Goal: Task Accomplishment & Management: Manage account settings

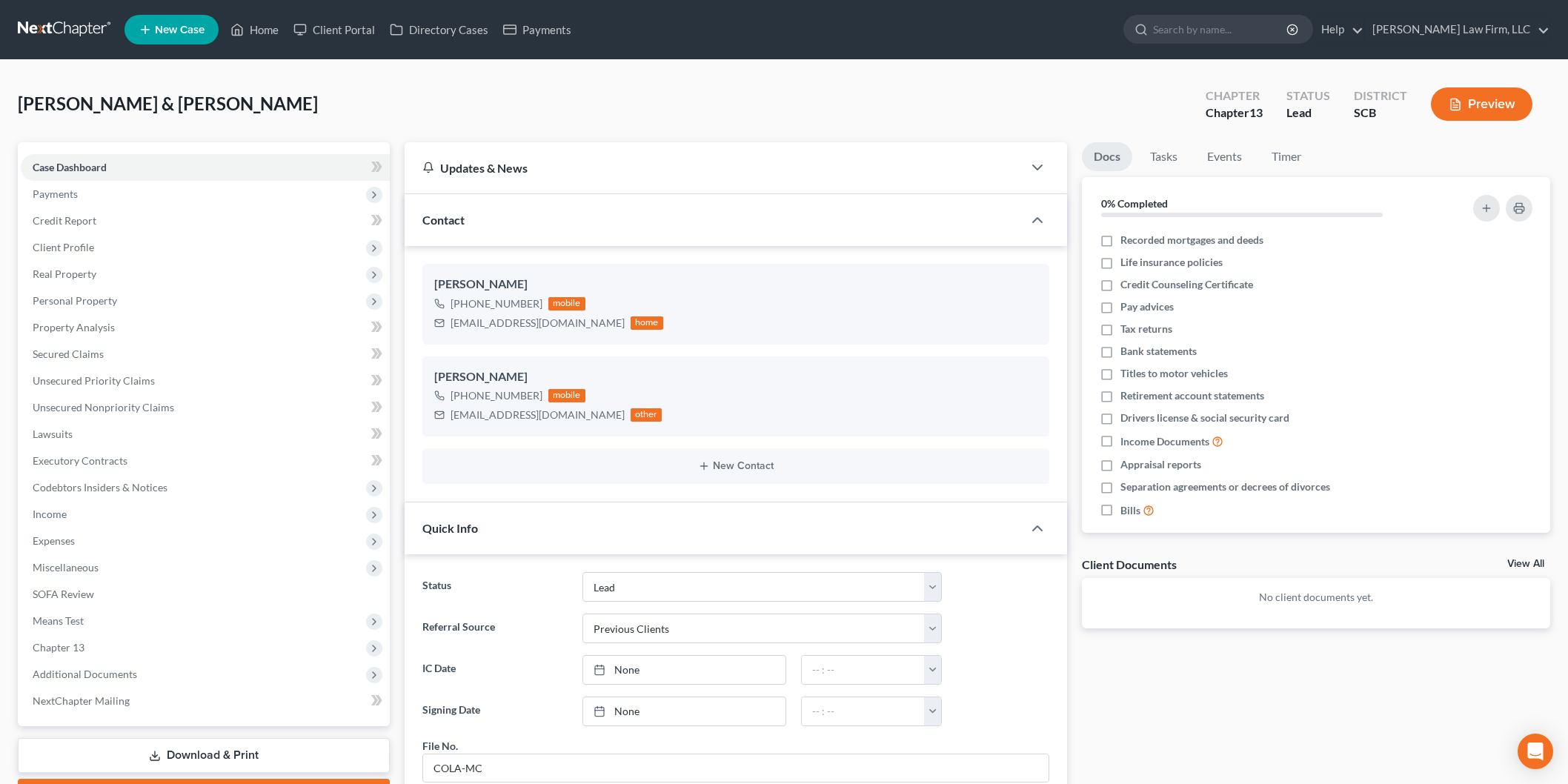
select select "4"
select select "1"
select select "0"
click at [1467, 94] on button "Preview" at bounding box center [1482, 103] width 102 height 33
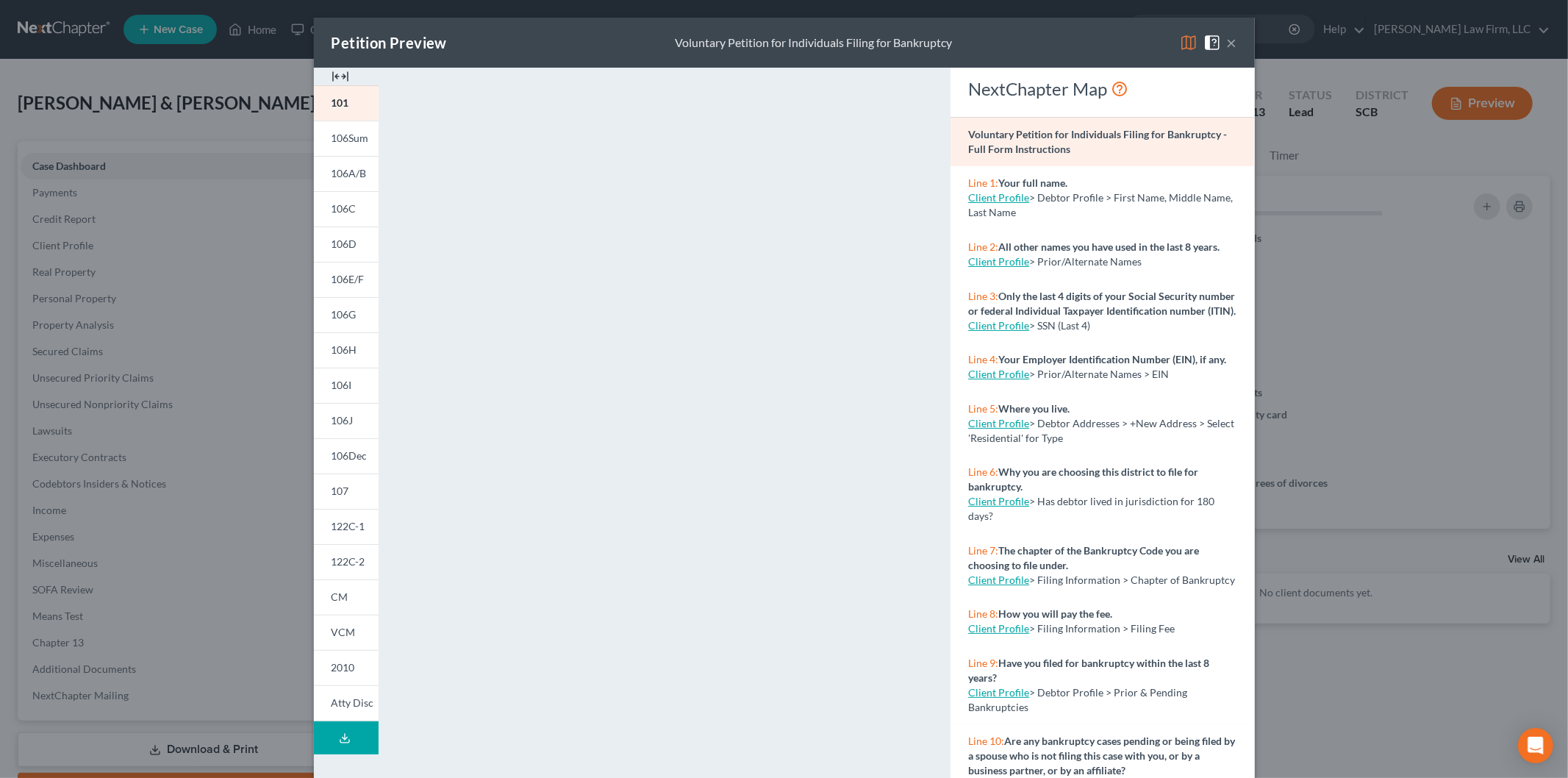
click at [335, 75] on img at bounding box center [340, 76] width 18 height 18
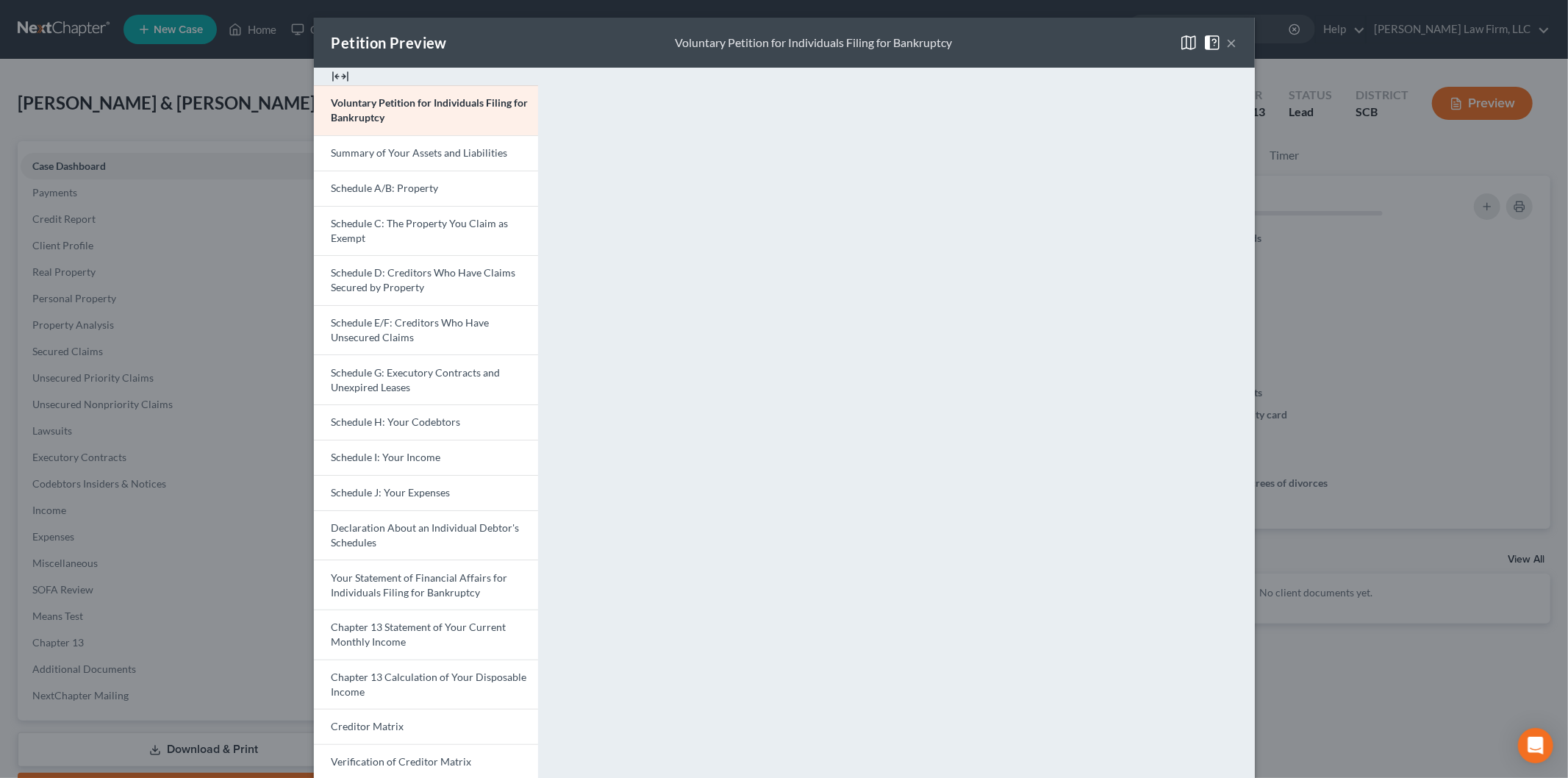
click at [386, 262] on link "Schedule D: Creditors Who Have Claims Secured by Property" at bounding box center [425, 280] width 224 height 50
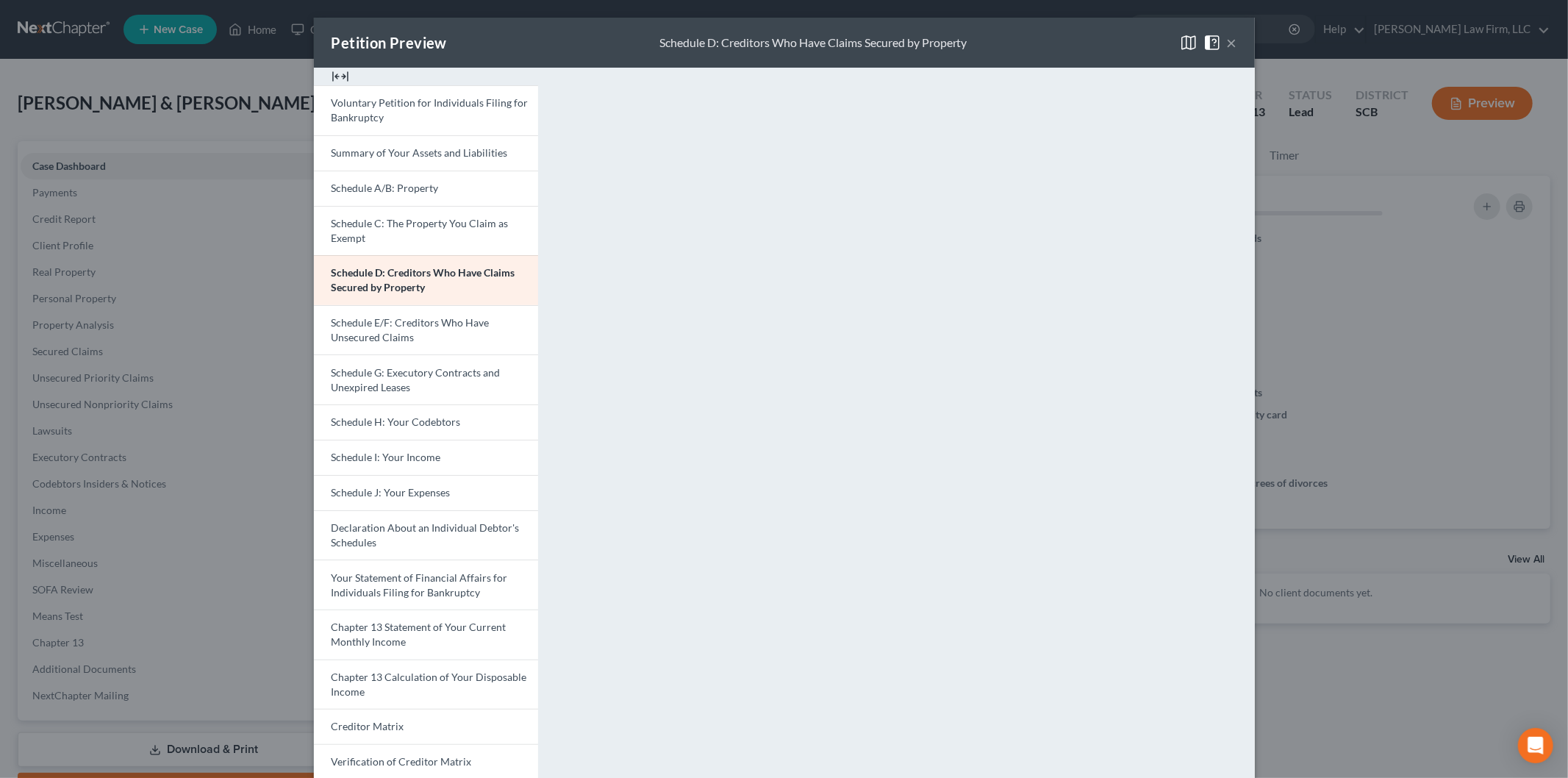
click at [413, 326] on span "Schedule E/F: Creditors Who Have Unsecured Claims" at bounding box center [409, 329] width 158 height 27
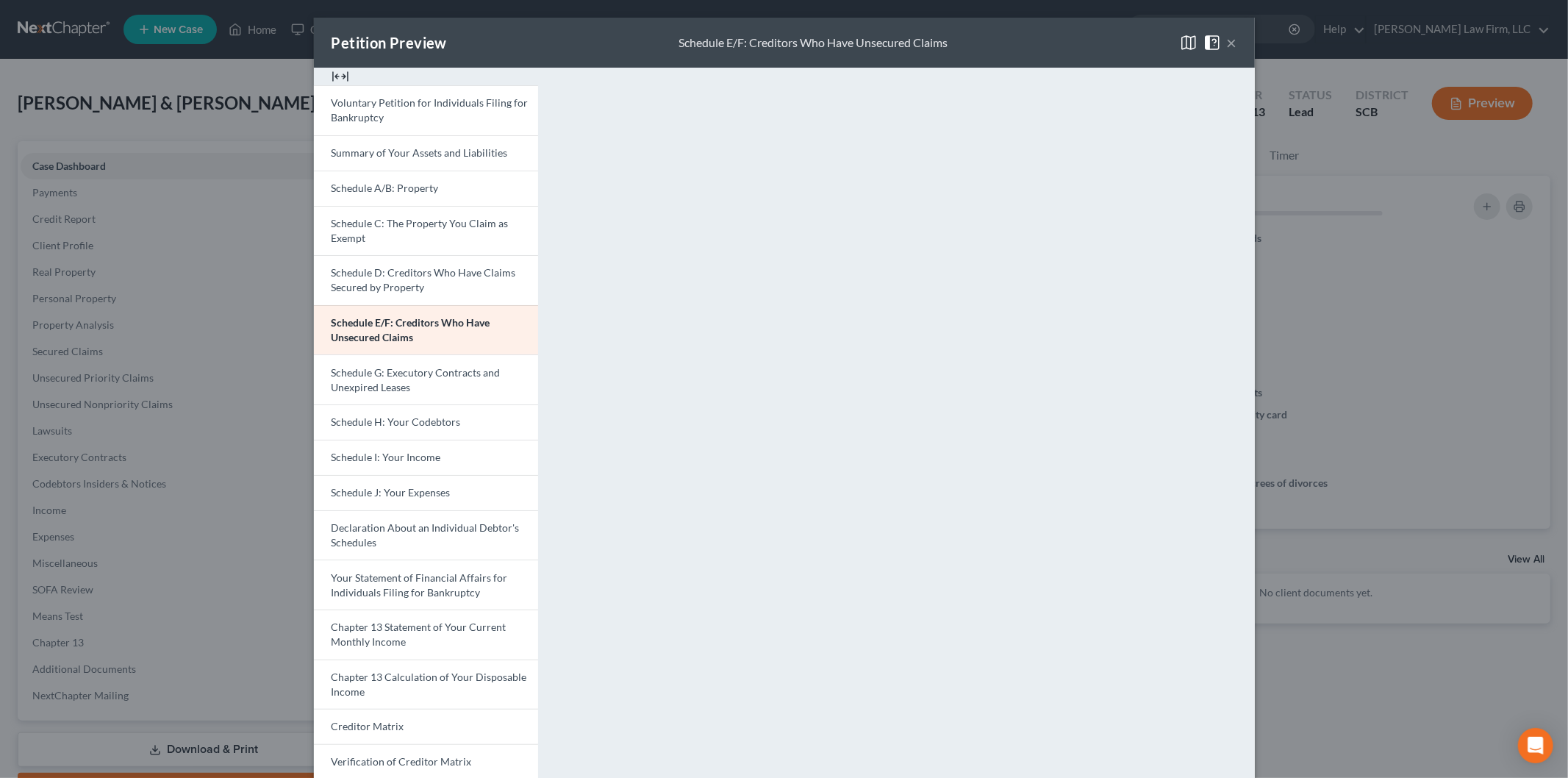
click at [426, 276] on span "Schedule D: Creditors Who Have Claims Secured by Property" at bounding box center [423, 279] width 185 height 27
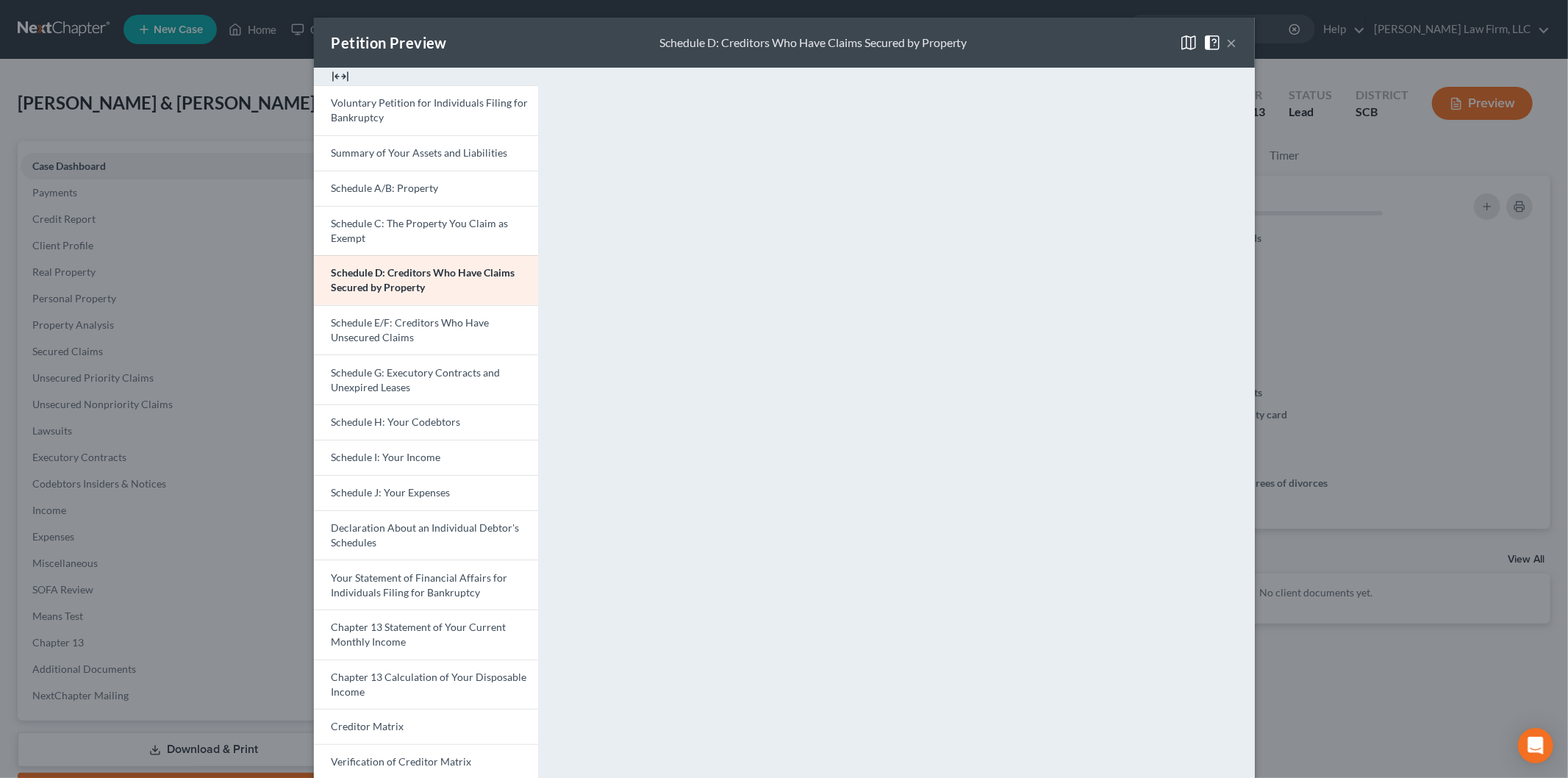
click at [1227, 43] on button "×" at bounding box center [1231, 42] width 10 height 18
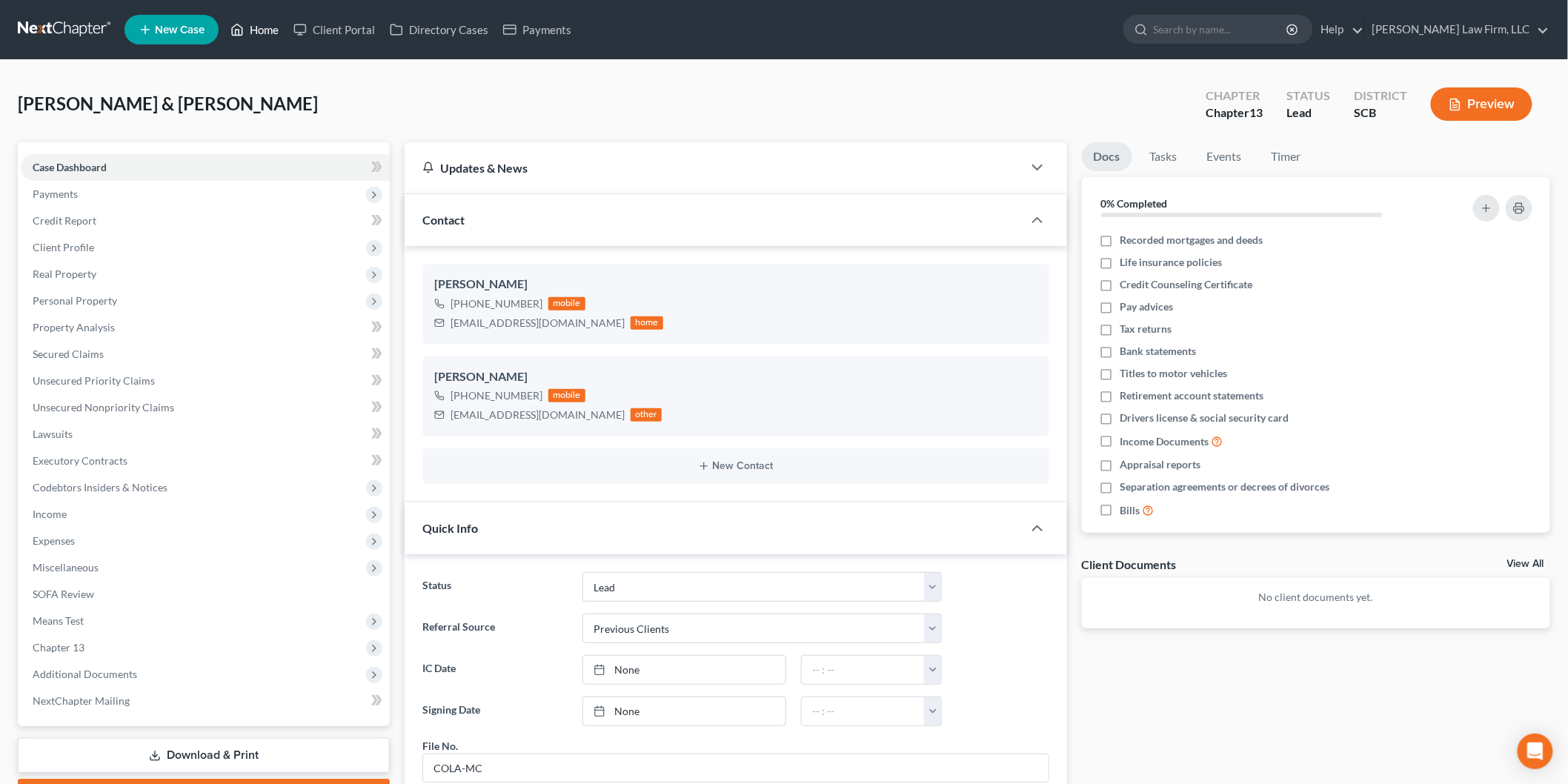
click at [244, 23] on icon at bounding box center [237, 29] width 13 height 18
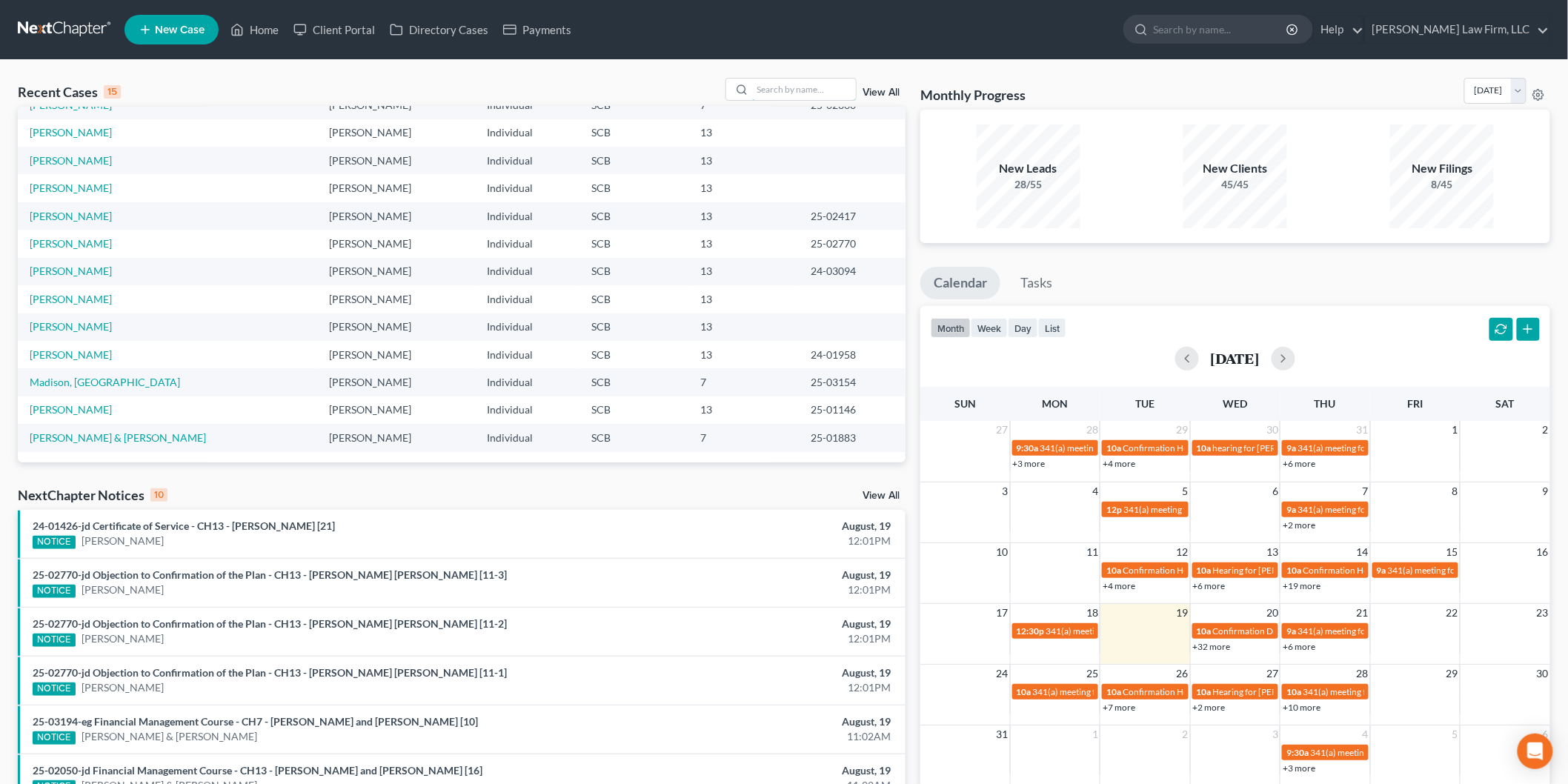
click at [782, 94] on input "search" at bounding box center [804, 89] width 103 height 22
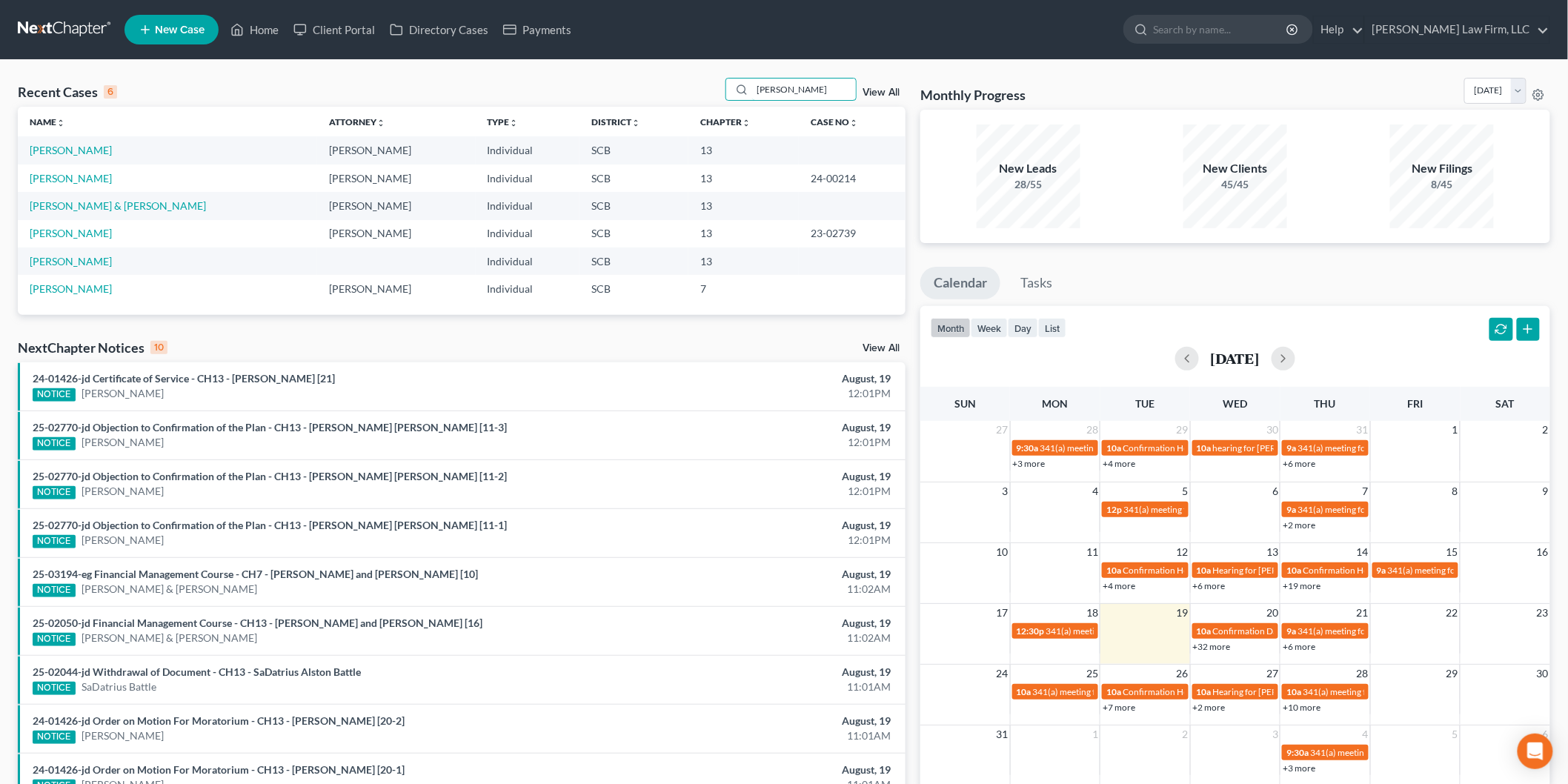
type input "nelson"
click at [37, 153] on link "[PERSON_NAME]" at bounding box center [71, 149] width 82 height 12
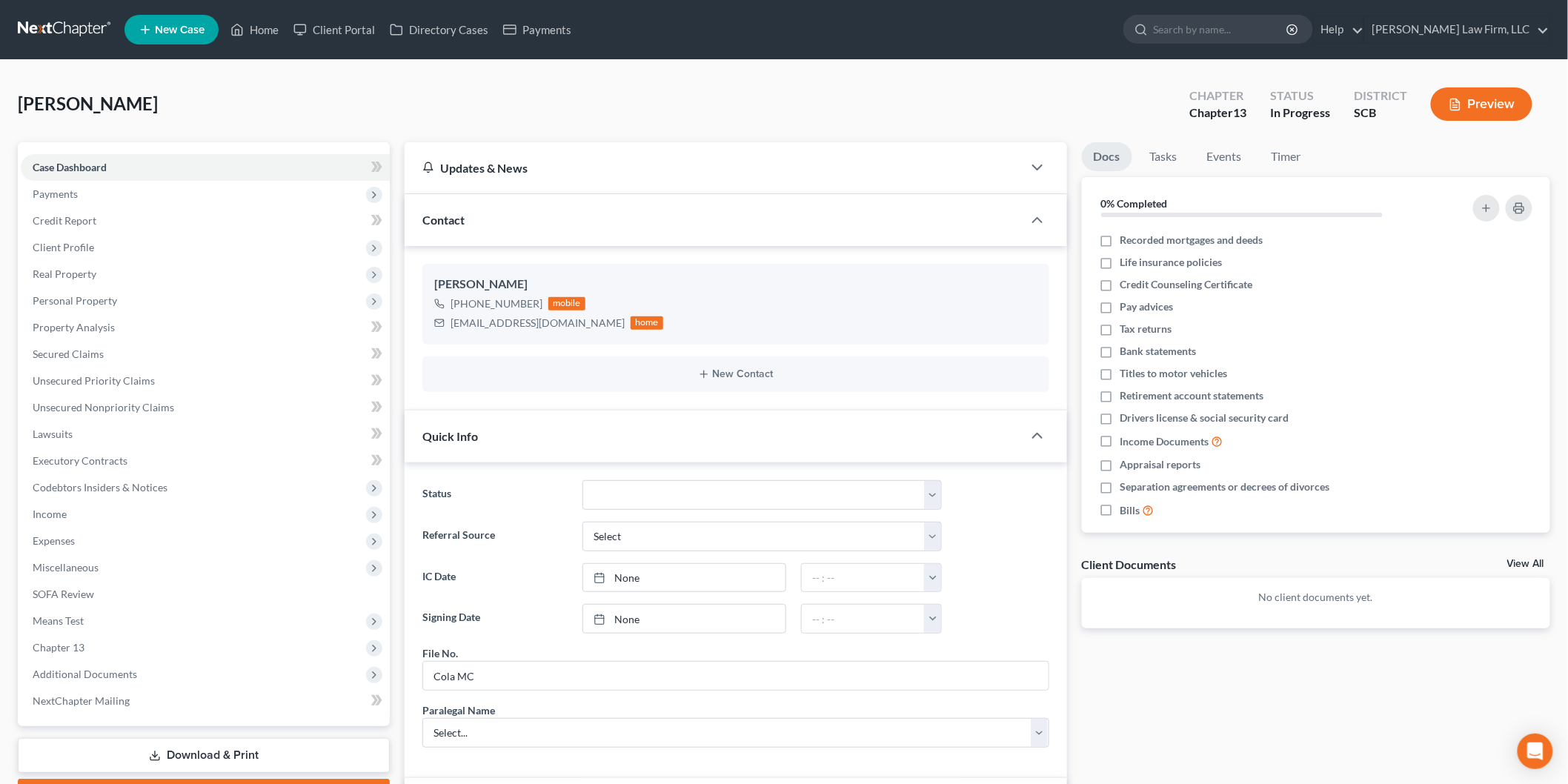
click at [1499, 105] on button "Preview" at bounding box center [1482, 103] width 102 height 33
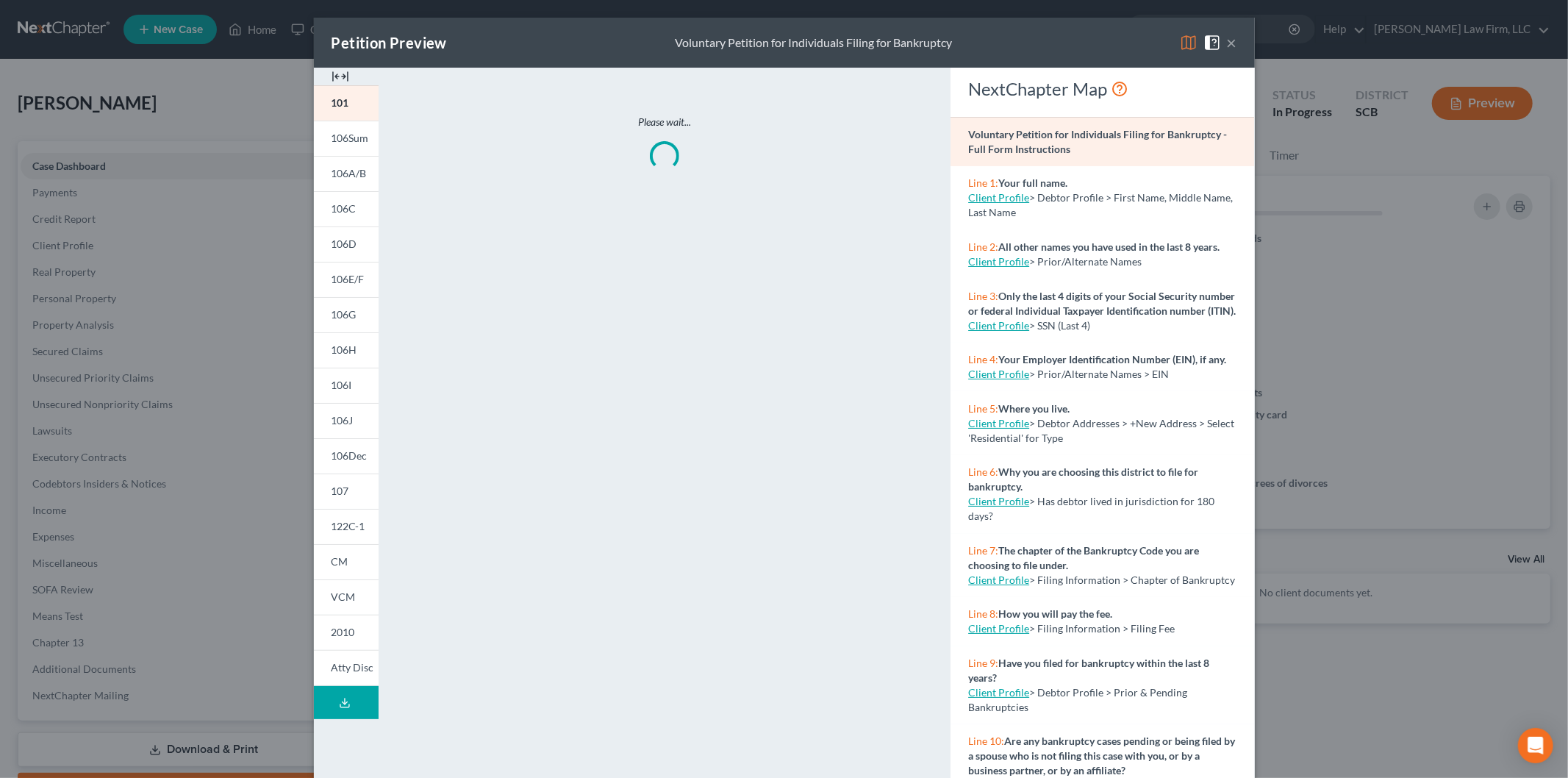
click at [332, 66] on div "Petition Preview Voluntary Petition for Individuals Filing for Bankruptcy ×" at bounding box center [784, 43] width 941 height 50
click at [331, 71] on img at bounding box center [340, 76] width 18 height 18
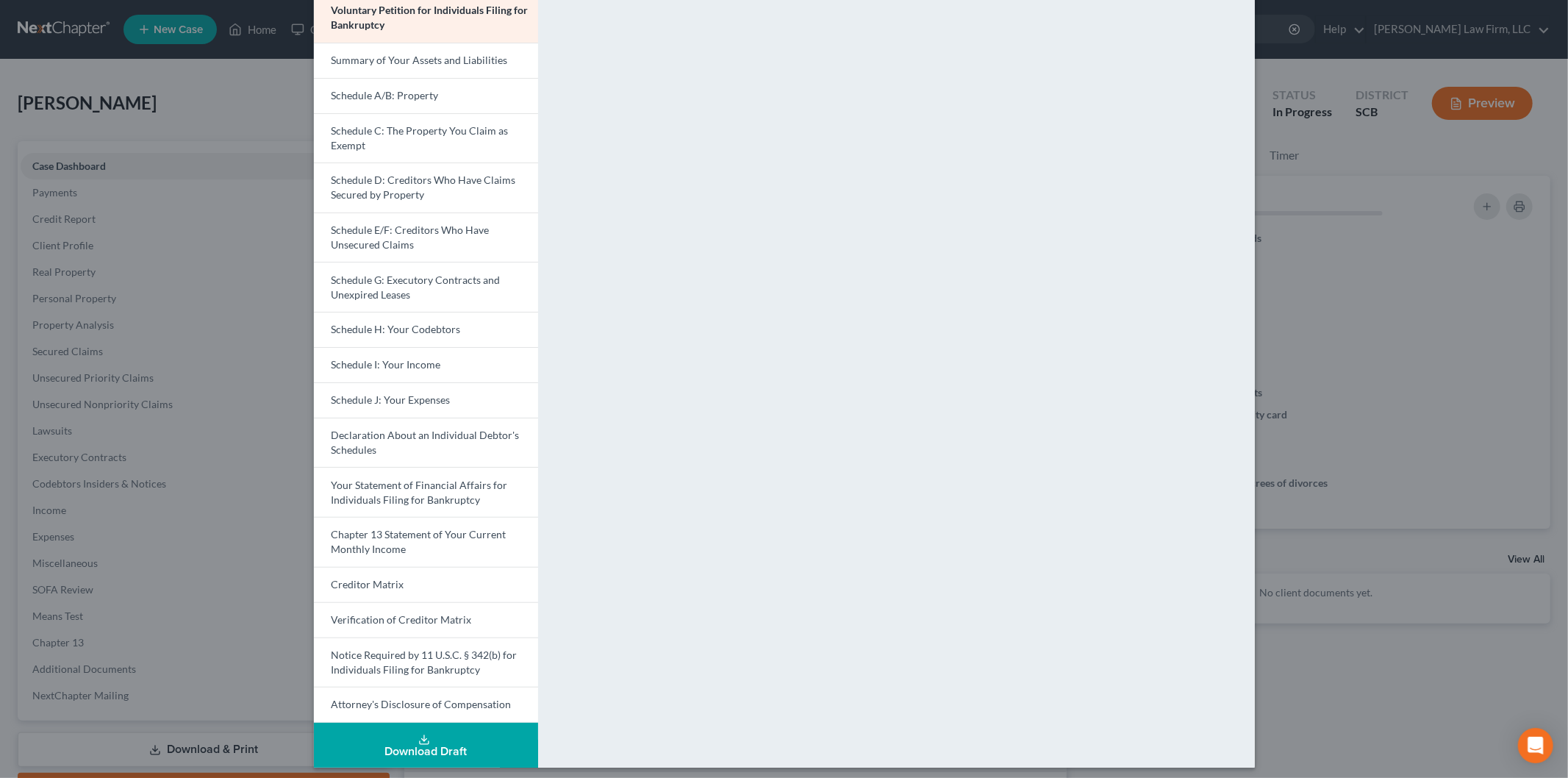
scroll to position [99, 0]
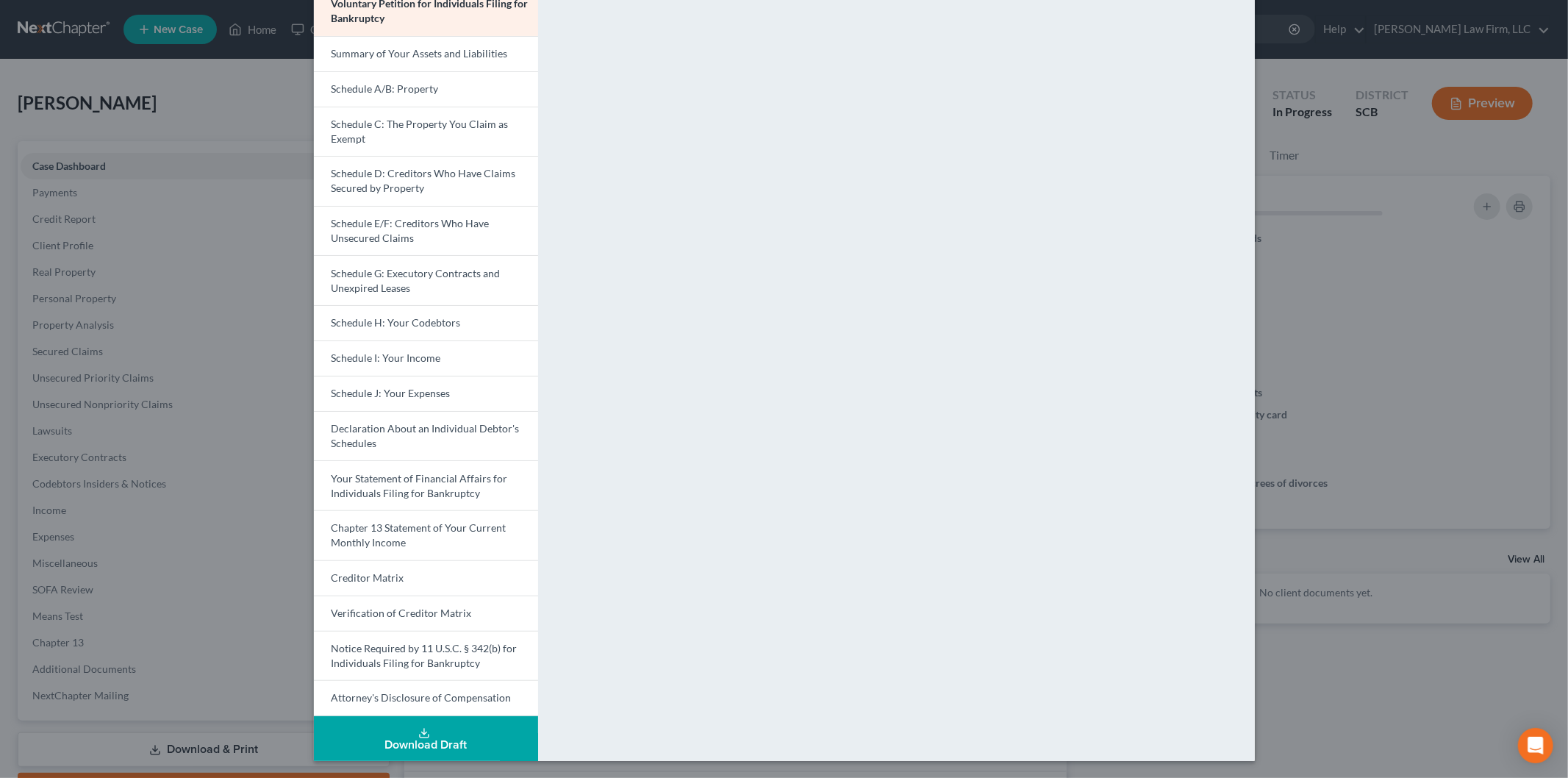
click at [380, 350] on link "Schedule I: Your Income" at bounding box center [425, 358] width 224 height 35
click at [411, 277] on span "Schedule G: Executory Contracts and Unexpired Leases" at bounding box center [415, 280] width 169 height 27
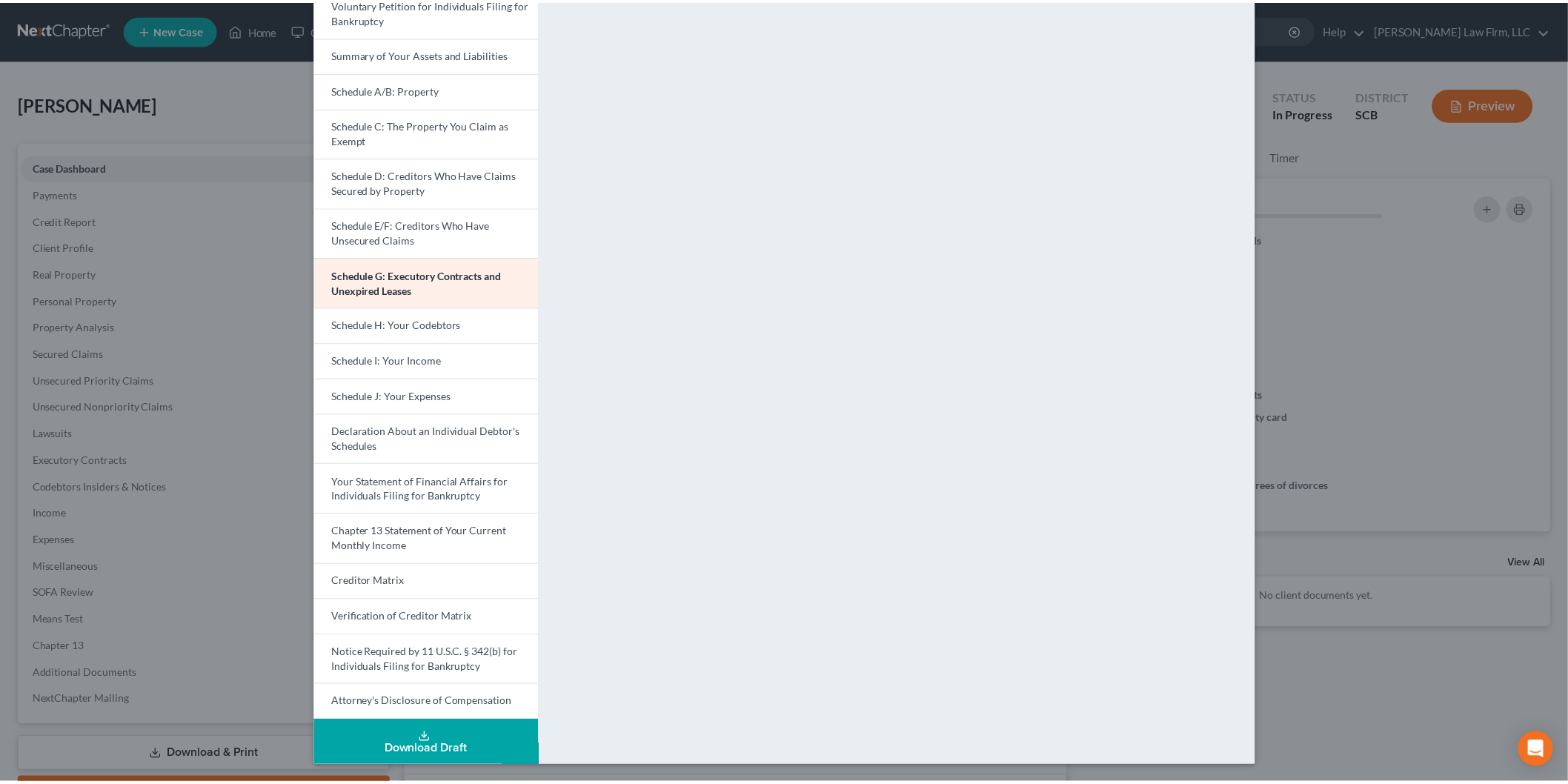
scroll to position [0, 0]
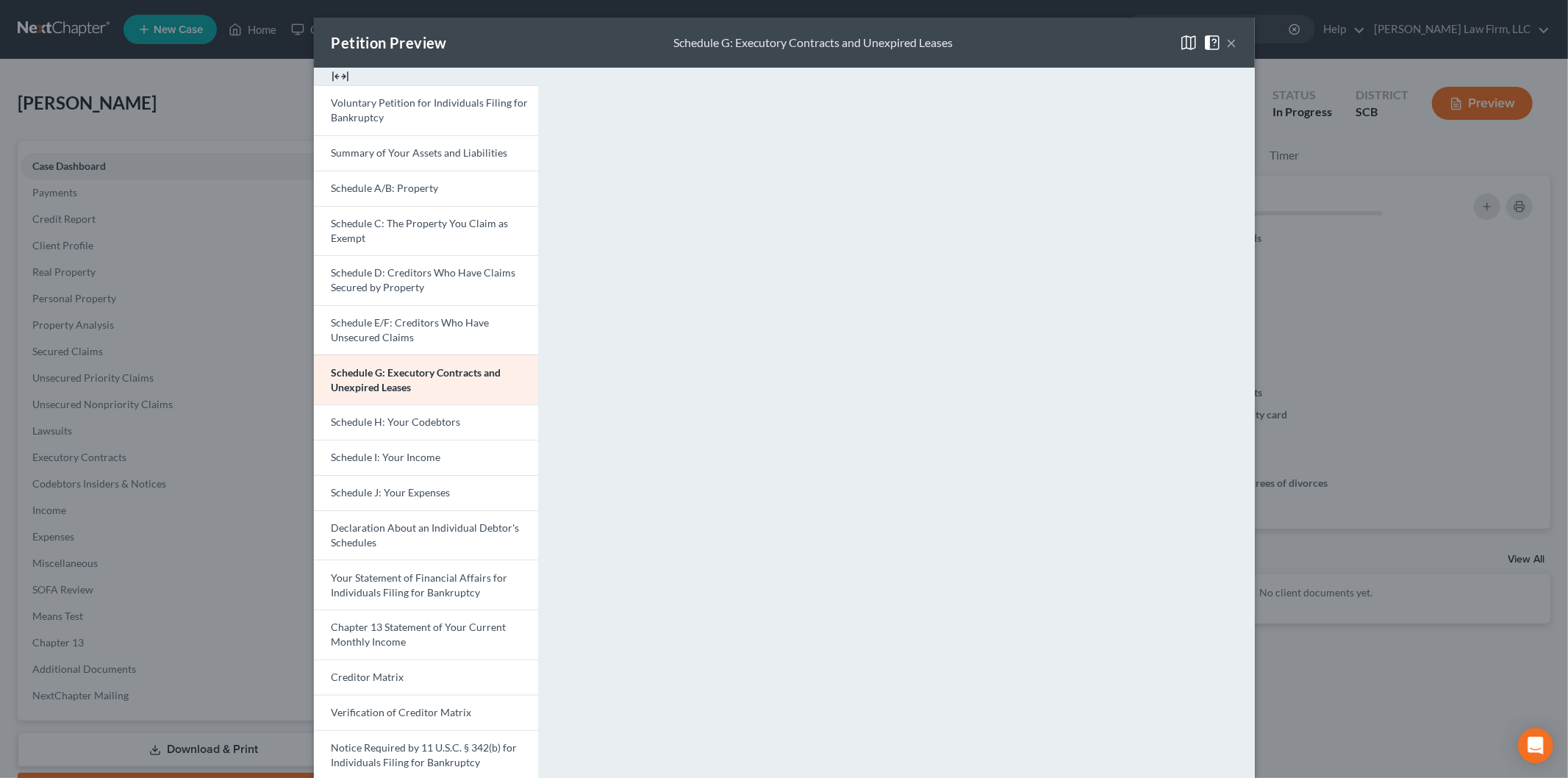
click at [406, 265] on link "Schedule D: Creditors Who Have Claims Secured by Property" at bounding box center [425, 280] width 224 height 50
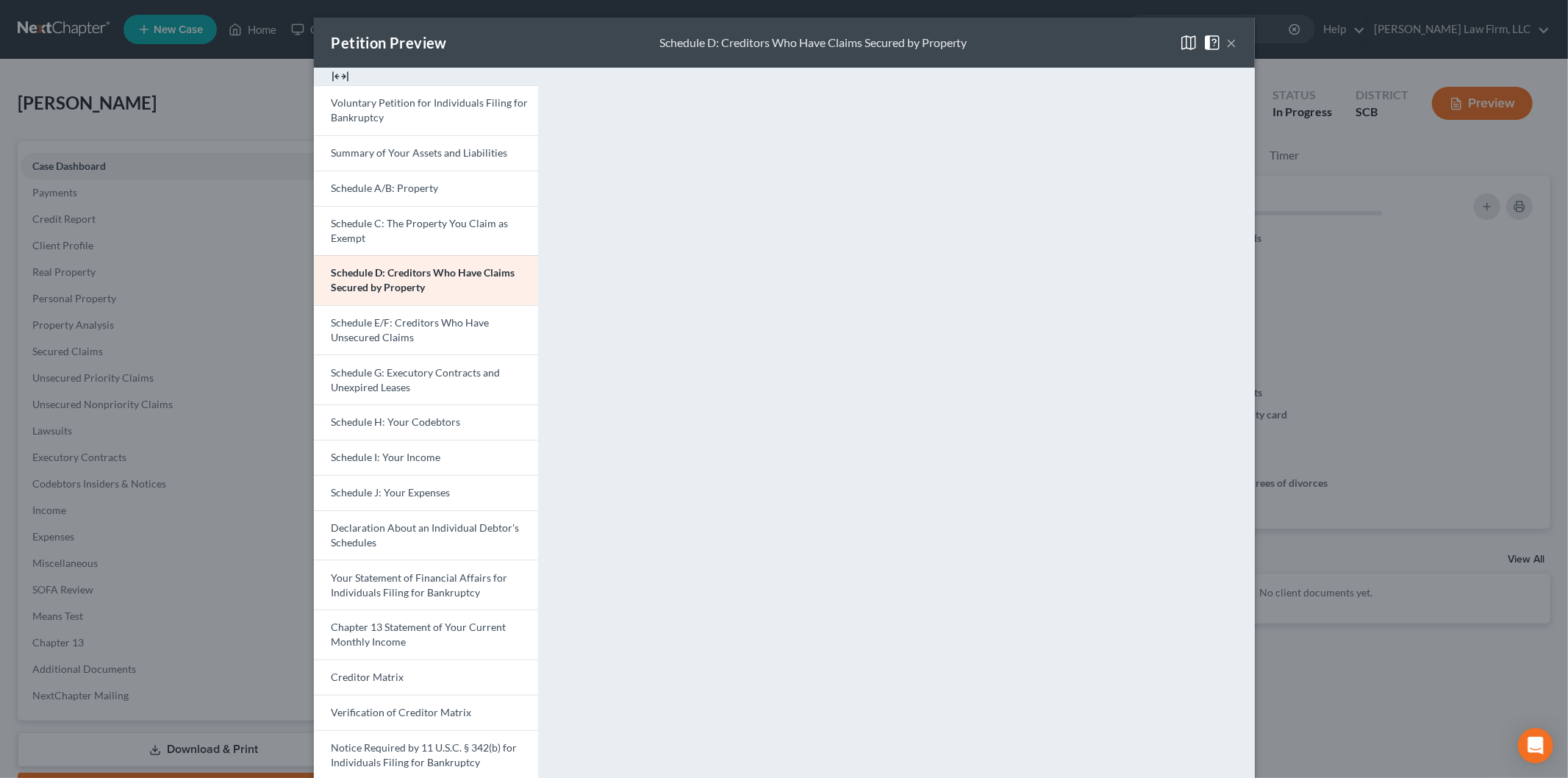
click at [401, 630] on span "Chapter 13 Statement of Your Current Monthly Income" at bounding box center [419, 633] width 175 height 27
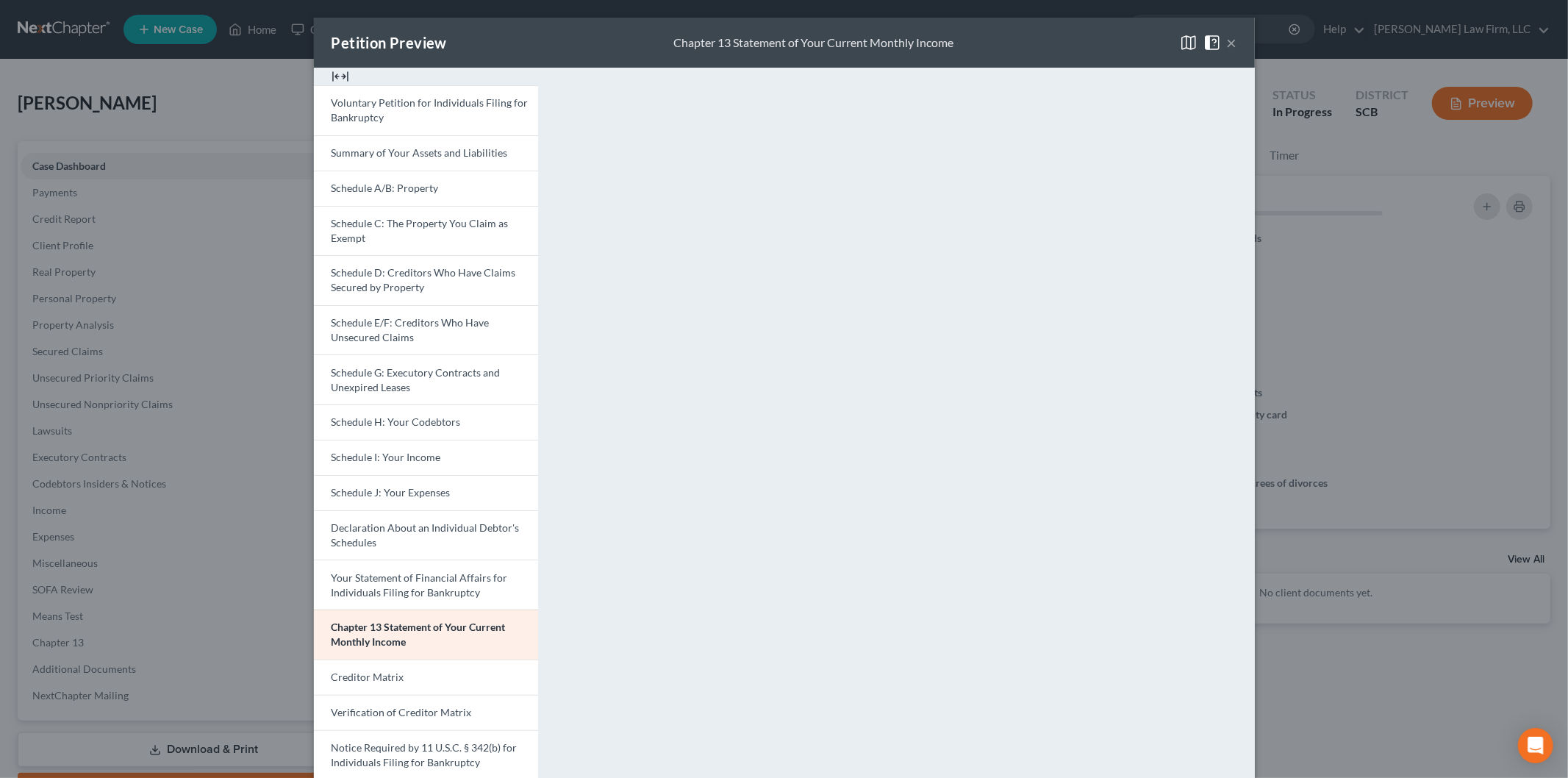
drag, startPoint x: 1221, startPoint y: 38, endPoint x: 1114, endPoint y: 85, distance: 116.9
click at [1227, 37] on button "×" at bounding box center [1231, 42] width 10 height 18
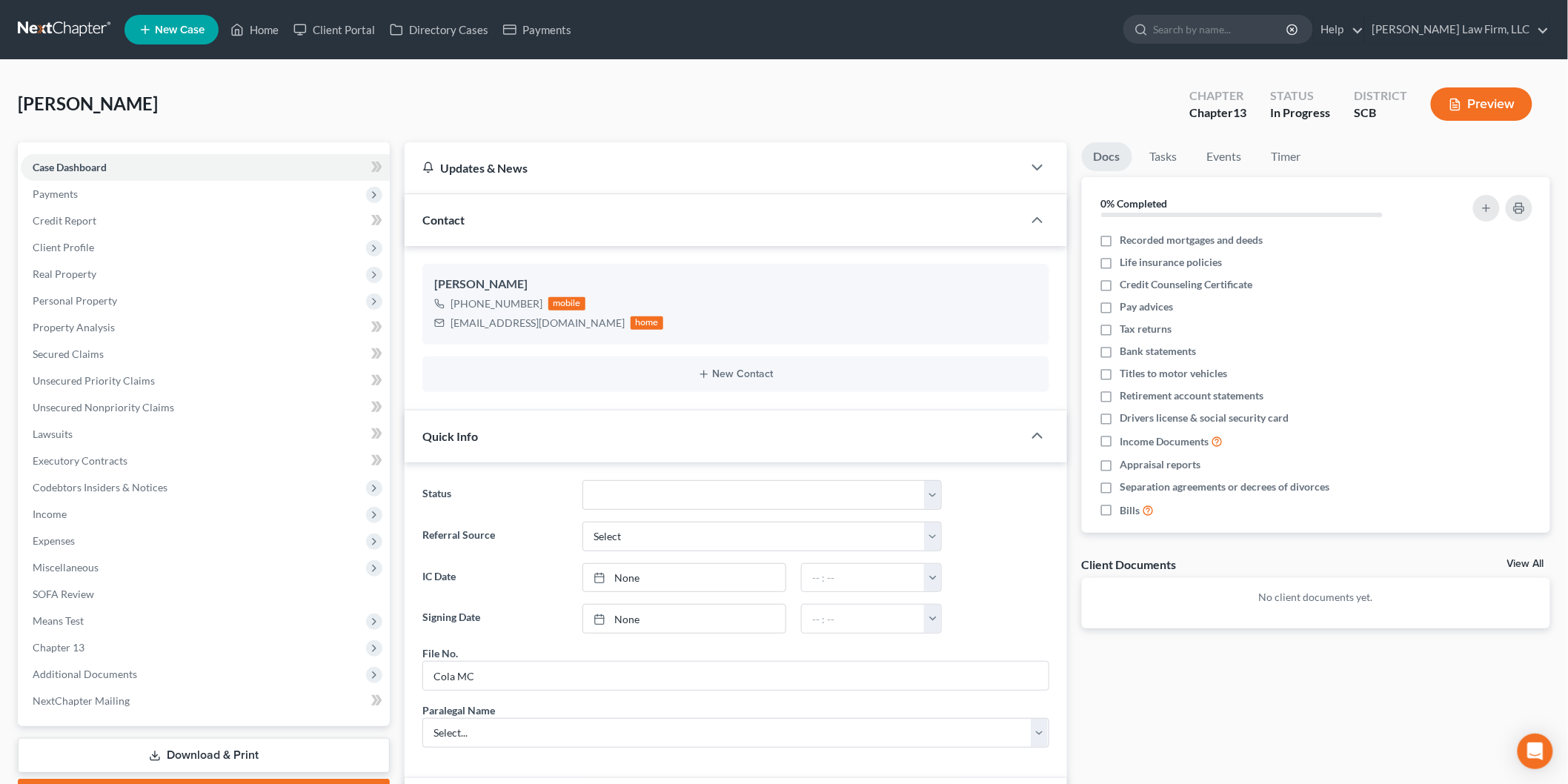
click at [120, 543] on span "Expenses" at bounding box center [205, 541] width 369 height 26
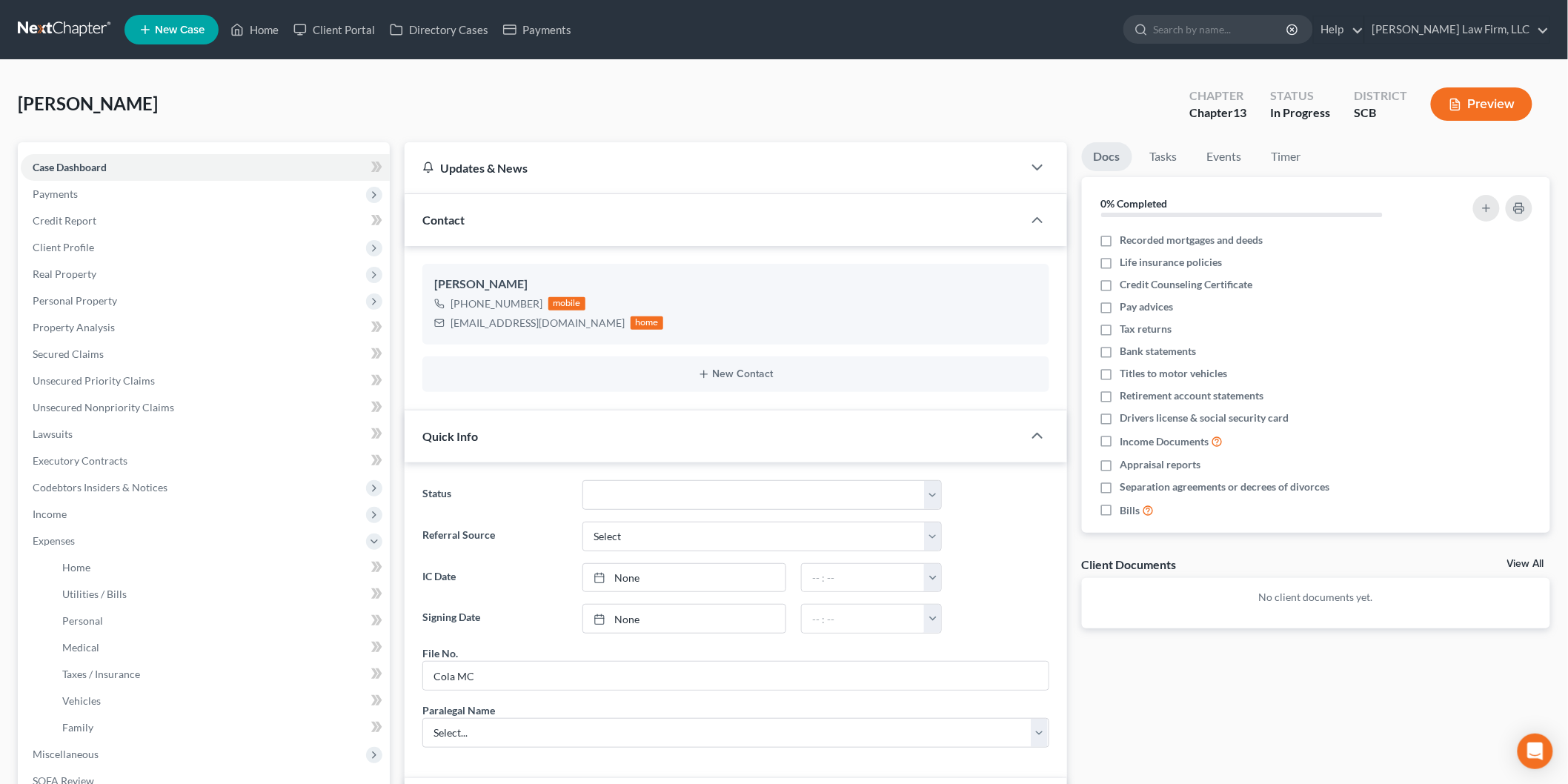
click at [93, 243] on span "Client Profile" at bounding box center [205, 247] width 369 height 26
click at [144, 400] on span "Spouses & Dependents" at bounding box center [114, 406] width 104 height 12
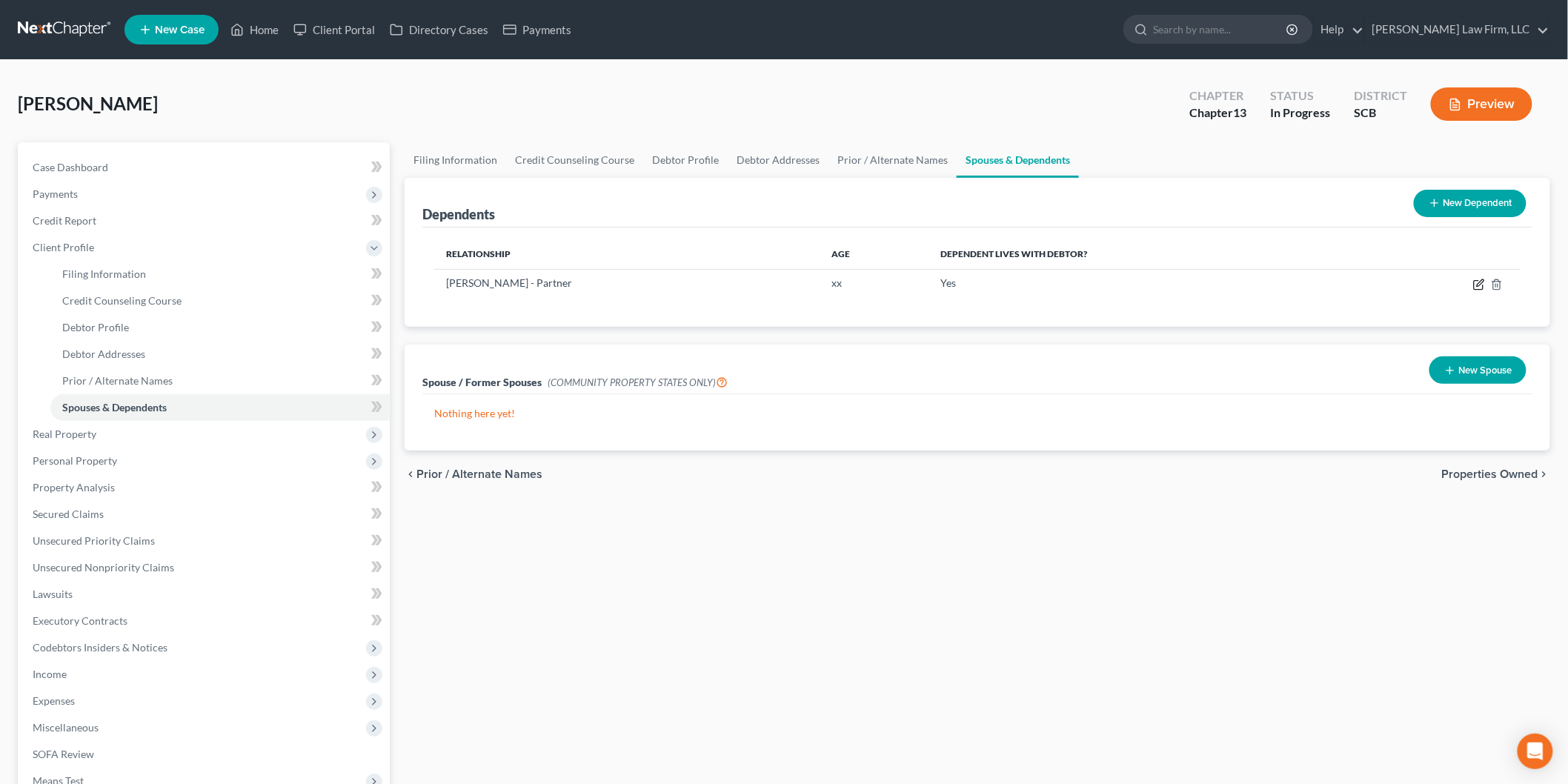
click at [1480, 278] on icon "button" at bounding box center [1480, 284] width 12 height 12
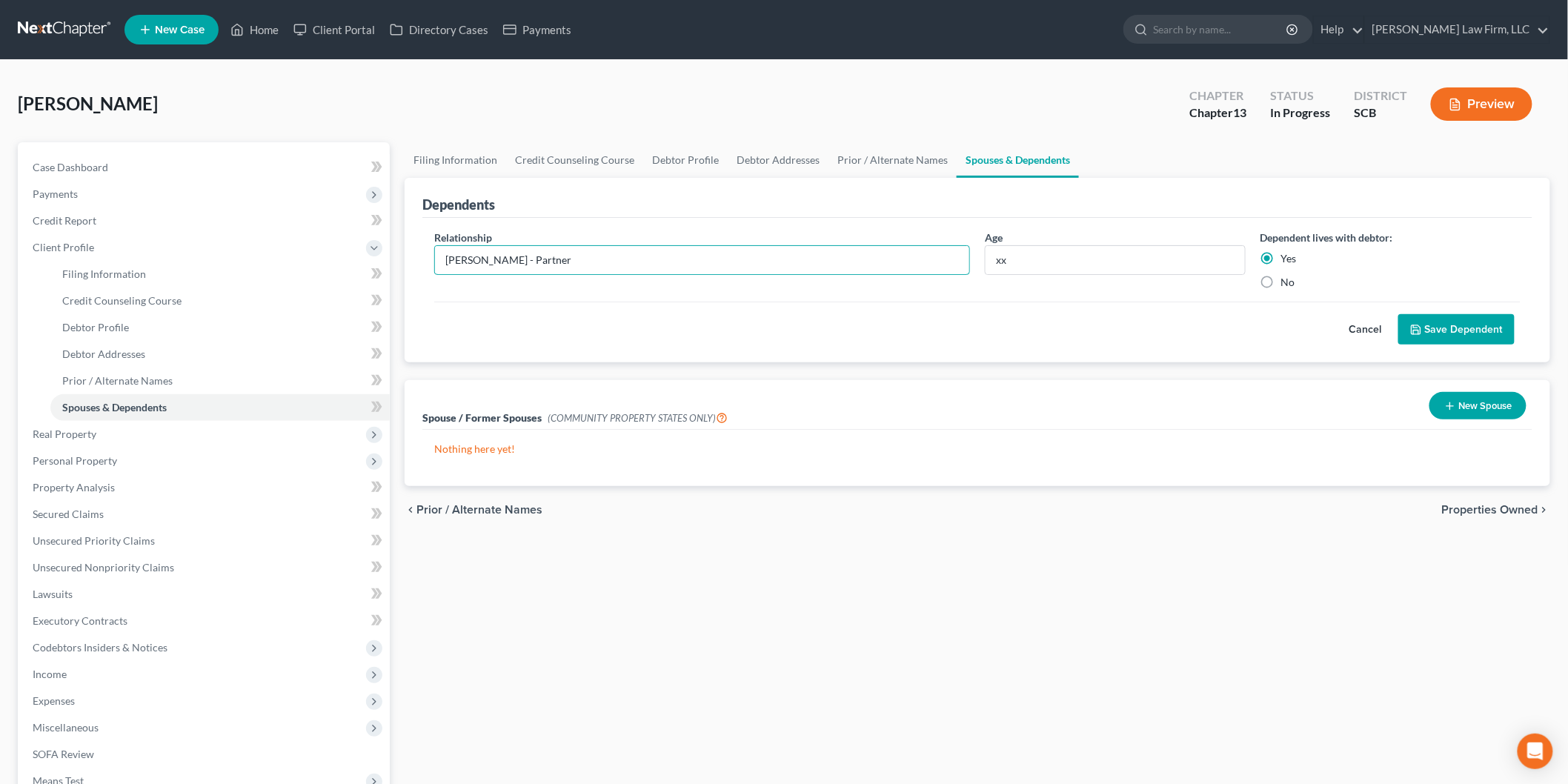
drag, startPoint x: 437, startPoint y: 260, endPoint x: 535, endPoint y: 258, distance: 98.0
click at [535, 258] on input "Sarah J. Treadway - Partner" at bounding box center [703, 260] width 534 height 28
type input "Partner"
click at [1468, 328] on button "Save Dependent" at bounding box center [1457, 329] width 117 height 31
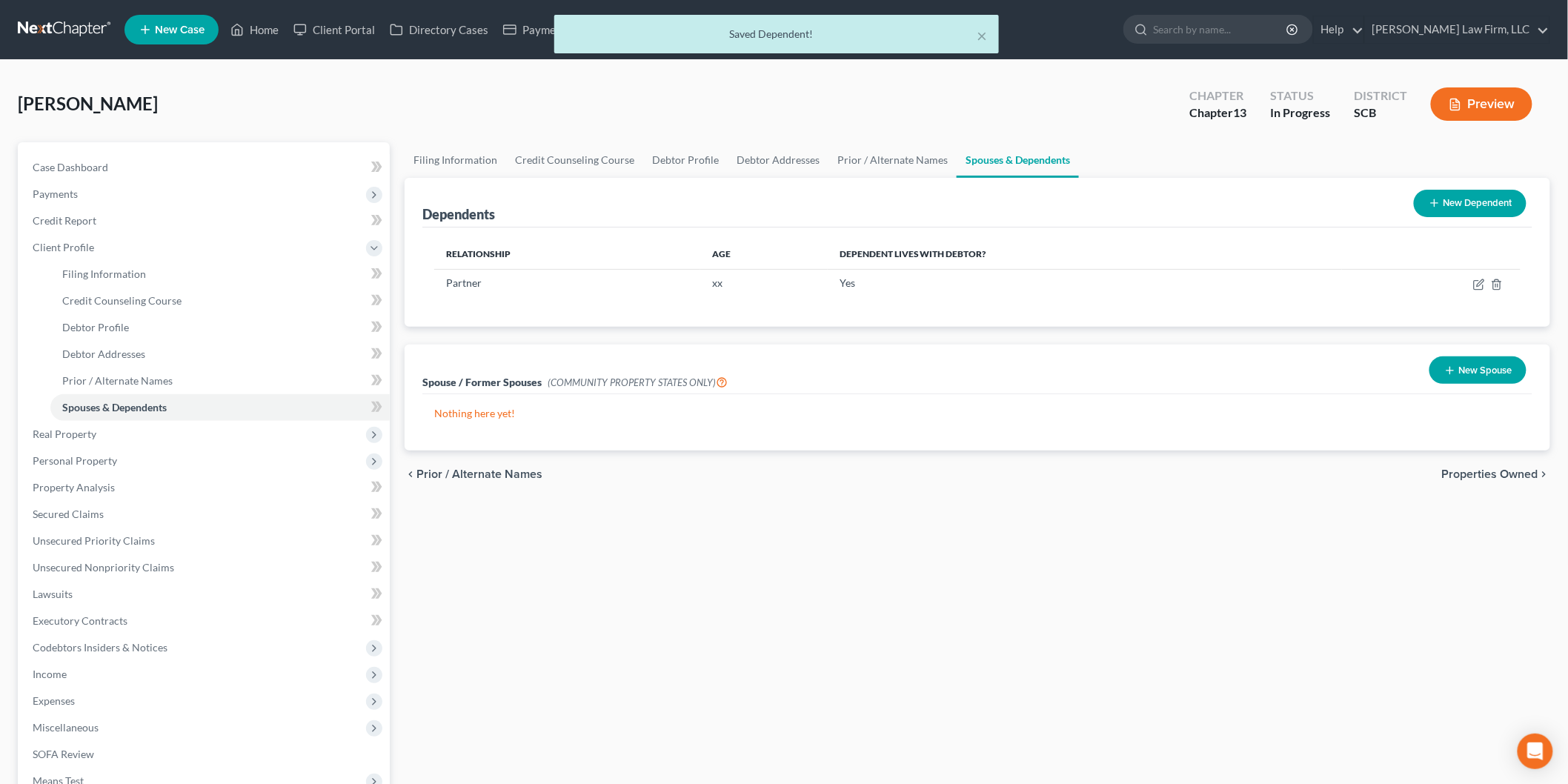
click at [143, 662] on span "Income" at bounding box center [205, 674] width 369 height 26
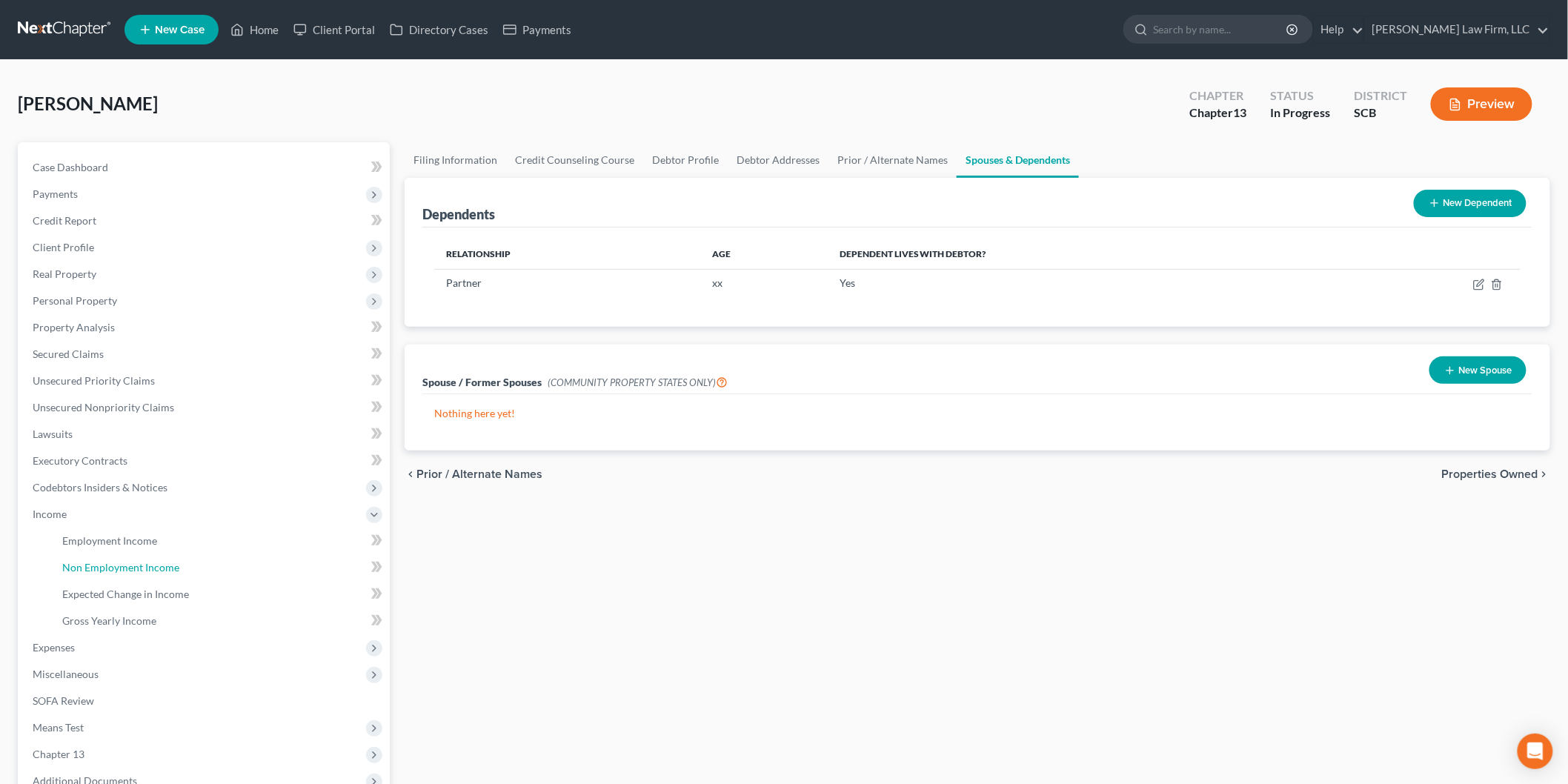
click at [119, 554] on link "Non Employment Income" at bounding box center [220, 567] width 340 height 26
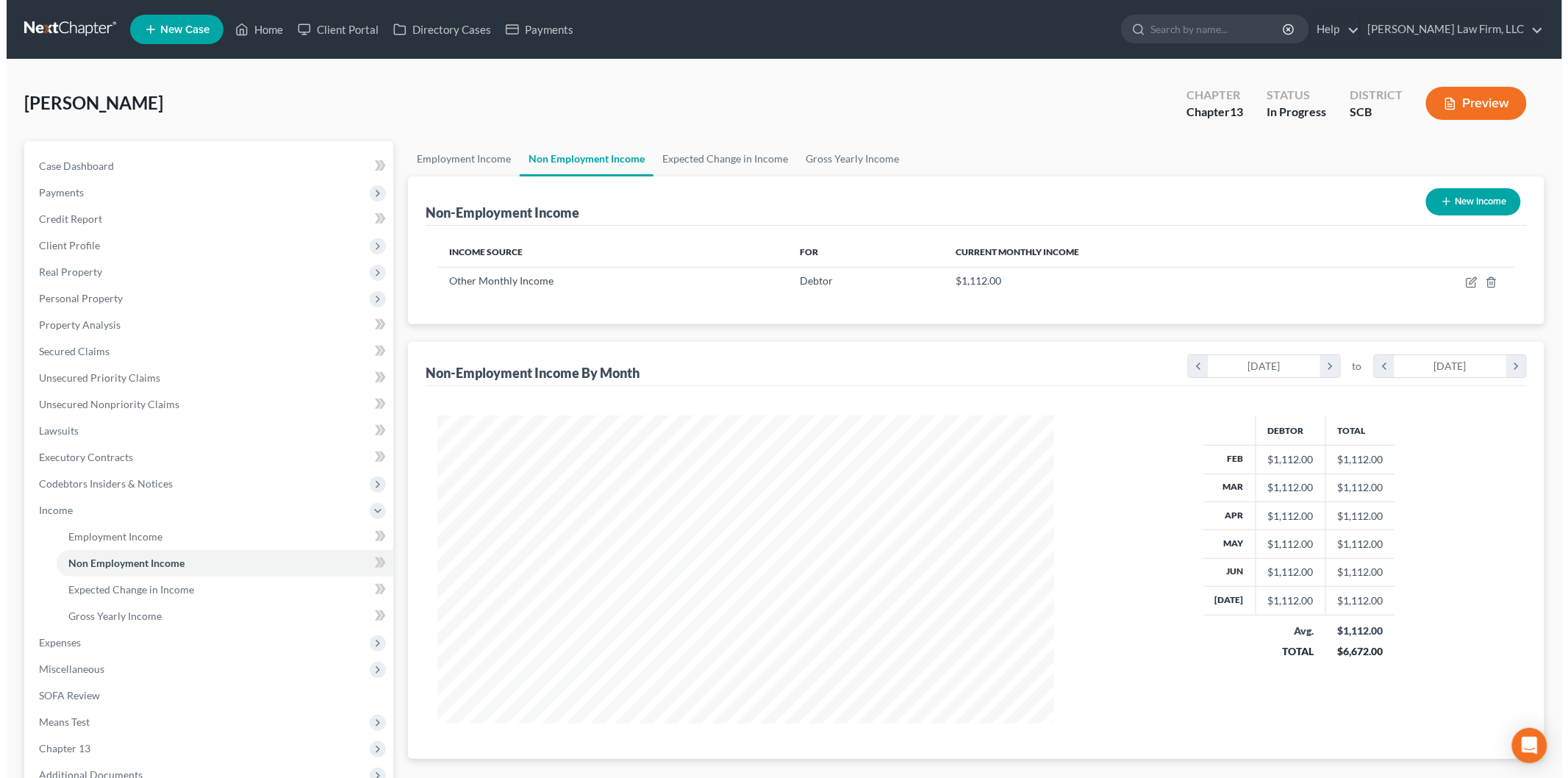
scroll to position [307, 645]
click at [1468, 283] on icon "button" at bounding box center [1464, 282] width 12 height 12
select select "13"
select select "0"
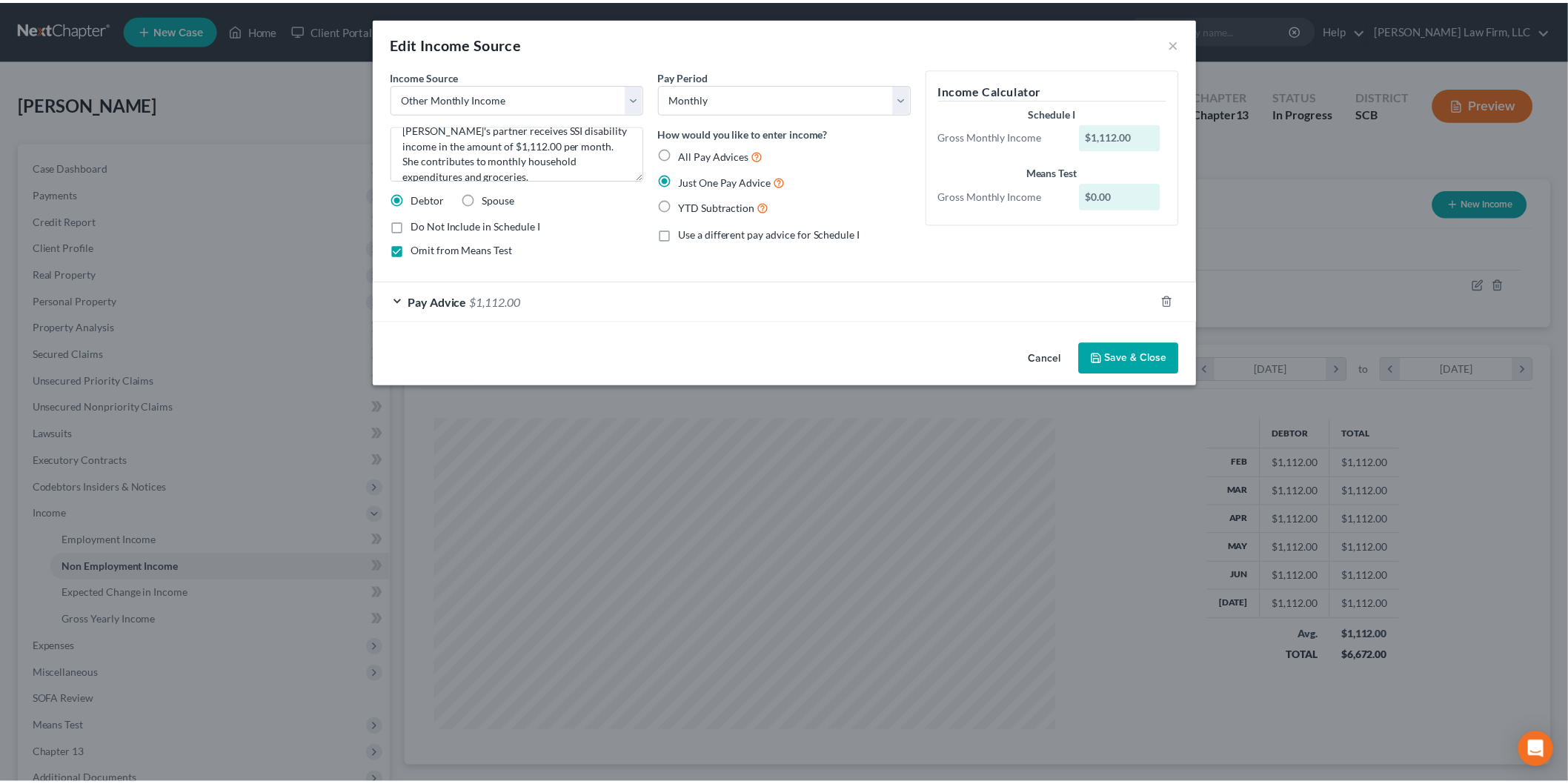
scroll to position [31, 0]
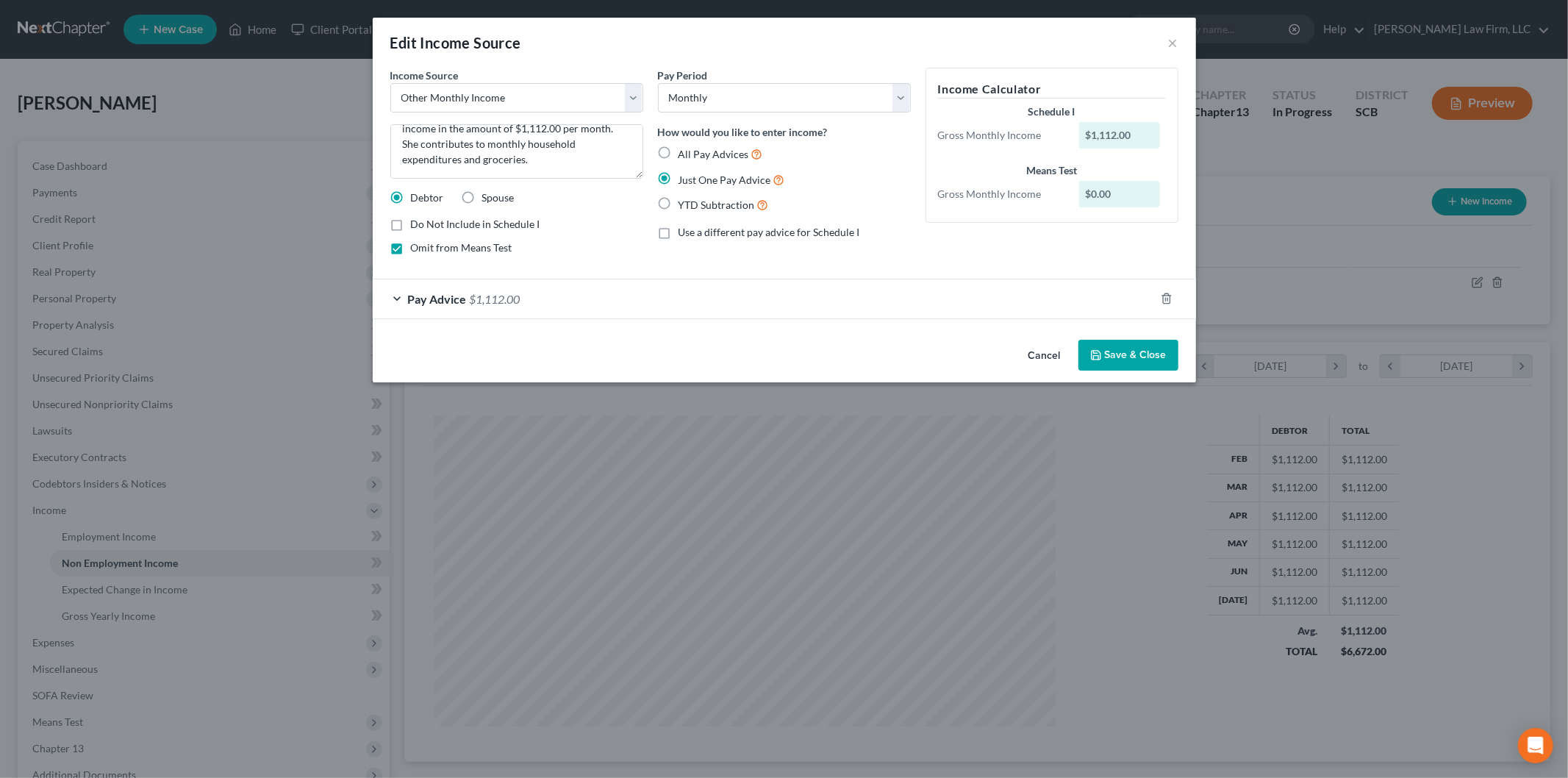
click at [1111, 352] on button "Save & Close" at bounding box center [1128, 354] width 100 height 31
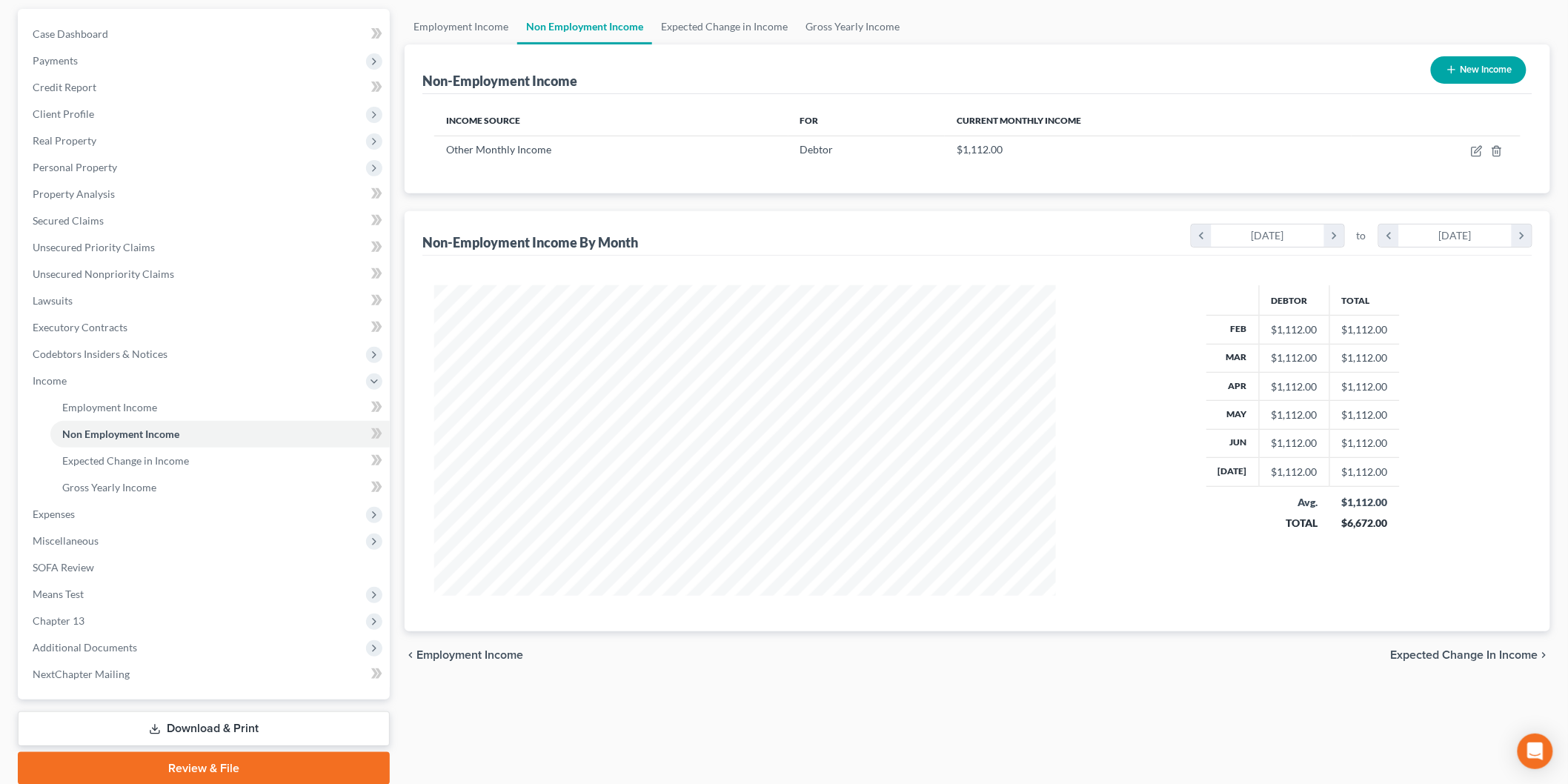
scroll to position [188, 0]
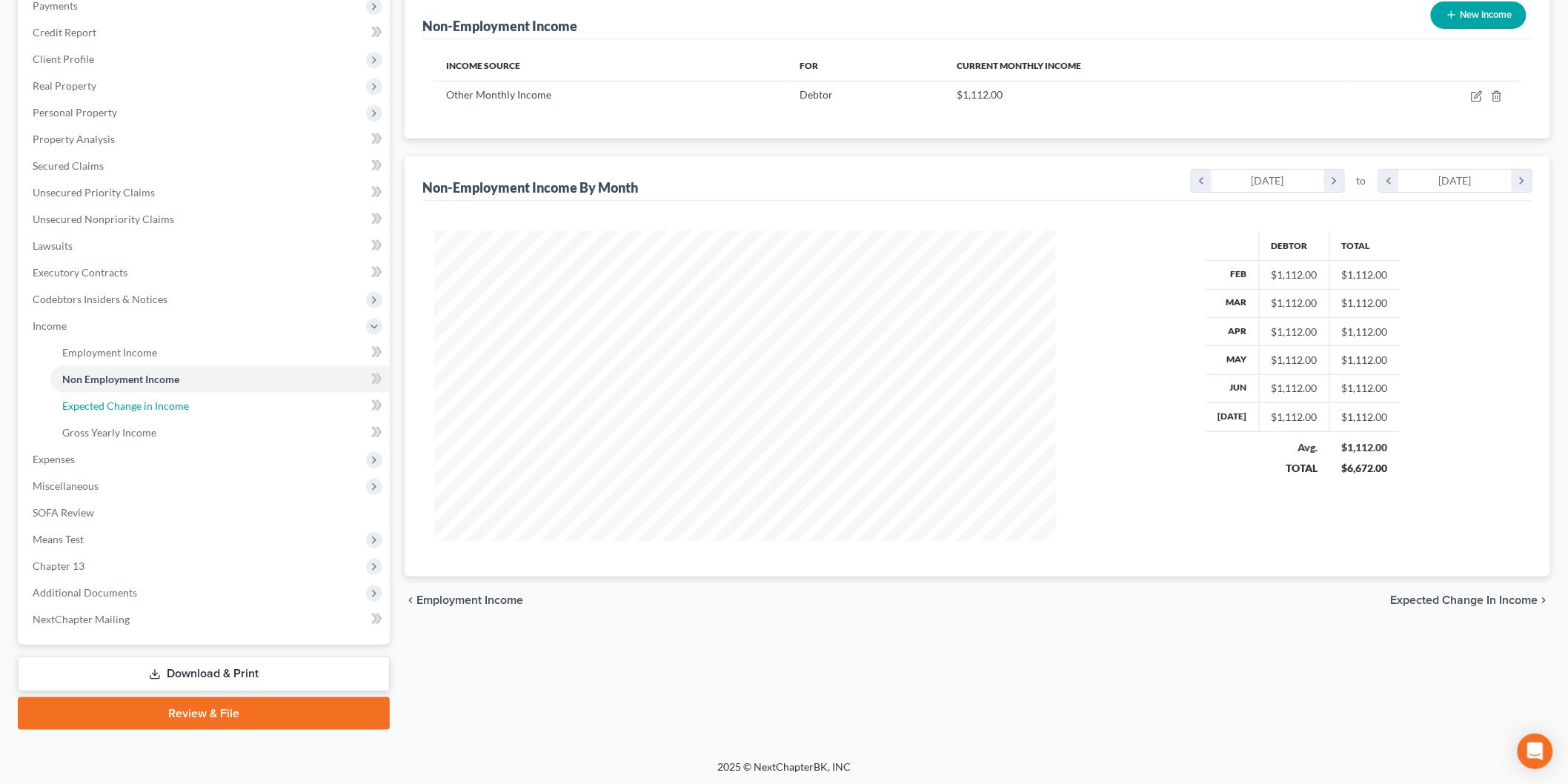
click at [157, 415] on link "Expected Change in Income" at bounding box center [220, 406] width 340 height 26
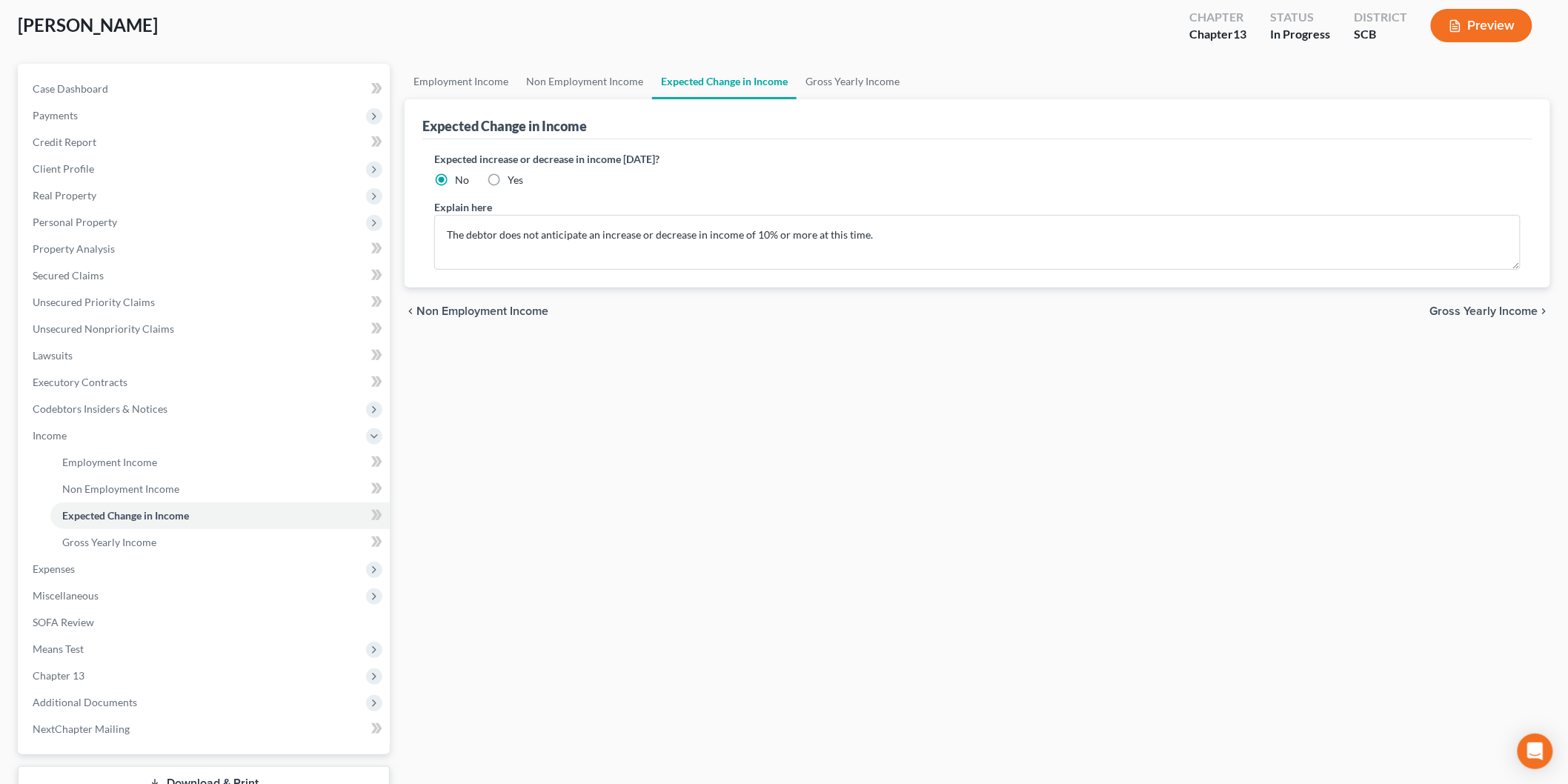
scroll to position [188, 0]
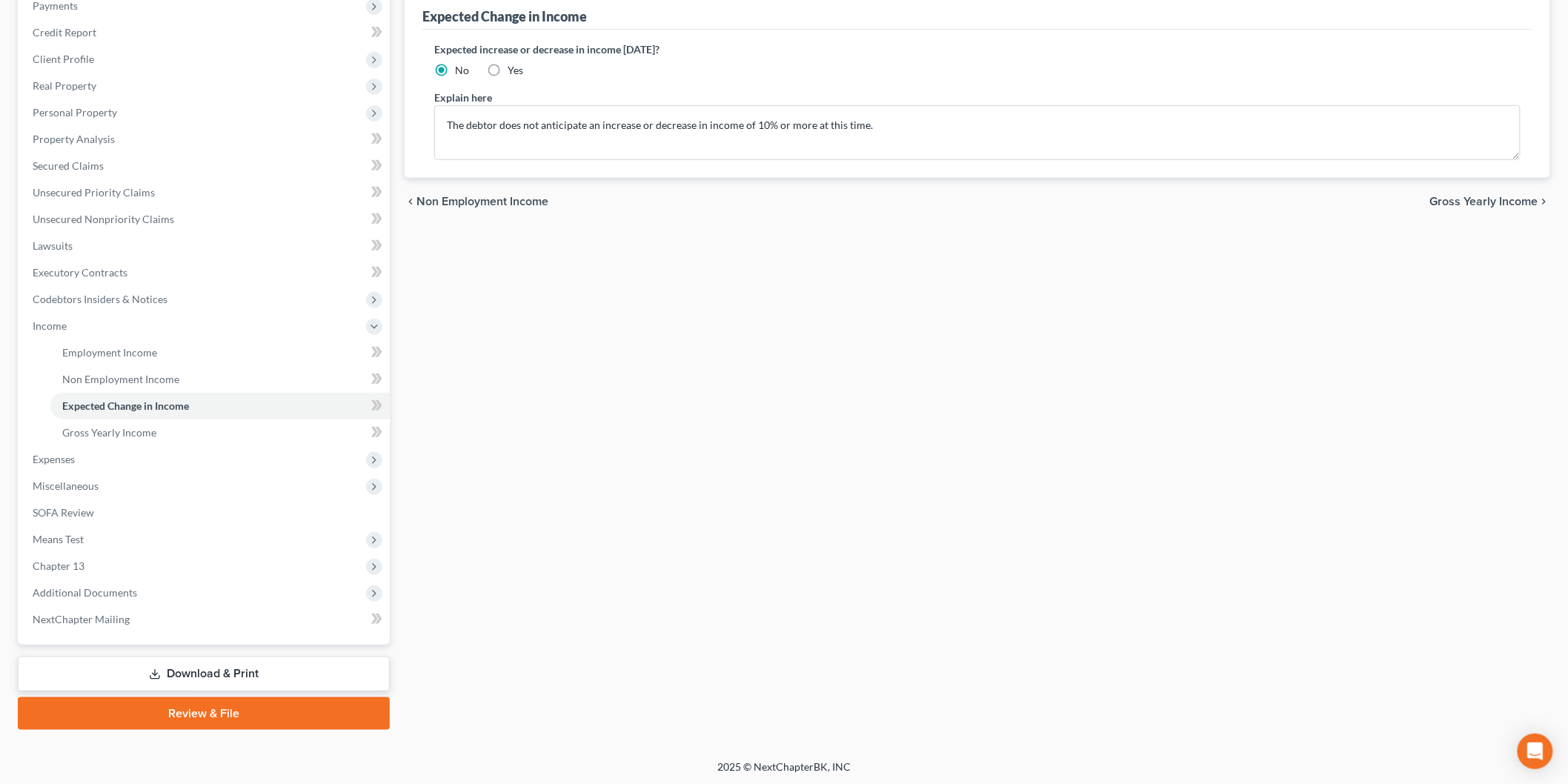
click at [76, 446] on span "Expenses" at bounding box center [205, 459] width 369 height 26
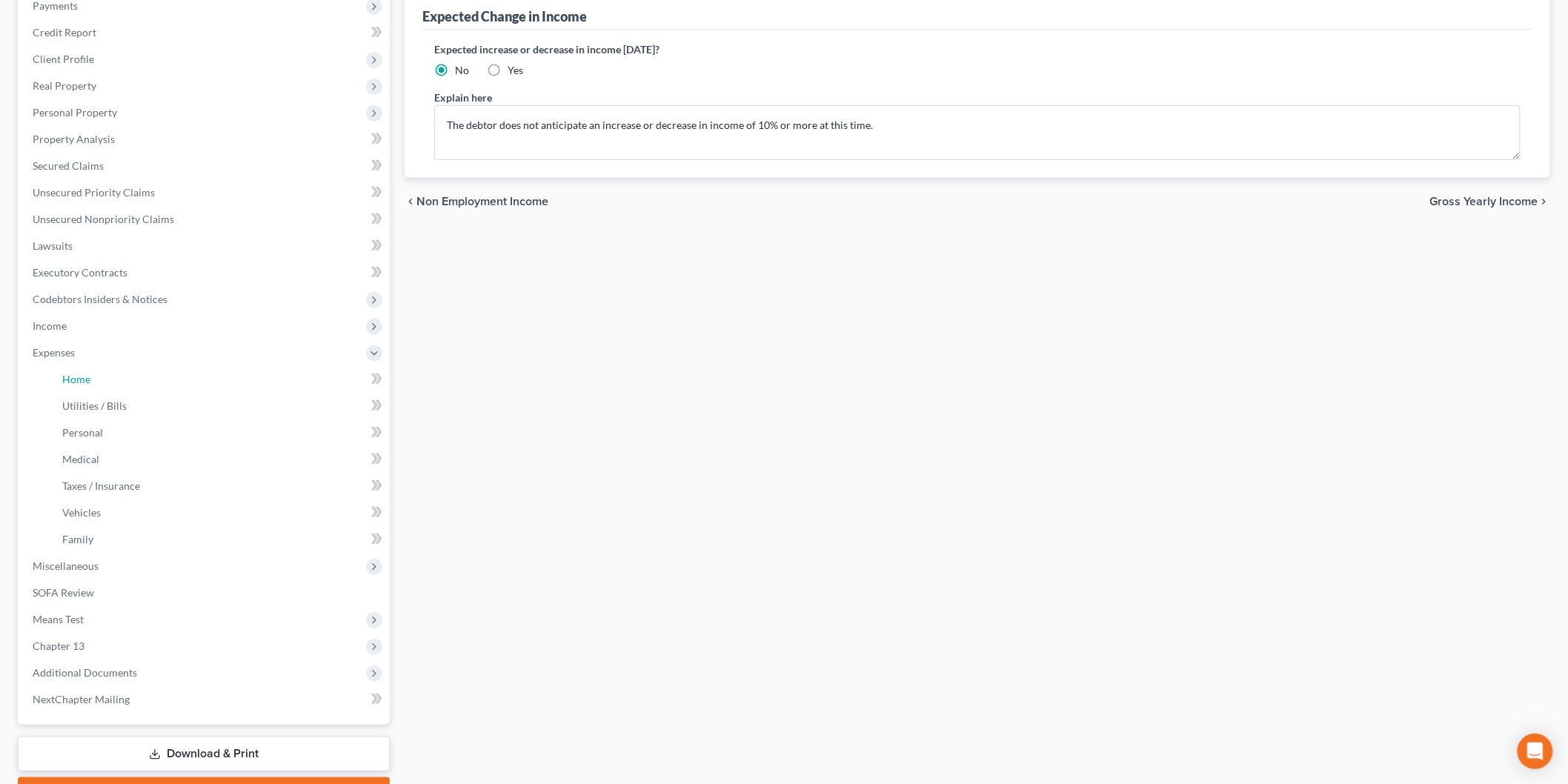
click at [131, 380] on link "Home" at bounding box center [220, 379] width 340 height 26
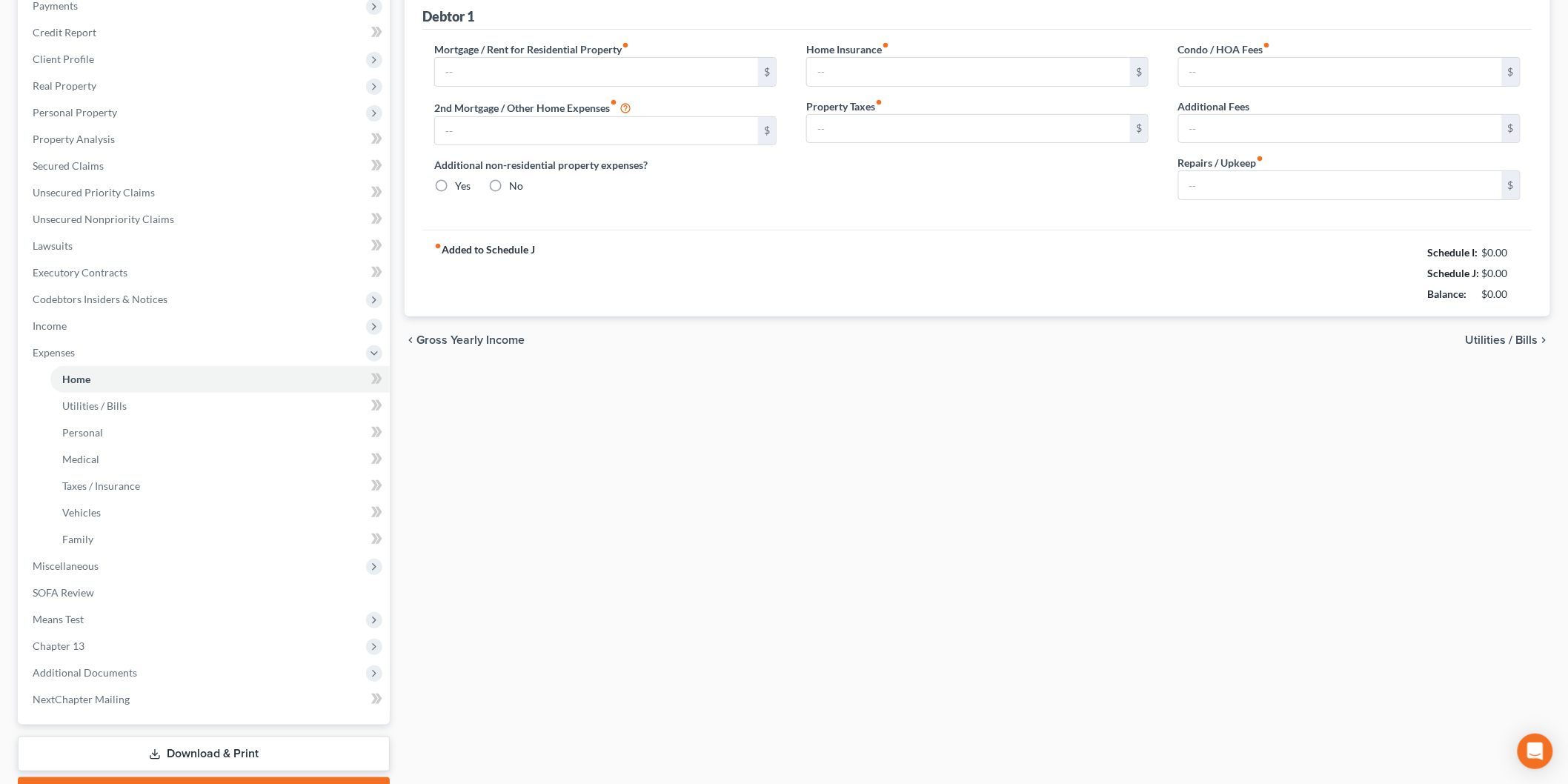
type input "1,860.00"
type input "0.00"
radio input "true"
type input "0.00"
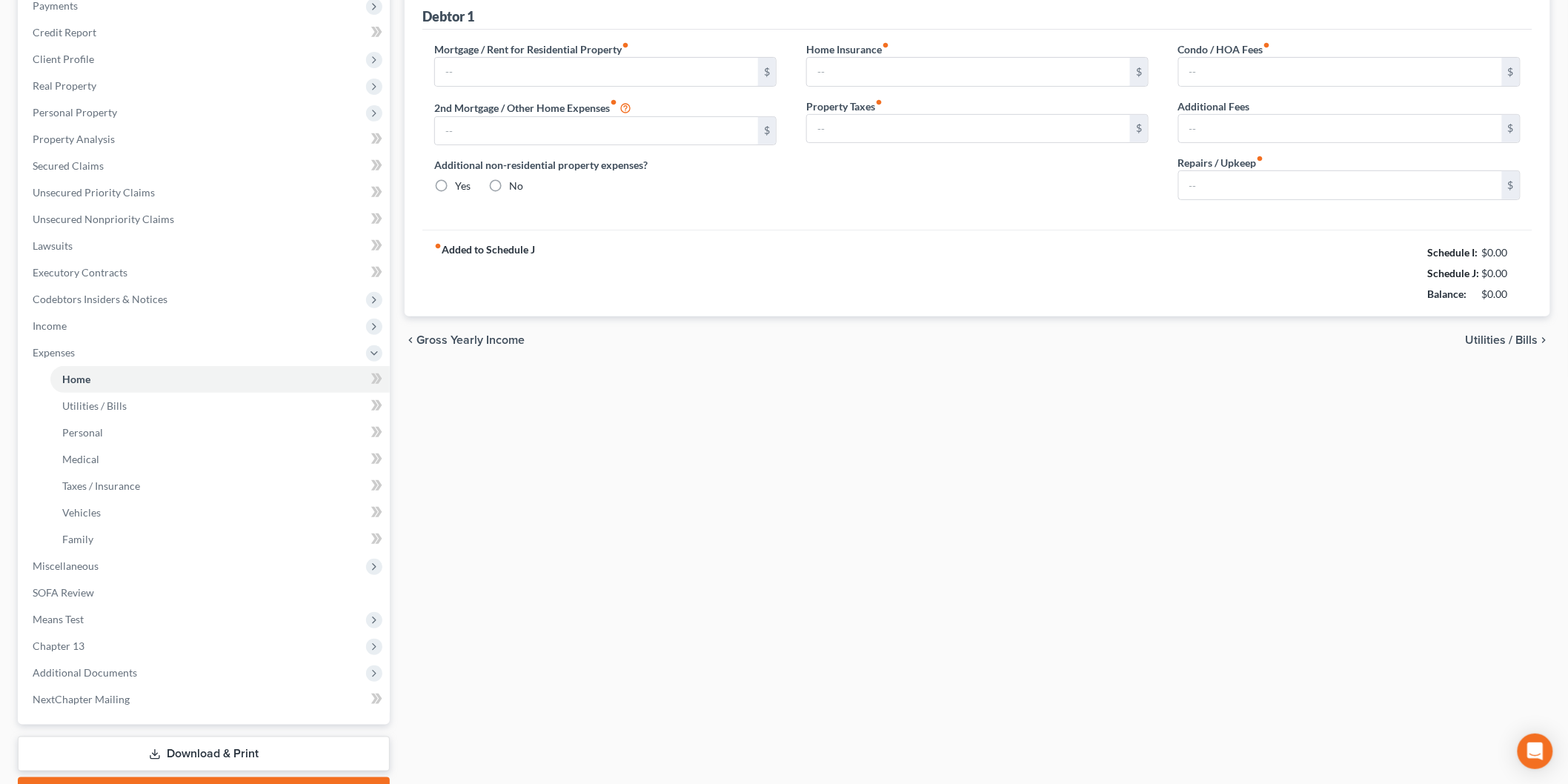
type input "0.00"
type input "8.34"
type input "0.00"
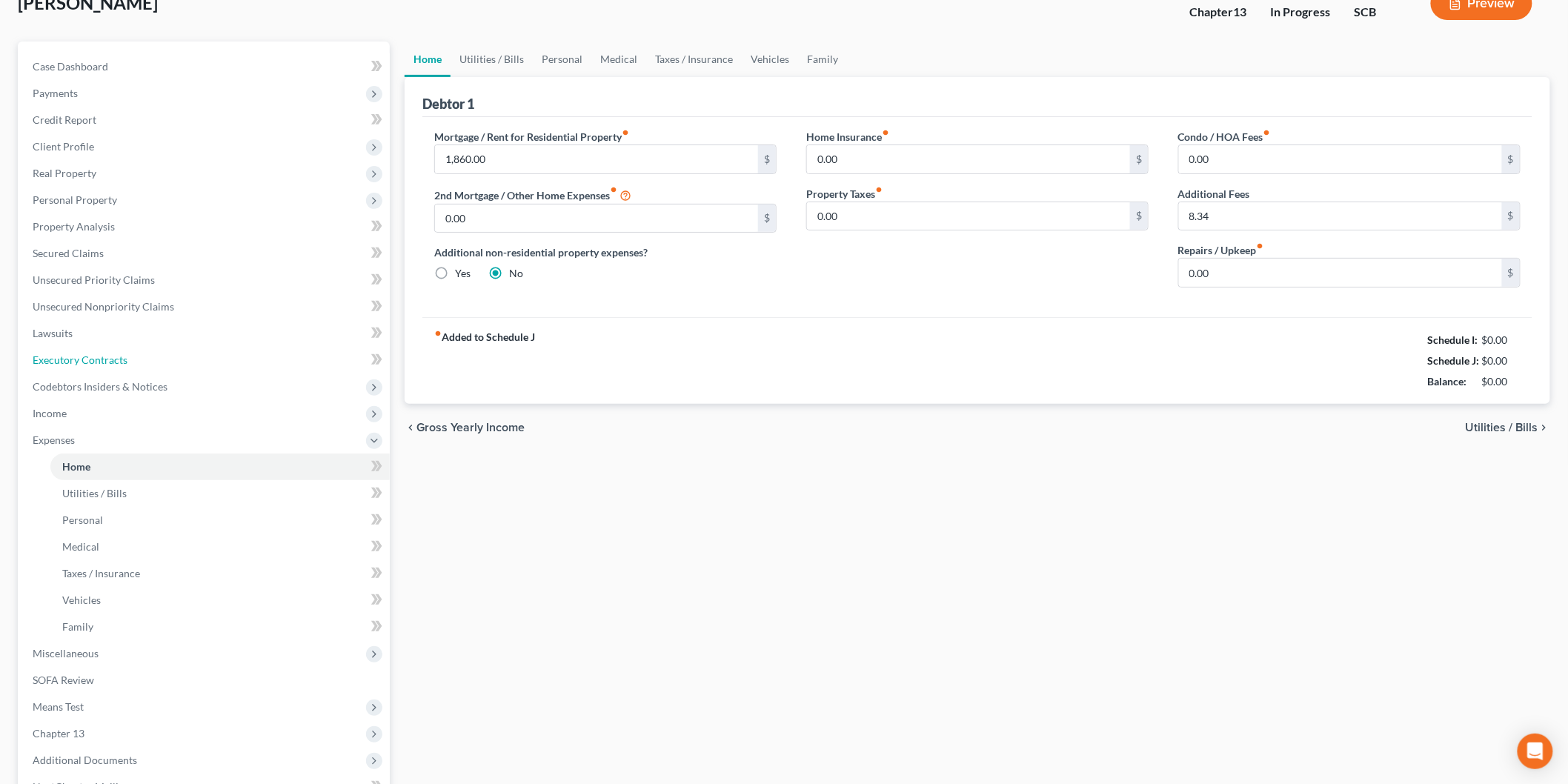
click at [127, 435] on ul "Case Dashboard Payments Invoices Payments Payments Credit Report Client Profile" at bounding box center [205, 427] width 369 height 746
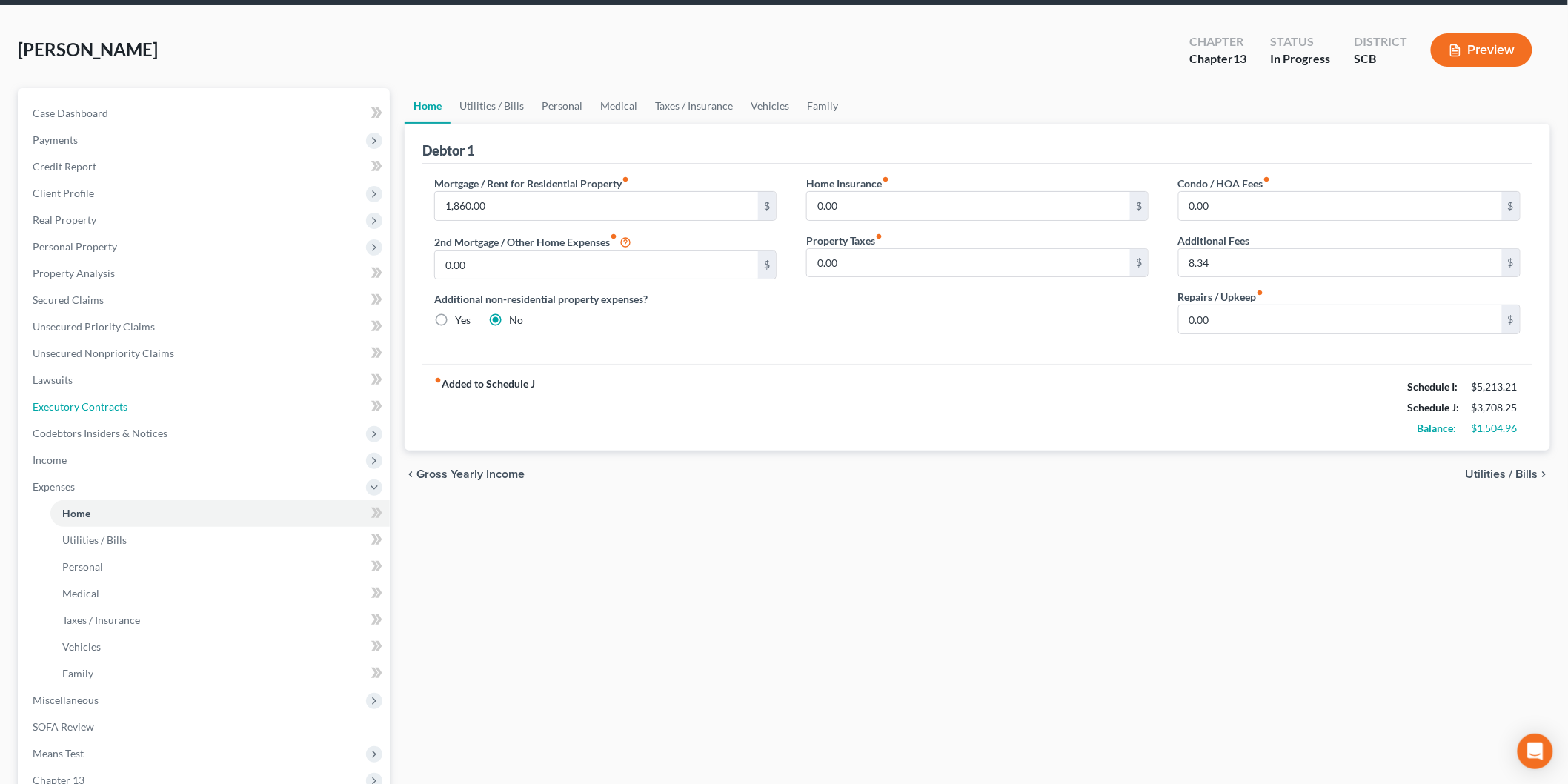
scroll to position [82, 0]
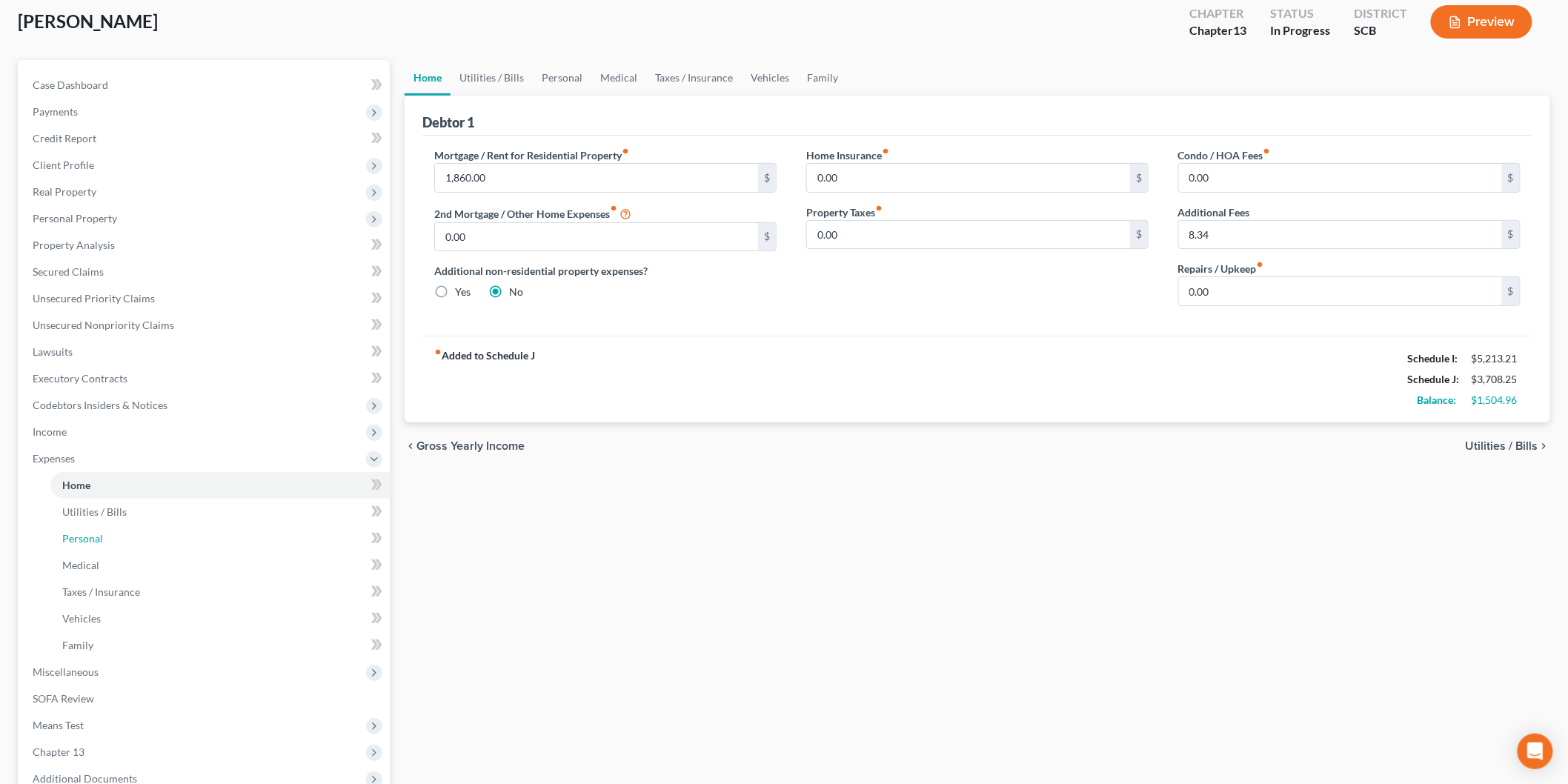
click at [162, 541] on link "Personal" at bounding box center [220, 539] width 340 height 26
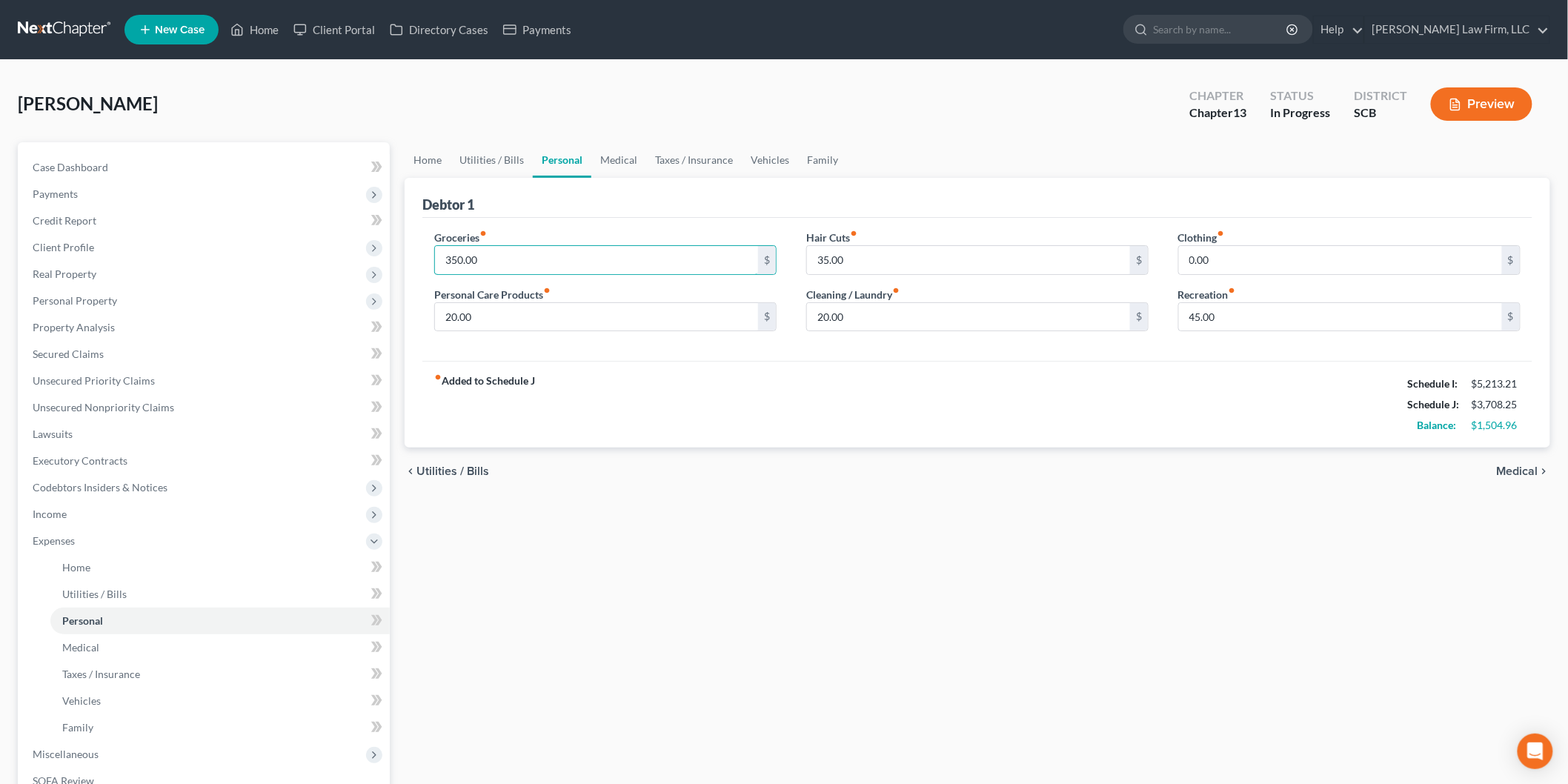
click at [448, 257] on input "350.00" at bounding box center [597, 260] width 324 height 28
click at [447, 257] on input "350.00" at bounding box center [597, 260] width 324 height 28
type input "550.00"
click at [894, 527] on div "Home Utilities / Bills Personal Medical Taxes / Insurance Vehicles Family Debto…" at bounding box center [977, 570] width 1161 height 855
type input "80"
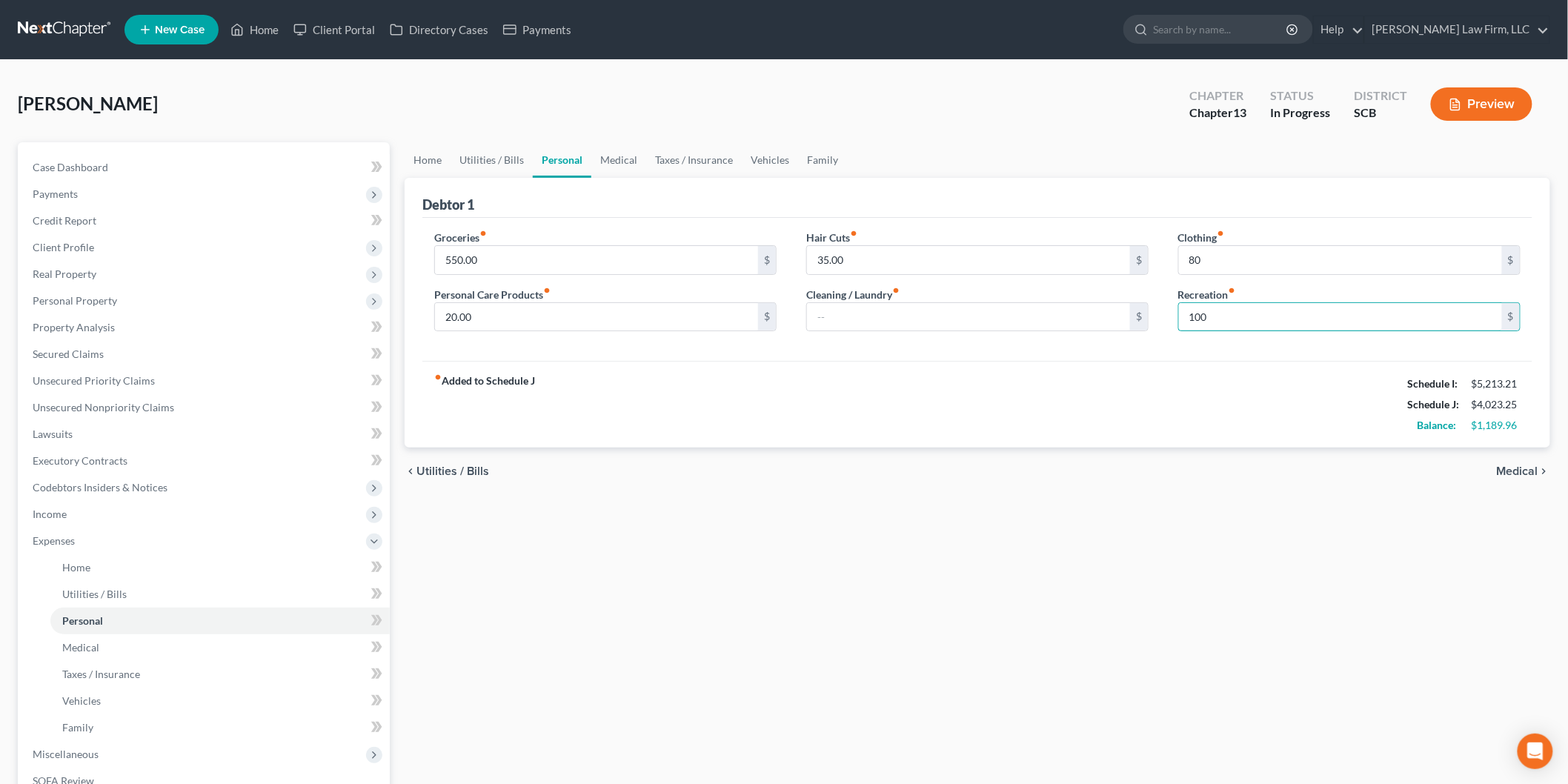
type input "100"
drag, startPoint x: 705, startPoint y: 383, endPoint x: 695, endPoint y: 373, distance: 14.1
click at [705, 383] on div "fiber_manual_record Added to Schedule J Schedule I: $5,213.21 Schedule J: $4,02…" at bounding box center [977, 404] width 1110 height 86
click at [617, 164] on link "Medical" at bounding box center [619, 160] width 55 height 36
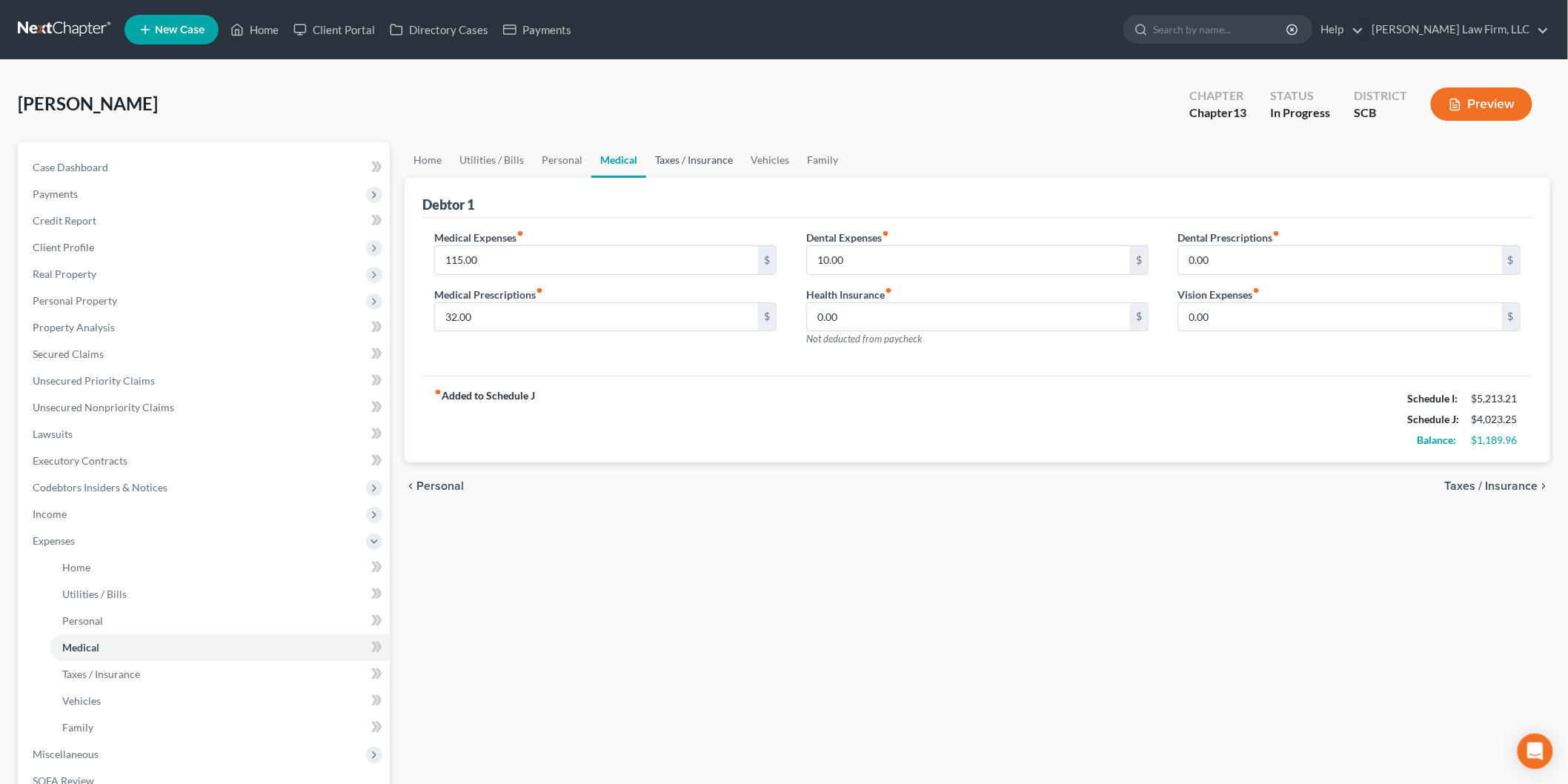
click at [680, 158] on link "Taxes / Insurance" at bounding box center [694, 160] width 96 height 36
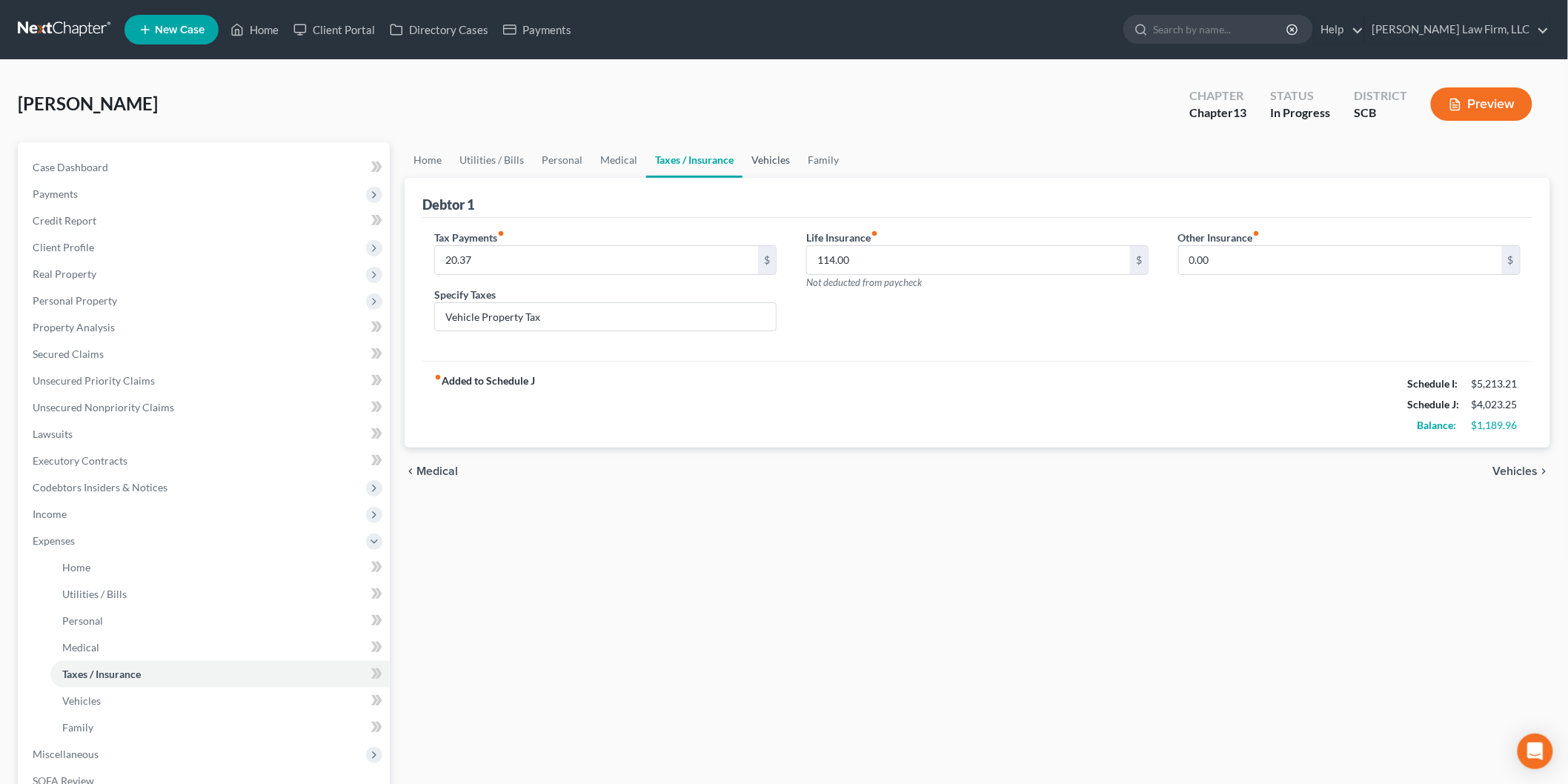
click at [773, 165] on link "Vehicles" at bounding box center [771, 160] width 56 height 36
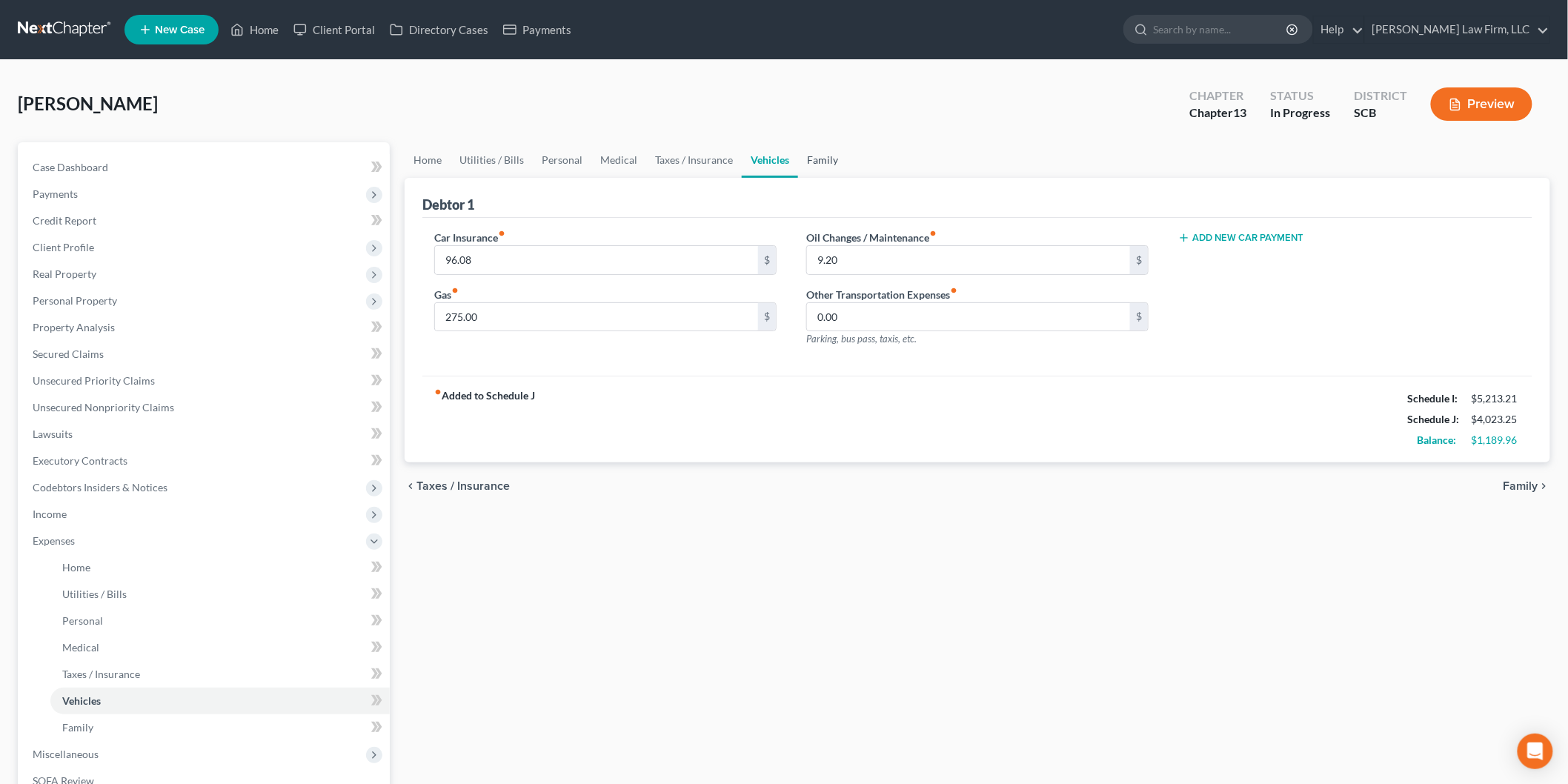
click at [823, 149] on link "Family" at bounding box center [823, 160] width 49 height 36
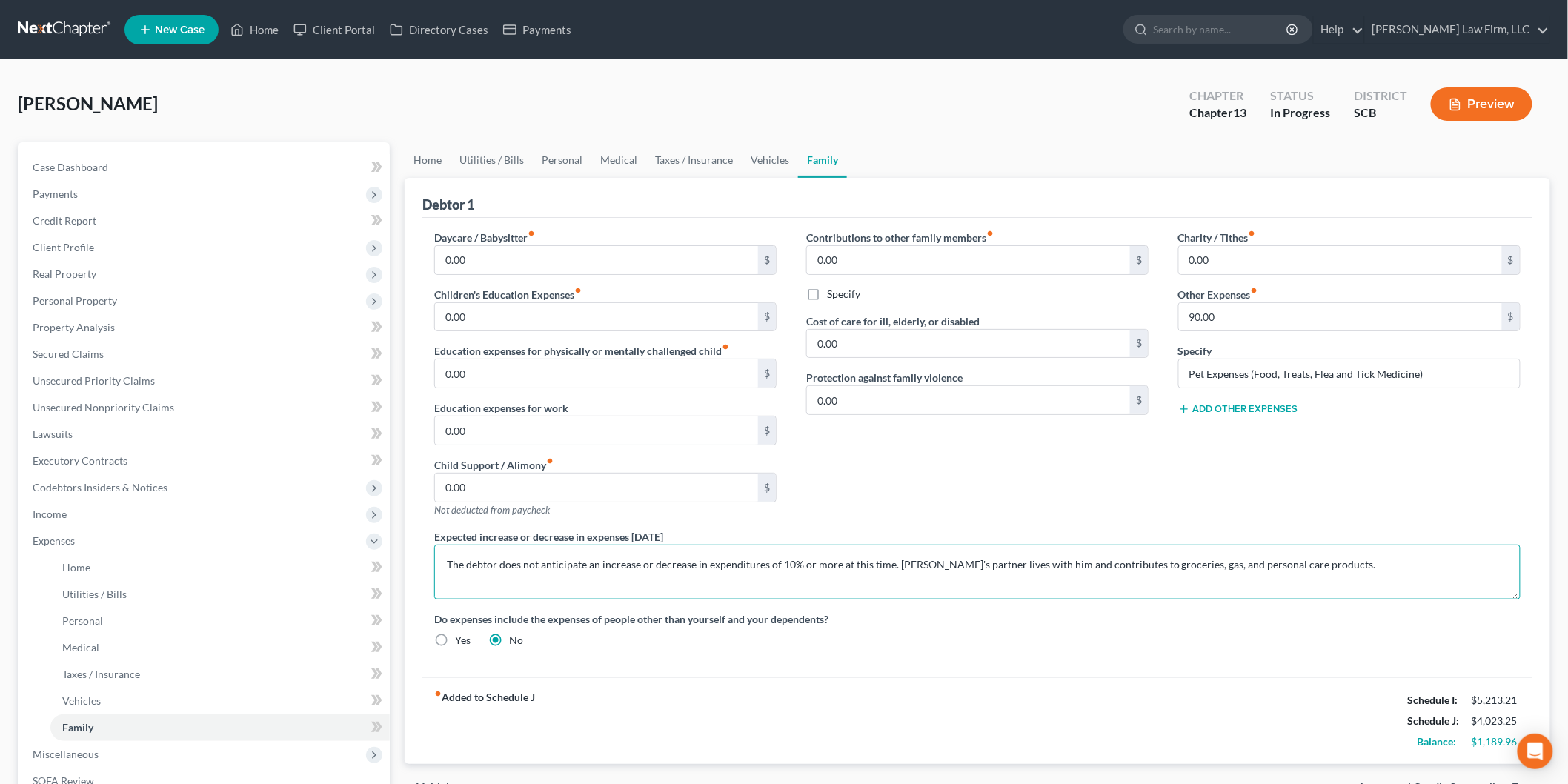
drag, startPoint x: 895, startPoint y: 561, endPoint x: 1333, endPoint y: 565, distance: 438.0
click at [1333, 565] on textarea "The debtor does not anticipate an increase or decrease in expenditures of 10% o…" at bounding box center [977, 572] width 1086 height 55
type textarea "The debtor does not anticipate an increase or decrease in expenditures of 10% o…"
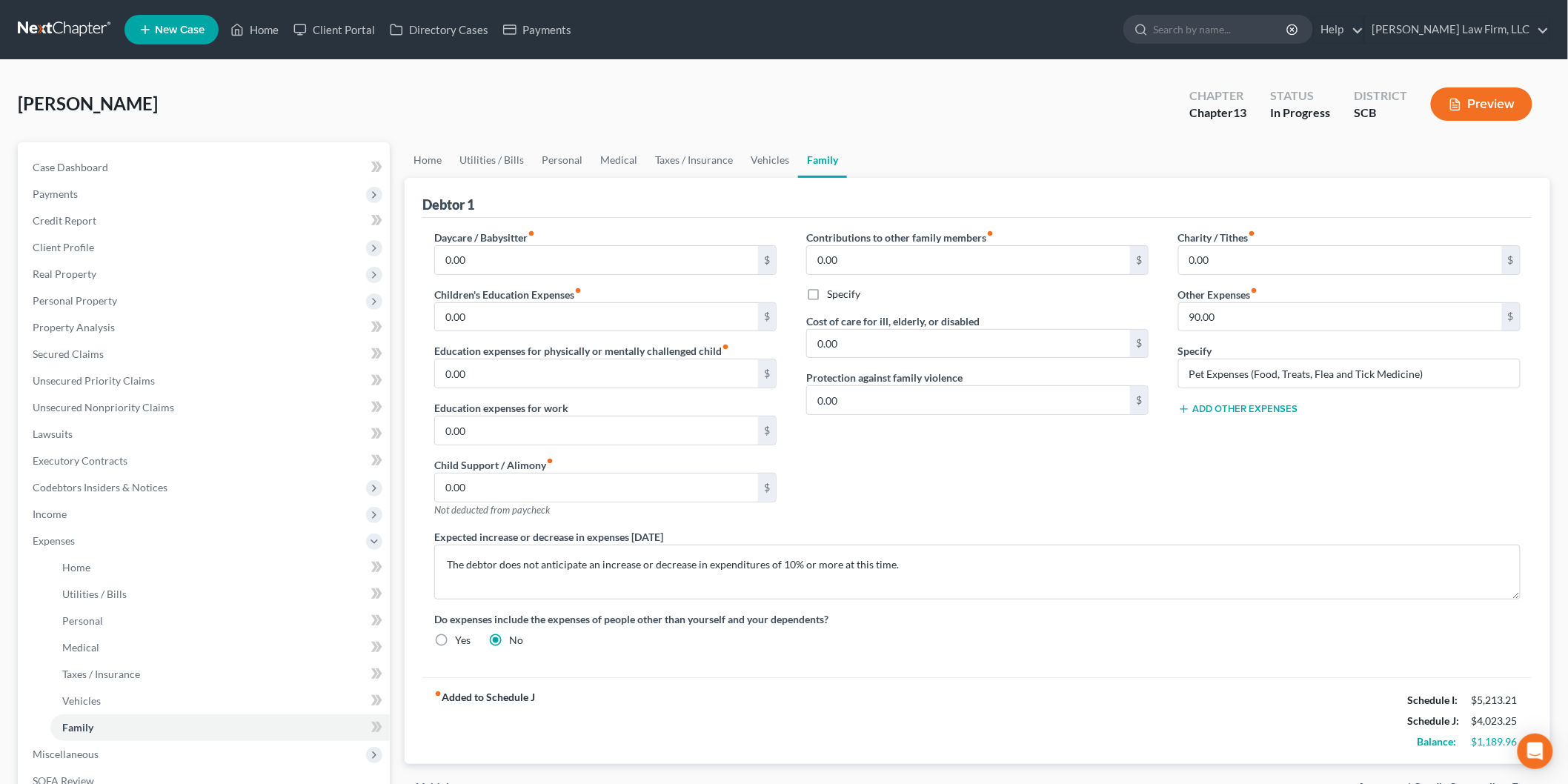
click at [84, 517] on span "Income" at bounding box center [205, 514] width 369 height 26
click at [167, 595] on span "Expected Change in Income" at bounding box center [125, 593] width 127 height 12
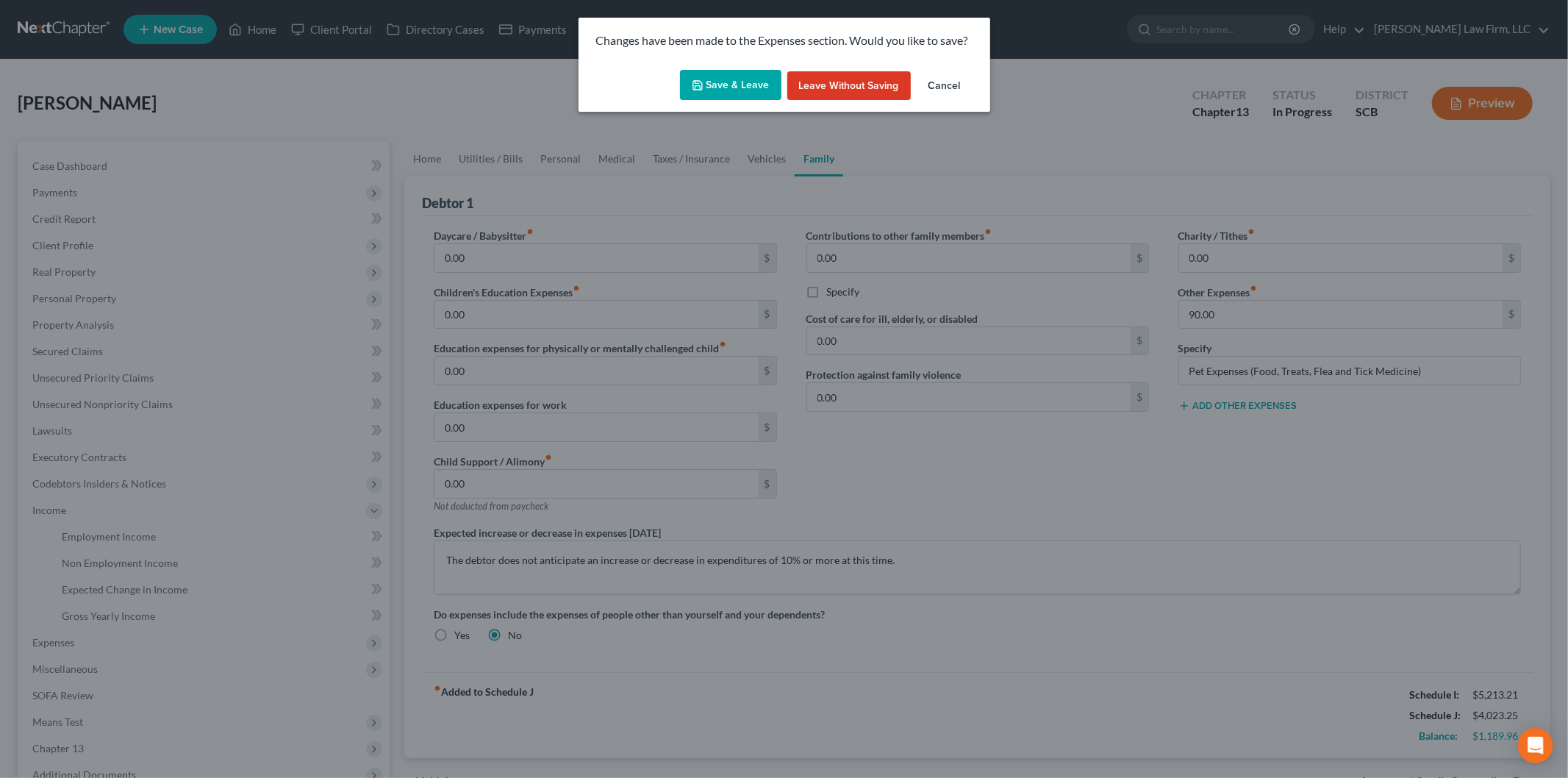
click at [718, 81] on button "Save & Leave" at bounding box center [730, 85] width 102 height 31
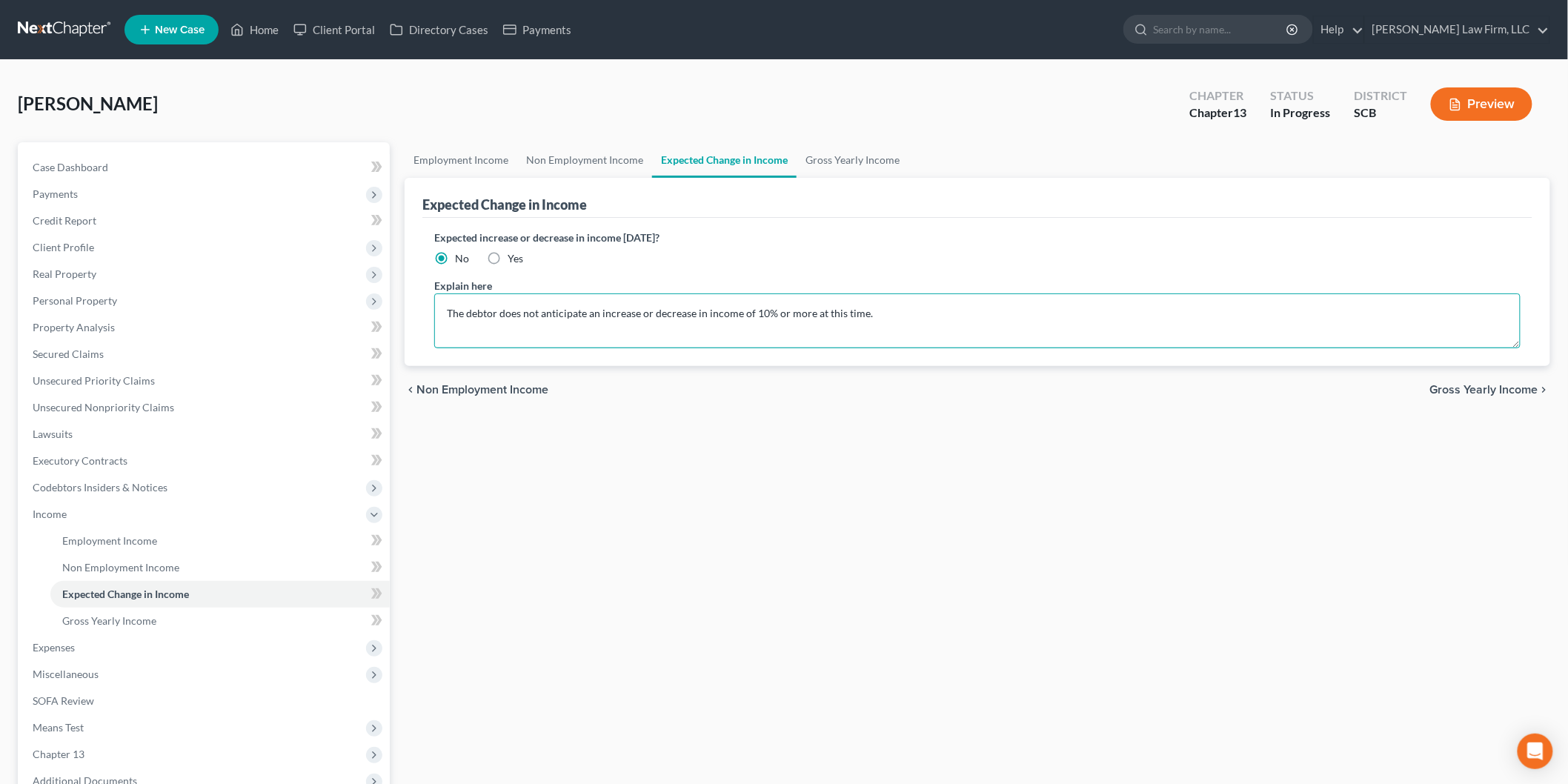
click at [447, 311] on textarea "The debtor does not anticipate an increase or decrease in income of 10% or more…" at bounding box center [977, 321] width 1086 height 55
paste textarea "Debtor's partner lives with him and contributes to groceries, gas, and personal…"
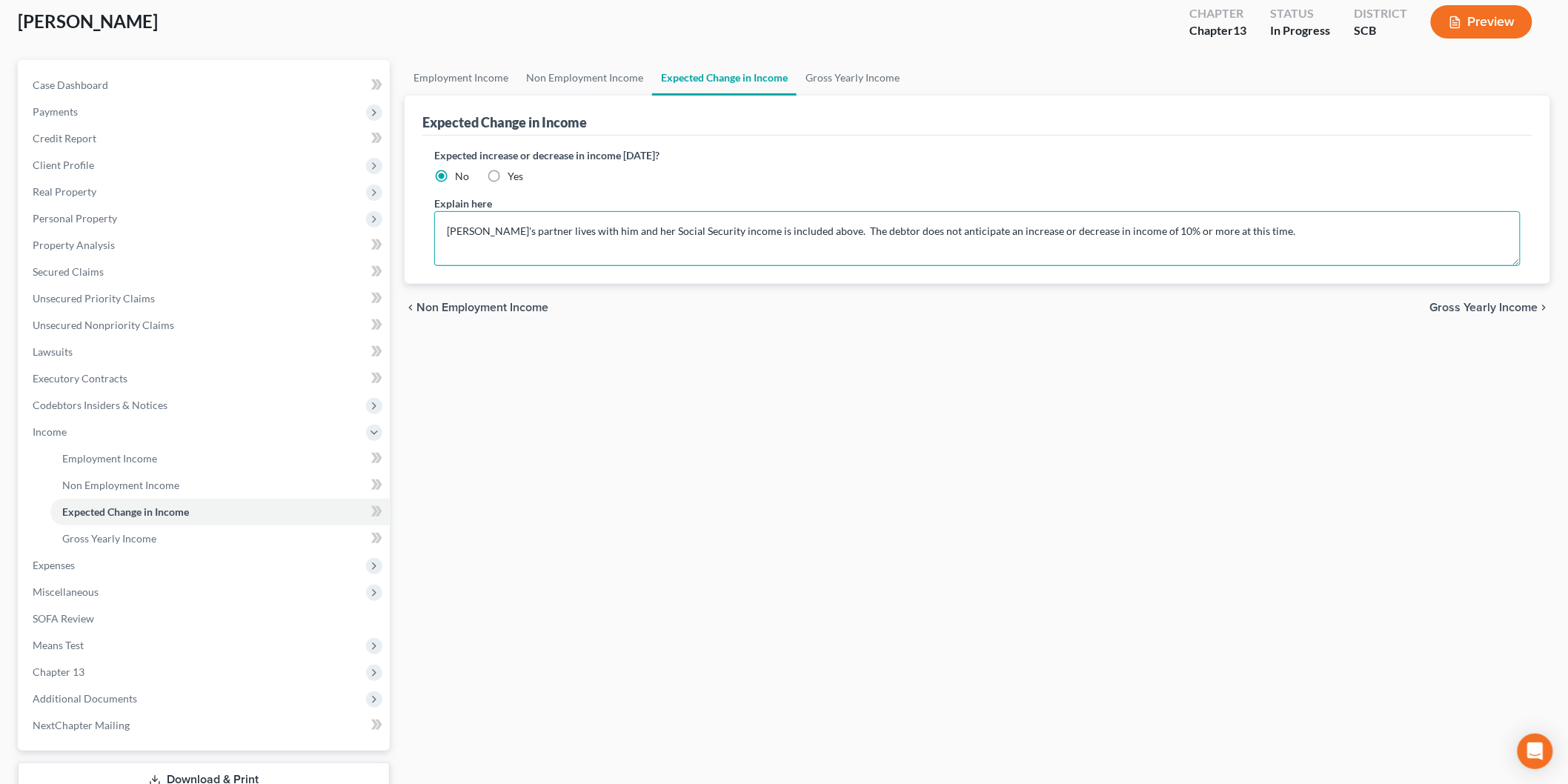
type textarea "Debtor's partner lives with him and her Social Security income is included abov…"
click at [95, 553] on span "Expenses" at bounding box center [205, 565] width 369 height 26
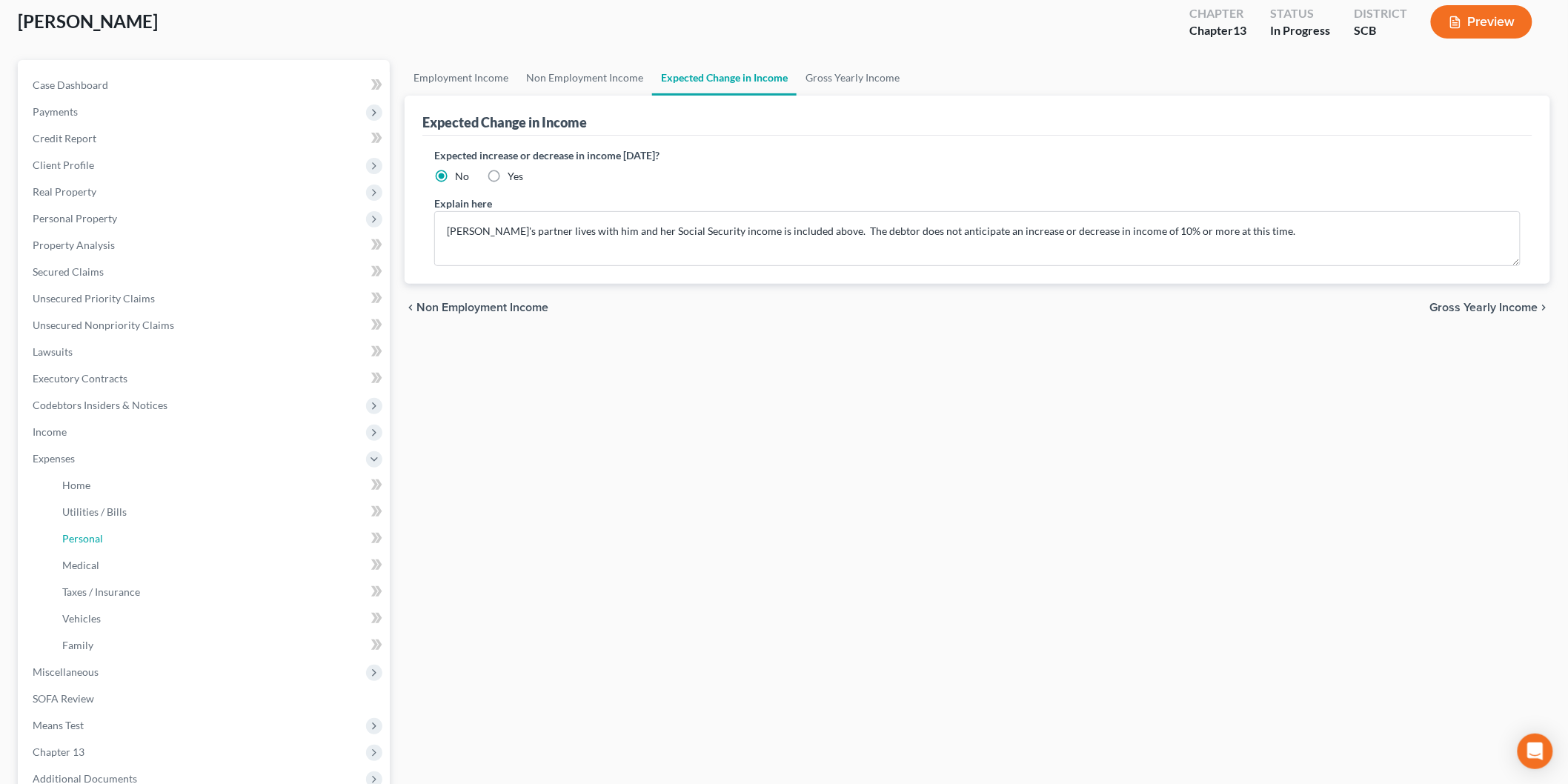
click at [145, 536] on link "Personal" at bounding box center [220, 539] width 340 height 26
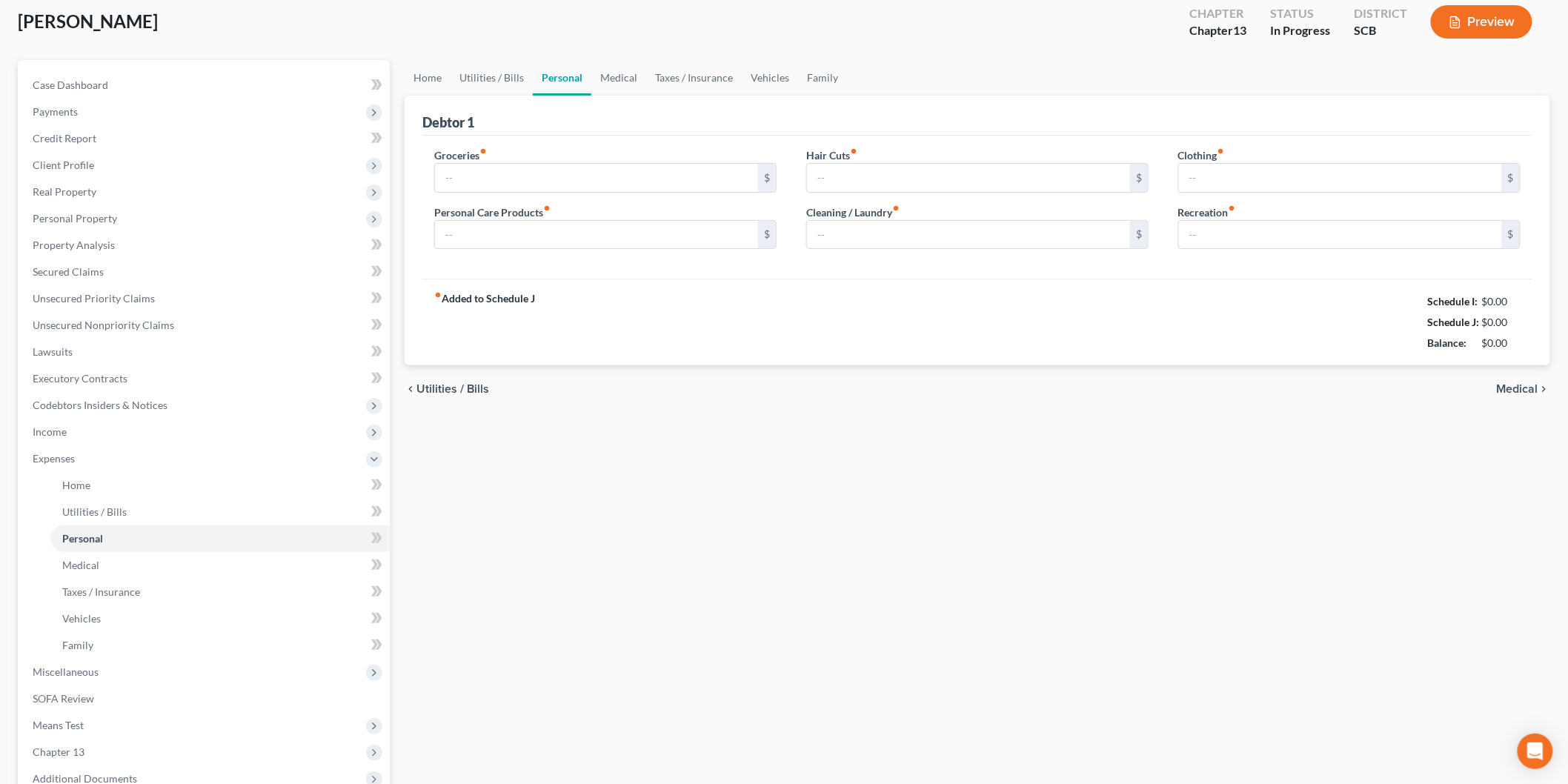
scroll to position [3, 0]
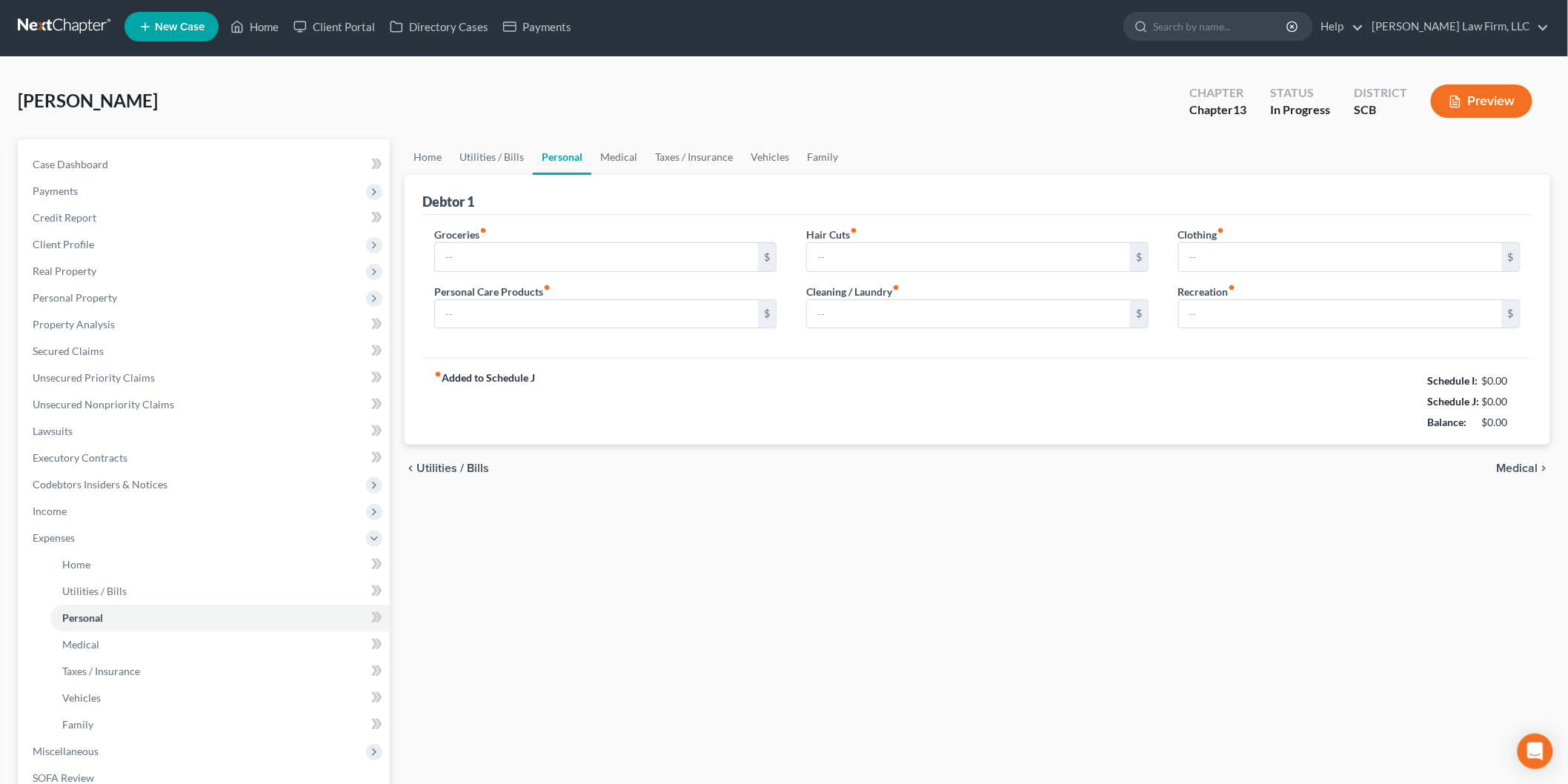
type input "550.00"
type input "20.00"
type input "35.00"
type input "80.00"
type input "100.00"
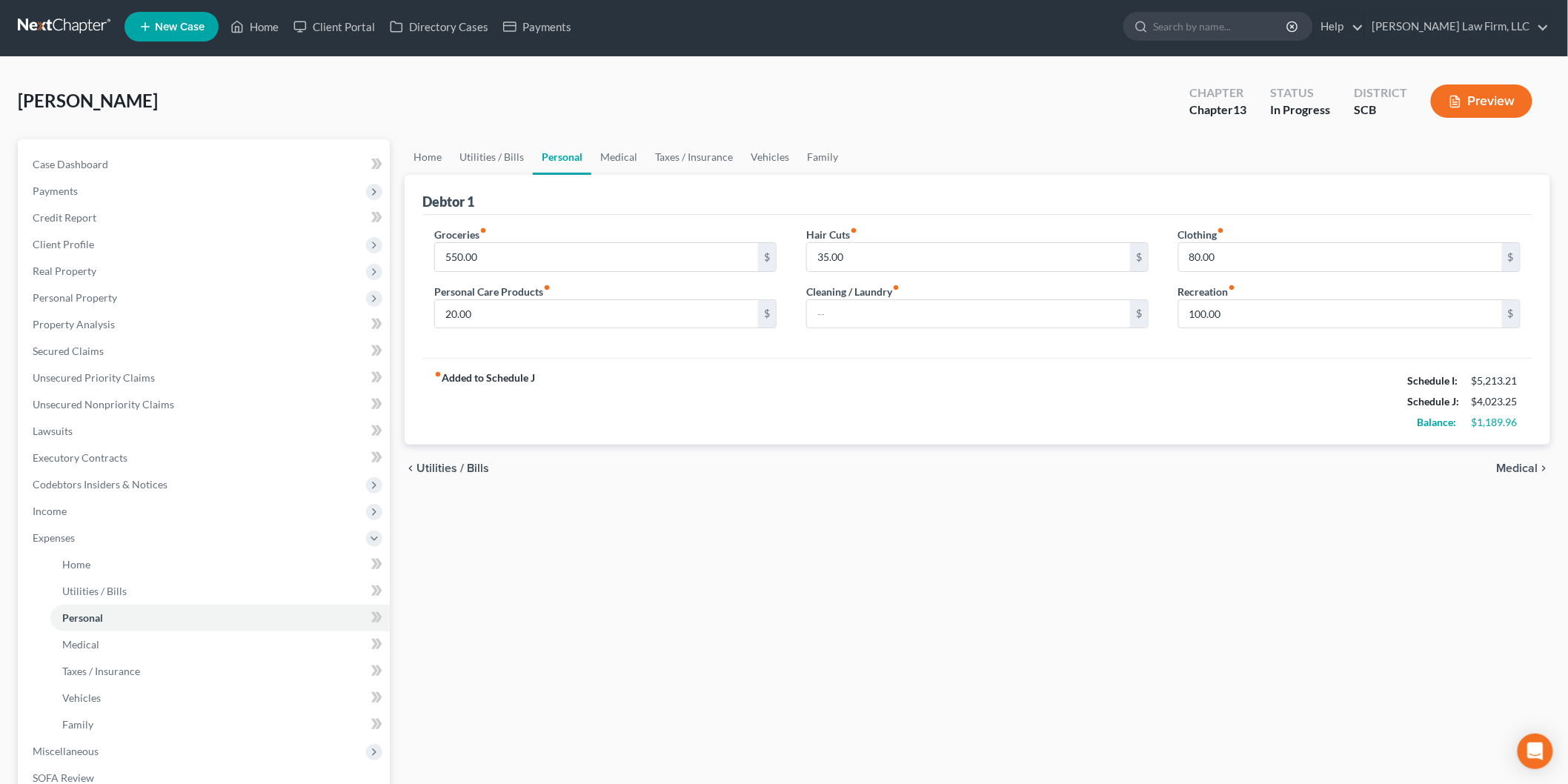
scroll to position [0, 0]
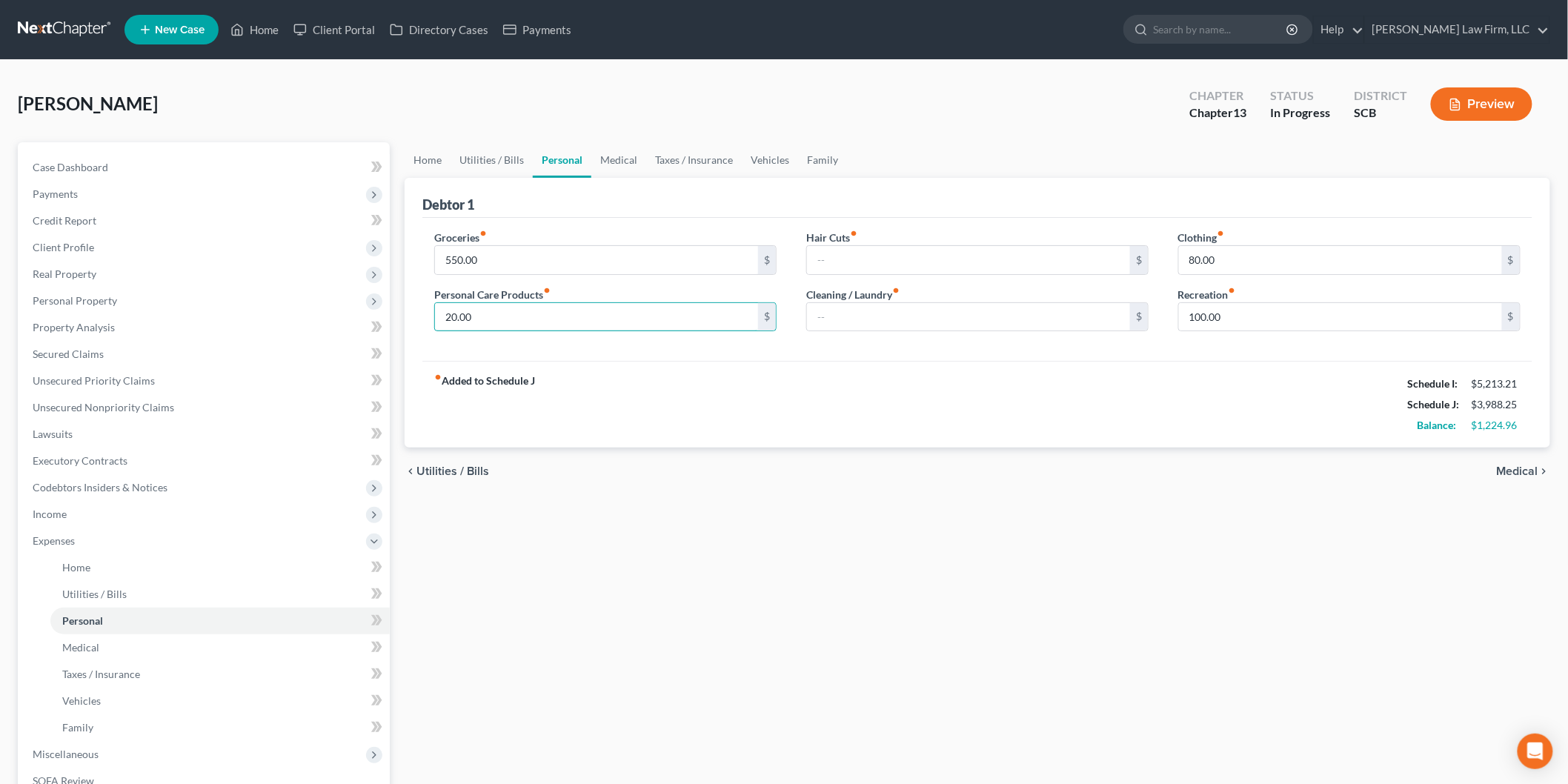
click at [437, 320] on input "20.00" at bounding box center [597, 317] width 324 height 28
type input "0"
type input "120"
click at [920, 368] on div "fiber_manual_record Added to Schedule J Schedule I: $5,213.21 Schedule J: $4,08…" at bounding box center [977, 404] width 1110 height 86
click at [640, 156] on link "Medical" at bounding box center [619, 160] width 55 height 36
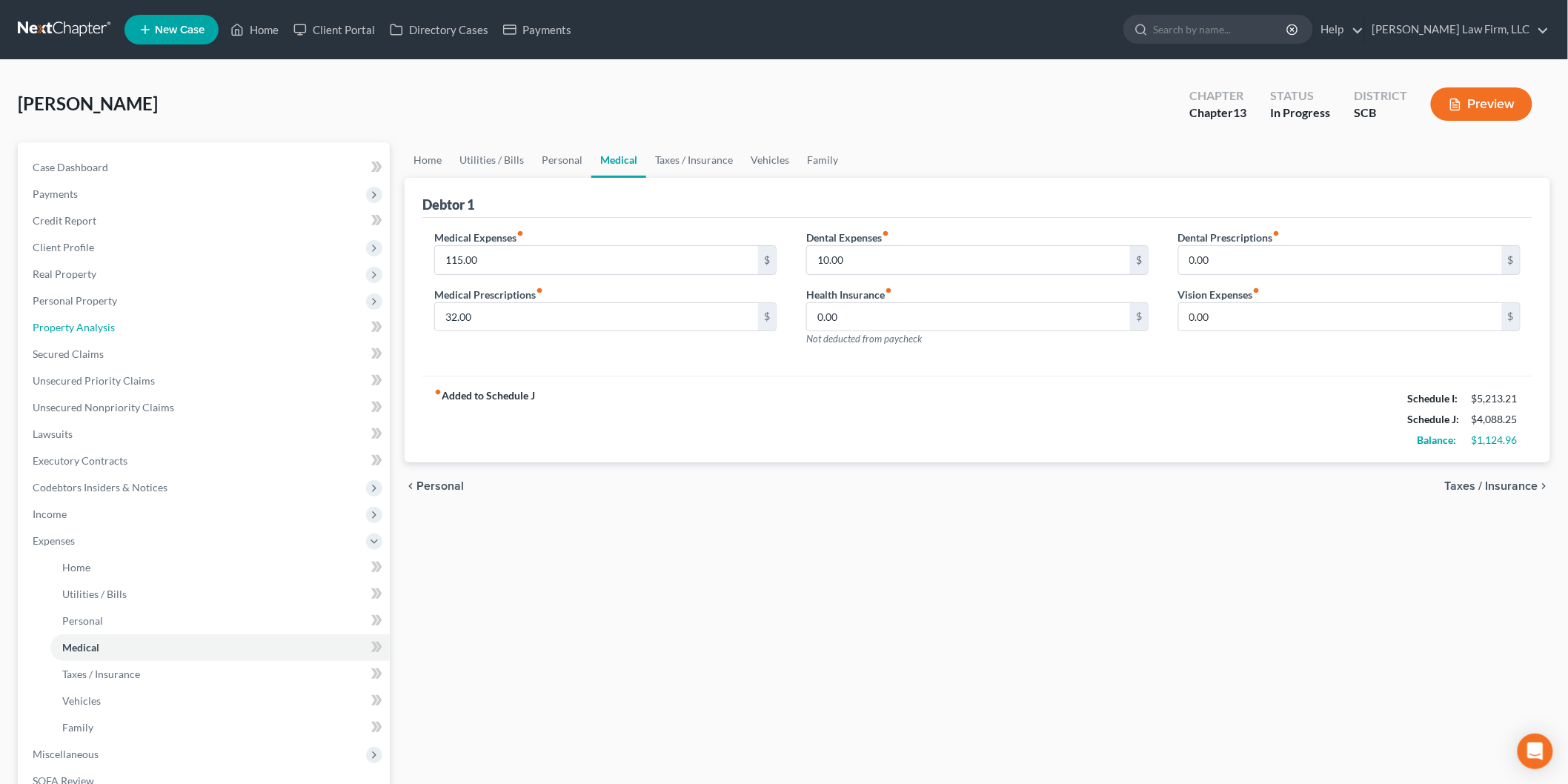
click at [150, 316] on link "Property Analysis" at bounding box center [205, 327] width 369 height 26
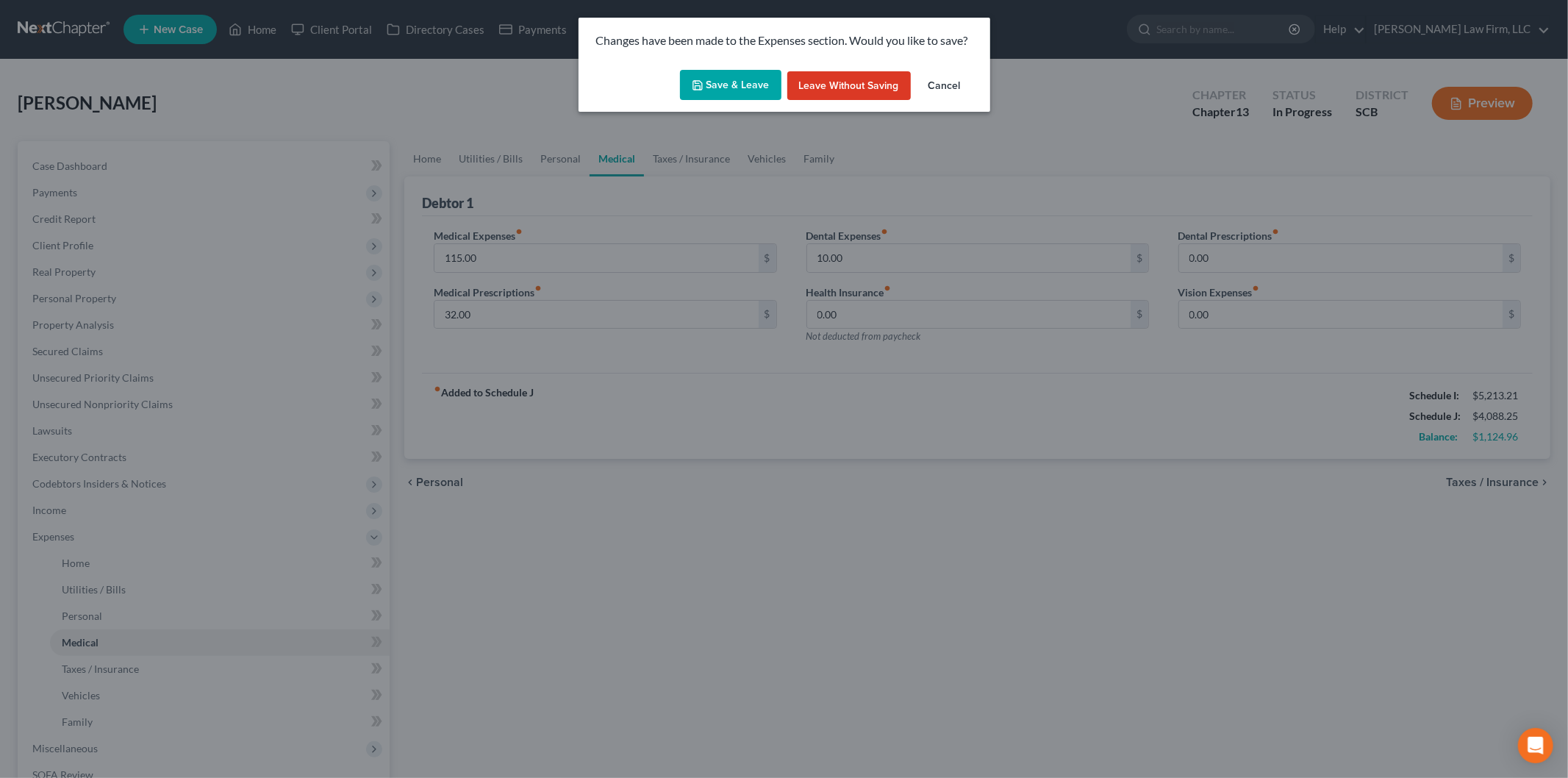
click at [731, 83] on button "Save & Leave" at bounding box center [730, 85] width 102 height 31
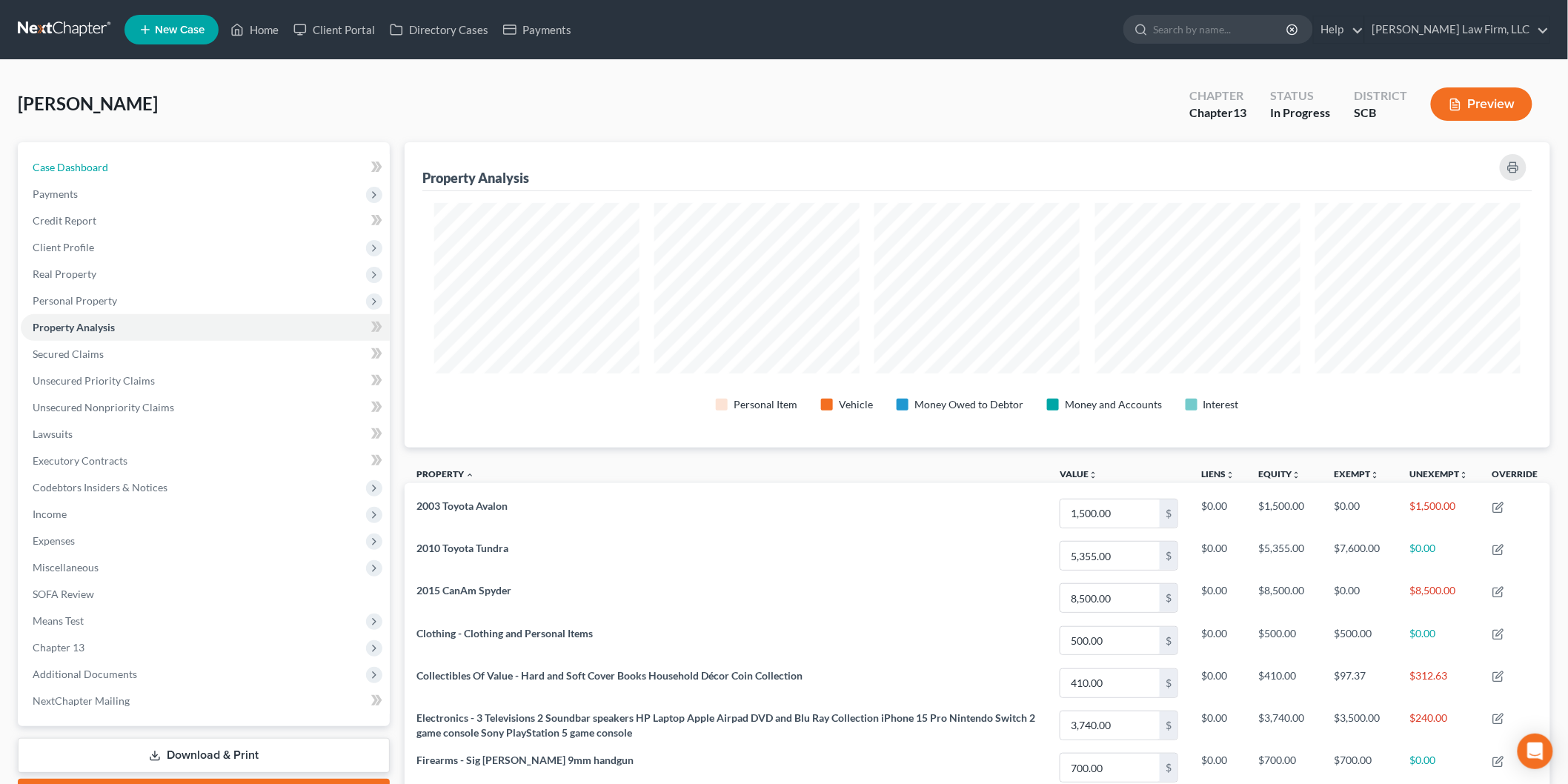
drag, startPoint x: 74, startPoint y: 165, endPoint x: 218, endPoint y: 152, distance: 144.6
click at [74, 165] on span "Case Dashboard" at bounding box center [71, 166] width 75 height 12
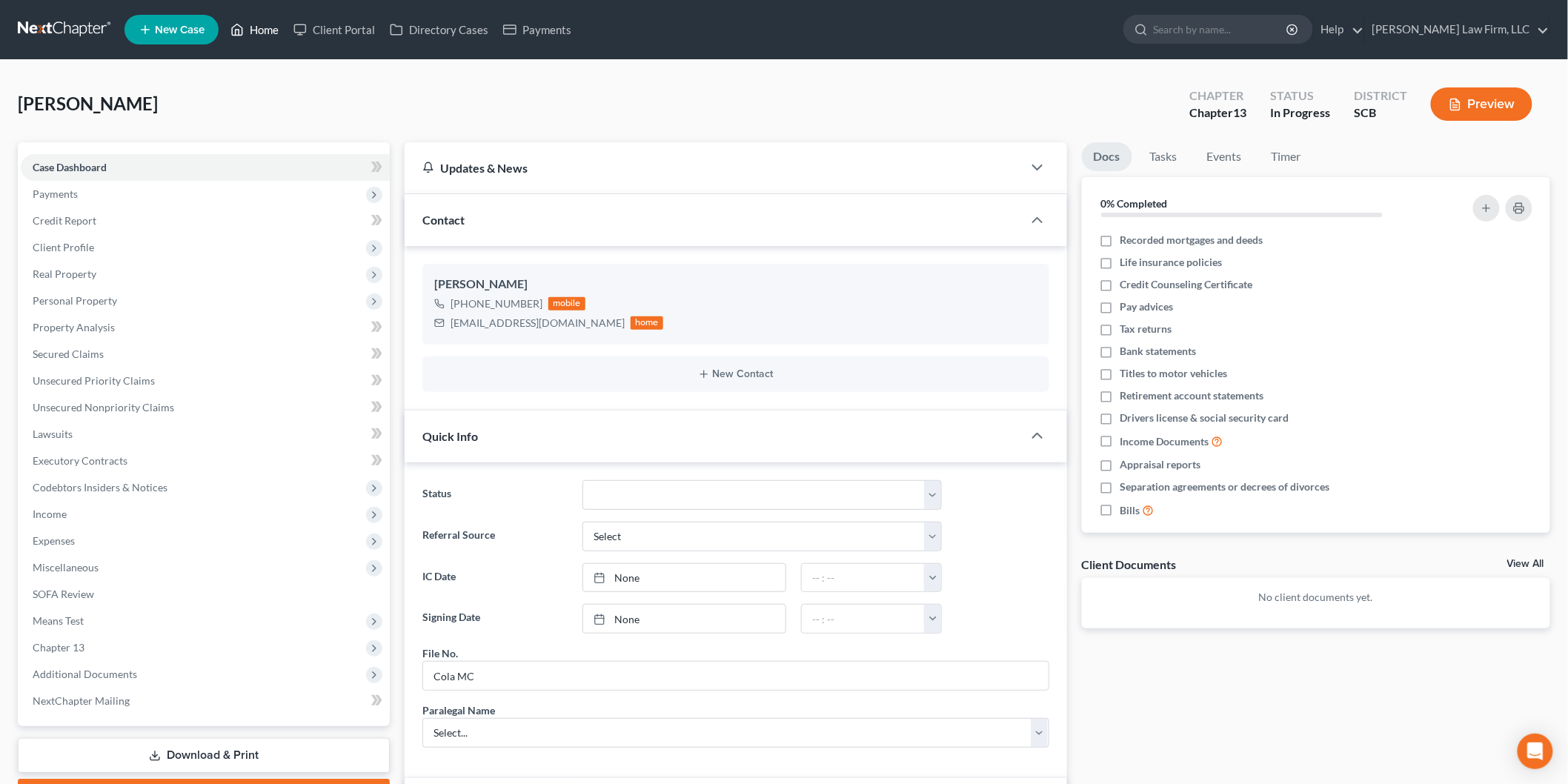
click at [261, 30] on link "Home" at bounding box center [254, 29] width 63 height 26
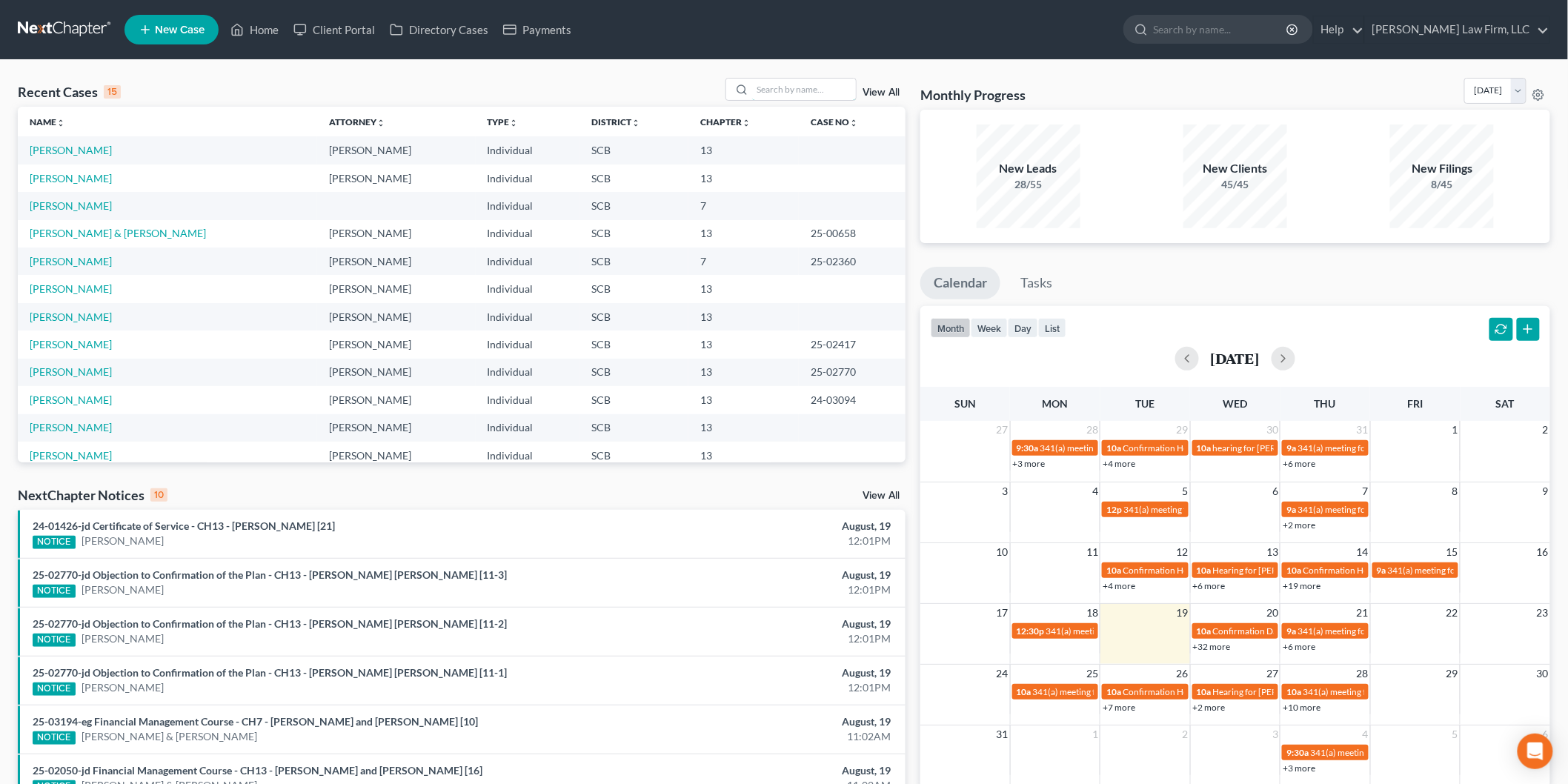
click at [771, 90] on input "search" at bounding box center [804, 89] width 103 height 22
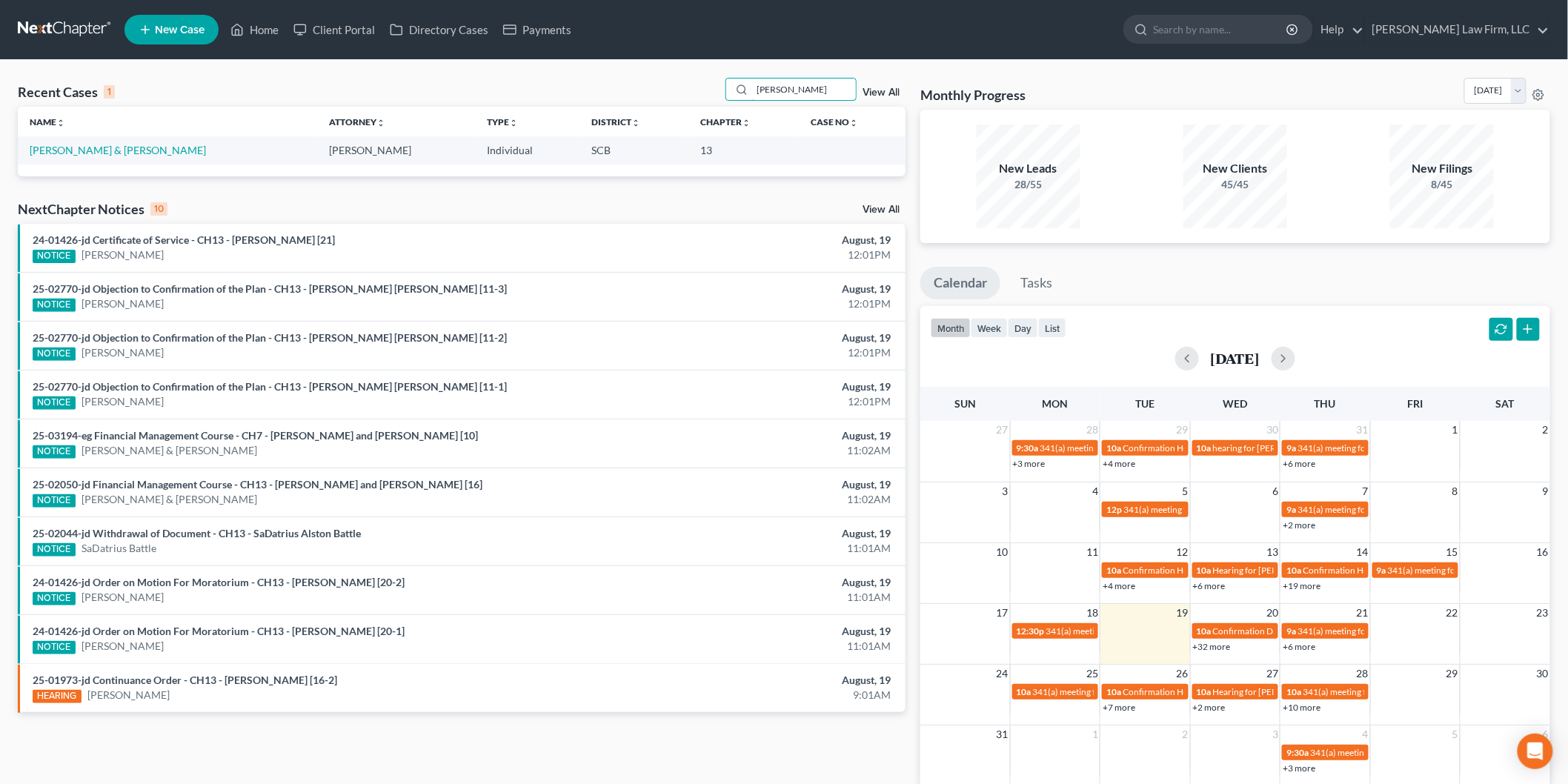
type input "seible"
click at [65, 149] on link "[PERSON_NAME] & [PERSON_NAME]" at bounding box center [119, 149] width 177 height 12
select select "1"
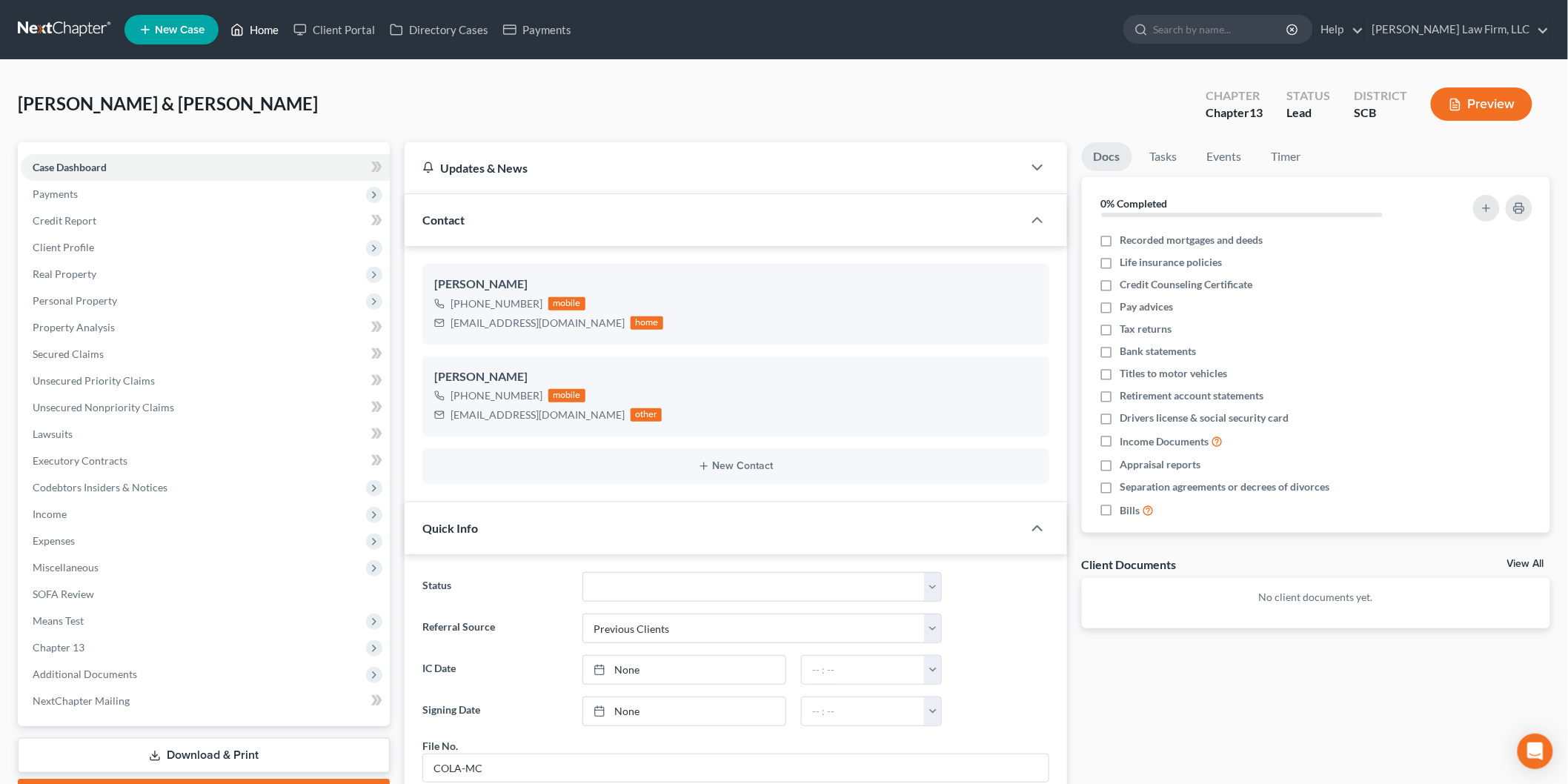
drag, startPoint x: 273, startPoint y: 19, endPoint x: 422, endPoint y: 50, distance: 152.2
click at [273, 19] on link "Home" at bounding box center [254, 29] width 63 height 26
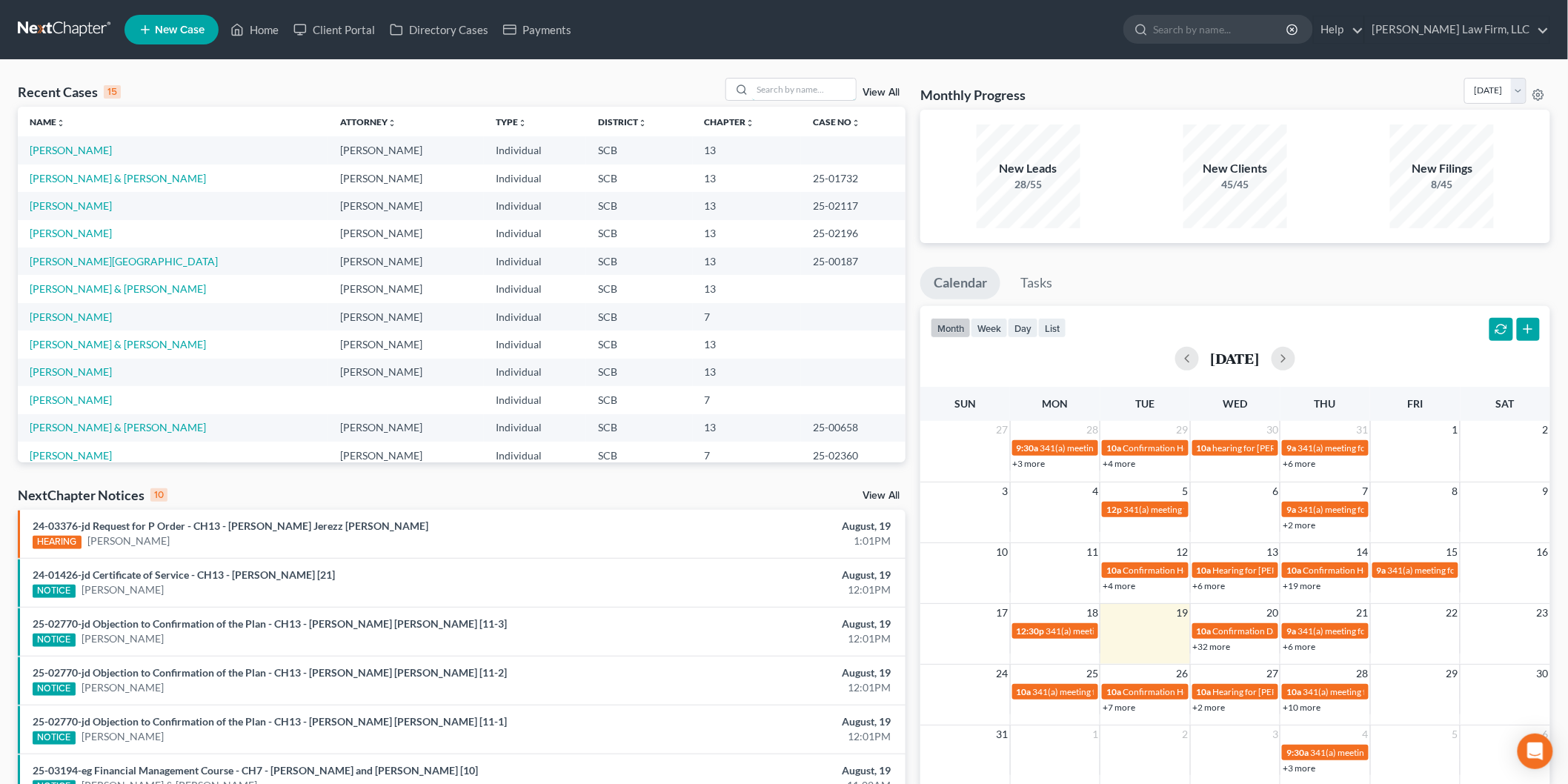
click at [804, 92] on input "search" at bounding box center [804, 89] width 103 height 22
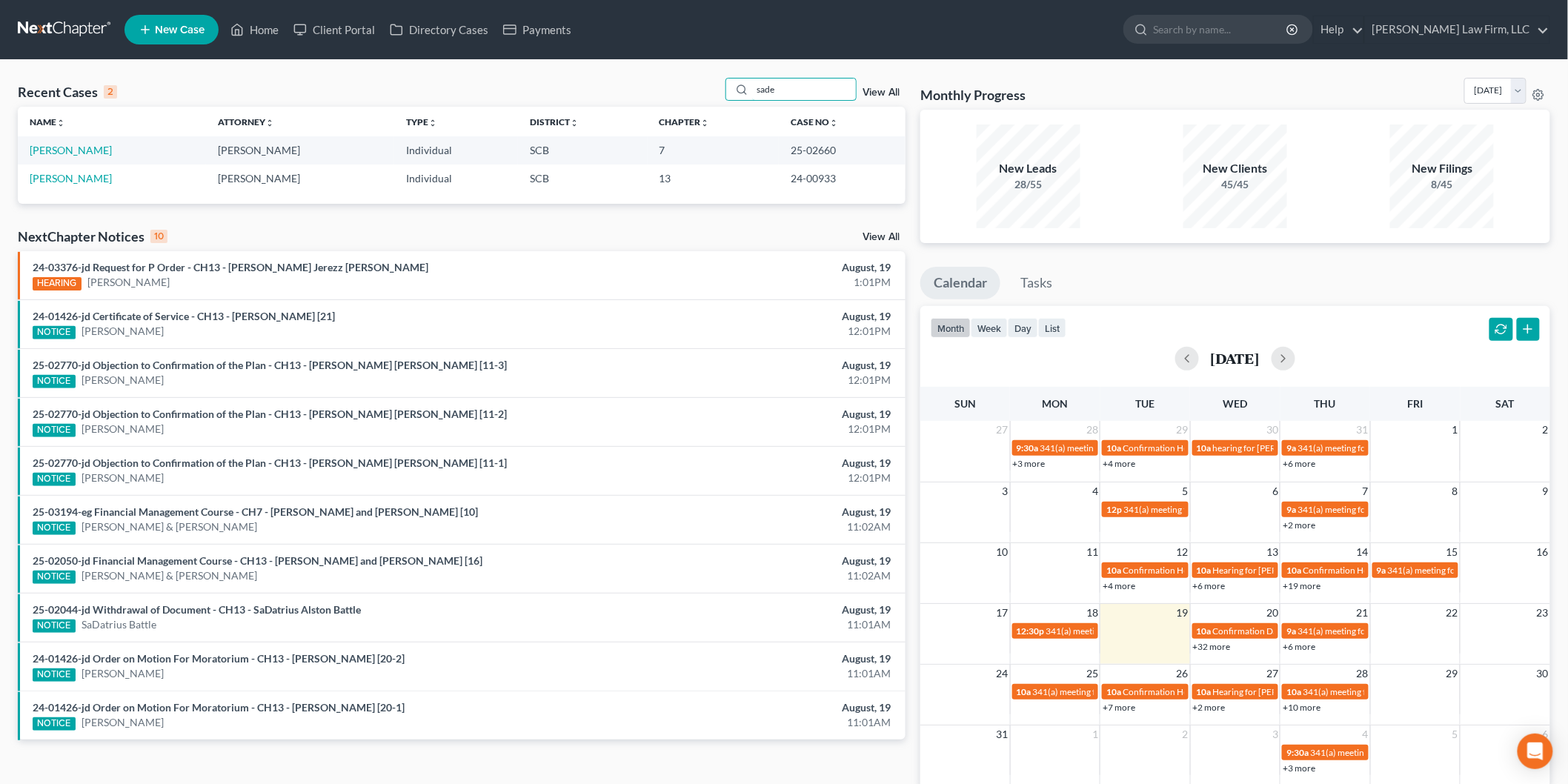
type input "sade"
click at [86, 142] on td "Armstrong, Sade" at bounding box center [112, 149] width 188 height 27
click at [85, 145] on link "Armstrong, Sade" at bounding box center [71, 149] width 82 height 12
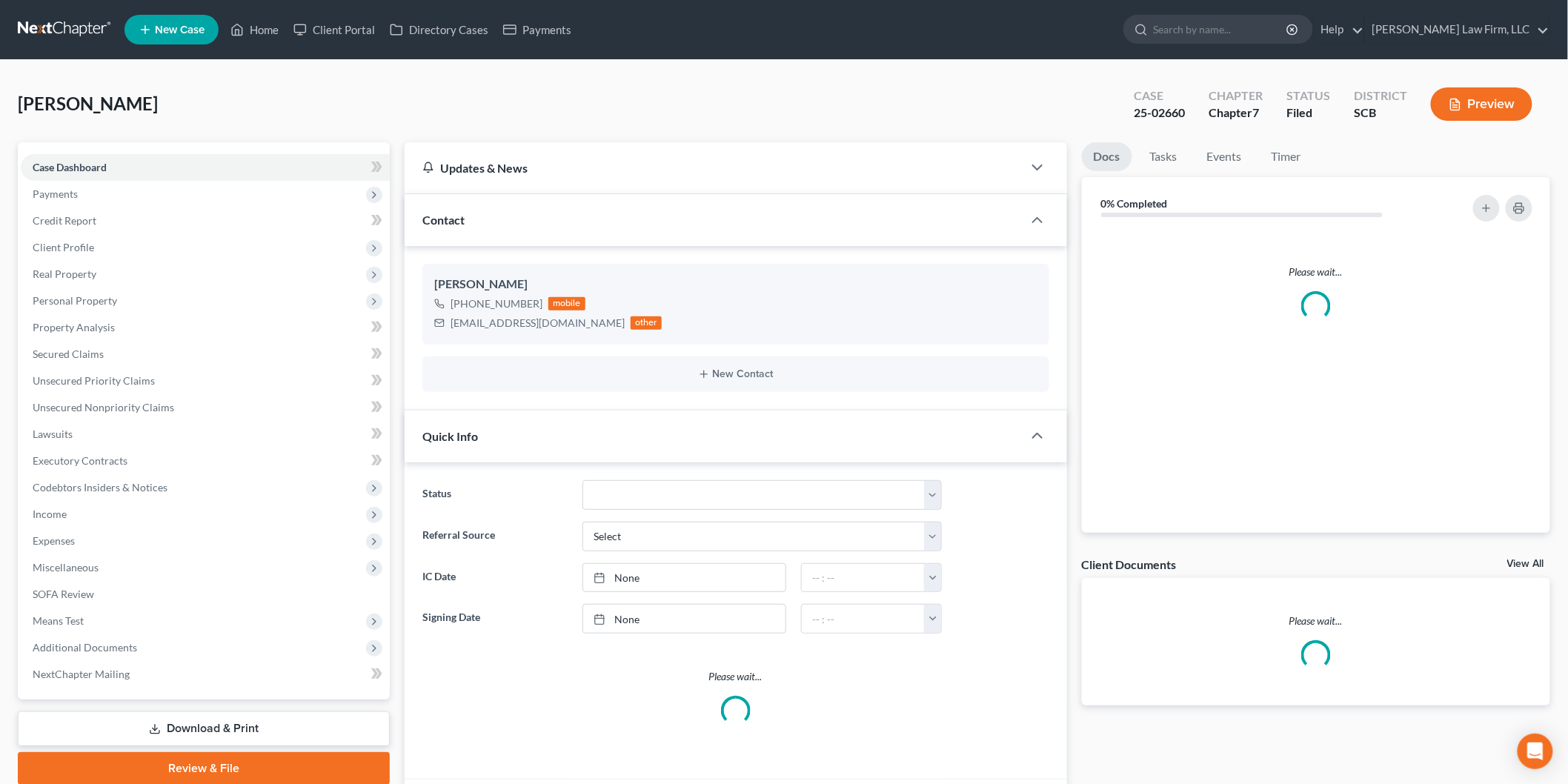
select select "3"
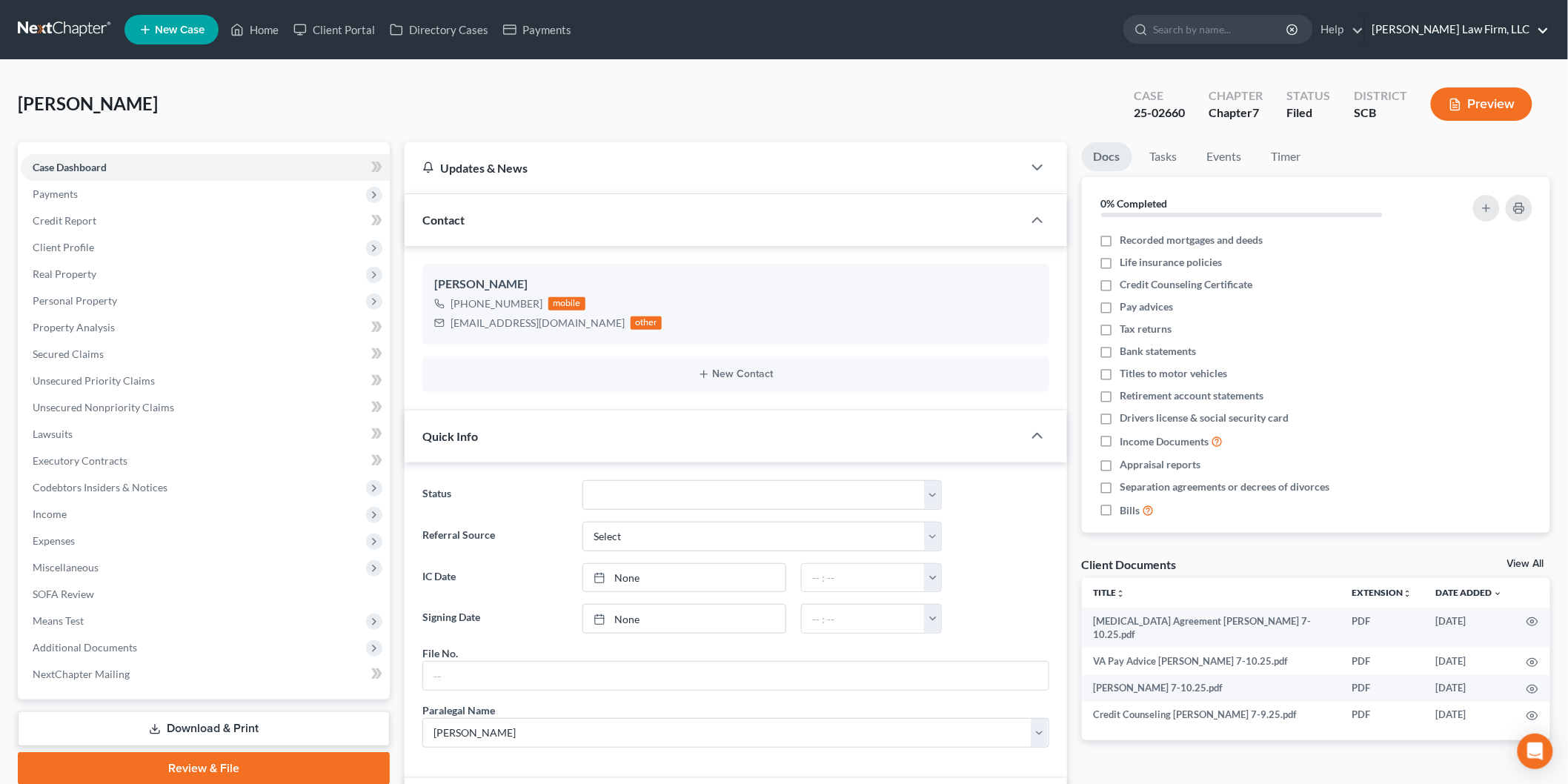
click at [1459, 26] on link "[PERSON_NAME] Law Firm, LLC" at bounding box center [1458, 29] width 184 height 26
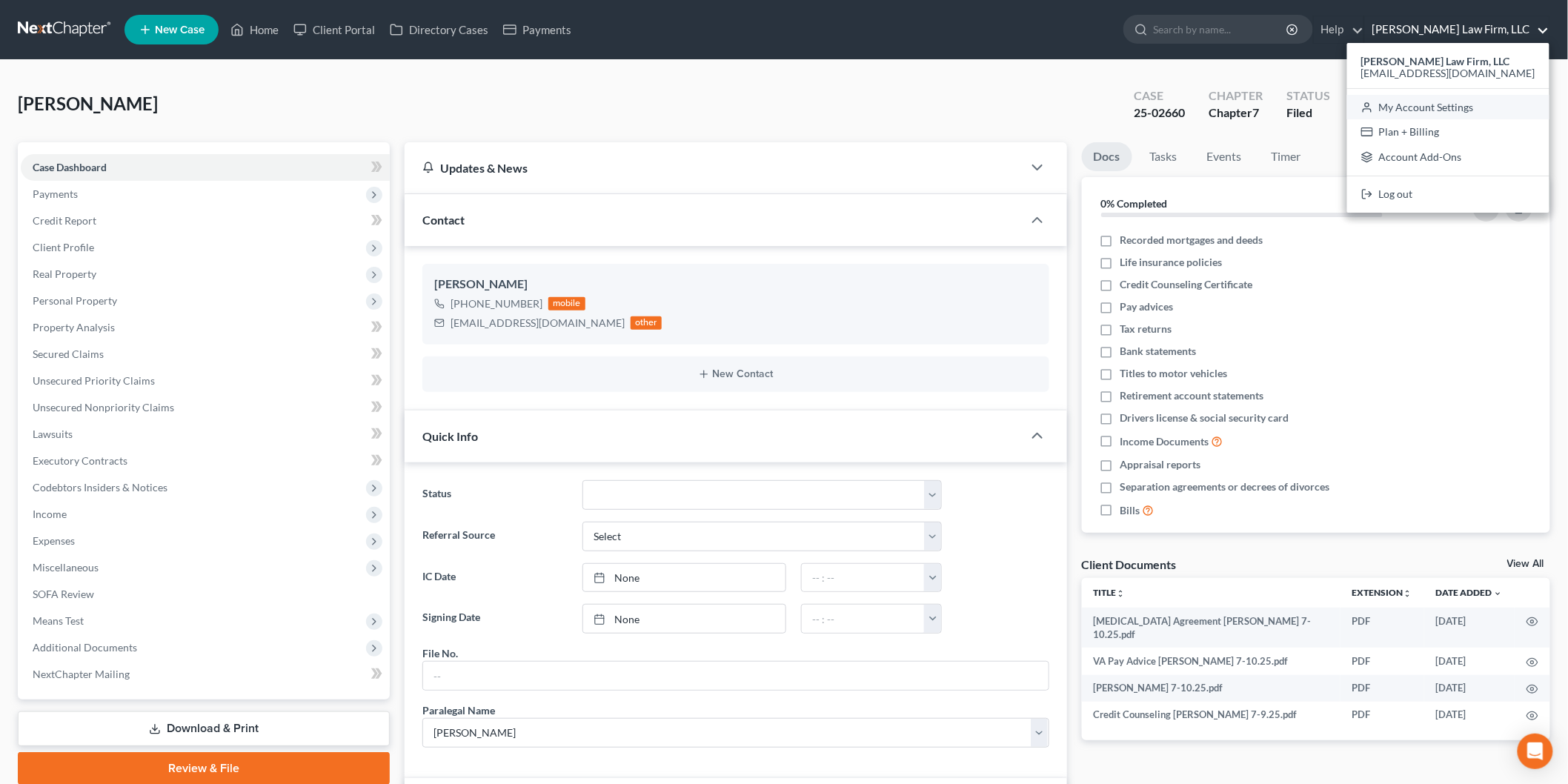
click at [1453, 104] on link "My Account Settings" at bounding box center [1449, 107] width 202 height 25
select select "24"
select select "42"
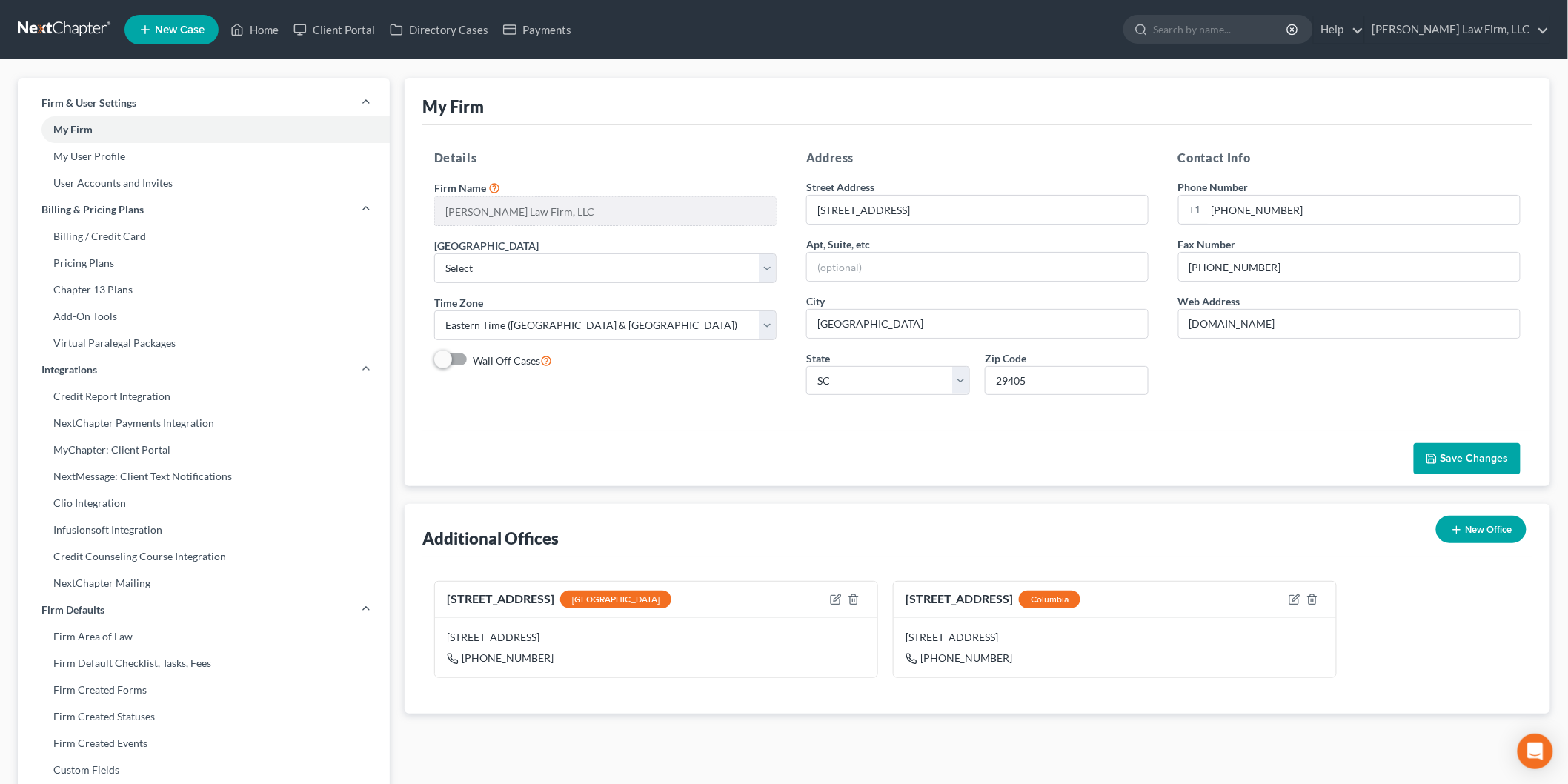
click at [194, 463] on link "NextMessage: Client Text Notifications" at bounding box center [204, 477] width 372 height 26
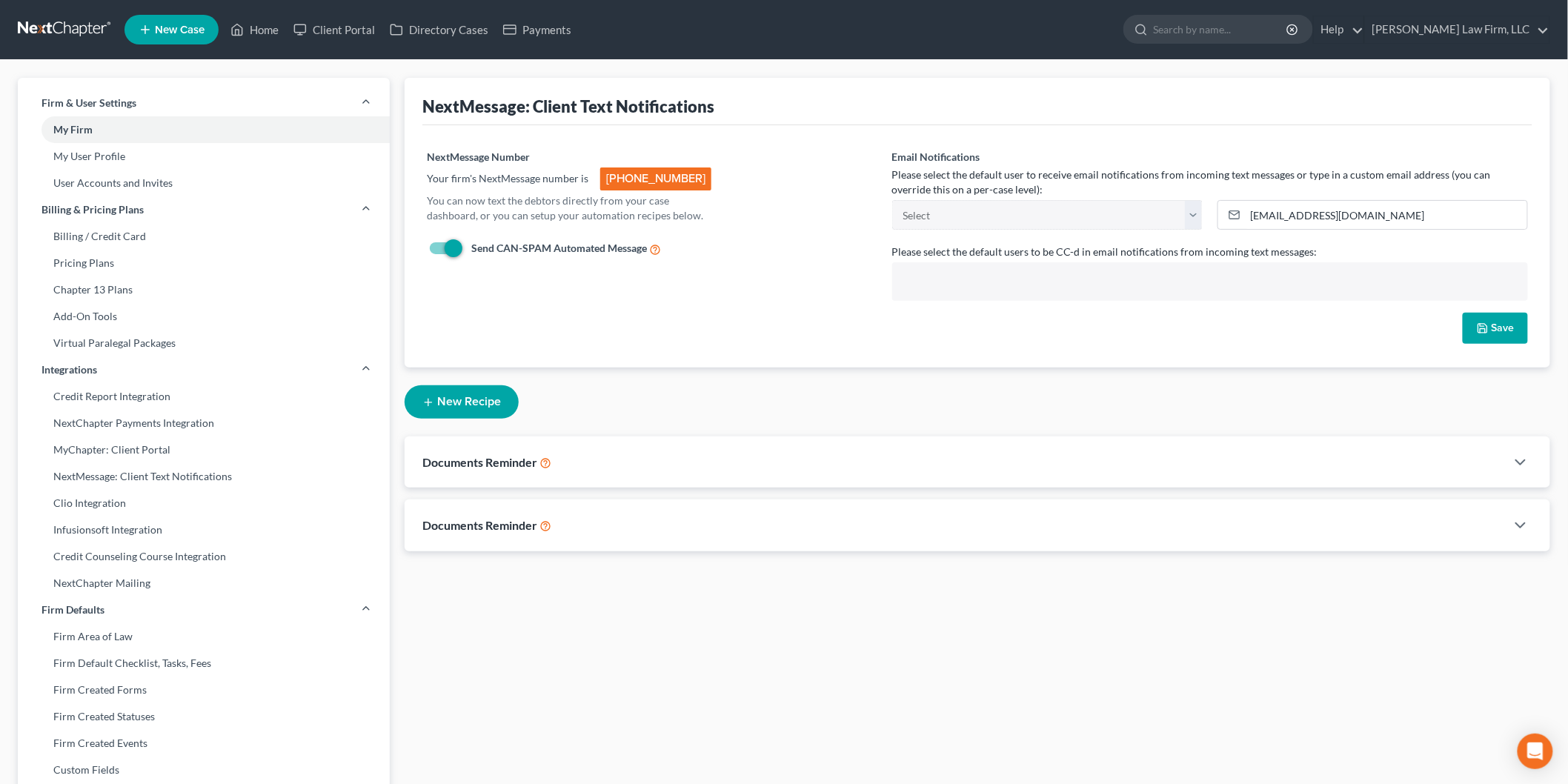
select select "23054"
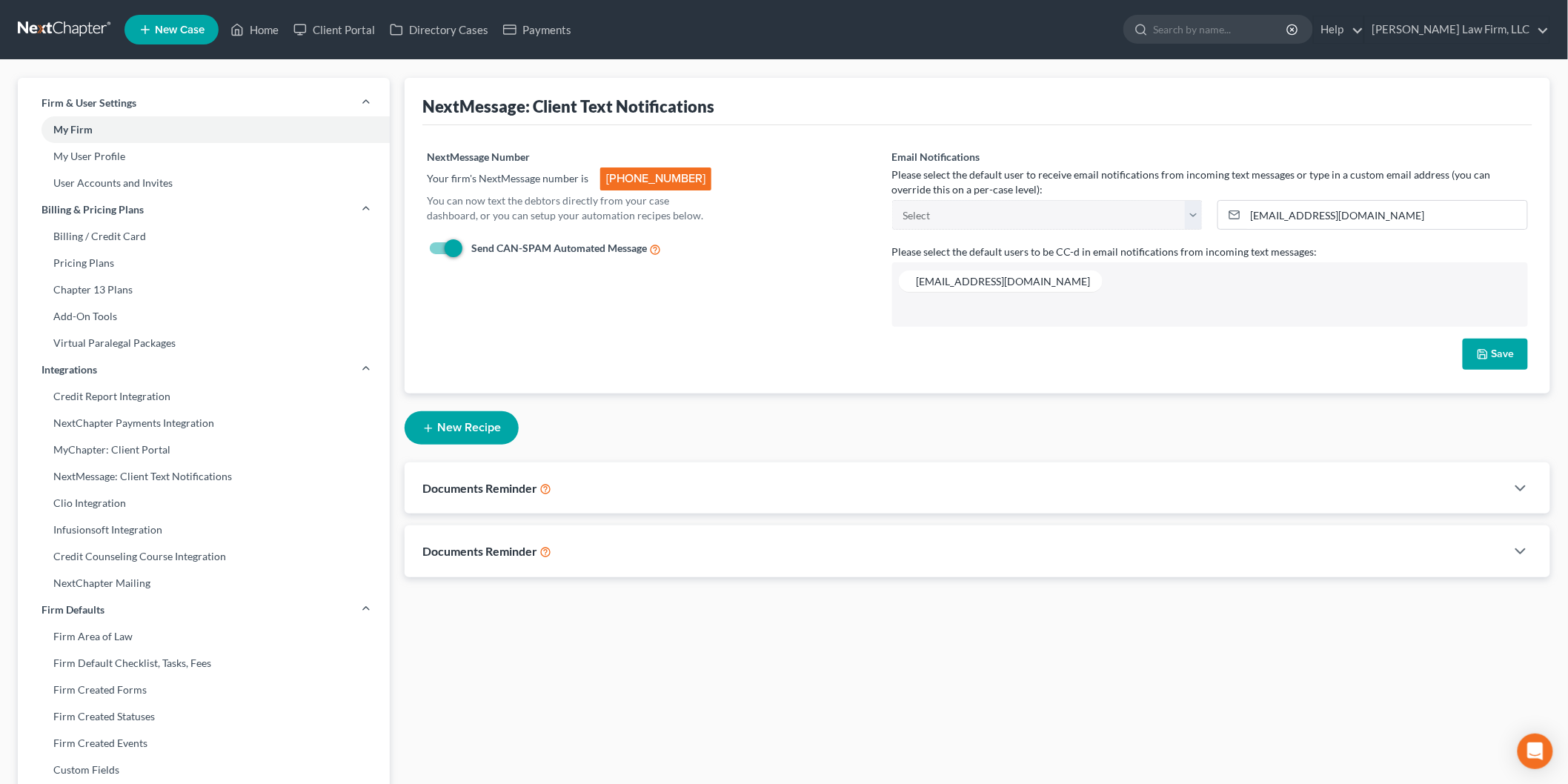
scroll to position [78, 0]
click at [609, 488] on div "Documents Reminder" at bounding box center [955, 488] width 1101 height 51
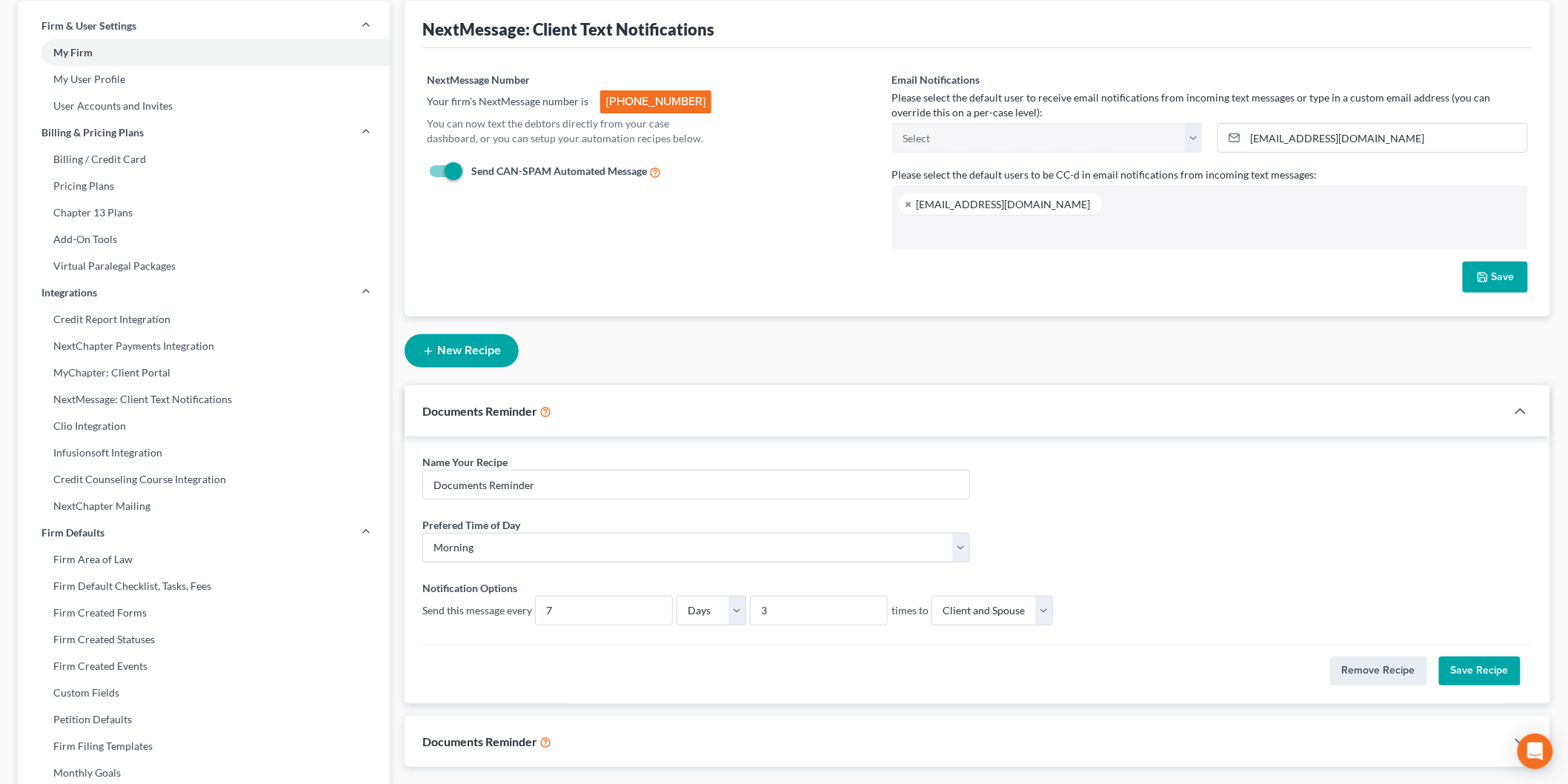
scroll to position [165, 0]
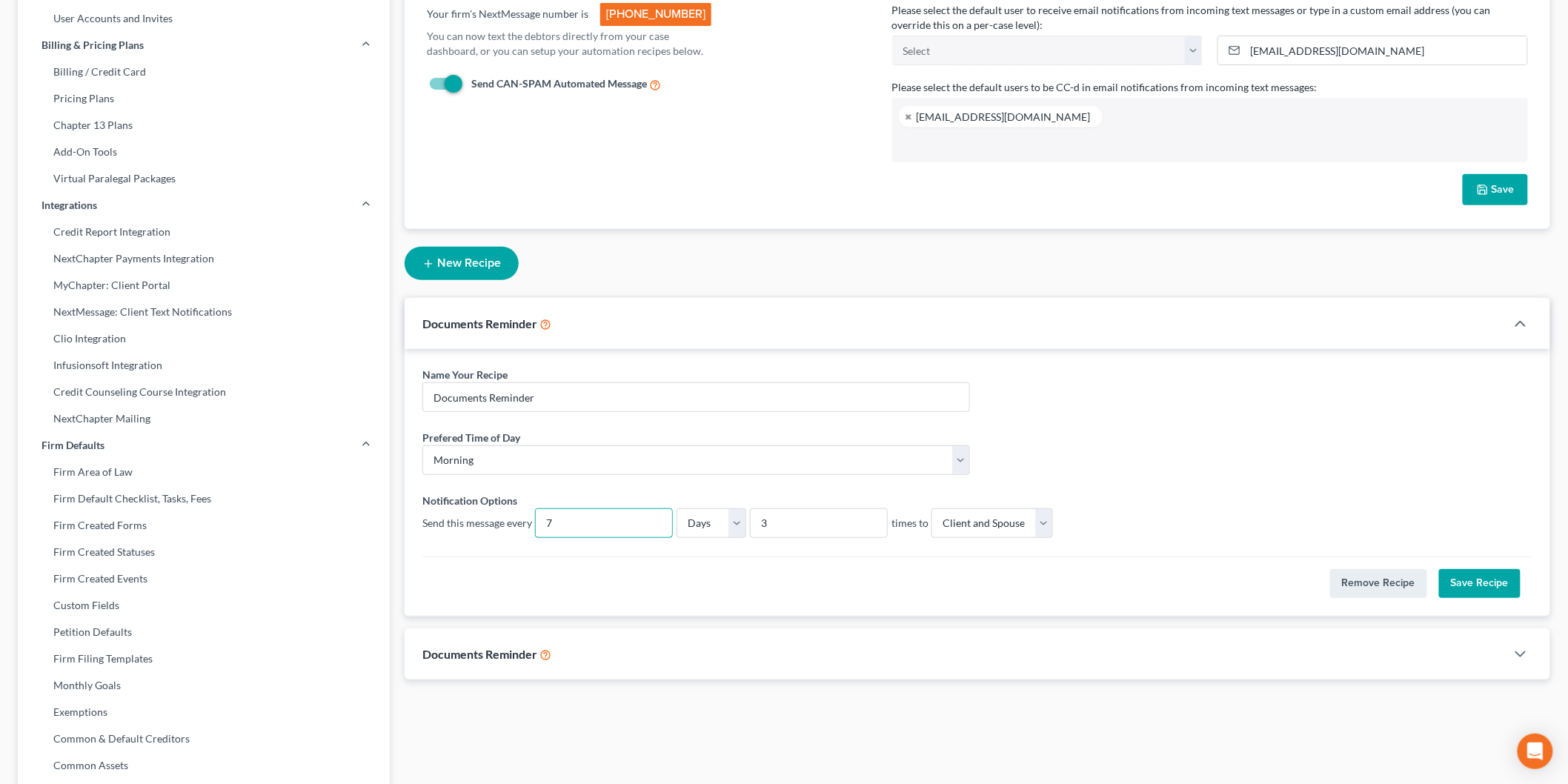
drag, startPoint x: 591, startPoint y: 522, endPoint x: 469, endPoint y: 509, distance: 122.7
click at [469, 509] on div "Send this message every 7" at bounding box center [547, 524] width 250 height 30
type input "2"
drag, startPoint x: 767, startPoint y: 524, endPoint x: 757, endPoint y: 523, distance: 10.0
click at [757, 523] on input "3" at bounding box center [818, 523] width 136 height 28
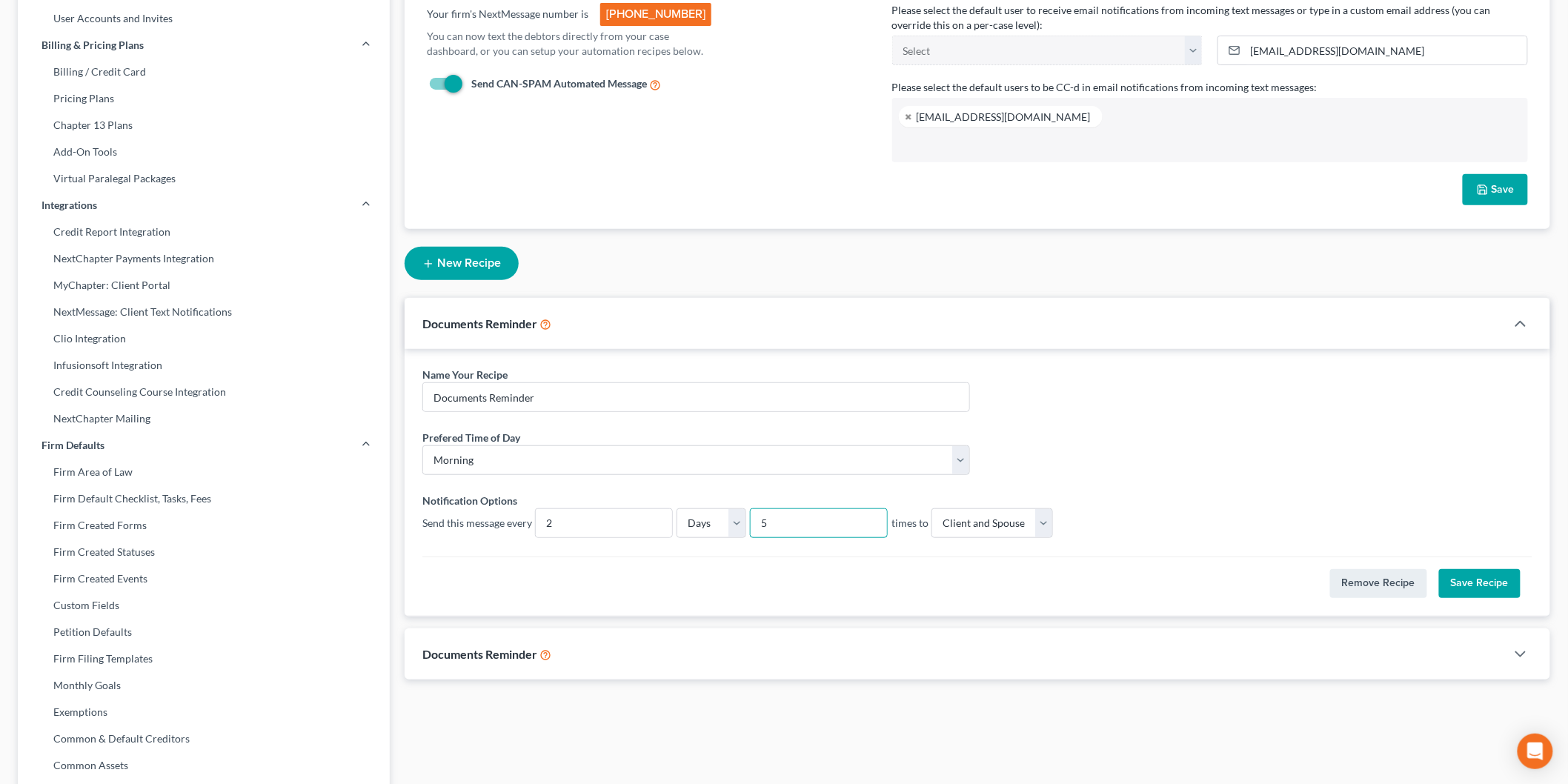
type input "5"
click at [1086, 431] on div "Prefered Time of Day * Morning Afternoon" at bounding box center [977, 458] width 1125 height 57
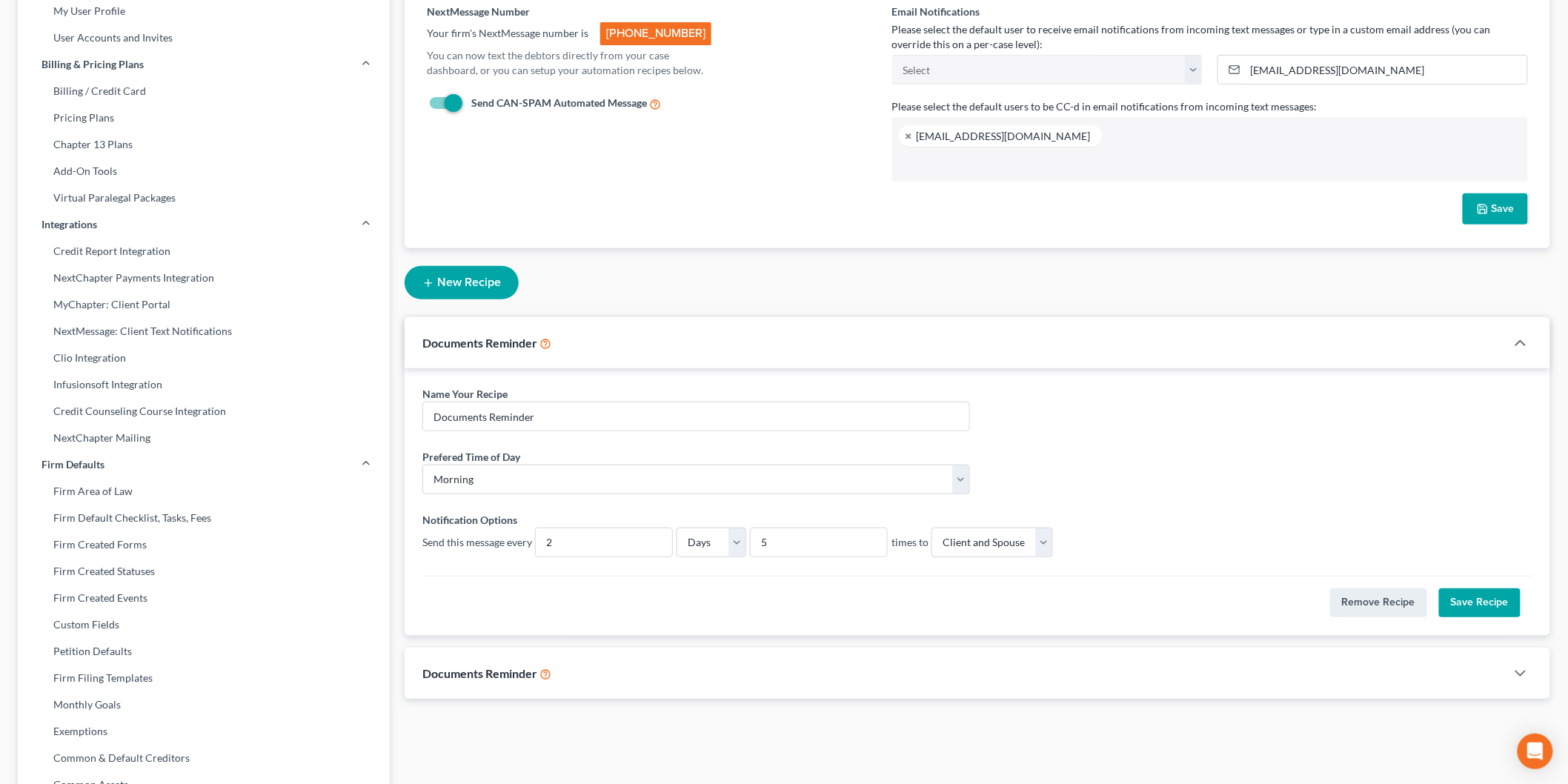
scroll to position [246, 0]
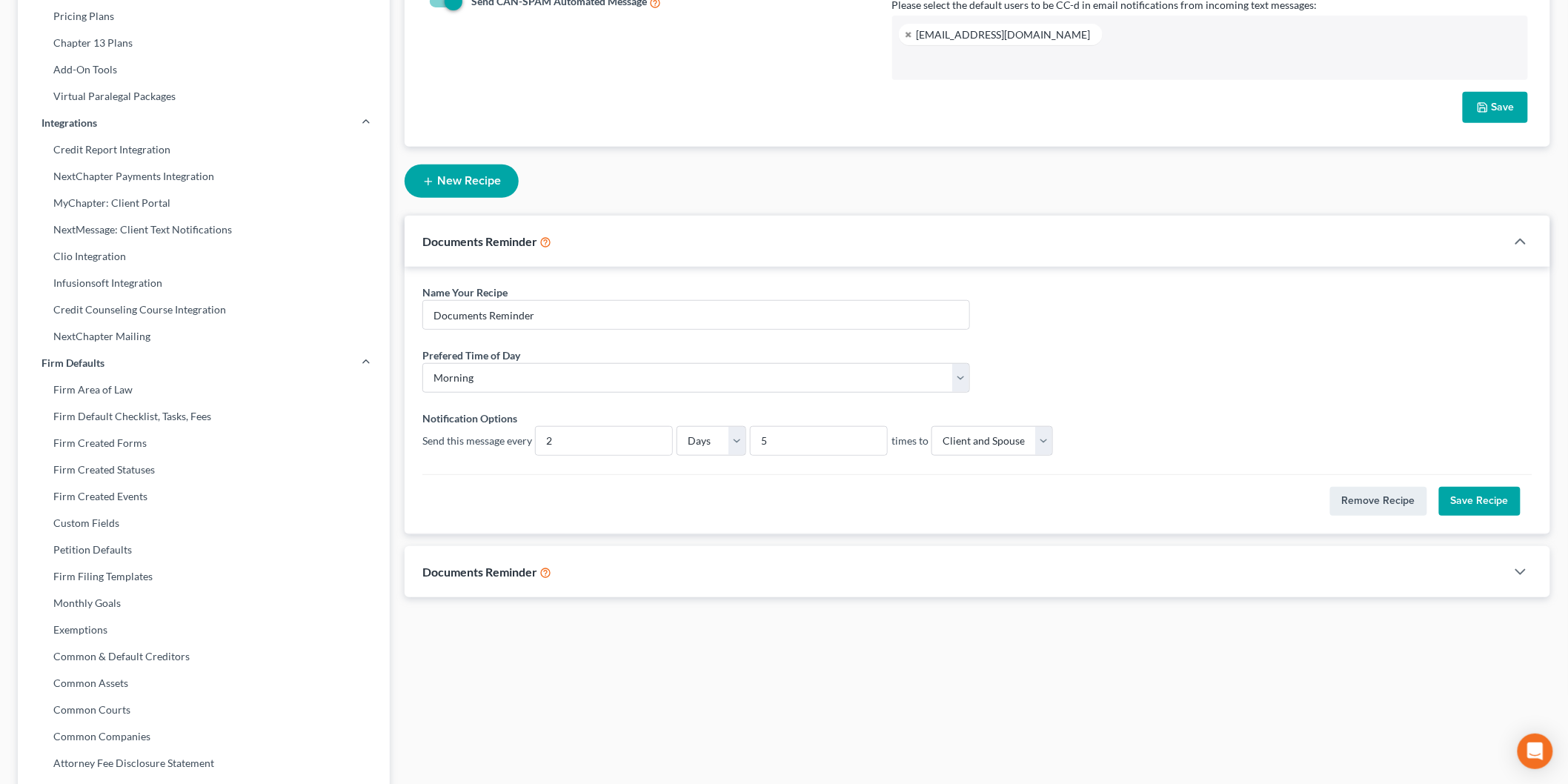
click at [1509, 505] on button "Save Recipe" at bounding box center [1480, 502] width 82 height 30
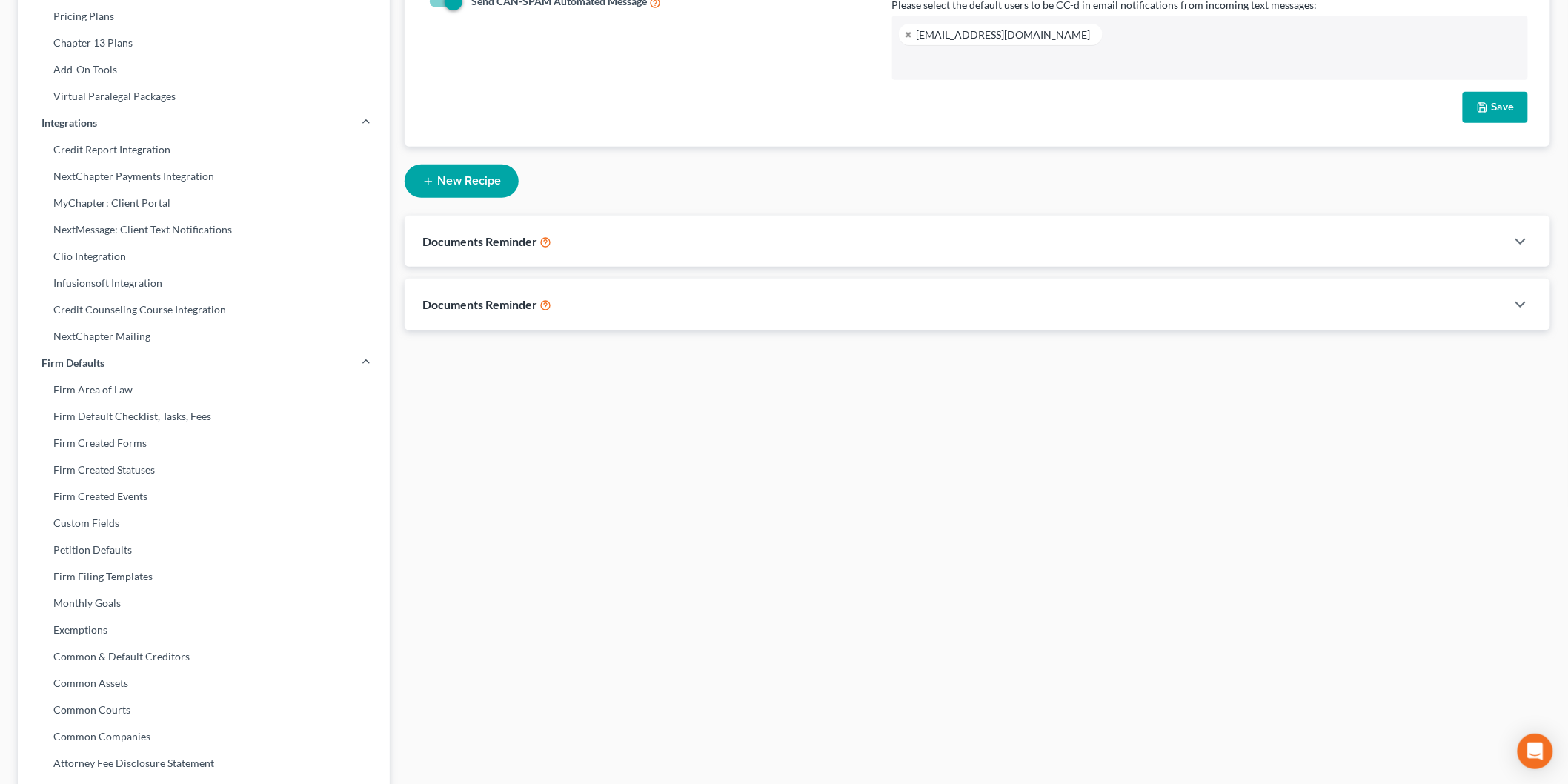
click at [612, 302] on div "Documents Reminder" at bounding box center [955, 304] width 1101 height 51
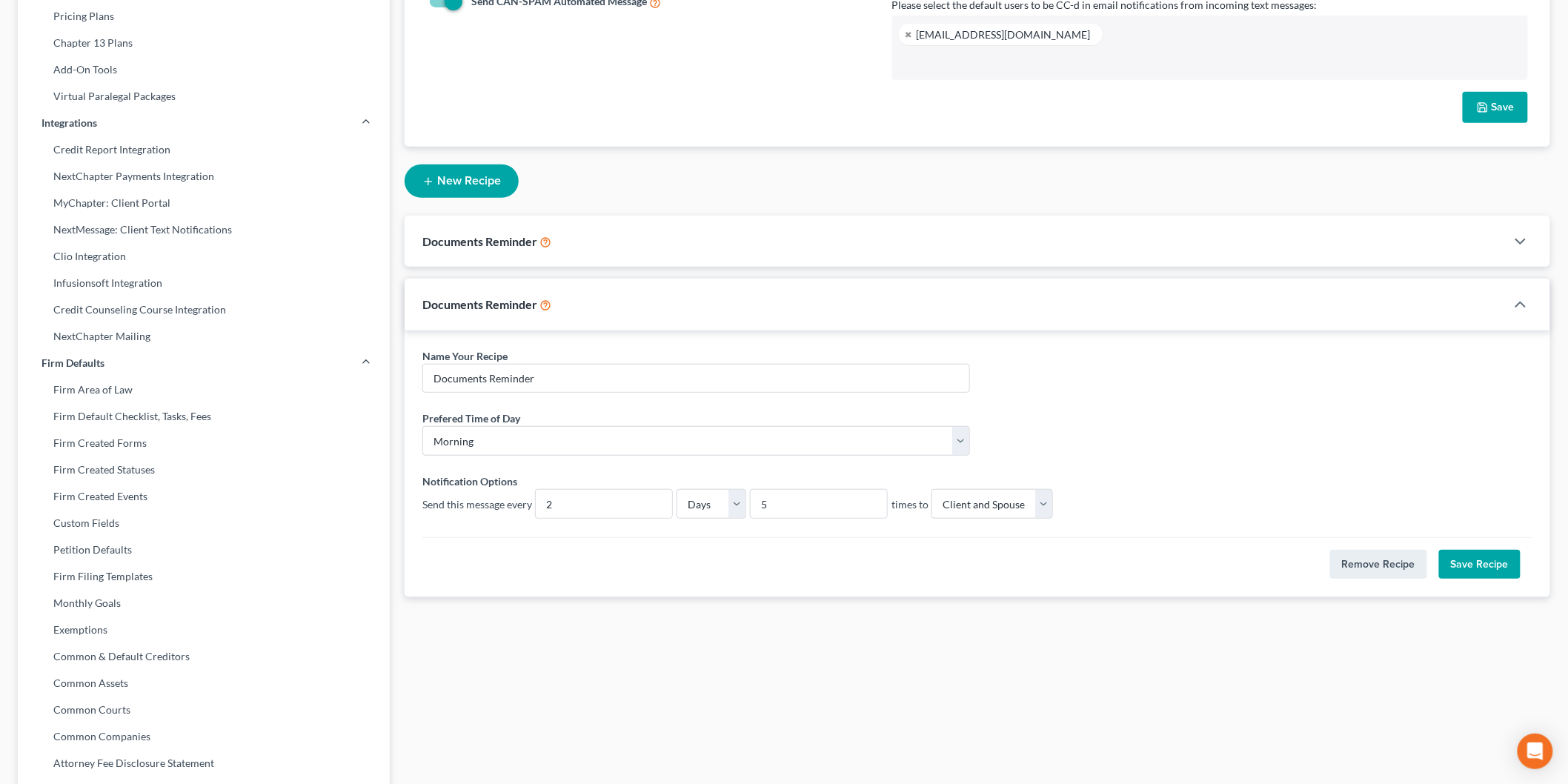
click at [621, 243] on div "Documents Reminder" at bounding box center [955, 241] width 1101 height 51
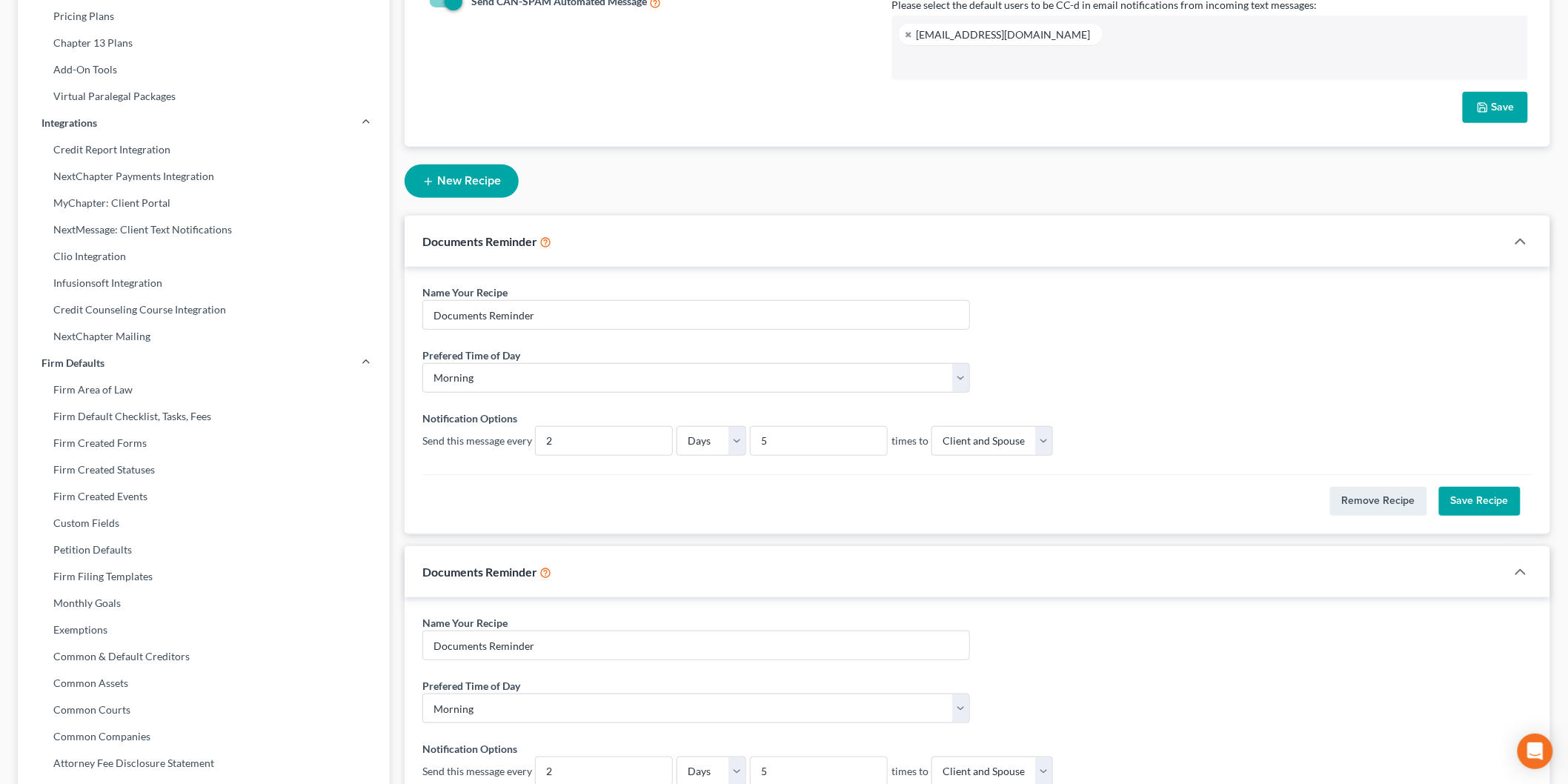
click at [621, 243] on div "Documents Reminder" at bounding box center [955, 241] width 1101 height 51
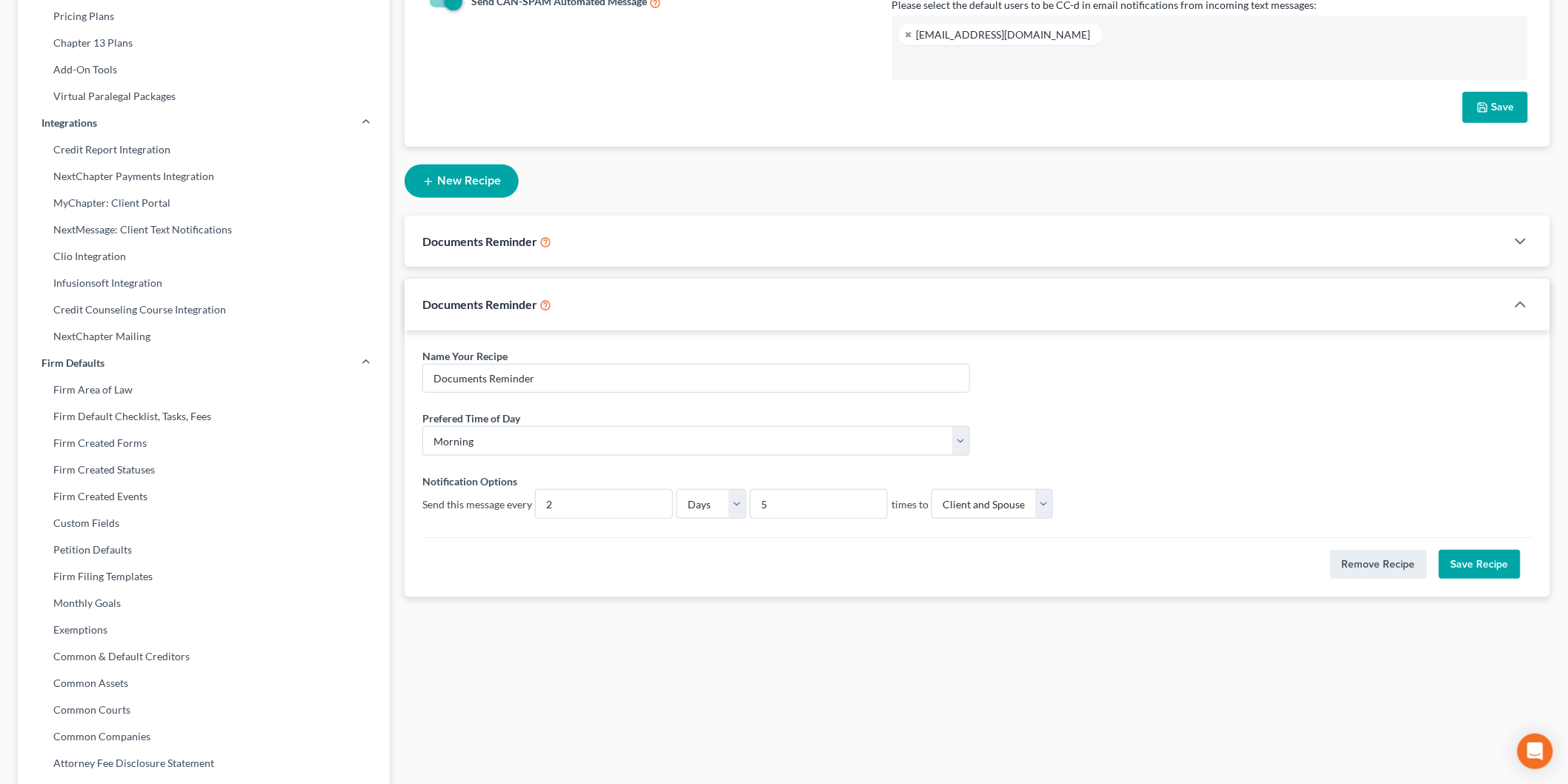
click at [621, 243] on div "Documents Reminder" at bounding box center [955, 241] width 1101 height 51
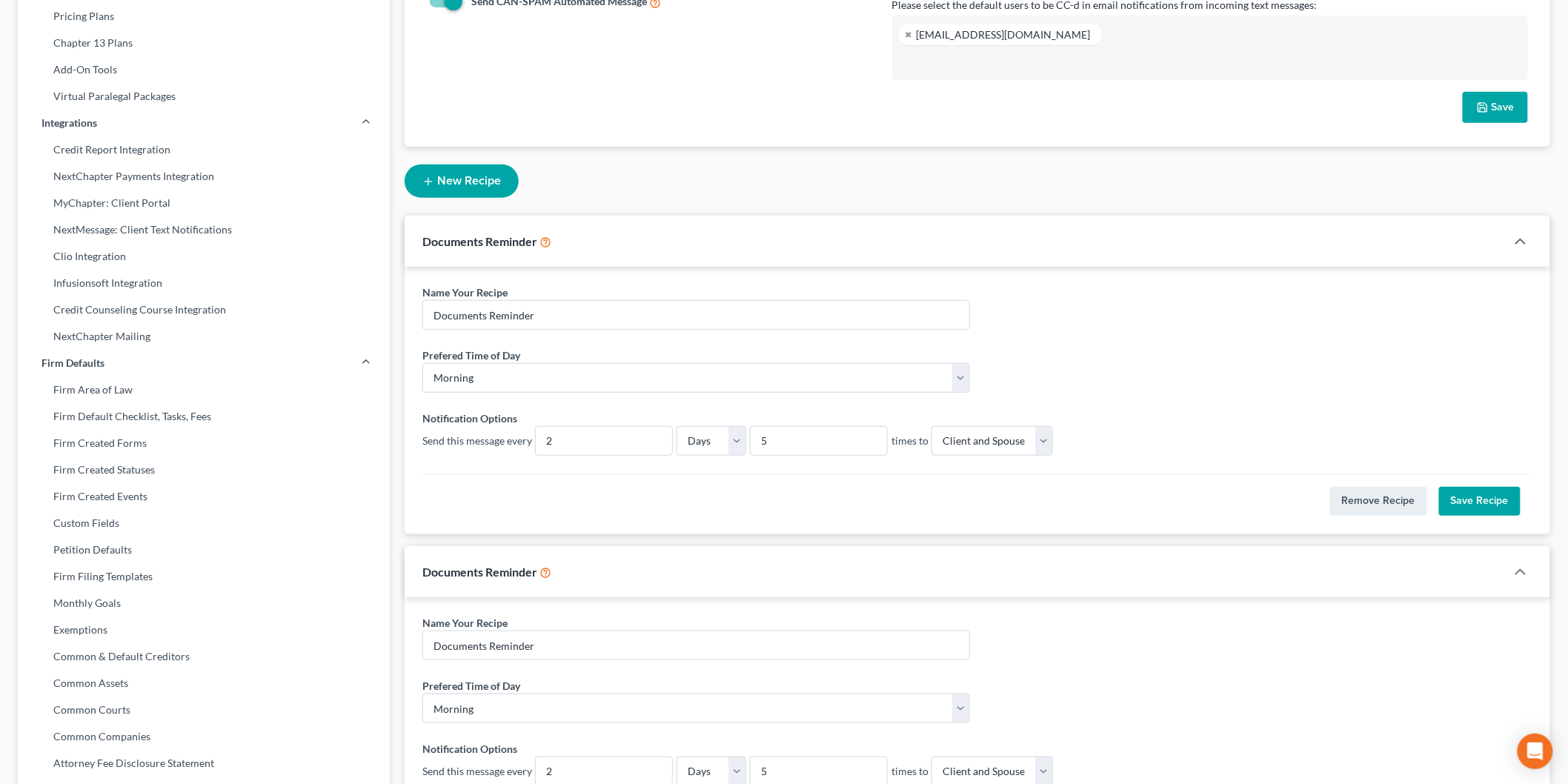
click at [621, 243] on div "Documents Reminder" at bounding box center [955, 241] width 1101 height 51
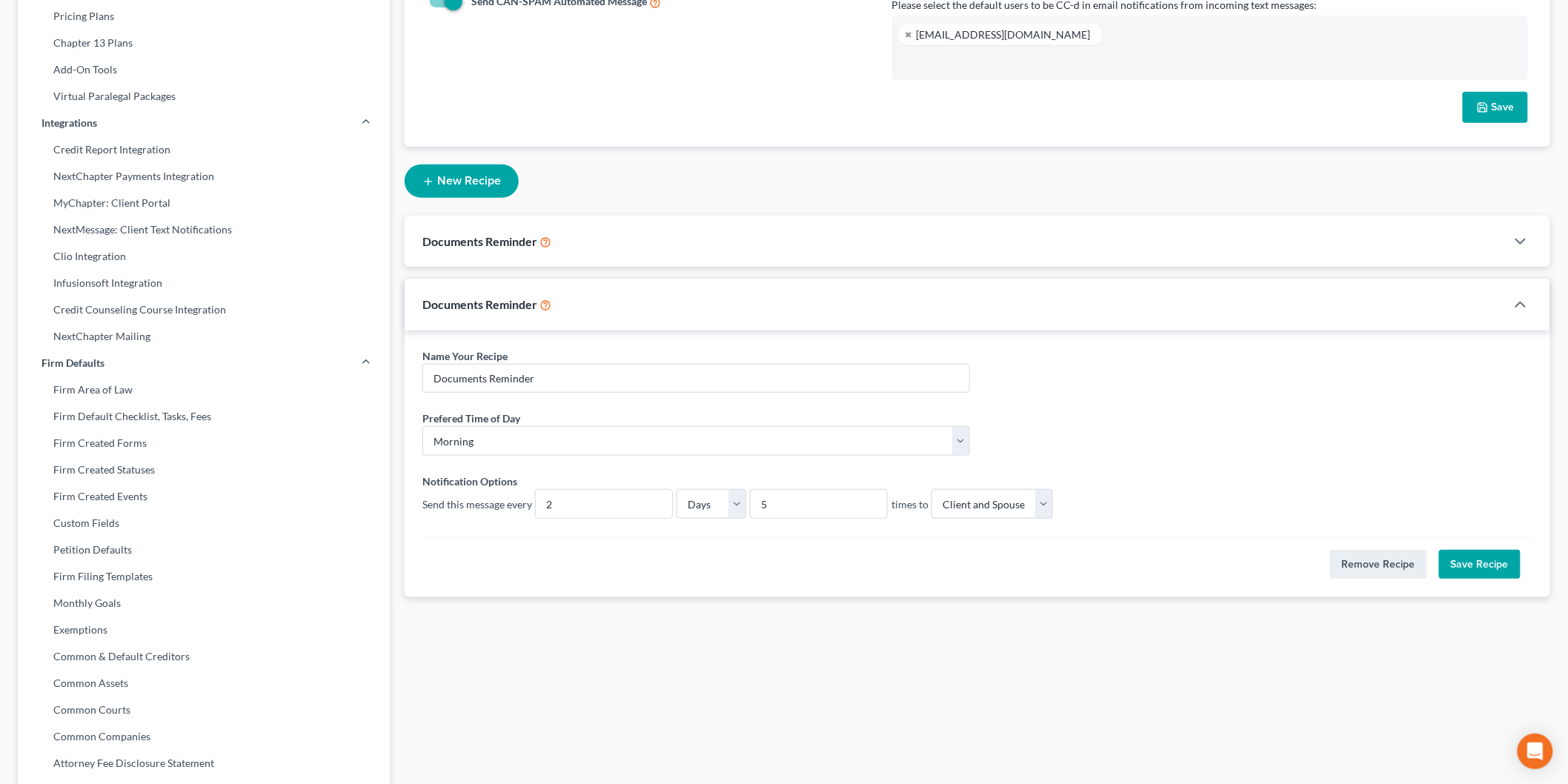
click at [607, 299] on div "Documents Reminder" at bounding box center [955, 304] width 1101 height 51
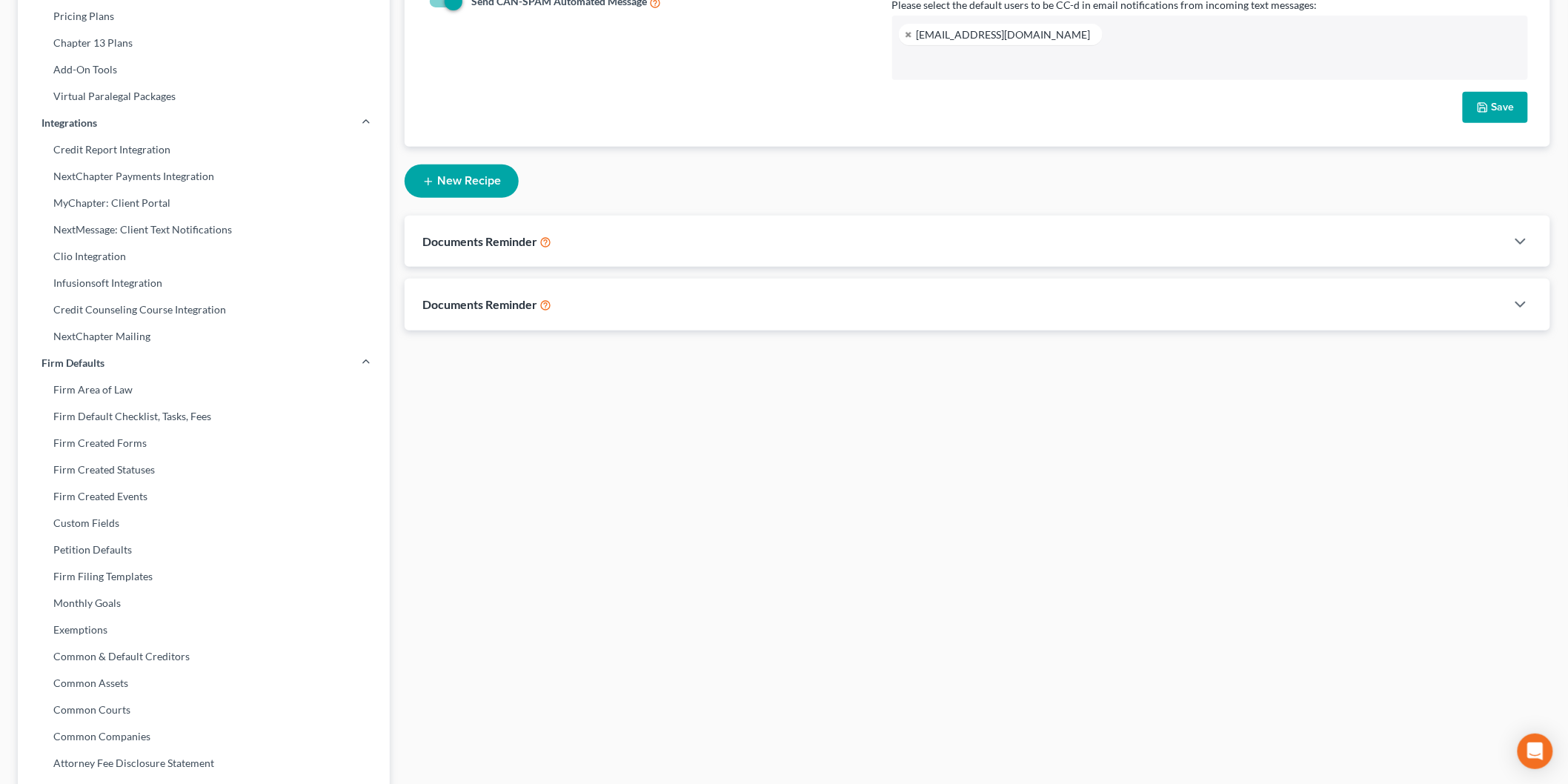
click at [461, 180] on button "New Recipe" at bounding box center [461, 180] width 114 height 33
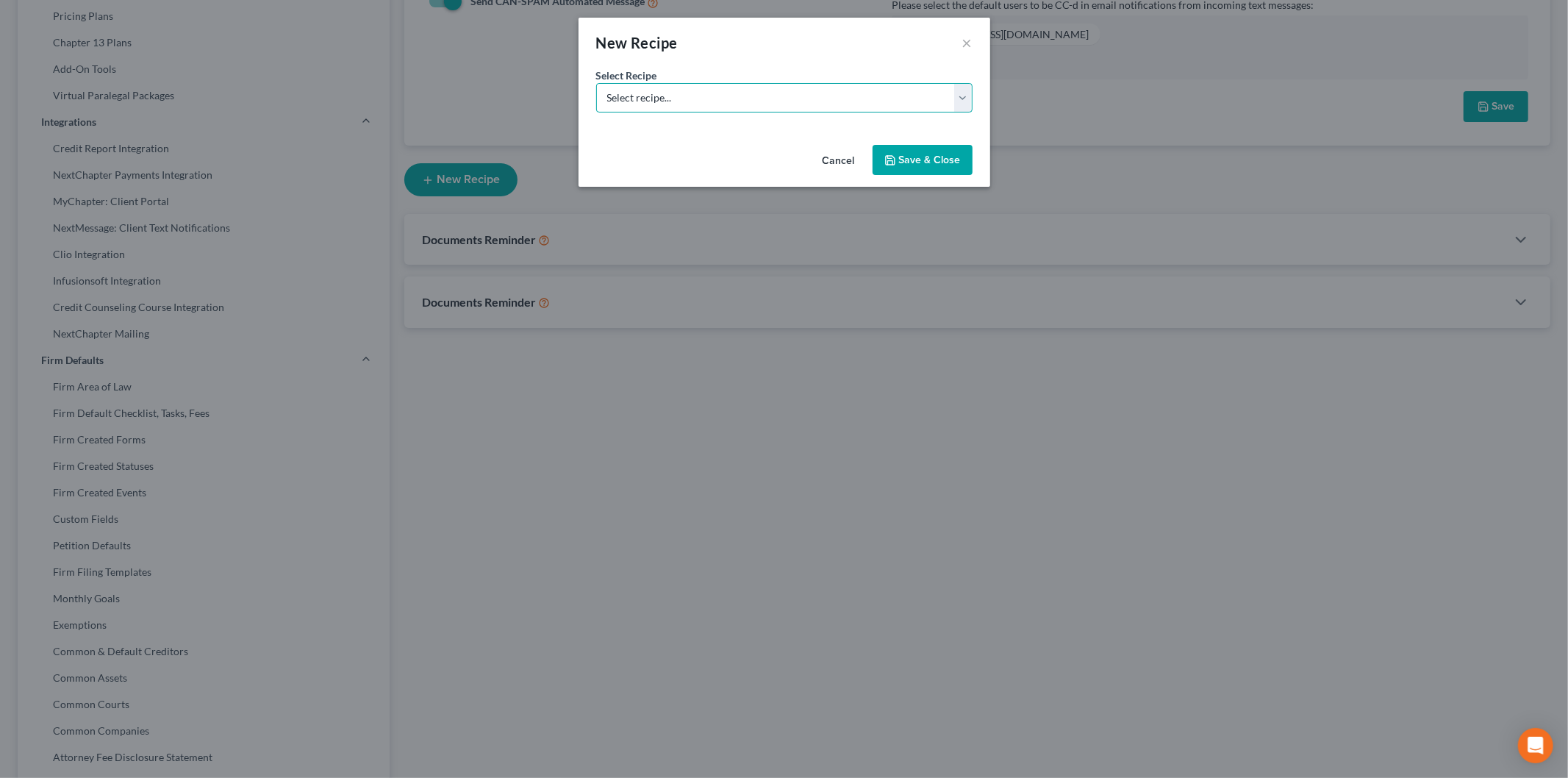
click at [657, 92] on select "Select recipe... New Recipe Post-Filing Course Reminder Documents Reminder Chap…" at bounding box center [784, 98] width 376 height 30
click at [596, 113] on select "Select recipe... New Recipe Post-Filing Course Reminder Documents Reminder Chap…" at bounding box center [784, 98] width 376 height 30
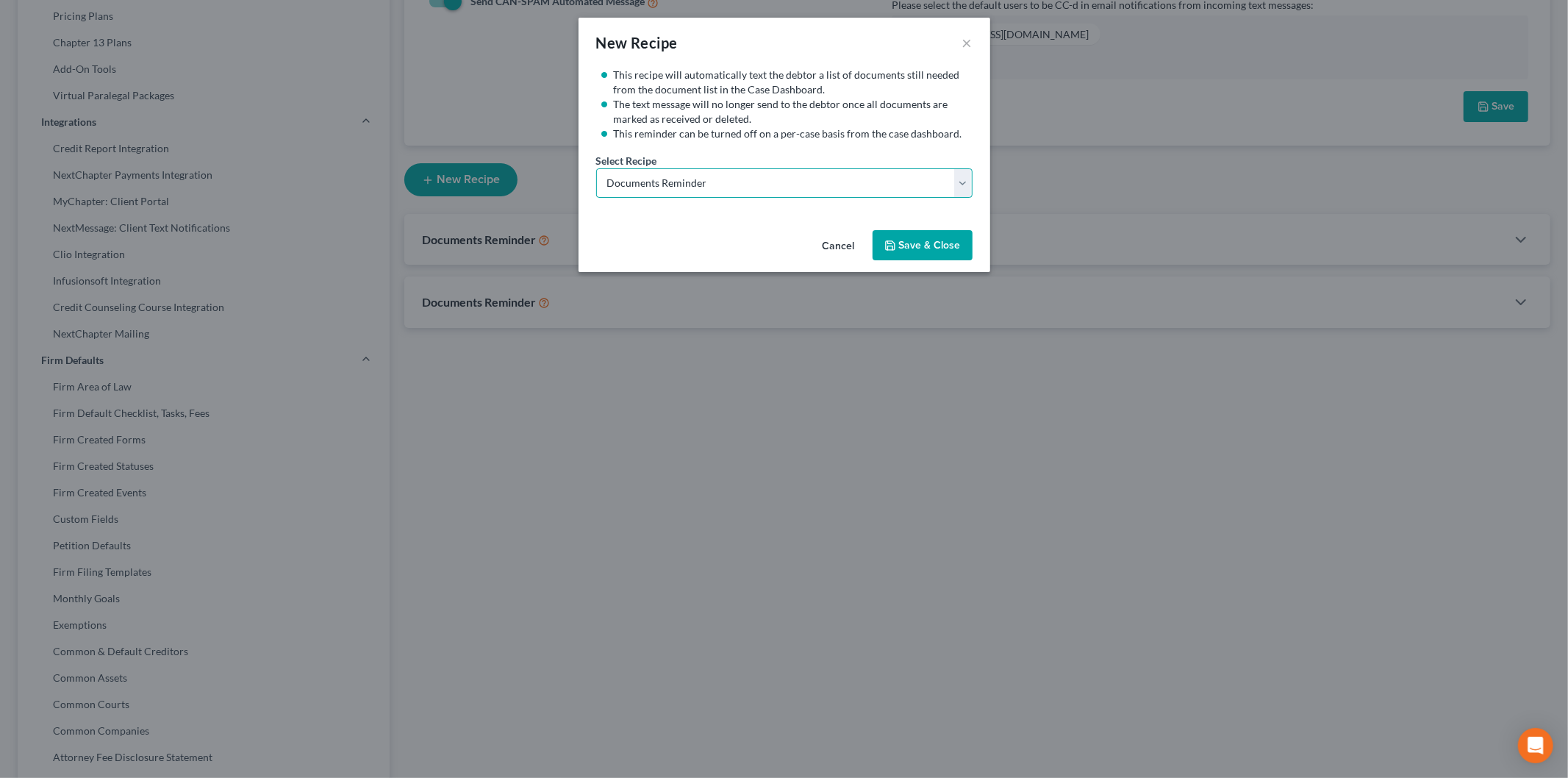
click at [962, 184] on select "Select recipe... New Recipe Post-Filing Course Reminder Documents Reminder Chap…" at bounding box center [784, 183] width 376 height 30
select select "0"
click at [596, 168] on select "Select recipe... New Recipe Post-Filing Course Reminder Documents Reminder Chap…" at bounding box center [784, 183] width 376 height 30
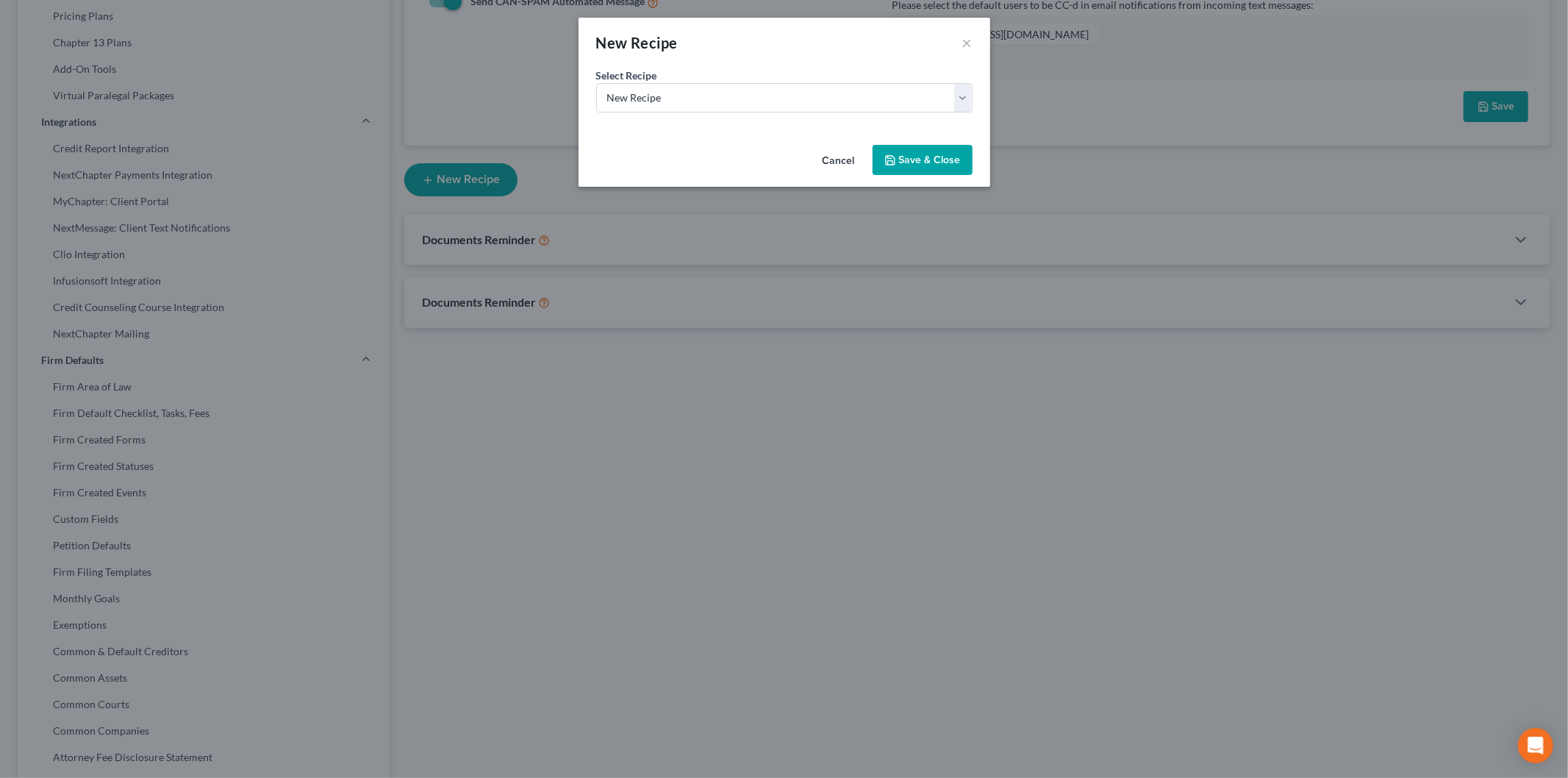
click at [921, 156] on button "Save & Close" at bounding box center [922, 160] width 100 height 31
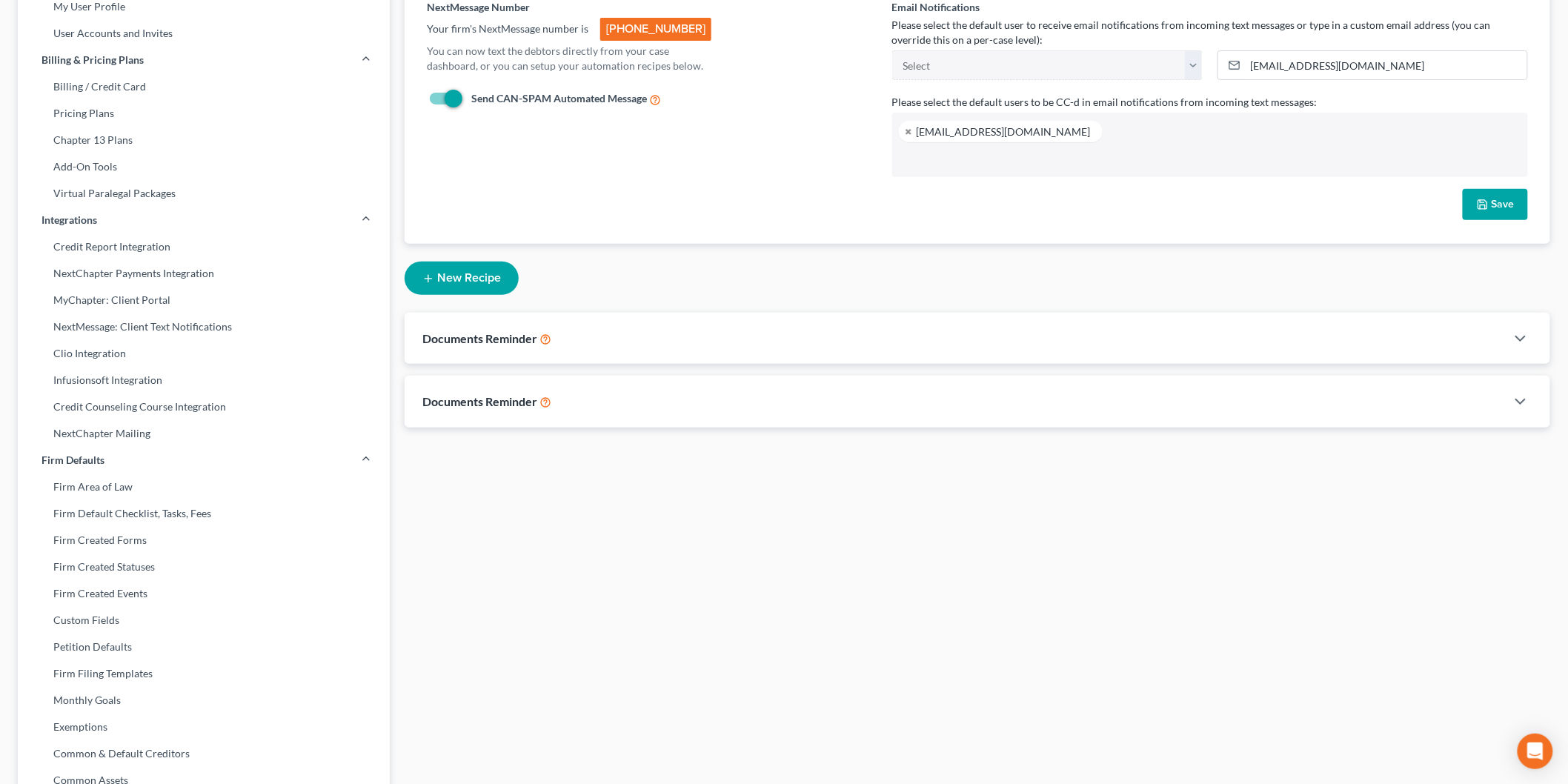
scroll to position [0, 0]
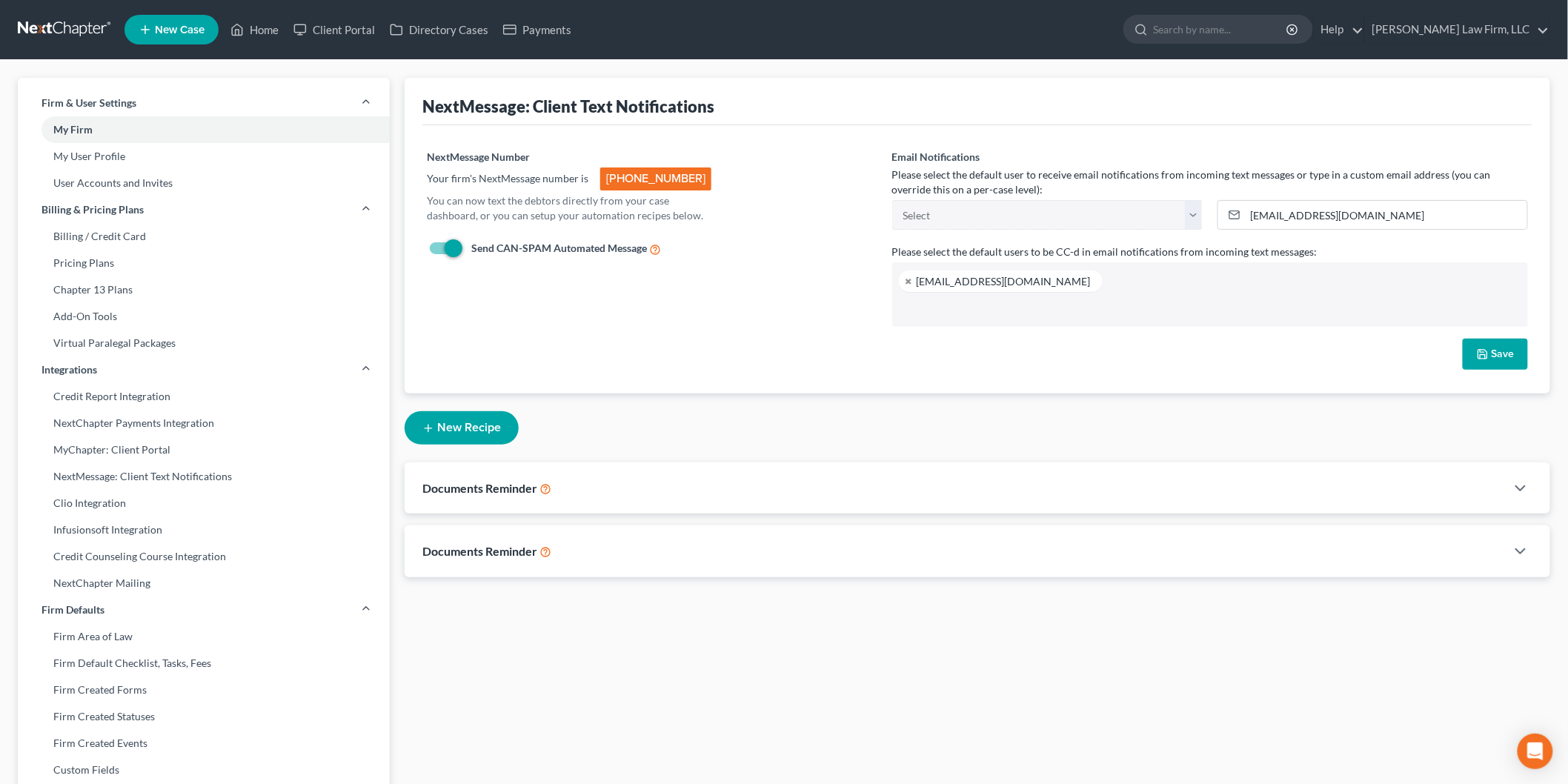
select select "1"
select select "st-1"
select select "2"
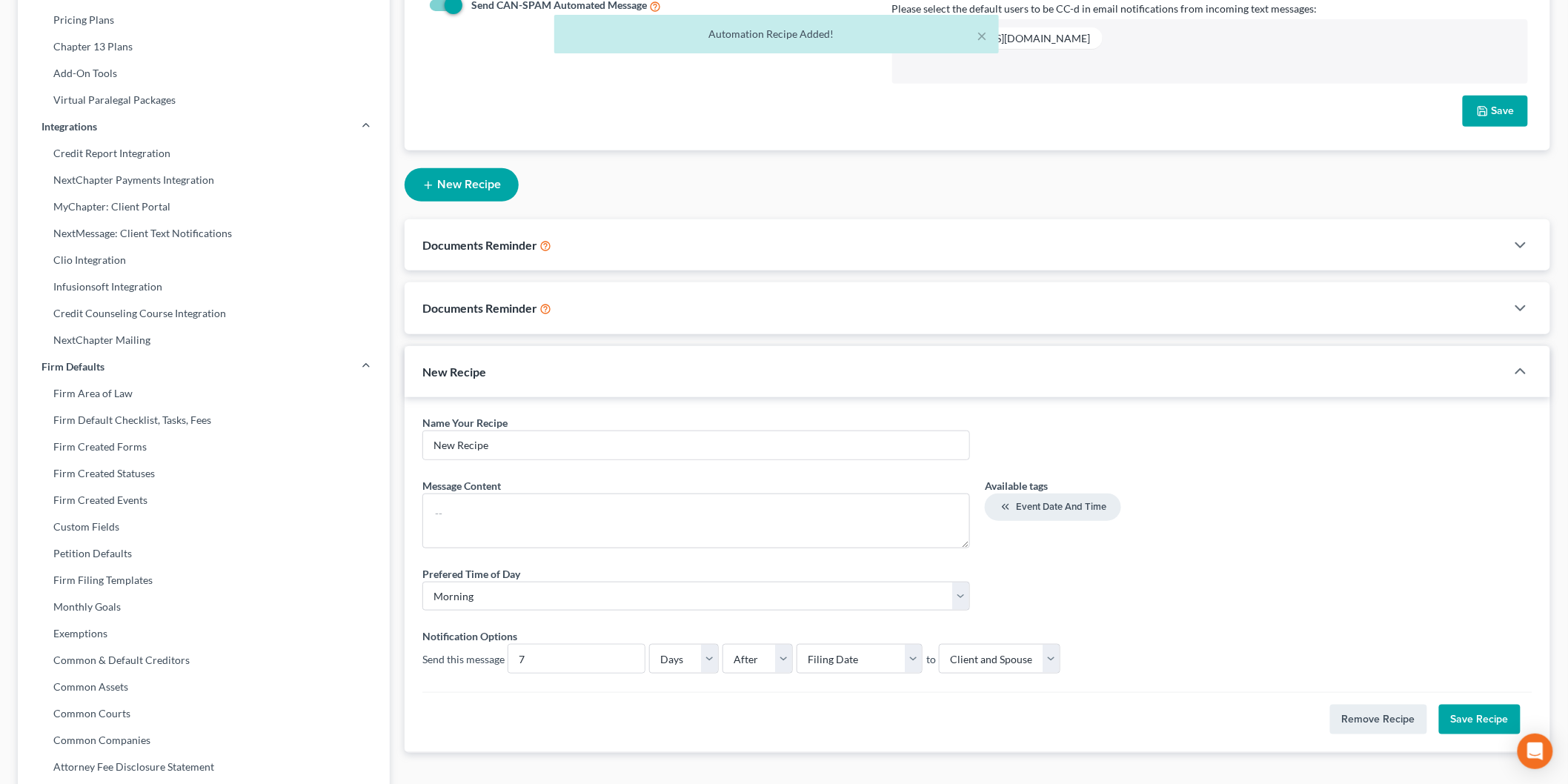
scroll to position [246, 0]
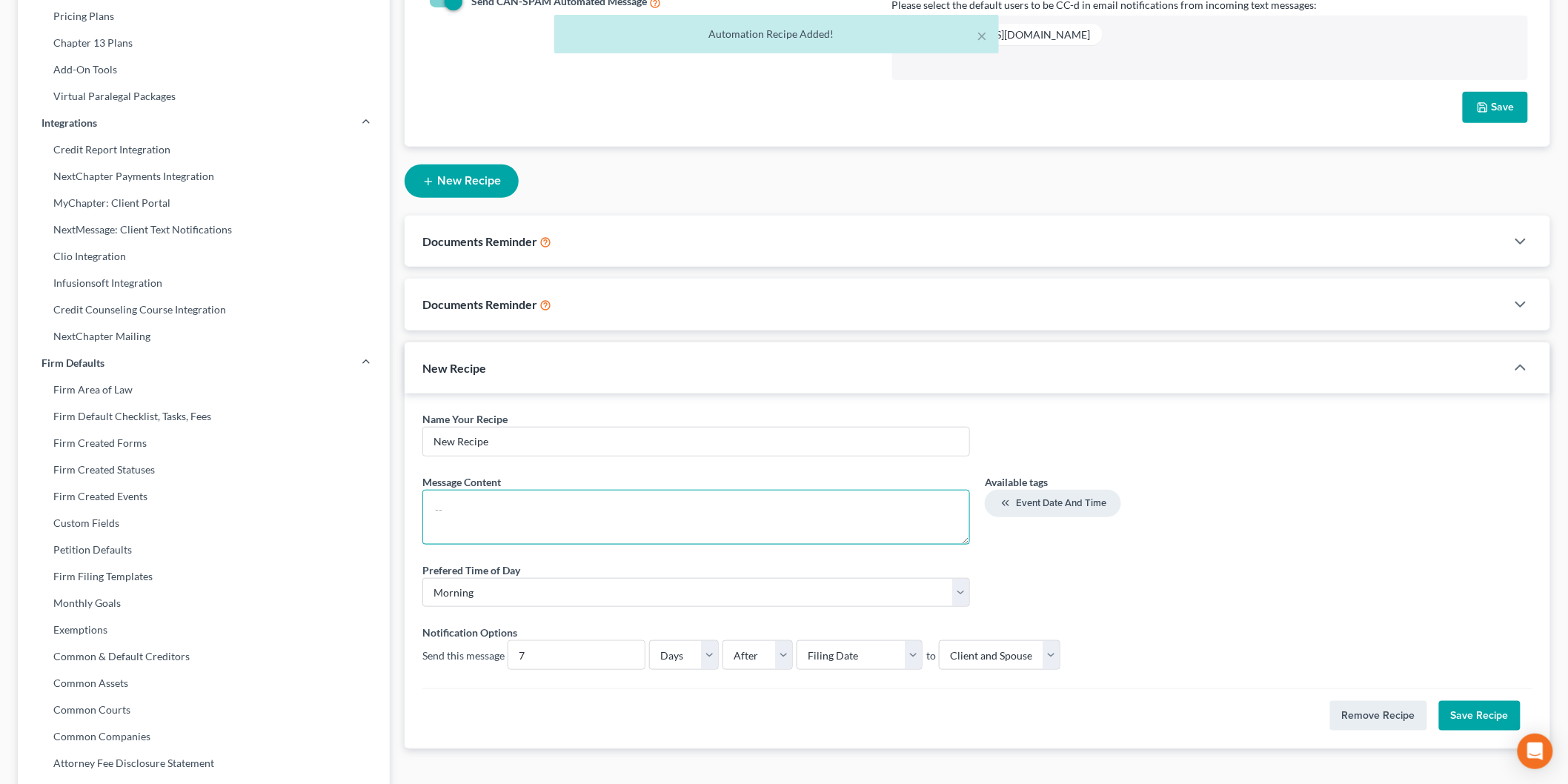
click at [633, 499] on textarea at bounding box center [696, 517] width 547 height 55
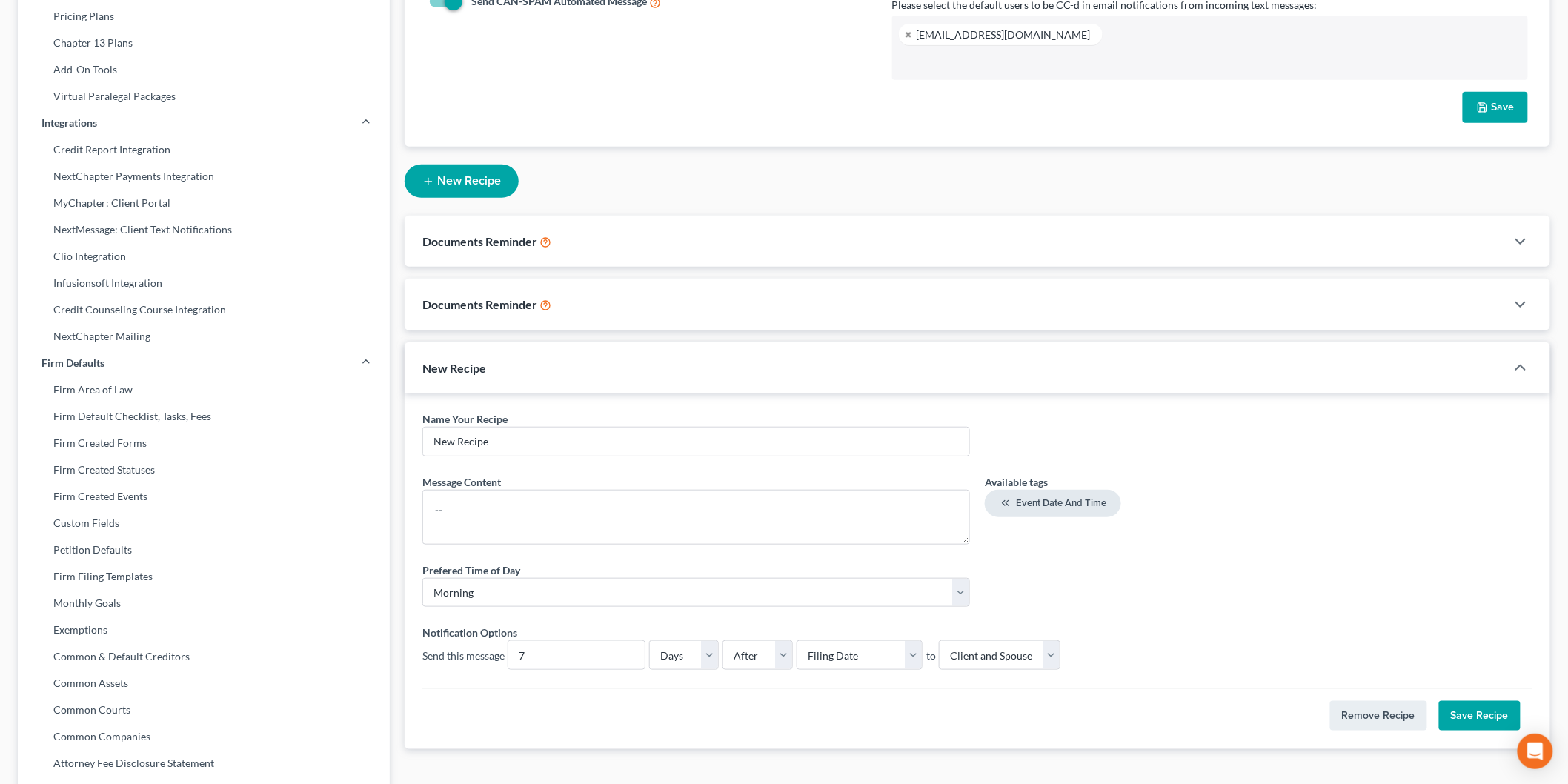
click at [1033, 492] on button "Event Date and Time" at bounding box center [1053, 503] width 136 height 27
type textarea "<event-date-time> <event-date-time>"
drag, startPoint x: 701, startPoint y: 512, endPoint x: 261, endPoint y: 481, distance: 441.1
click at [261, 481] on div "Firm & User Settings My Firm My User Profile User Accounts and Invites Billing …" at bounding box center [784, 345] width 1547 height 1028
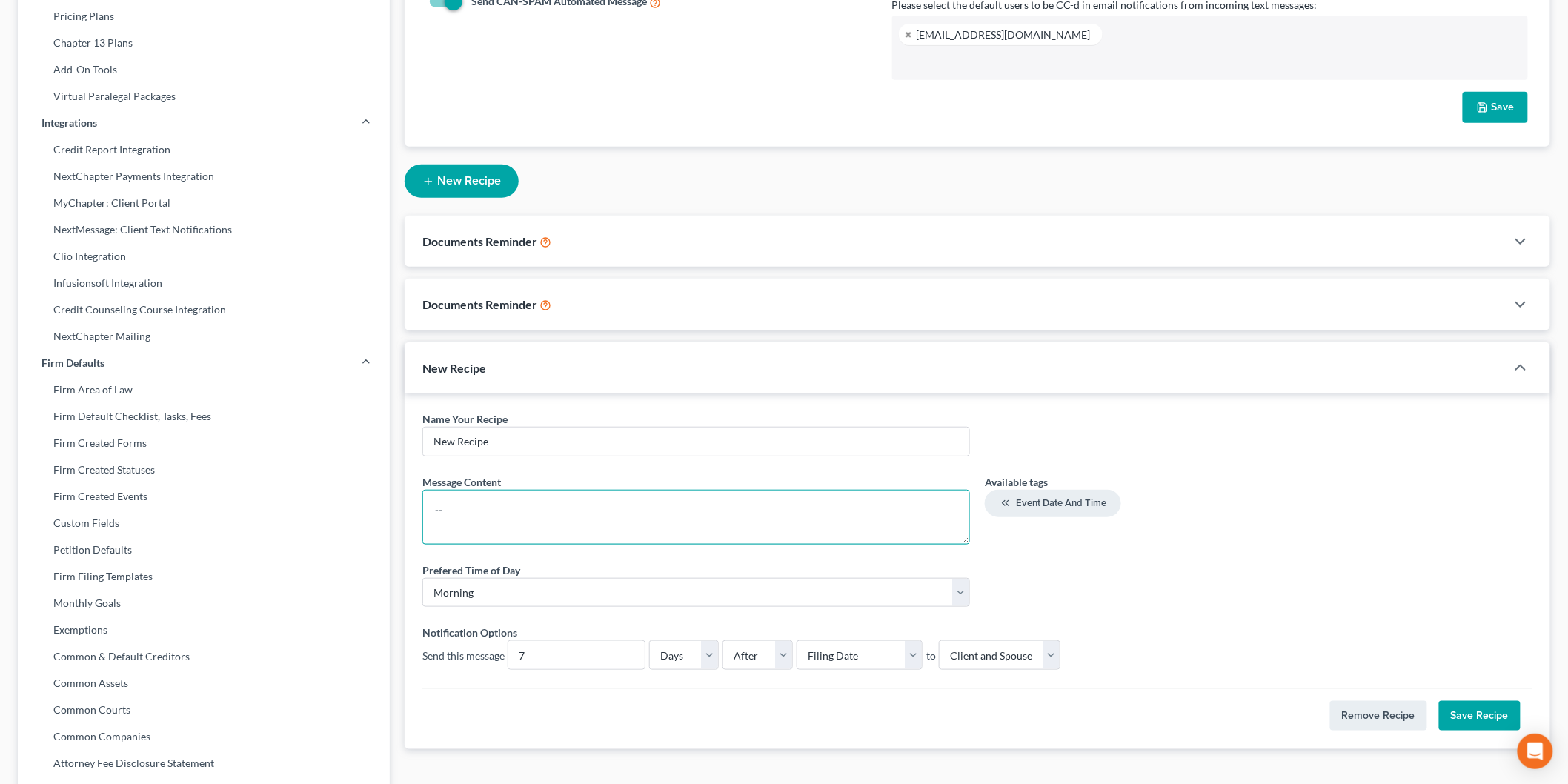
scroll to position [365, 0]
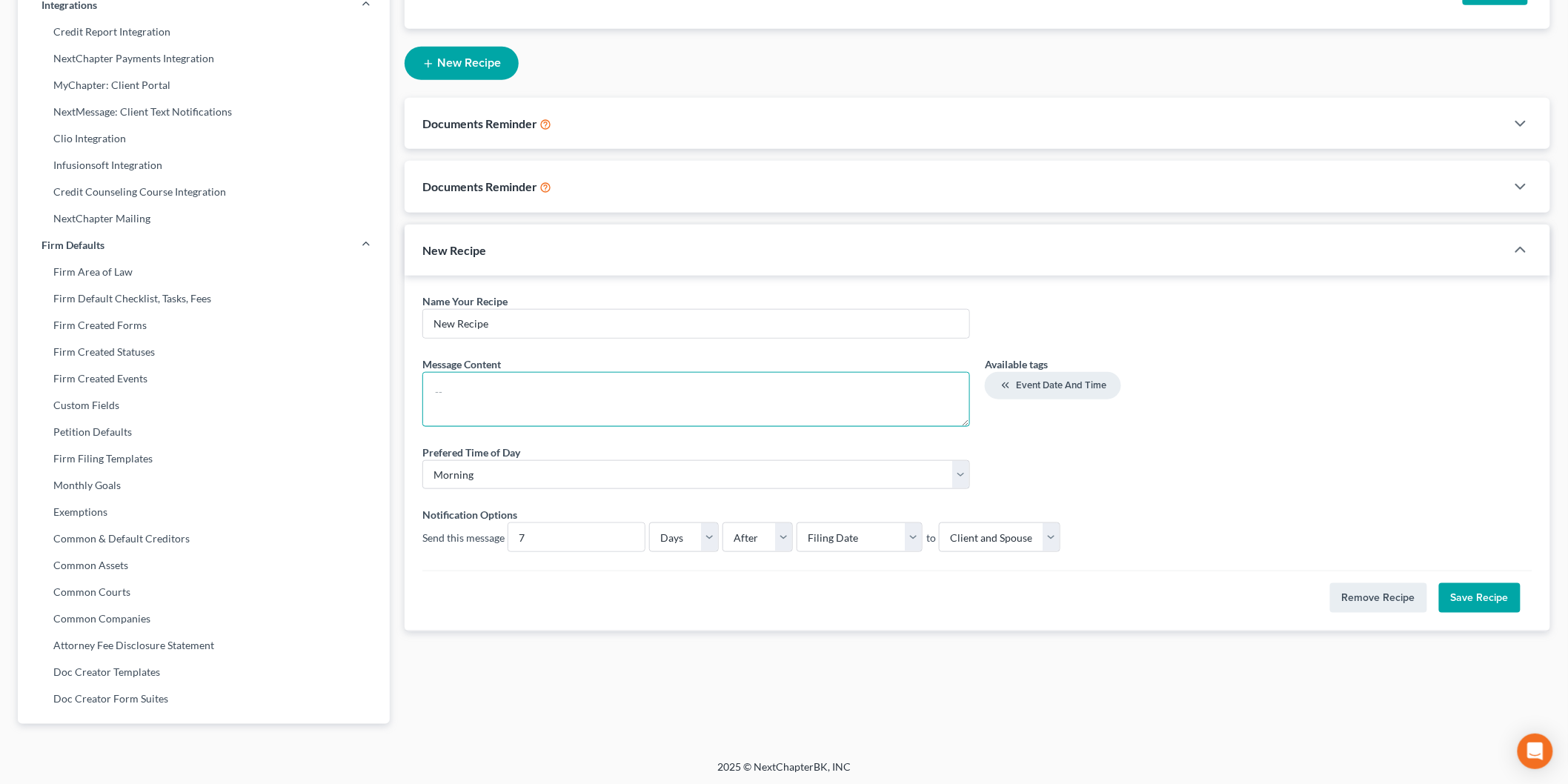
click at [818, 405] on textarea at bounding box center [696, 400] width 547 height 55
click at [694, 323] on input "New Recipe" at bounding box center [696, 323] width 546 height 28
drag, startPoint x: 515, startPoint y: 323, endPoint x: 360, endPoint y: 322, distance: 155.0
click at [364, 322] on div "Firm & User Settings My Firm My User Profile User Accounts and Invites Billing …" at bounding box center [784, 227] width 1547 height 1028
type input "Documents Still Needed"
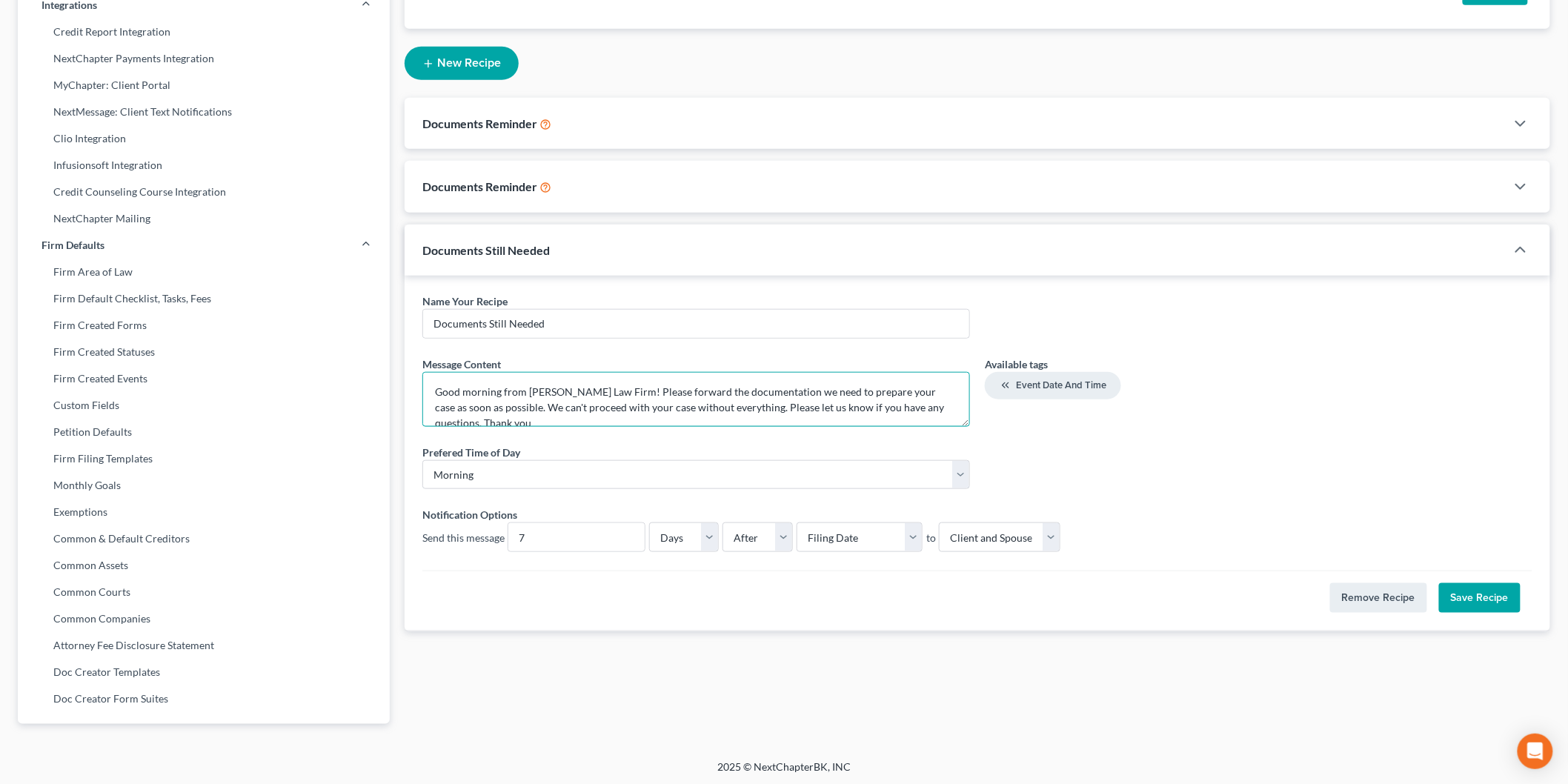
scroll to position [2, 0]
type textarea "Good morning from Meredith Law Firm! Please forward the documentation we need t…"
click at [879, 537] on select "Select Filing Date IC Date Signing Date 341 Hearing Confirmation Date" at bounding box center [860, 538] width 126 height 30
select select "fc-15075"
click at [797, 523] on select "Select Filing Date IC Date Signing Date 341 Hearing Confirmation Date" at bounding box center [860, 538] width 126 height 30
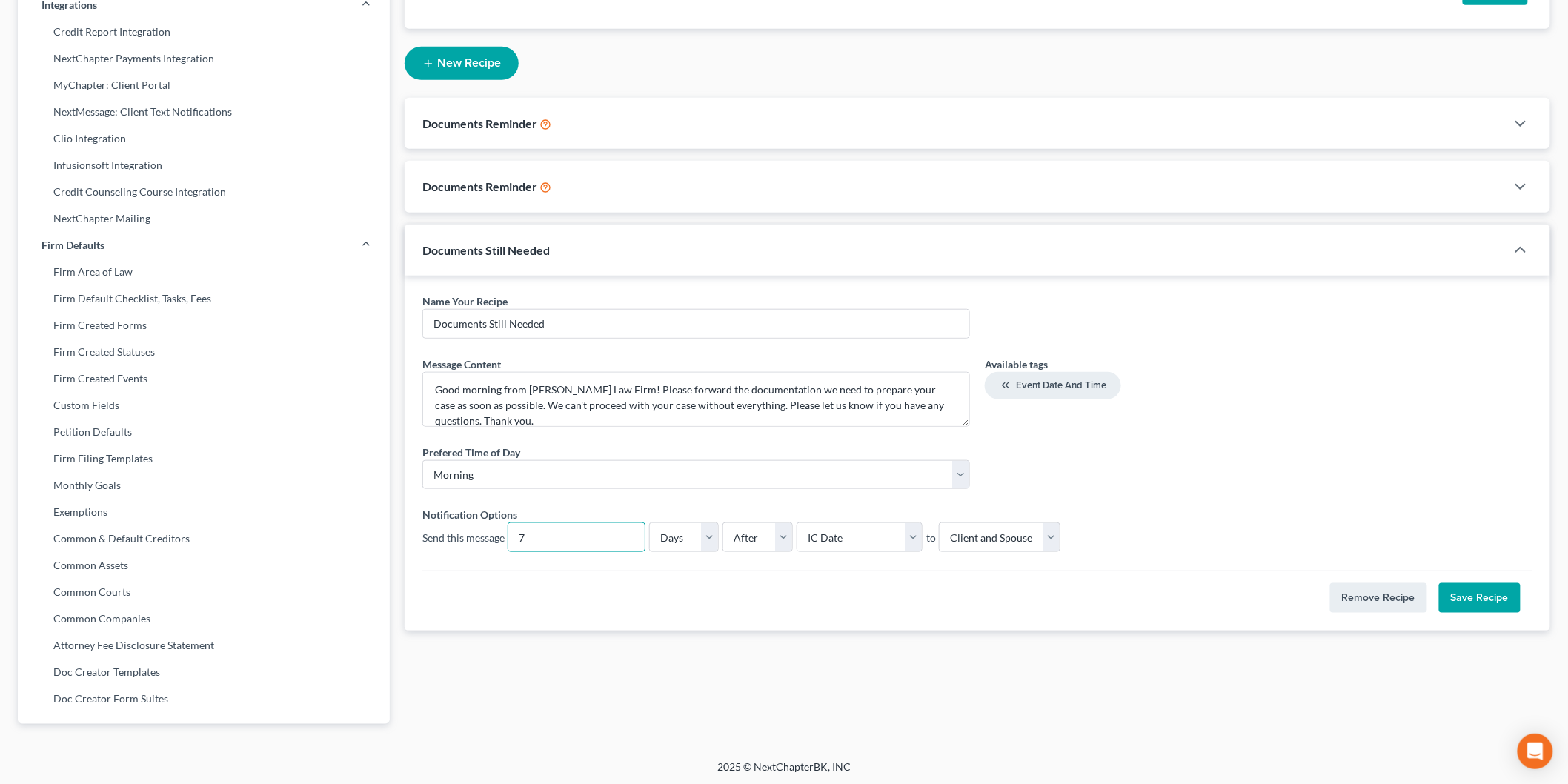
click at [543, 533] on input "7" at bounding box center [577, 537] width 136 height 28
drag, startPoint x: 542, startPoint y: 533, endPoint x: 507, endPoint y: 532, distance: 35.0
click at [508, 532] on div "7" at bounding box center [577, 538] width 138 height 30
click at [595, 507] on div "Notification Options Send this message 7 Days Weeks Before After Select Filing …" at bounding box center [977, 529] width 1125 height 46
click at [878, 539] on select "Select Filing Date IC Date Signing Date 341 Hearing Confirmation Date" at bounding box center [860, 538] width 126 height 30
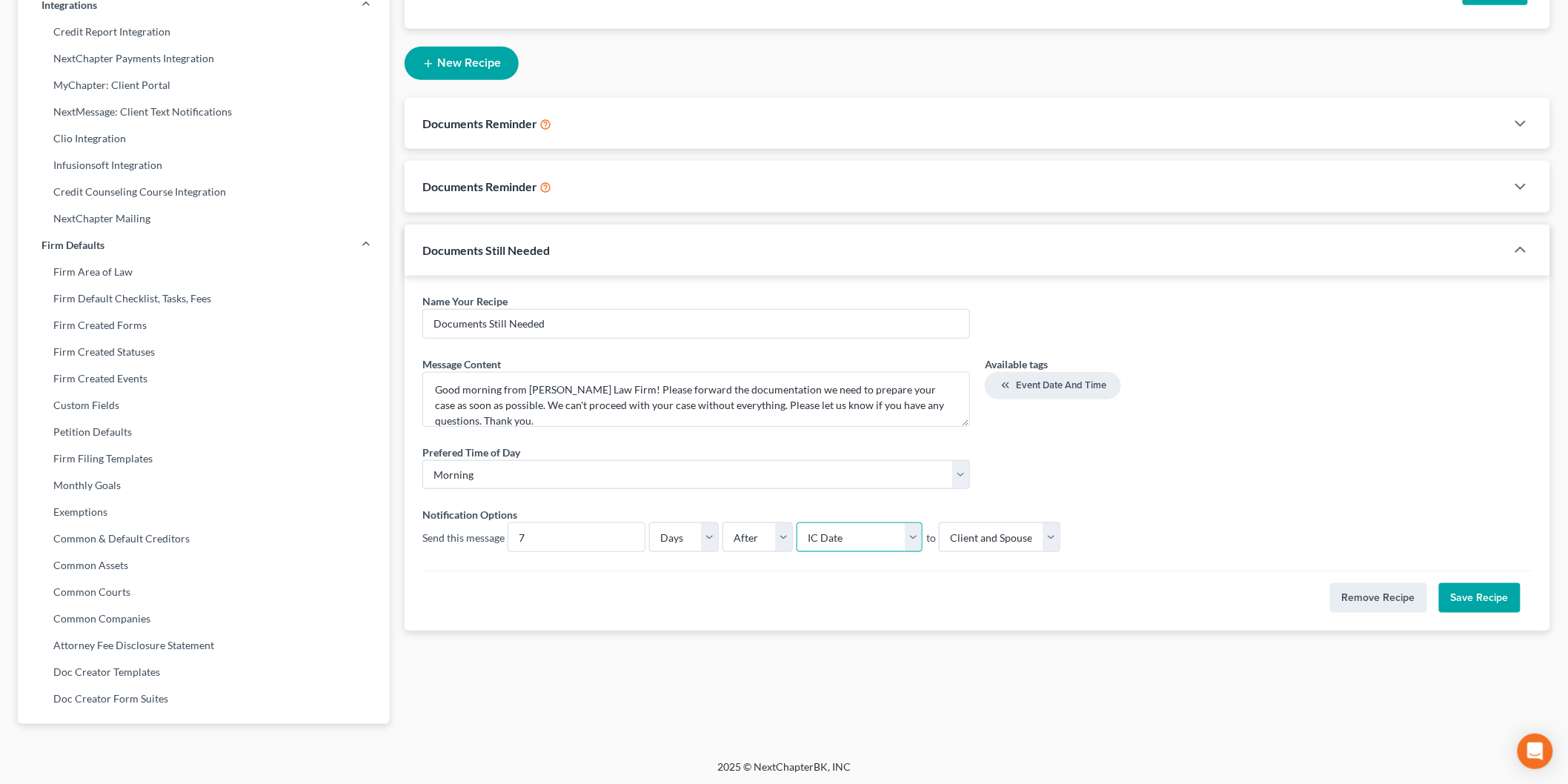
click at [864, 541] on select "Select Filing Date IC Date Signing Date 341 Hearing Confirmation Date" at bounding box center [860, 538] width 126 height 30
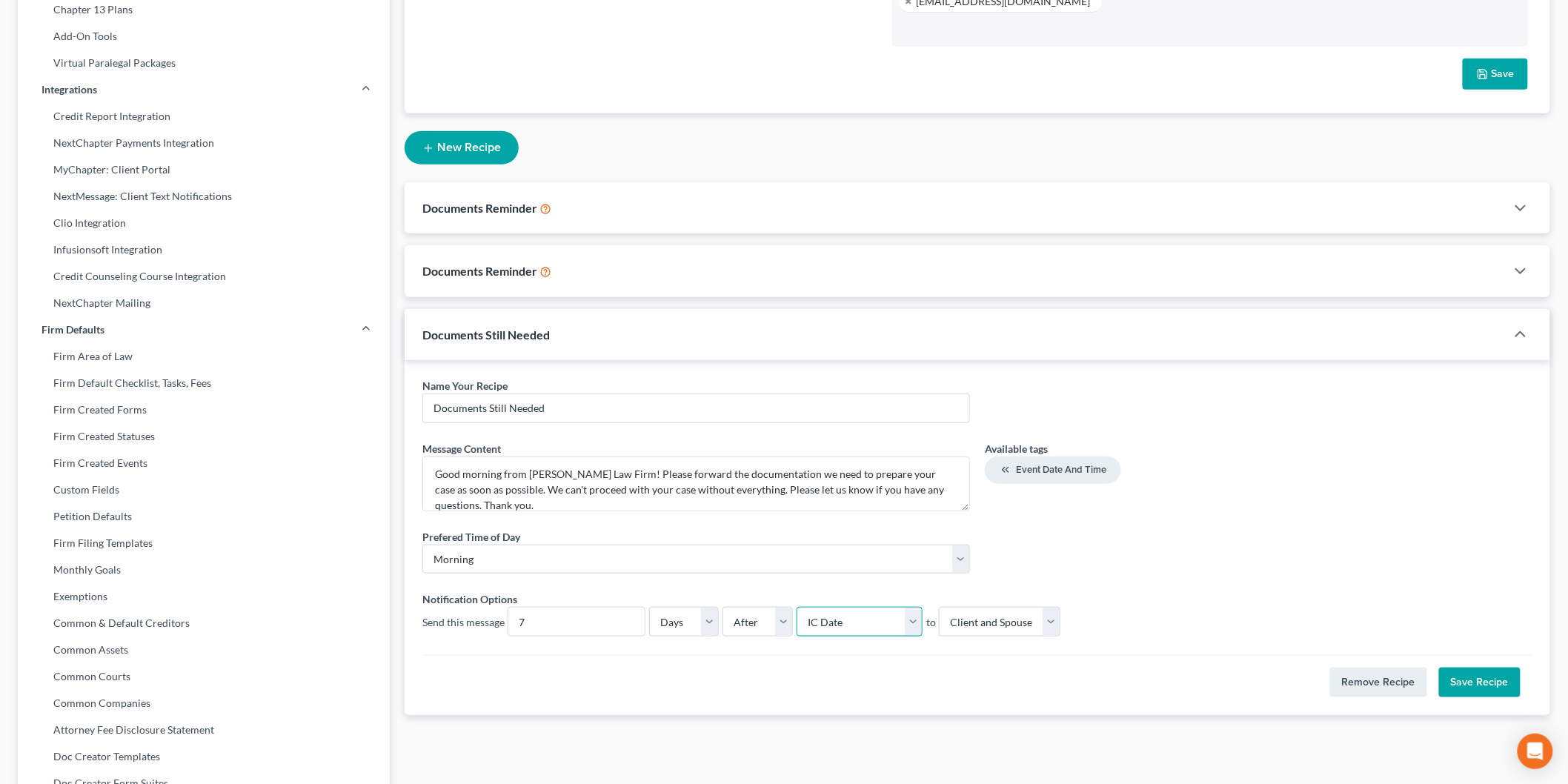
scroll to position [365, 0]
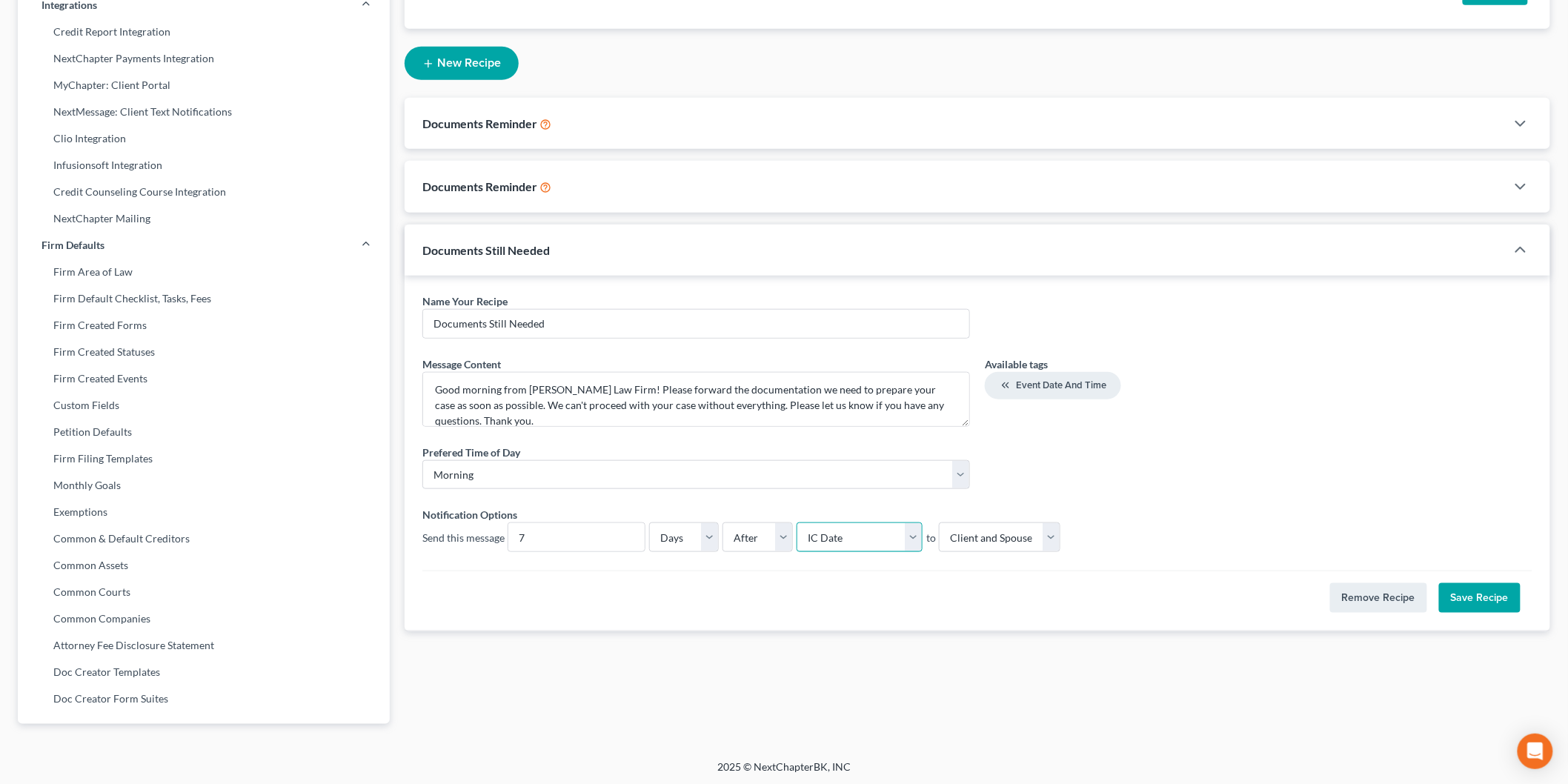
click at [910, 537] on select "Select Filing Date IC Date Signing Date 341 Hearing Confirmation Date" at bounding box center [860, 538] width 126 height 30
click at [797, 523] on select "Select Filing Date IC Date Signing Date 341 Hearing Confirmation Date" at bounding box center [860, 538] width 126 height 30
click at [695, 321] on input "Documents Still Needed" at bounding box center [696, 323] width 546 height 28
type input "Documents Still Needed Reminder"
click at [1461, 588] on button "Save Recipe" at bounding box center [1480, 598] width 82 height 30
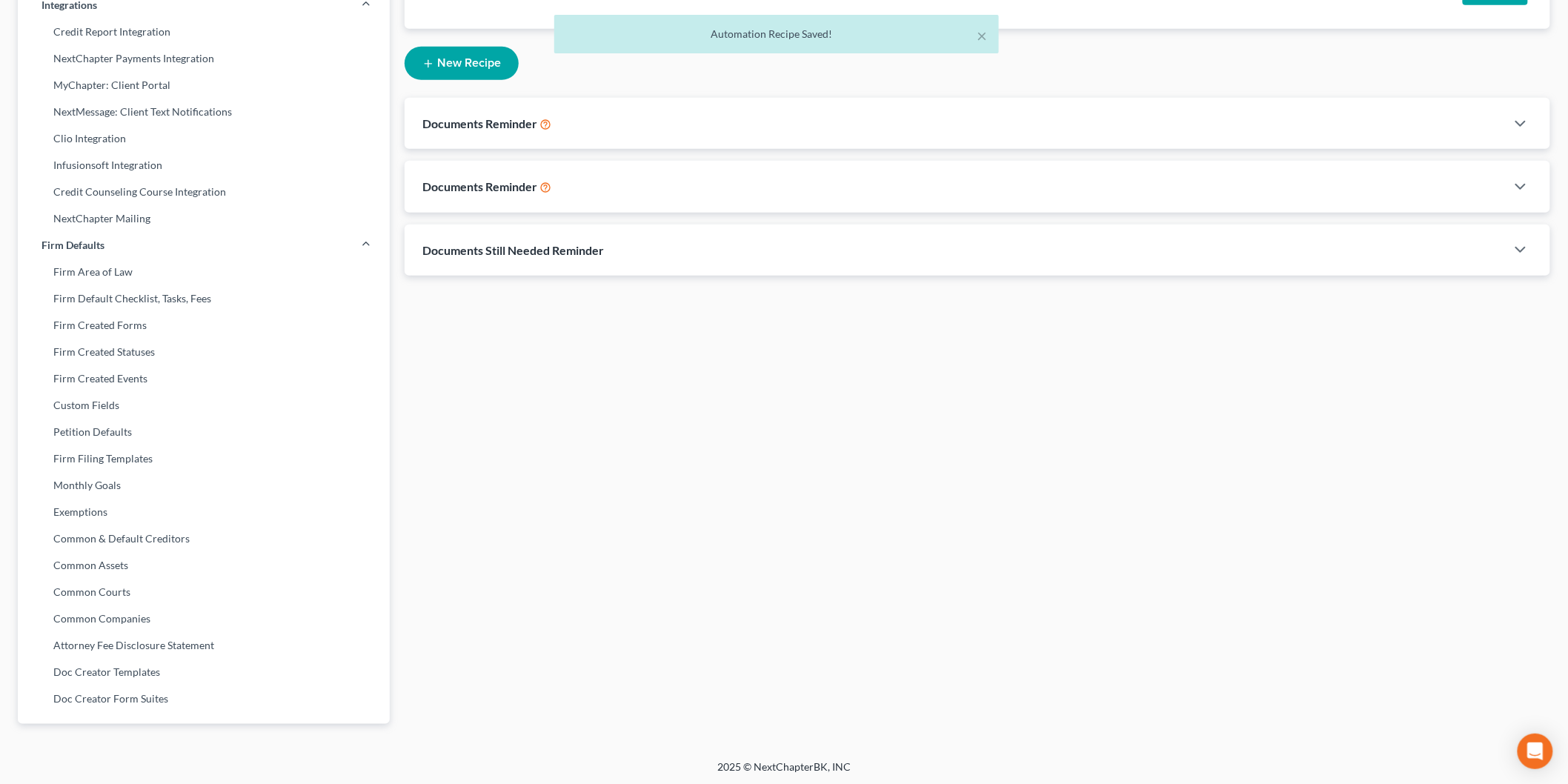
scroll to position [0, 0]
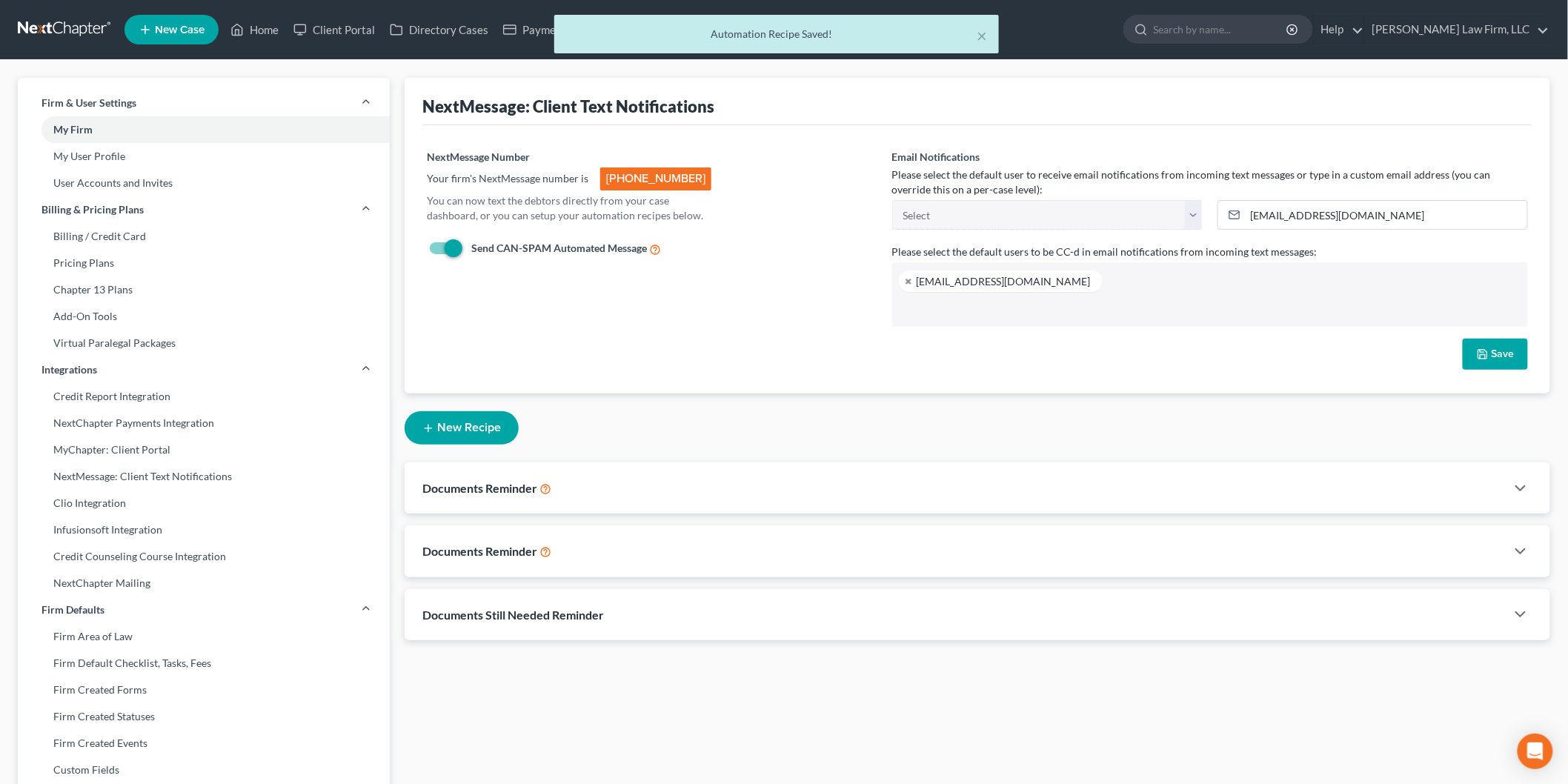
click at [254, 20] on div "× Automation Recipe Saved!" at bounding box center [776, 38] width 1568 height 46
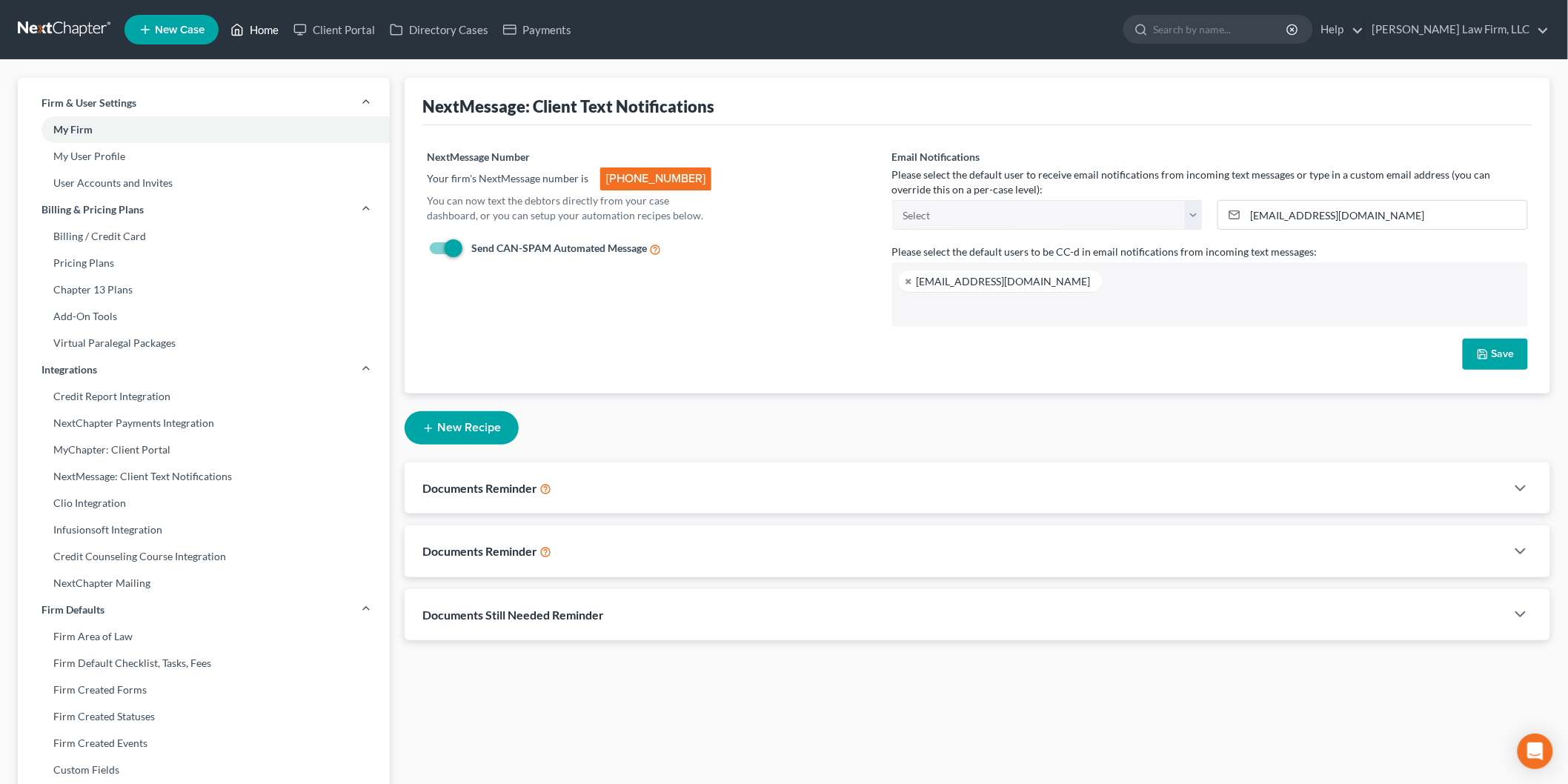
click at [261, 28] on link "Home" at bounding box center [254, 29] width 63 height 26
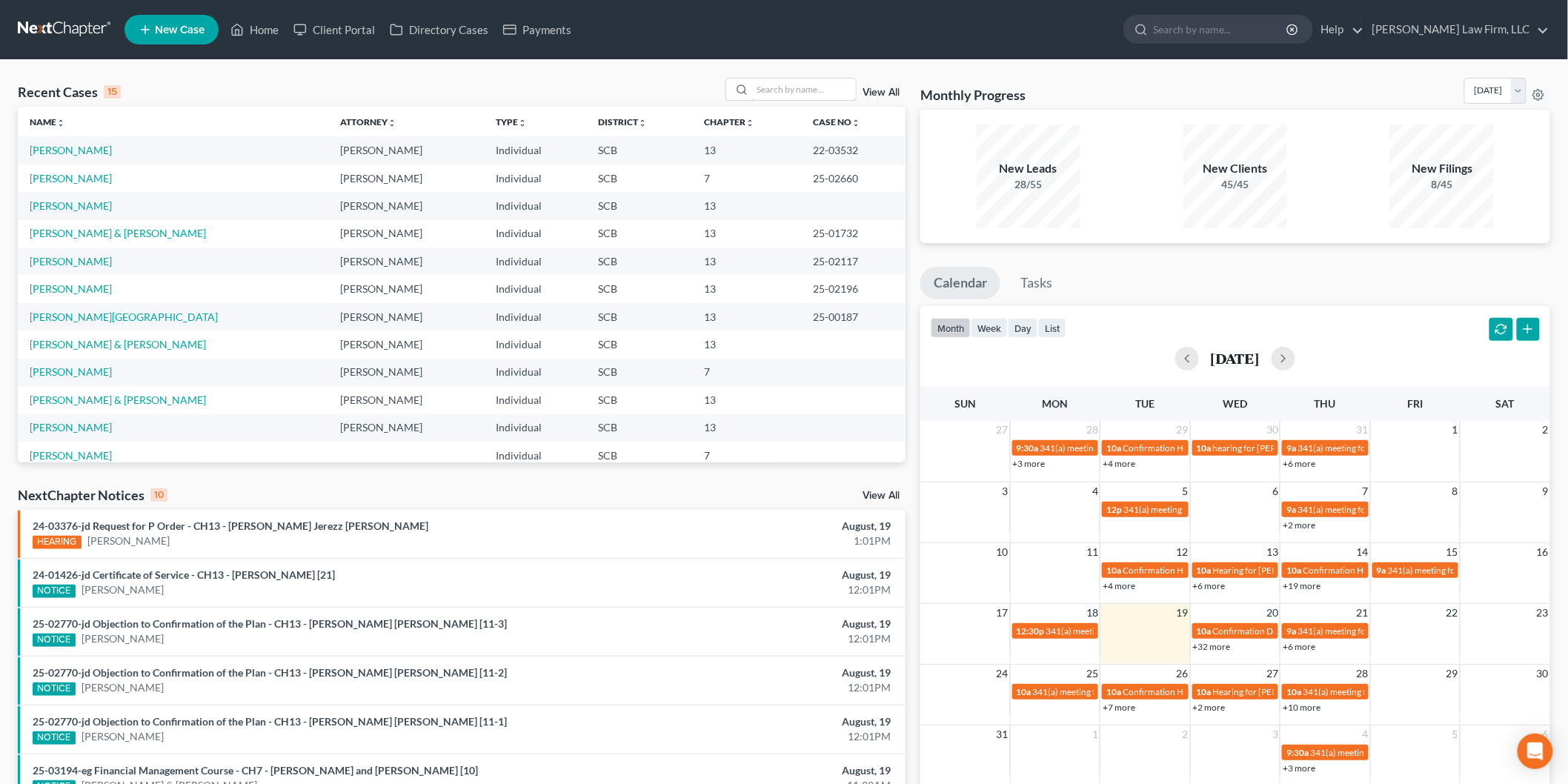
click at [787, 83] on input "search" at bounding box center [804, 89] width 103 height 22
type input "e"
type input "y"
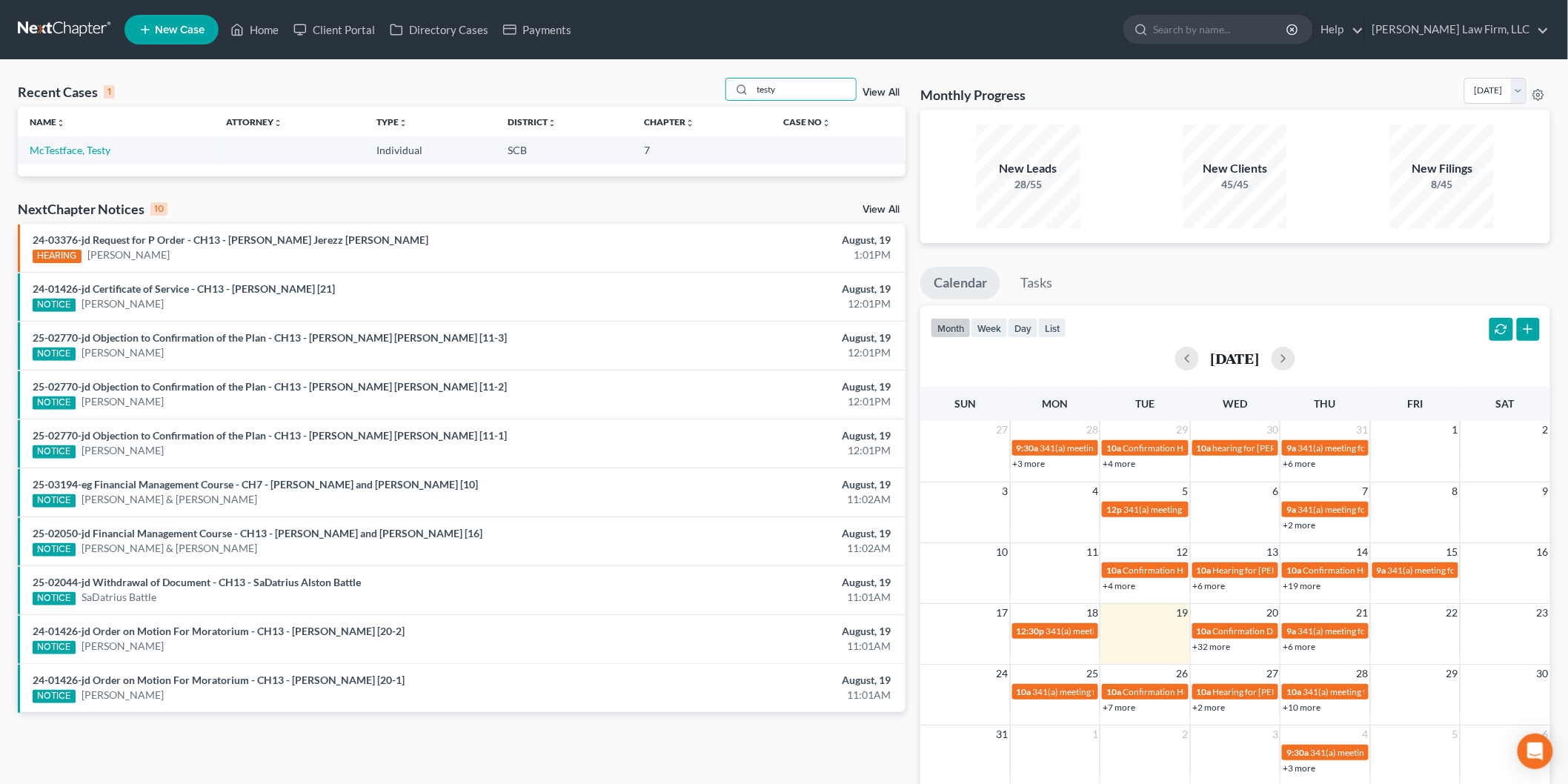
type input "testy"
click at [71, 157] on td "McTestface, Testy" at bounding box center [116, 149] width 197 height 27
click at [71, 152] on link "McTestface, Testy" at bounding box center [71, 149] width 81 height 12
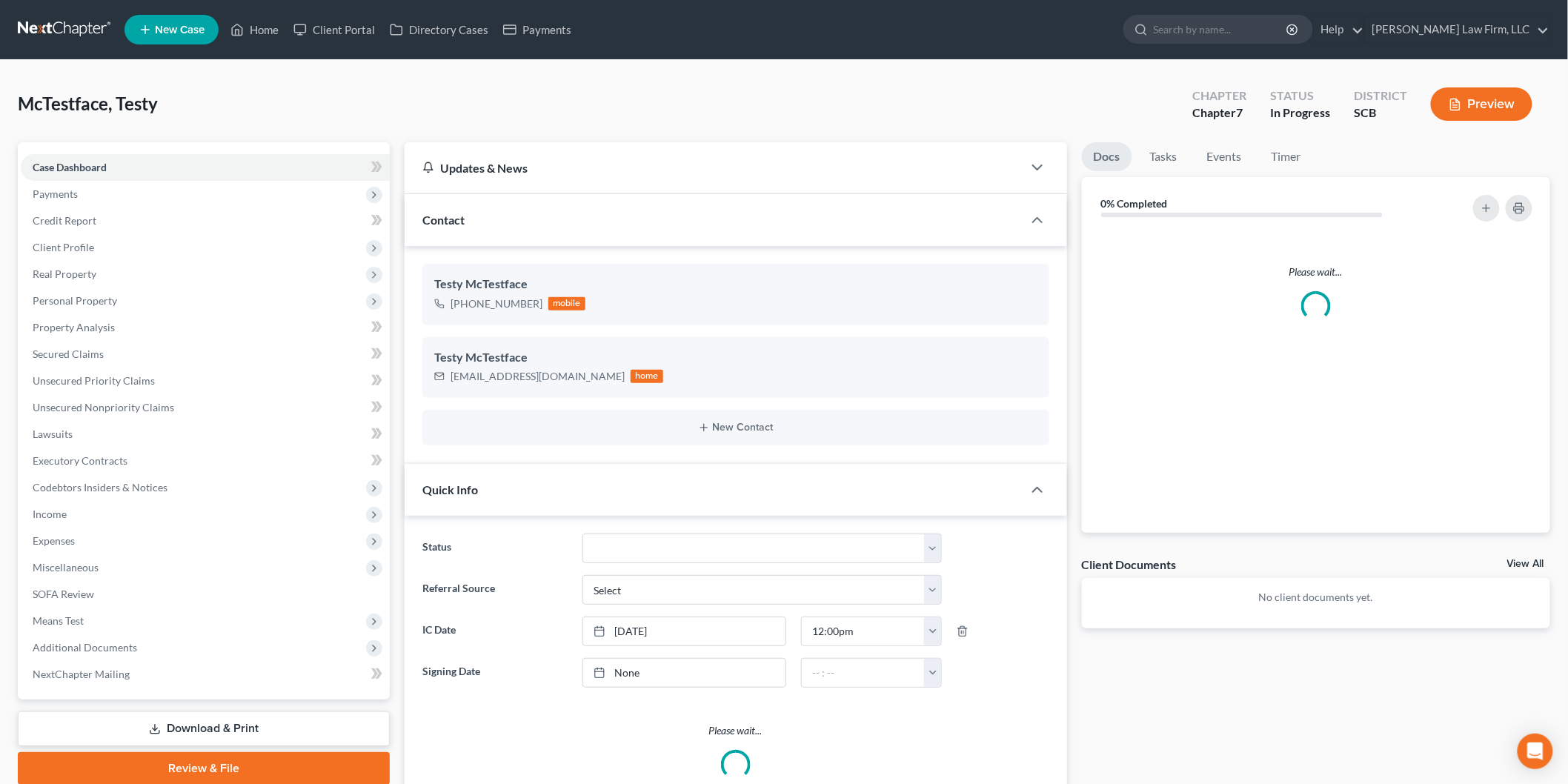
select select "0"
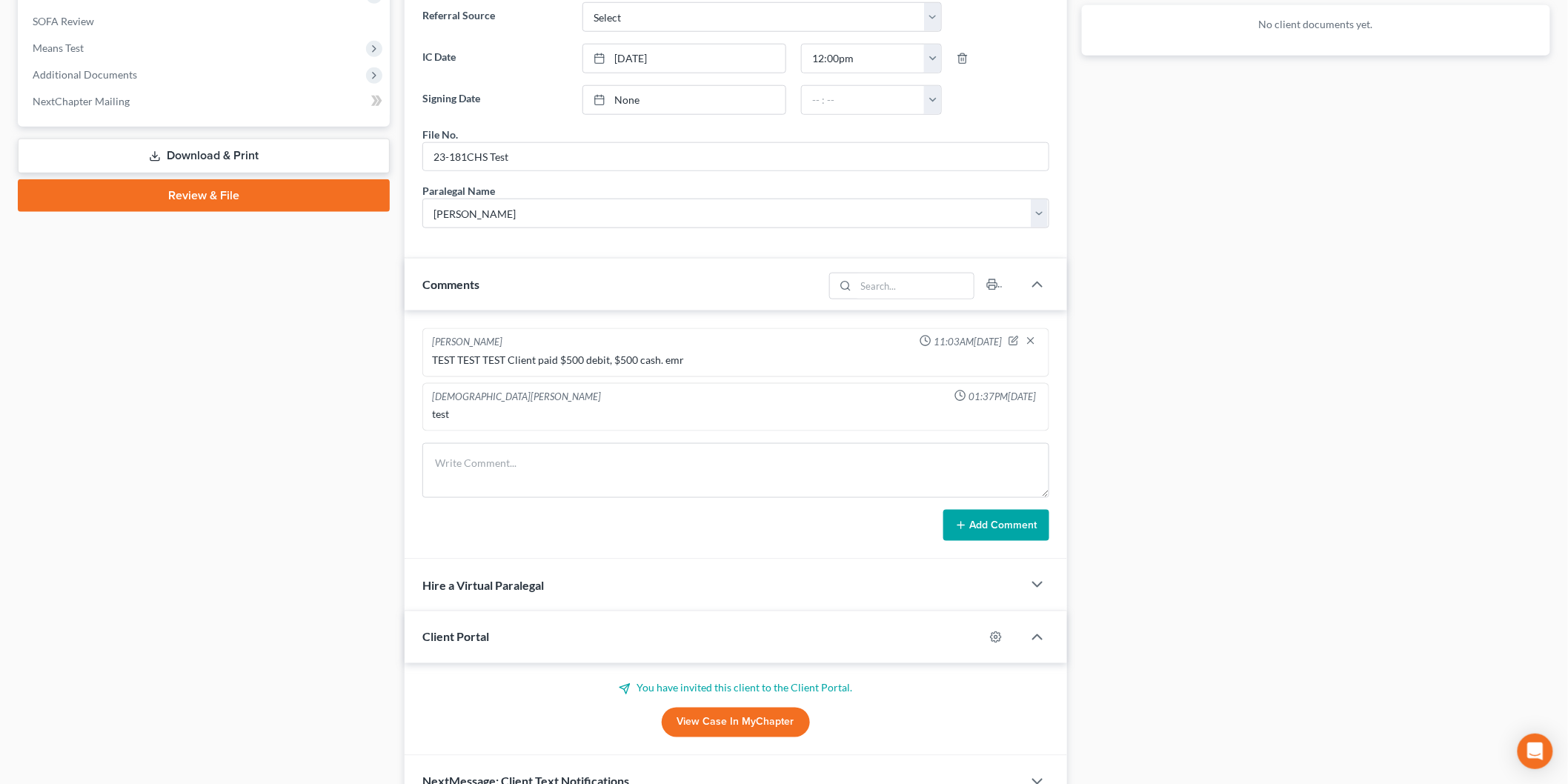
scroll to position [653, 0]
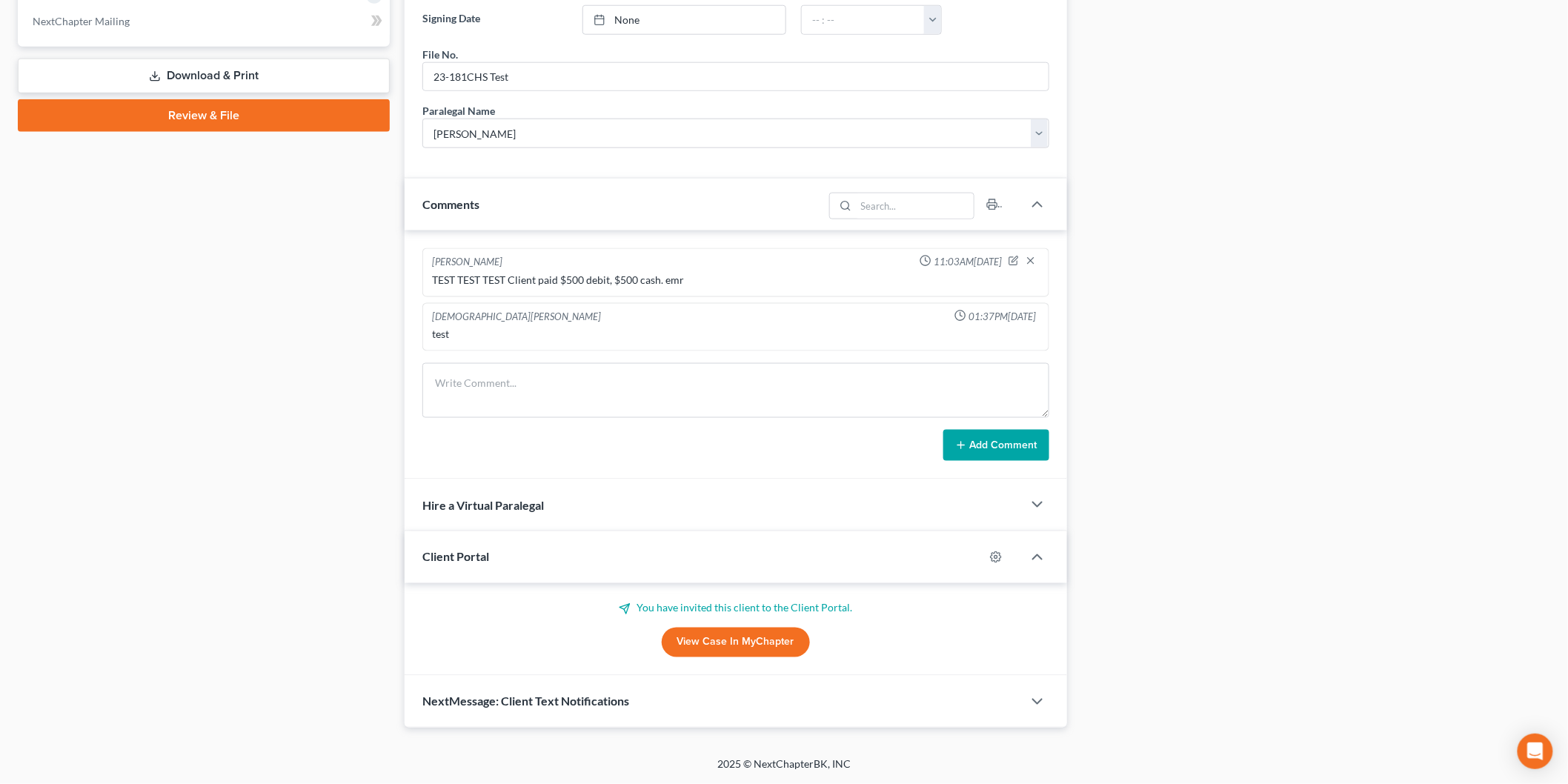
drag, startPoint x: 572, startPoint y: 702, endPoint x: 202, endPoint y: 411, distance: 470.7
click at [572, 700] on span "NextMessage: Client Text Notifications" at bounding box center [526, 700] width 207 height 14
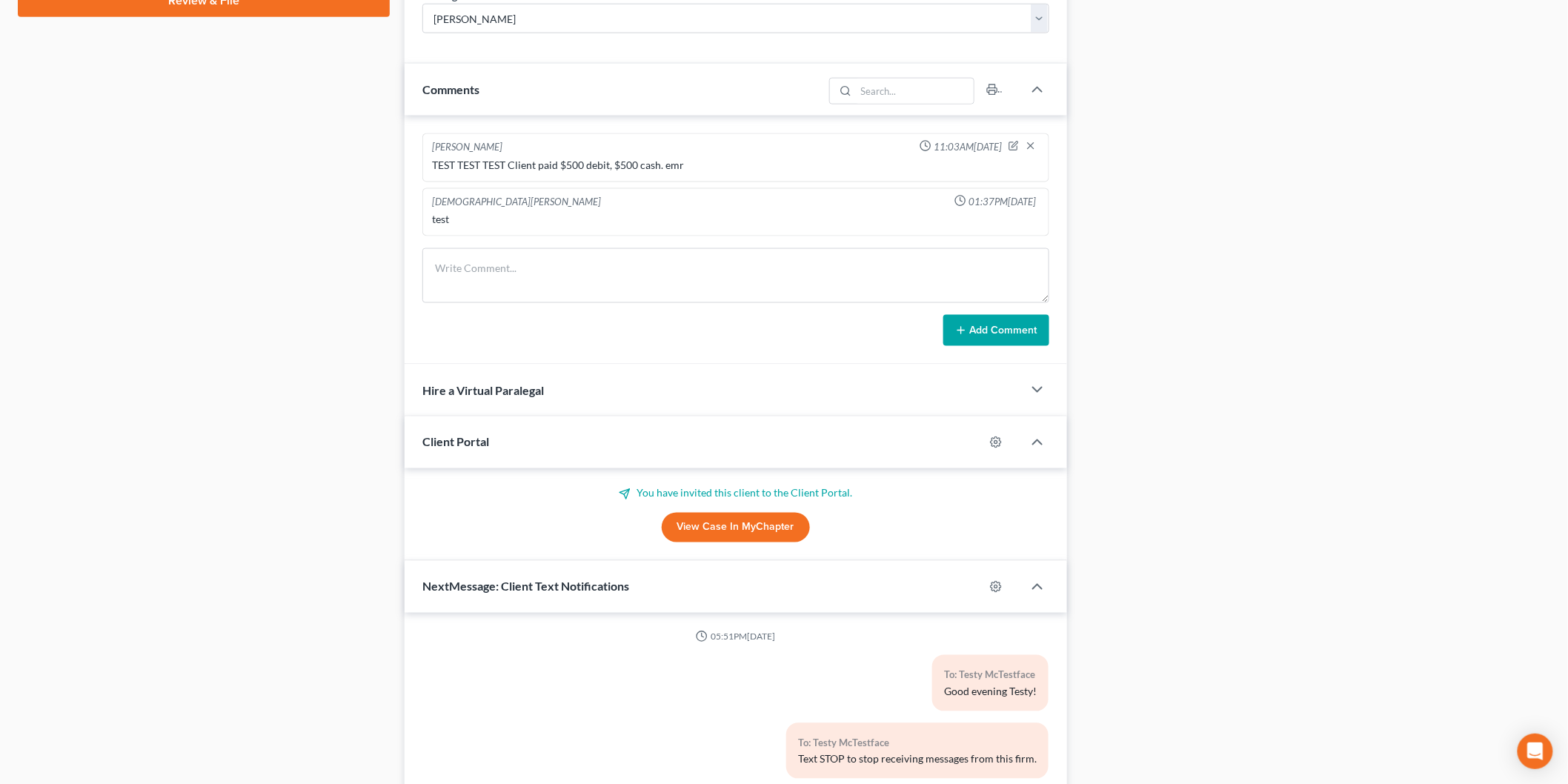
scroll to position [818, 0]
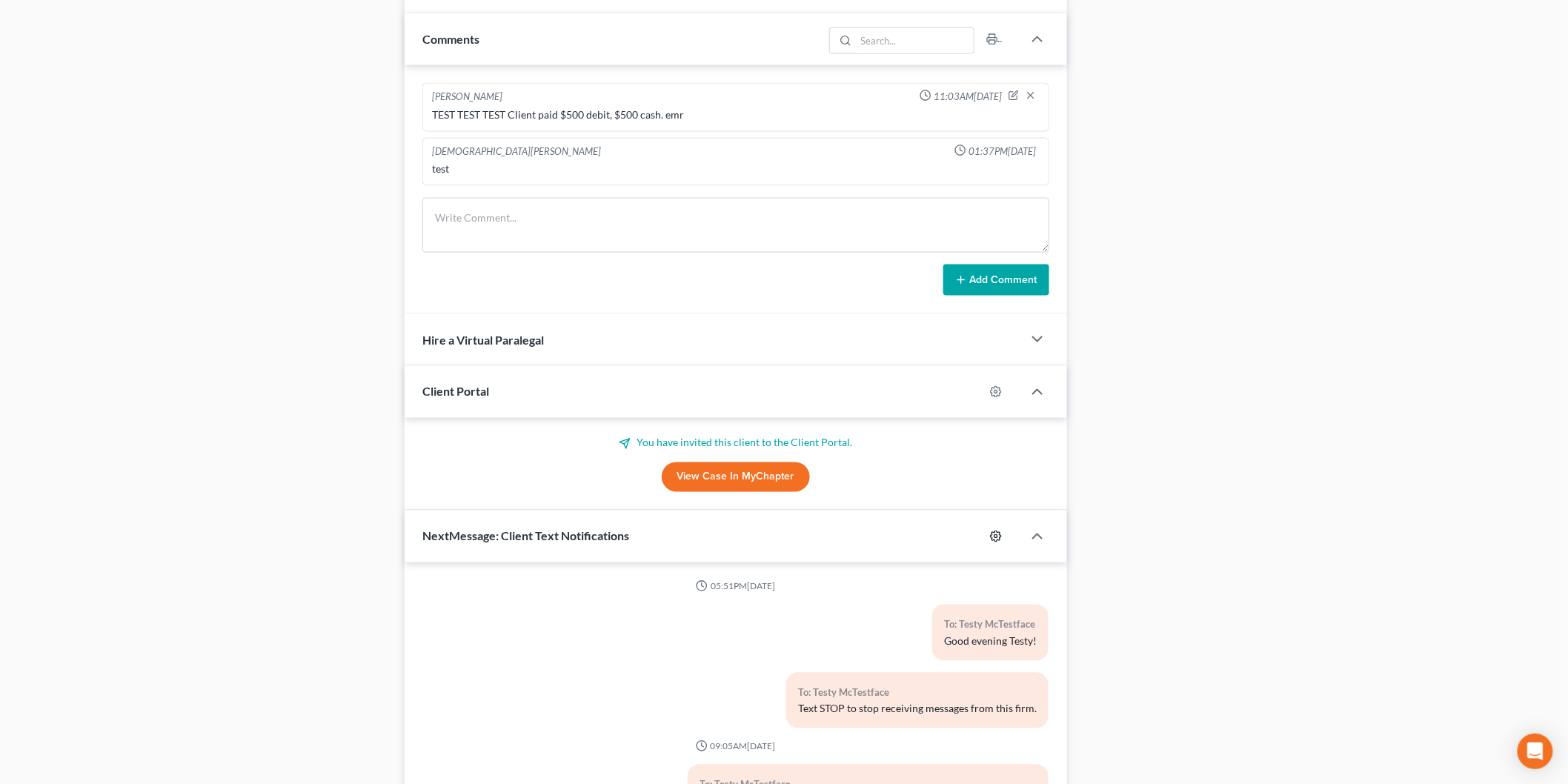
click at [997, 536] on circle "button" at bounding box center [996, 536] width 3 height 3
select select "0"
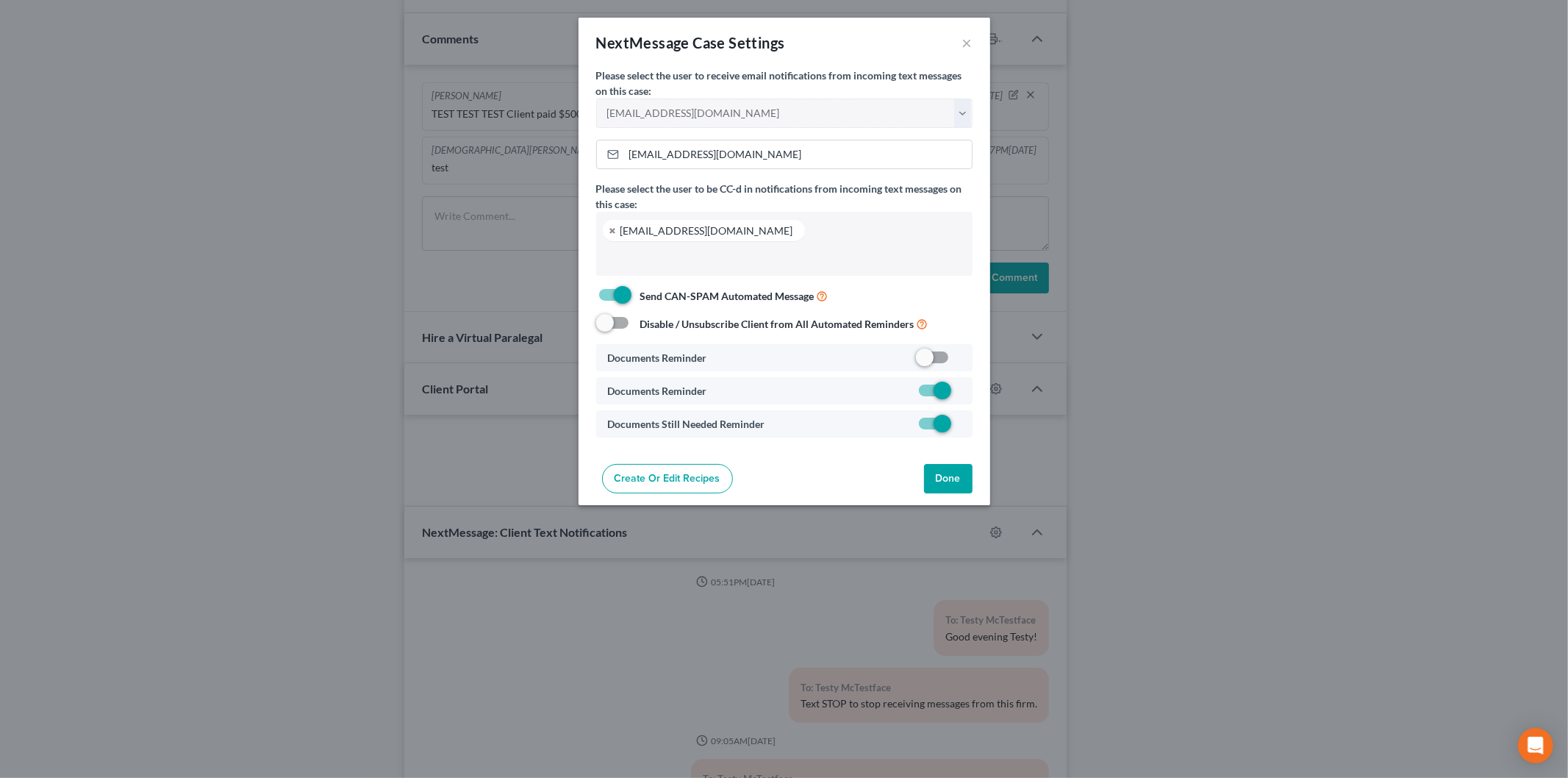
click at [961, 477] on button "Done" at bounding box center [949, 479] width 49 height 30
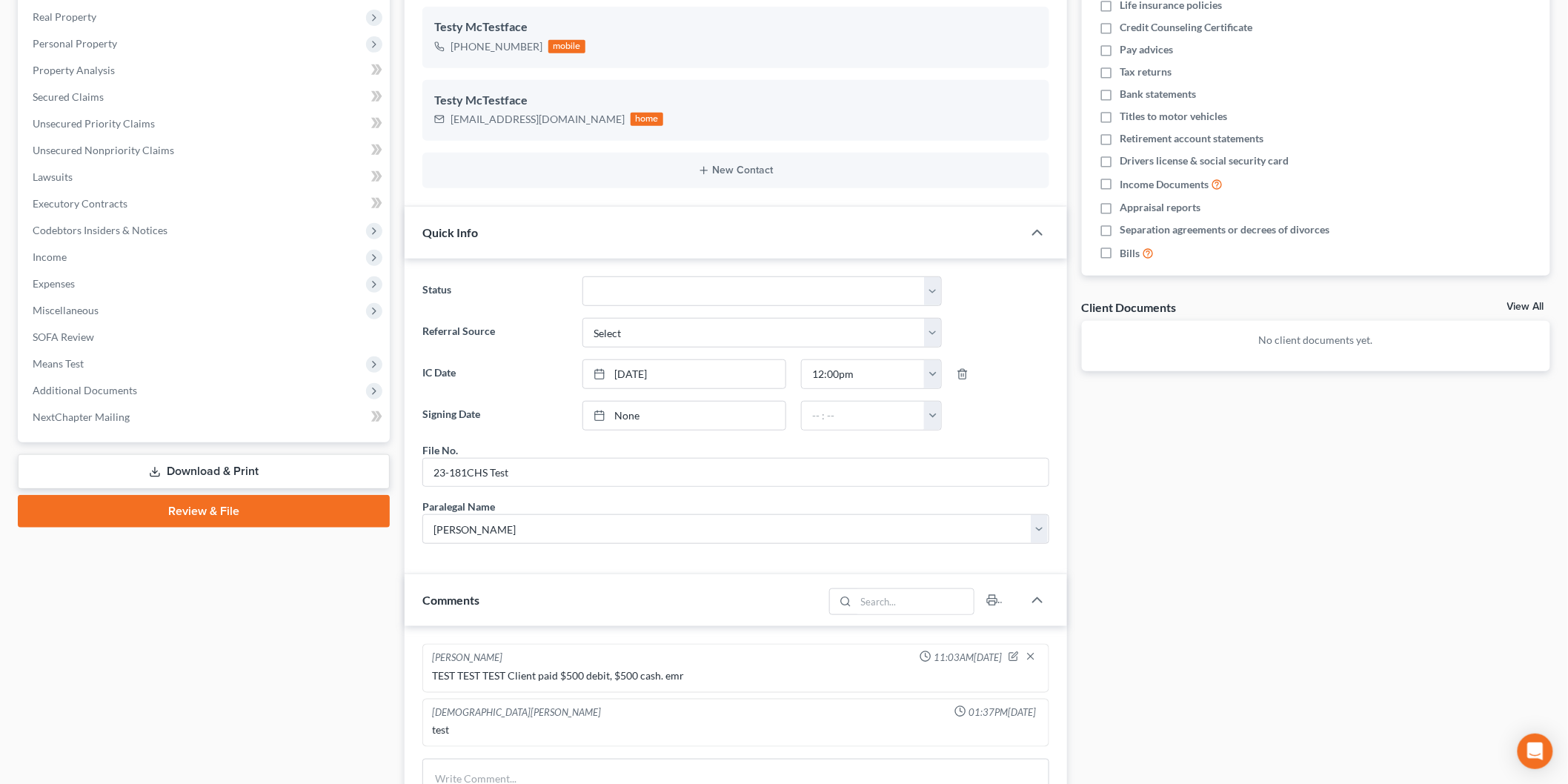
scroll to position [0, 0]
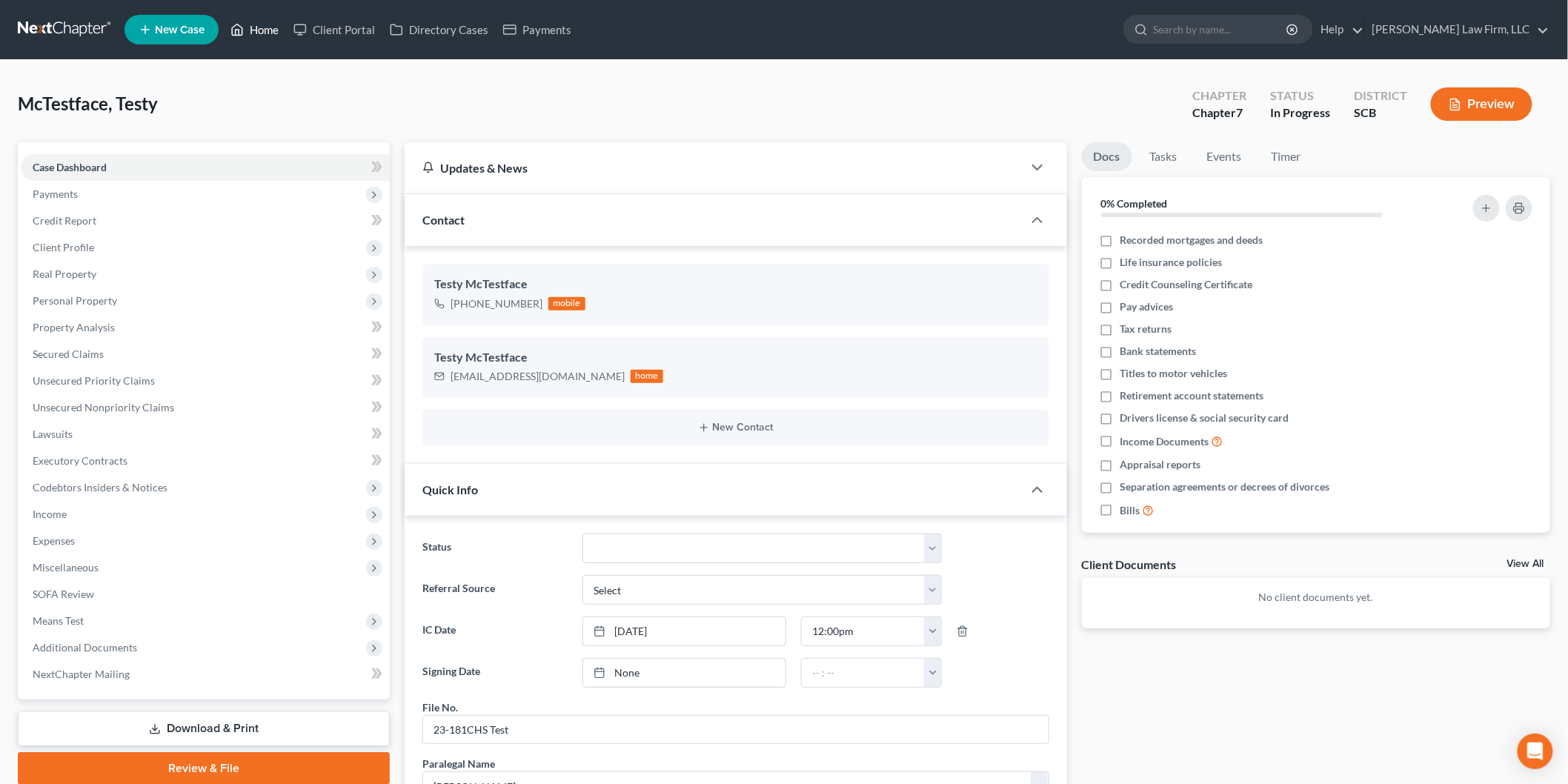
click at [262, 24] on link "Home" at bounding box center [254, 29] width 63 height 26
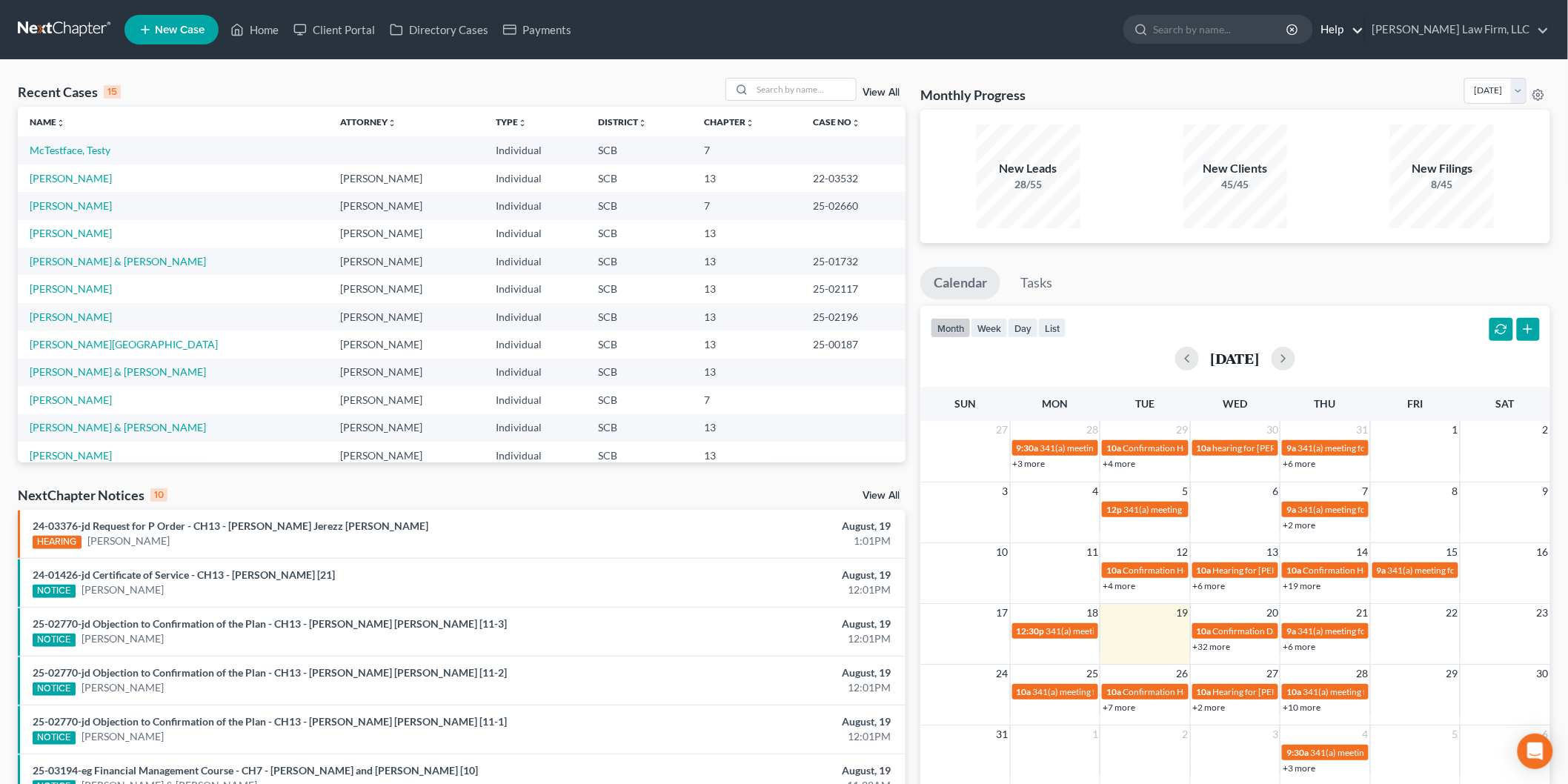
click at [1364, 25] on link "Help" at bounding box center [1338, 29] width 50 height 26
click at [1352, 47] on div "Help Center Webinars Training Videos What's new" at bounding box center [1305, 105] width 118 height 124
click at [1364, 26] on link "Help" at bounding box center [1338, 29] width 50 height 26
click at [1358, 61] on link "Help Center" at bounding box center [1305, 61] width 118 height 25
click at [1470, 25] on link "[PERSON_NAME] Law Firm, LLC" at bounding box center [1458, 29] width 184 height 26
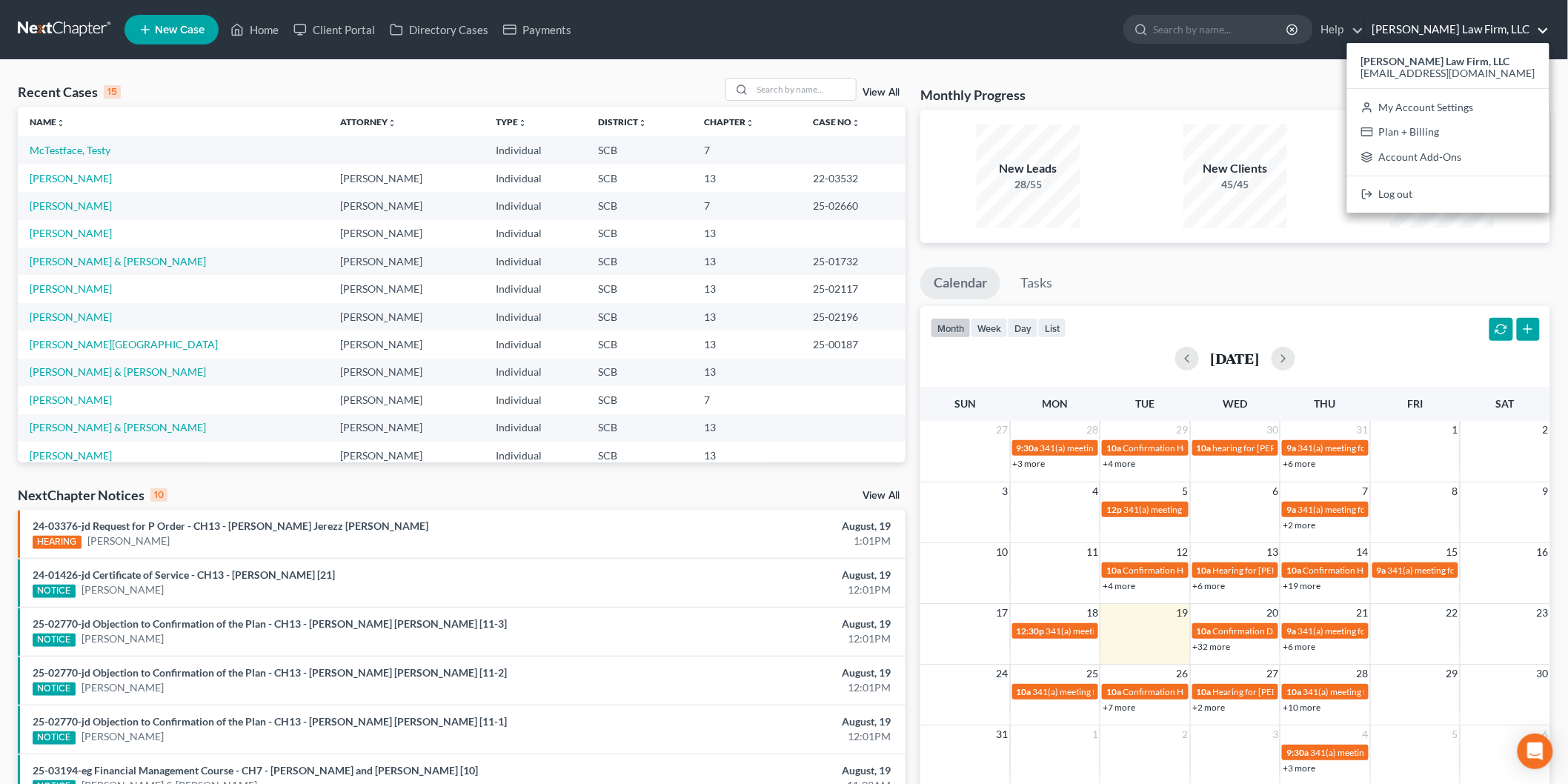
click at [1460, 65] on div "[EMAIL_ADDRESS][DOMAIN_NAME]" at bounding box center [1449, 73] width 174 height 18
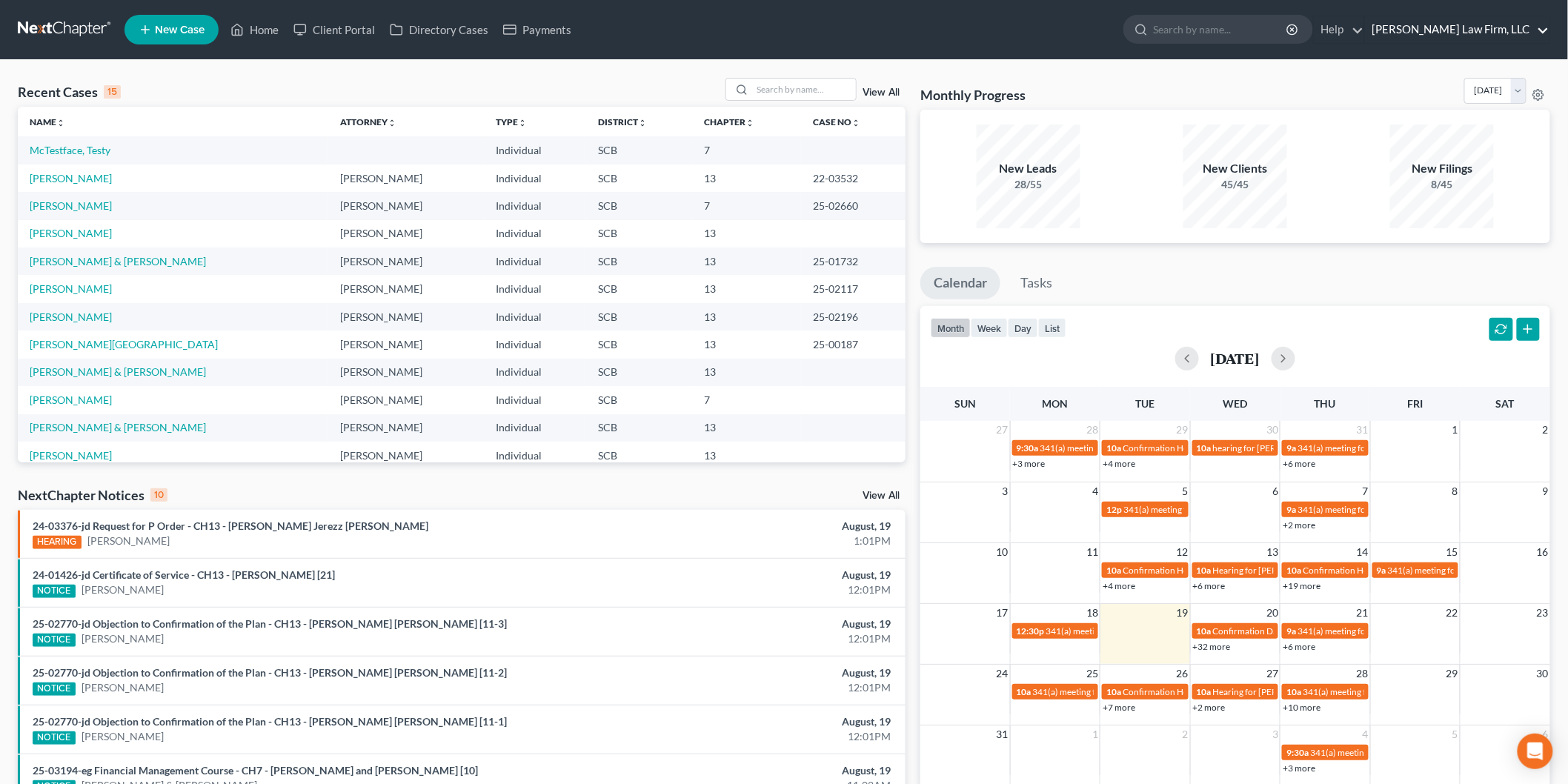
click at [1427, 17] on link "[PERSON_NAME] Law Firm, LLC" at bounding box center [1458, 29] width 184 height 26
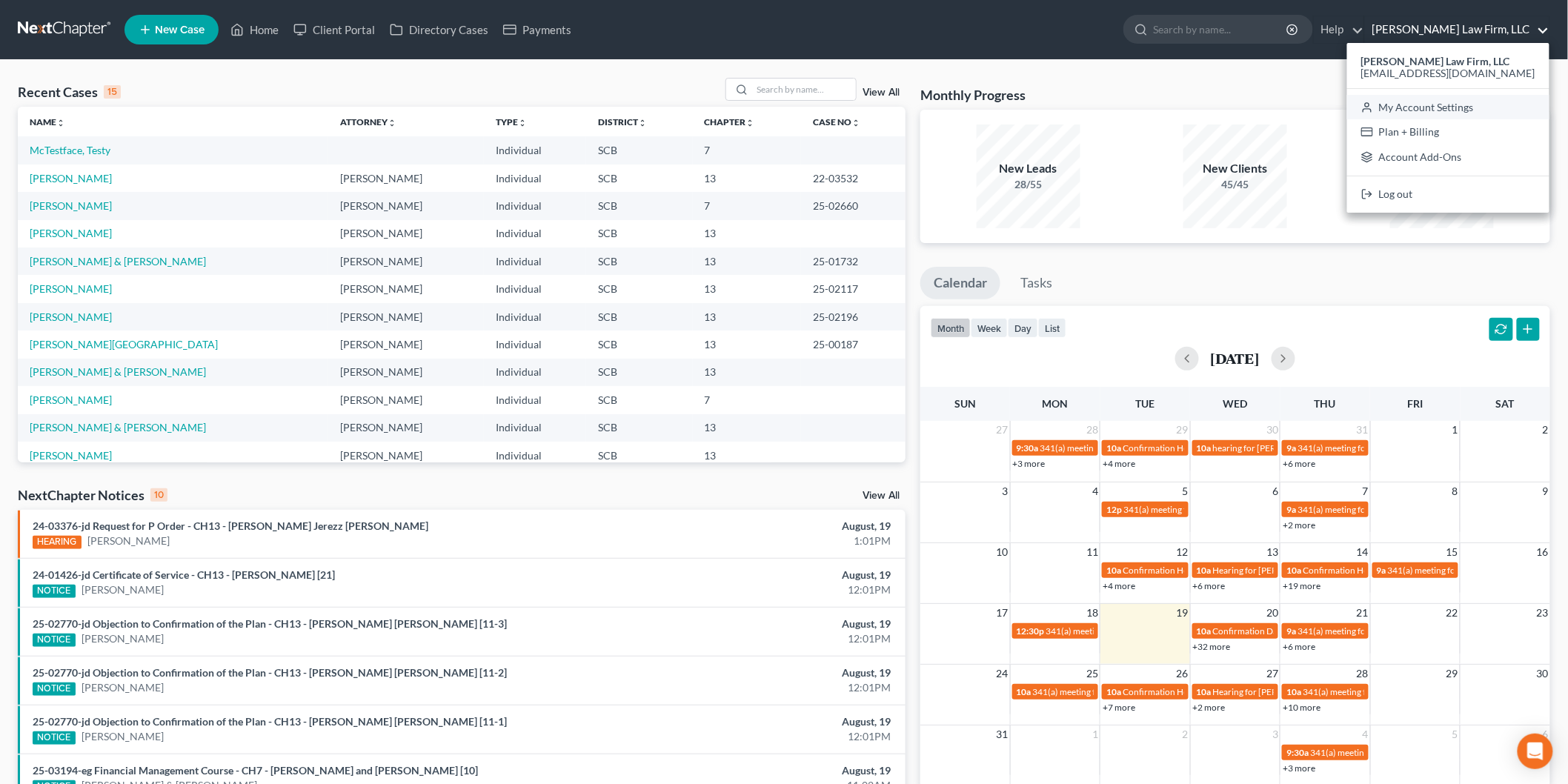
click at [1486, 103] on link "My Account Settings" at bounding box center [1449, 107] width 202 height 25
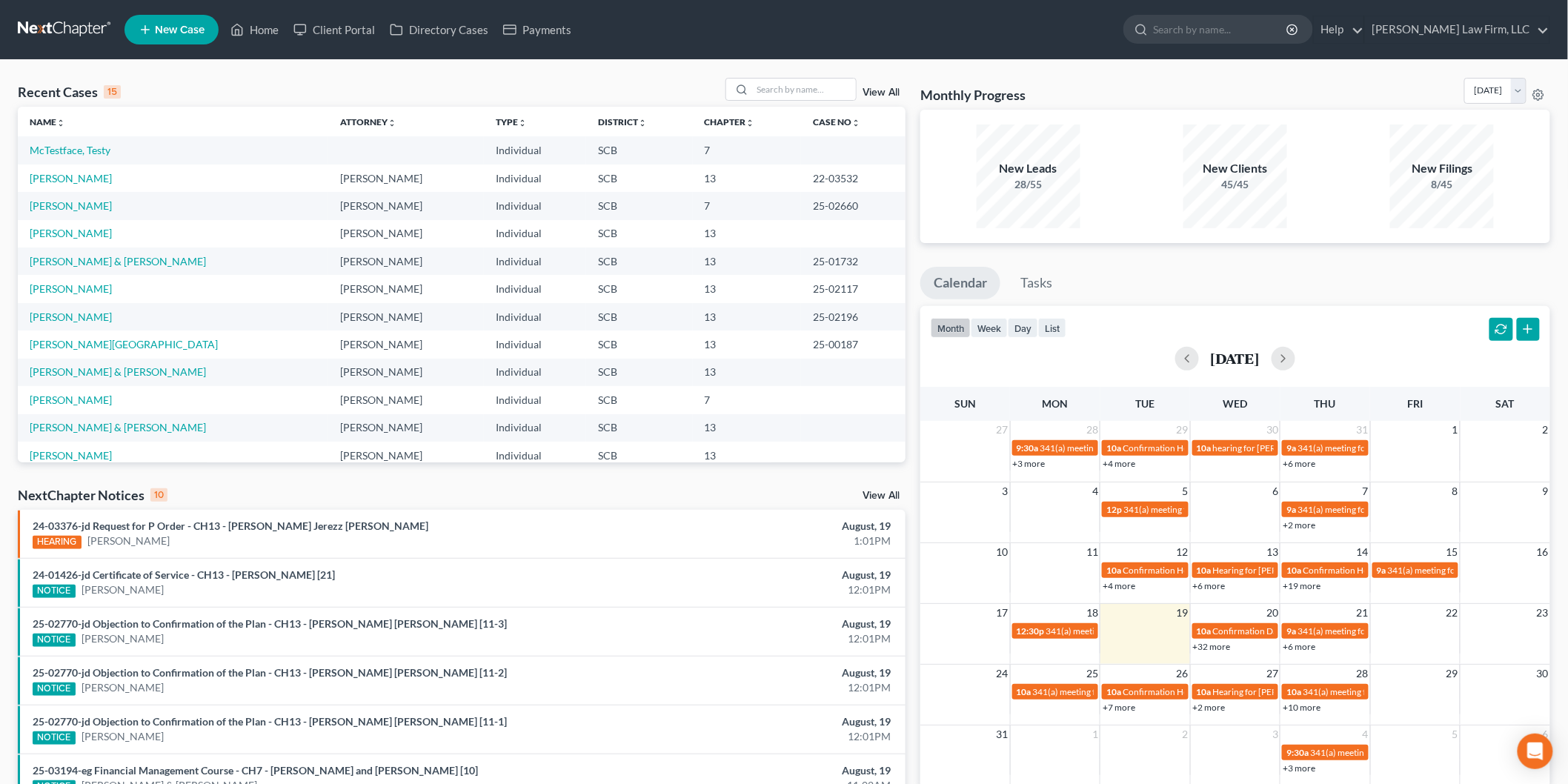
select select "72"
select select "24"
select select "42"
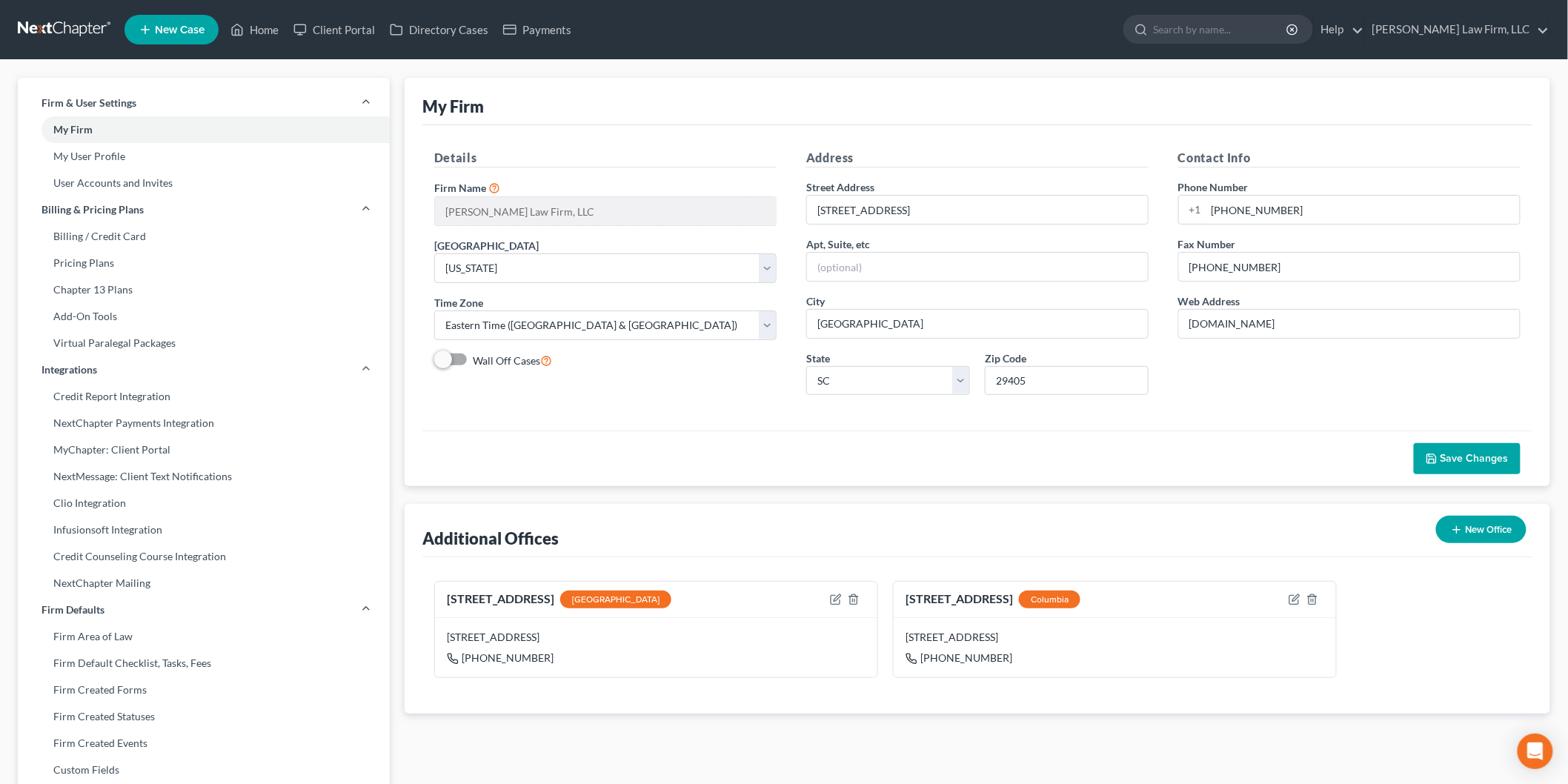
click at [154, 478] on link "NextMessage: Client Text Notifications" at bounding box center [204, 477] width 372 height 26
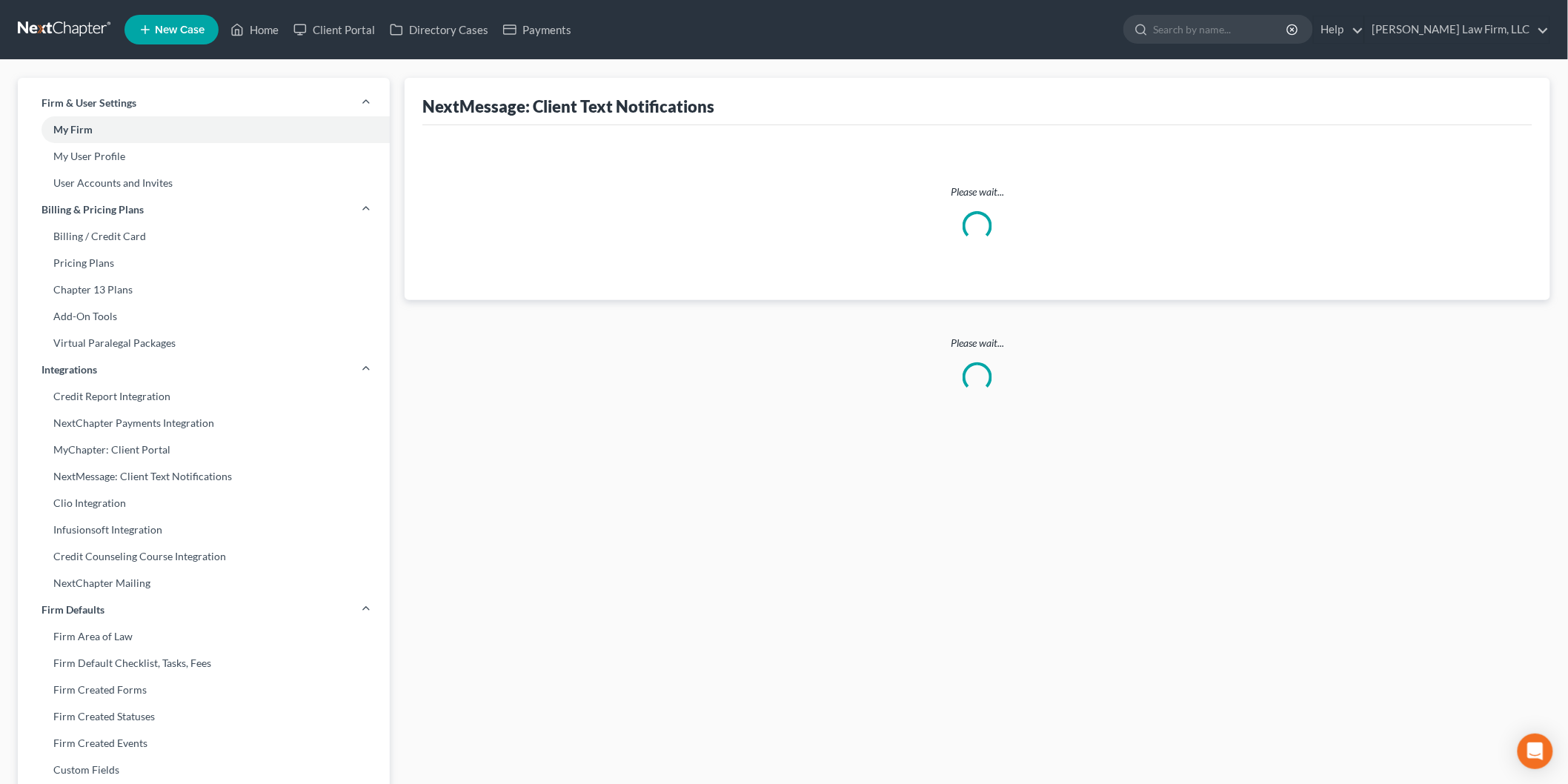
select select
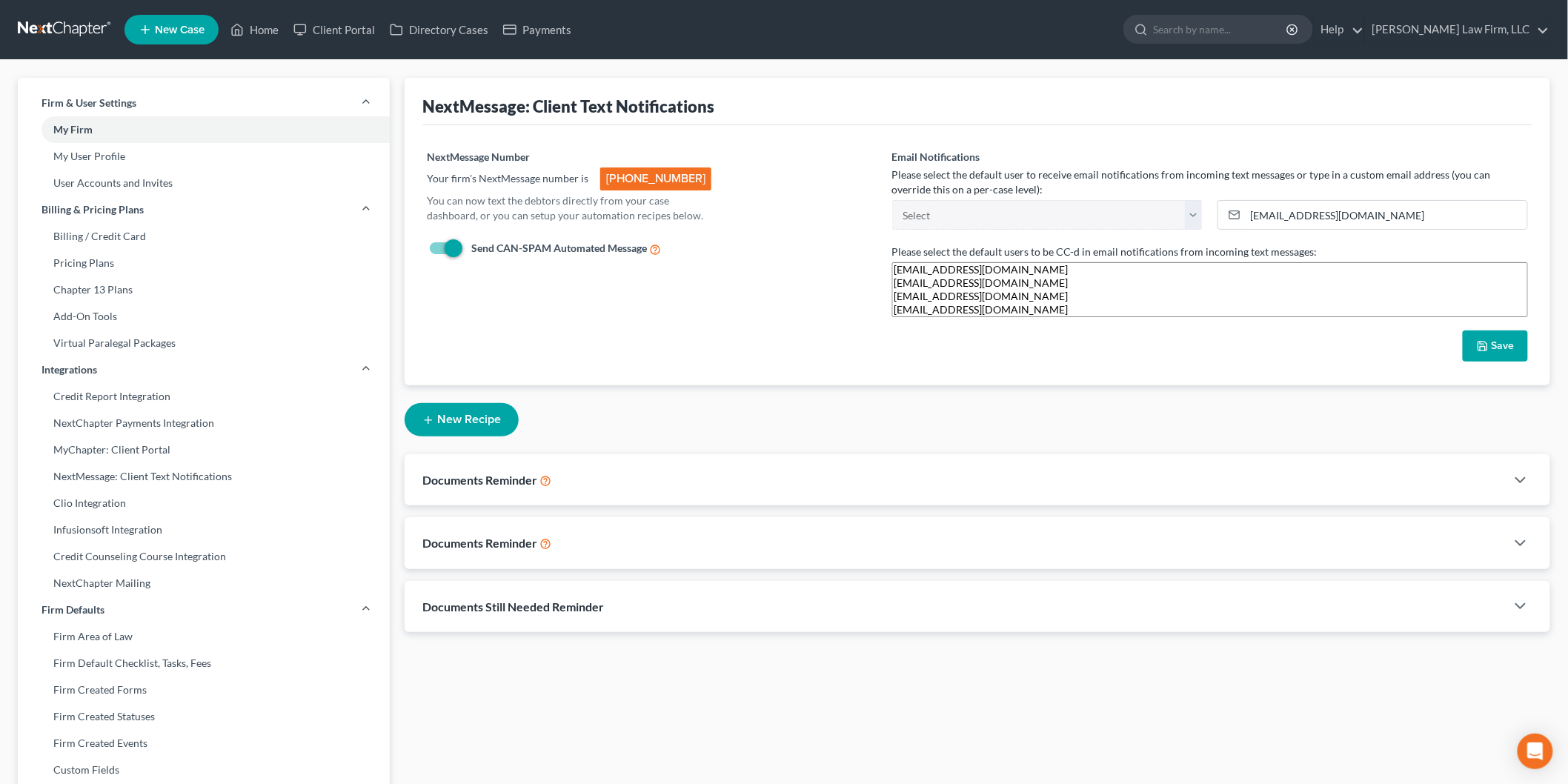
select select "23054"
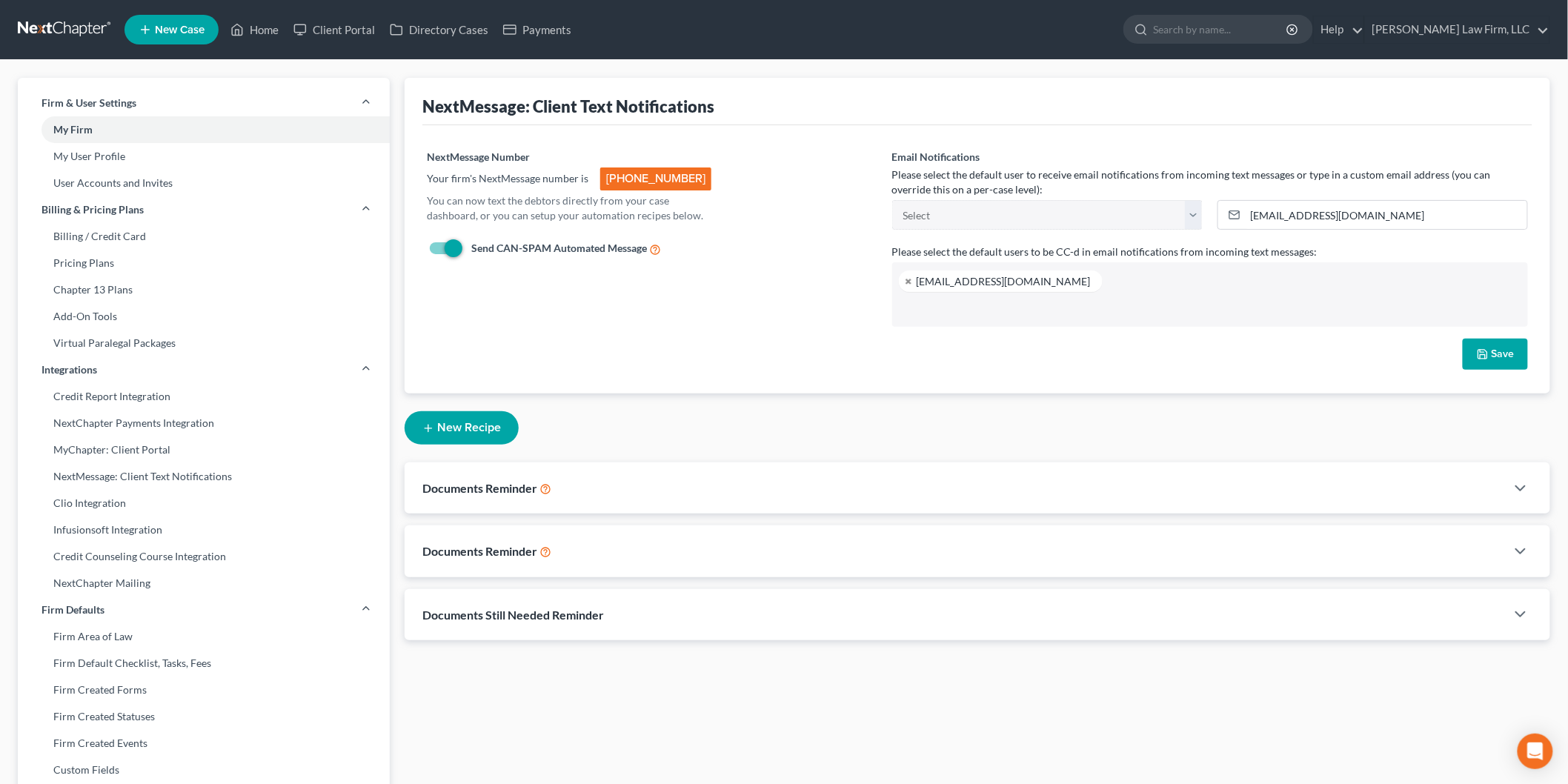
click at [674, 601] on div "Documents Still Needed Reminder" at bounding box center [955, 614] width 1101 height 51
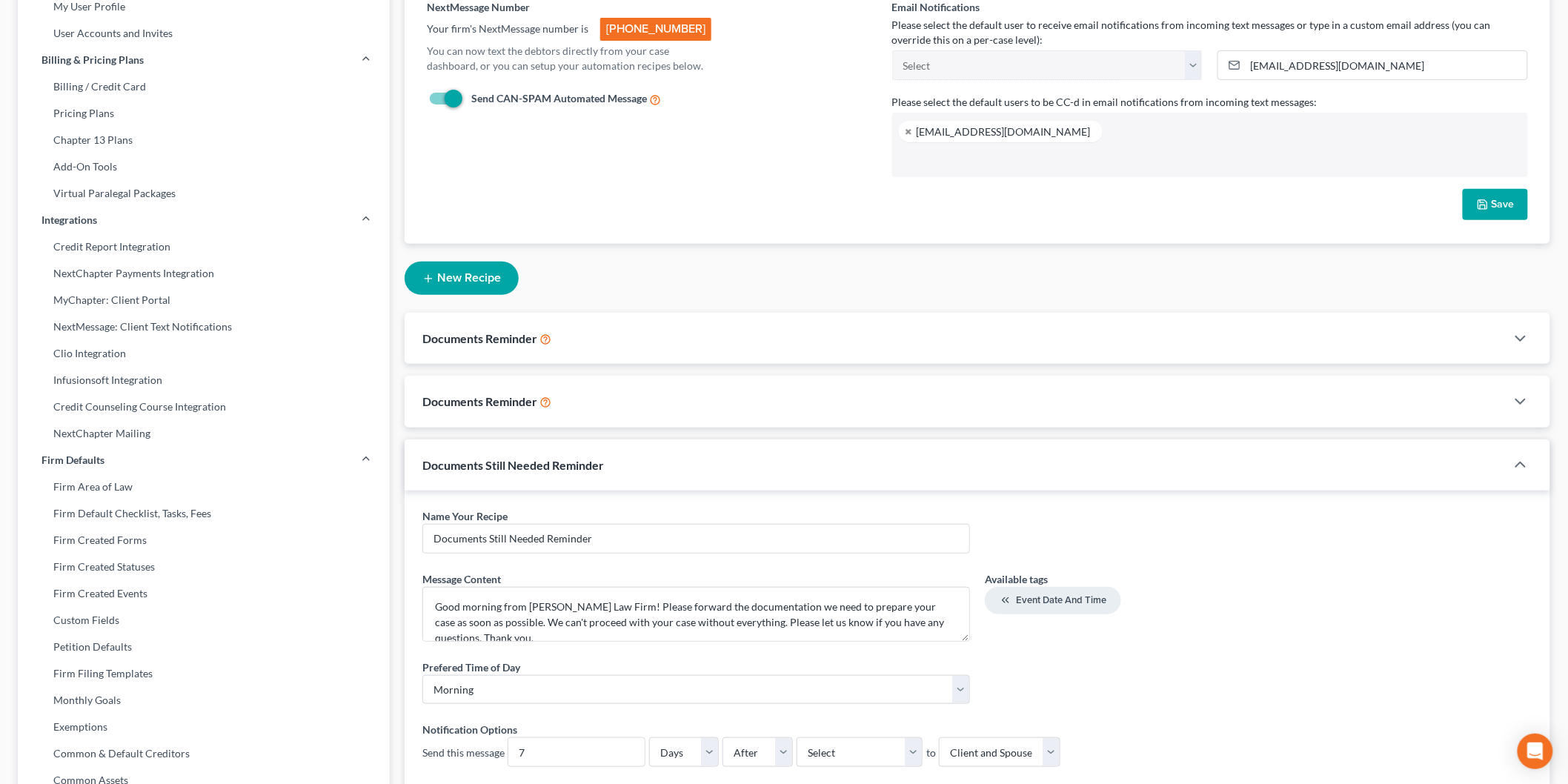
scroll to position [246, 0]
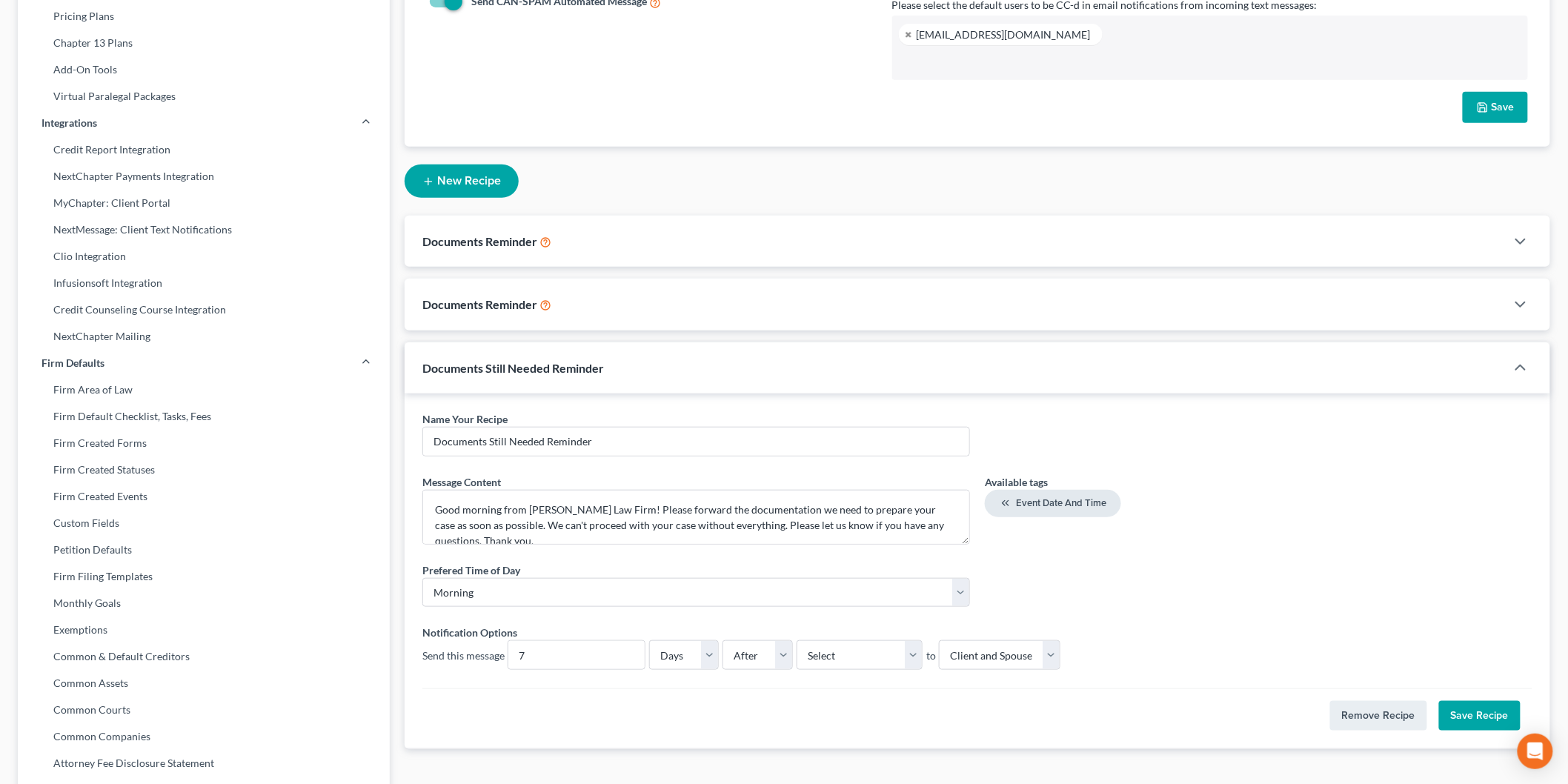
click at [1003, 501] on icon "button" at bounding box center [1006, 503] width 12 height 12
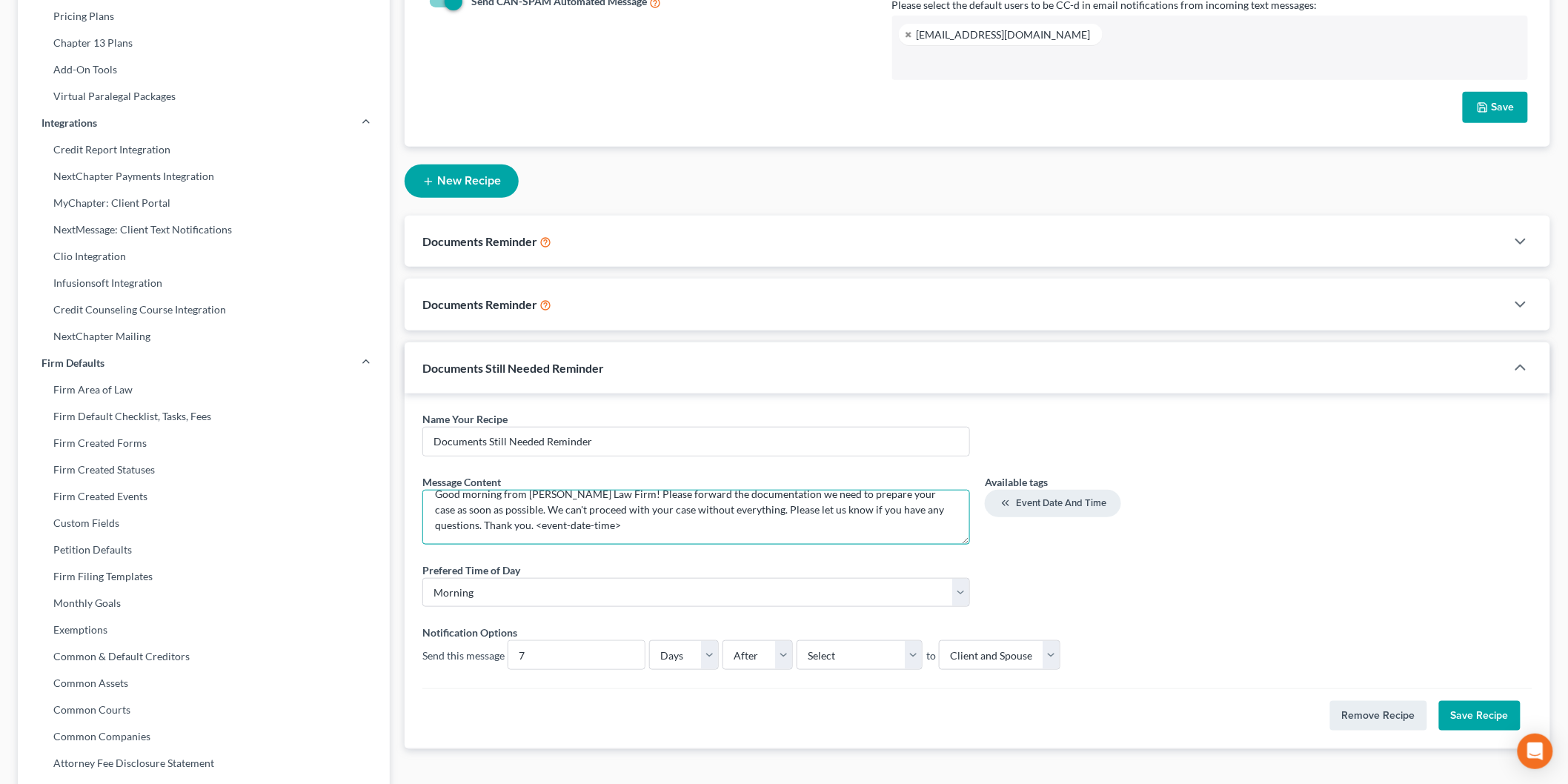
drag, startPoint x: 575, startPoint y: 535, endPoint x: 494, endPoint y: 529, distance: 81.2
click at [486, 537] on textarea "Good morning from Meredith Law Firm! Please forward the documentation we need t…" at bounding box center [696, 517] width 547 height 55
type textarea "Good morning from Meredith Law Firm! Please forward the documentation we need t…"
click at [897, 653] on select "Select Filing Date IC Date Signing Date 341 Hearing Confirmation Date" at bounding box center [860, 655] width 126 height 30
click at [896, 654] on select "Select Filing Date IC Date Signing Date 341 Hearing Confirmation Date" at bounding box center [860, 655] width 126 height 30
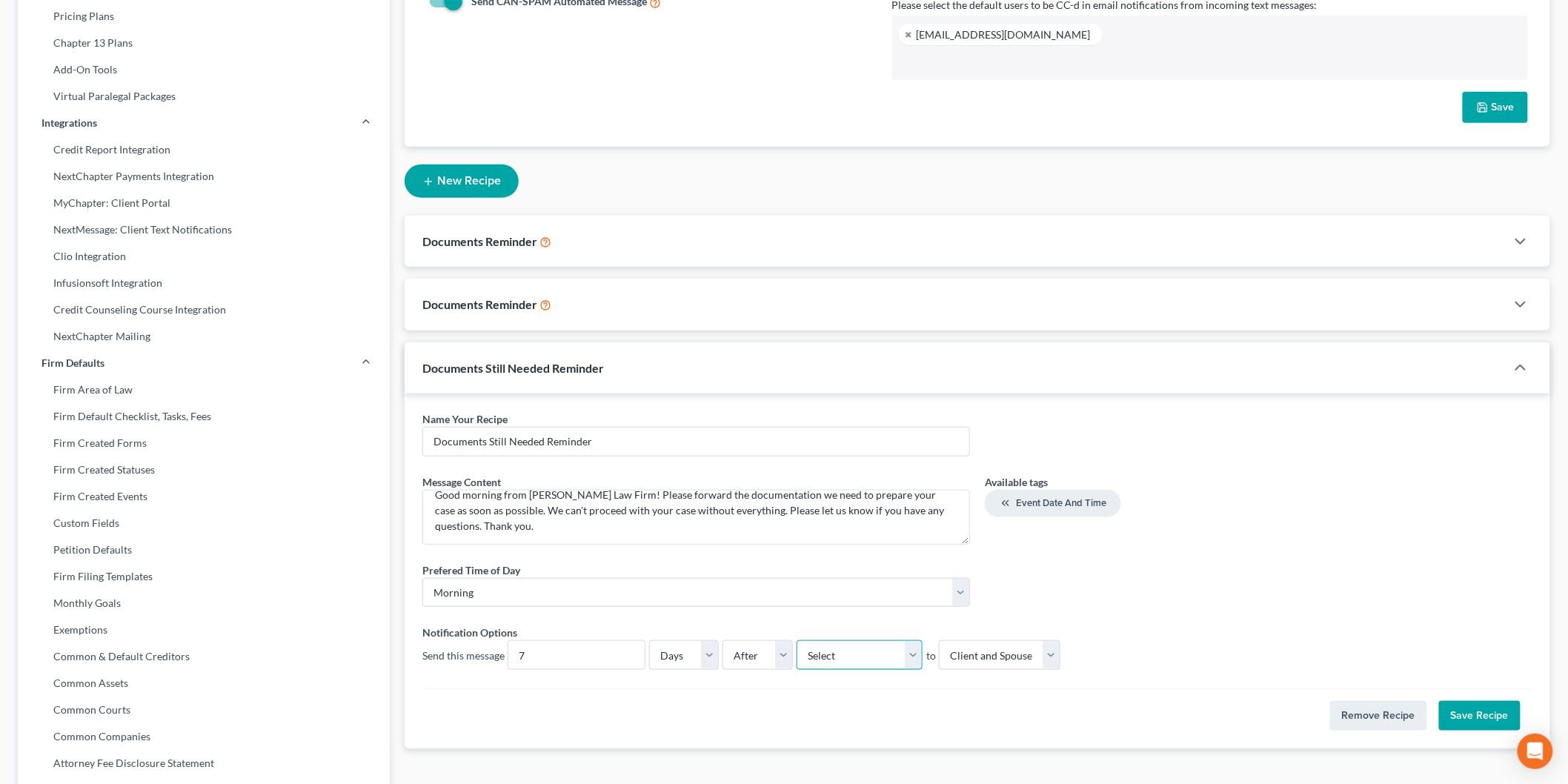
scroll to position [0, 0]
drag, startPoint x: 562, startPoint y: 662, endPoint x: 442, endPoint y: 645, distance: 121.2
click at [442, 646] on div "Send this message 7" at bounding box center [533, 655] width 223 height 30
type input "3"
click at [1485, 718] on button "Save Recipe" at bounding box center [1480, 715] width 82 height 30
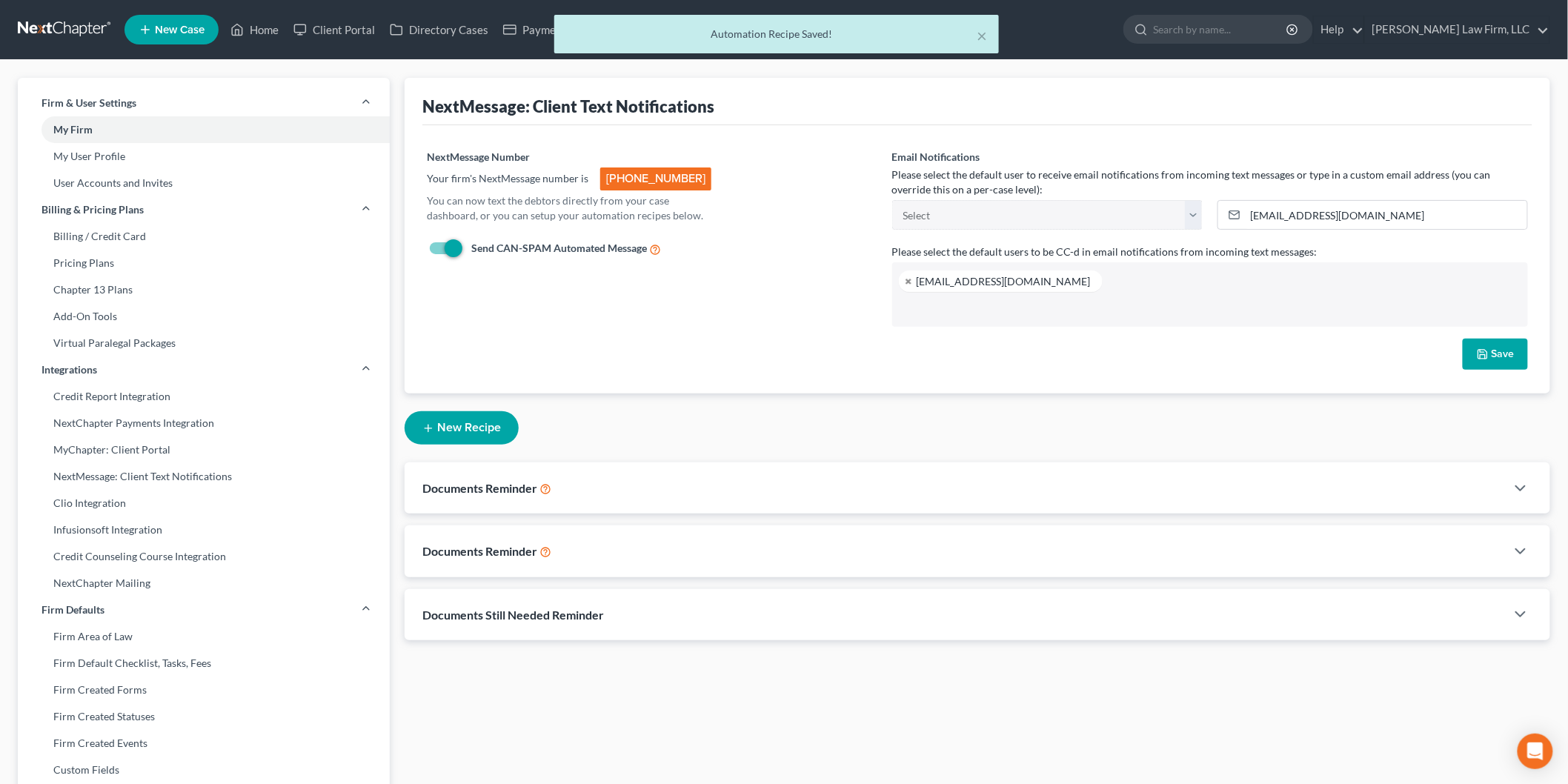
click at [780, 483] on div "Documents Reminder" at bounding box center [955, 488] width 1101 height 51
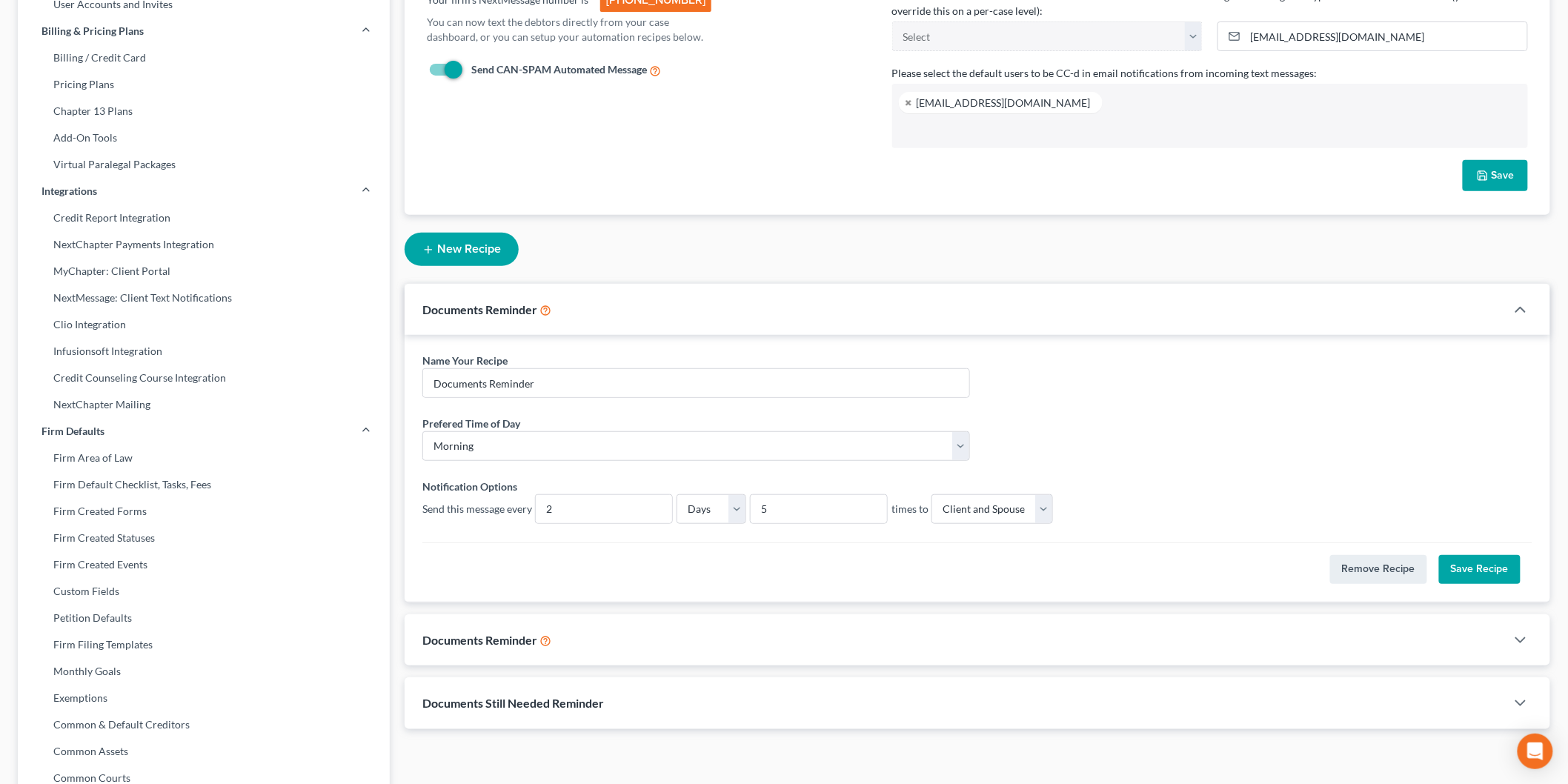
scroll to position [246, 0]
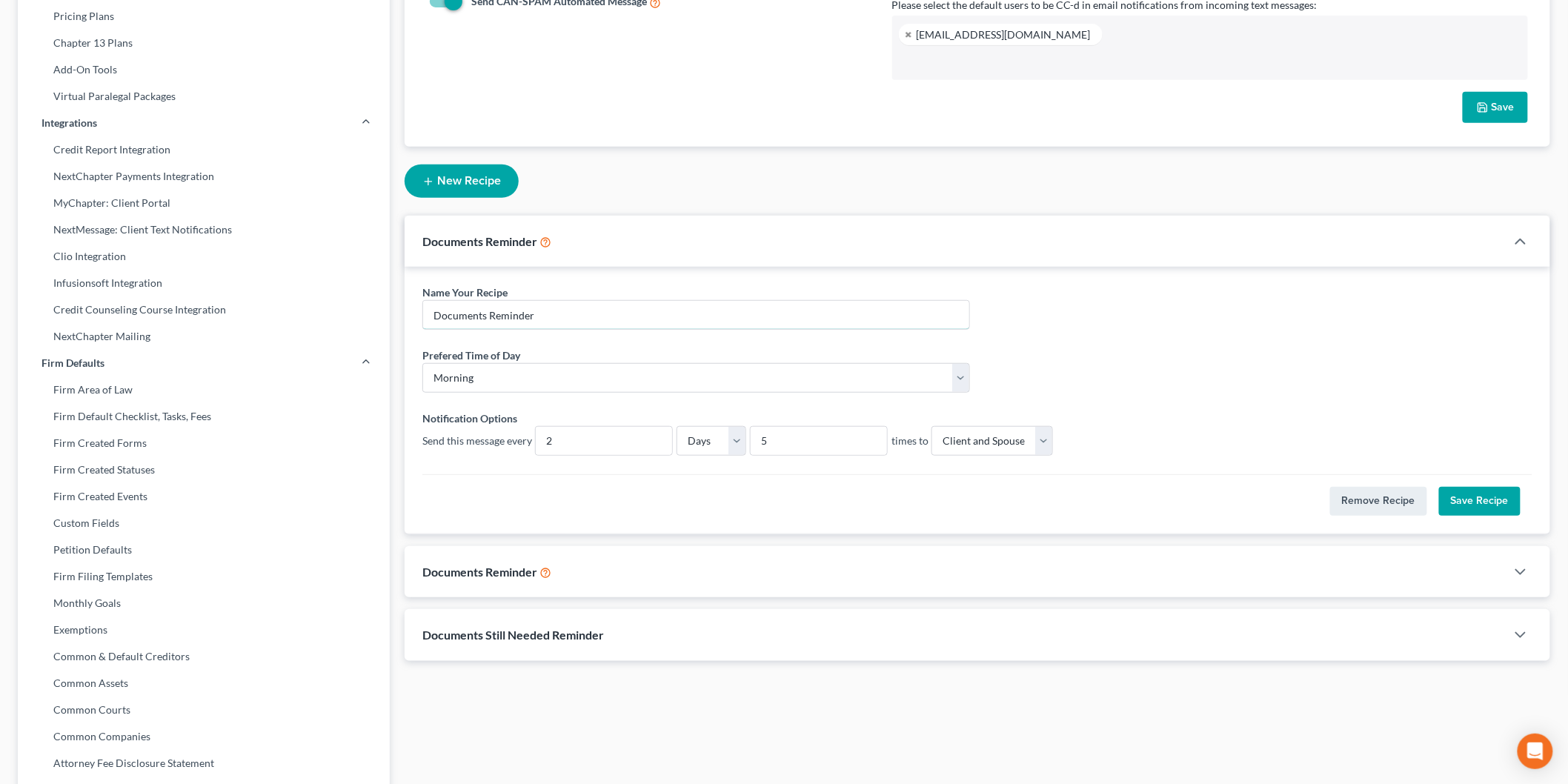
click at [628, 316] on input "Documents Reminder" at bounding box center [696, 315] width 546 height 28
click at [862, 561] on div "Documents Reminder" at bounding box center [955, 572] width 1101 height 51
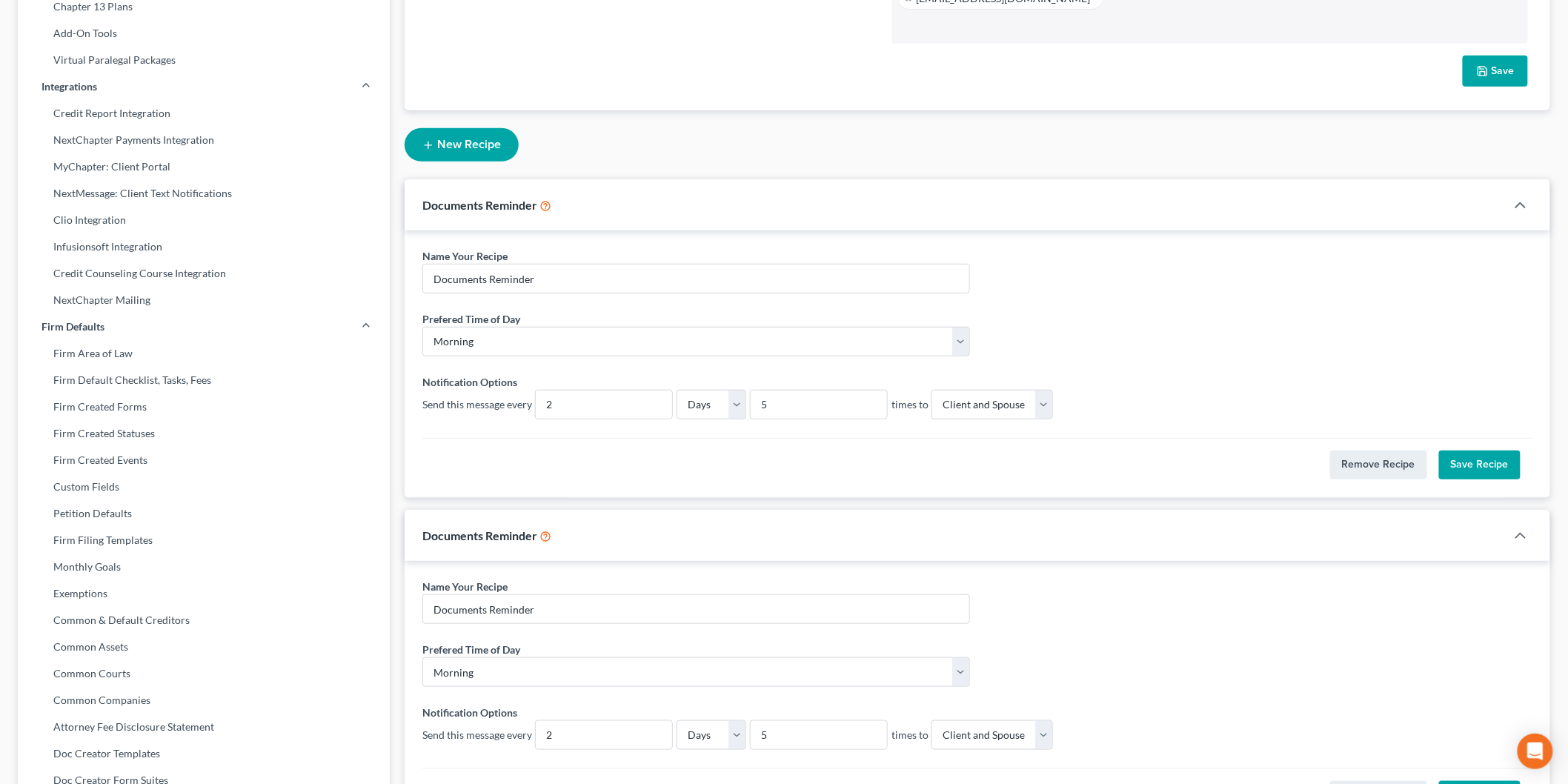
scroll to position [282, 0]
click at [901, 208] on div "Documents Reminder" at bounding box center [955, 205] width 1101 height 51
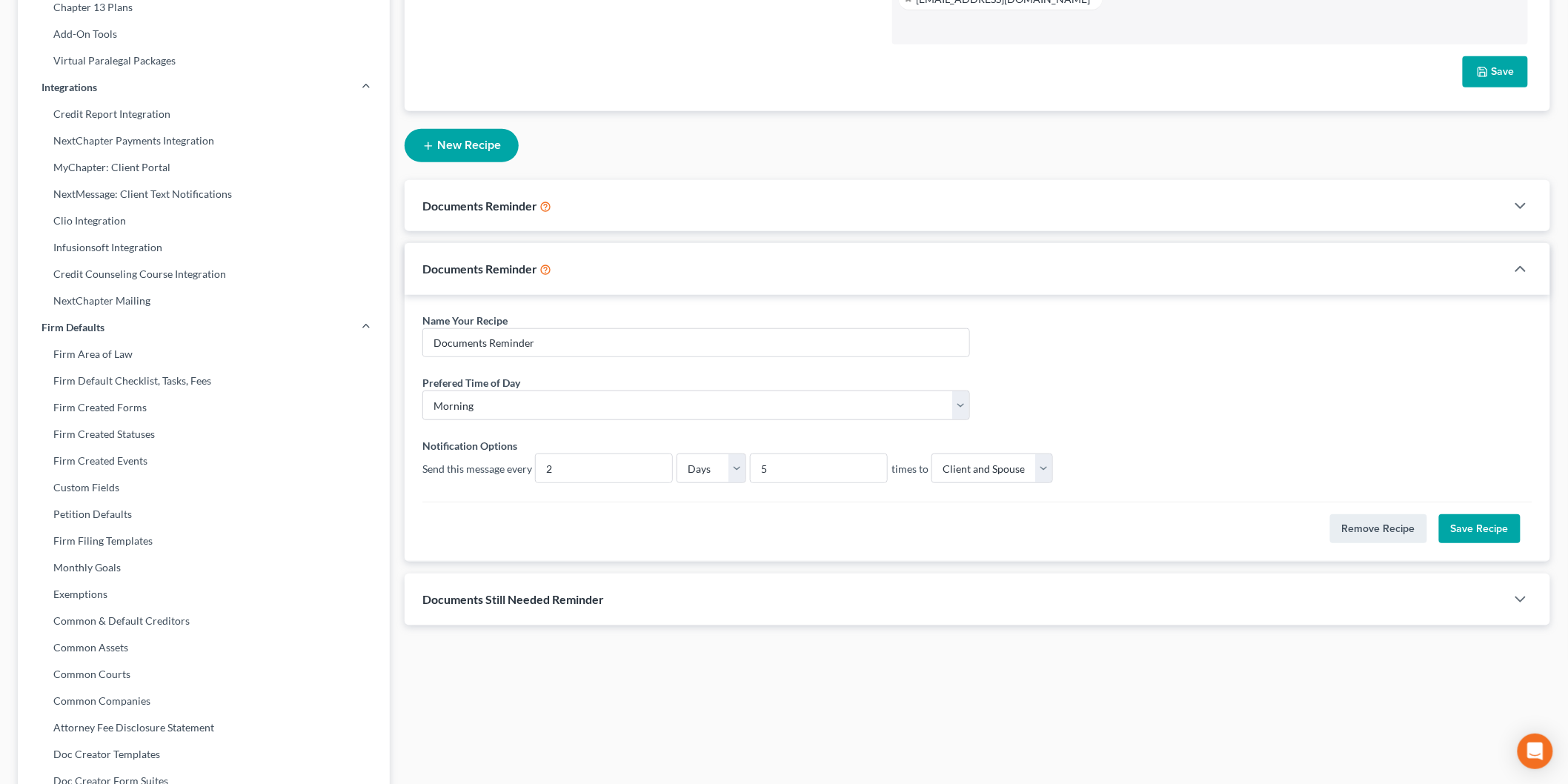
click at [960, 277] on div "Documents Reminder" at bounding box center [955, 268] width 1101 height 51
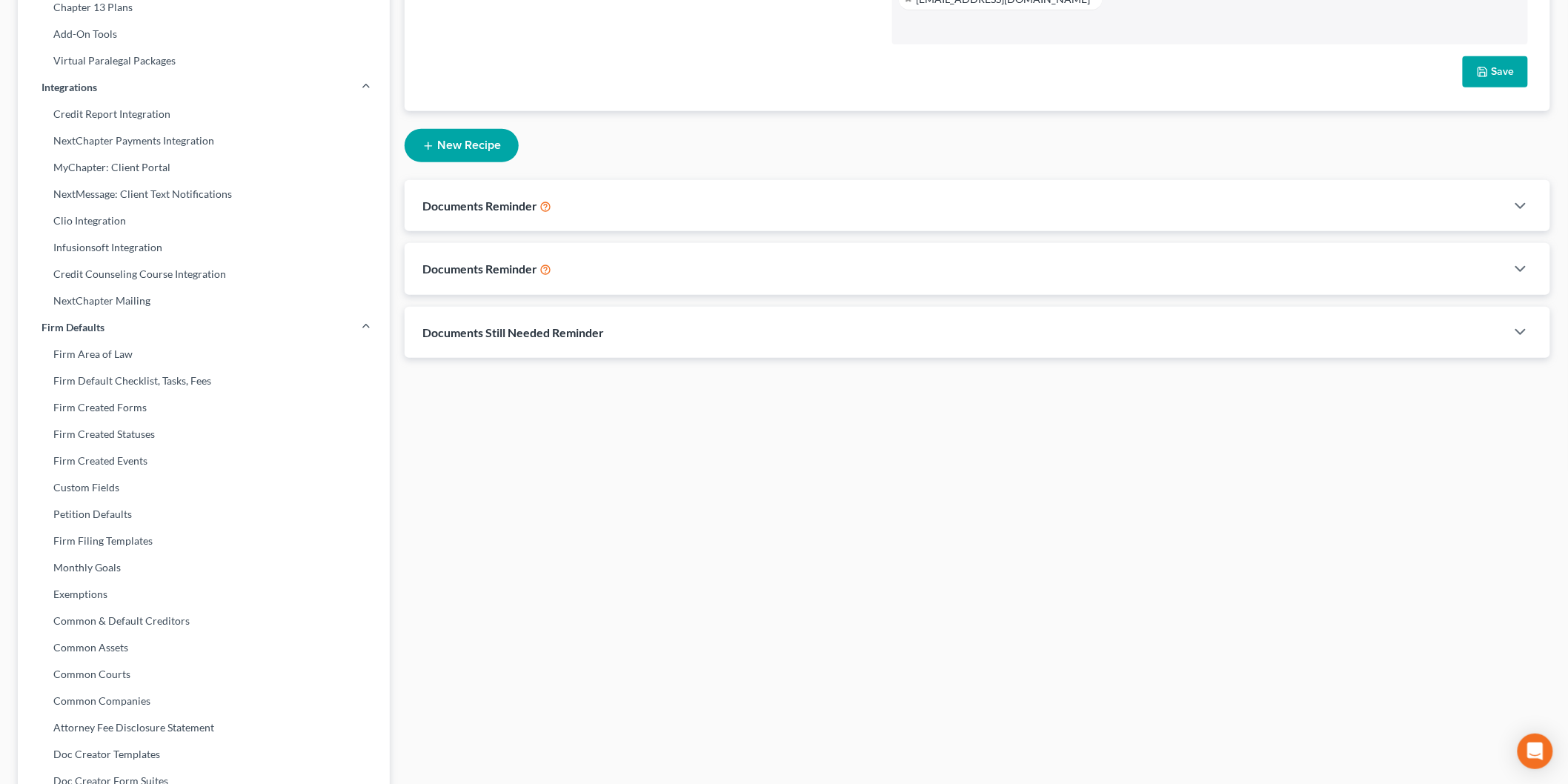
click at [473, 147] on button "New Recipe" at bounding box center [461, 145] width 114 height 33
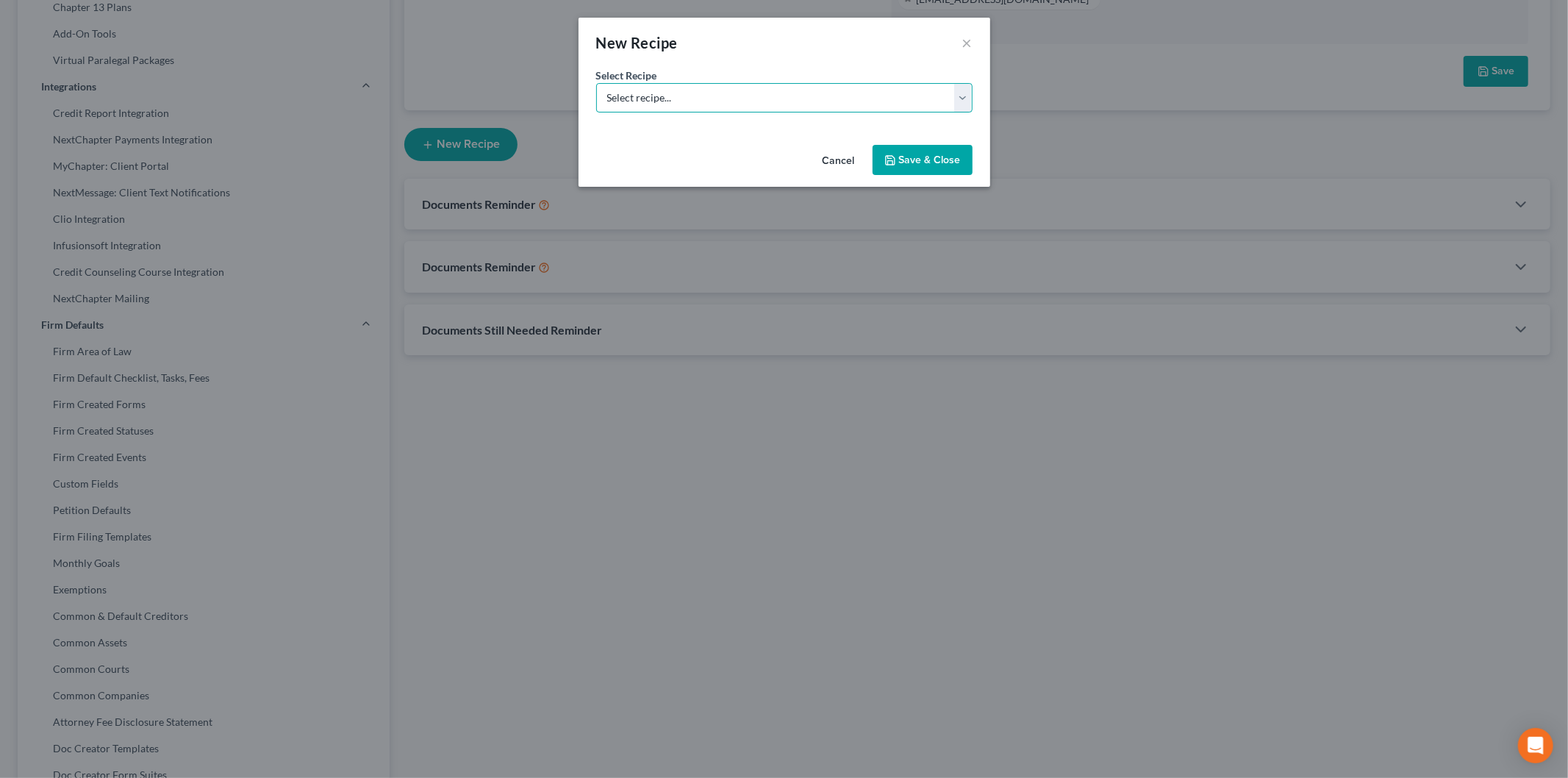
click at [806, 102] on select "Select recipe... New Recipe Post-Filing Course Reminder Documents Reminder Chap…" at bounding box center [784, 98] width 376 height 30
select select "0"
click at [596, 83] on select "Select recipe... New Recipe Post-Filing Course Reminder Documents Reminder Chap…" at bounding box center [784, 98] width 376 height 30
click at [901, 156] on button "Save & Close" at bounding box center [922, 160] width 100 height 31
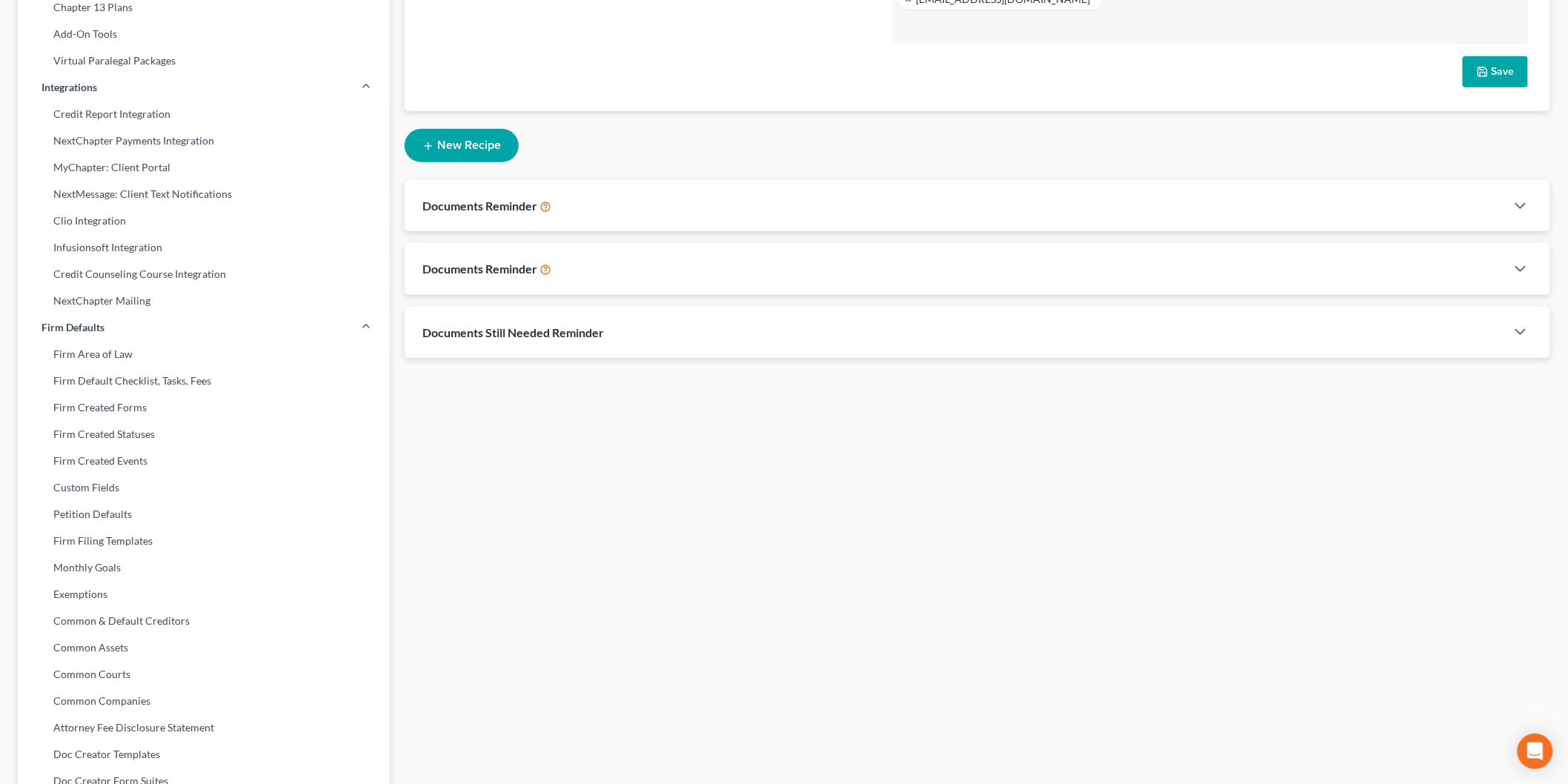
select select "1"
select select "st-1"
select select "2"
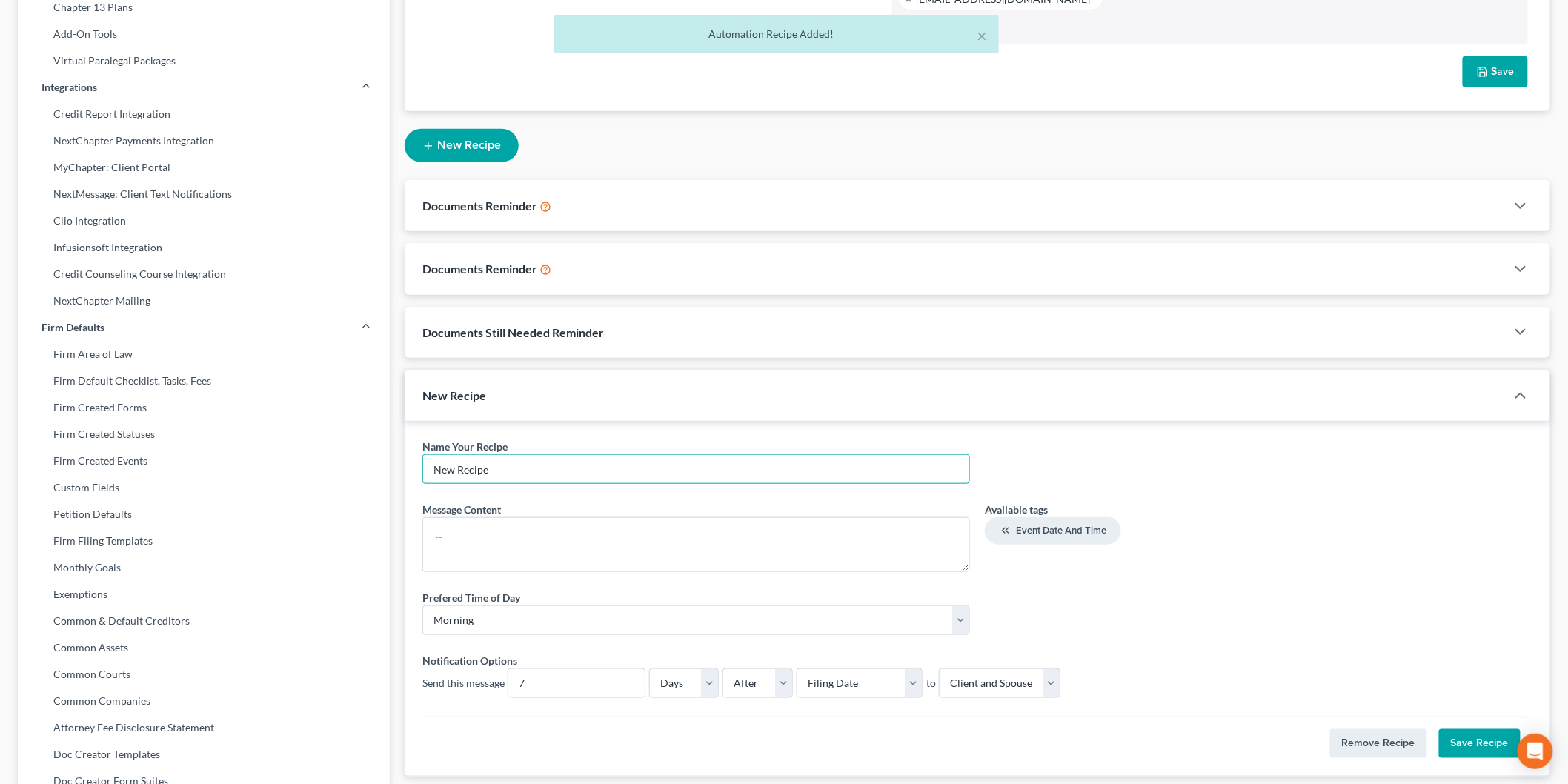
drag, startPoint x: 506, startPoint y: 468, endPoint x: 317, endPoint y: 457, distance: 189.3
click at [319, 457] on div "Firm & User Settings My Firm My User Profile User Accounts and Invites Billing …" at bounding box center [784, 310] width 1547 height 1028
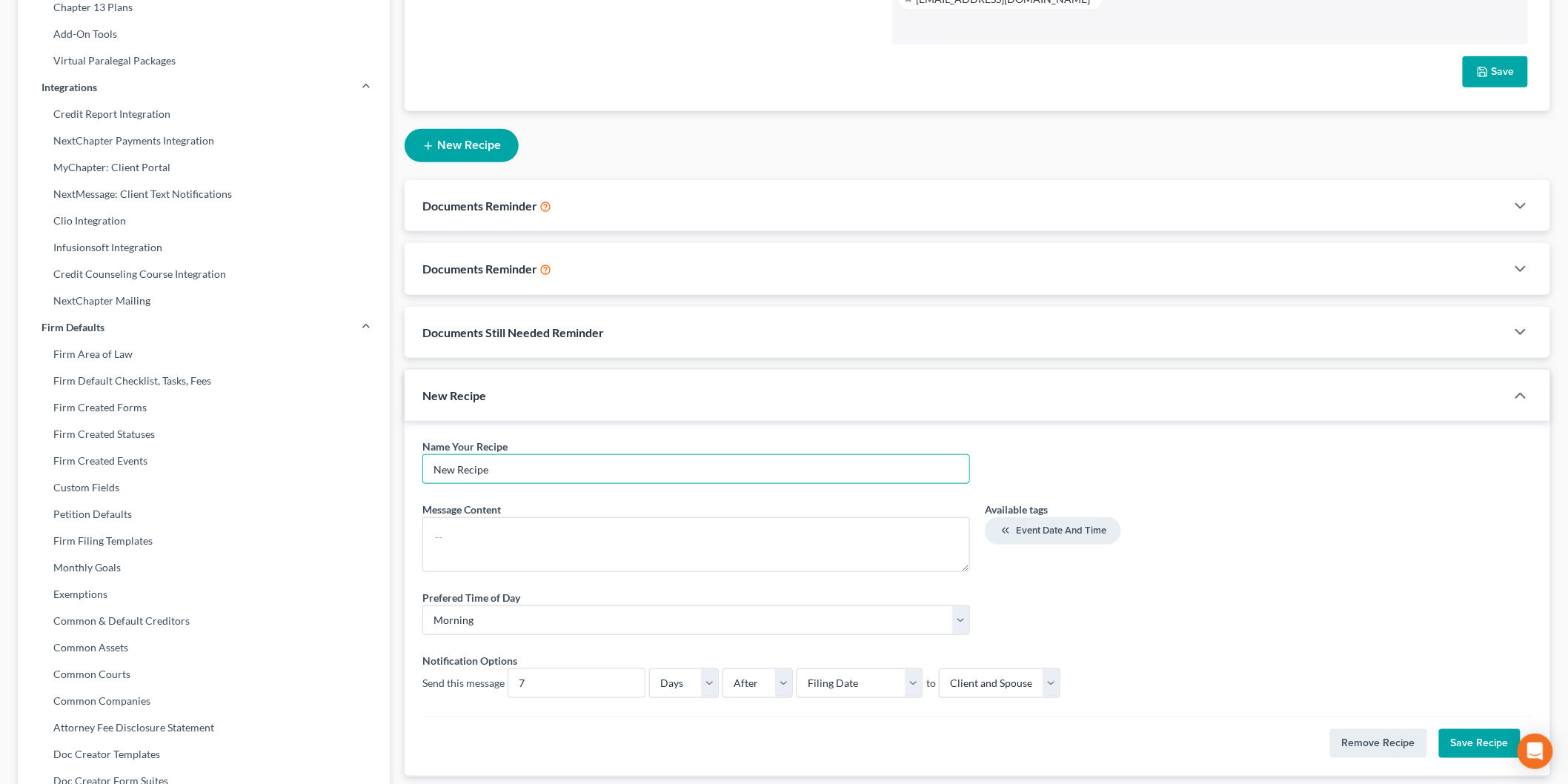
click at [965, 569] on textarea at bounding box center [696, 544] width 547 height 55
click at [777, 543] on textarea at bounding box center [696, 544] width 547 height 55
click at [562, 545] on textarea at bounding box center [696, 544] width 547 height 55
drag, startPoint x: 482, startPoint y: 473, endPoint x: 430, endPoint y: 478, distance: 52.2
click at [438, 478] on input "New Recipe" at bounding box center [696, 469] width 546 height 28
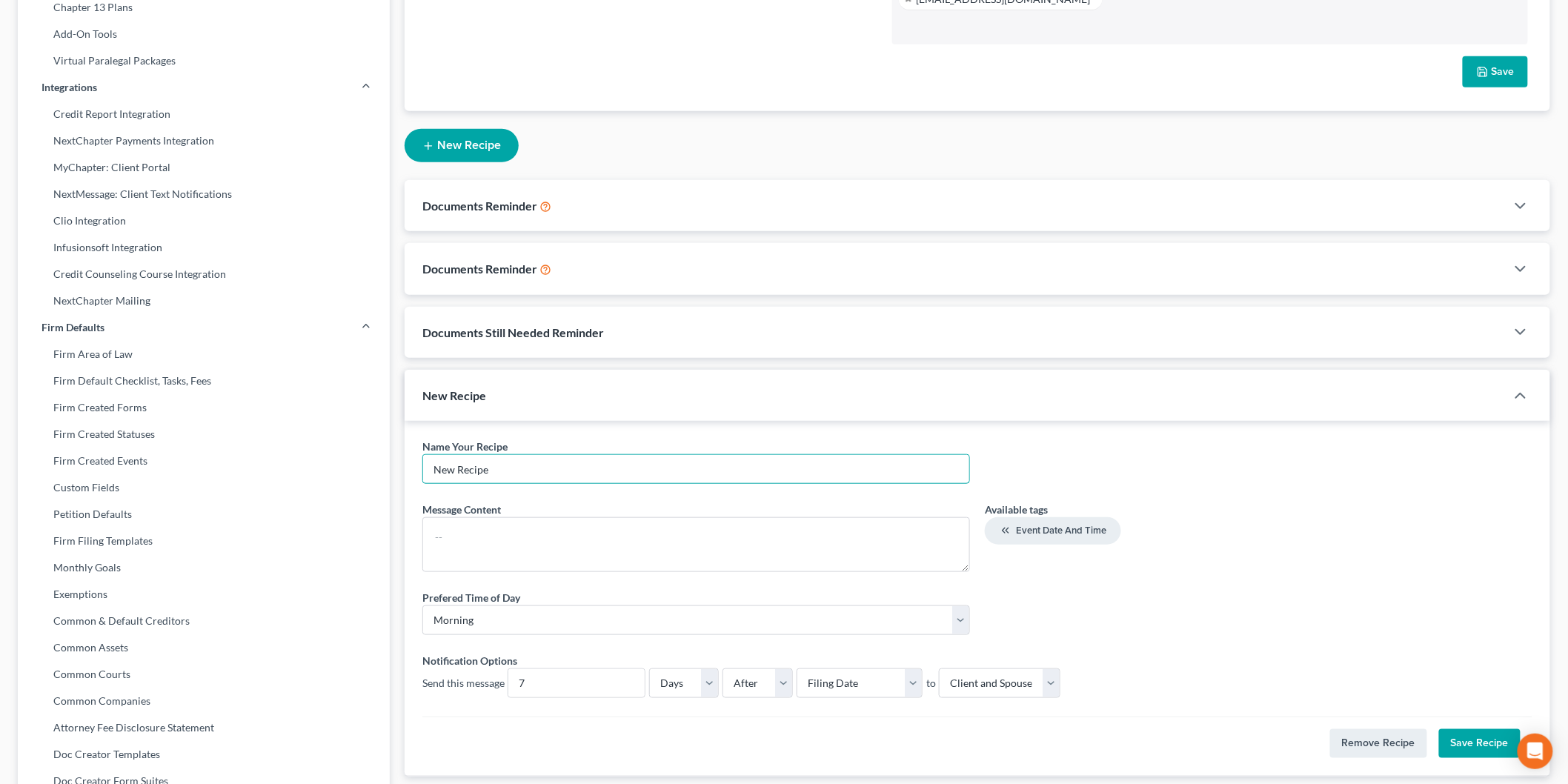
type input "N"
type input "Information Needed"
paste textarea "INFORMATION CHECKLIST Please remember to bring ALL the following documents with…"
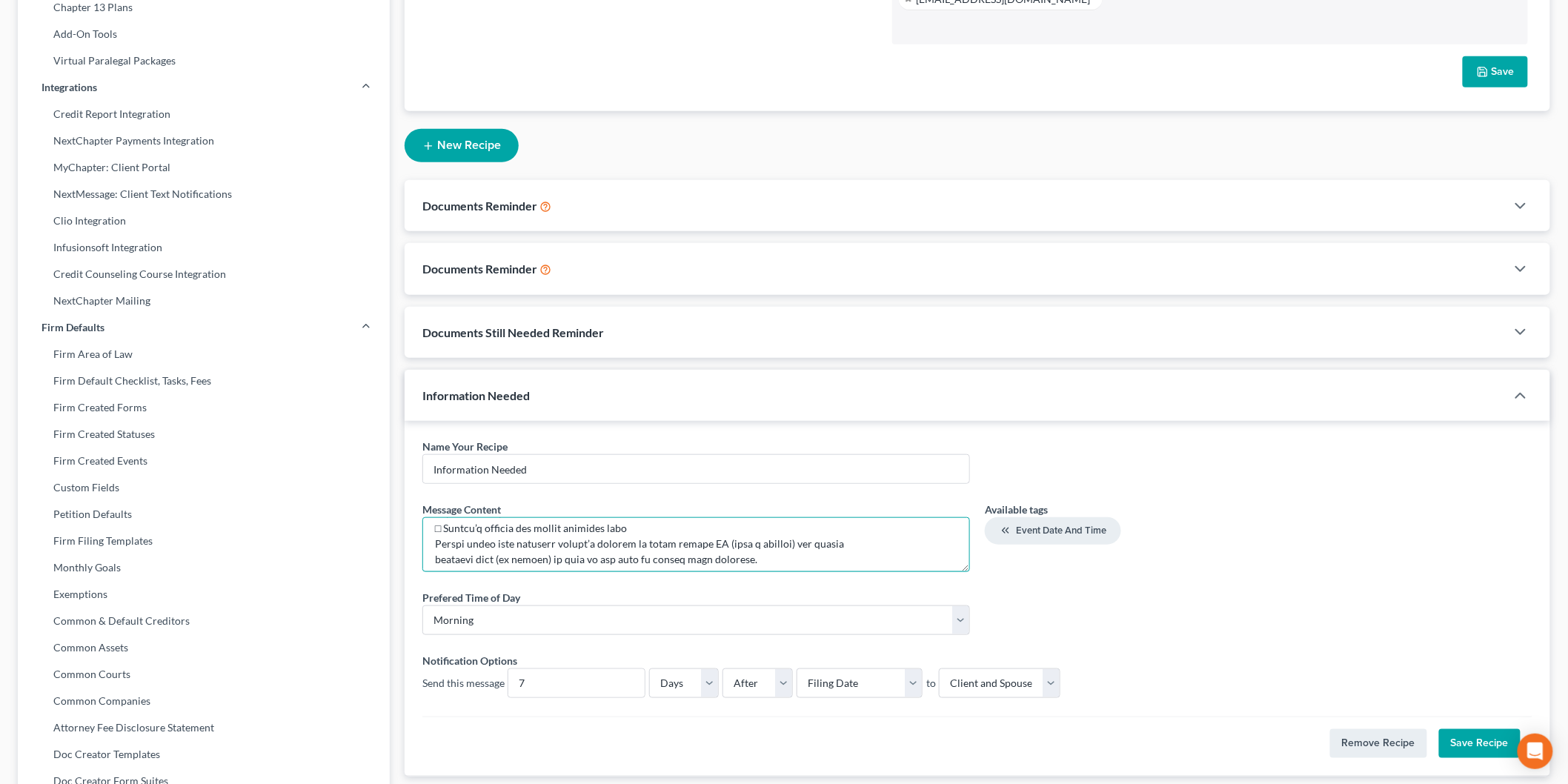
scroll to position [0, 0]
click at [432, 534] on textarea at bounding box center [696, 544] width 547 height 55
drag, startPoint x: 774, startPoint y: 564, endPoint x: 825, endPoint y: 542, distance: 55.5
click at [775, 564] on textarea at bounding box center [696, 544] width 547 height 55
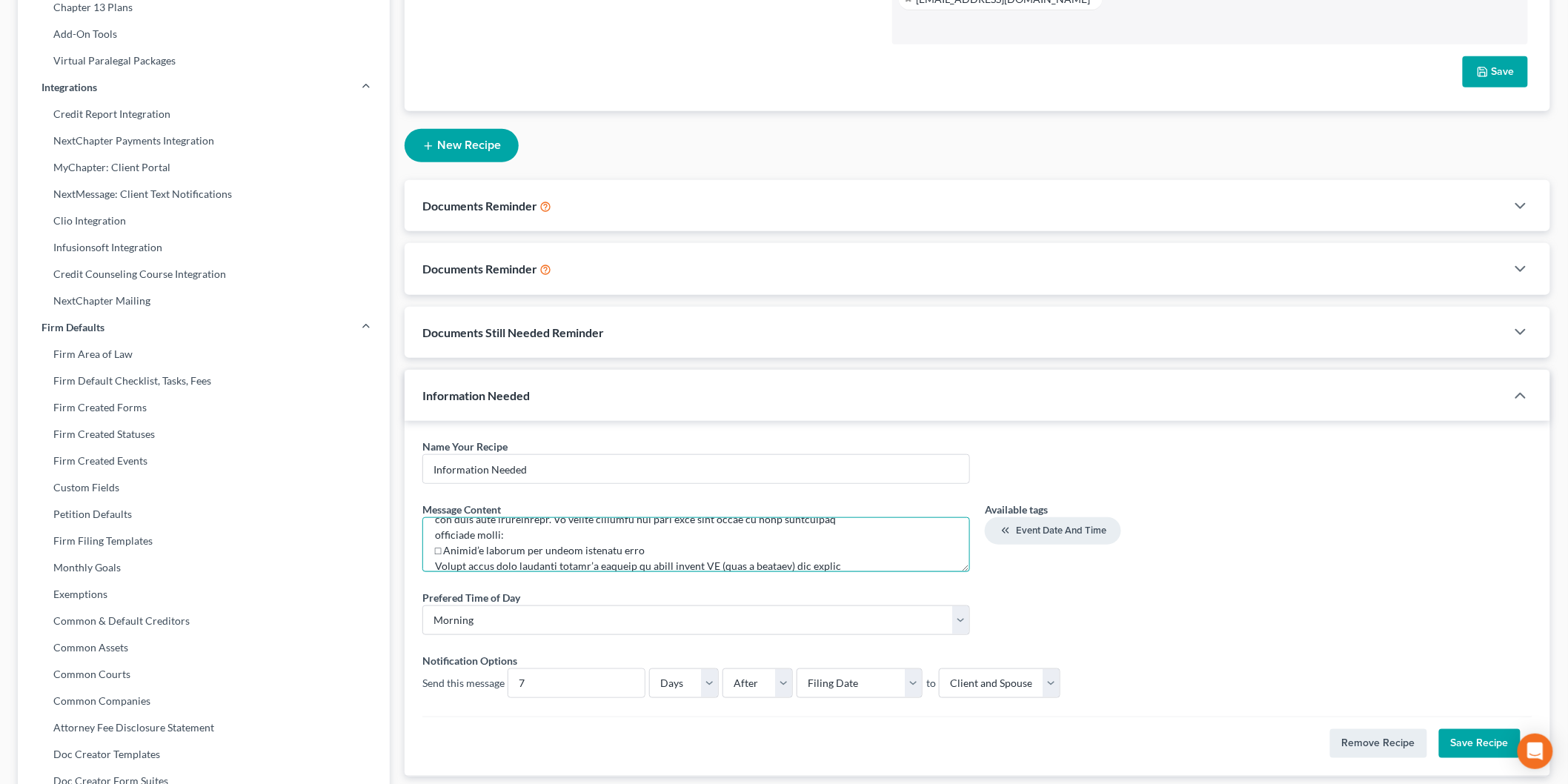
type textarea "Meredith Law Firm, LLC INFORMATION CHECKLIST Please remember to bring ALL the f…"
click at [657, 541] on textarea at bounding box center [696, 544] width 547 height 55
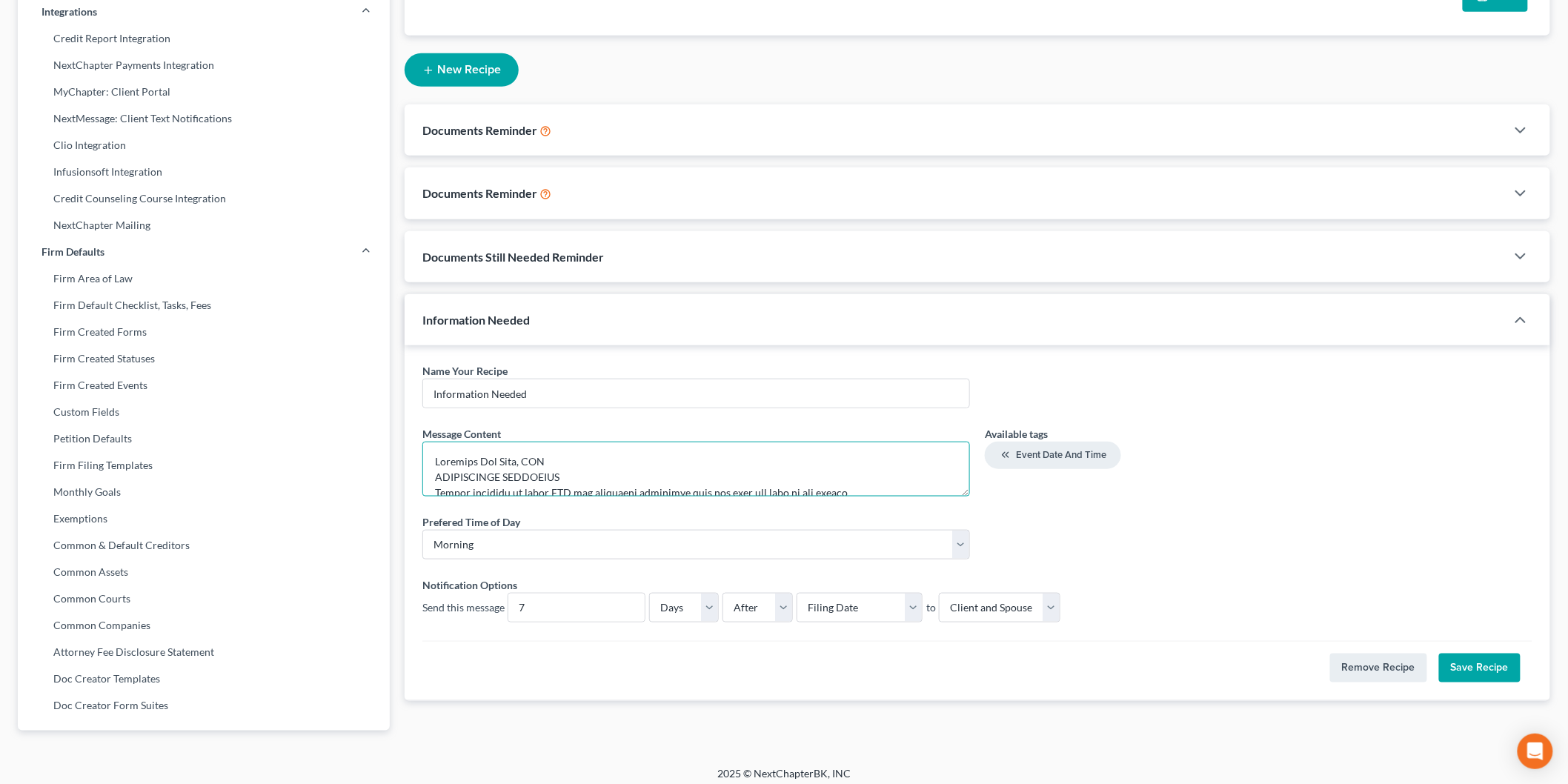
scroll to position [365, 0]
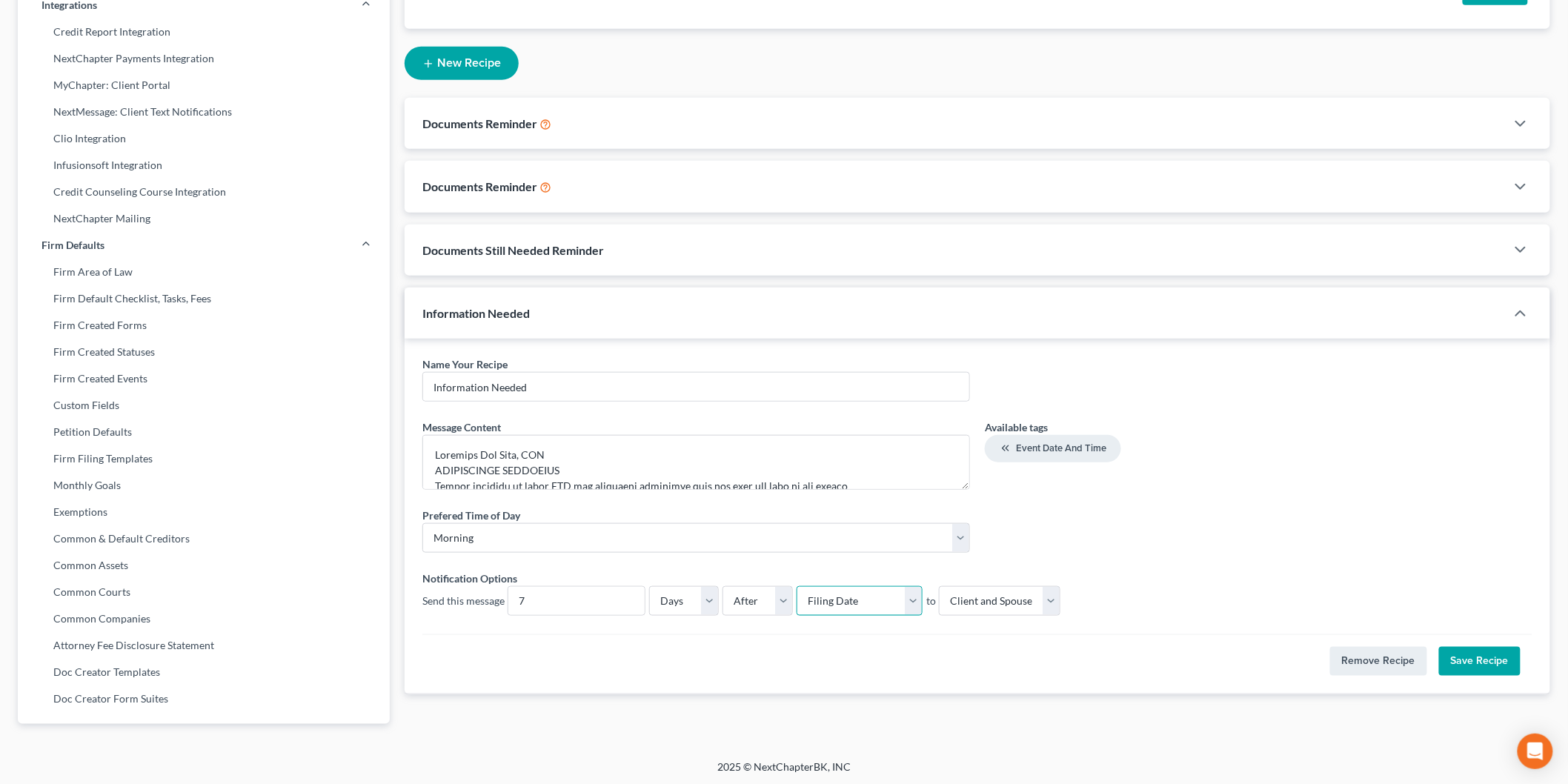
click at [908, 610] on select "Select Filing Date IC Date Signing Date 341 Hearing Confirmation Date" at bounding box center [860, 601] width 126 height 30
select select "fc-15075"
click at [797, 586] on select "Select Filing Date IC Date Signing Date 341 Hearing Confirmation Date" at bounding box center [860, 601] width 126 height 30
drag, startPoint x: 537, startPoint y: 600, endPoint x: 521, endPoint y: 603, distance: 16.3
click at [521, 603] on input "7" at bounding box center [577, 601] width 136 height 28
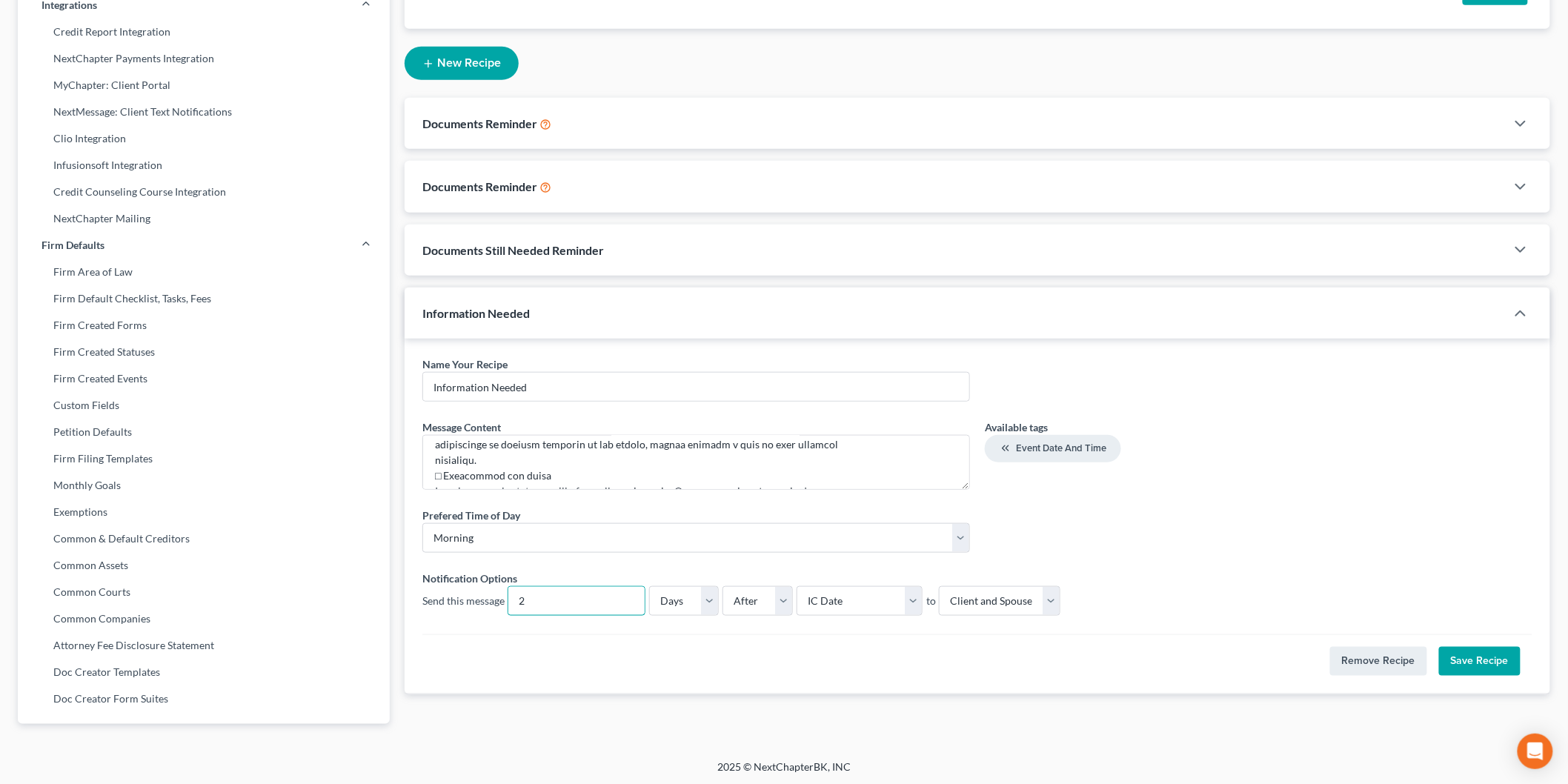
scroll to position [1663, 0]
type input "2"
click at [584, 386] on input "Information Needed" at bounding box center [696, 386] width 546 height 28
type input "Information Needed - Full List Message"
drag, startPoint x: 1453, startPoint y: 660, endPoint x: 1443, endPoint y: 643, distance: 19.7
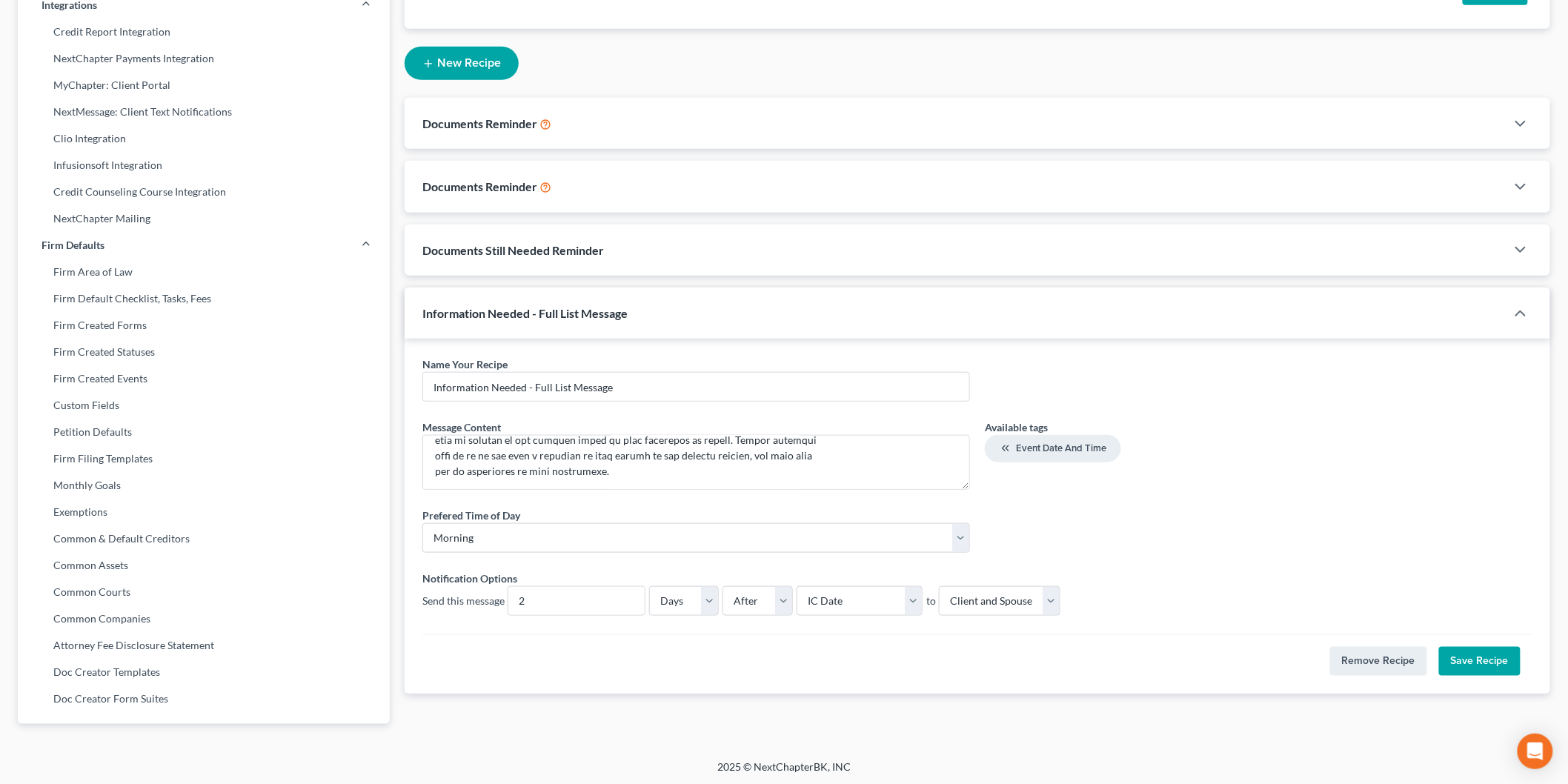
click at [1453, 654] on button "Save Recipe" at bounding box center [1480, 662] width 82 height 30
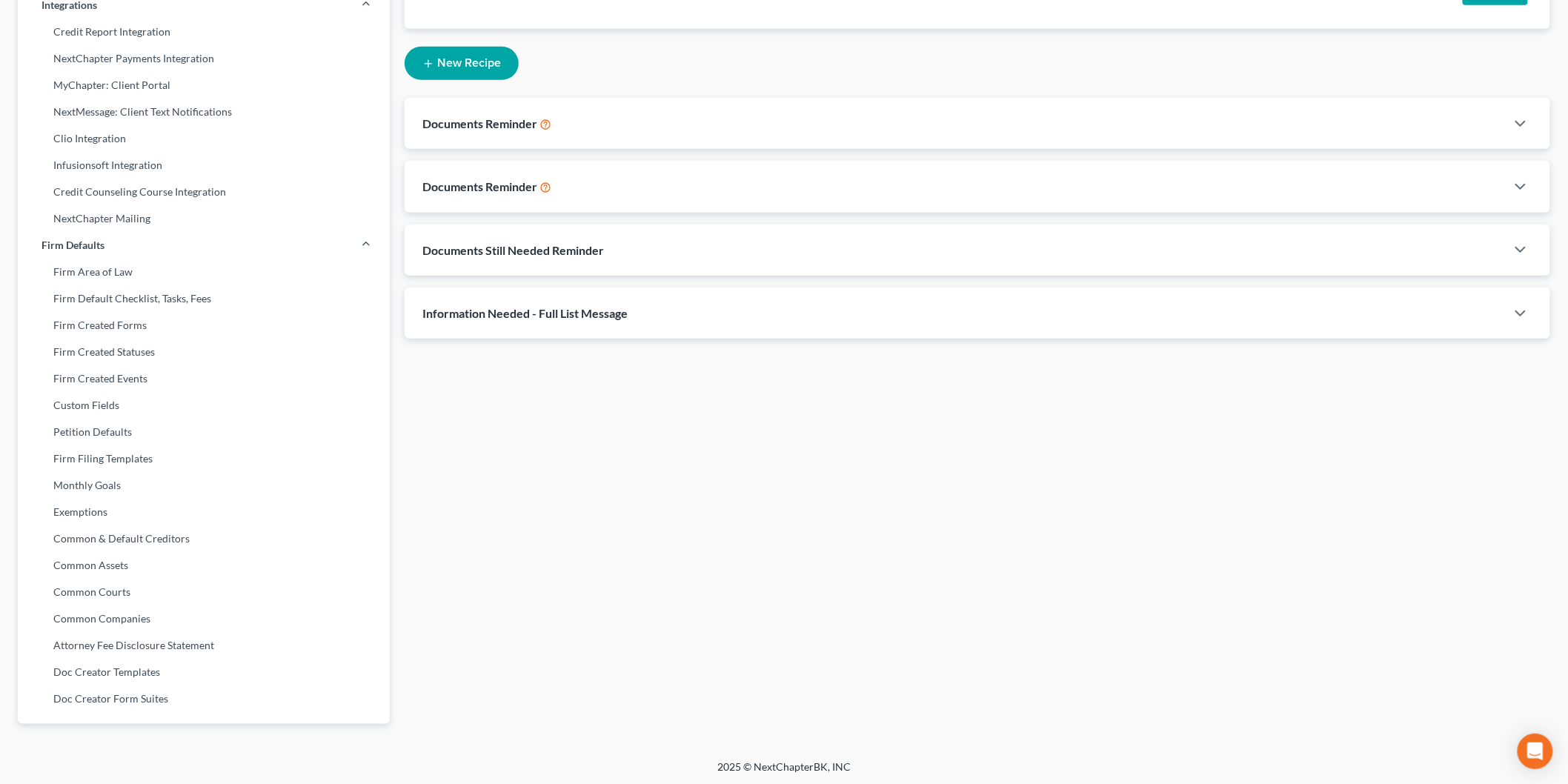
click at [670, 257] on div "Documents Still Needed Reminder" at bounding box center [955, 250] width 1101 height 51
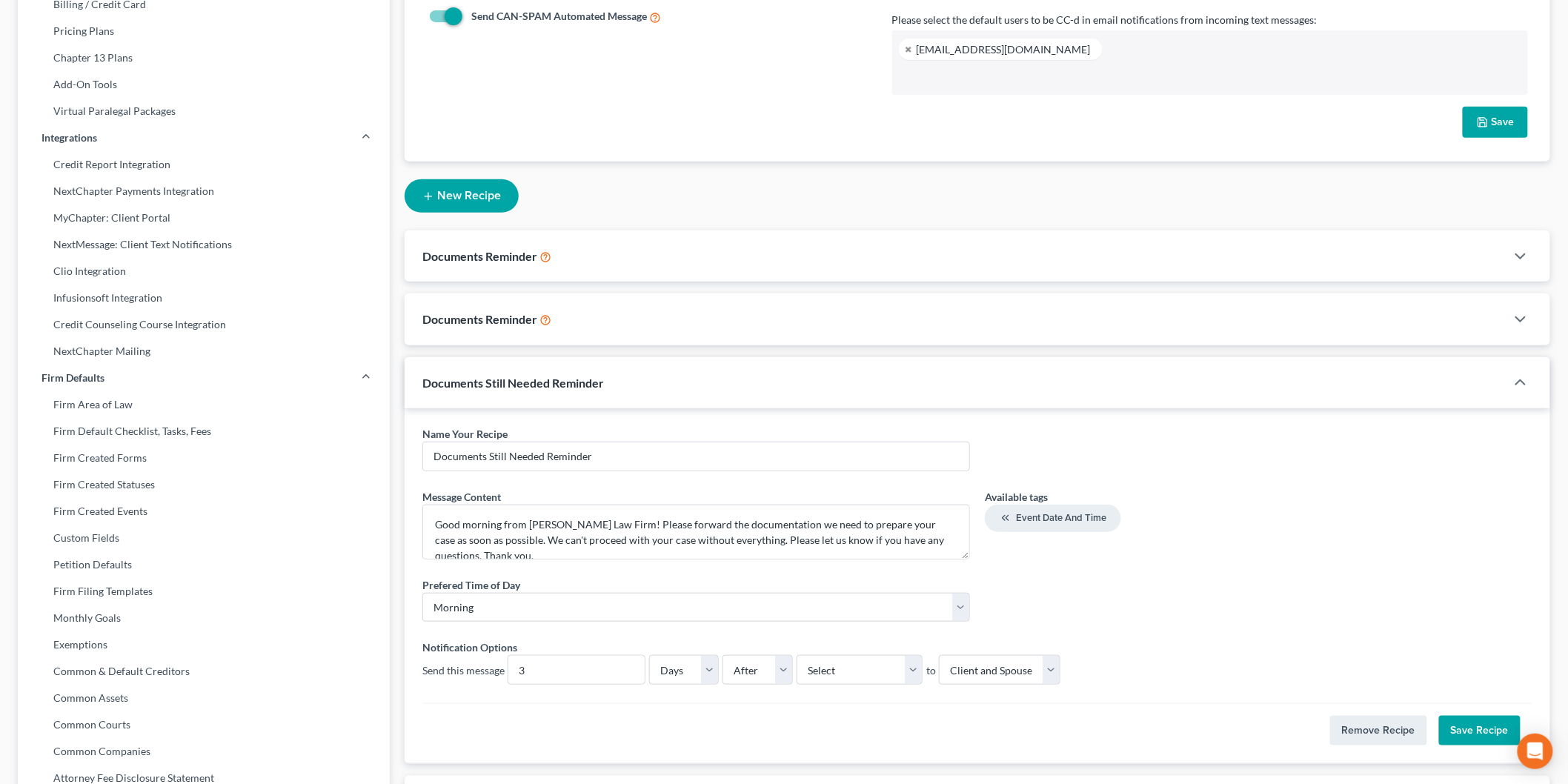
scroll to position [365, 0]
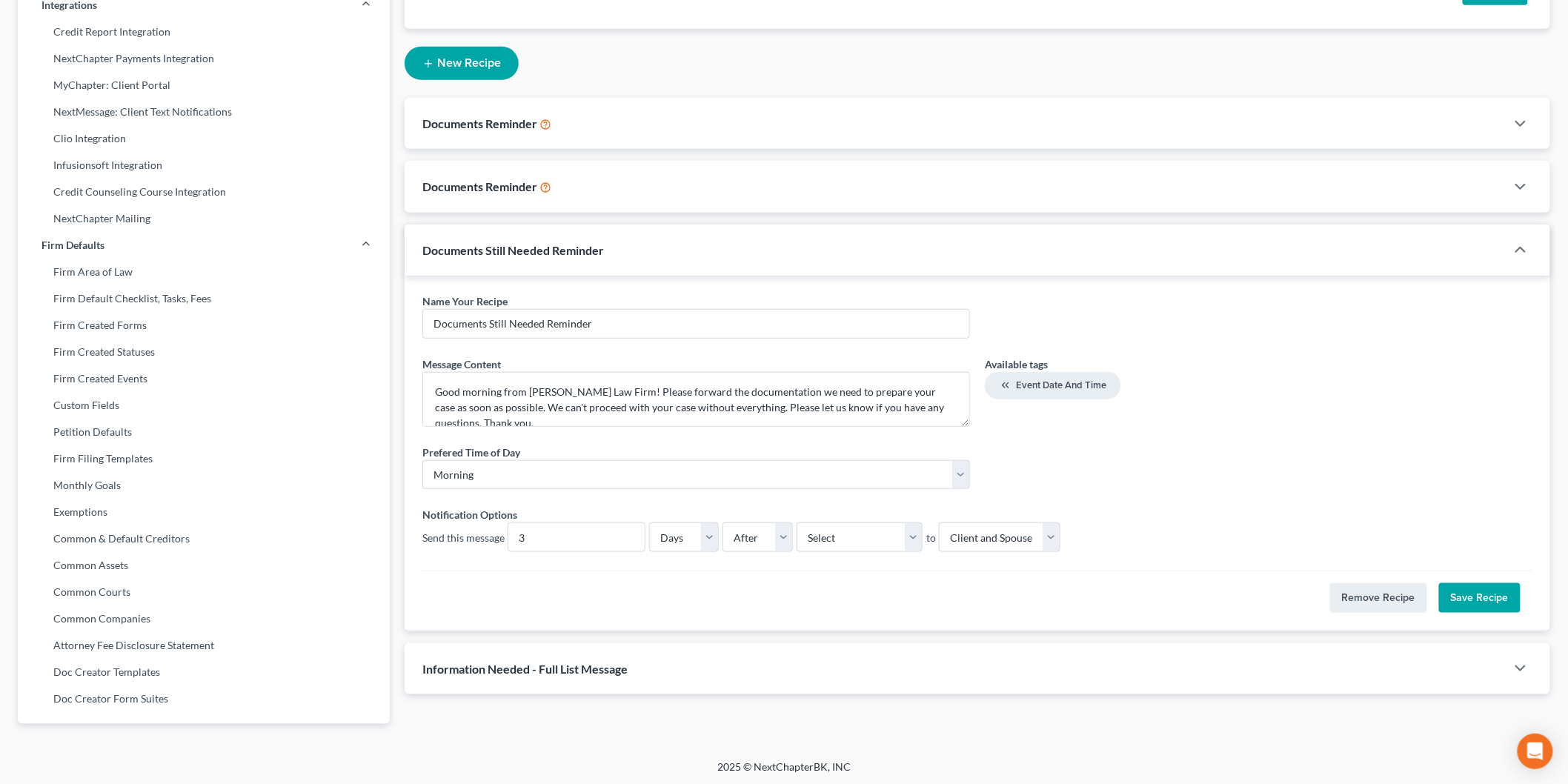
click at [688, 656] on div "Information Needed - Full List Message" at bounding box center [955, 668] width 1101 height 51
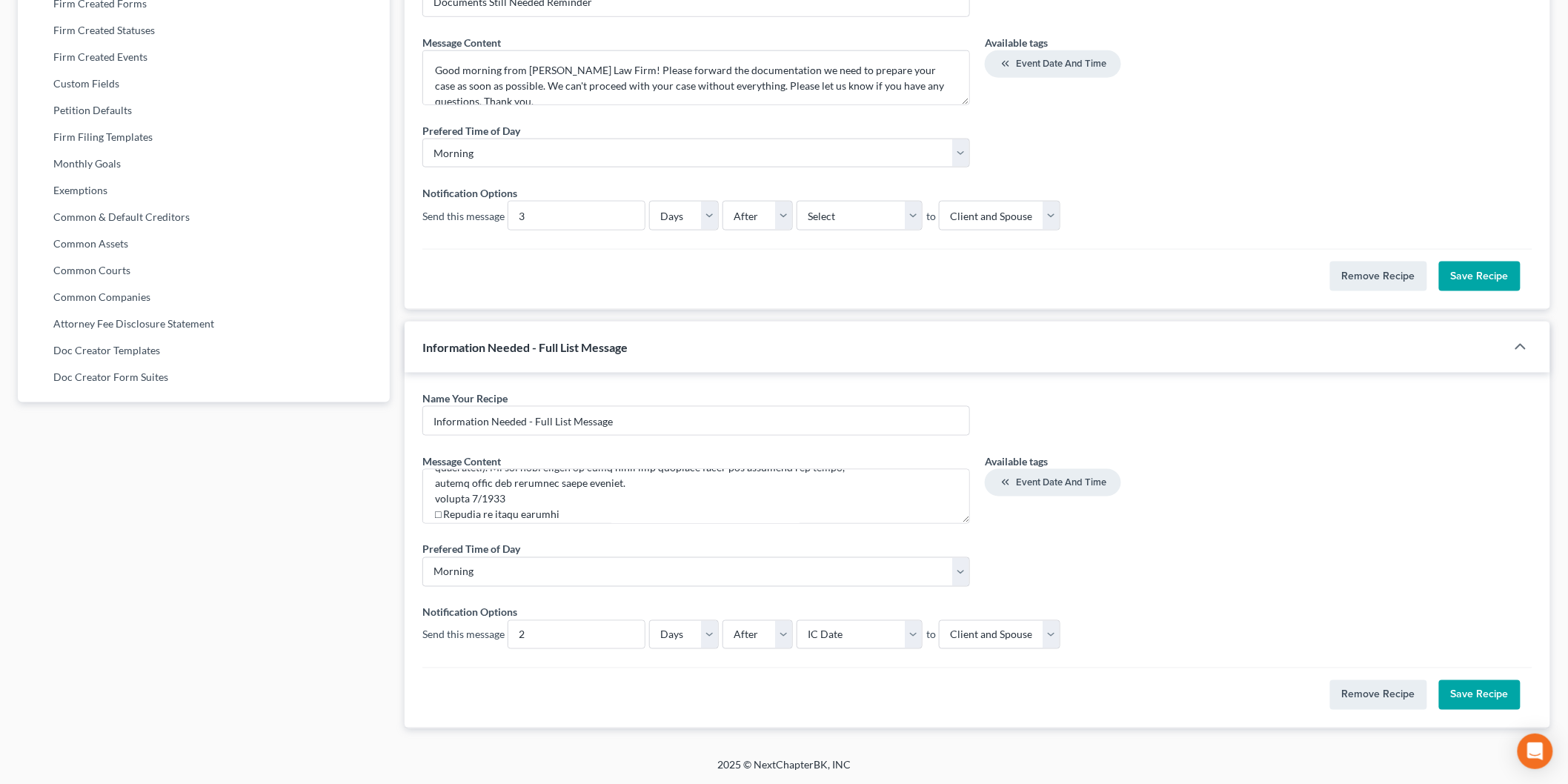
scroll to position [1646, 0]
click at [1482, 689] on button "Save Recipe" at bounding box center [1480, 695] width 82 height 30
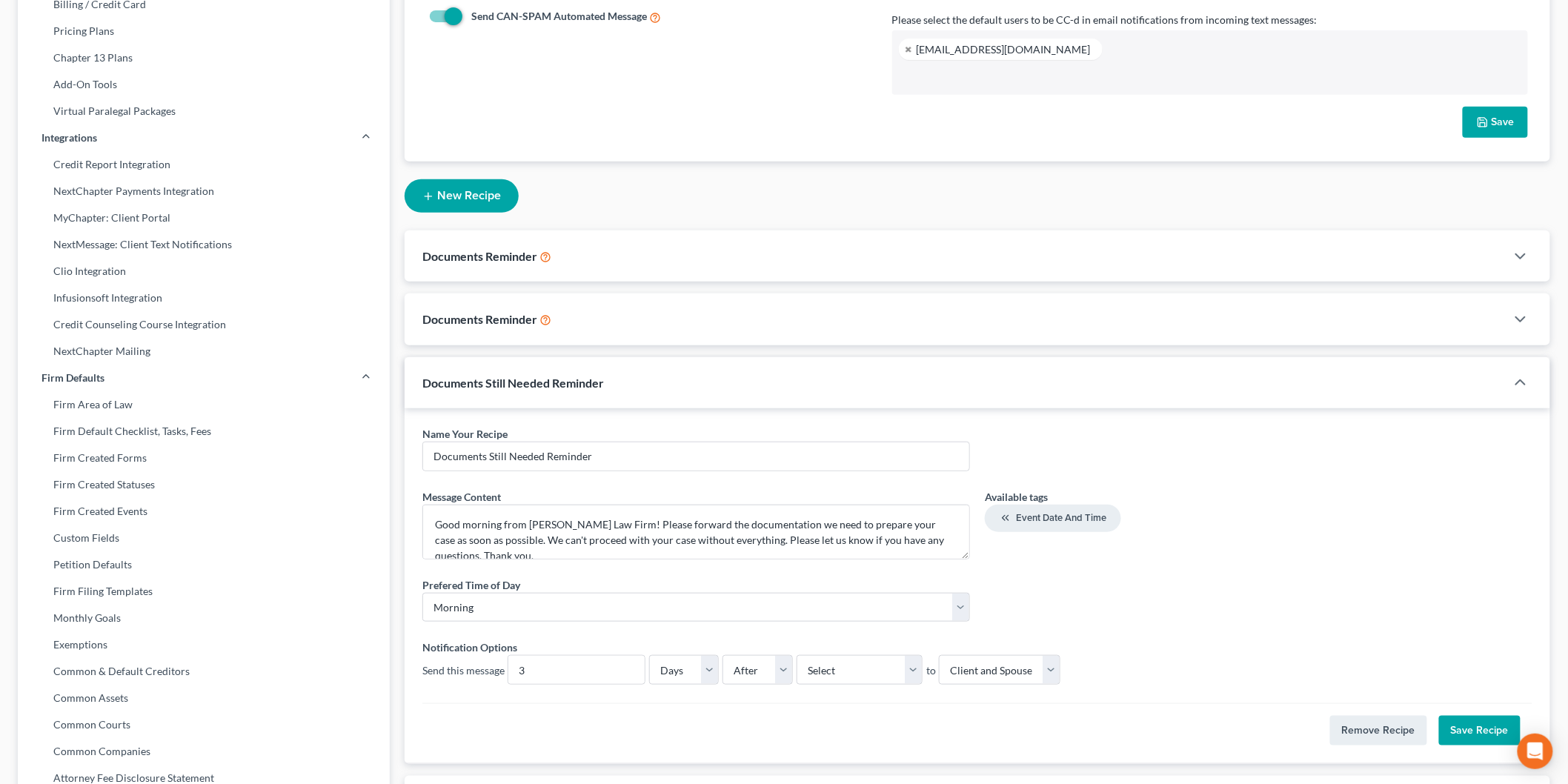
scroll to position [0, 0]
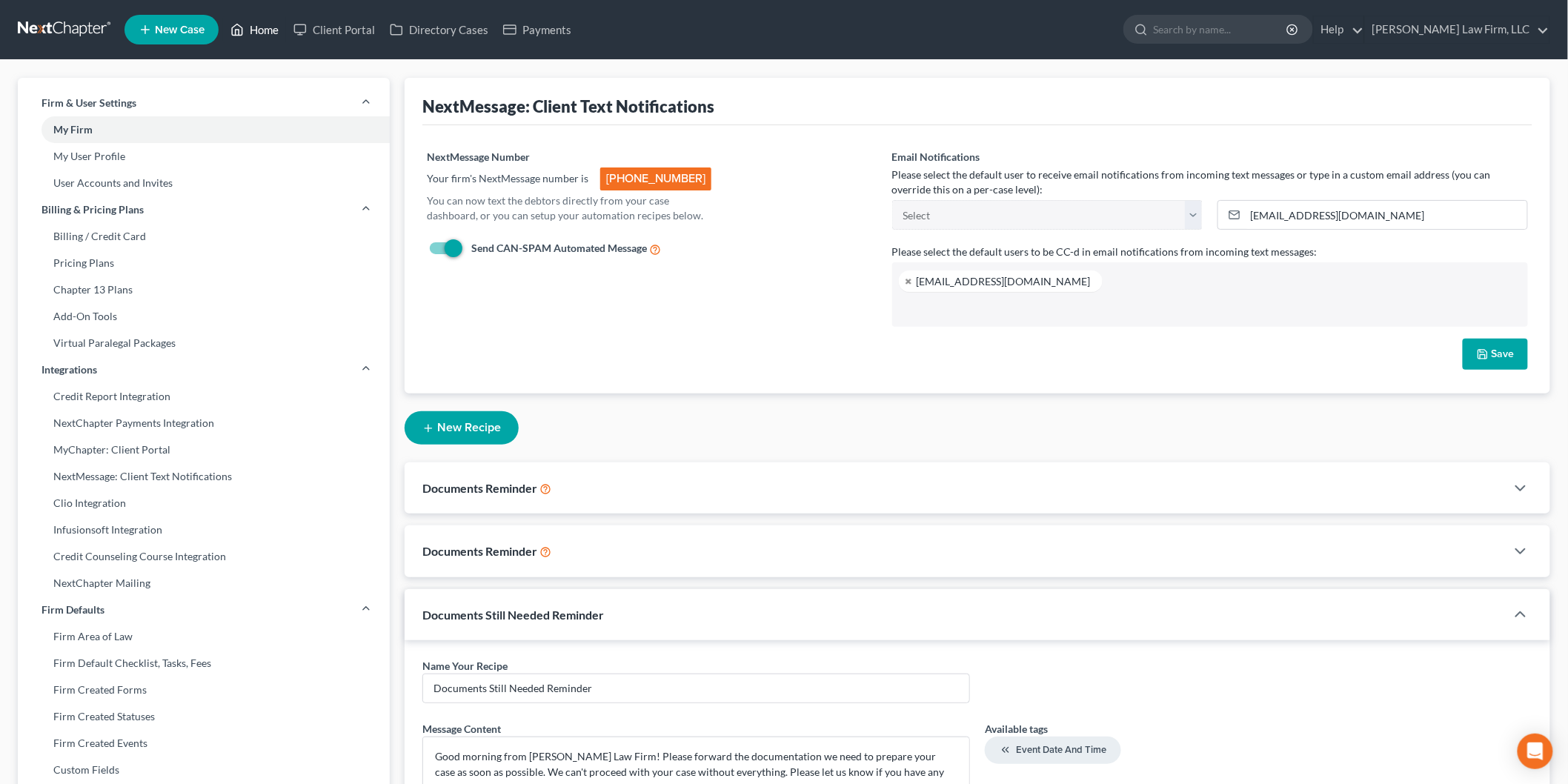
click at [257, 27] on link "Home" at bounding box center [254, 29] width 63 height 26
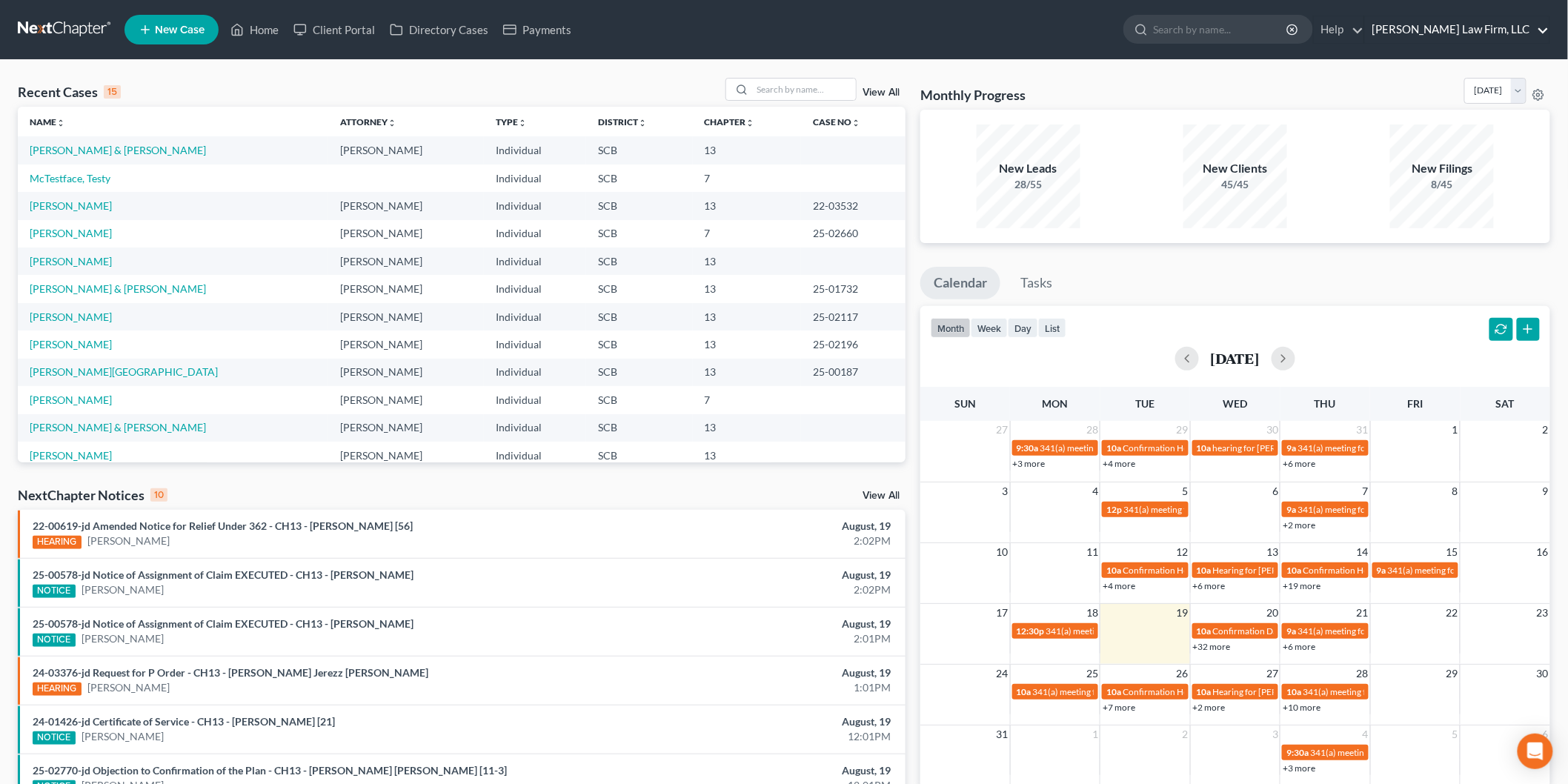
click at [1463, 30] on link "[PERSON_NAME] Law Firm, LLC" at bounding box center [1458, 29] width 184 height 26
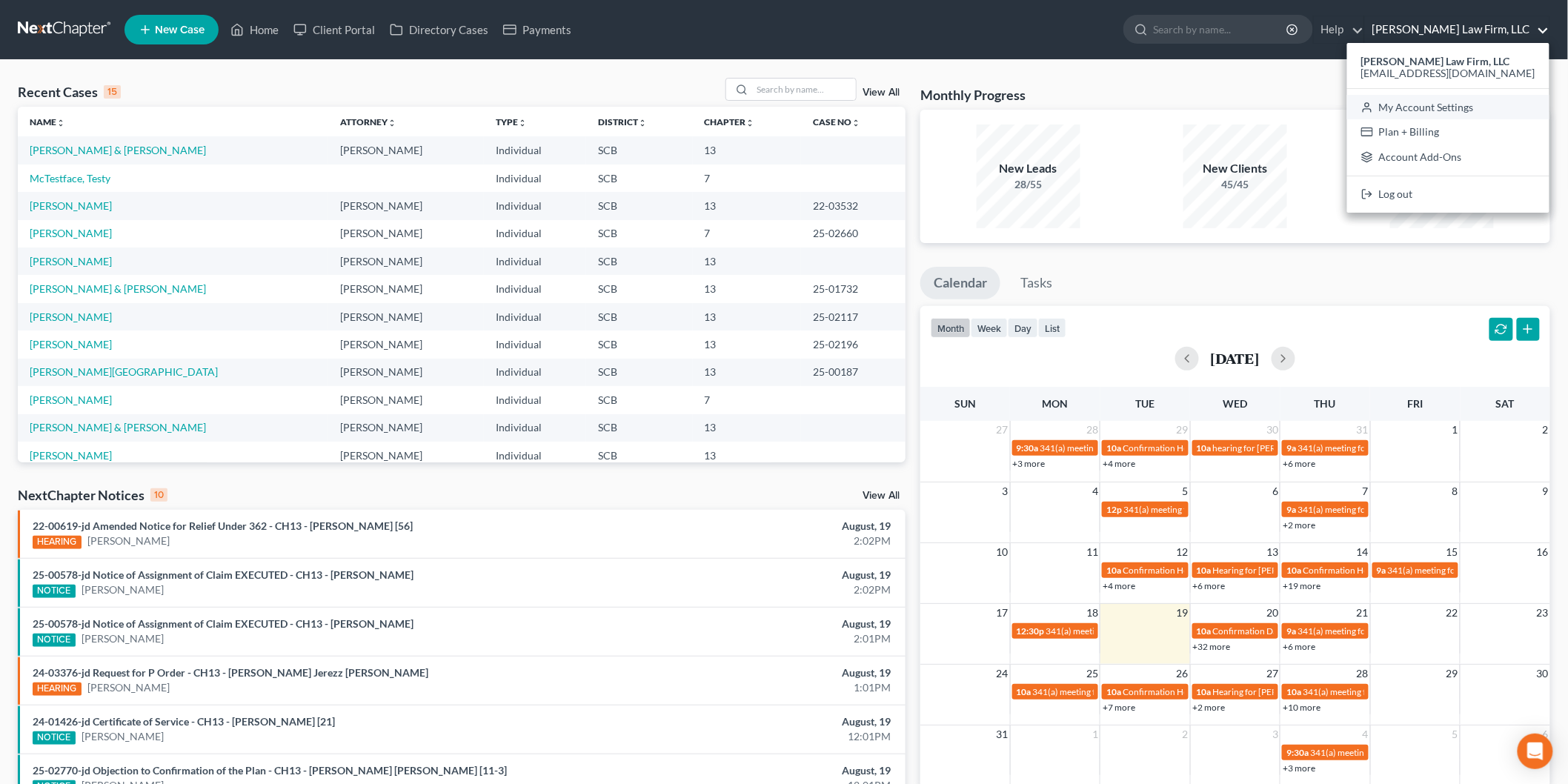
click at [1450, 113] on link "My Account Settings" at bounding box center [1449, 107] width 202 height 25
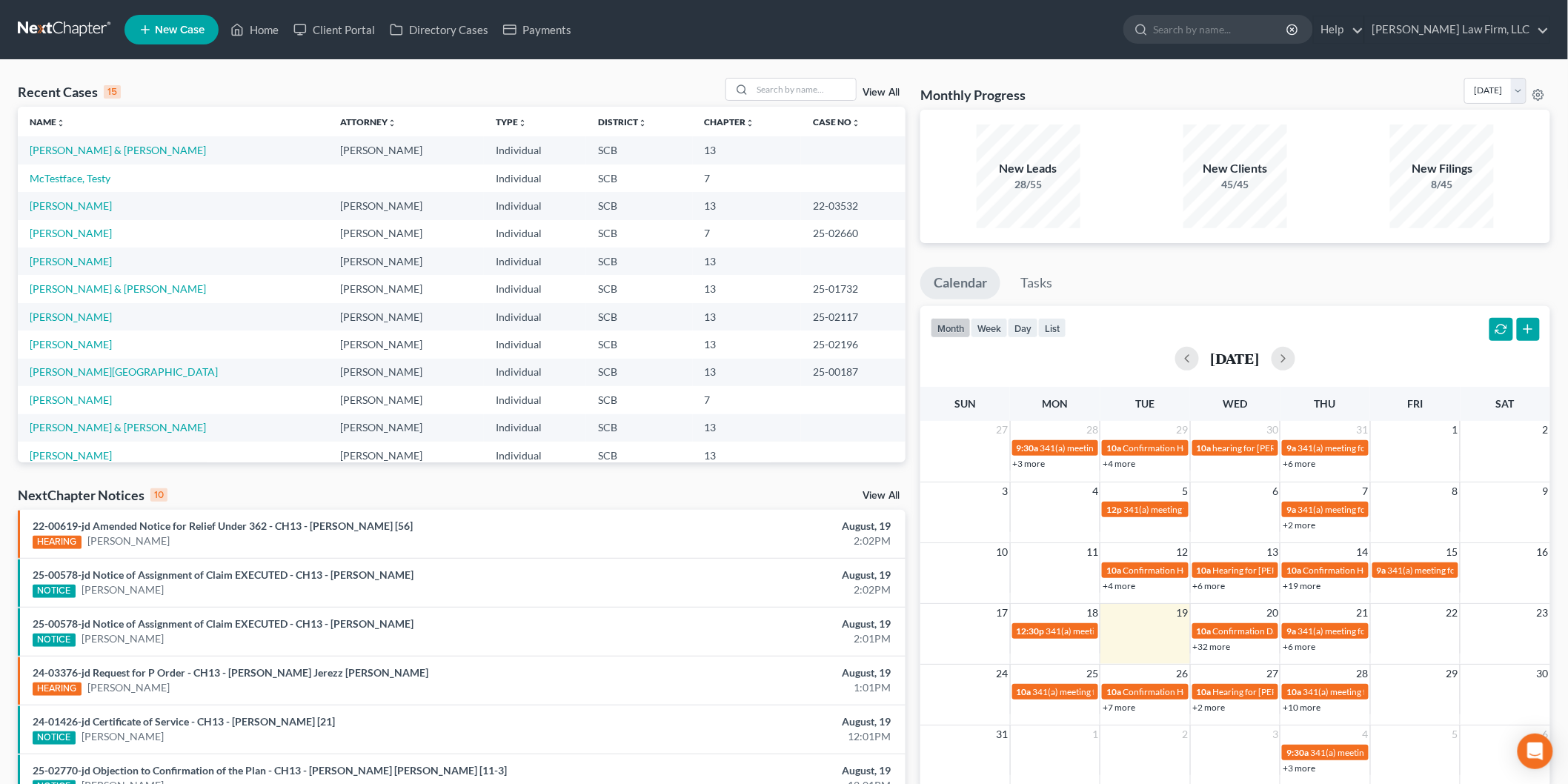
select select "72"
select select "24"
select select "42"
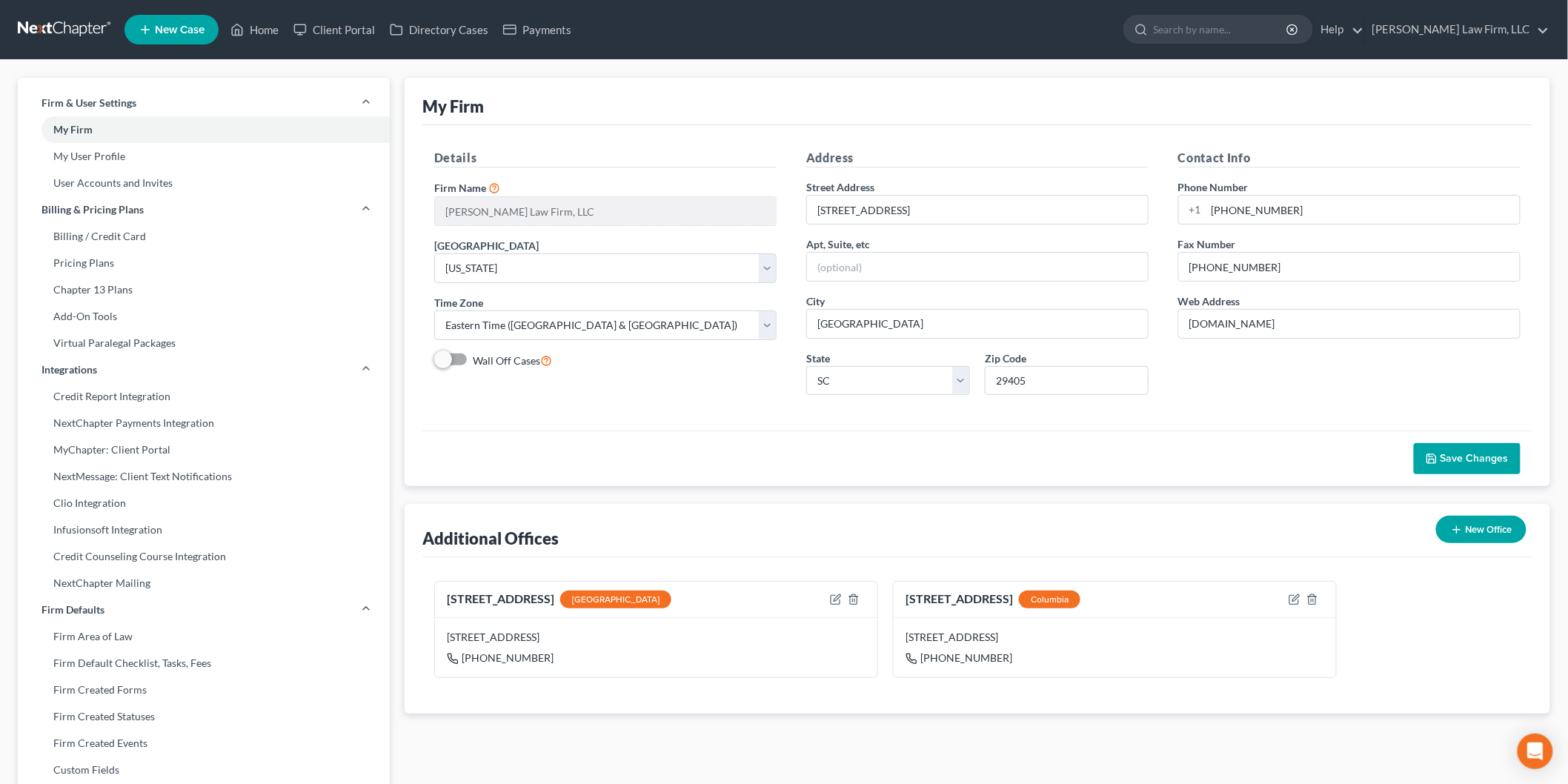
click at [156, 478] on link "NextMessage: Client Text Notifications" at bounding box center [204, 477] width 372 height 26
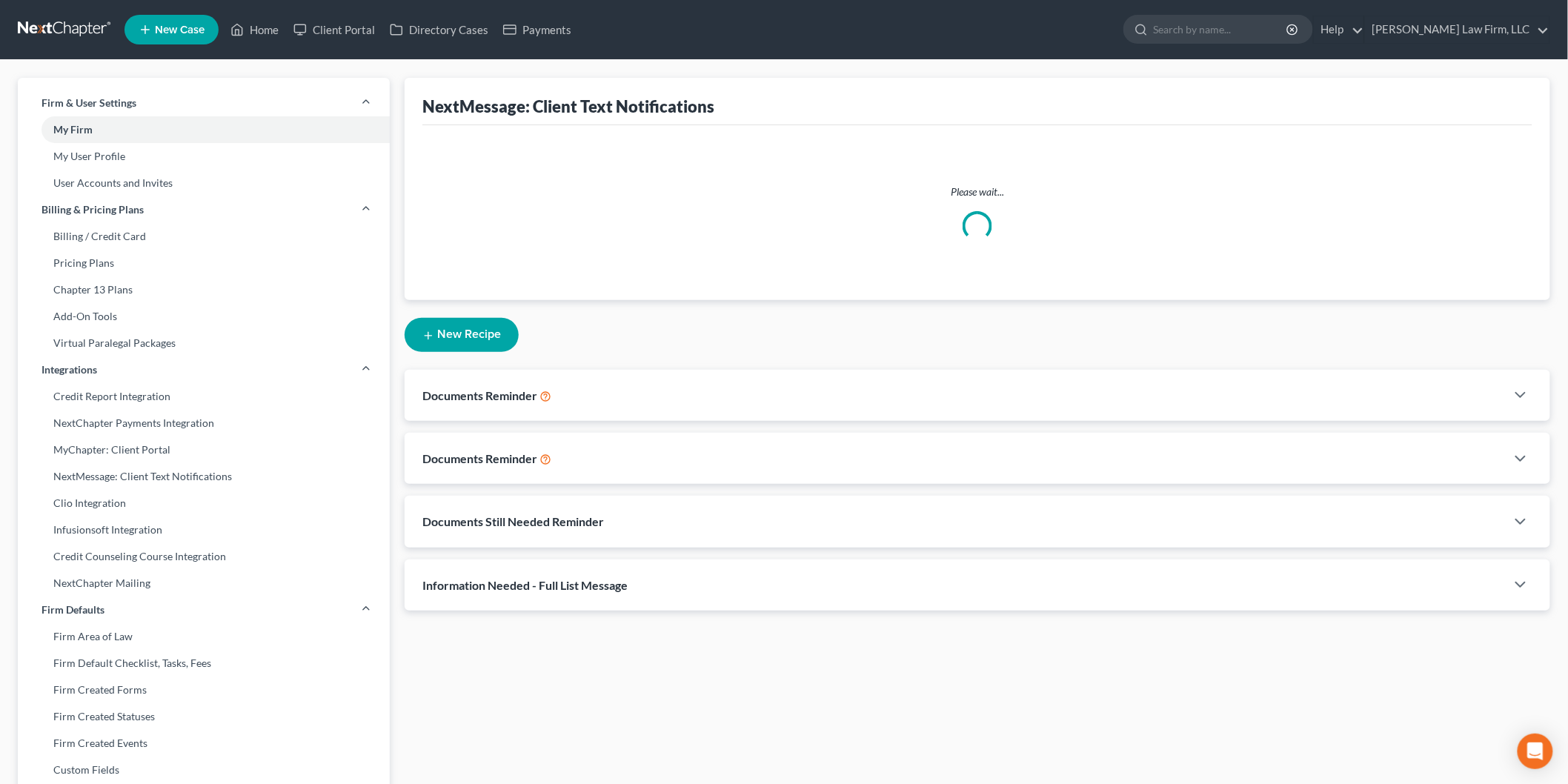
select select
select select "23054"
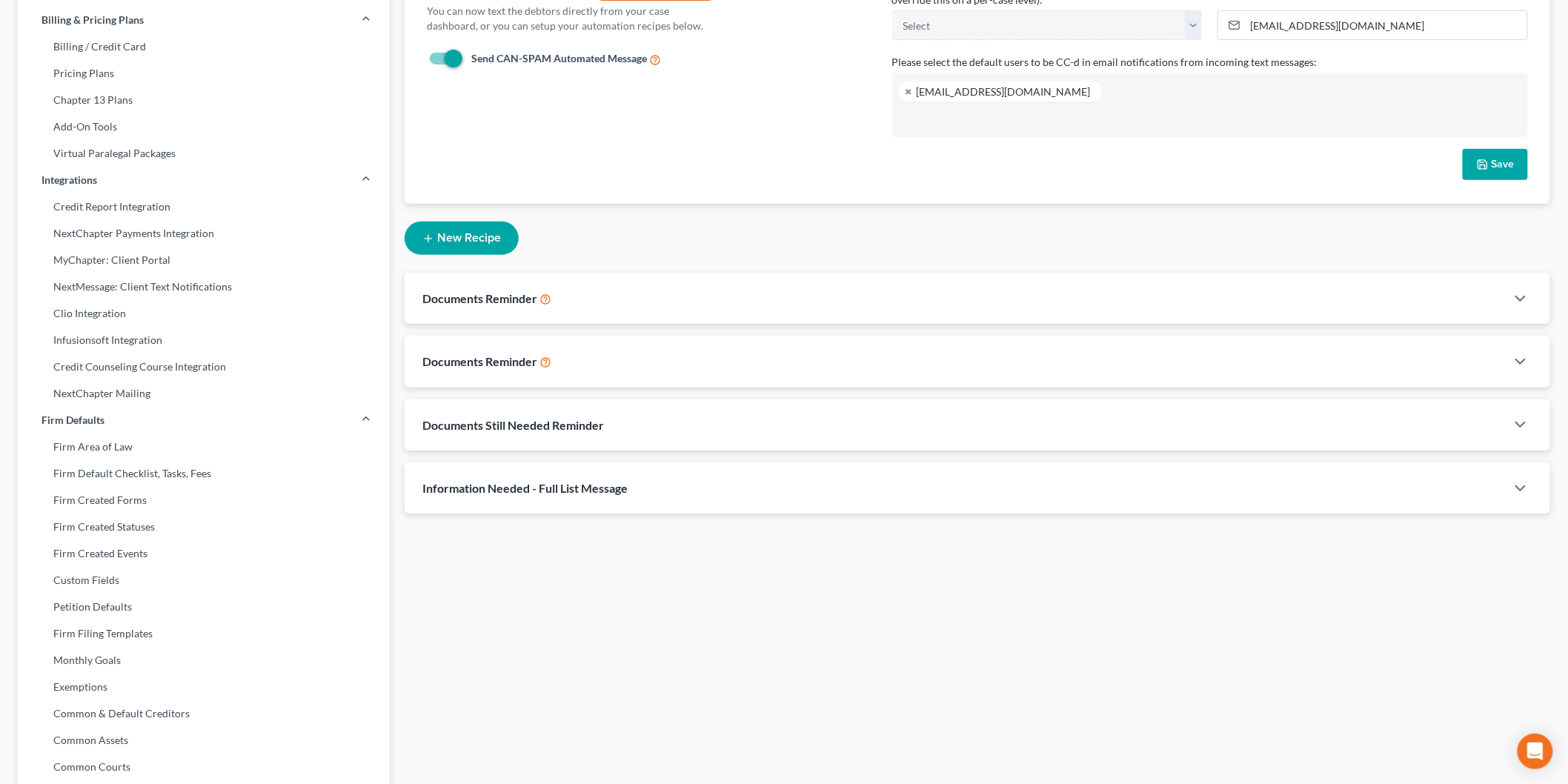
scroll to position [329, 0]
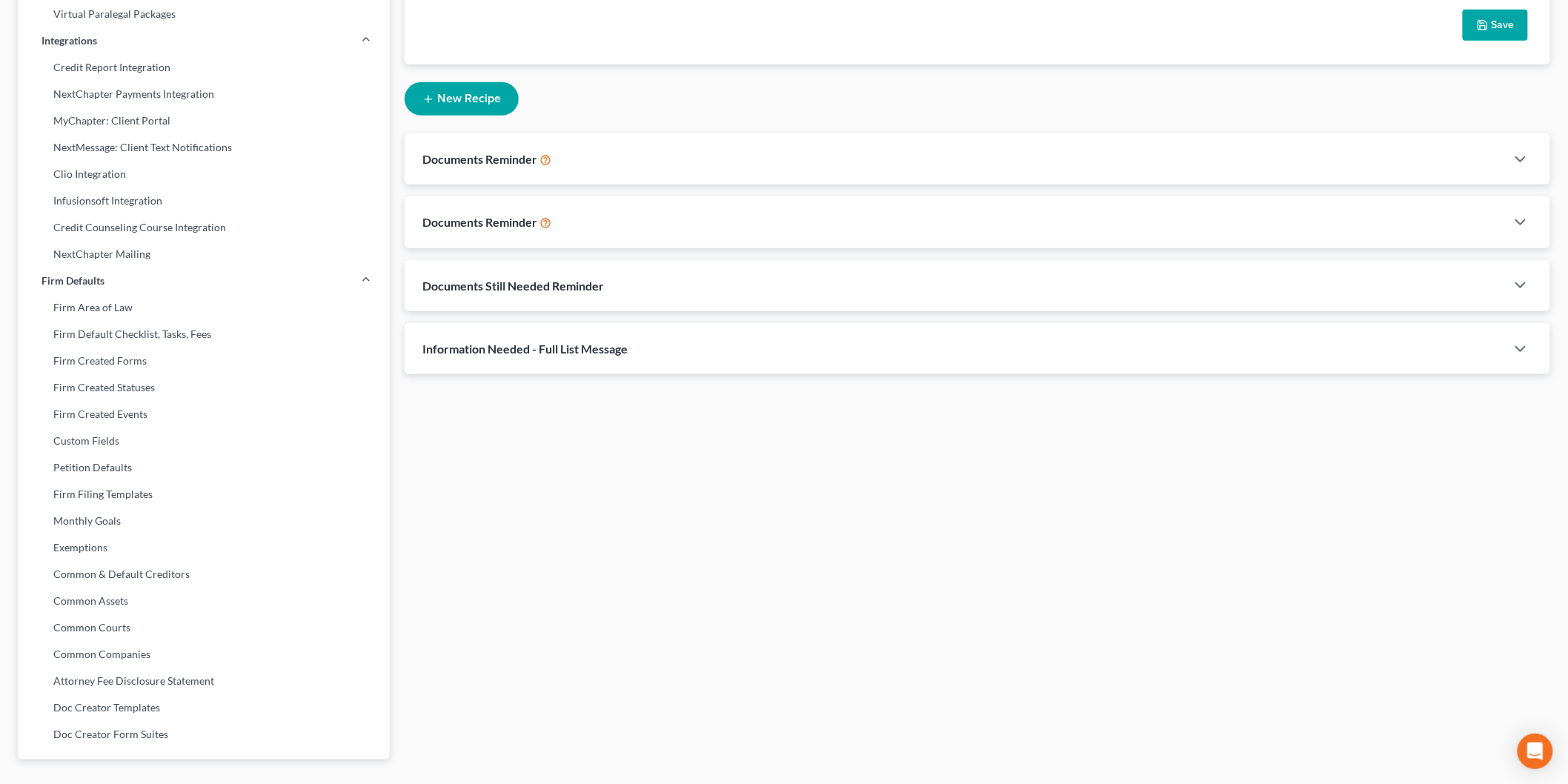
click at [469, 86] on button "New Recipe" at bounding box center [461, 98] width 114 height 33
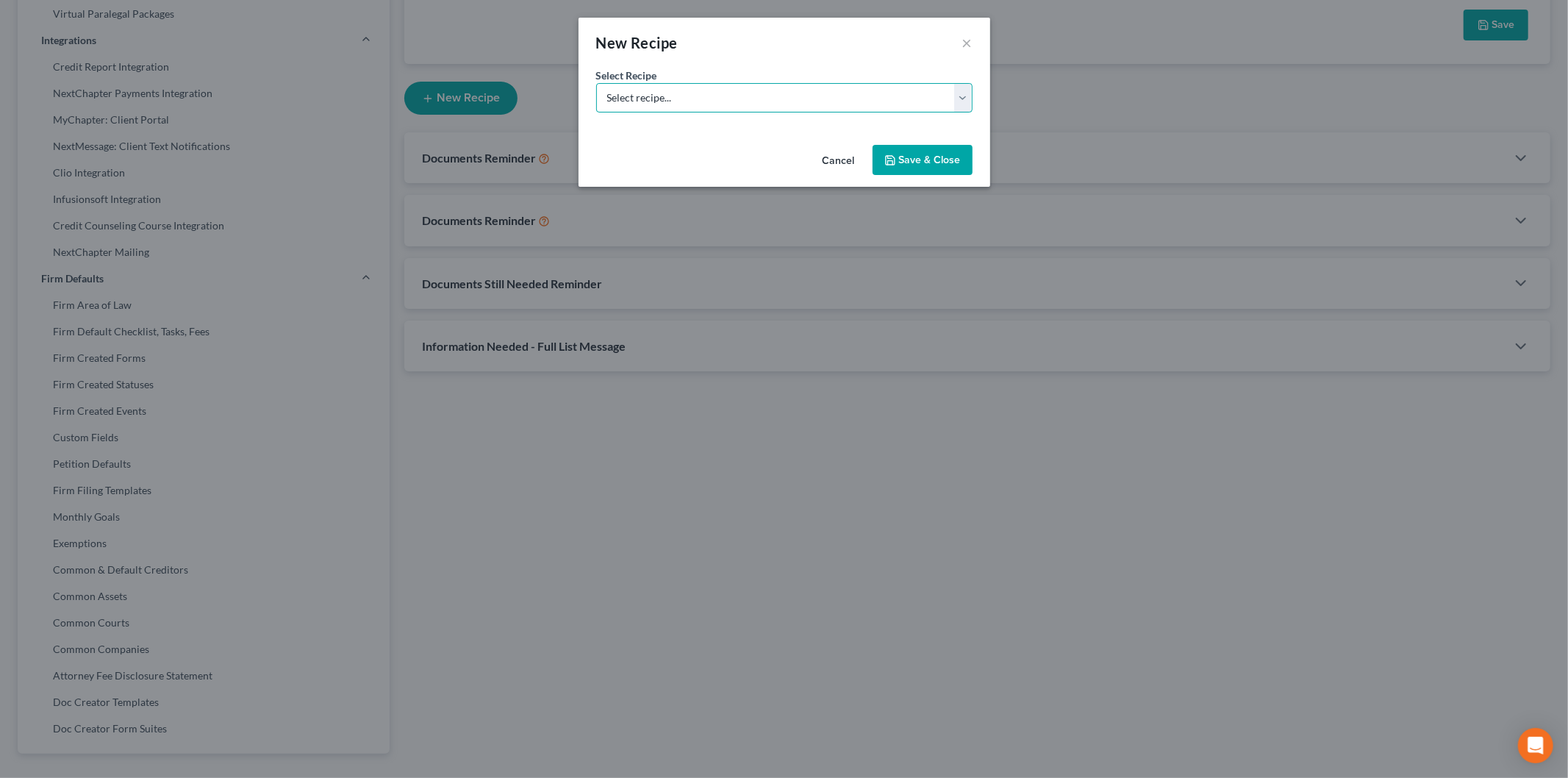
click at [664, 102] on select "Select recipe... New Recipe Post-Filing Course Reminder Documents Reminder Chap…" at bounding box center [784, 98] width 376 height 30
click at [596, 83] on select "Select recipe... New Recipe Post-Filing Course Reminder Documents Reminder Chap…" at bounding box center [784, 98] width 376 height 30
click at [829, 154] on button "Cancel" at bounding box center [839, 161] width 56 height 30
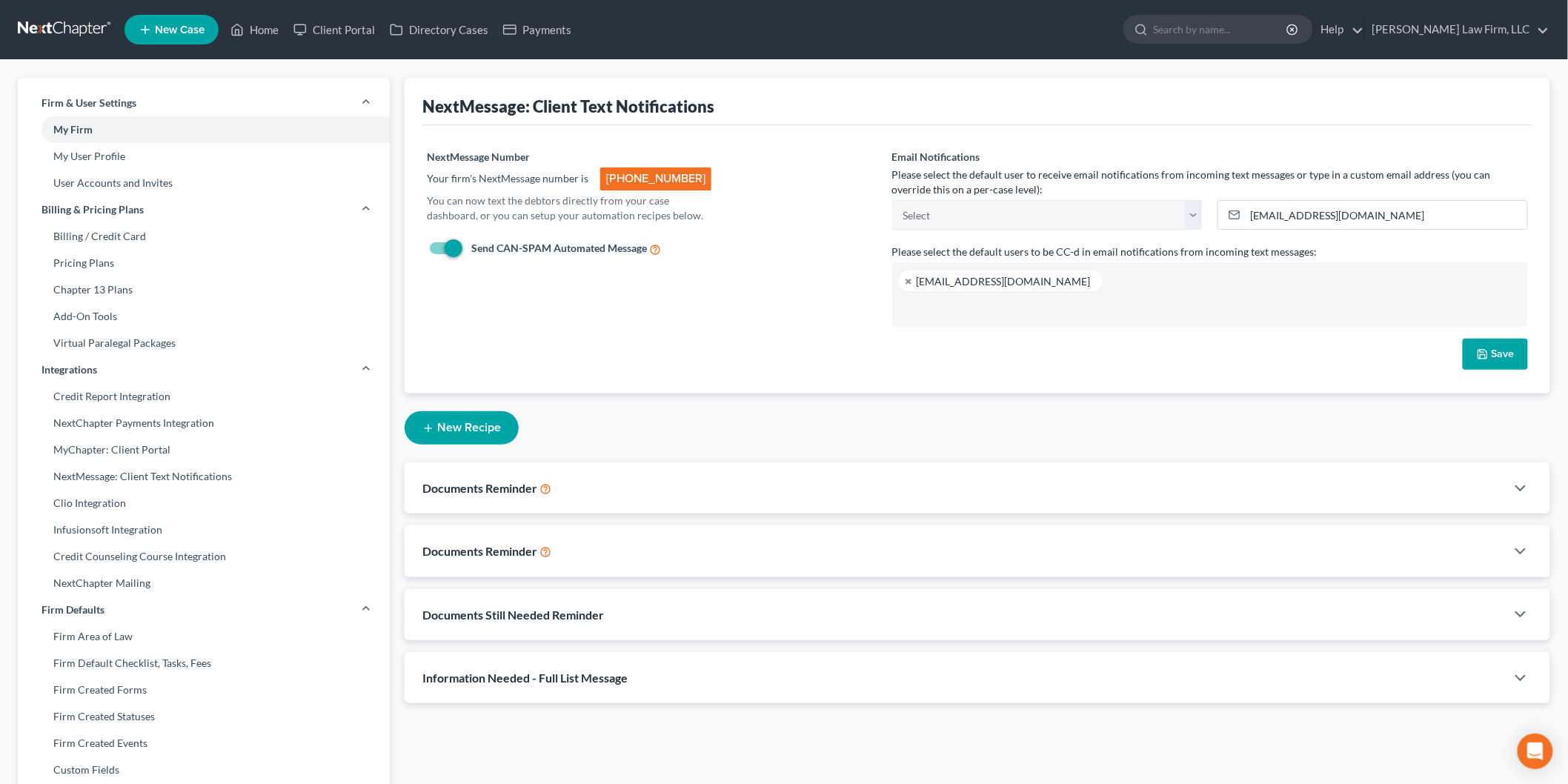
scroll to position [165, 0]
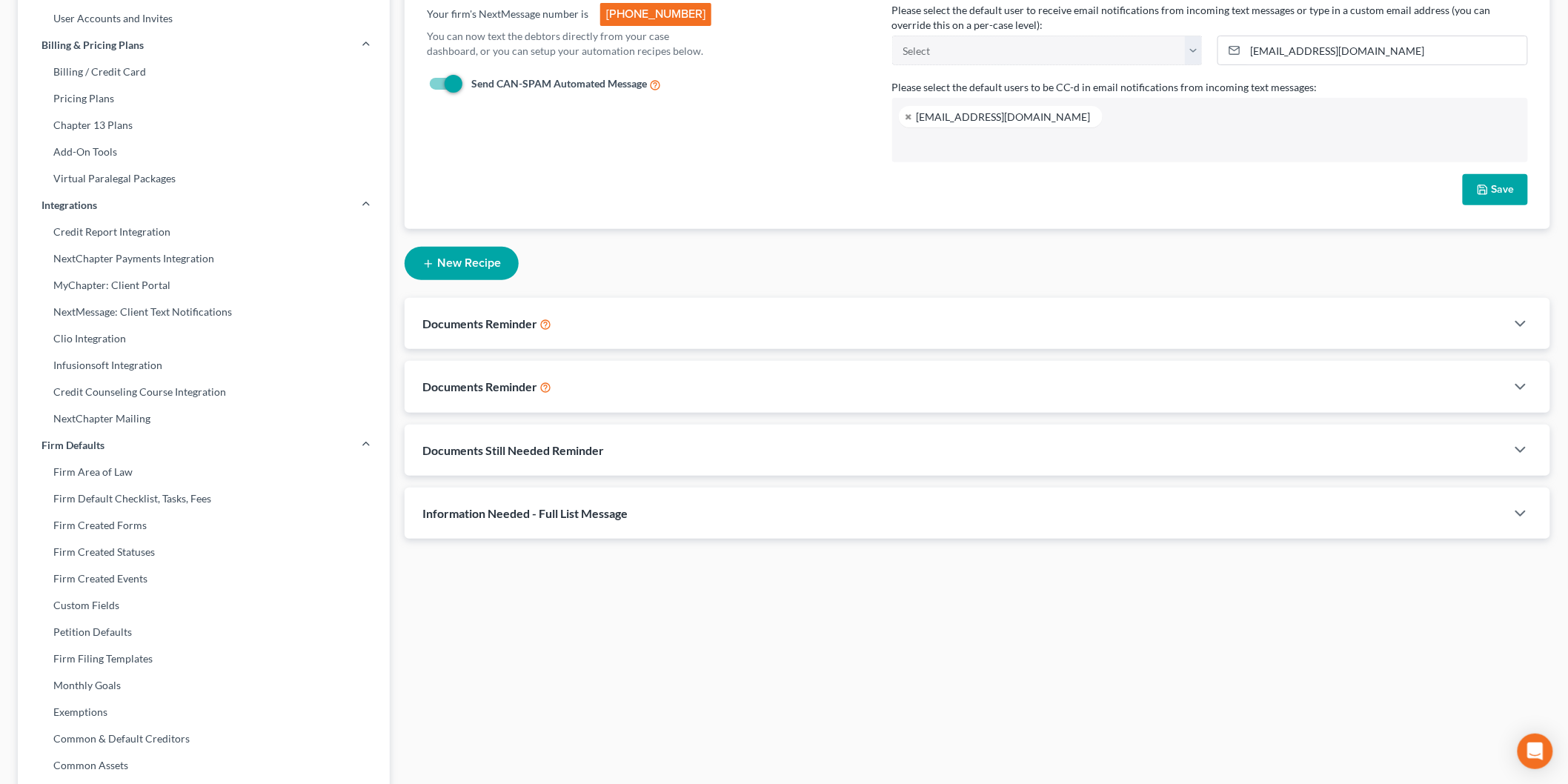
click at [446, 255] on button "New Recipe" at bounding box center [461, 262] width 114 height 33
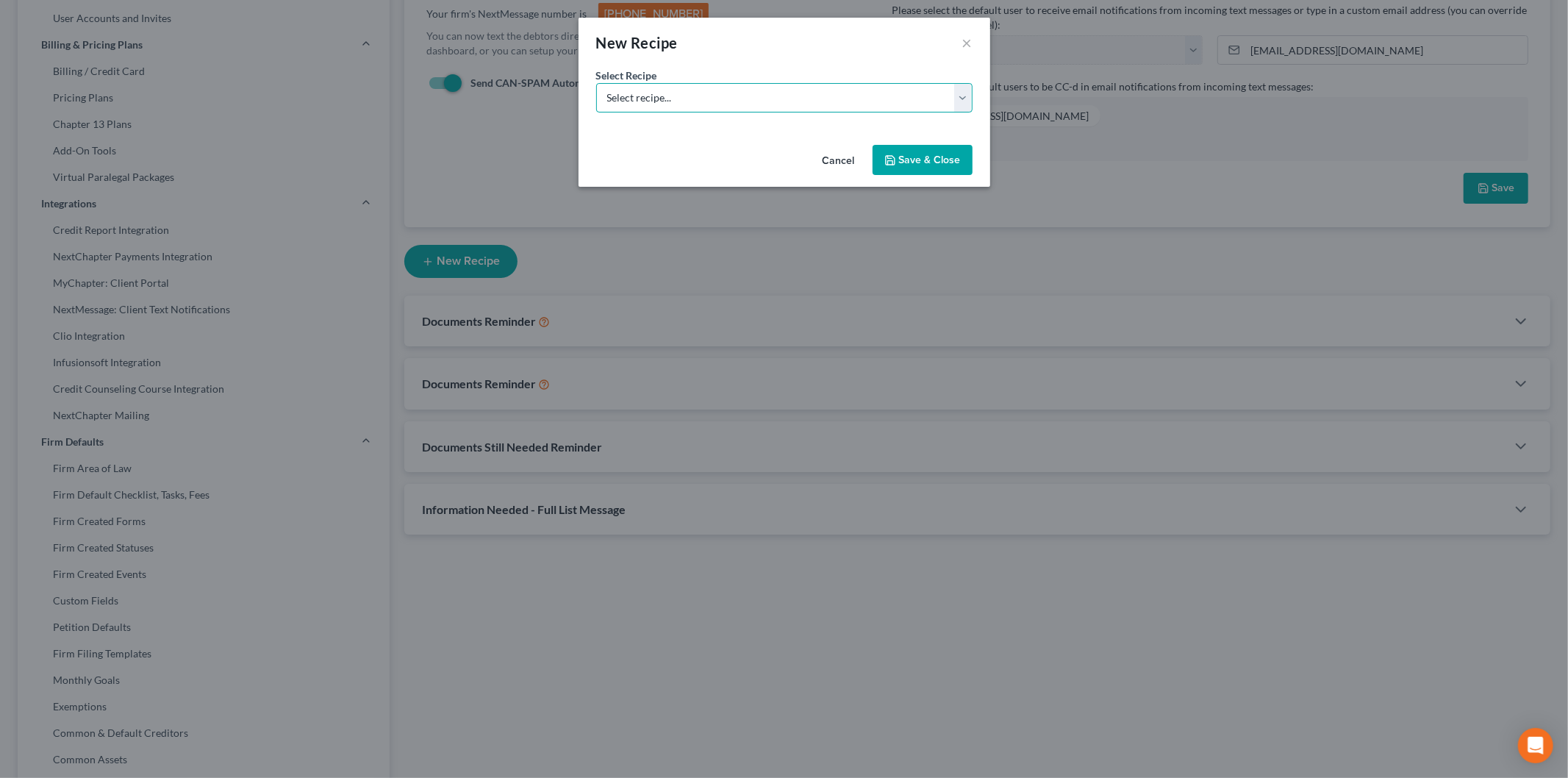
click at [660, 110] on select "Select recipe... New Recipe Post-Filing Course Reminder Documents Reminder Chap…" at bounding box center [784, 98] width 376 height 30
select select "0"
click at [596, 83] on select "Select recipe... New Recipe Post-Filing Course Reminder Documents Reminder Chap…" at bounding box center [784, 98] width 376 height 30
click at [929, 153] on button "Save & Close" at bounding box center [922, 160] width 100 height 31
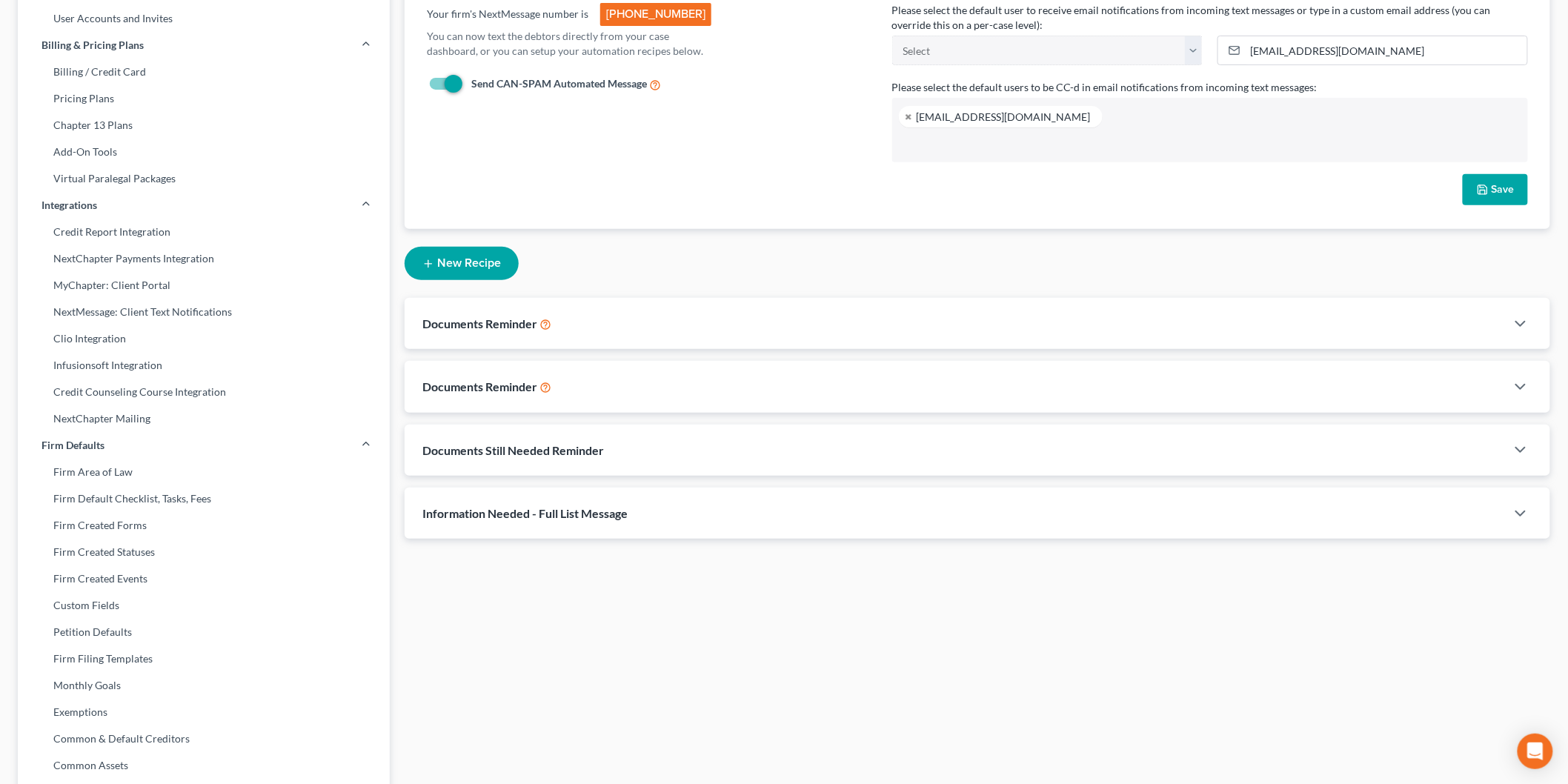
select select "1"
select select "st-1"
select select "2"
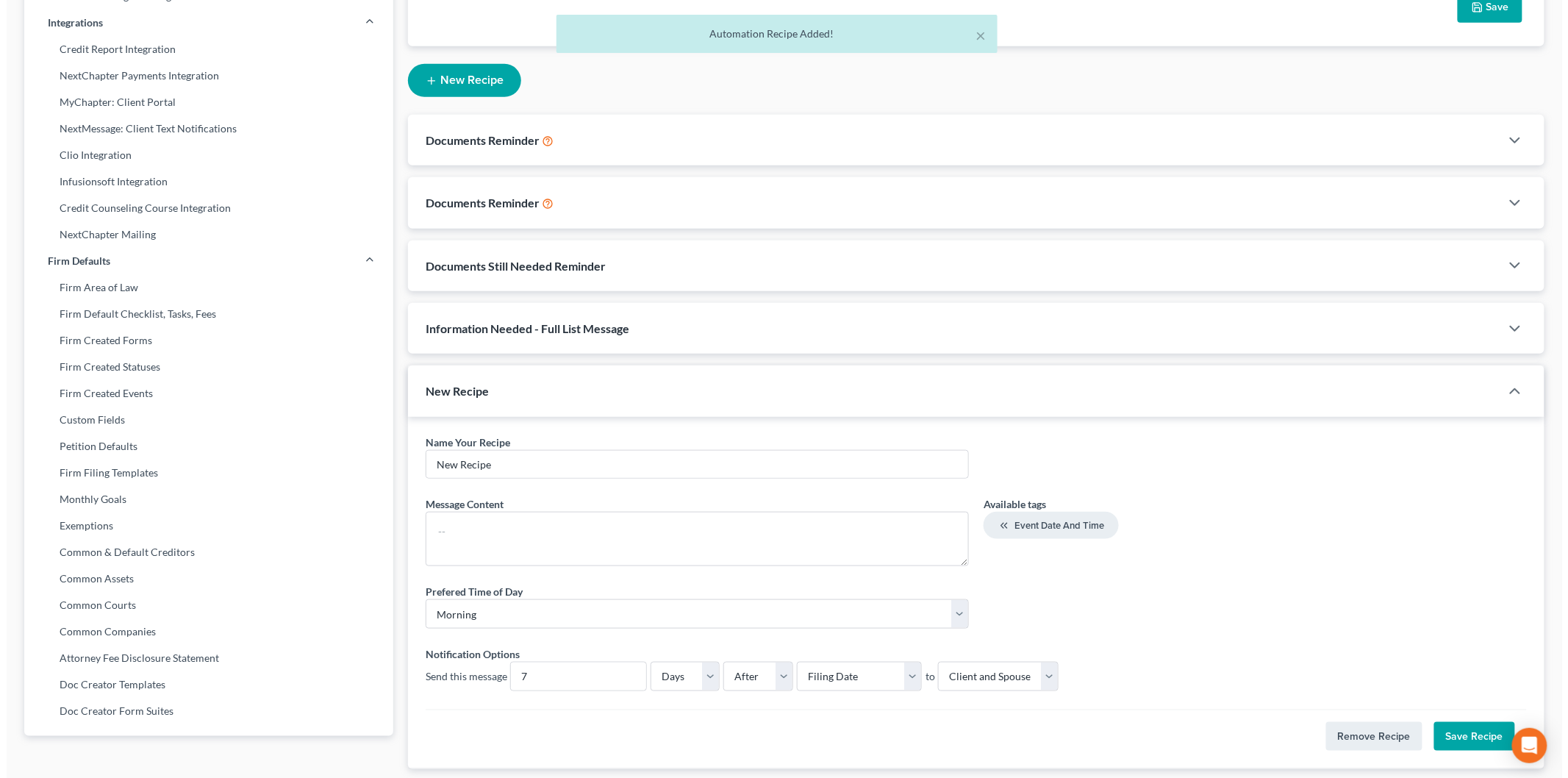
scroll to position [390, 0]
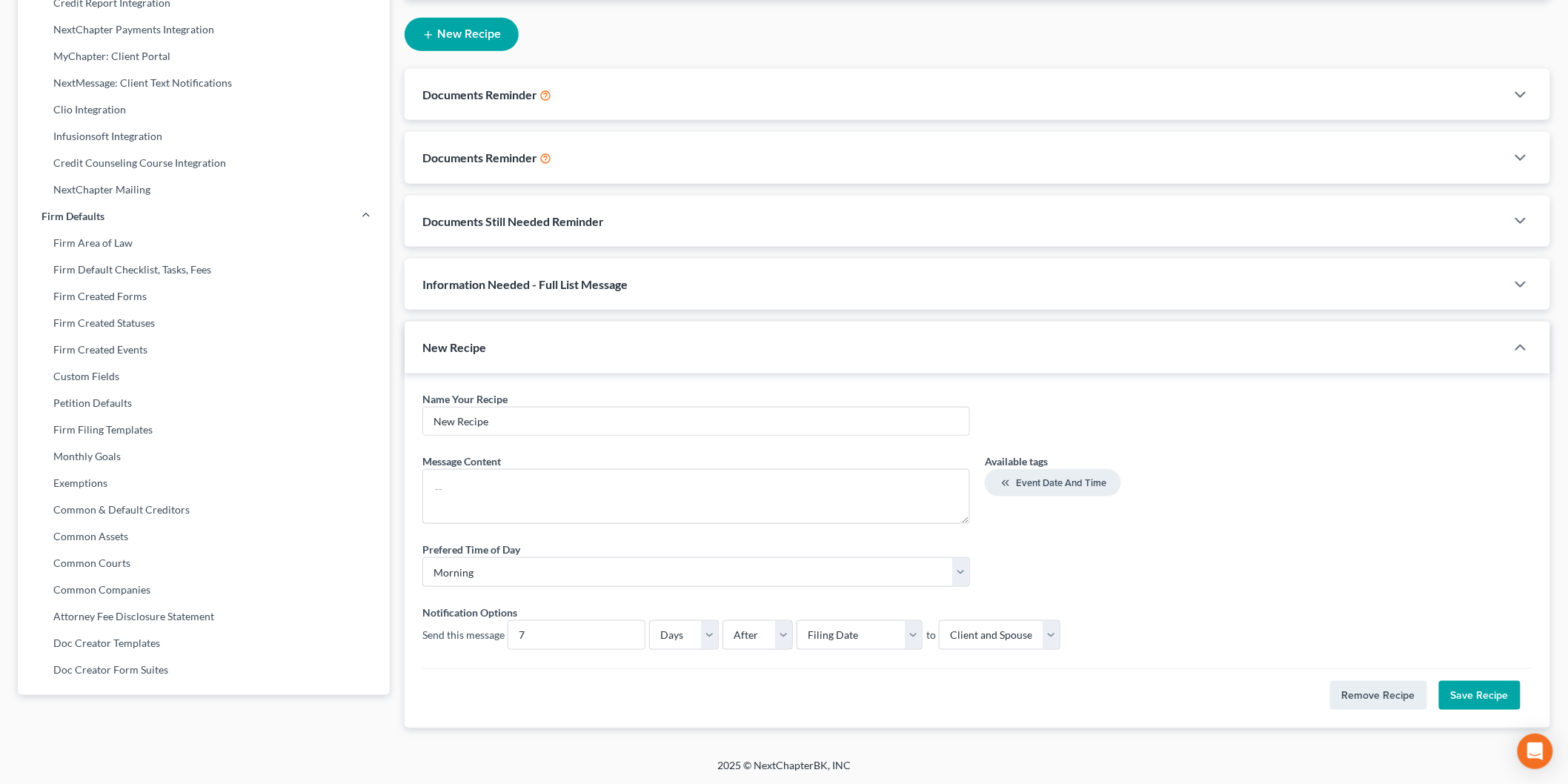
drag, startPoint x: 1006, startPoint y: 479, endPoint x: 1261, endPoint y: 527, distance: 259.5
click at [1285, 546] on div "Prefered Time of Day * Morning Afternoon" at bounding box center [977, 570] width 1125 height 57
click at [1056, 475] on button "Event Date and Time" at bounding box center [1053, 482] width 136 height 27
type textarea "<event-date-time>"
drag, startPoint x: 609, startPoint y: 499, endPoint x: 337, endPoint y: 491, distance: 272.1
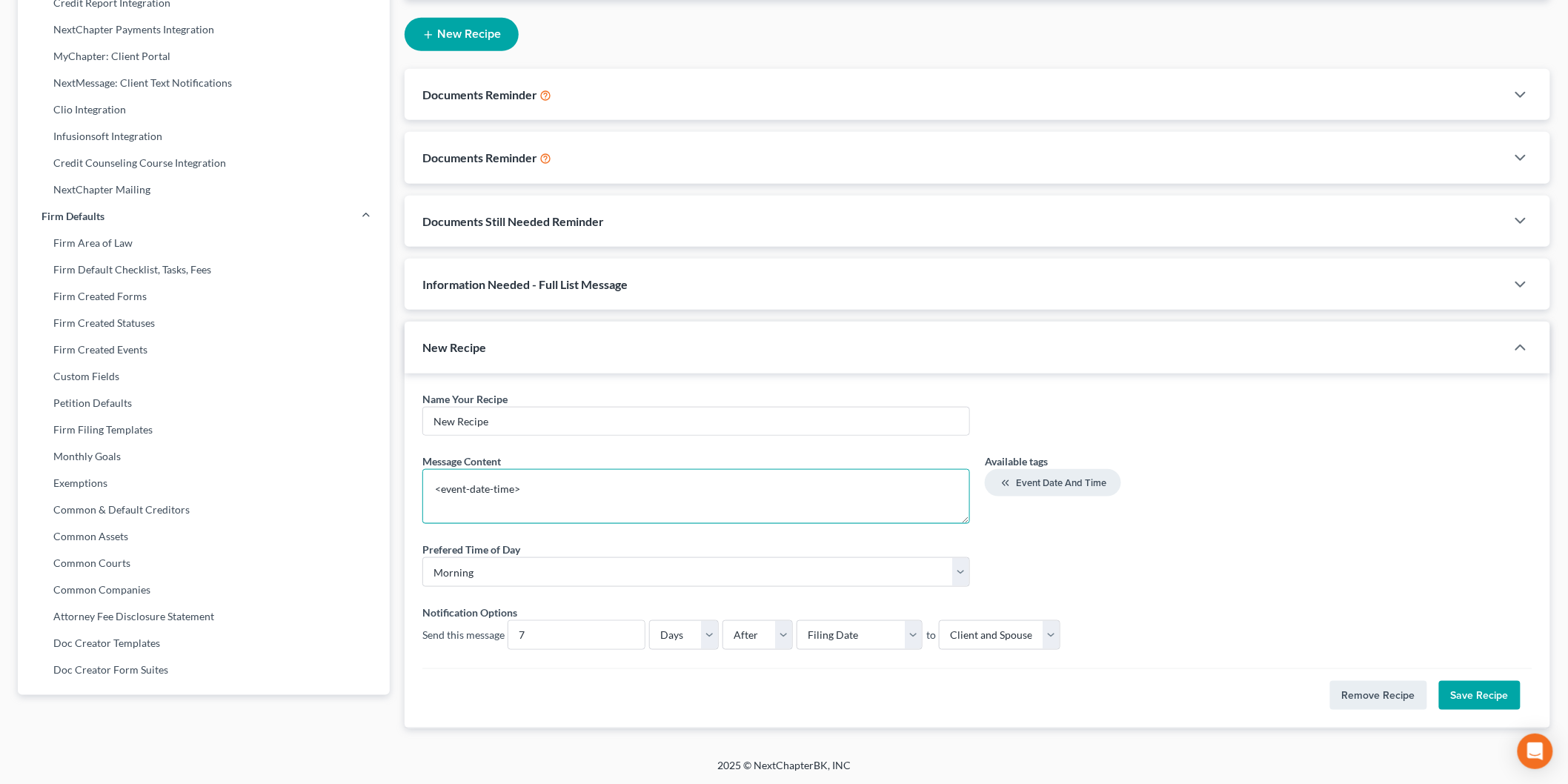
click at [337, 491] on div "Firm & User Settings My Firm My User Profile User Accounts and Invites Billing …" at bounding box center [784, 212] width 1547 height 1056
click at [612, 425] on input "New Recipe" at bounding box center [696, 421] width 546 height 28
drag, startPoint x: 452, startPoint y: 413, endPoint x: 387, endPoint y: 413, distance: 65.0
click at [389, 415] on div "Firm & User Settings My Firm My User Profile User Accounts and Invites Billing …" at bounding box center [784, 212] width 1547 height 1056
type input "MyChapter"
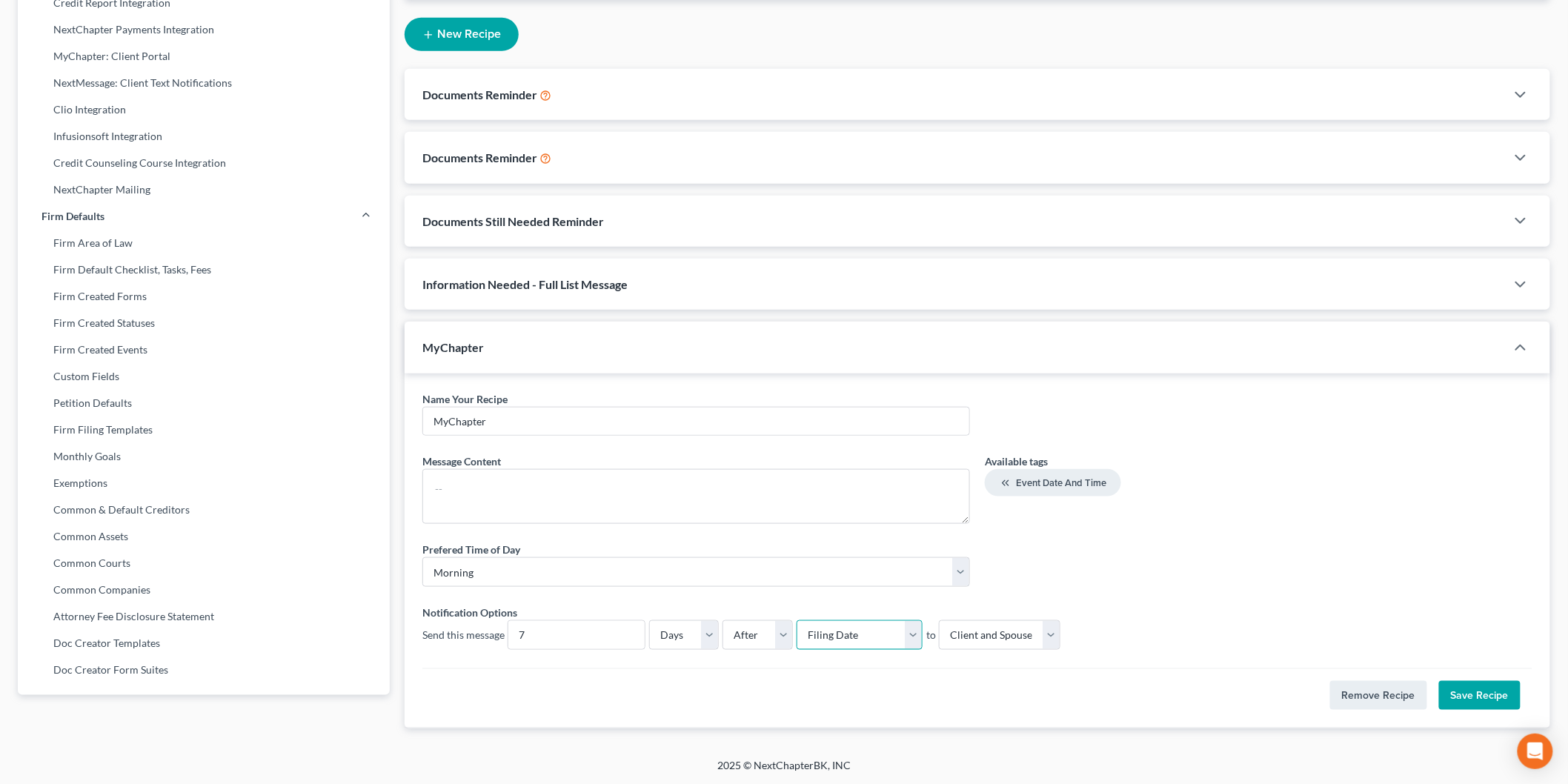
click at [862, 630] on select "Select Filing Date IC Date Signing Date 341 Hearing Confirmation Date" at bounding box center [860, 635] width 126 height 30
click at [1085, 595] on div "Prefered Time of Day * Morning Afternoon" at bounding box center [977, 570] width 1125 height 57
drag, startPoint x: 542, startPoint y: 431, endPoint x: 360, endPoint y: 416, distance: 182.6
click at [360, 416] on div "Firm & User Settings My Firm My User Profile User Accounts and Invites Billing …" at bounding box center [784, 212] width 1547 height 1056
click at [1369, 431] on div "Name Your Recipe * MyChapter Message Content * Available tags Event Date and Ti…" at bounding box center [977, 524] width 1125 height 265
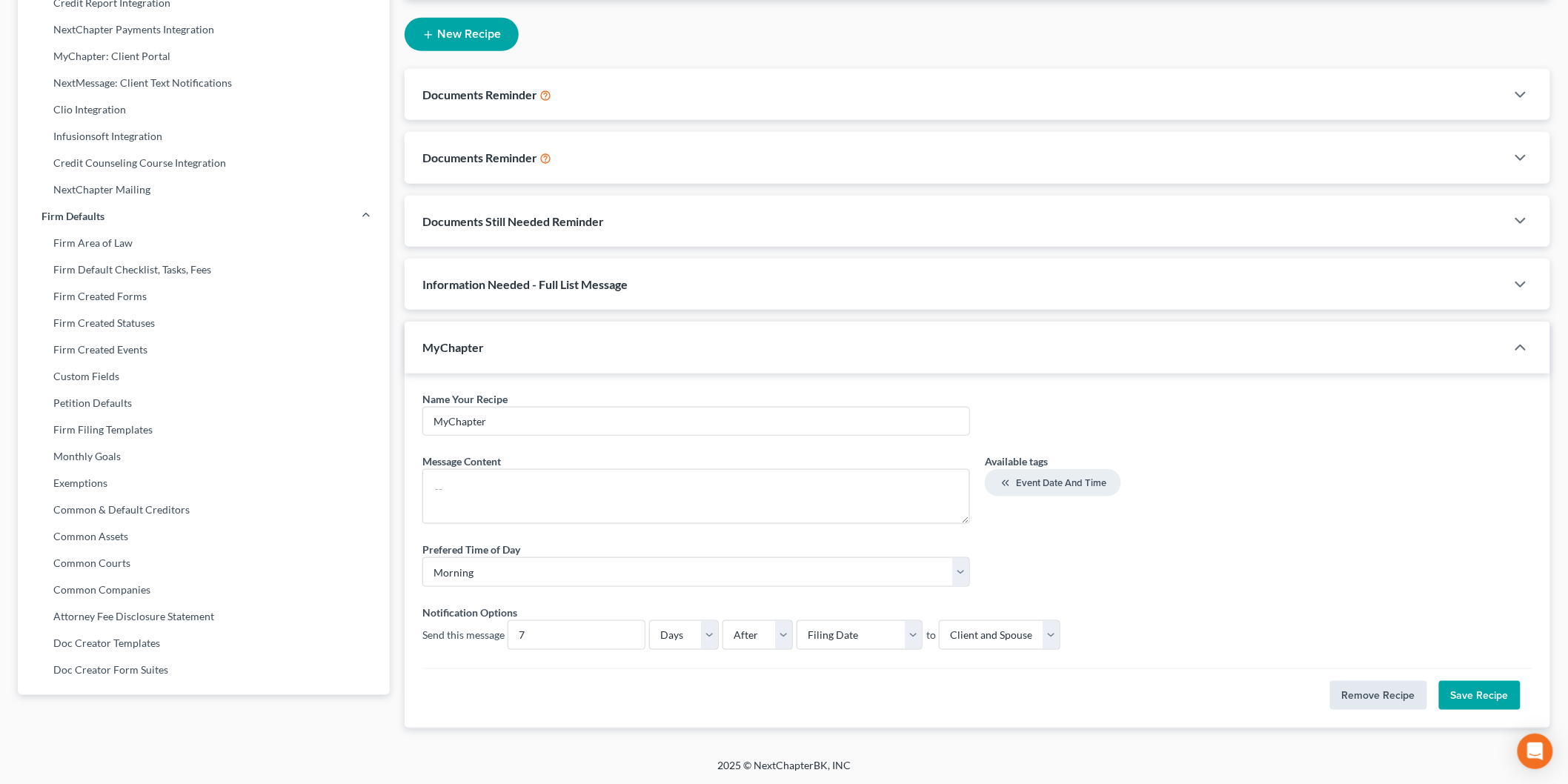
click at [1386, 695] on button "Remove Recipe" at bounding box center [1378, 696] width 97 height 30
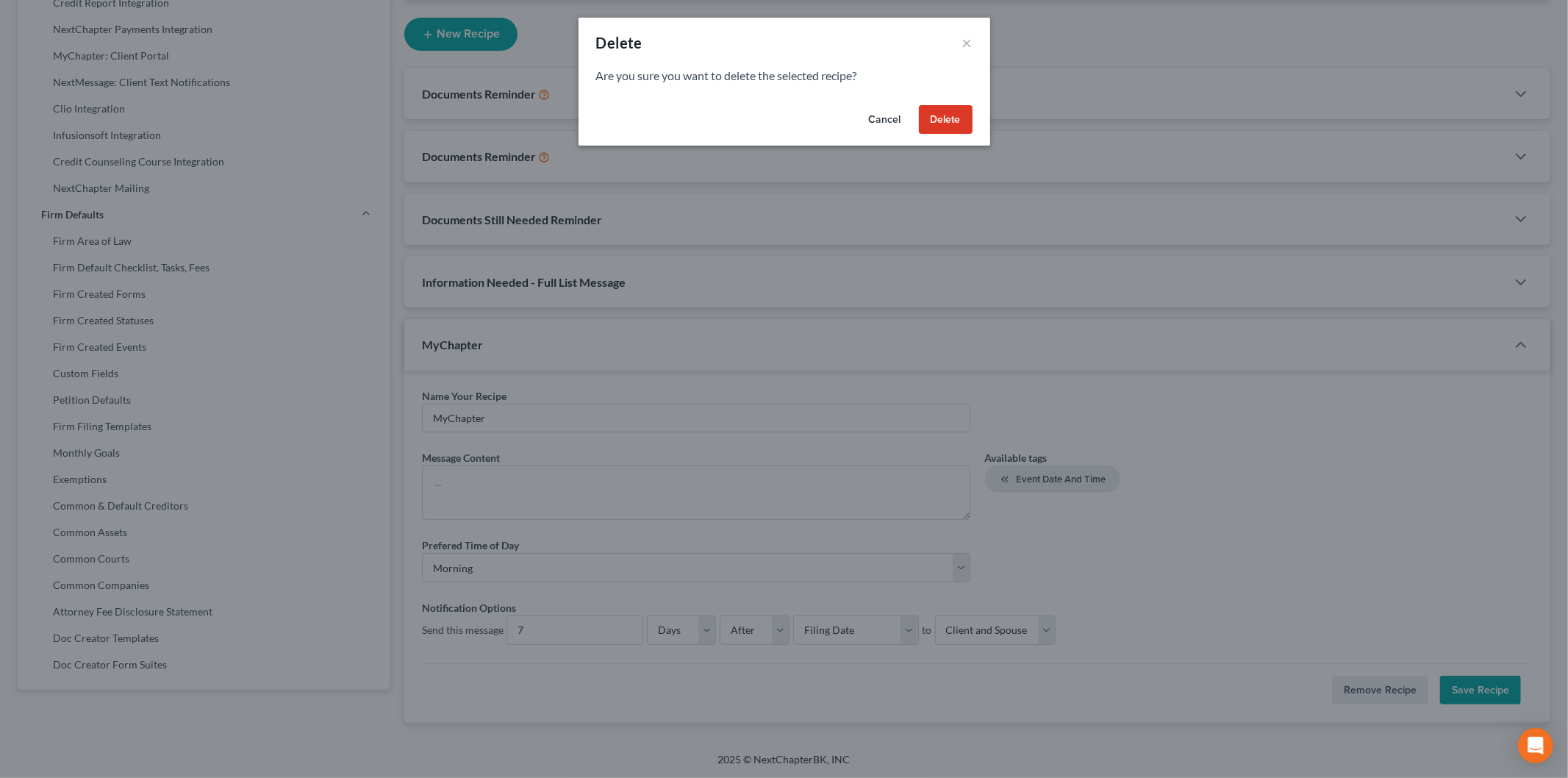
click at [942, 120] on button "Delete" at bounding box center [946, 120] width 54 height 30
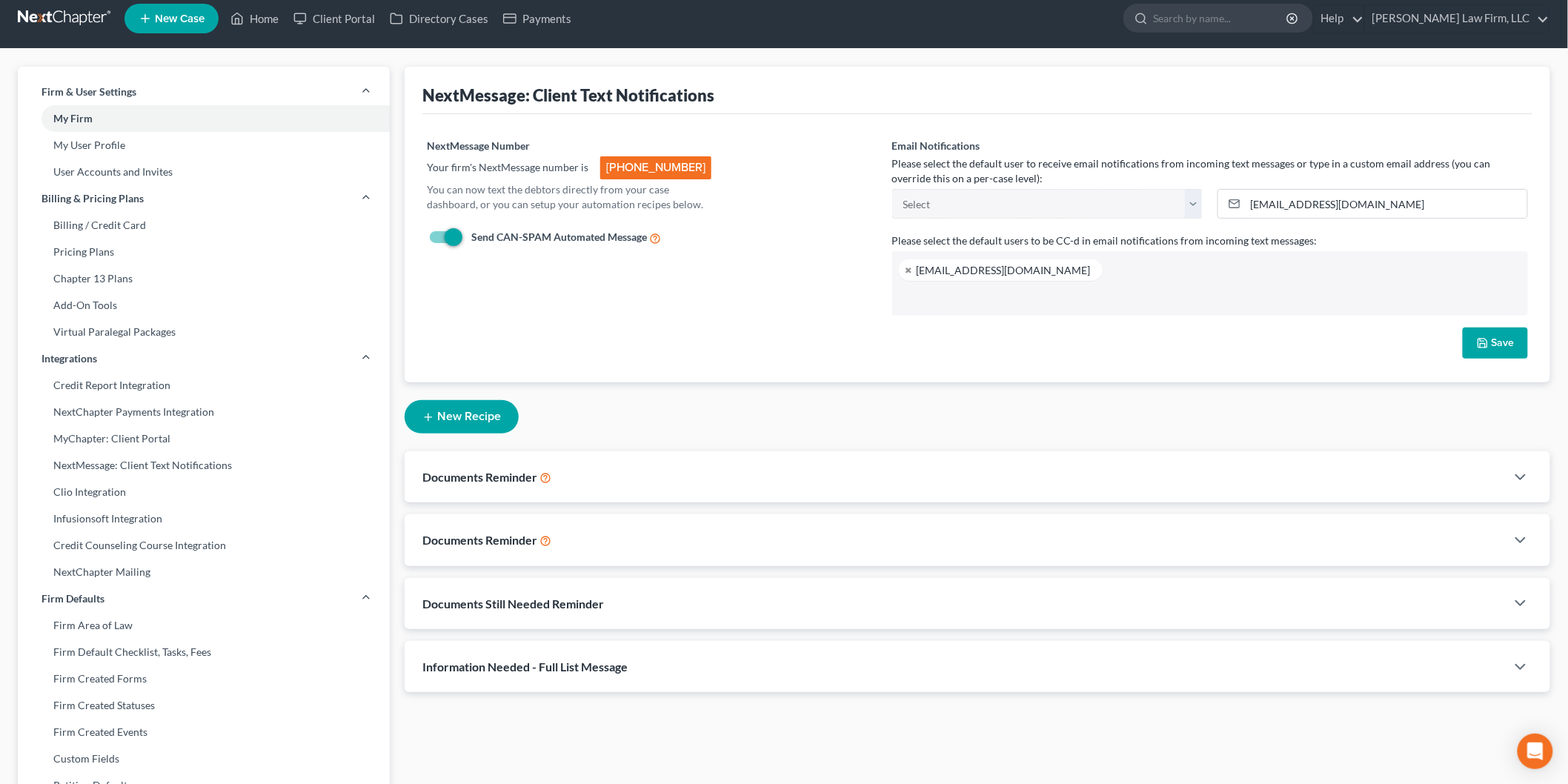
scroll to position [0, 0]
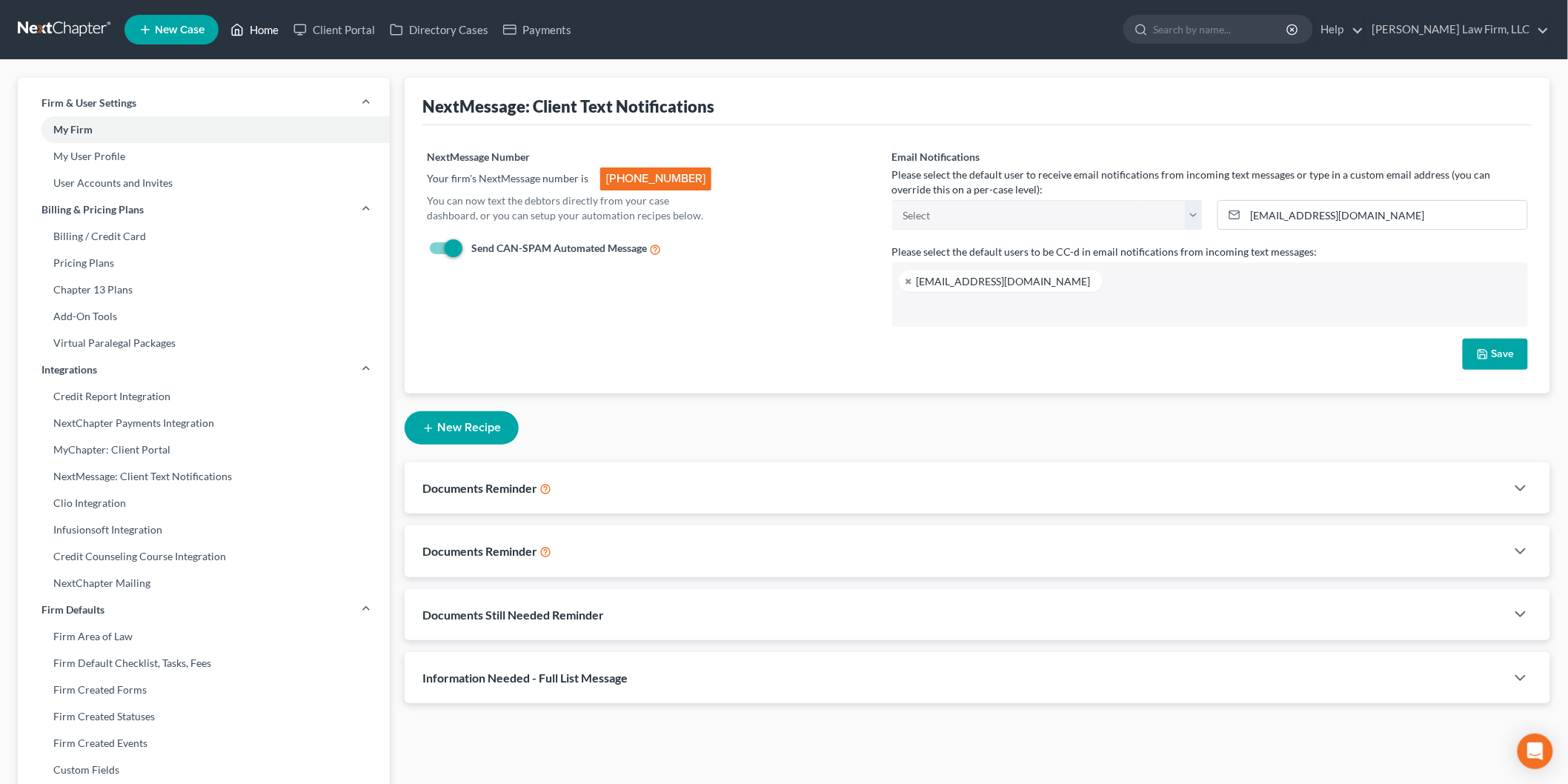
click at [247, 23] on link "Home" at bounding box center [254, 29] width 63 height 26
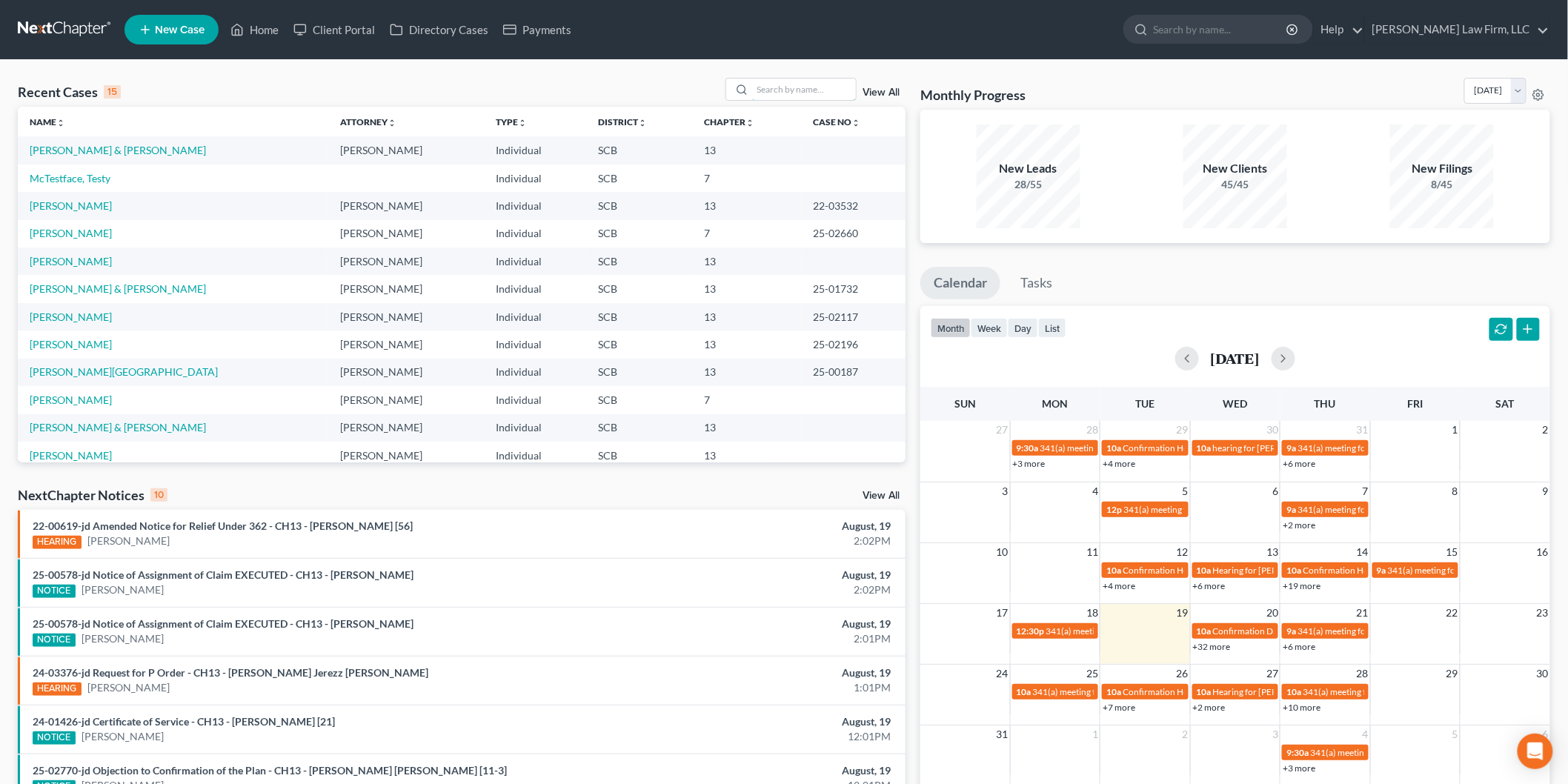
click at [801, 84] on input "search" at bounding box center [804, 89] width 103 height 22
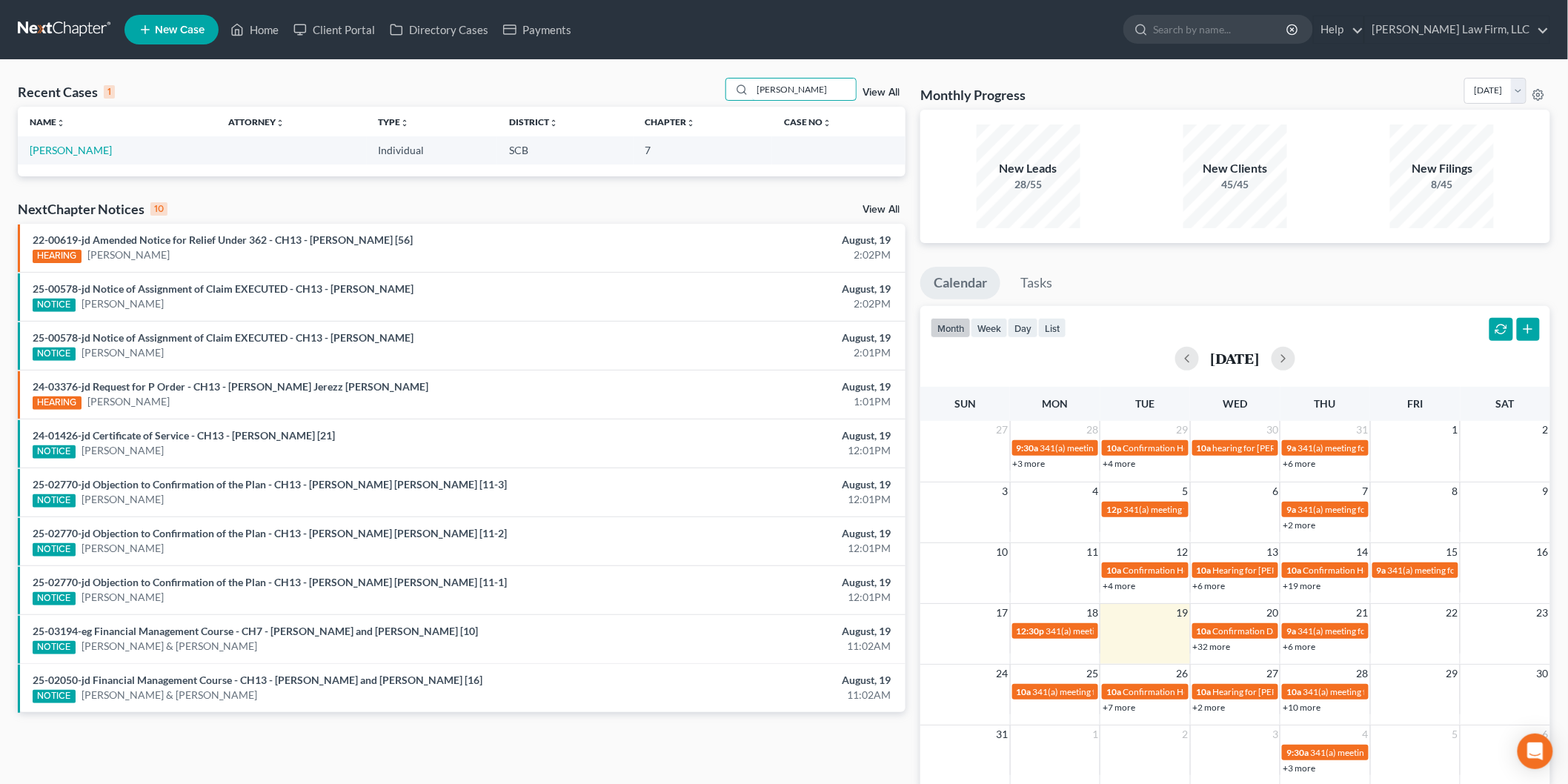
type input "ramos"
click at [60, 152] on link "Ramos, Nikolas" at bounding box center [71, 149] width 82 height 12
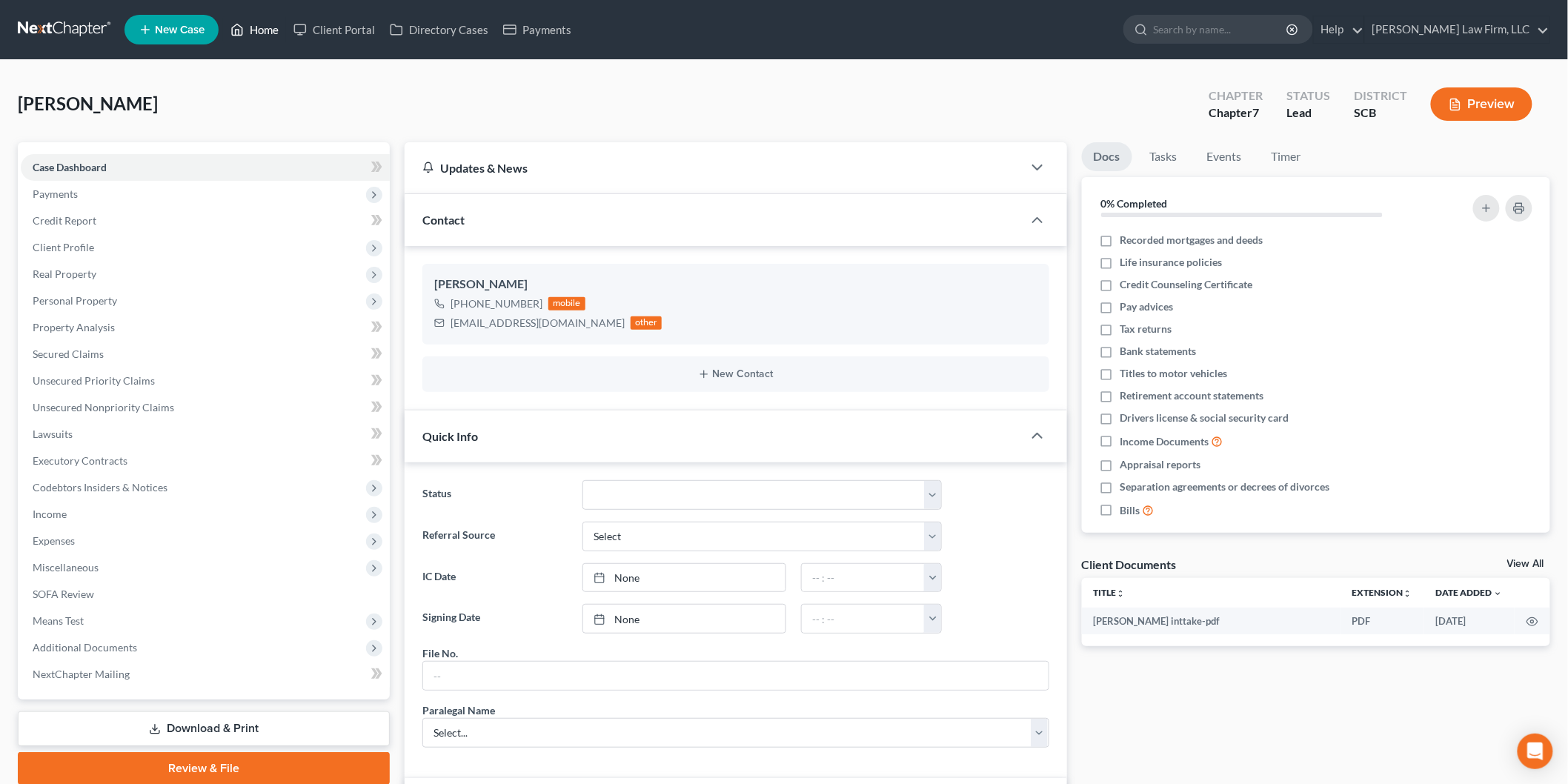
drag, startPoint x: 262, startPoint y: 28, endPoint x: 467, endPoint y: 90, distance: 214.2
click at [262, 28] on link "Home" at bounding box center [254, 29] width 63 height 26
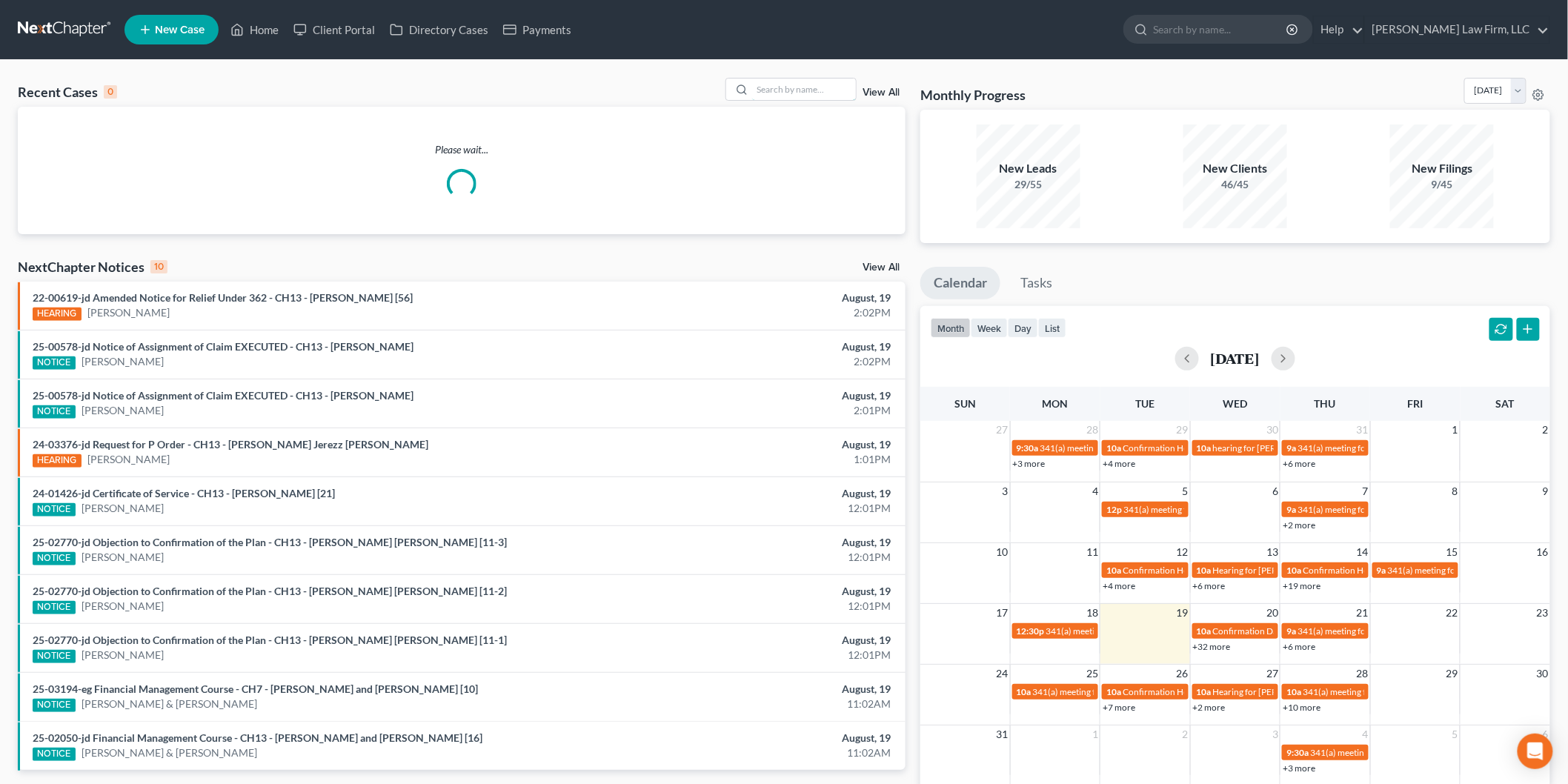
click at [799, 95] on input "search" at bounding box center [804, 89] width 103 height 22
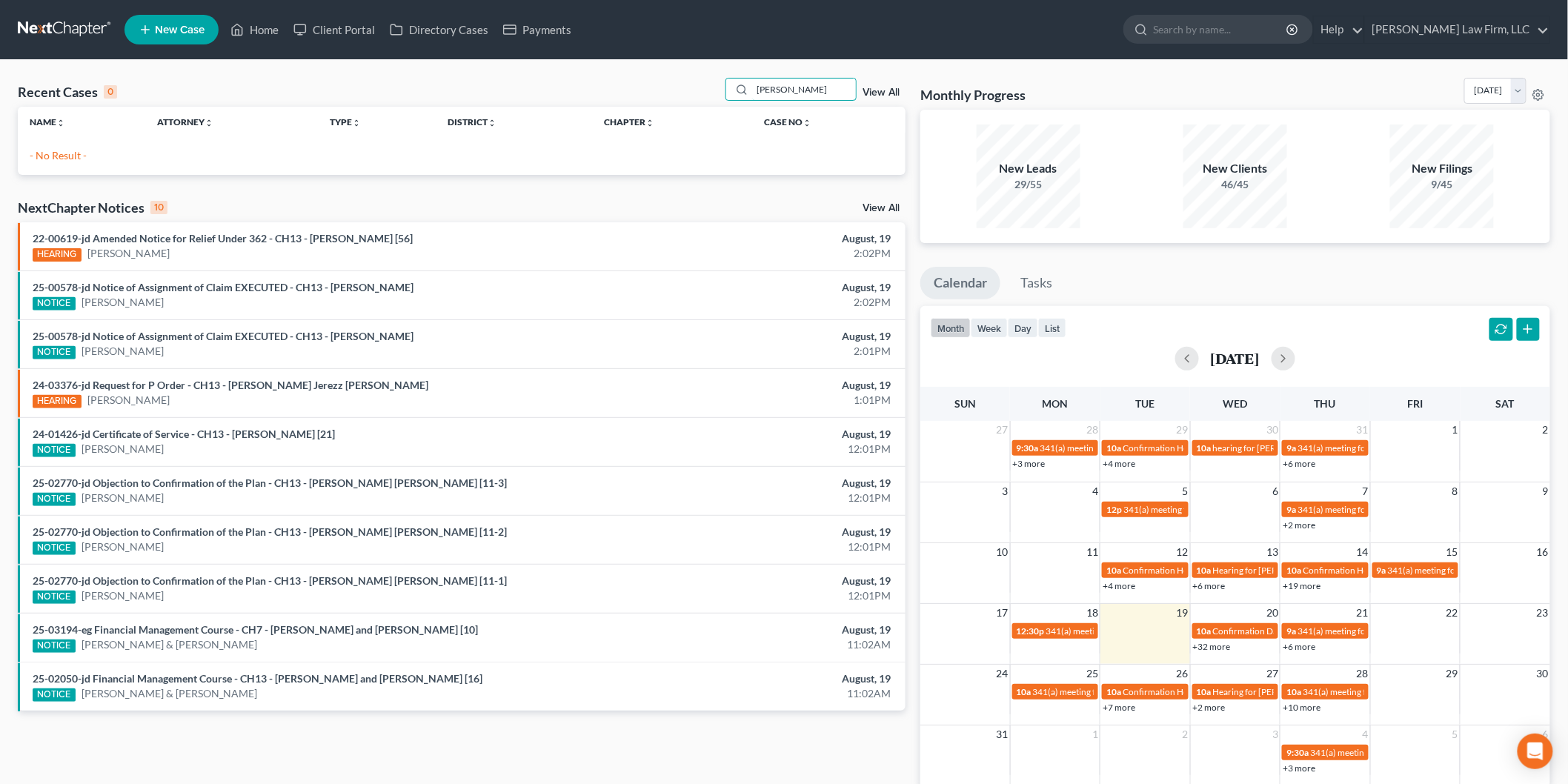
drag, startPoint x: 804, startPoint y: 87, endPoint x: 705, endPoint y: 76, distance: 99.6
click at [705, 76] on div "Recent Cases 0 bost View All Name unfold_more expand_more expand_less Attorney …" at bounding box center [784, 445] width 1568 height 769
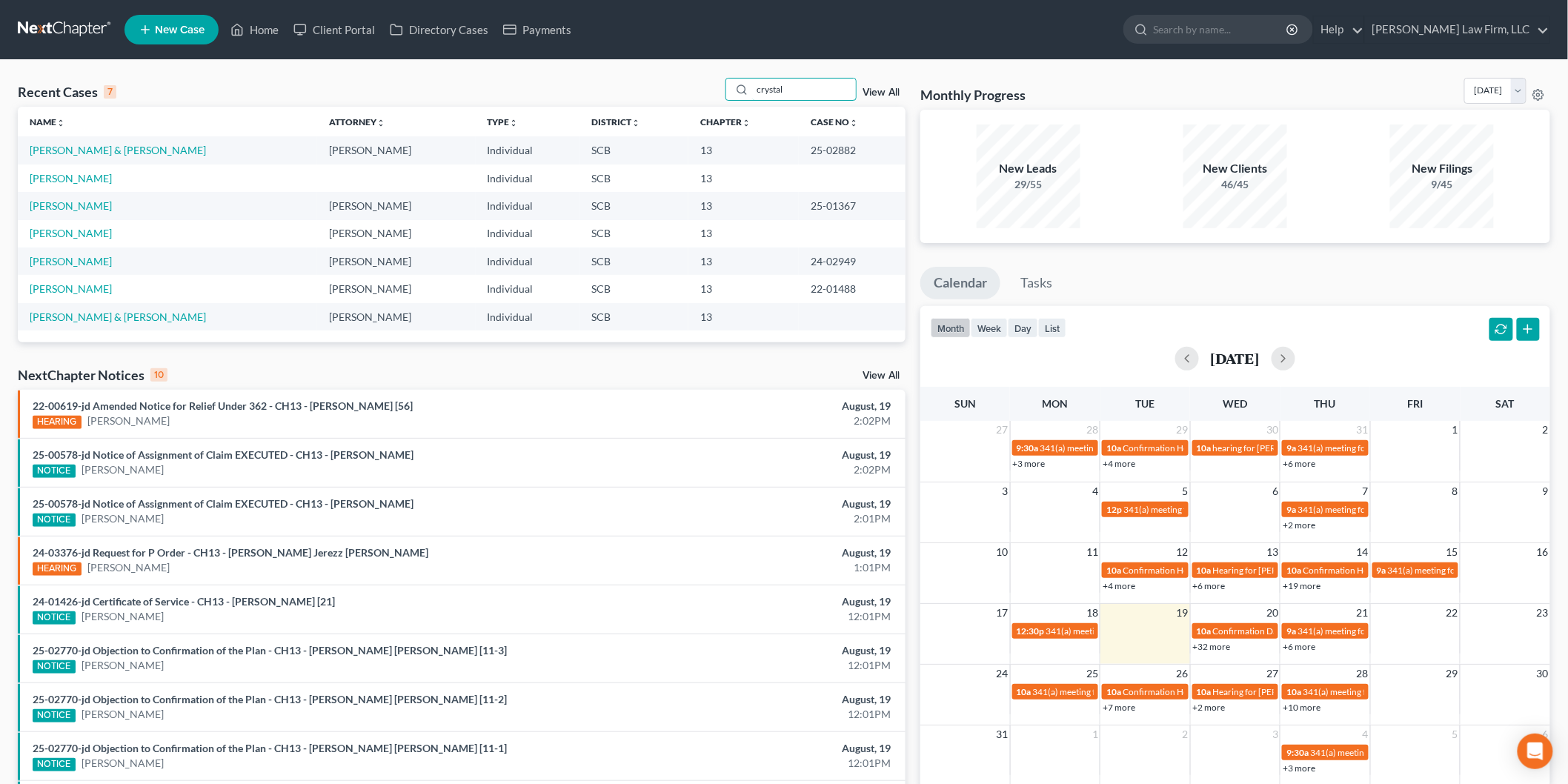
drag, startPoint x: 778, startPoint y: 79, endPoint x: 810, endPoint y: 79, distance: 32.0
click at [783, 80] on input "crystal" at bounding box center [804, 89] width 103 height 22
click at [676, 93] on div "Recent Cases 7 crystal View All" at bounding box center [462, 92] width 888 height 29
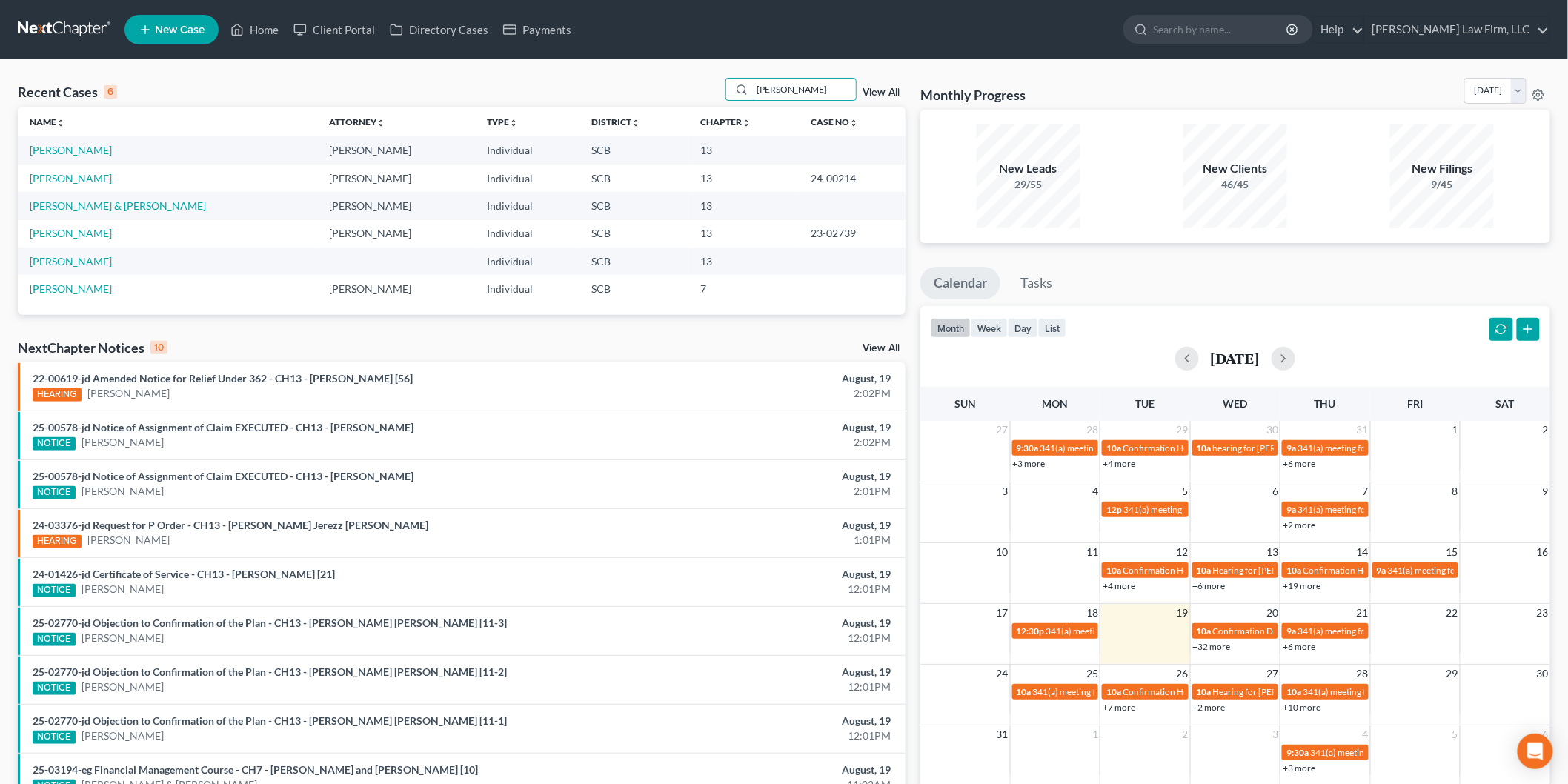
type input "nelson"
click at [64, 147] on link "[PERSON_NAME]" at bounding box center [71, 149] width 82 height 12
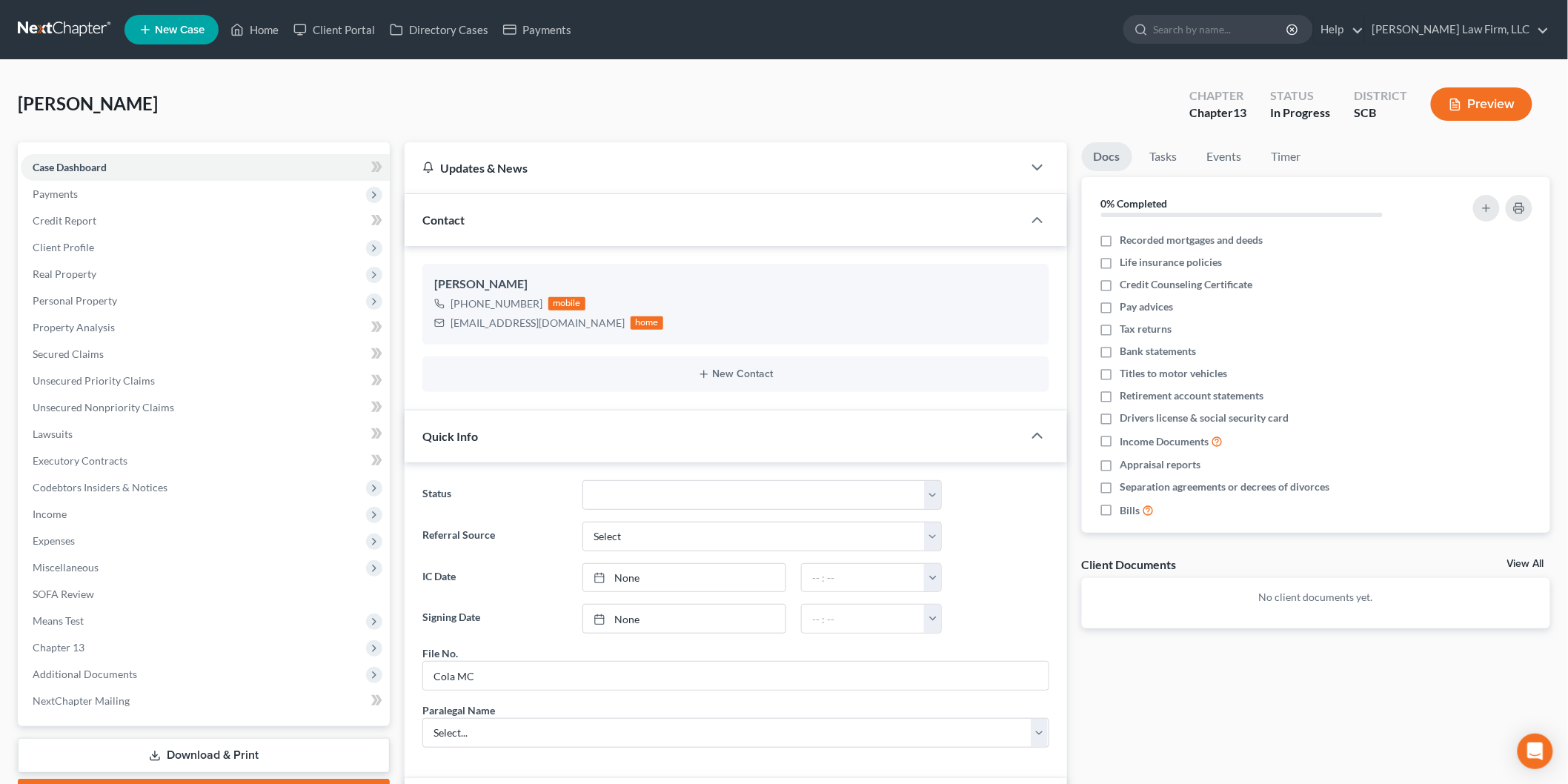
click at [1465, 90] on button "Preview" at bounding box center [1482, 103] width 102 height 33
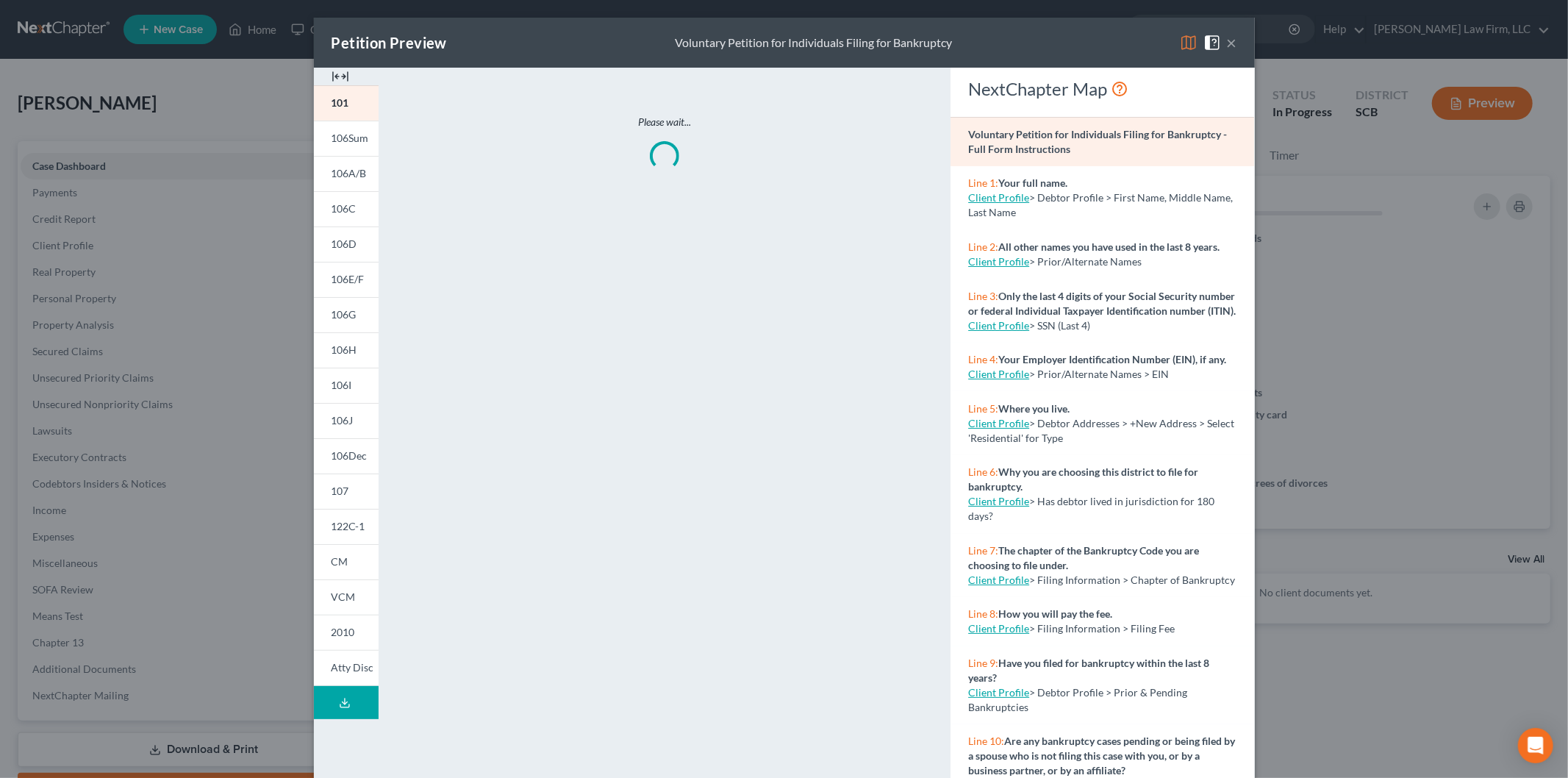
click at [331, 71] on img at bounding box center [340, 76] width 18 height 18
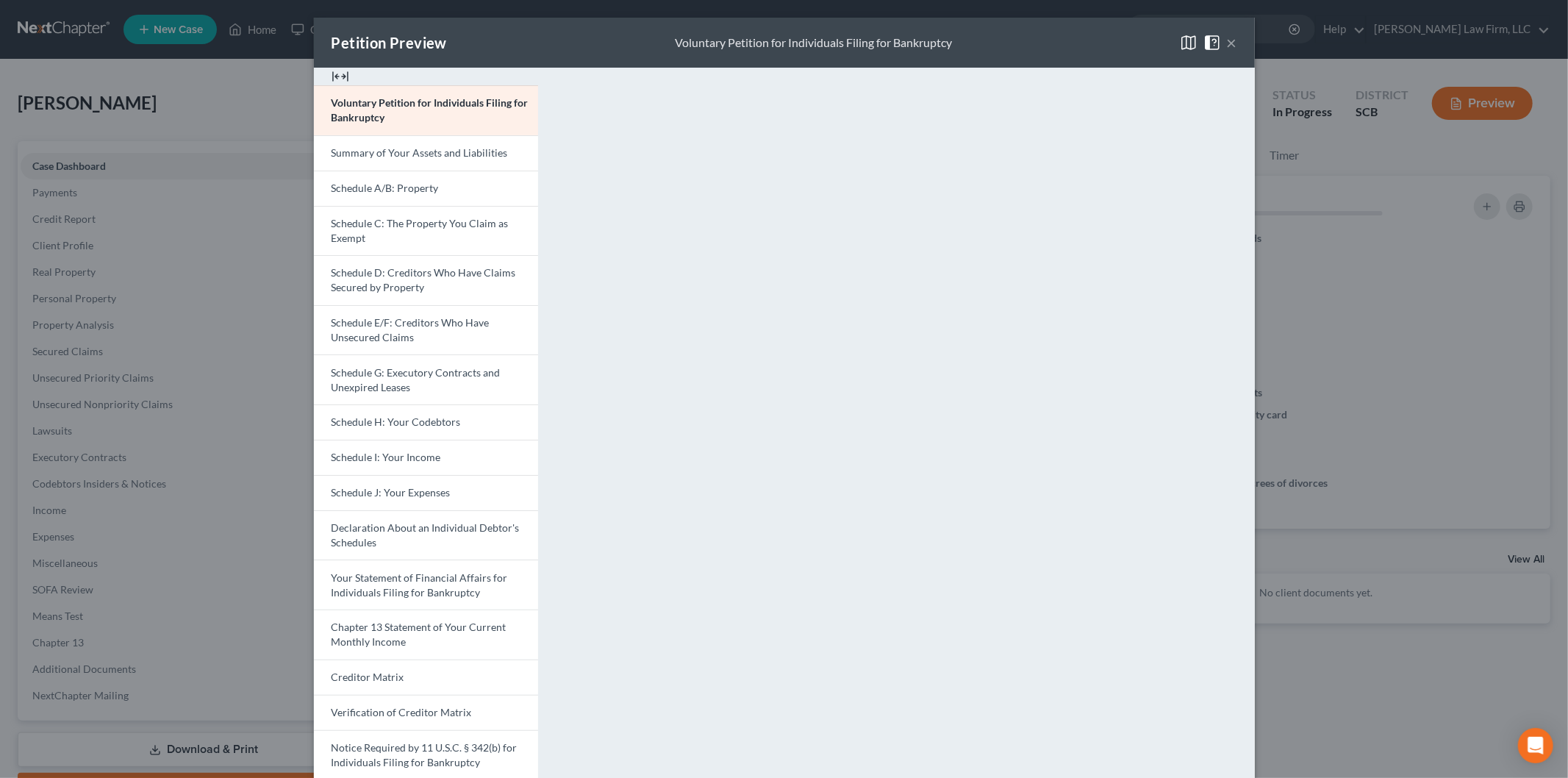
click at [350, 186] on span "Schedule A/B: Property" at bounding box center [384, 188] width 107 height 12
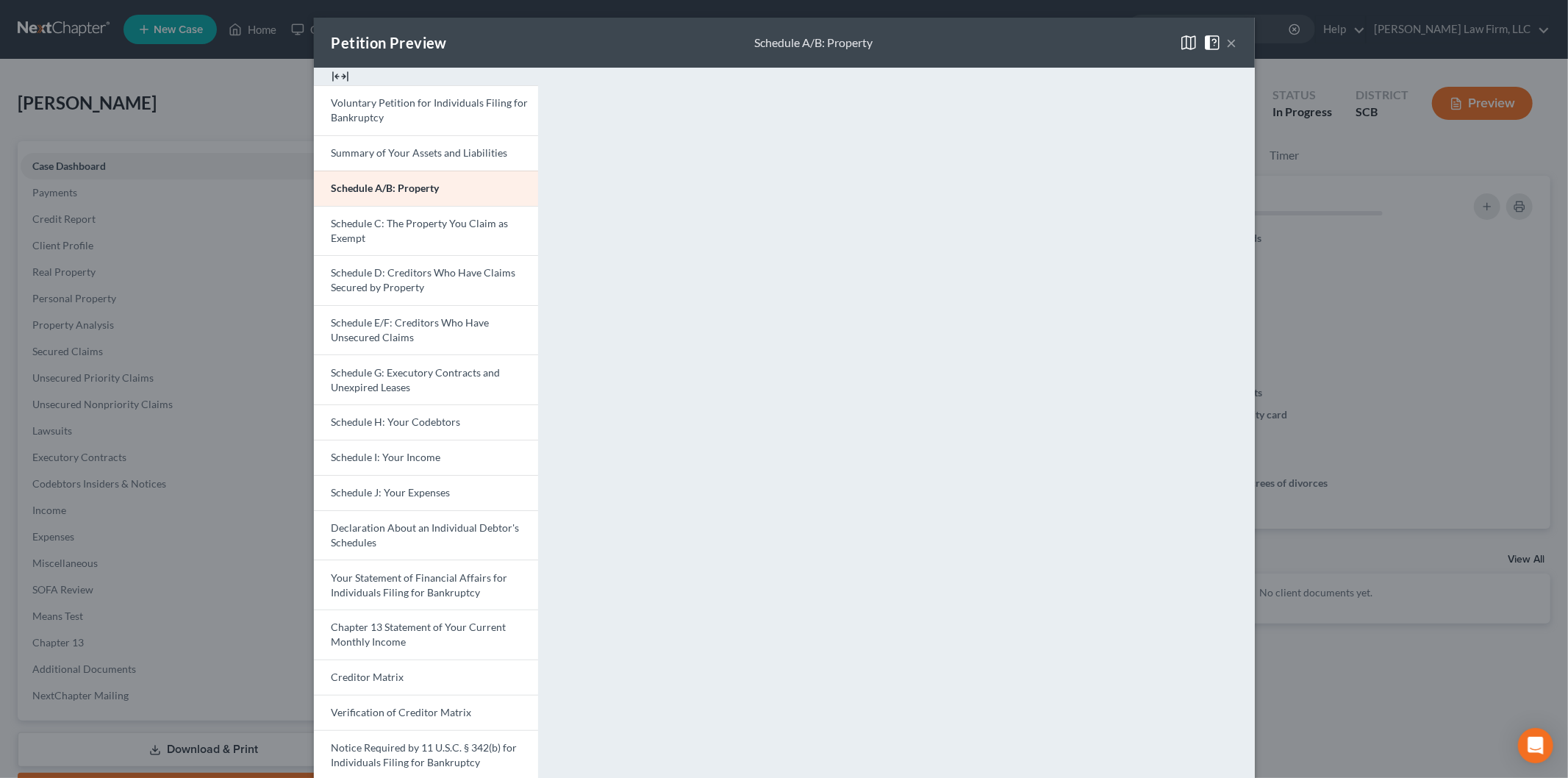
drag, startPoint x: 376, startPoint y: 236, endPoint x: 646, endPoint y: 283, distance: 274.1
click at [375, 237] on link "Schedule C: The Property You Claim as Exempt" at bounding box center [425, 231] width 224 height 50
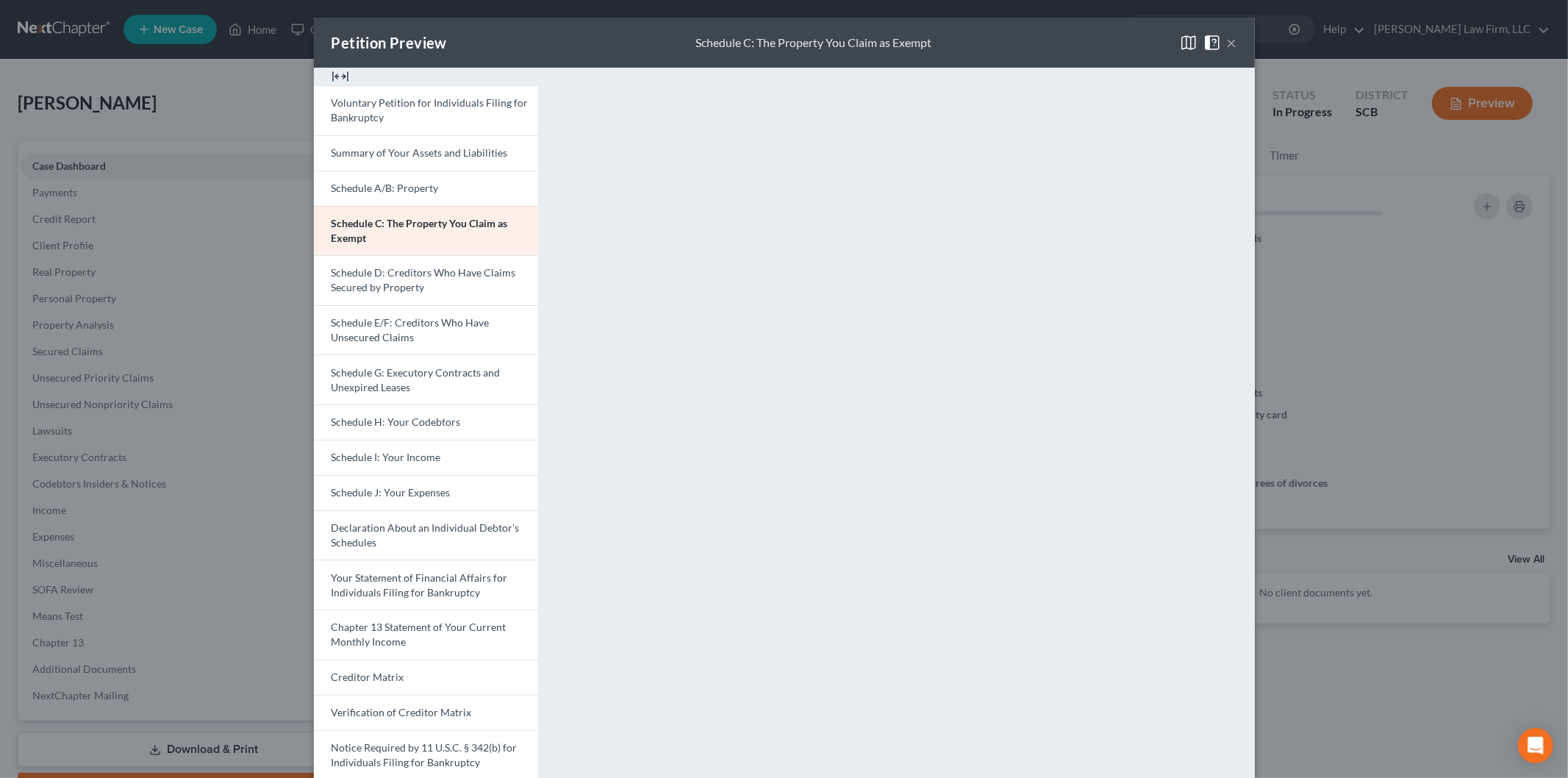
click at [395, 272] on span "Schedule D: Creditors Who Have Claims Secured by Property" at bounding box center [423, 279] width 185 height 27
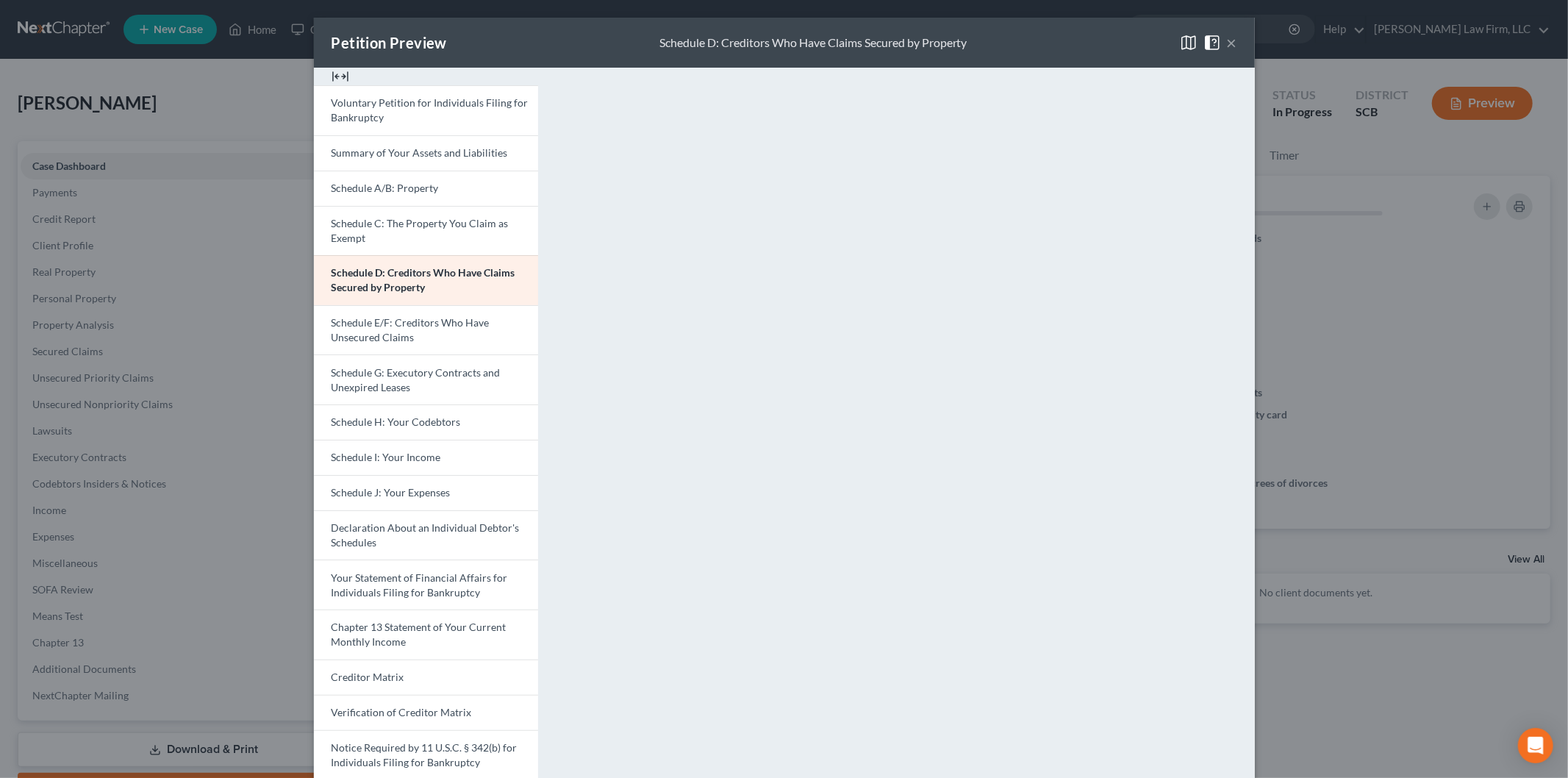
click at [427, 327] on span "Schedule E/F: Creditors Who Have Unsecured Claims" at bounding box center [409, 329] width 158 height 27
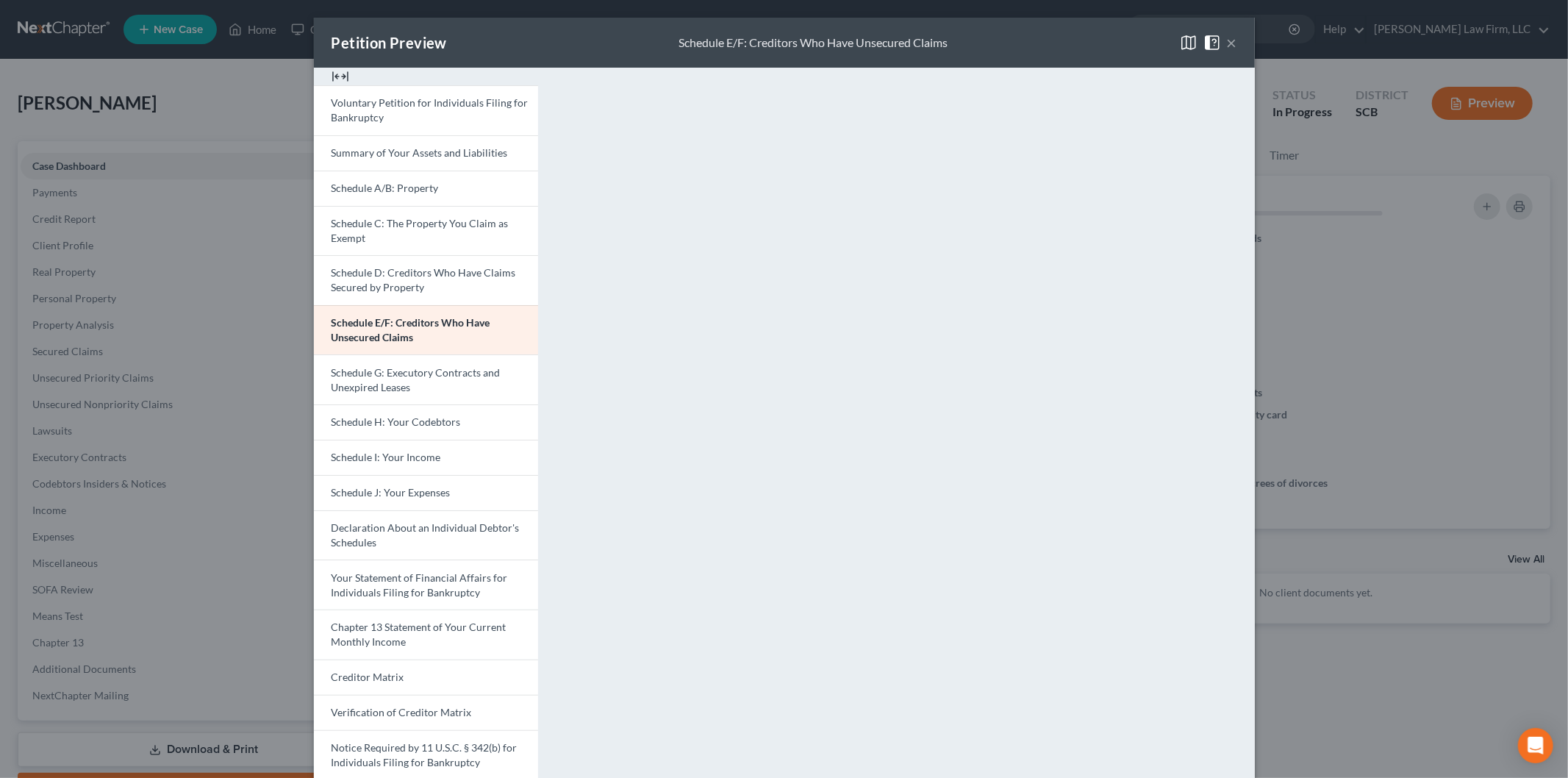
click at [370, 452] on span "Schedule I: Your Income" at bounding box center [385, 456] width 109 height 12
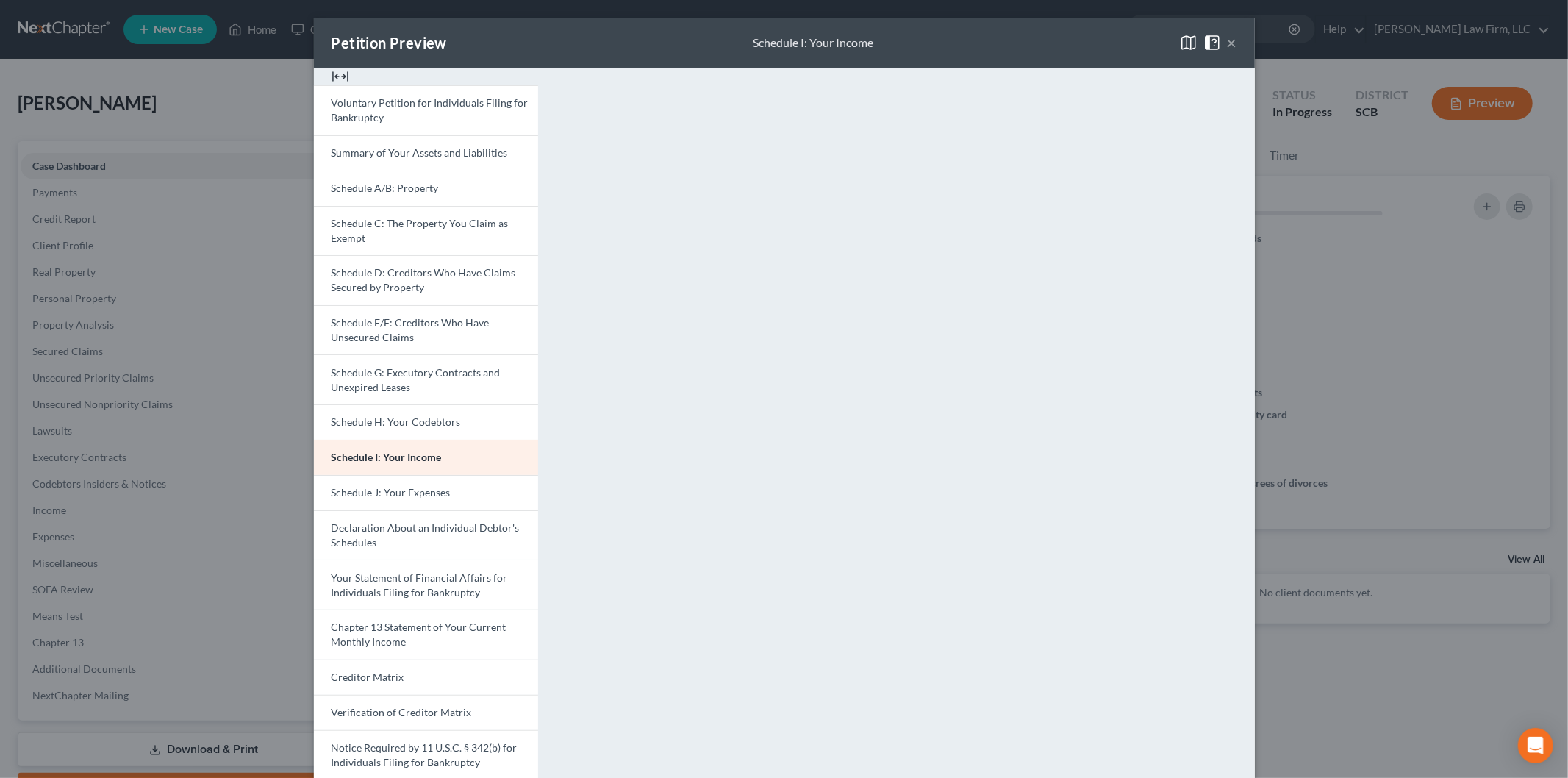
drag, startPoint x: 1226, startPoint y: 38, endPoint x: 1070, endPoint y: 83, distance: 162.4
click at [1227, 38] on button "×" at bounding box center [1231, 42] width 10 height 18
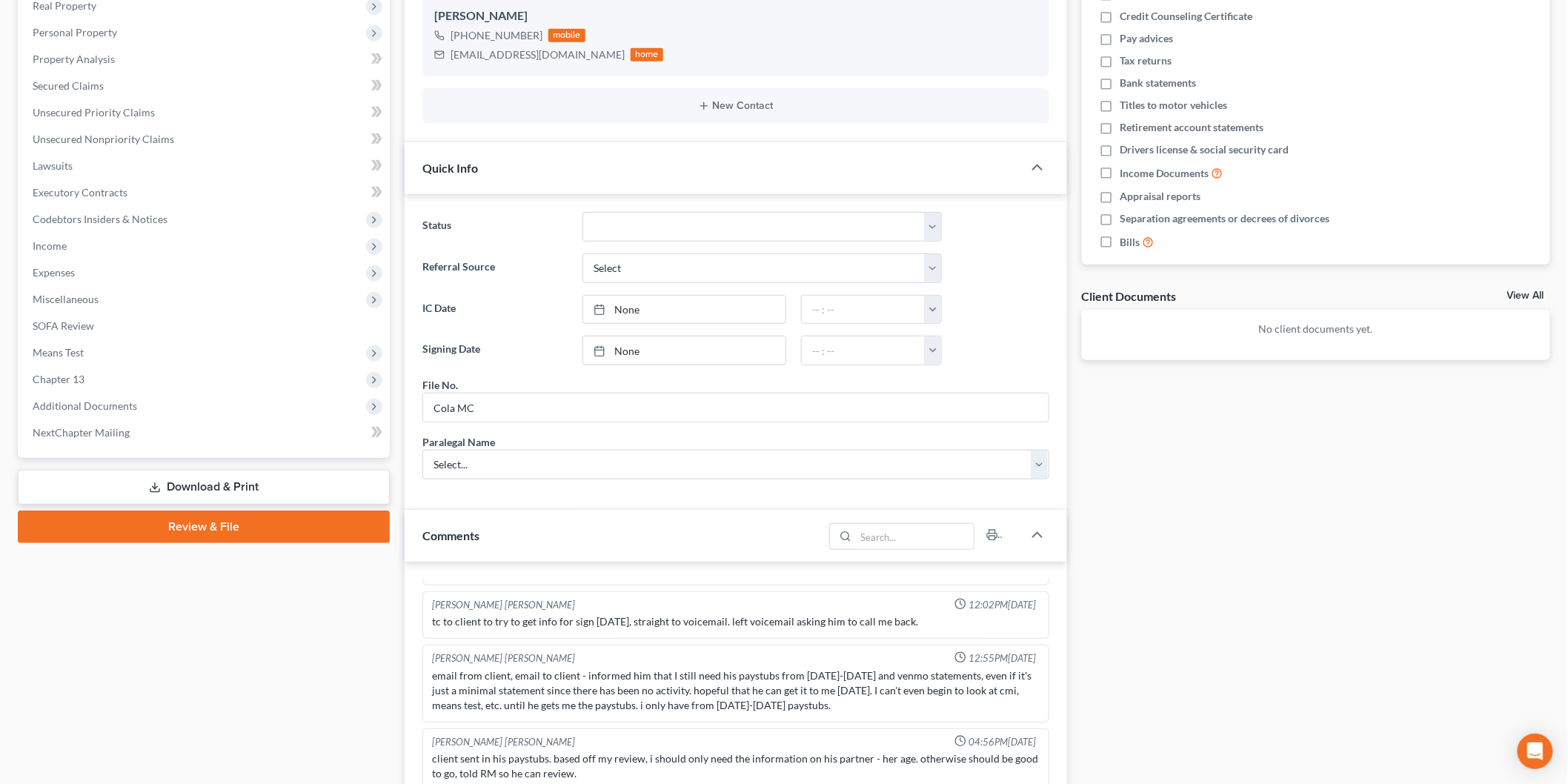
scroll to position [329, 0]
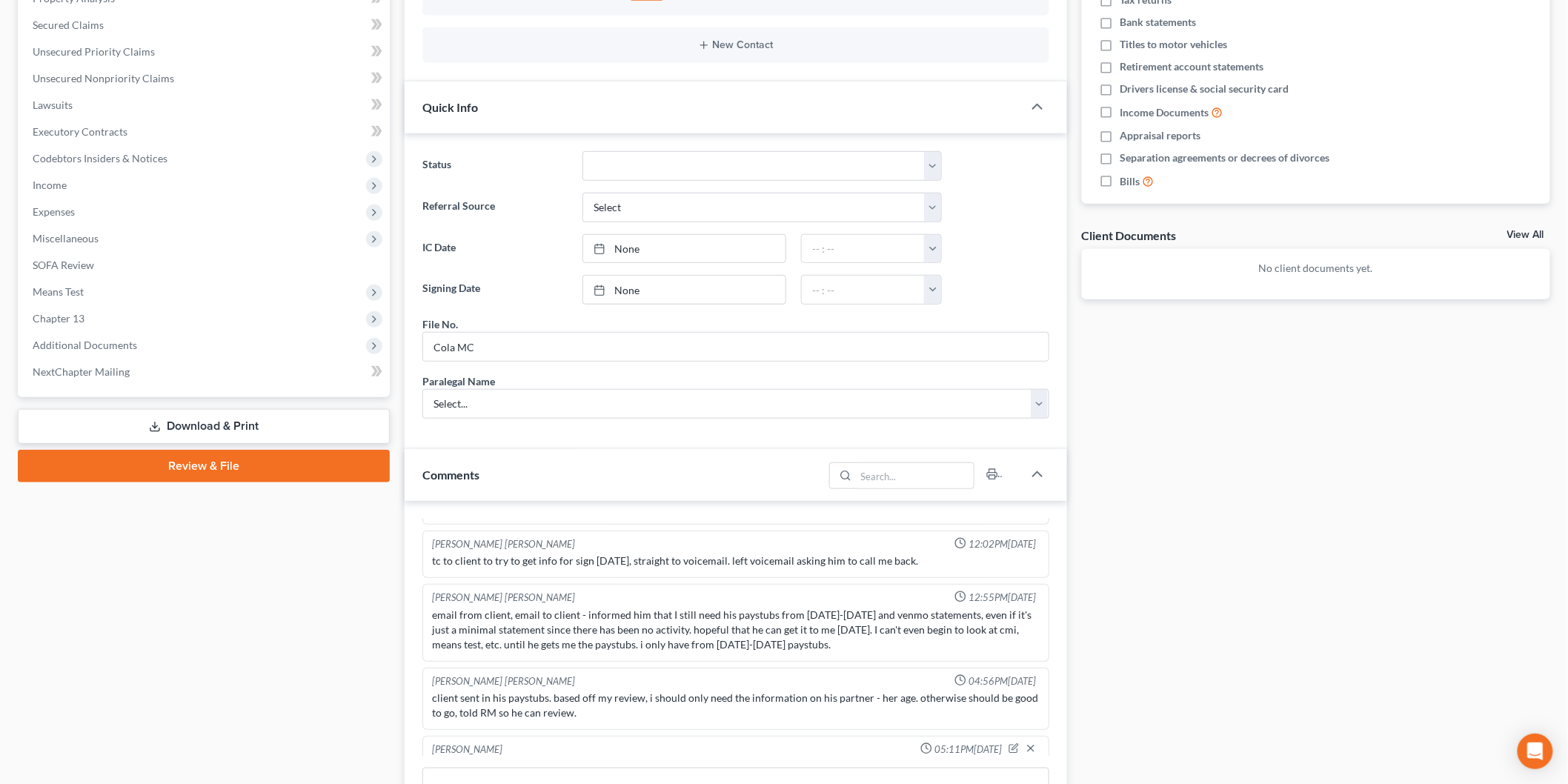
click at [74, 190] on span "Income" at bounding box center [205, 185] width 369 height 26
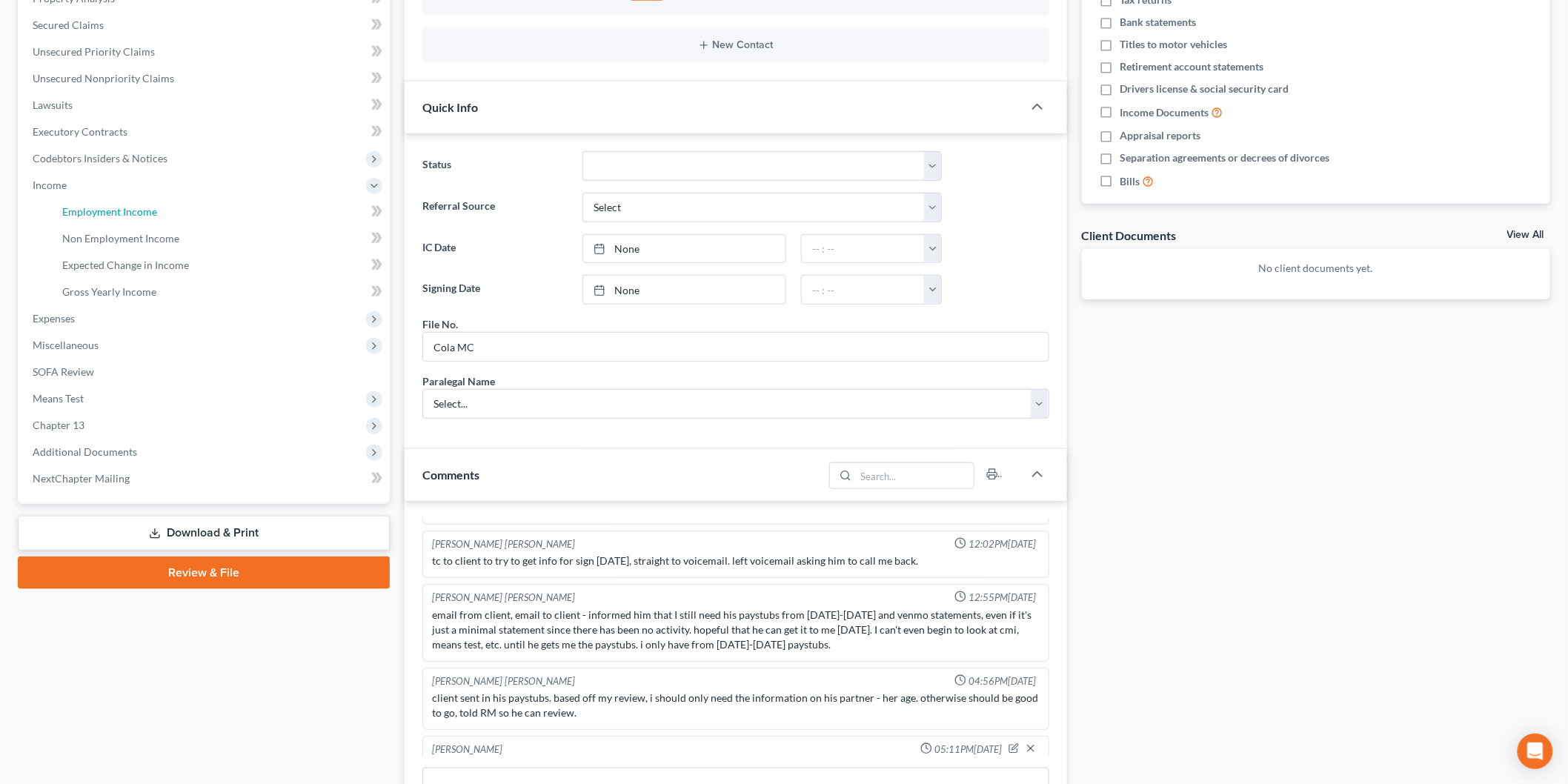
click at [131, 212] on span "Employment Income" at bounding box center [109, 211] width 95 height 12
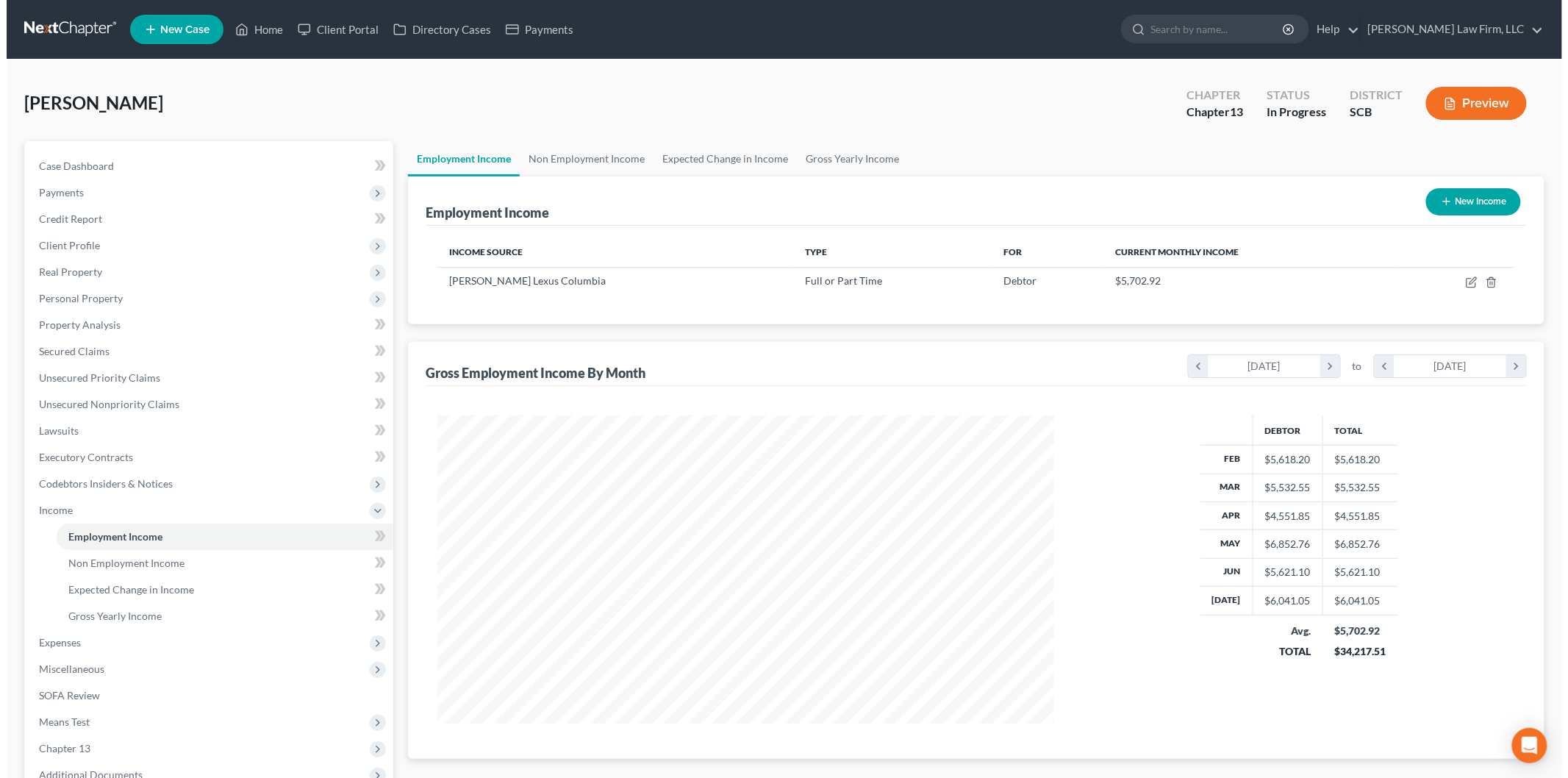
scroll to position [307, 645]
click at [1461, 283] on icon "button" at bounding box center [1464, 283] width 8 height 8
select select "0"
select select "42"
select select "3"
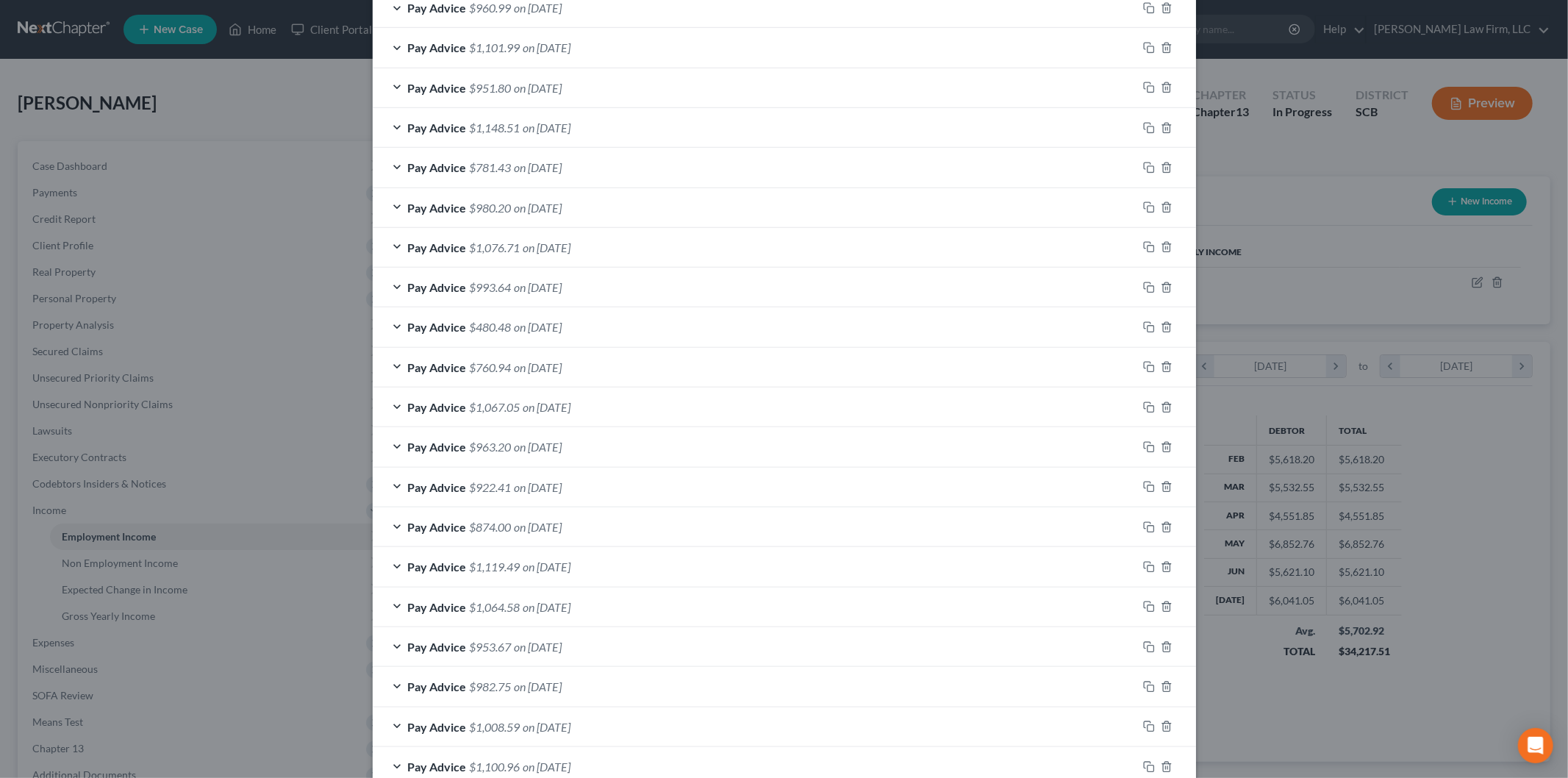
scroll to position [779, 0]
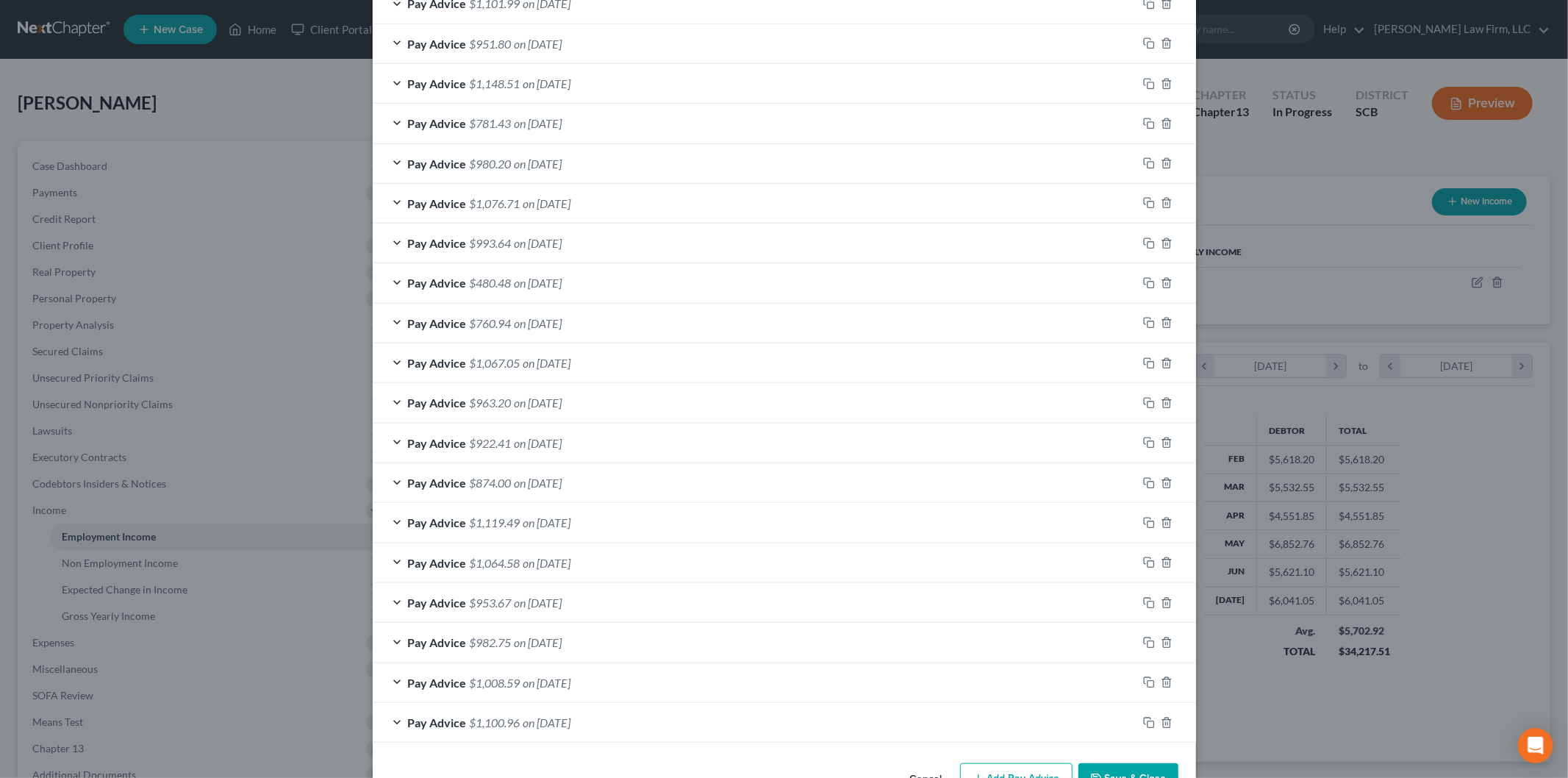
click at [640, 729] on div "Pay Advice $1,100.96 on 02/07/2025" at bounding box center [756, 722] width 765 height 39
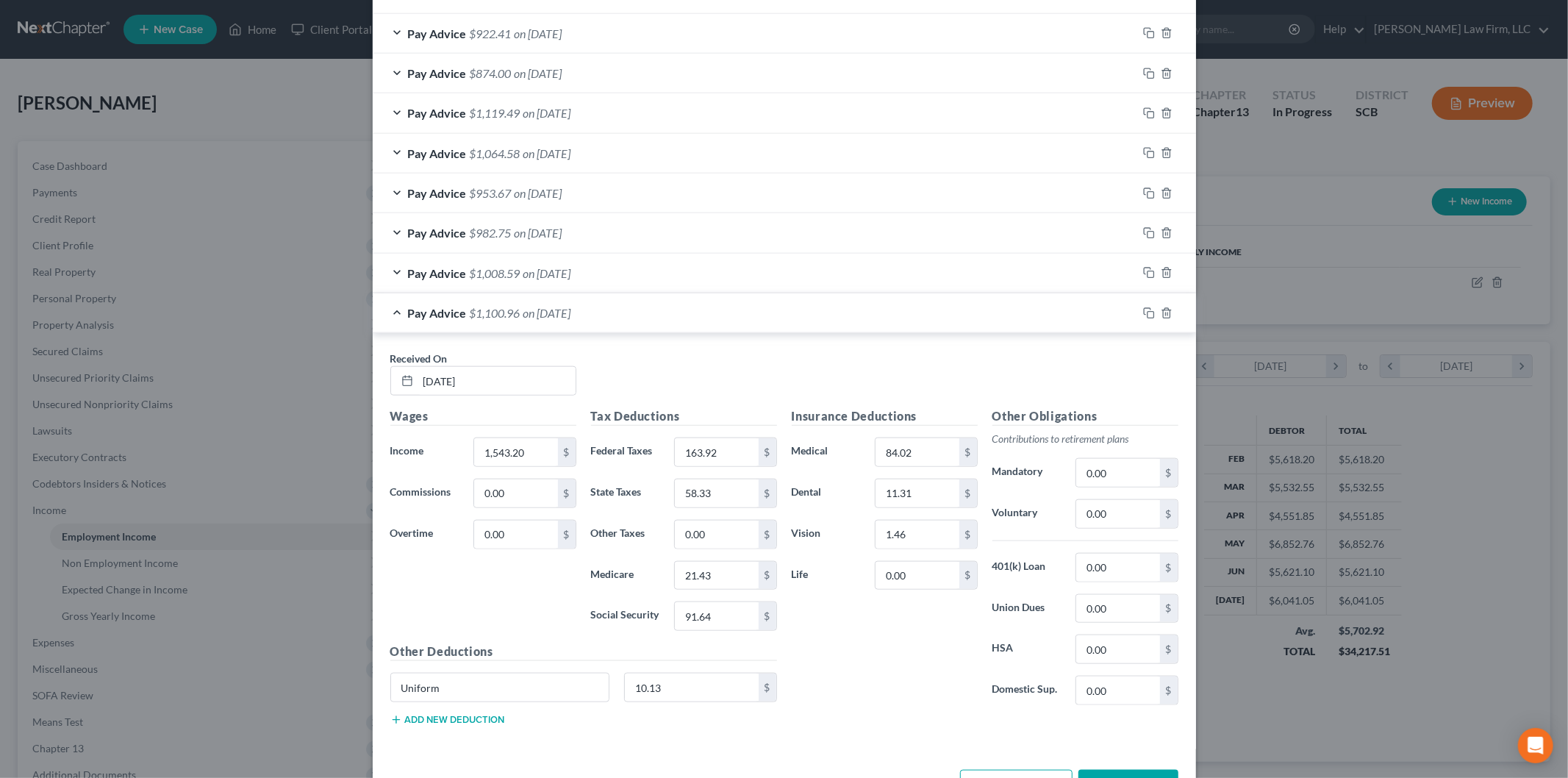
scroll to position [1161, 0]
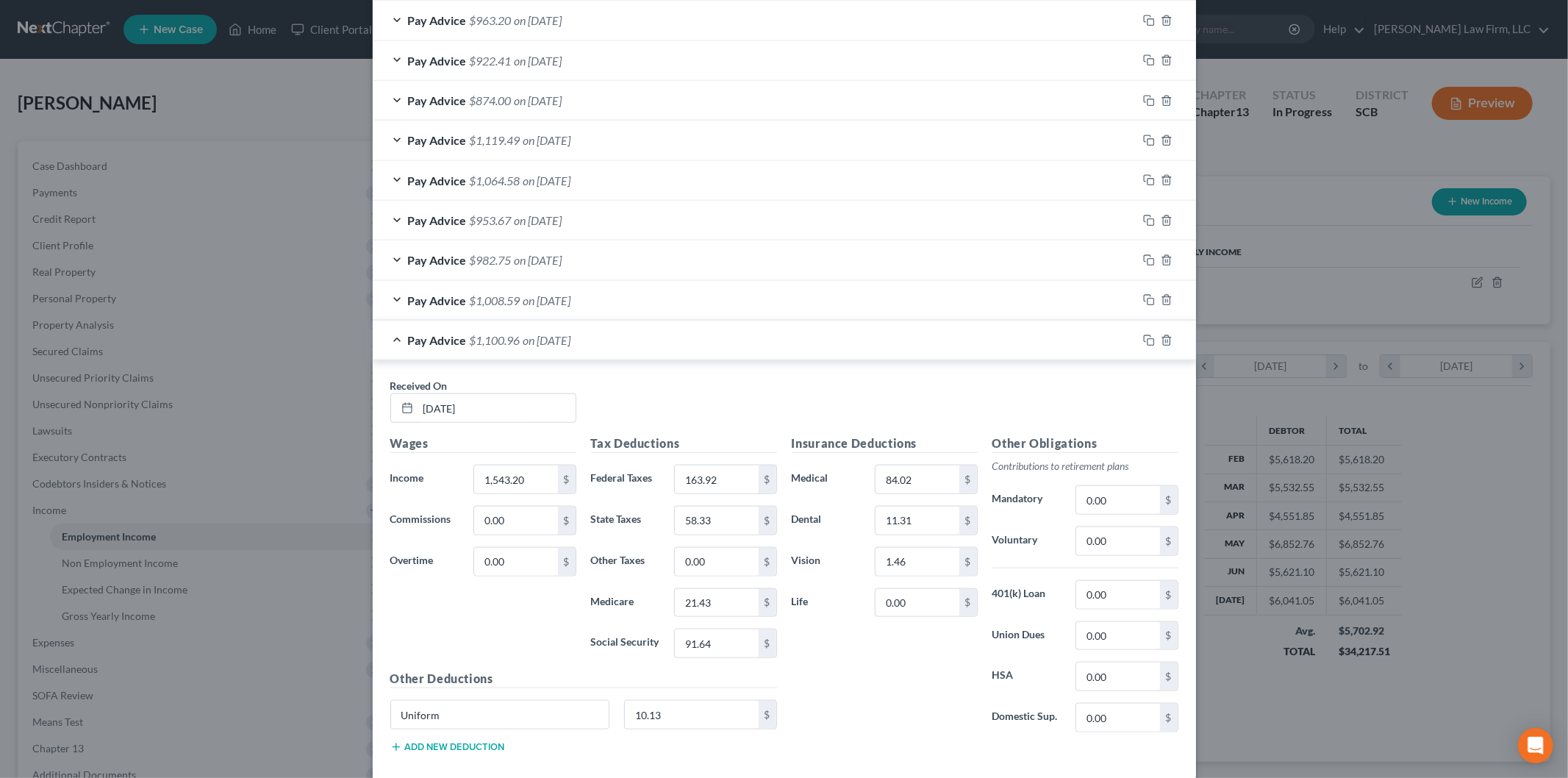
click at [607, 336] on div "Pay Advice $1,100.96 on 02/07/2025" at bounding box center [756, 340] width 765 height 39
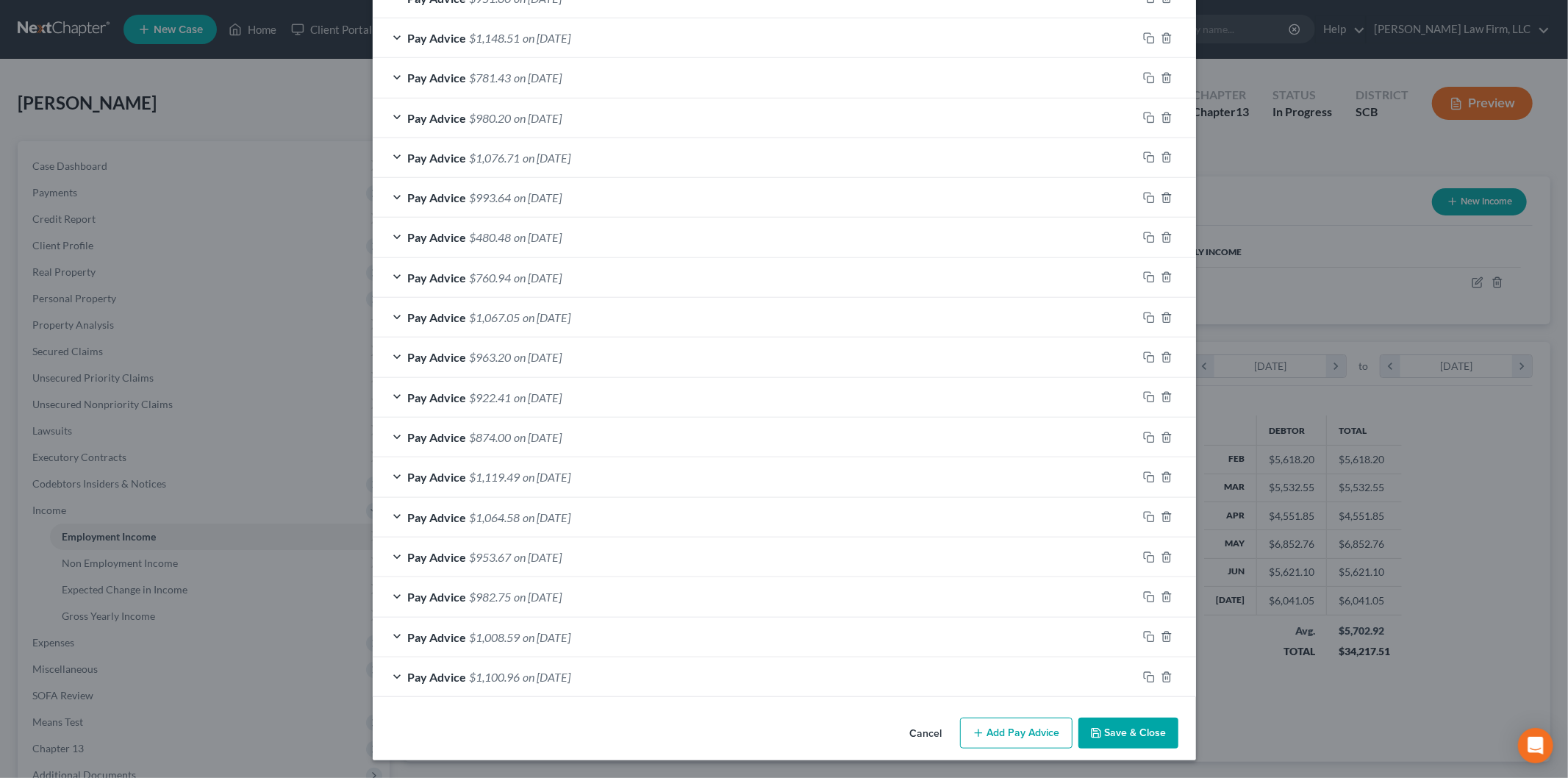
scroll to position [826, 0]
click at [615, 628] on div "Pay Advice $1,008.59 on 02/14/2025" at bounding box center [756, 637] width 765 height 39
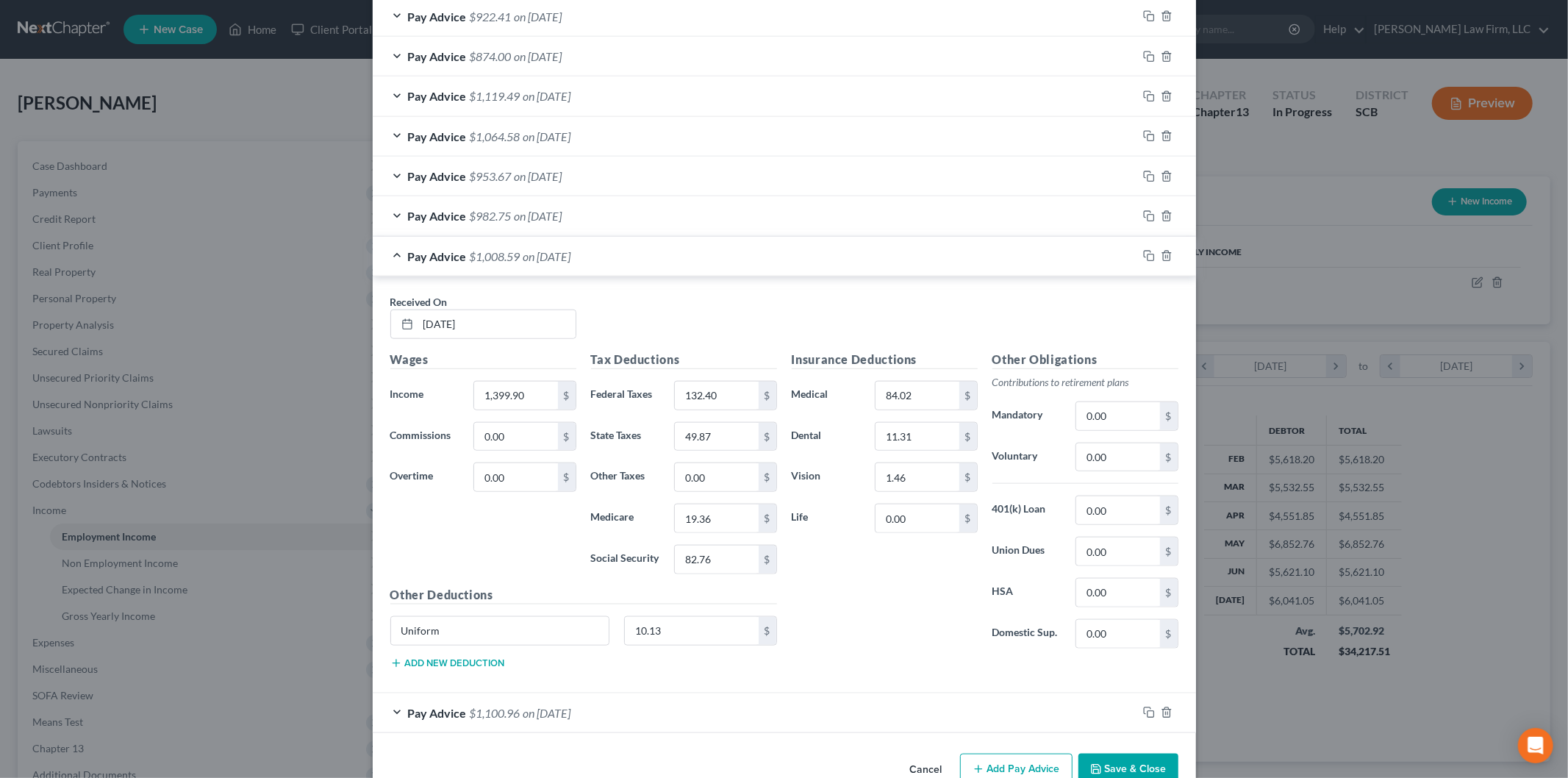
scroll to position [1243, 0]
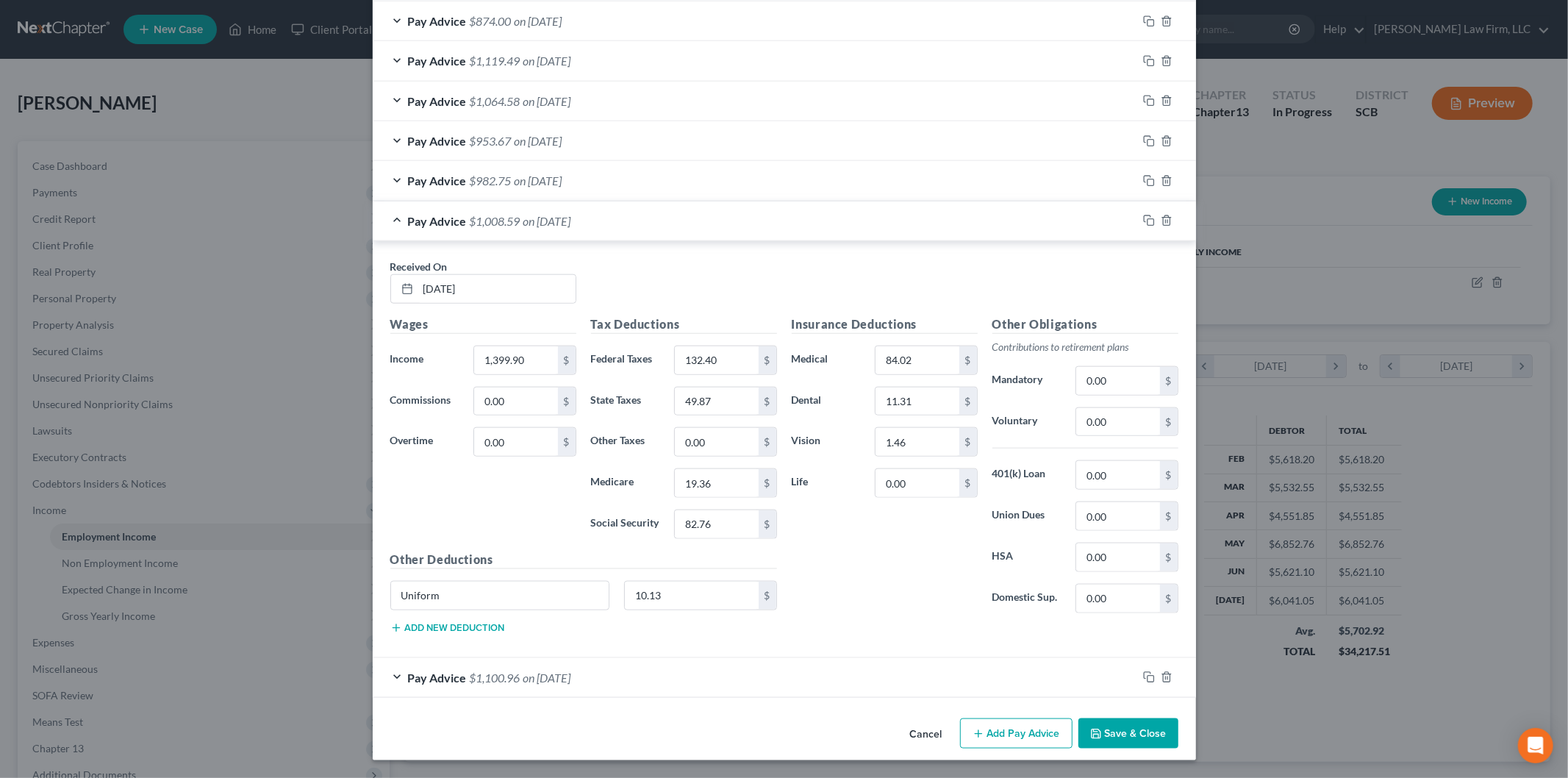
click at [650, 221] on div "Pay Advice $1,008.59 on 02/14/2025" at bounding box center [756, 221] width 765 height 39
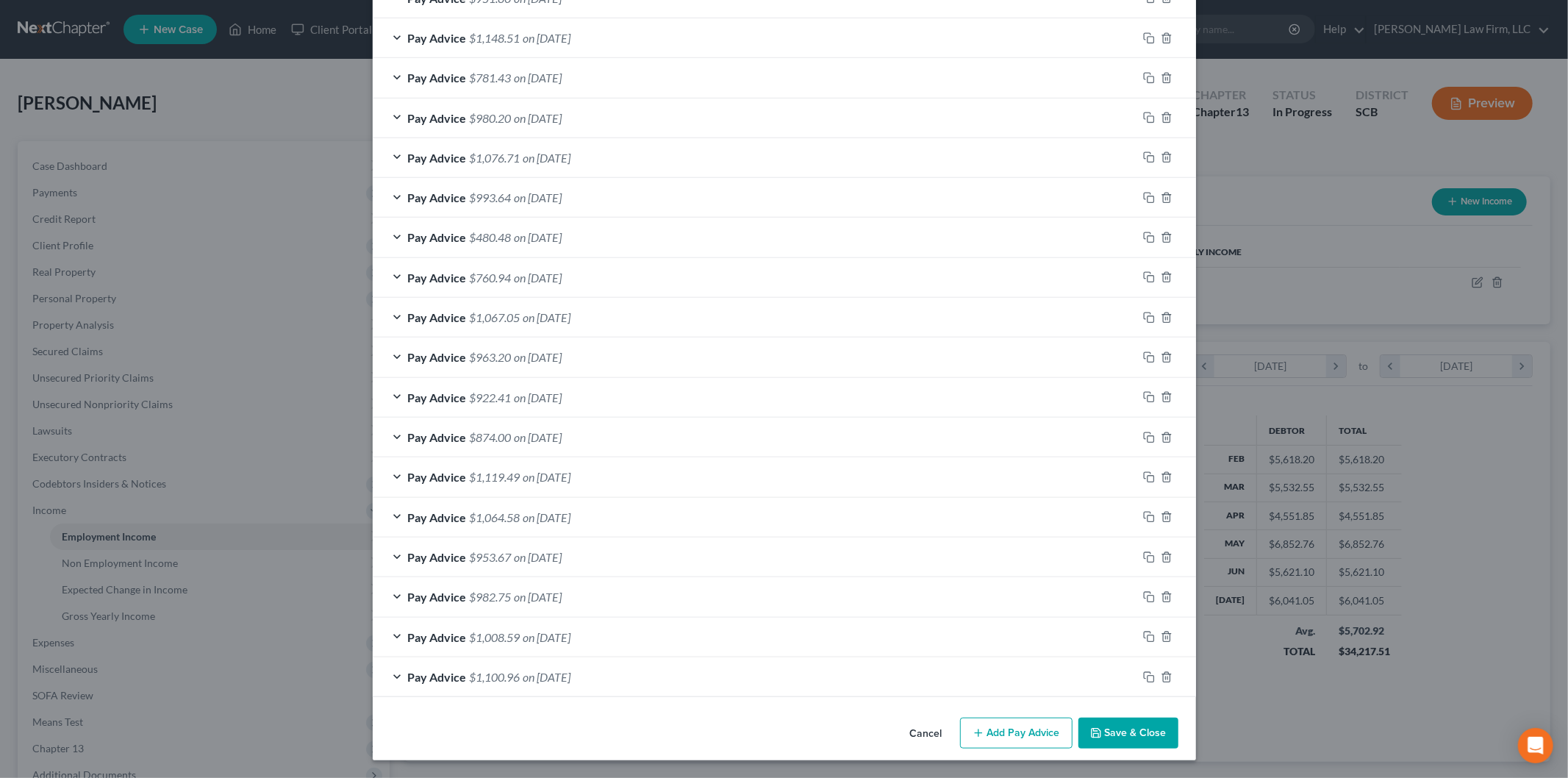
scroll to position [826, 0]
click at [631, 598] on div "Pay Advice $982.75 on 02/21/2025" at bounding box center [756, 597] width 765 height 39
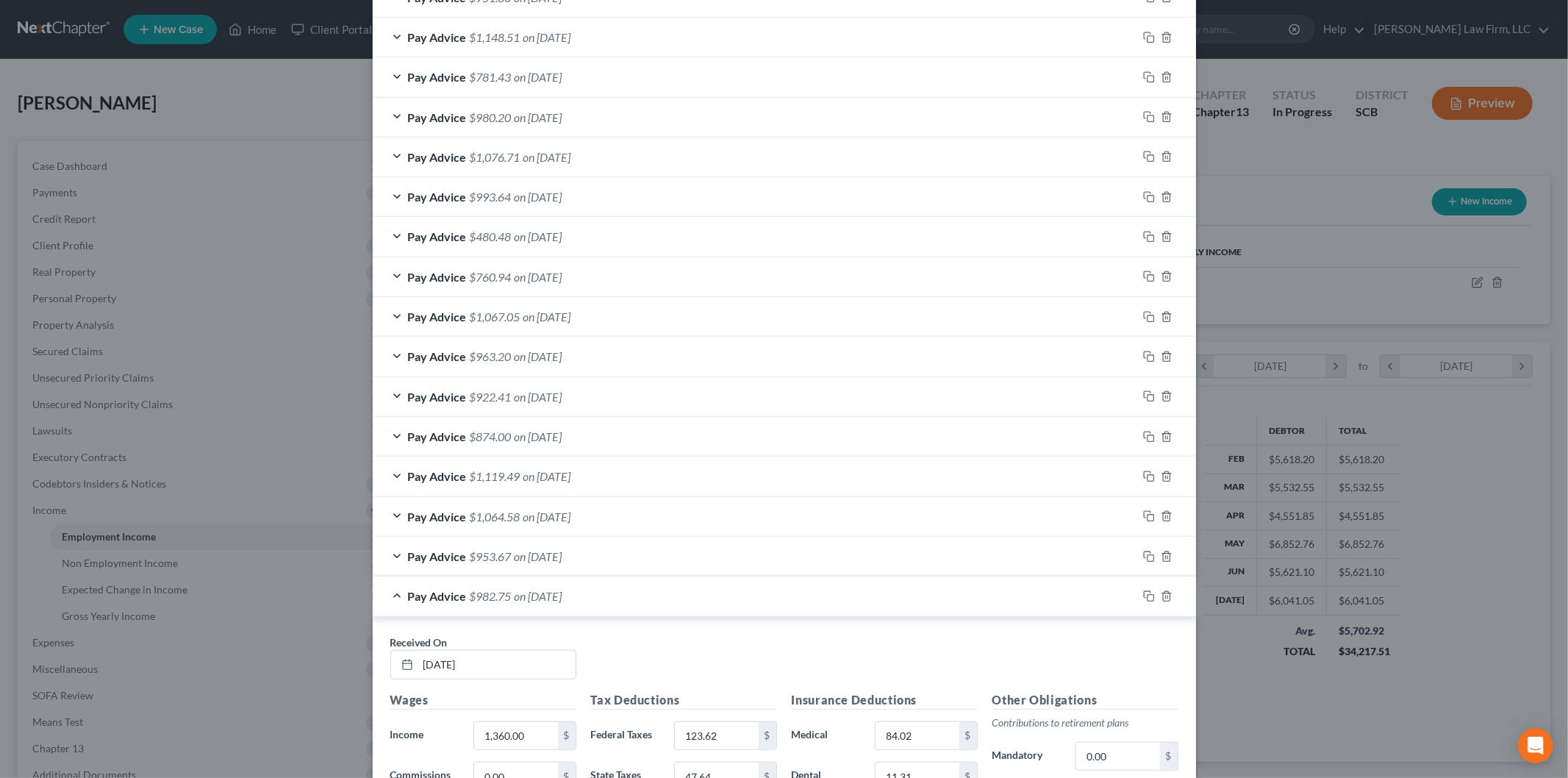
scroll to position [1243, 0]
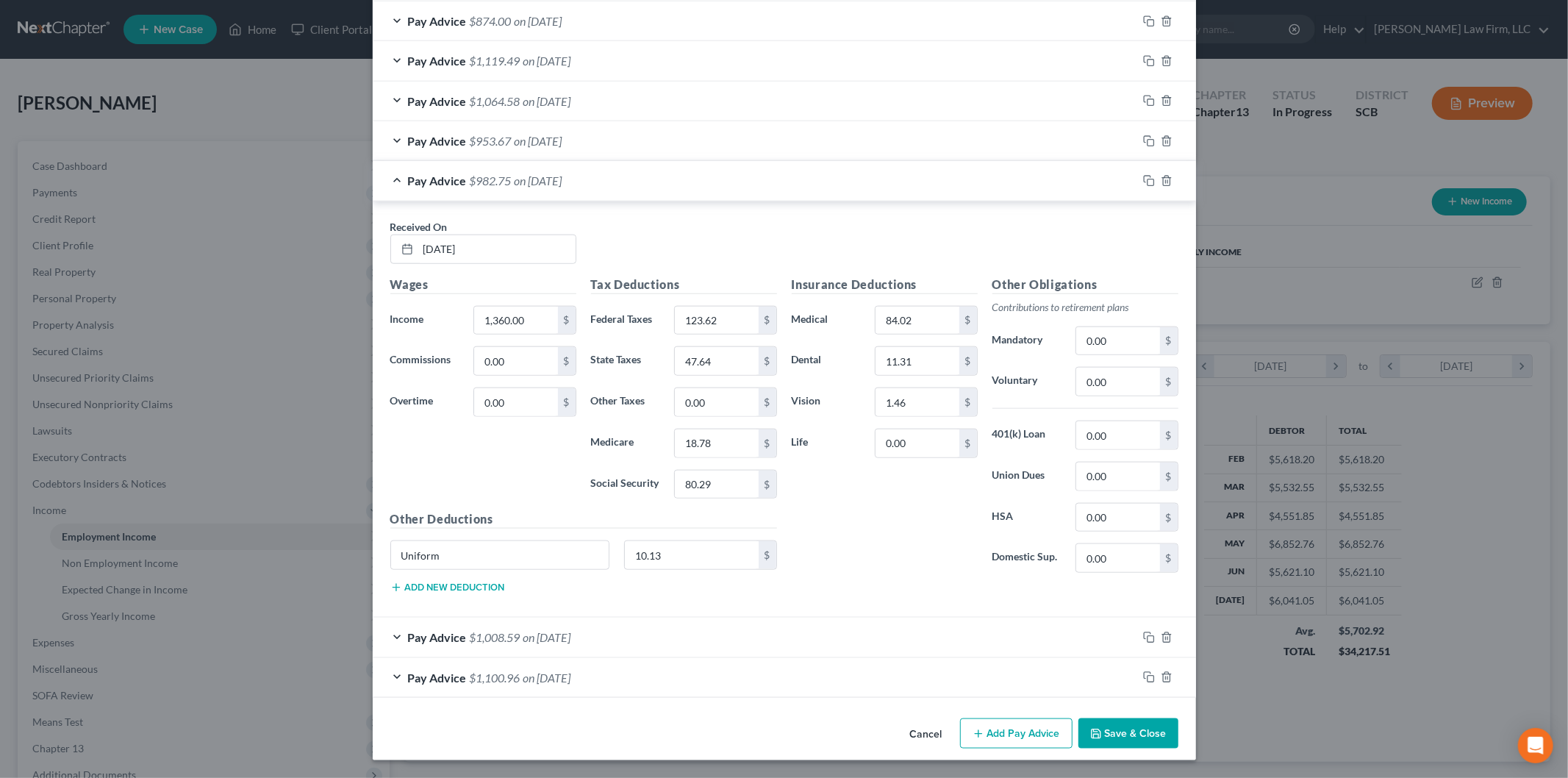
click at [741, 187] on div "Pay Advice $982.75 on 02/21/2025" at bounding box center [756, 181] width 765 height 39
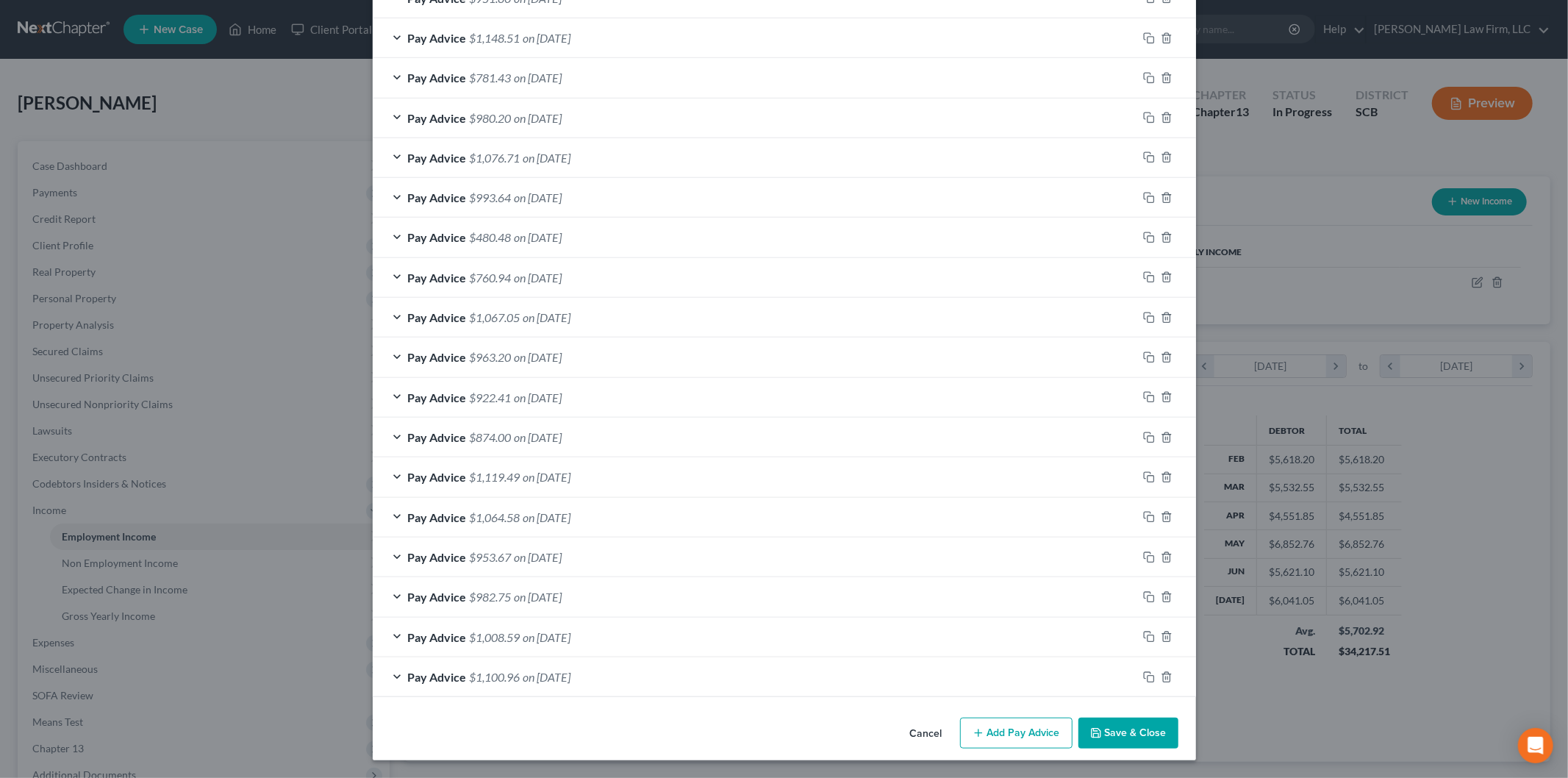
scroll to position [826, 0]
click at [616, 557] on div "Pay Advice $953.67 on 02/28/2025" at bounding box center [756, 557] width 765 height 39
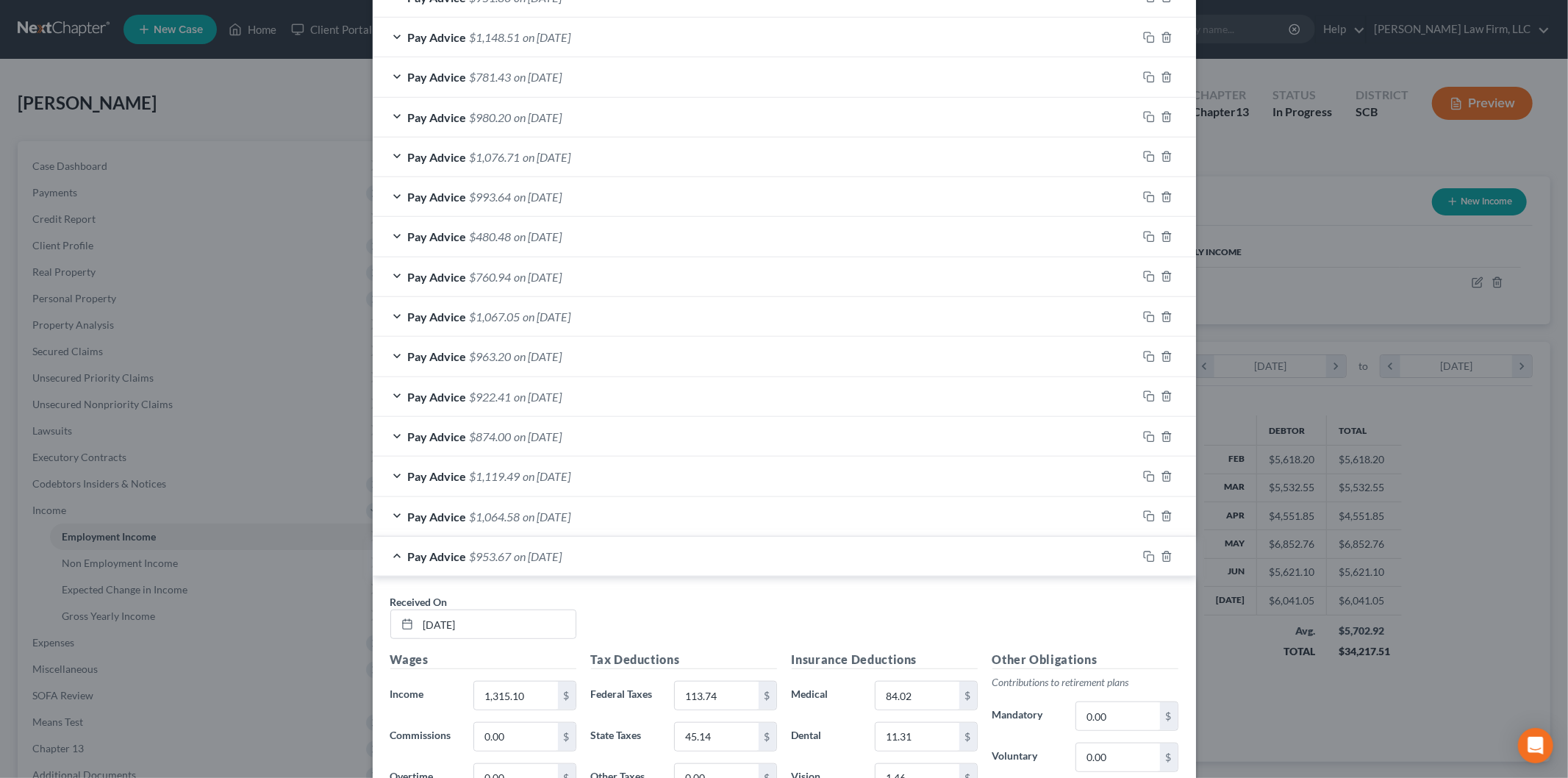
scroll to position [1243, 0]
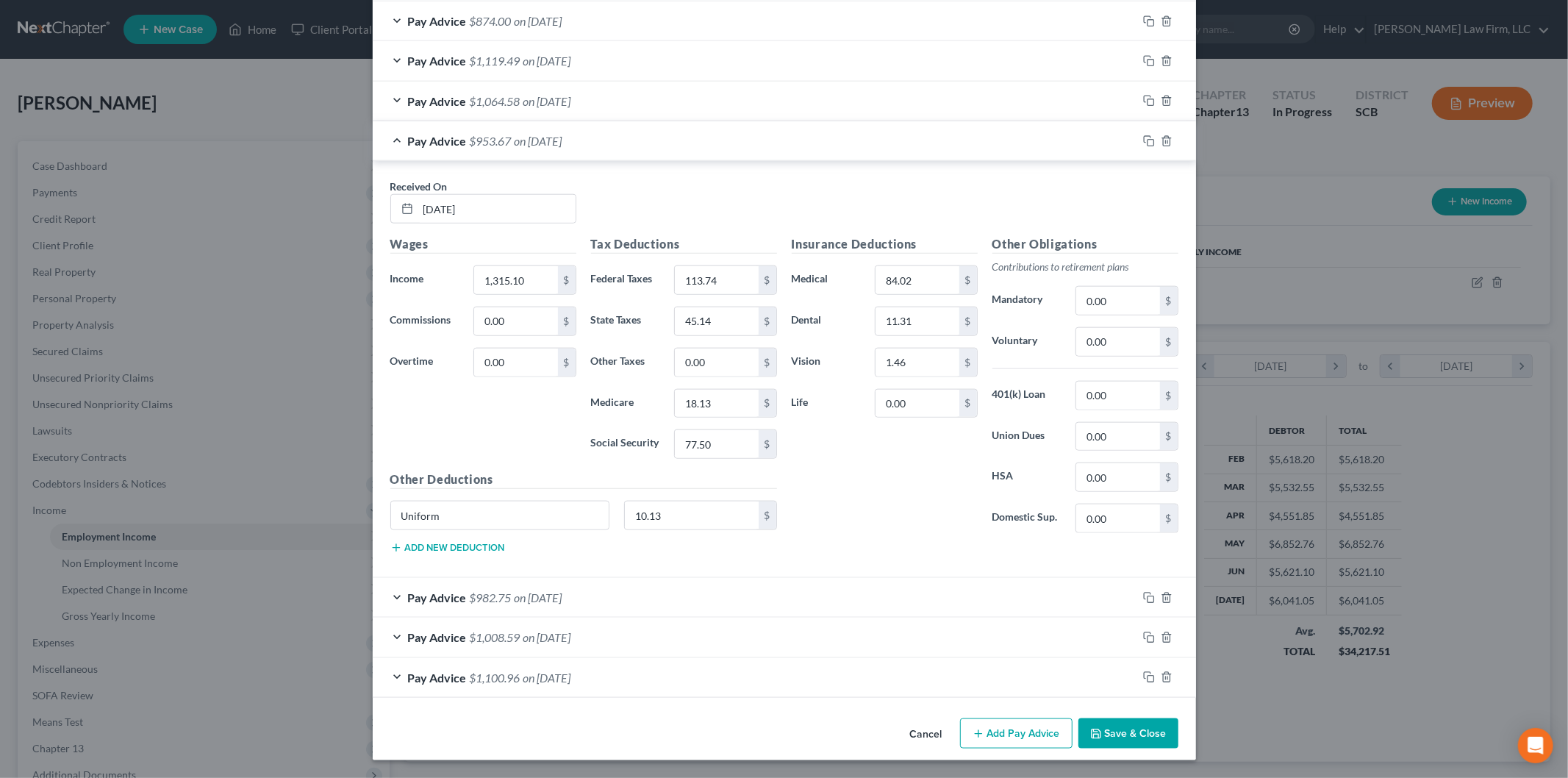
click at [644, 144] on div "Pay Advice $953.67 on 02/28/2025" at bounding box center [756, 141] width 765 height 39
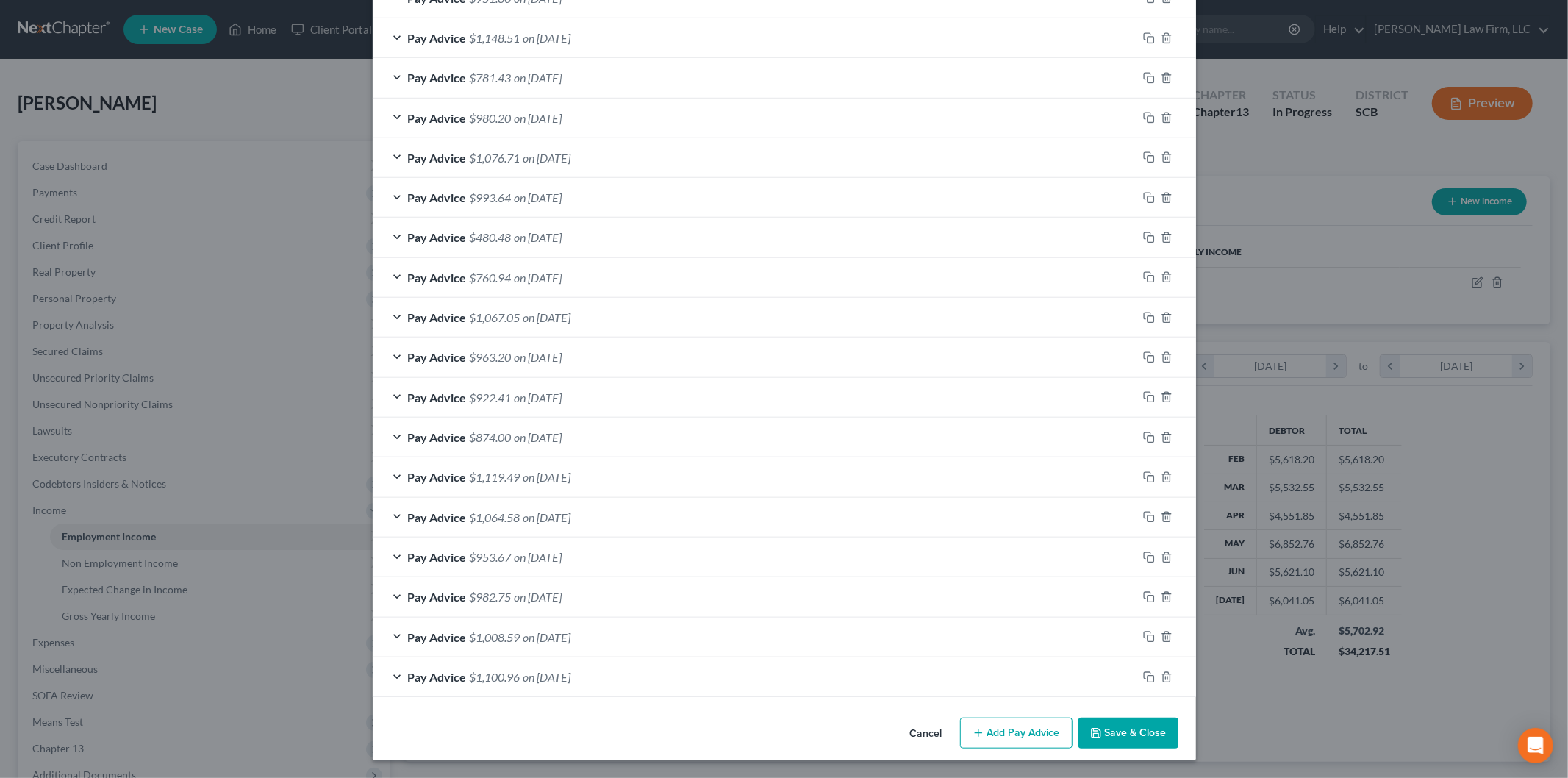
scroll to position [826, 0]
click at [630, 503] on div "Pay Advice $1,064.58 on 03/07/2025" at bounding box center [756, 517] width 765 height 39
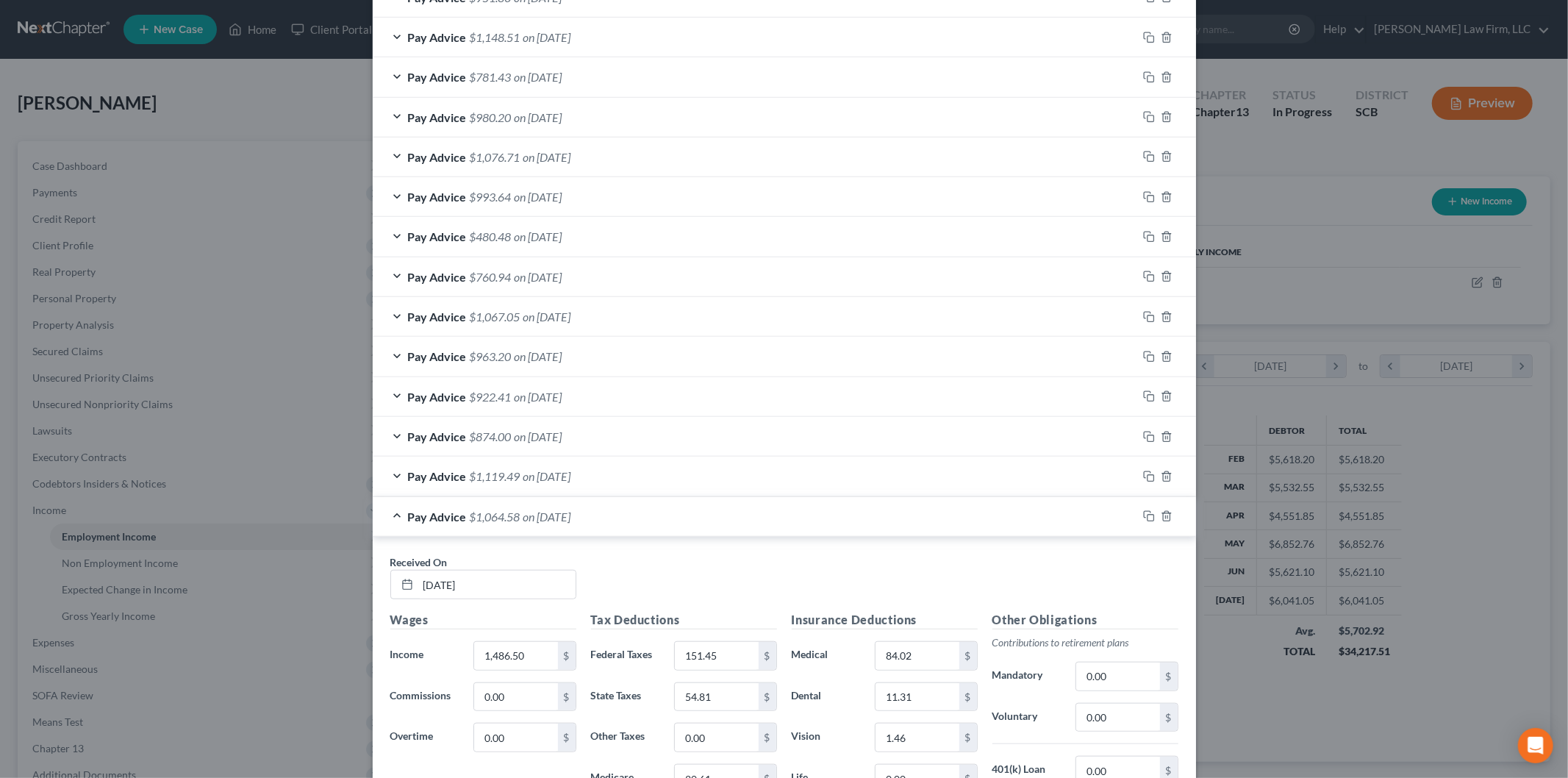
scroll to position [1243, 0]
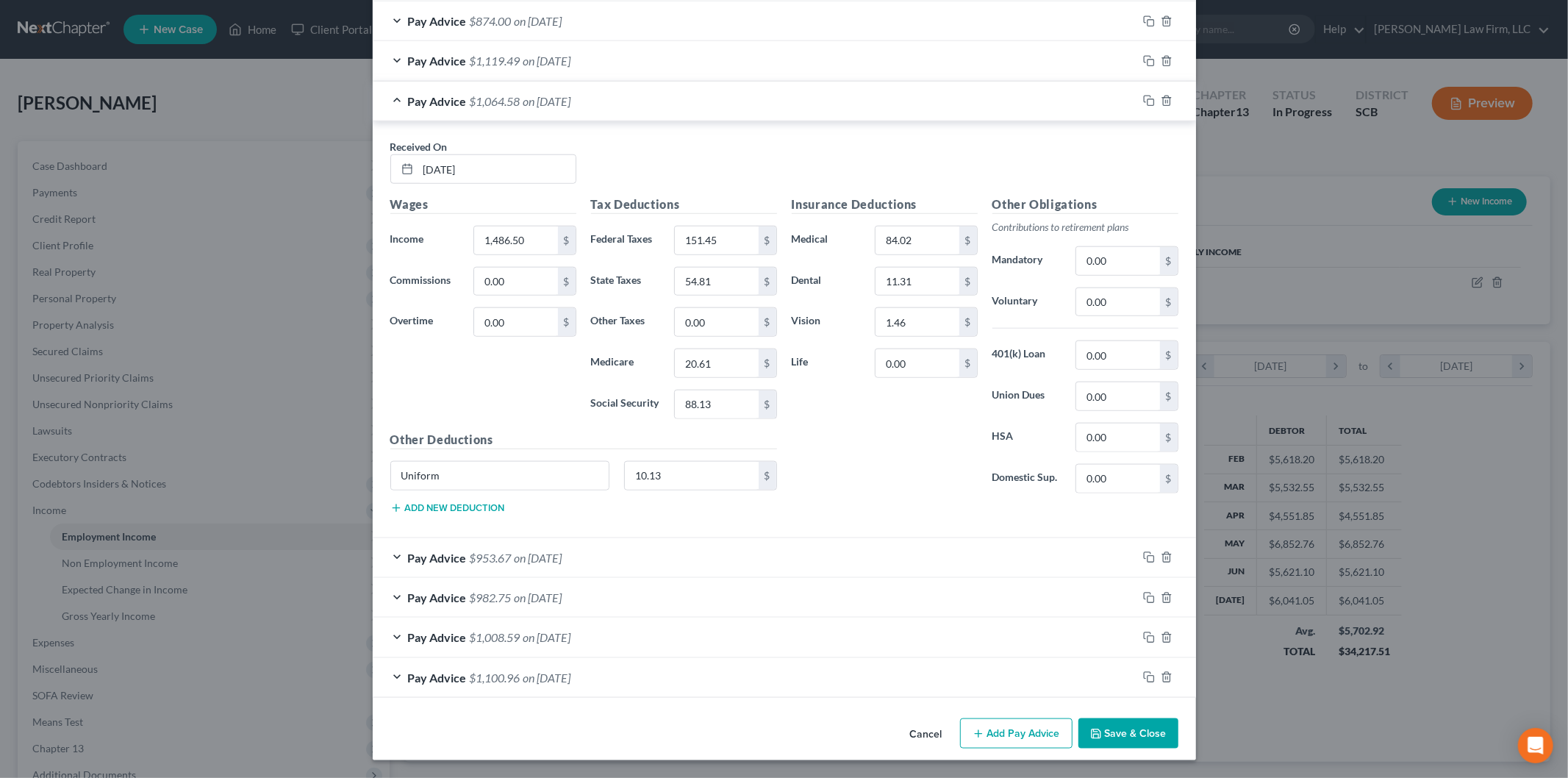
click at [719, 103] on div "Pay Advice $1,064.58 on 03/07/2025" at bounding box center [756, 101] width 765 height 39
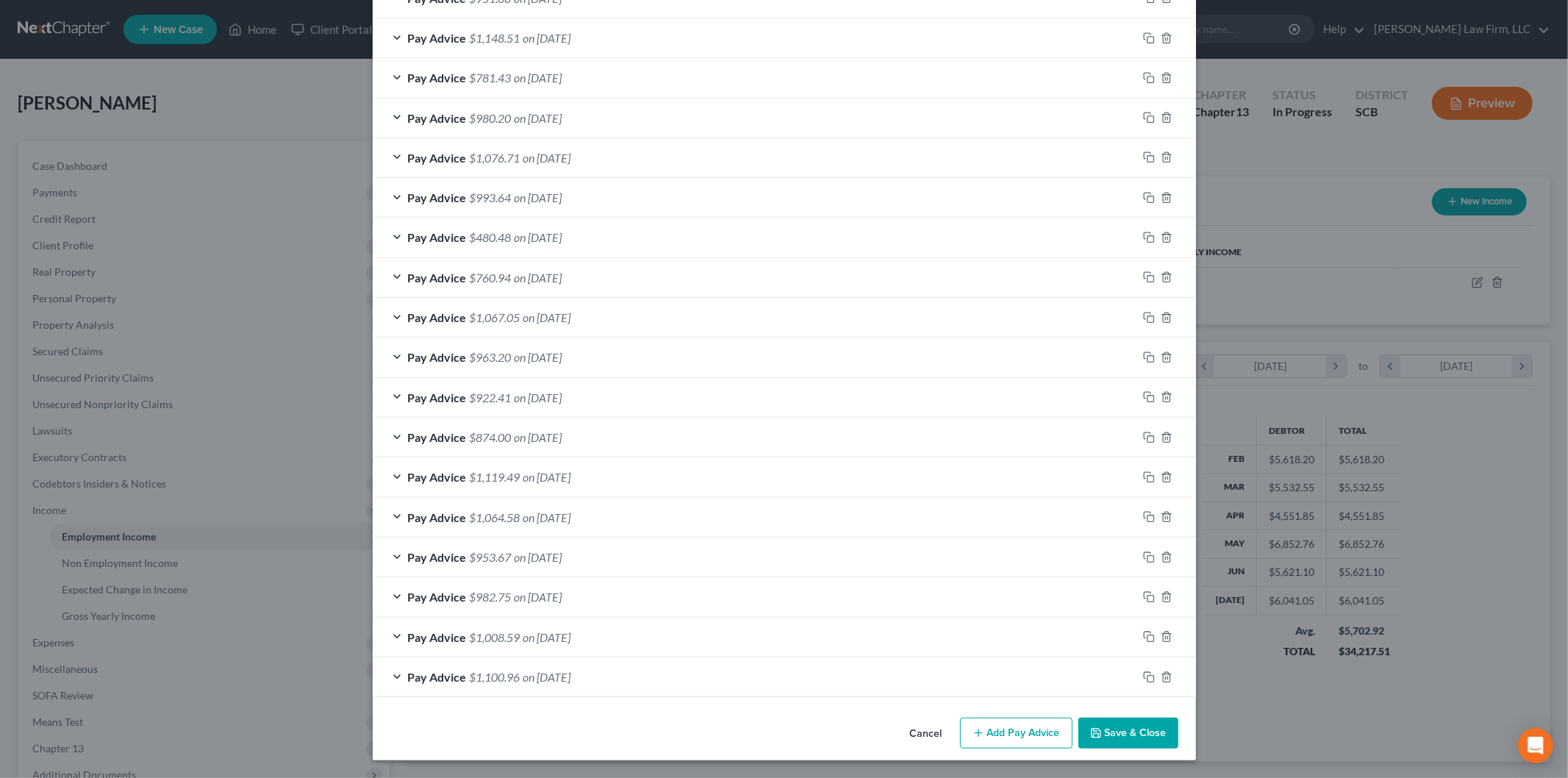
scroll to position [826, 0]
click at [613, 477] on div "Pay Advice $1,119.49 on 03/14/2025" at bounding box center [756, 477] width 765 height 39
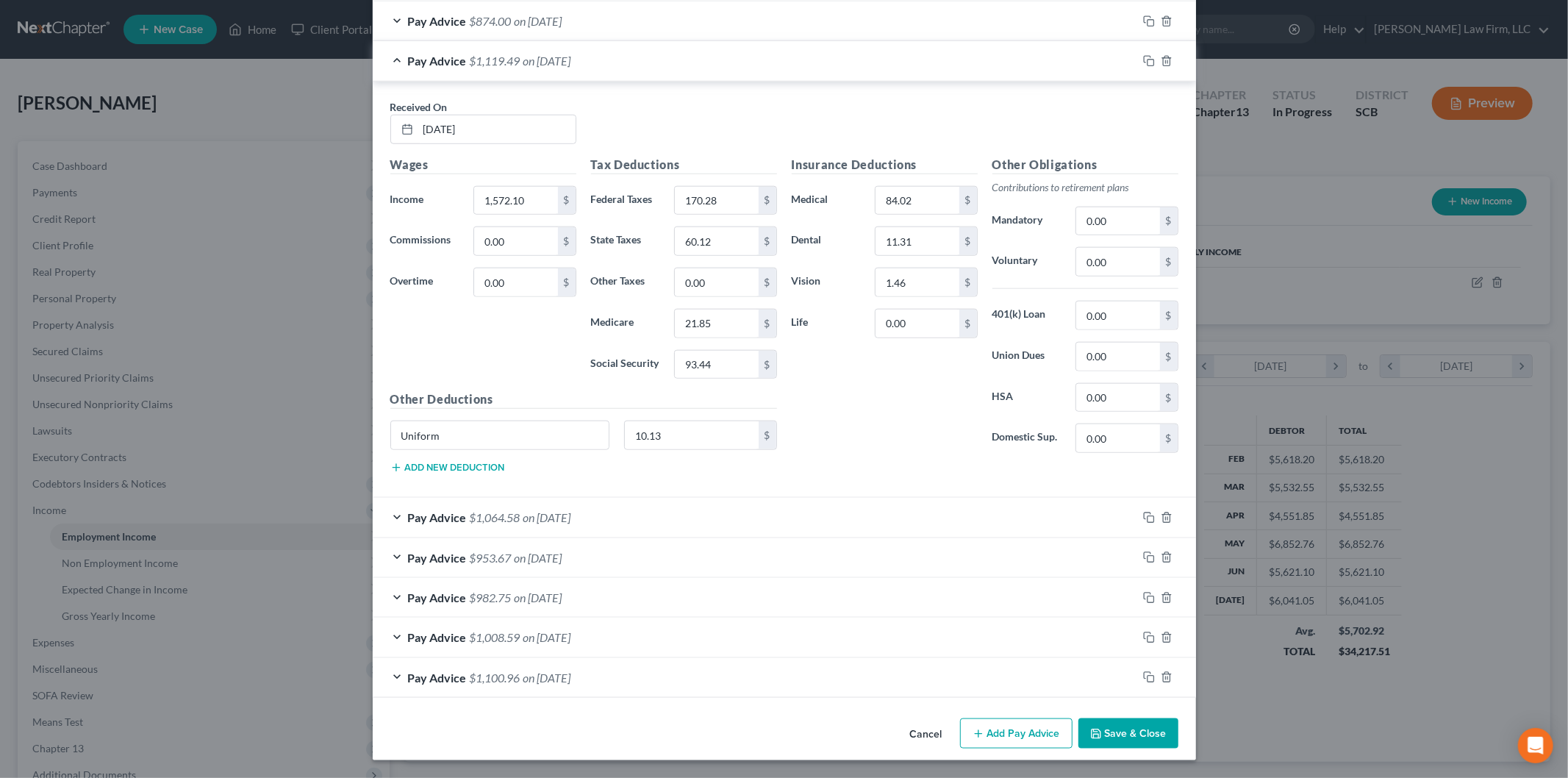
scroll to position [1080, 0]
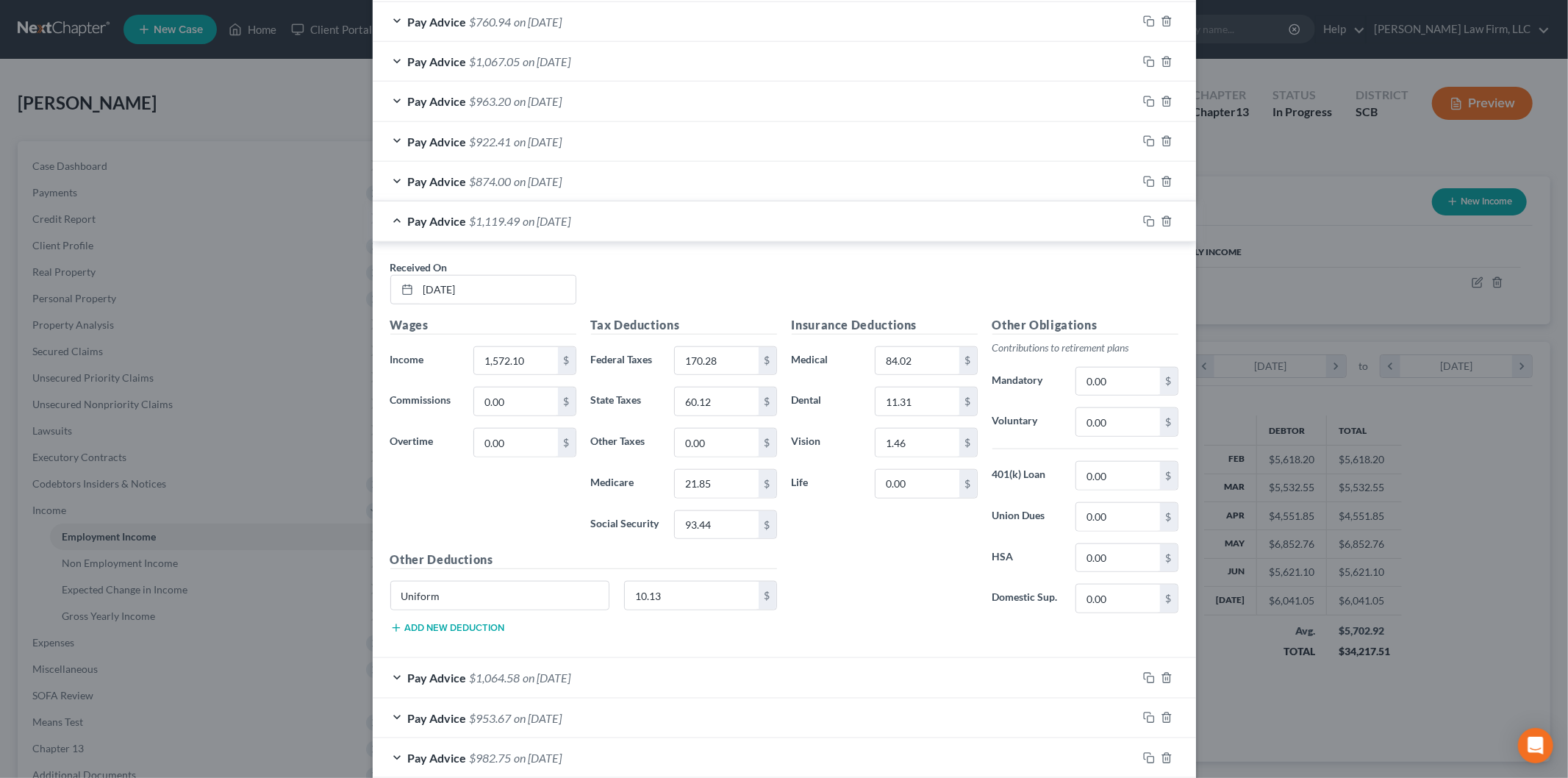
click at [657, 214] on div "Pay Advice $1,119.49 on 03/14/2025" at bounding box center [756, 221] width 765 height 39
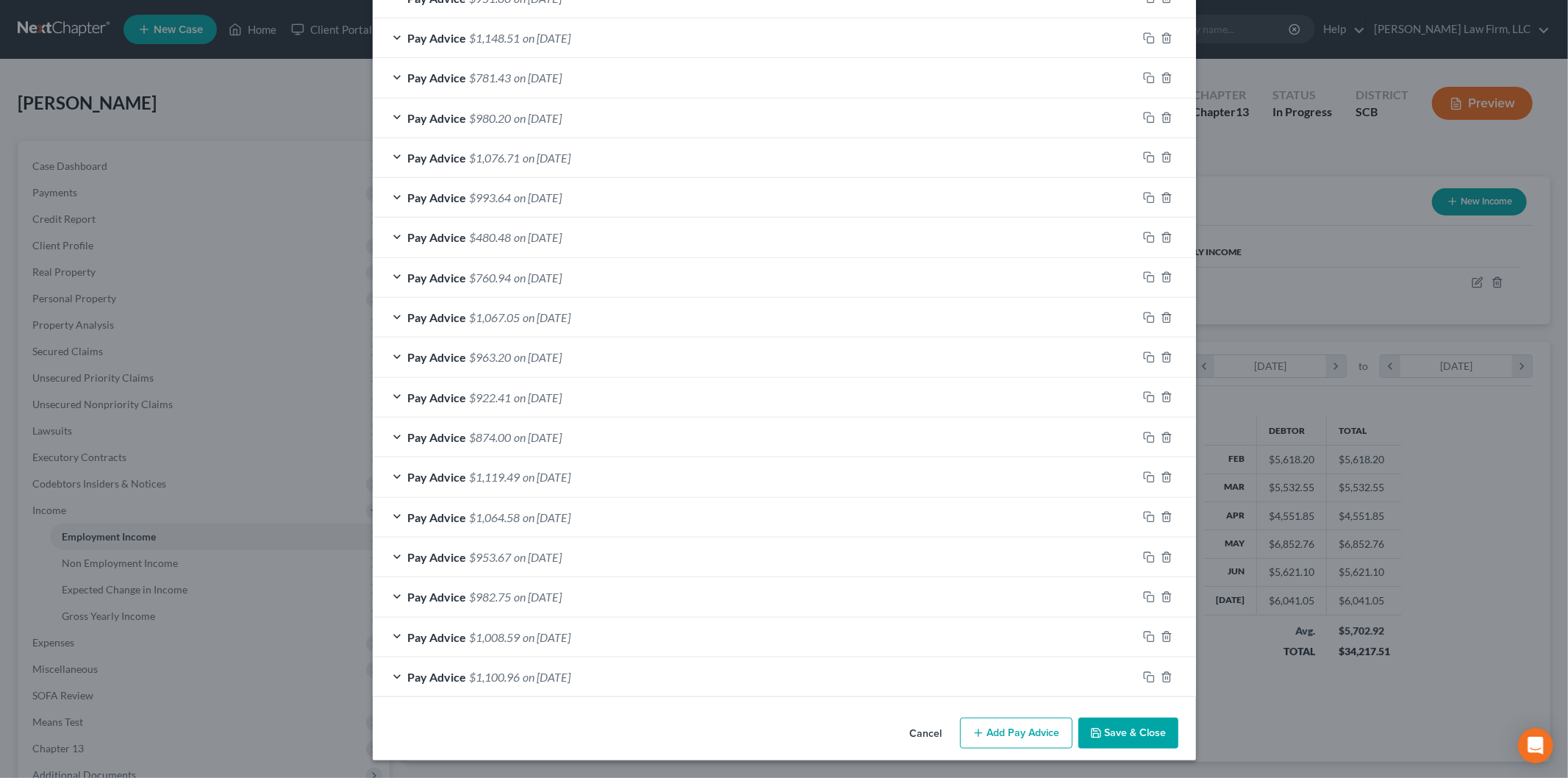
scroll to position [826, 0]
click at [640, 438] on div "Pay Advice $874.00 on 03/21/2025" at bounding box center [756, 438] width 765 height 39
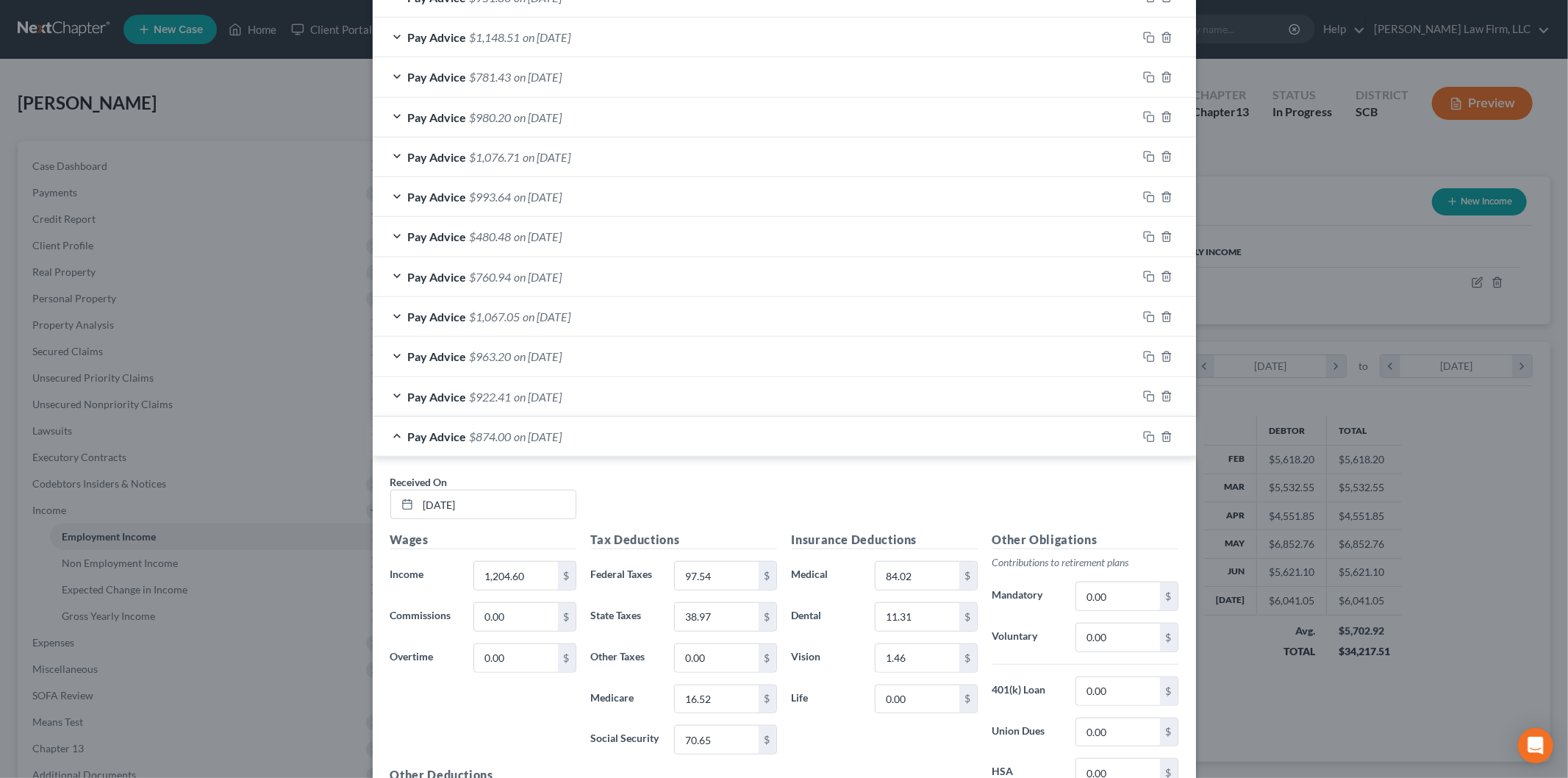
scroll to position [1080, 0]
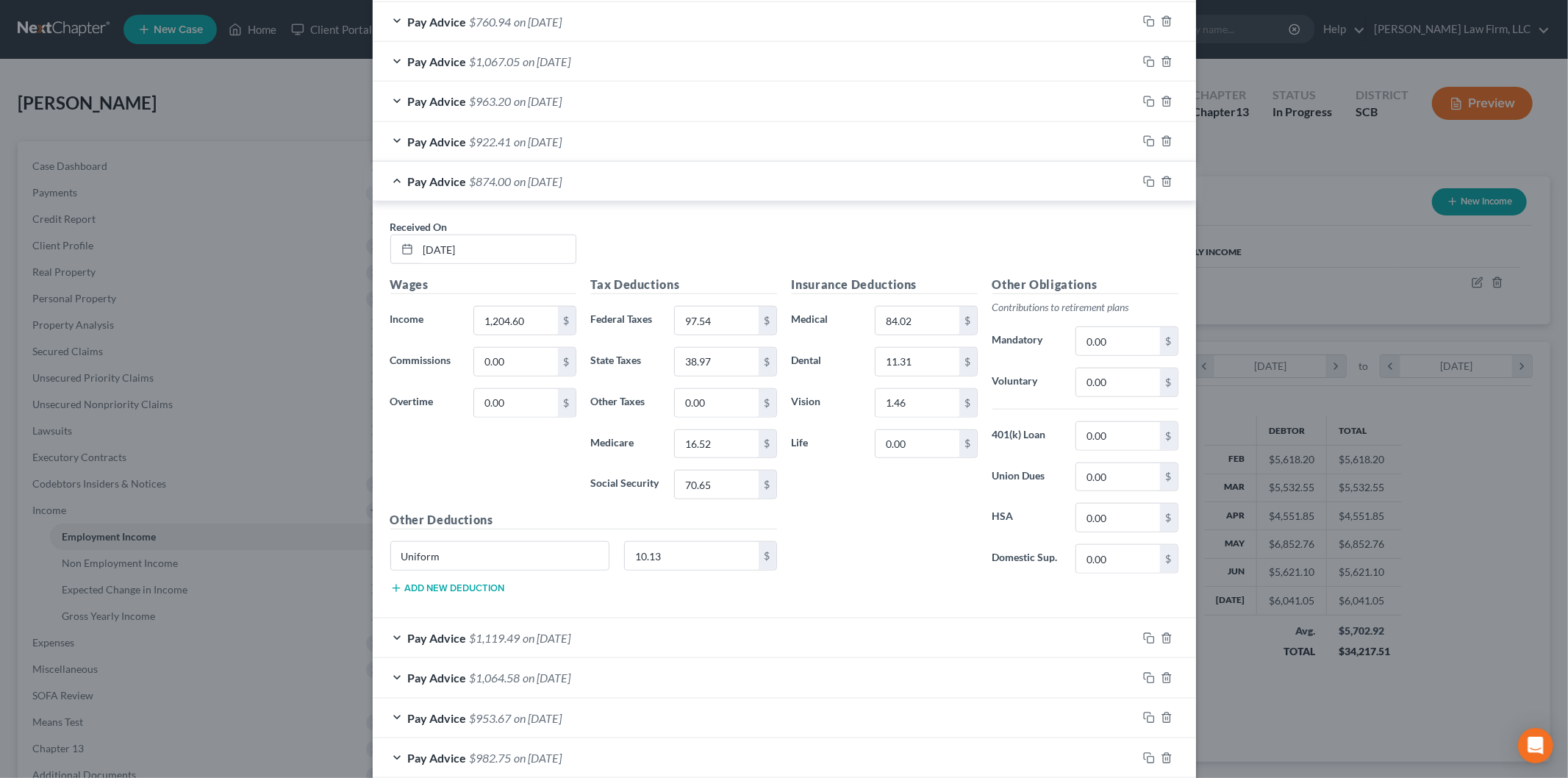
click at [635, 181] on div "Pay Advice $874.00 on 03/21/2025" at bounding box center [756, 181] width 765 height 39
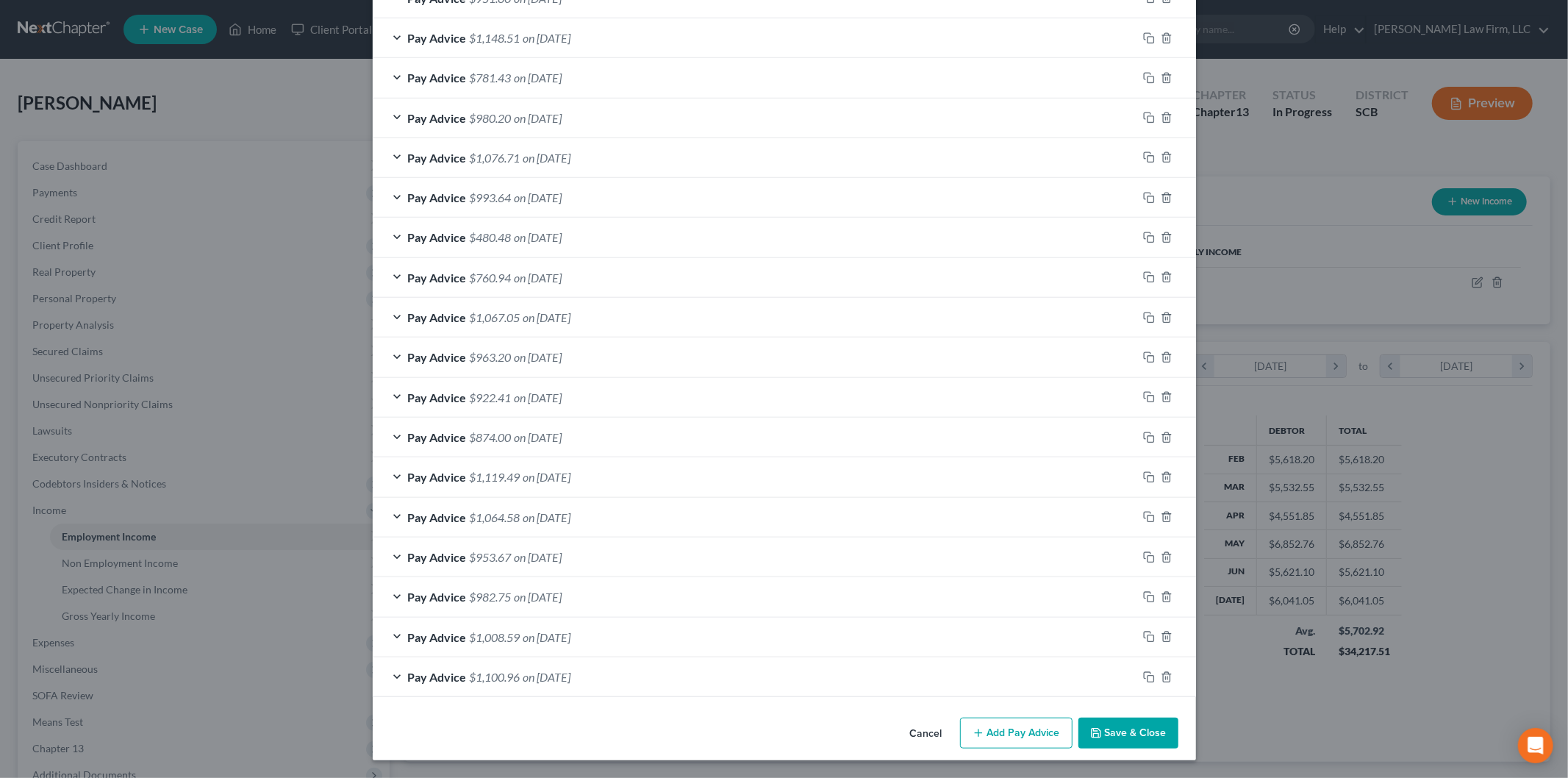
scroll to position [826, 0]
click at [621, 404] on div "Pay Advice $922.41 on 03/28/2025" at bounding box center [756, 397] width 765 height 39
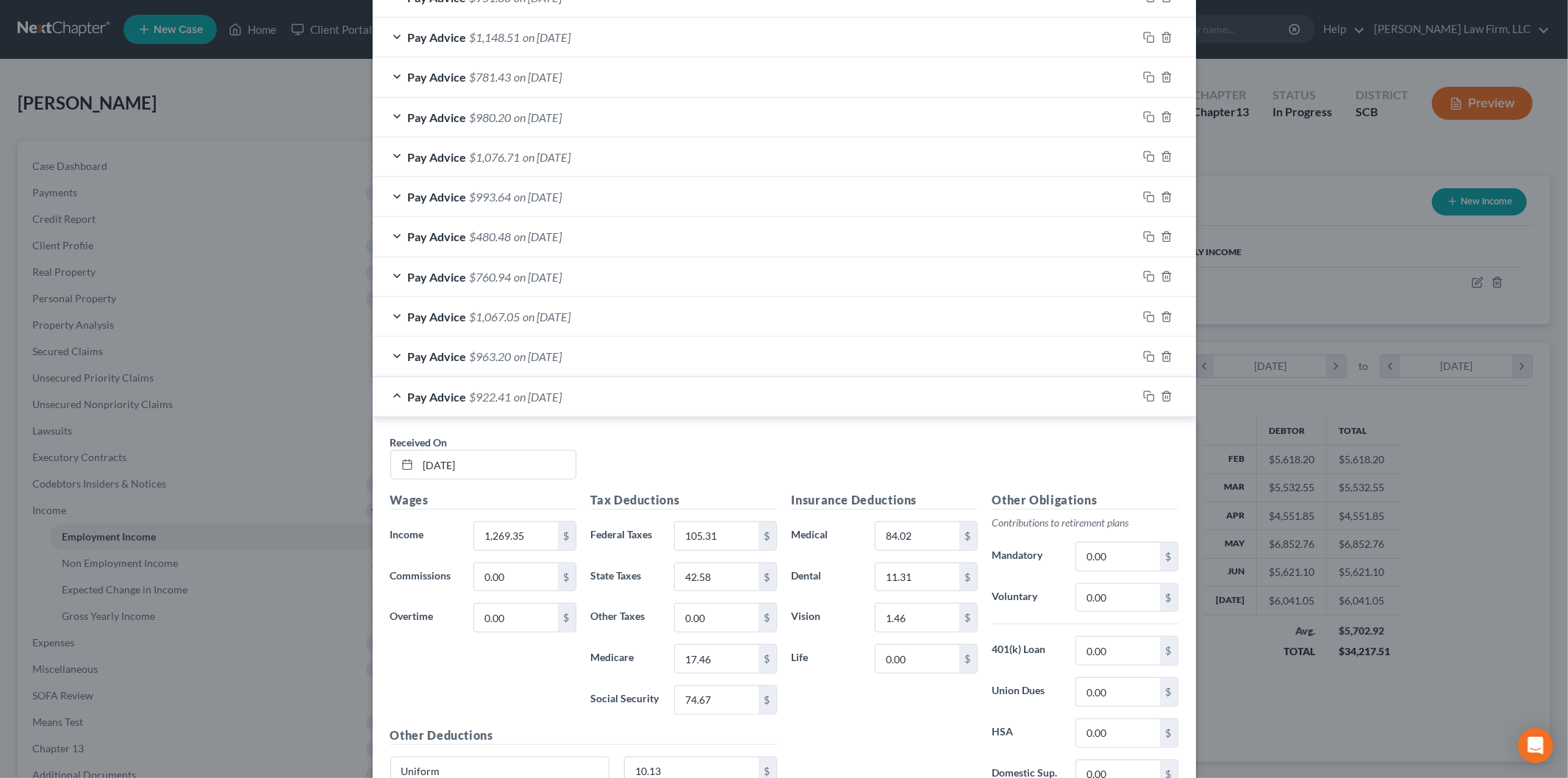
scroll to position [1080, 0]
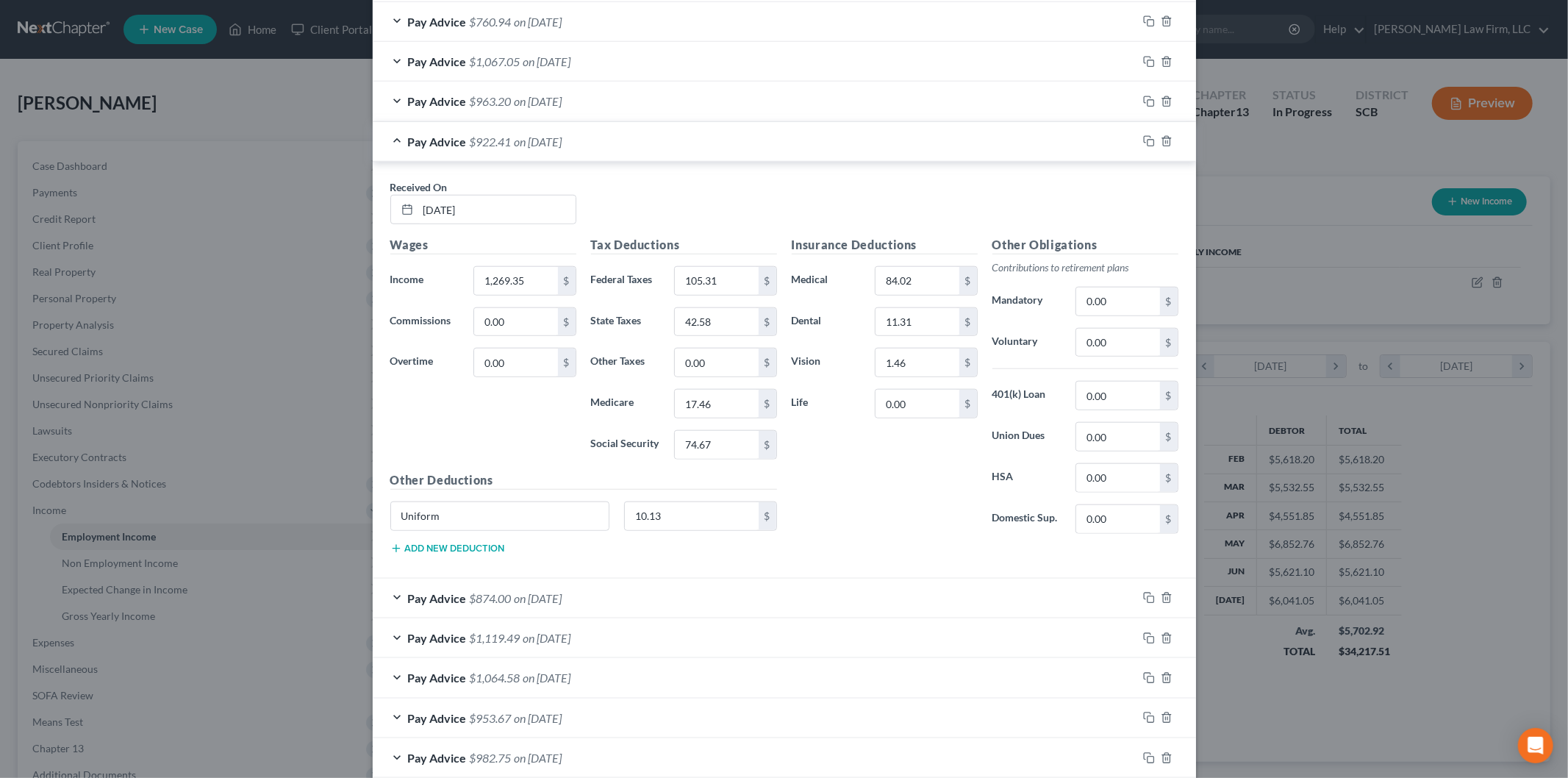
click at [635, 144] on div "Pay Advice $922.41 on 03/28/2025" at bounding box center [756, 142] width 765 height 39
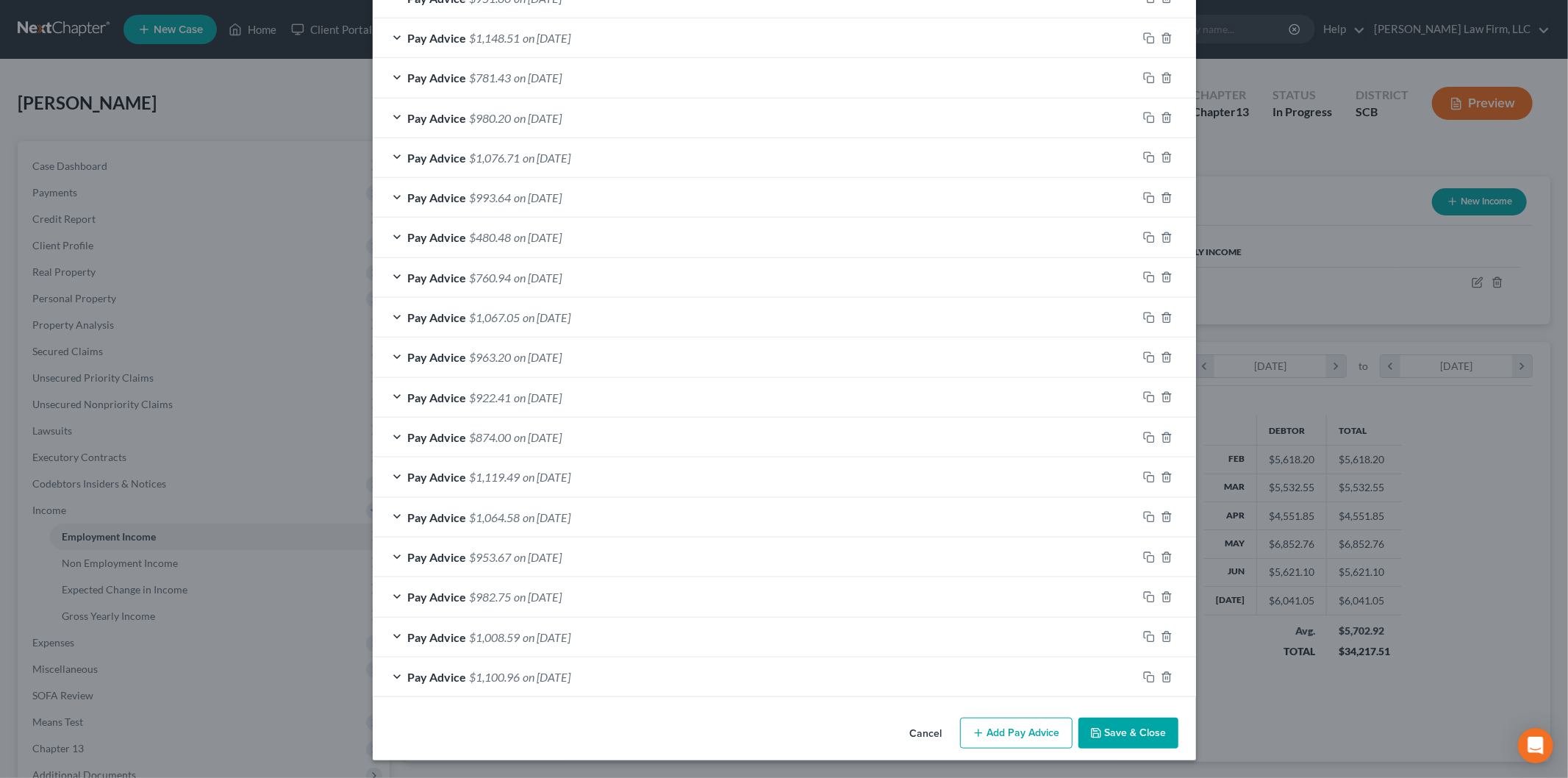
scroll to position [826, 0]
click at [645, 354] on div "Pay Advice $963.20 on 04/04/2025" at bounding box center [756, 357] width 765 height 39
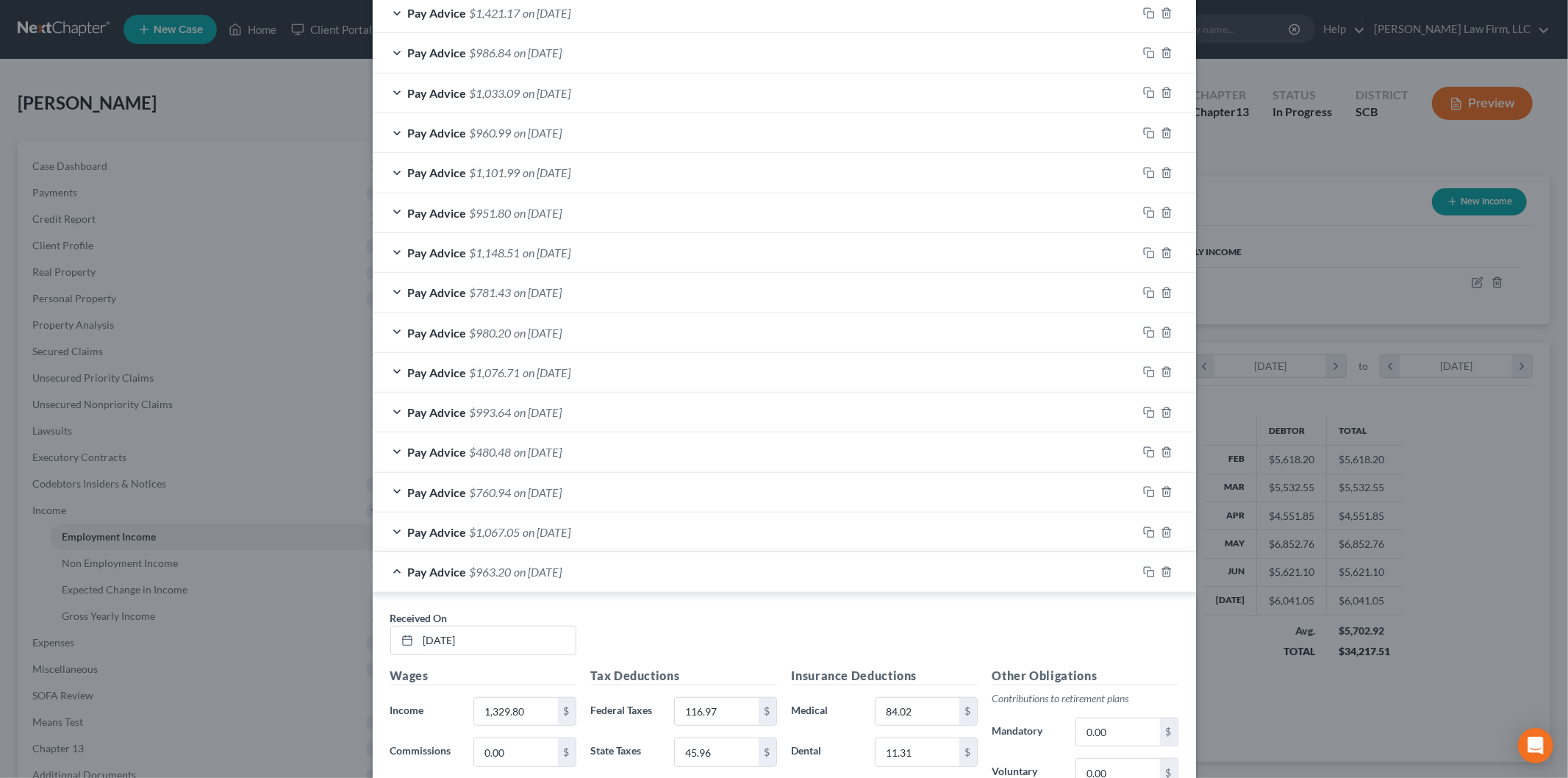
scroll to position [590, 0]
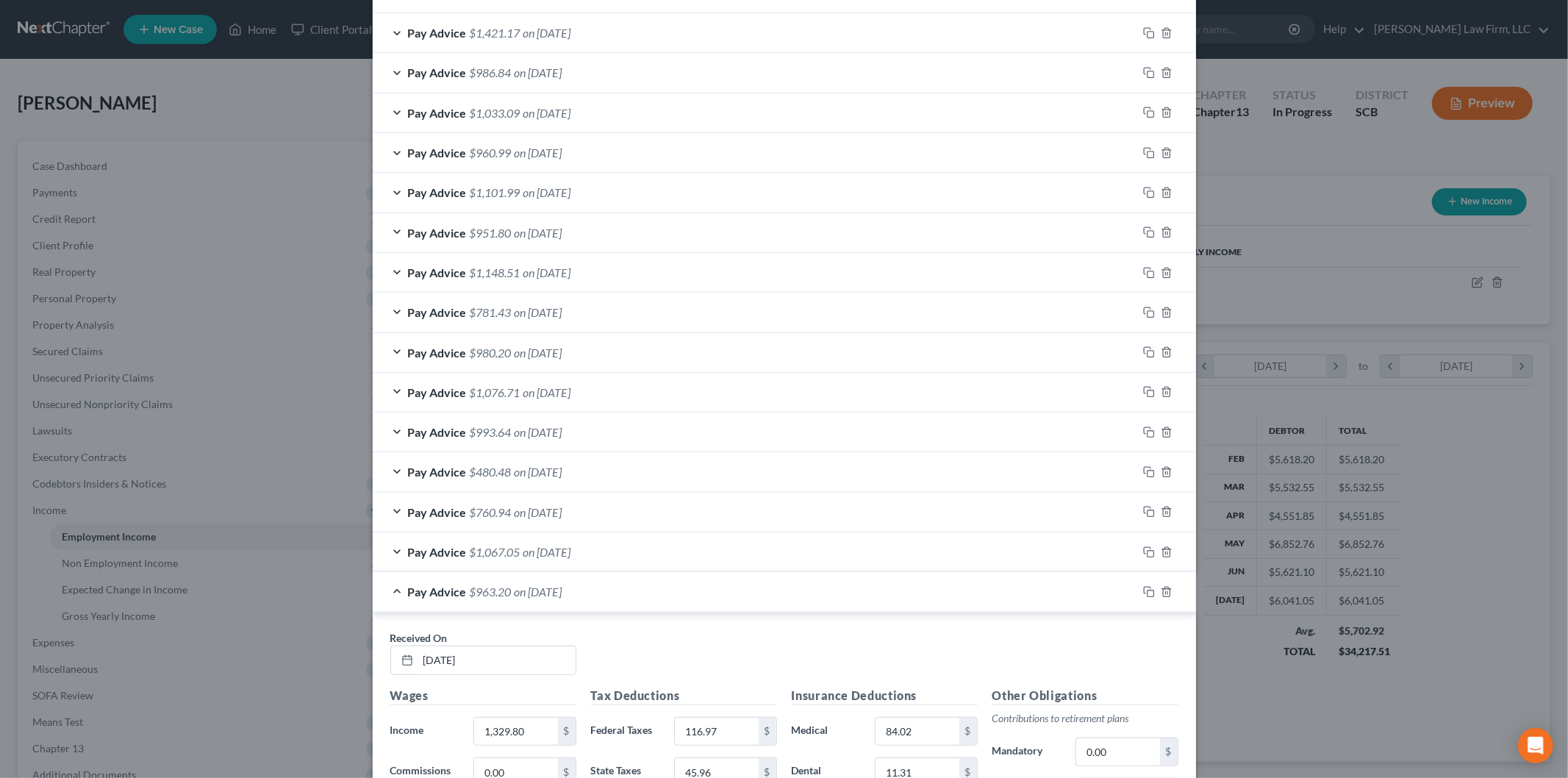
click at [643, 581] on div "Pay Advice $963.20 on 04/04/2025" at bounding box center [756, 591] width 765 height 39
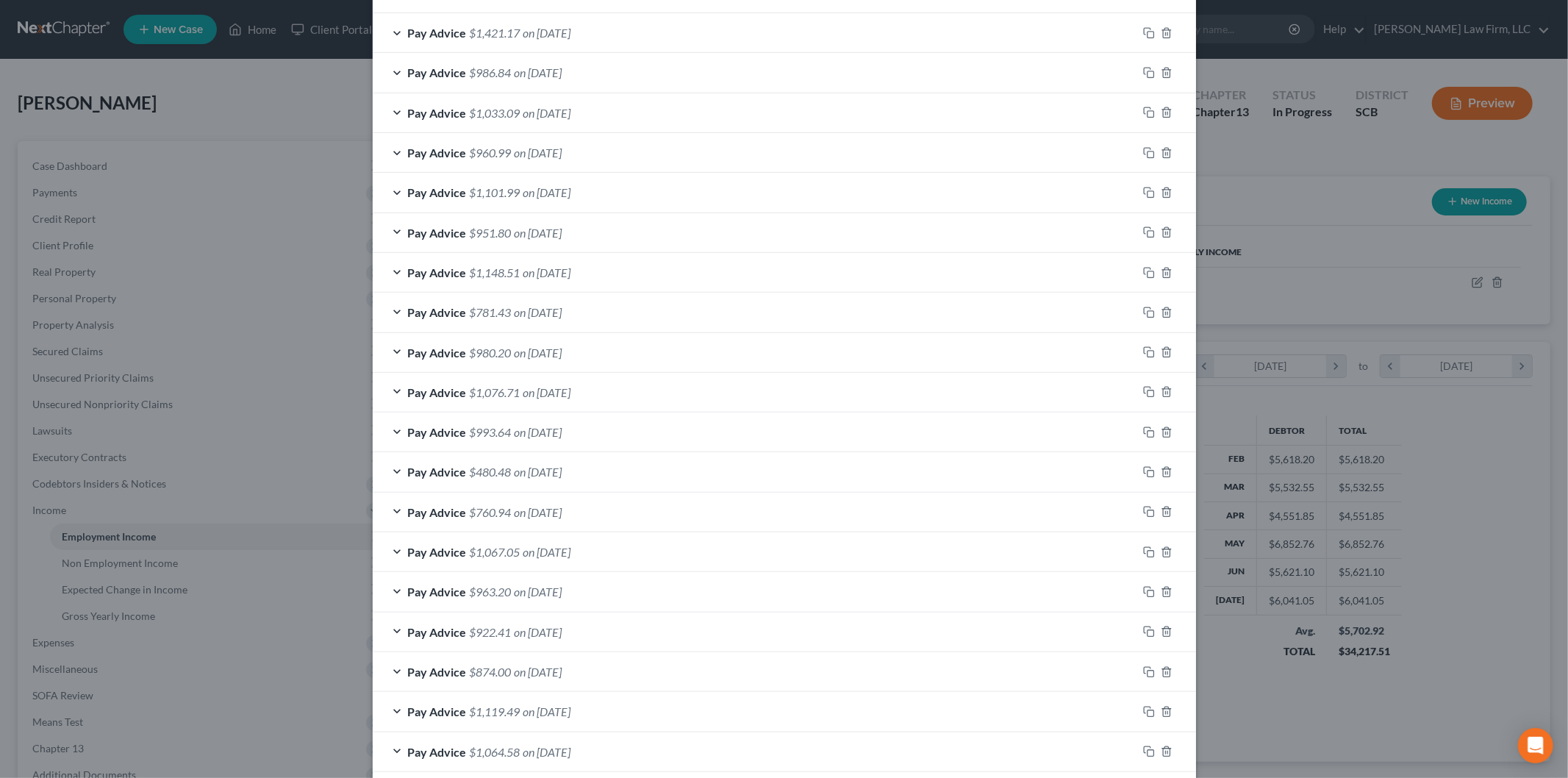
click at [644, 546] on div "Pay Advice $1,067.05 on 04/11/2025" at bounding box center [756, 552] width 765 height 39
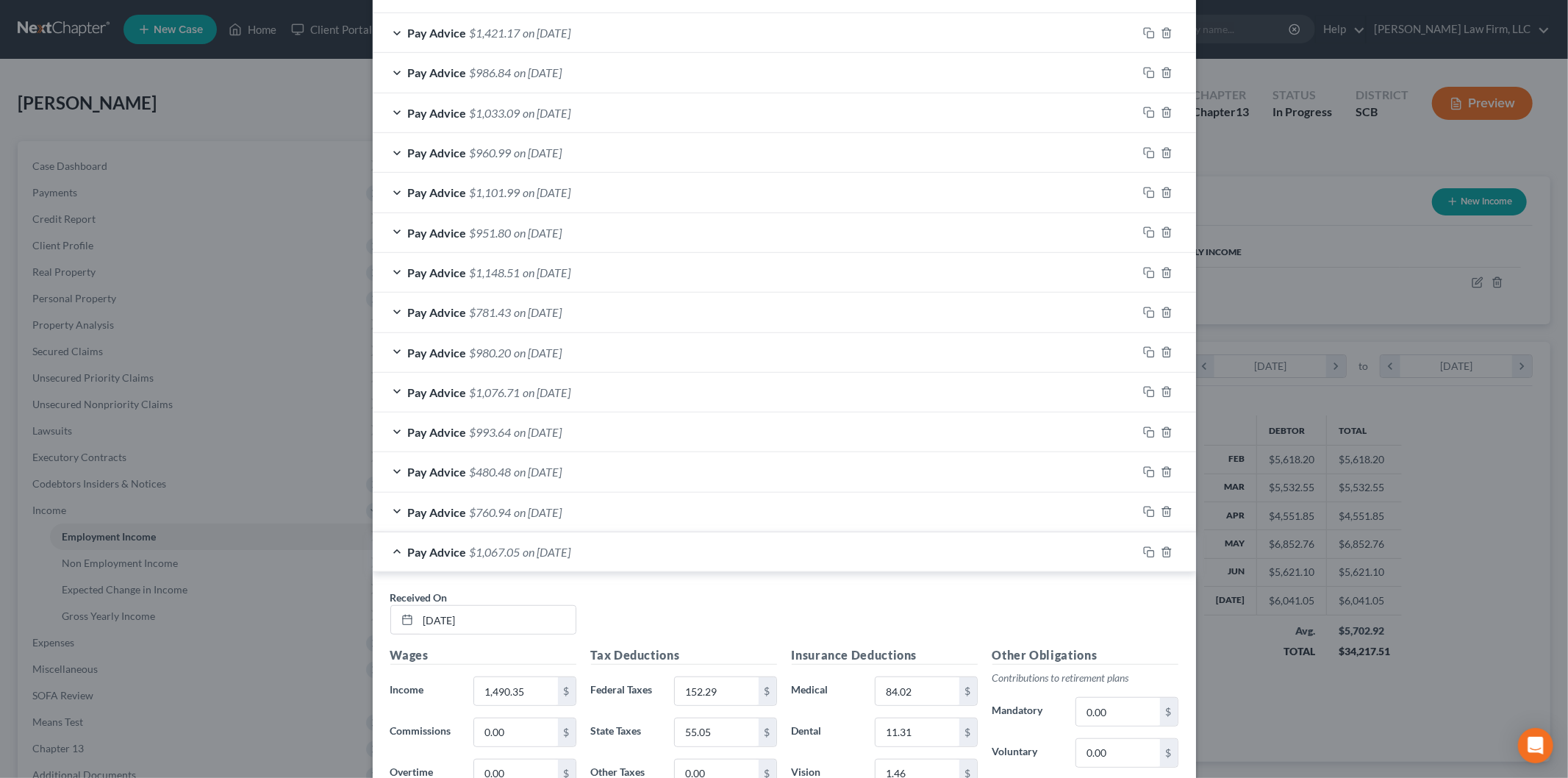
click at [642, 547] on div "Pay Advice $1,067.05 on 04/11/2025" at bounding box center [756, 552] width 765 height 39
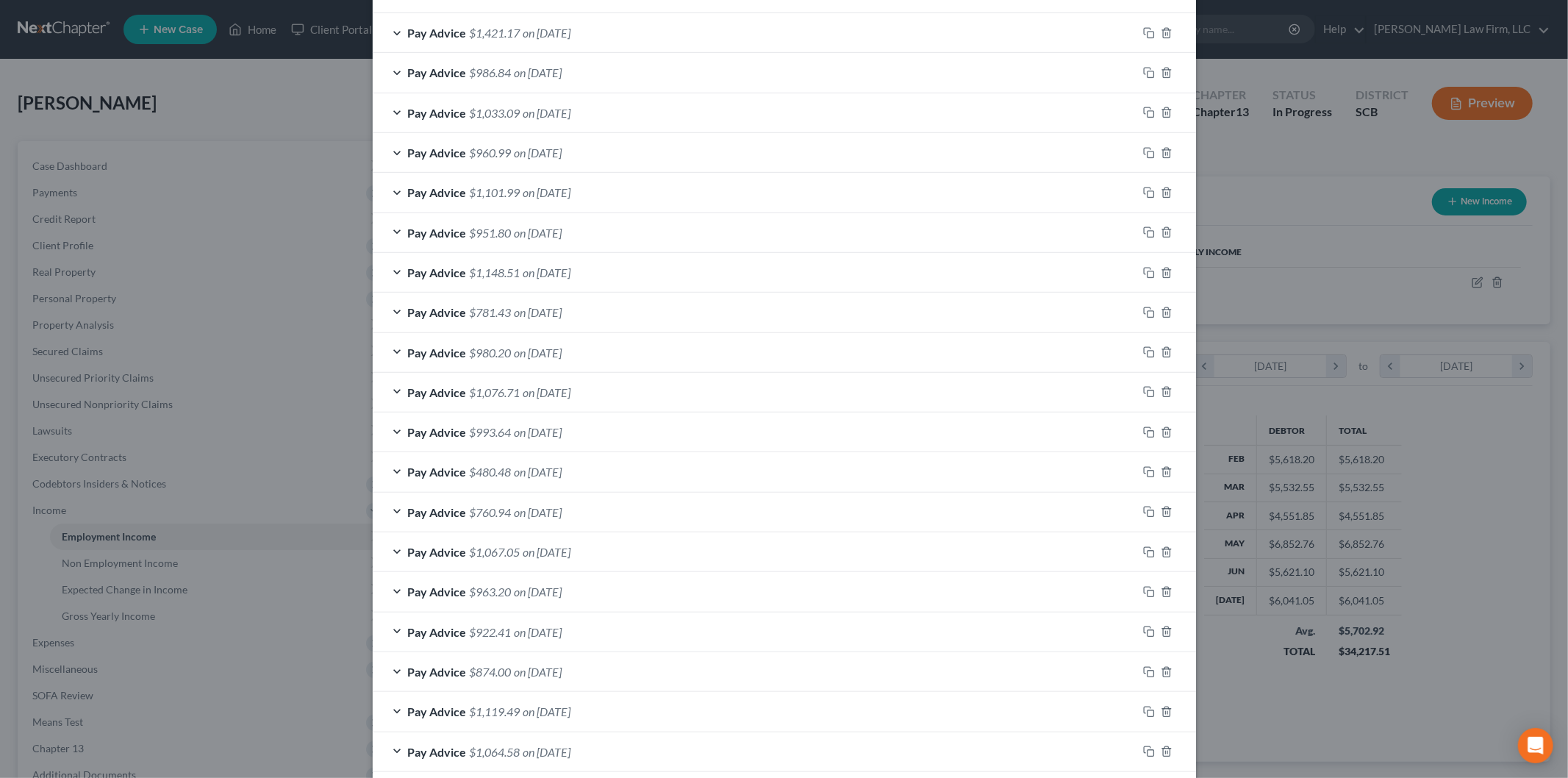
click at [644, 521] on div "Pay Advice $760.94 on 04/18/2025" at bounding box center [756, 512] width 765 height 39
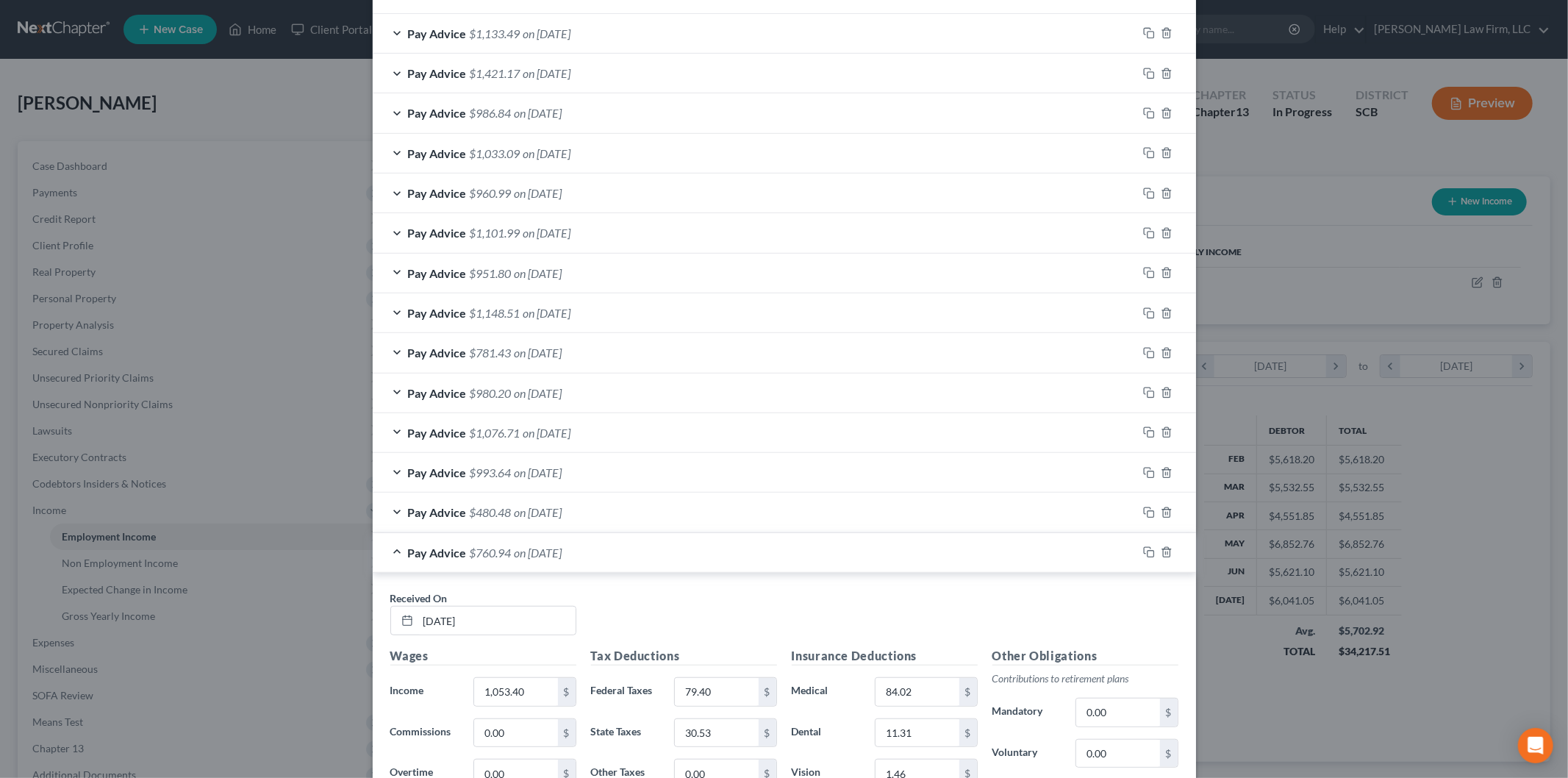
scroll to position [508, 0]
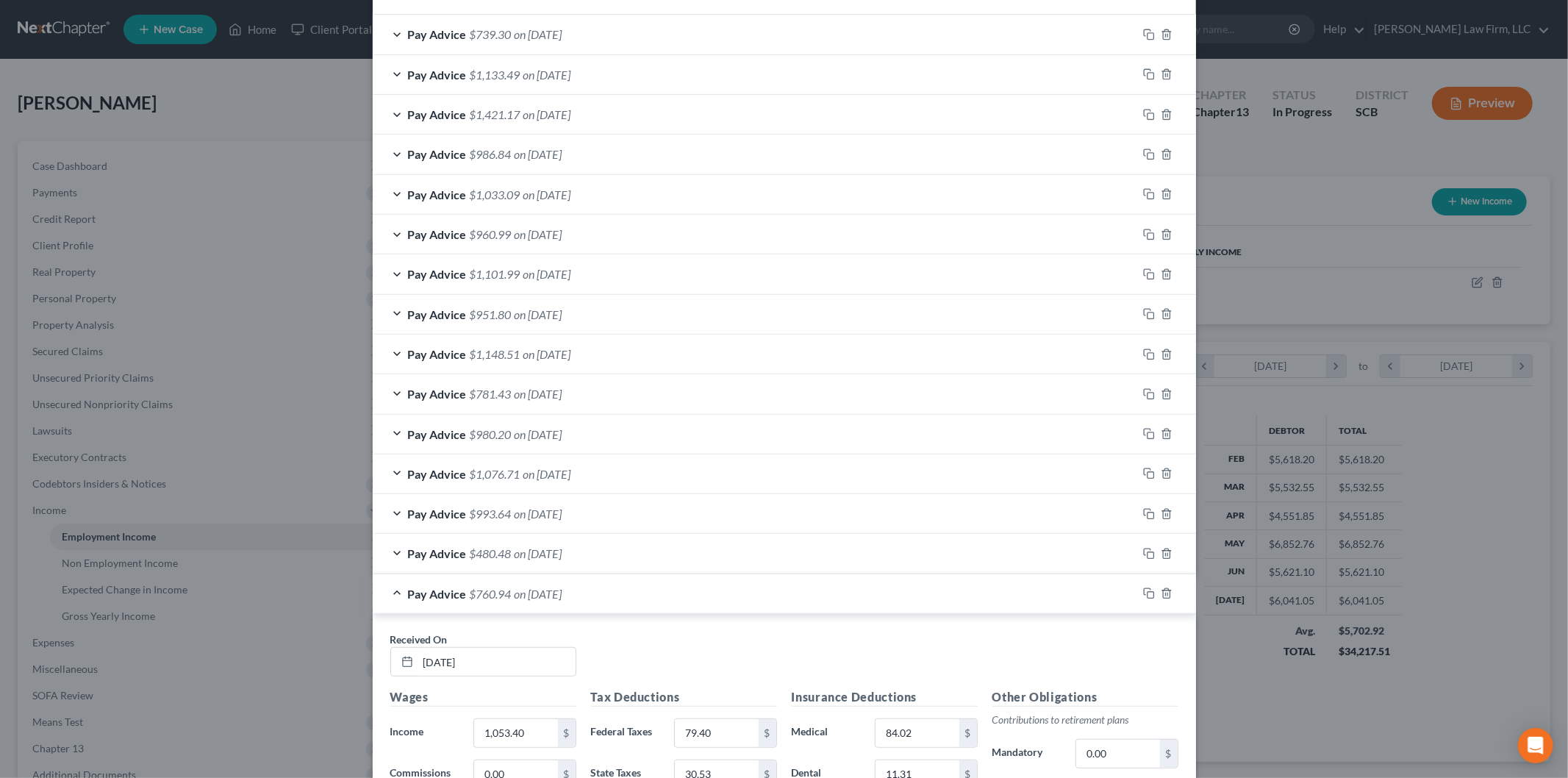
click at [616, 585] on div "Pay Advice $760.94 on 04/18/2025" at bounding box center [756, 593] width 765 height 39
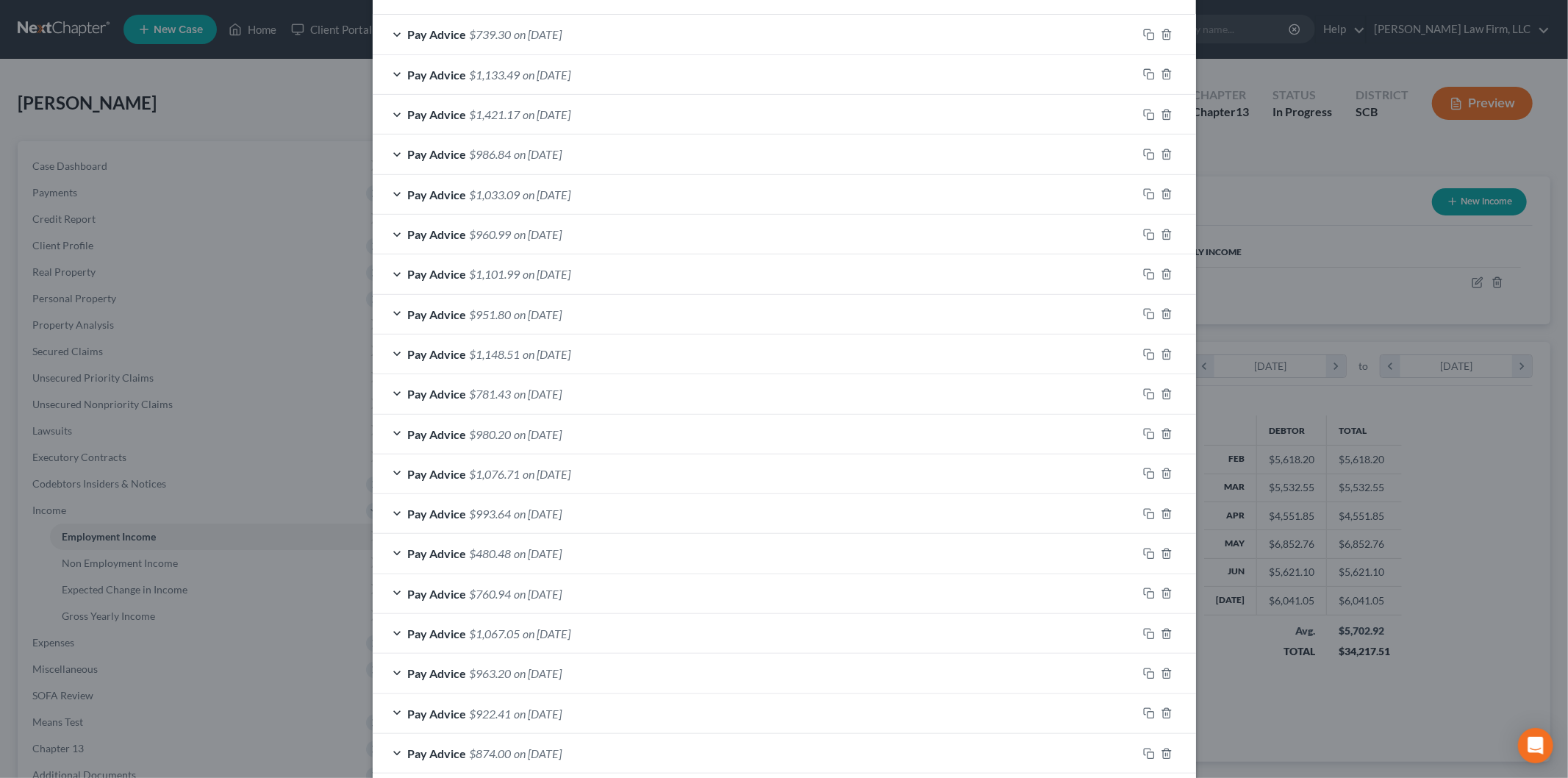
click at [622, 560] on div "Pay Advice $480.48 on 04/25/2025" at bounding box center [756, 553] width 765 height 39
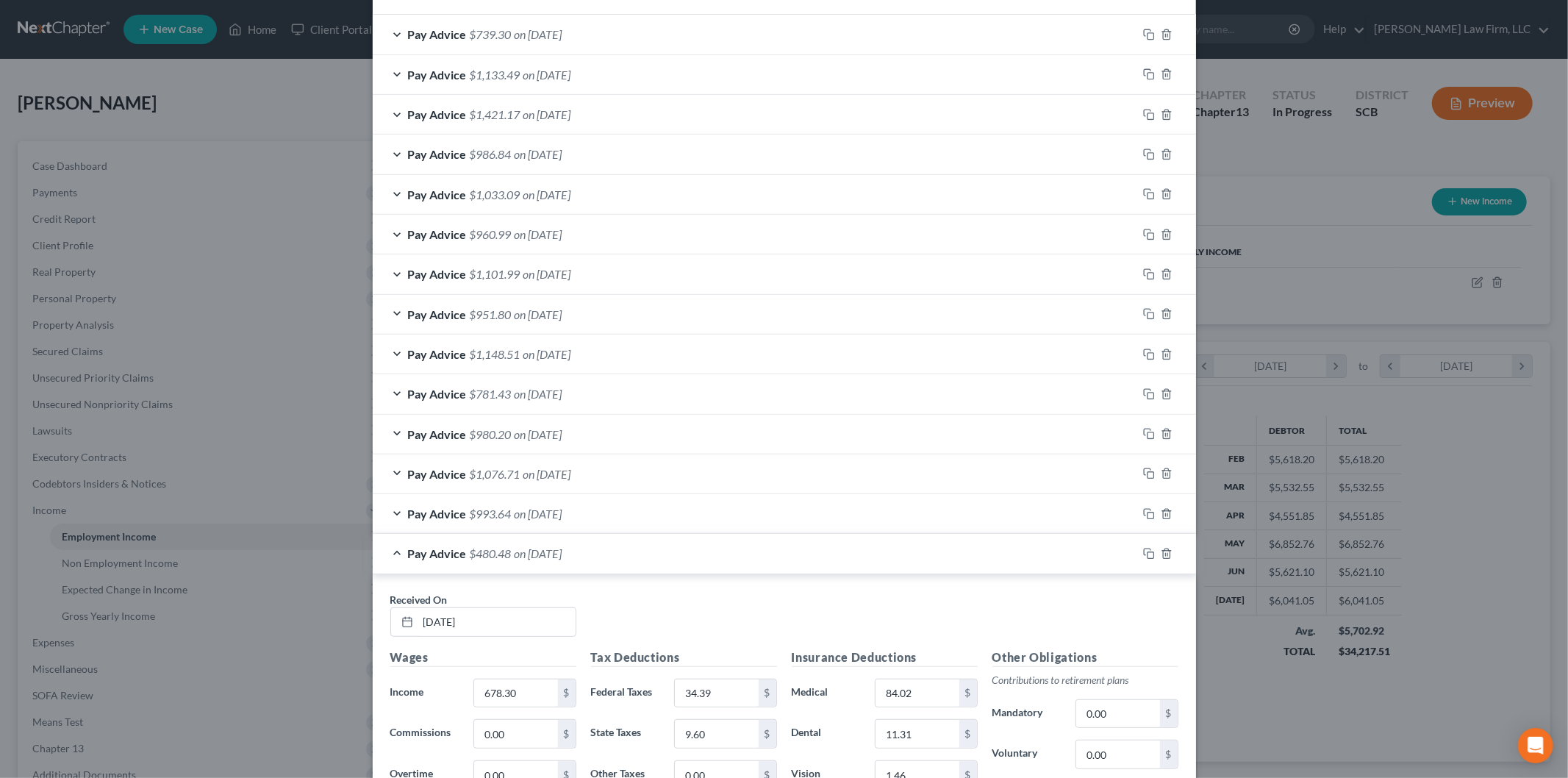
click at [626, 547] on div "Pay Advice $480.48 on 04/25/2025" at bounding box center [756, 553] width 765 height 39
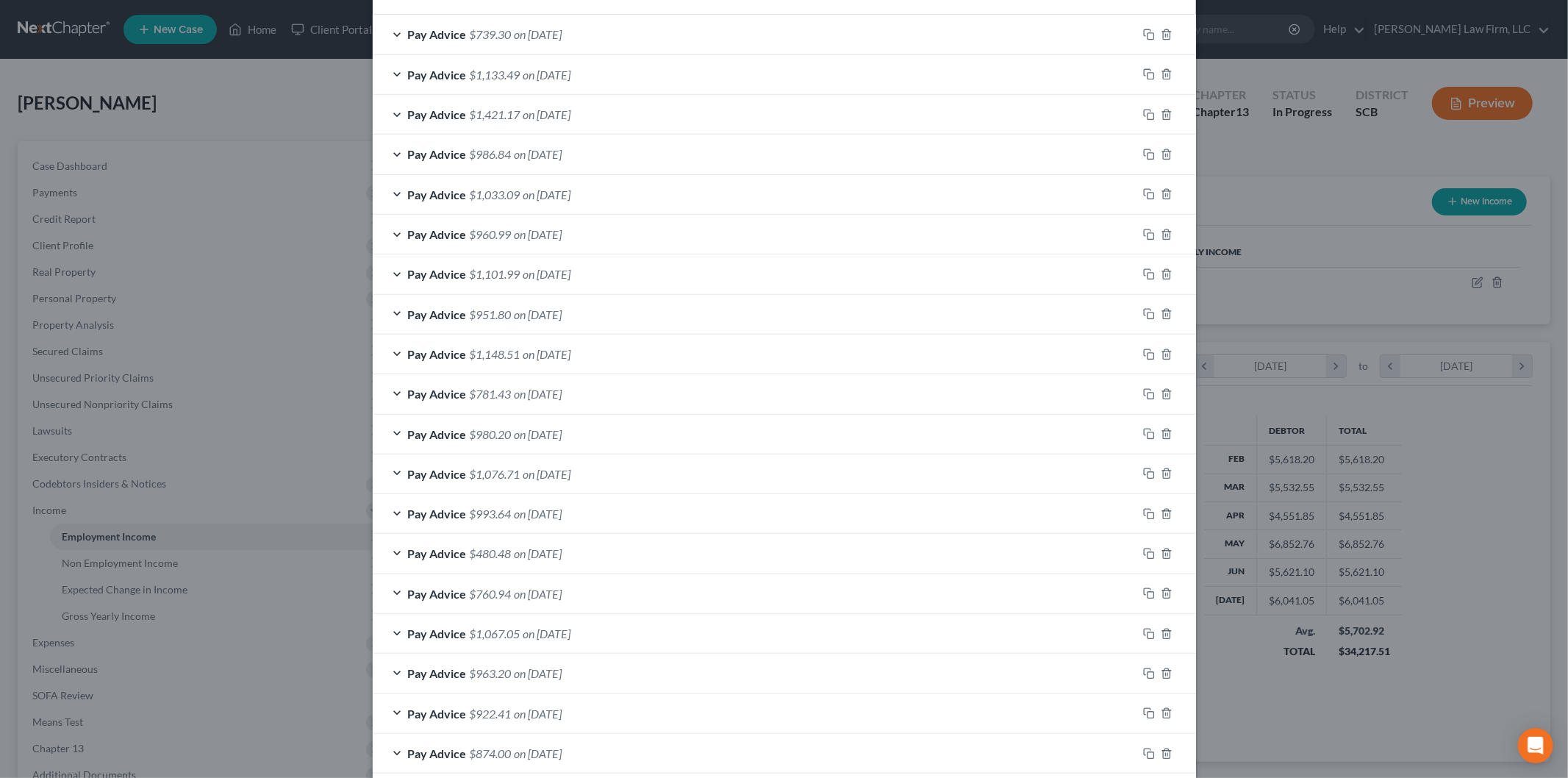
click at [630, 519] on div "Pay Advice $993.64 on 05/02/2025" at bounding box center [756, 514] width 765 height 39
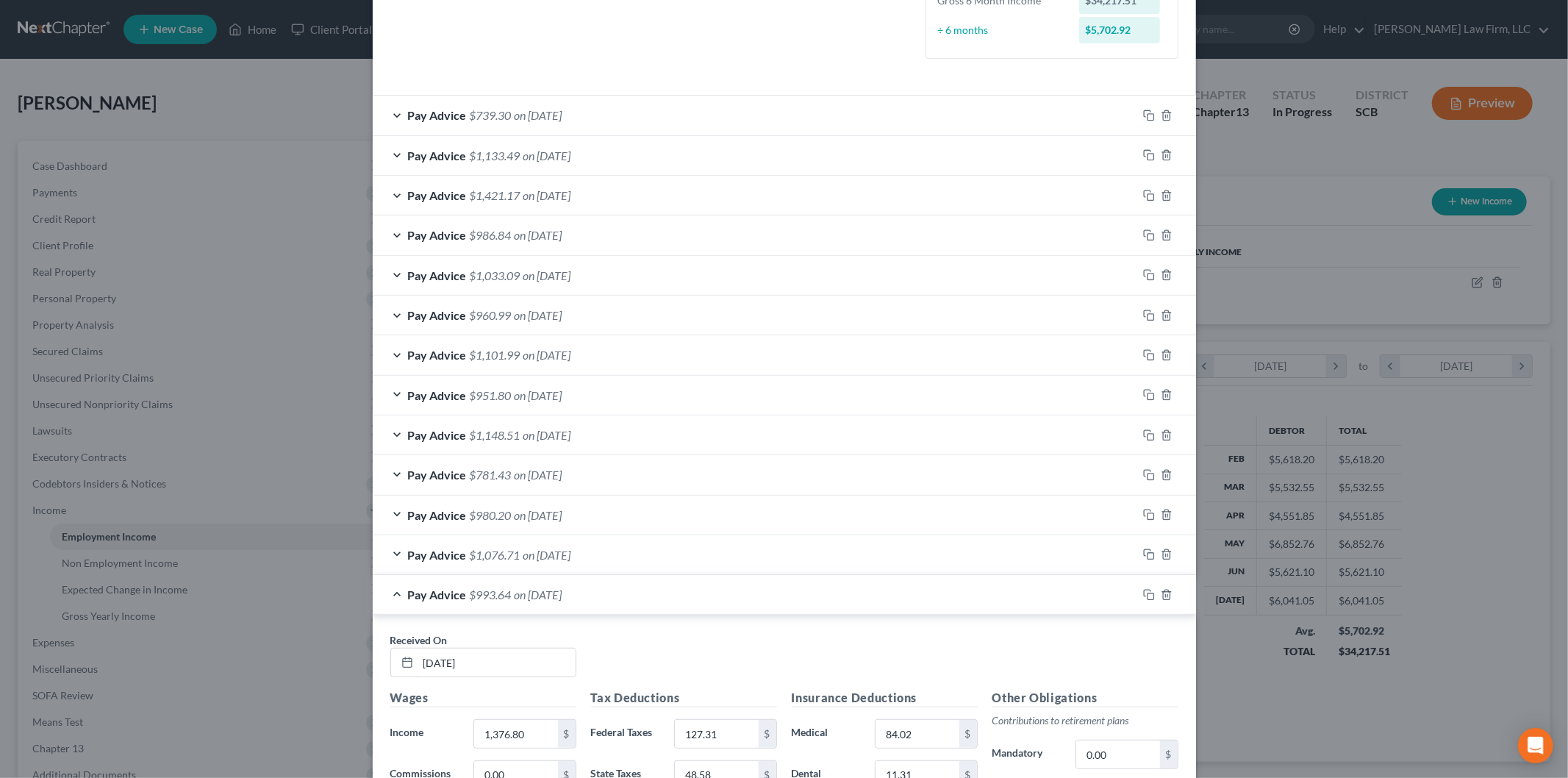
scroll to position [427, 0]
click at [615, 605] on div "Pay Advice $993.64 on 05/02/2025" at bounding box center [756, 595] width 765 height 39
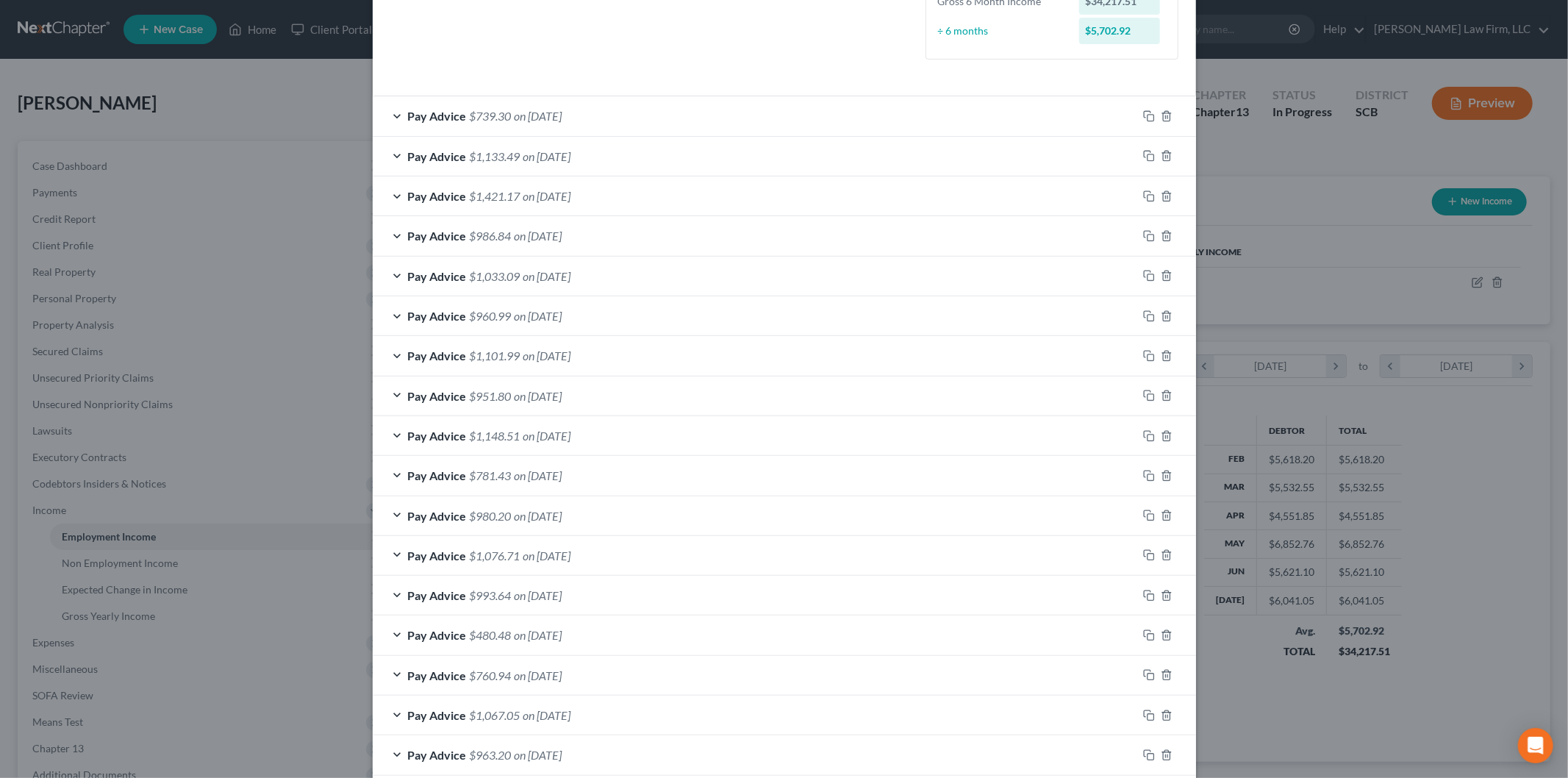
click at [626, 551] on div "Pay Advice $1,076.71 on 05/09/2025" at bounding box center [756, 555] width 765 height 39
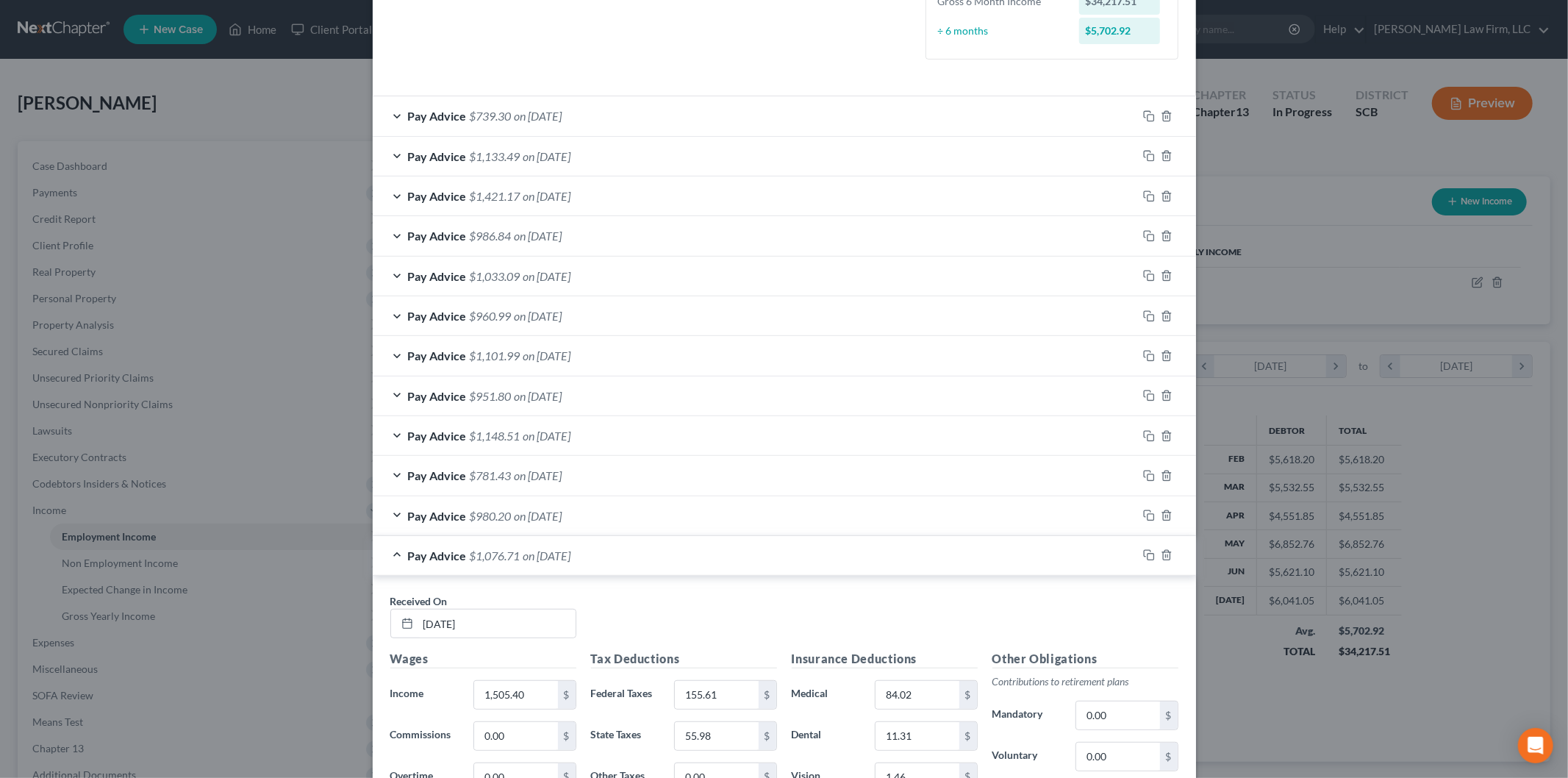
click at [630, 505] on div "Pay Advice $980.20 on 05/16/2025" at bounding box center [756, 516] width 765 height 39
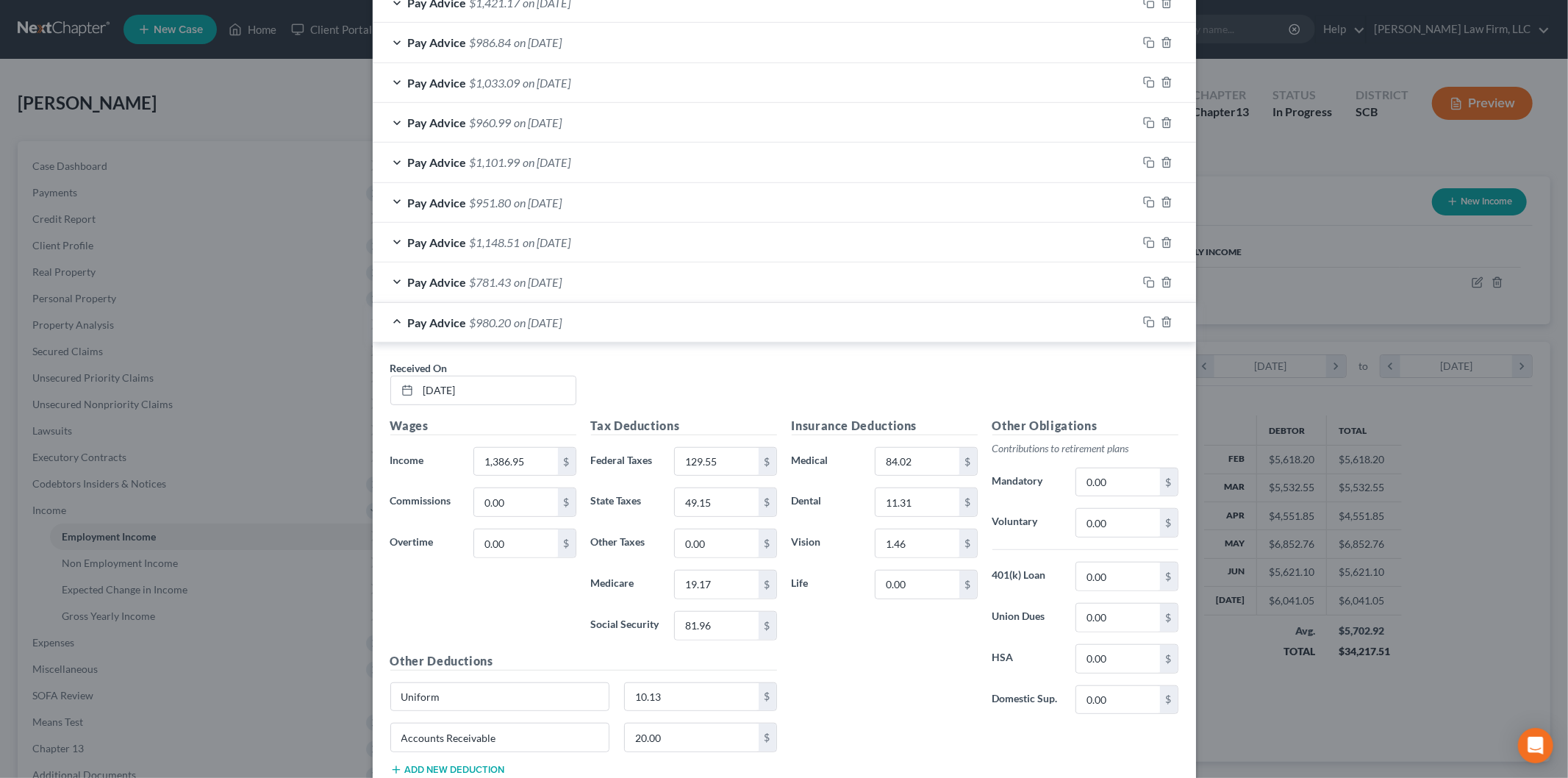
scroll to position [754, 0]
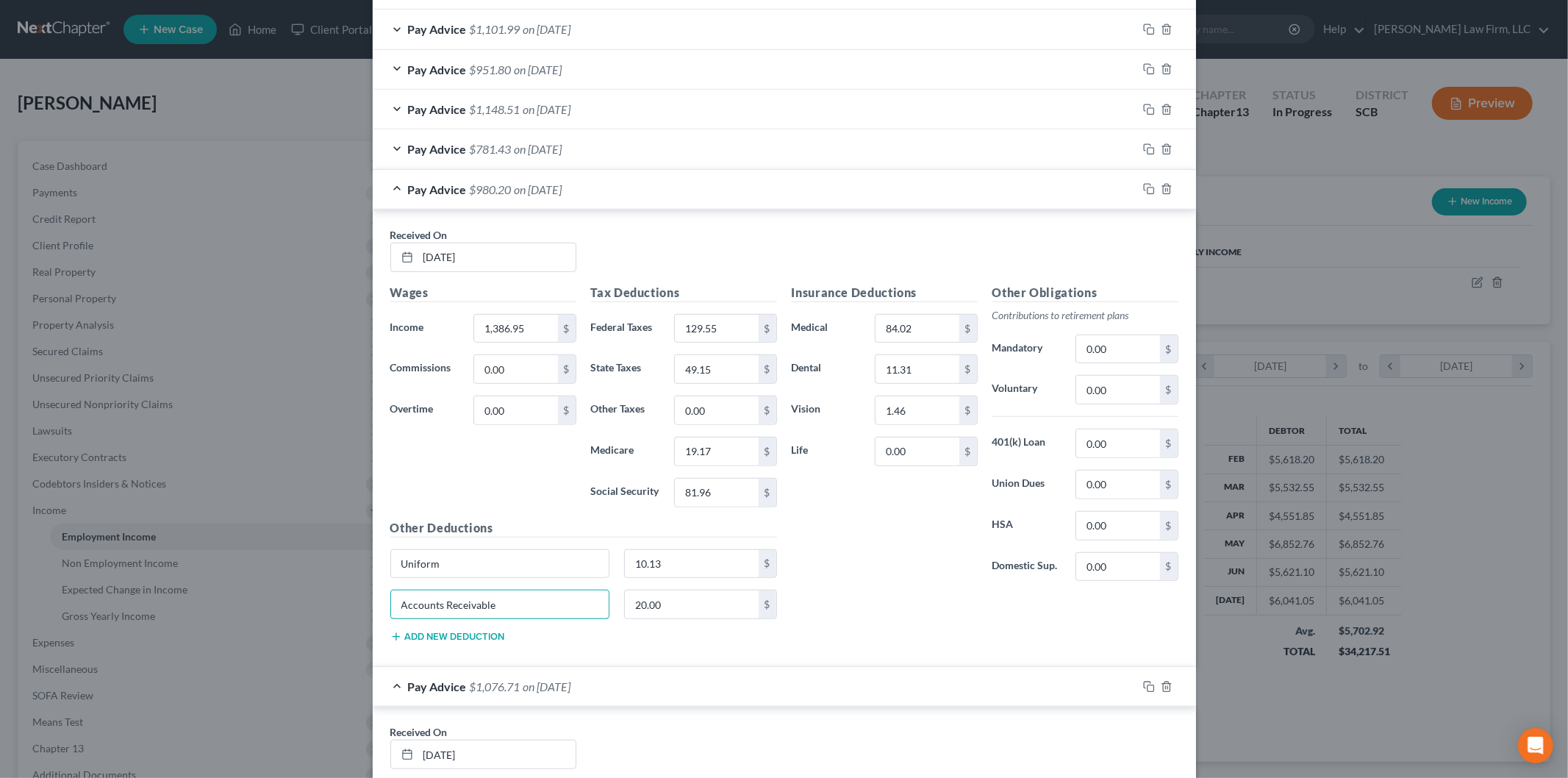
drag, startPoint x: 511, startPoint y: 602, endPoint x: 339, endPoint y: 603, distance: 172.0
click at [339, 603] on div "Edit Income Source × Employment Type * Select Full or Part Time Employment Self…" at bounding box center [784, 389] width 1568 height 778
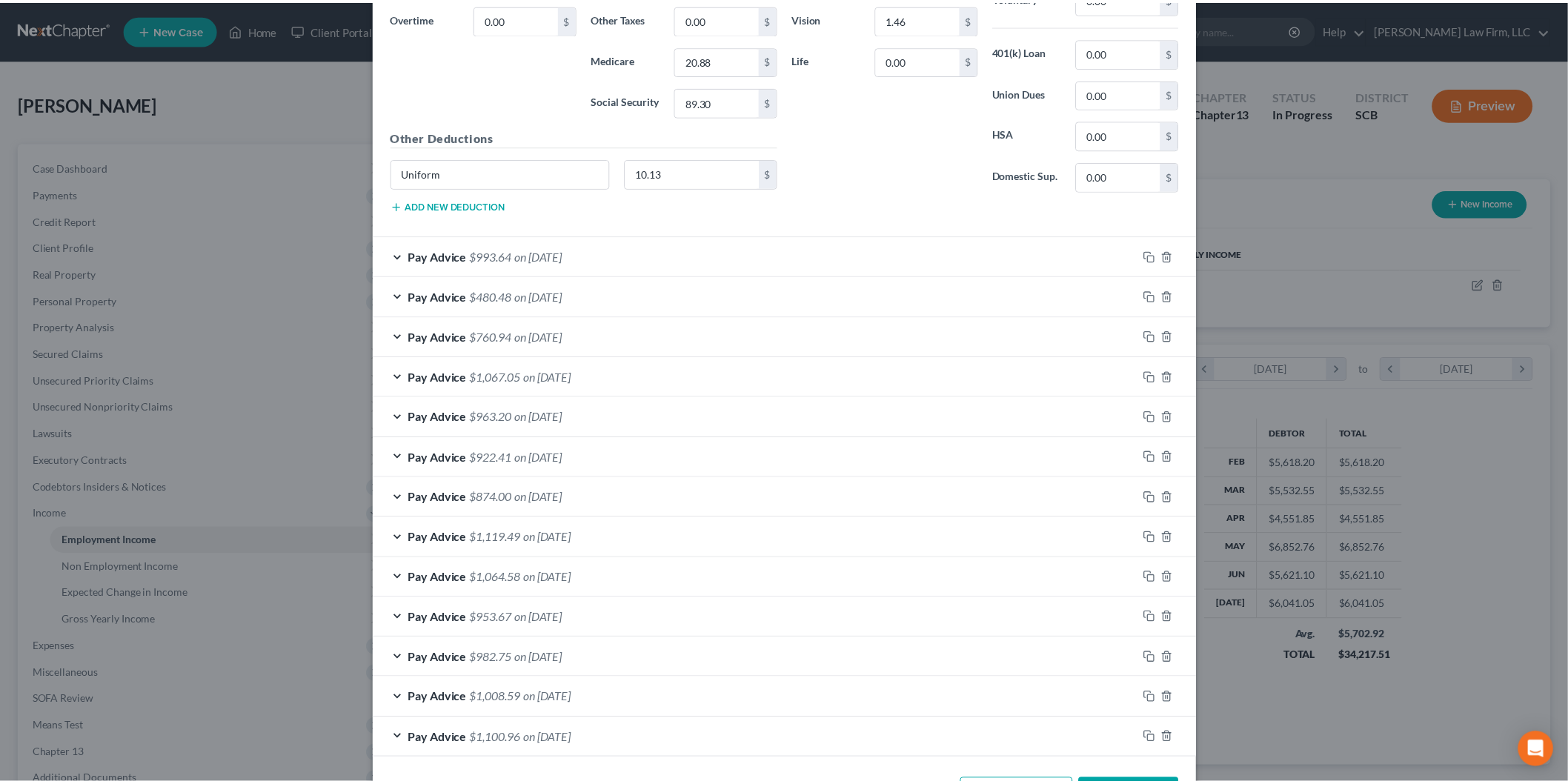
scroll to position [1715, 0]
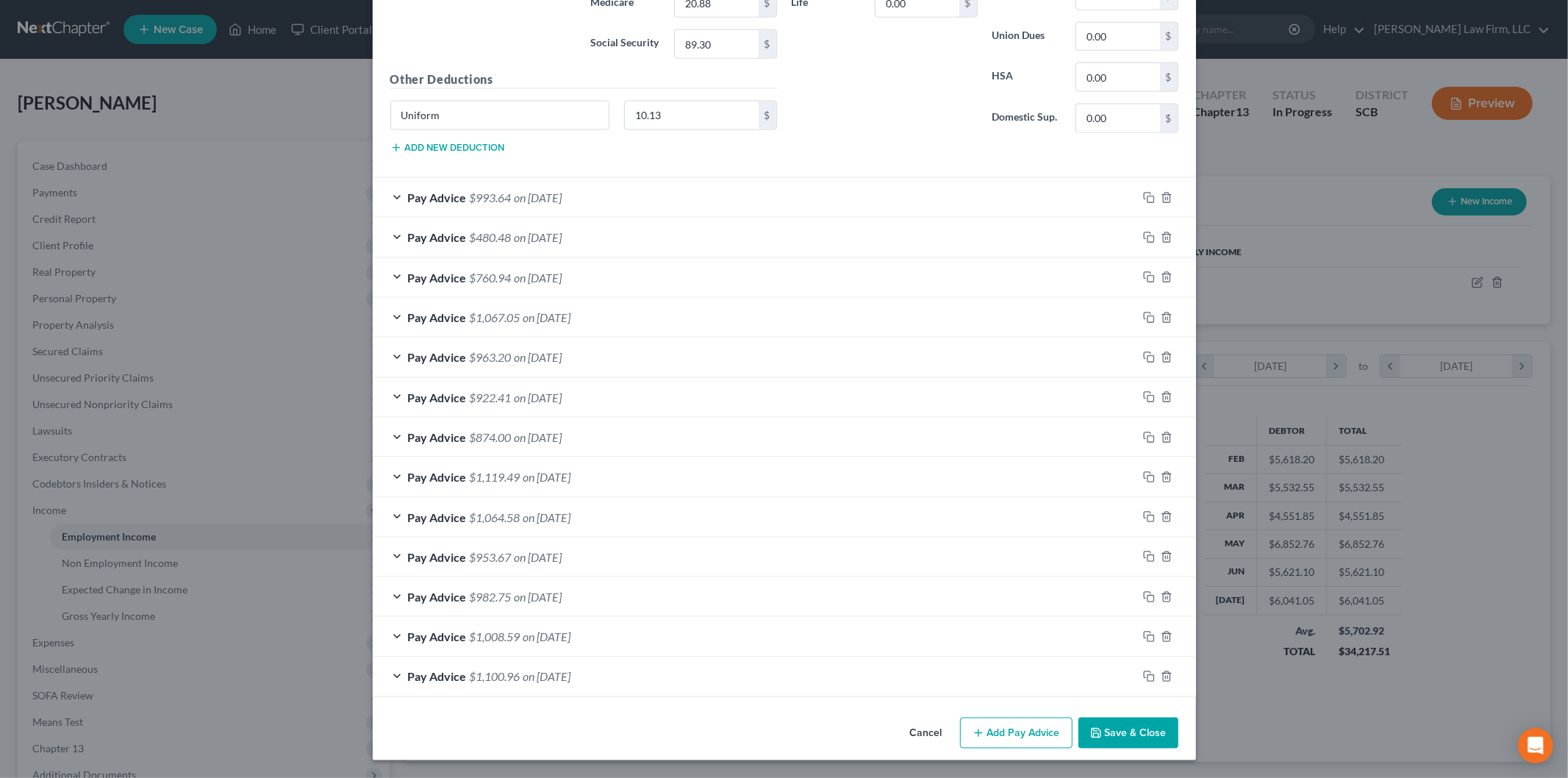
click at [1128, 724] on button "Save & Close" at bounding box center [1128, 732] width 100 height 31
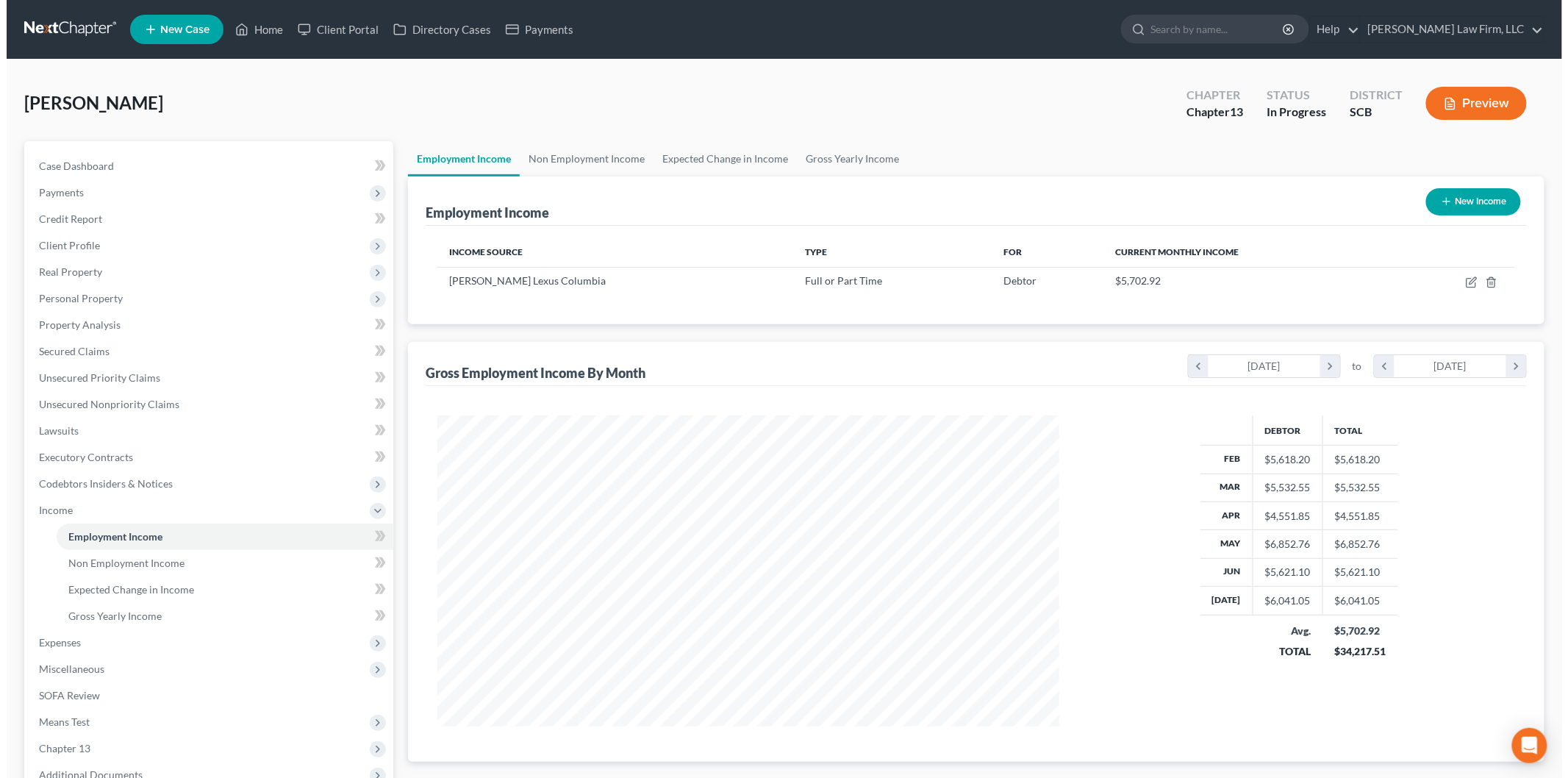
scroll to position [734795, 734398]
click at [1465, 96] on button "Preview" at bounding box center [1470, 103] width 101 height 33
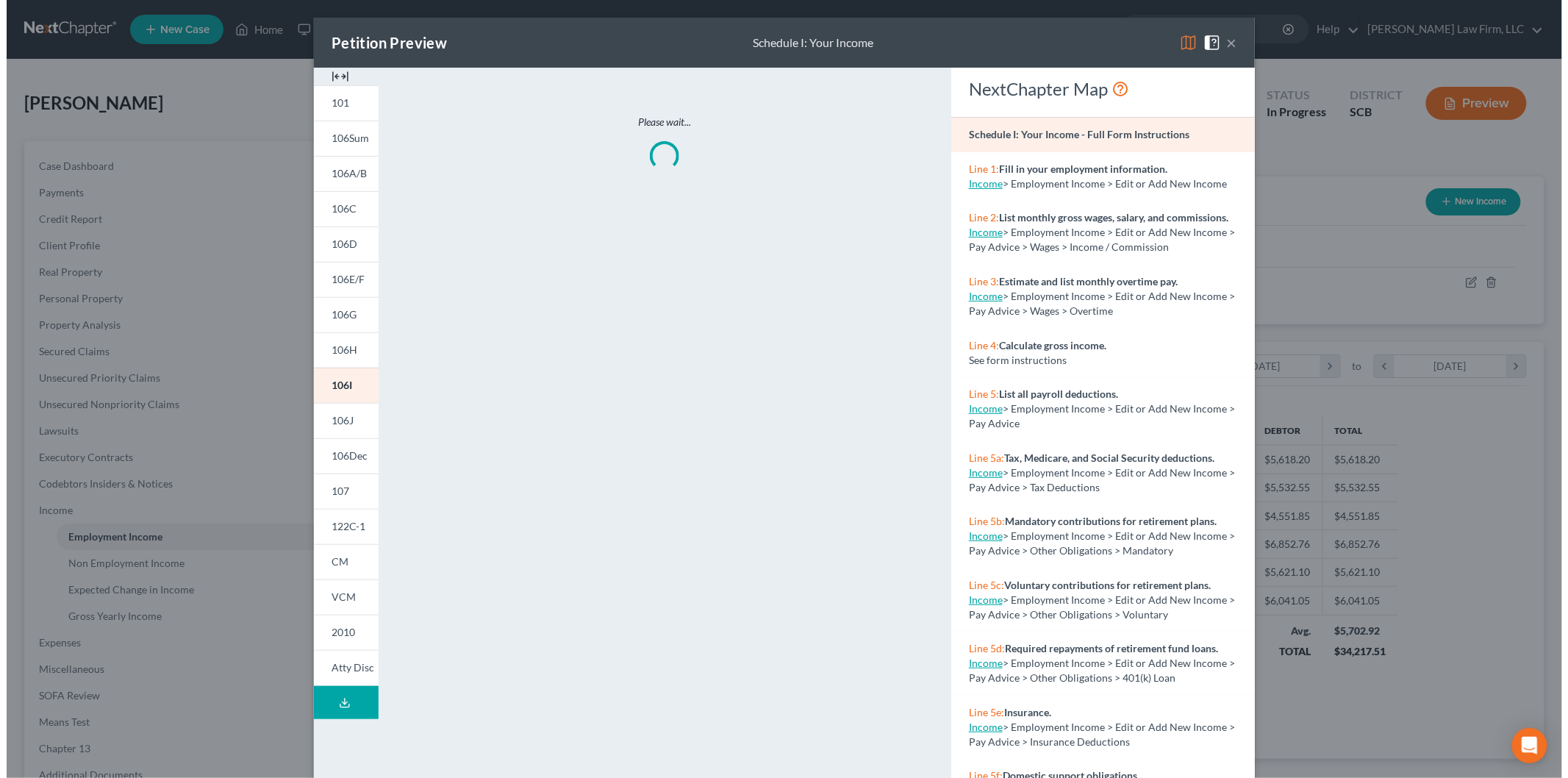
scroll to position [311, 651]
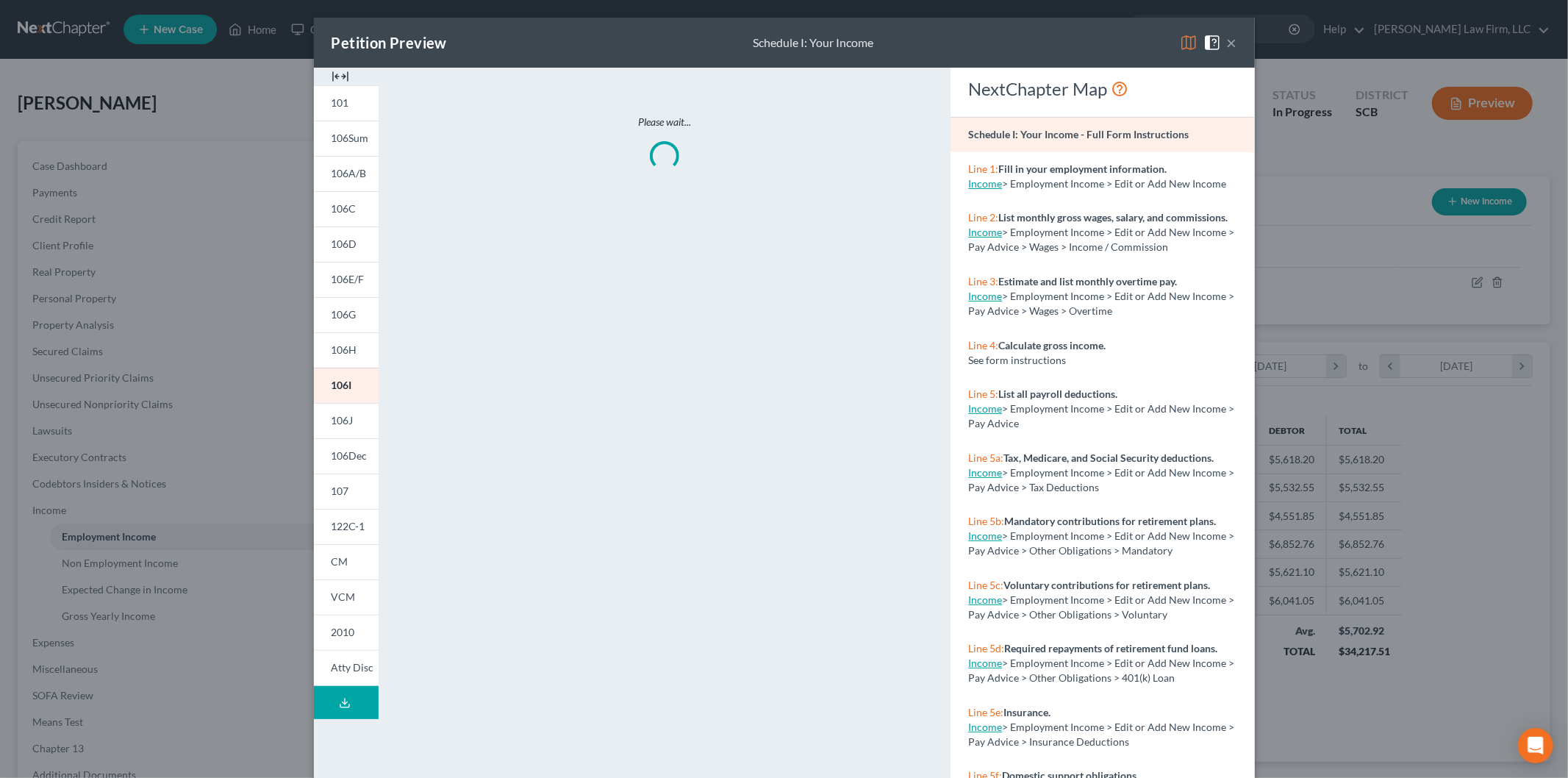
drag, startPoint x: 340, startPoint y: 75, endPoint x: 408, endPoint y: 92, distance: 70.1
click at [340, 75] on img at bounding box center [340, 76] width 18 height 18
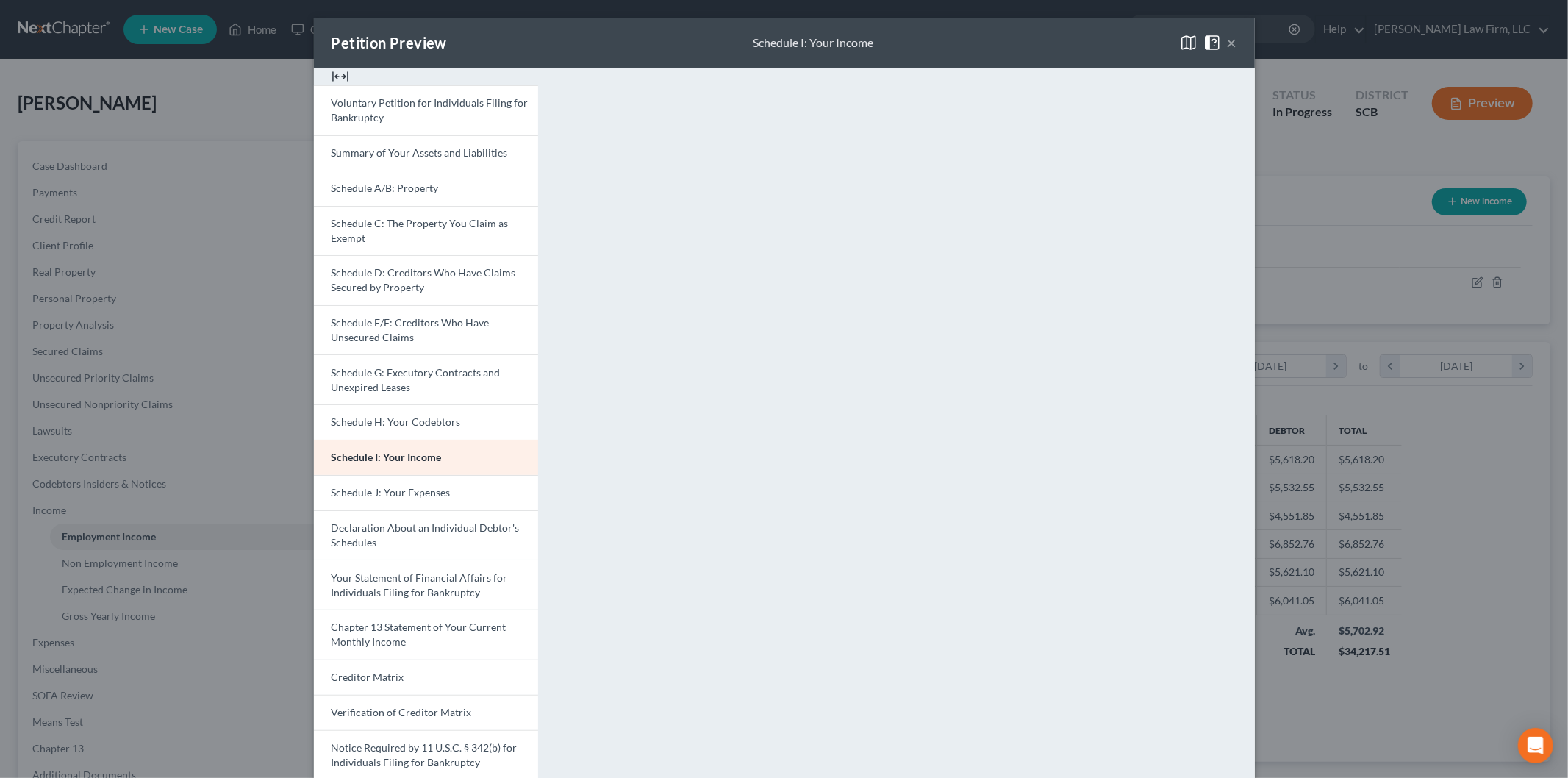
click at [368, 486] on span "Schedule J: Your Expenses" at bounding box center [391, 492] width 119 height 12
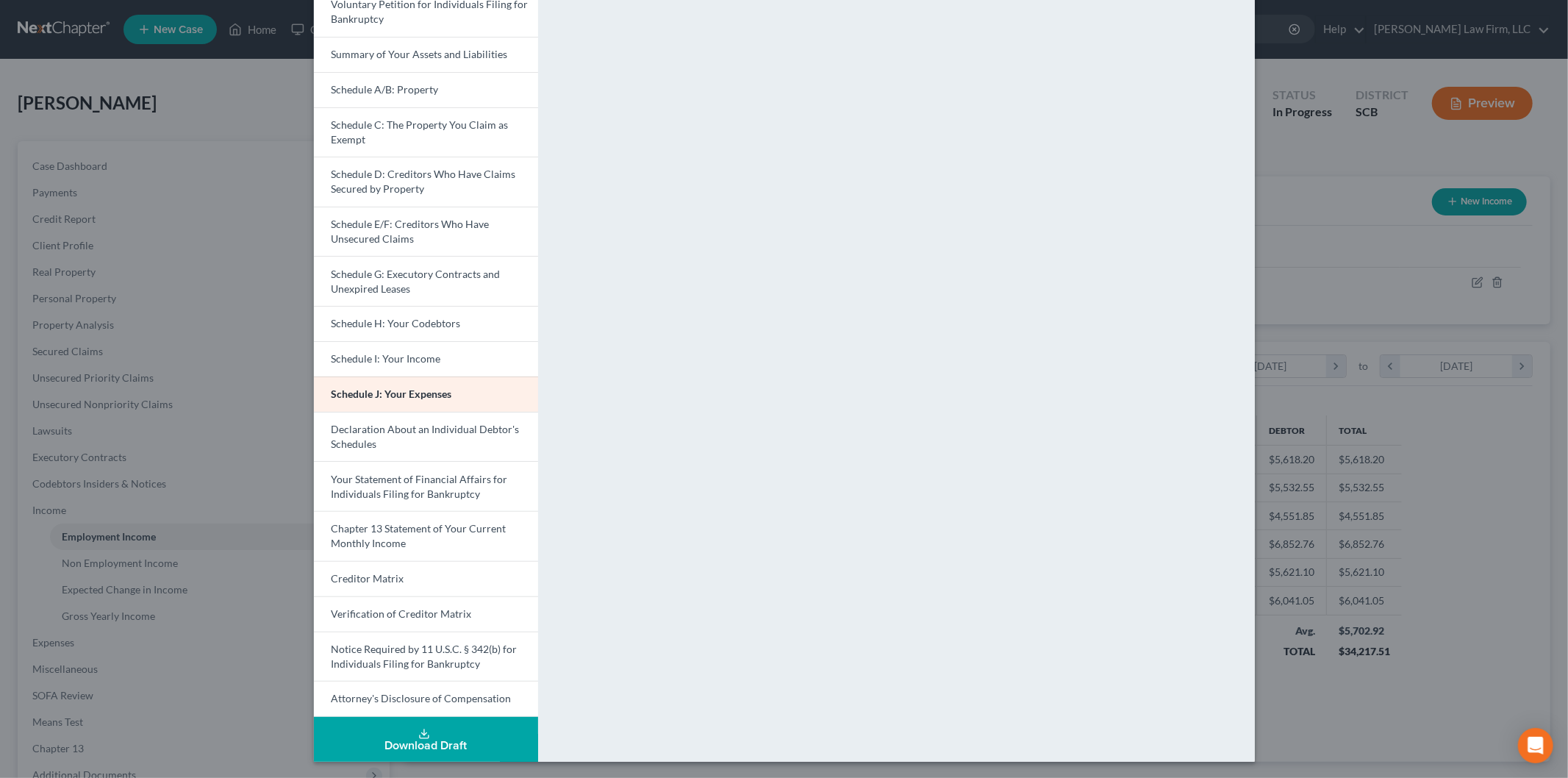
scroll to position [99, 0]
click at [377, 473] on span "Your Statement of Financial Affairs for Individuals Filing for Bankruptcy" at bounding box center [419, 485] width 176 height 27
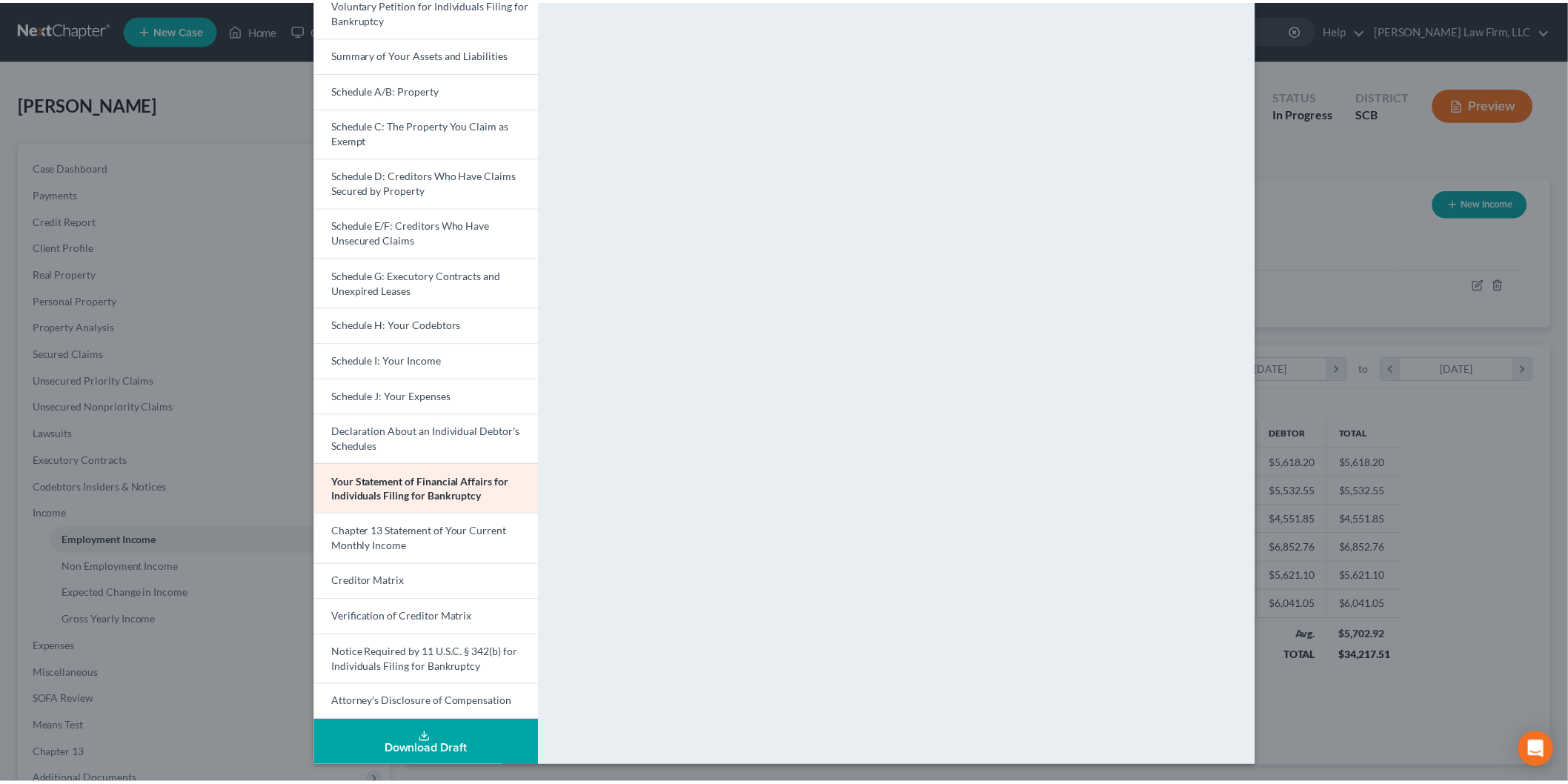
scroll to position [0, 0]
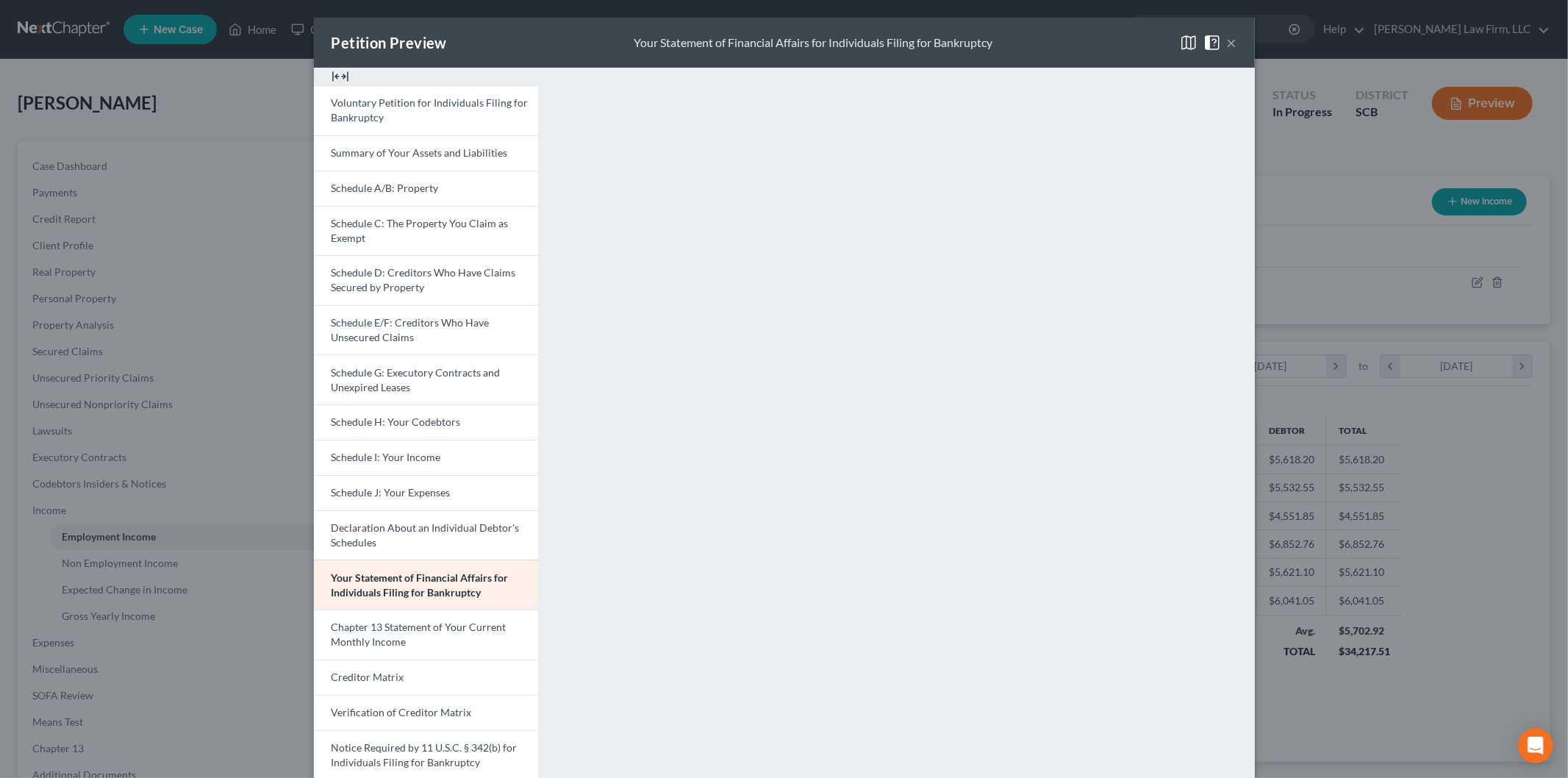
click at [1227, 40] on button "×" at bounding box center [1231, 42] width 10 height 18
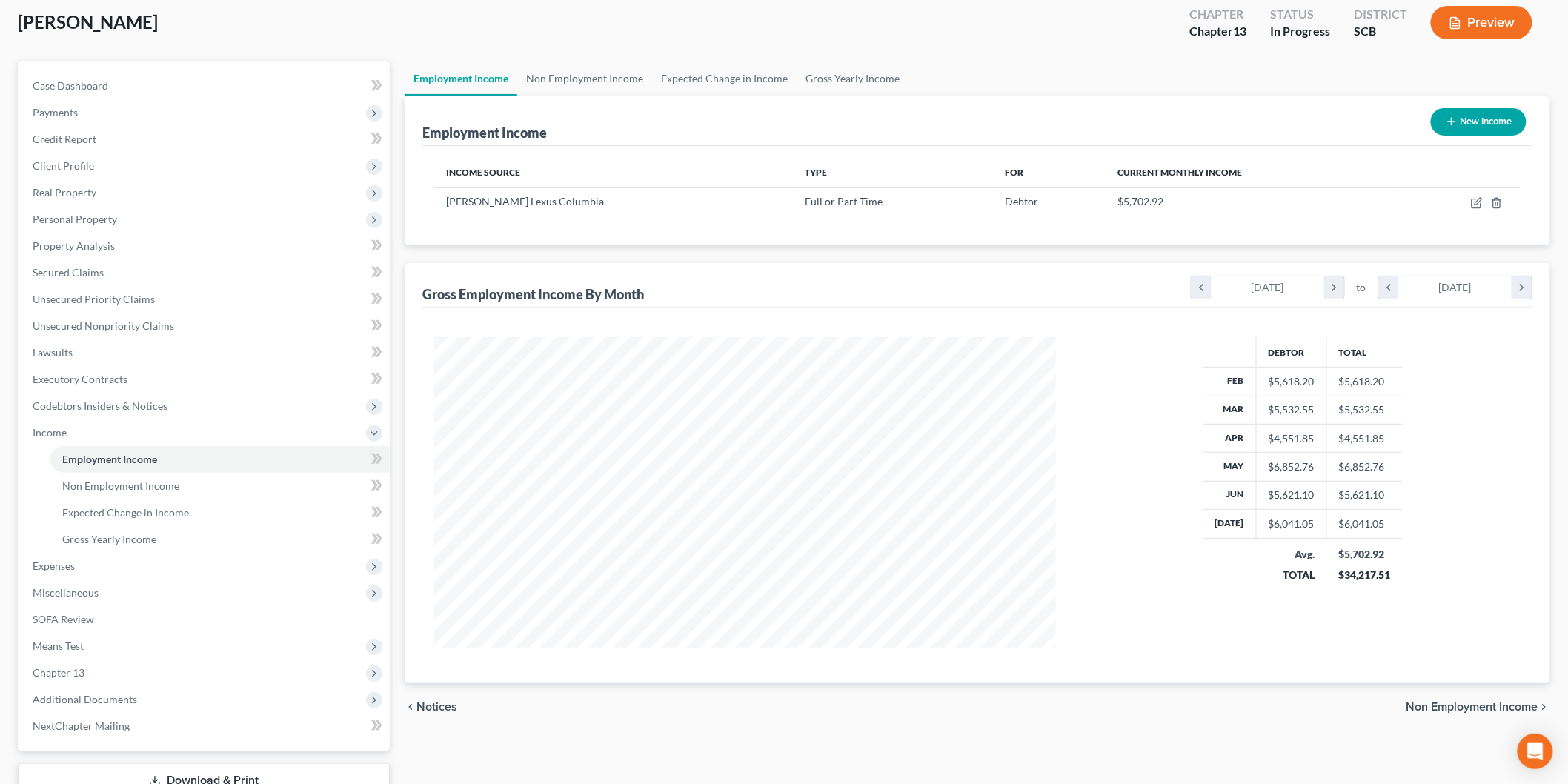
scroll to position [188, 0]
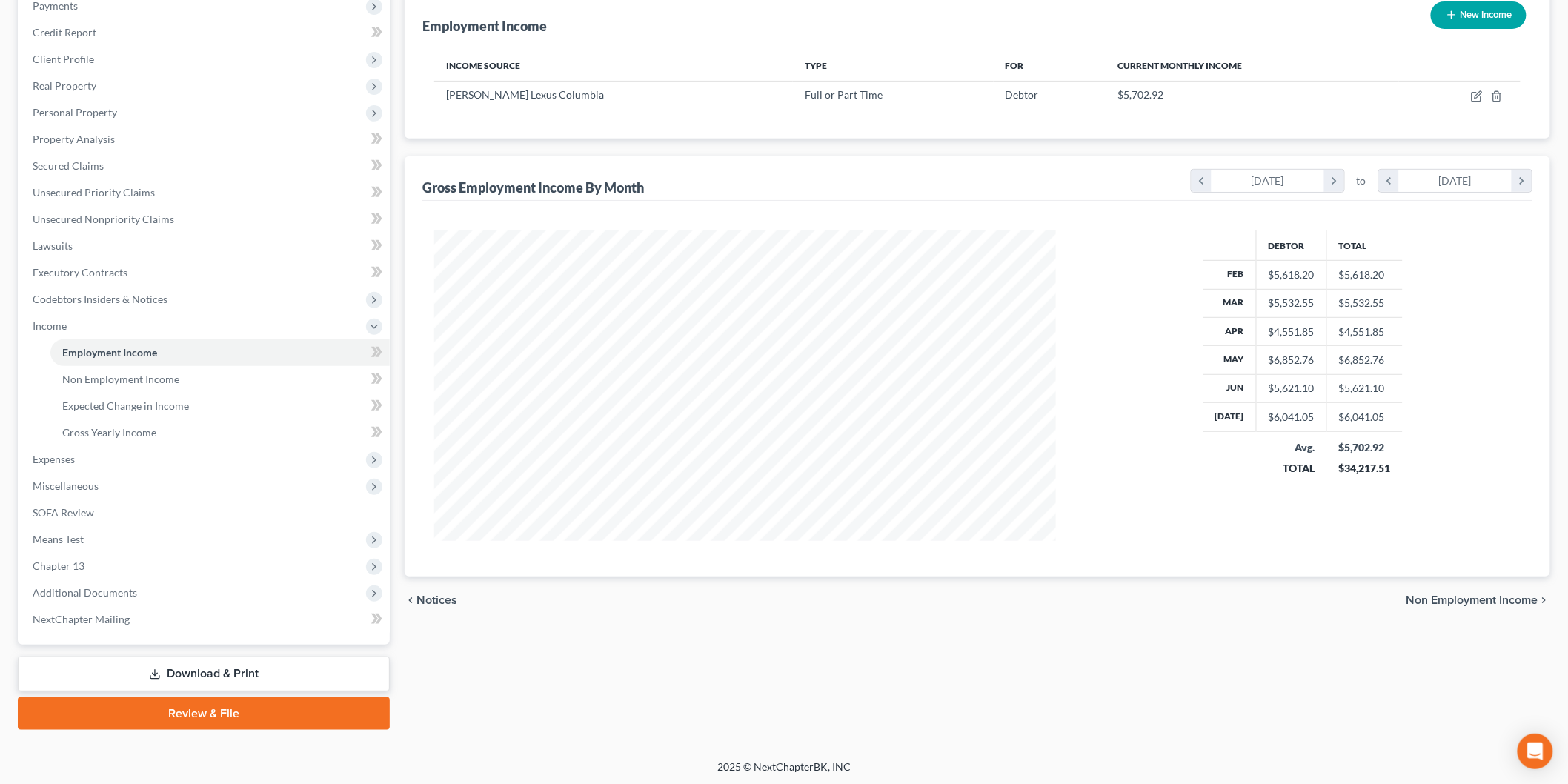
click at [152, 468] on span "Expenses" at bounding box center [205, 459] width 369 height 26
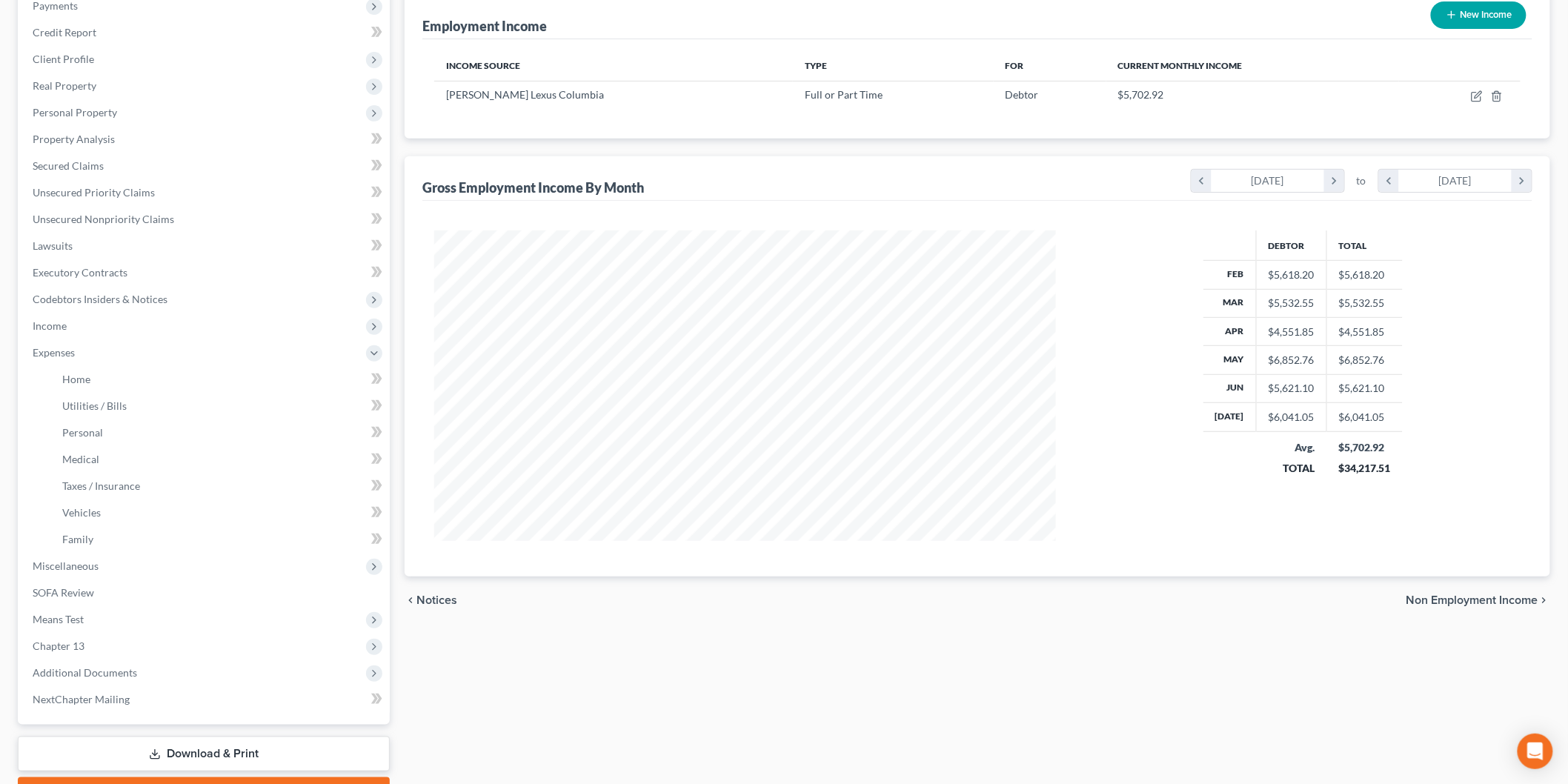
click at [124, 561] on span "Miscellaneous" at bounding box center [205, 566] width 369 height 26
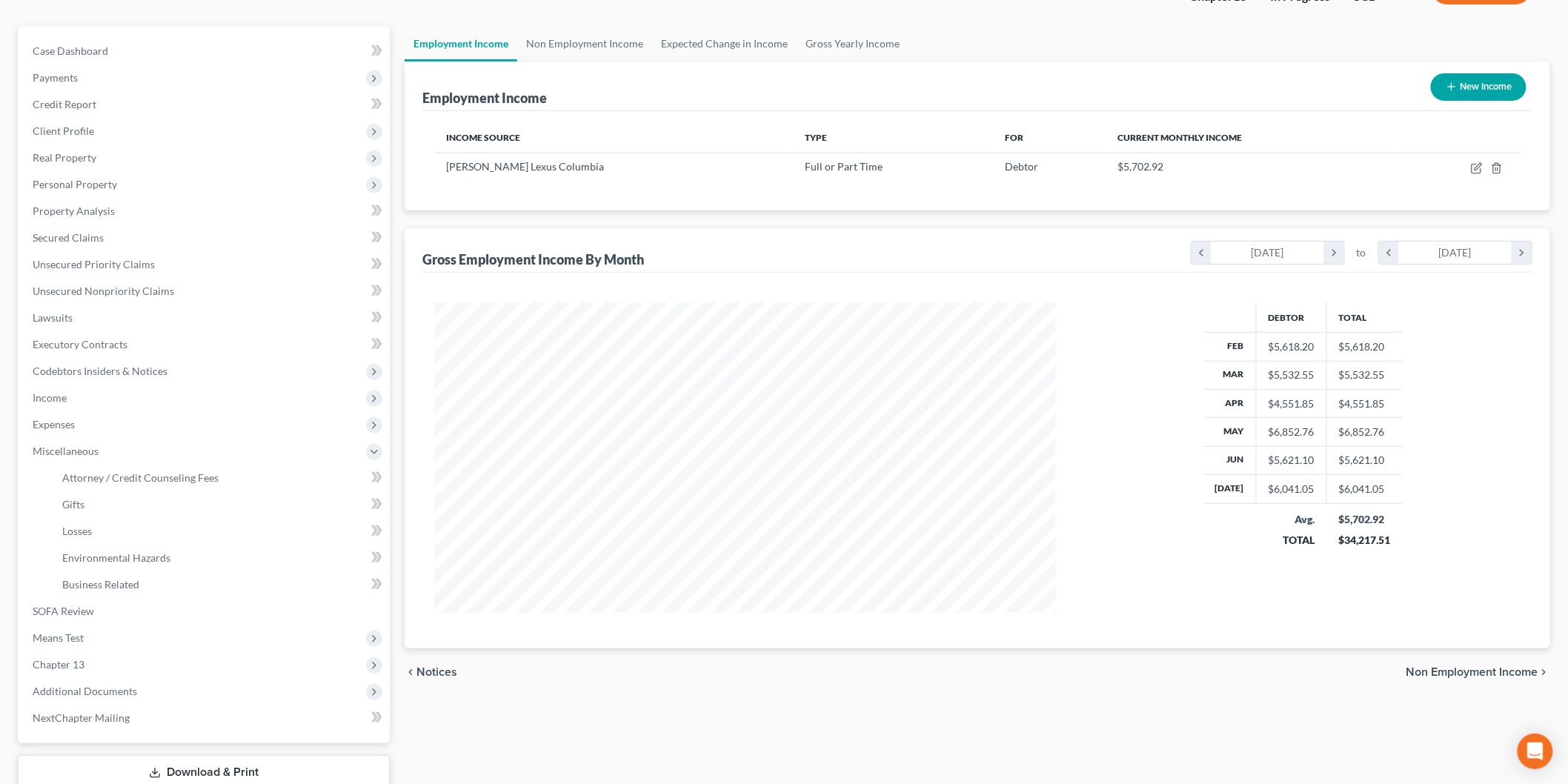
scroll to position [24, 0]
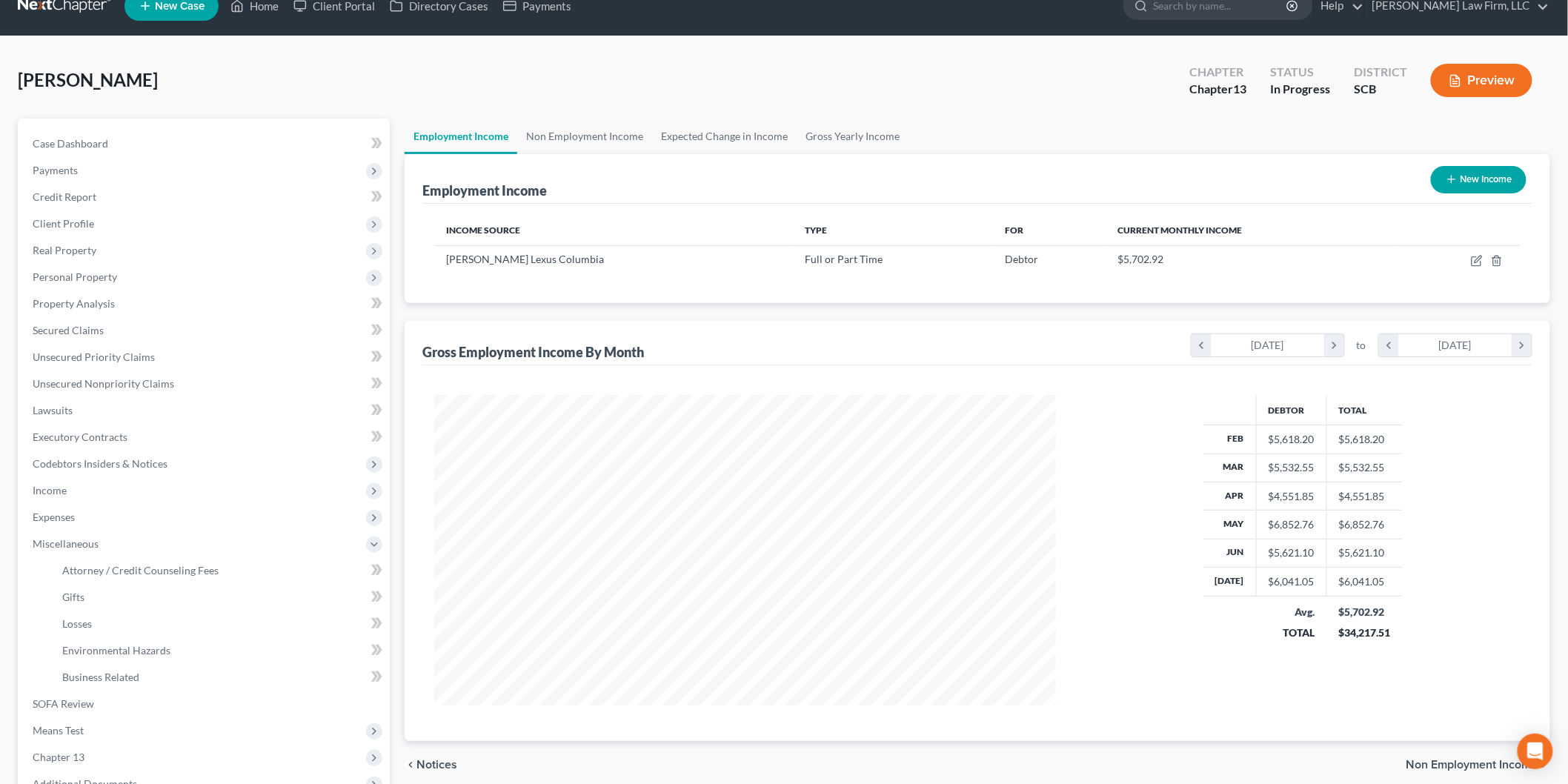
click at [126, 270] on span "Personal Property" at bounding box center [205, 277] width 369 height 26
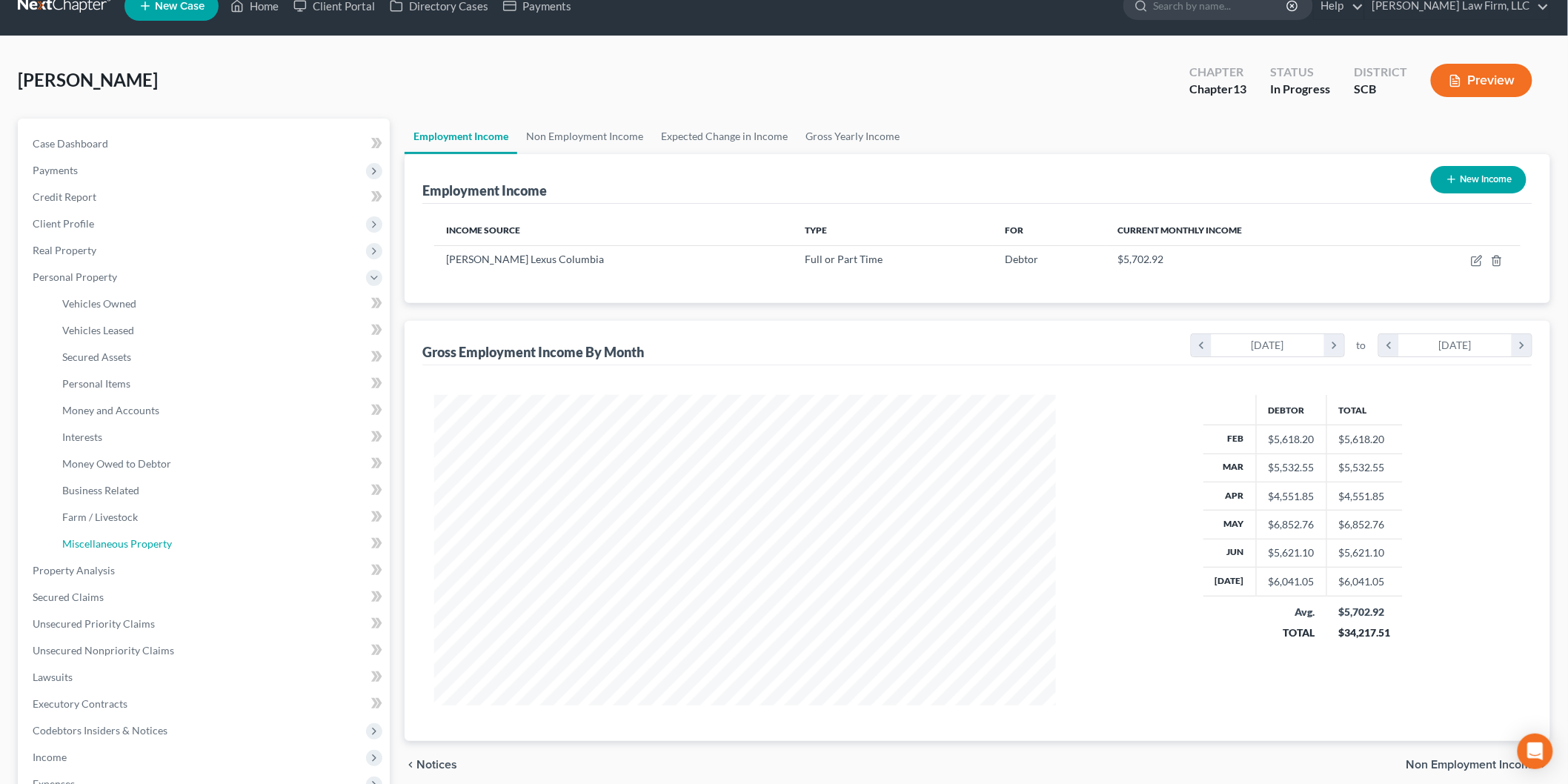
click at [166, 535] on link "Miscellaneous Property" at bounding box center [220, 543] width 340 height 26
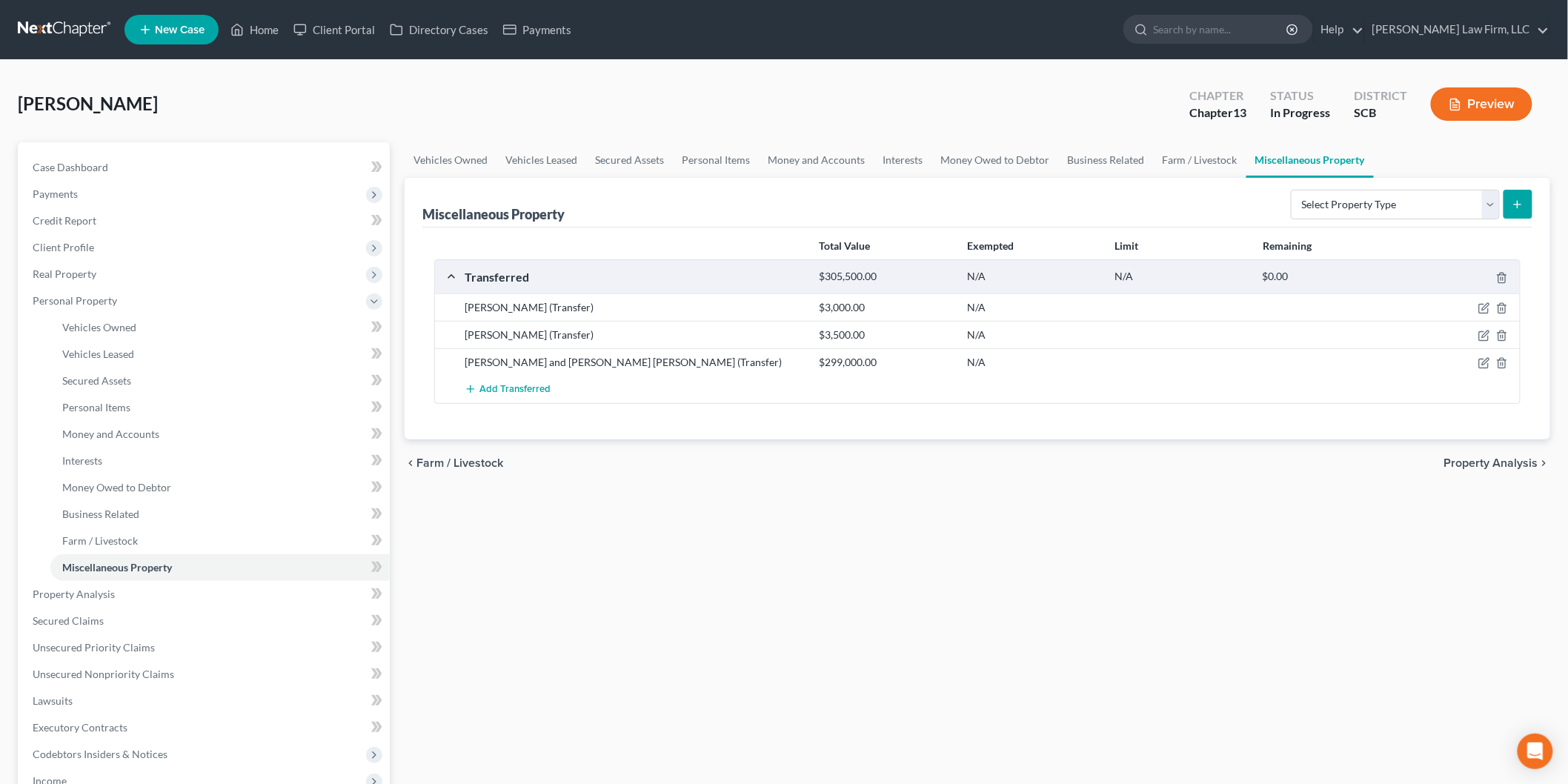
scroll to position [246, 0]
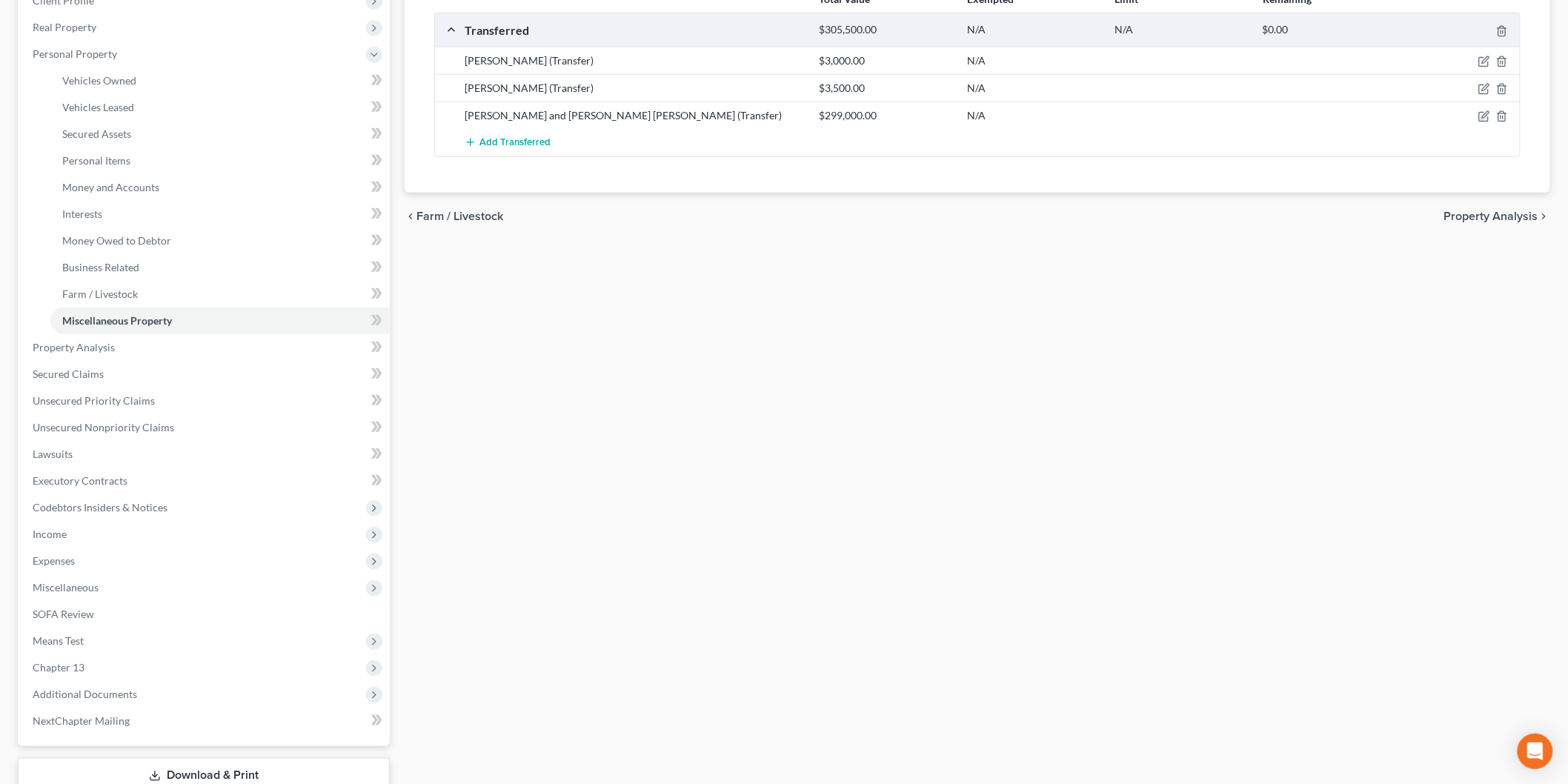
click at [146, 536] on span "Income" at bounding box center [205, 534] width 369 height 26
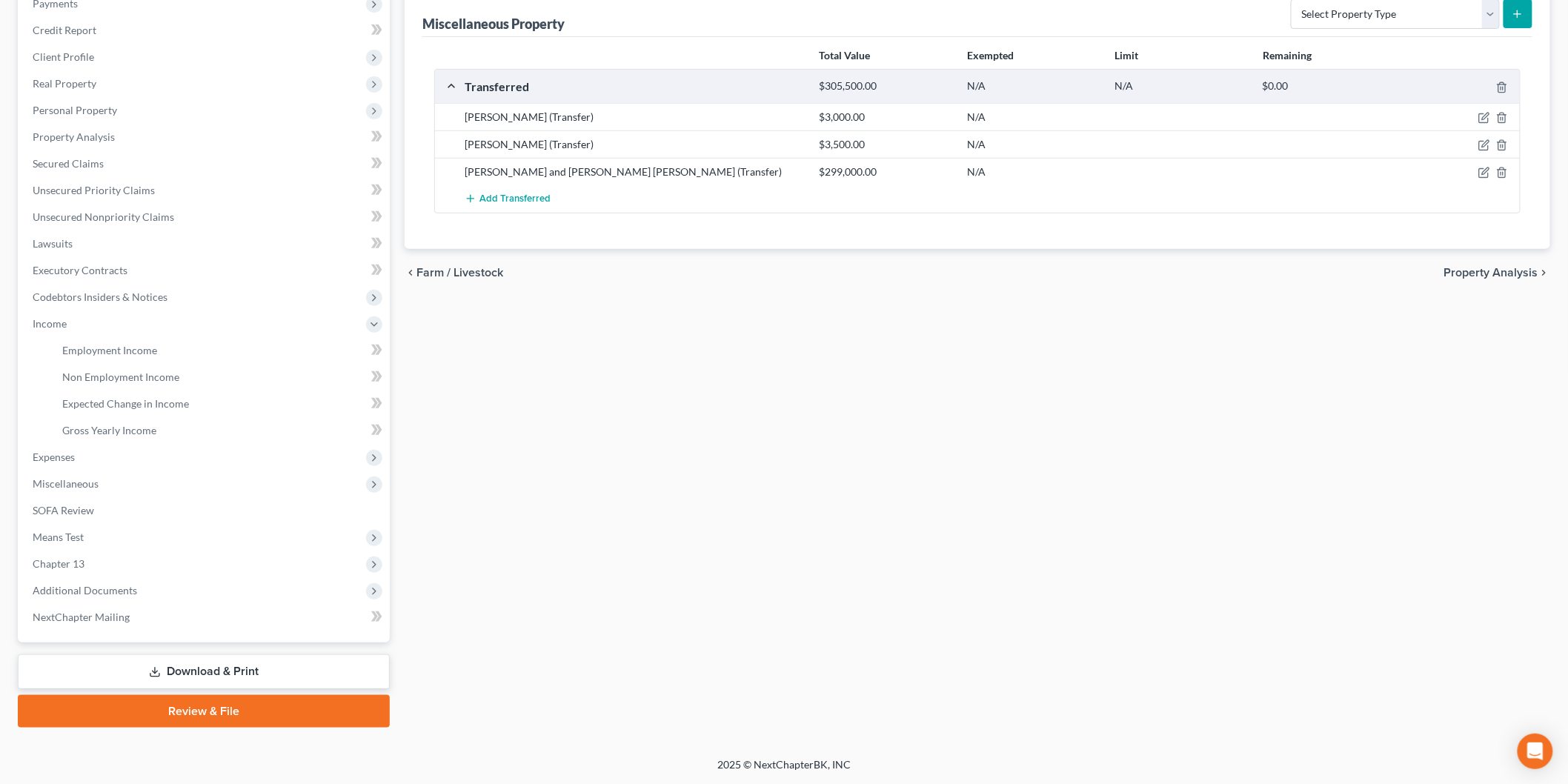
scroll to position [188, 0]
click at [118, 426] on span "Gross Yearly Income" at bounding box center [109, 431] width 94 height 12
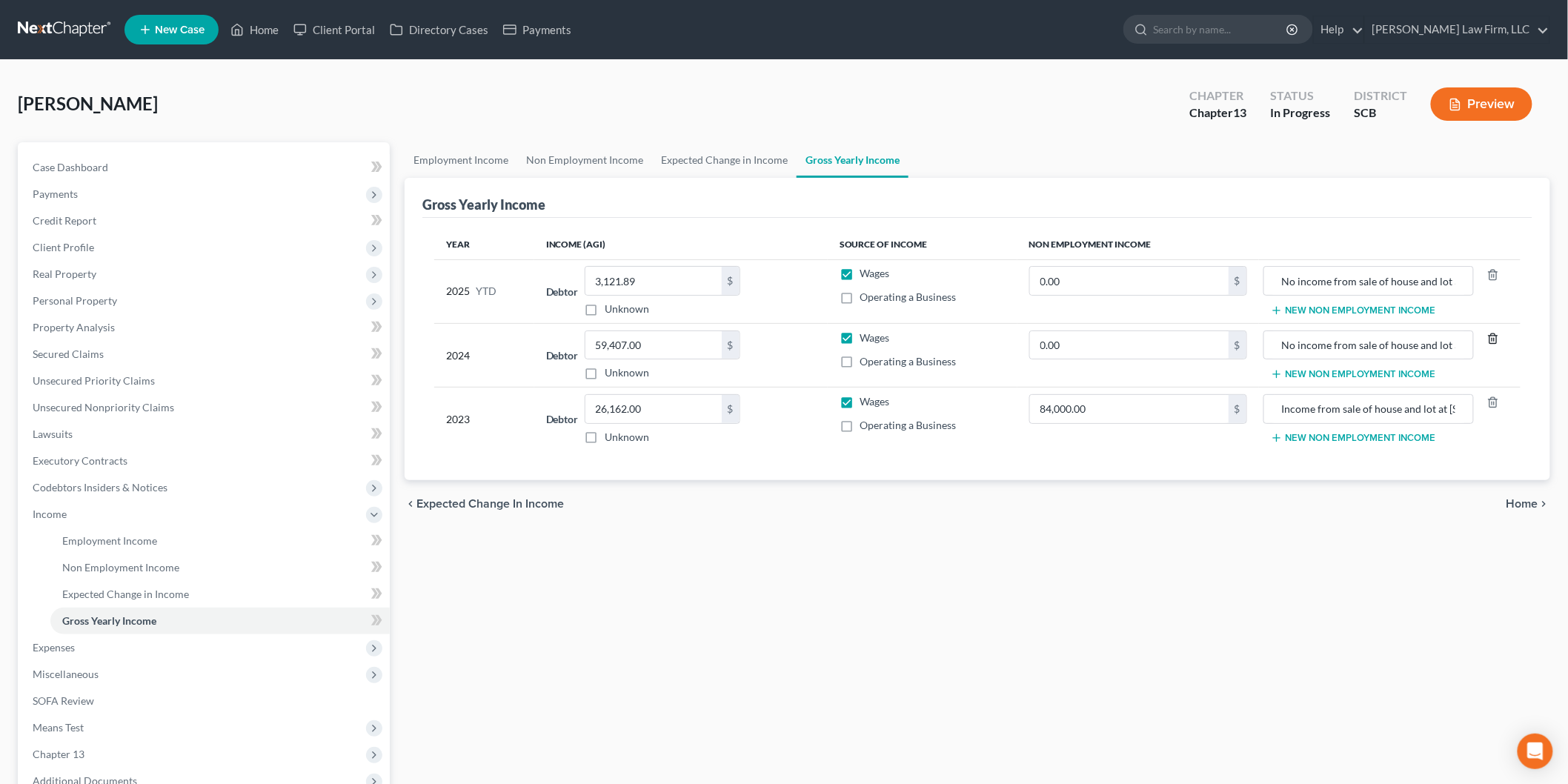
click at [1493, 337] on line "button" at bounding box center [1493, 338] width 0 height 3
click at [1495, 277] on icon "button" at bounding box center [1494, 274] width 12 height 12
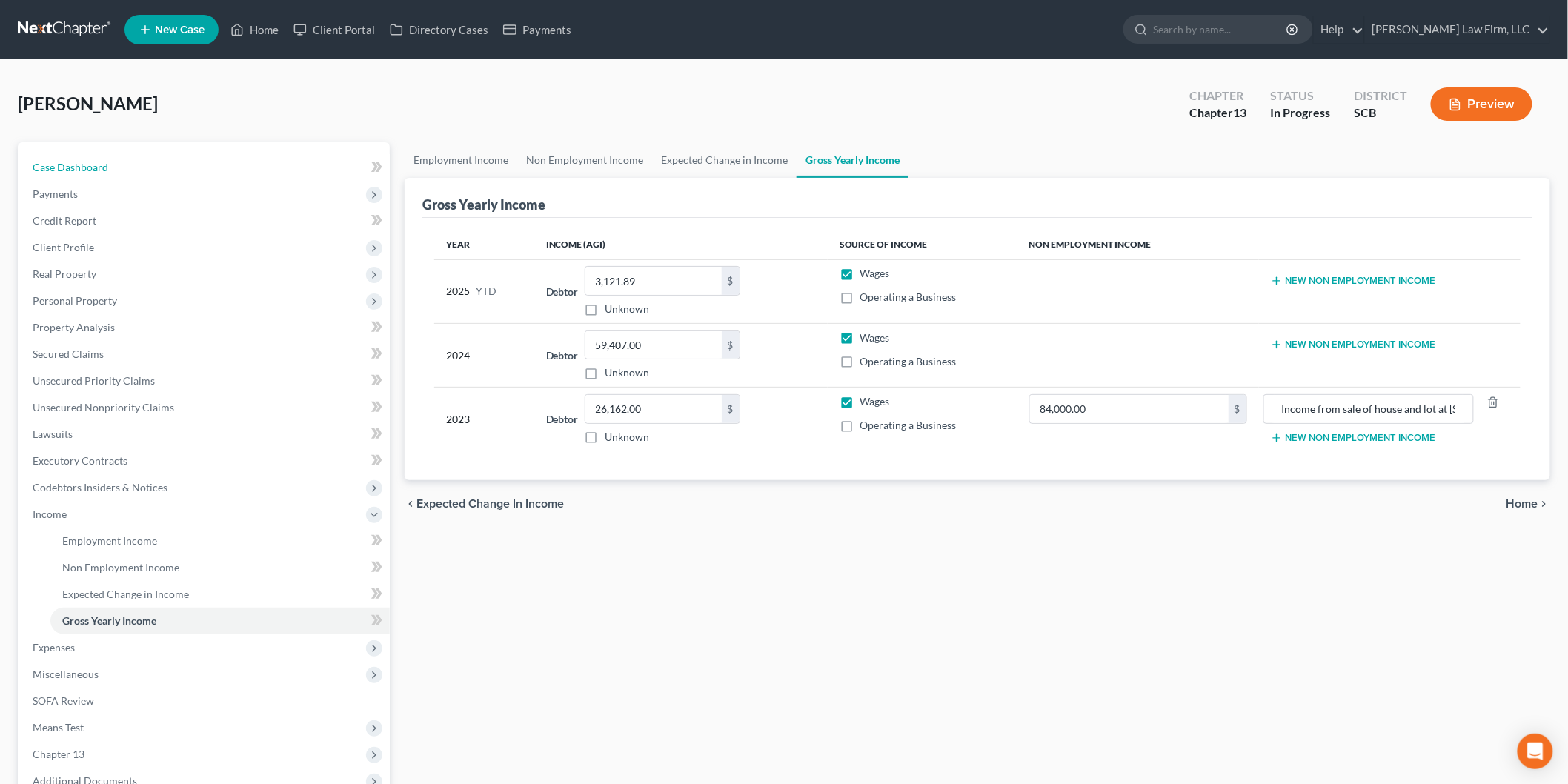
click at [91, 164] on span "Case Dashboard" at bounding box center [71, 166] width 75 height 12
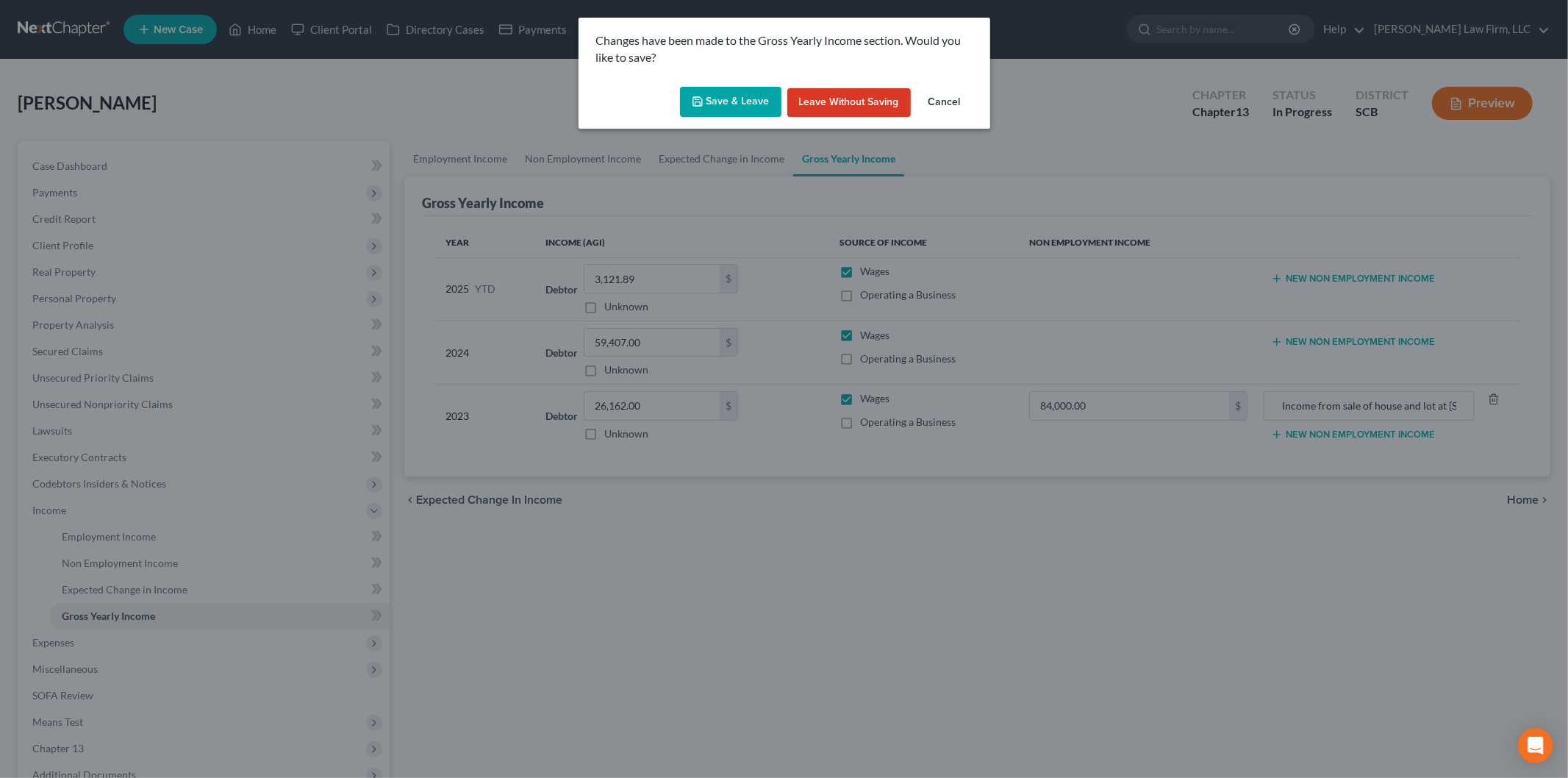
click at [753, 94] on button "Save & Leave" at bounding box center [730, 102] width 102 height 31
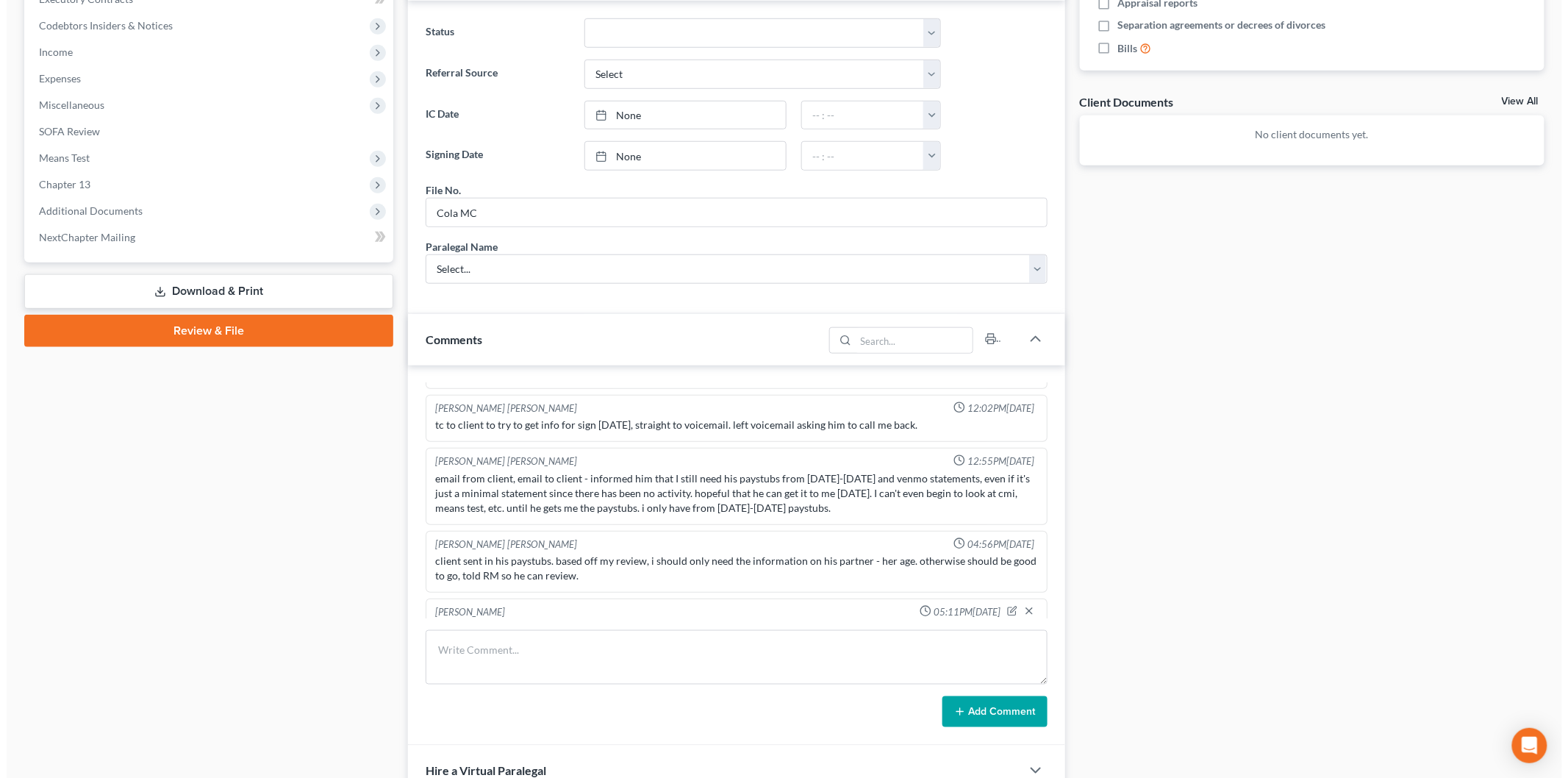
scroll to position [490, 0]
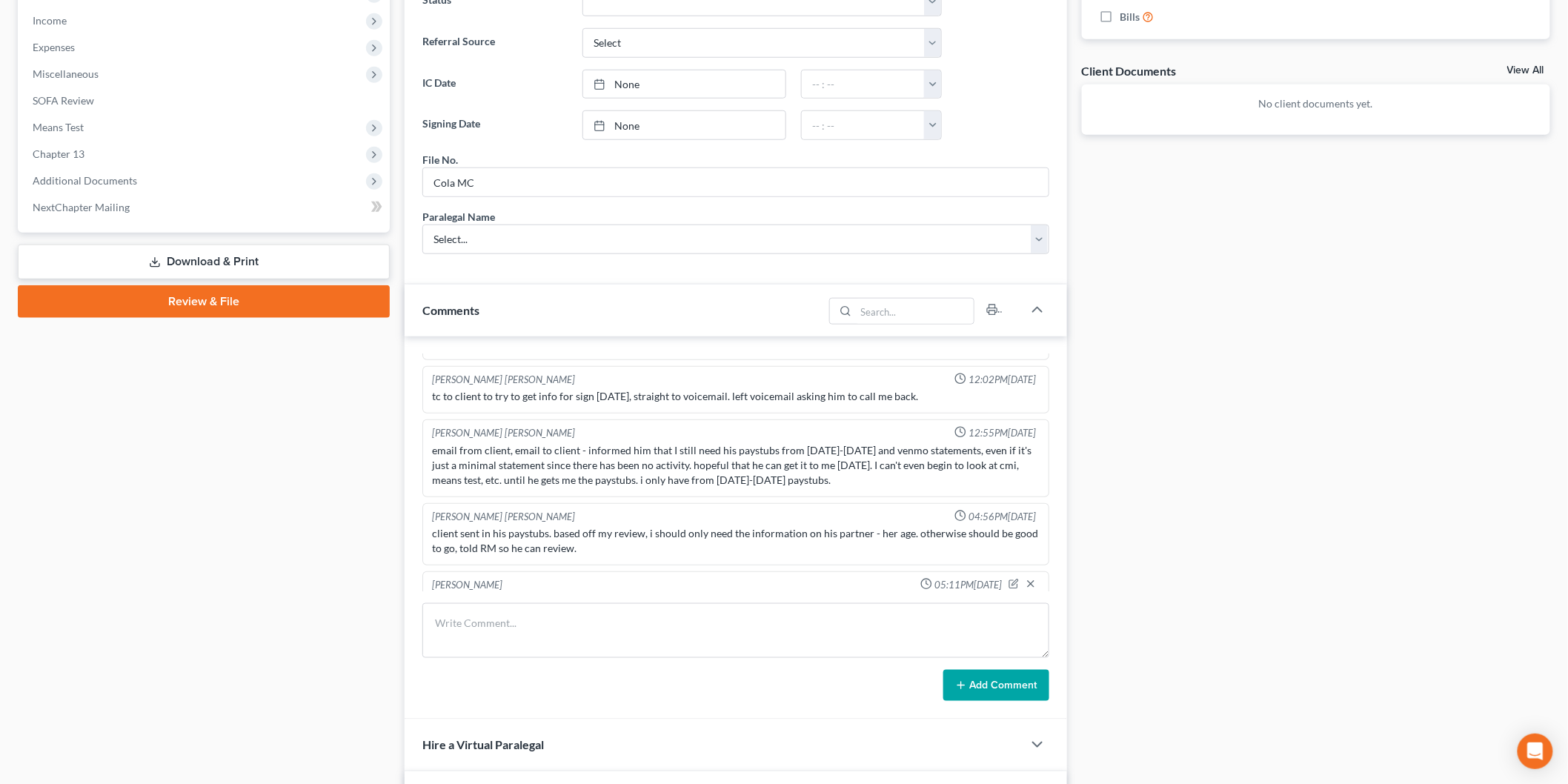
click at [173, 261] on link "Download & Print" at bounding box center [204, 261] width 372 height 35
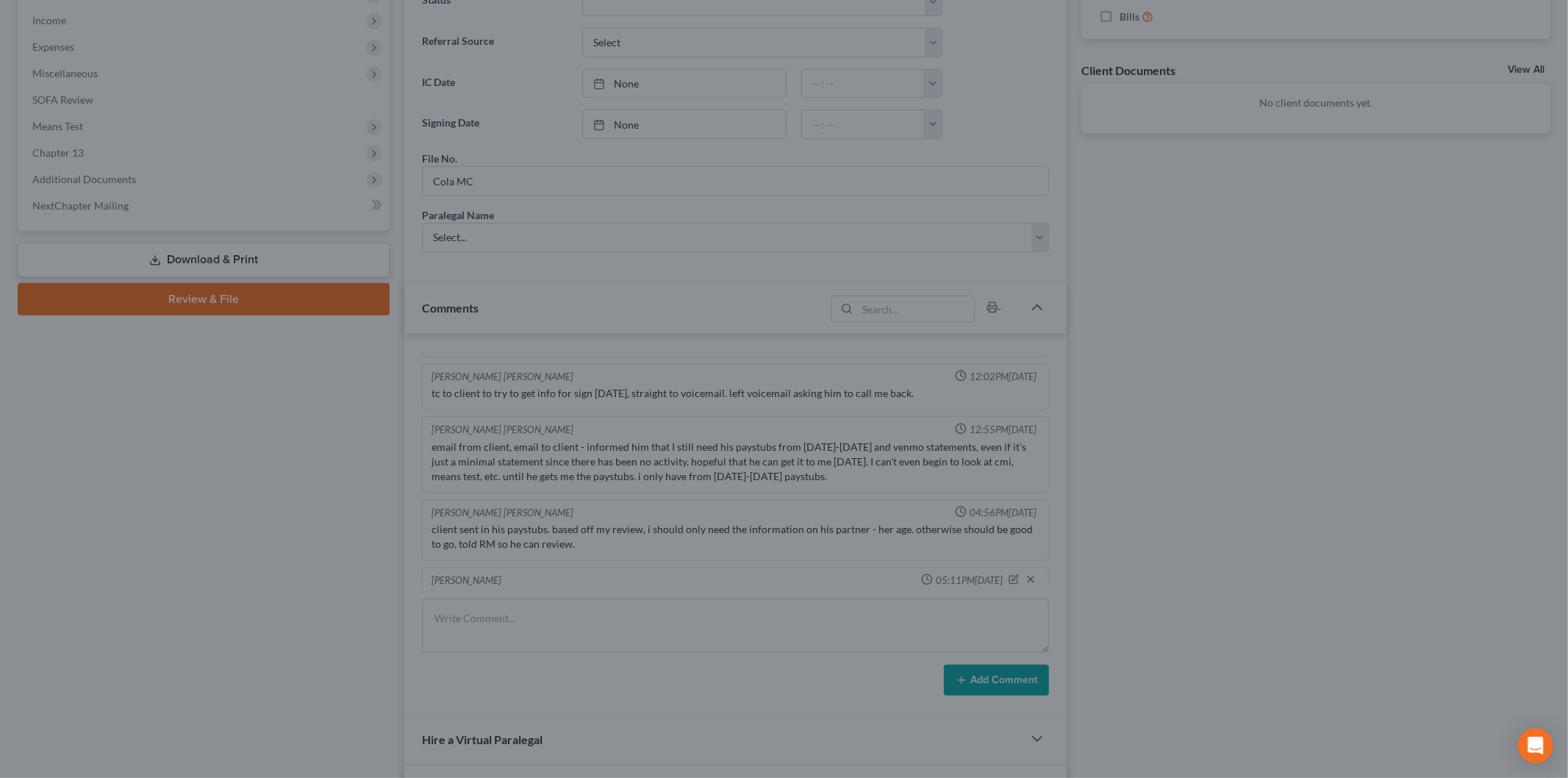
drag, startPoint x: 1210, startPoint y: 297, endPoint x: 273, endPoint y: 466, distance: 952.1
click at [1210, 298] on div at bounding box center [784, 389] width 1568 height 778
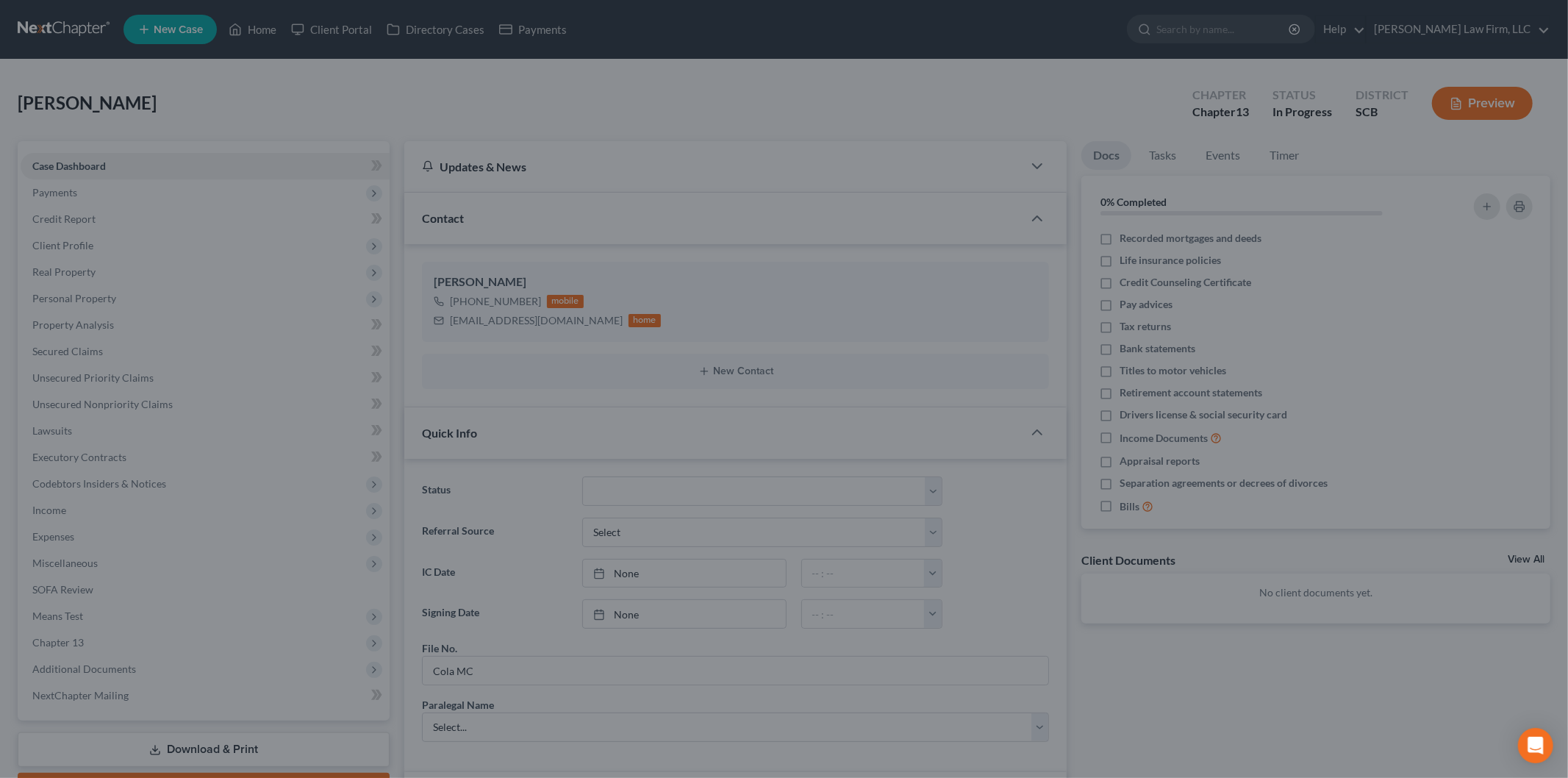
click at [427, 95] on div at bounding box center [784, 389] width 1568 height 778
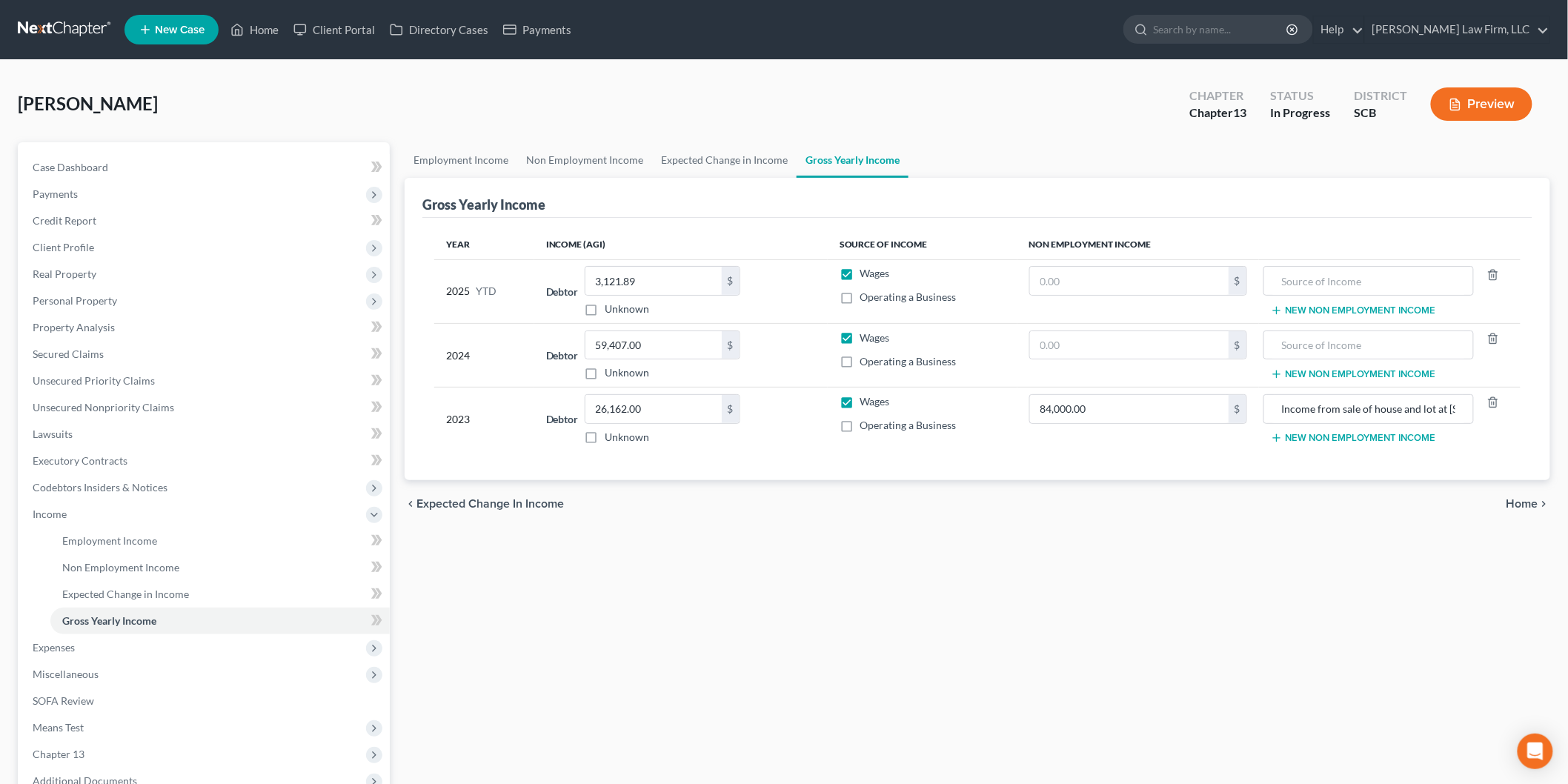
click at [168, 309] on span "Personal Property" at bounding box center [205, 301] width 369 height 26
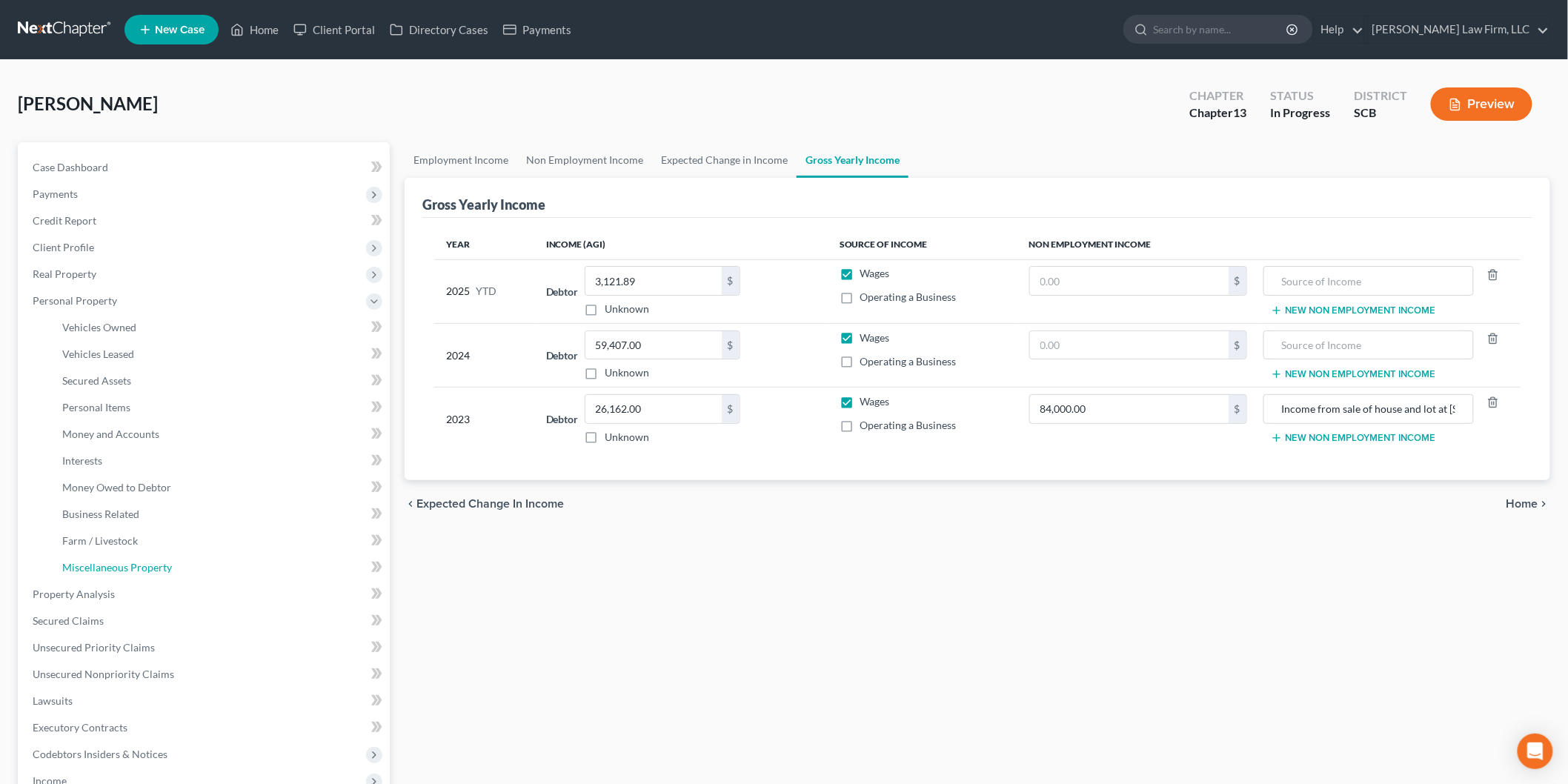
click at [180, 568] on link "Miscellaneous Property" at bounding box center [220, 567] width 340 height 26
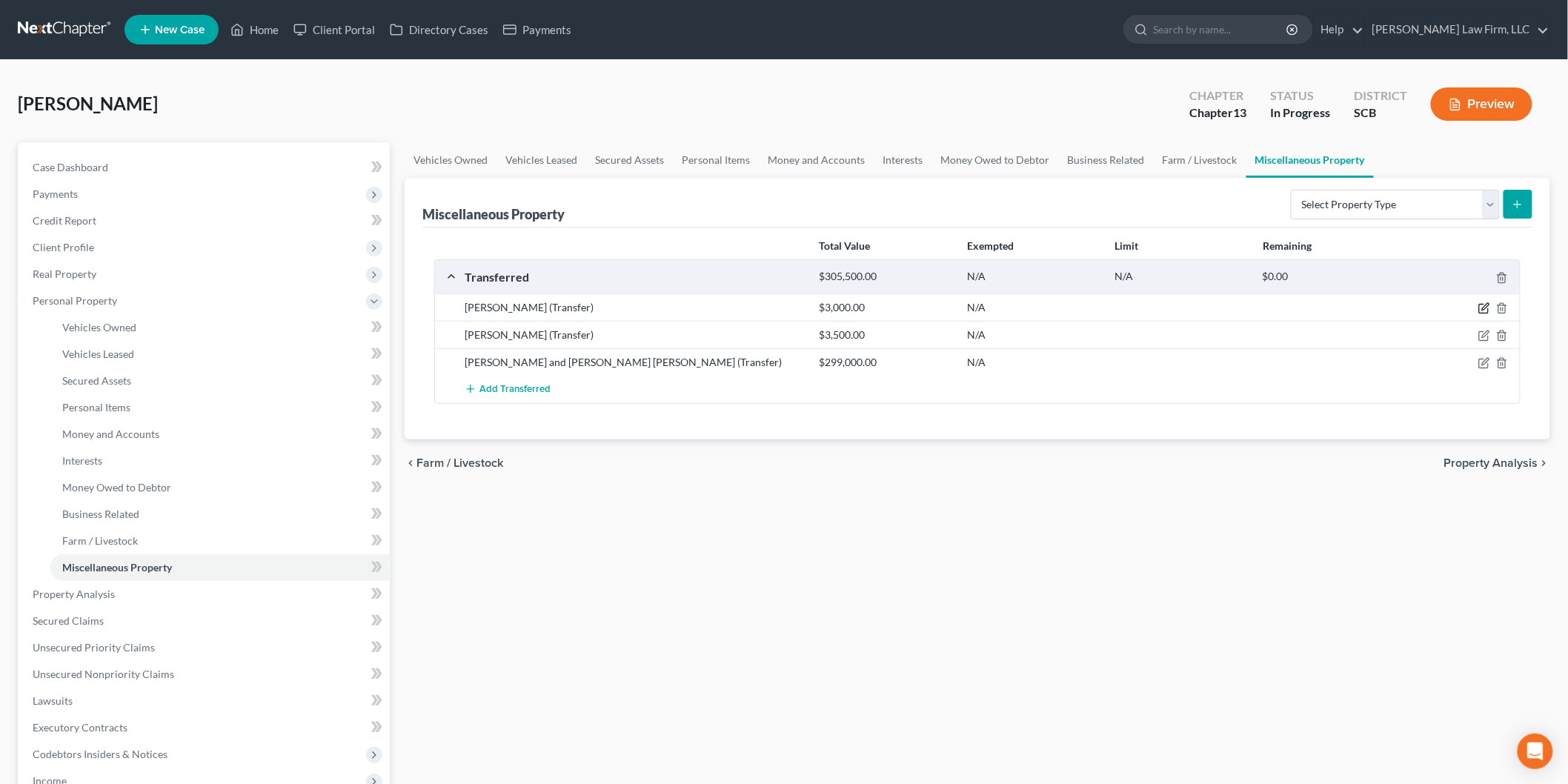
click at [1481, 312] on icon "button" at bounding box center [1484, 308] width 12 height 12
select select "Ordinary (within 2 years)"
select select "28"
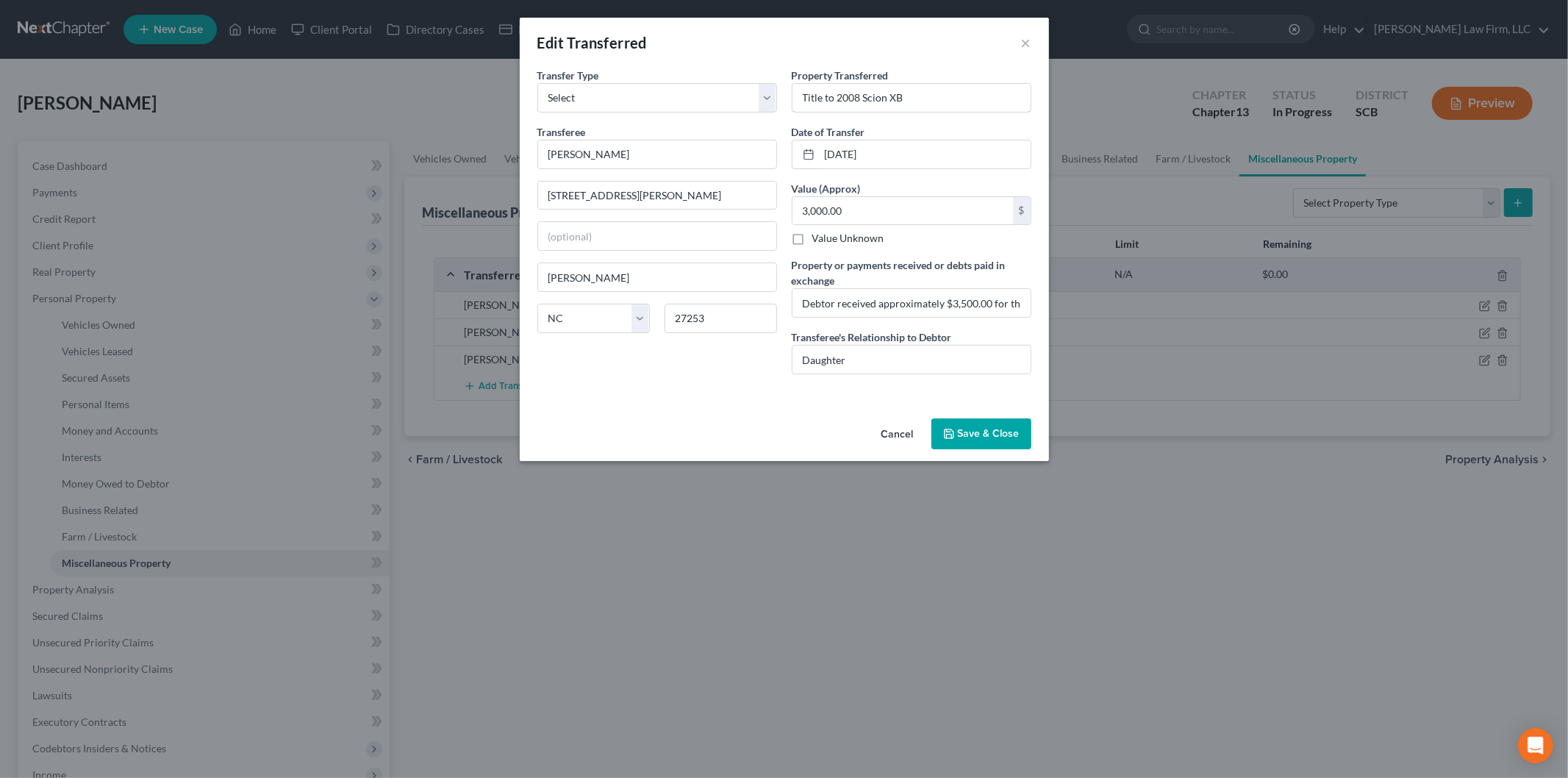
click at [975, 93] on input "Title to 2008 Scion XB" at bounding box center [910, 98] width 238 height 28
click at [889, 432] on button "Cancel" at bounding box center [897, 435] width 56 height 30
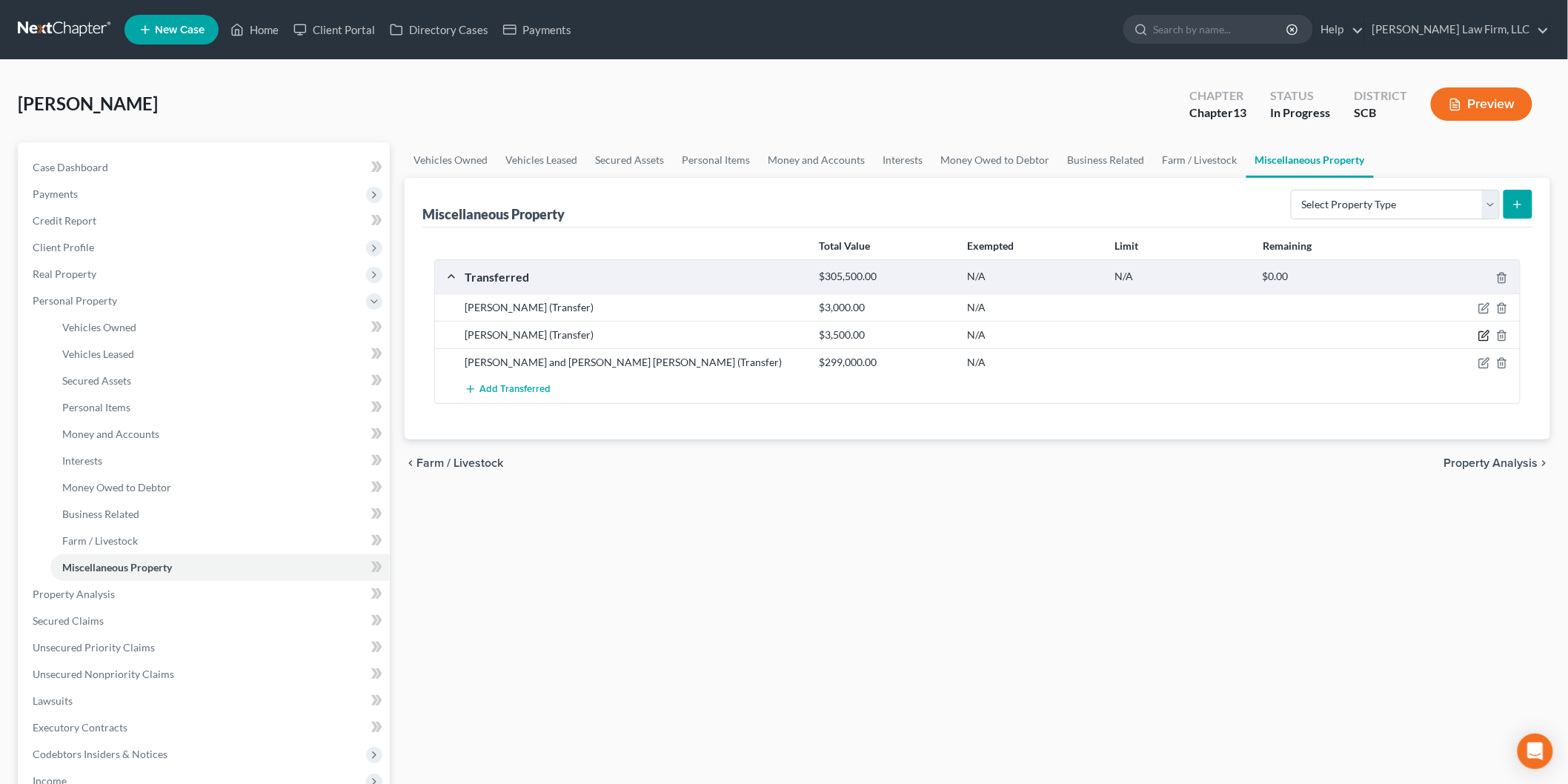
click at [1481, 337] on icon "button" at bounding box center [1484, 336] width 12 height 12
select select "Ordinary (within 2 years)"
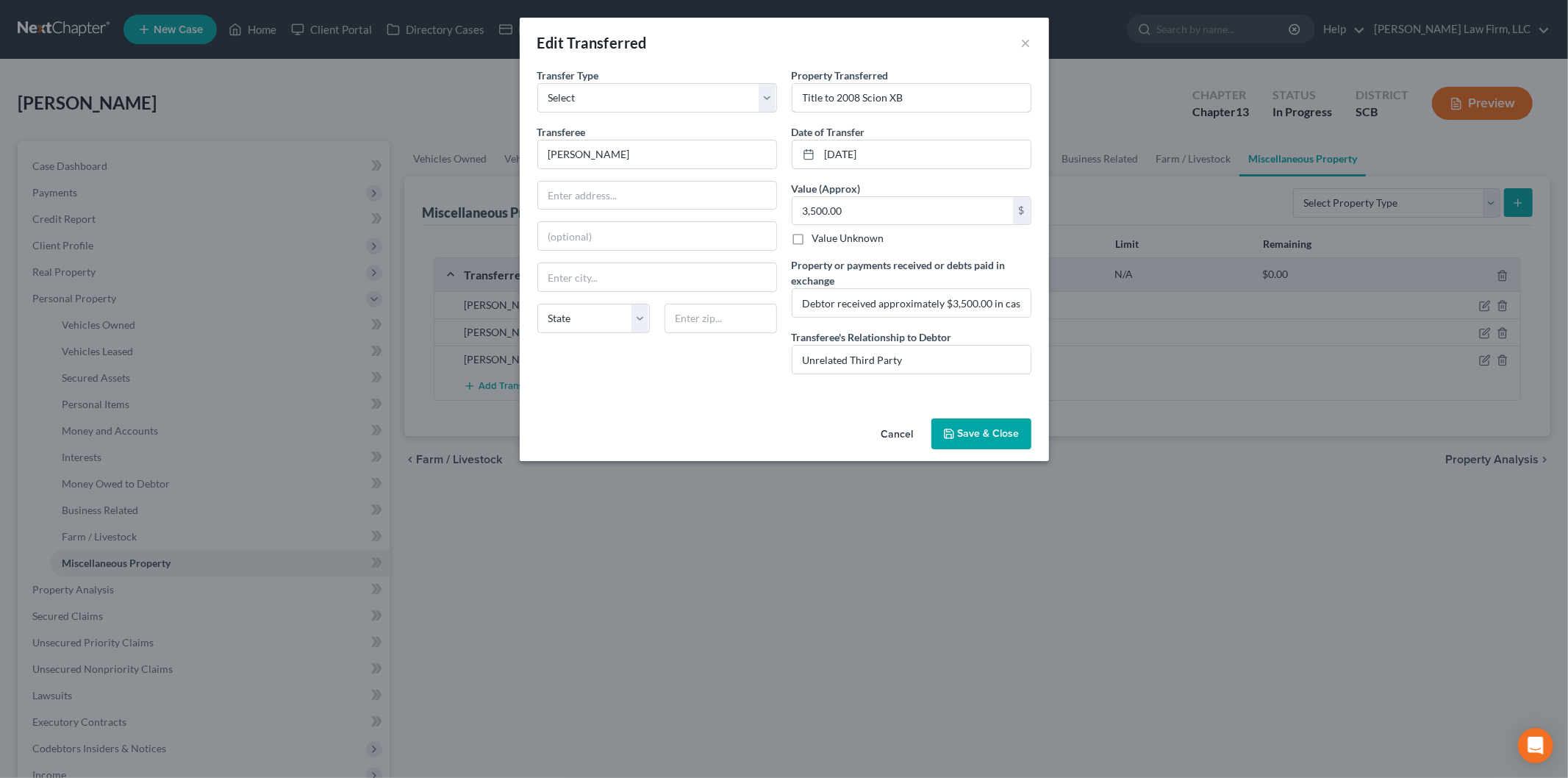
click at [959, 103] on input "Title to 2008 Scion XB" at bounding box center [910, 98] width 238 height 28
type input "Title to 2008 Scion XB (different vehicle)"
click at [951, 439] on button "Save & Close" at bounding box center [980, 433] width 100 height 31
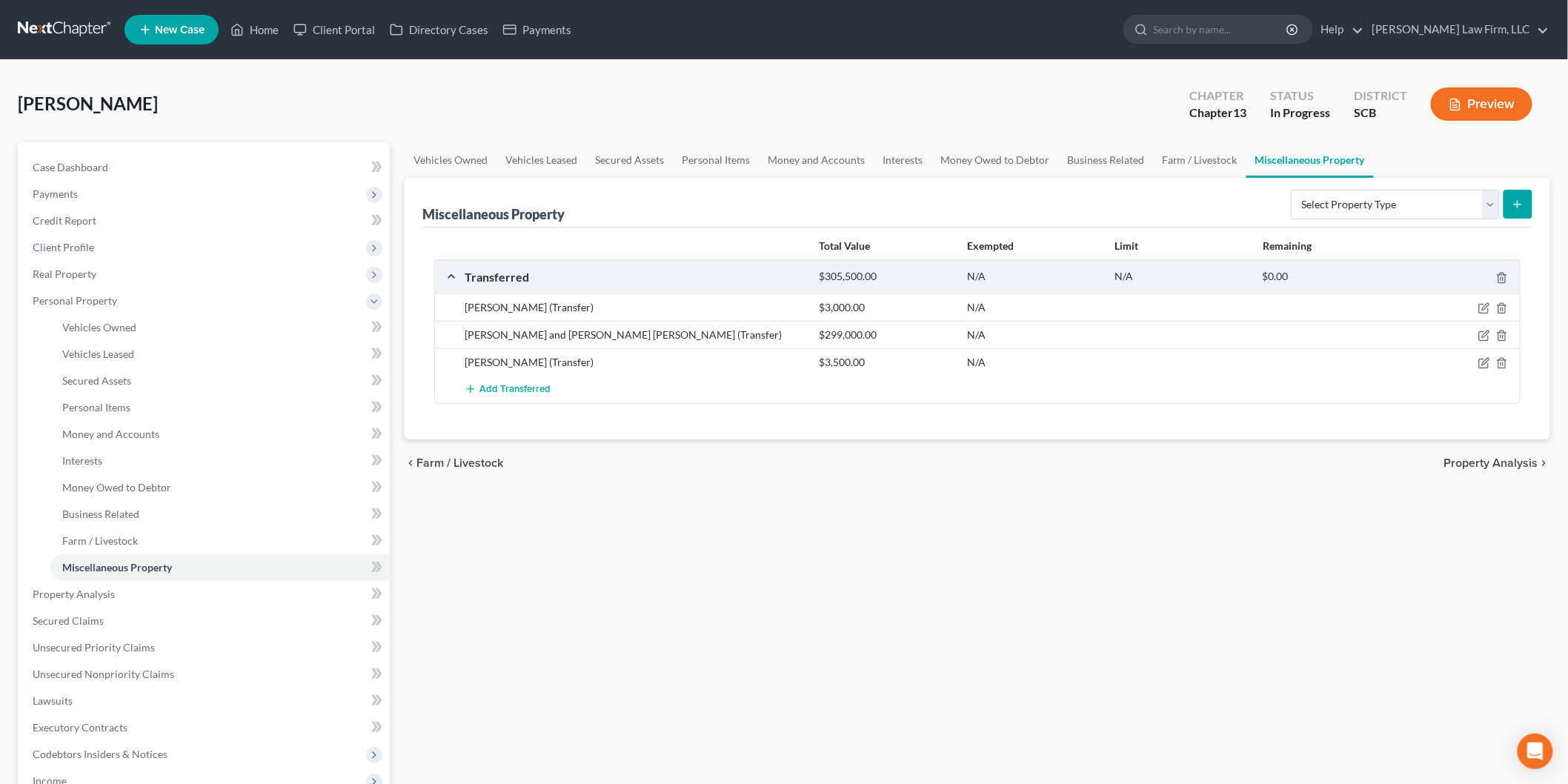
click at [1463, 87] on button "Preview" at bounding box center [1482, 103] width 102 height 33
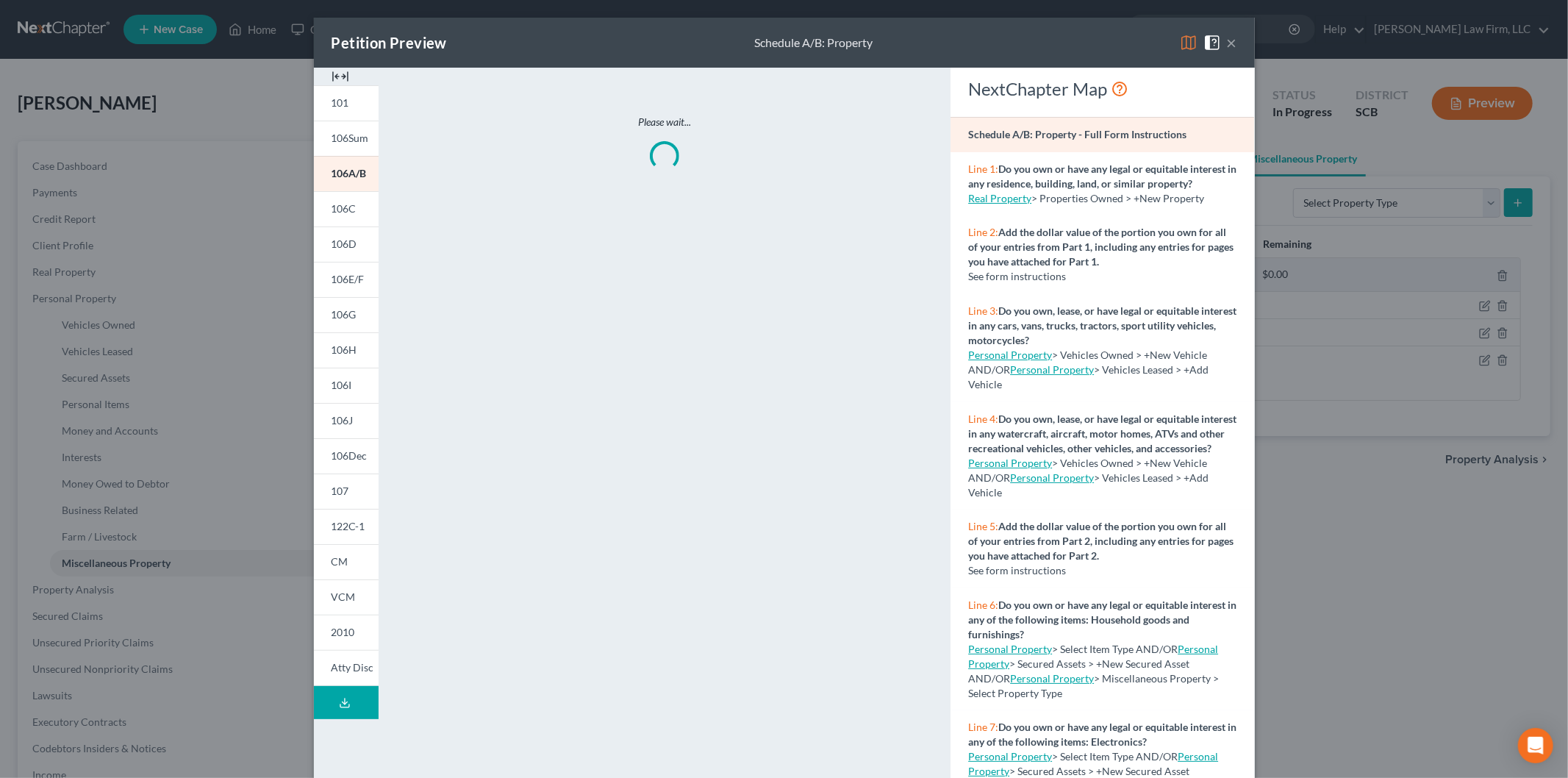
click at [334, 75] on img at bounding box center [340, 76] width 18 height 18
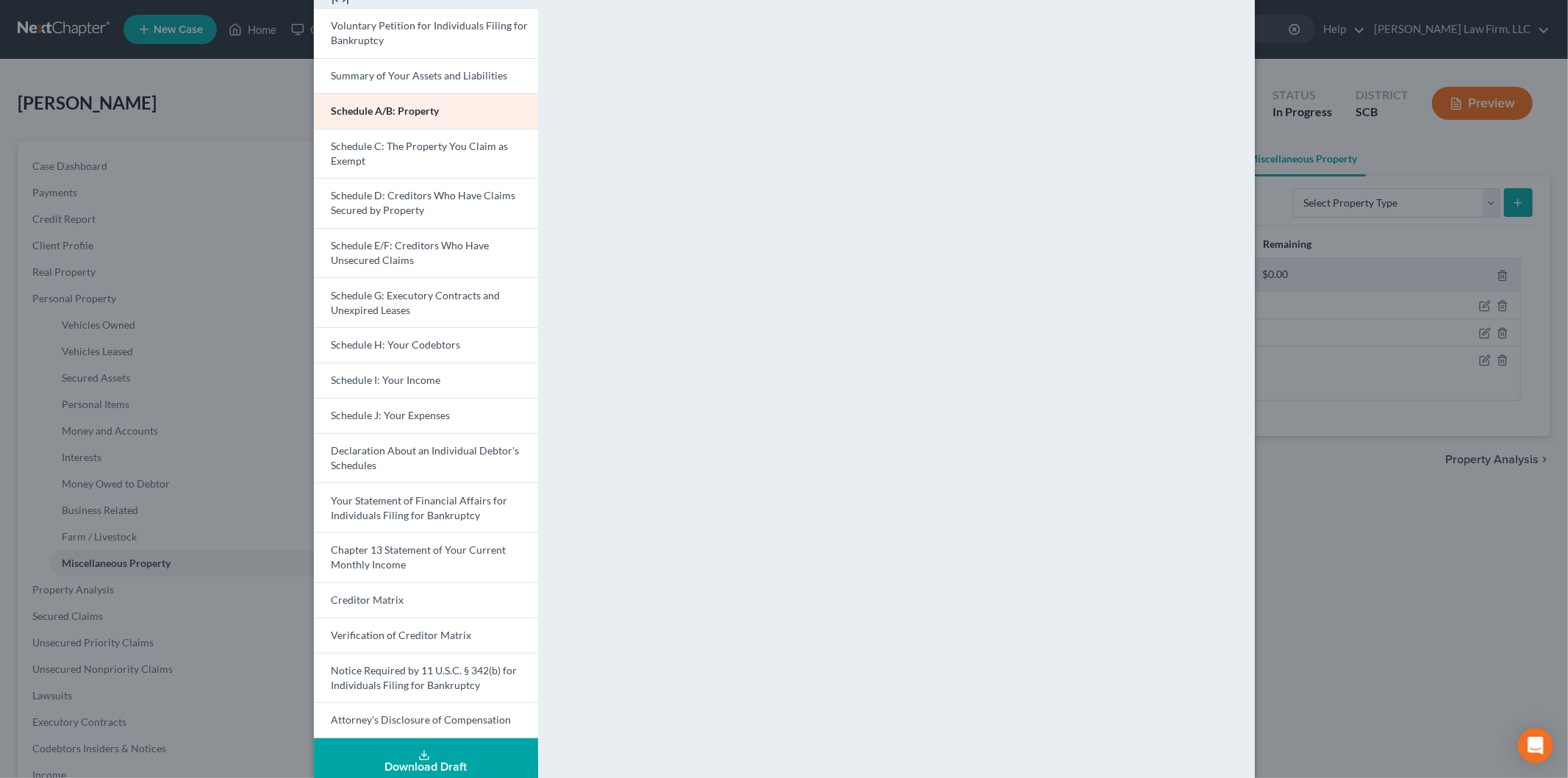
scroll to position [99, 0]
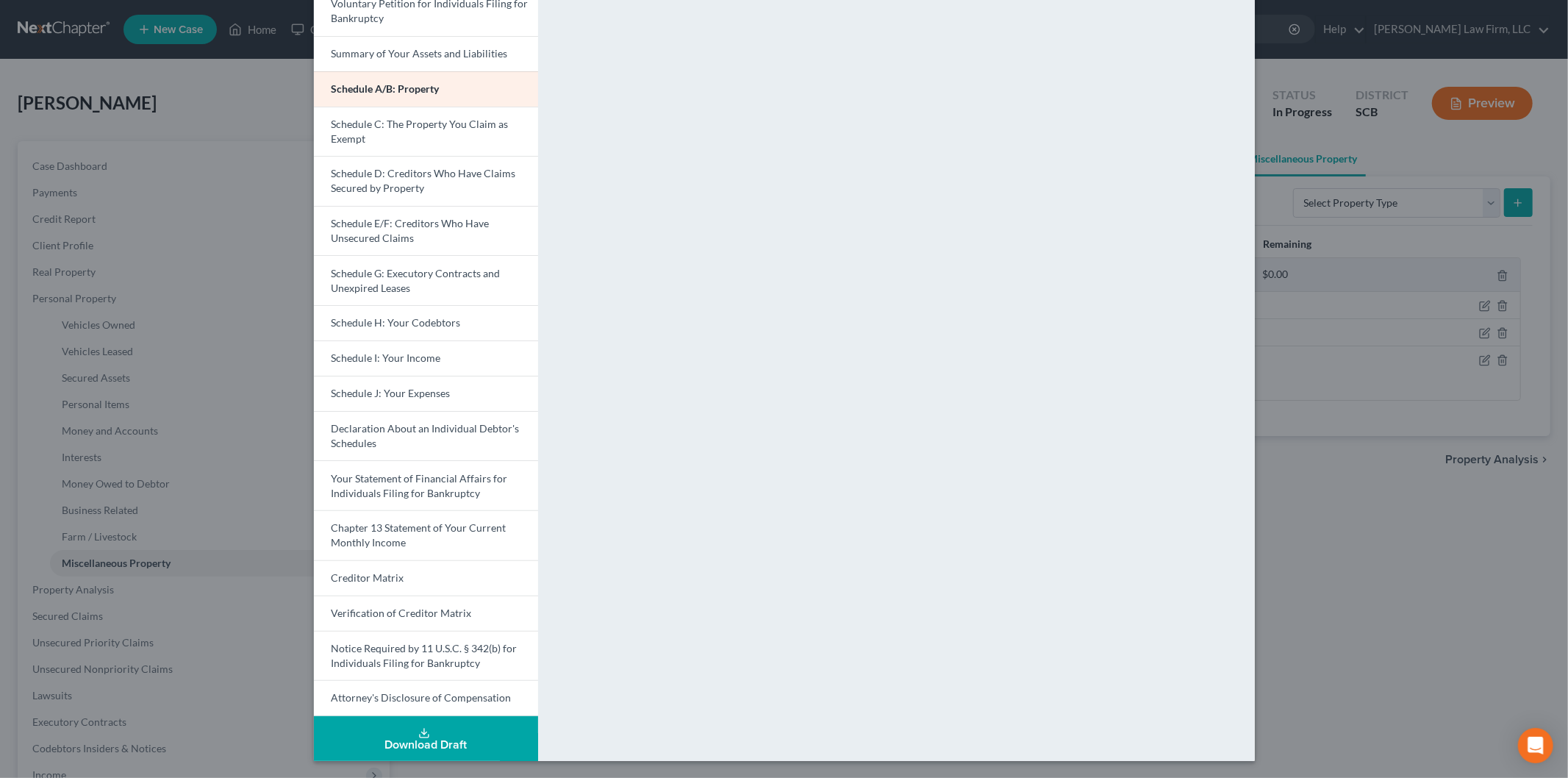
click at [373, 483] on span "Your Statement of Financial Affairs for Individuals Filing for Bankruptcy" at bounding box center [419, 485] width 176 height 27
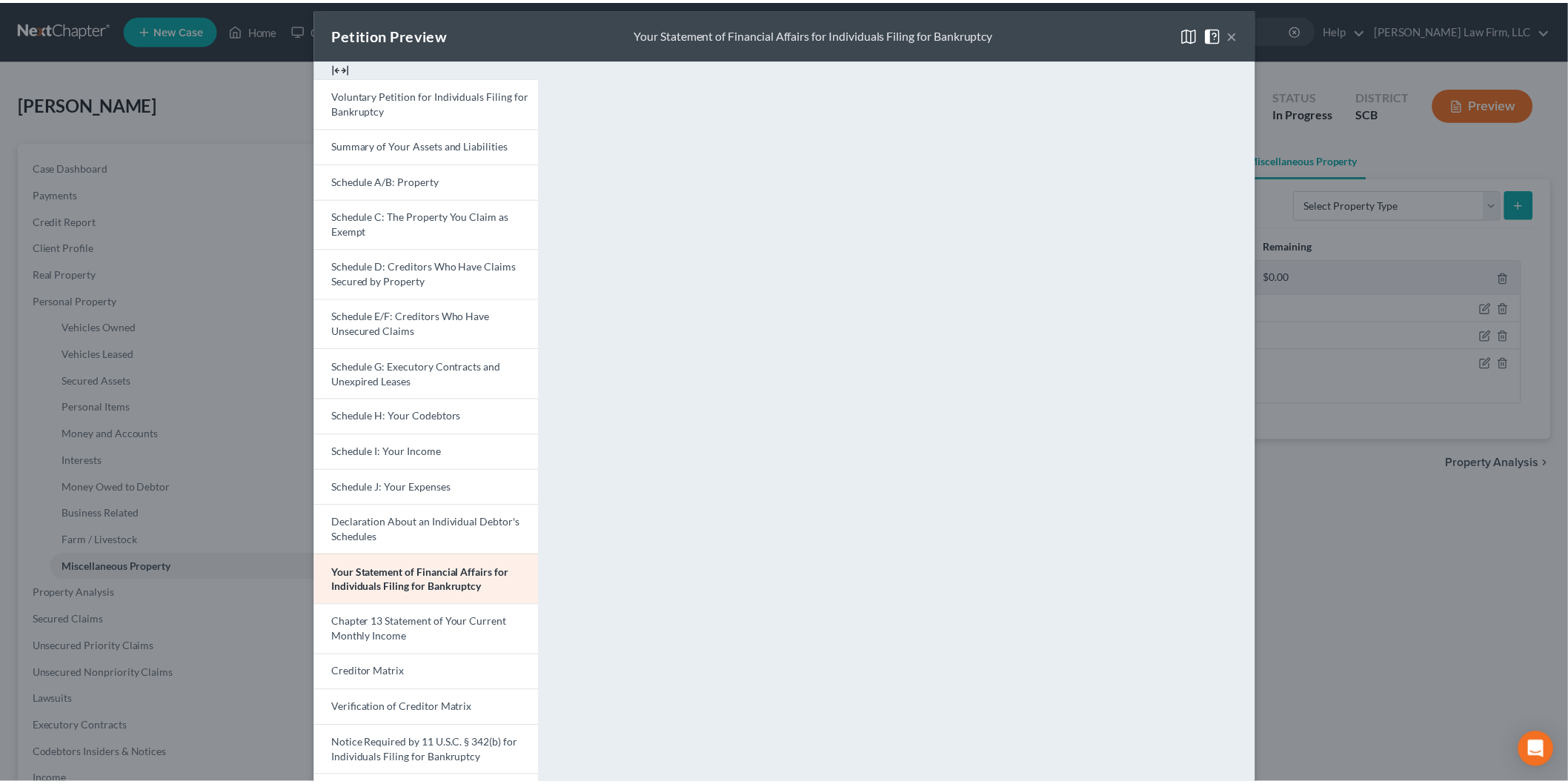
scroll to position [0, 0]
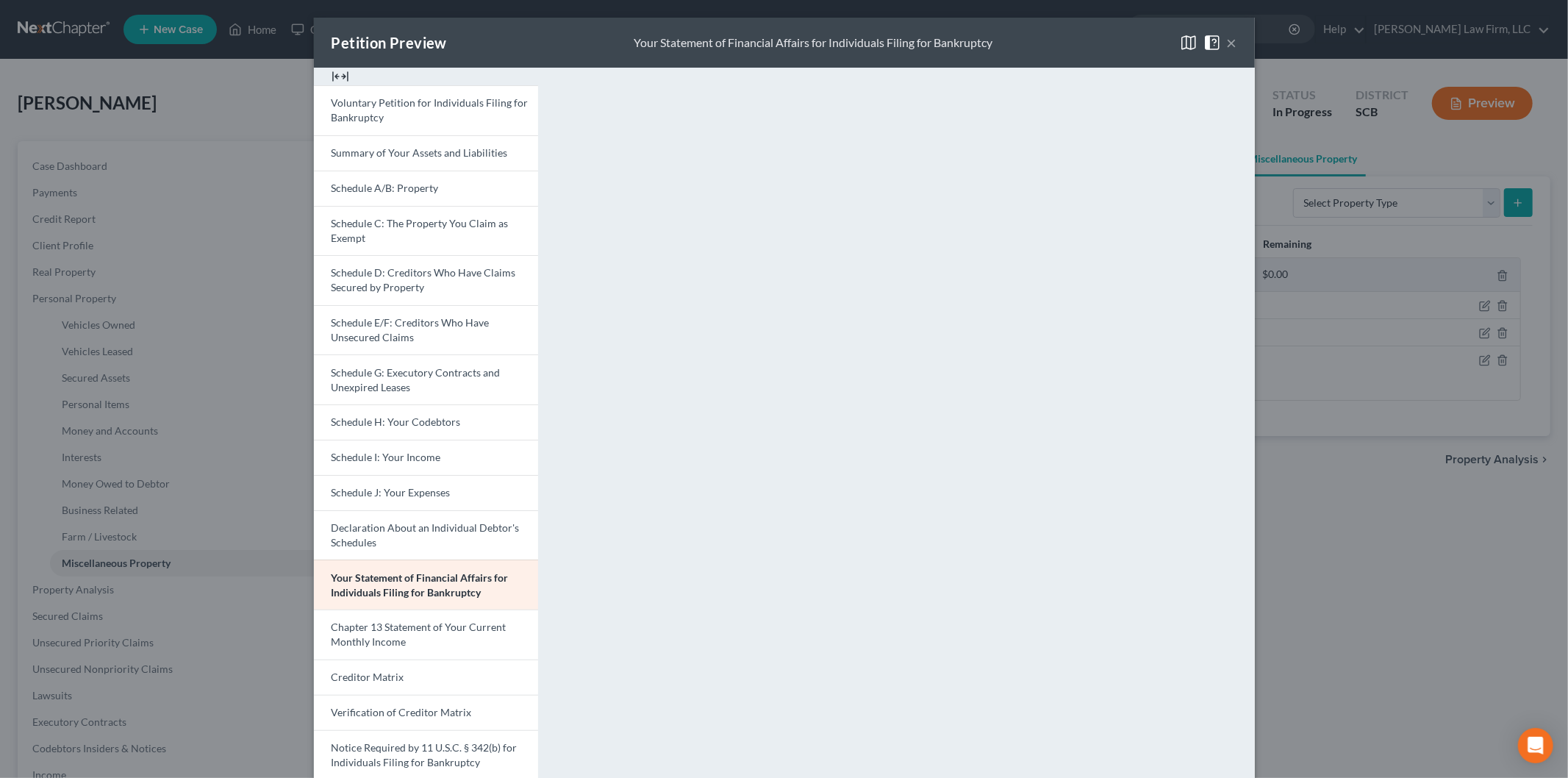
click at [1227, 40] on button "×" at bounding box center [1231, 42] width 10 height 18
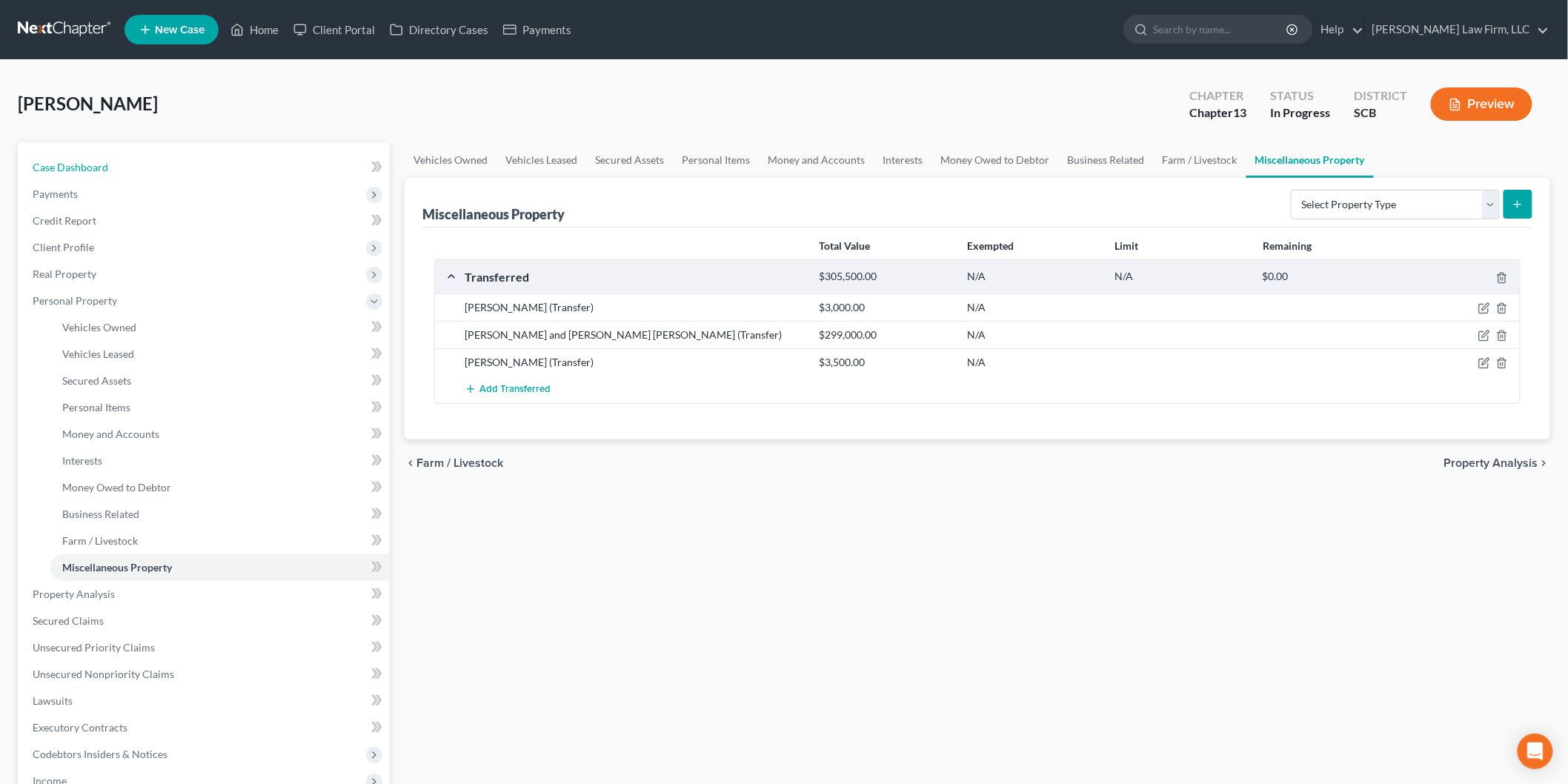
click at [87, 157] on link "Case Dashboard" at bounding box center [205, 167] width 369 height 26
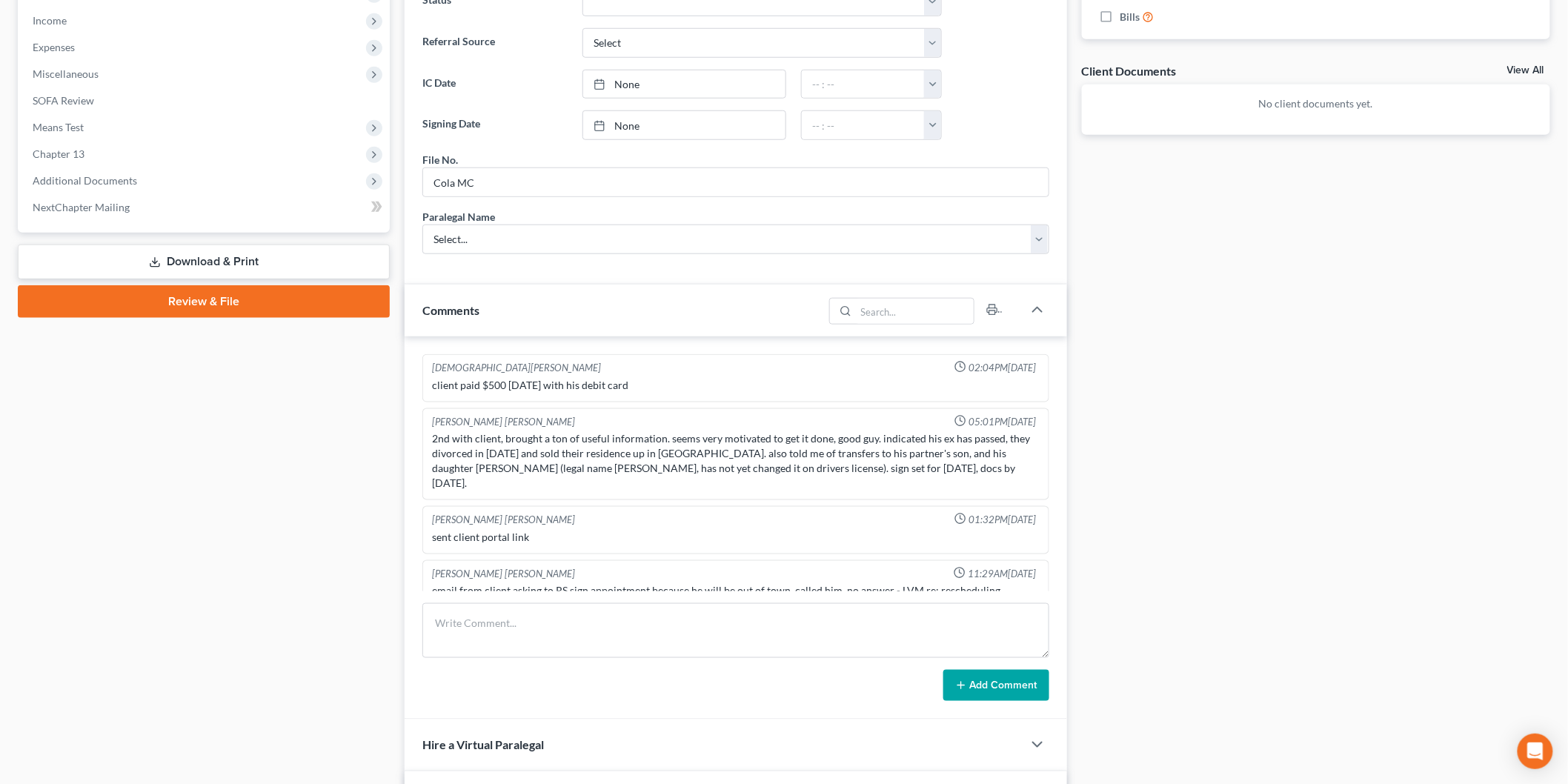
scroll to position [567, 0]
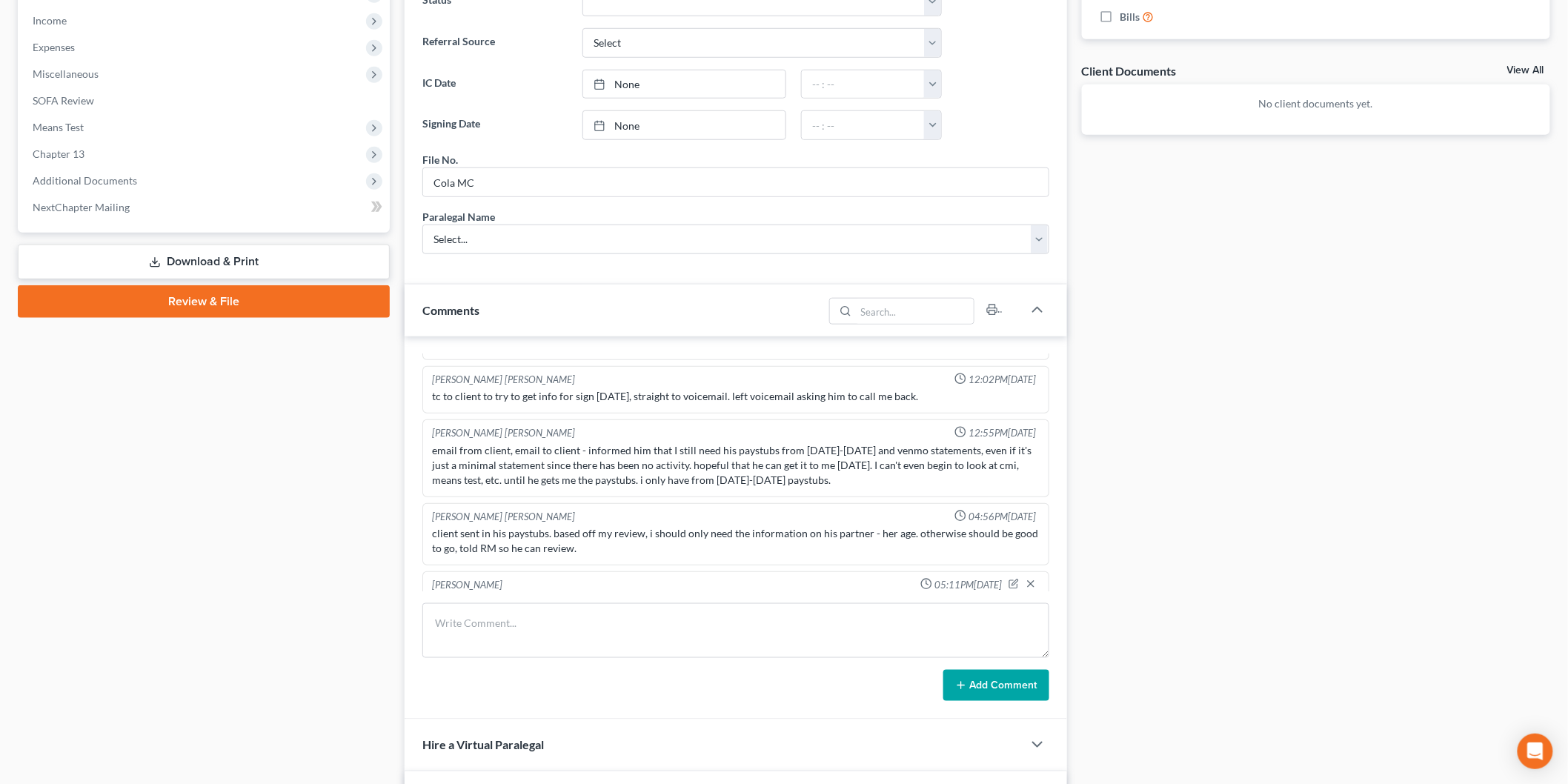
click at [204, 246] on link "Download & Print" at bounding box center [204, 261] width 372 height 35
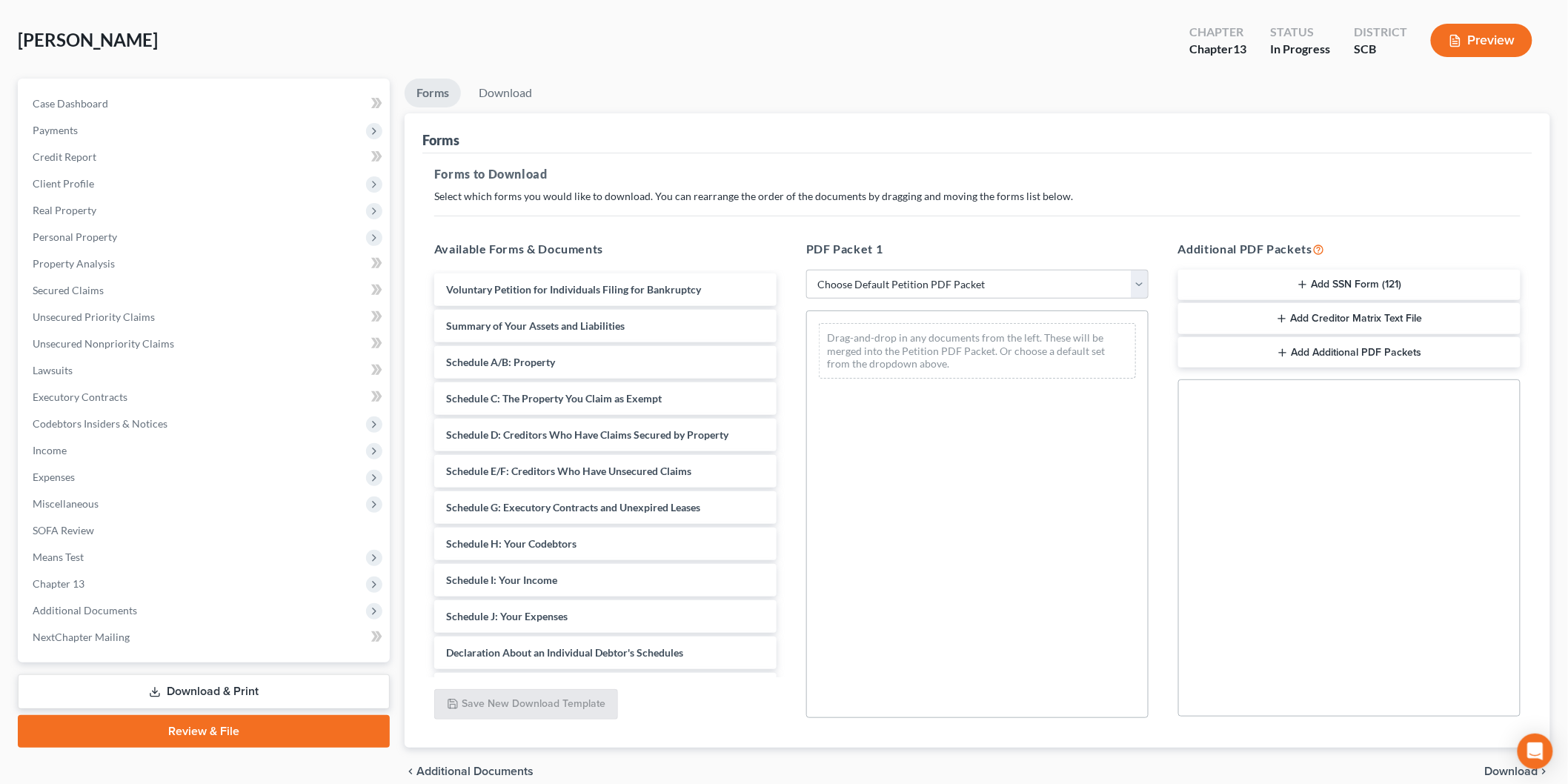
scroll to position [131, 0]
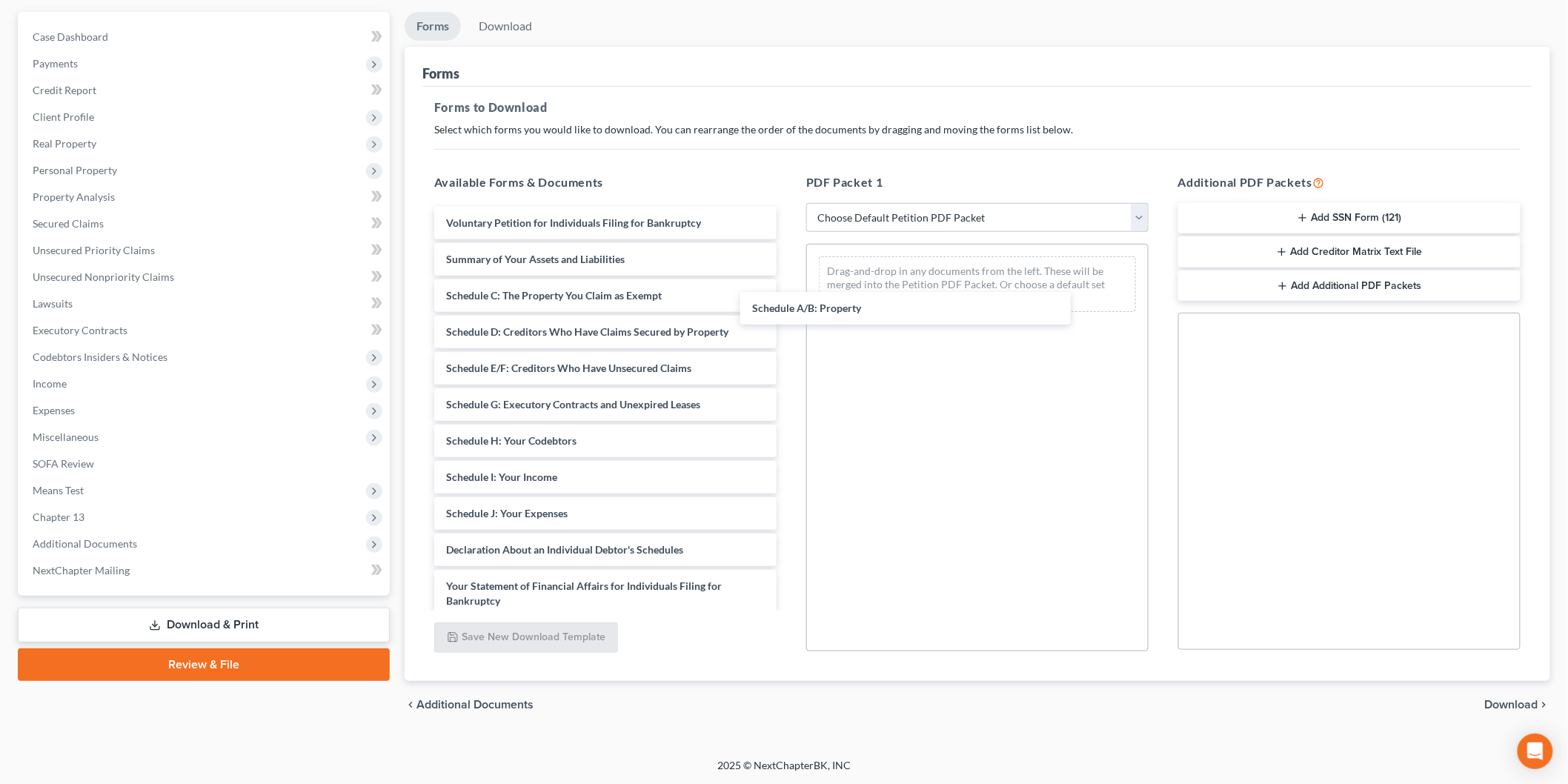
drag, startPoint x: 493, startPoint y: 288, endPoint x: 925, endPoint y: 302, distance: 432.2
click at [788, 299] on div "Schedule A/B: Property Voluntary Petition for Individuals Filing for Bankruptcy…" at bounding box center [605, 510] width 366 height 606
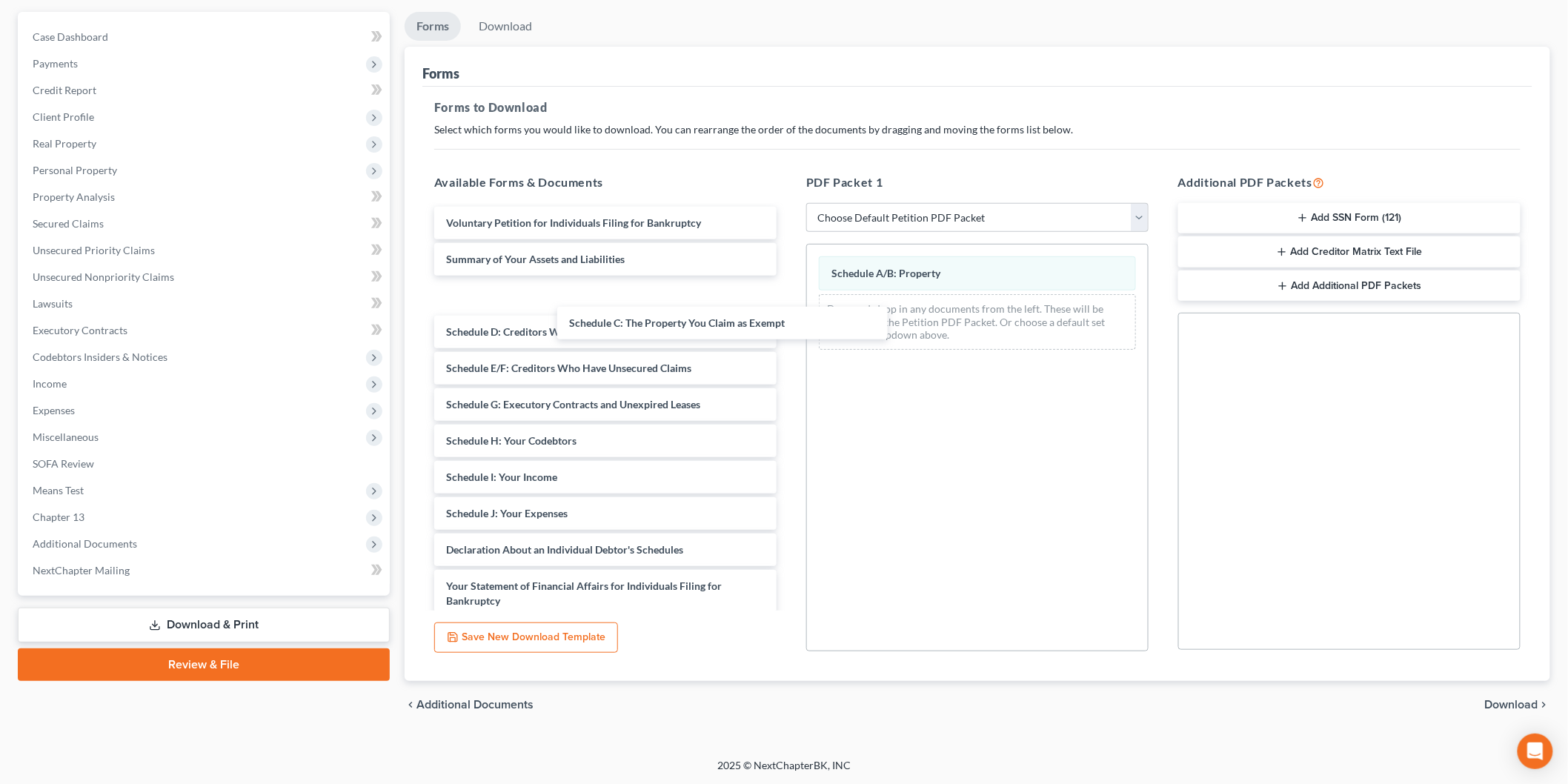
drag, startPoint x: 540, startPoint y: 283, endPoint x: 900, endPoint y: 316, distance: 361.5
click at [788, 336] on div "Schedule C: The Property You Claim as Exempt Voluntary Petition for Individuals…" at bounding box center [605, 510] width 366 height 606
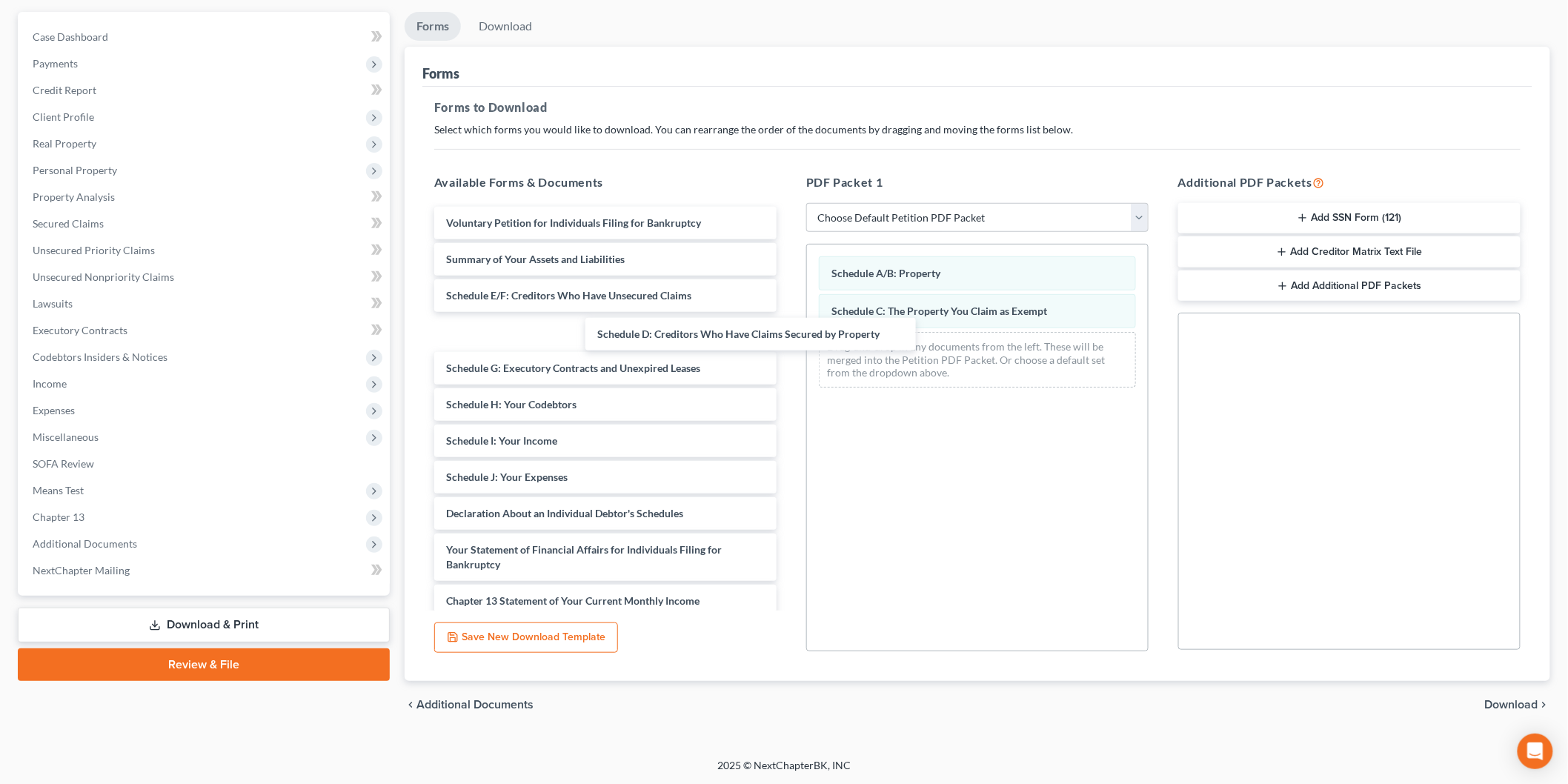
drag, startPoint x: 613, startPoint y: 306, endPoint x: 777, endPoint y: 344, distance: 168.3
click at [771, 344] on div "Schedule D: Creditors Who Have Claims Secured by Property Voluntary Petition fo…" at bounding box center [605, 492] width 366 height 571
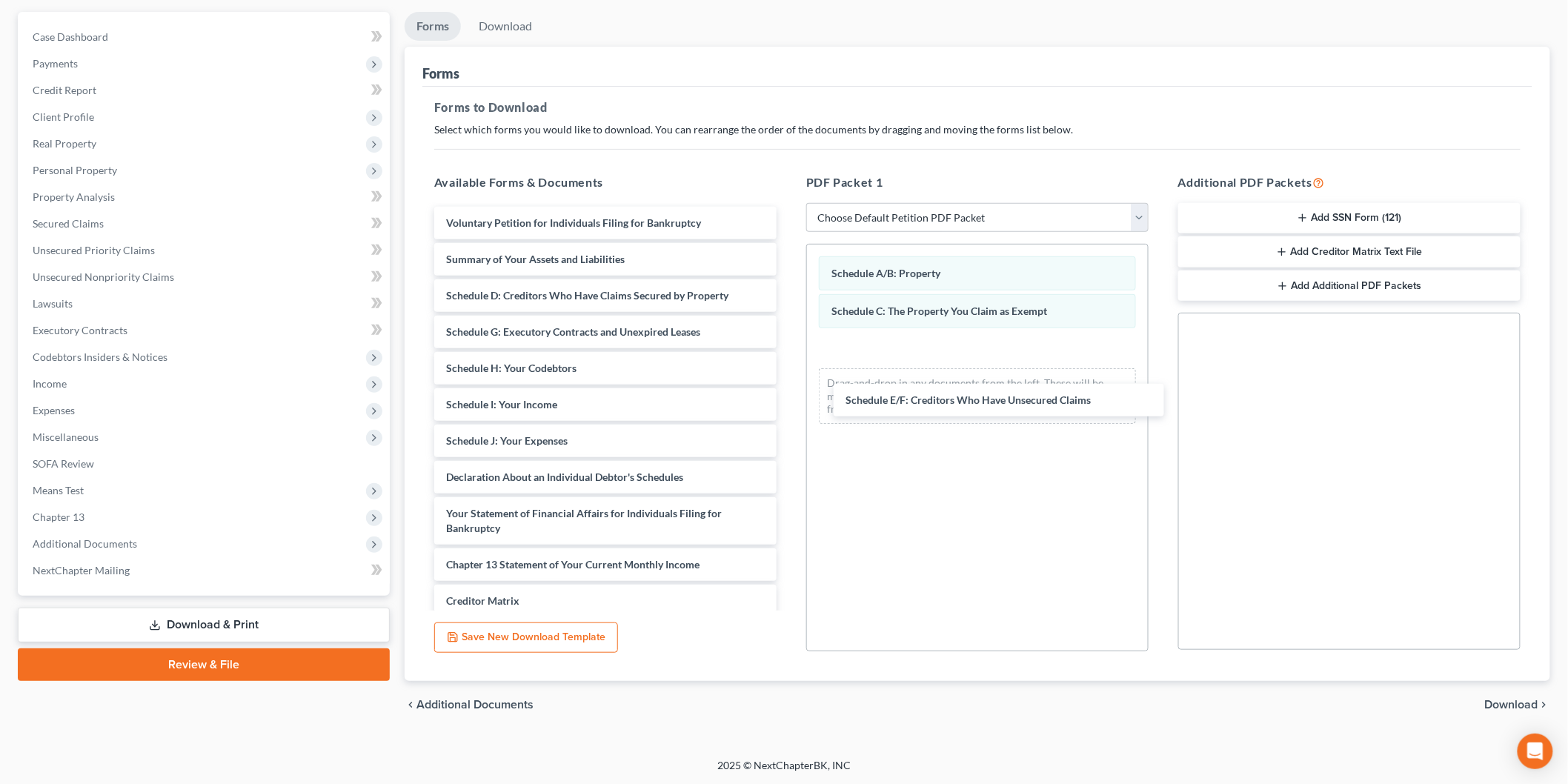
drag, startPoint x: 521, startPoint y: 289, endPoint x: 905, endPoint y: 394, distance: 398.1
click at [788, 402] on div "Schedule E/F: Creditors Who Have Unsecured Claims Voluntary Petition for Indivi…" at bounding box center [605, 474] width 366 height 534
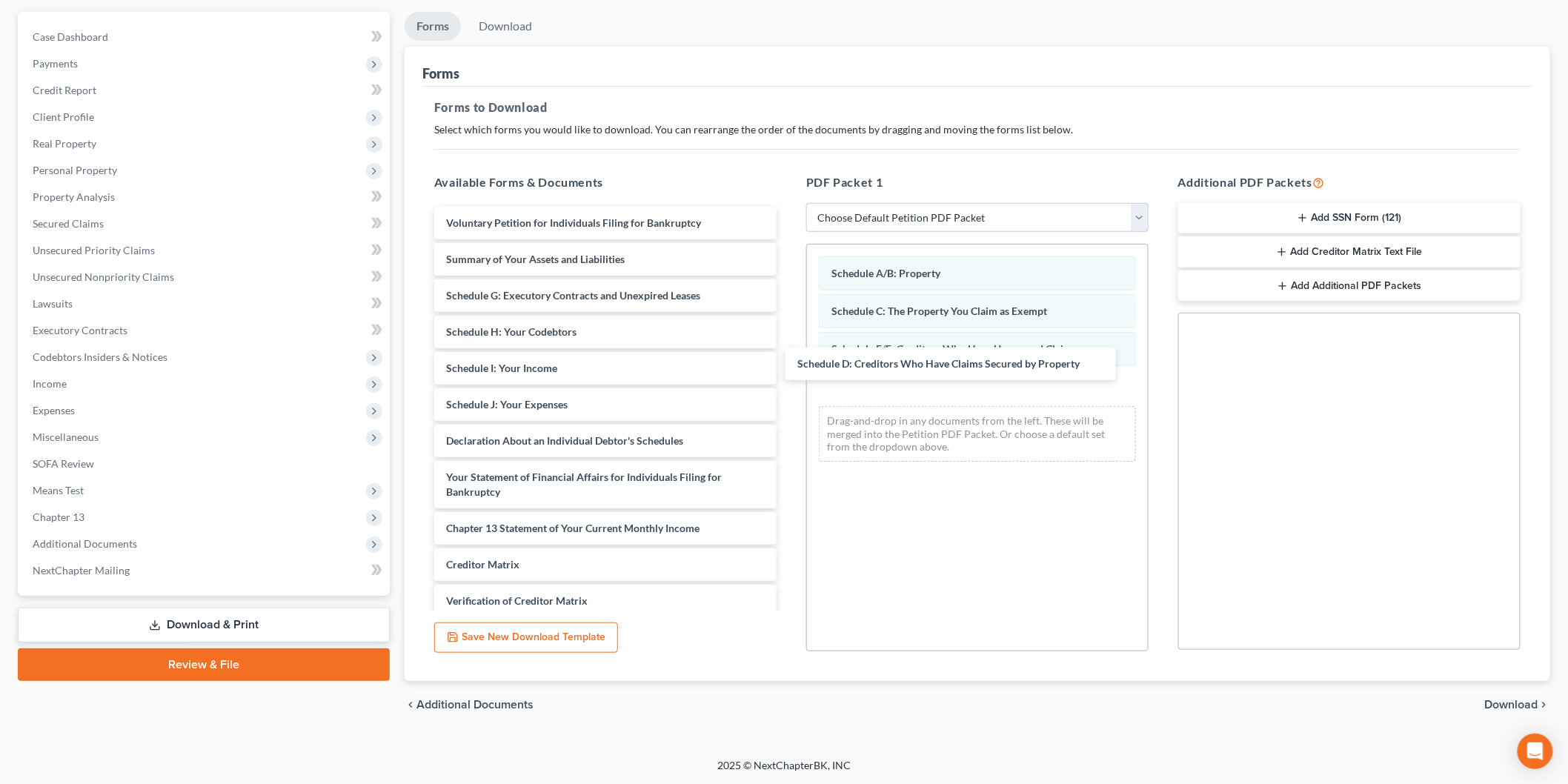
drag, startPoint x: 722, startPoint y: 344, endPoint x: 927, endPoint y: 337, distance: 205.1
click at [788, 343] on div "Schedule D: Creditors Who Have Claims Secured by Property Voluntary Petition fo…" at bounding box center [605, 456] width 366 height 498
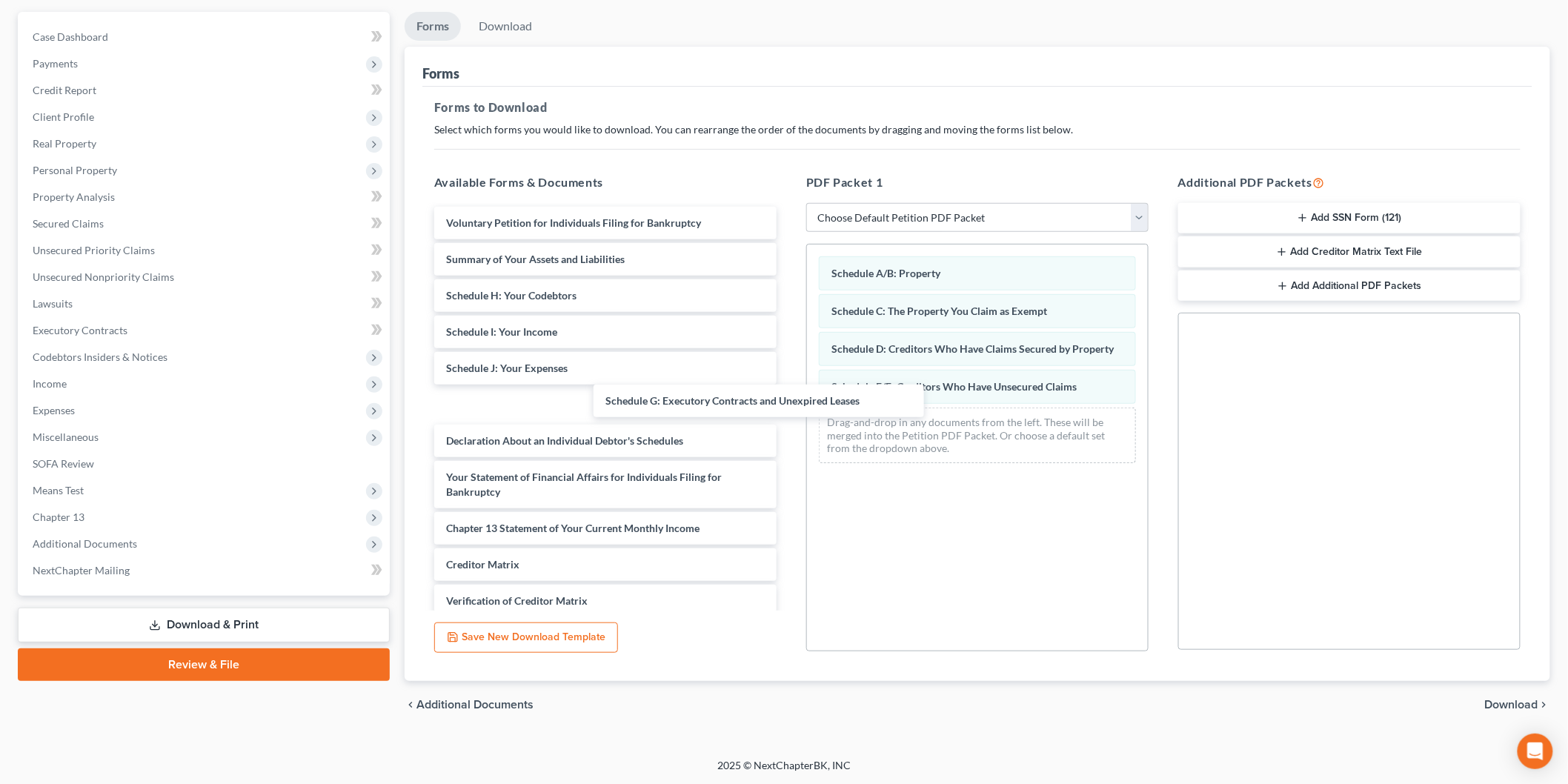
drag, startPoint x: 544, startPoint y: 299, endPoint x: 916, endPoint y: 431, distance: 394.7
click at [788, 463] on div "Schedule G: Executory Contracts and Unexpired Leases Voluntary Petition for Ind…" at bounding box center [605, 456] width 366 height 498
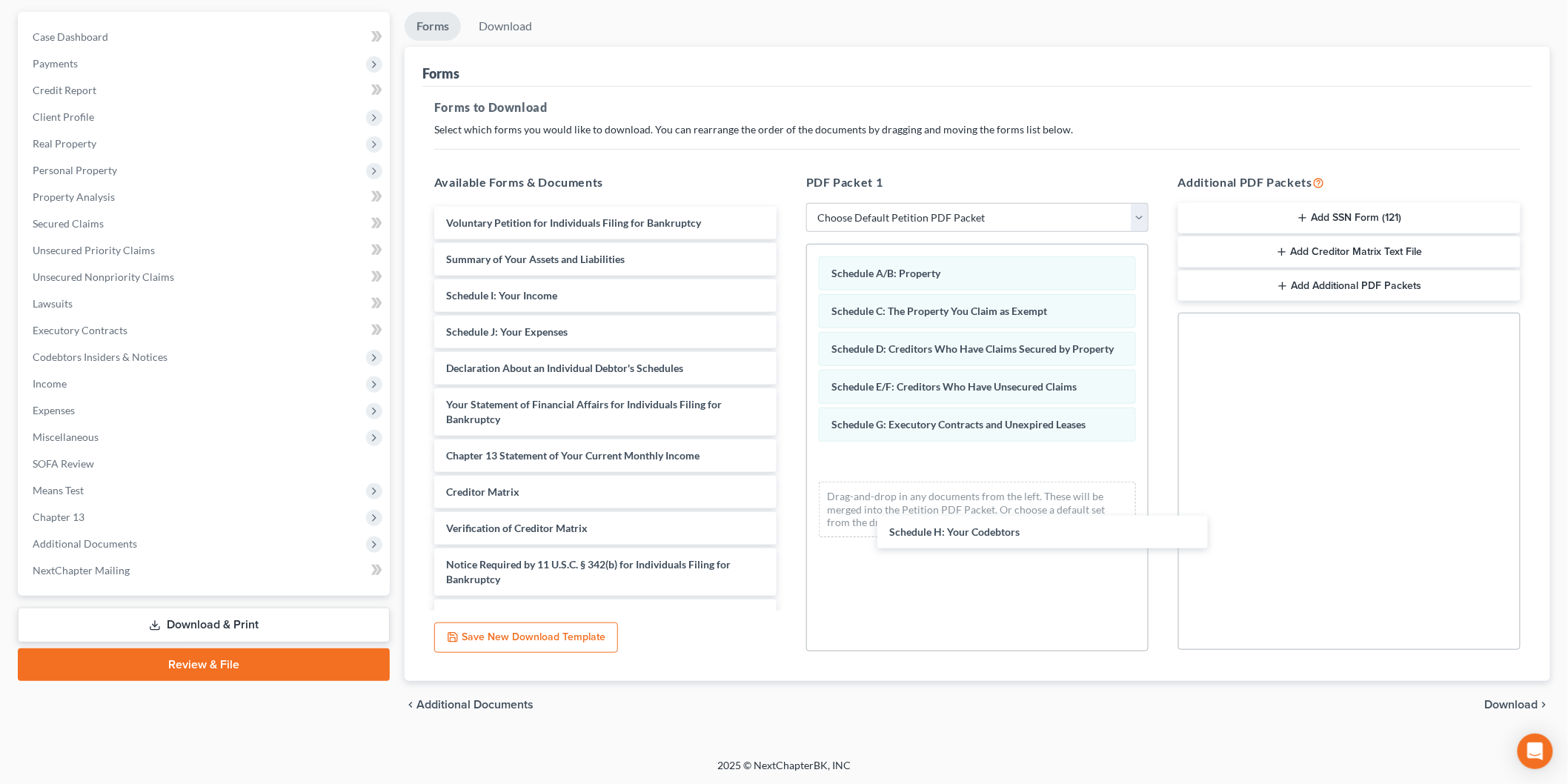
drag, startPoint x: 554, startPoint y: 283, endPoint x: 967, endPoint y: 453, distance: 446.6
click at [788, 494] on div "Schedule H: Your Codebtors Voluntary Petition for Individuals Filing for Bankru…" at bounding box center [605, 419] width 366 height 425
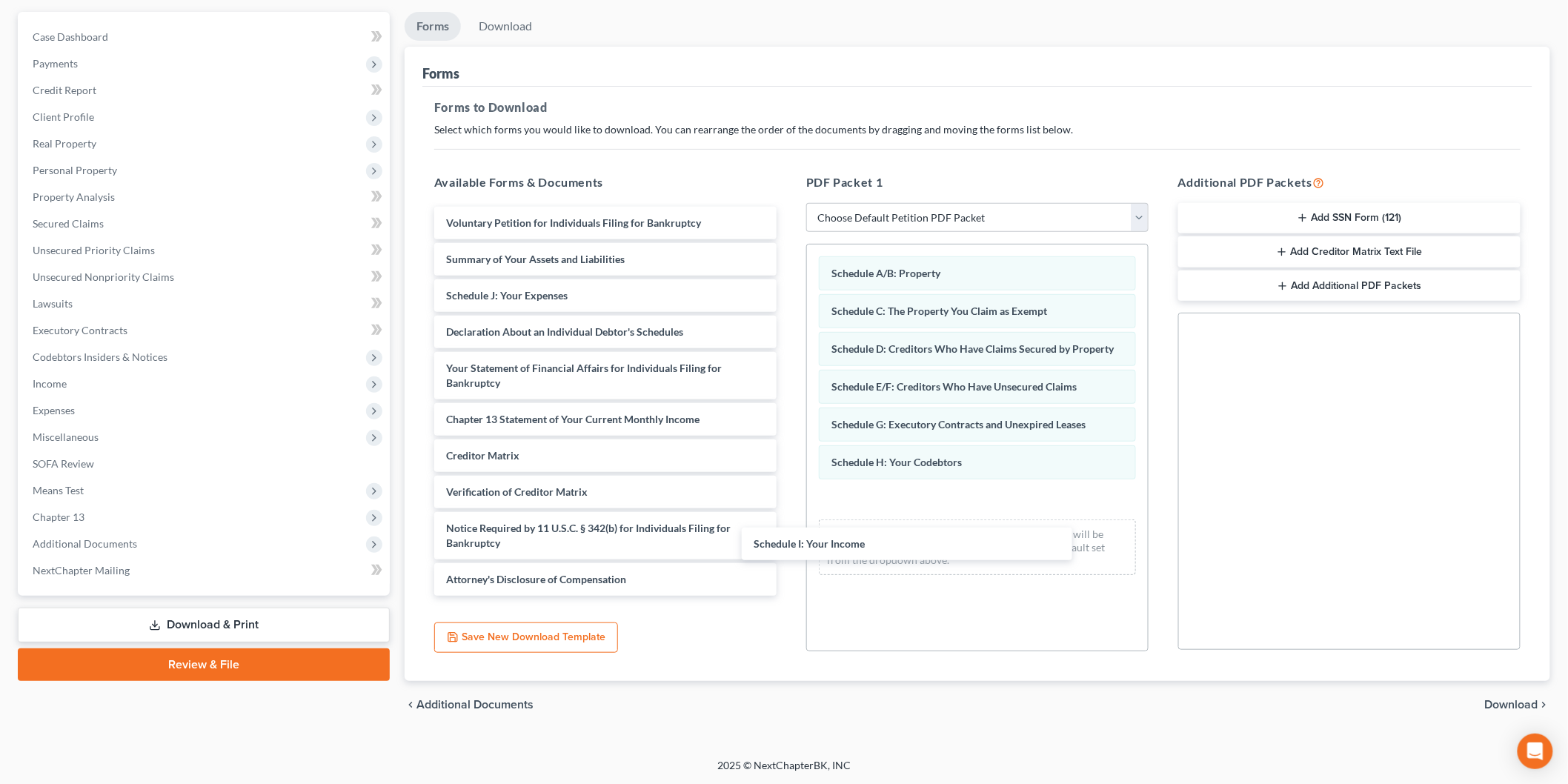
drag, startPoint x: 579, startPoint y: 288, endPoint x: 906, endPoint y: 515, distance: 398.1
click at [788, 525] on div "Schedule I: Your Income Voluntary Petition for Individuals Filing for Bankruptc…" at bounding box center [605, 401] width 366 height 389
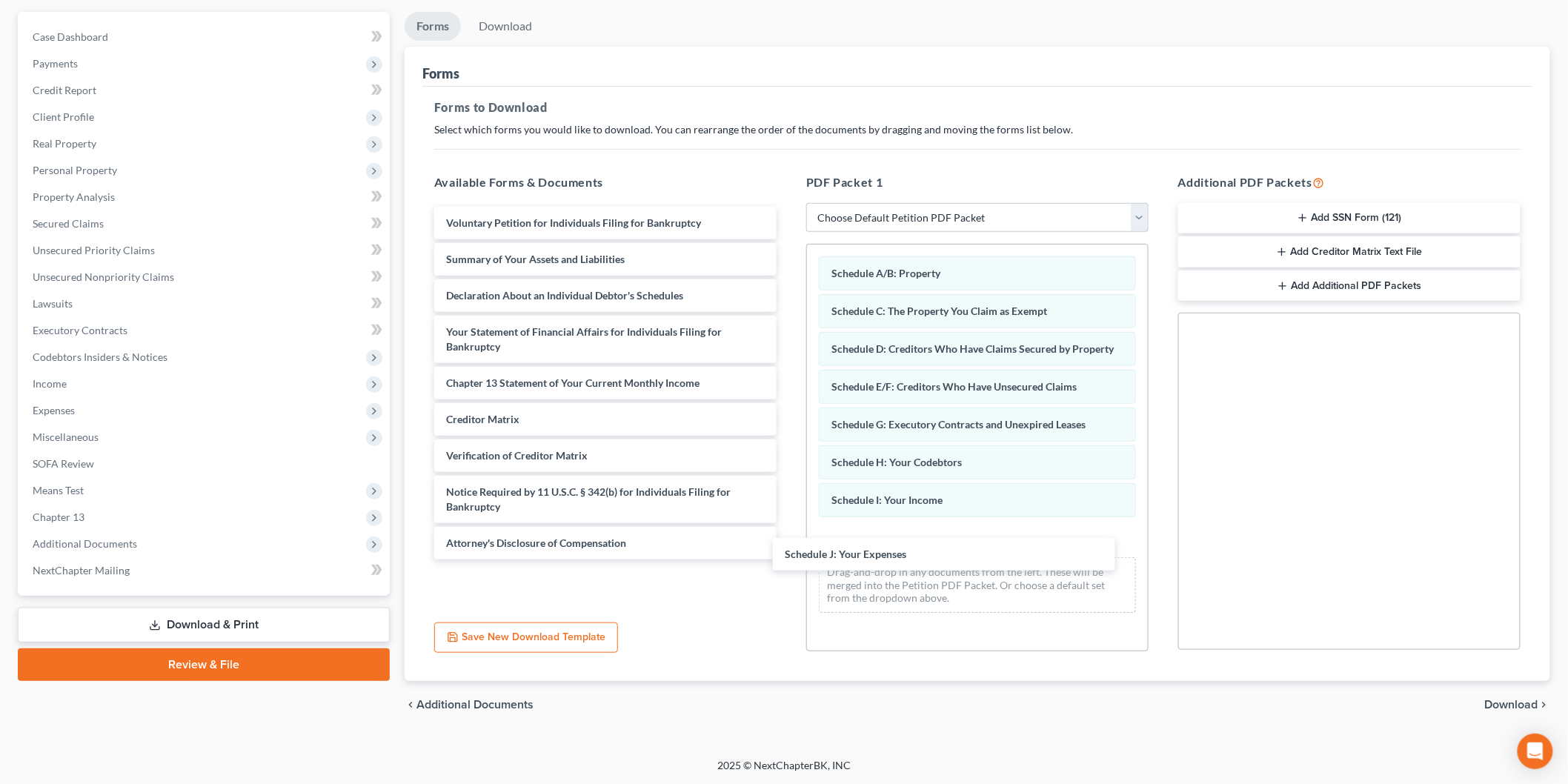
drag, startPoint x: 558, startPoint y: 289, endPoint x: 914, endPoint y: 516, distance: 422.2
click at [788, 522] on div "Schedule J: Your Expenses Voluntary Petition for Individuals Filing for Bankrup…" at bounding box center [605, 383] width 366 height 353
click at [1498, 704] on span "Download" at bounding box center [1512, 704] width 54 height 12
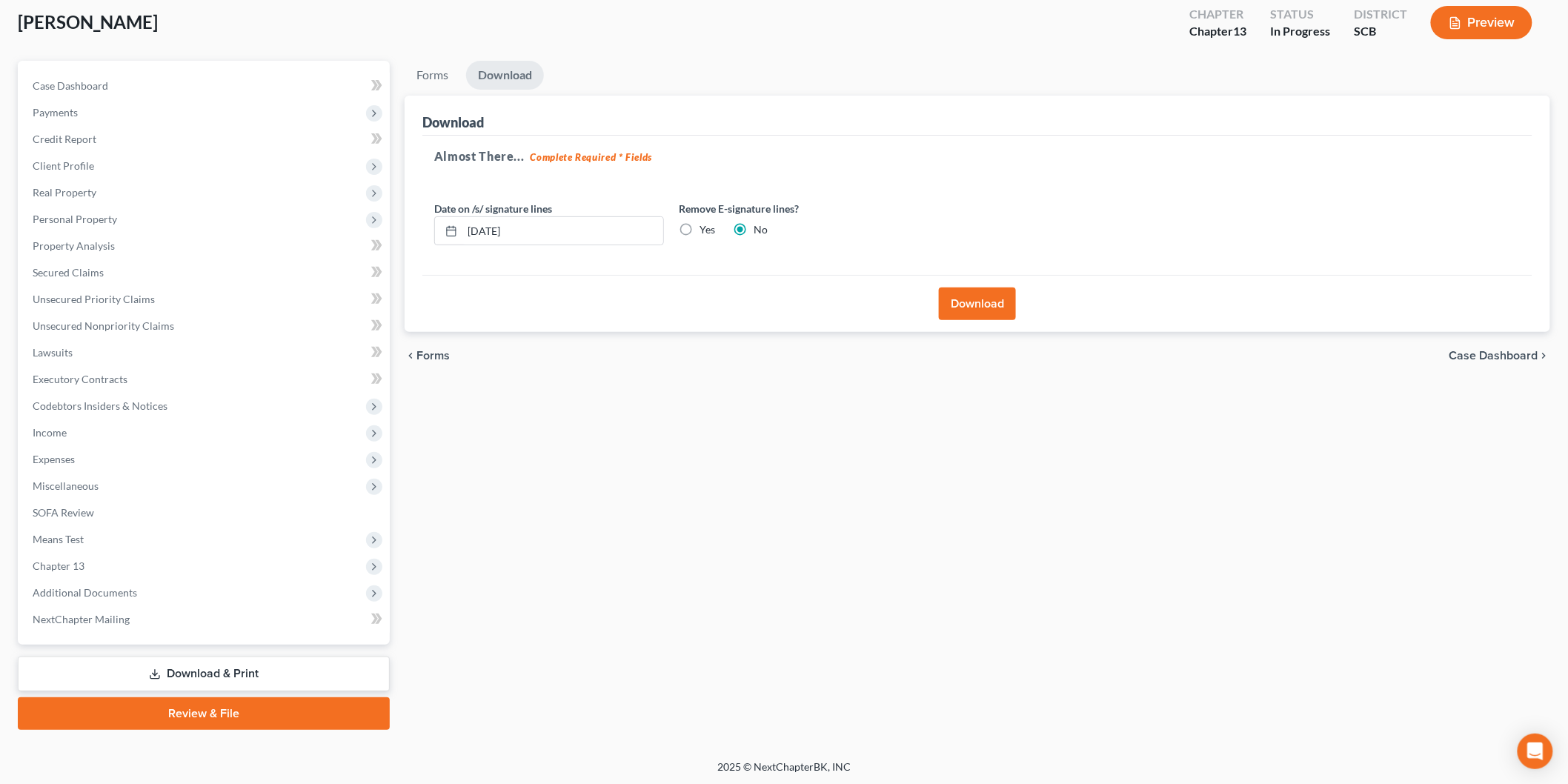
click at [700, 228] on label "Yes" at bounding box center [707, 229] width 16 height 15
click at [705, 228] on input "Yes" at bounding box center [710, 227] width 9 height 9
radio input "true"
radio input "false"
drag, startPoint x: 559, startPoint y: 226, endPoint x: 256, endPoint y: 230, distance: 303.0
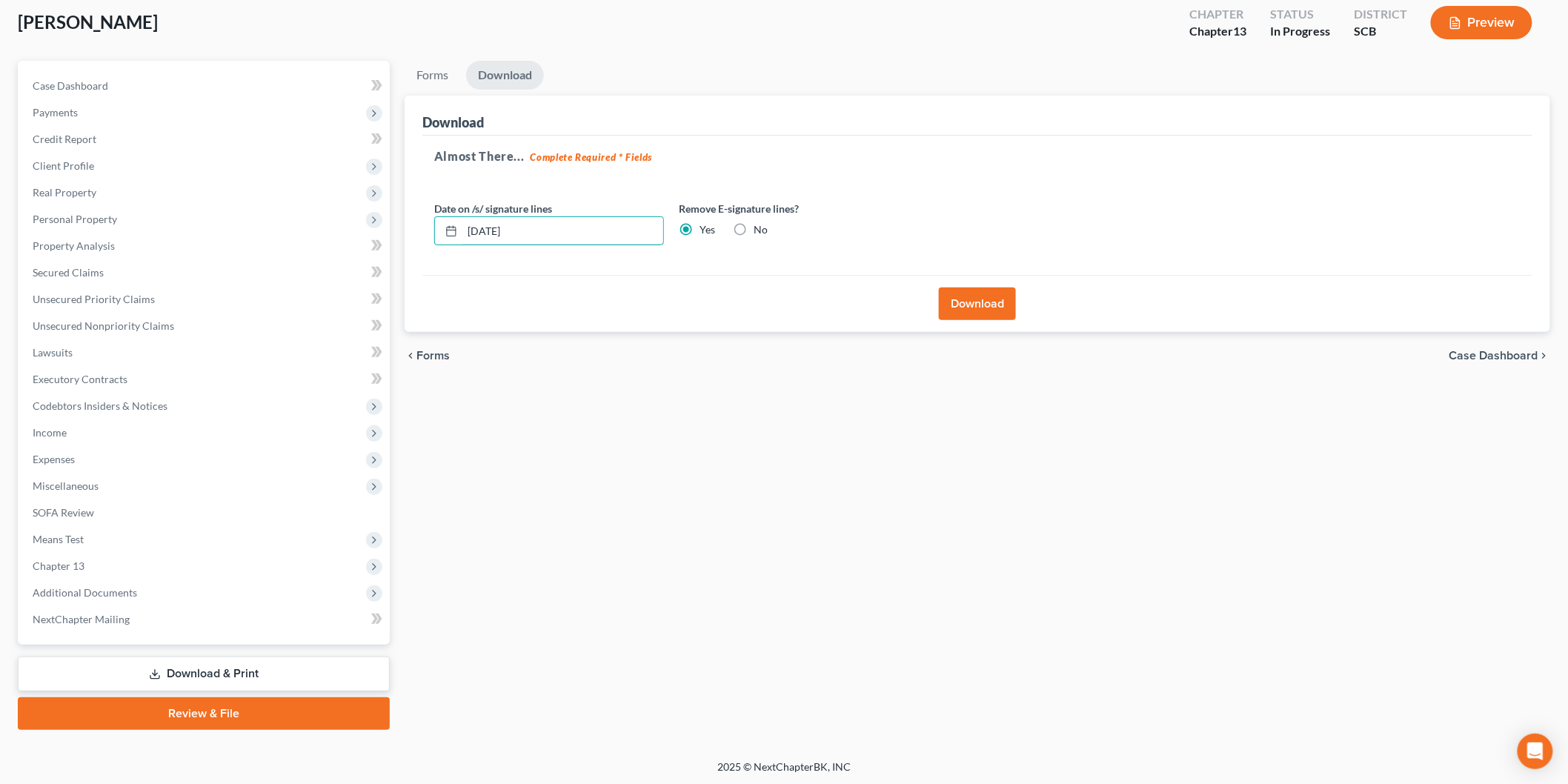
click at [256, 230] on div "Petition Navigation Case Dashboard Payments Invoices Payments Payments Credit R…" at bounding box center [784, 396] width 1547 height 669
click at [965, 290] on button "Download" at bounding box center [977, 304] width 77 height 33
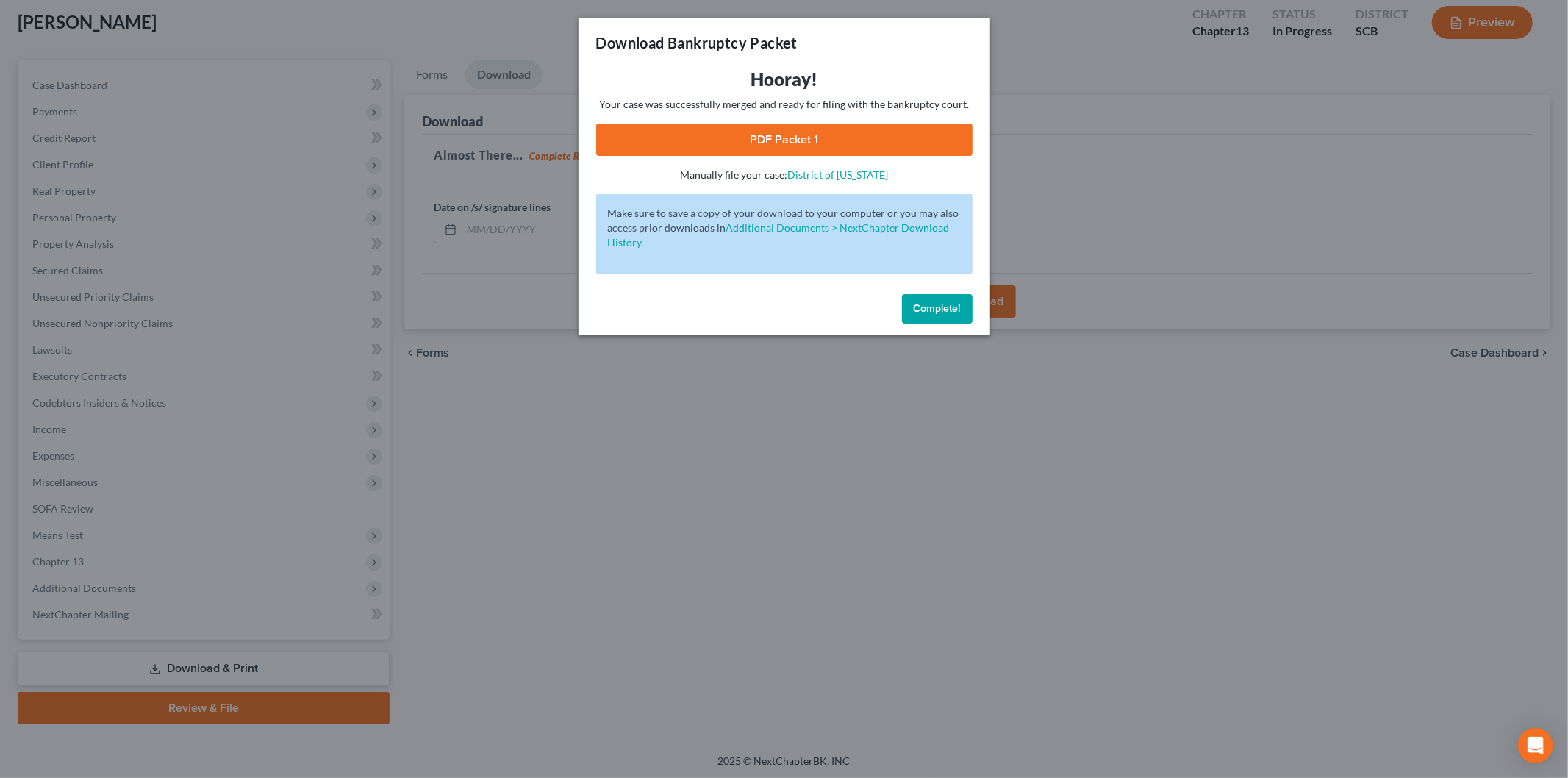
click at [743, 141] on link "PDF Packet 1" at bounding box center [784, 139] width 376 height 33
click at [956, 299] on button "Complete!" at bounding box center [937, 309] width 71 height 30
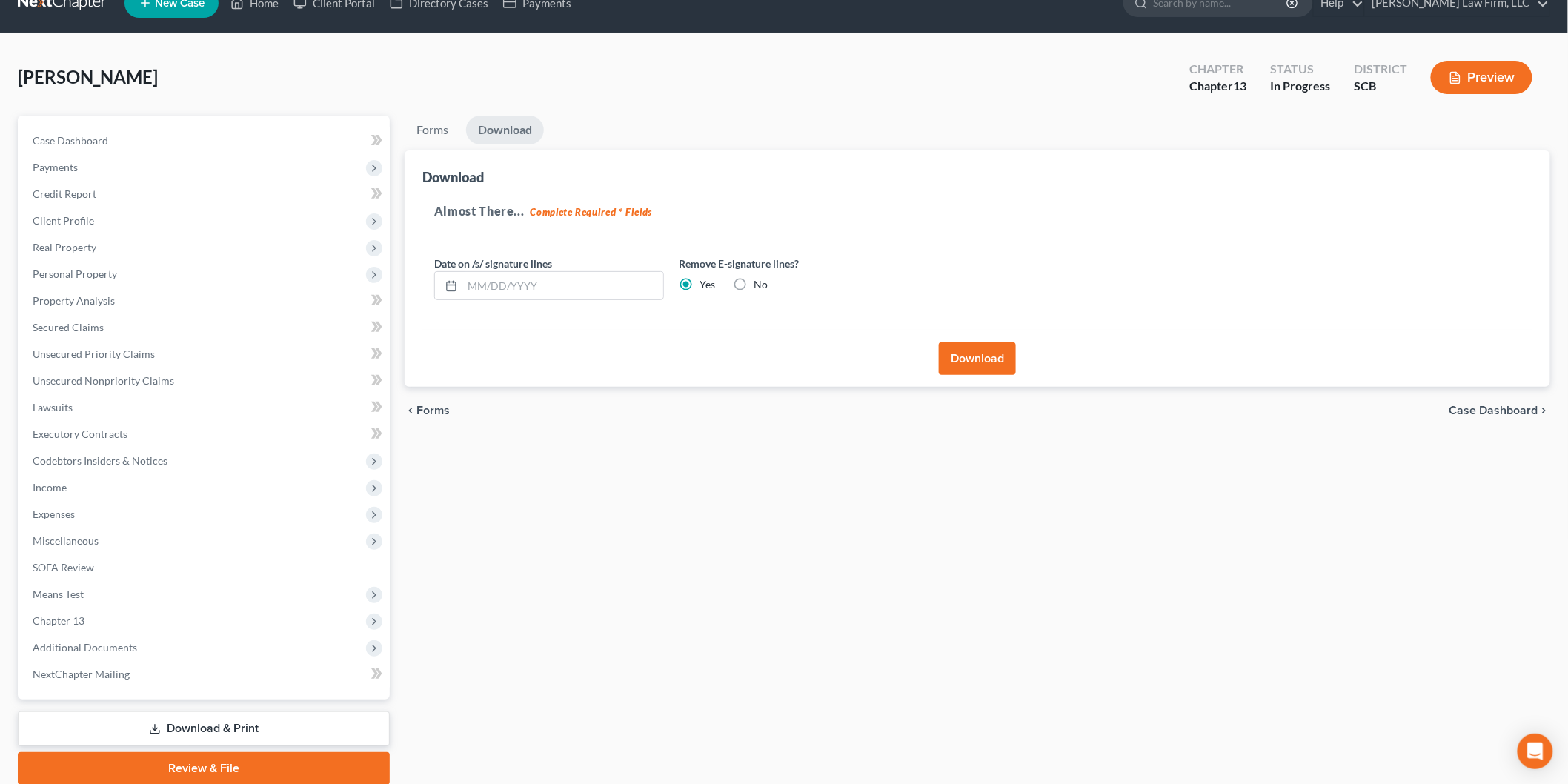
scroll to position [0, 0]
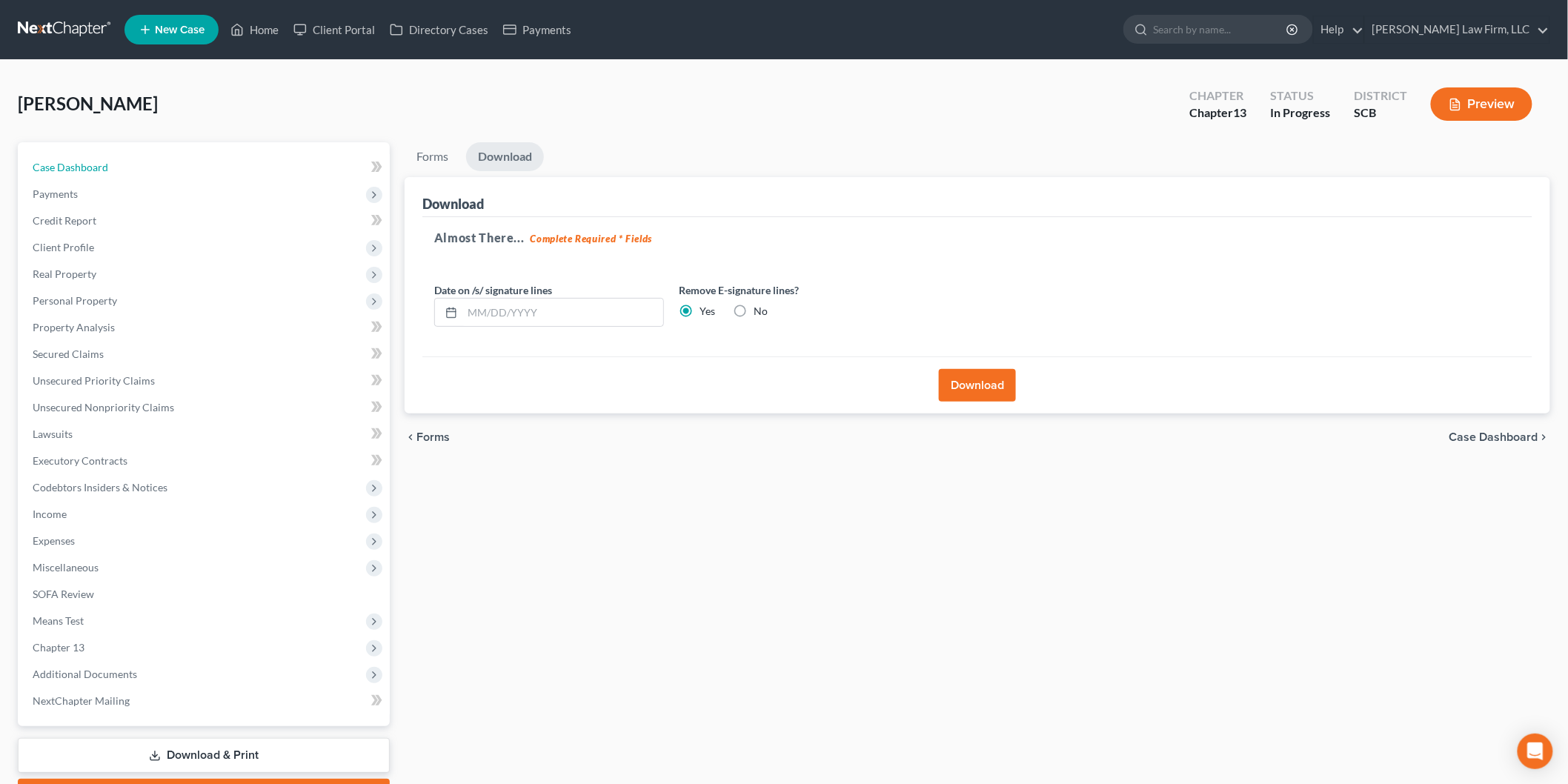
drag, startPoint x: 112, startPoint y: 164, endPoint x: 282, endPoint y: 165, distance: 170.0
click at [111, 163] on link "Case Dashboard" at bounding box center [205, 167] width 369 height 26
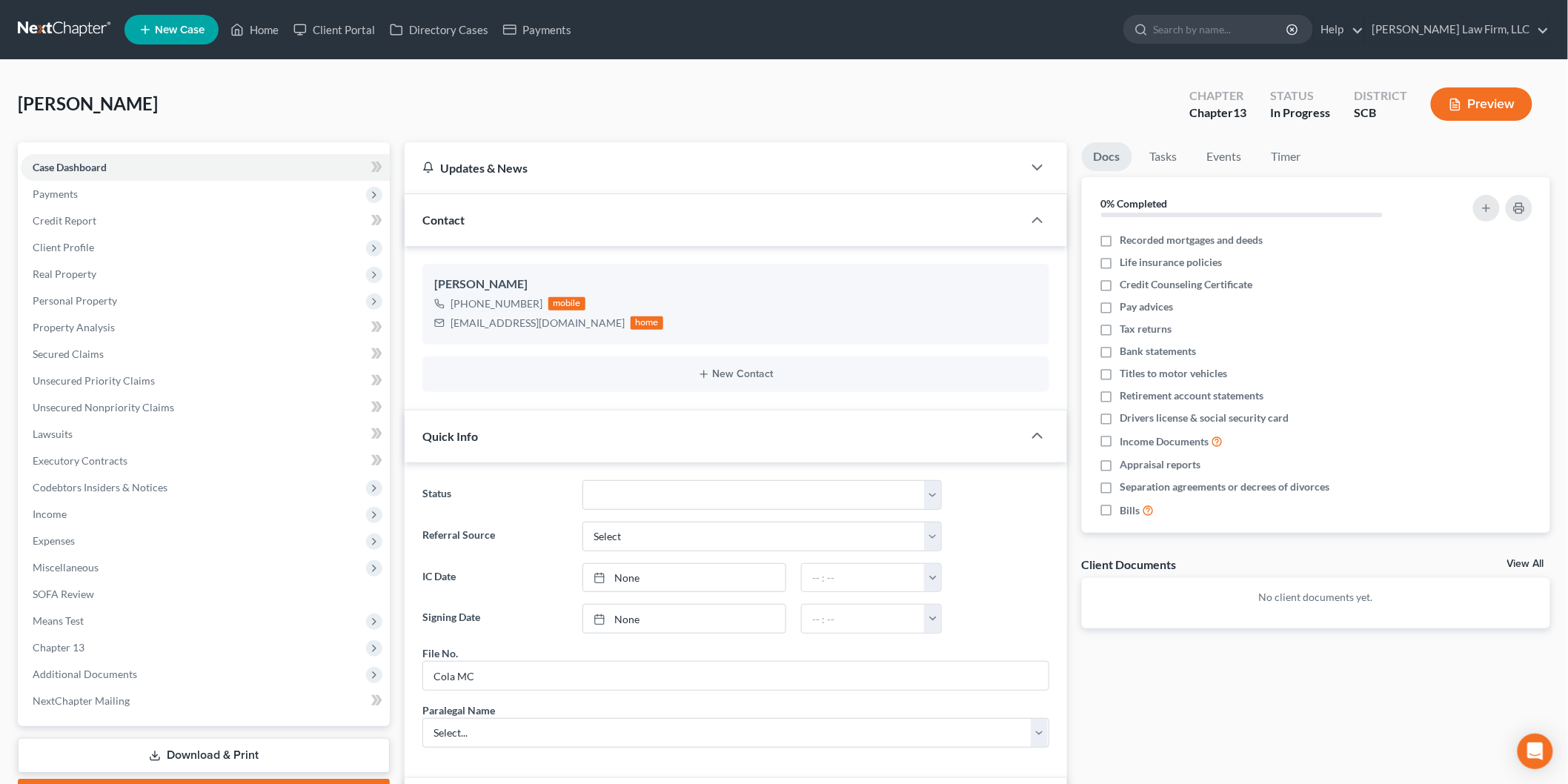
scroll to position [74, 0]
click at [149, 327] on link "Property Analysis" at bounding box center [205, 327] width 369 height 26
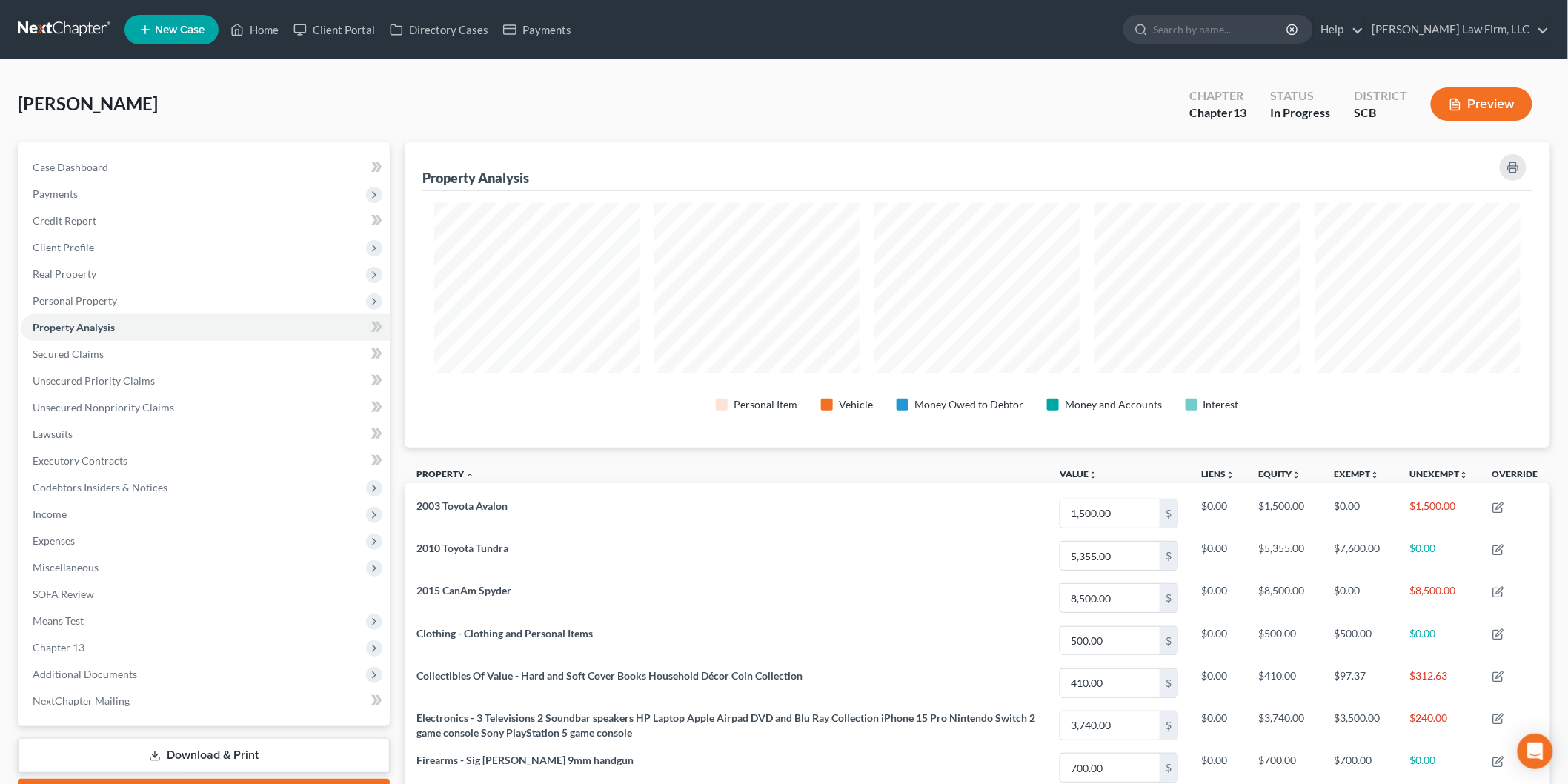
click at [56, 616] on span "Means Test" at bounding box center [58, 619] width 51 height 12
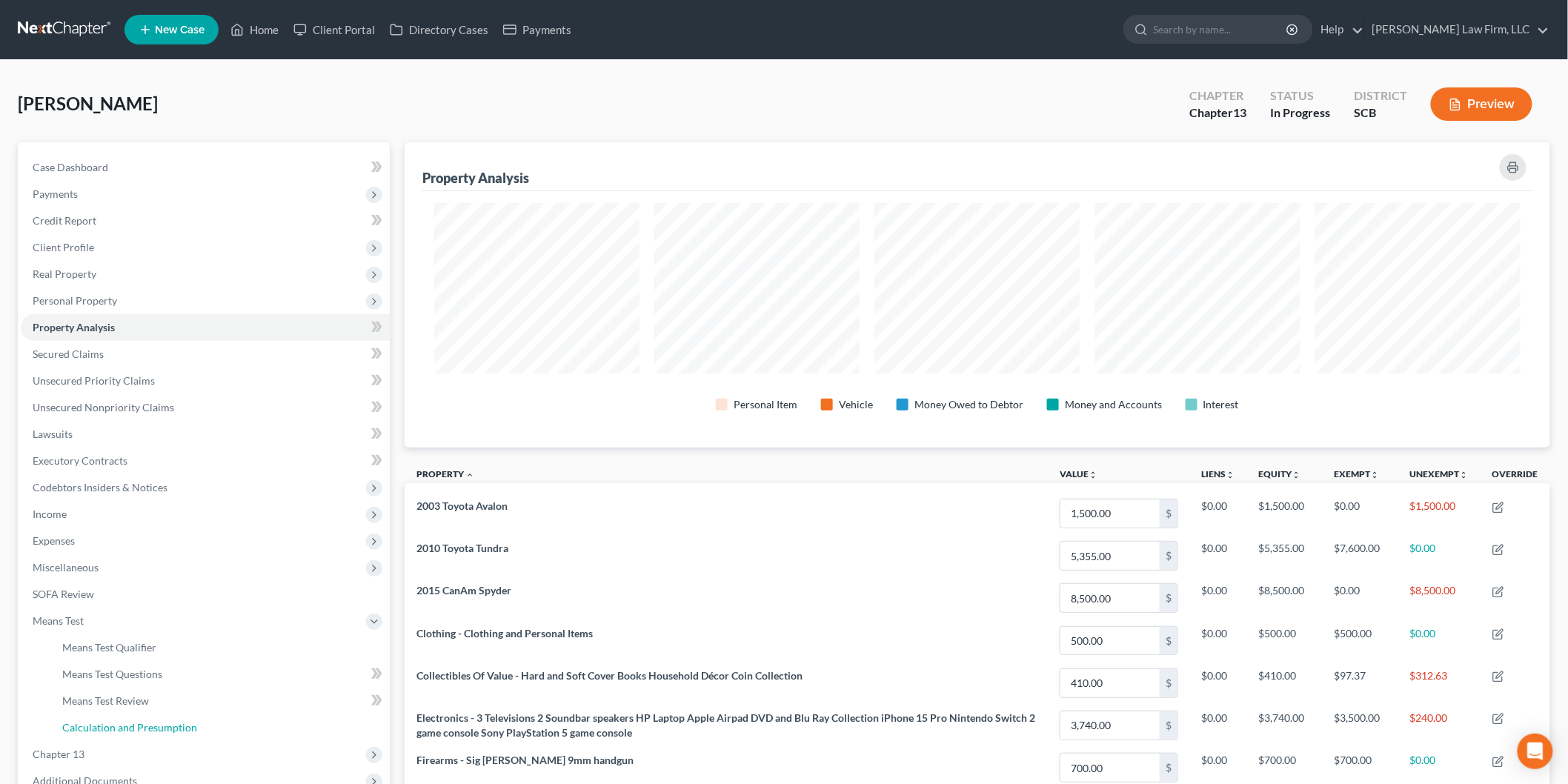
click at [128, 714] on link "Calculation and Presumption" at bounding box center [220, 728] width 340 height 26
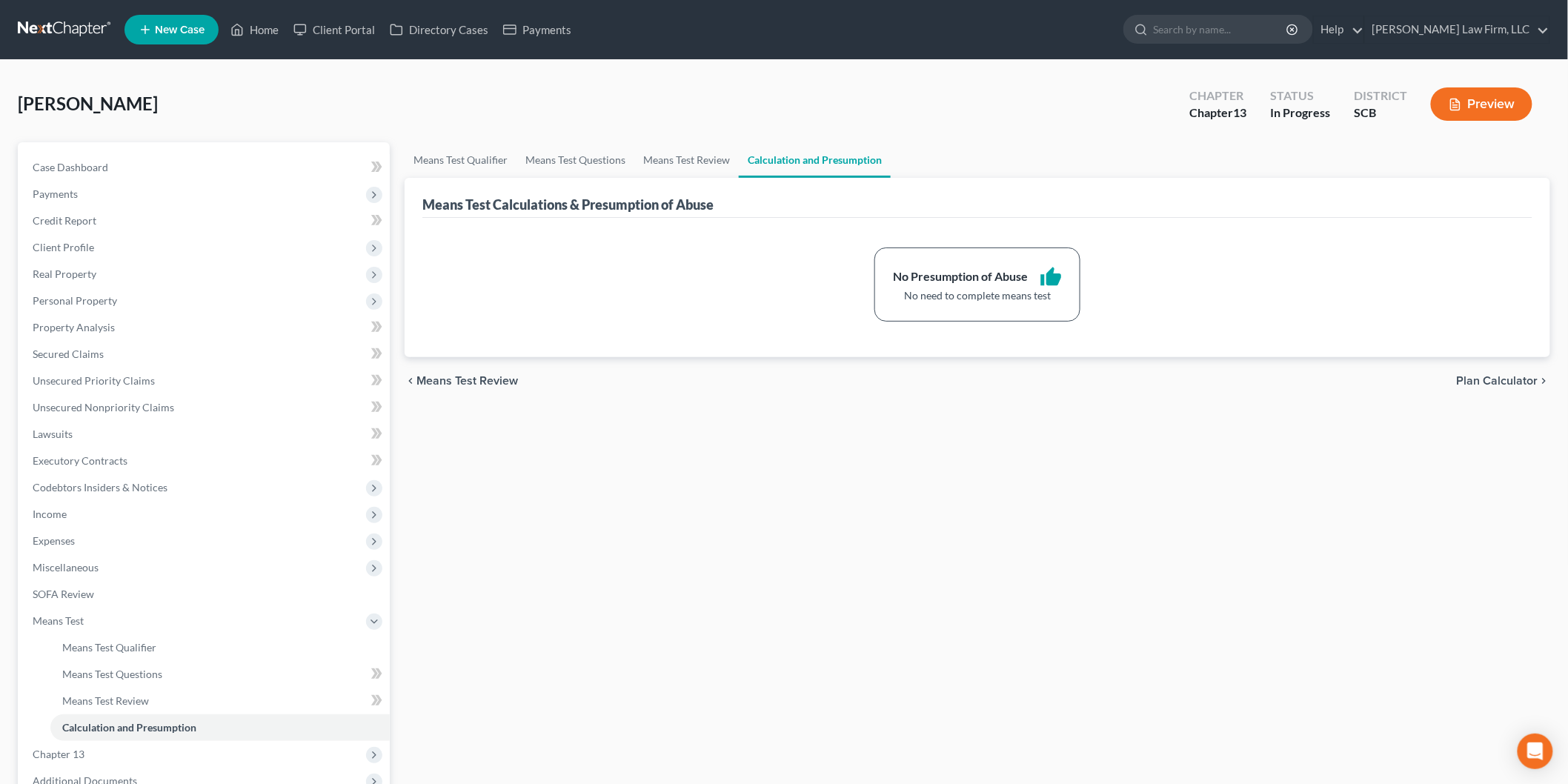
click at [1486, 101] on button "Preview" at bounding box center [1482, 103] width 102 height 33
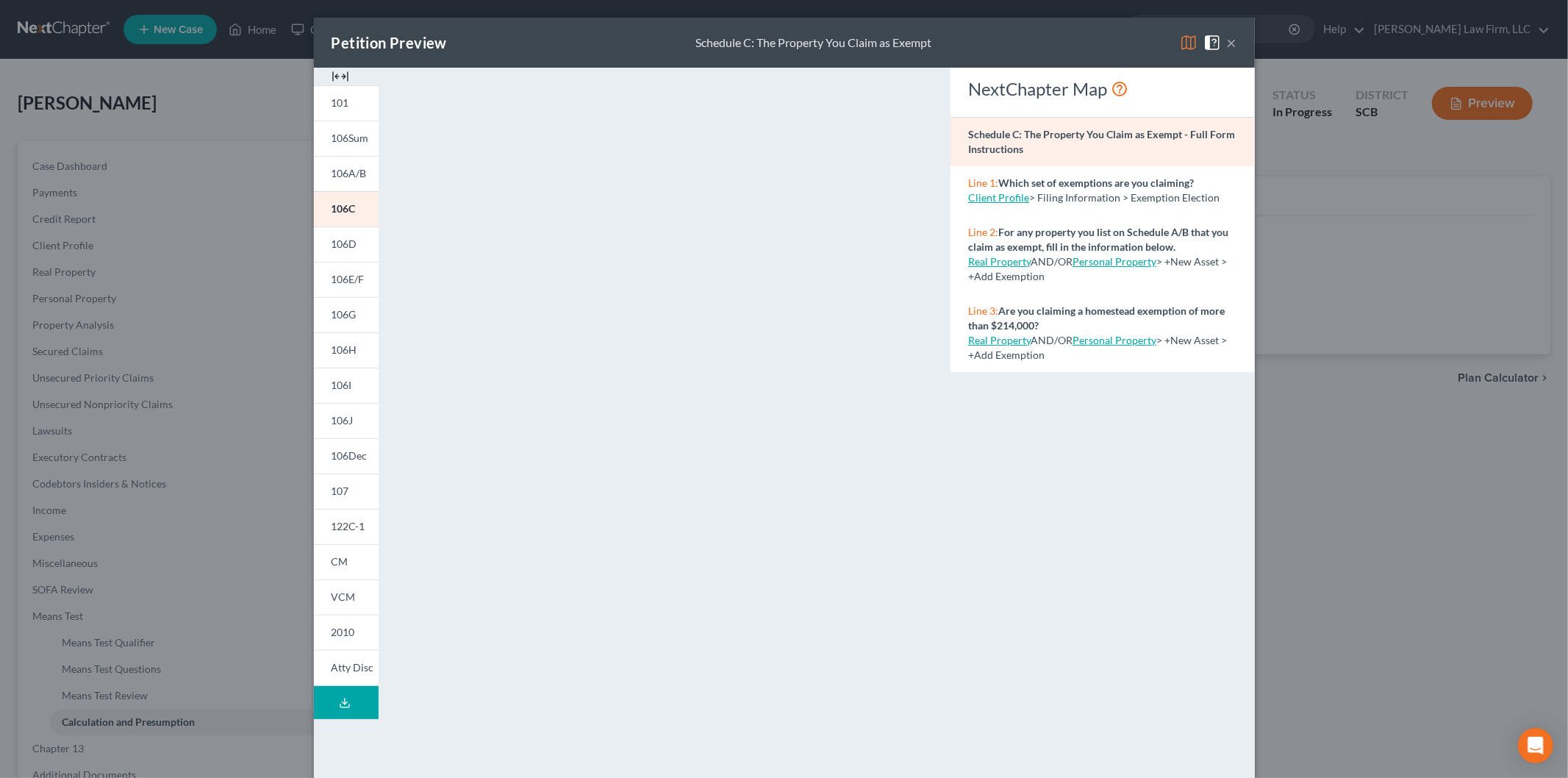
click at [341, 279] on span "106E/F" at bounding box center [347, 278] width 33 height 12
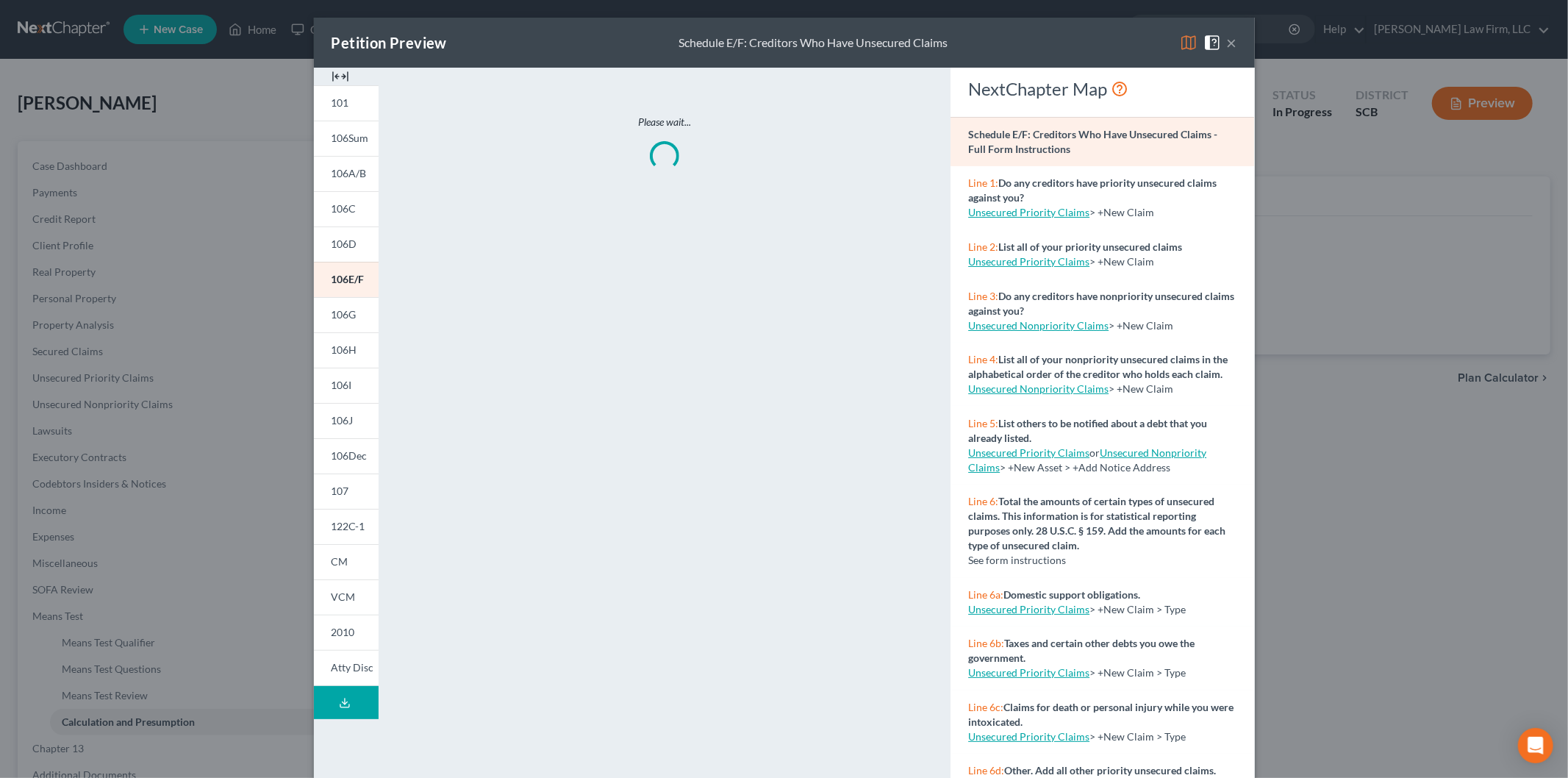
click at [335, 74] on img at bounding box center [340, 76] width 18 height 18
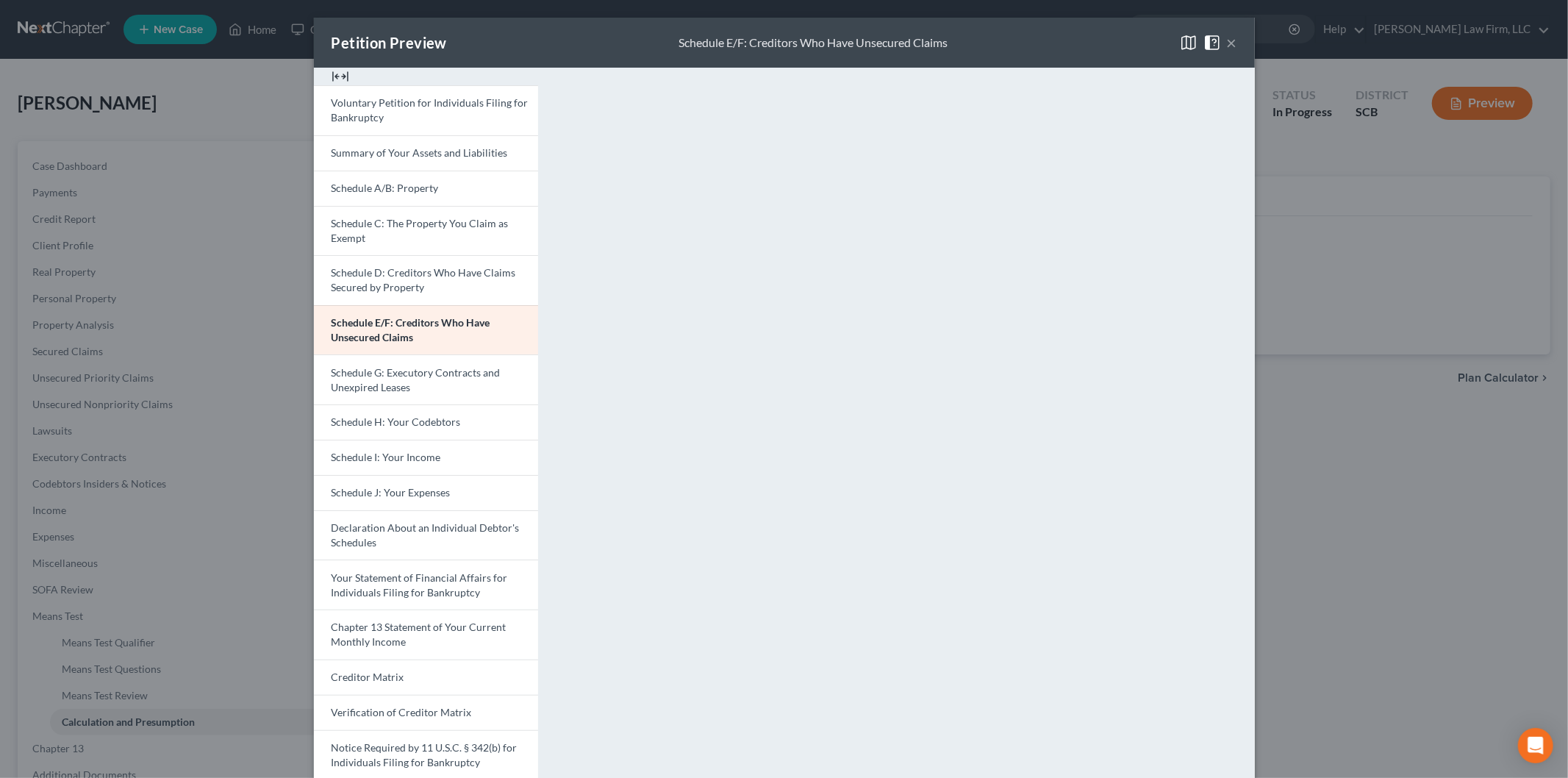
drag, startPoint x: 398, startPoint y: 107, endPoint x: 67, endPoint y: 533, distance: 539.5
click at [398, 107] on span "Voluntary Petition for Individuals Filing for Bankruptcy" at bounding box center [429, 109] width 197 height 27
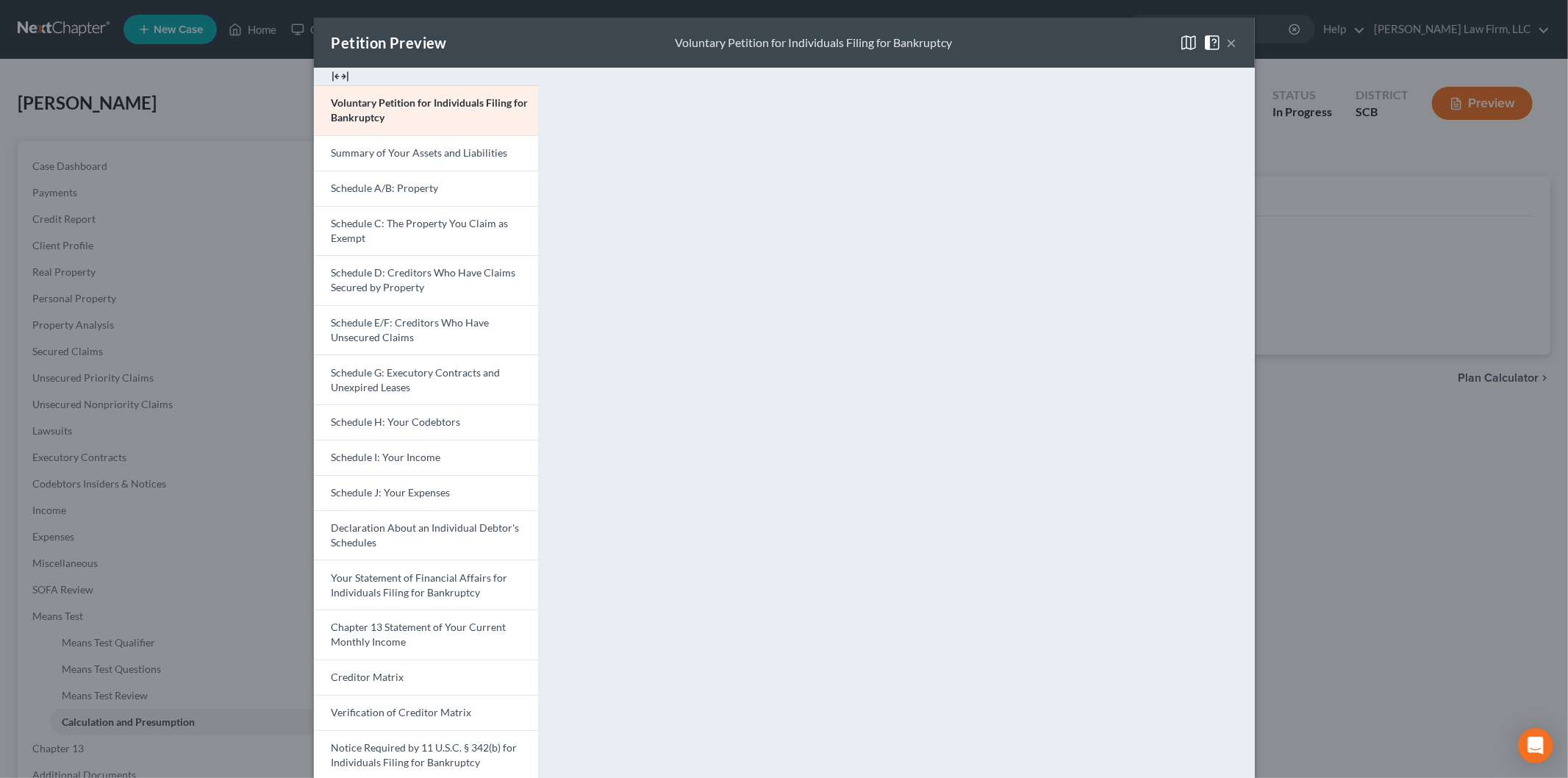
click at [1227, 40] on button "×" at bounding box center [1231, 42] width 10 height 18
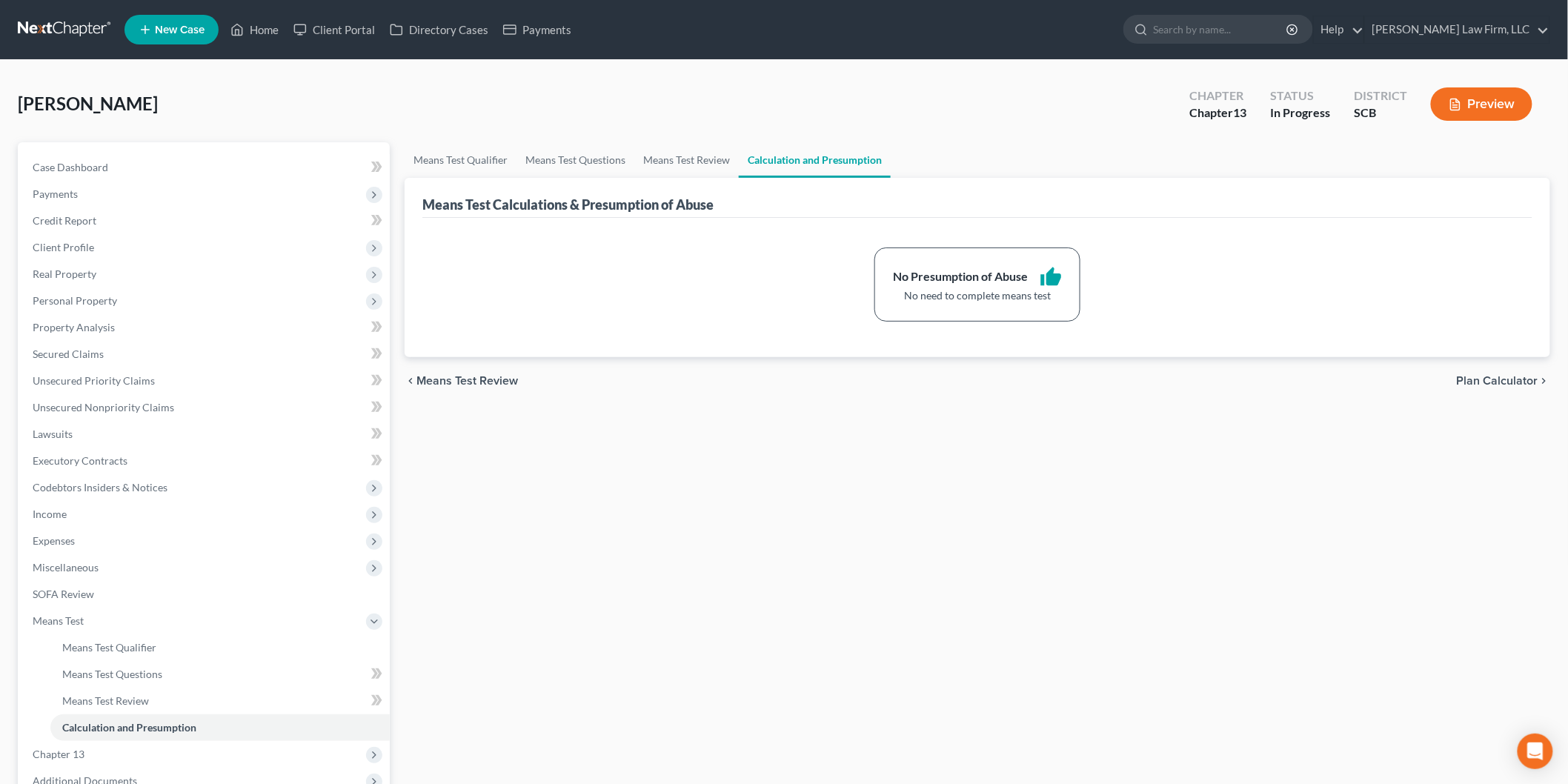
click at [68, 194] on span "Payments" at bounding box center [55, 193] width 45 height 12
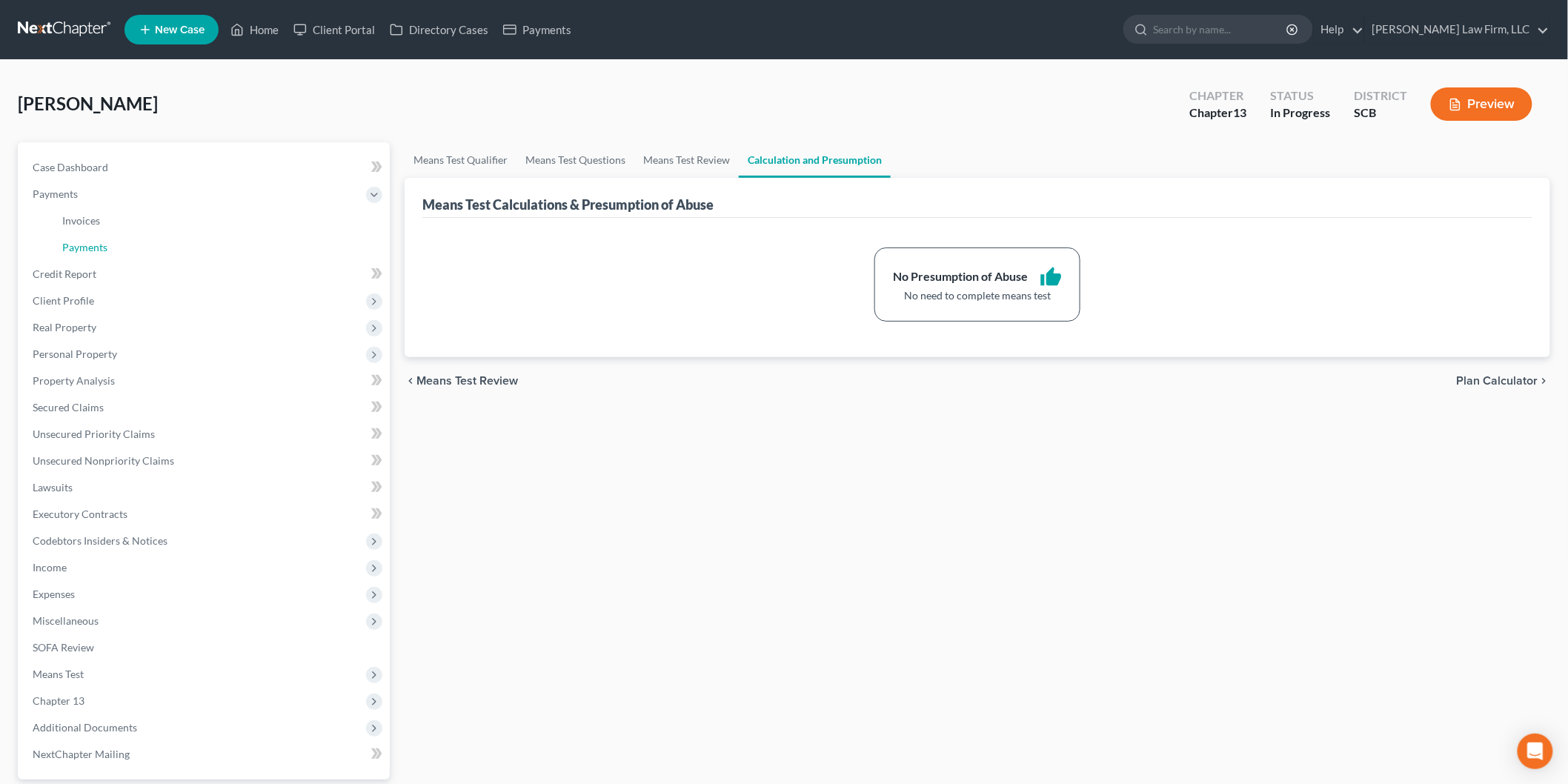
click at [97, 252] on span "Payments" at bounding box center [85, 246] width 45 height 12
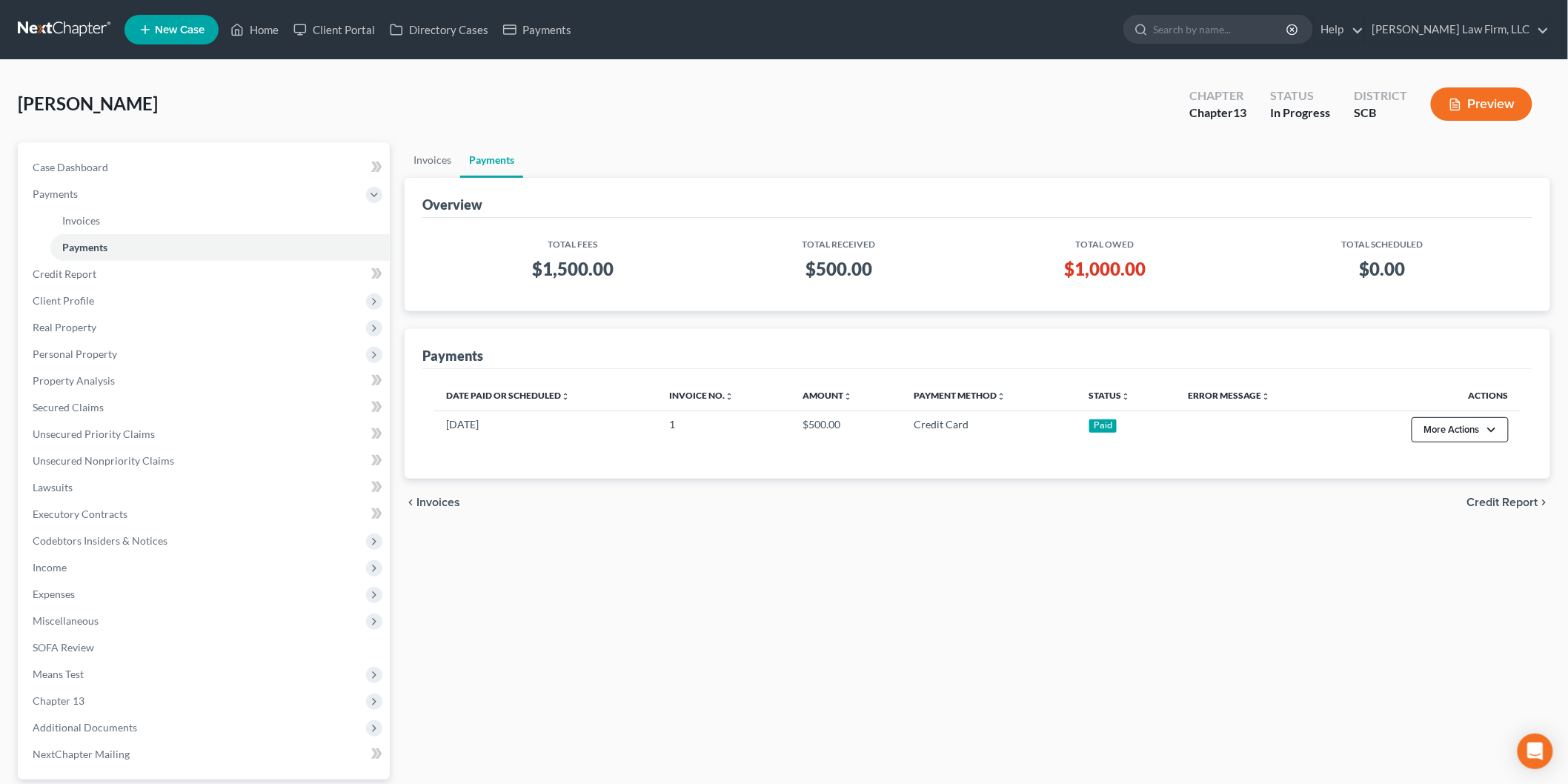
click at [1449, 433] on button "More Actions" at bounding box center [1460, 430] width 97 height 25
click at [1359, 359] on div "Payments" at bounding box center [977, 349] width 1110 height 40
click at [99, 164] on span "Case Dashboard" at bounding box center [71, 166] width 75 height 12
select select "3"
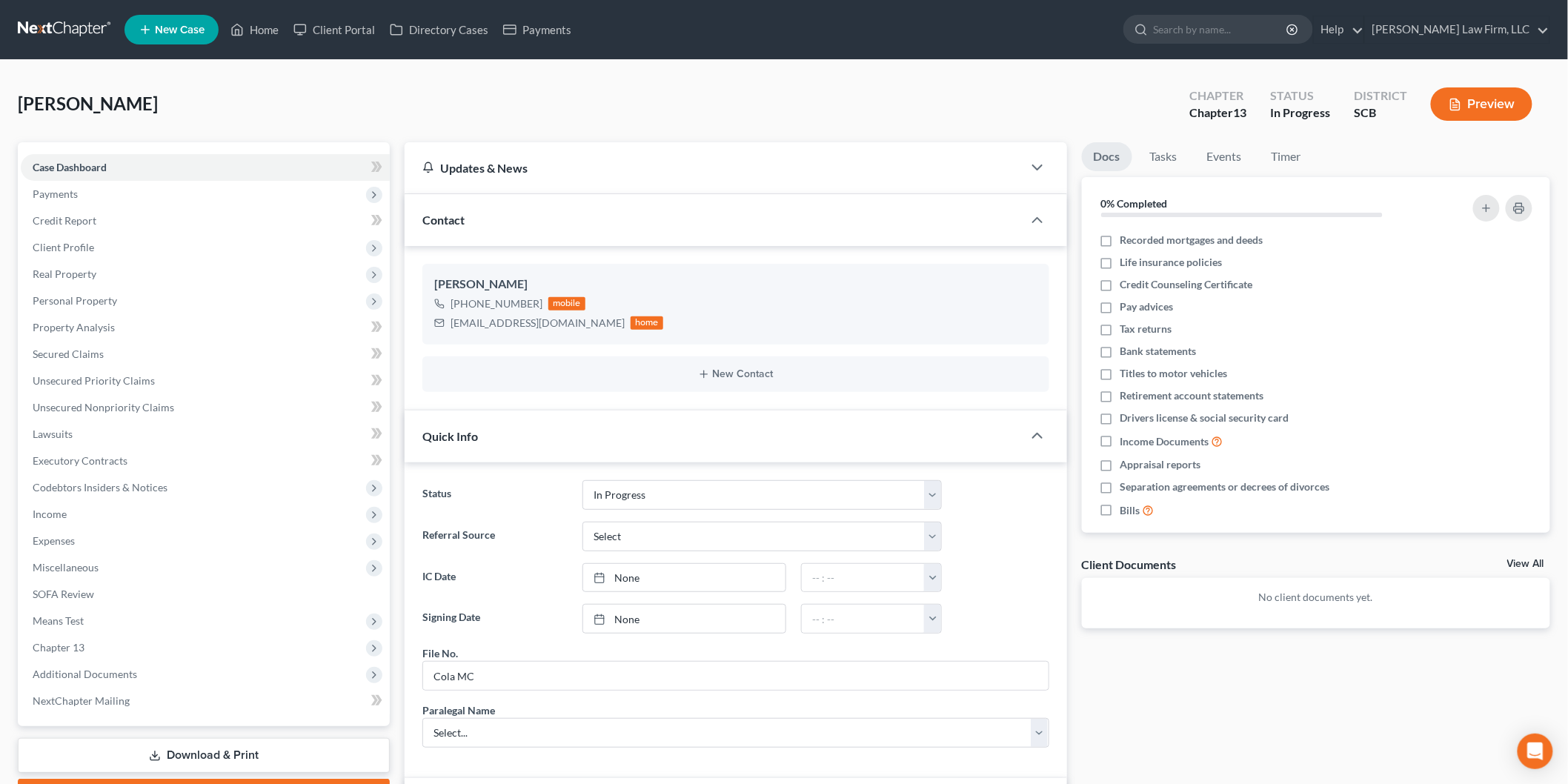
scroll to position [74, 0]
click at [534, 24] on link "Payments" at bounding box center [537, 29] width 83 height 26
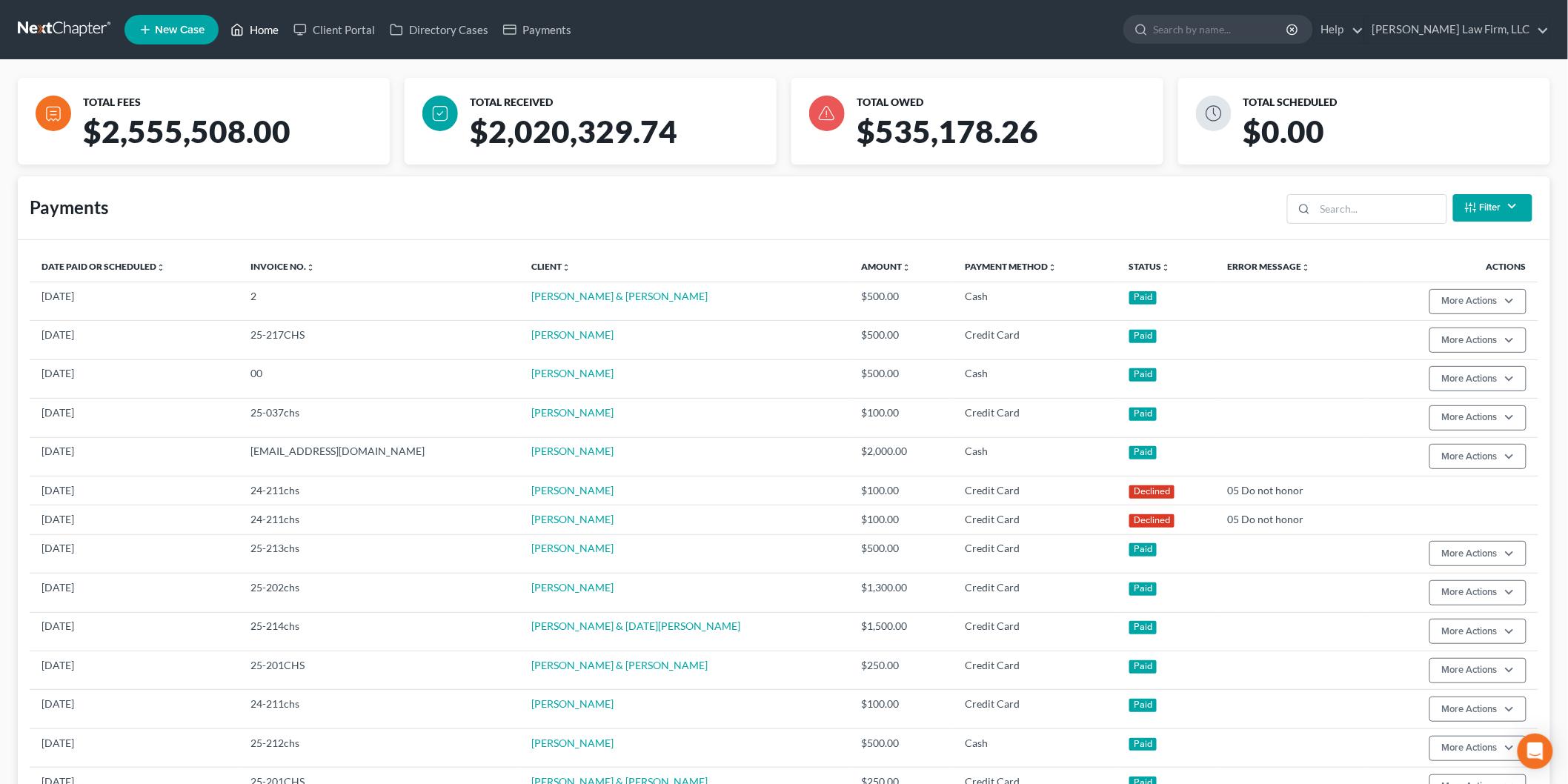
click at [271, 26] on link "Home" at bounding box center [254, 29] width 63 height 26
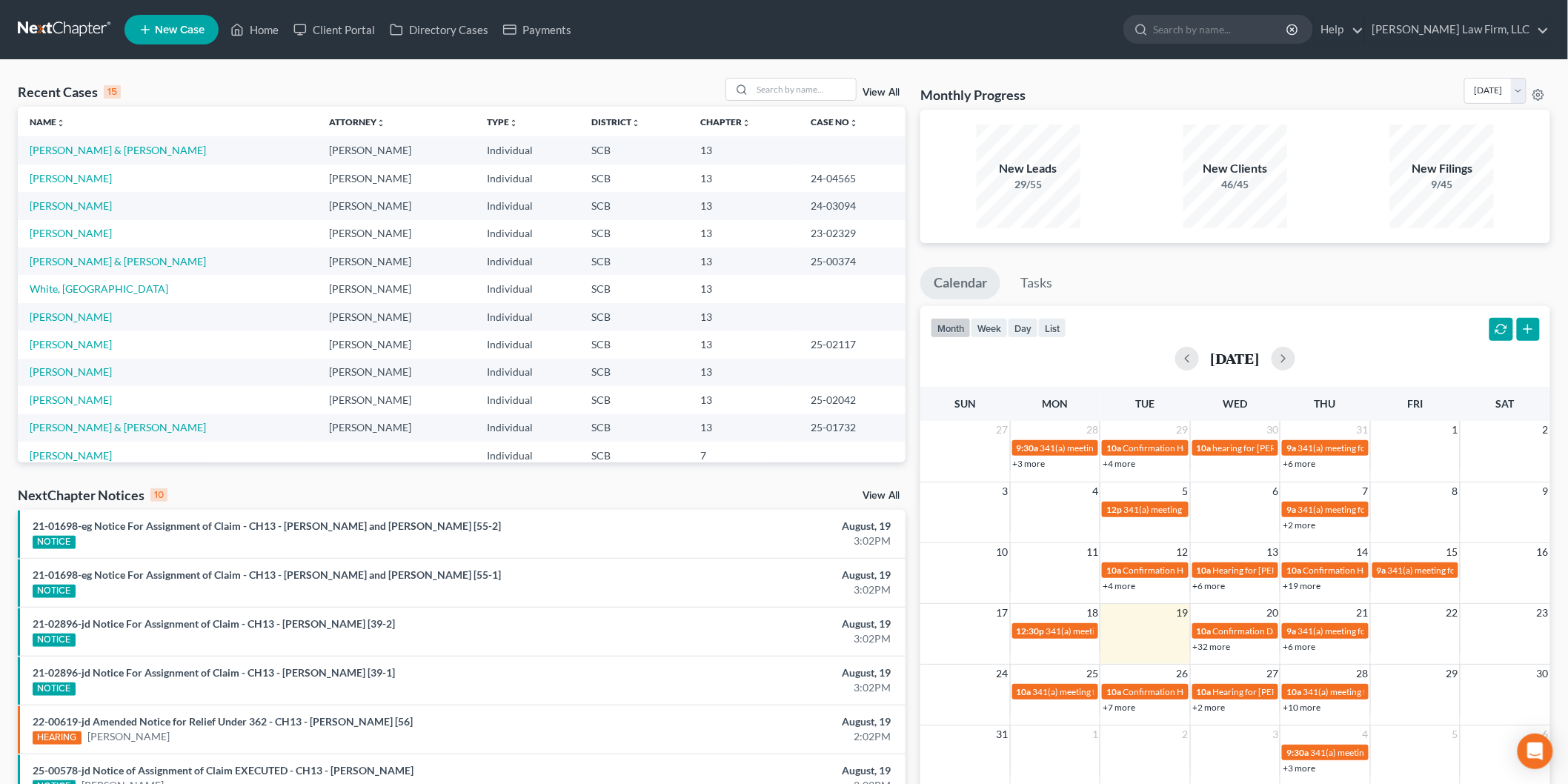
click at [68, 363] on td "[PERSON_NAME]" at bounding box center [167, 371] width 299 height 27
click at [59, 368] on link "[PERSON_NAME]" at bounding box center [71, 370] width 82 height 12
select select "3"
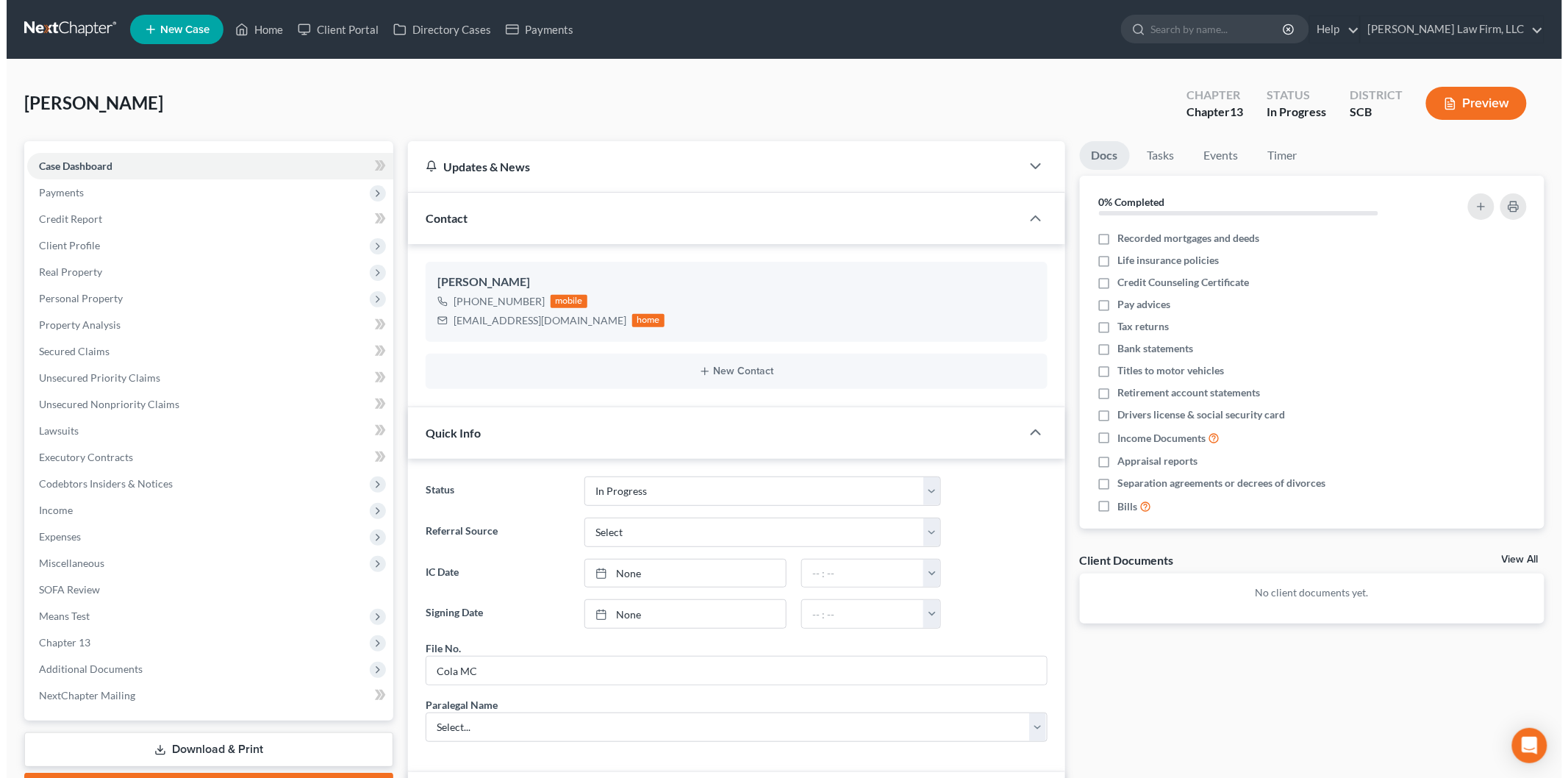
scroll to position [74, 0]
click at [67, 191] on span "Payments" at bounding box center [55, 191] width 45 height 12
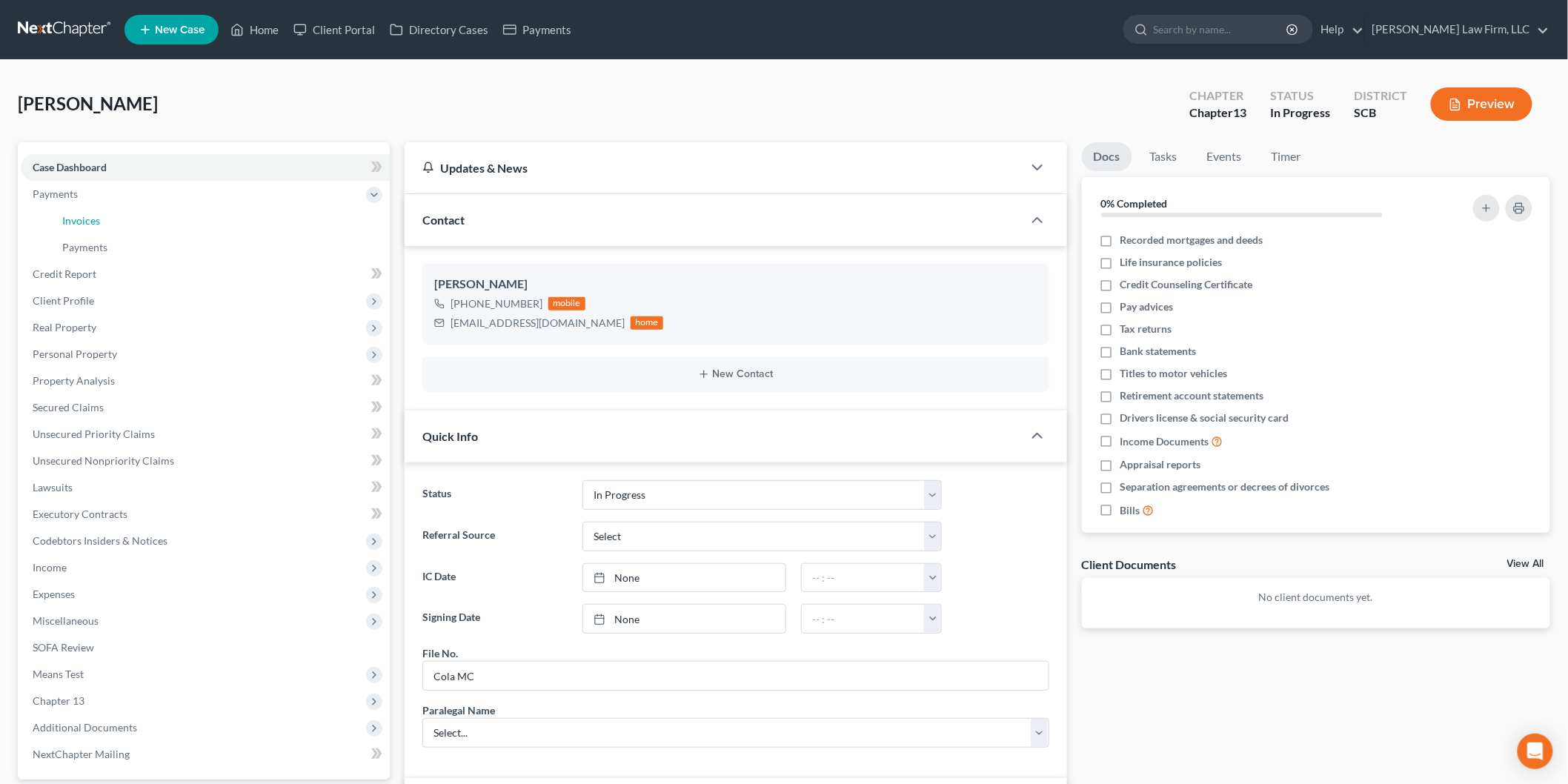
click at [91, 219] on span "Invoices" at bounding box center [81, 220] width 38 height 12
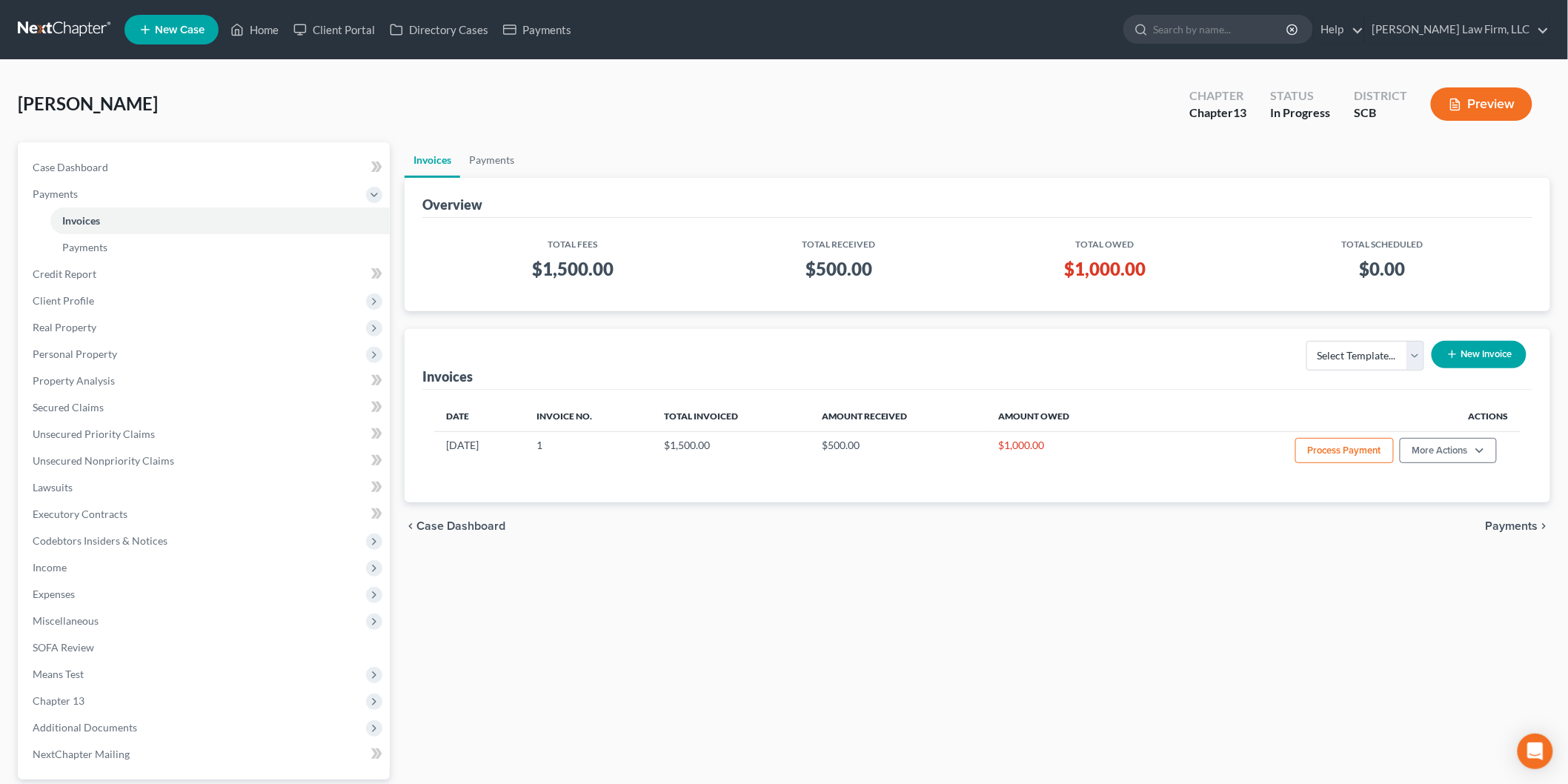
click at [1318, 448] on button "Process Payment" at bounding box center [1344, 450] width 99 height 25
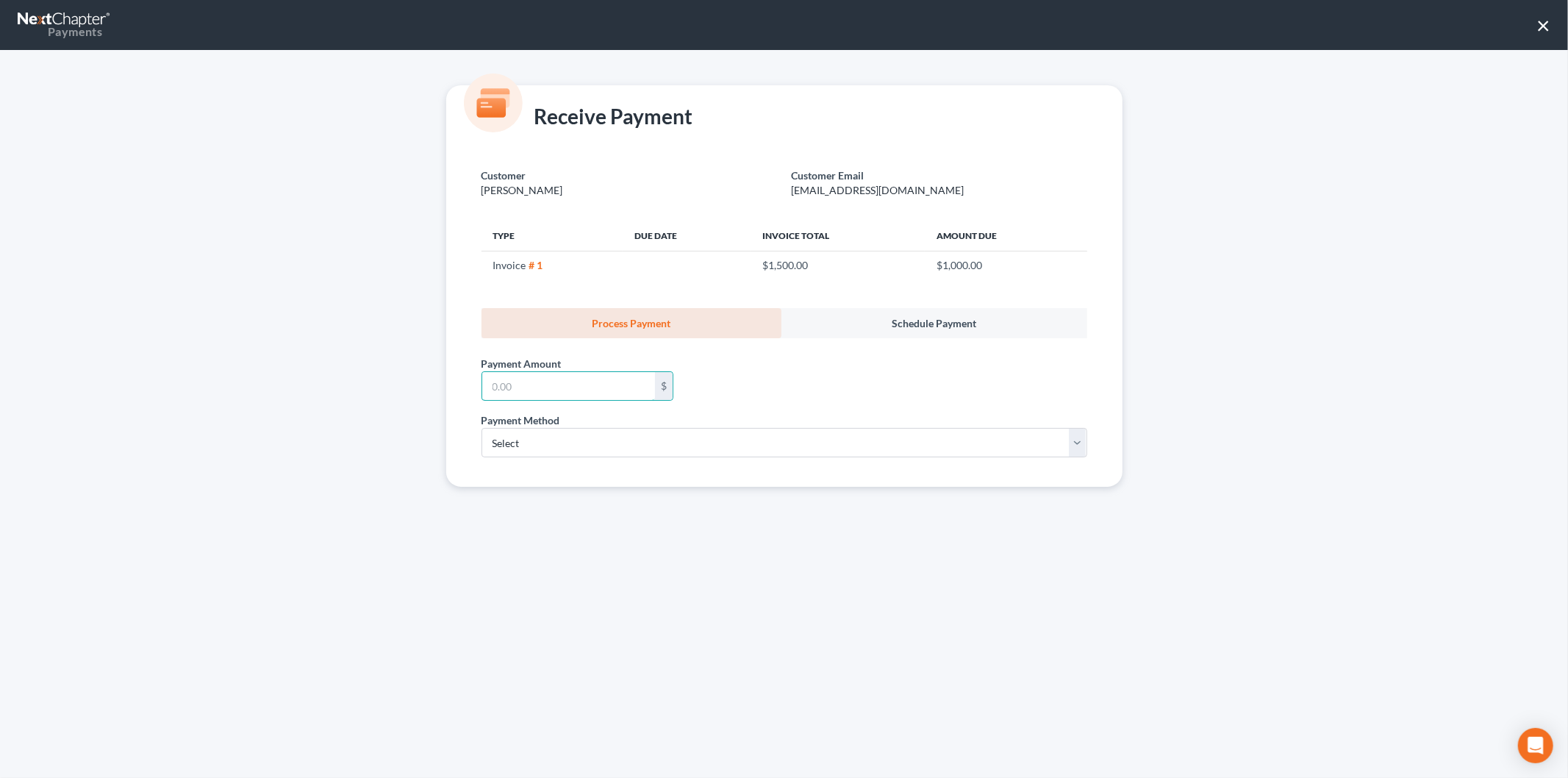
click at [563, 377] on input "text" at bounding box center [568, 386] width 173 height 28
type input "1,000"
click at [527, 446] on select "Select ACH Credit Card" at bounding box center [784, 443] width 605 height 30
select select "1"
click at [481, 428] on select "Select ACH Credit Card" at bounding box center [784, 443] width 605 height 30
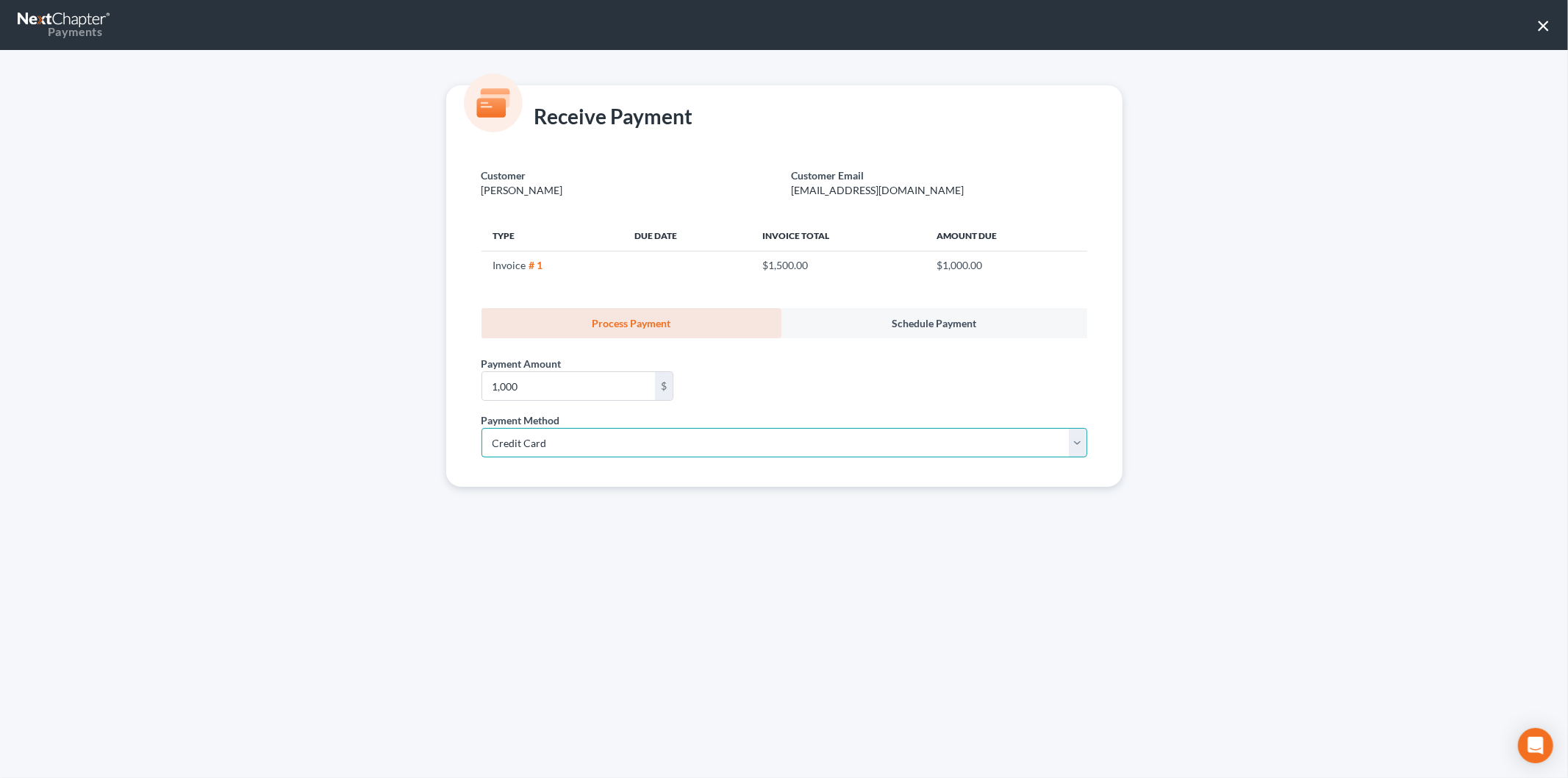
select select "42"
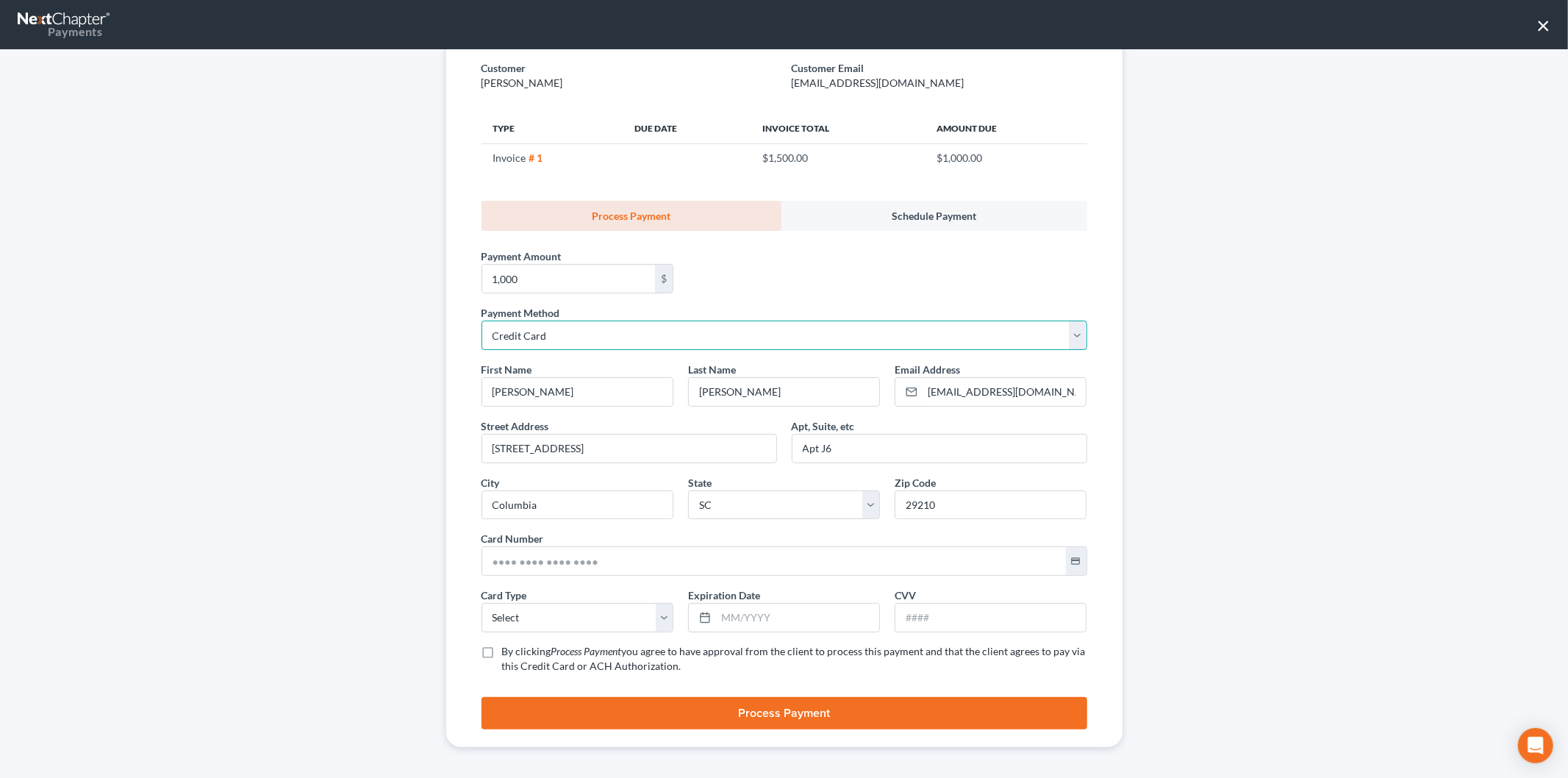
scroll to position [112, 0]
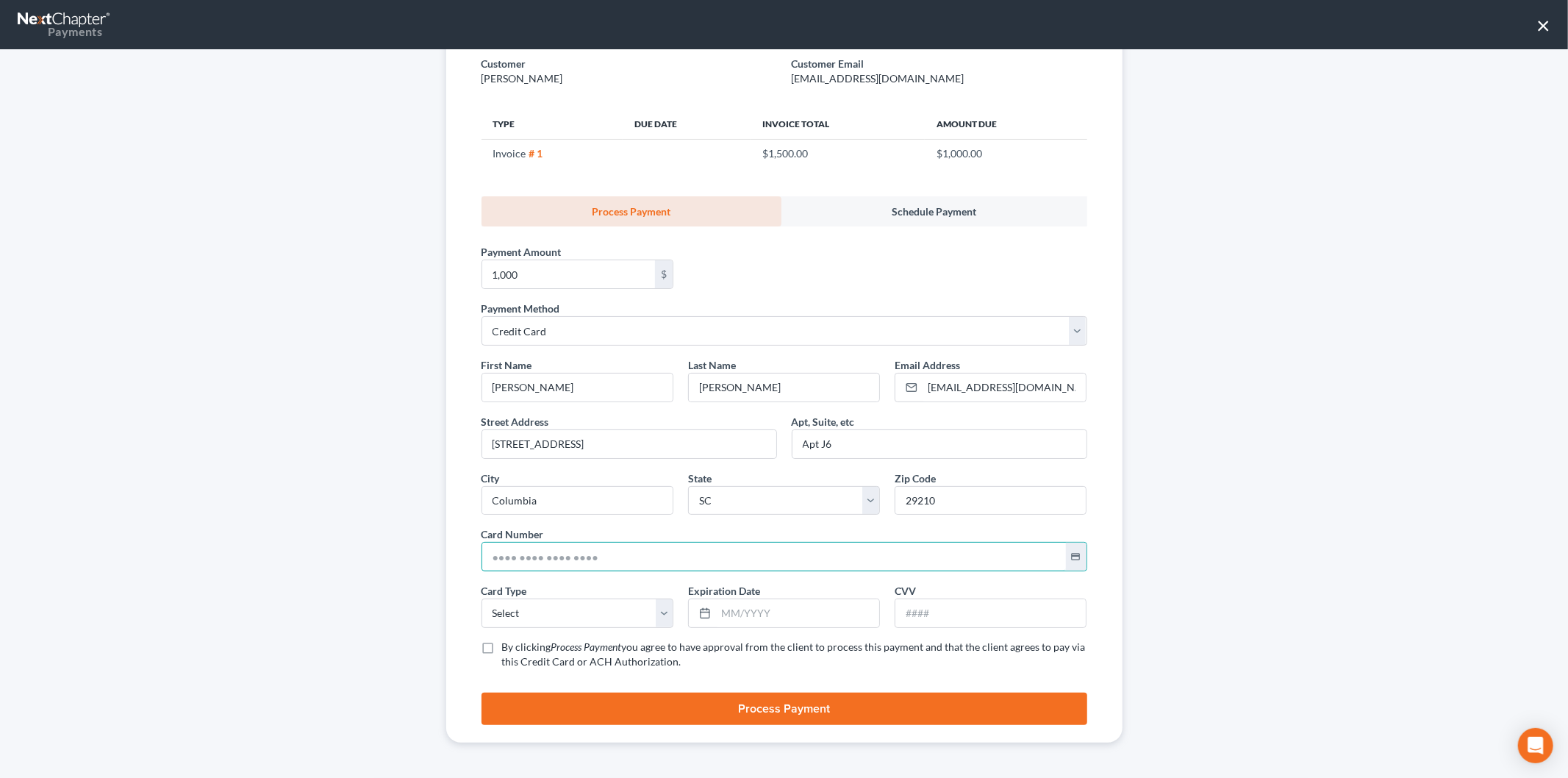
click at [723, 563] on input "text" at bounding box center [774, 557] width 584 height 28
type input "4384 1930 1505 0769"
click at [131, 442] on div "Receive Payment Customer Nelson, David Customer Email dnelson1976@yahoo.co Type…" at bounding box center [784, 414] width 1568 height 728
click at [548, 616] on select "Select Visa MasterCard Discover American Express" at bounding box center [577, 613] width 192 height 30
select select "0"
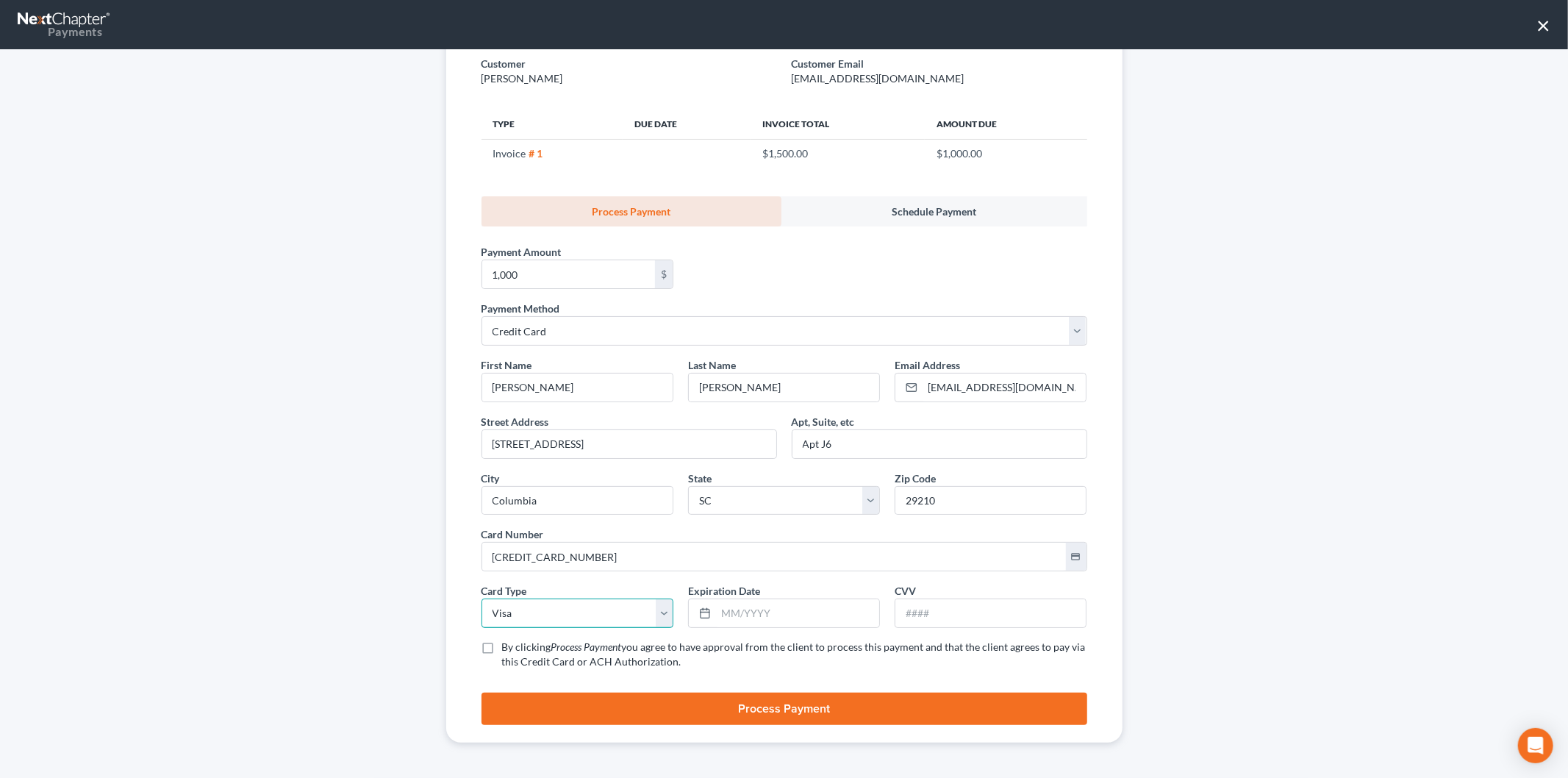
click at [481, 598] on select "Select Visa MasterCard Discover American Express" at bounding box center [577, 613] width 192 height 30
click at [716, 605] on input "text" at bounding box center [798, 613] width 163 height 28
click at [993, 619] on input "text" at bounding box center [991, 613] width 190 height 28
drag, startPoint x: 725, startPoint y: 613, endPoint x: 750, endPoint y: 589, distance: 34.7
click at [727, 613] on input "0728" at bounding box center [798, 613] width 163 height 28
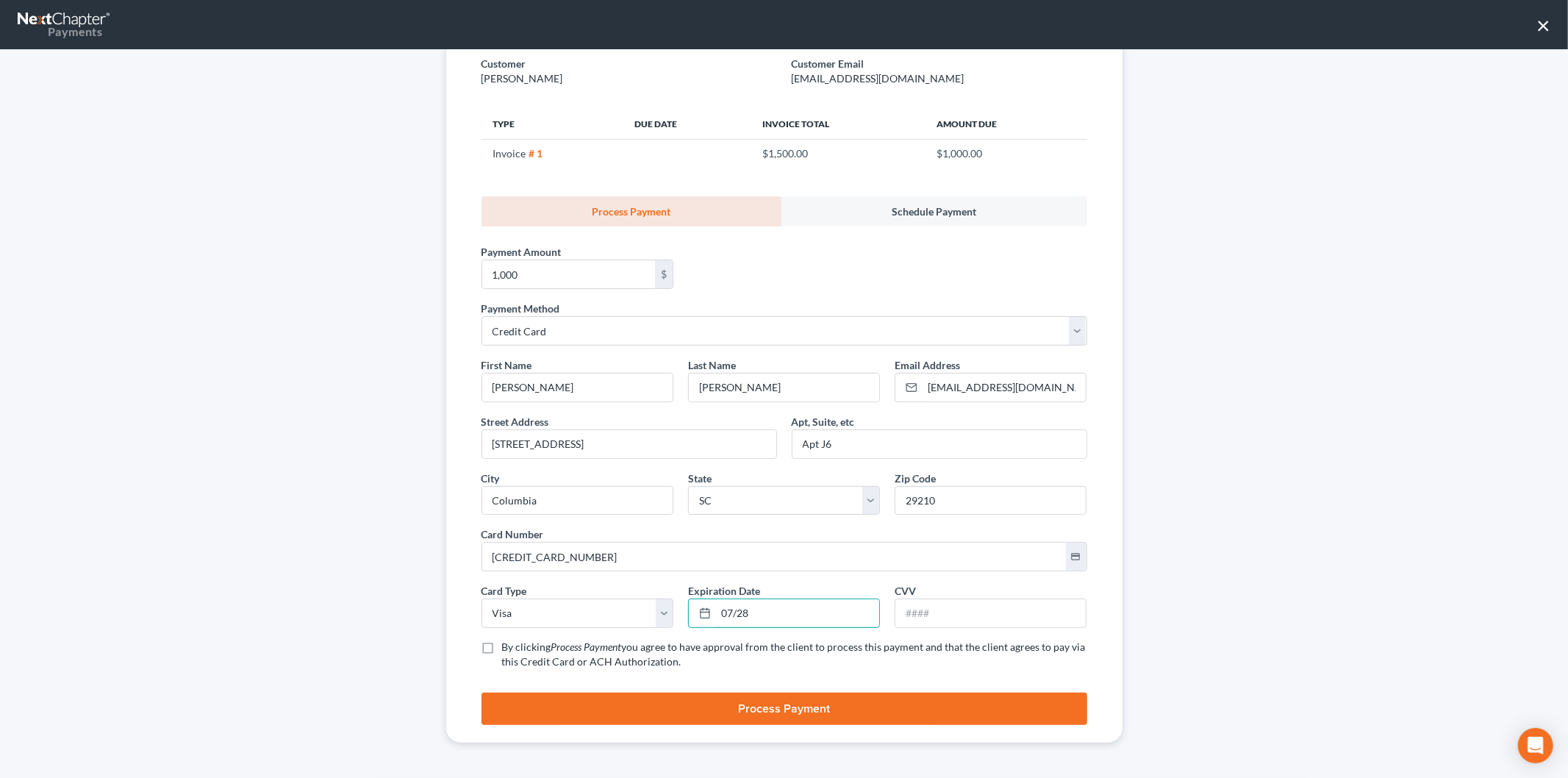
type input "07/28"
click at [975, 622] on input "text" at bounding box center [991, 613] width 190 height 28
type input "884"
click at [502, 644] on label "By clicking Process Payment you agree to have approval from the client to proce…" at bounding box center [794, 655] width 585 height 30
click at [508, 644] on input "By clicking Process Payment you agree to have approval from the client to proce…" at bounding box center [513, 645] width 9 height 9
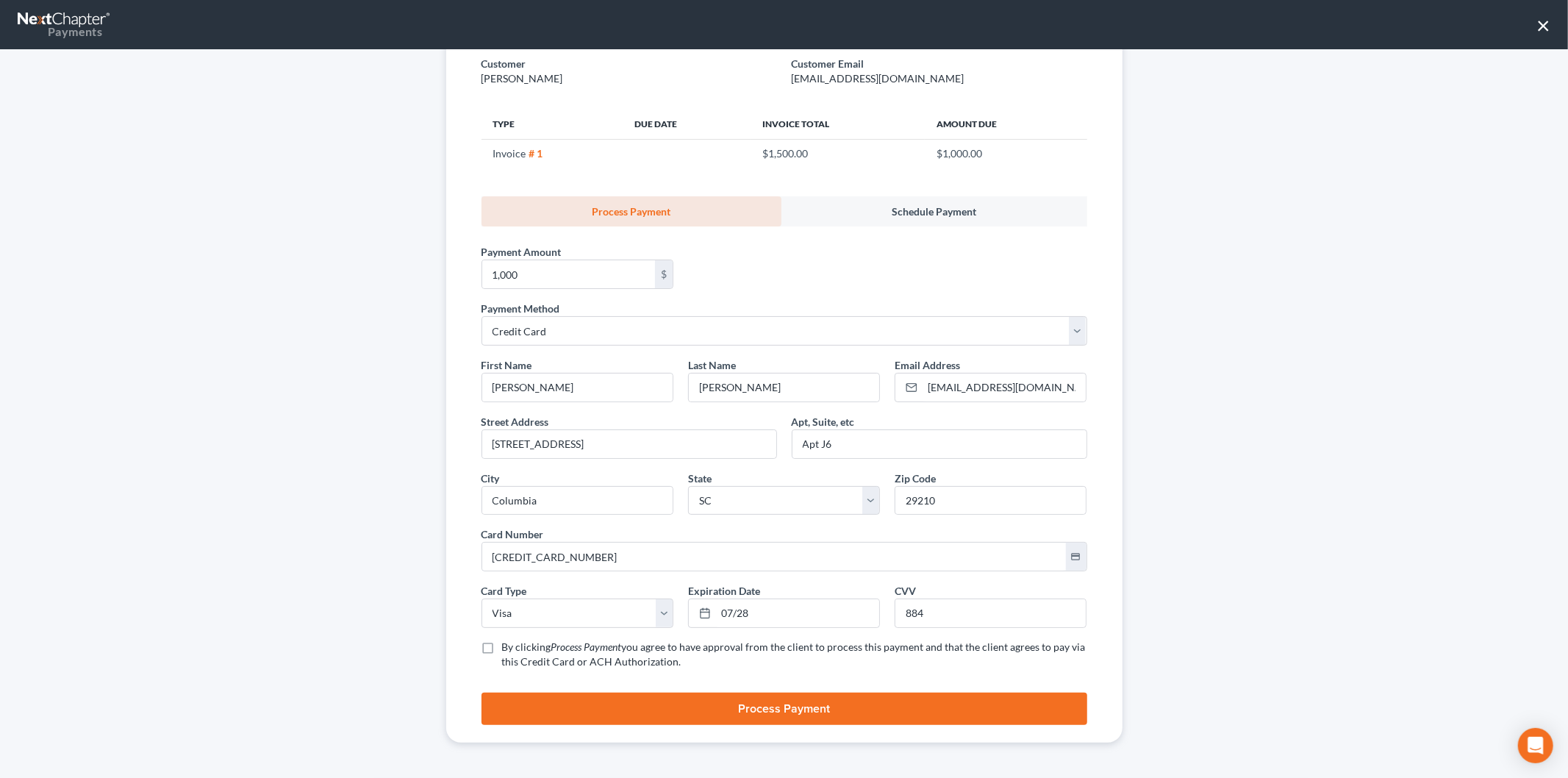
checkbox input "true"
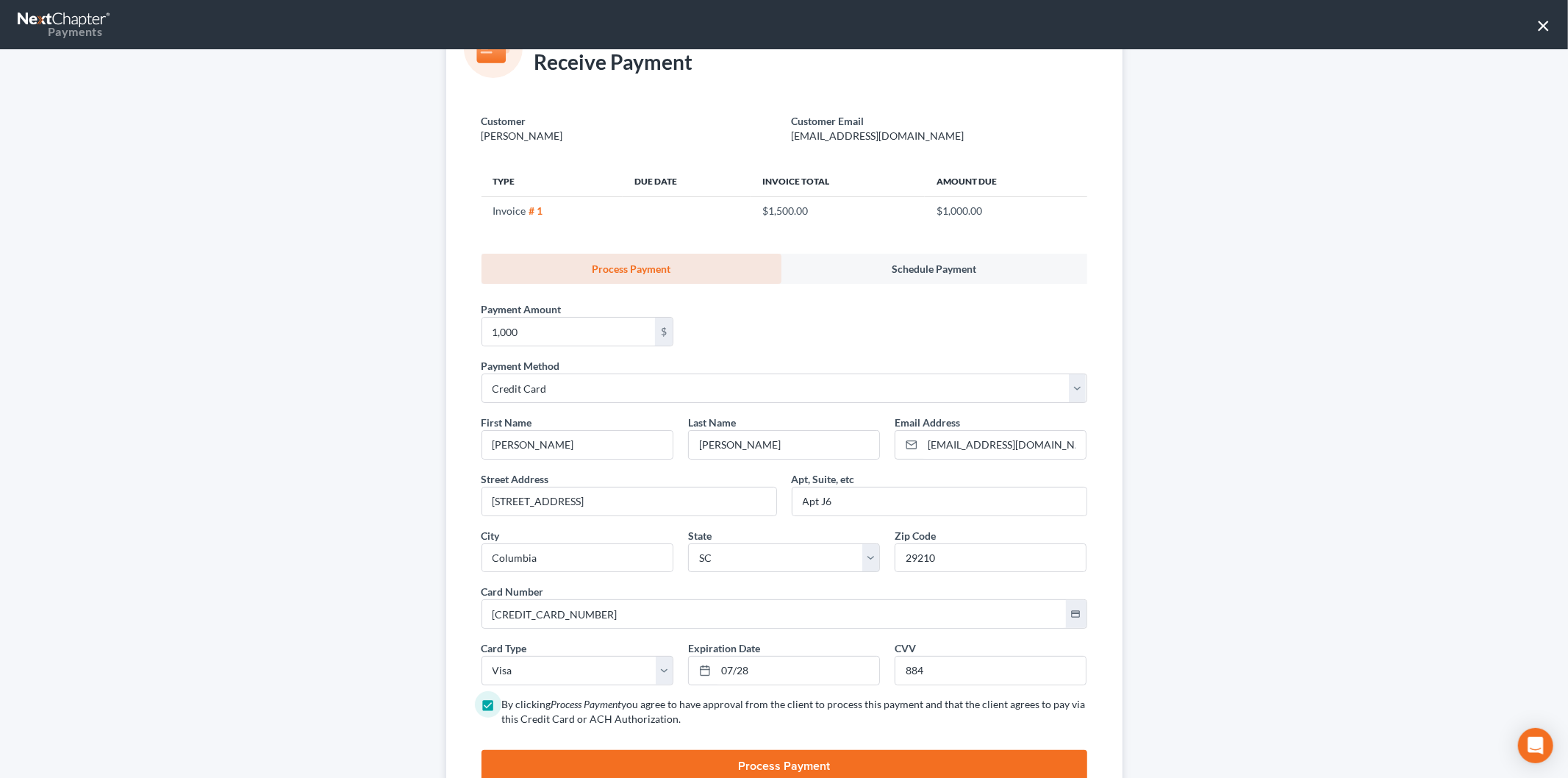
scroll to position [81, 0]
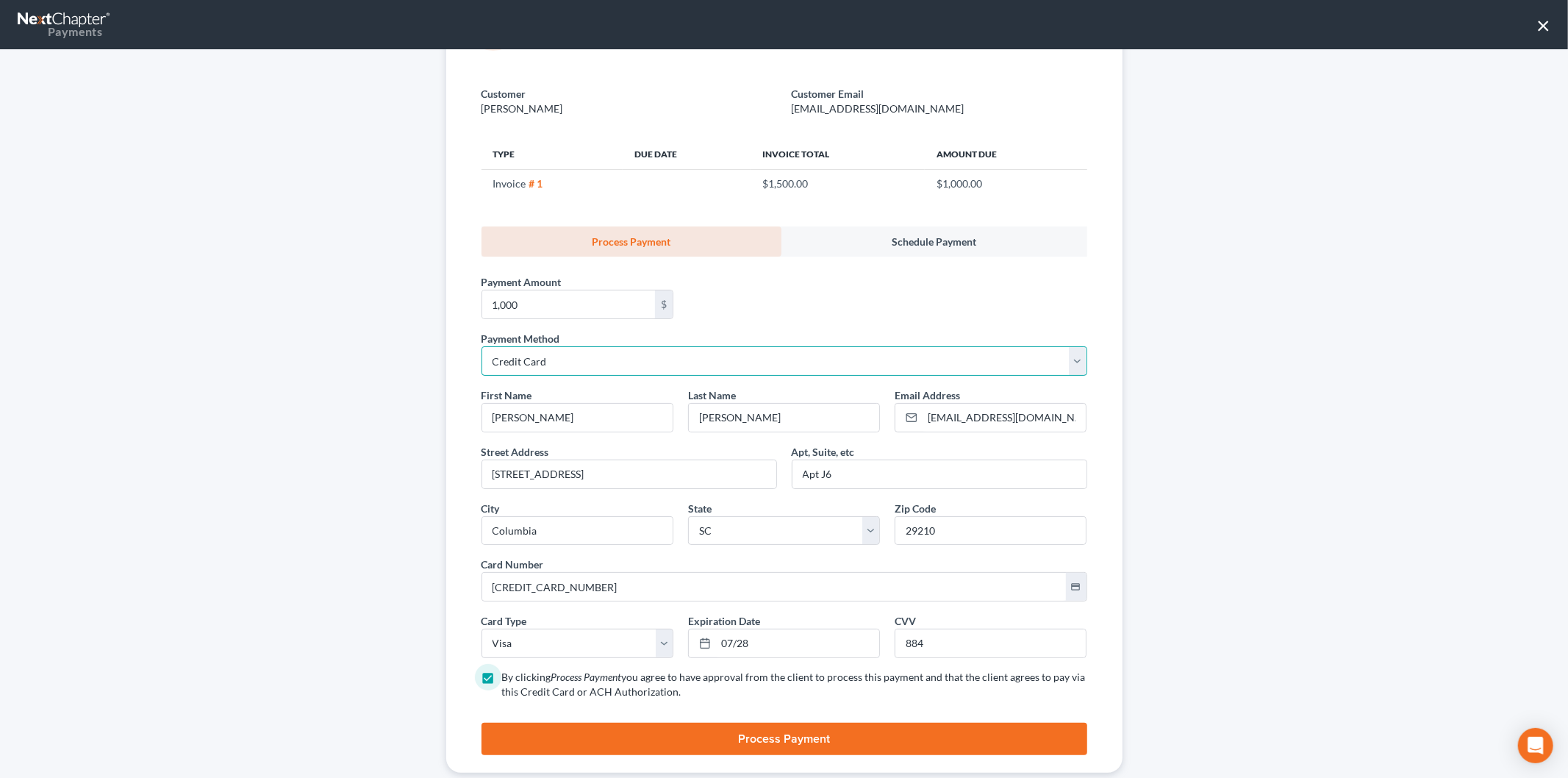
click at [525, 354] on select "Select ACH Credit Card" at bounding box center [784, 361] width 605 height 30
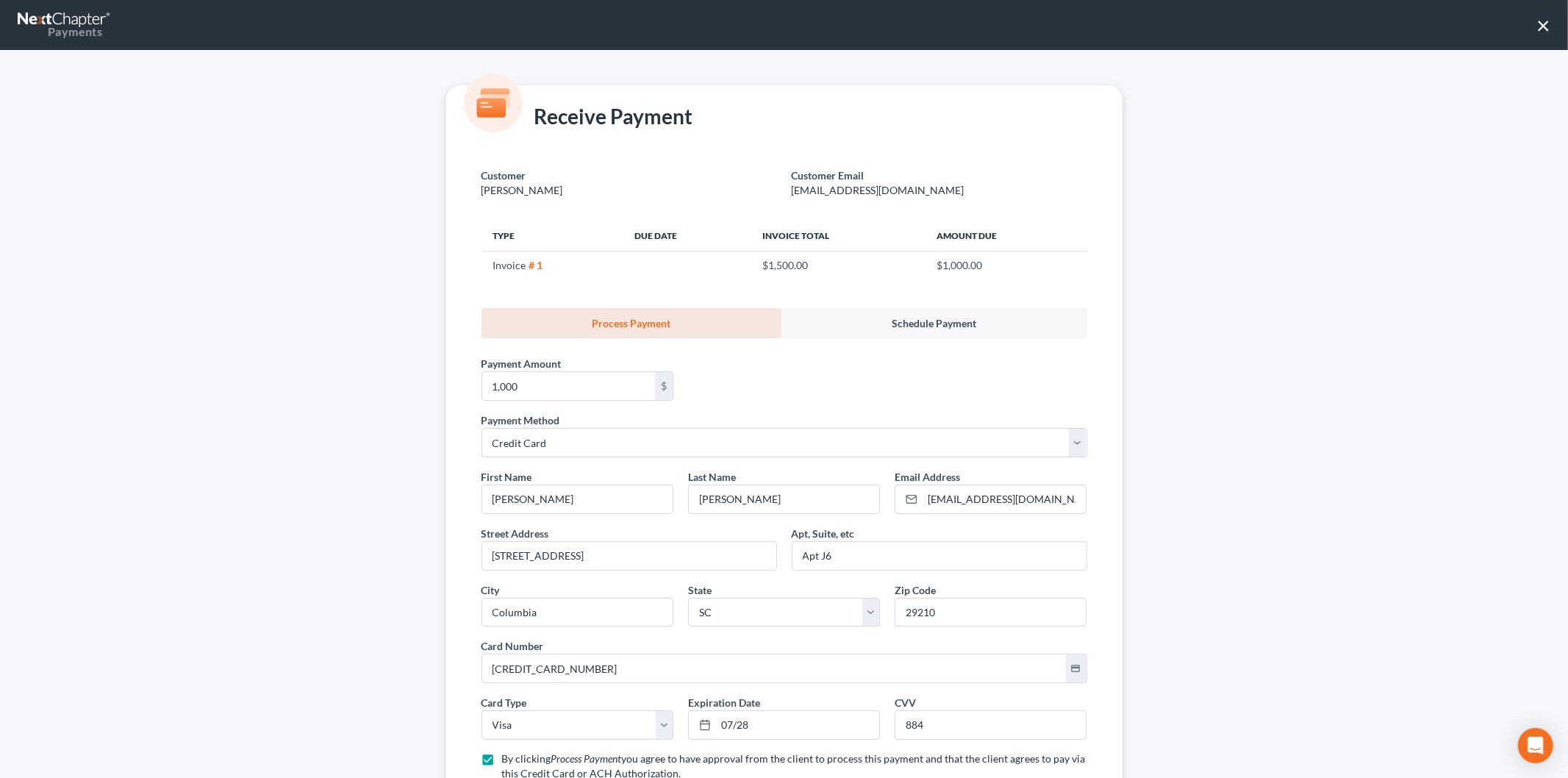
scroll to position [112, 0]
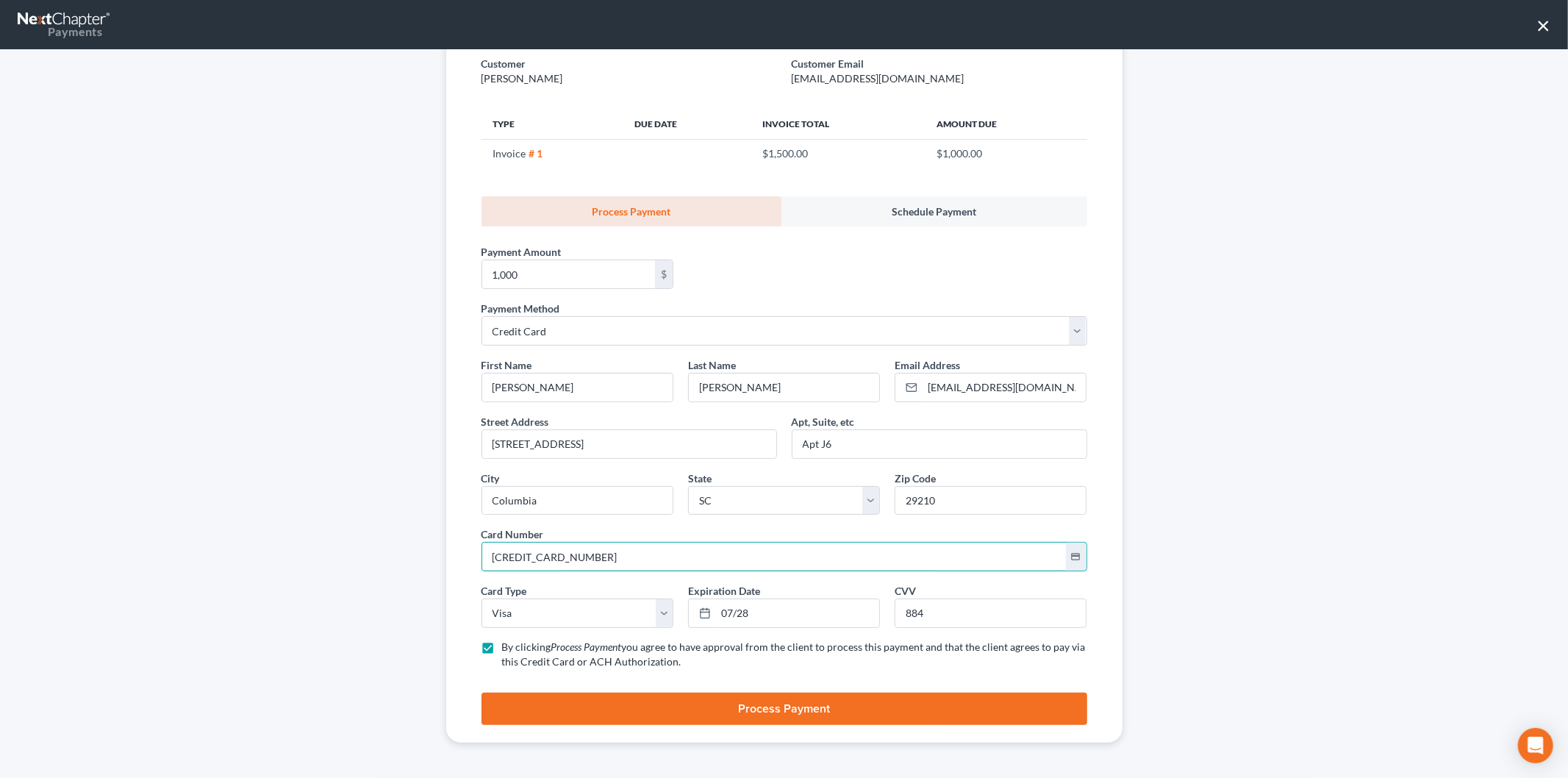
drag, startPoint x: 629, startPoint y: 549, endPoint x: 403, endPoint y: 545, distance: 226.0
click at [403, 545] on div "Receive Payment Customer Nelson, David Customer Email dnelson1976@yahoo.co Type…" at bounding box center [784, 414] width 1568 height 728
click at [238, 311] on div "Receive Payment Customer Nelson, David Customer Email dnelson1976@yahoo.co Type…" at bounding box center [784, 414] width 1568 height 728
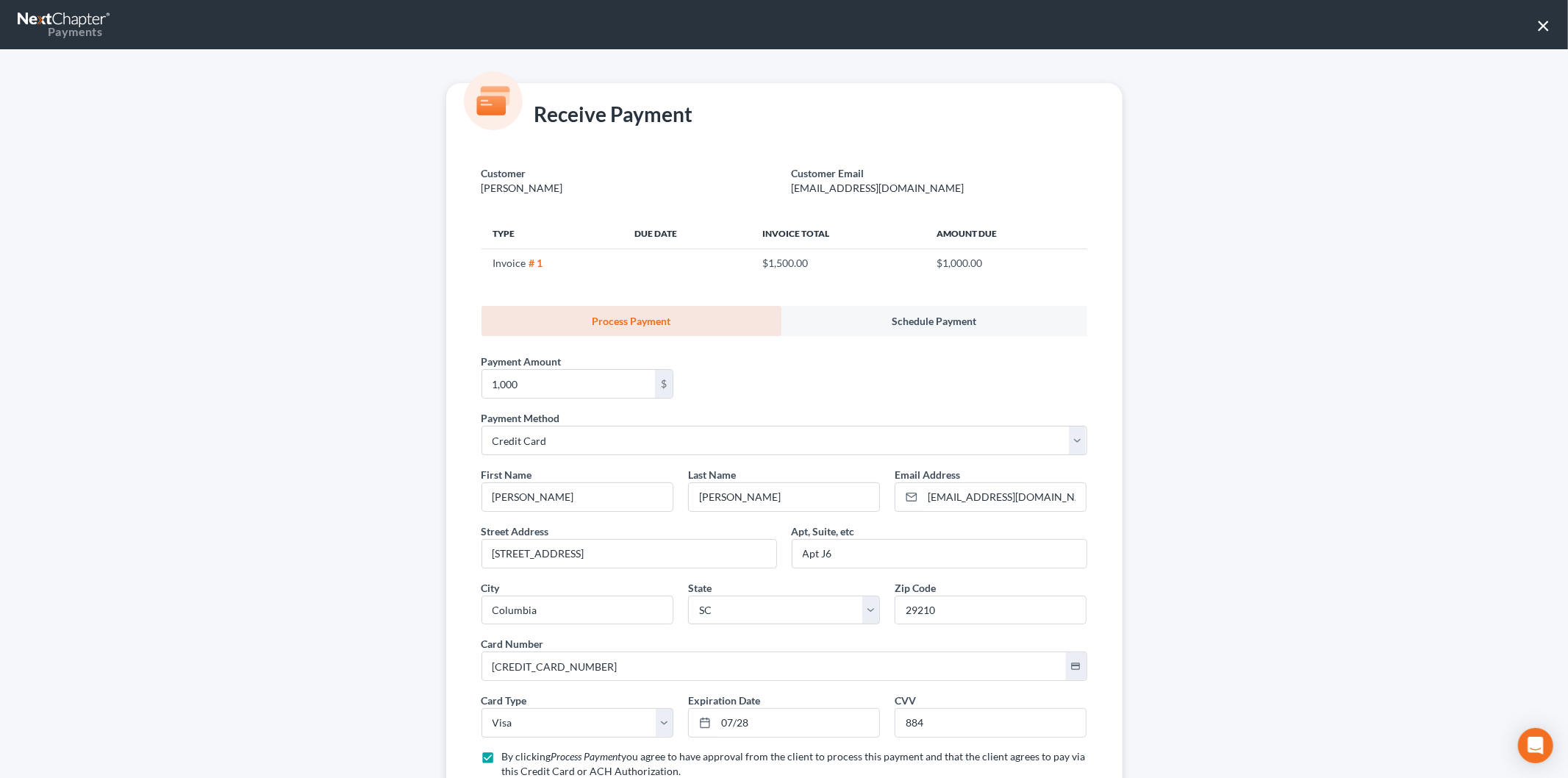
scroll to position [0, 0]
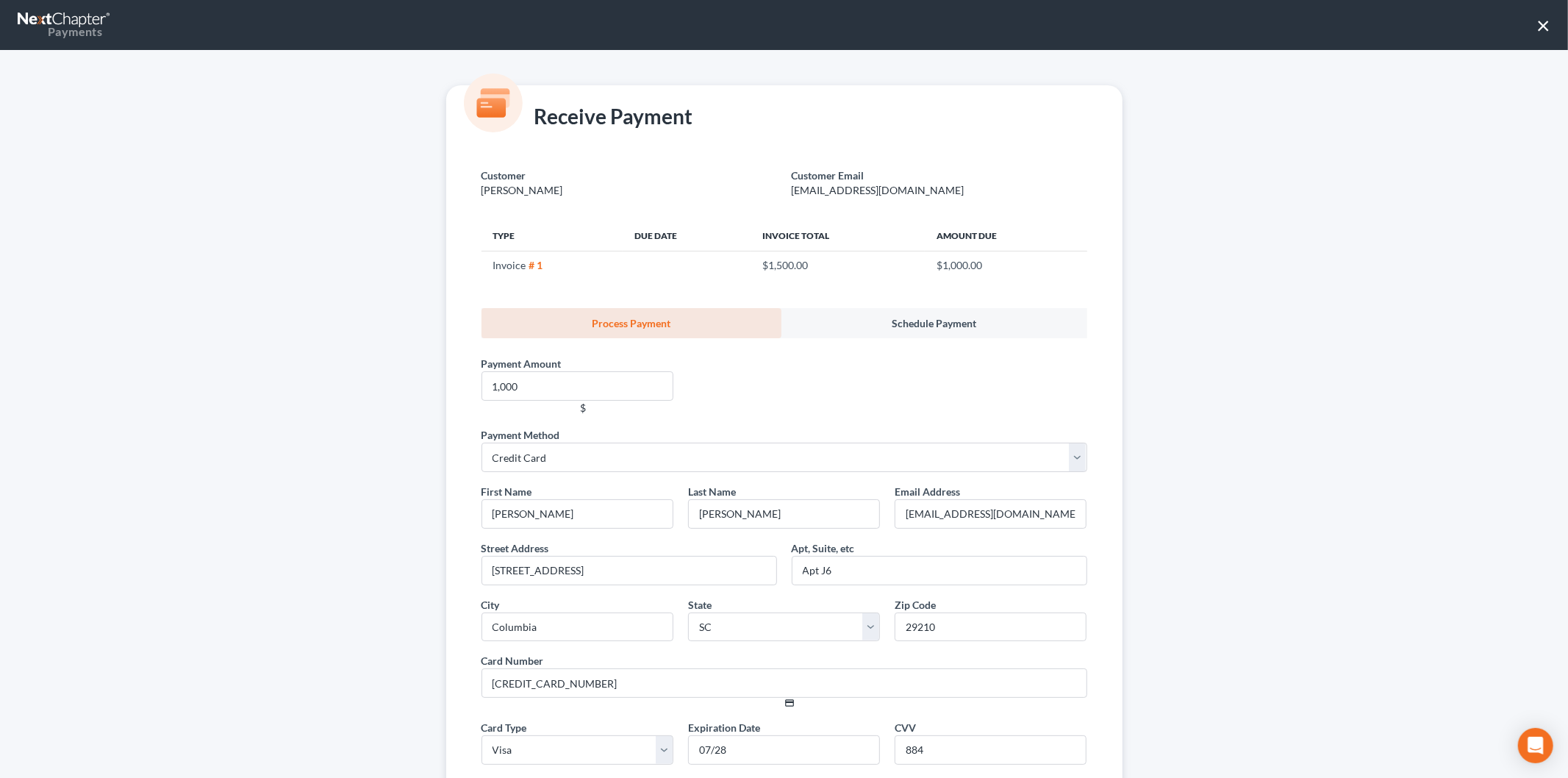
scroll to position [74, 0]
click at [1545, 21] on button "×" at bounding box center [1543, 24] width 14 height 23
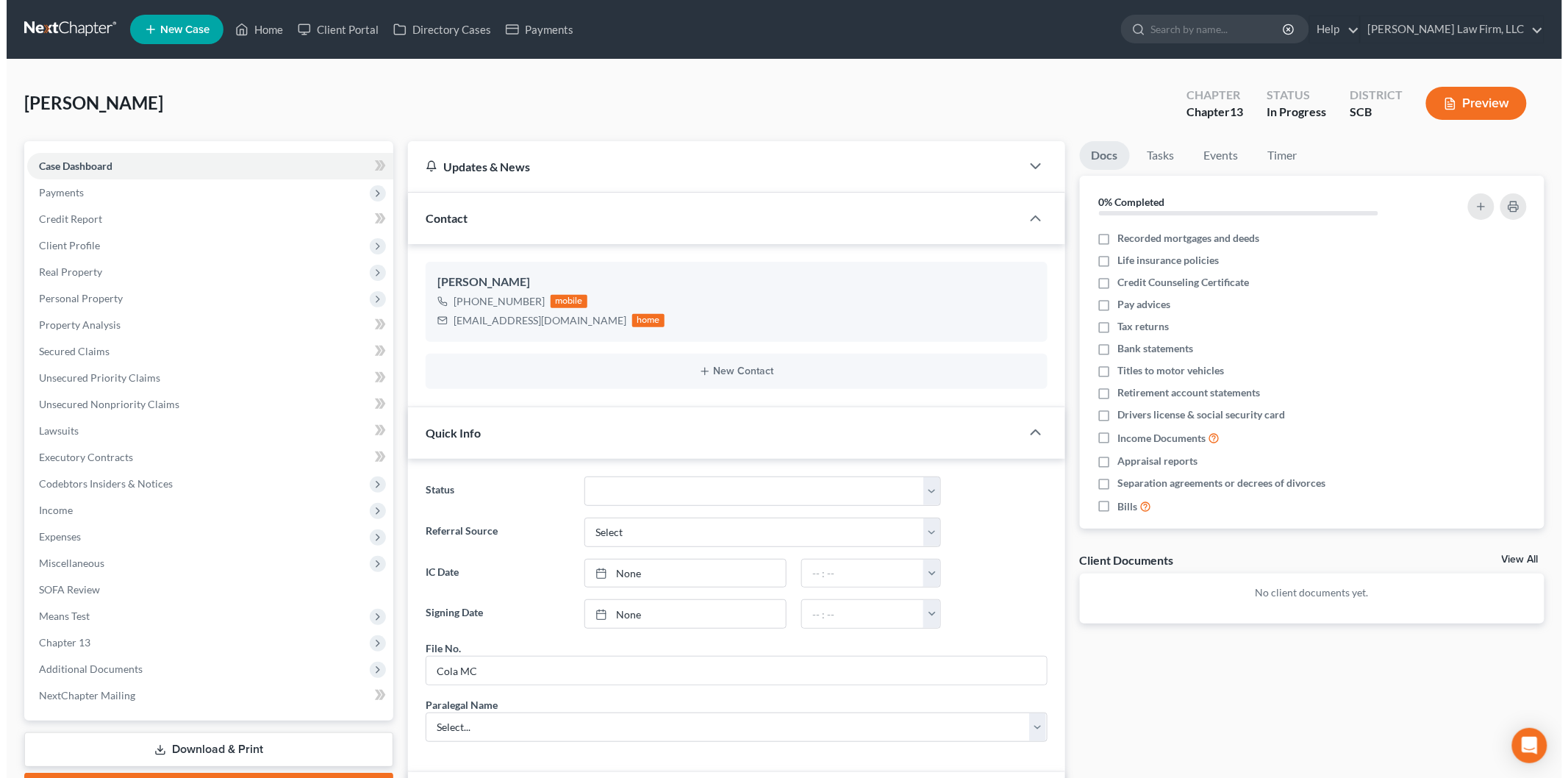
scroll to position [74, 0]
click at [86, 189] on span "Payments" at bounding box center [203, 192] width 366 height 26
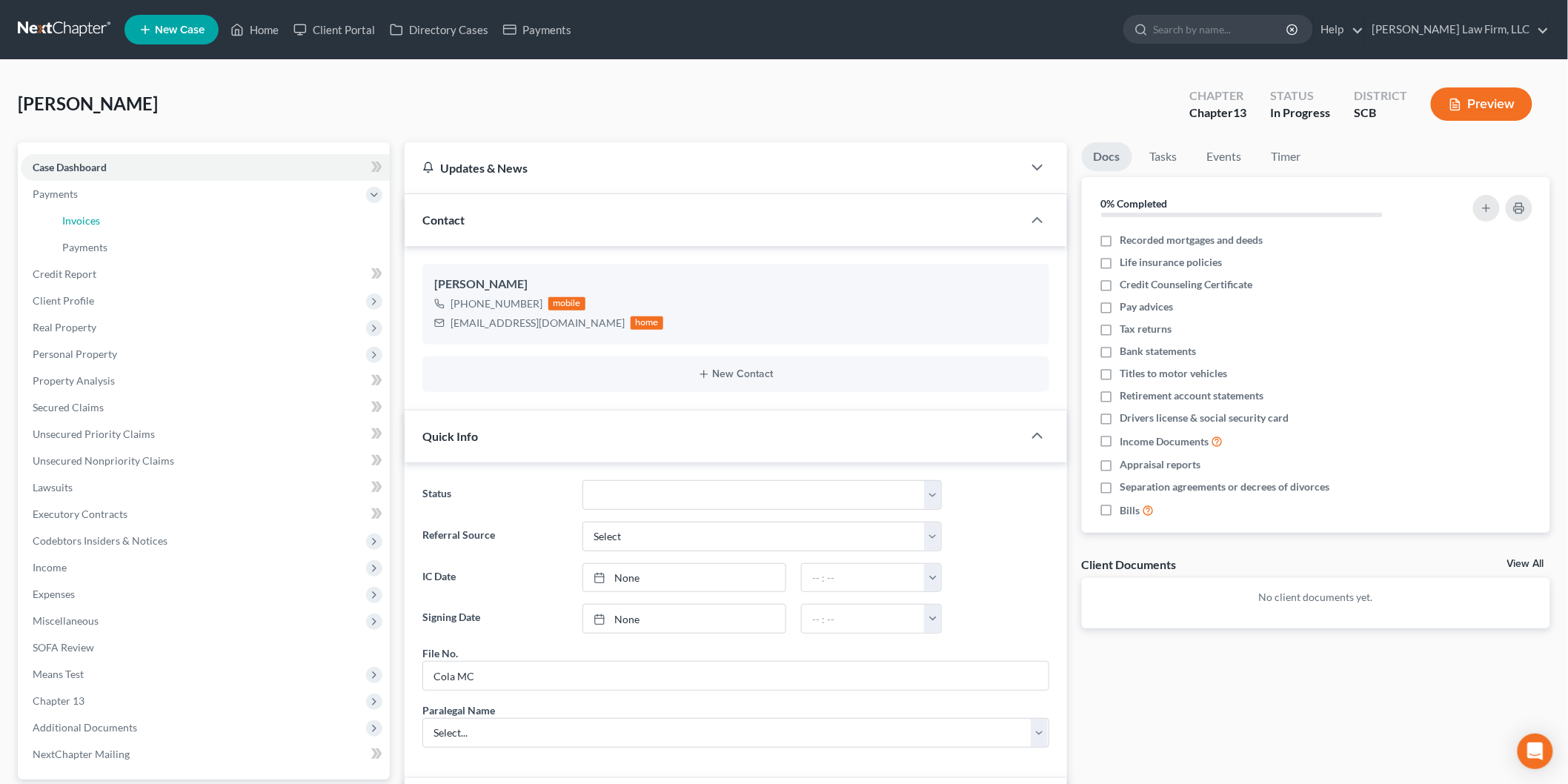
click at [89, 215] on span "Invoices" at bounding box center [81, 220] width 38 height 12
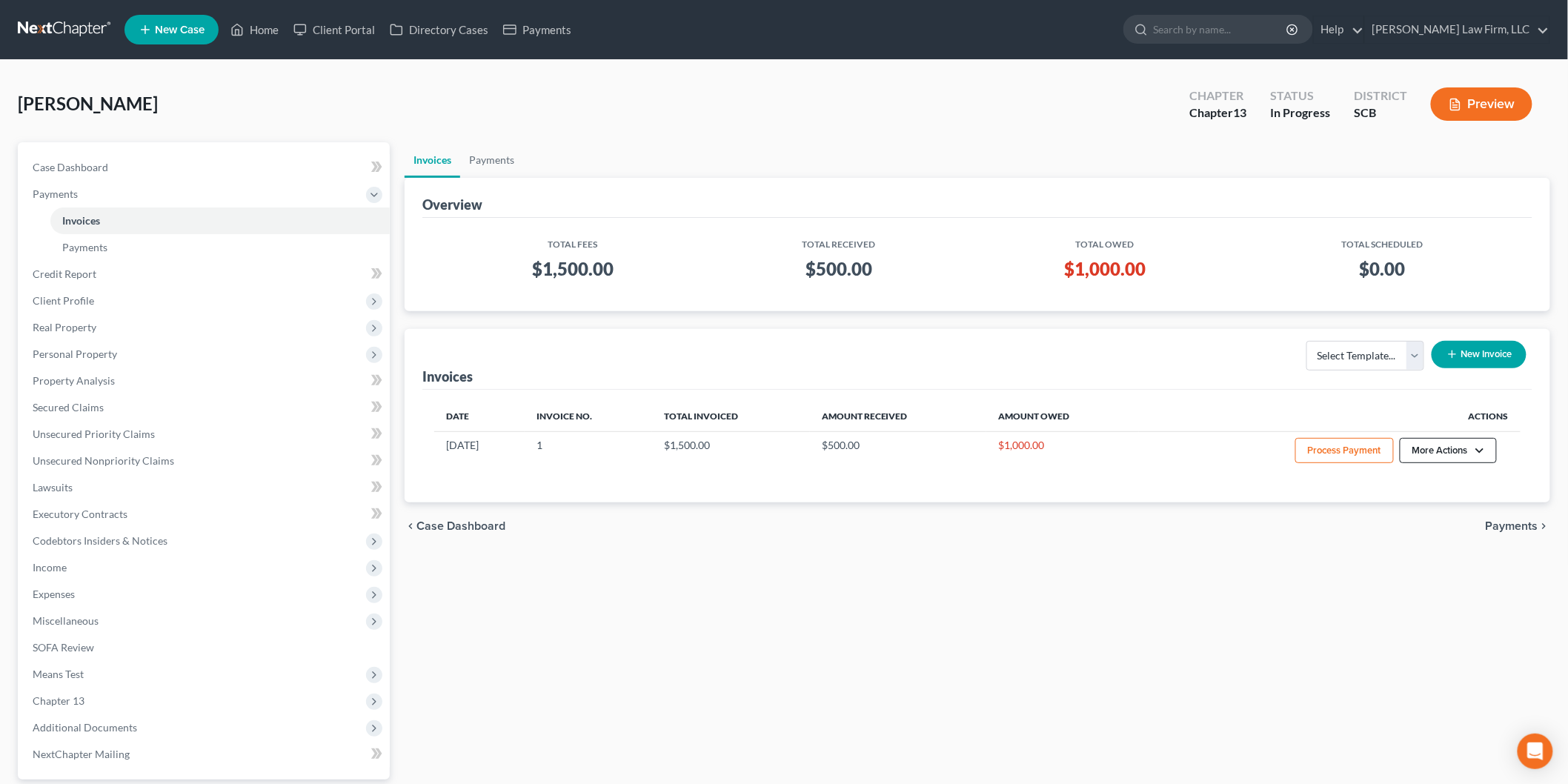
click at [1460, 446] on button "More Actions" at bounding box center [1449, 450] width 97 height 25
click at [1435, 476] on link "View/Edit" at bounding box center [1469, 482] width 173 height 25
select select "1"
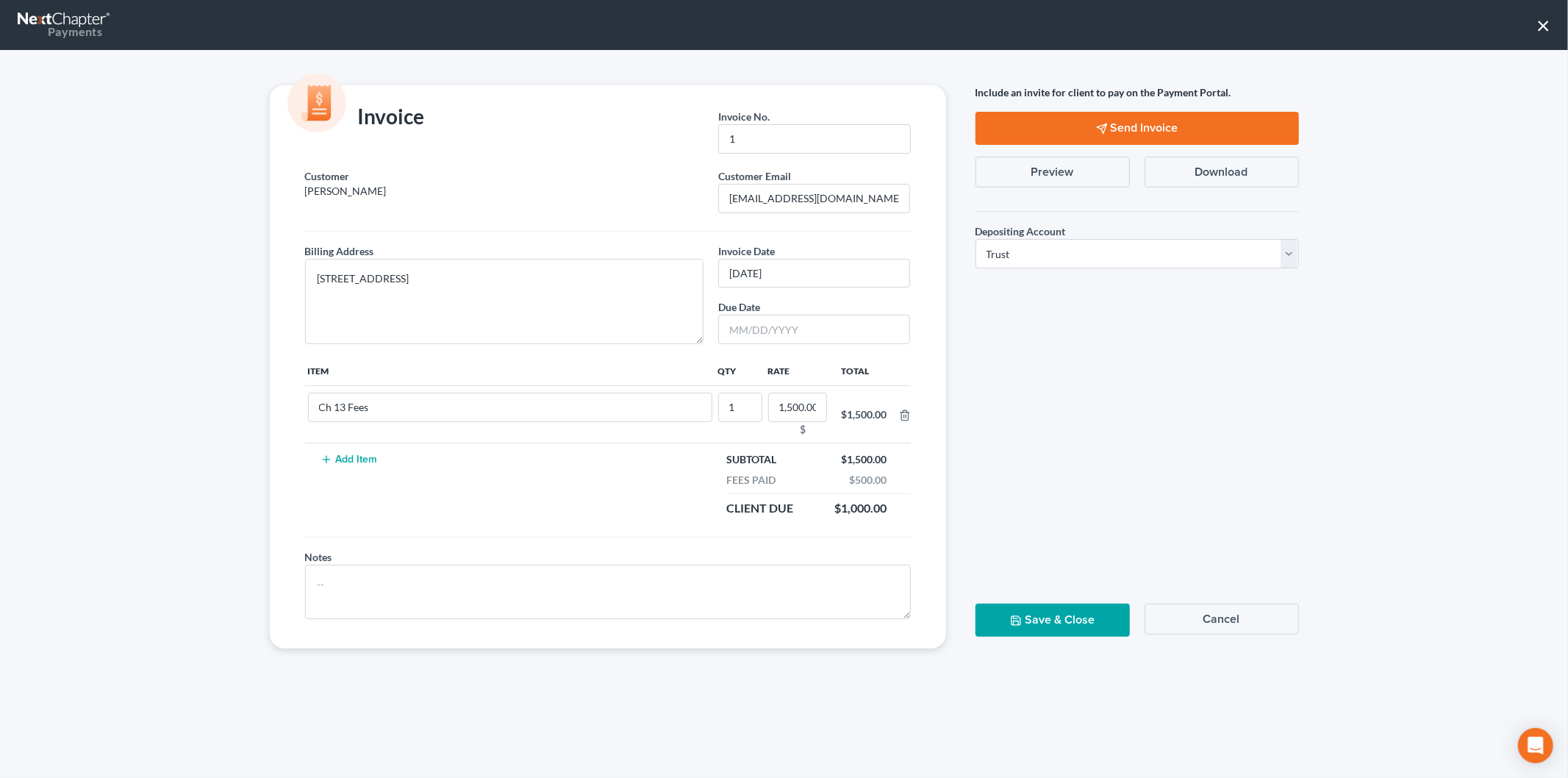
scroll to position [74, 0]
click at [1541, 22] on button "×" at bounding box center [1543, 24] width 14 height 23
click at [1542, 19] on button "×" at bounding box center [1543, 24] width 14 height 23
click at [1057, 619] on button "Save & Close" at bounding box center [1052, 619] width 154 height 33
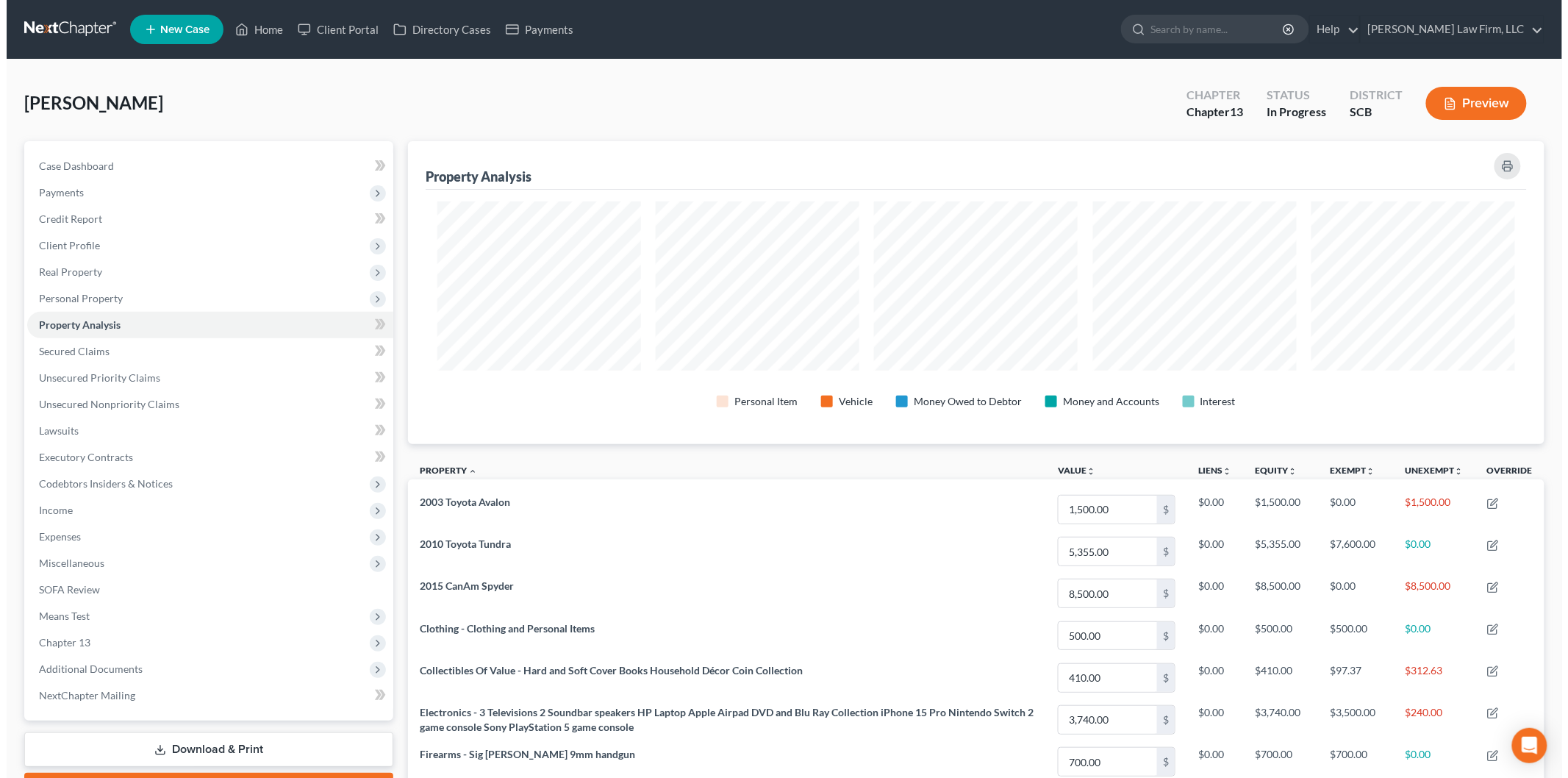
scroll to position [303, 1136]
click at [76, 186] on span "Payments" at bounding box center [55, 191] width 45 height 12
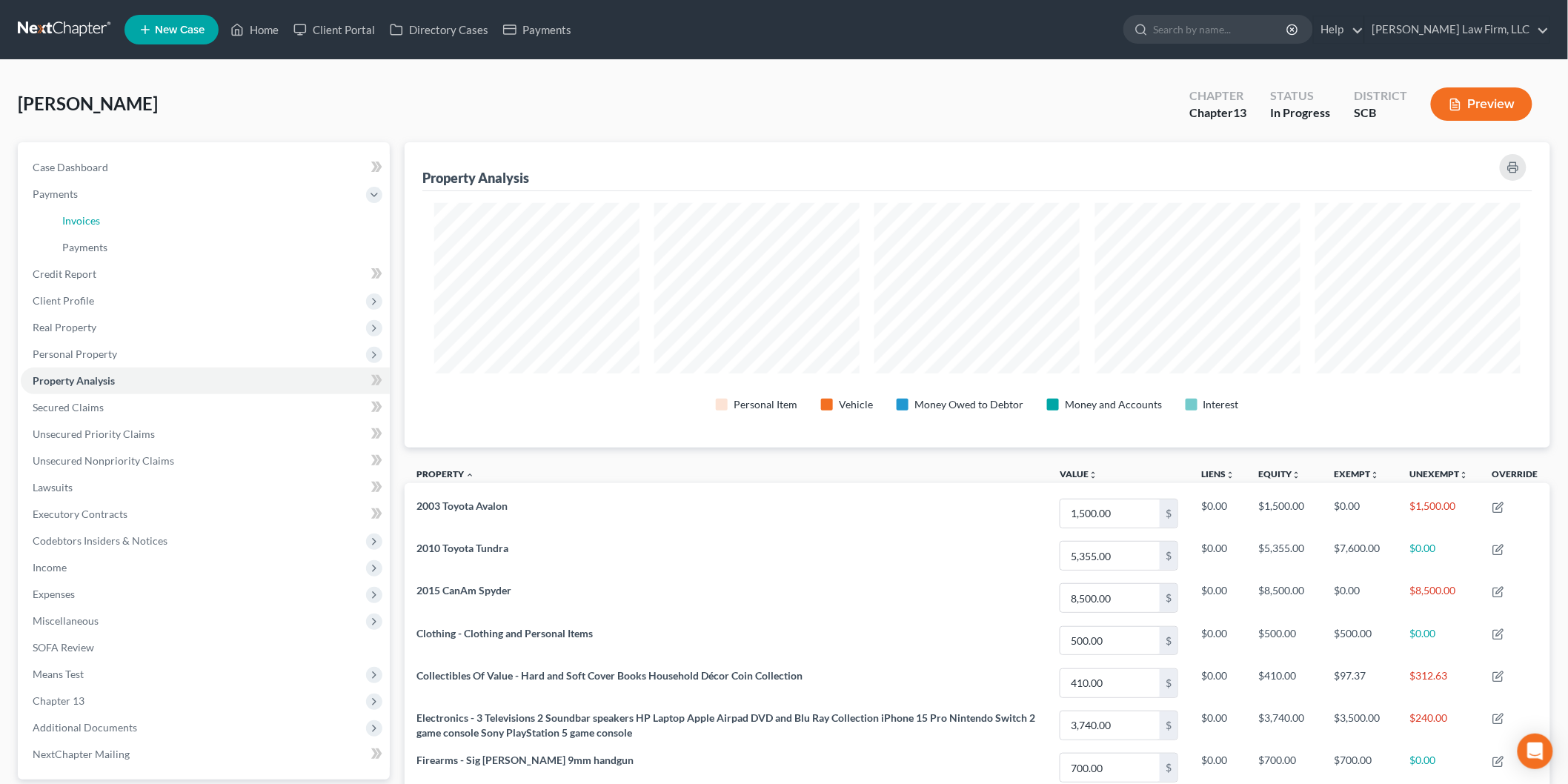
click at [96, 220] on span "Invoices" at bounding box center [81, 220] width 38 height 12
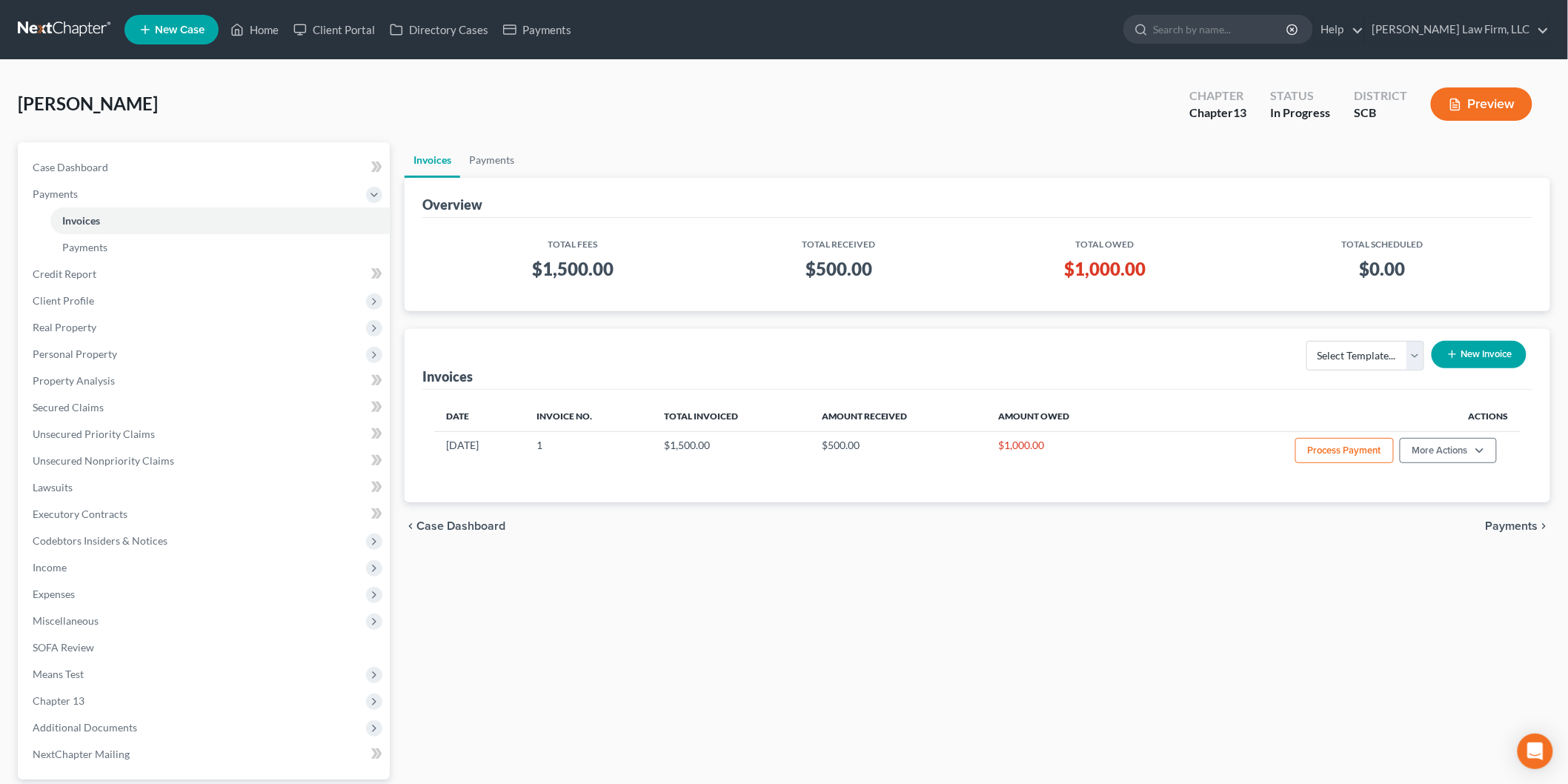
click at [1342, 446] on button "Process Payment" at bounding box center [1344, 450] width 99 height 25
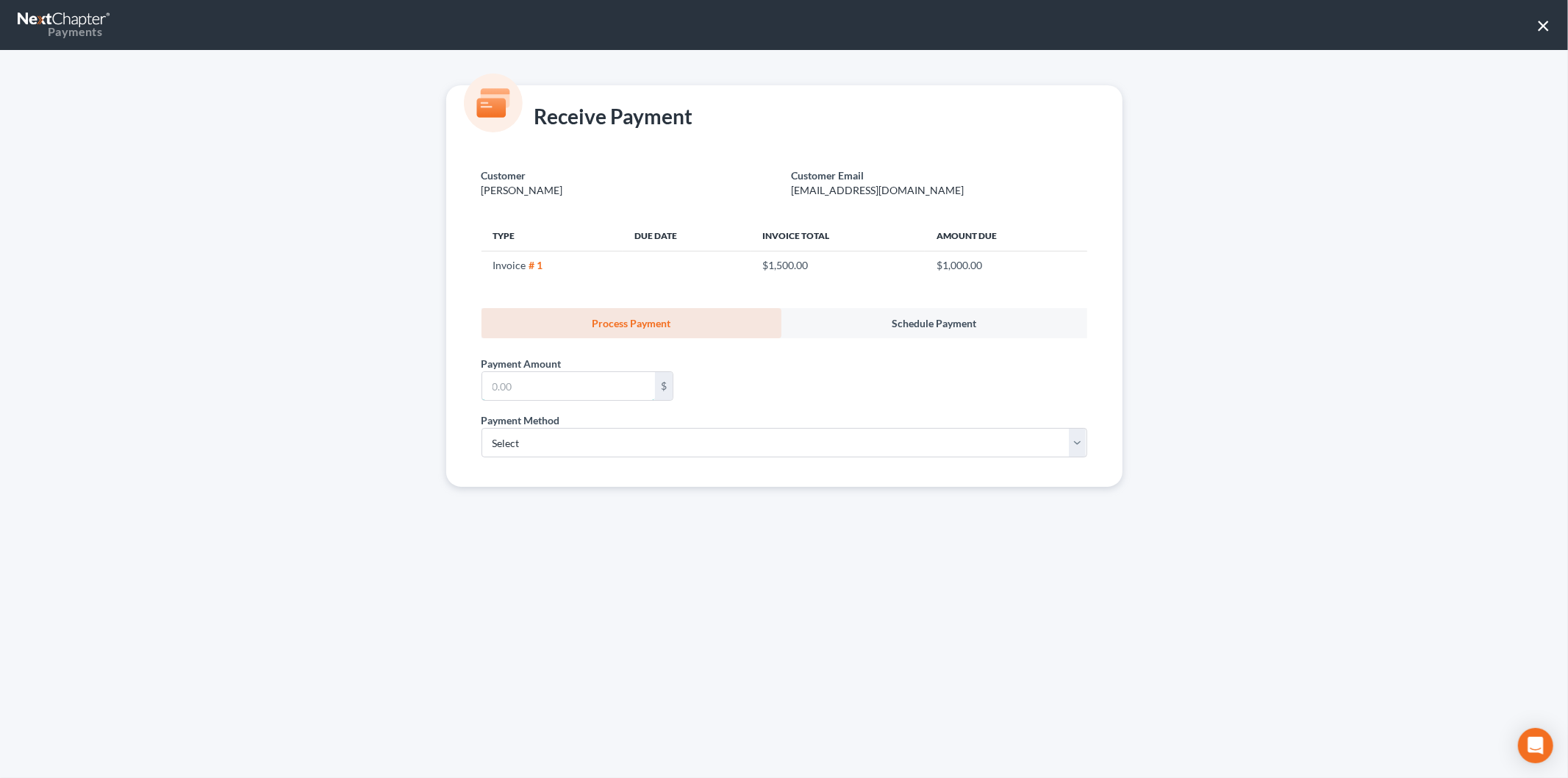
click at [493, 382] on input "text" at bounding box center [568, 386] width 173 height 28
click at [524, 452] on select "Select ACH Credit Card" at bounding box center [784, 443] width 605 height 30
select select "1"
click at [481, 428] on select "Select ACH Credit Card" at bounding box center [784, 443] width 605 height 30
select select "42"
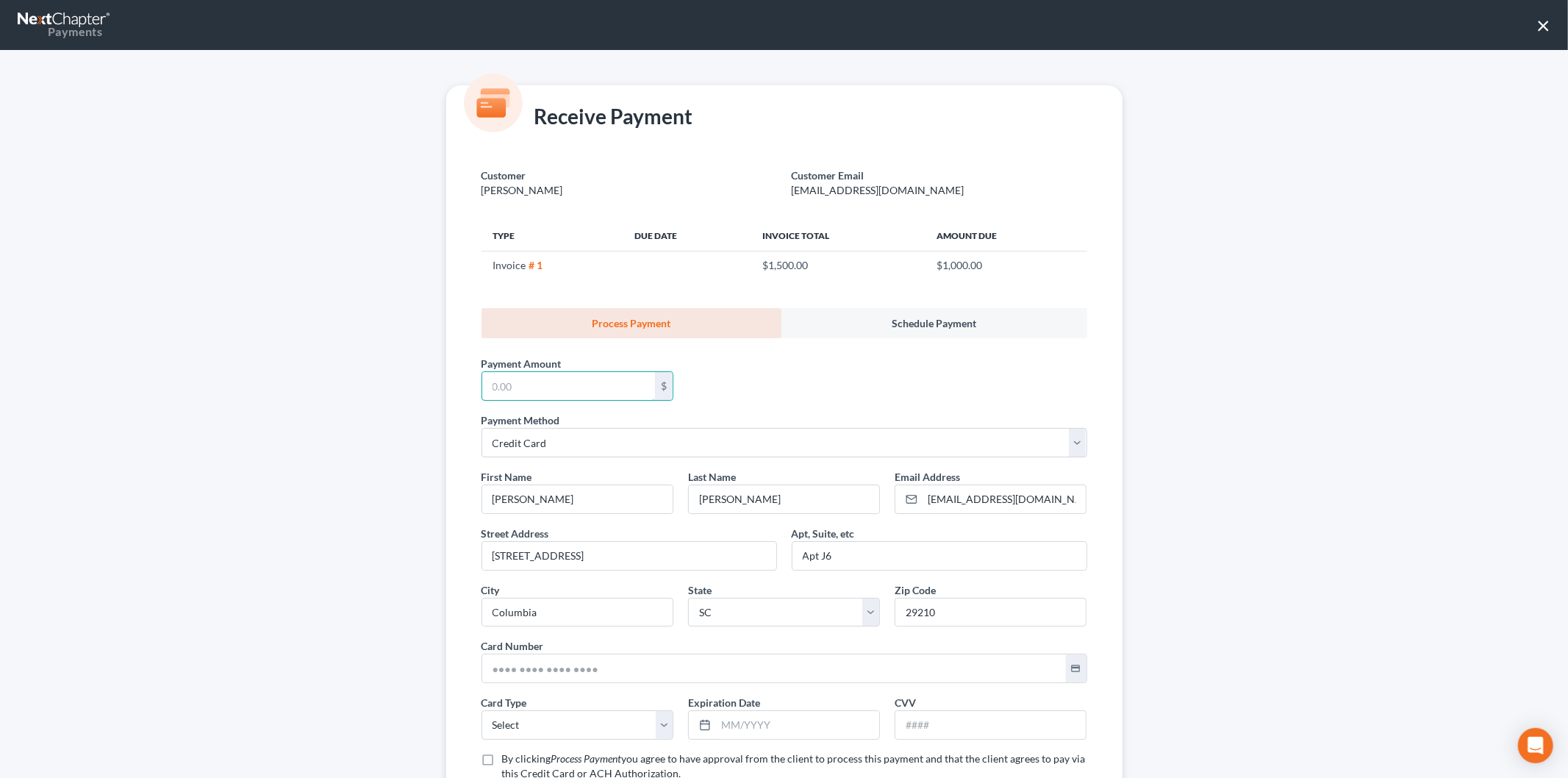
click at [535, 390] on input "text" at bounding box center [568, 386] width 173 height 28
type input "1,000"
click at [160, 678] on div "Receive Payment Customer Nelson, David Customer Email dnelson1976@yahoo.co Type…" at bounding box center [784, 414] width 1568 height 728
click at [591, 678] on input "text" at bounding box center [774, 668] width 584 height 28
paste input "4384 1930 1505 0769"
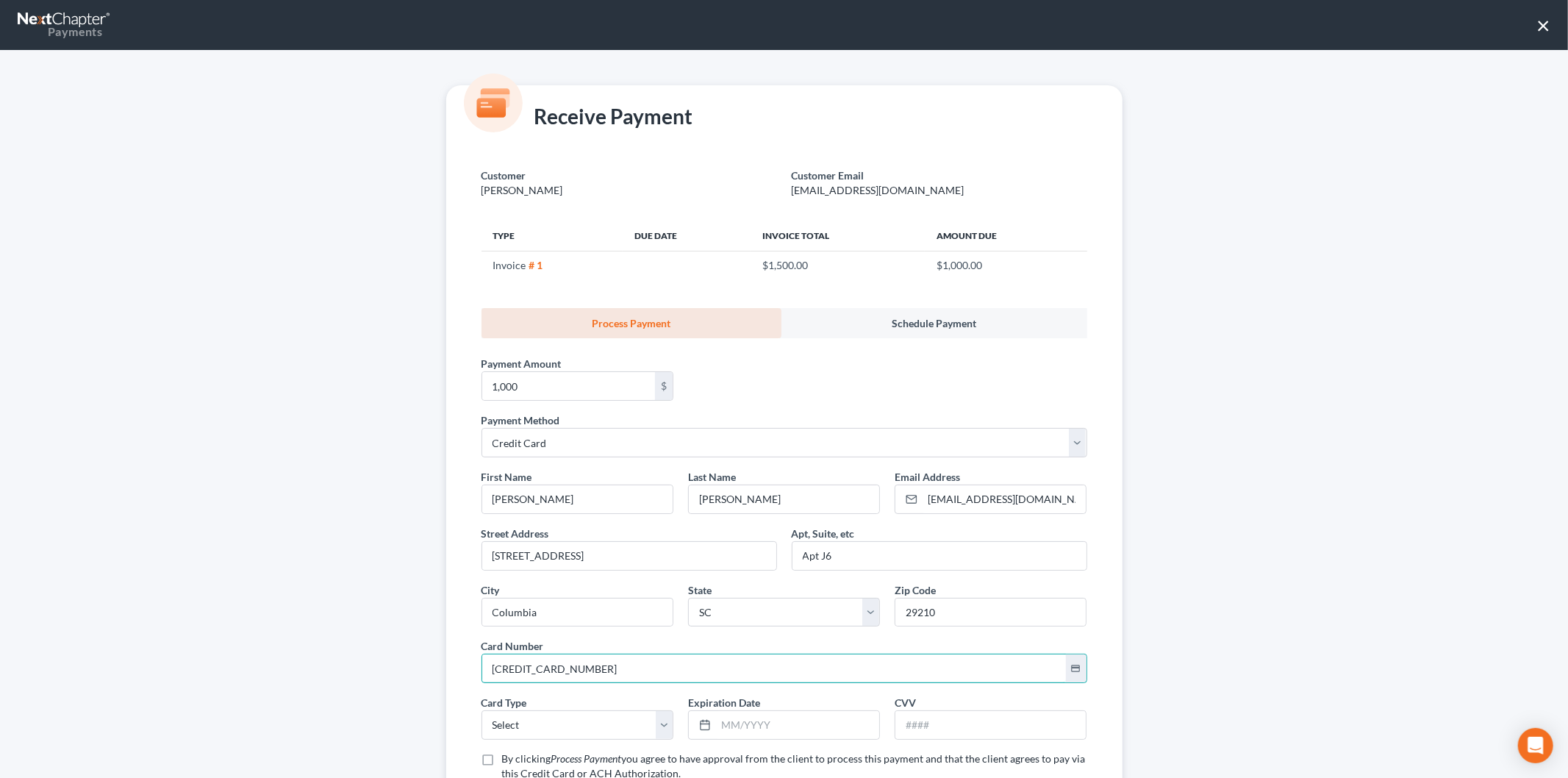
type input "4384 1930 1505 0769"
click at [547, 712] on select "Select Visa MasterCard Discover American Express" at bounding box center [577, 725] width 192 height 30
select select "0"
click at [481, 711] on select "Select Visa MasterCard Discover American Express" at bounding box center [577, 725] width 192 height 30
click at [757, 720] on input "text" at bounding box center [798, 725] width 163 height 28
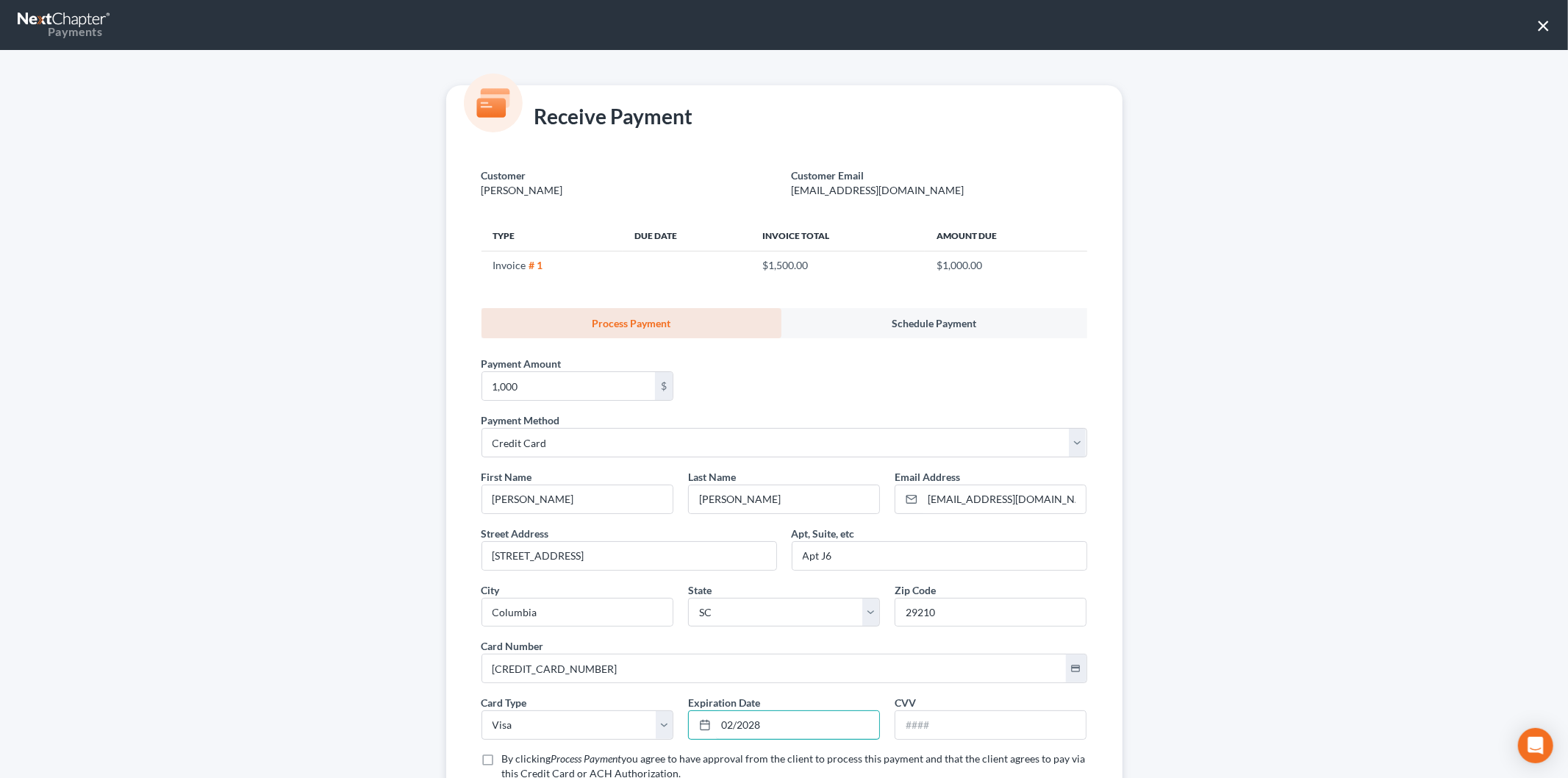
type input "02/2028"
type input "884"
click at [292, 507] on div "Receive Payment Customer Nelson, David Customer Email dnelson1976@yahoo.co Type…" at bounding box center [784, 414] width 1568 height 728
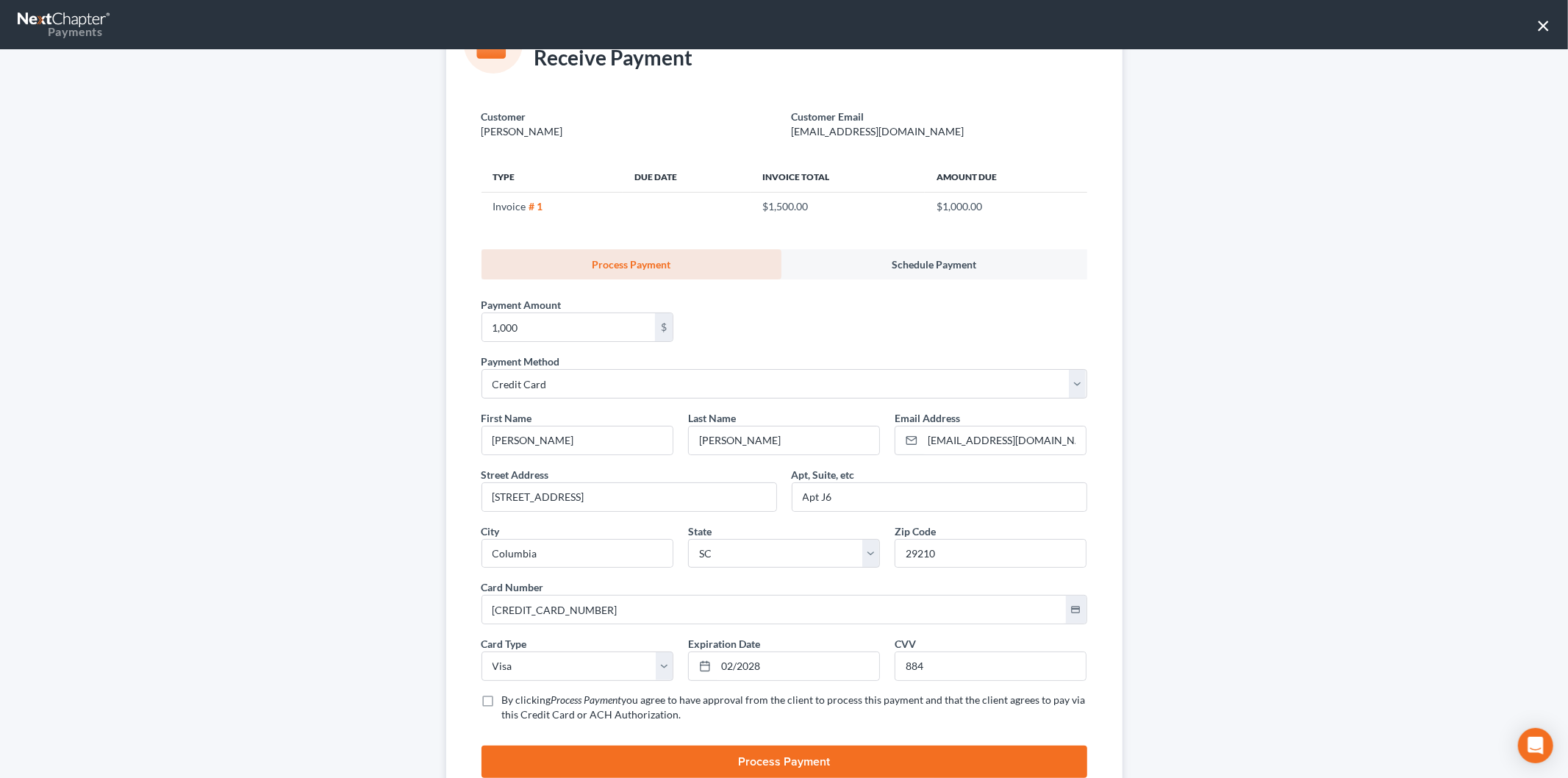
scroll to position [112, 0]
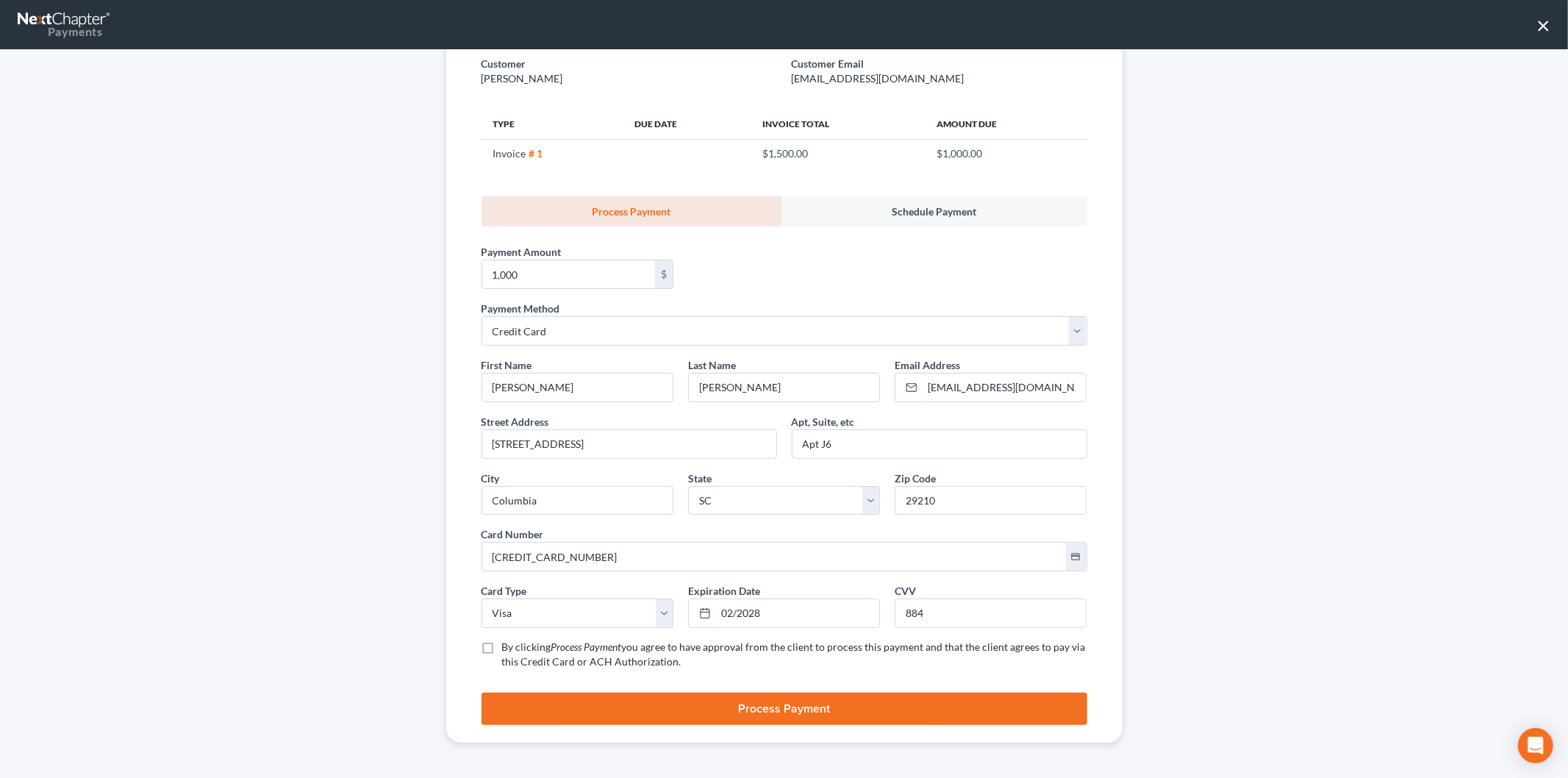
click at [502, 650] on label "By clicking Process Payment you agree to have approval from the client to proce…" at bounding box center [794, 655] width 585 height 30
click at [508, 649] on input "By clicking Process Payment you agree to have approval from the client to proce…" at bounding box center [513, 645] width 9 height 9
checkbox input "true"
click at [631, 702] on button "Process Payment" at bounding box center [784, 708] width 605 height 33
click at [642, 560] on input "4384 1930 1505 0769" at bounding box center [774, 557] width 584 height 28
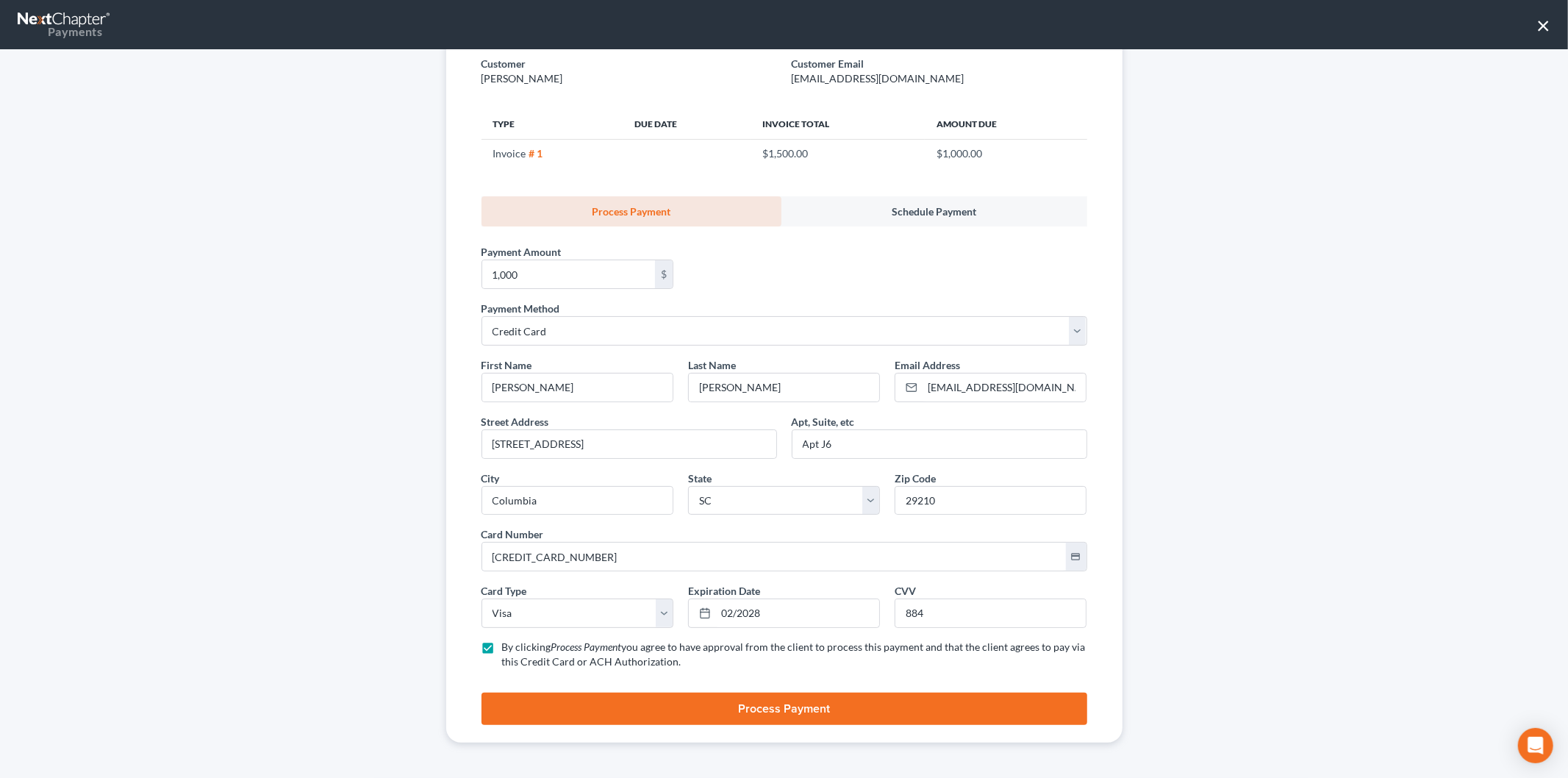
drag, startPoint x: 446, startPoint y: 557, endPoint x: 422, endPoint y: 544, distance: 27.3
click at [446, 556] on div "Customer Nelson, David Customer Email dnelson1976@yahoo.co Type Due Date Invoic…" at bounding box center [784, 390] width 676 height 704
click at [724, 612] on input "02/2028" at bounding box center [798, 613] width 163 height 28
type input "07/2028"
click at [171, 557] on div "Receive Payment Customer Nelson, David Customer Email dnelson1976@yahoo.co Type…" at bounding box center [784, 414] width 1568 height 728
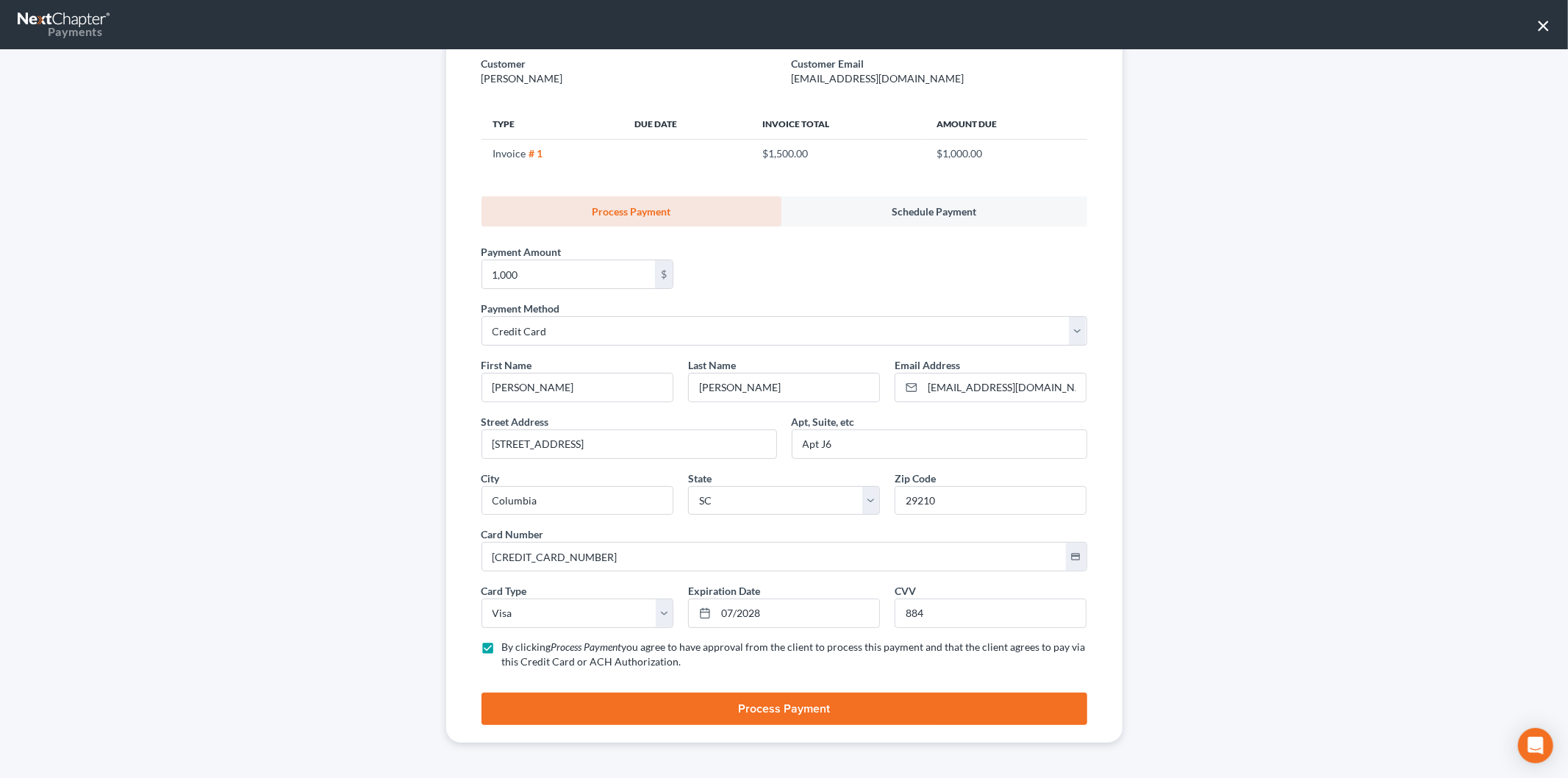
click at [590, 702] on button "Process Payment" at bounding box center [784, 708] width 605 height 33
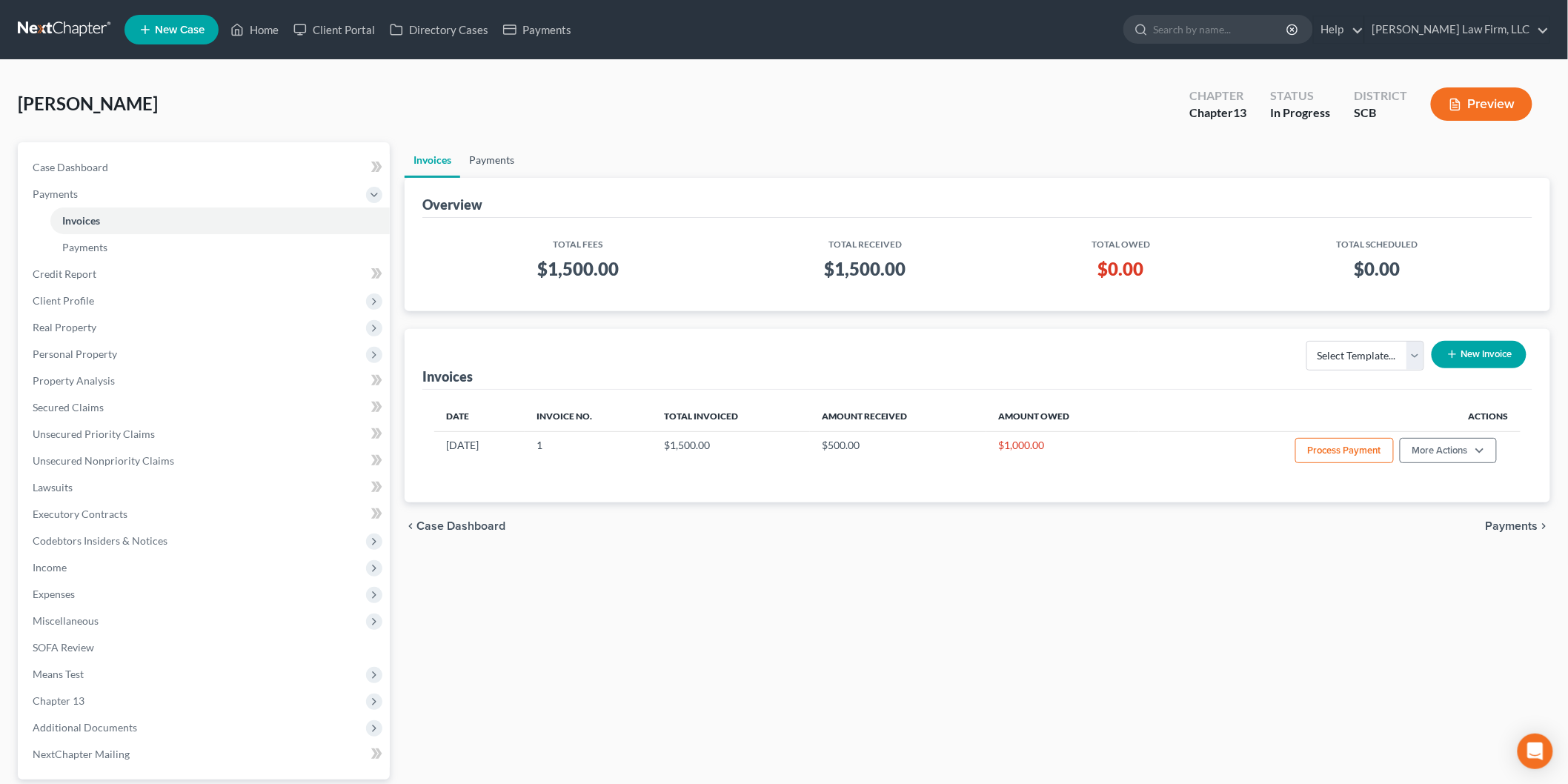
click at [505, 154] on link "Payments" at bounding box center [491, 160] width 63 height 36
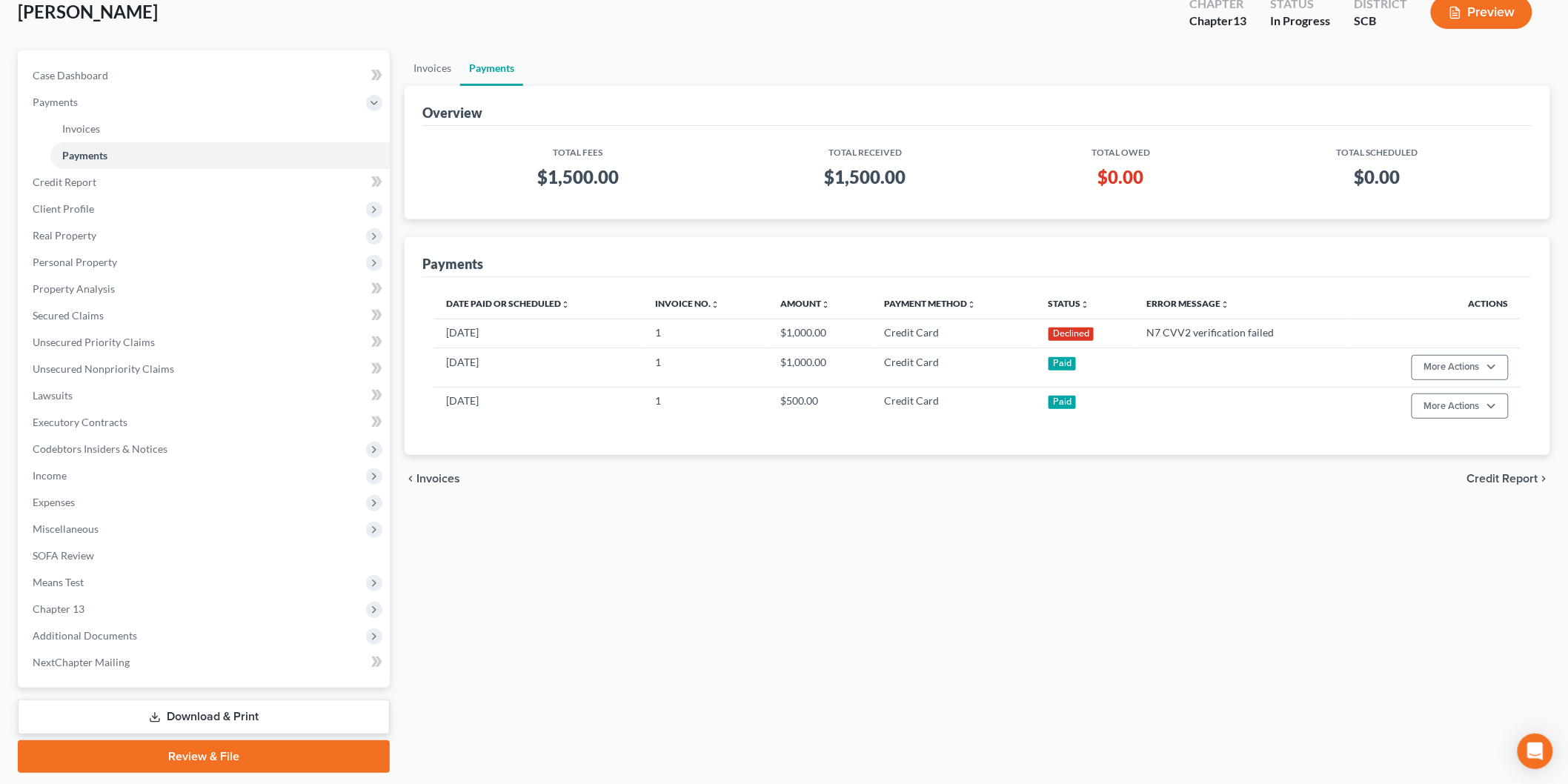
scroll to position [134, 0]
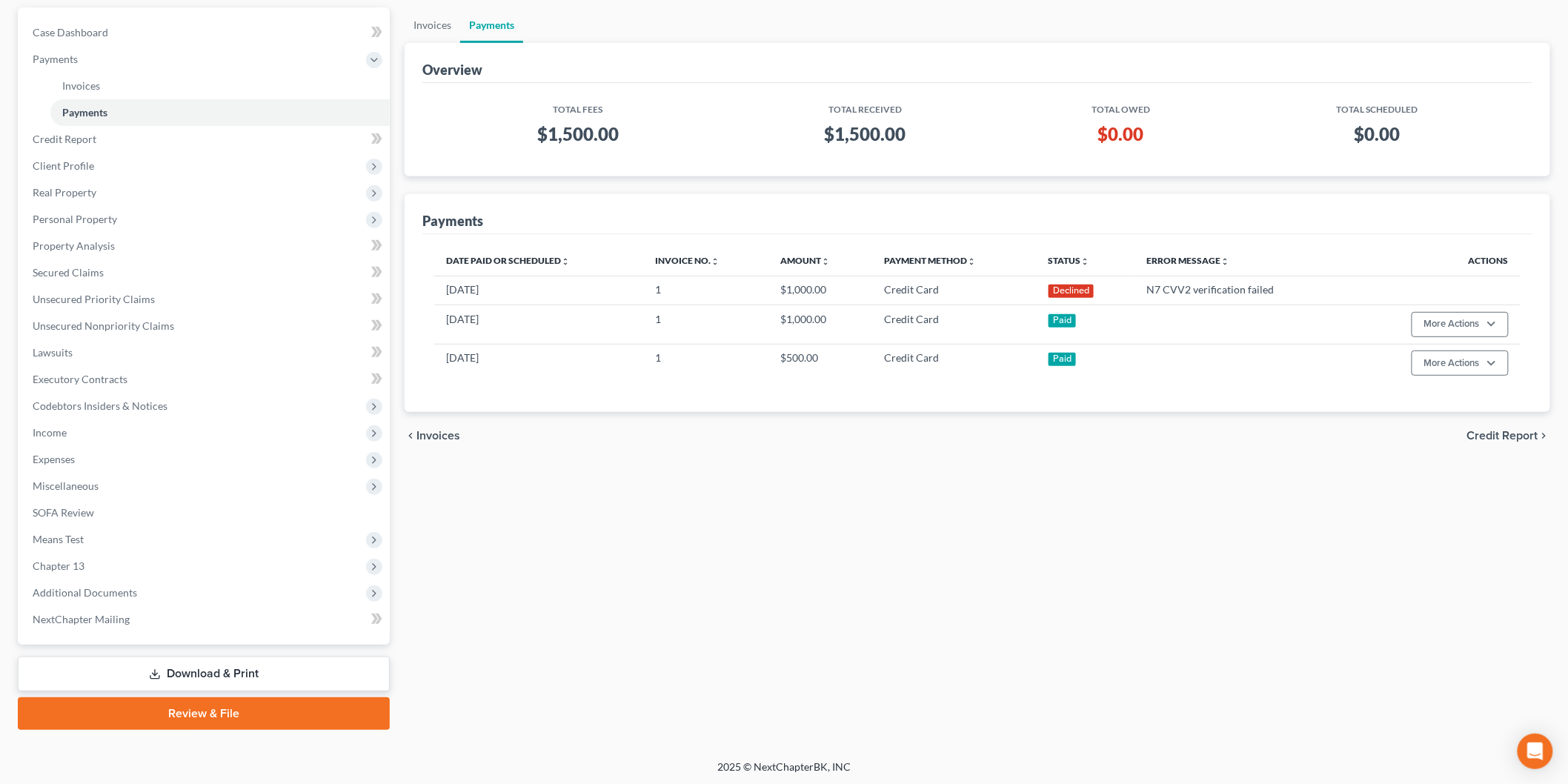
click at [160, 669] on icon at bounding box center [154, 674] width 12 height 12
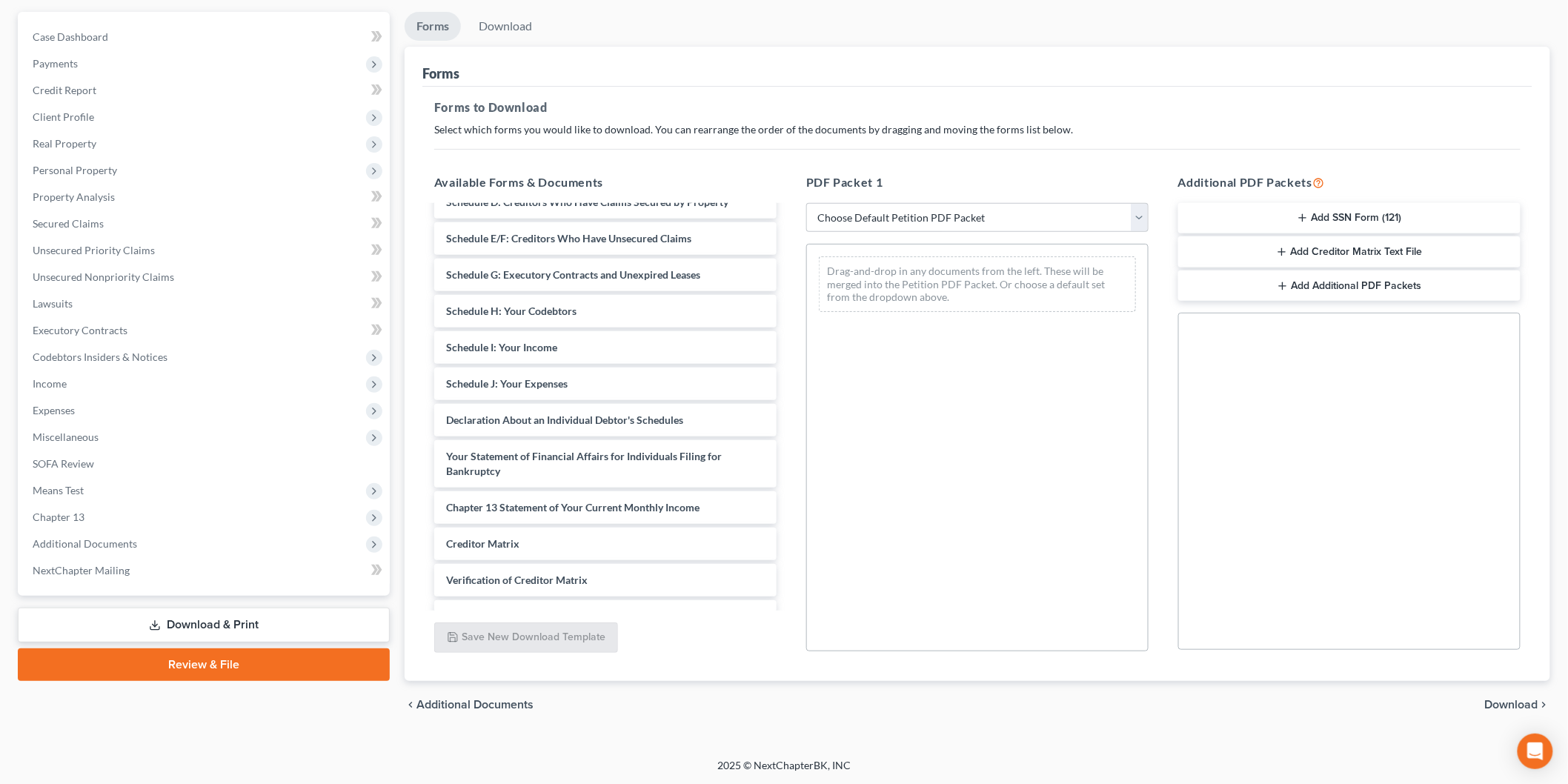
scroll to position [243, 0]
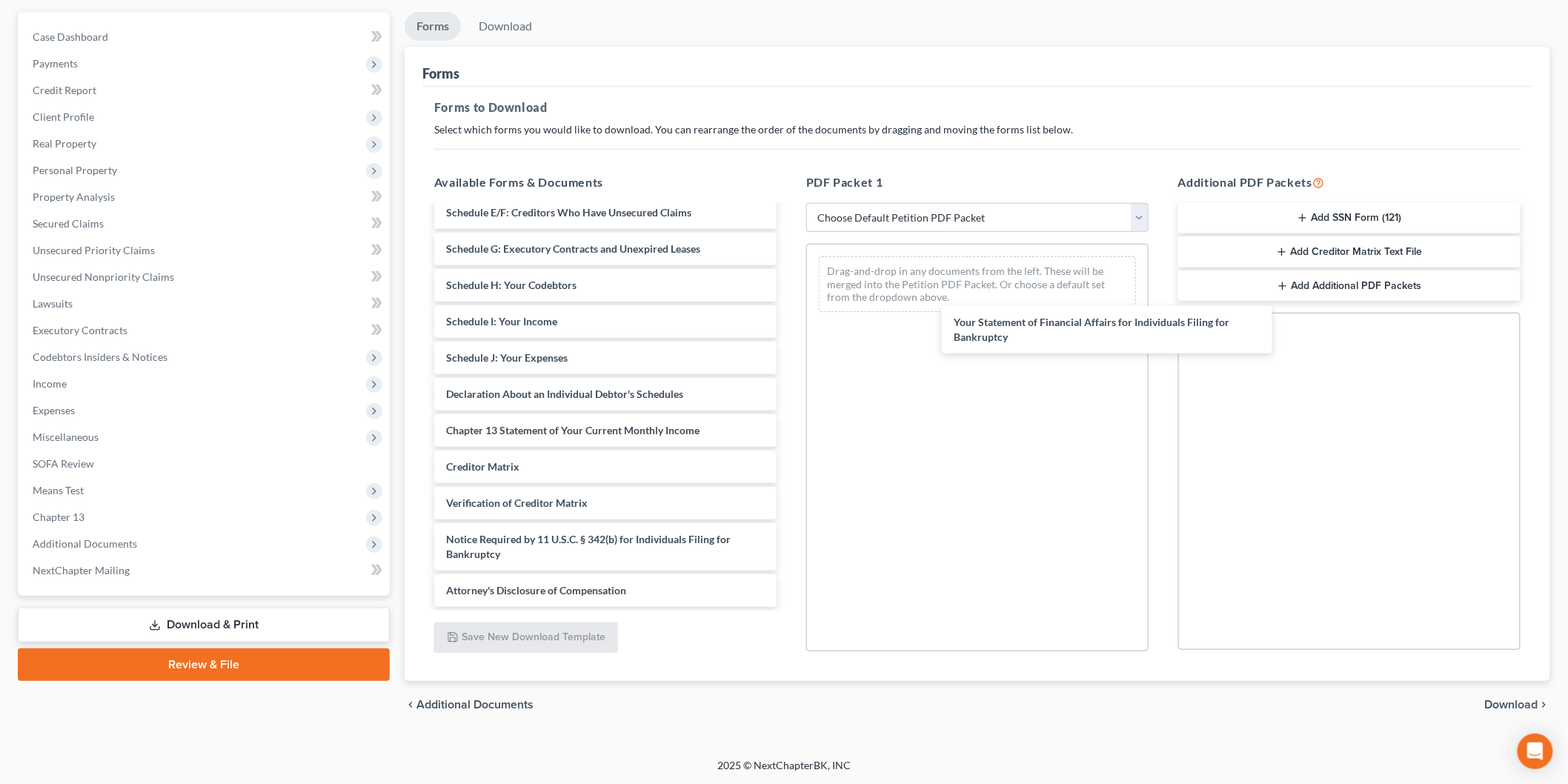
drag, startPoint x: 546, startPoint y: 383, endPoint x: 1056, endPoint y: 326, distance: 513.2
click at [788, 327] on div "Your Statement of Financial Affairs for Individuals Filing for Bankruptcy Volun…" at bounding box center [605, 311] width 366 height 592
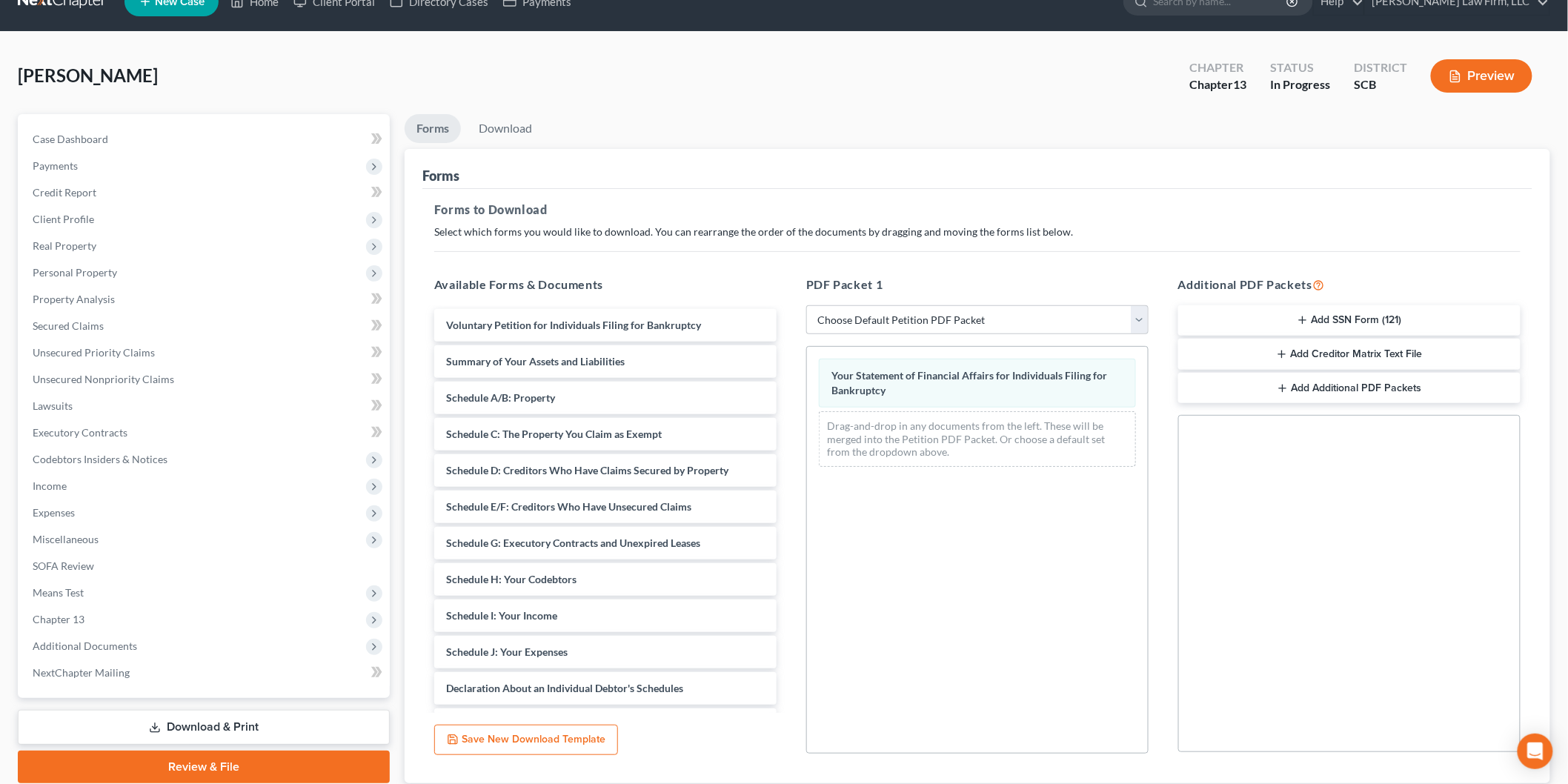
scroll to position [0, 0]
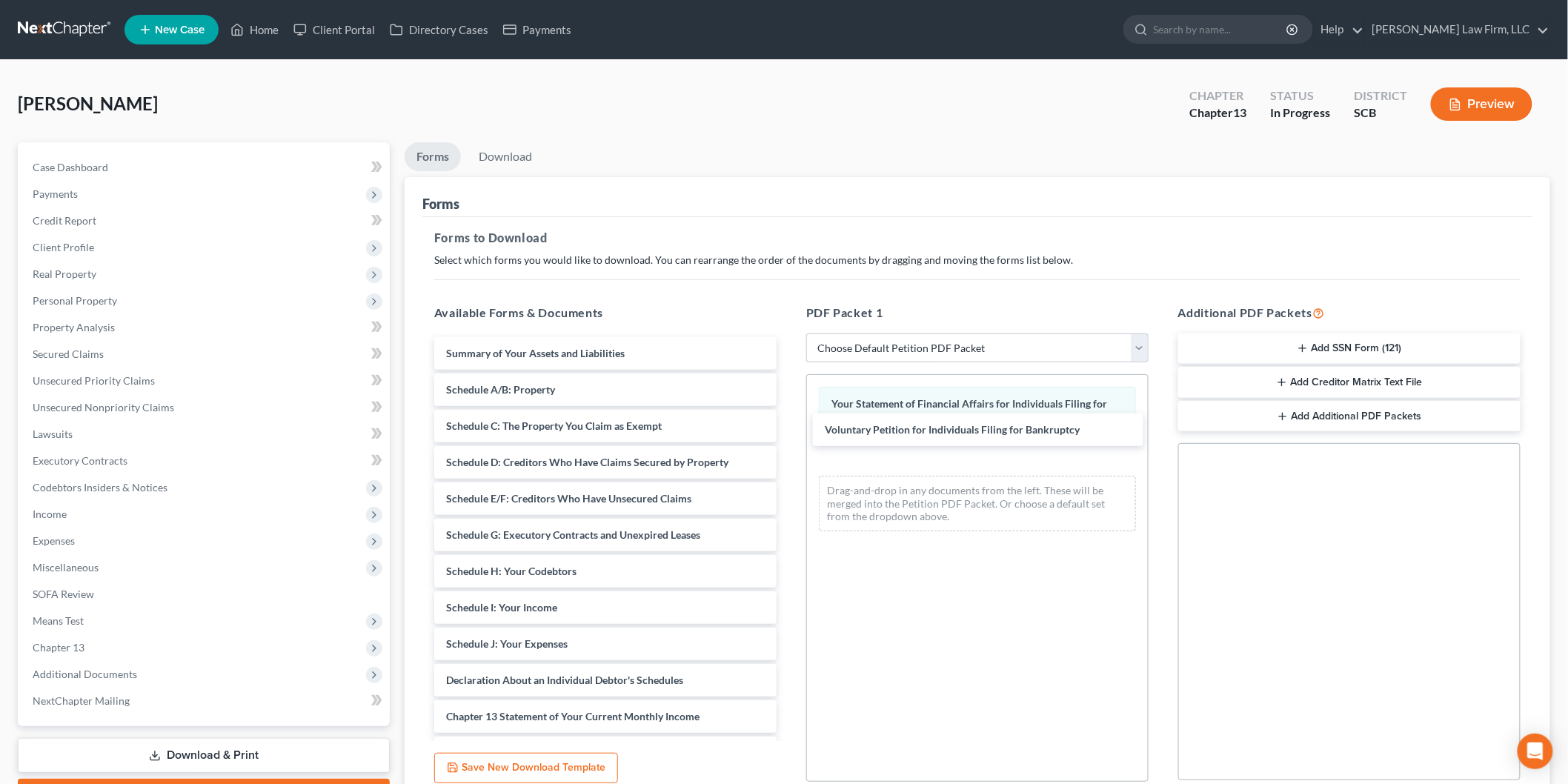
drag, startPoint x: 558, startPoint y: 363, endPoint x: 914, endPoint y: 434, distance: 363.0
click at [788, 434] on div "Voluntary Petition for Individuals Filing for Bankruptcy Voluntary Petition for…" at bounding box center [605, 615] width 366 height 556
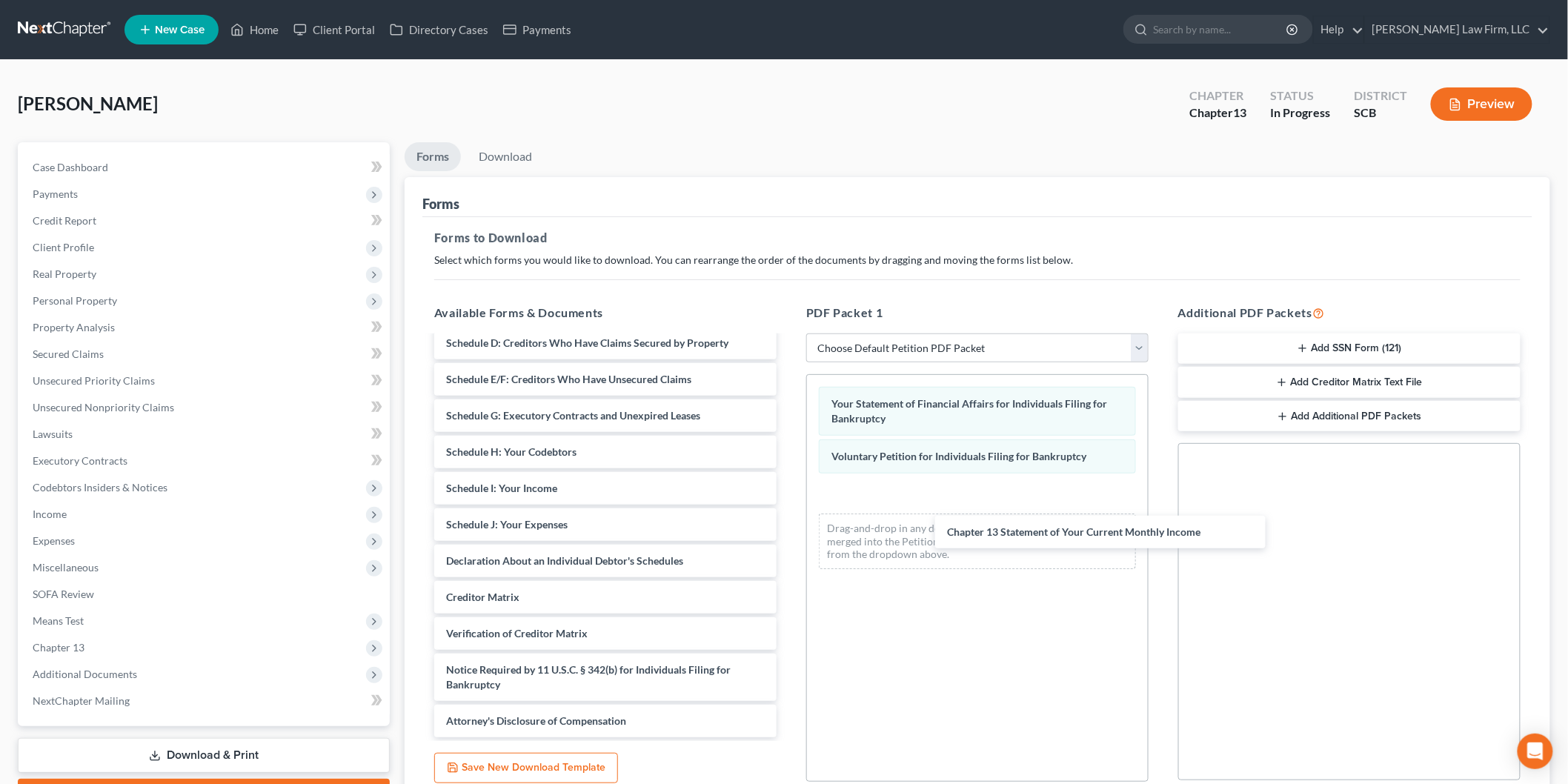
scroll to position [119, 0]
drag, startPoint x: 568, startPoint y: 558, endPoint x: 1101, endPoint y: 516, distance: 534.7
click at [788, 519] on div "Chapter 13 Statement of Your Current Monthly Income Summary of Your Assets and …" at bounding box center [605, 478] width 366 height 519
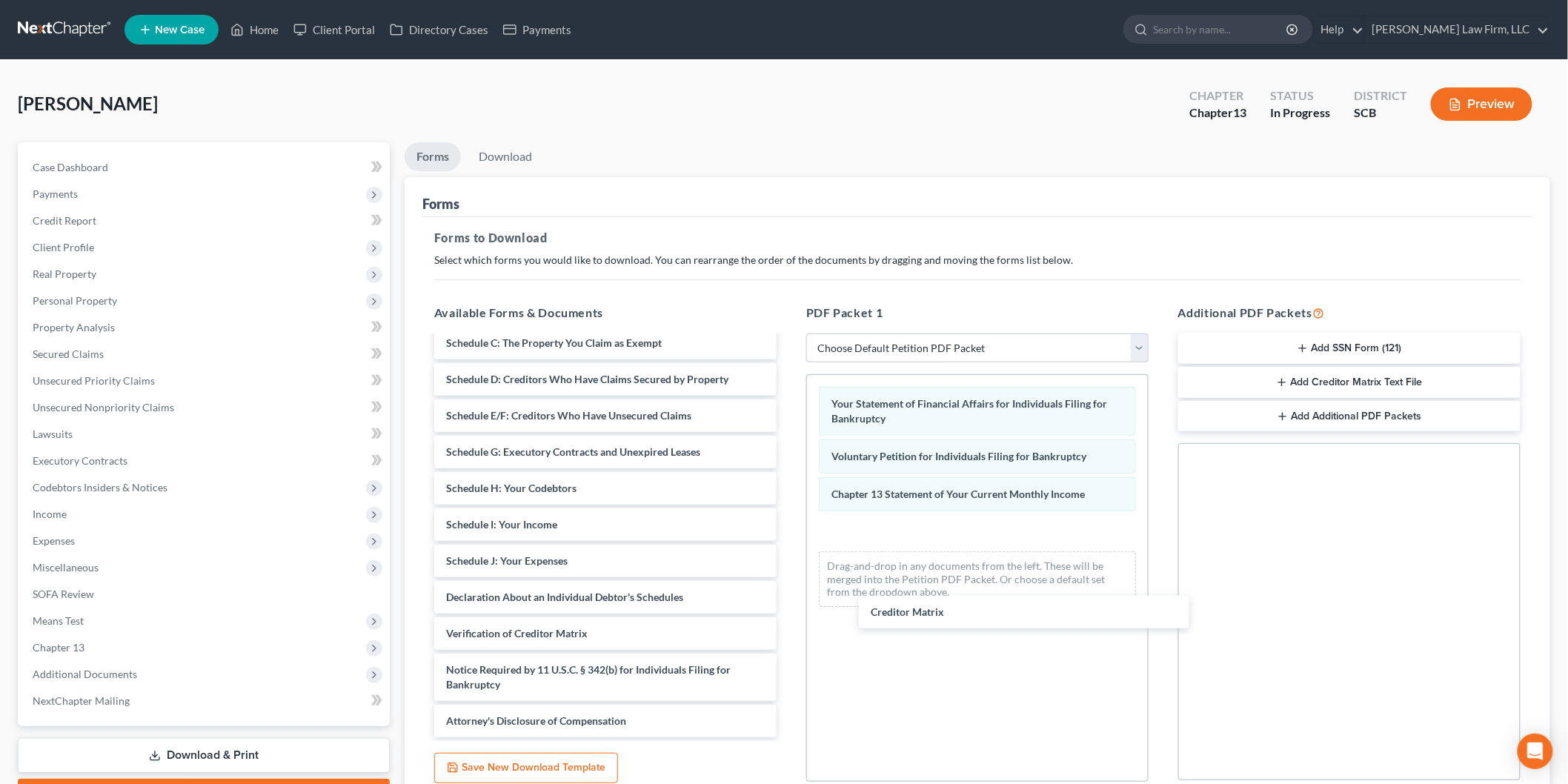
drag, startPoint x: 958, startPoint y: 620, endPoint x: 957, endPoint y: 591, distance: 29.0
click at [788, 602] on div "Creditor Matrix Summary of Your Assets and Liabilities Schedule A/B: Property S…" at bounding box center [605, 495] width 366 height 483
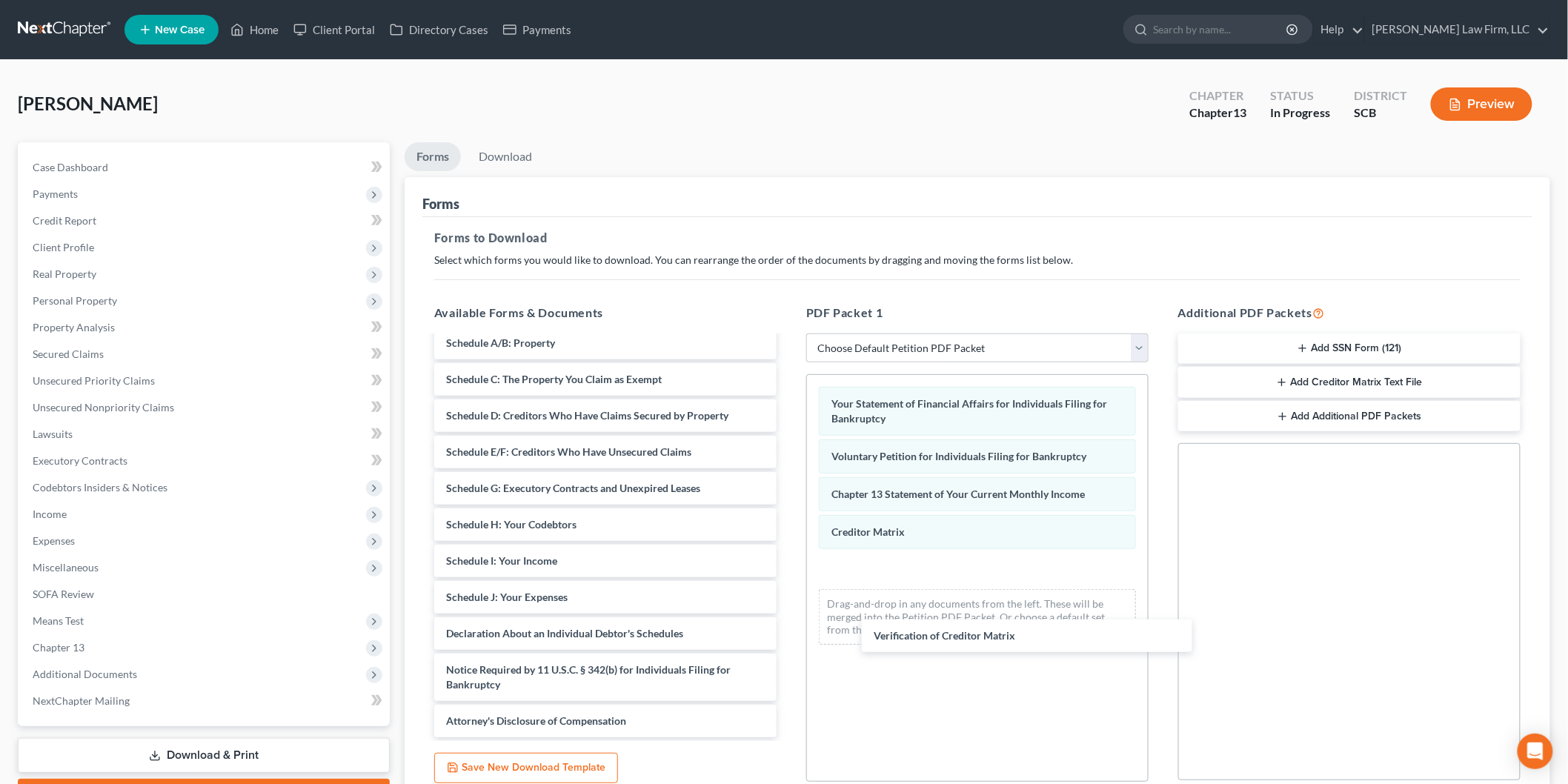
scroll to position [46, 0]
drag, startPoint x: 521, startPoint y: 617, endPoint x: 1090, endPoint y: 574, distance: 570.6
click at [788, 575] on div "Verification of Creditor Matrix Summary of Your Assets and Liabilities Schedule…" at bounding box center [605, 514] width 366 height 447
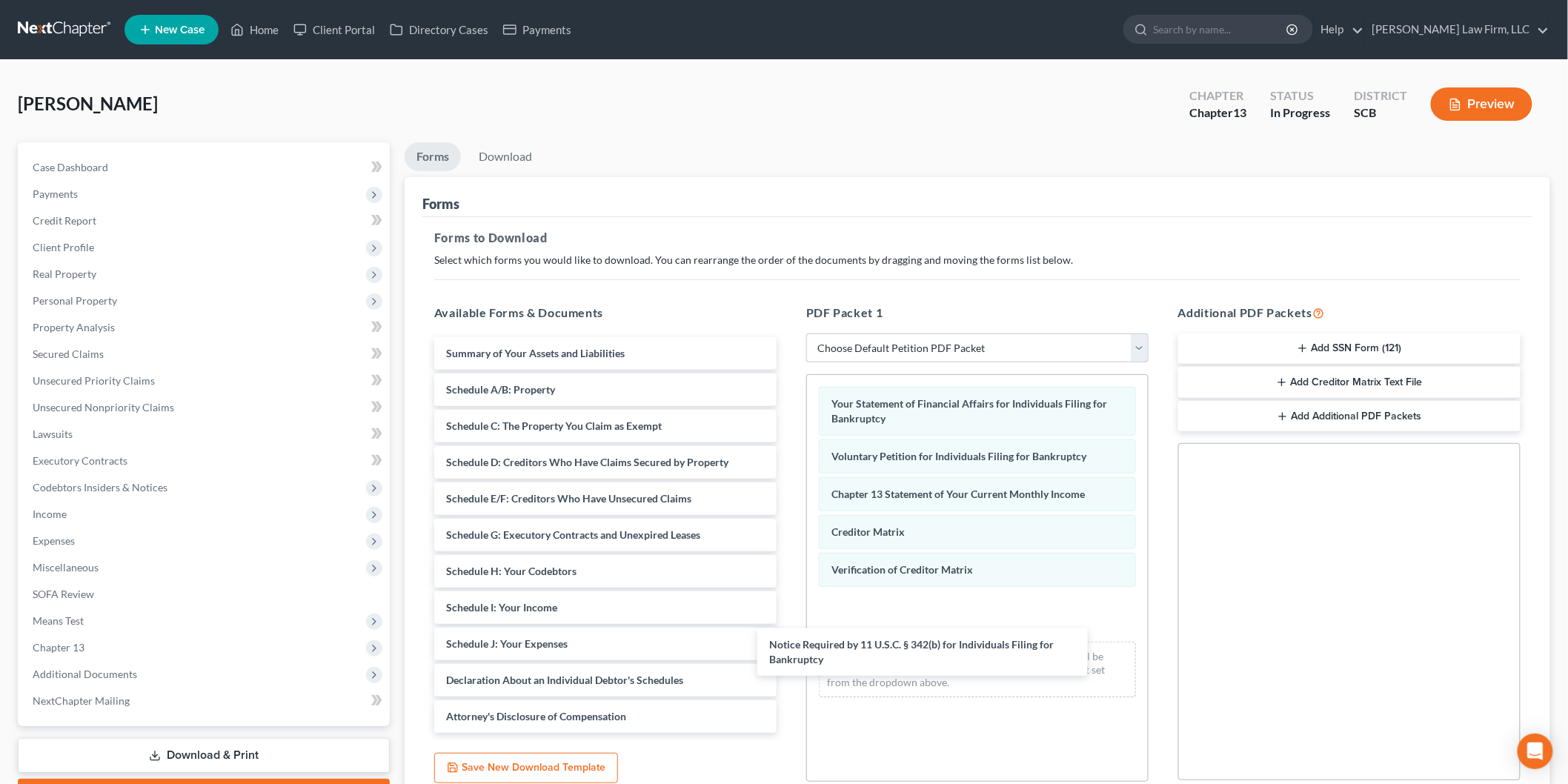
drag, startPoint x: 827, startPoint y: 650, endPoint x: 952, endPoint y: 634, distance: 126.0
click at [788, 637] on div "Notice Required by 11 U.S.C. § 342(b) for Individuals Filing for Bankruptcy Sum…" at bounding box center [605, 535] width 366 height 396
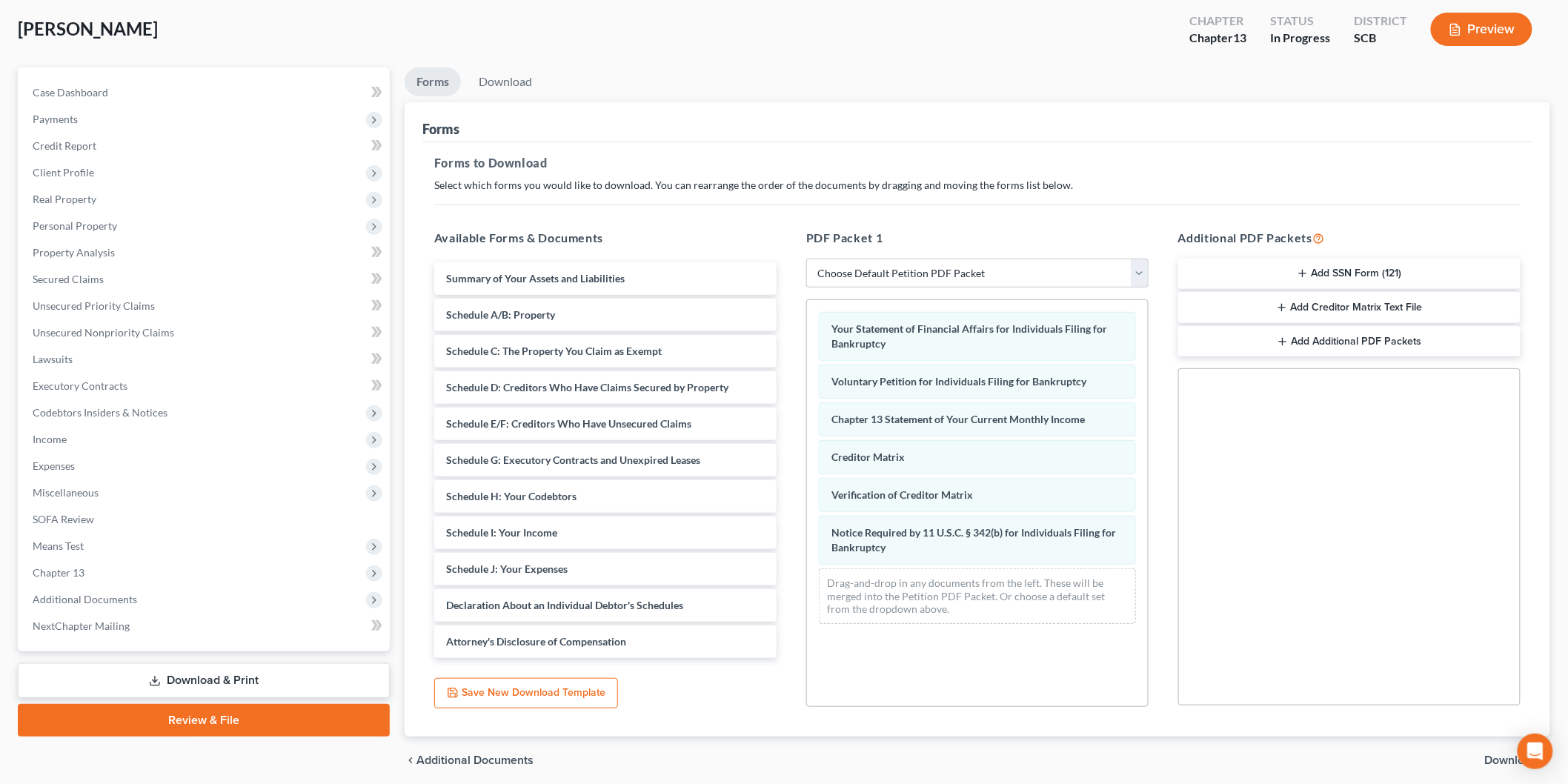
scroll to position [131, 0]
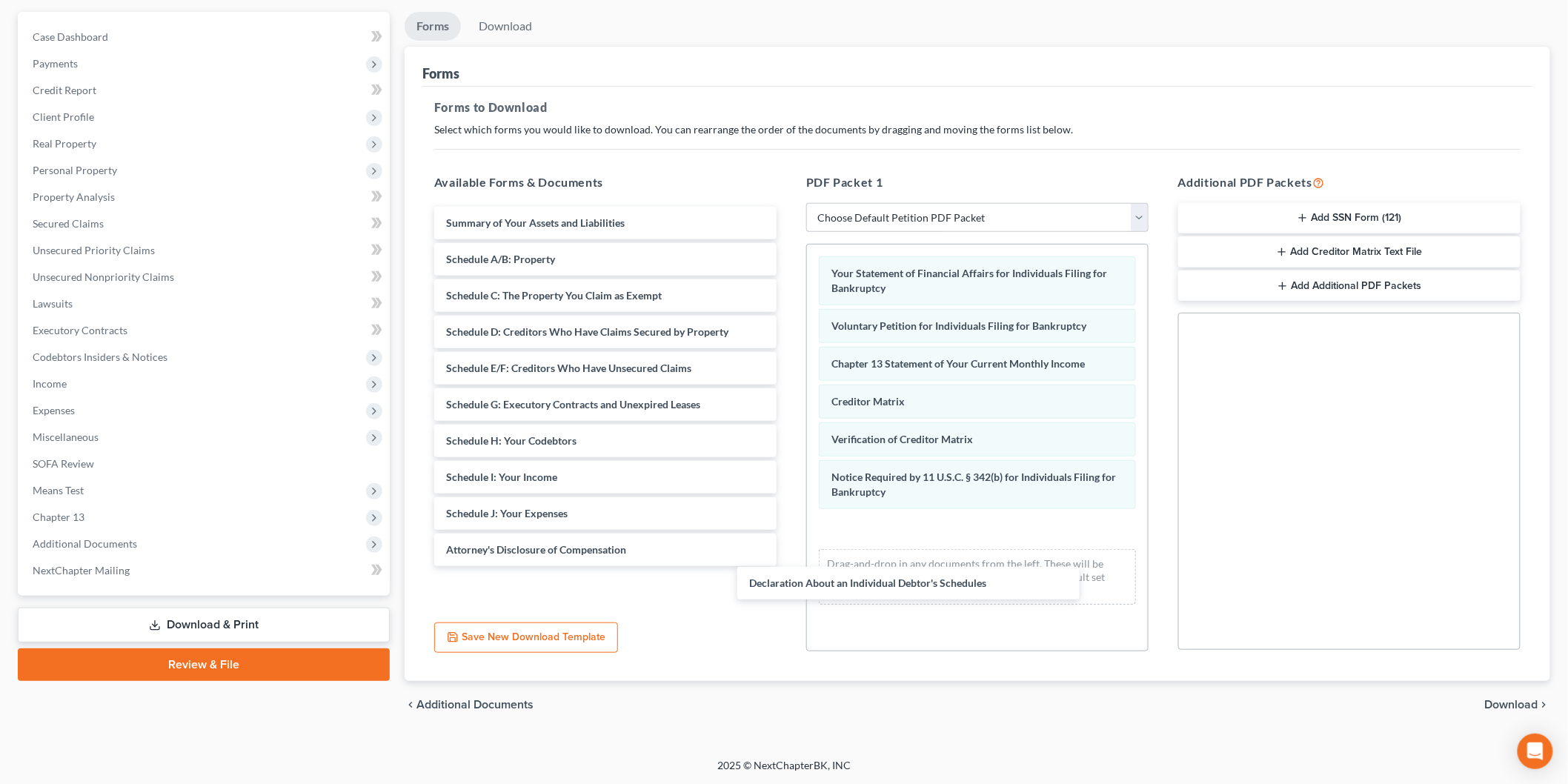
drag, startPoint x: 627, startPoint y: 546, endPoint x: 967, endPoint y: 571, distance: 340.9
click at [788, 566] on div "Declaration About an Individual Debtor's Schedules Summary of Your Assets and L…" at bounding box center [605, 386] width 366 height 359
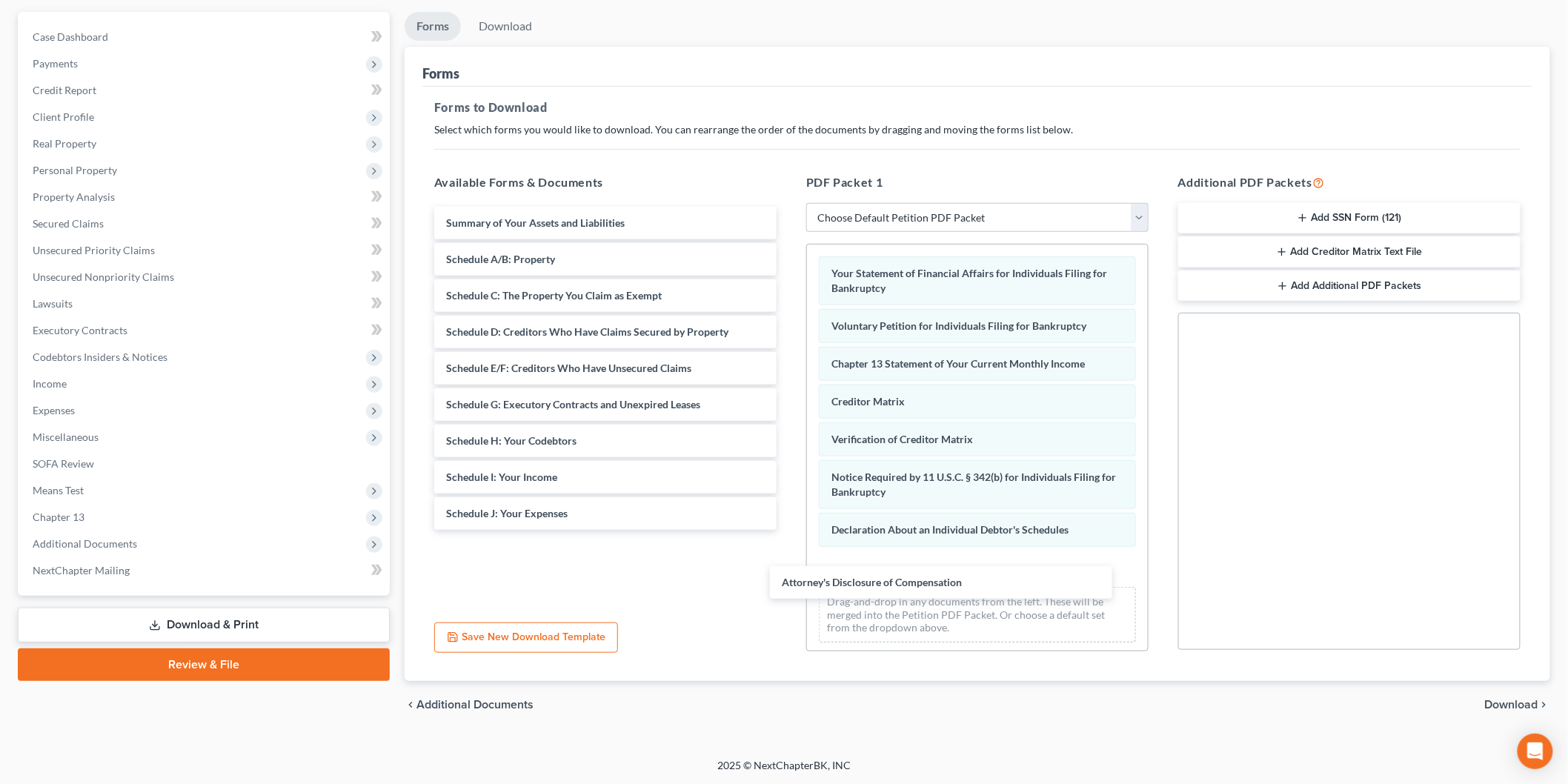
drag, startPoint x: 550, startPoint y: 544, endPoint x: 887, endPoint y: 576, distance: 338.5
click at [788, 529] on div "Attorney's Disclosure of Compensation Summary of Your Assets and Liabilities Sc…" at bounding box center [605, 368] width 366 height 323
click at [1491, 700] on span "Download" at bounding box center [1512, 704] width 54 height 12
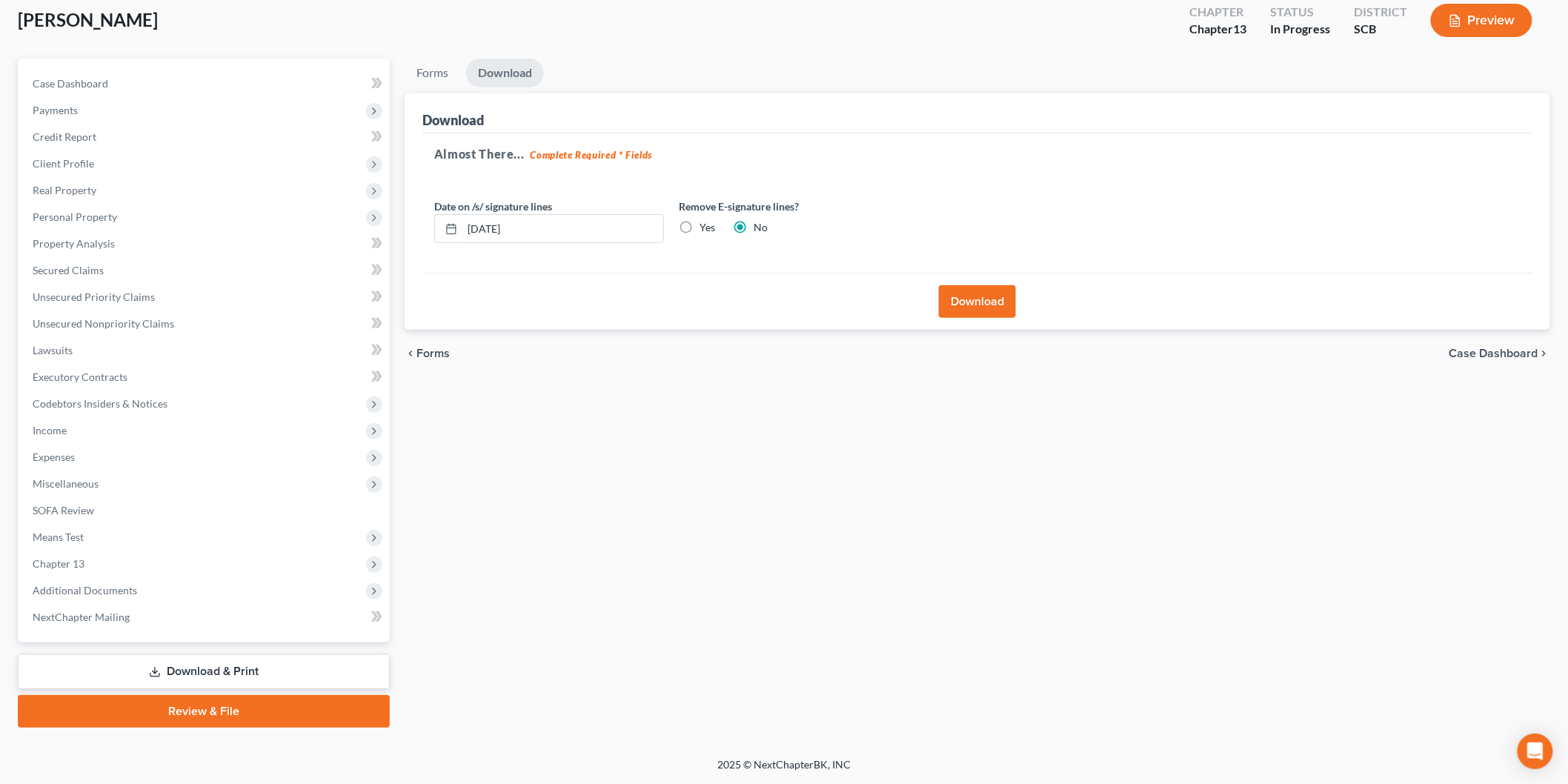
scroll to position [82, 0]
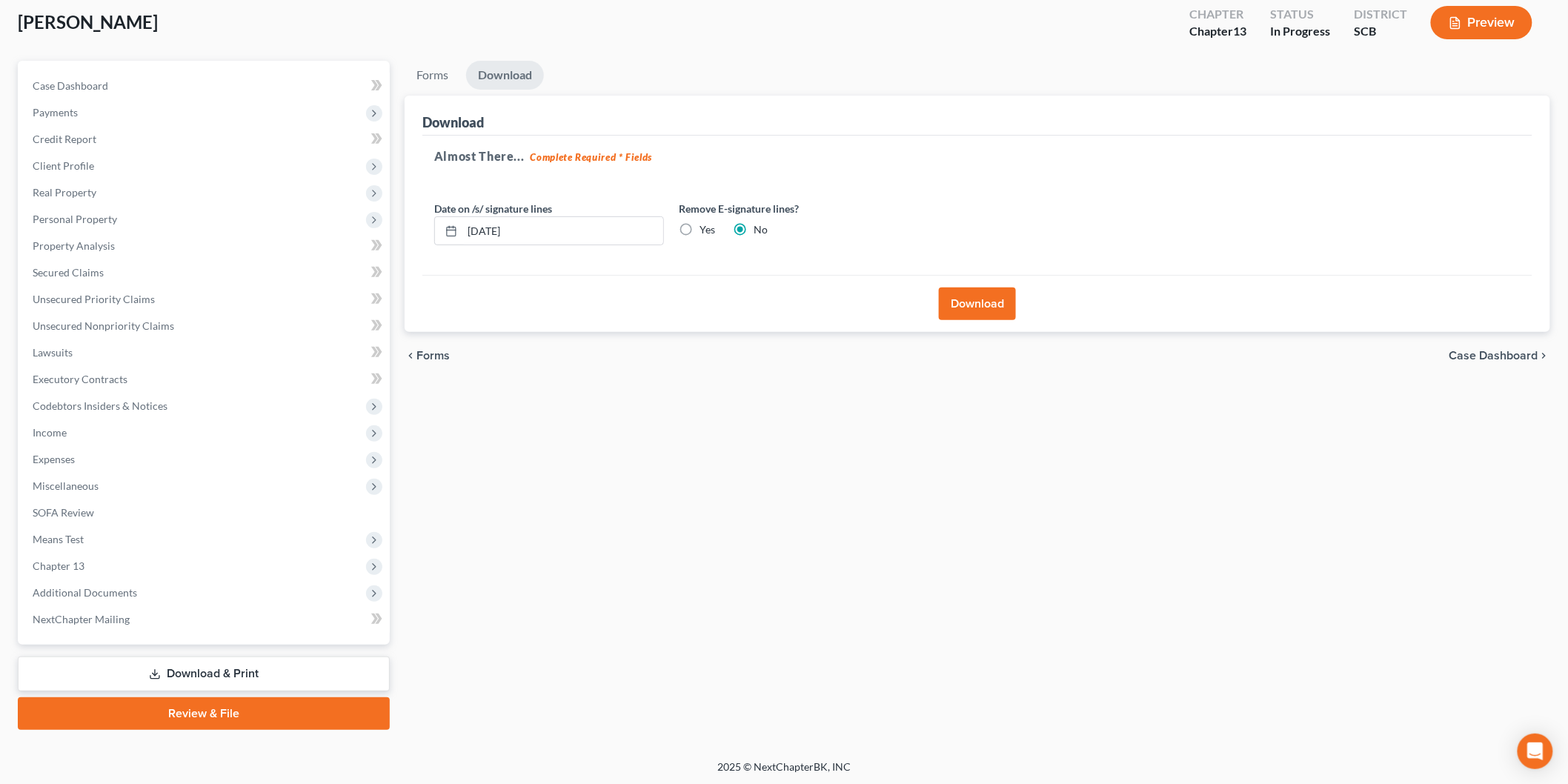
click at [700, 225] on label "Yes" at bounding box center [707, 229] width 16 height 15
click at [705, 225] on input "Yes" at bounding box center [710, 227] width 9 height 9
radio input "true"
radio input "false"
drag, startPoint x: 573, startPoint y: 234, endPoint x: 334, endPoint y: 229, distance: 239.1
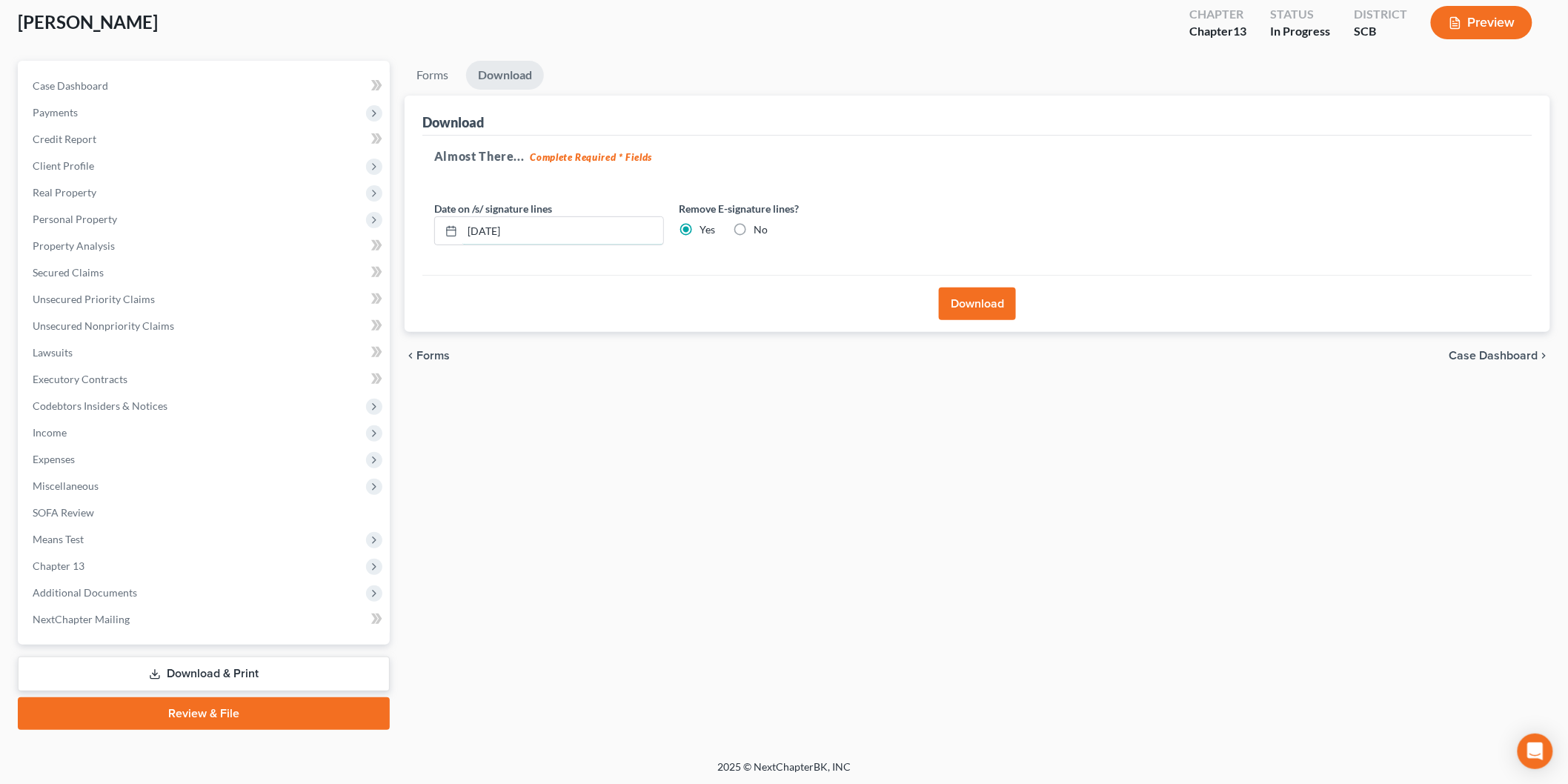
click at [334, 229] on div "Petition Navigation Case Dashboard Payments Invoices Payments Payments Credit R…" at bounding box center [784, 396] width 1547 height 669
click at [959, 290] on button "Download" at bounding box center [977, 304] width 77 height 33
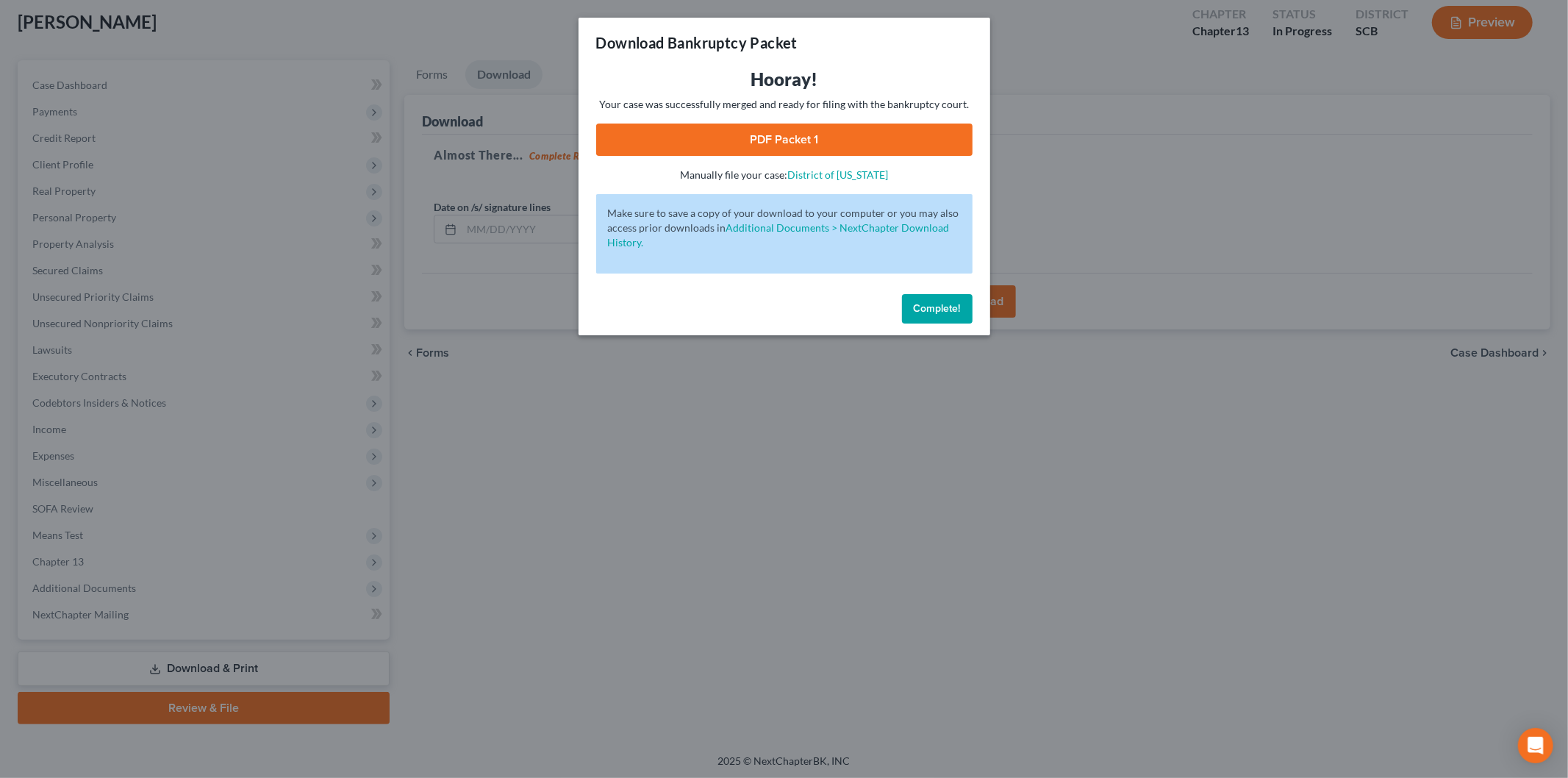
click at [763, 133] on link "PDF Packet 1" at bounding box center [784, 139] width 376 height 33
click at [923, 316] on button "Complete!" at bounding box center [937, 309] width 71 height 30
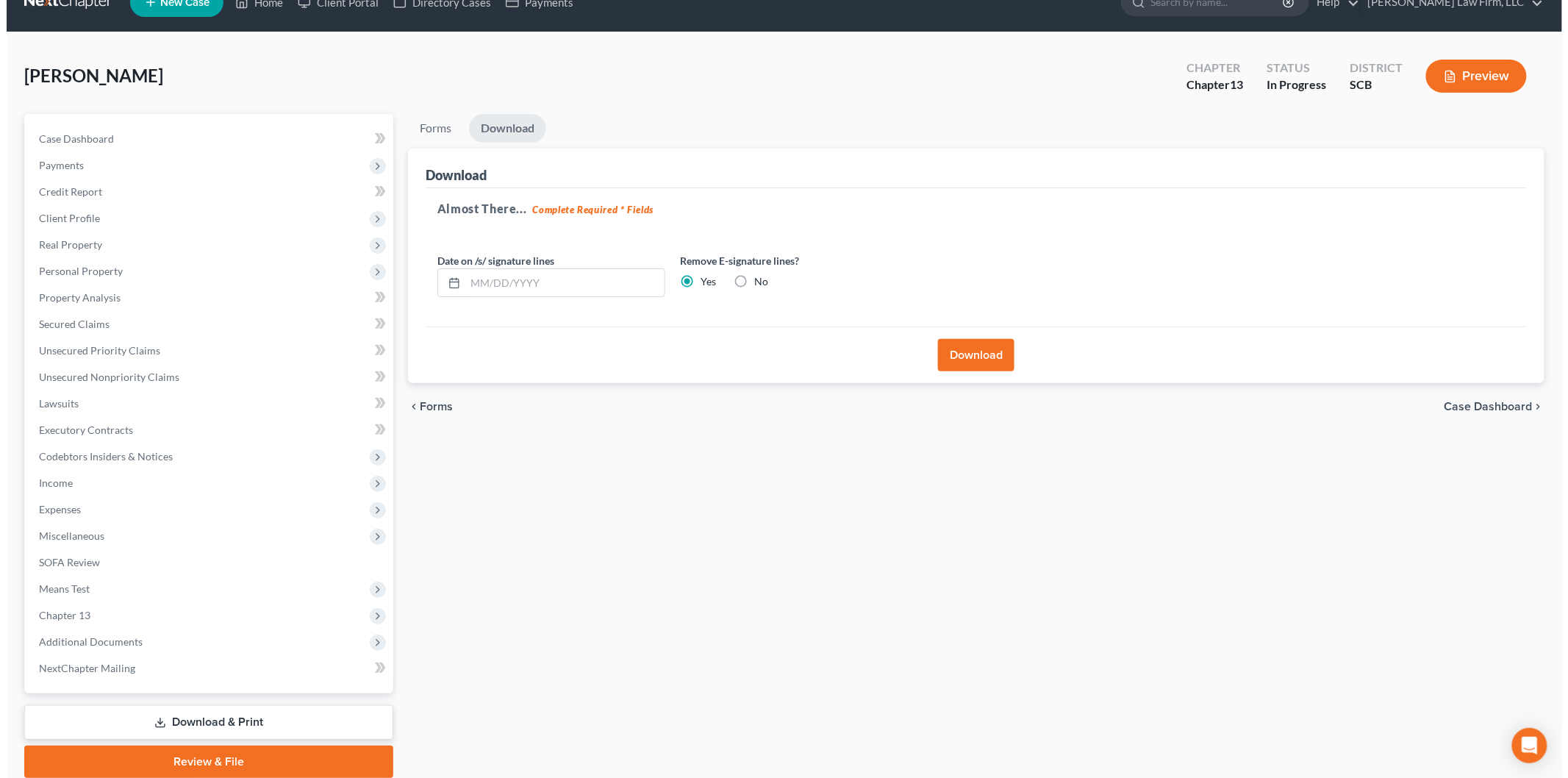
scroll to position [0, 0]
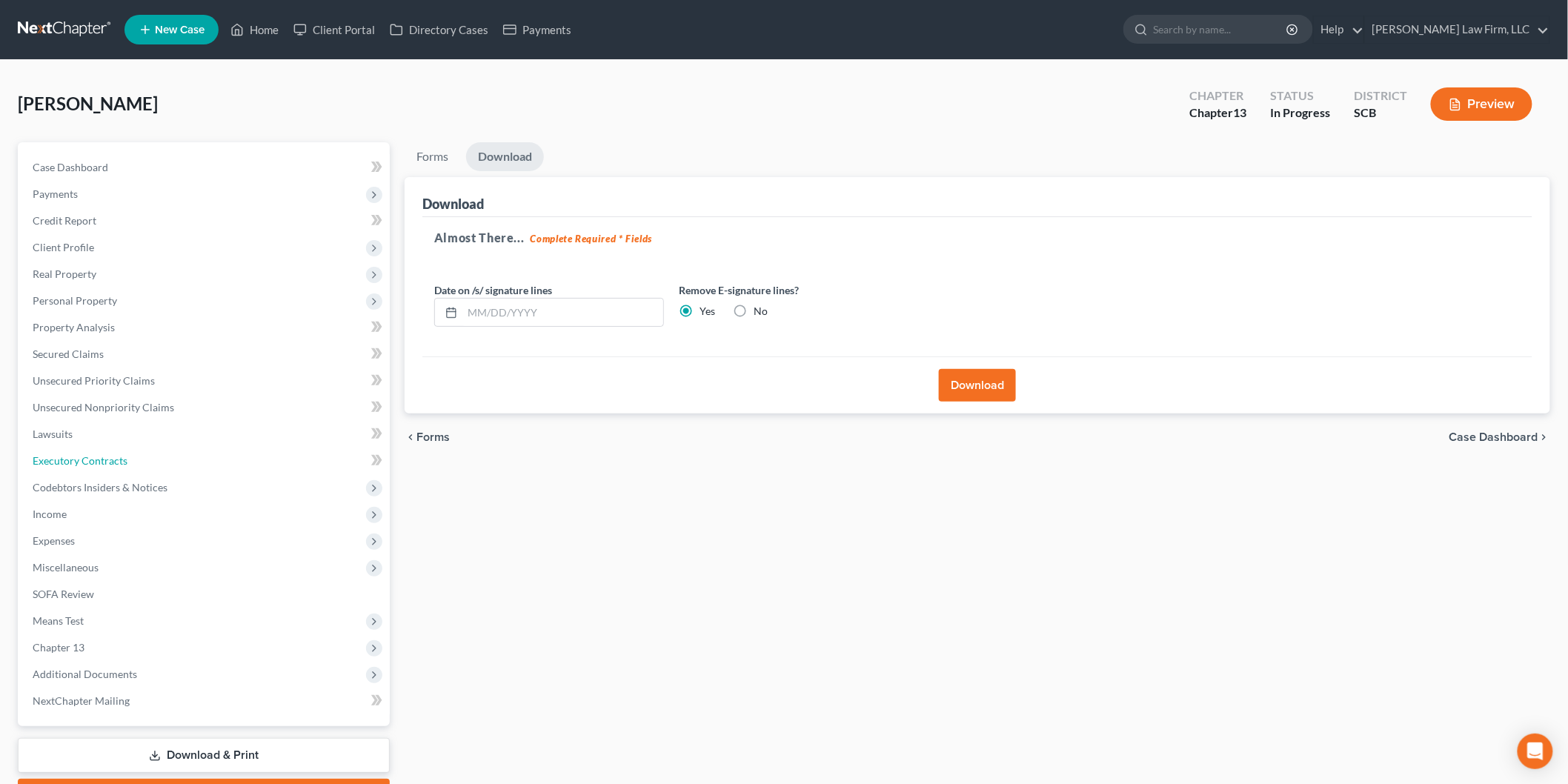
click at [98, 460] on span "Executory Contracts" at bounding box center [80, 460] width 95 height 12
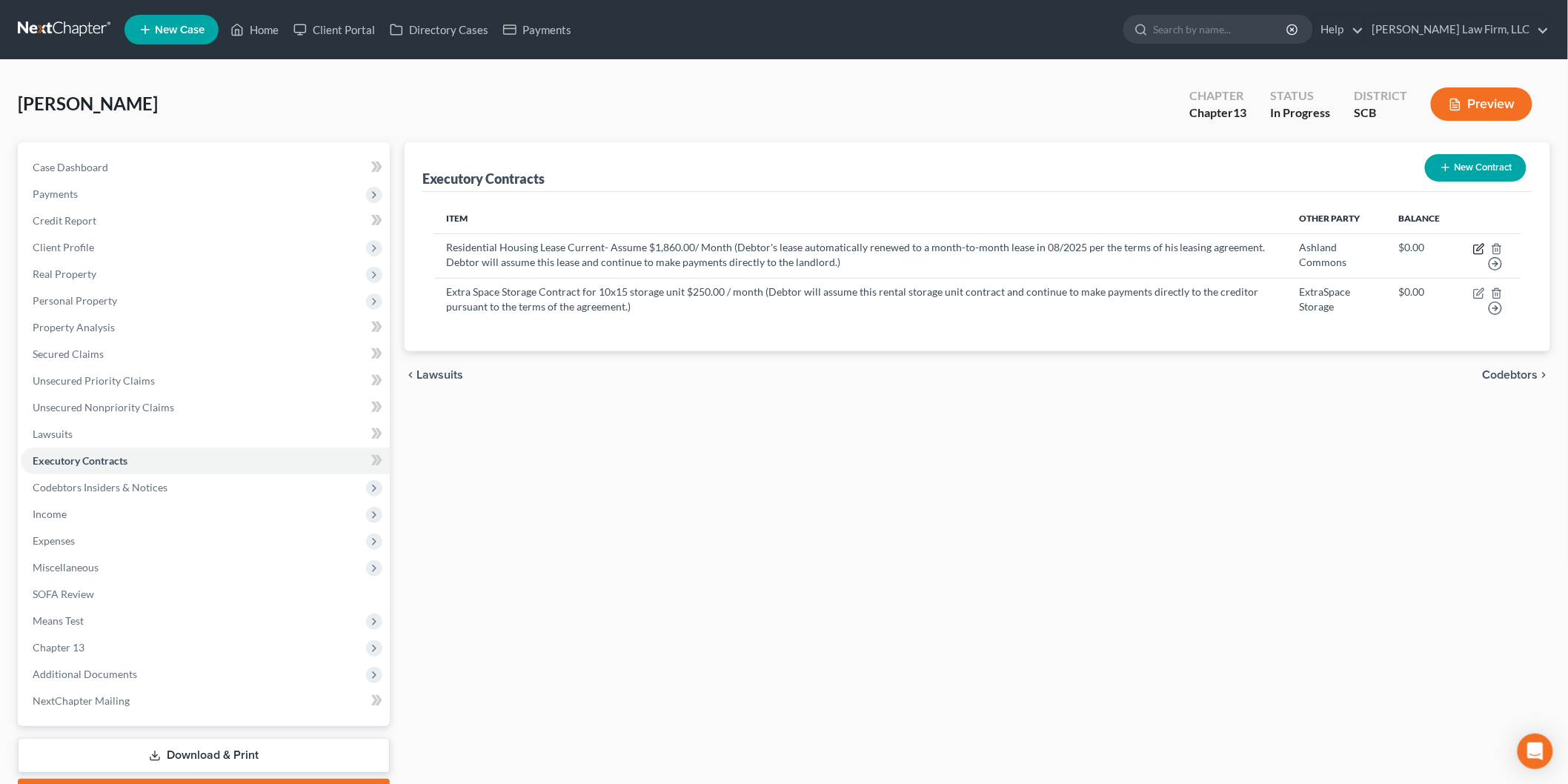
click at [1479, 247] on icon "button" at bounding box center [1481, 246] width 7 height 7
select select "3"
select select "42"
select select "0"
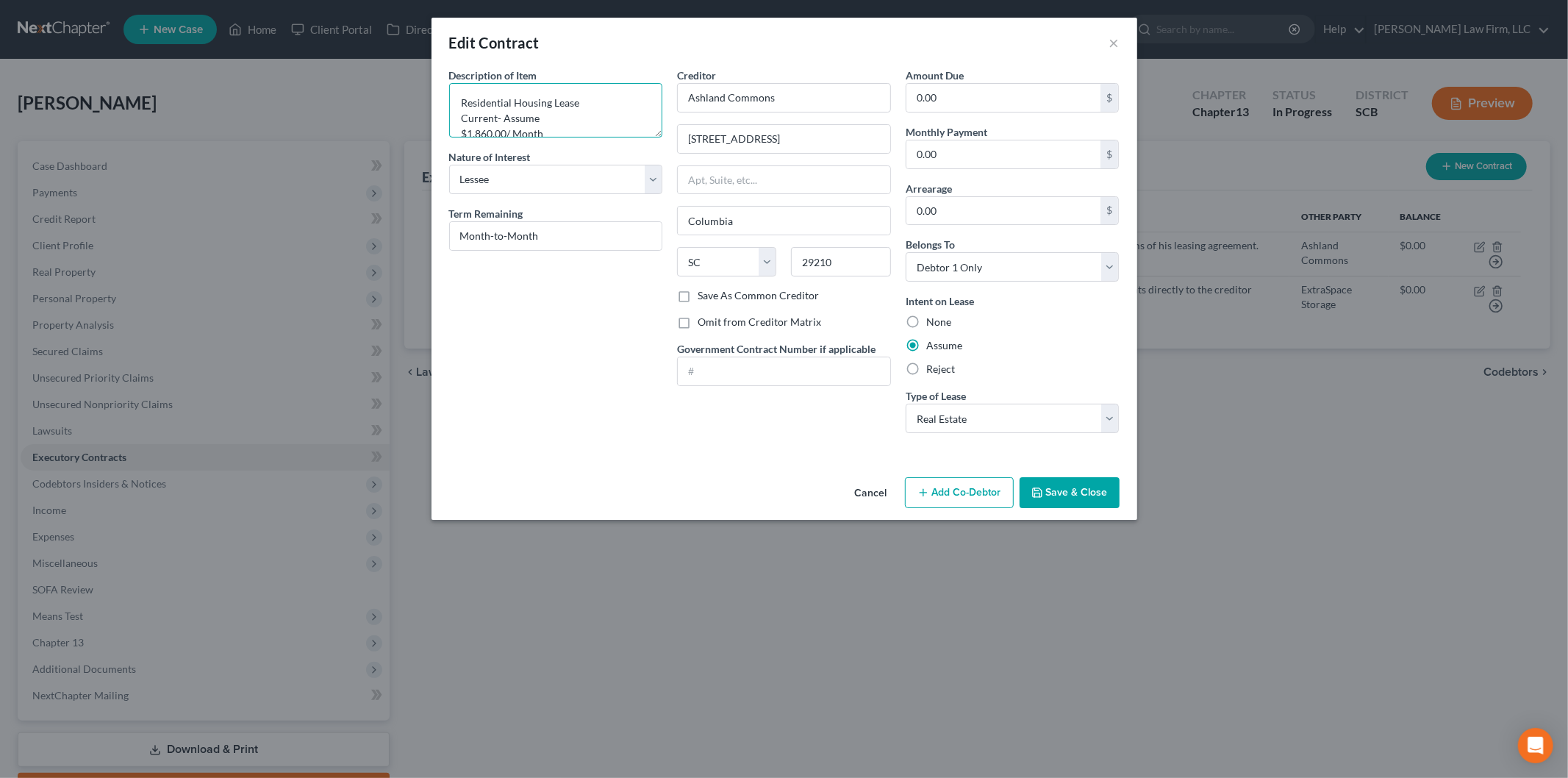
click at [477, 128] on textarea "Residential Housing Lease Current- Assume $1,860.00/ Month (Debtor's lease auto…" at bounding box center [555, 110] width 214 height 54
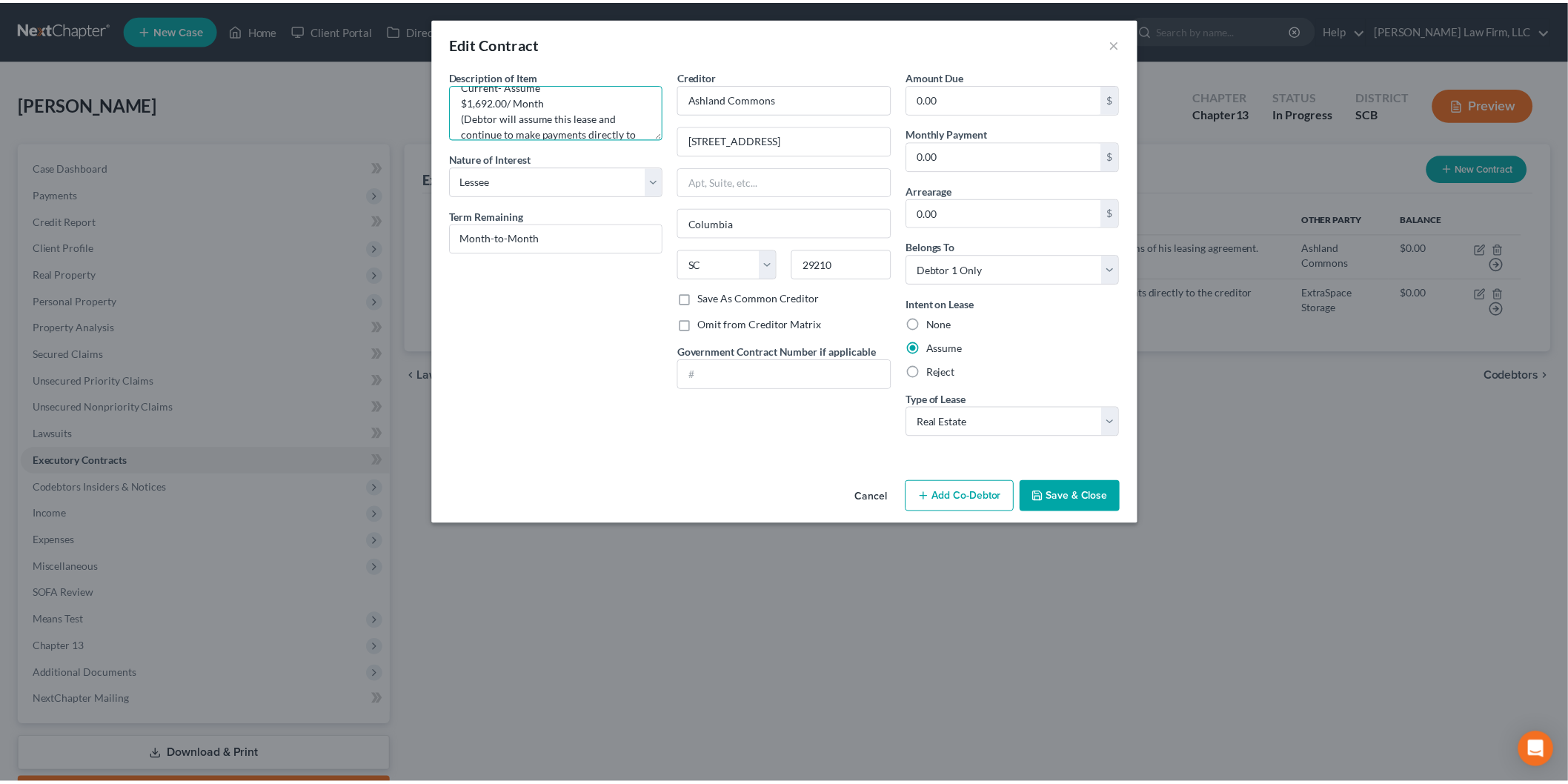
scroll to position [49, 0]
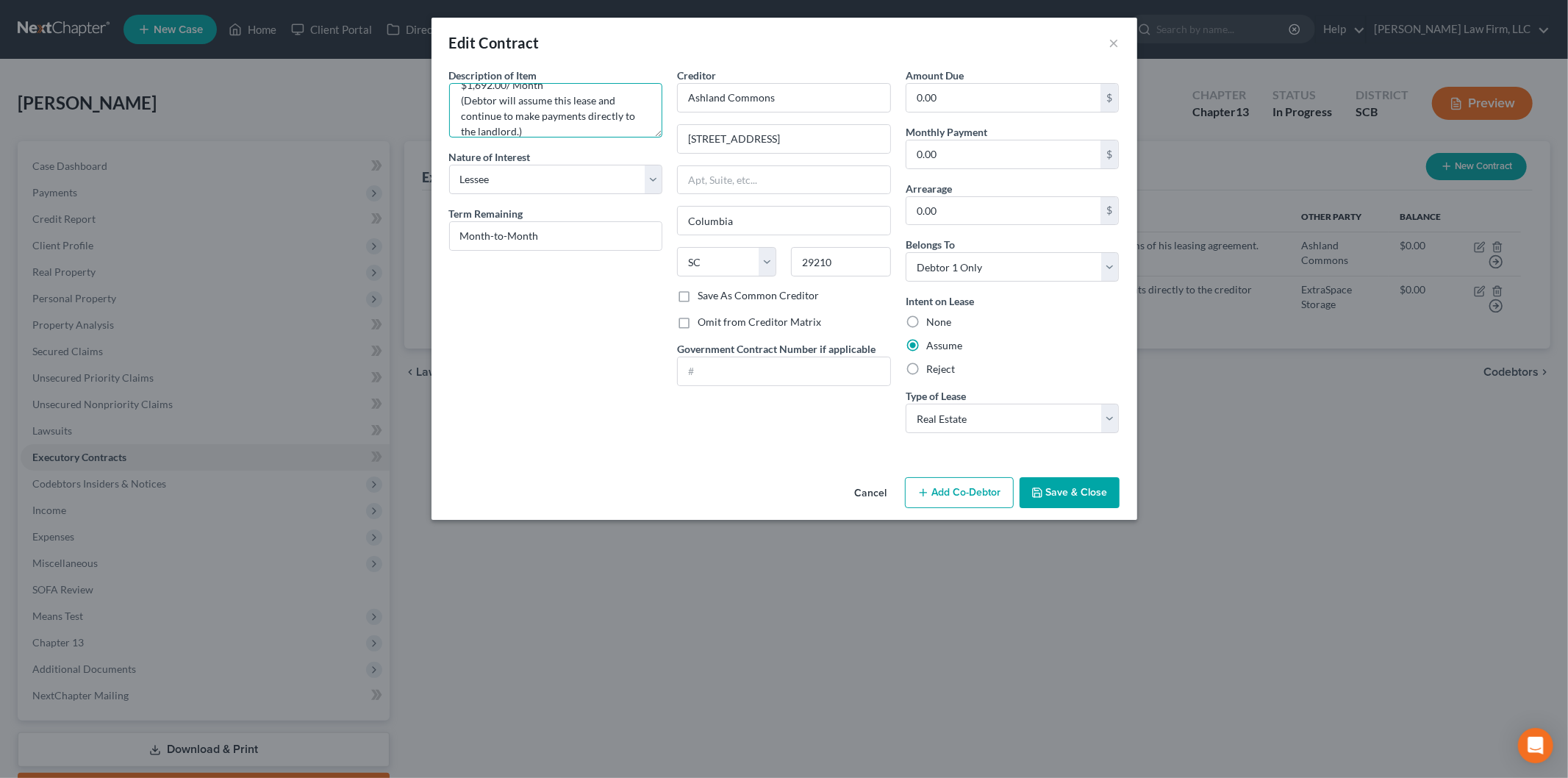
type textarea "Residential Housing Lease Current- Assume $1,692.00/ Month (Debtor will assume …"
click at [1062, 485] on button "Save & Close" at bounding box center [1069, 492] width 100 height 31
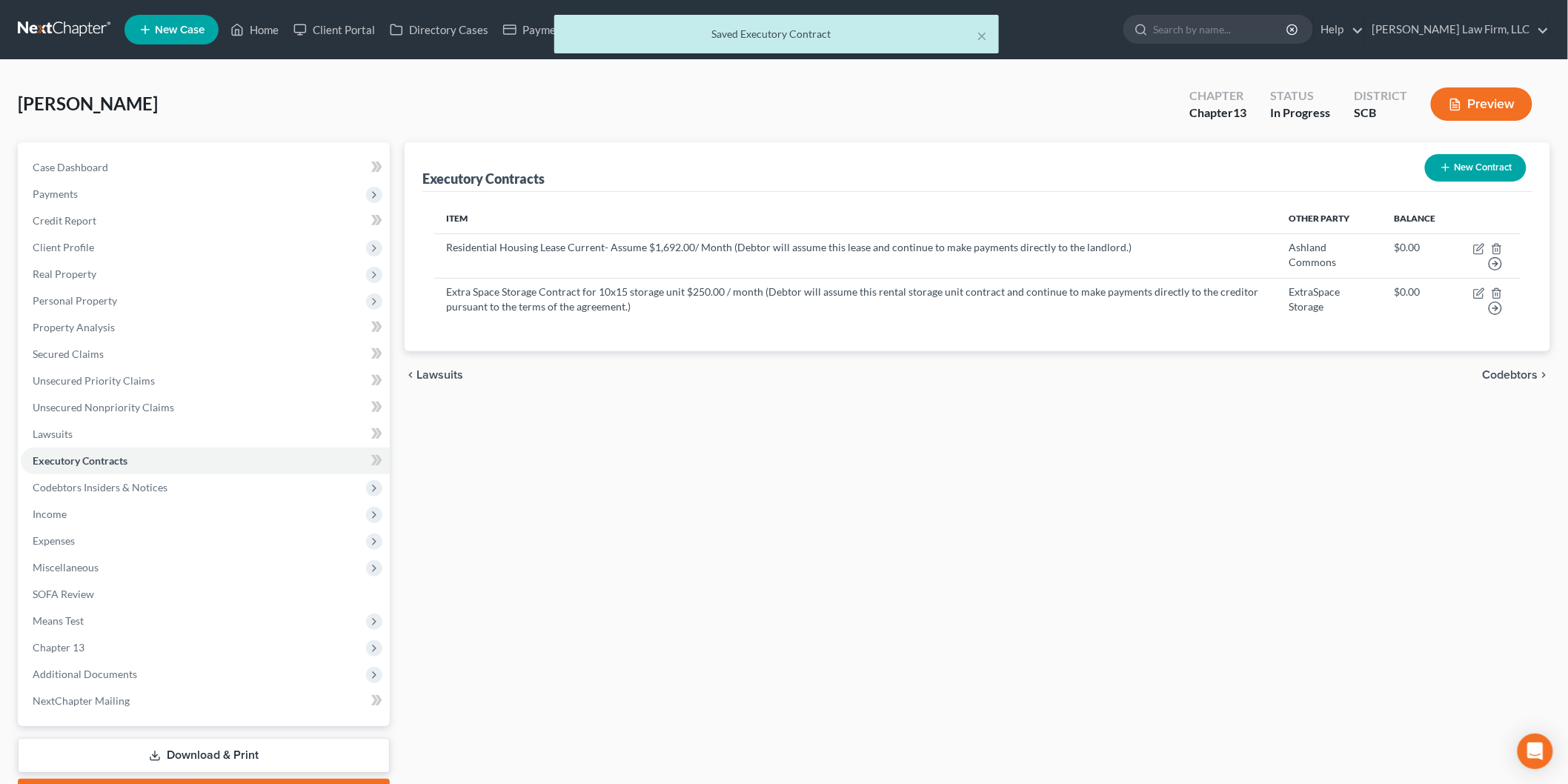
click at [105, 547] on span "Expenses" at bounding box center [205, 541] width 369 height 26
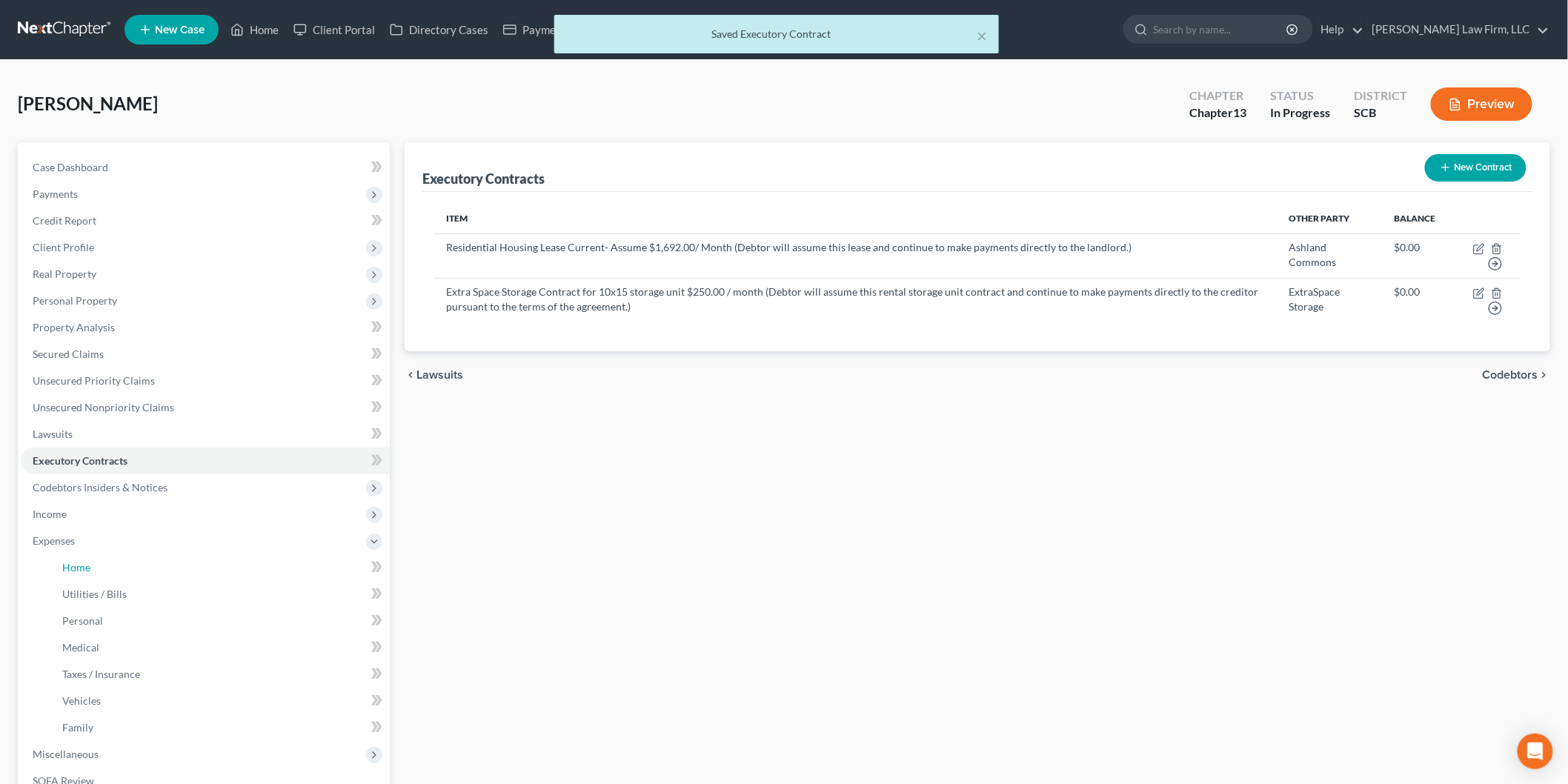
click at [104, 567] on link "Home" at bounding box center [220, 567] width 340 height 26
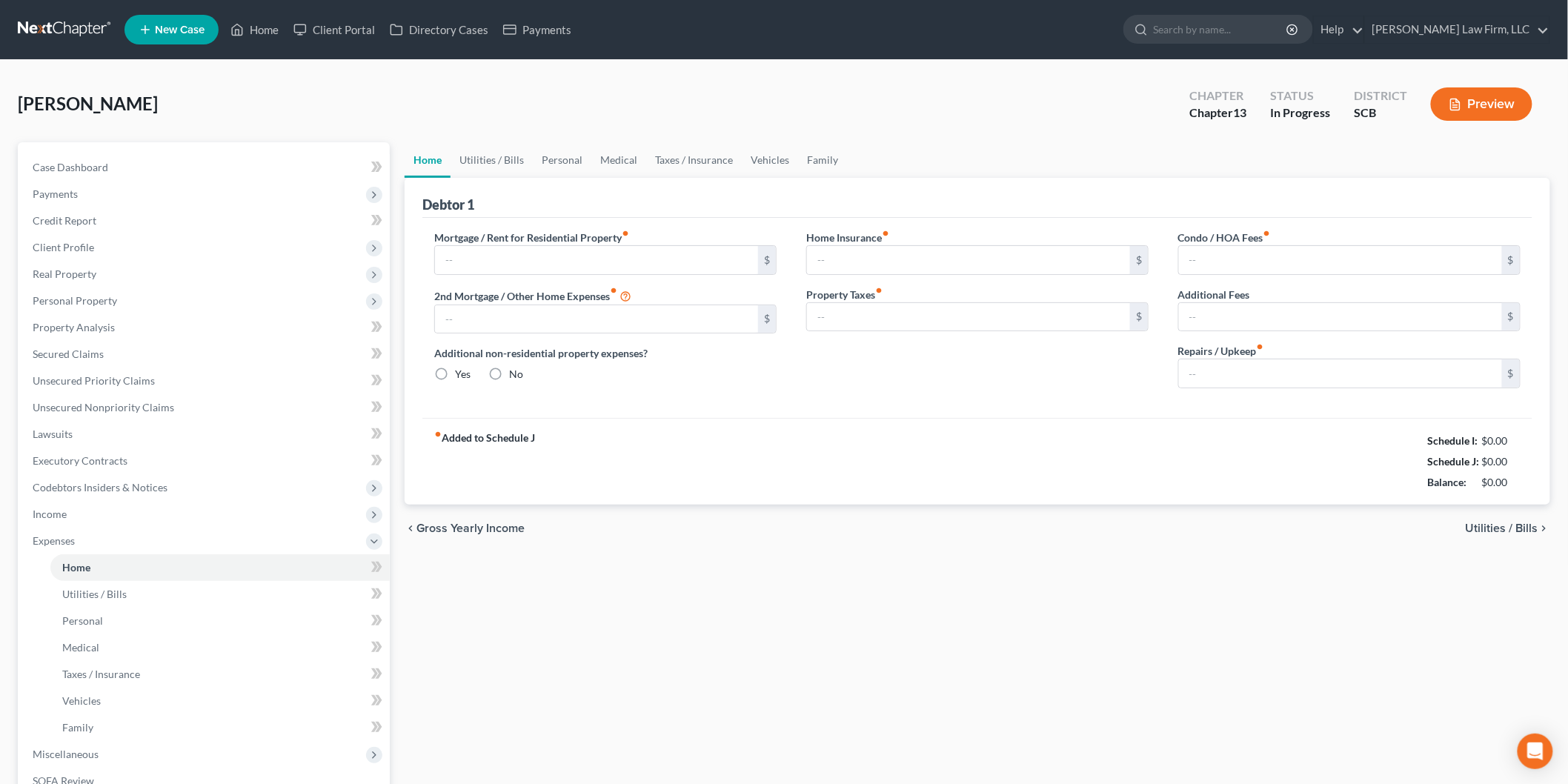
type input "1,860.00"
type input "0.00"
radio input "true"
type input "0.00"
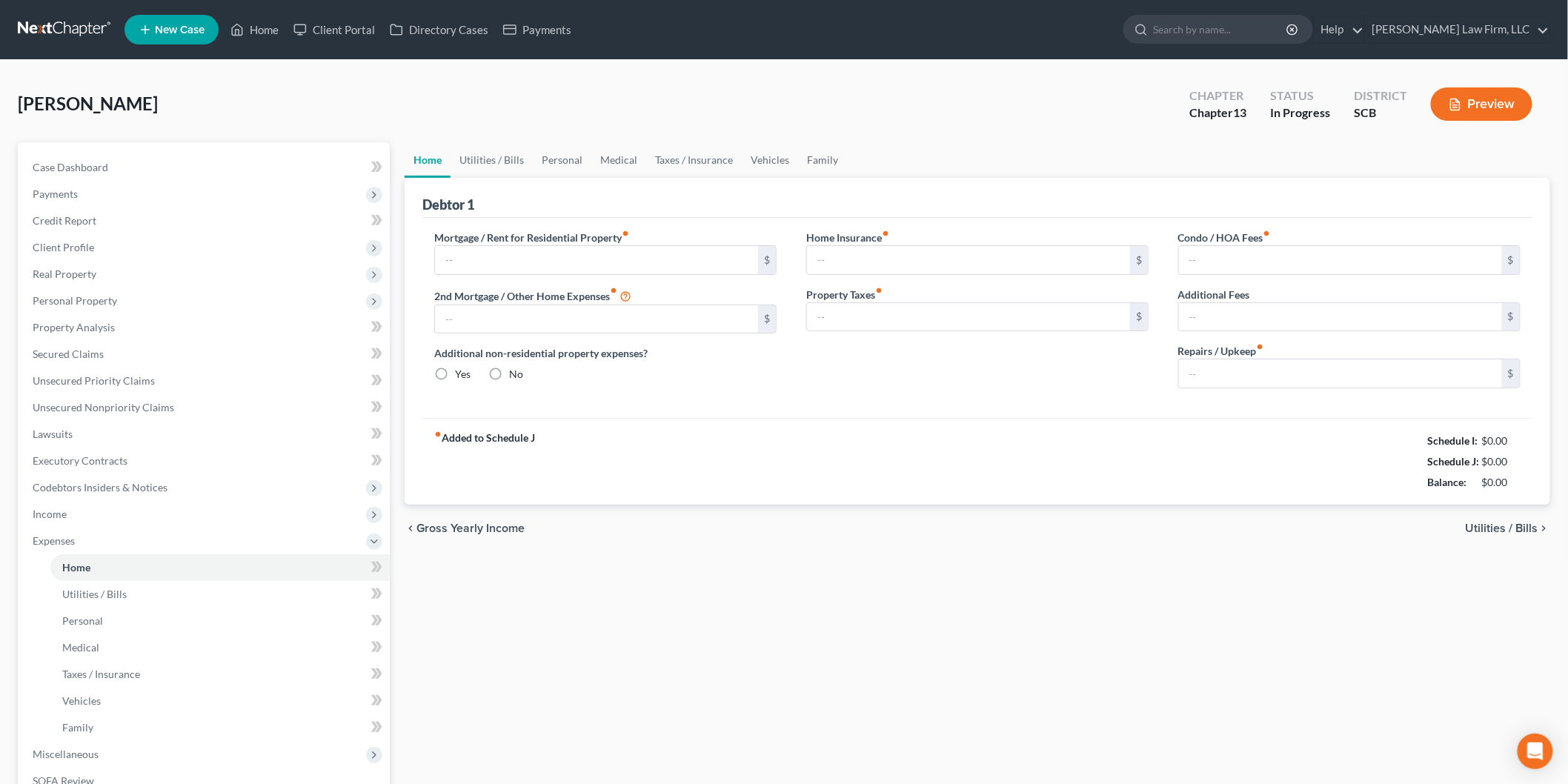
type input "0.00"
type input "8.34"
type input "0.00"
click at [139, 175] on link "Case Dashboard" at bounding box center [205, 167] width 369 height 26
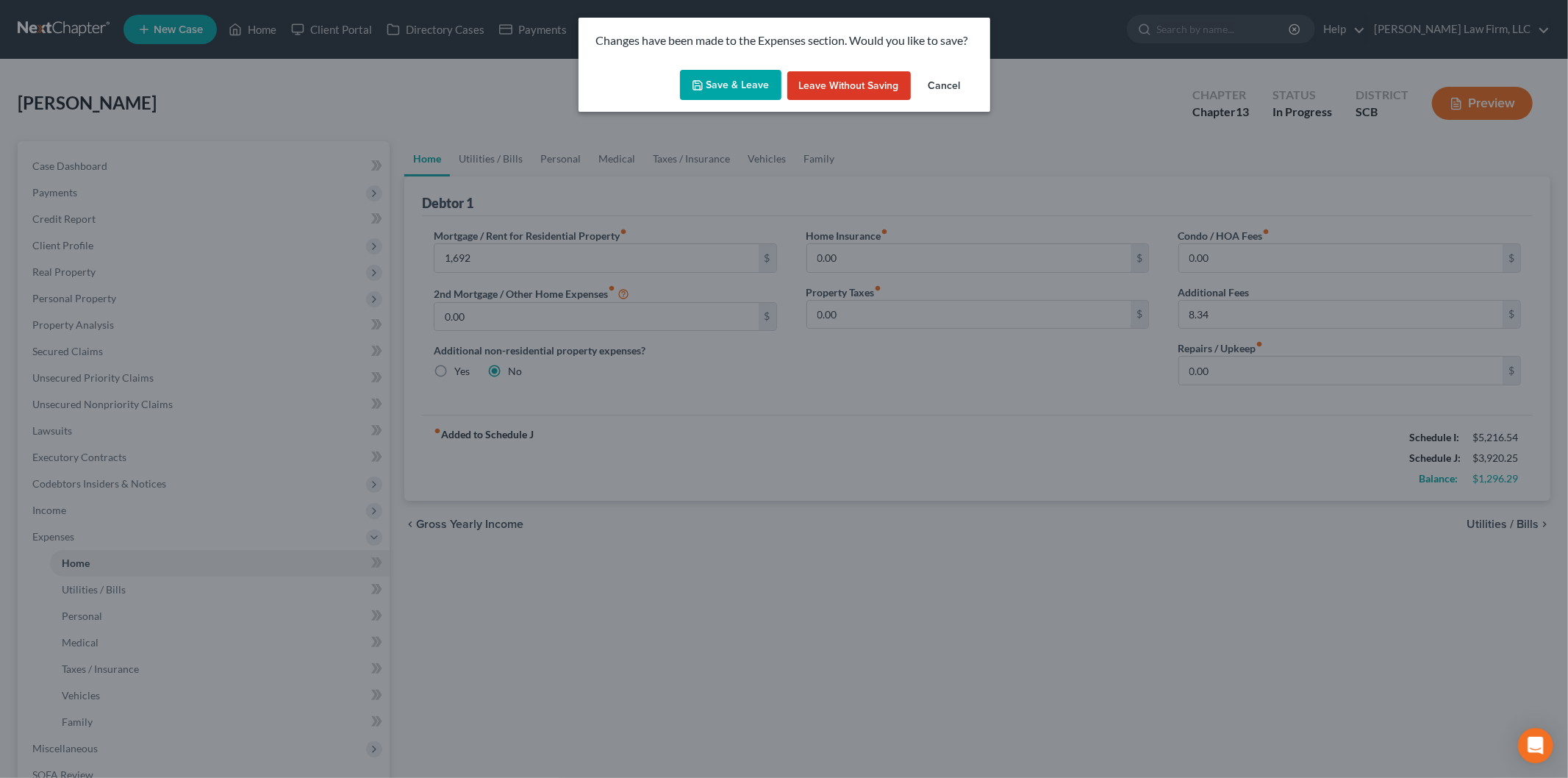
click at [753, 84] on button "Save & Leave" at bounding box center [730, 85] width 102 height 31
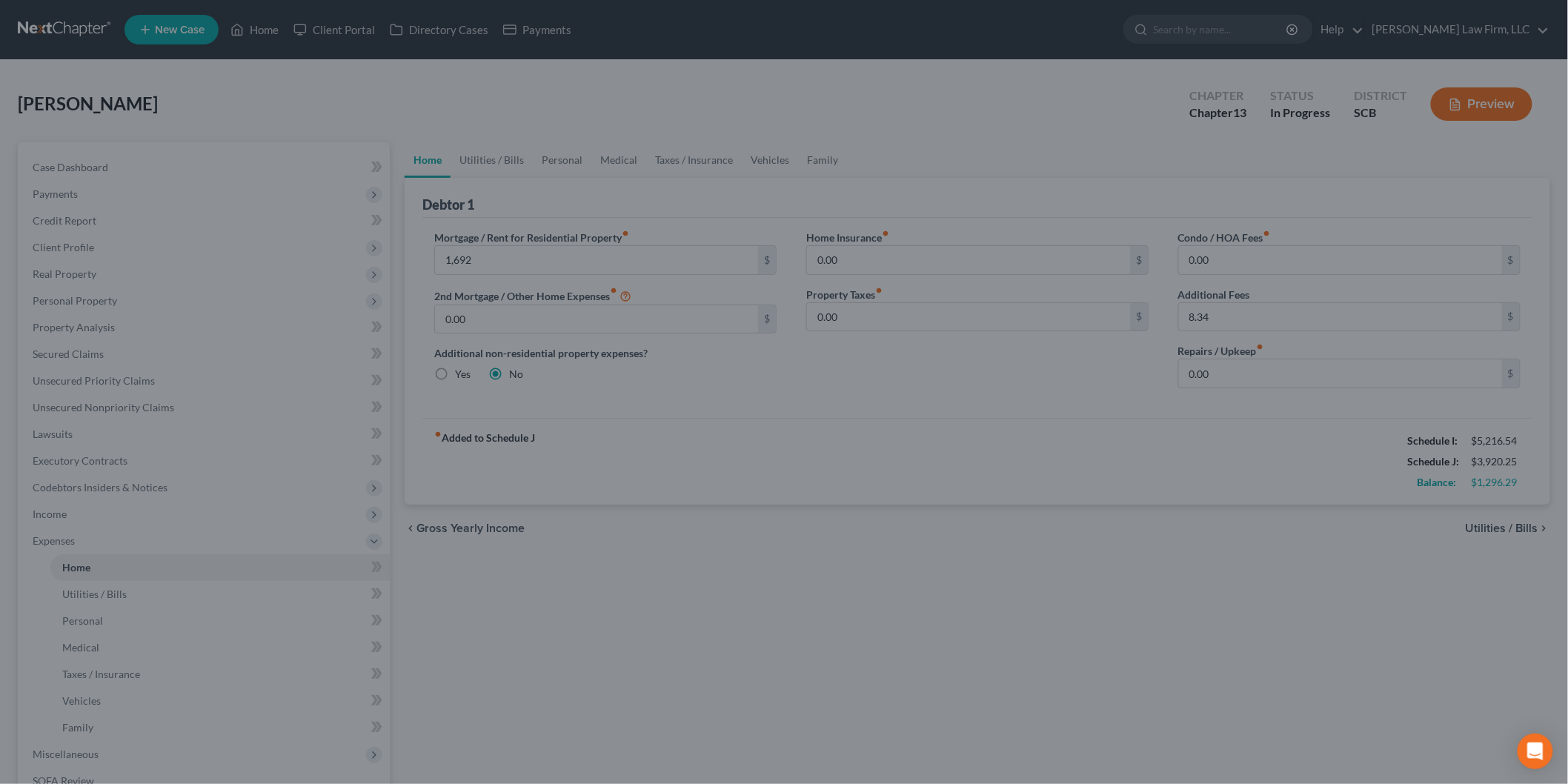
type input "1,692.00"
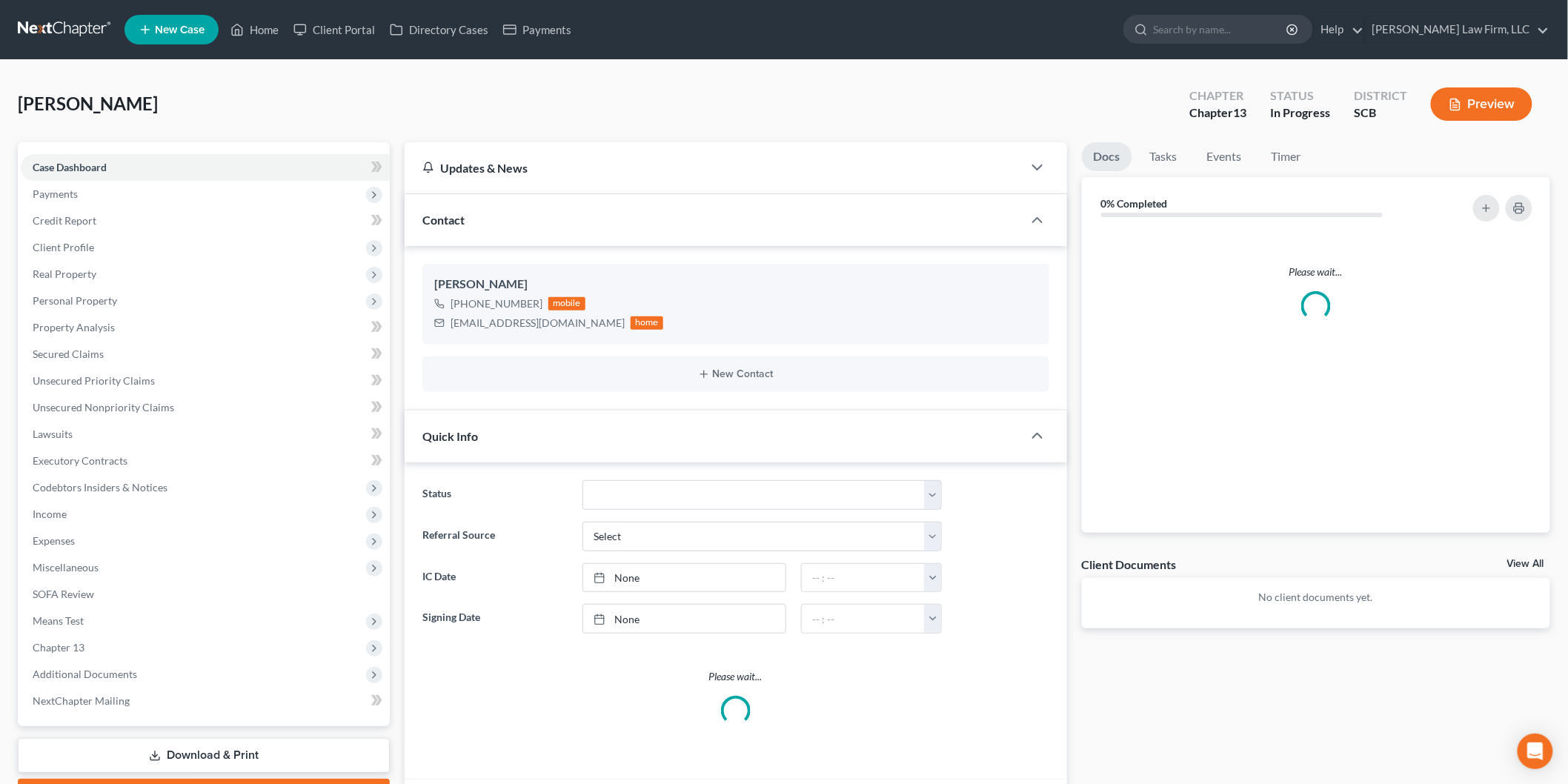
click at [187, 669] on div "Case Dashboard Payments Invoices Payments Payments Credit Report Client Profile" at bounding box center [203, 684] width 387 height 1085
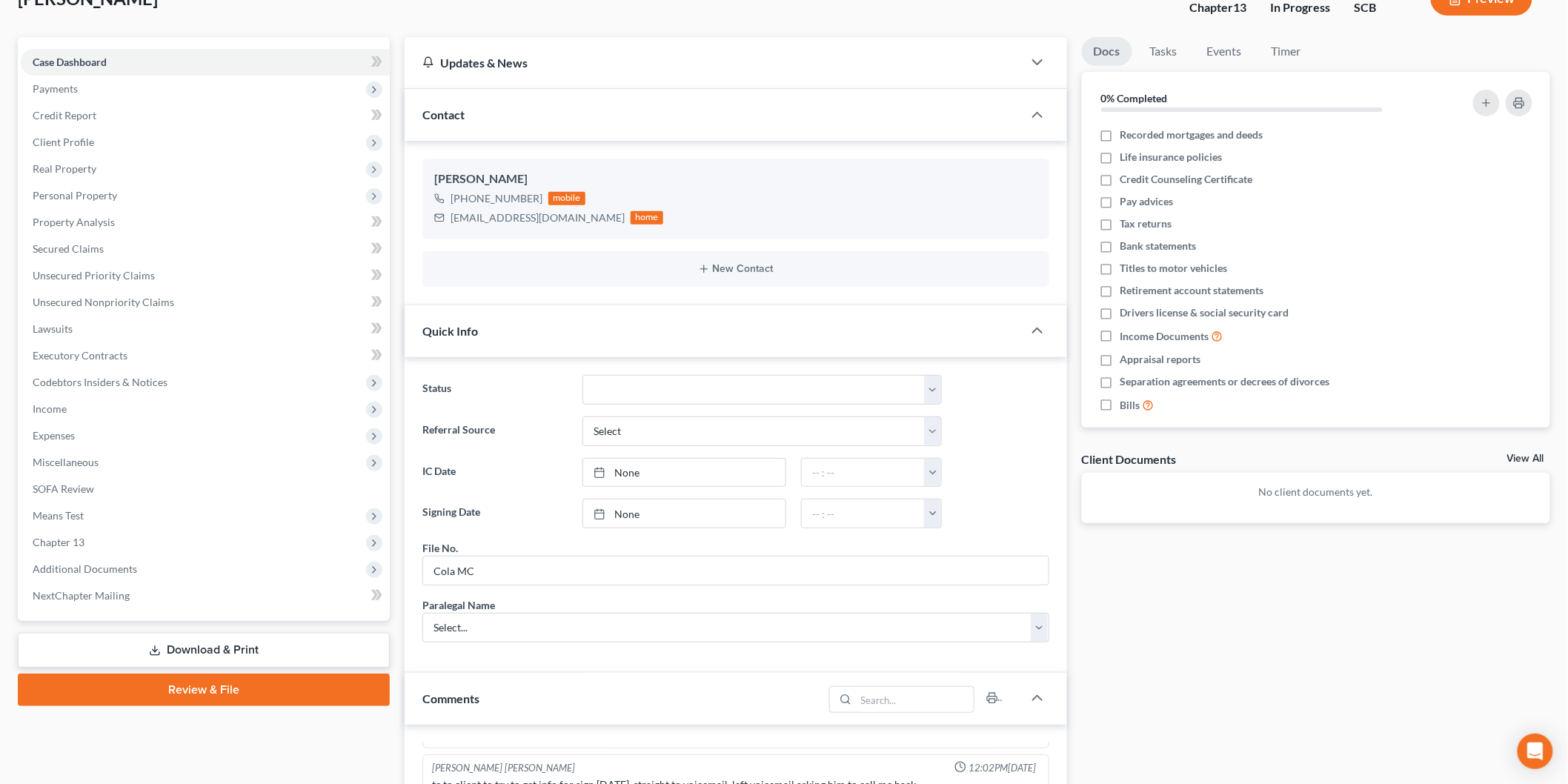
scroll to position [74, 0]
click at [182, 637] on link "Download & Print" at bounding box center [204, 650] width 372 height 35
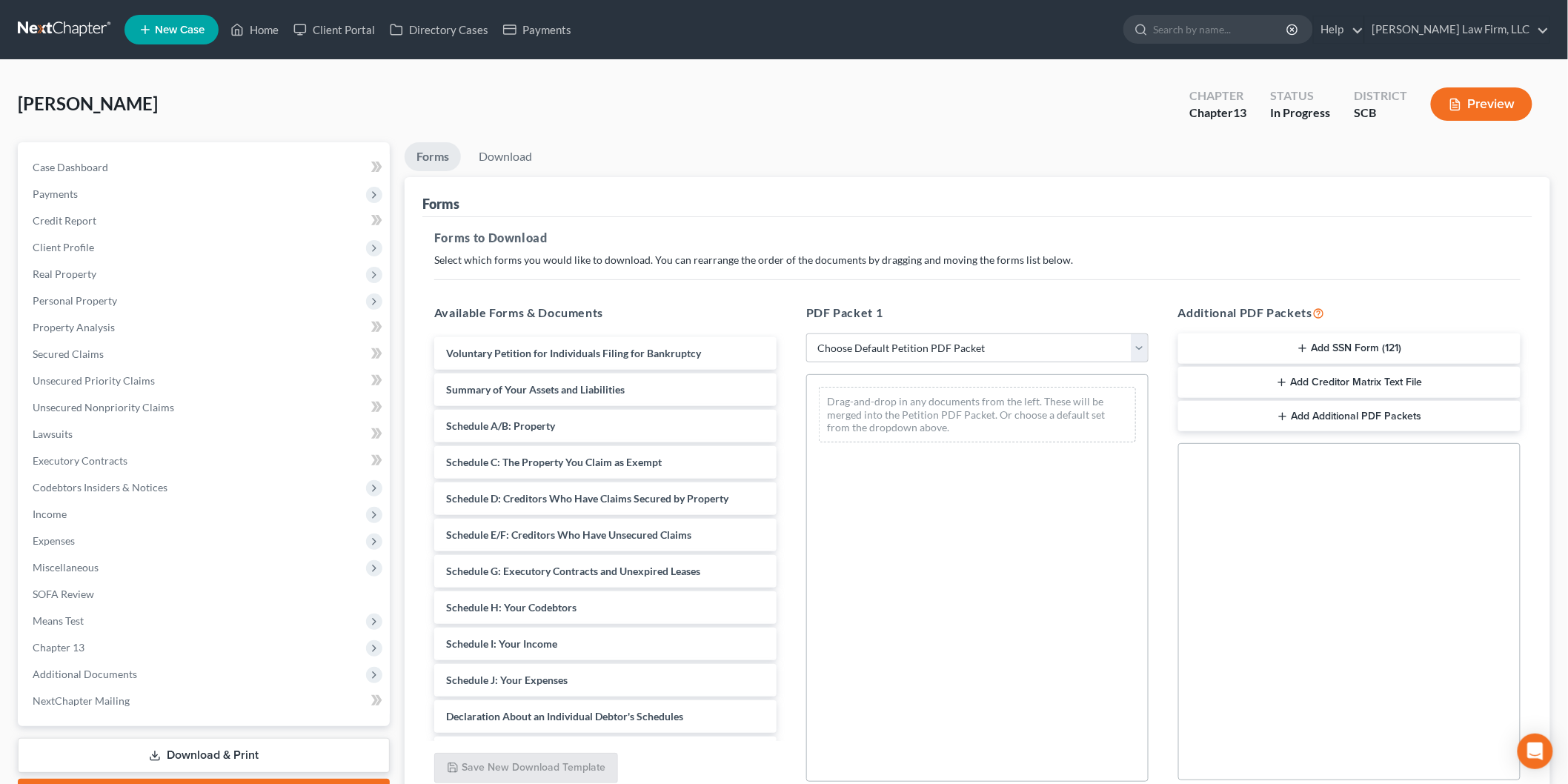
scroll to position [82, 0]
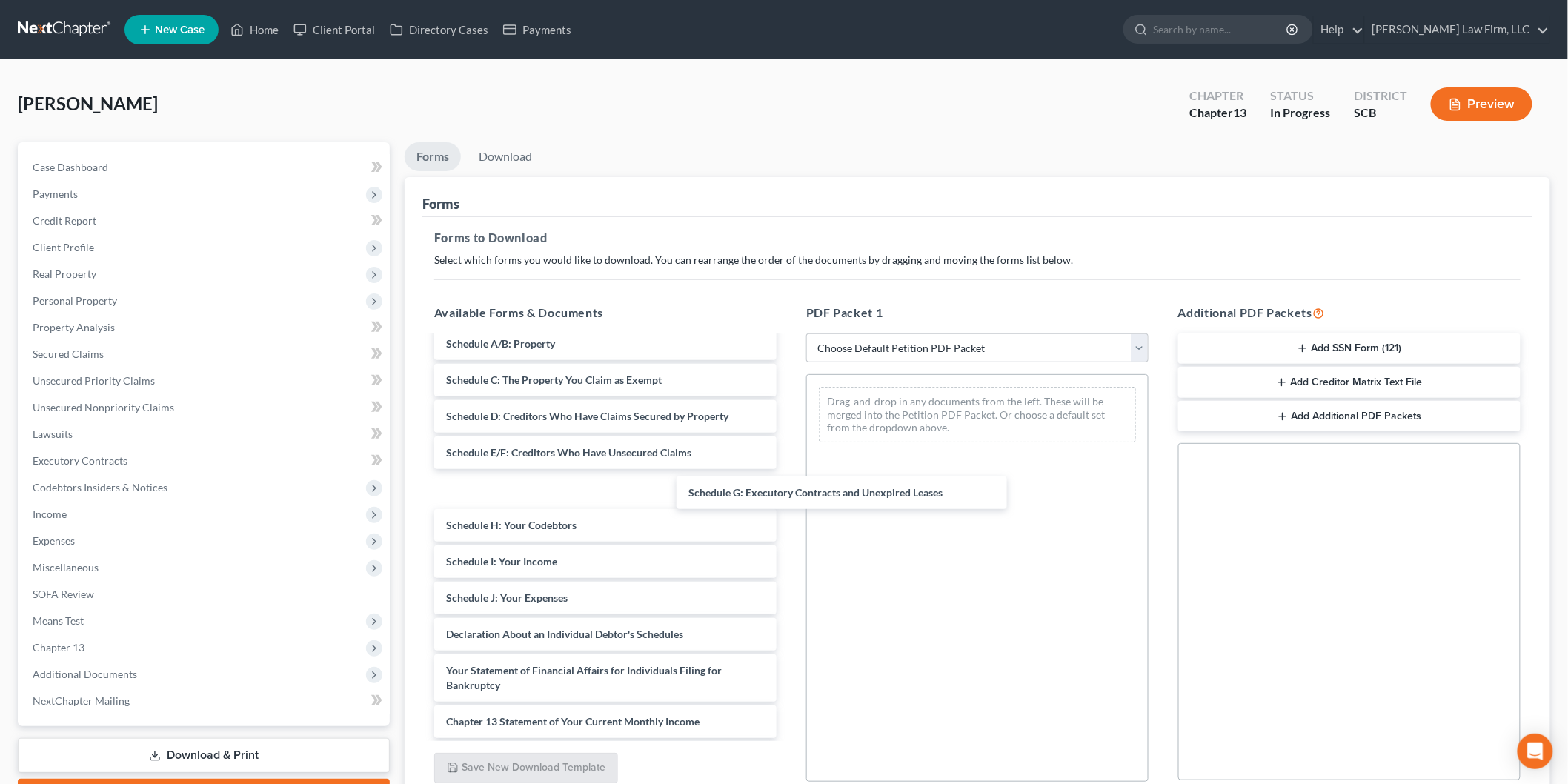
drag, startPoint x: 509, startPoint y: 488, endPoint x: 778, endPoint y: 480, distance: 269.1
click at [778, 484] on div "Schedule G: Executory Contracts and Unexpired Leases Voluntary Petition for Ind…" at bounding box center [605, 576] width 366 height 643
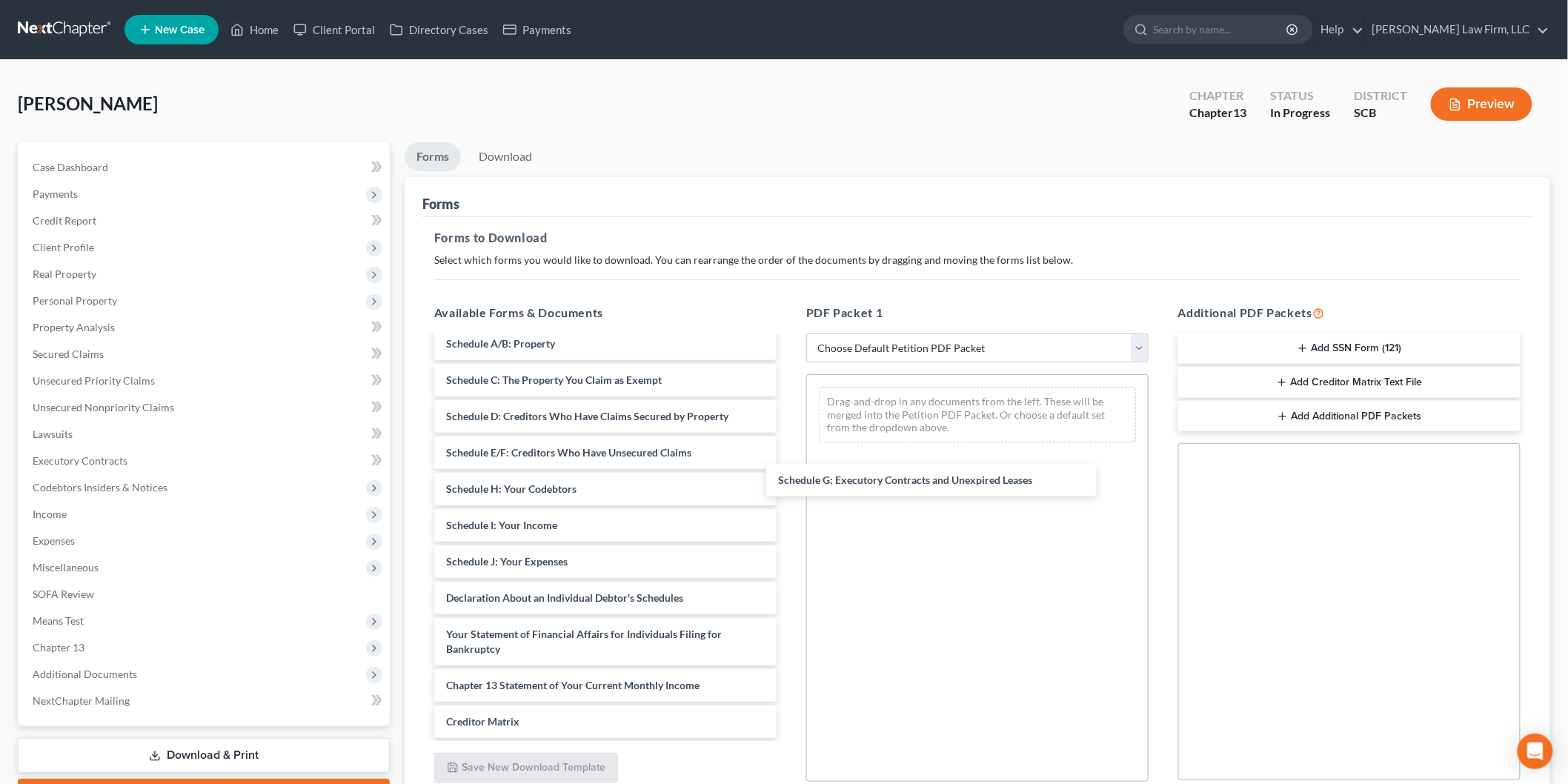
drag, startPoint x: 612, startPoint y: 473, endPoint x: 952, endPoint y: 457, distance: 340.4
click at [788, 463] on div "Schedule G: Executory Contracts and Unexpired Leases Voluntary Petition for Ind…" at bounding box center [605, 557] width 366 height 606
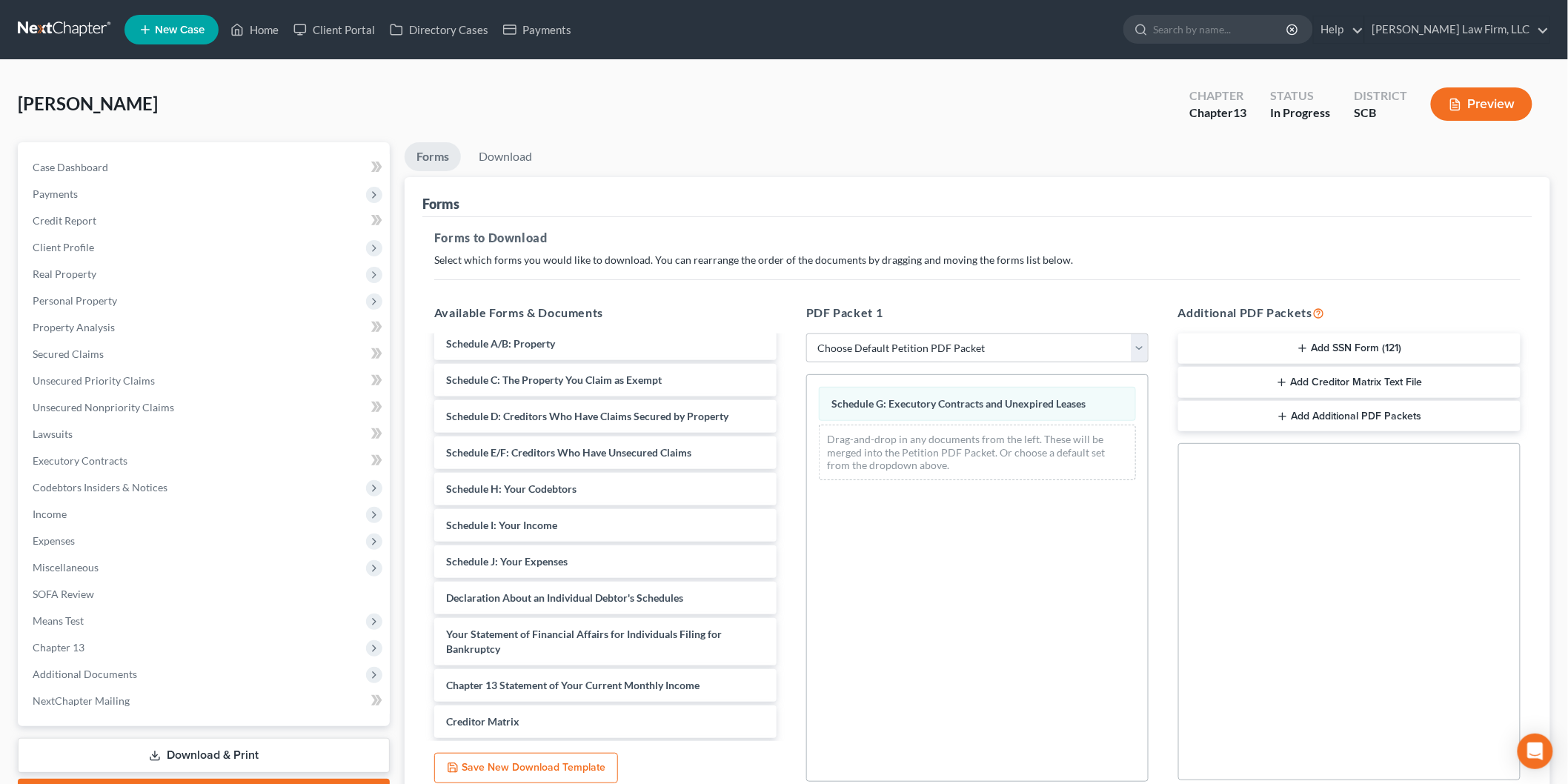
click at [1315, 339] on button "Add SSN Form (121)" at bounding box center [1350, 349] width 342 height 31
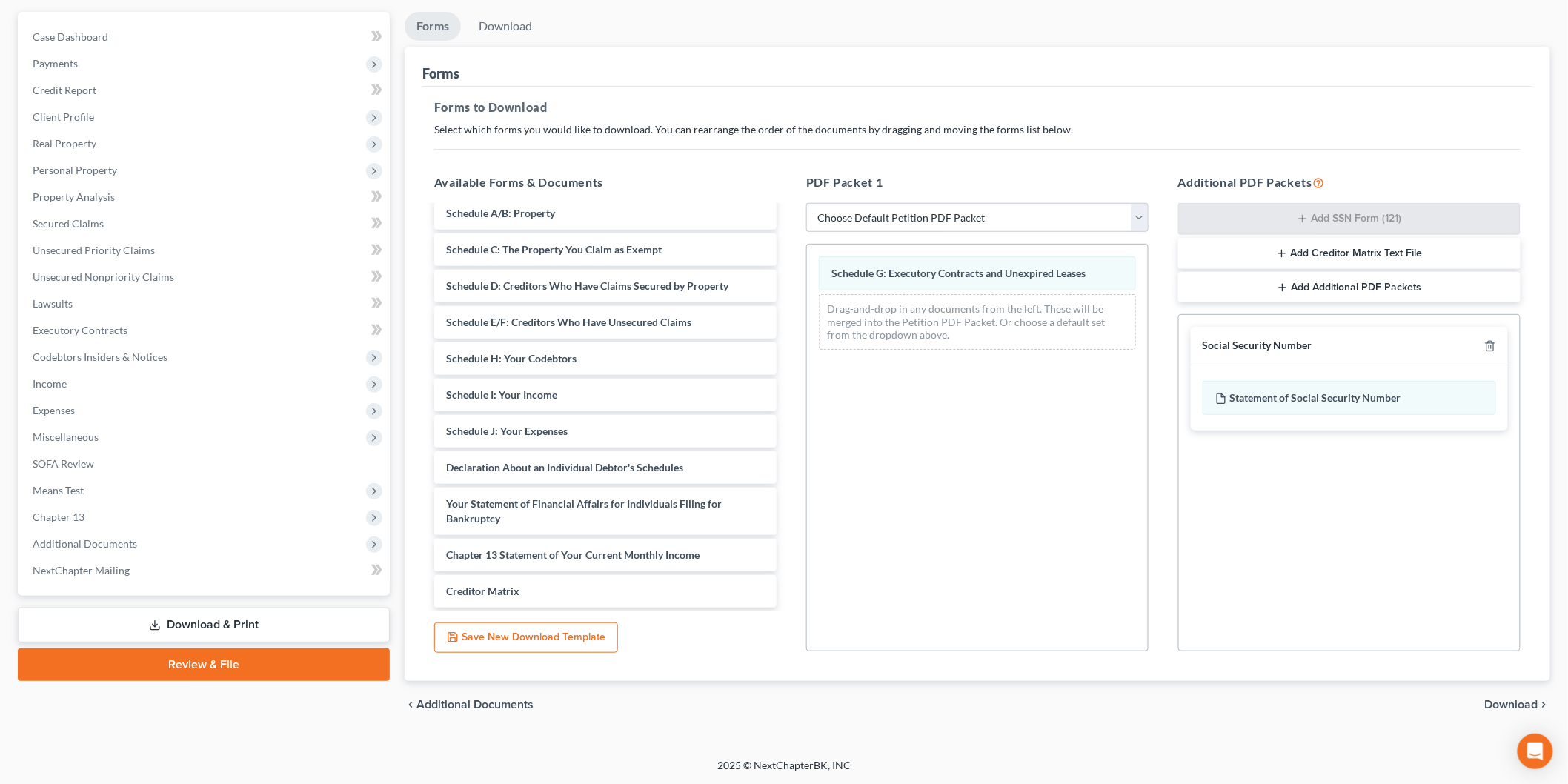
click at [1513, 704] on span "Download" at bounding box center [1512, 704] width 54 height 12
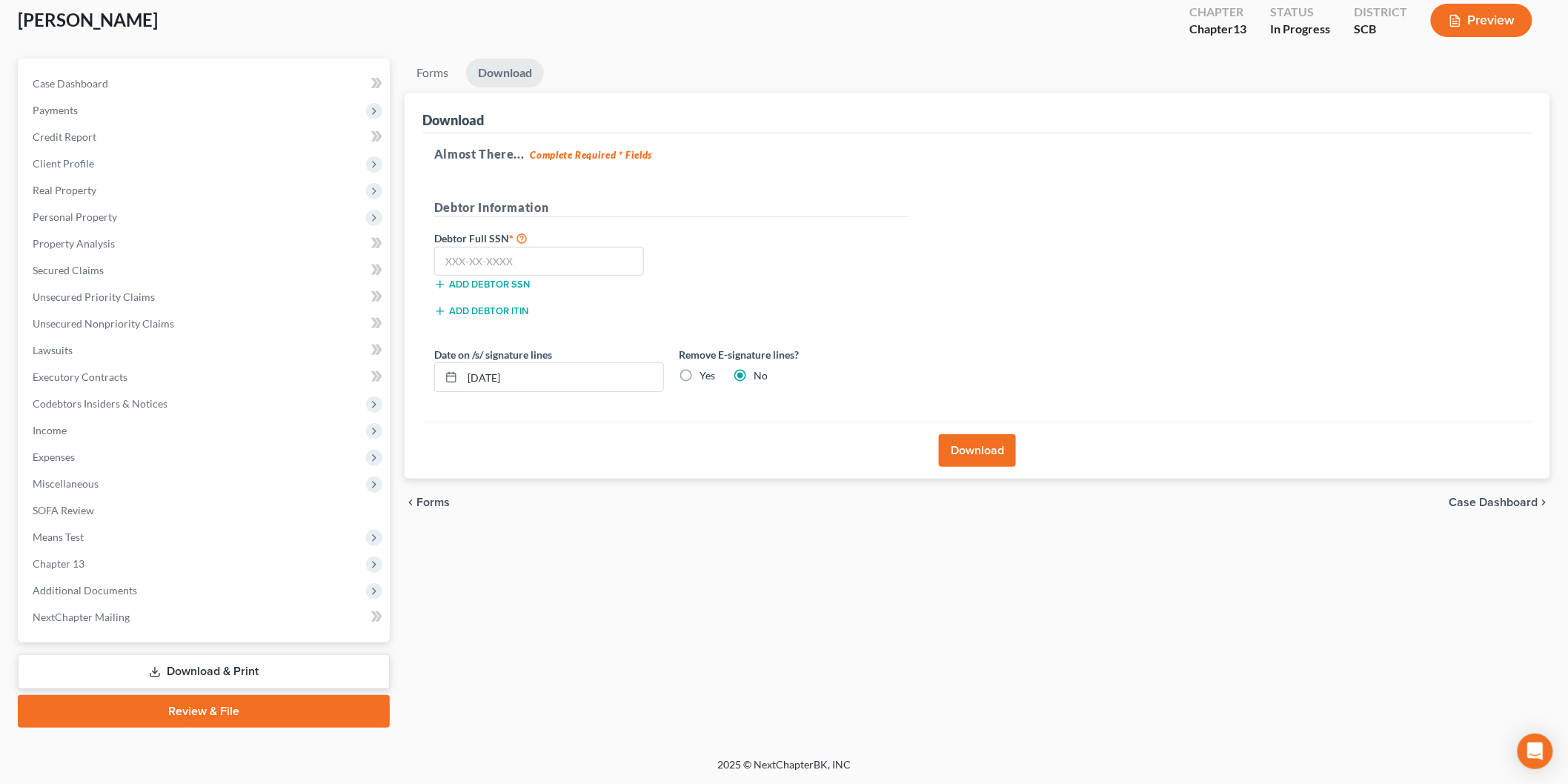
scroll to position [82, 0]
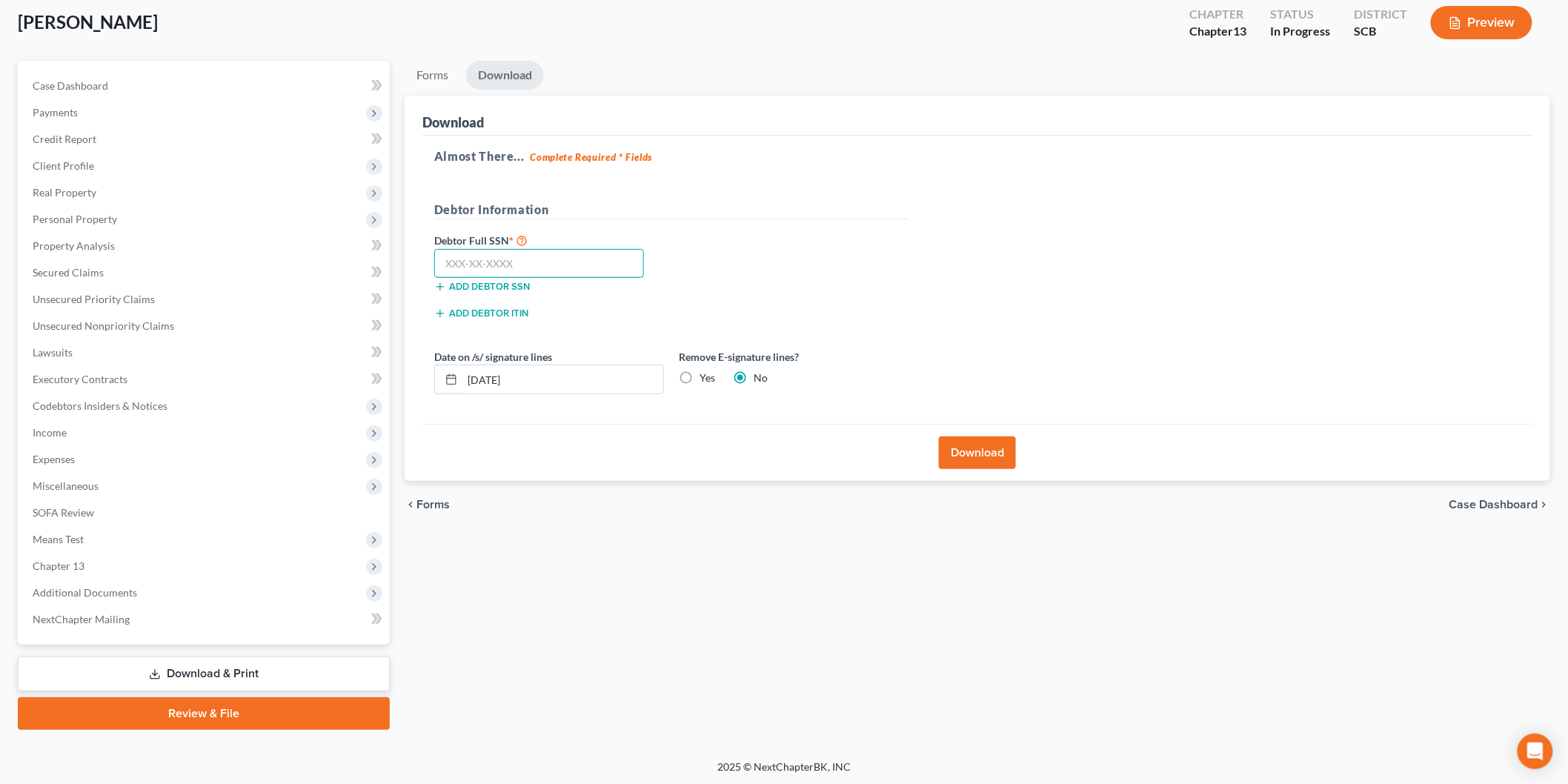
click at [494, 256] on input "text" at bounding box center [539, 264] width 210 height 30
type input "348-66-7103"
click at [700, 372] on label "Yes" at bounding box center [707, 378] width 16 height 15
click at [705, 372] on input "Yes" at bounding box center [710, 375] width 9 height 9
radio input "true"
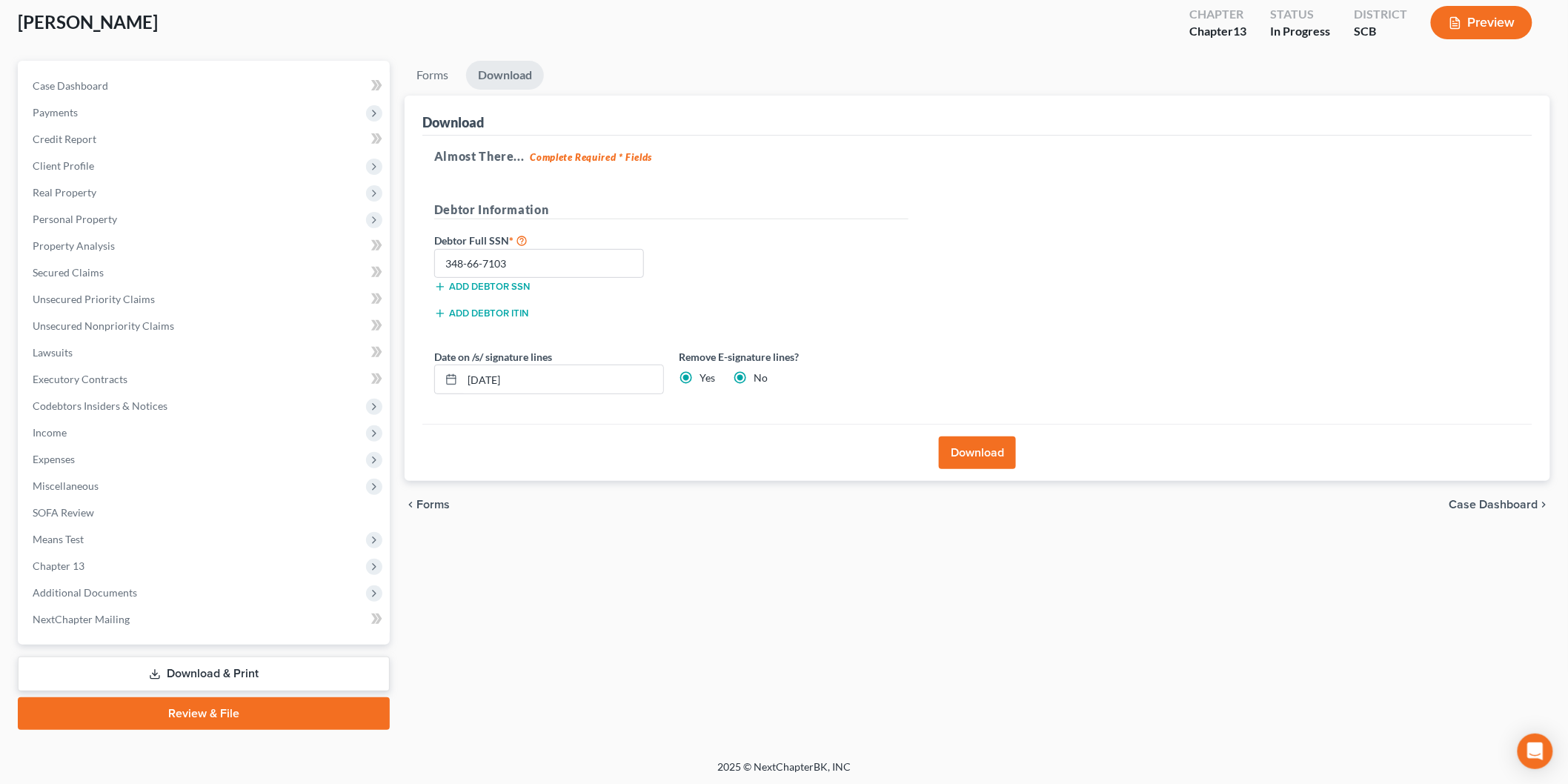
radio input "false"
drag, startPoint x: 394, startPoint y: 380, endPoint x: 371, endPoint y: 379, distance: 23.0
click at [376, 380] on div "Petition Navigation Case Dashboard Payments Invoices Payments Payments Credit R…" at bounding box center [784, 396] width 1547 height 669
click at [980, 441] on button "Download" at bounding box center [977, 452] width 77 height 33
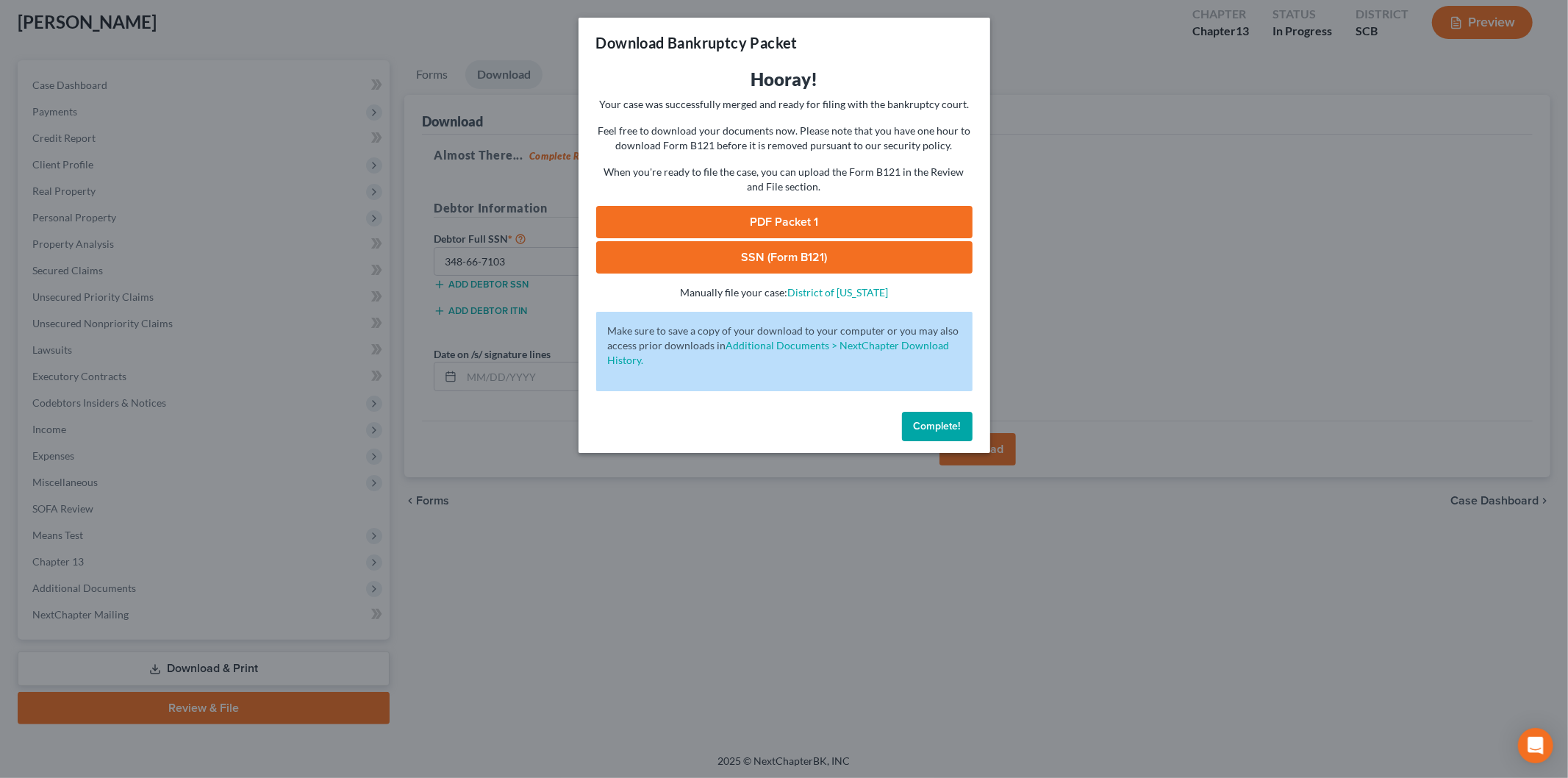
click at [733, 211] on link "PDF Packet 1" at bounding box center [784, 222] width 376 height 33
click at [712, 246] on link "SSN (Form B121)" at bounding box center [784, 257] width 376 height 33
drag, startPoint x: 959, startPoint y: 420, endPoint x: 905, endPoint y: 407, distance: 55.5
click at [959, 421] on span "Complete!" at bounding box center [937, 425] width 47 height 12
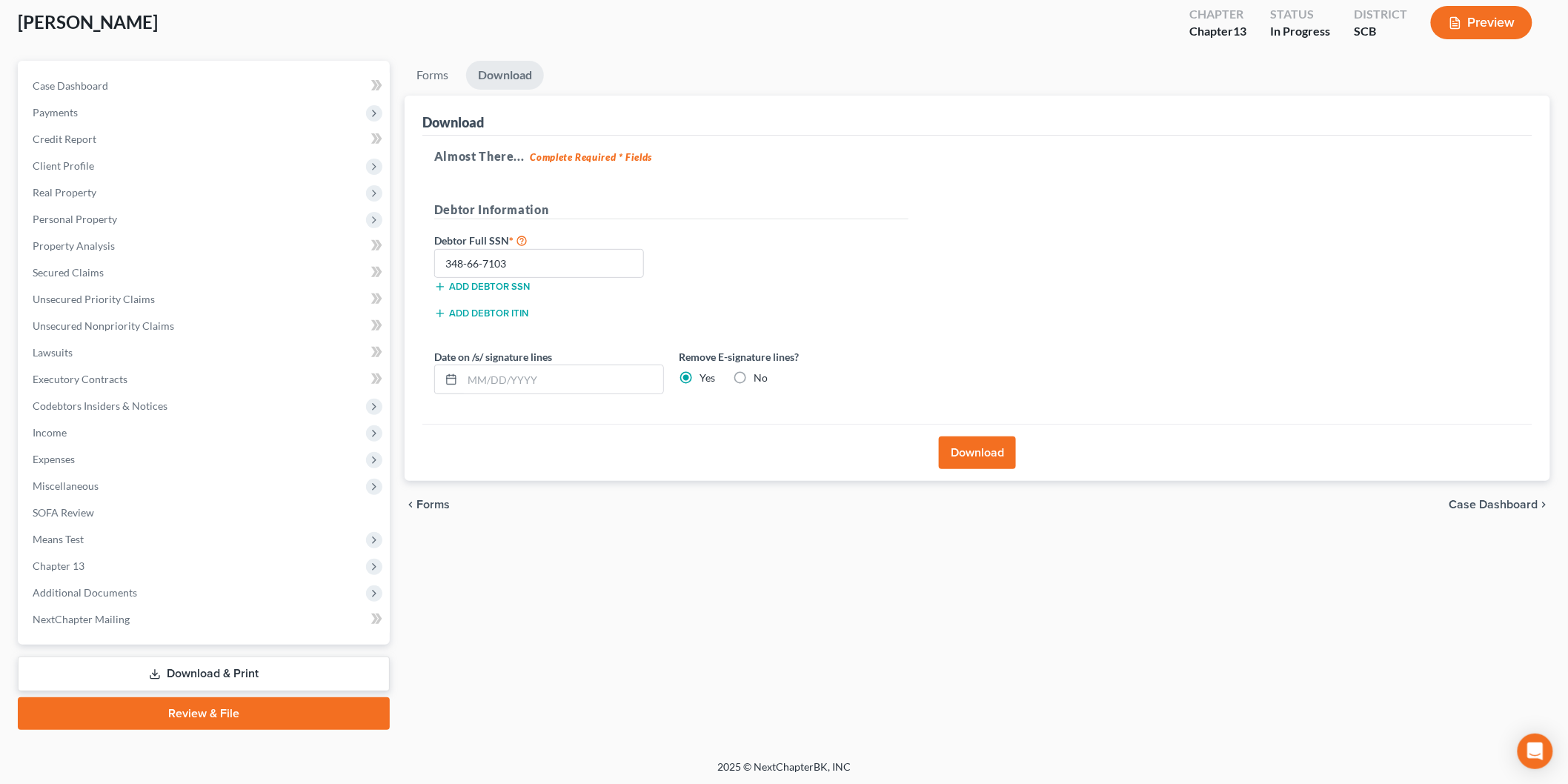
scroll to position [0, 0]
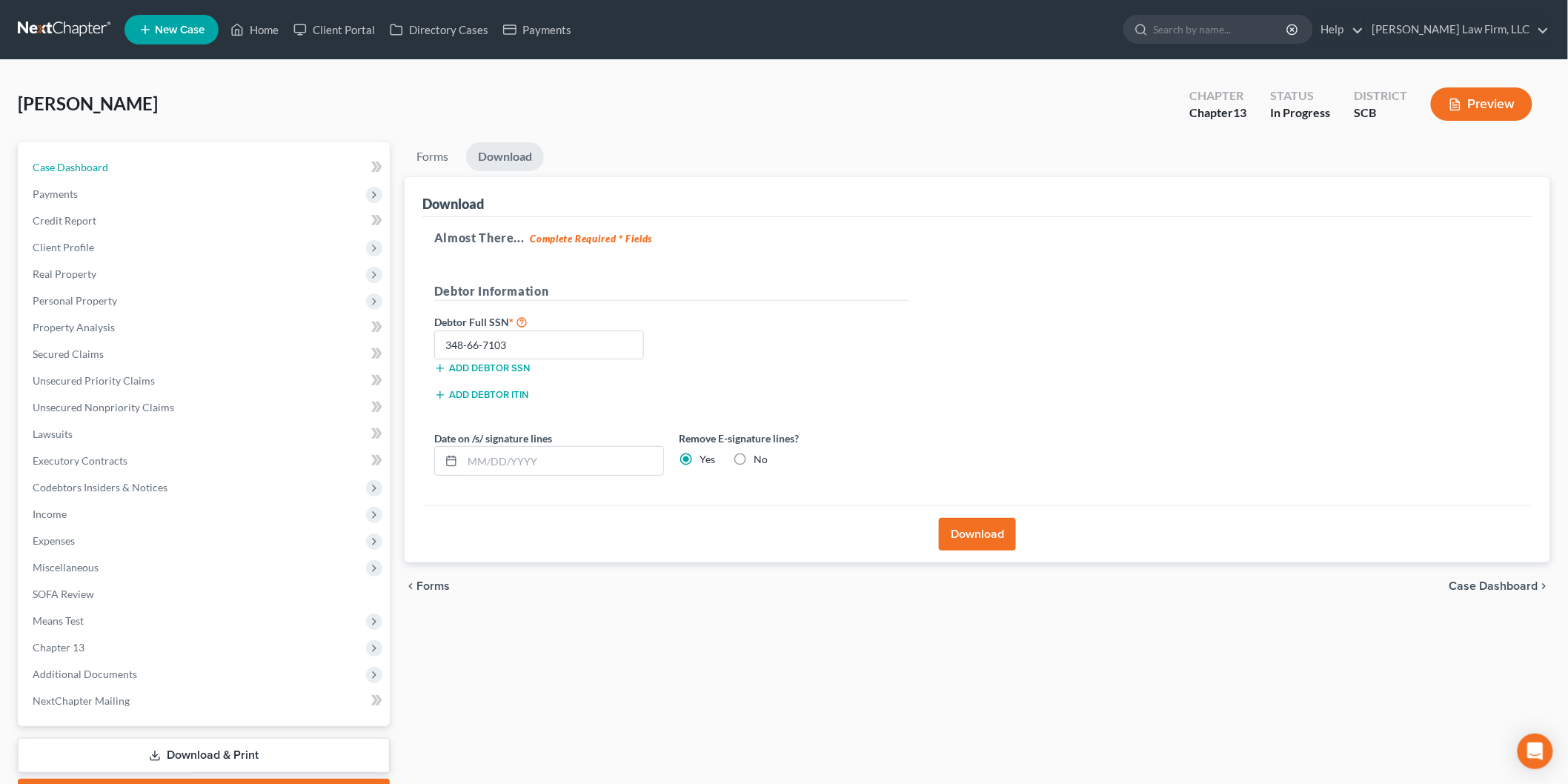
click at [157, 173] on link "Case Dashboard" at bounding box center [205, 167] width 369 height 26
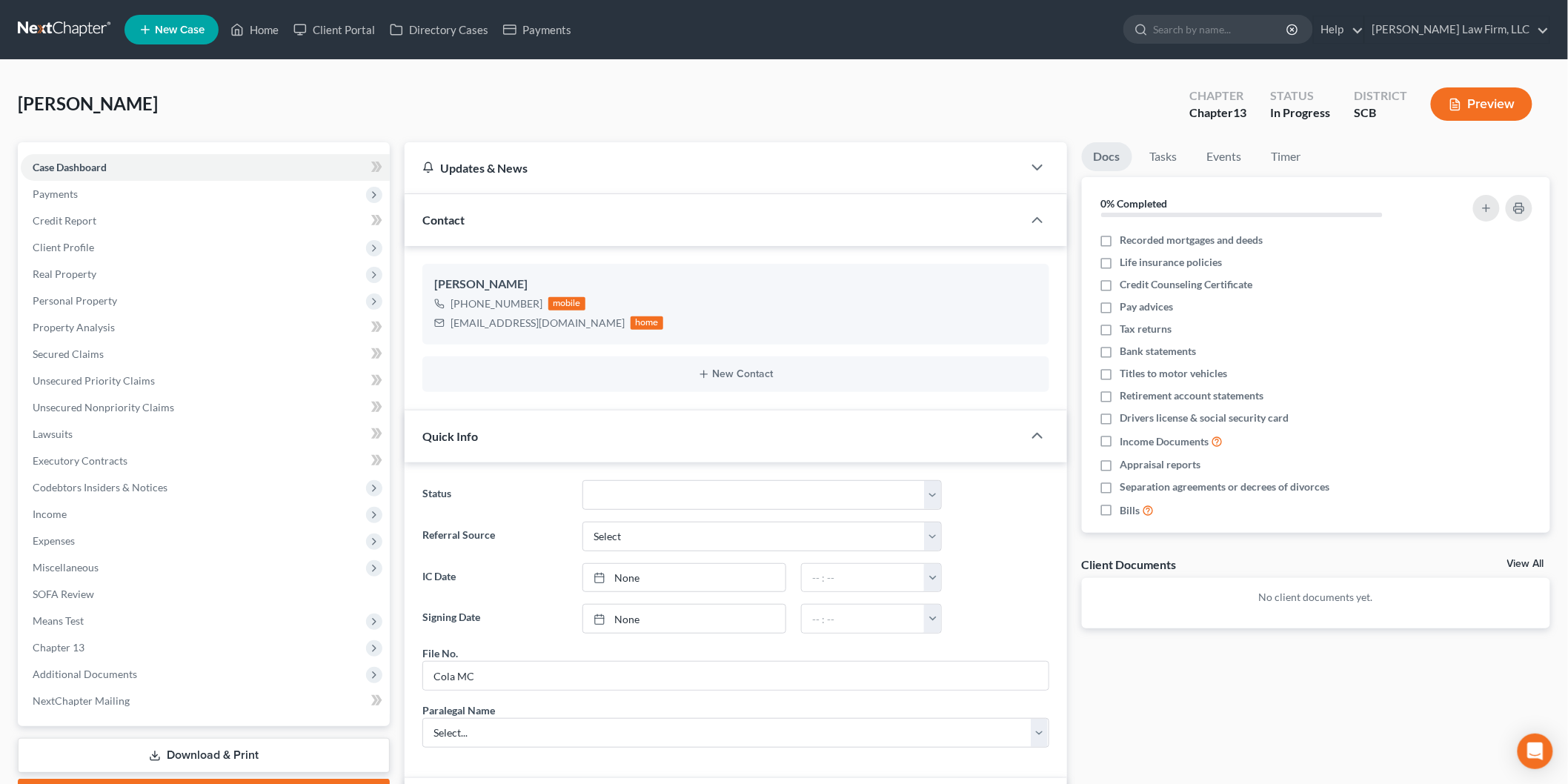
scroll to position [74, 0]
click at [277, 26] on link "Home" at bounding box center [254, 29] width 63 height 26
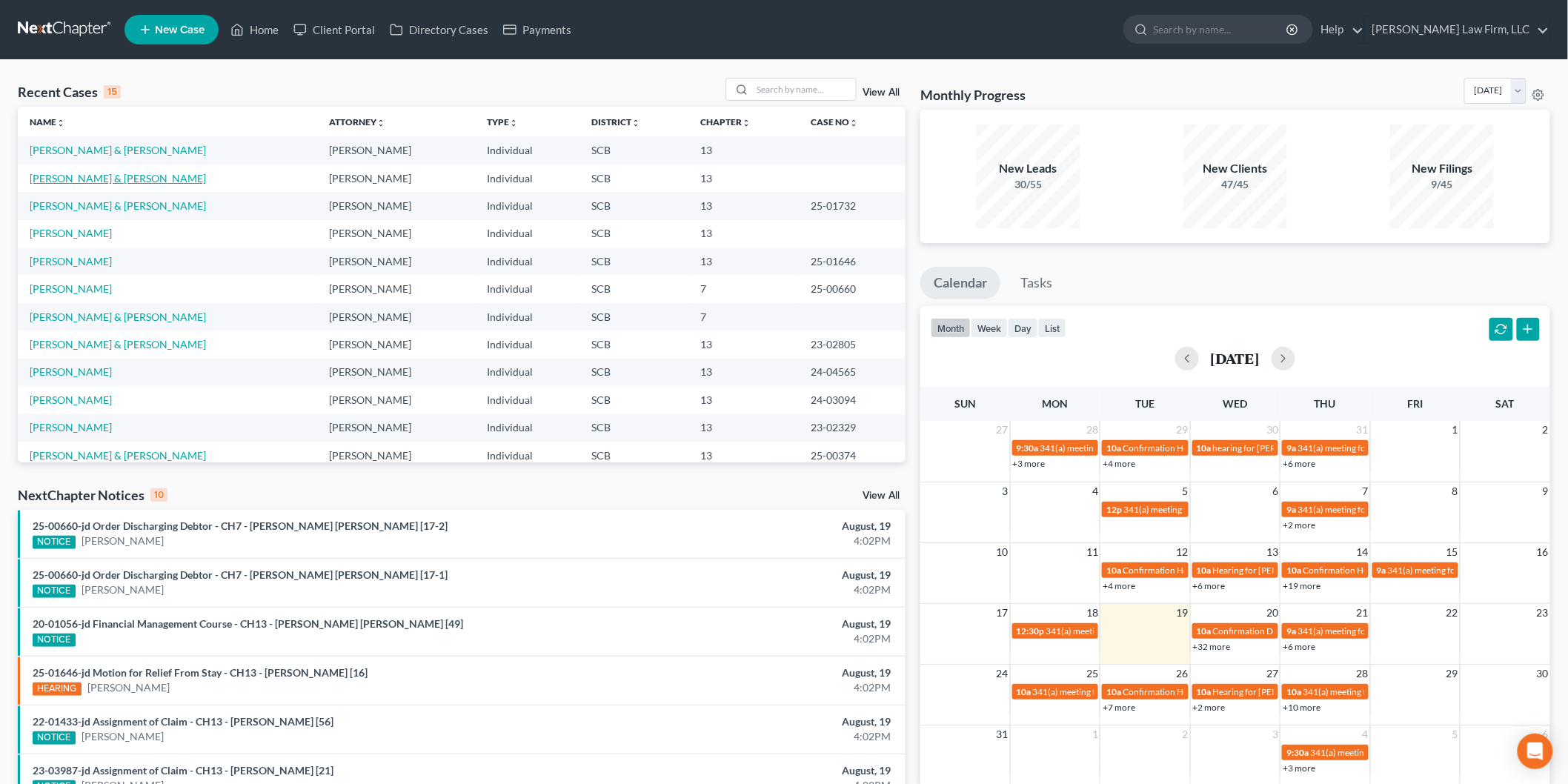
click at [89, 173] on link "[PERSON_NAME] & [PERSON_NAME]" at bounding box center [119, 178] width 177 height 12
select select "1"
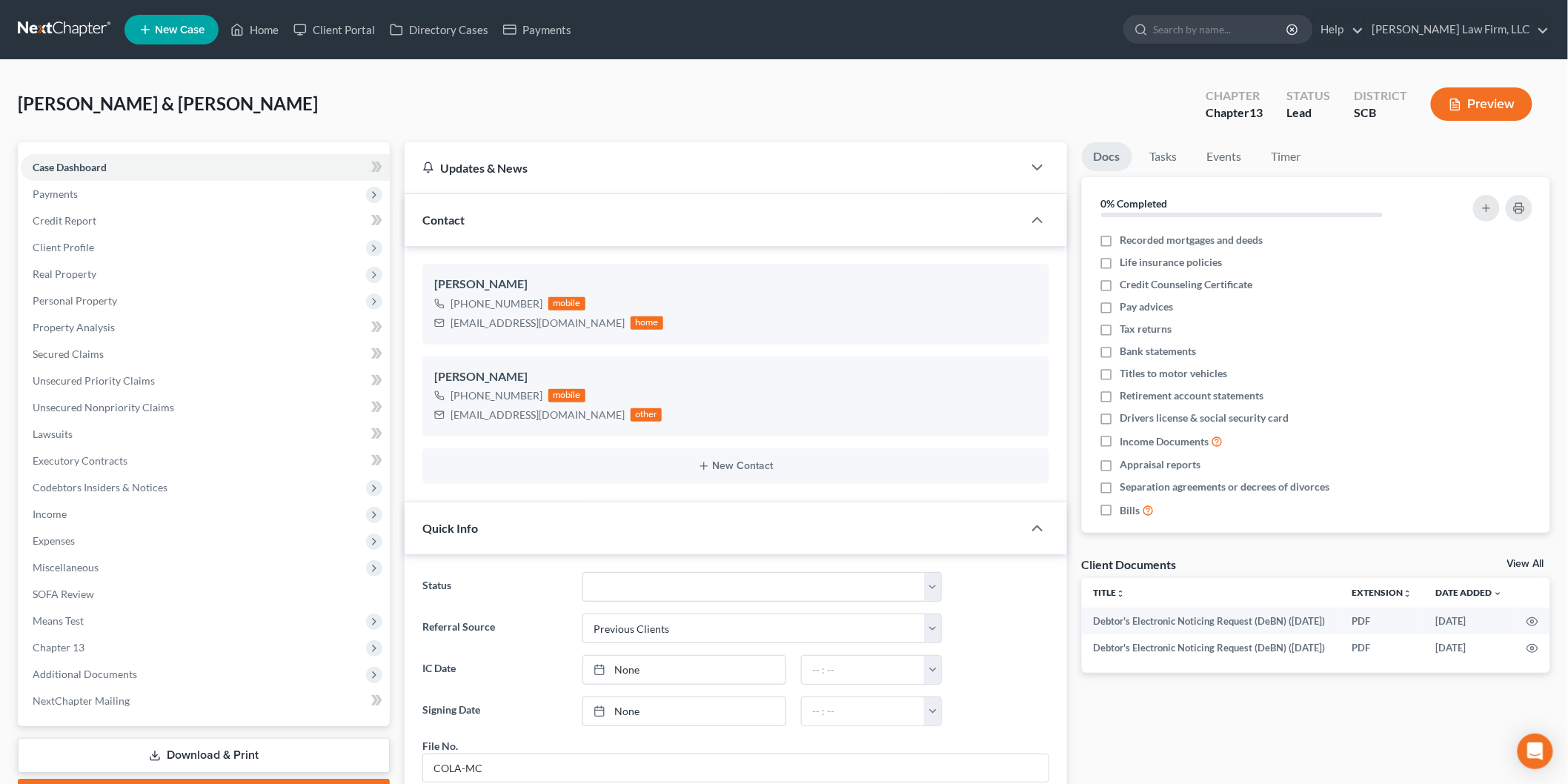
click at [76, 247] on span "Client Profile" at bounding box center [63, 246] width 61 height 12
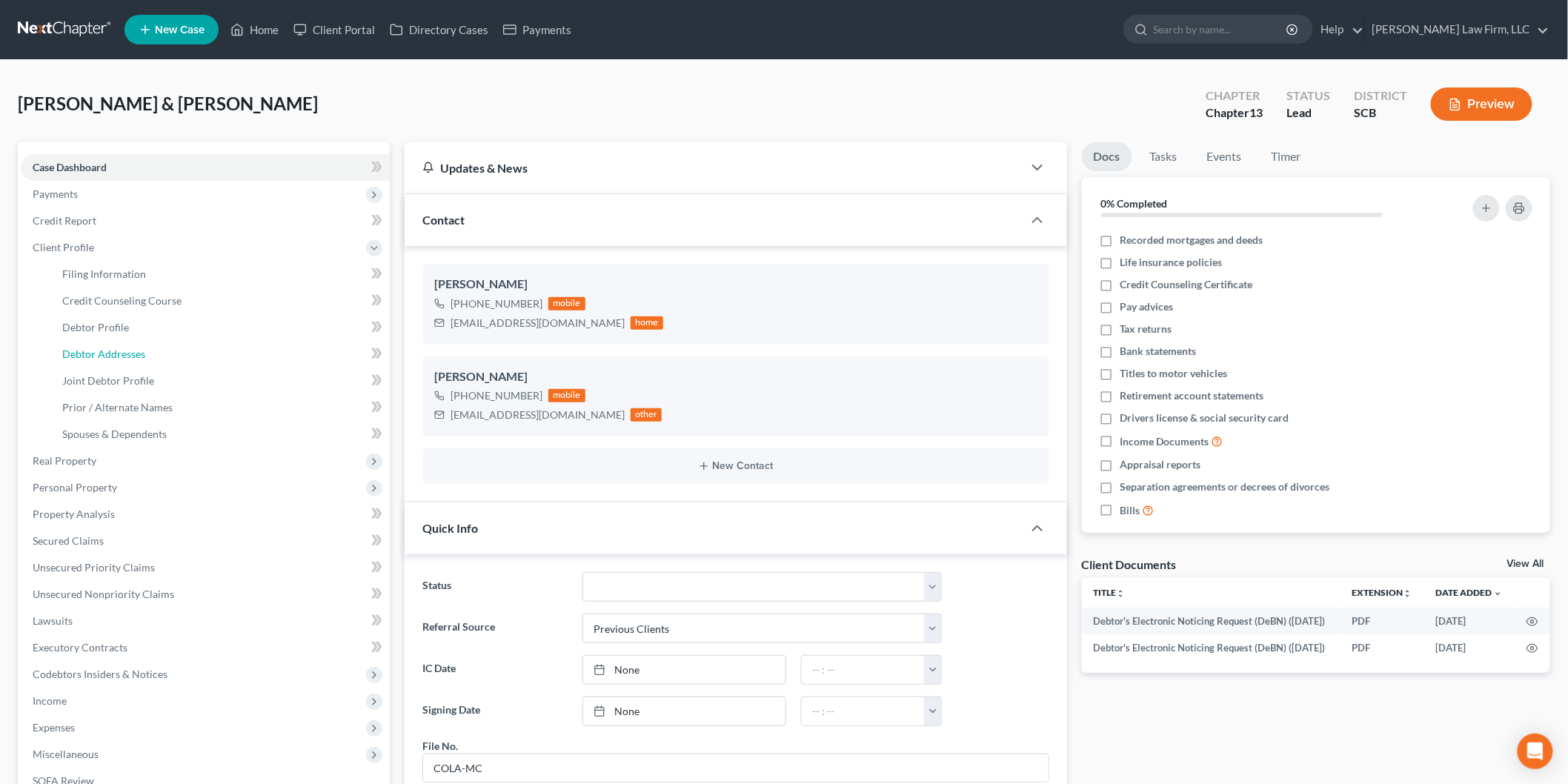
click at [124, 349] on span "Debtor Addresses" at bounding box center [103, 353] width 83 height 12
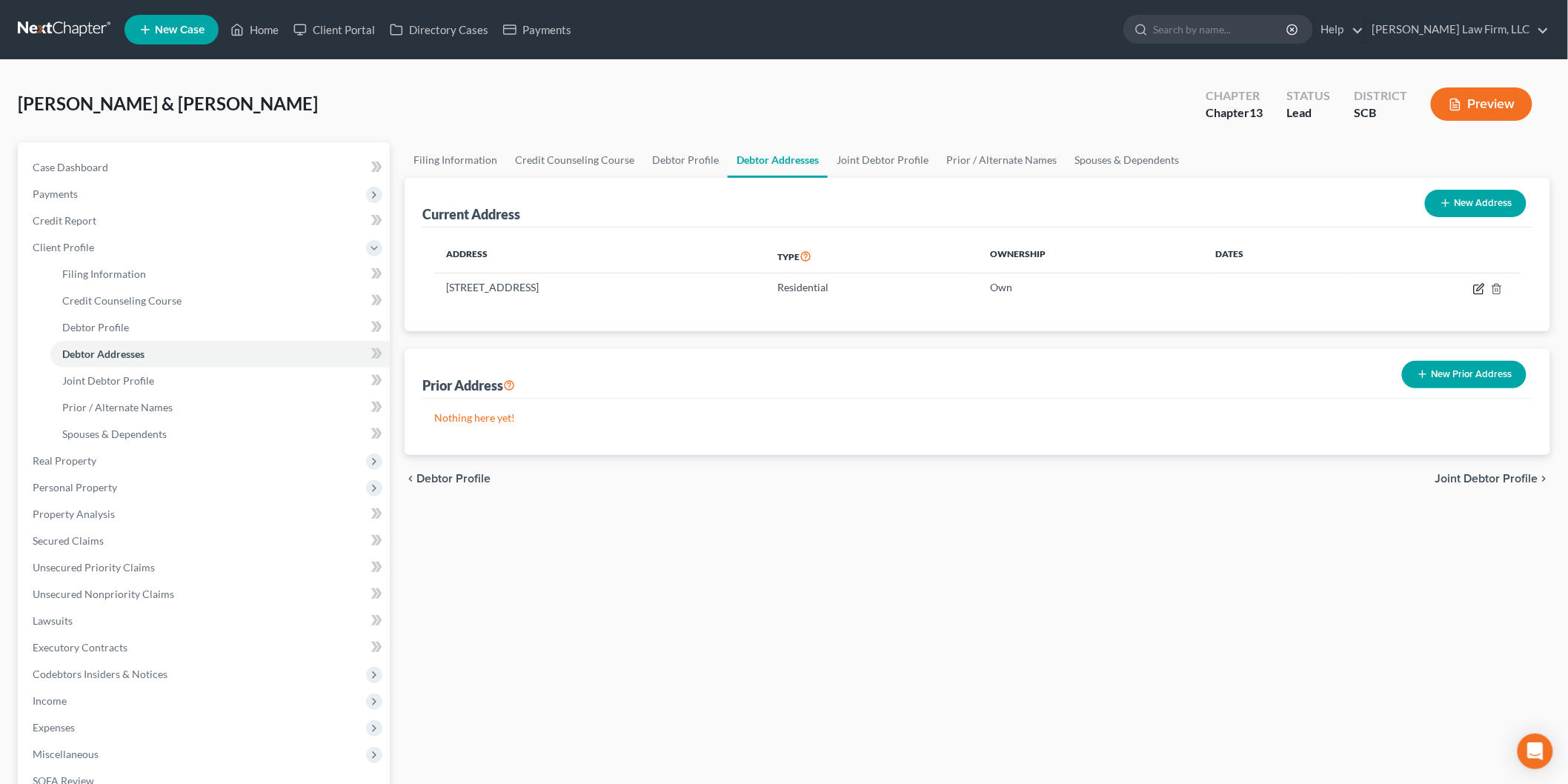
click at [1481, 285] on icon "button" at bounding box center [1480, 289] width 12 height 12
select select "42"
select select "0"
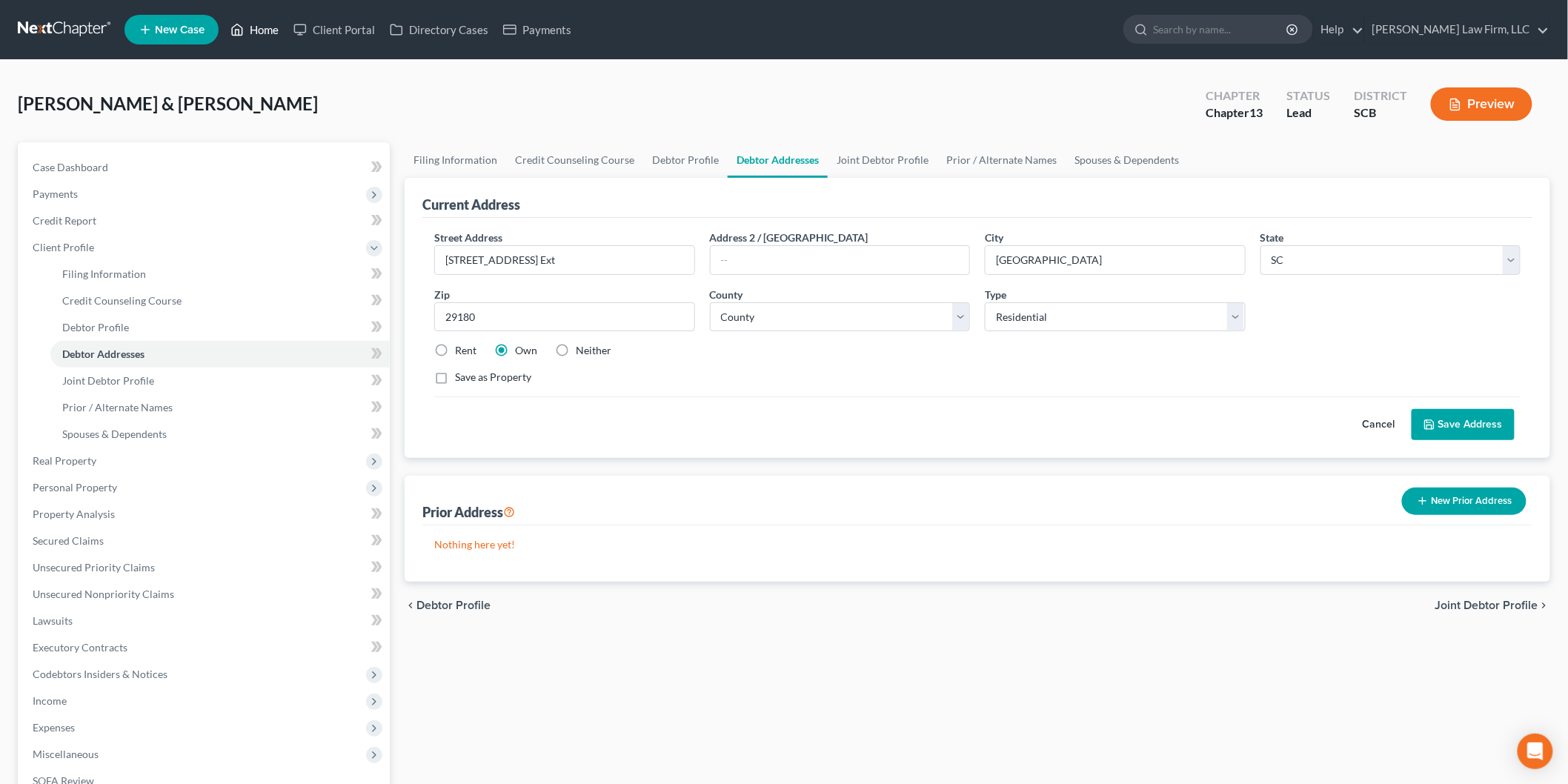
click at [257, 25] on link "Home" at bounding box center [254, 29] width 63 height 26
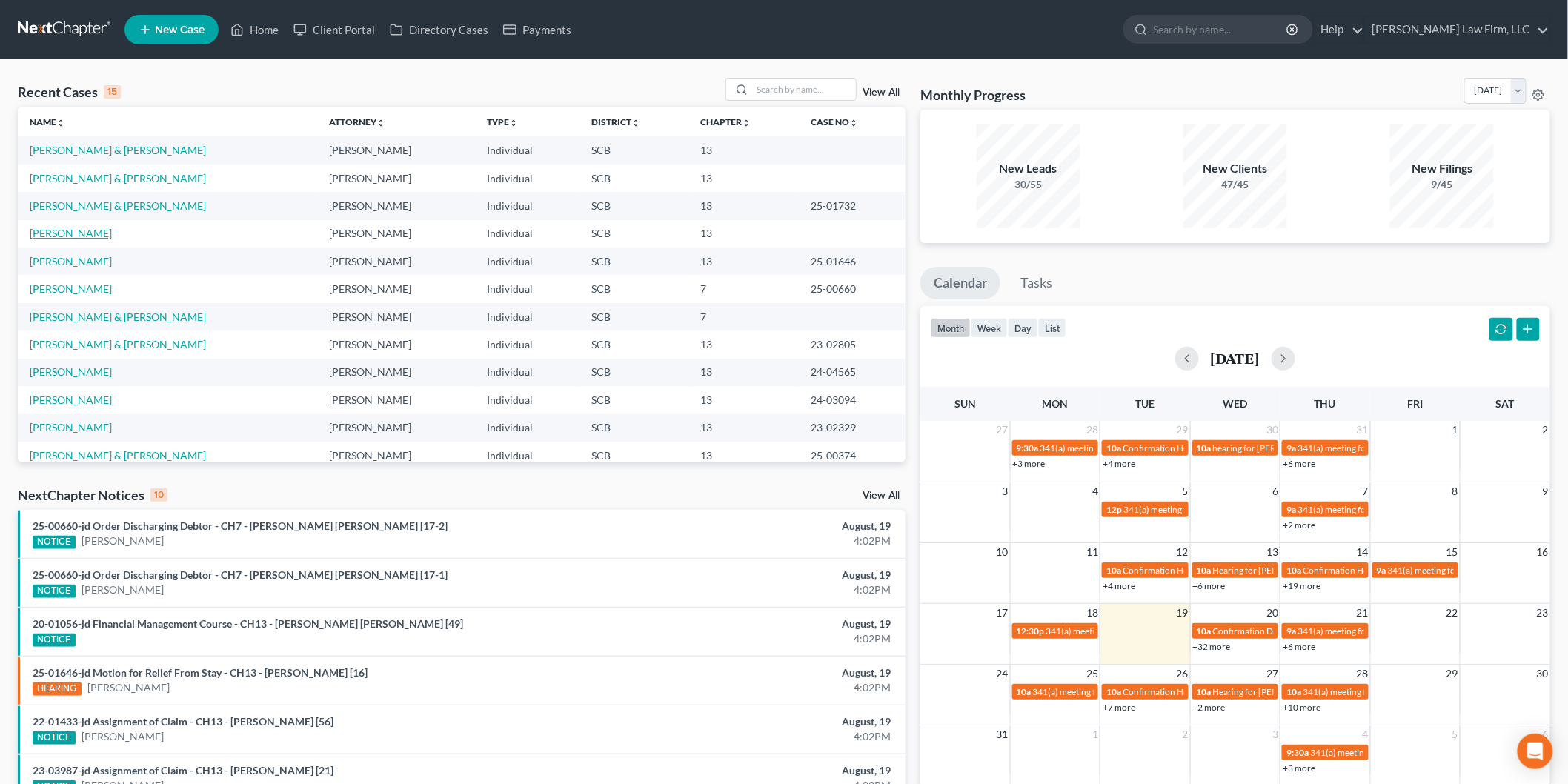
click at [65, 234] on link "[PERSON_NAME]" at bounding box center [71, 232] width 82 height 12
select select "3"
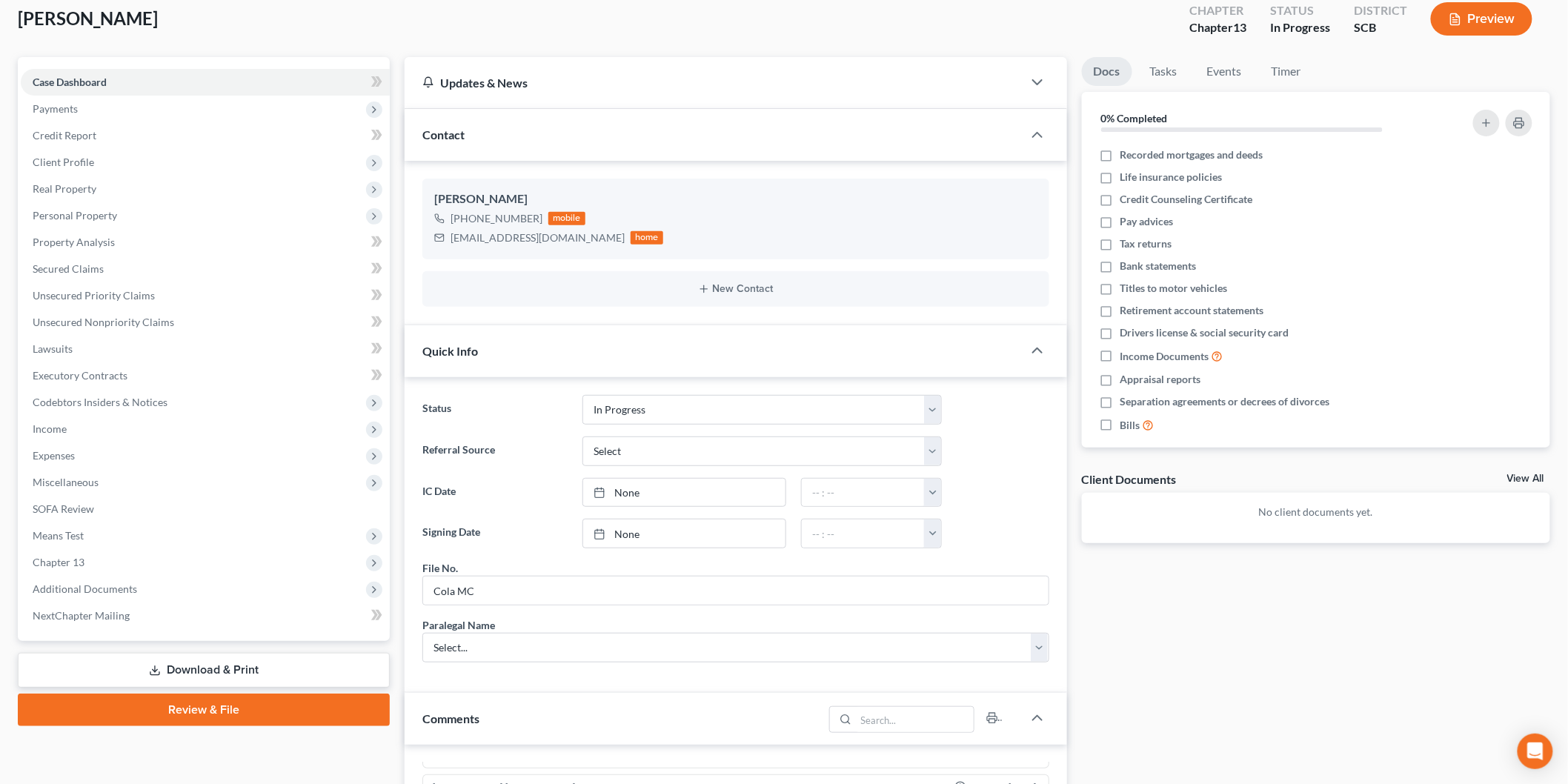
scroll to position [82, 0]
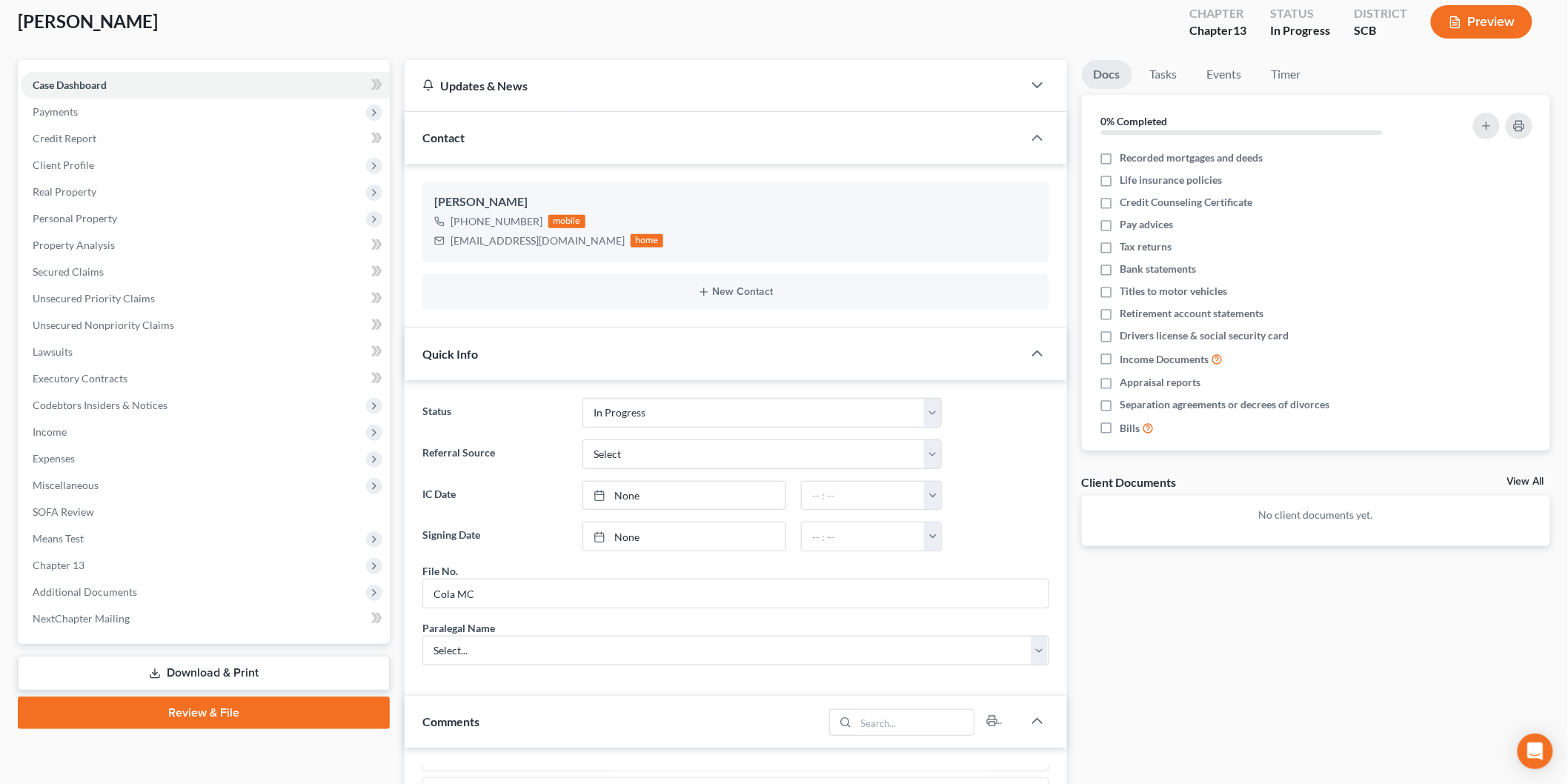
click at [219, 431] on span "Income" at bounding box center [205, 431] width 369 height 26
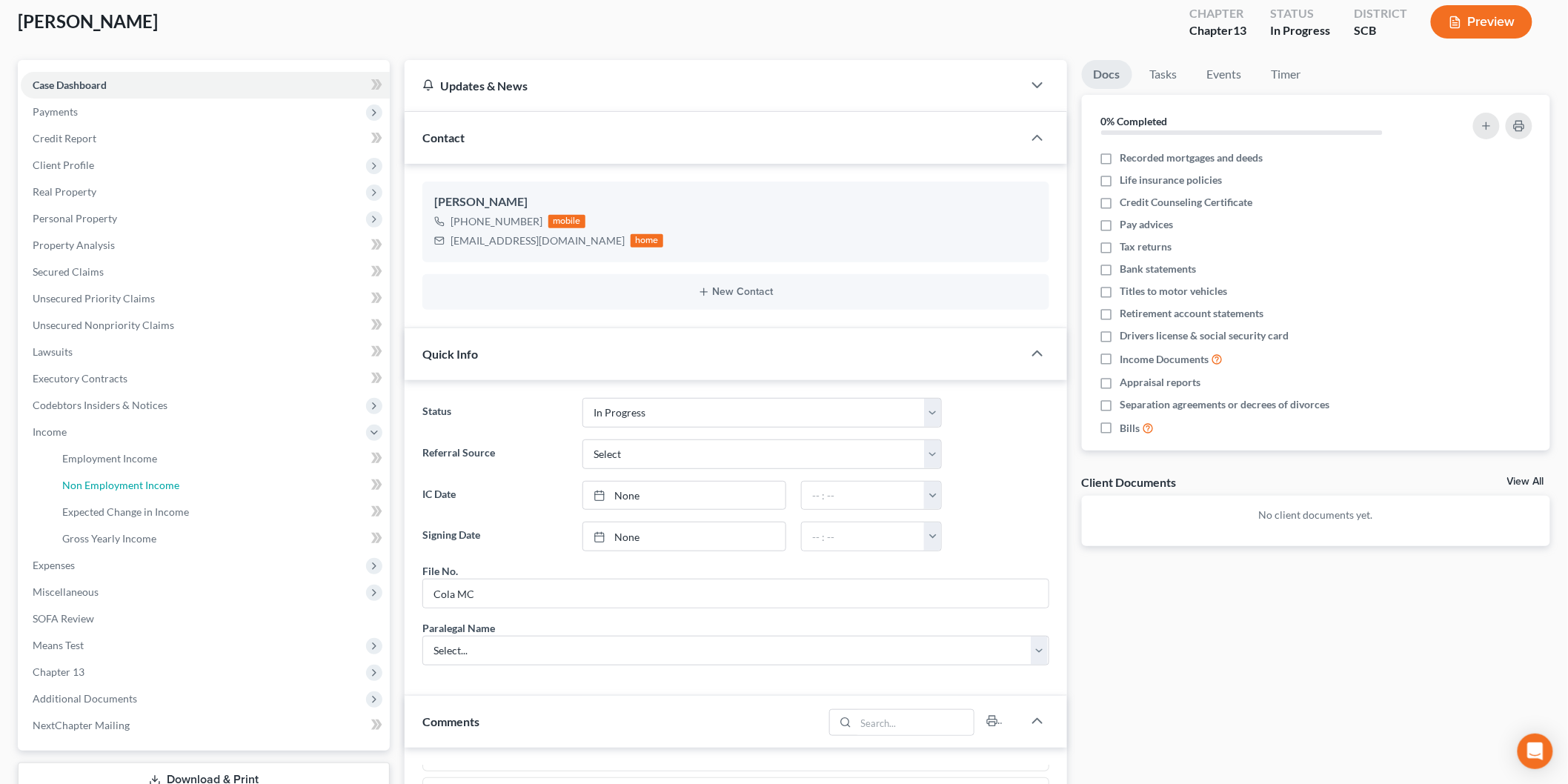
click at [193, 479] on link "Non Employment Income" at bounding box center [220, 485] width 340 height 26
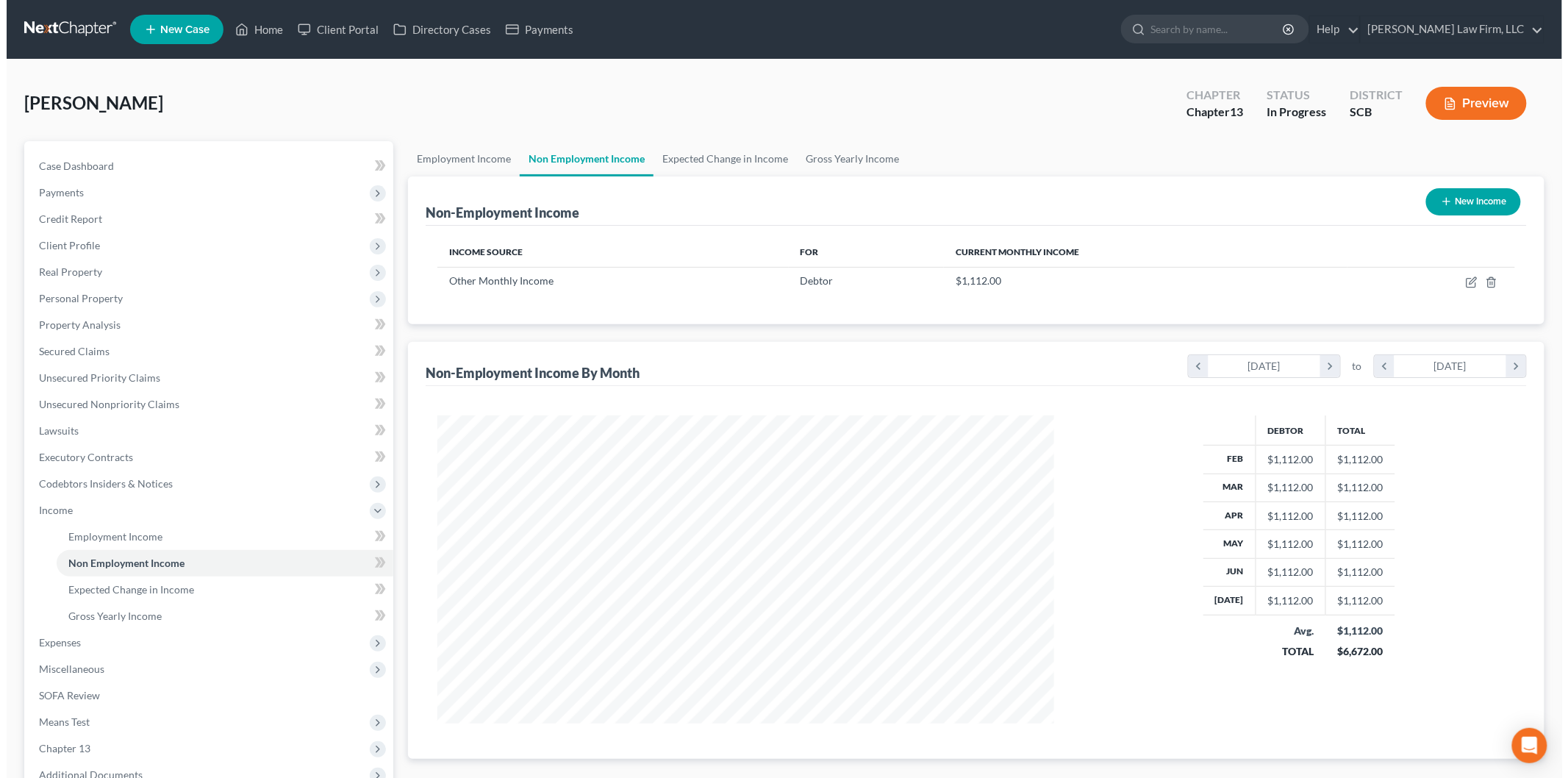
scroll to position [307, 645]
click at [1463, 285] on icon "button" at bounding box center [1464, 282] width 12 height 12
select select "13"
select select "0"
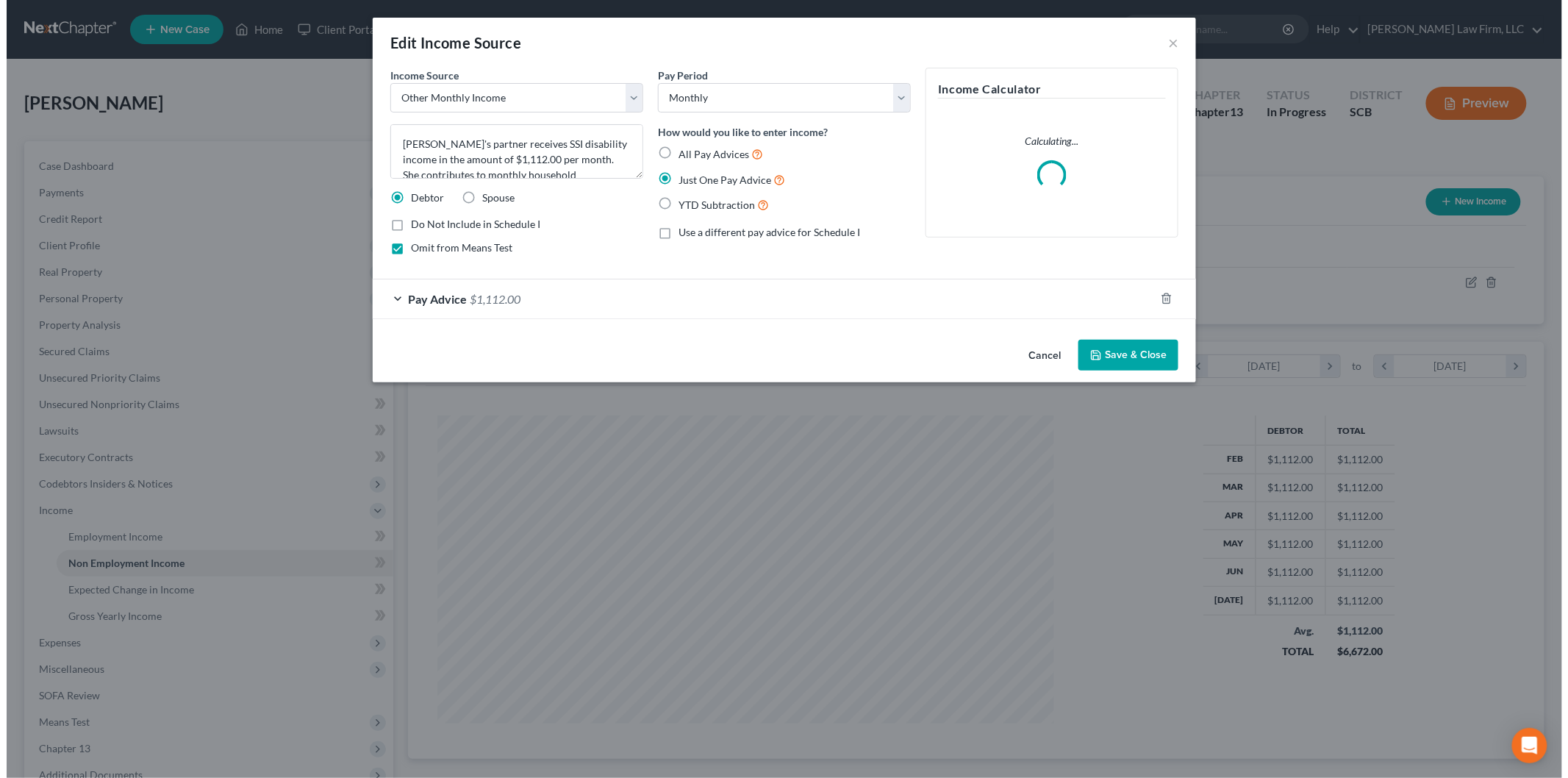
scroll to position [311, 651]
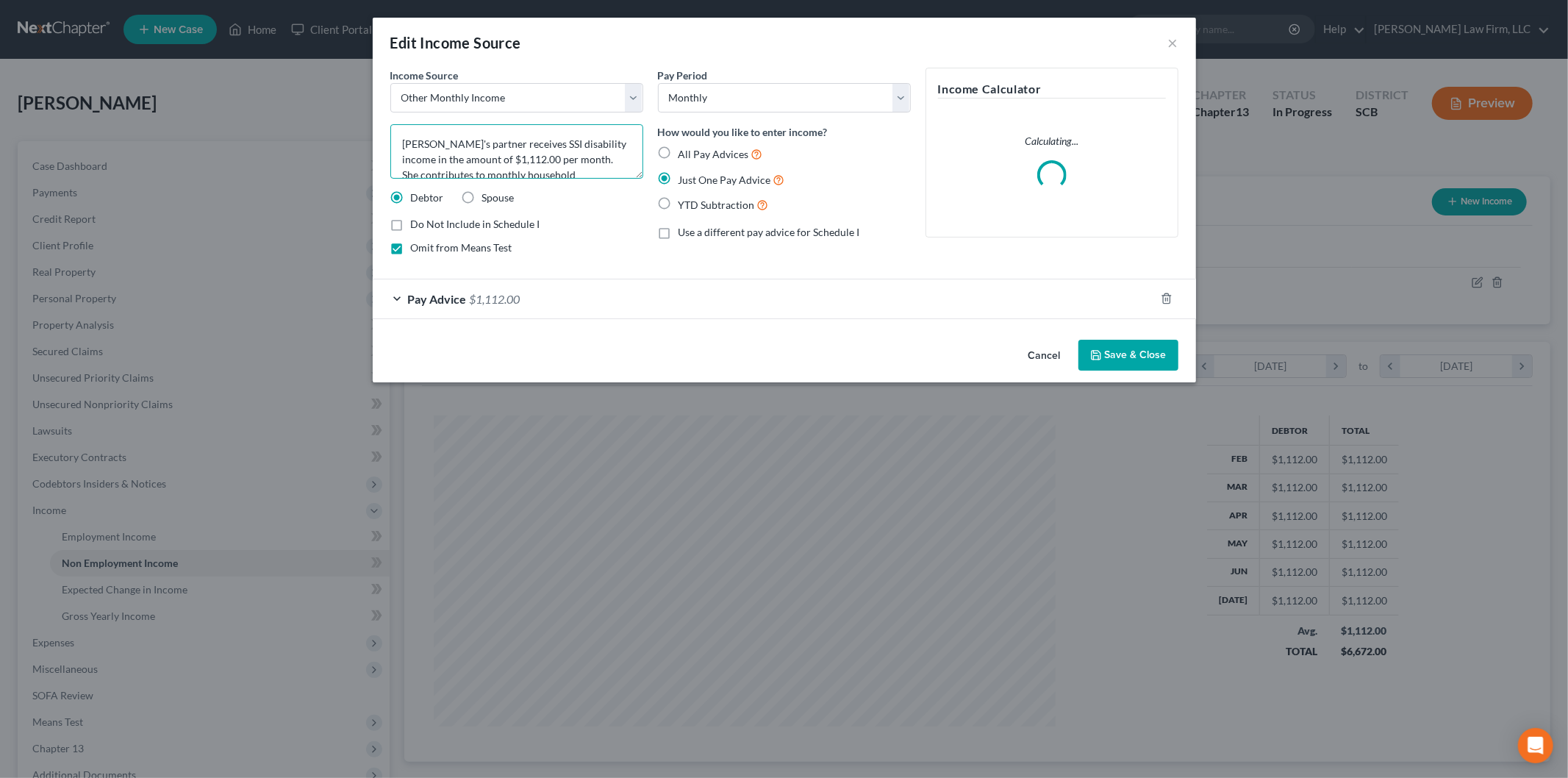
click at [446, 143] on textarea "Debtor's partner receives SSI disability income in the amount of $1,112.00 per …" at bounding box center [516, 151] width 253 height 54
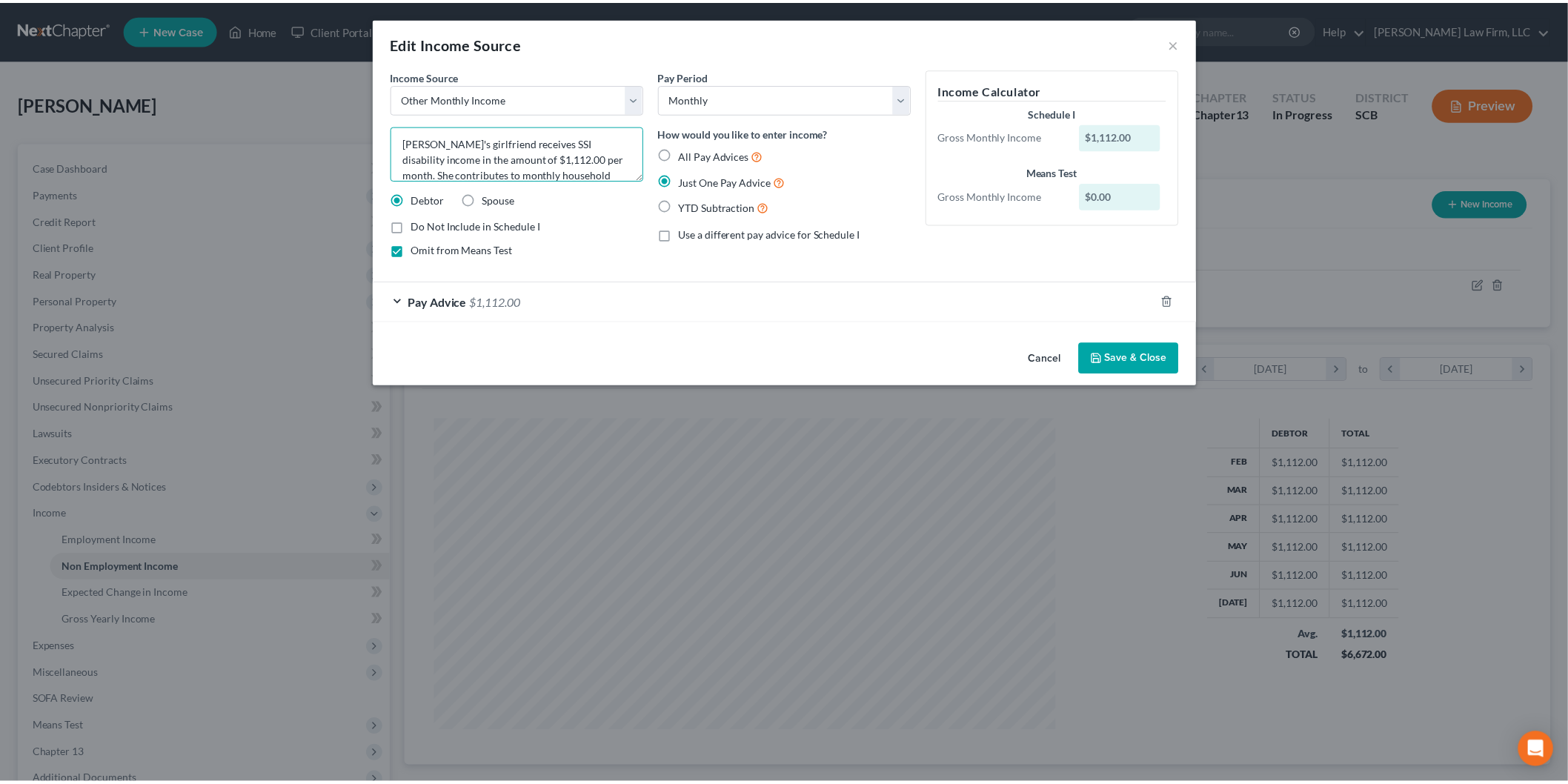
scroll to position [18, 0]
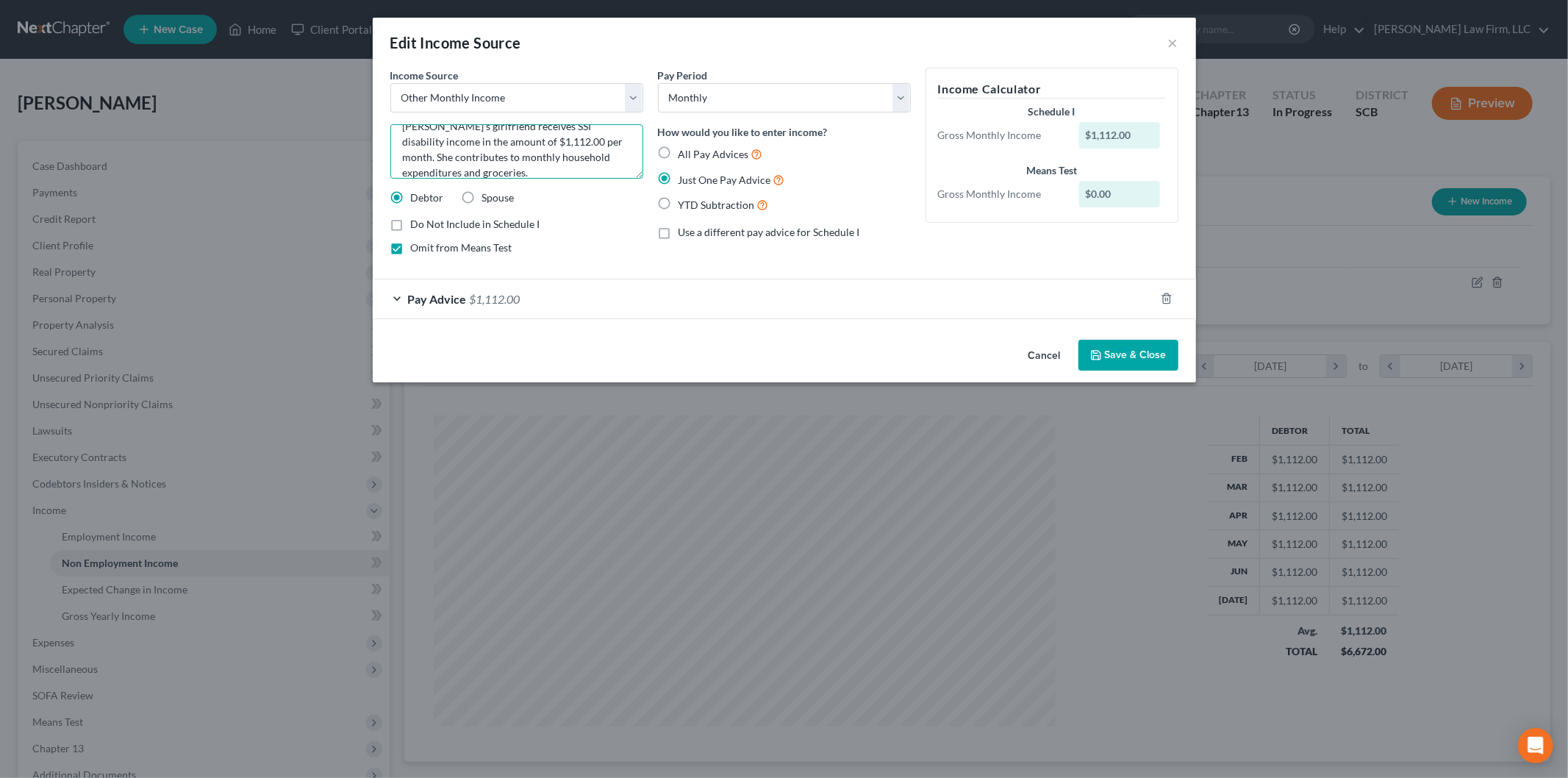
type textarea "Debtor's girlfriend receives SSI disability income in the amount of $1,112.00 p…"
click at [1122, 352] on button "Save & Close" at bounding box center [1128, 354] width 100 height 31
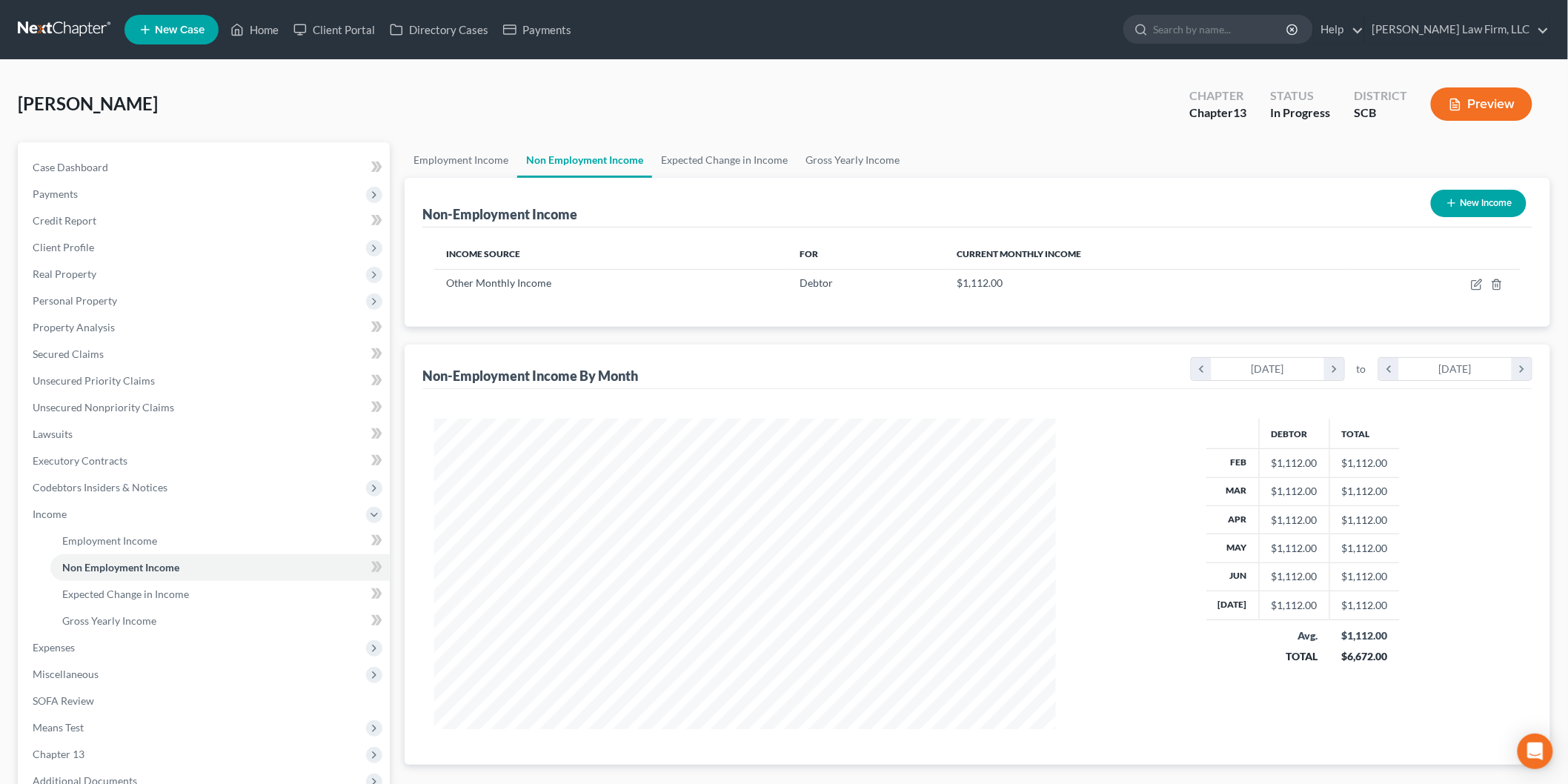
scroll to position [740462, 740565]
click at [185, 588] on span "Expected Change in Income" at bounding box center [125, 593] width 127 height 12
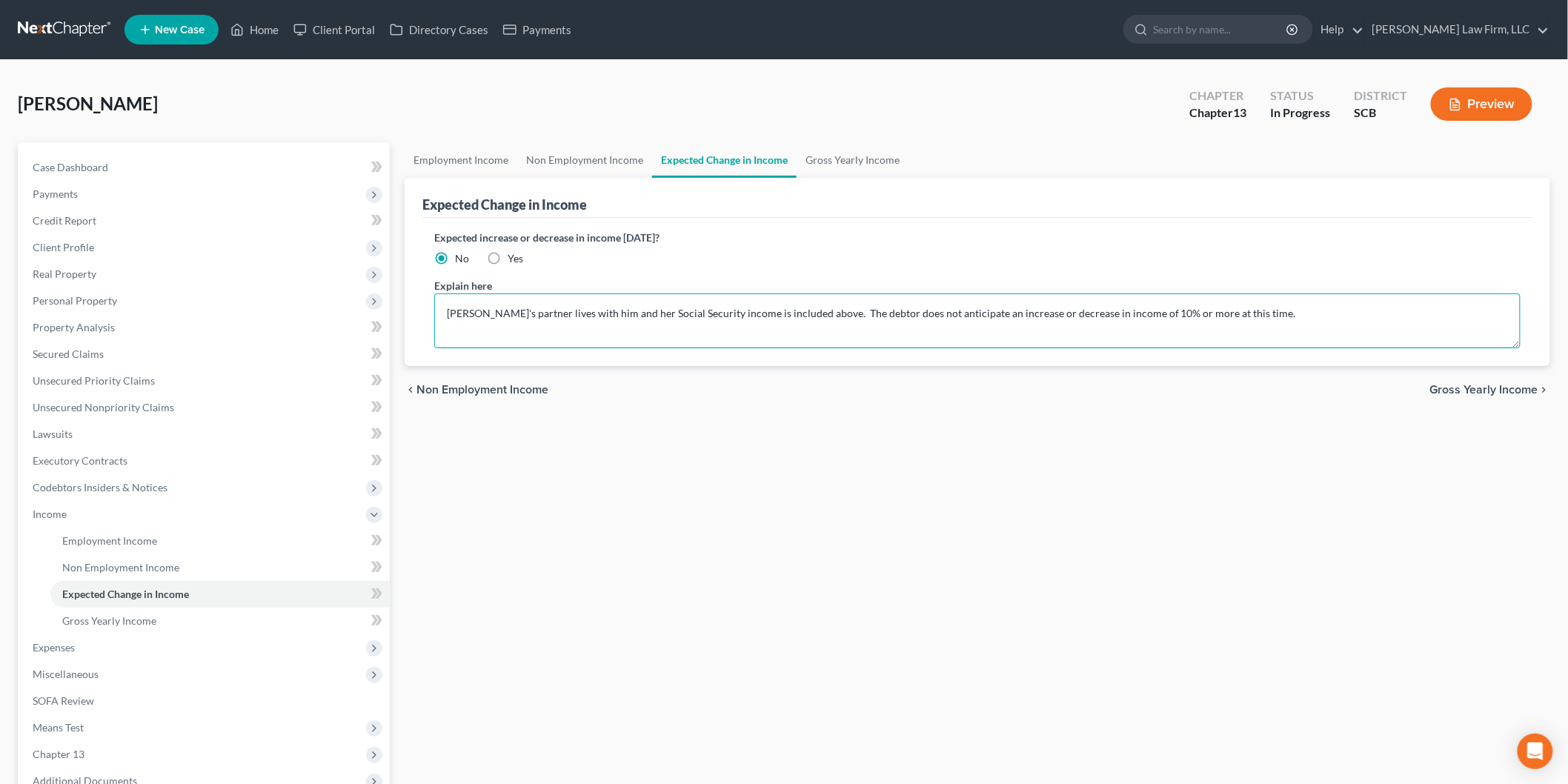
click at [488, 316] on textarea "Debtor's partner lives with him and her Social Security income is included abov…" at bounding box center [977, 321] width 1086 height 55
click at [701, 315] on textarea "Debtor's girlfriend lives with him and her Social Security income is included a…" at bounding box center [977, 321] width 1086 height 55
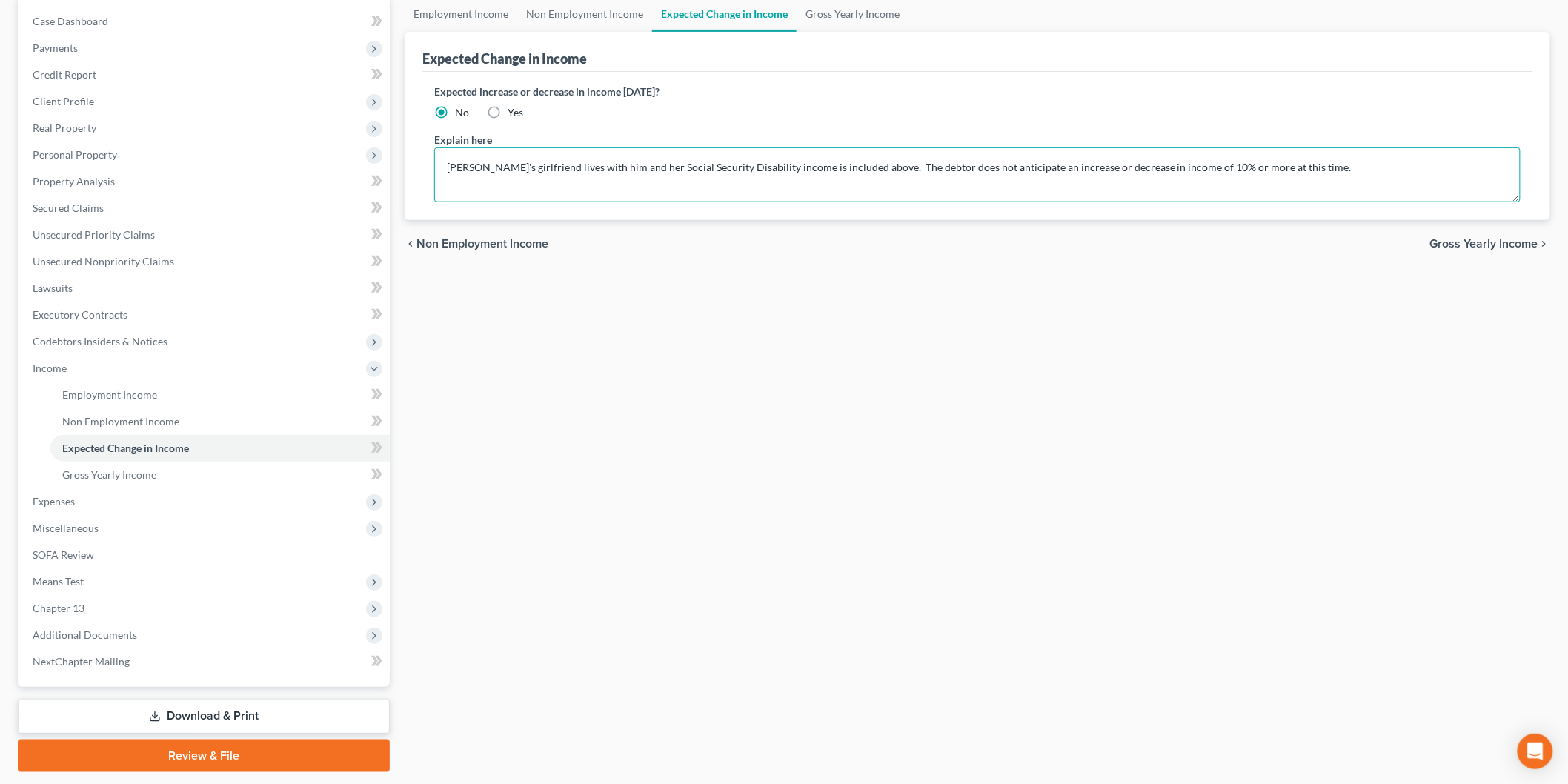
scroll to position [188, 0]
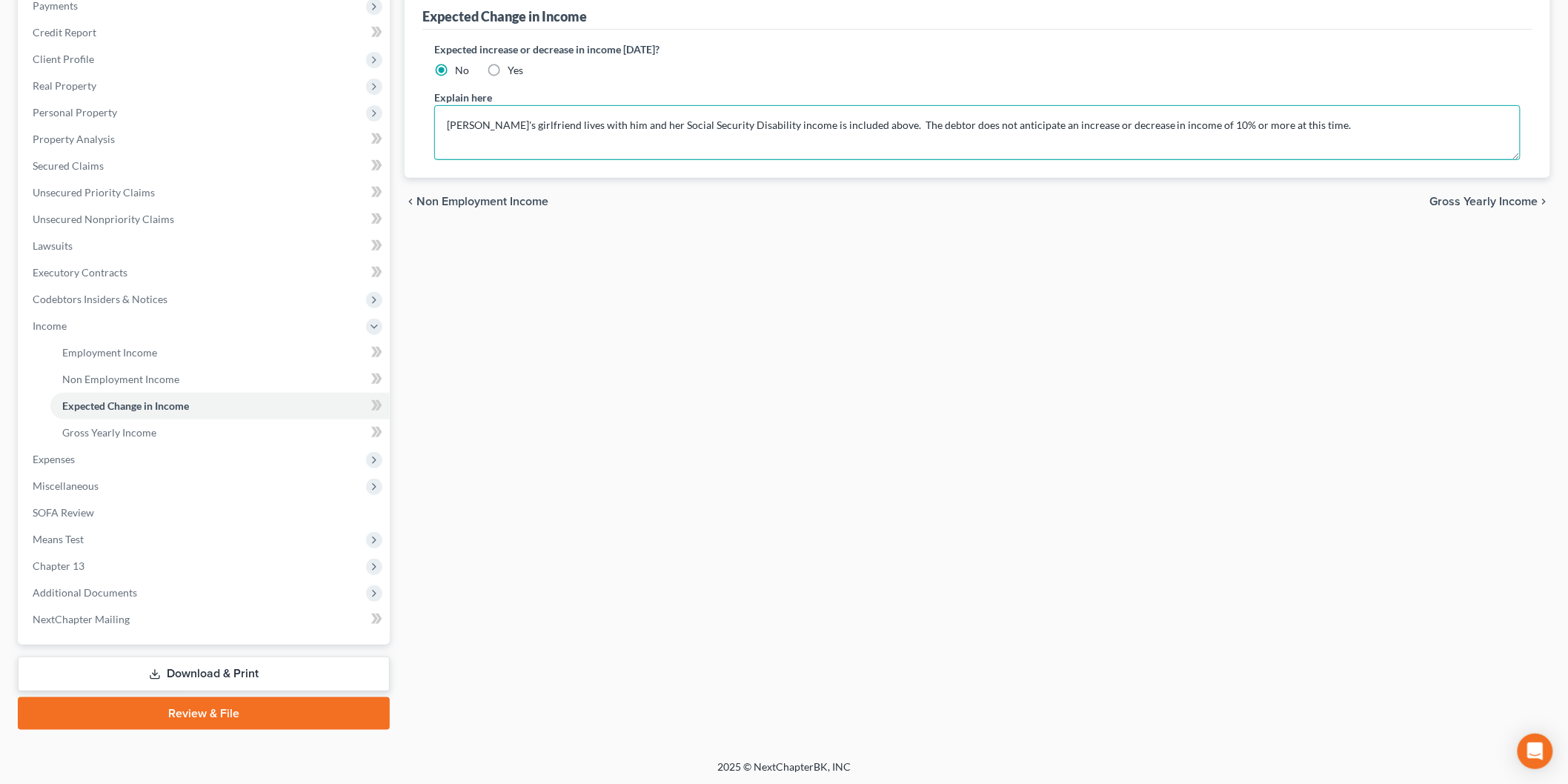
type textarea "Debtor's girlfriend lives with him and her Social Security Disability income is…"
click at [124, 458] on span "Expenses" at bounding box center [205, 459] width 369 height 26
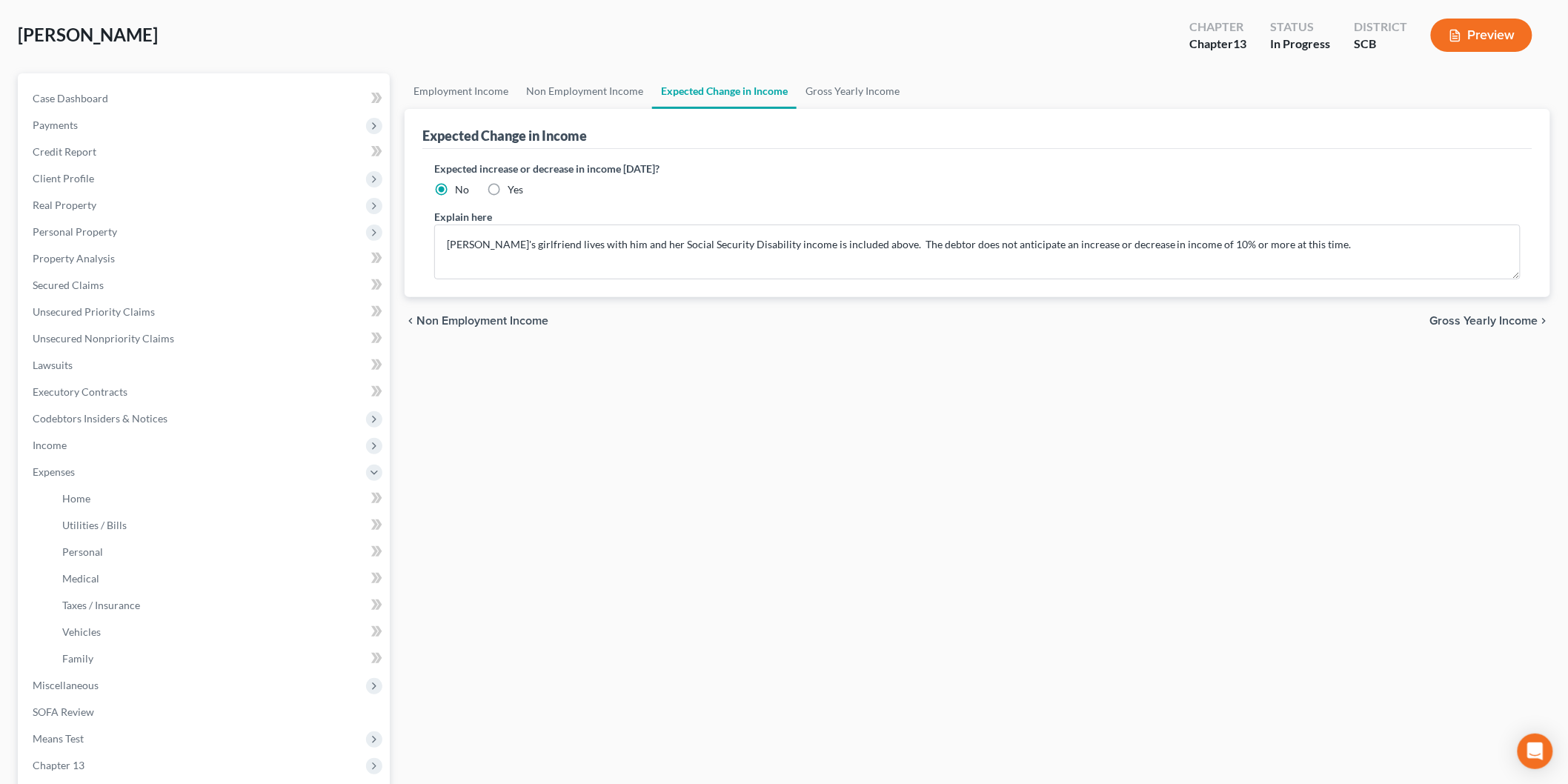
scroll to position [0, 0]
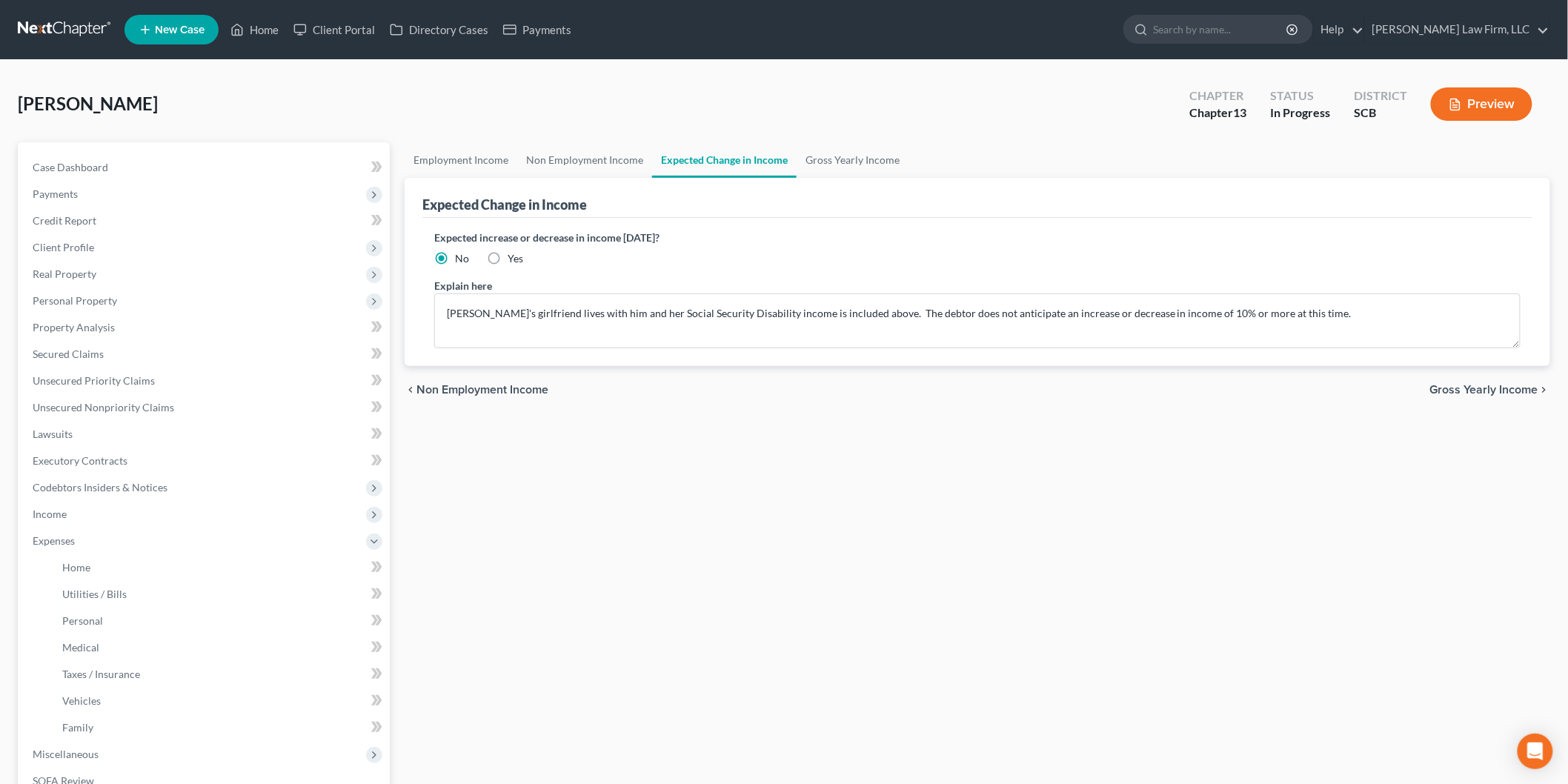
click at [102, 243] on span "Client Profile" at bounding box center [205, 247] width 369 height 26
click at [151, 411] on span "Spouses & Dependents" at bounding box center [114, 406] width 104 height 12
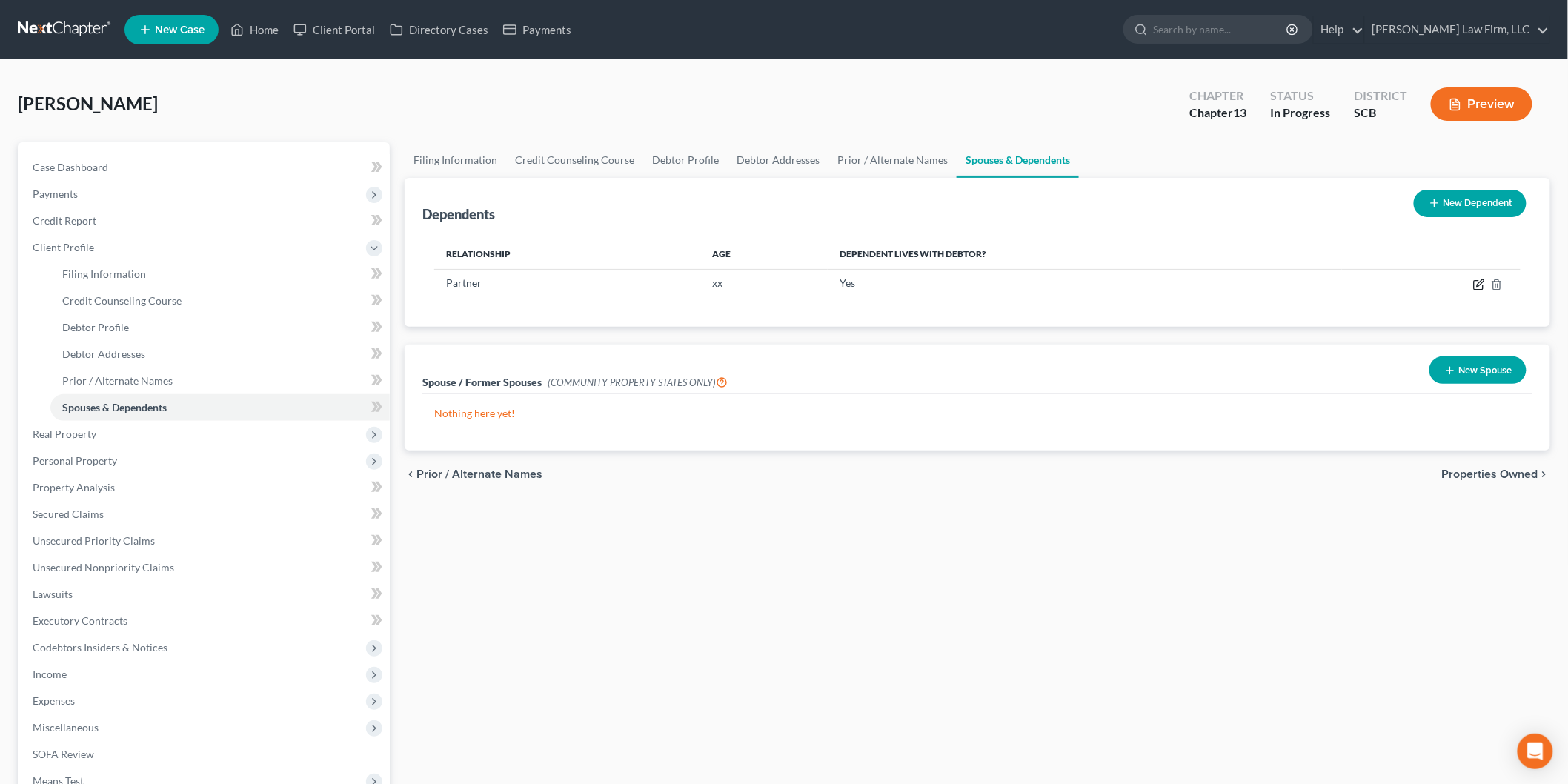
click at [1474, 283] on icon "button" at bounding box center [1480, 284] width 12 height 12
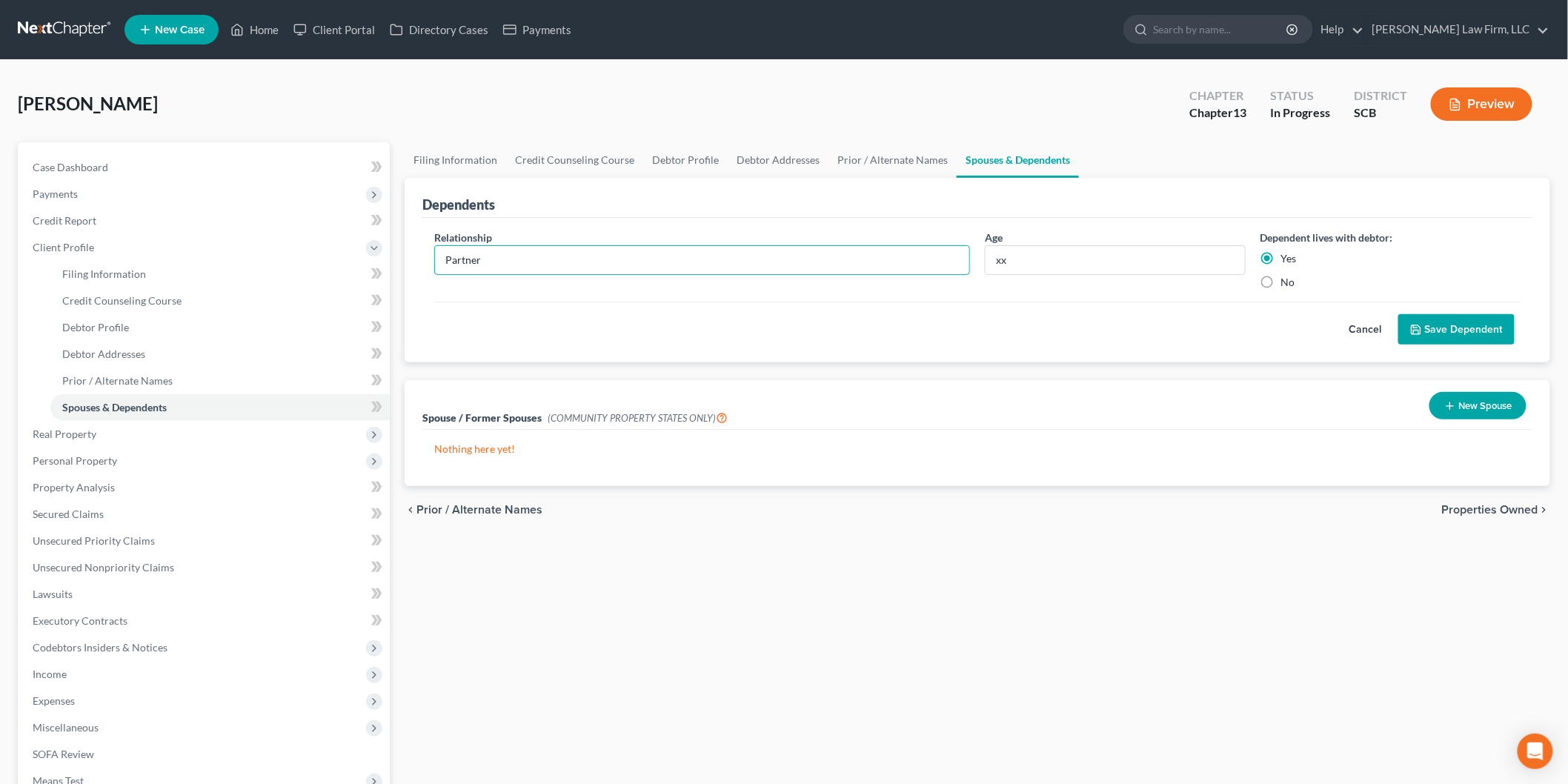
drag, startPoint x: 414, startPoint y: 257, endPoint x: 403, endPoint y: 256, distance: 11.0
click at [404, 256] on div "Dependents Relationship * Partner Age xx Dependent lives with debtor: Yes No Ca…" at bounding box center [977, 270] width 1146 height 185
type input "Girlfriend"
type input "63"
click at [1453, 334] on button "Save Dependent" at bounding box center [1457, 329] width 117 height 31
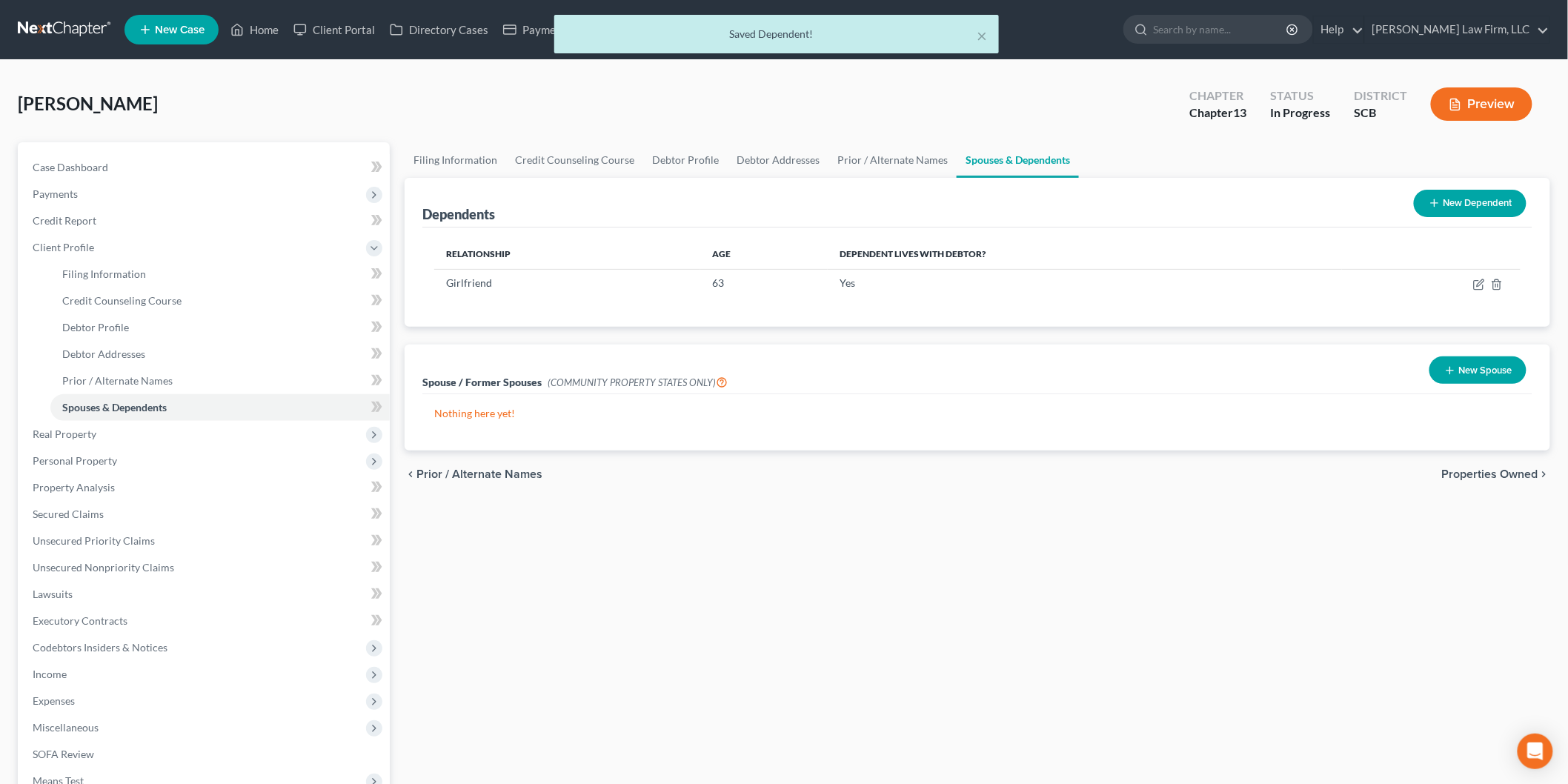
scroll to position [241, 0]
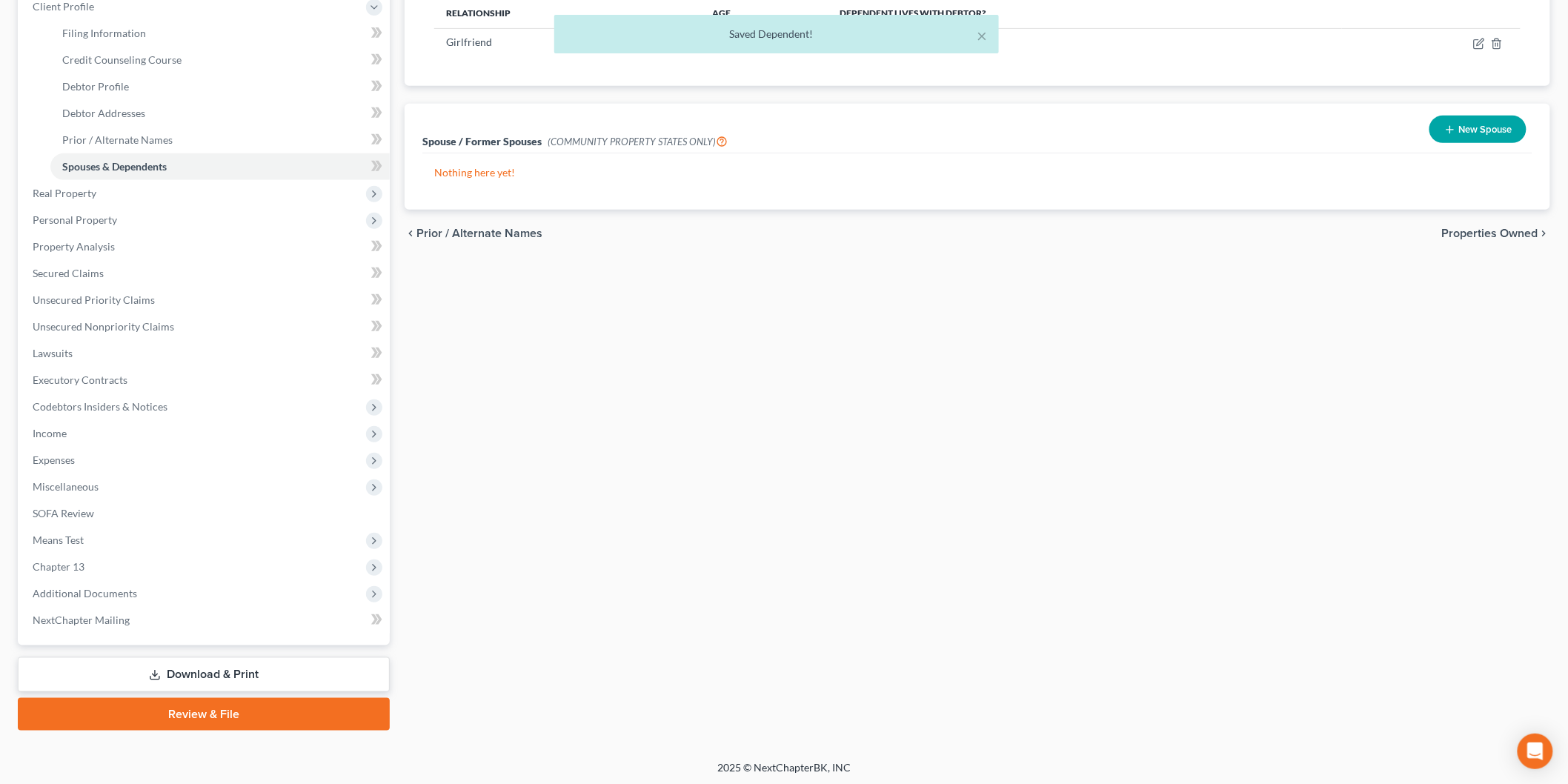
click at [127, 453] on span "Expenses" at bounding box center [205, 460] width 369 height 26
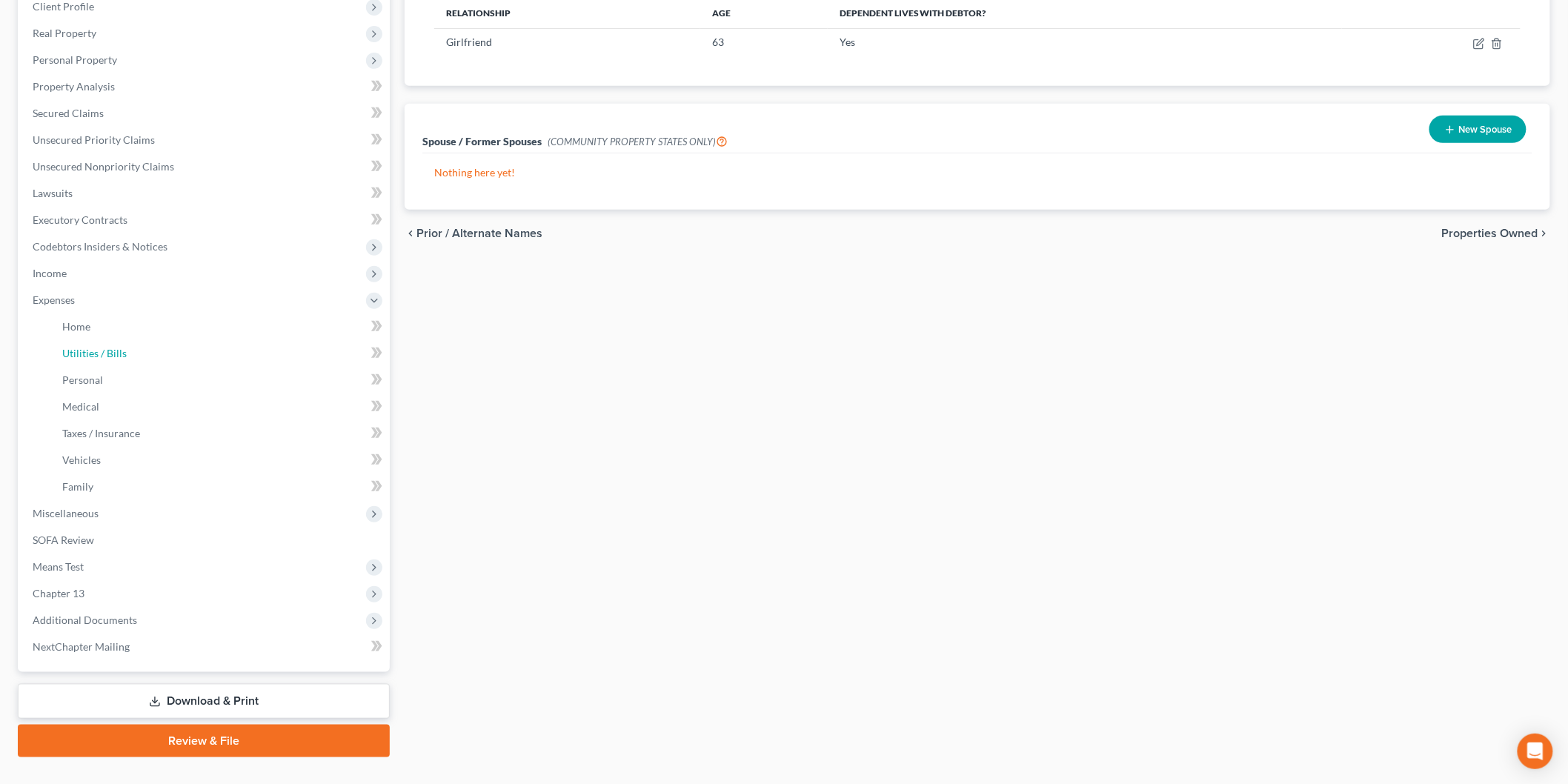
click at [149, 350] on link "Utilities / Bills" at bounding box center [220, 353] width 340 height 26
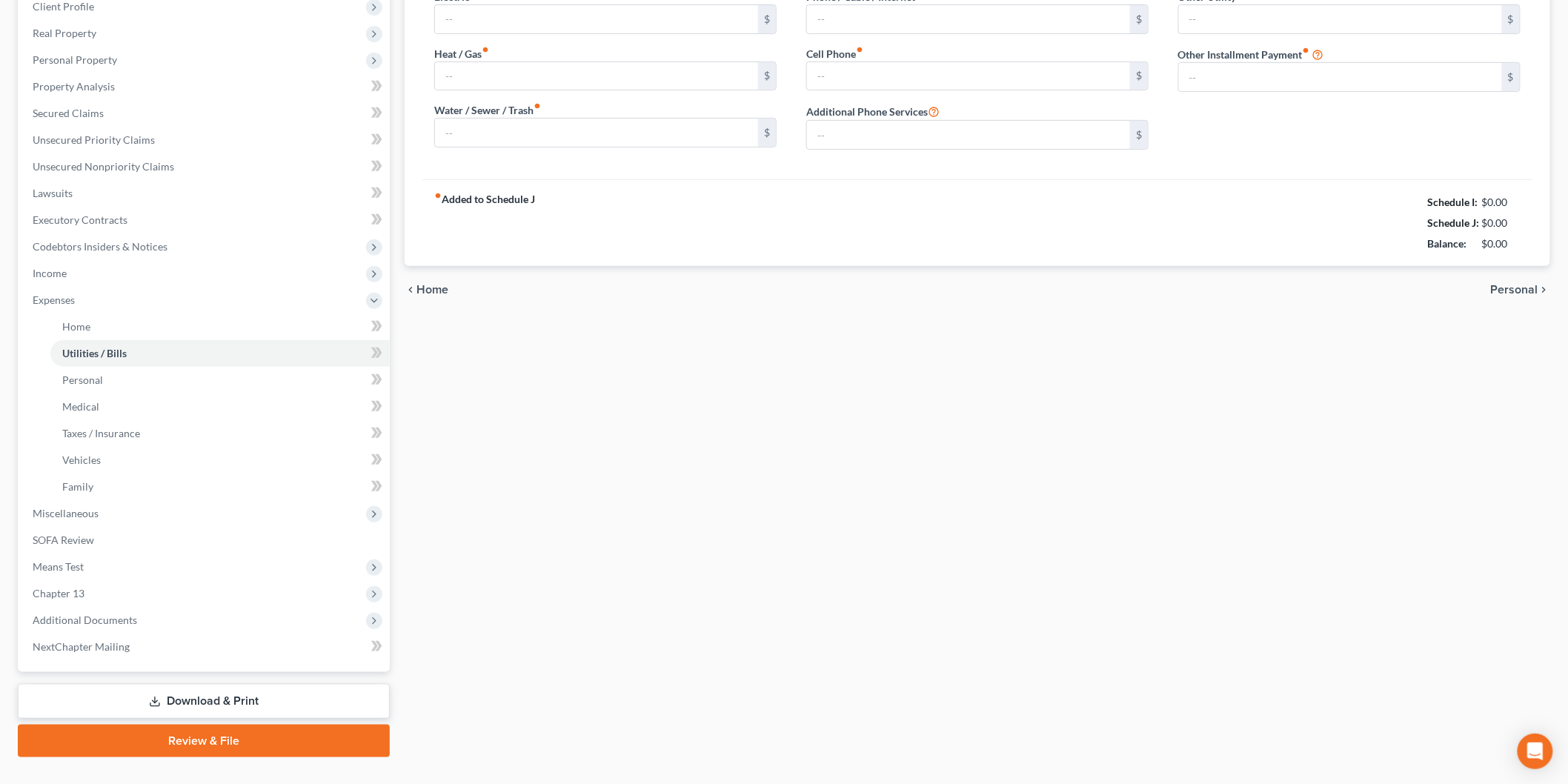
type input "130.00"
type input "0.00"
type input "20.00"
type input "216.60"
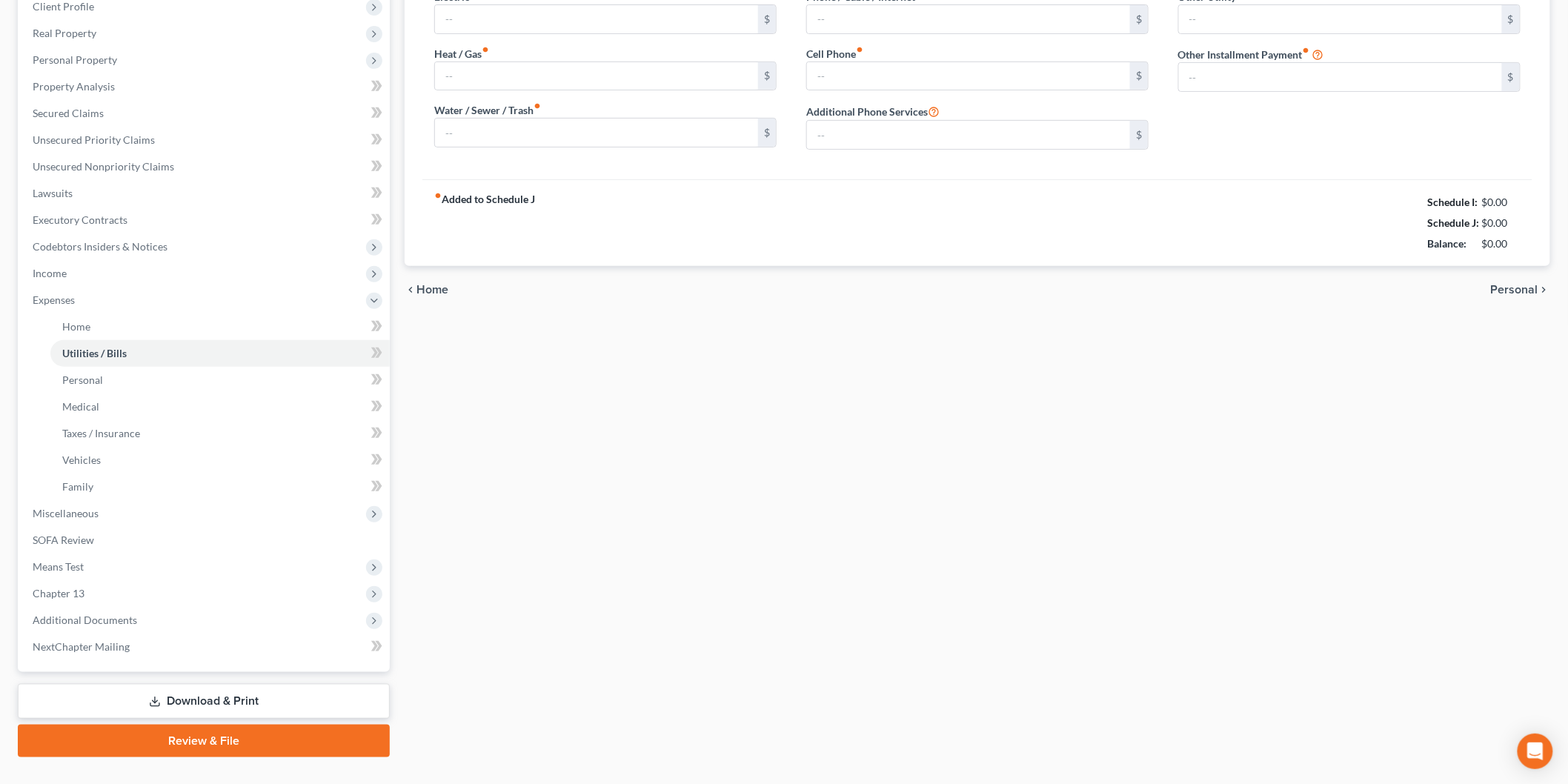
type input "0.00"
type input "250.00"
type input "Storage Unit Monthly Payment"
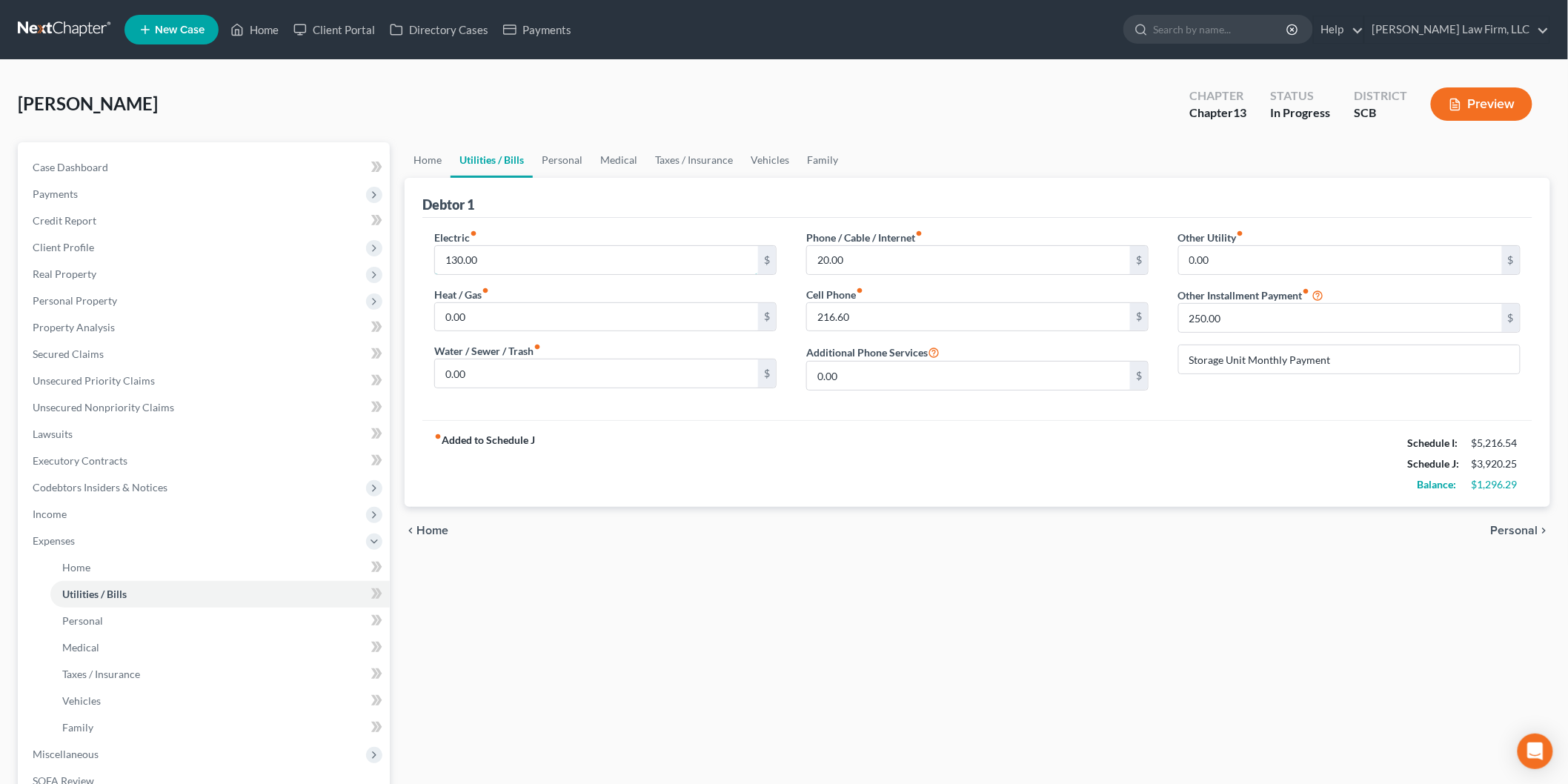
click at [482, 264] on input "130.00" at bounding box center [597, 260] width 324 height 28
type input "150"
click at [571, 149] on link "Personal" at bounding box center [562, 160] width 58 height 36
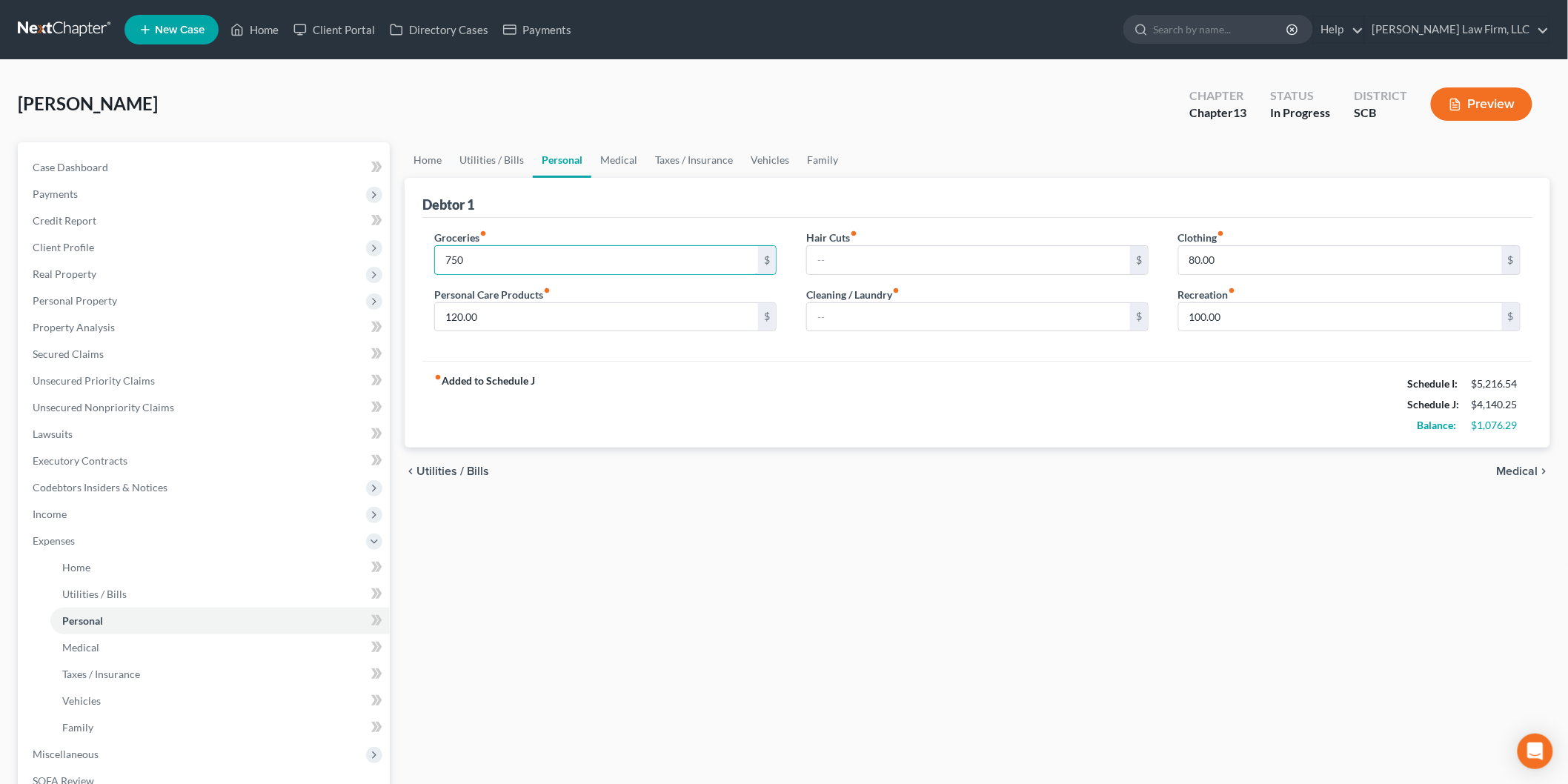
type input "750"
click at [791, 413] on div "fiber_manual_record Added to Schedule J Schedule I: $5,216.54 Schedule J: $4,14…" at bounding box center [977, 404] width 1110 height 86
click at [776, 144] on link "Vehicles" at bounding box center [770, 160] width 56 height 36
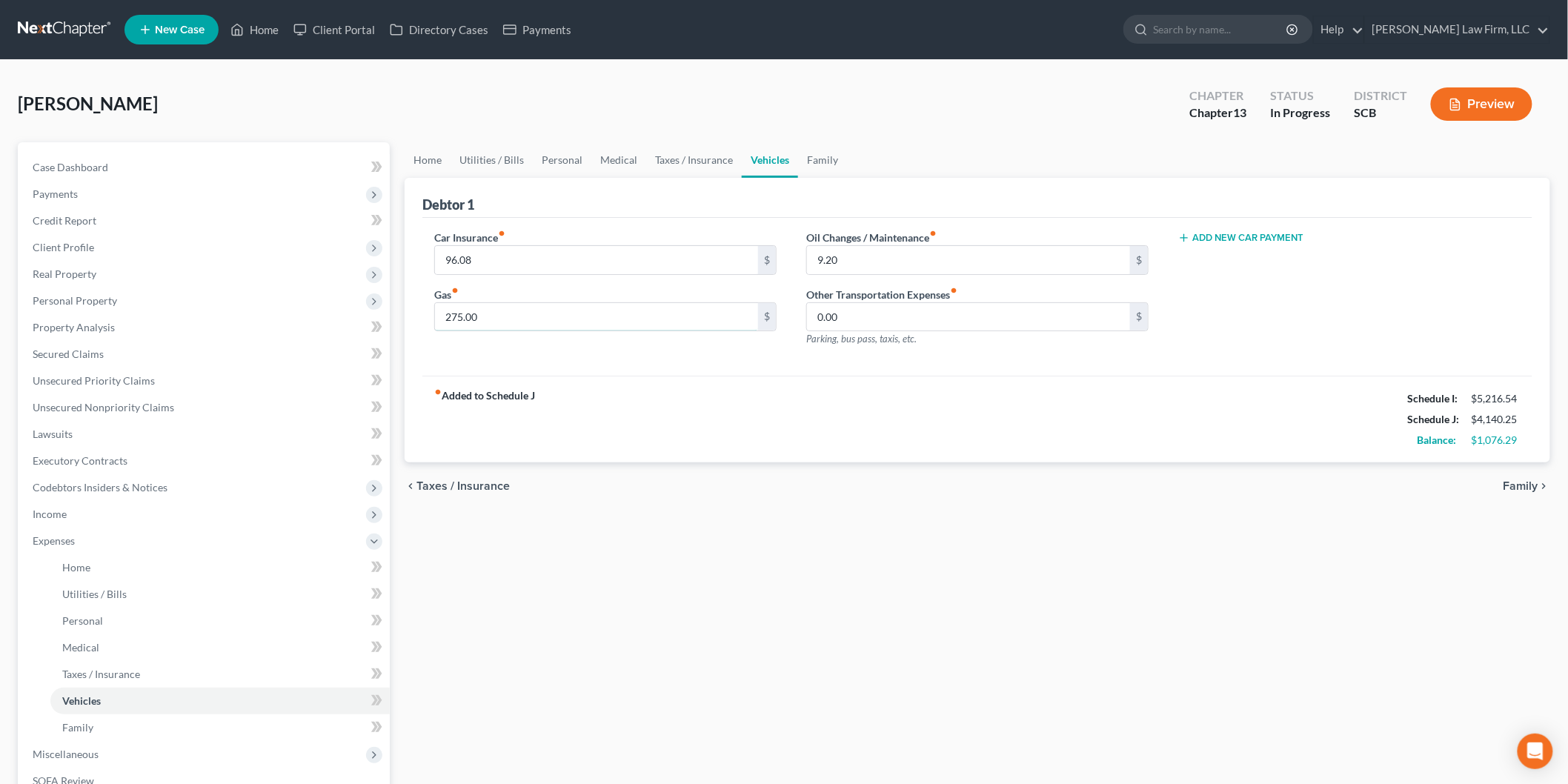
click at [523, 308] on input "275.00" at bounding box center [597, 317] width 324 height 28
type input "350"
click at [831, 365] on div "Car Insurance fiber_manual_record 96.08 $ Gas fiber_manual_record 350 $ Oil Cha…" at bounding box center [977, 297] width 1110 height 159
click at [676, 157] on link "Taxes / Insurance" at bounding box center [694, 160] width 96 height 36
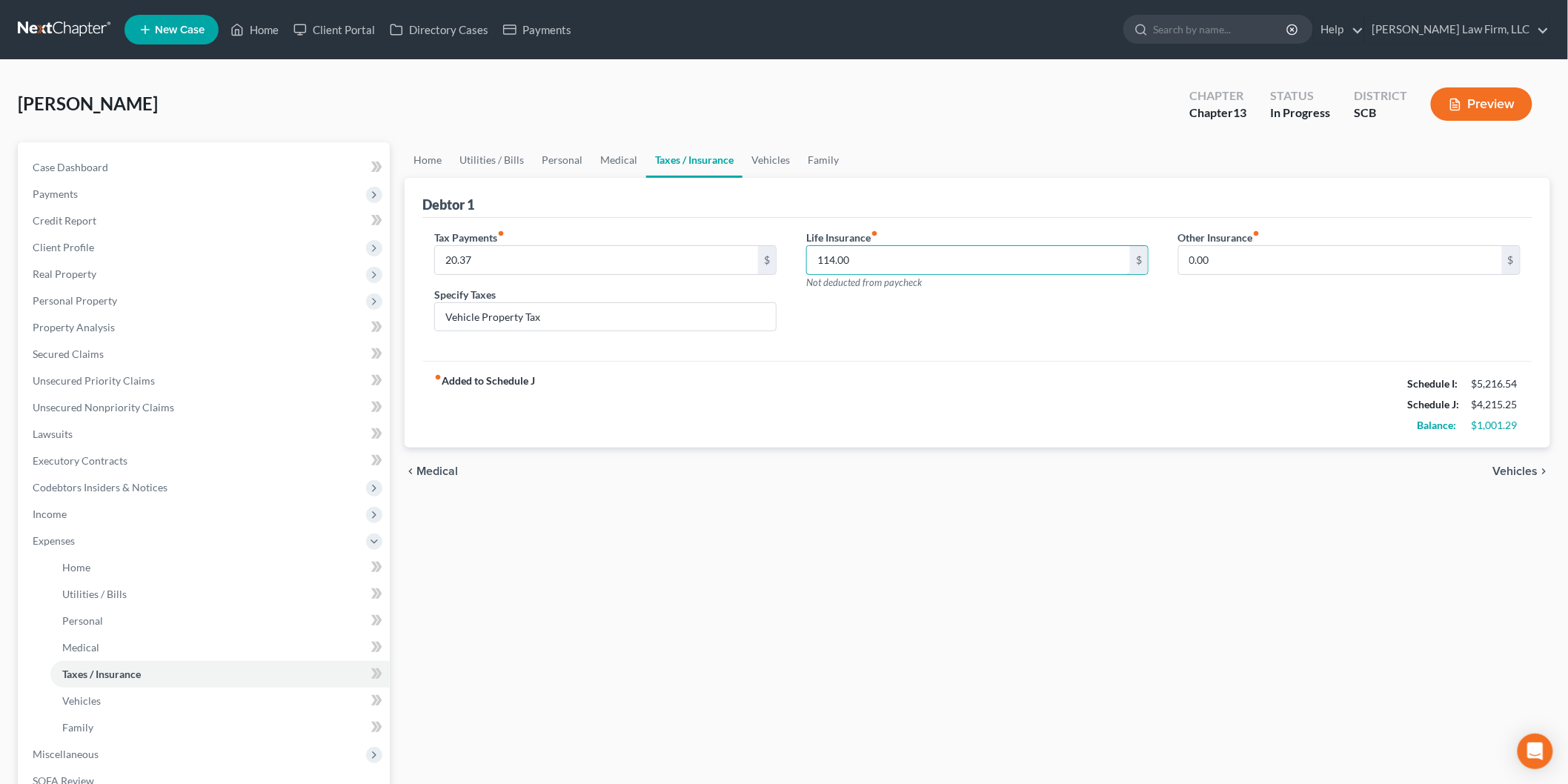
click at [872, 269] on input "114.00" at bounding box center [969, 260] width 324 height 28
click at [1218, 254] on input "0.00" at bounding box center [1341, 260] width 324 height 28
paste input "114"
type input "114.00"
click at [1256, 301] on input "text" at bounding box center [1350, 302] width 341 height 28
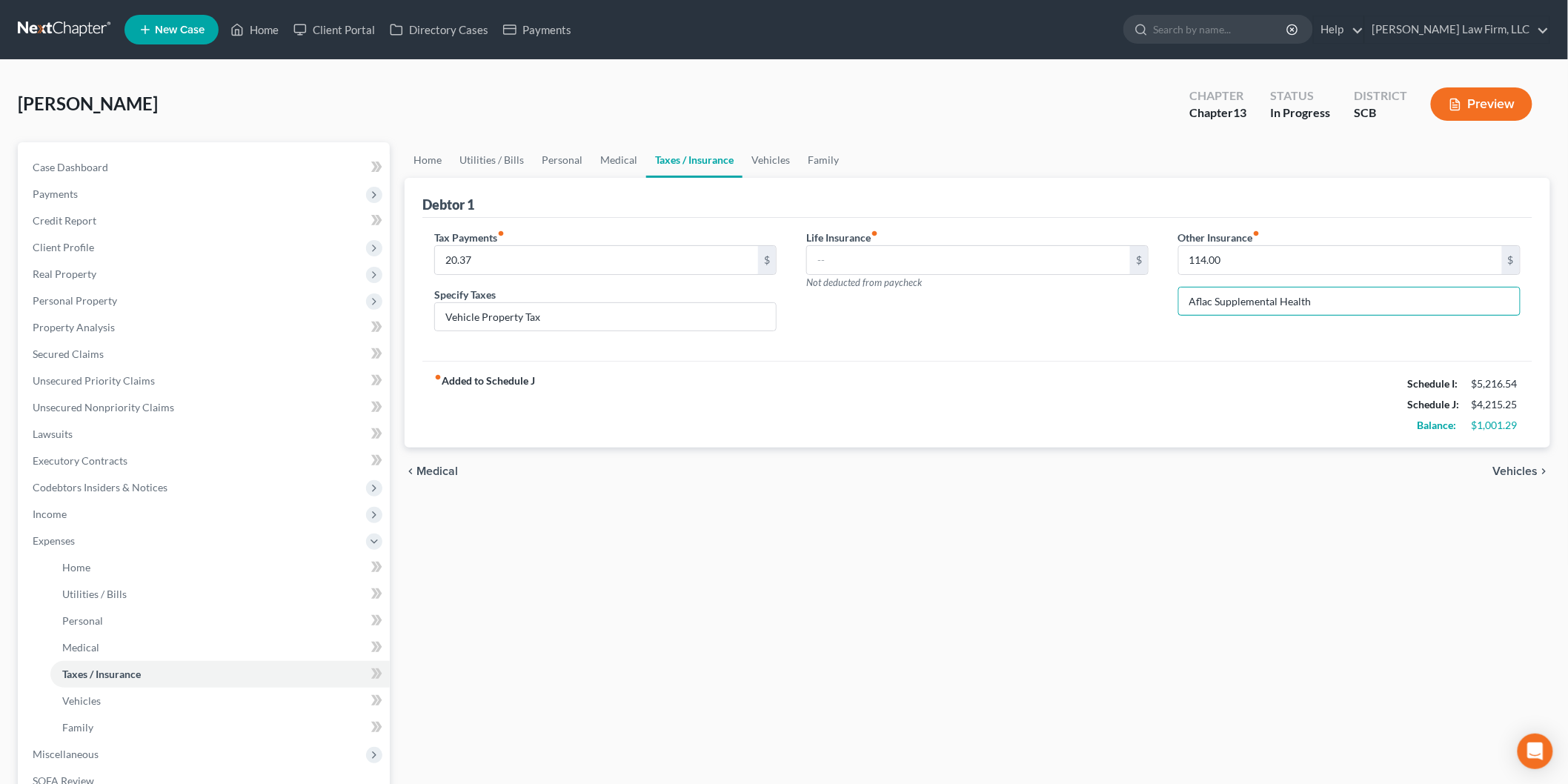
type input "Aflac Supplemental Health"
click at [471, 256] on input "20.37" at bounding box center [597, 260] width 324 height 28
click at [825, 154] on link "Family" at bounding box center [823, 160] width 49 height 36
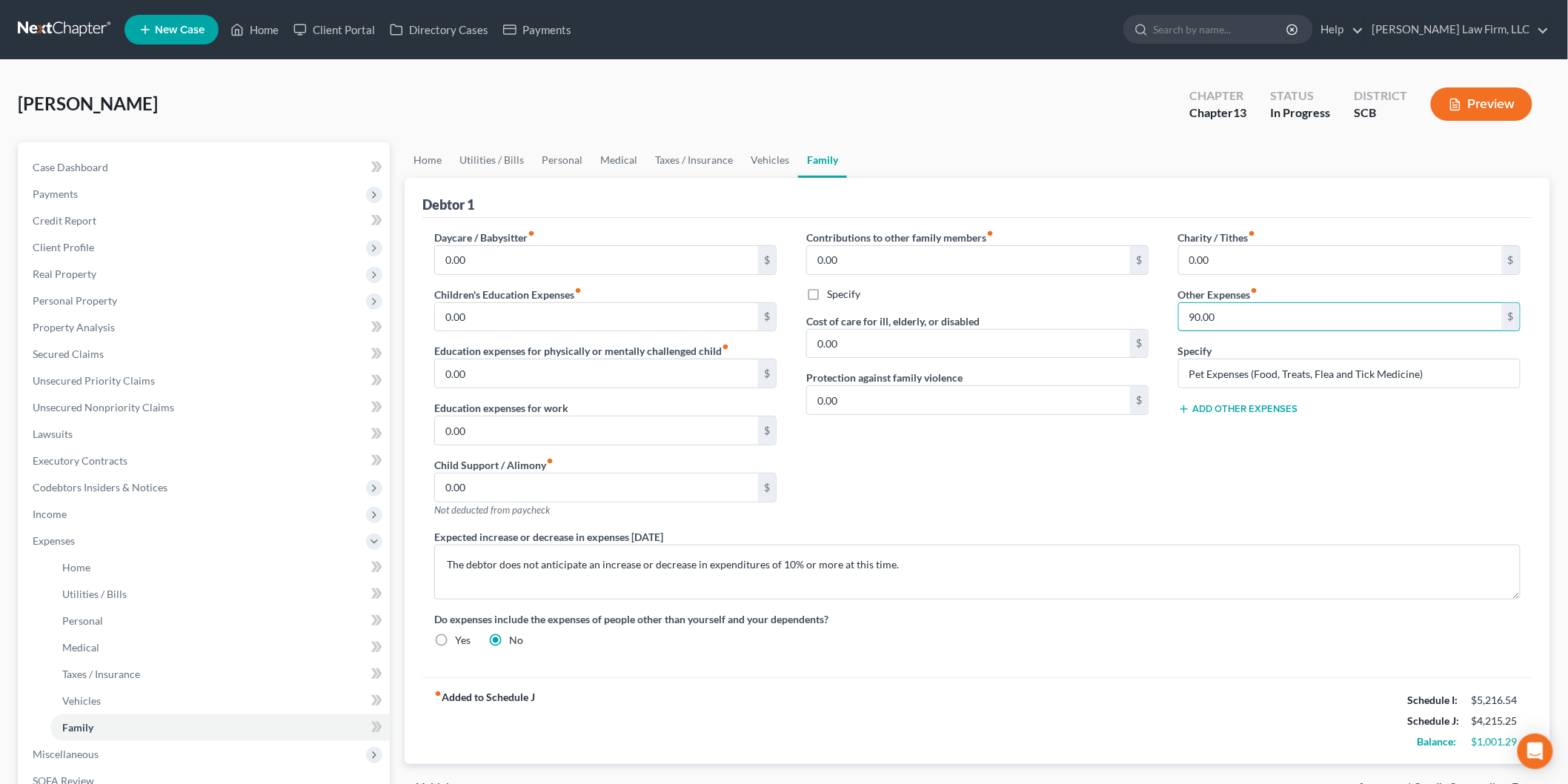
click at [1264, 328] on input "90.00" at bounding box center [1341, 317] width 324 height 28
type input "109"
click at [1260, 442] on div "Charity / Tithes fiber_manual_record 0.00 $ Other Expenses fiber_manual_record …" at bounding box center [1350, 379] width 372 height 299
click at [1232, 409] on button "Add Other Expenses" at bounding box center [1239, 409] width 120 height 12
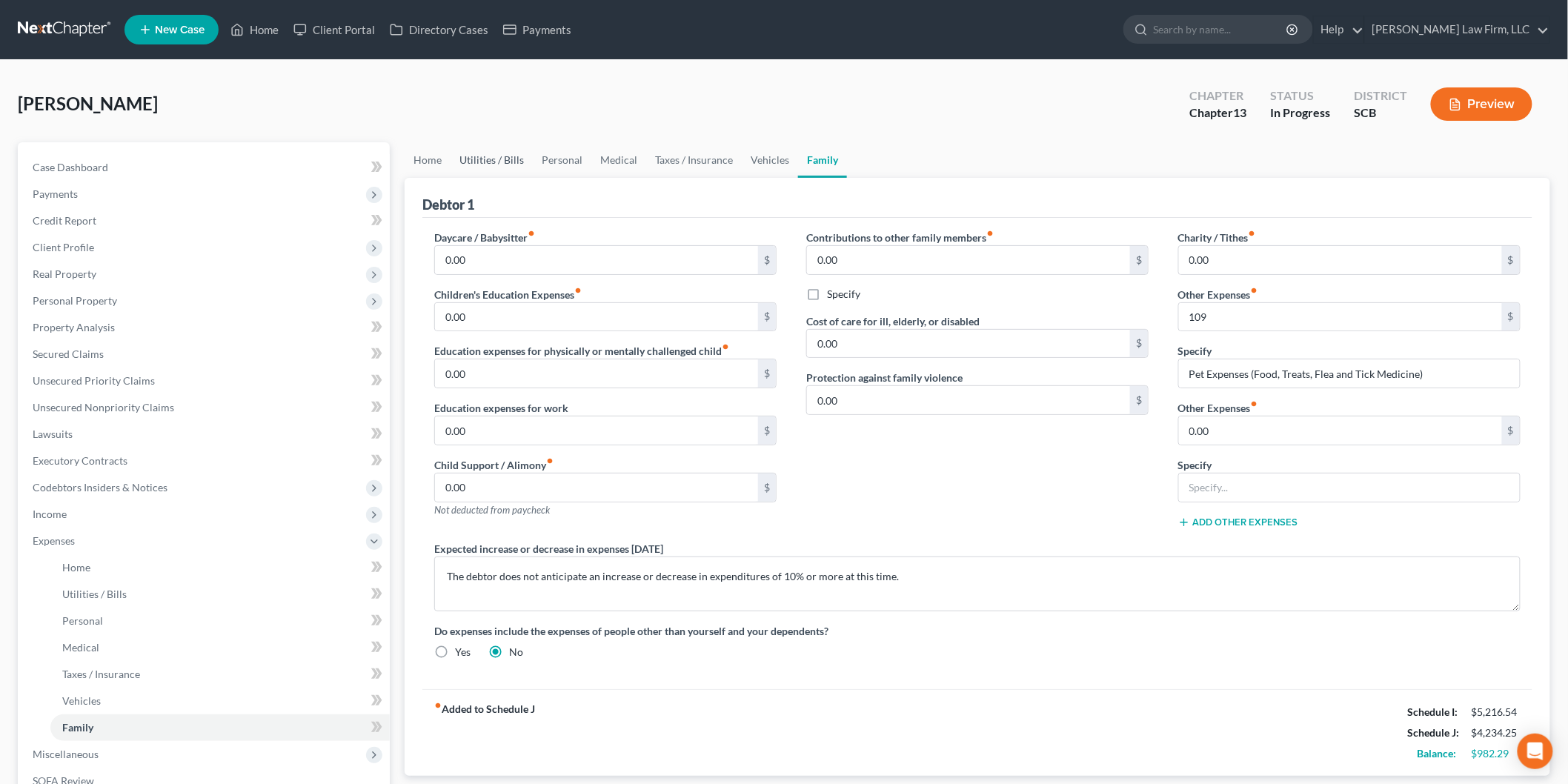
click at [494, 150] on link "Utilities / Bills" at bounding box center [491, 160] width 82 height 36
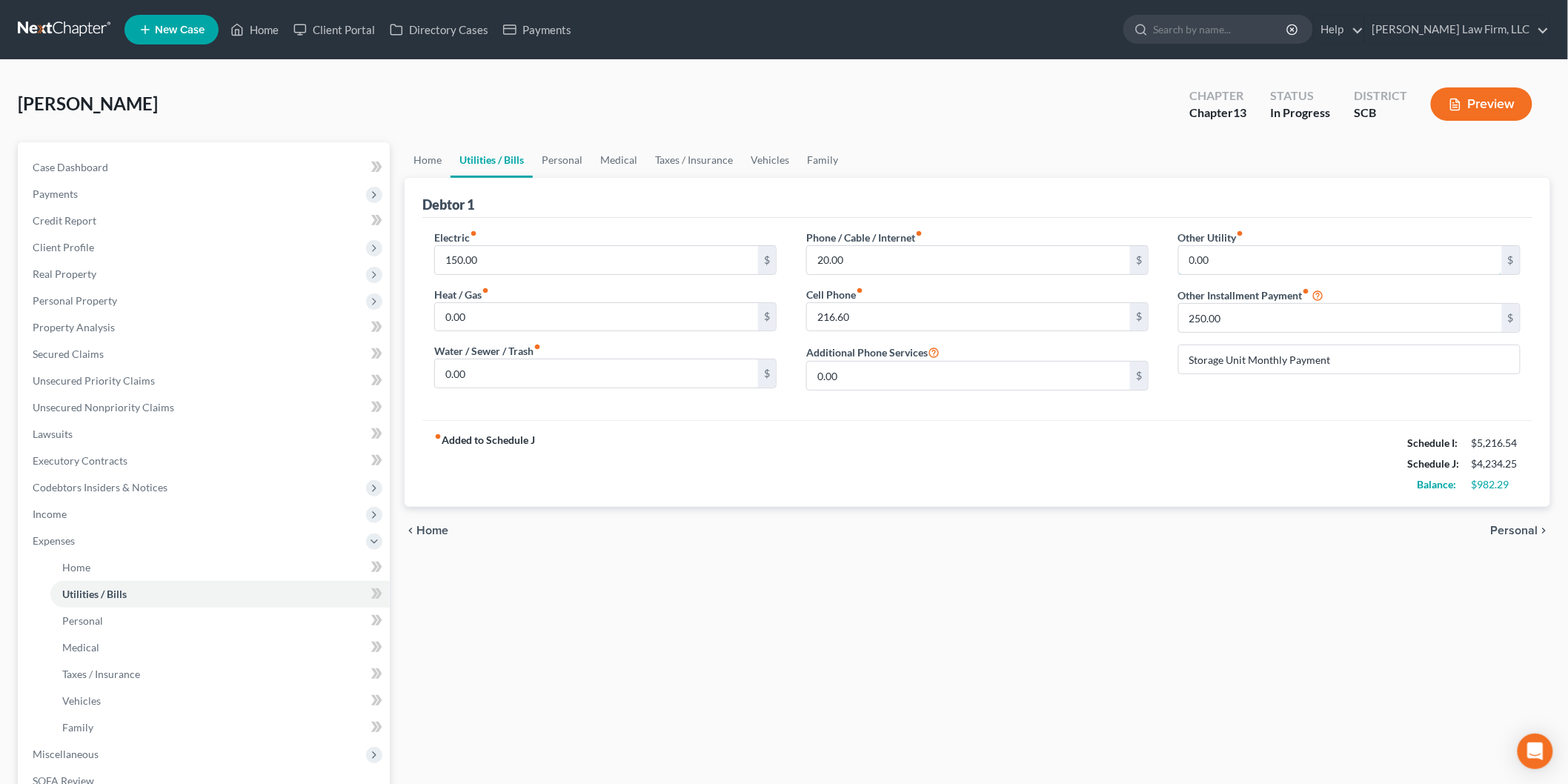
click at [1233, 261] on input "0.00" at bounding box center [1341, 260] width 324 height 28
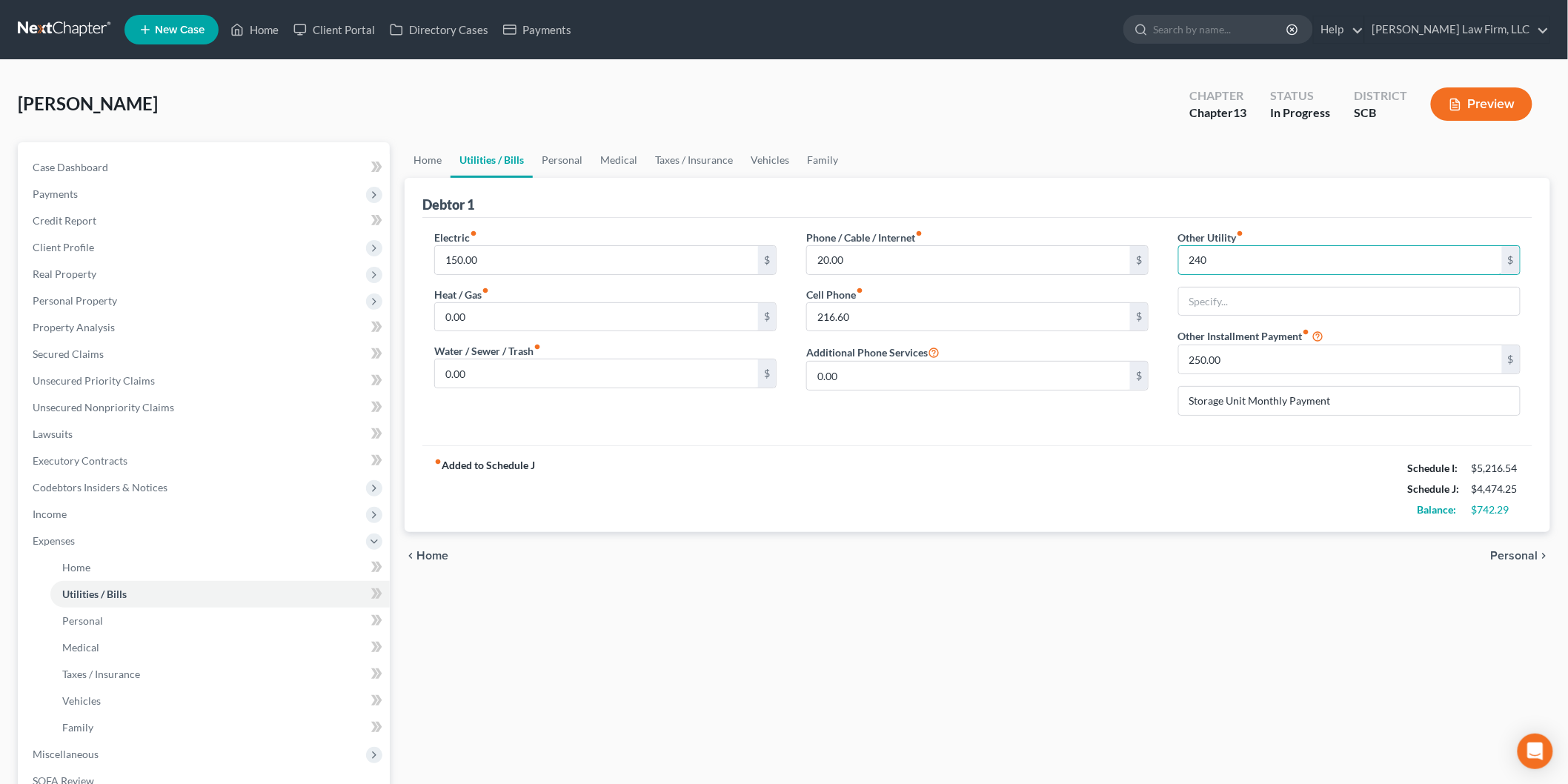
type input "240"
type input "Tools Purchases For Work"
click at [816, 149] on link "Family" at bounding box center [823, 160] width 49 height 36
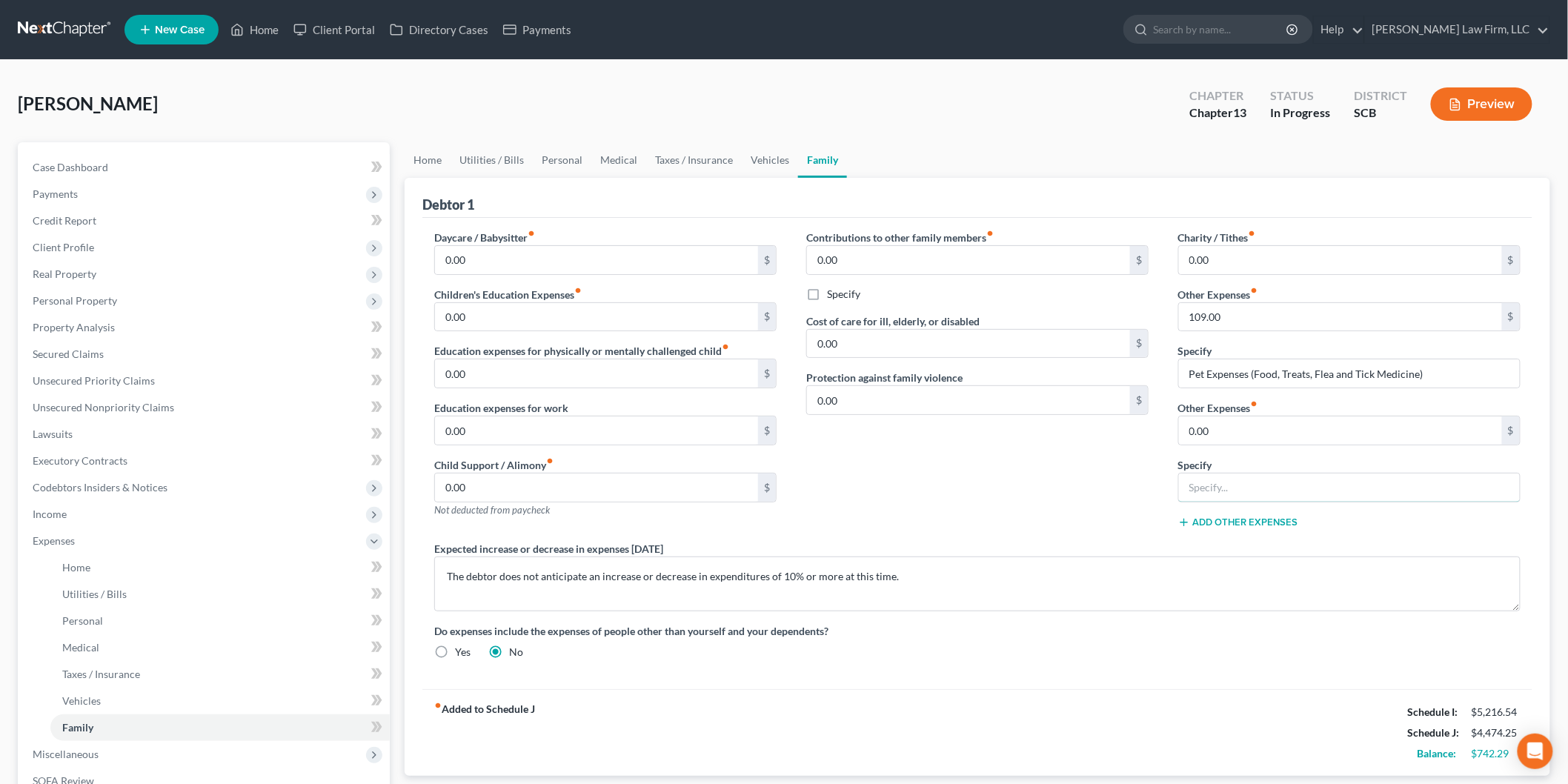
click at [1295, 499] on input "text" at bounding box center [1350, 488] width 341 height 28
type input "Girlfriend's Hair/Nails/Personal Care Expenses"
click at [1253, 428] on input "0.00" at bounding box center [1341, 431] width 324 height 28
type input "215"
click at [1053, 477] on div "Contributions to other family members fiber_manual_record 0.00 $ Specify Cost o…" at bounding box center [978, 384] width 372 height 311
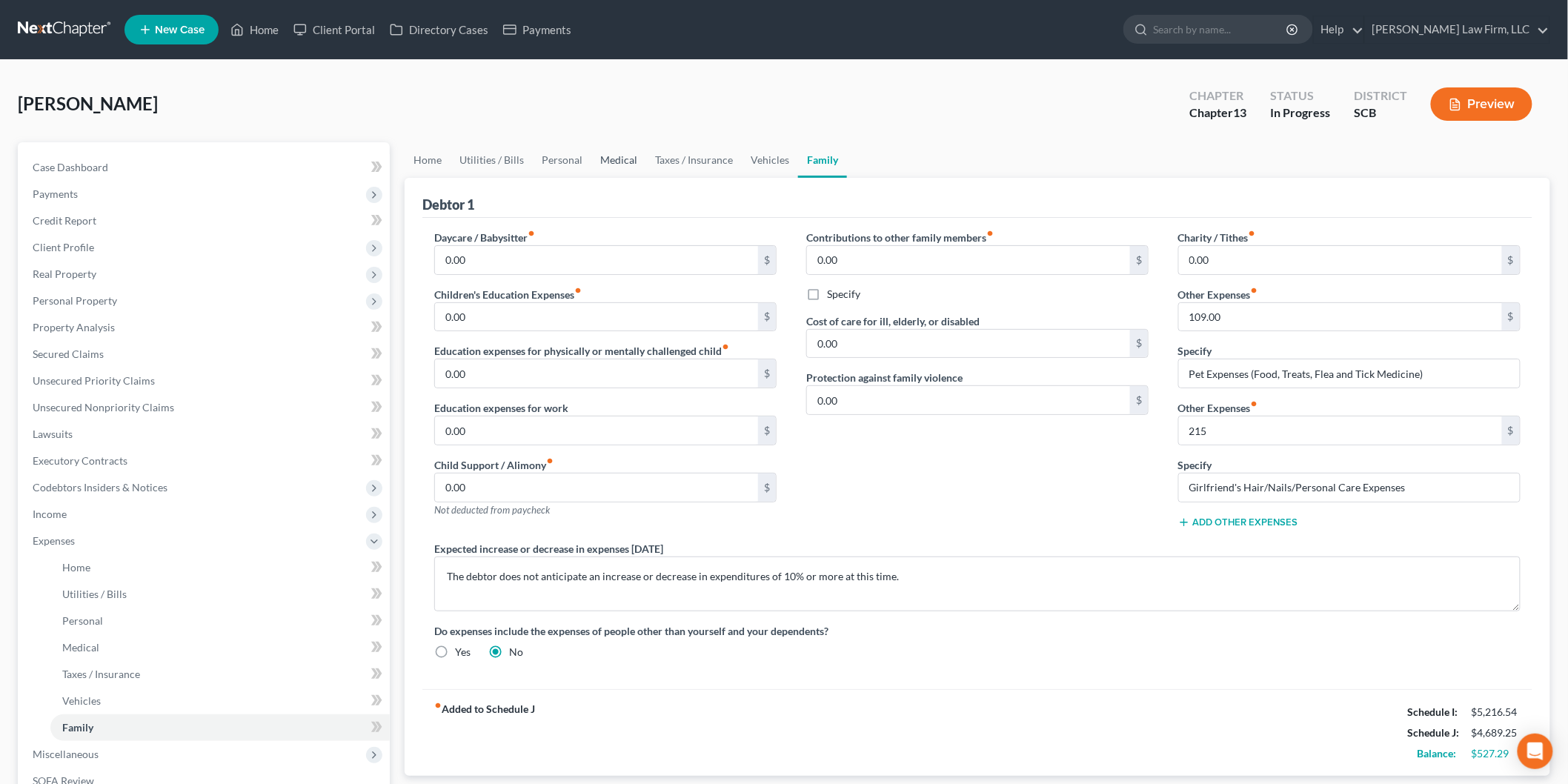
click at [617, 156] on link "Medical" at bounding box center [619, 160] width 55 height 36
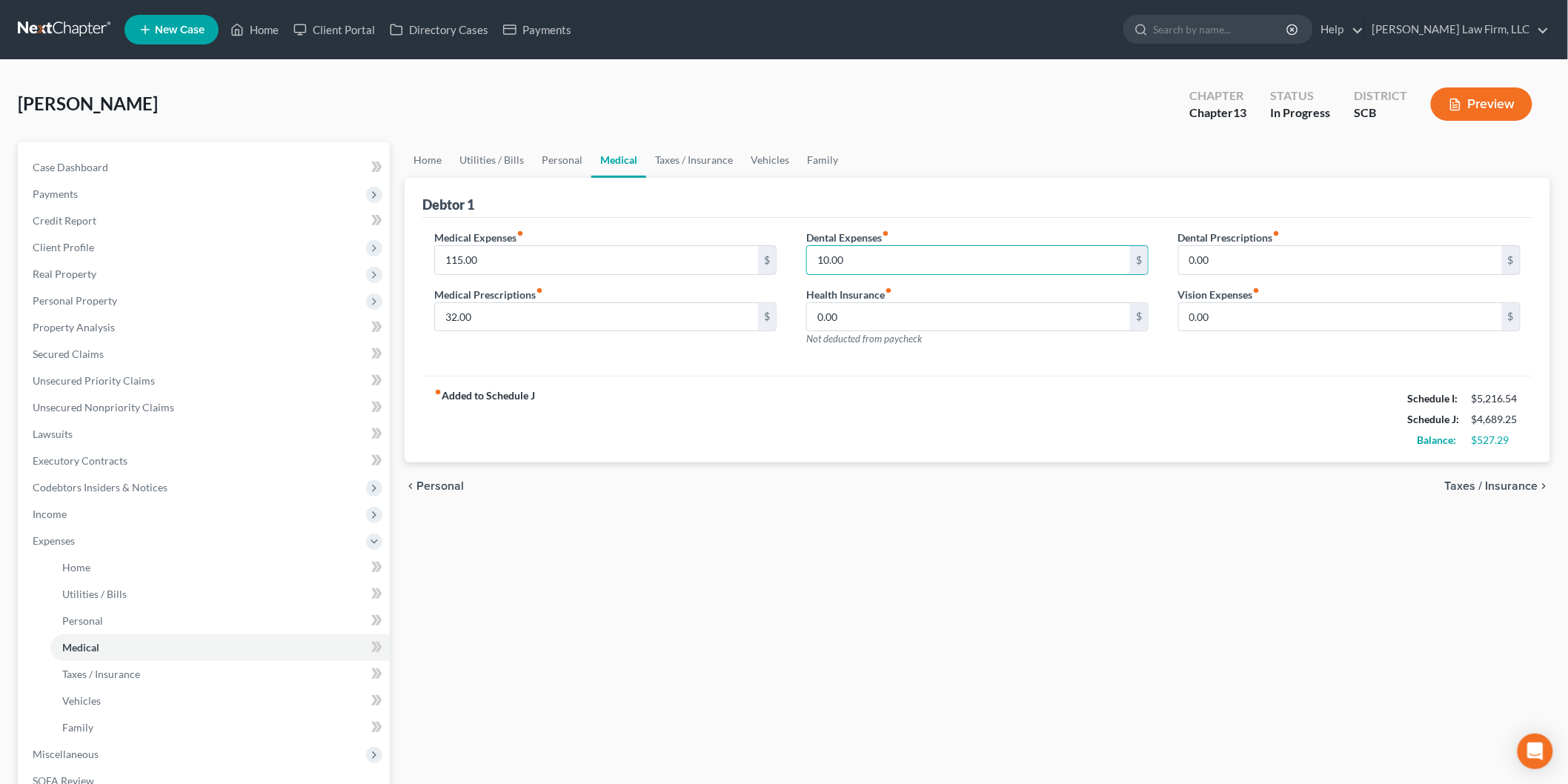
click at [870, 264] on input "10.00" at bounding box center [969, 260] width 324 height 28
click at [513, 260] on input "115.00" at bounding box center [597, 260] width 324 height 28
type input "194"
click at [879, 391] on div "fiber_manual_record Added to Schedule J Schedule I: $5,216.54 Schedule J: $4,75…" at bounding box center [977, 419] width 1110 height 86
click at [685, 159] on link "Taxes / Insurance" at bounding box center [694, 160] width 96 height 36
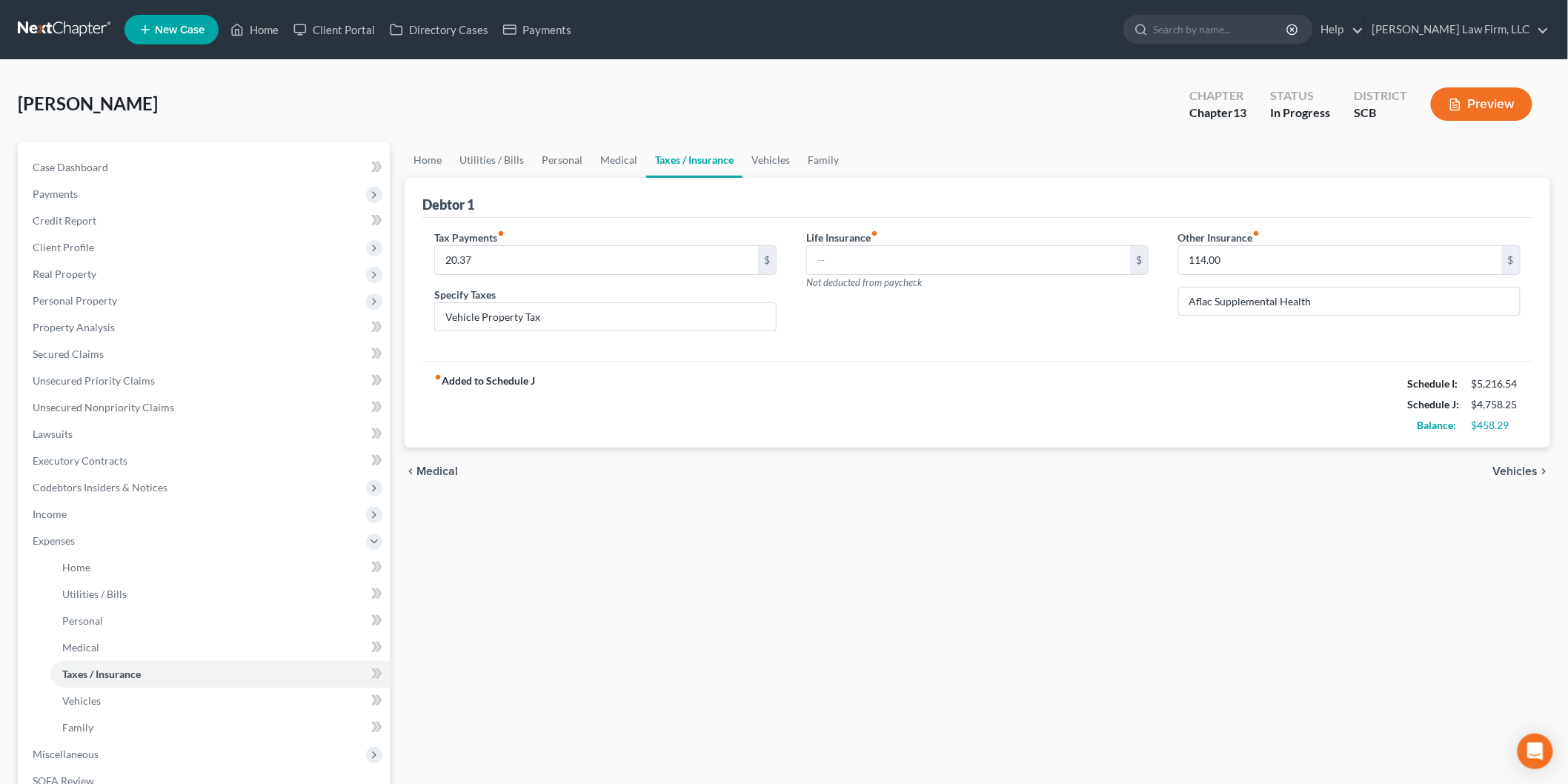
click at [1142, 411] on div "fiber_manual_record Added to Schedule J Schedule I: $5,216.54 Schedule J: $4,75…" at bounding box center [977, 404] width 1110 height 86
click at [407, 150] on link "Home" at bounding box center [427, 160] width 46 height 36
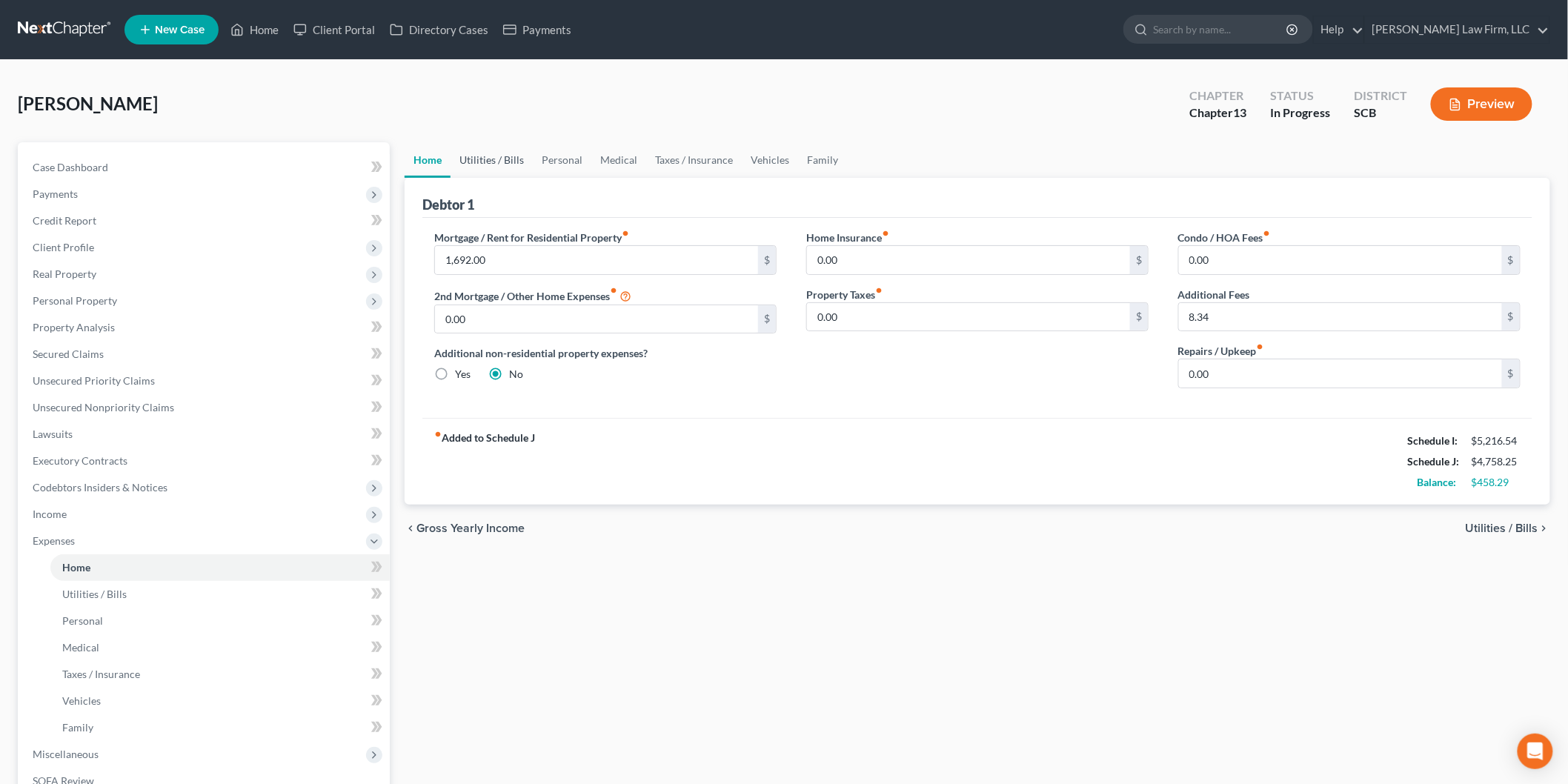
click at [479, 157] on link "Utilities / Bills" at bounding box center [491, 160] width 82 height 36
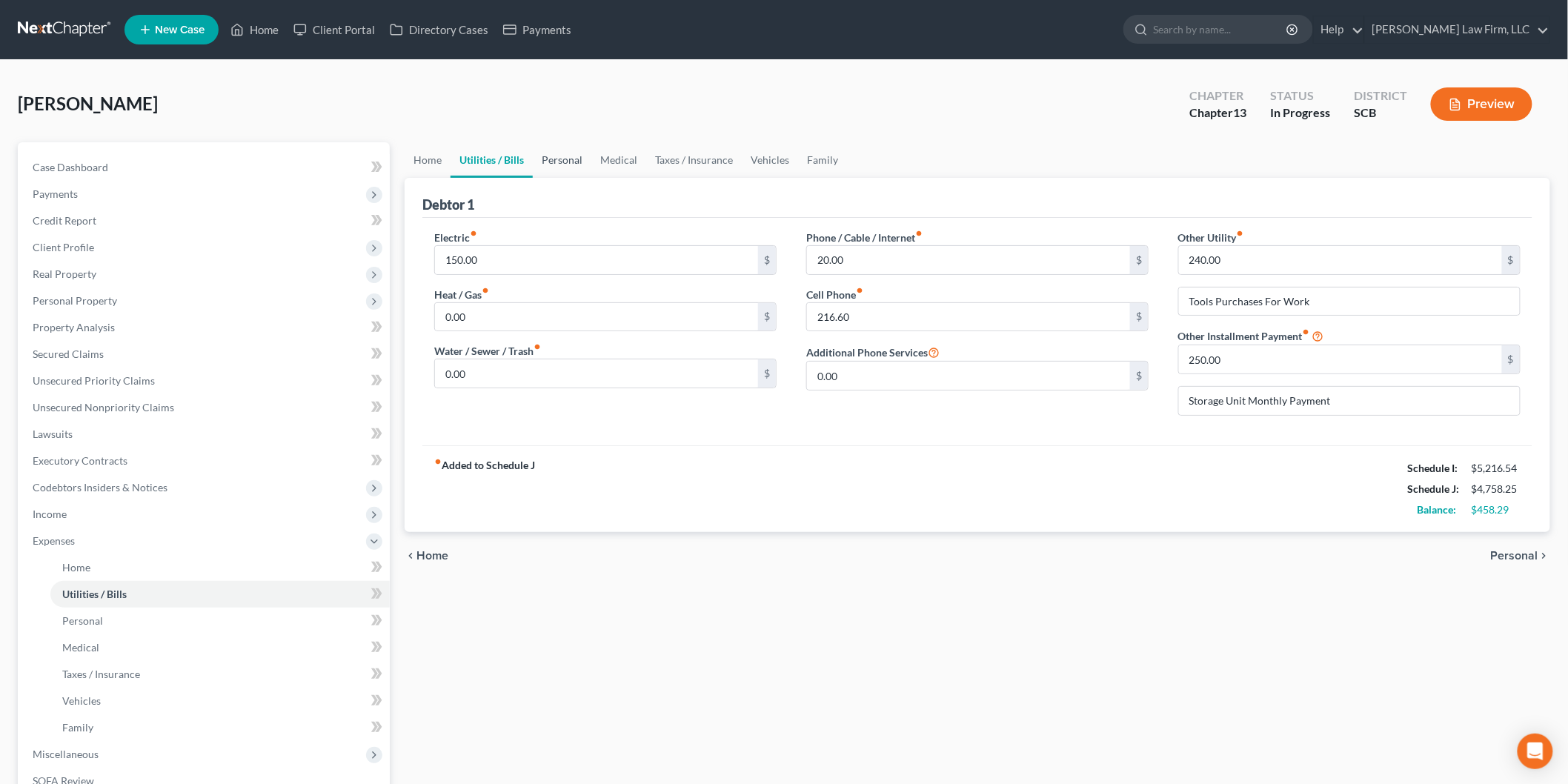
click at [566, 160] on link "Personal" at bounding box center [562, 160] width 58 height 36
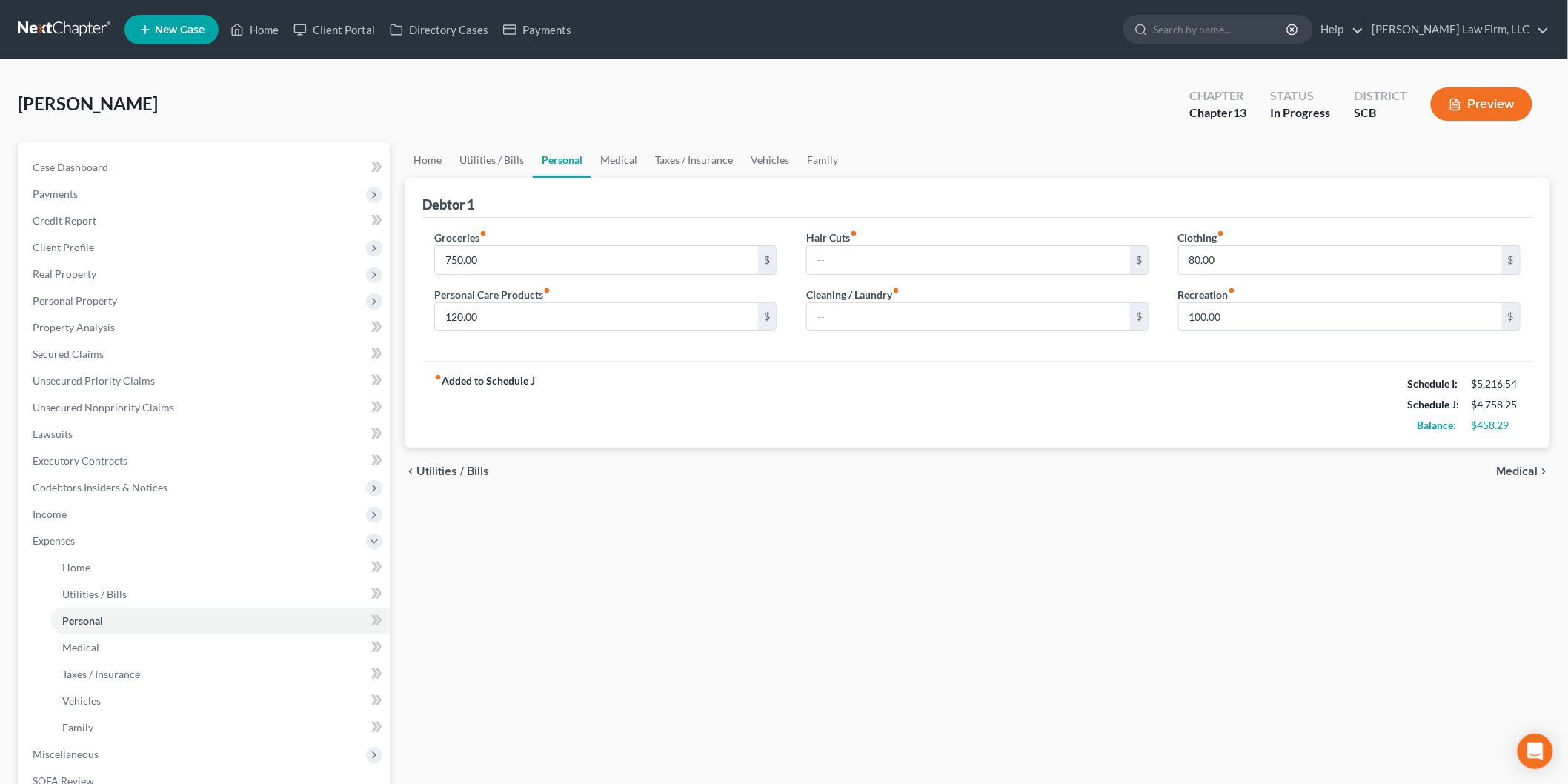
click at [1249, 320] on input "100.00" at bounding box center [1341, 317] width 324 height 28
type input "125"
click at [1083, 405] on div "fiber_manual_record Added to Schedule J Schedule I: $5,216.54 Schedule J: $4,78…" at bounding box center [977, 404] width 1110 height 86
click at [1051, 387] on div "fiber_manual_record Added to Schedule J Schedule I: $5,216.54 Schedule J: $4,78…" at bounding box center [977, 404] width 1110 height 86
click at [1232, 271] on input "80.00" at bounding box center [1341, 260] width 324 height 28
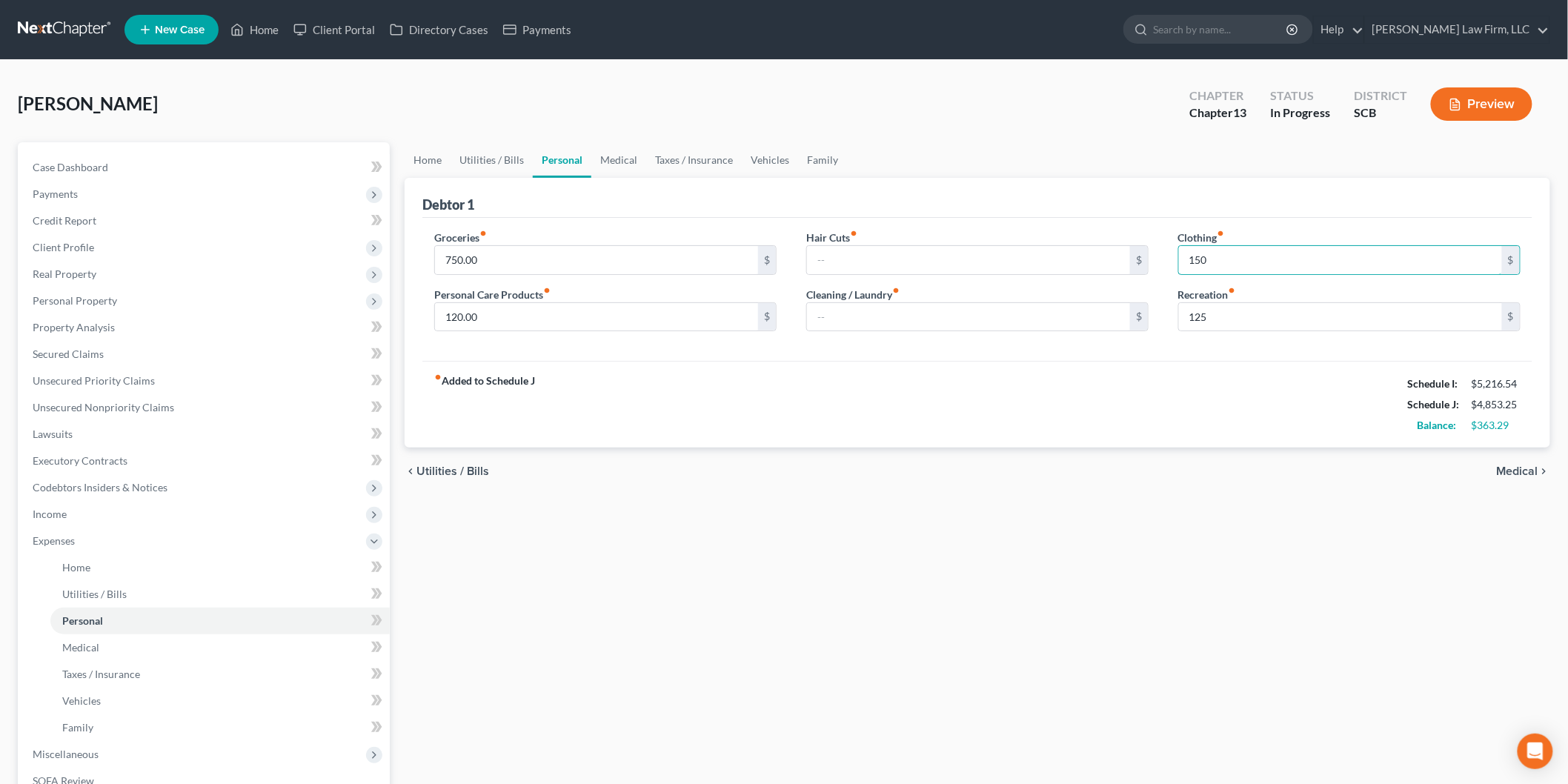
type input "150"
click at [513, 319] on input "120.00" at bounding box center [597, 317] width 324 height 28
type input "80"
drag, startPoint x: 695, startPoint y: 359, endPoint x: 761, endPoint y: 357, distance: 66.0
click at [697, 358] on div "Groceries fiber_manual_record 750.00 $ Personal Care Products fiber_manual_reco…" at bounding box center [977, 290] width 1110 height 144
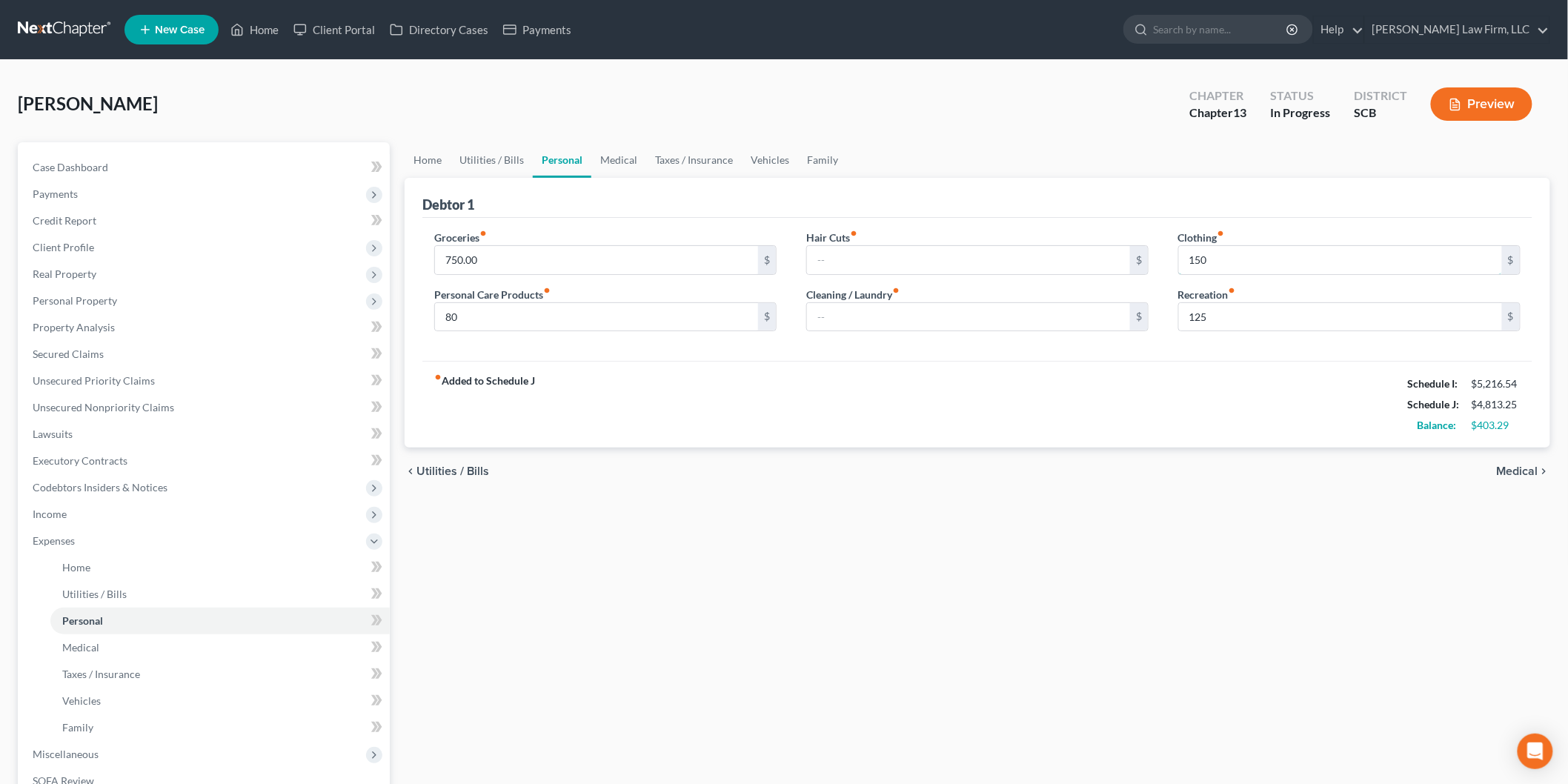
click at [1235, 250] on input "150" at bounding box center [1341, 260] width 324 height 28
type input "120"
click at [785, 391] on div "fiber_manual_record Added to Schedule J Schedule I: $5,216.54 Schedule J: $4,78…" at bounding box center [977, 404] width 1110 height 86
click at [105, 170] on span "Case Dashboard" at bounding box center [71, 166] width 75 height 12
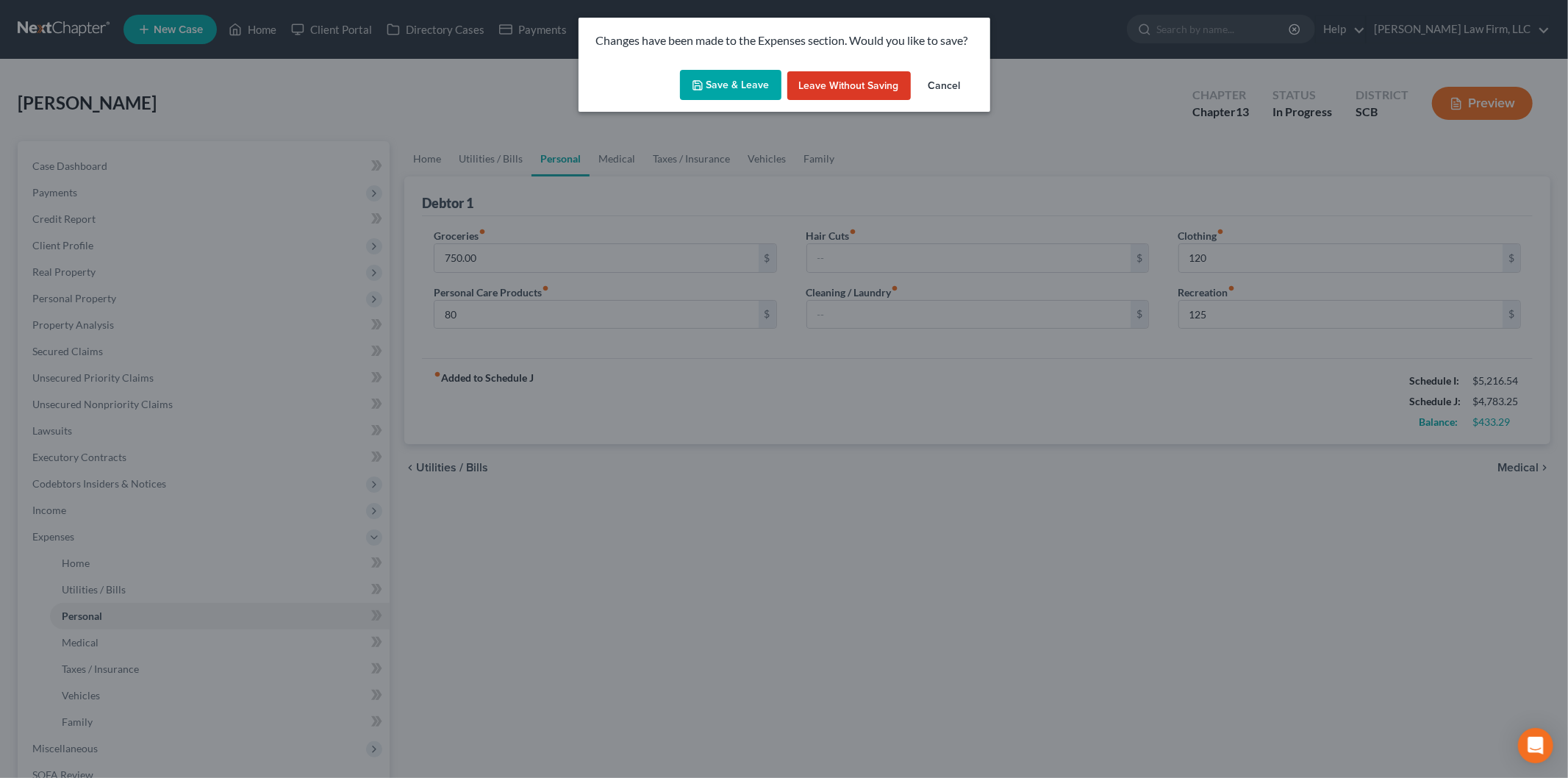
click at [703, 87] on icon "button" at bounding box center [698, 85] width 12 height 12
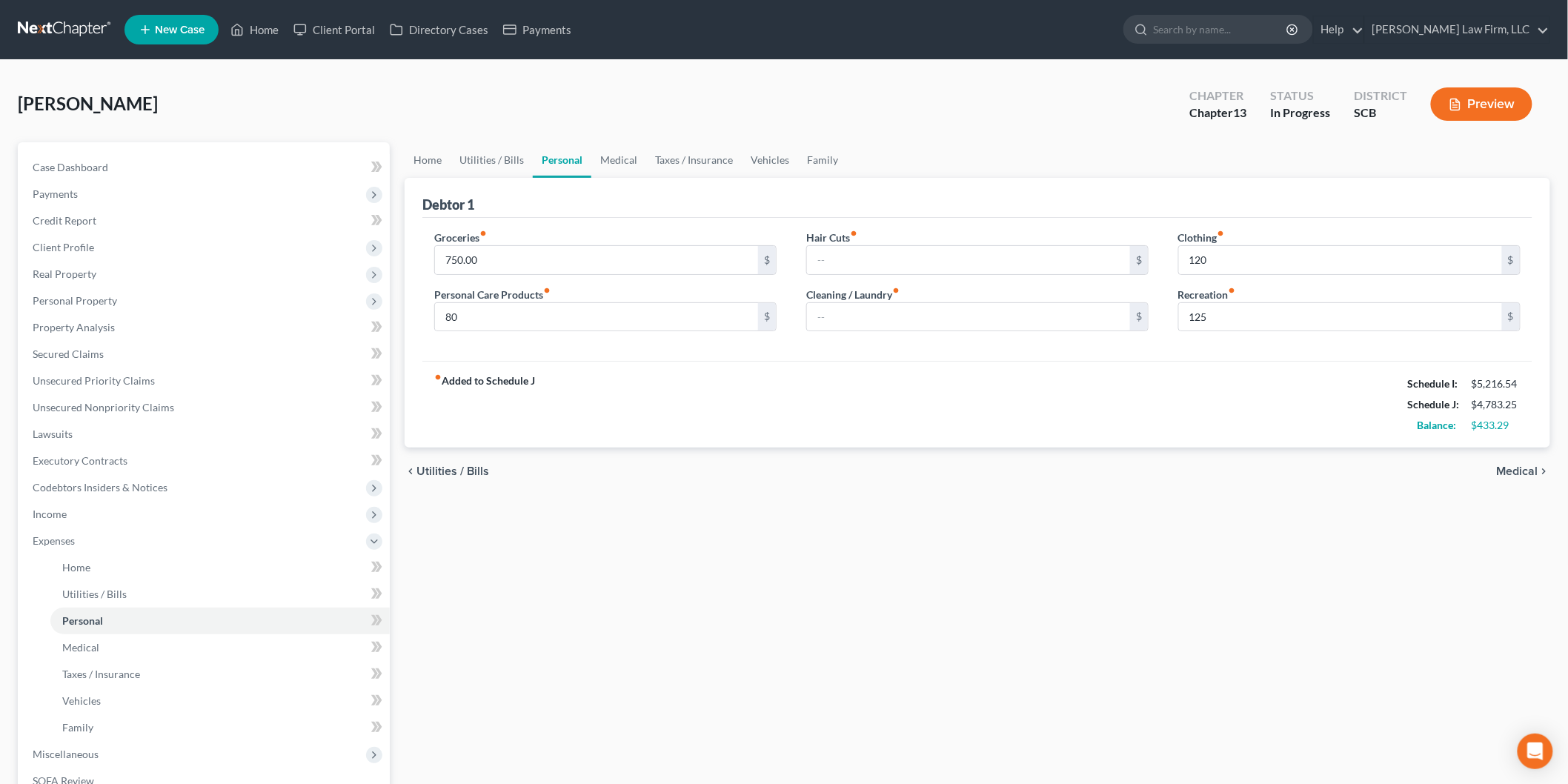
type input "80.00"
type input "120.00"
type input "125.00"
select select "3"
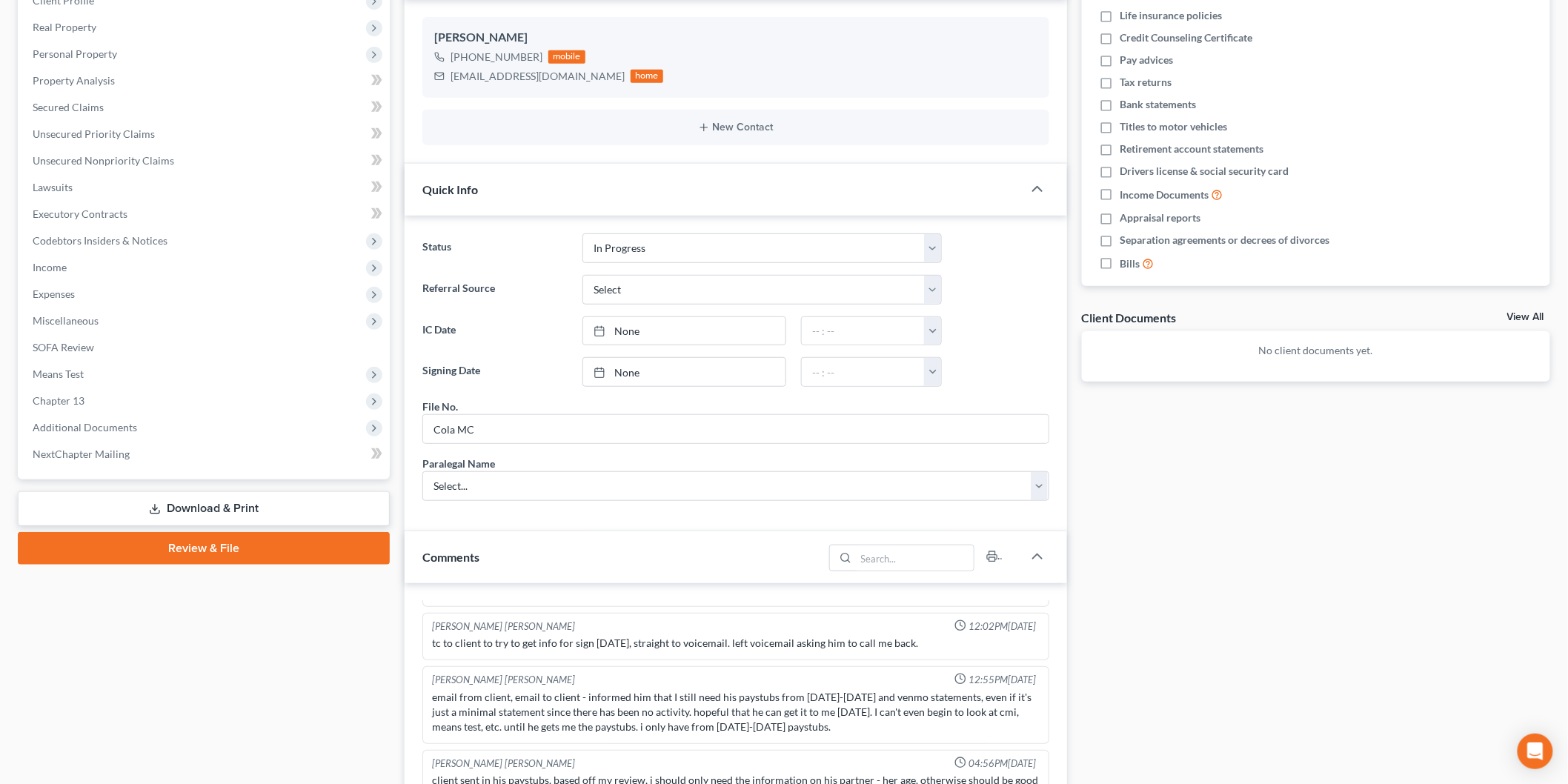
scroll to position [74, 0]
click at [180, 509] on link "Download & Print" at bounding box center [204, 508] width 372 height 35
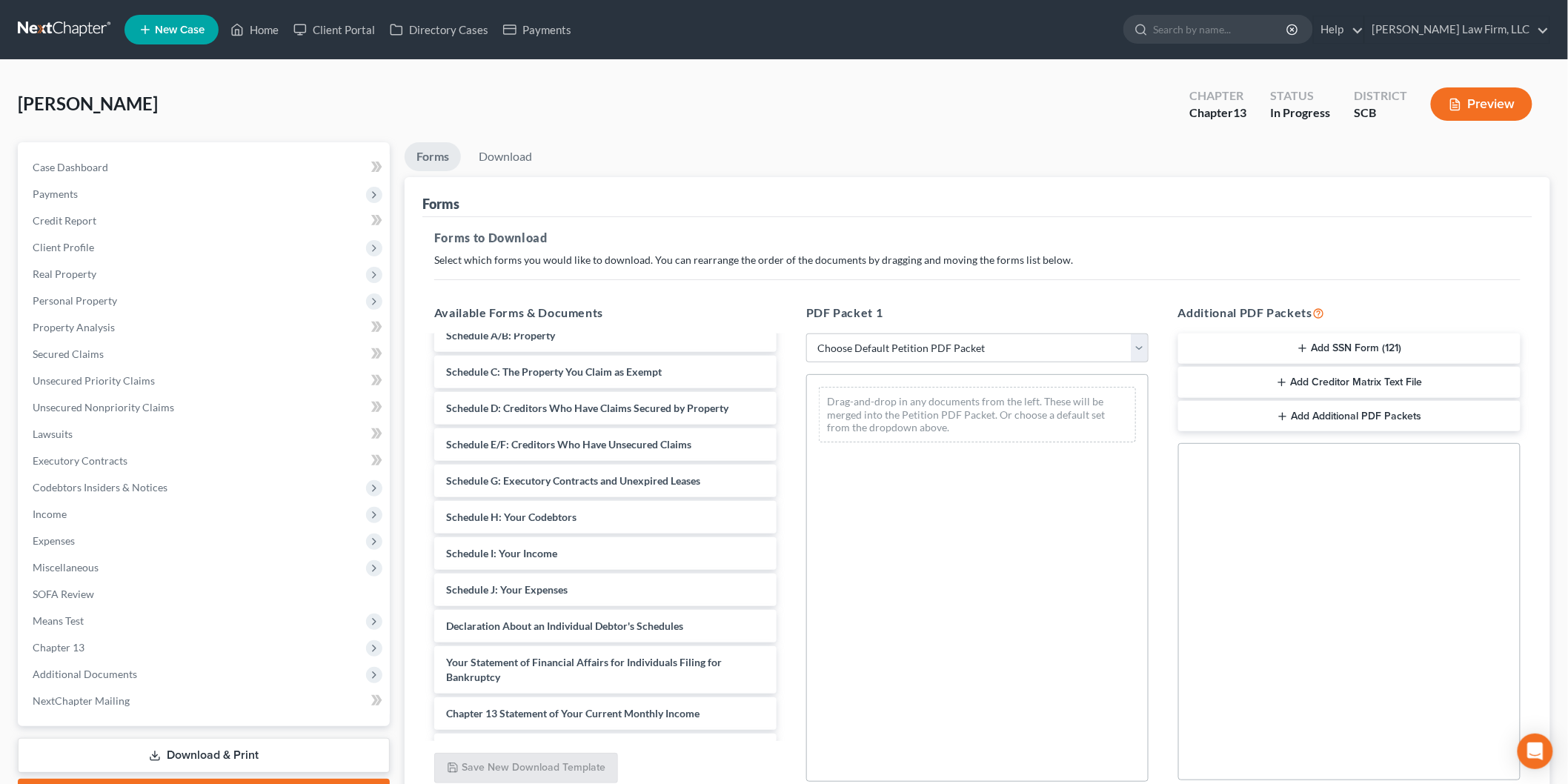
scroll to position [243, 0]
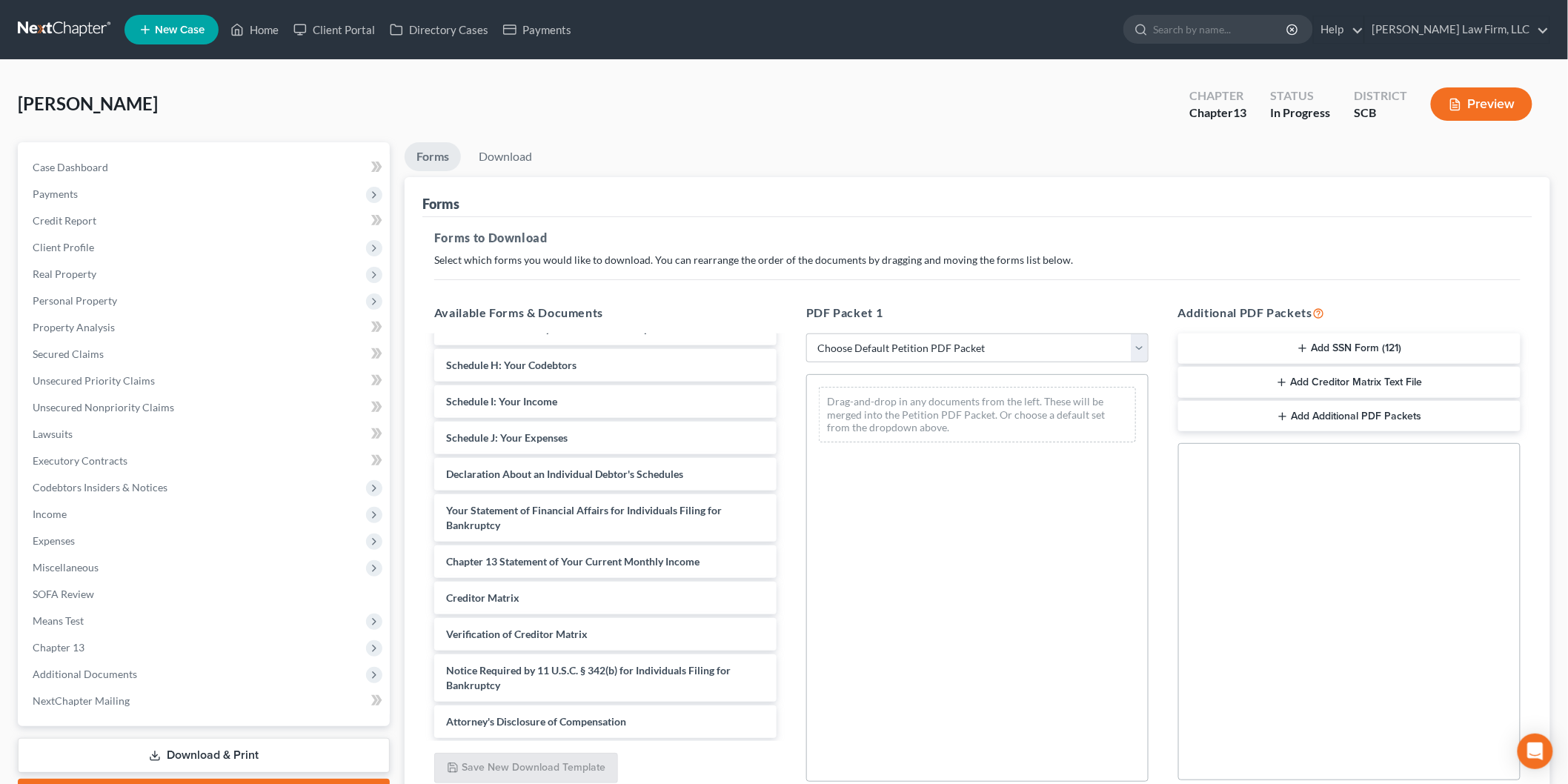
click at [788, 391] on div "Voluntary Petition for Individuals Filing for Bankruptcy Summary of Your Assets…" at bounding box center [605, 416] width 366 height 643
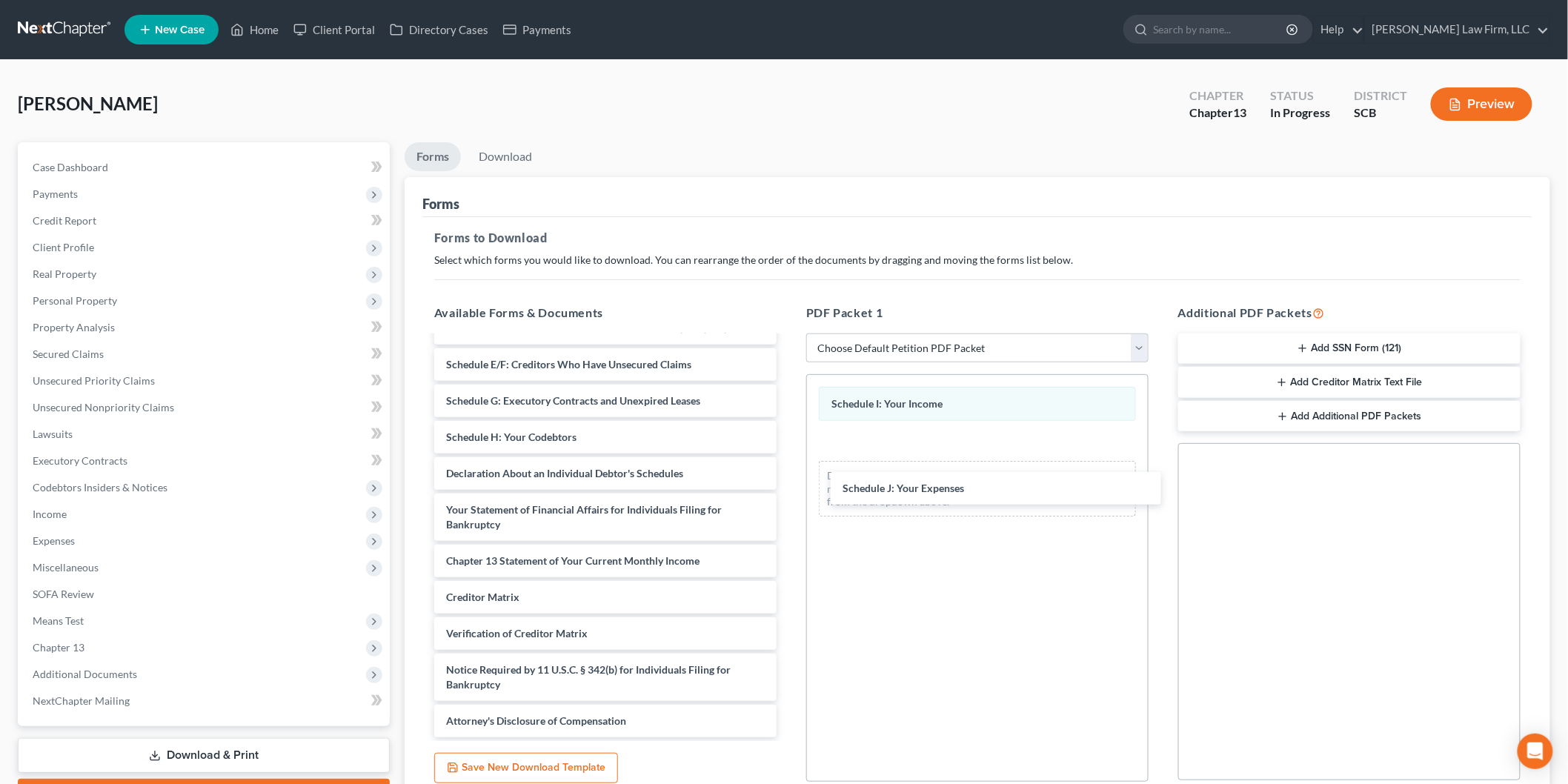
drag, startPoint x: 509, startPoint y: 426, endPoint x: 911, endPoint y: 473, distance: 404.7
click at [788, 476] on div "Schedule J: Your Expenses Voluntary Petition for Individuals Filing for Bankrup…" at bounding box center [605, 451] width 366 height 571
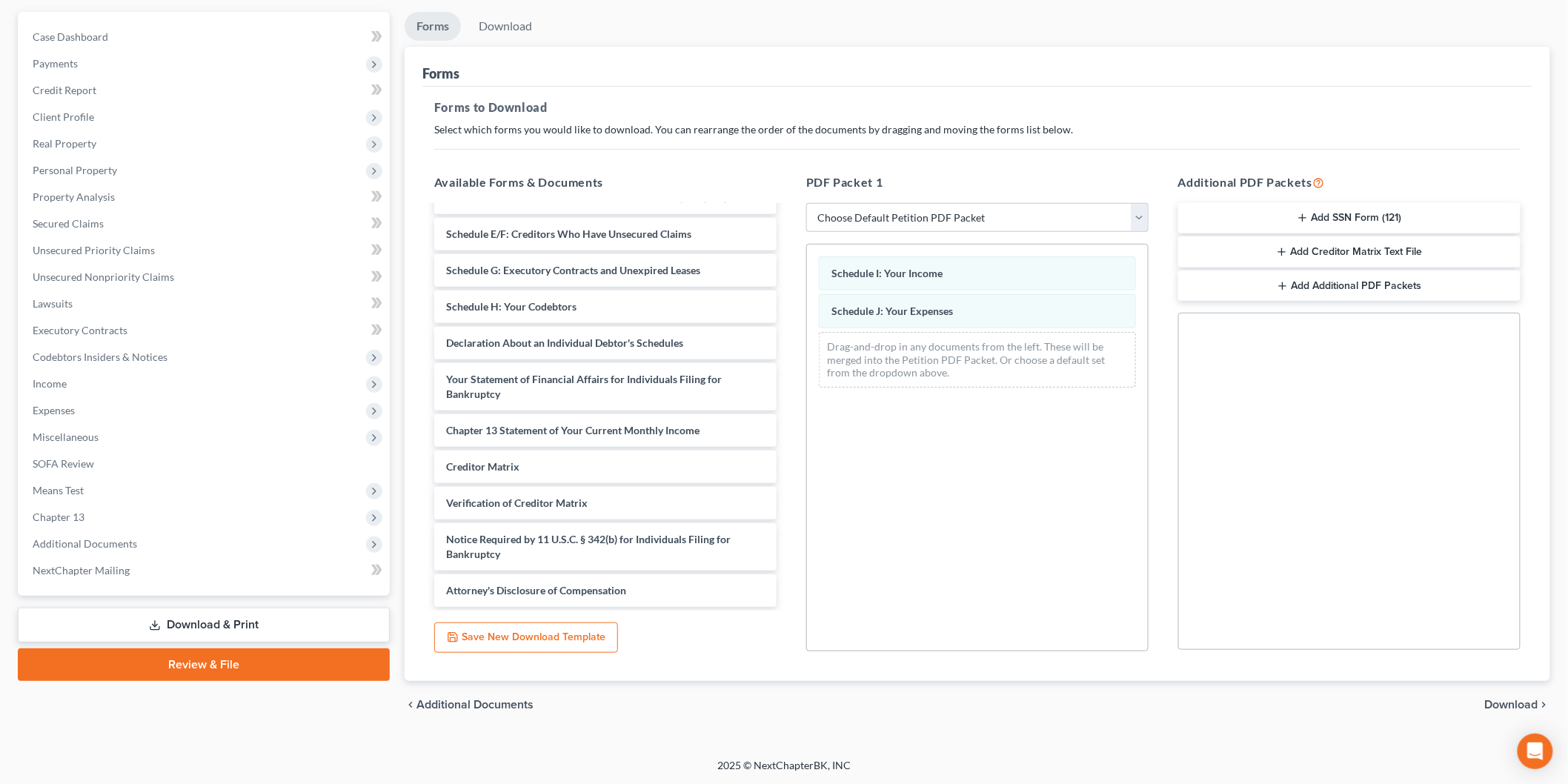
drag, startPoint x: 1493, startPoint y: 701, endPoint x: 1425, endPoint y: 693, distance: 68.5
click at [1493, 700] on span "Download" at bounding box center [1512, 704] width 54 height 12
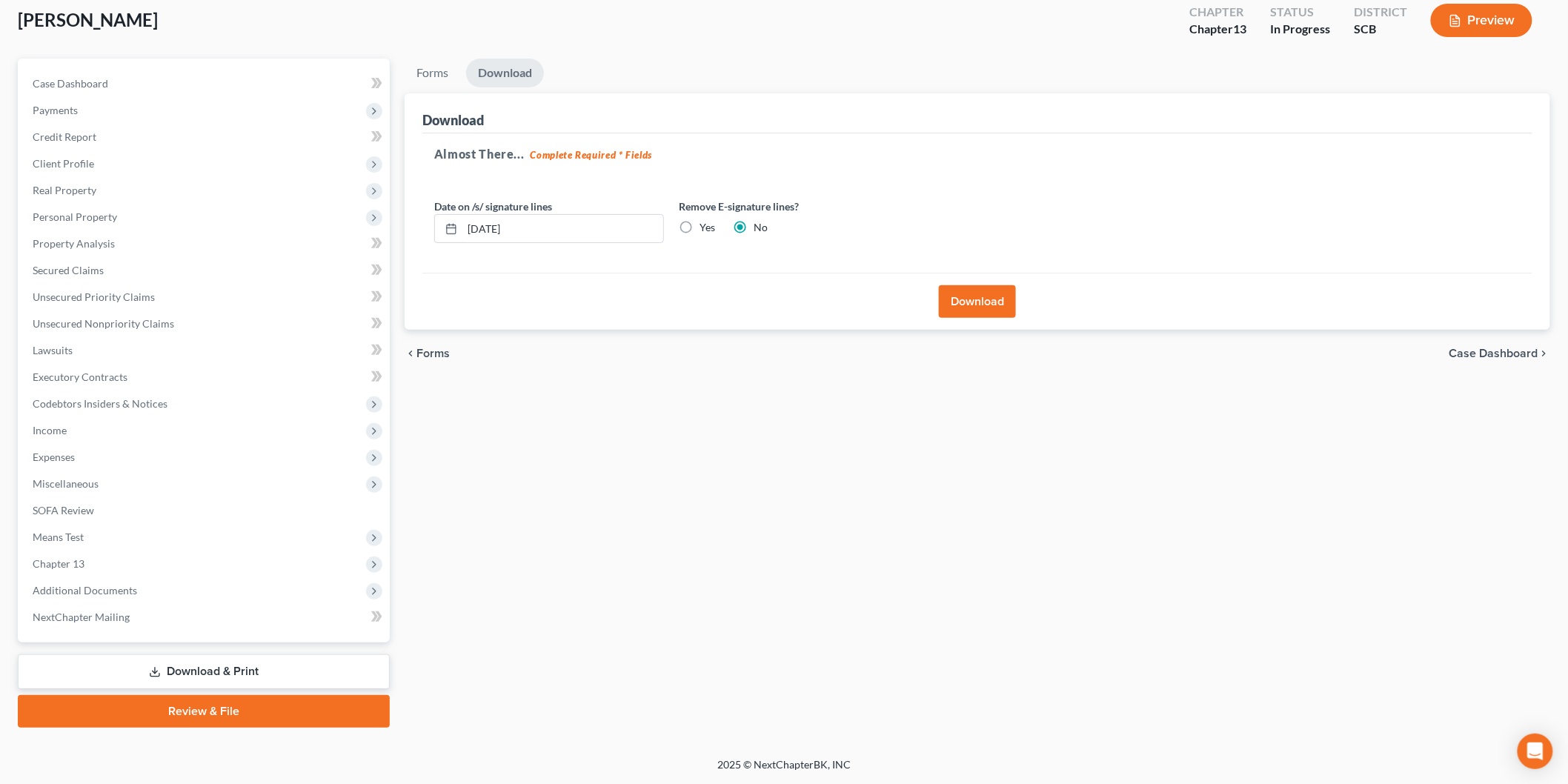
scroll to position [82, 0]
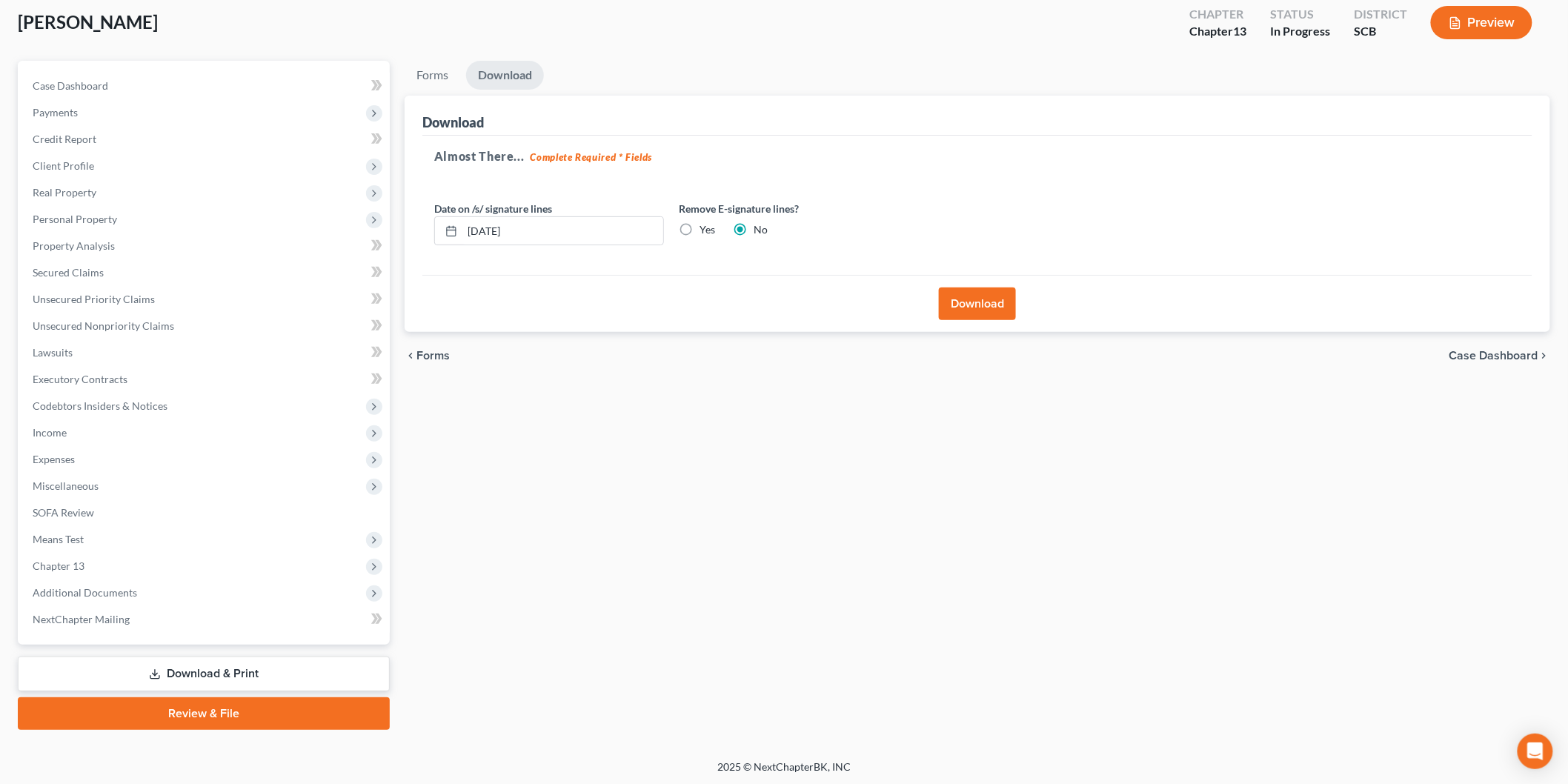
click at [700, 225] on label "Yes" at bounding box center [707, 229] width 16 height 15
click at [705, 225] on input "Yes" at bounding box center [710, 227] width 9 height 9
radio input "true"
radio input "false"
drag, startPoint x: 435, startPoint y: 230, endPoint x: 414, endPoint y: 232, distance: 21.1
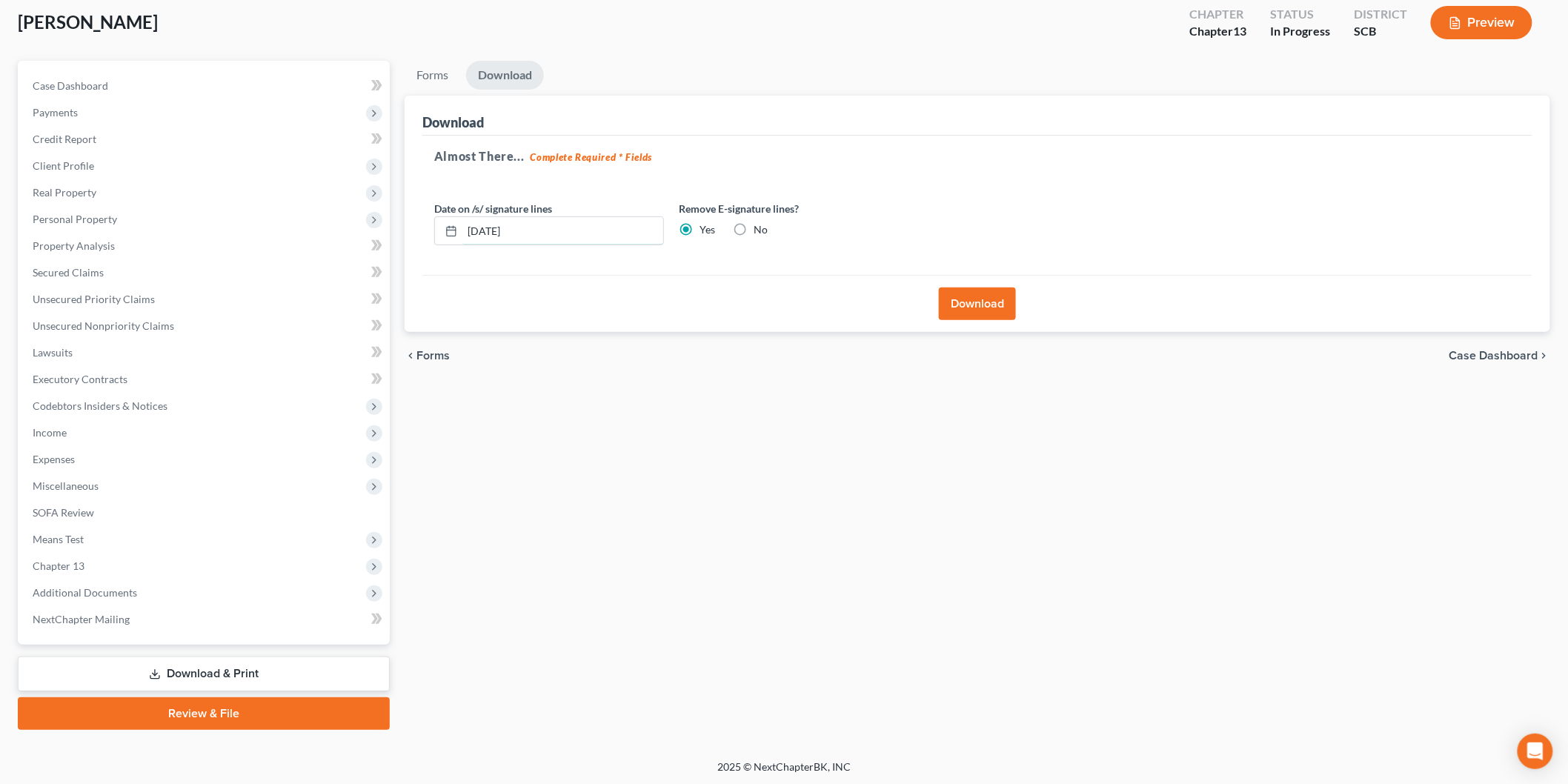
click at [416, 232] on div "Download Almost There... Complete Required * Fields Date on /s/ signature lines…" at bounding box center [977, 214] width 1146 height 237
click at [953, 306] on button "Download" at bounding box center [977, 304] width 77 height 33
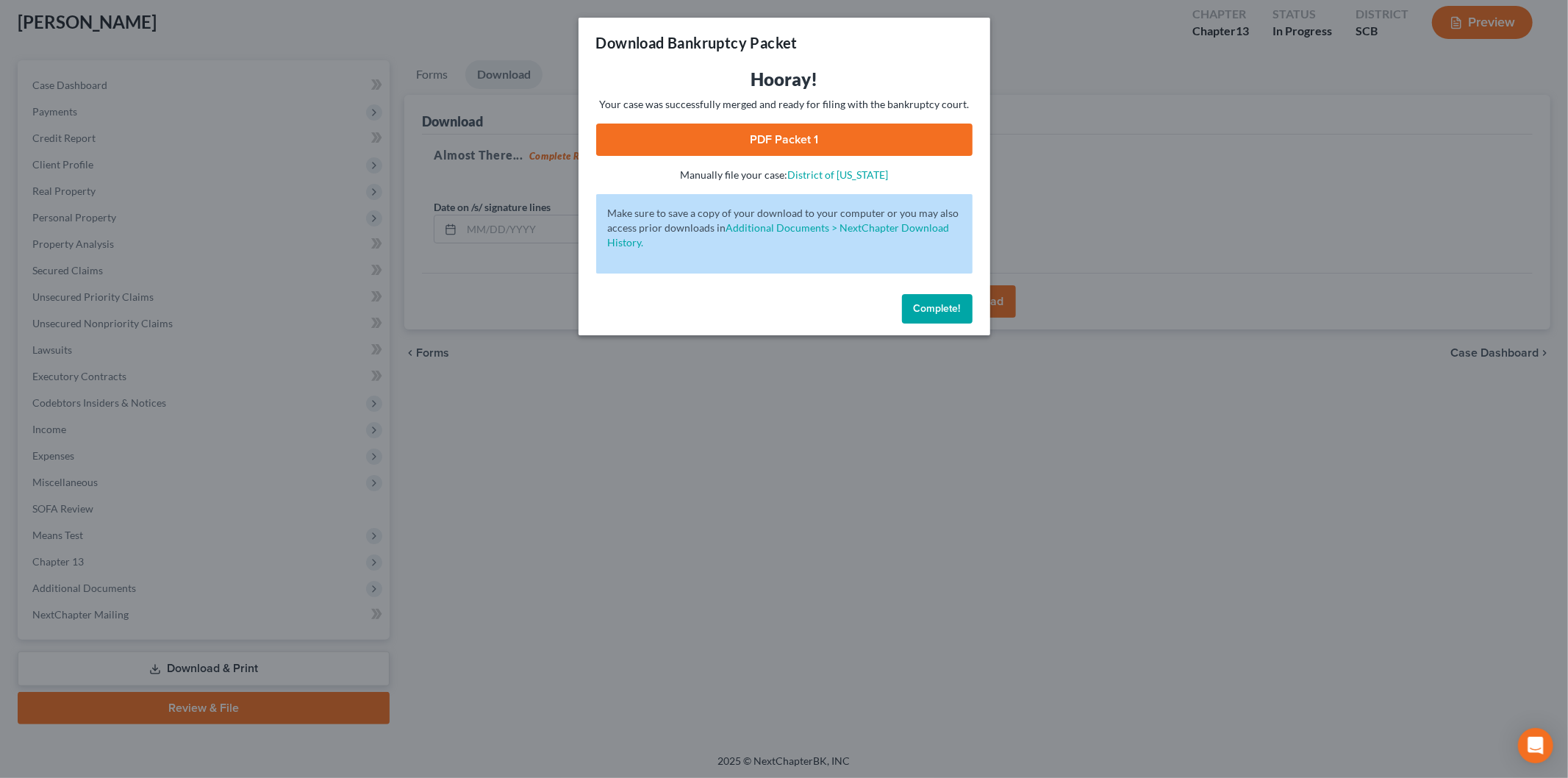
click at [761, 130] on link "PDF Packet 1" at bounding box center [784, 139] width 376 height 33
click at [950, 312] on span "Complete!" at bounding box center [937, 308] width 47 height 12
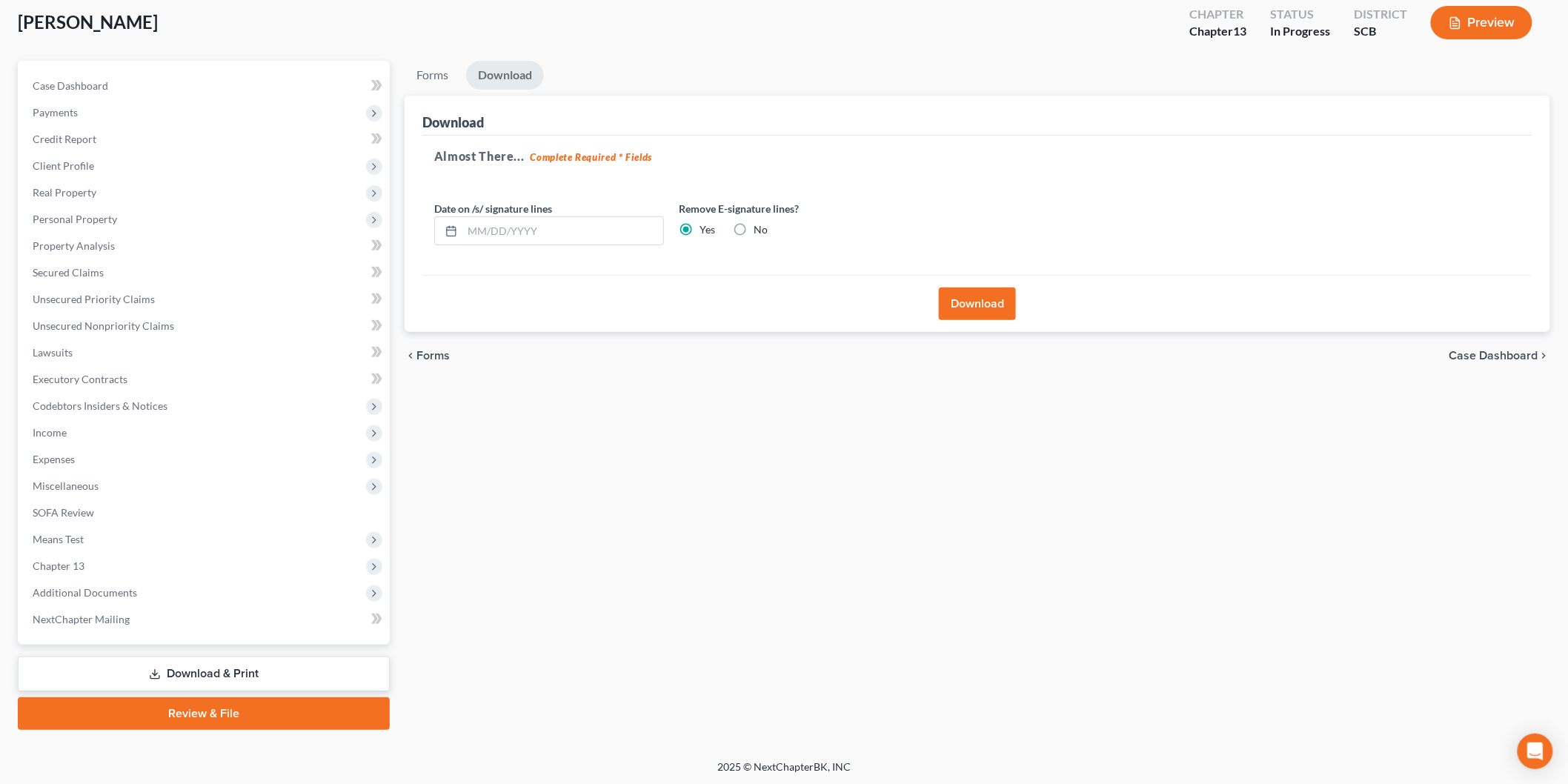
click at [175, 652] on div "Case Dashboard Payments Invoices Payments Payments Credit Report Client Profile" at bounding box center [203, 396] width 387 height 669
click at [167, 679] on link "Download & Print" at bounding box center [204, 673] width 372 height 35
click at [229, 674] on link "Download & Print" at bounding box center [204, 673] width 372 height 35
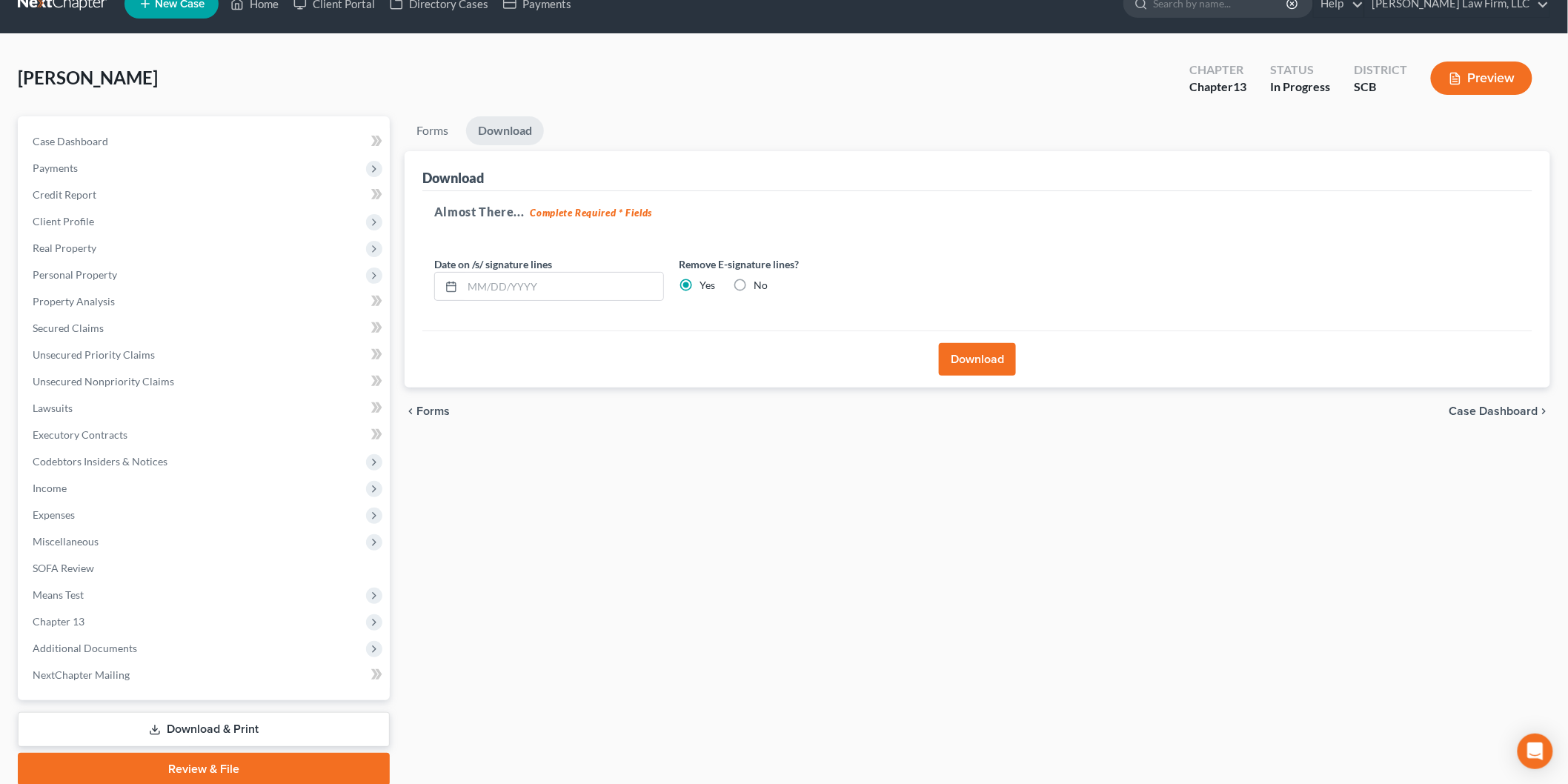
scroll to position [0, 0]
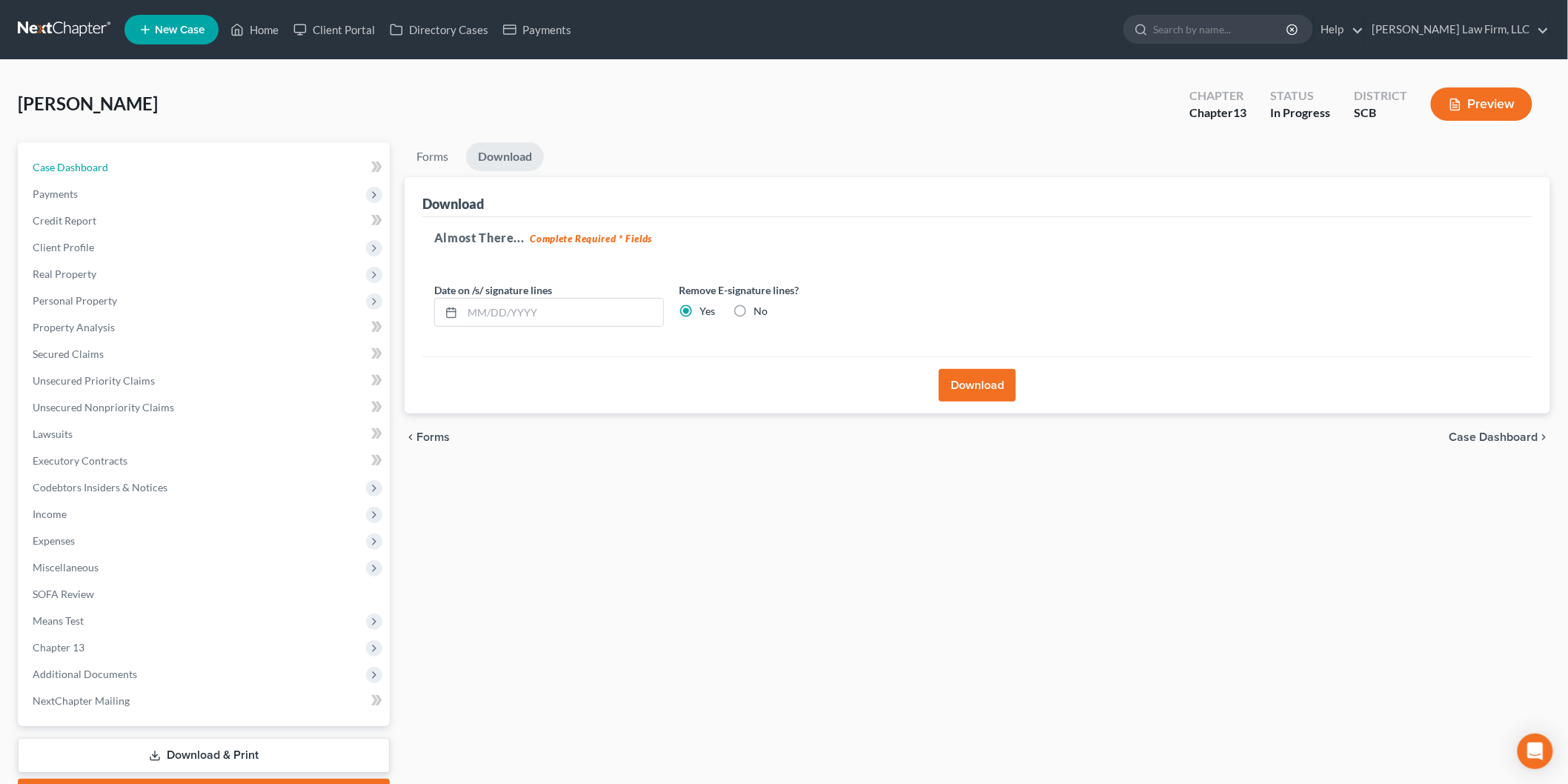
click at [83, 173] on link "Case Dashboard" at bounding box center [205, 167] width 369 height 26
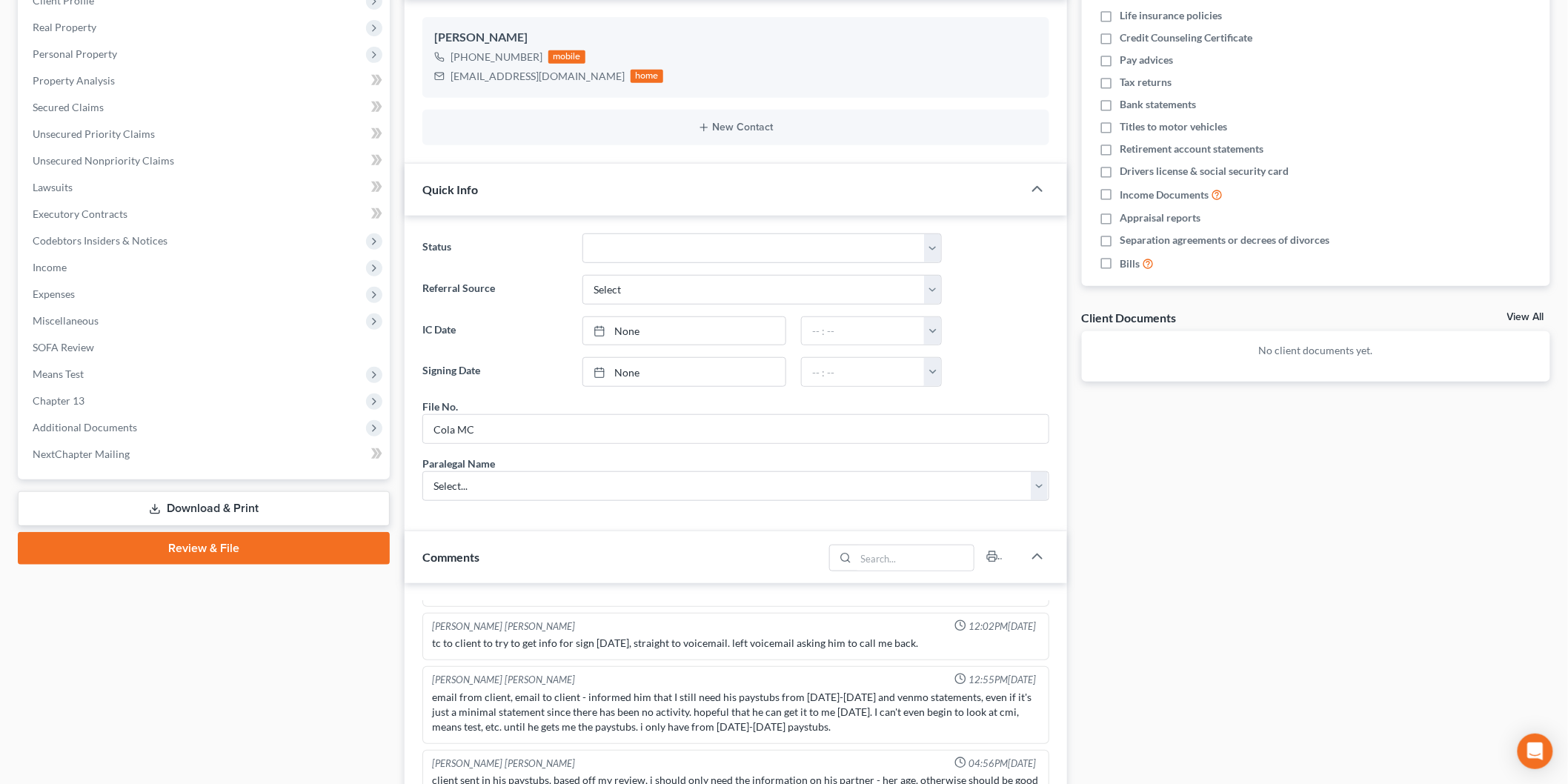
scroll to position [74, 0]
click at [147, 501] on link "Download & Print" at bounding box center [204, 508] width 372 height 35
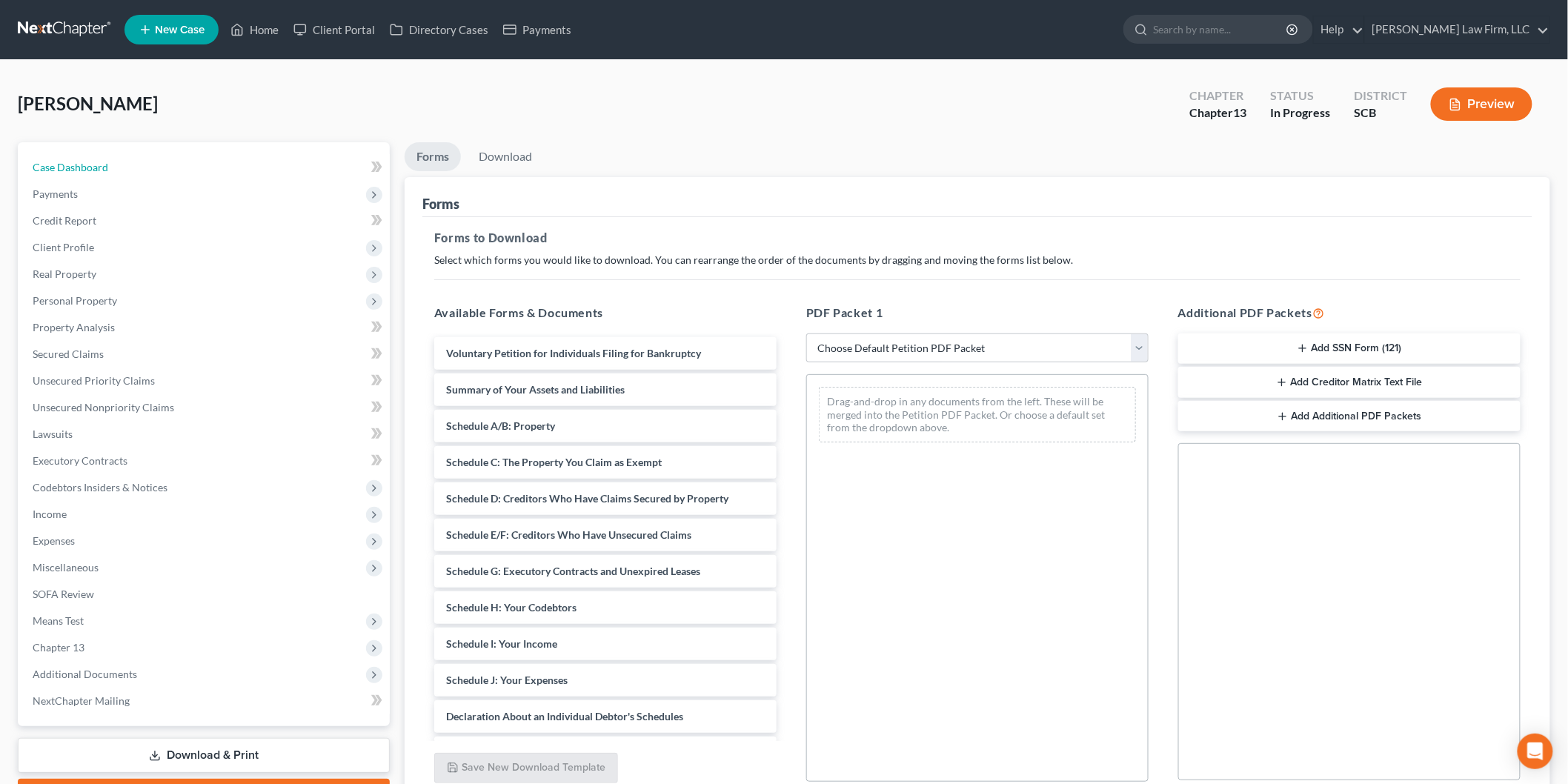
click at [92, 166] on span "Case Dashboard" at bounding box center [71, 166] width 75 height 12
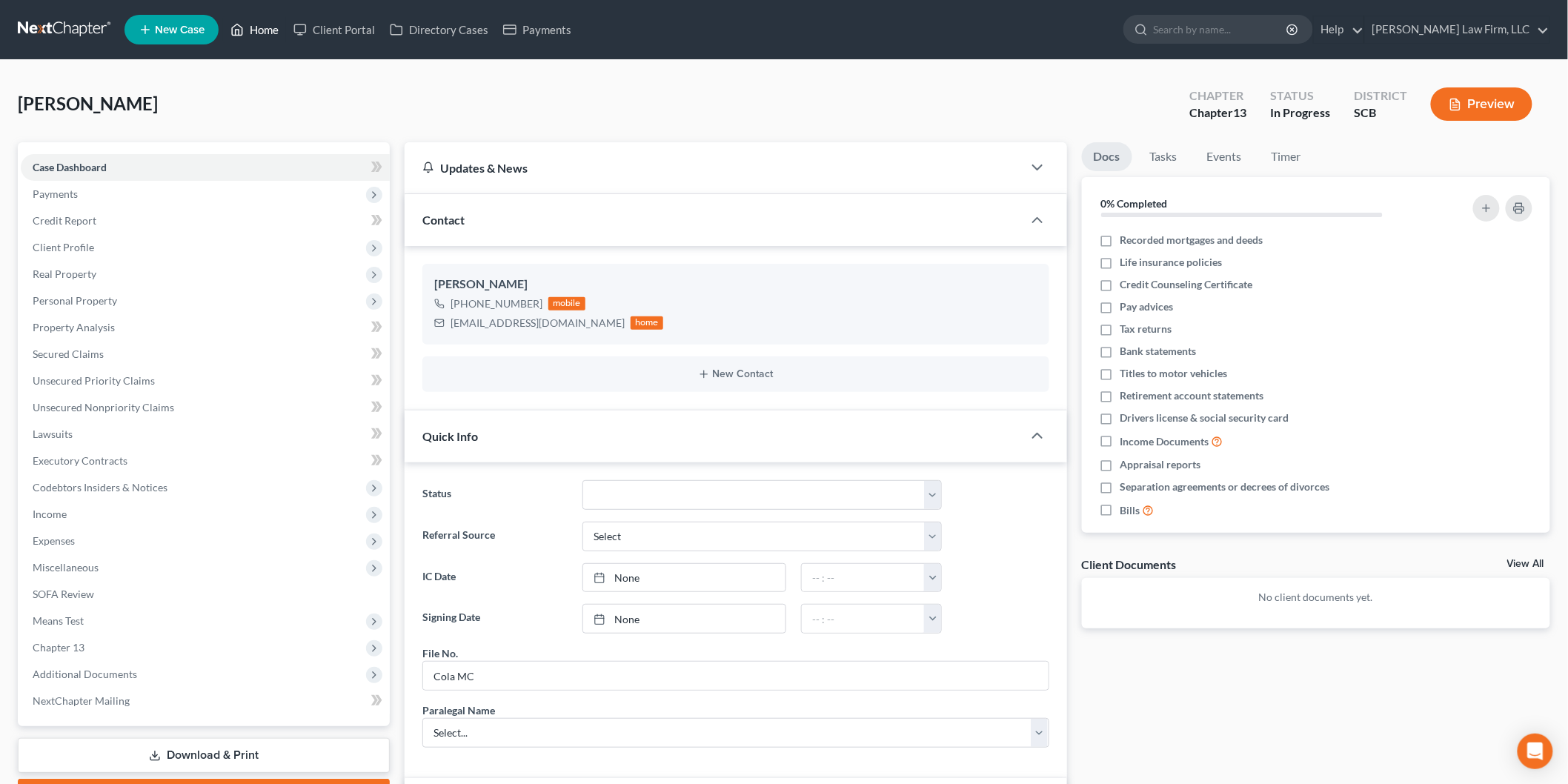
drag, startPoint x: 246, startPoint y: 23, endPoint x: 564, endPoint y: 94, distance: 325.8
click at [246, 23] on link "Home" at bounding box center [254, 29] width 63 height 26
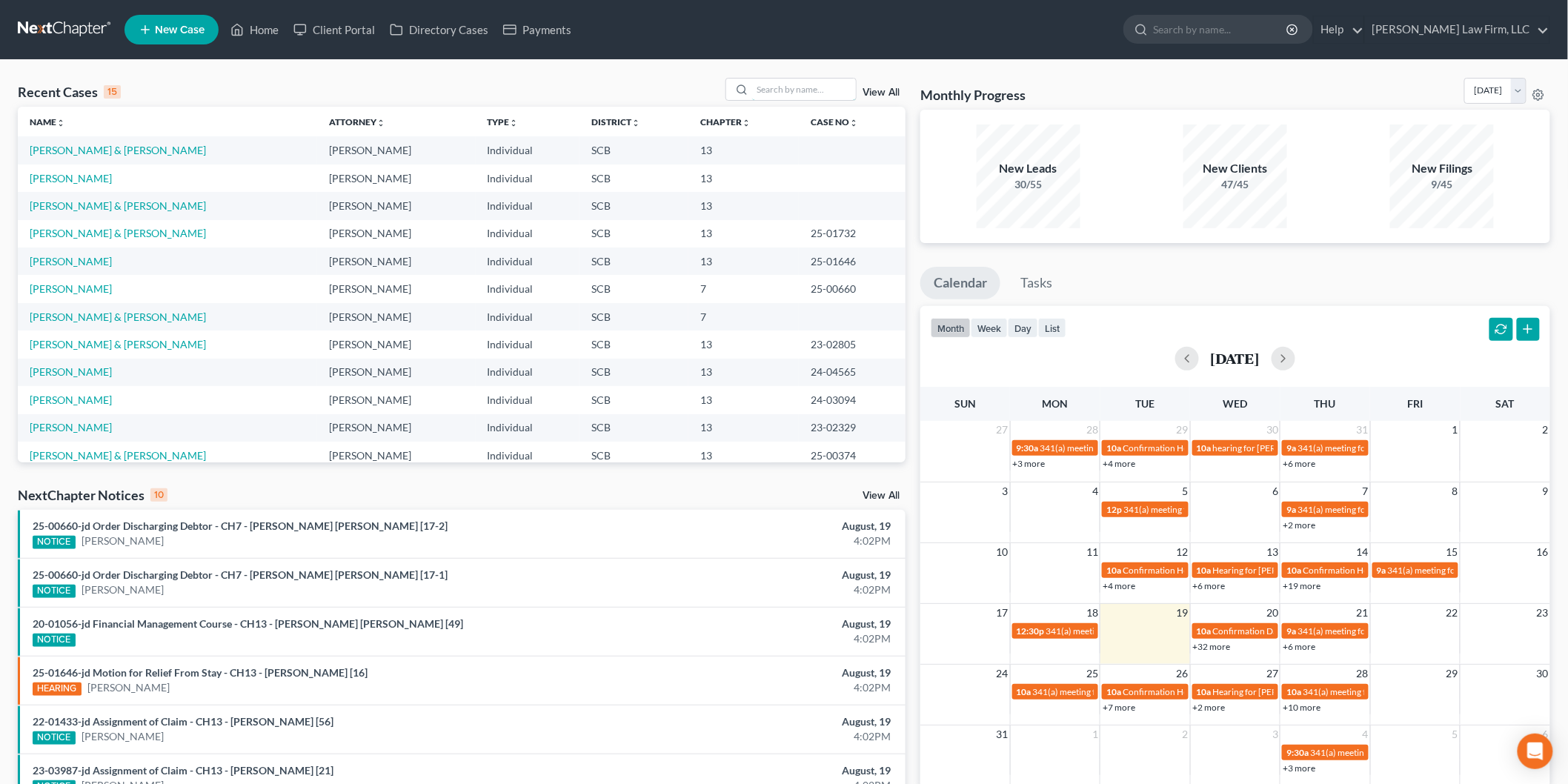
click at [802, 89] on input "search" at bounding box center [804, 89] width 103 height 22
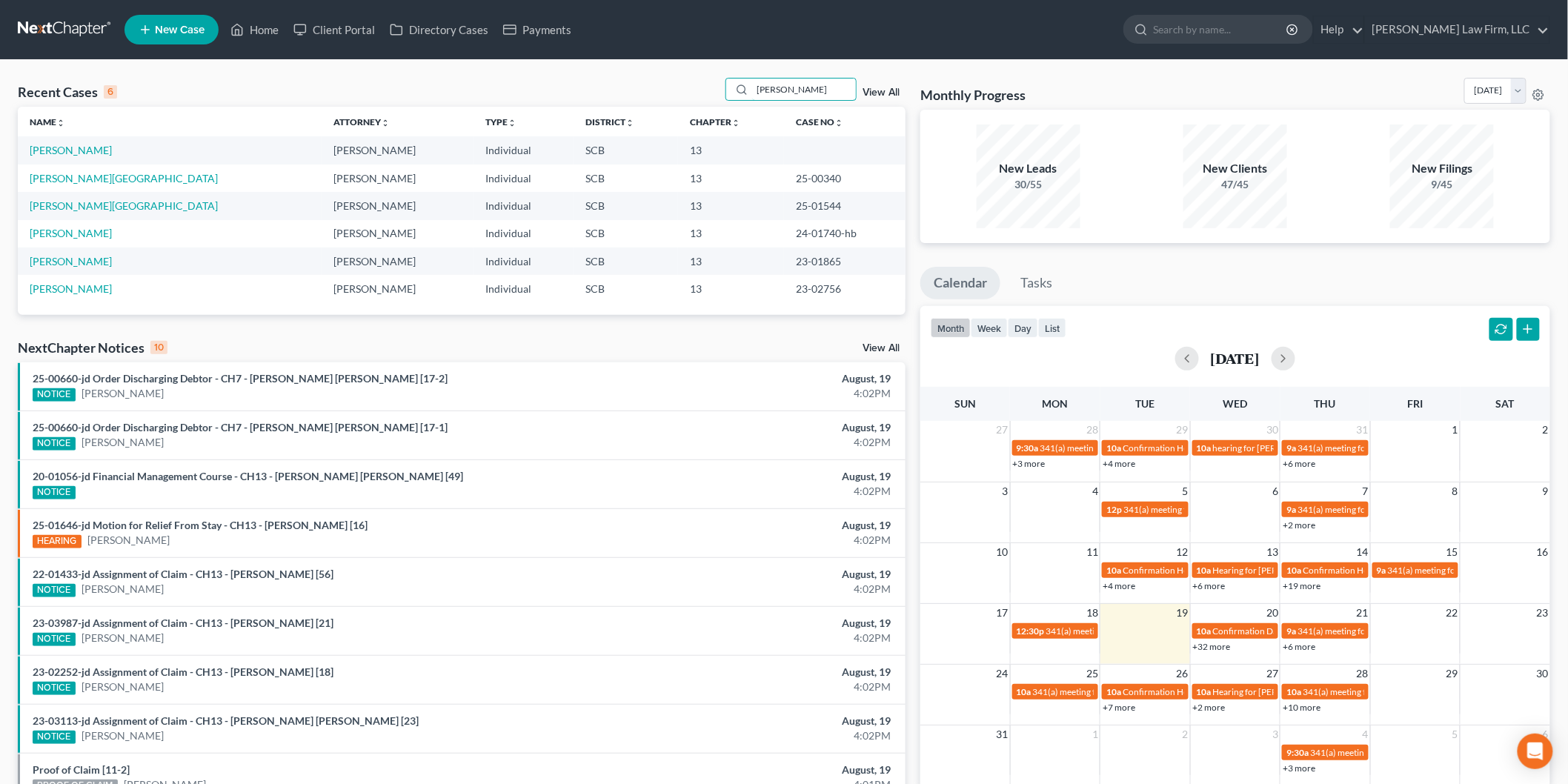
type input "haynes"
click at [77, 146] on link "[PERSON_NAME]" at bounding box center [71, 149] width 82 height 12
select select "3"
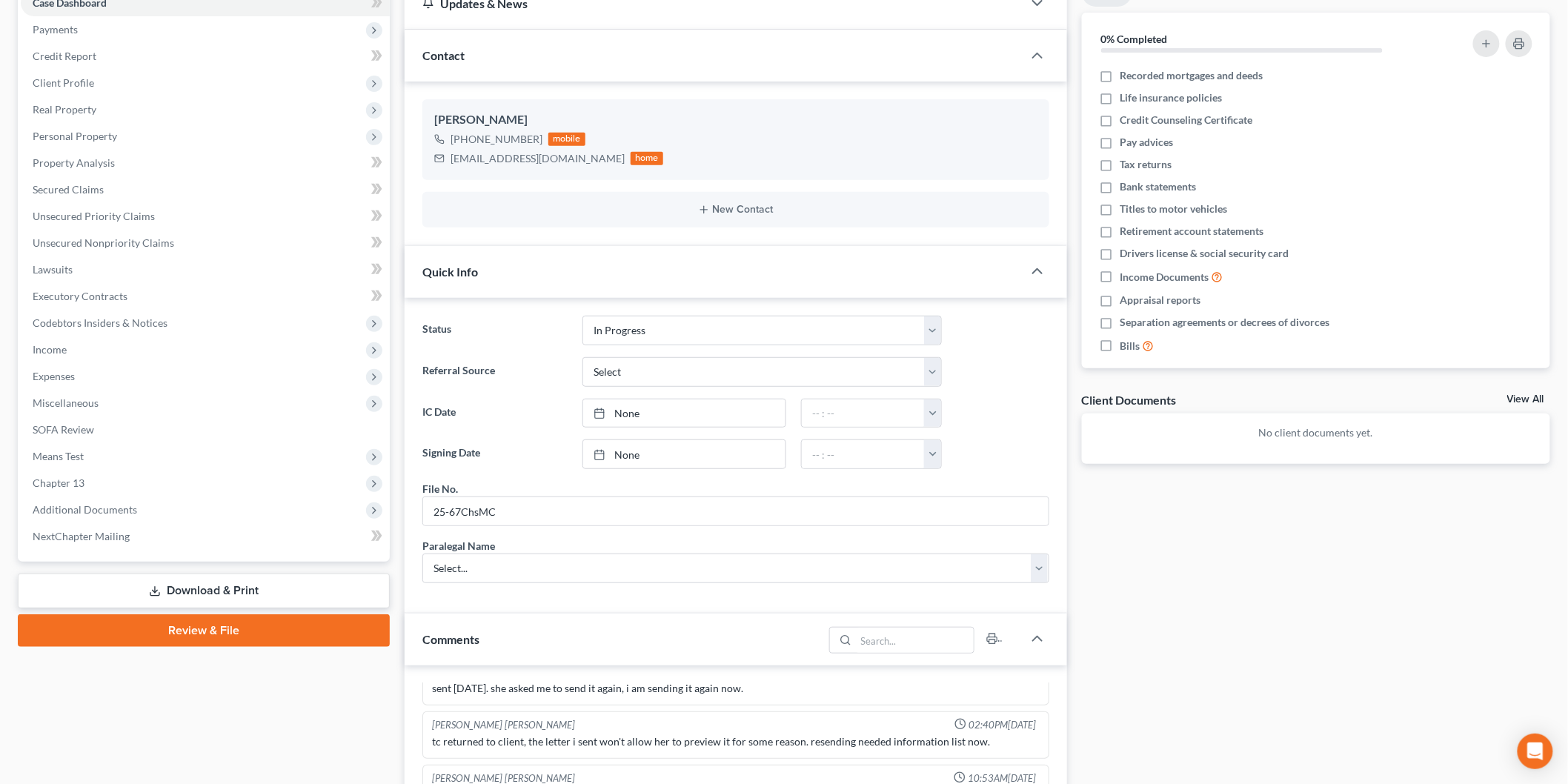
scroll to position [82, 0]
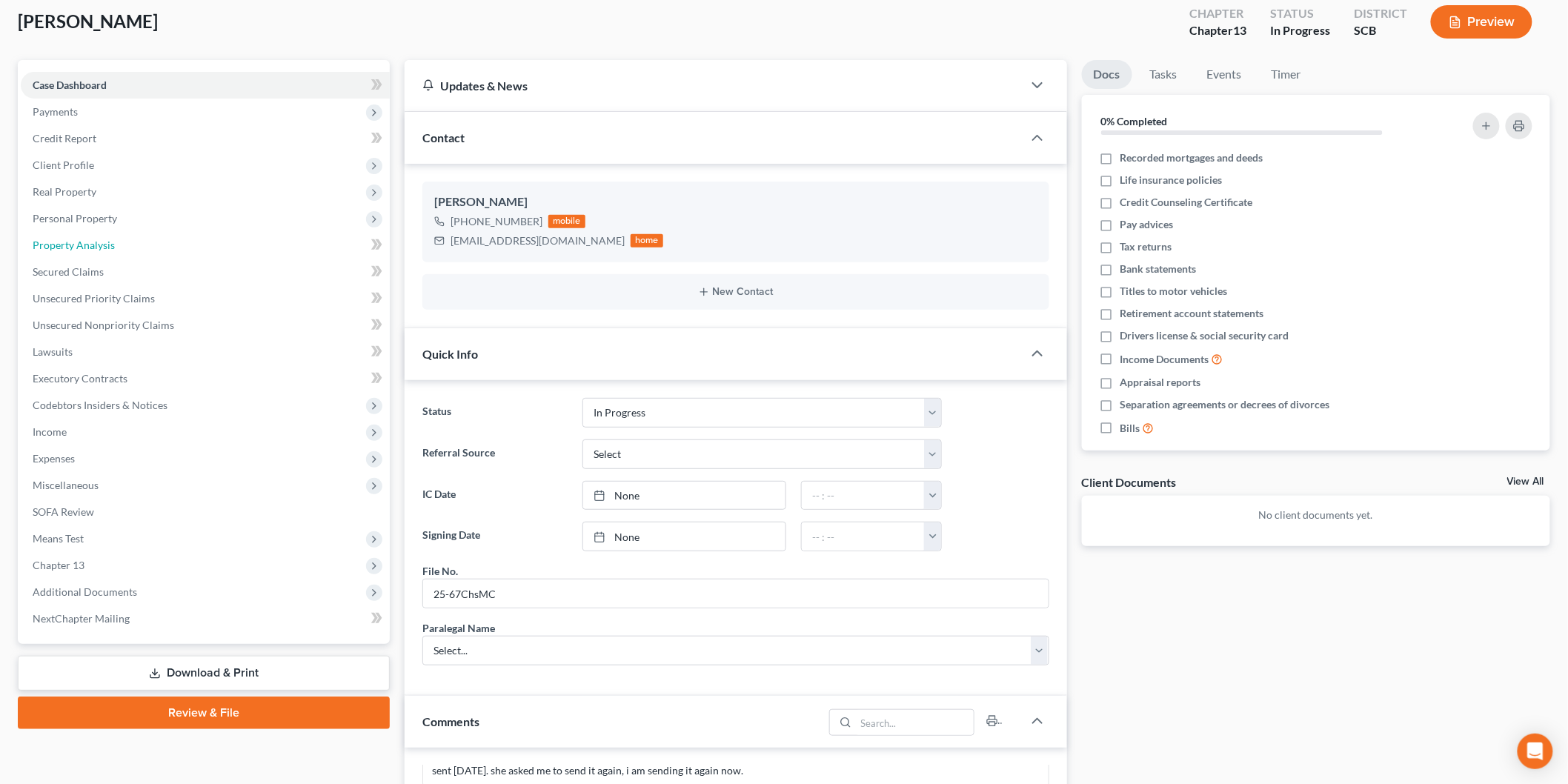
click at [99, 243] on span "Property Analysis" at bounding box center [73, 244] width 82 height 12
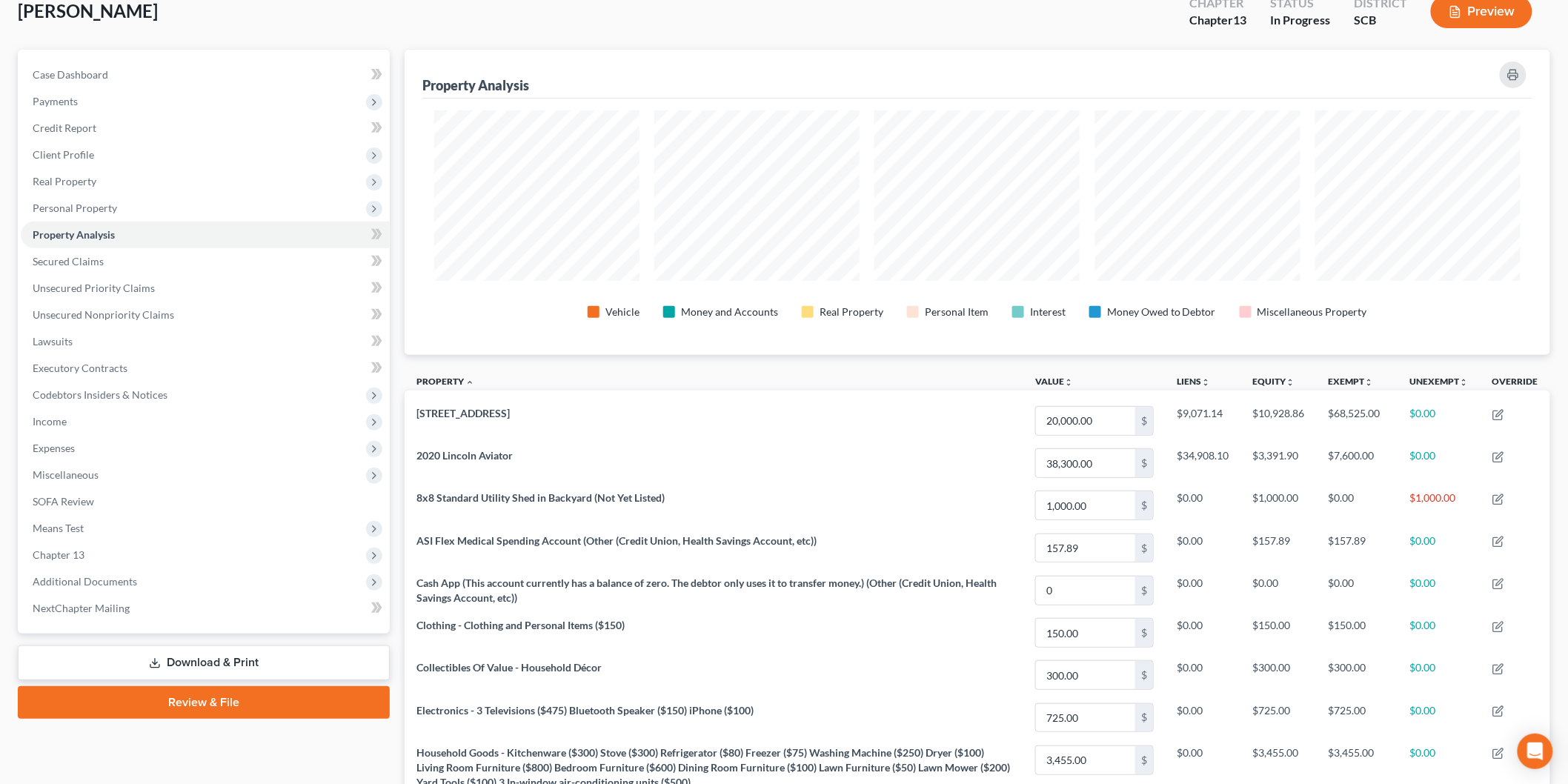
scroll to position [46, 0]
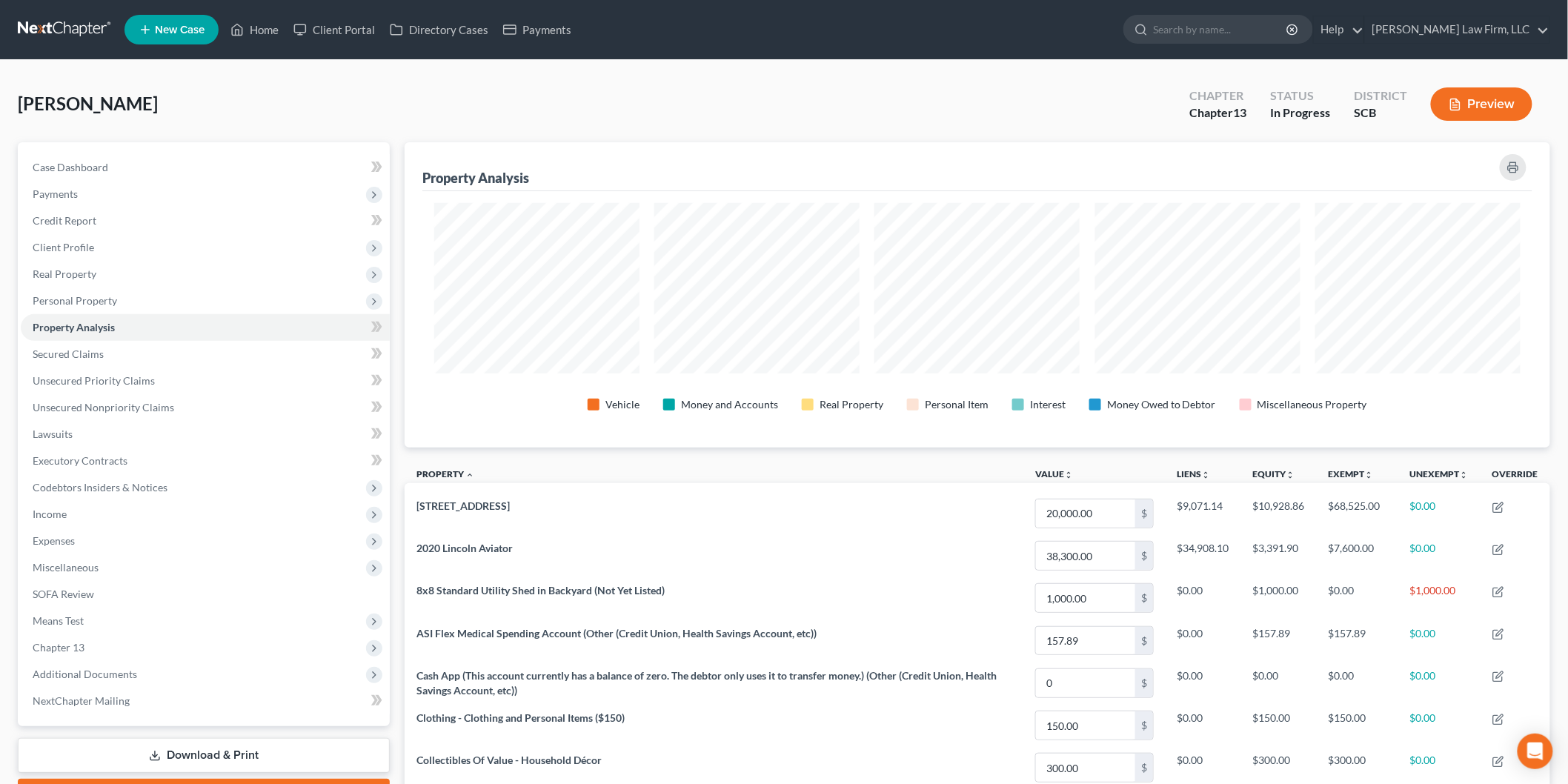
click at [89, 515] on span "Income" at bounding box center [205, 514] width 369 height 26
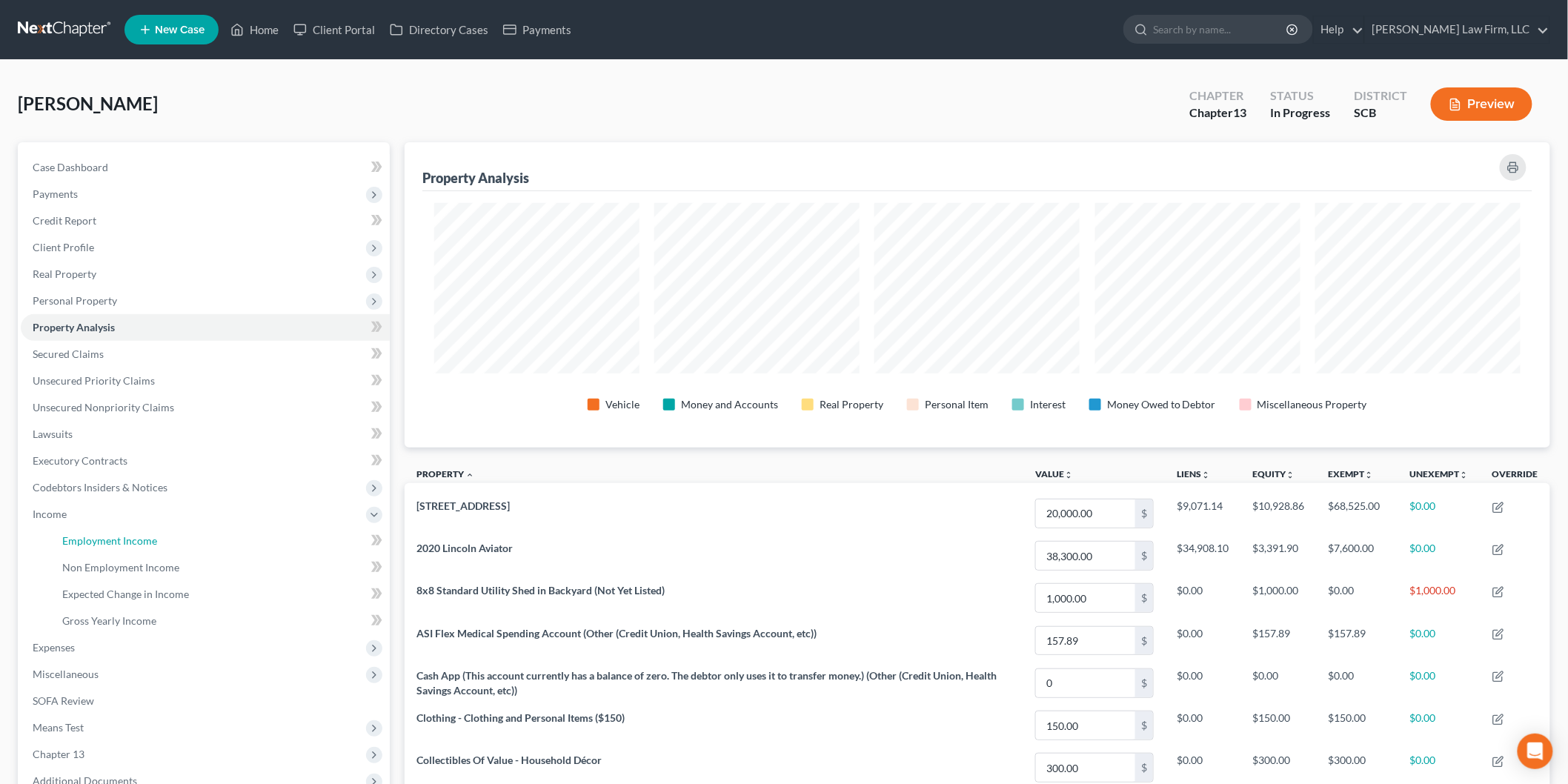
click at [116, 537] on span "Employment Income" at bounding box center [109, 540] width 95 height 12
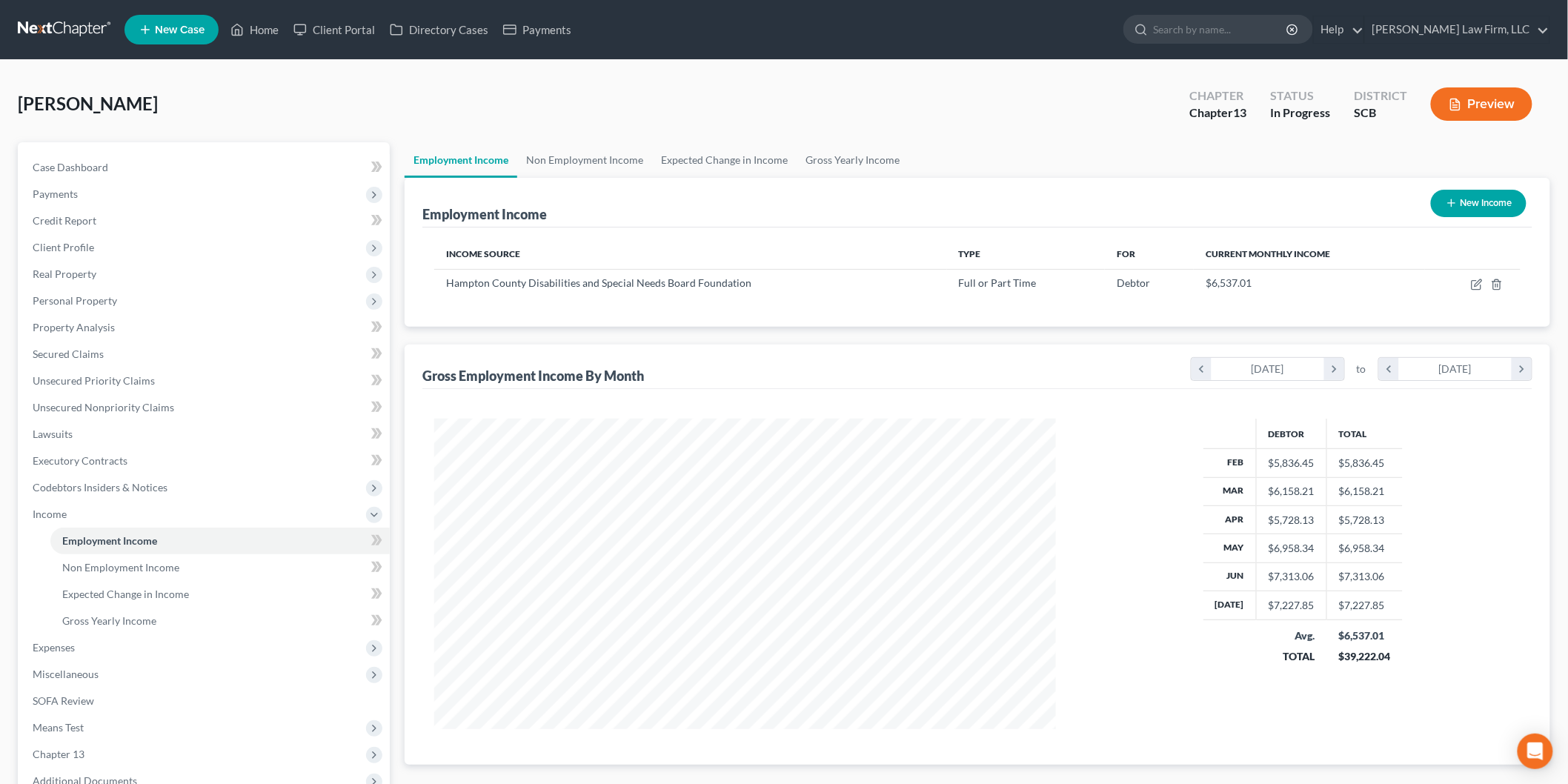
scroll to position [309, 651]
click at [572, 145] on link "Non Employment Income" at bounding box center [584, 160] width 135 height 36
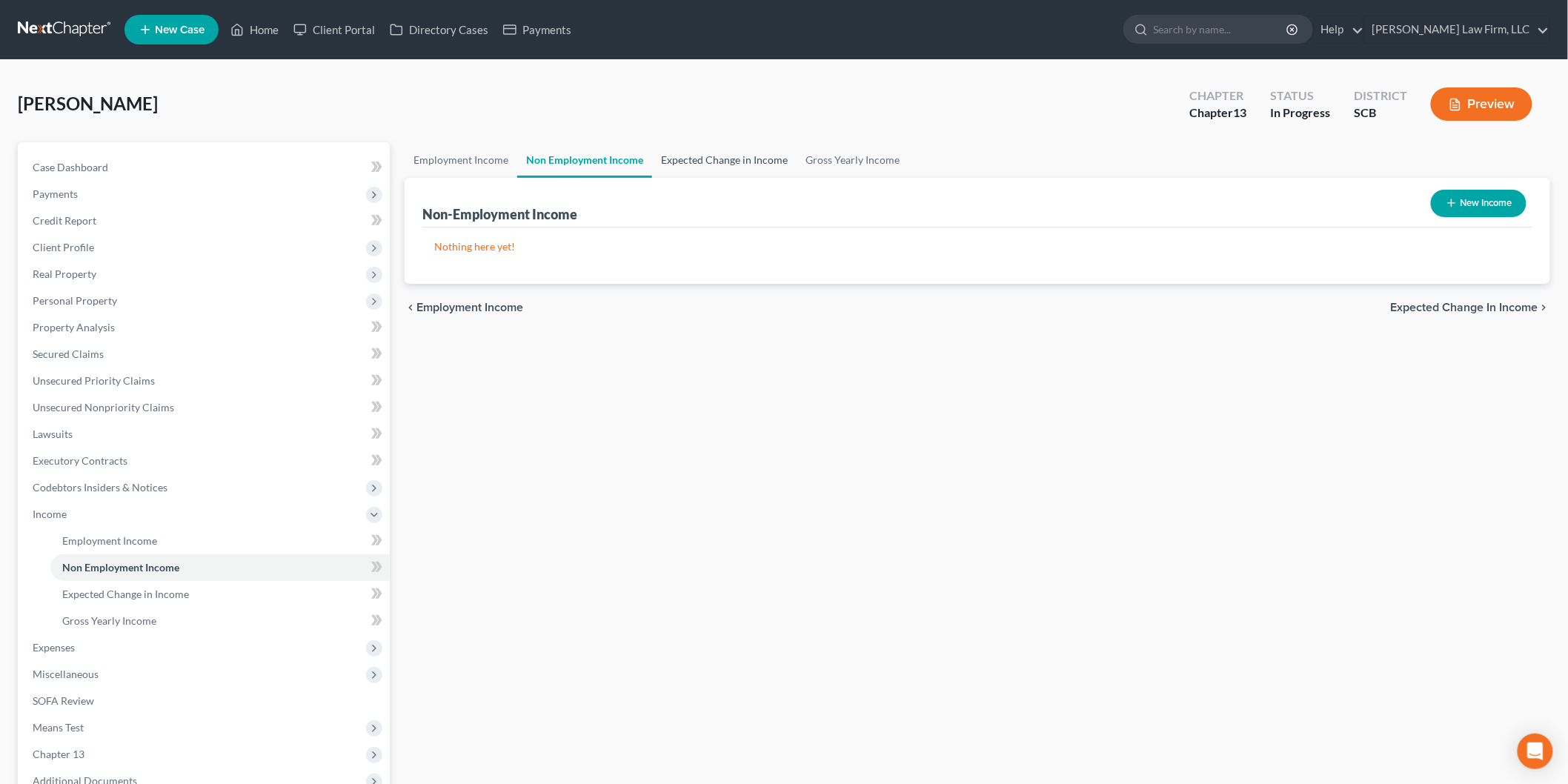
click at [703, 157] on link "Expected Change in Income" at bounding box center [724, 160] width 145 height 36
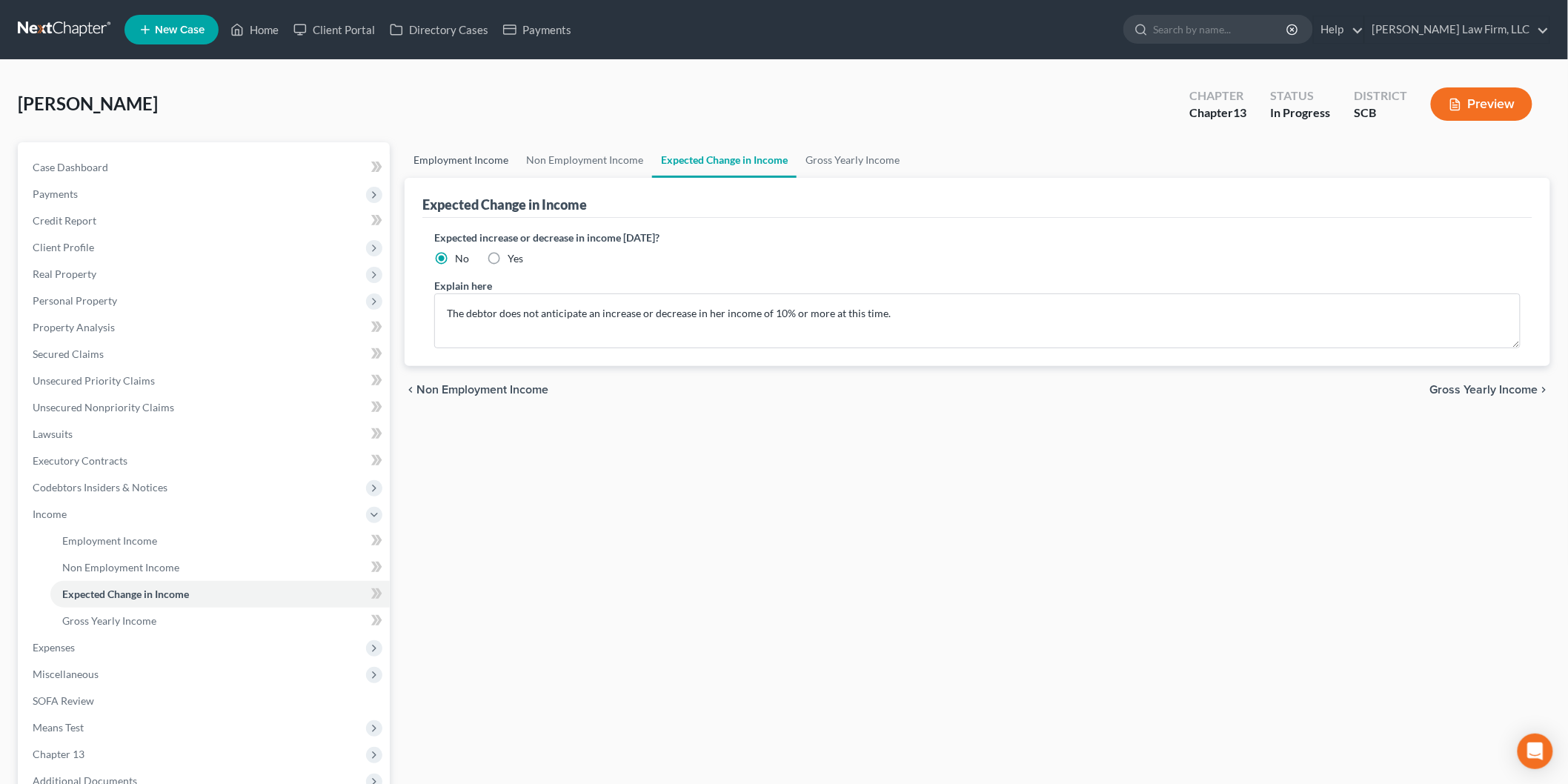
drag, startPoint x: 483, startPoint y: 164, endPoint x: 589, endPoint y: 212, distance: 116.4
click at [483, 164] on link "Employment Income" at bounding box center [461, 160] width 113 height 36
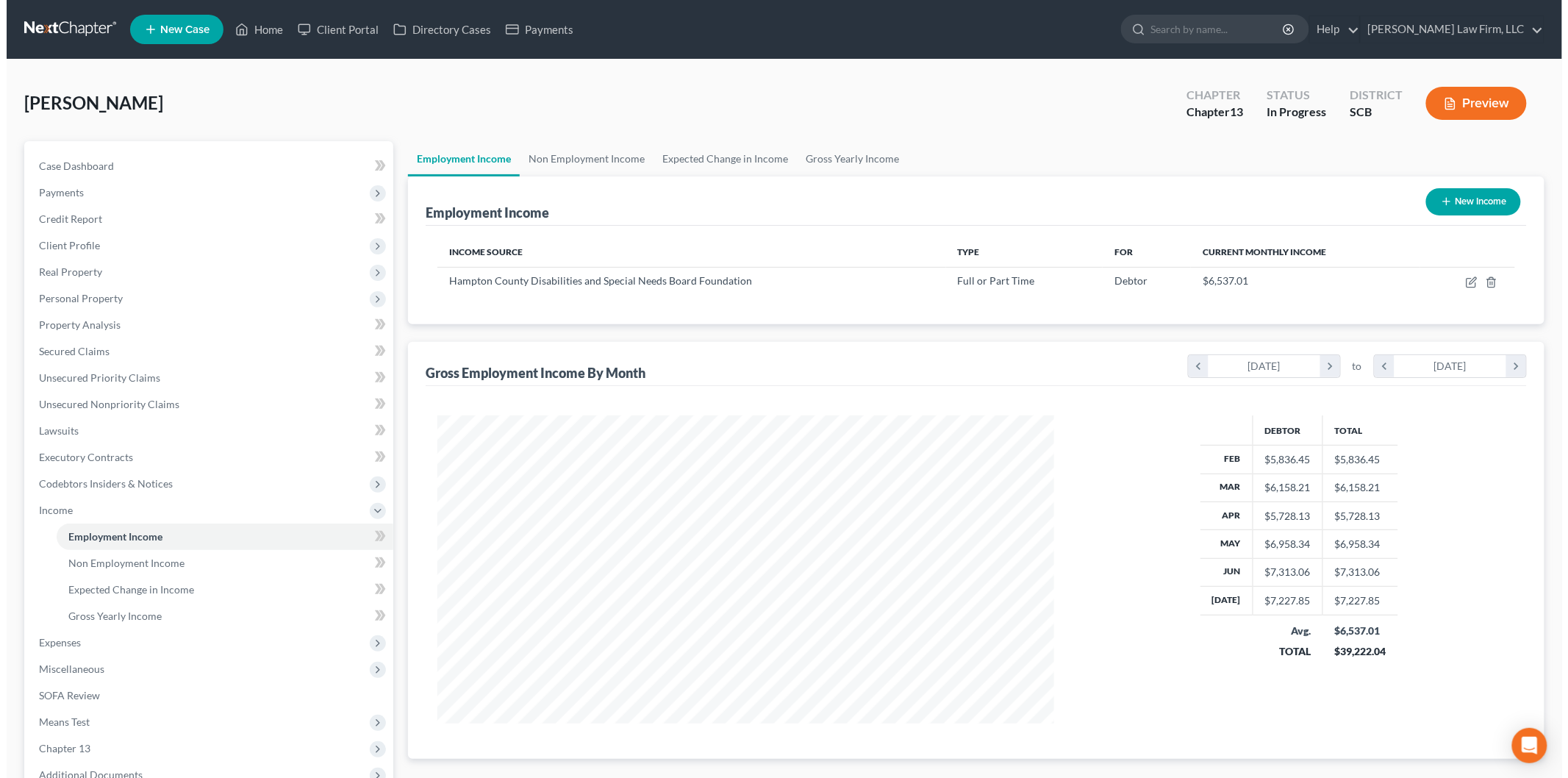
scroll to position [307, 645]
click at [1464, 279] on icon "button" at bounding box center [1464, 283] width 8 height 8
select select "0"
select select "42"
select select "1"
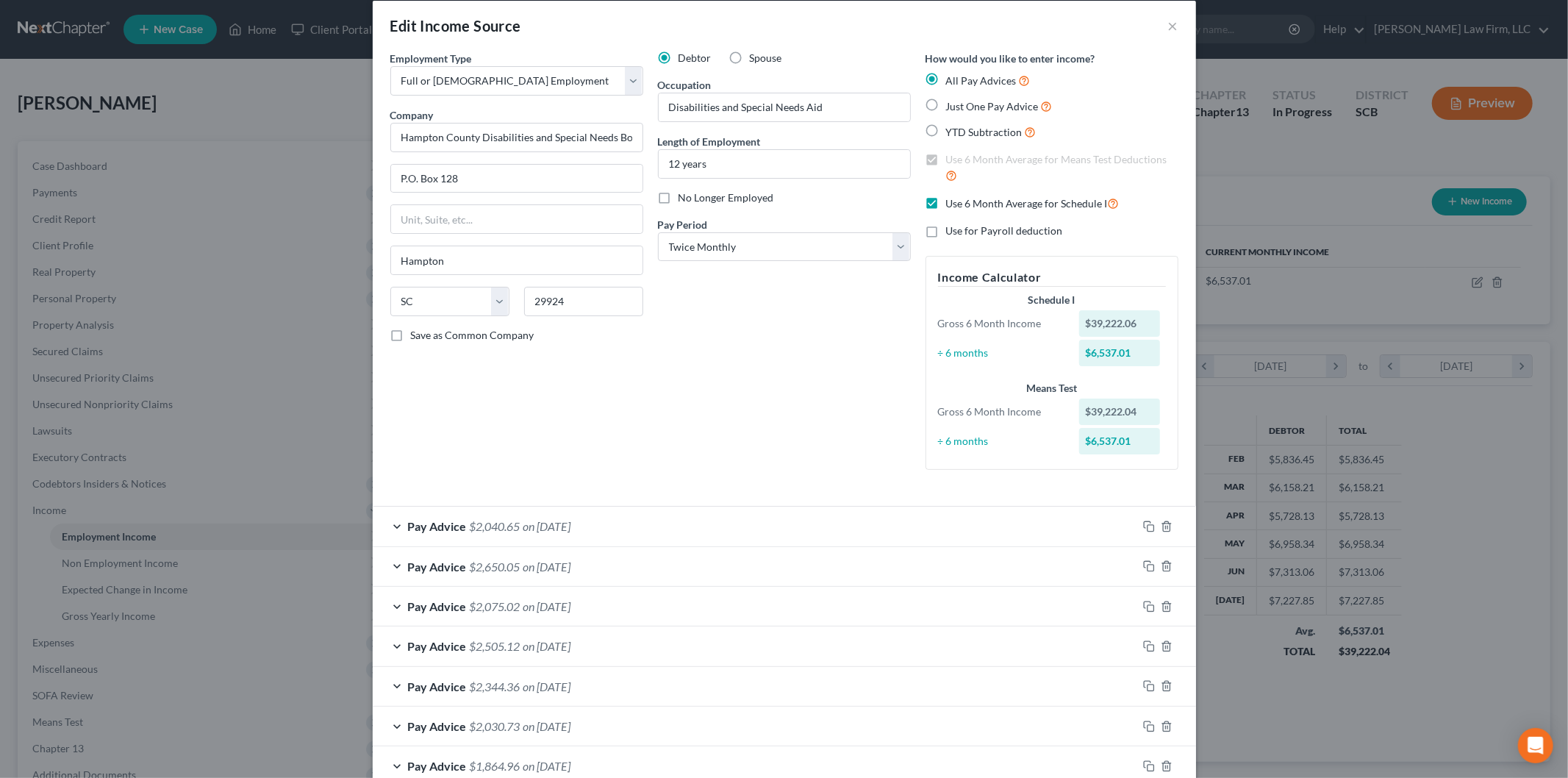
scroll to position [3, 0]
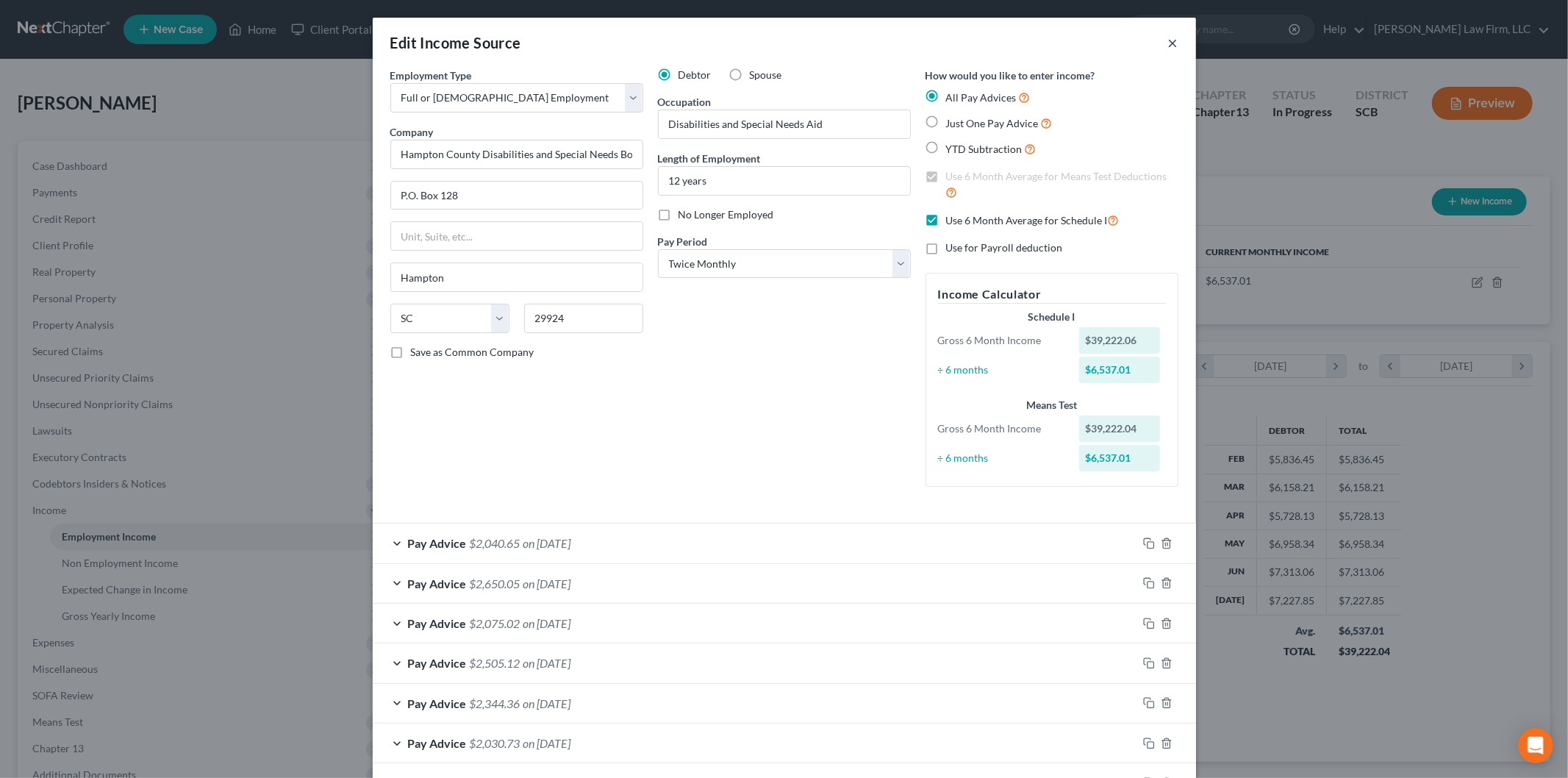
click at [1168, 37] on button "×" at bounding box center [1173, 42] width 10 height 18
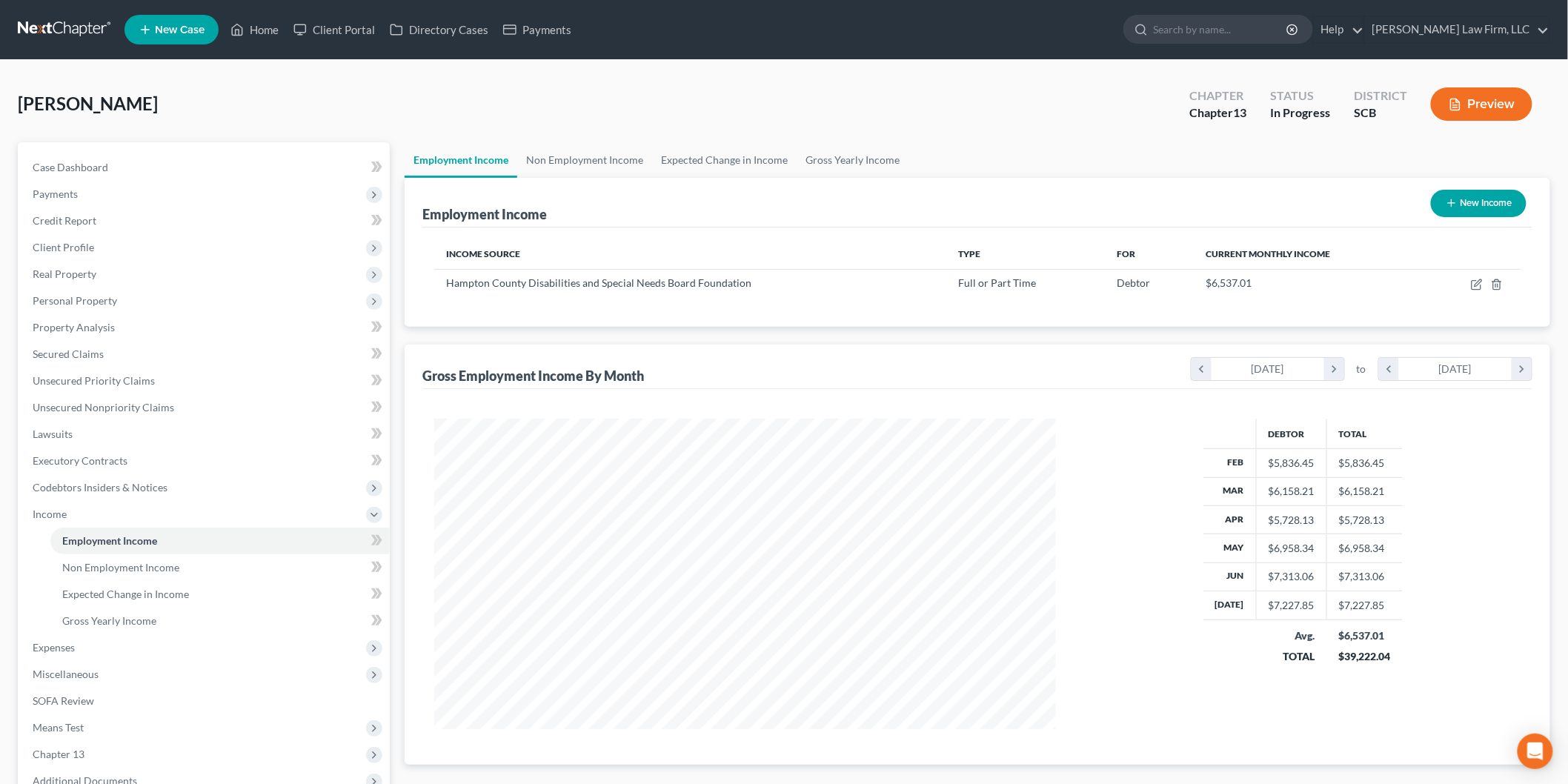
click at [1496, 102] on button "Preview" at bounding box center [1482, 103] width 102 height 33
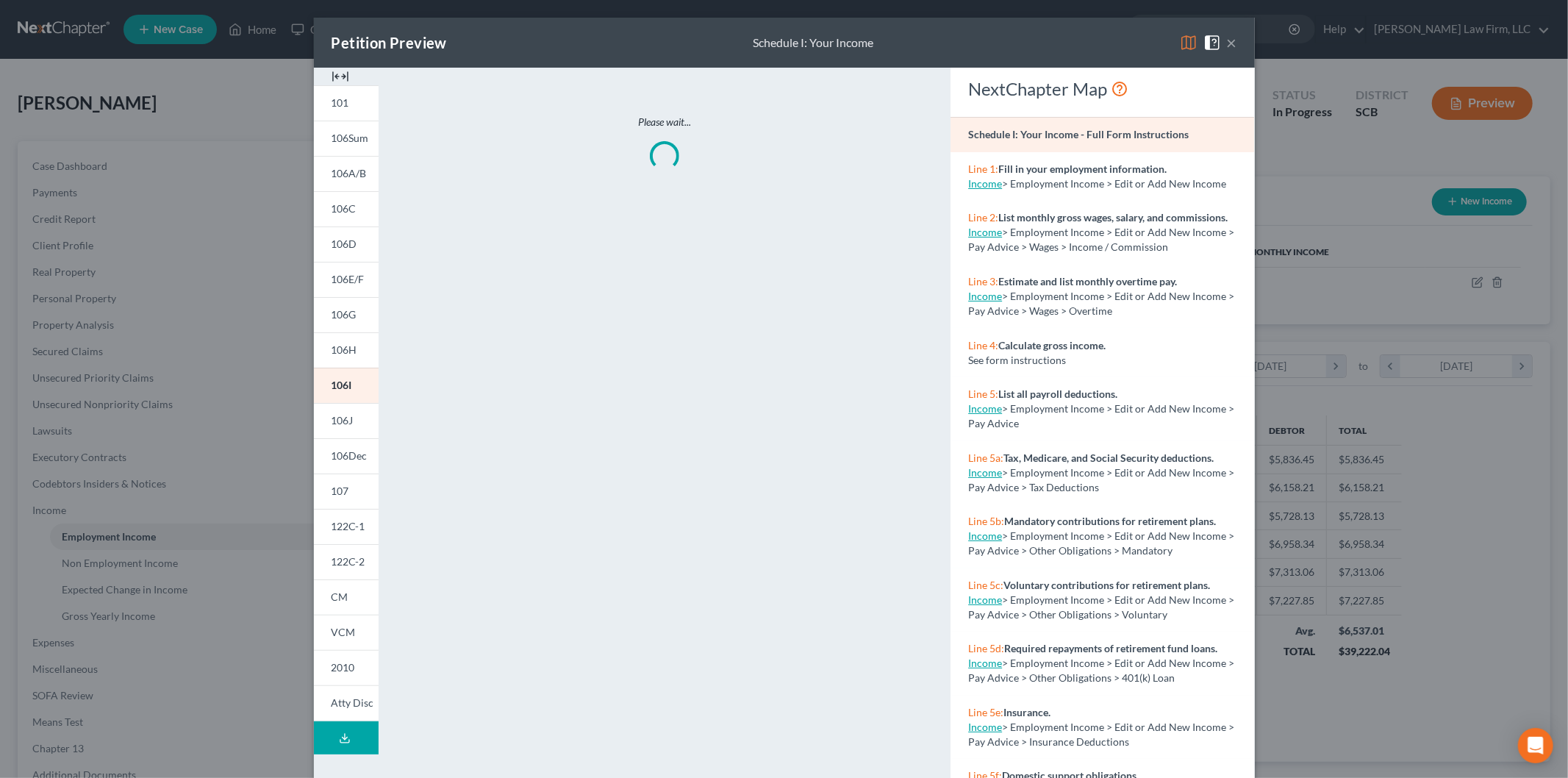
click at [339, 78] on img at bounding box center [340, 76] width 18 height 18
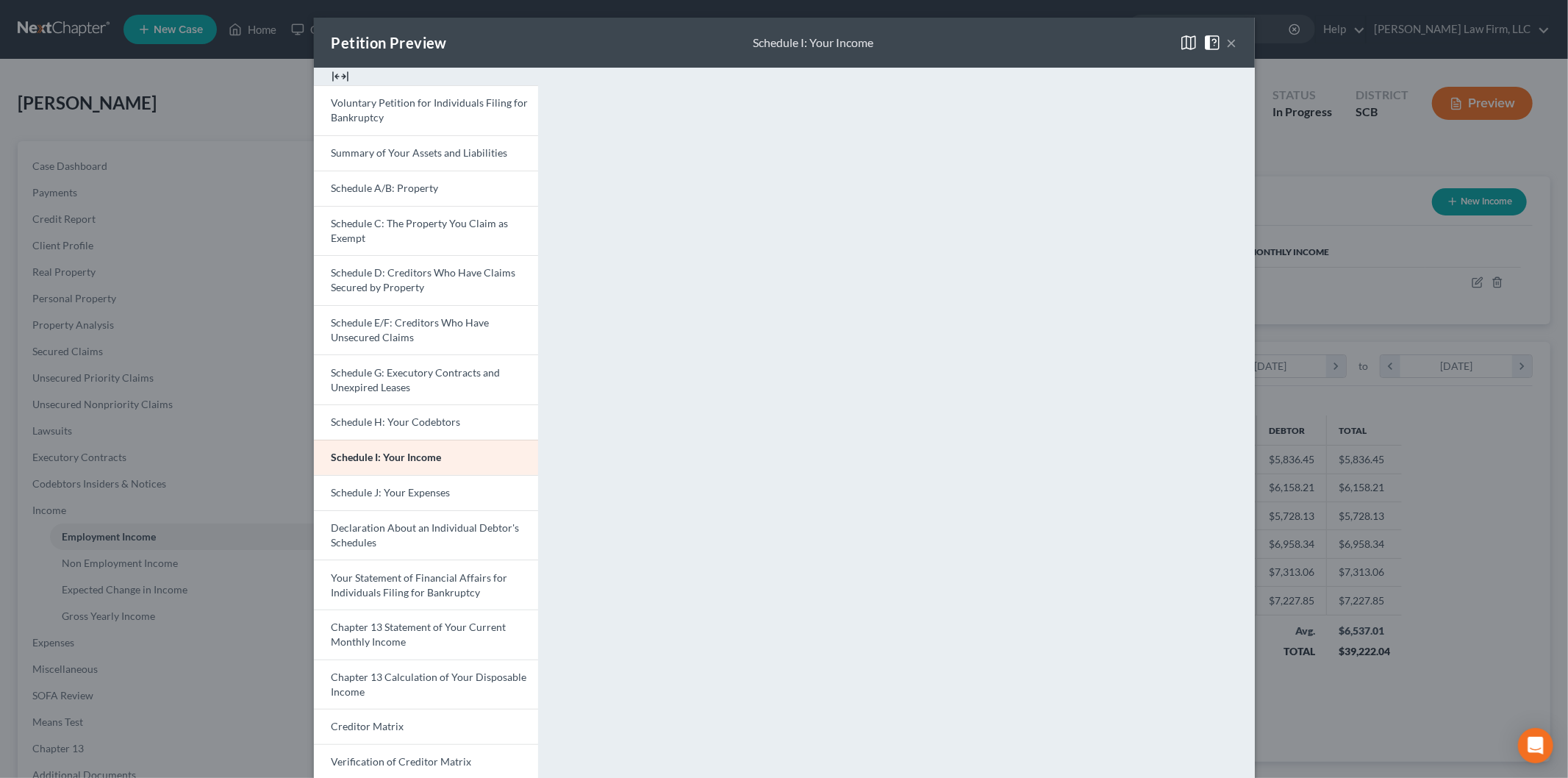
click at [385, 276] on span "Schedule D: Creditors Who Have Claims Secured by Property" at bounding box center [423, 279] width 185 height 27
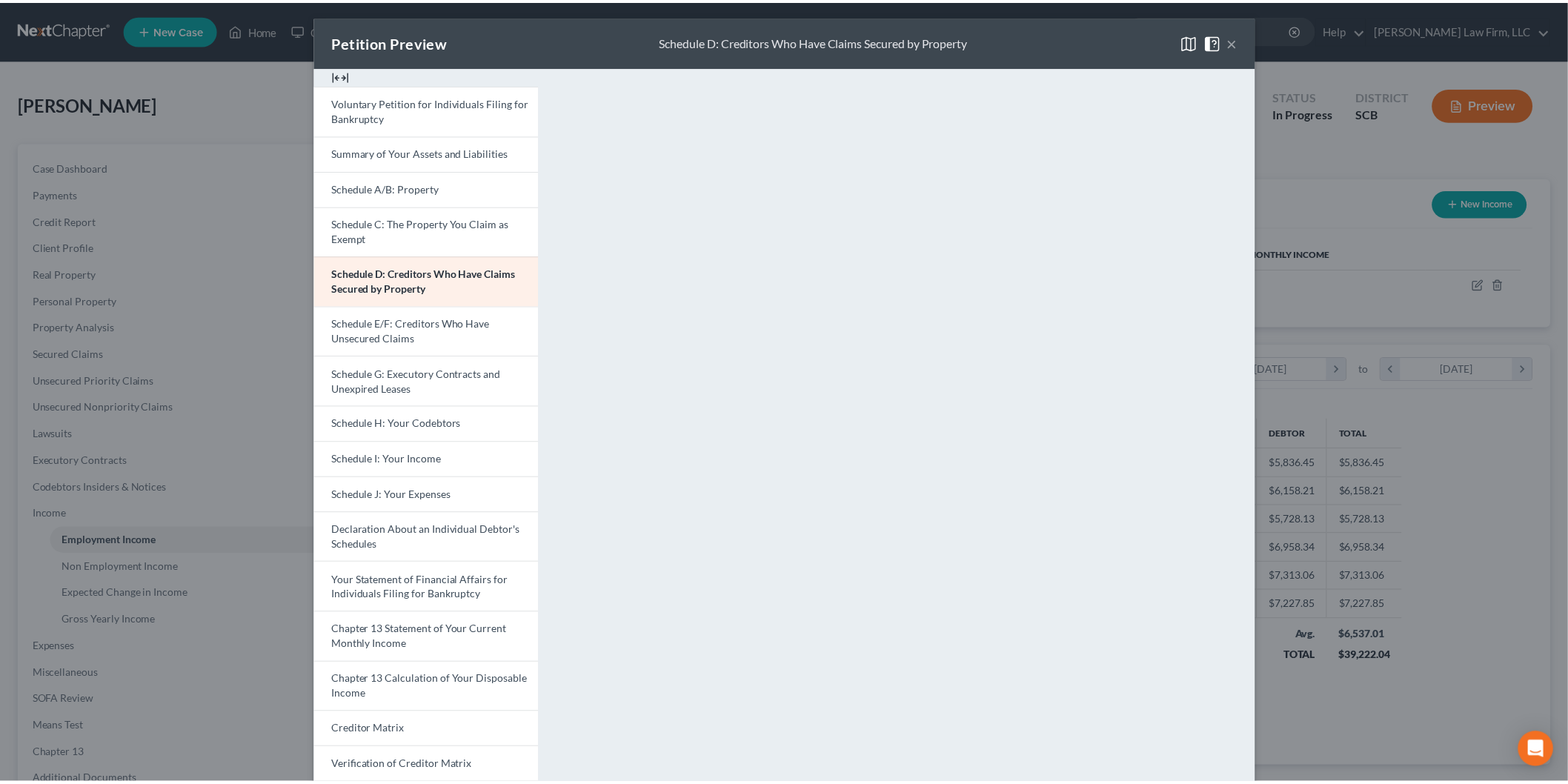
scroll to position [0, 0]
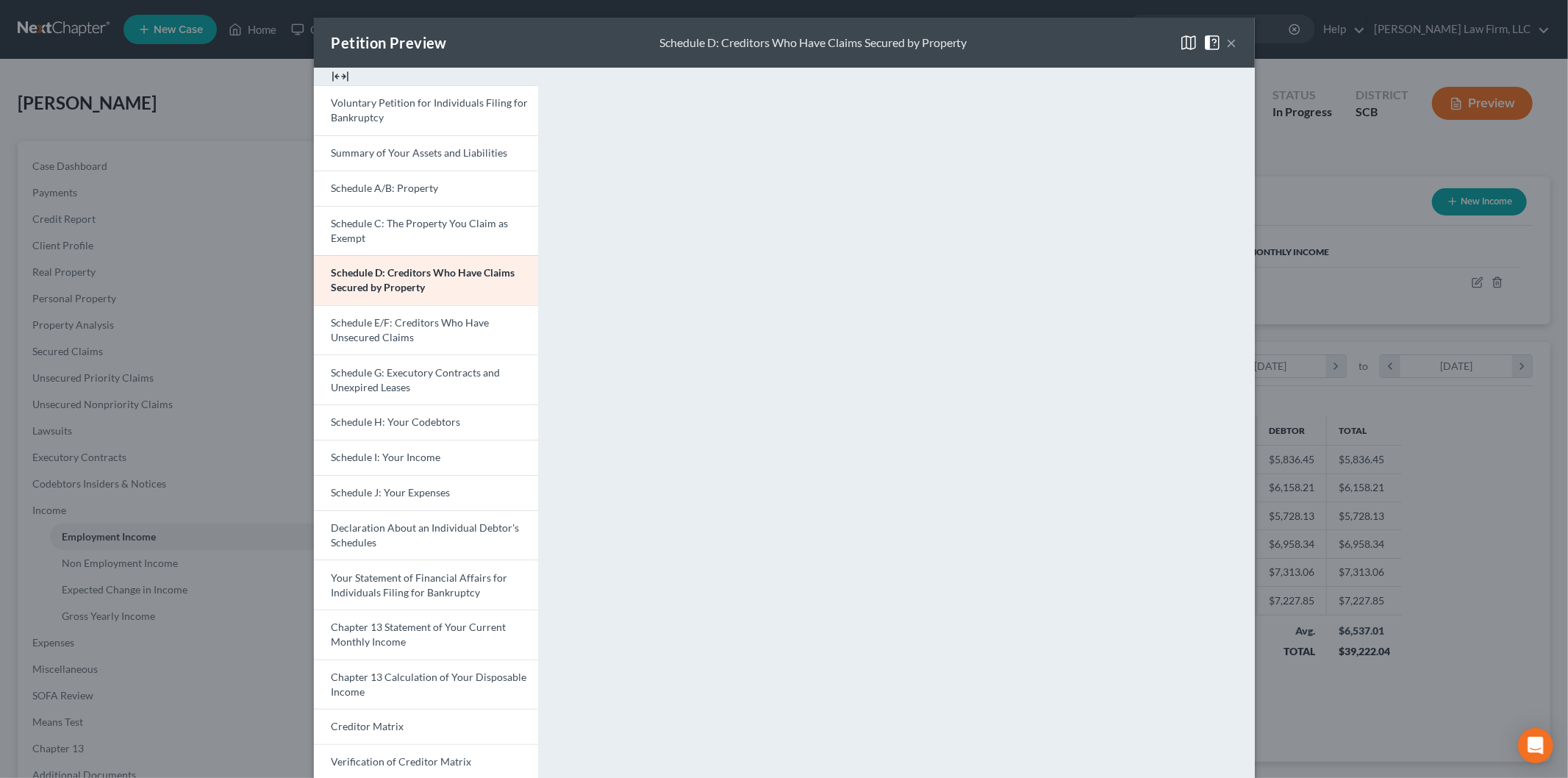
click at [362, 105] on span "Voluntary Petition for Individuals Filing for Bankruptcy" at bounding box center [429, 109] width 197 height 27
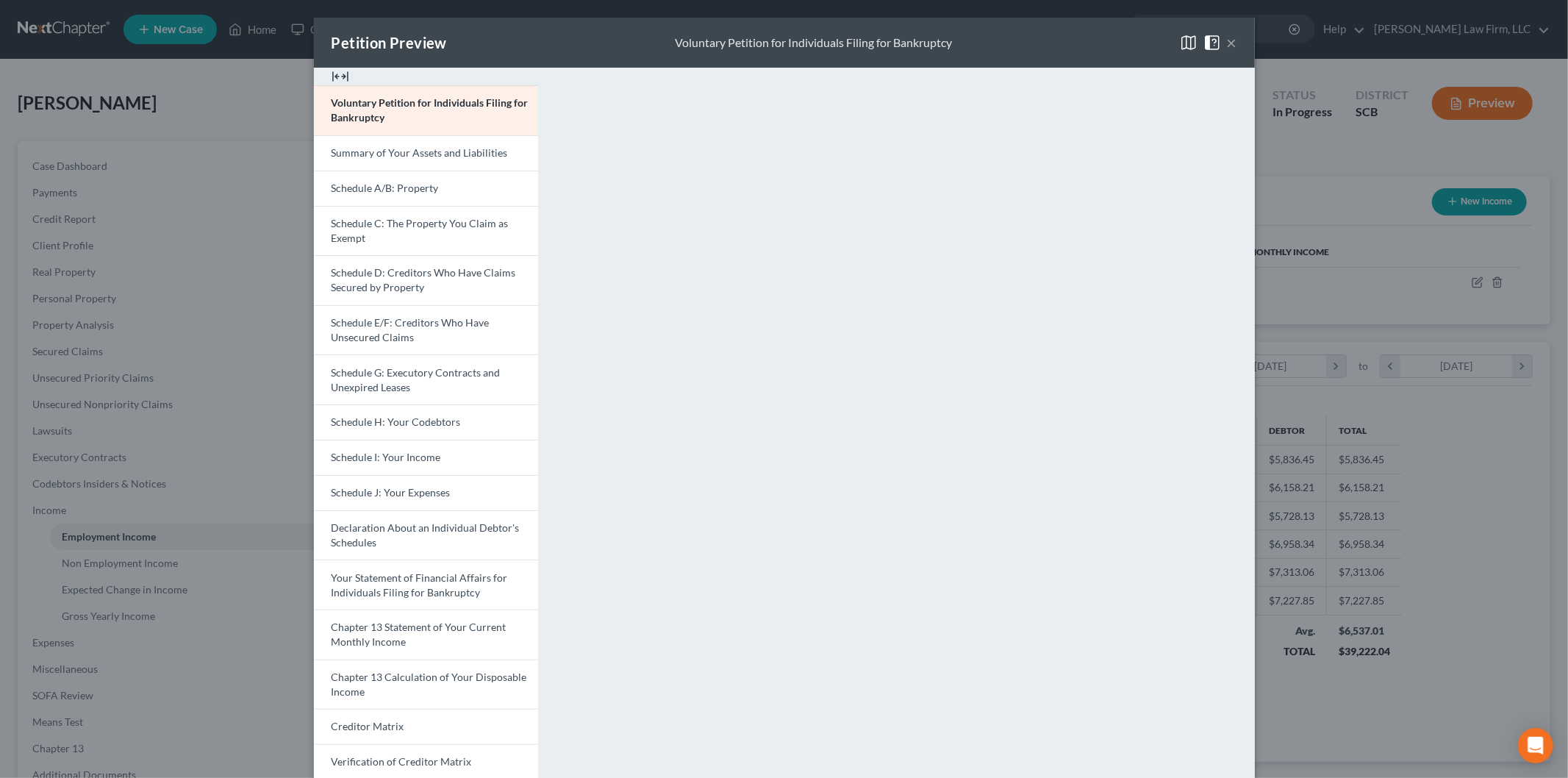
click at [421, 182] on span "Schedule A/B: Property" at bounding box center [384, 188] width 107 height 12
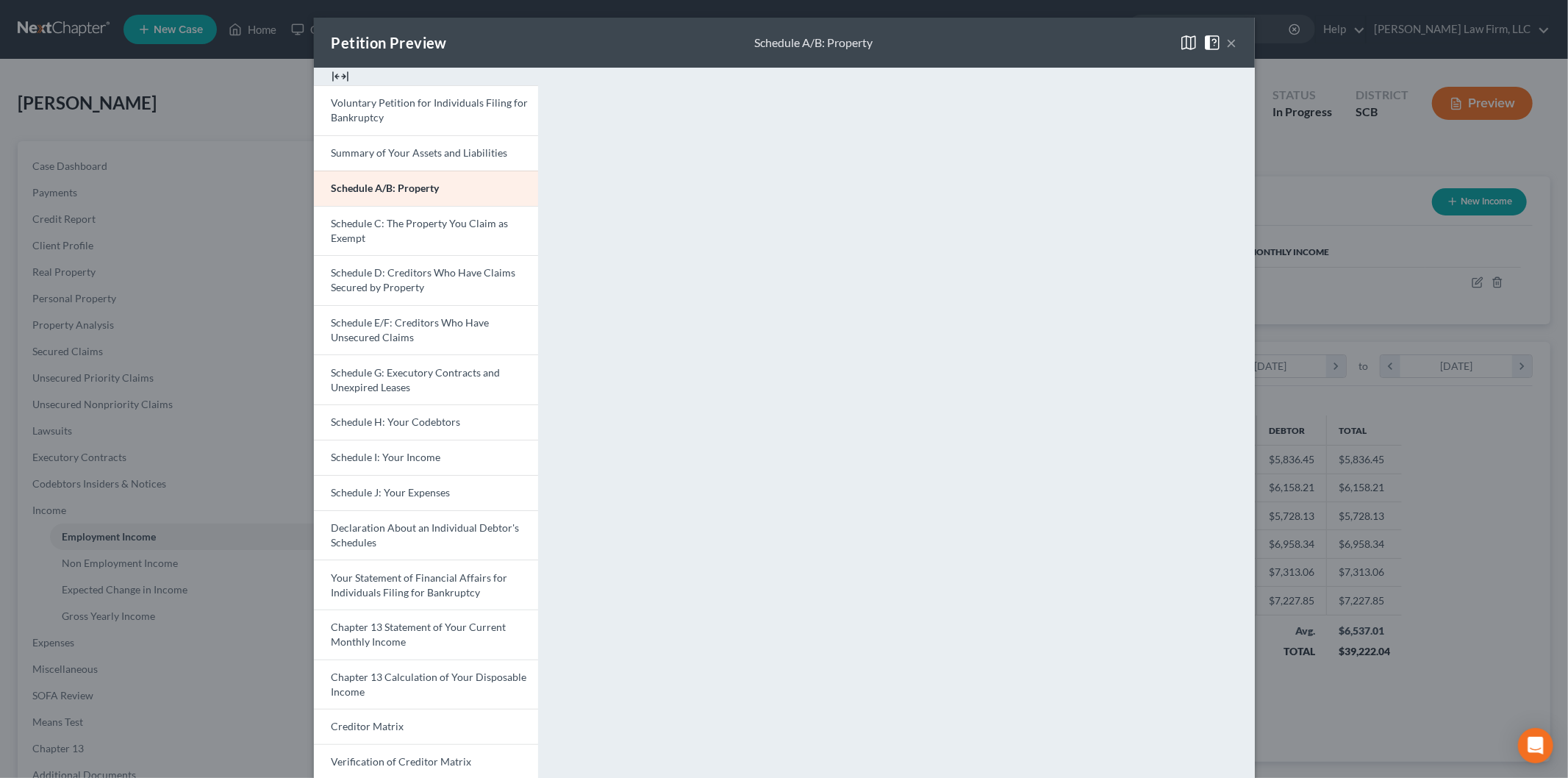
click at [382, 274] on span "Schedule D: Creditors Who Have Claims Secured by Property" at bounding box center [423, 279] width 185 height 27
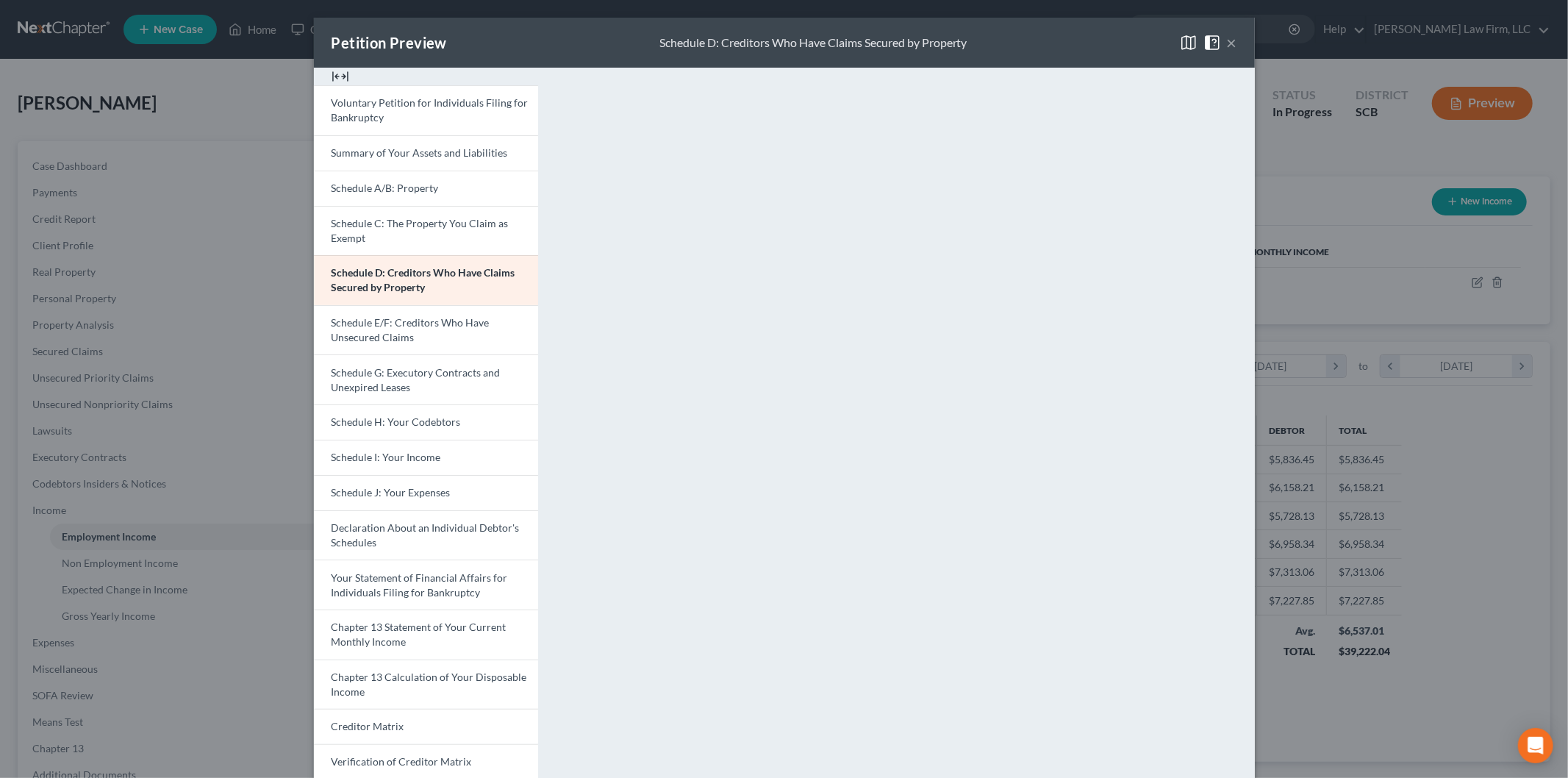
click at [384, 335] on span "Schedule E/F: Creditors Who Have Unsecured Claims" at bounding box center [409, 329] width 158 height 27
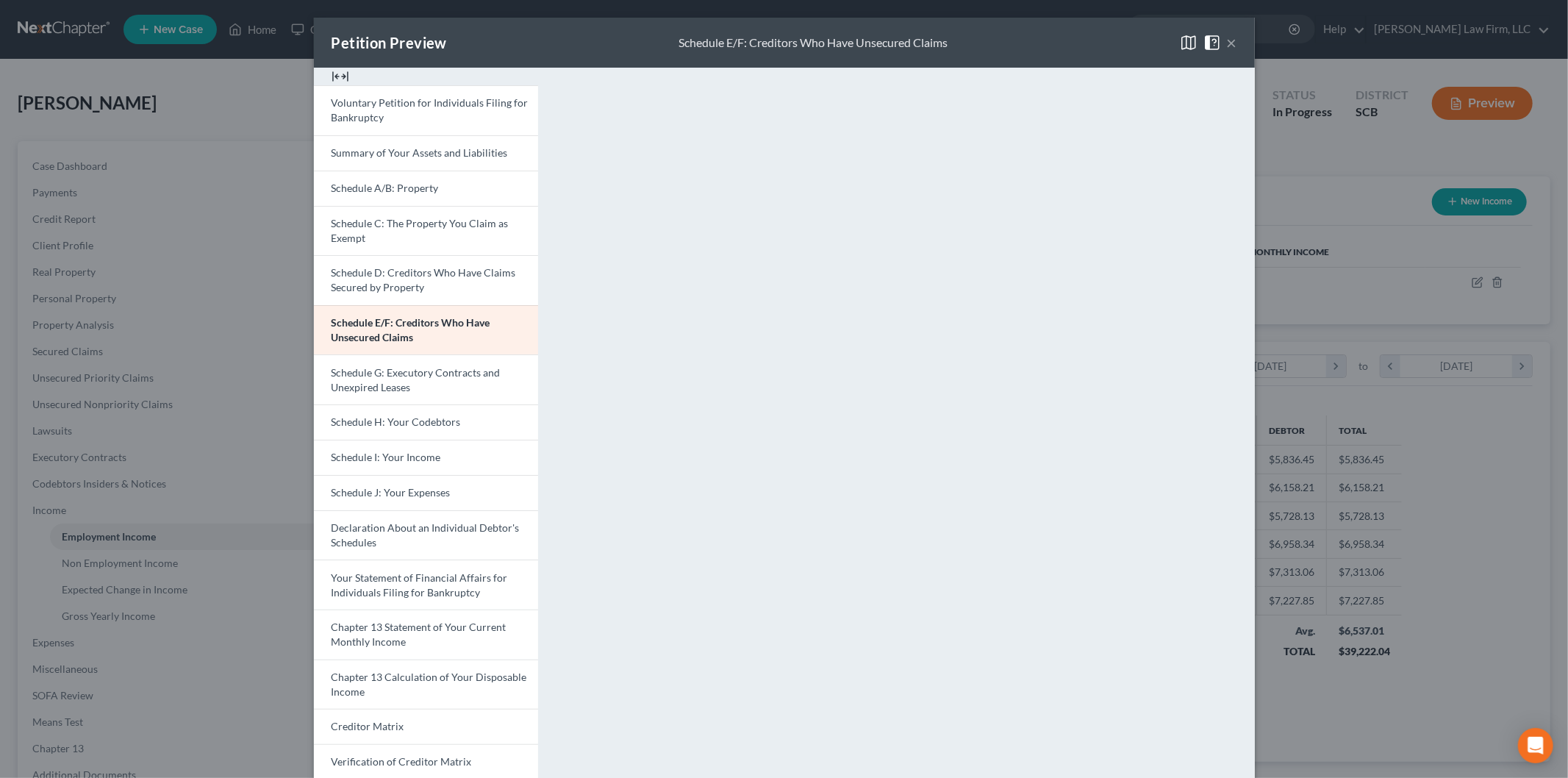
click at [1227, 49] on button "×" at bounding box center [1231, 42] width 10 height 18
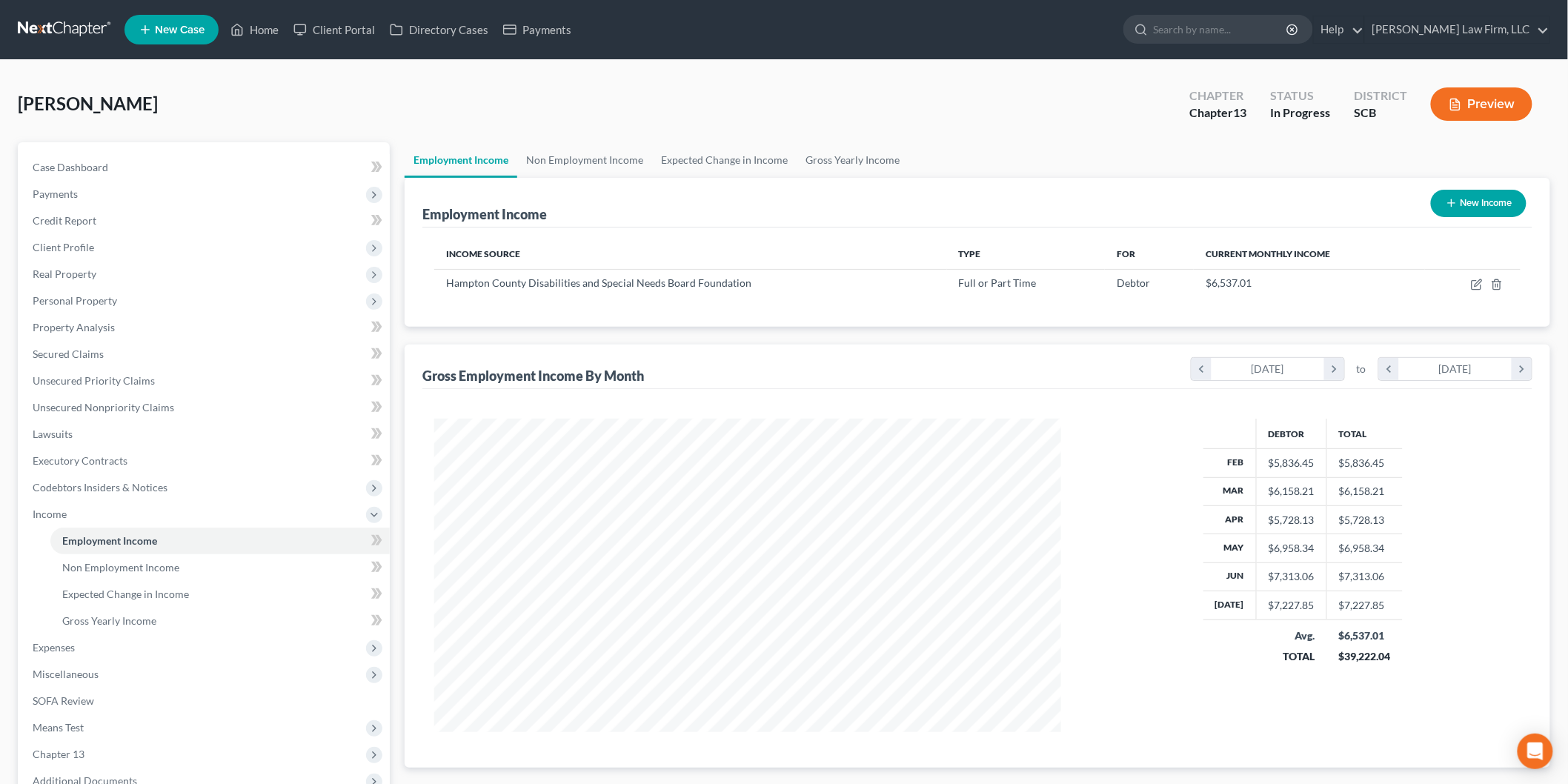
scroll to position [740462, 740565]
click at [264, 28] on link "Home" at bounding box center [254, 29] width 63 height 26
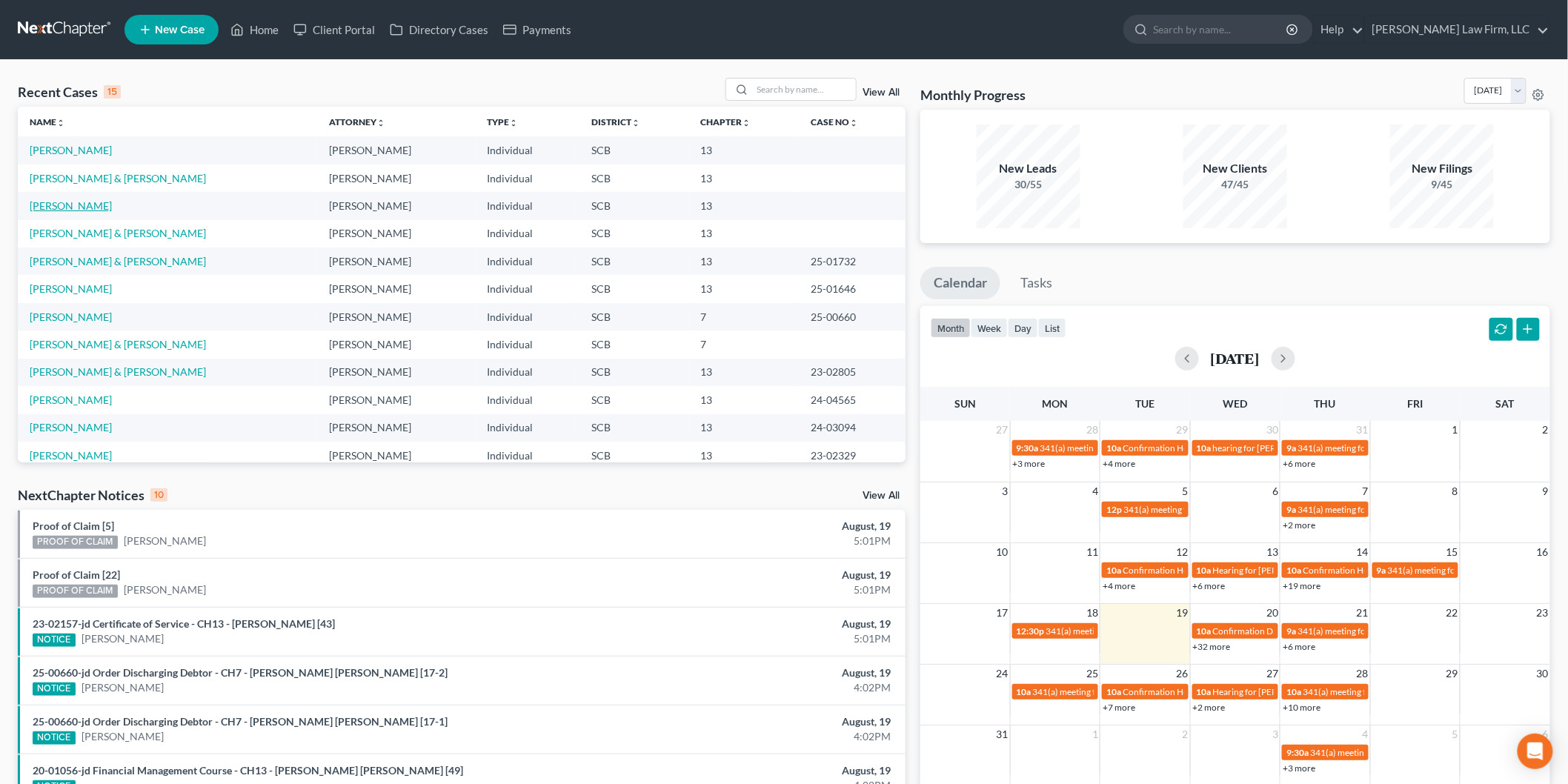
click at [44, 210] on link "[PERSON_NAME]" at bounding box center [71, 205] width 82 height 12
select select "3"
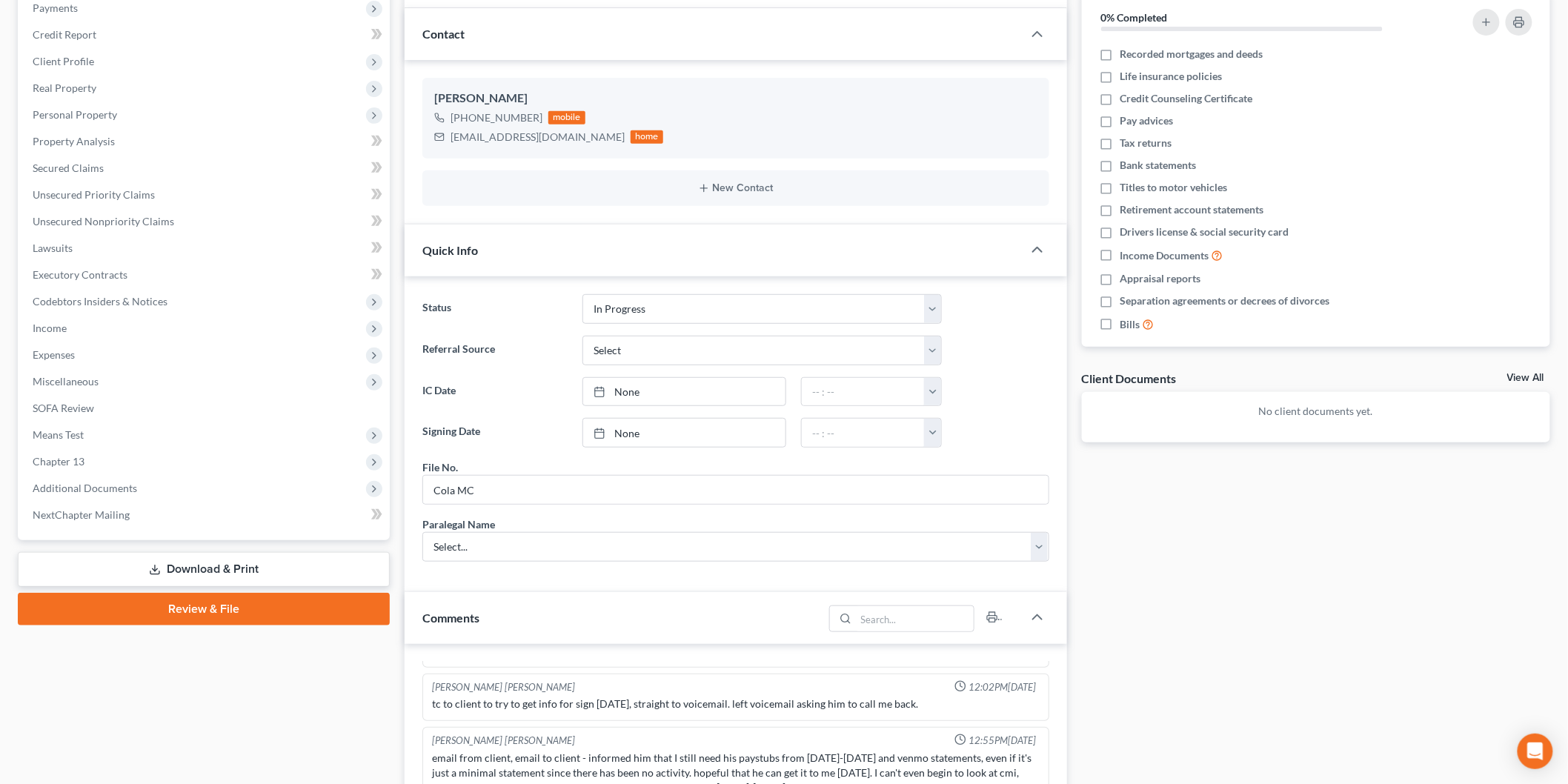
scroll to position [329, 0]
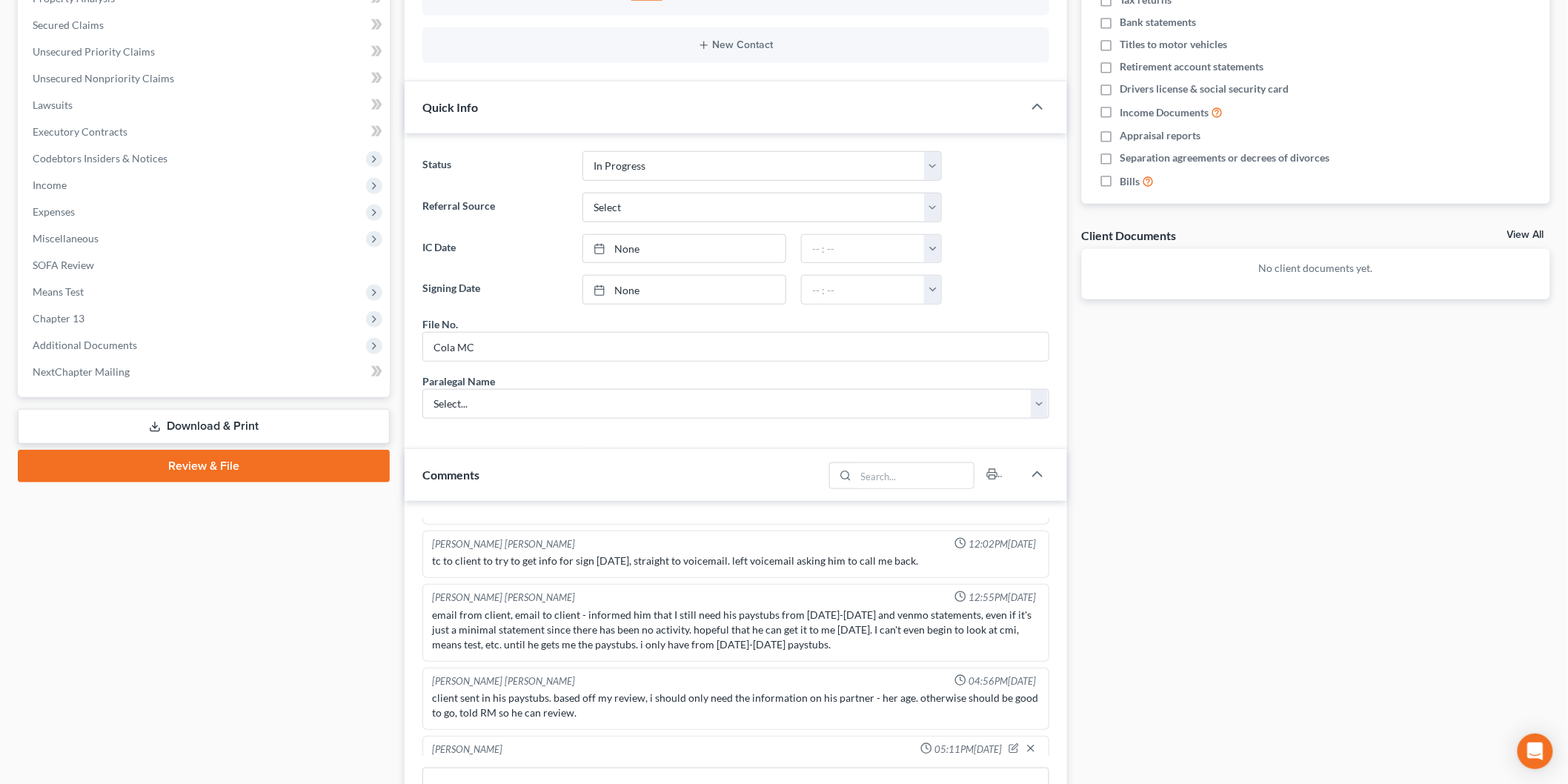
click at [110, 350] on span "Additional Documents" at bounding box center [205, 345] width 369 height 26
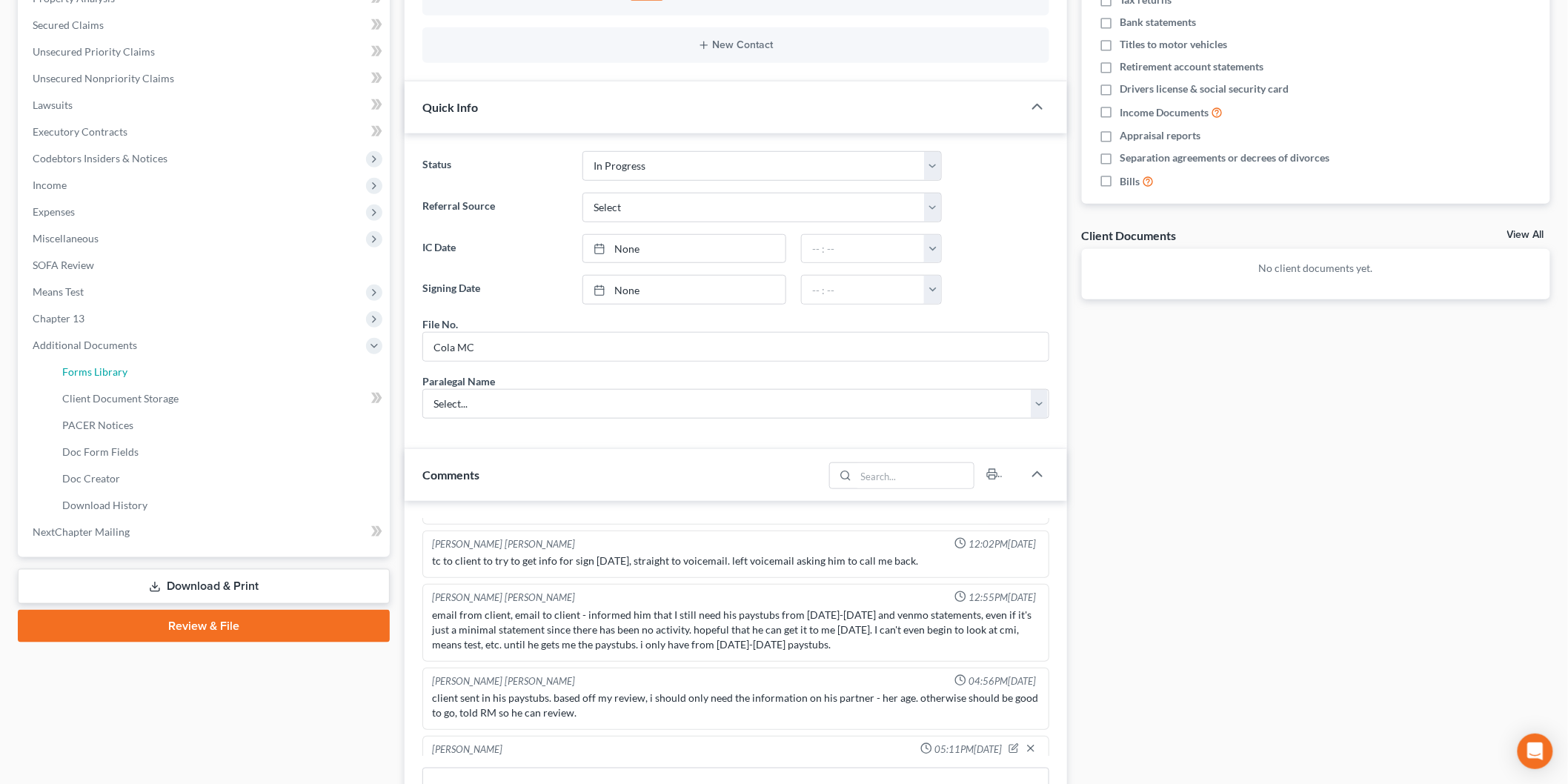
click at [179, 366] on link "Forms Library" at bounding box center [220, 371] width 340 height 26
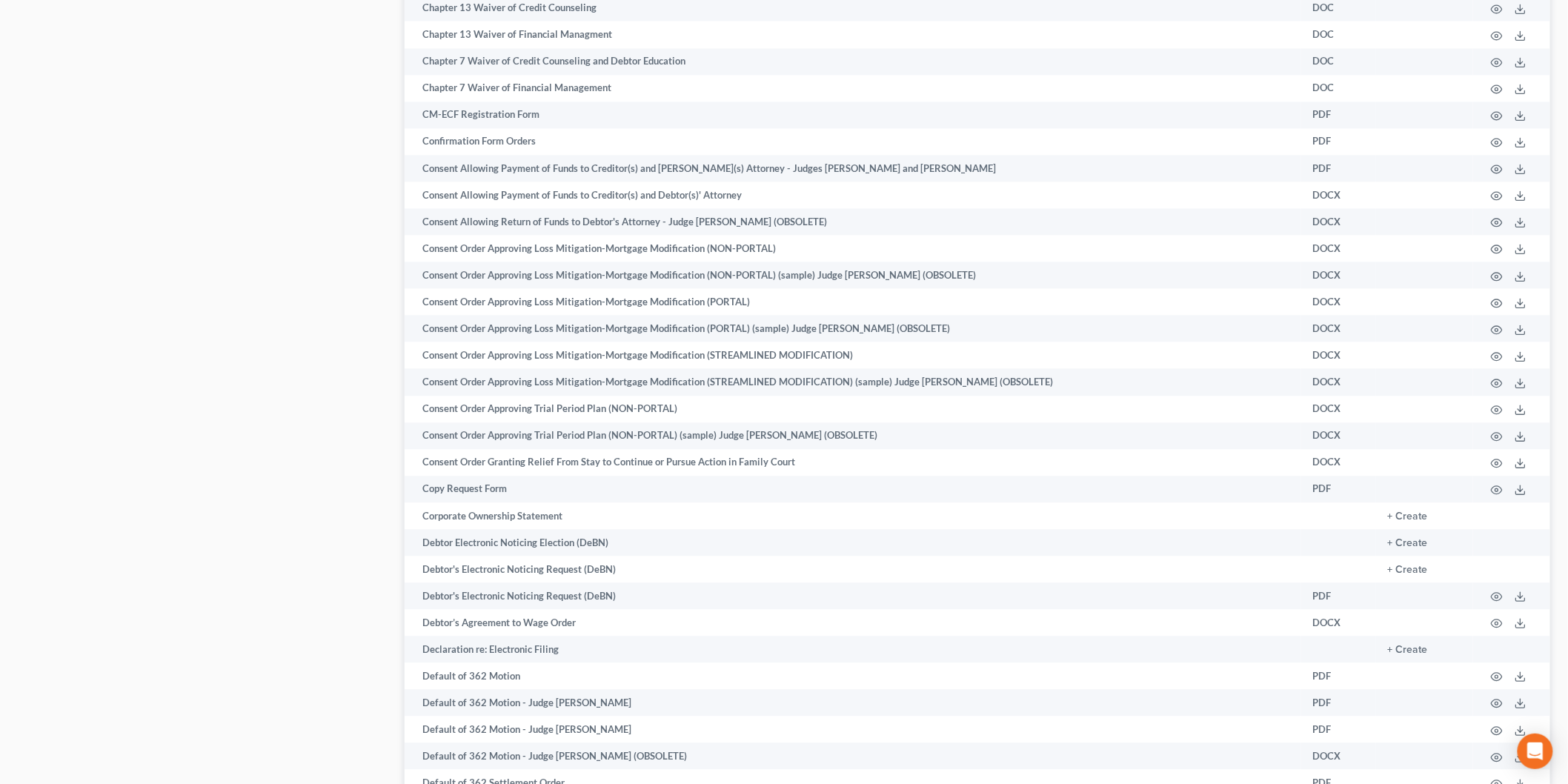
scroll to position [1399, 0]
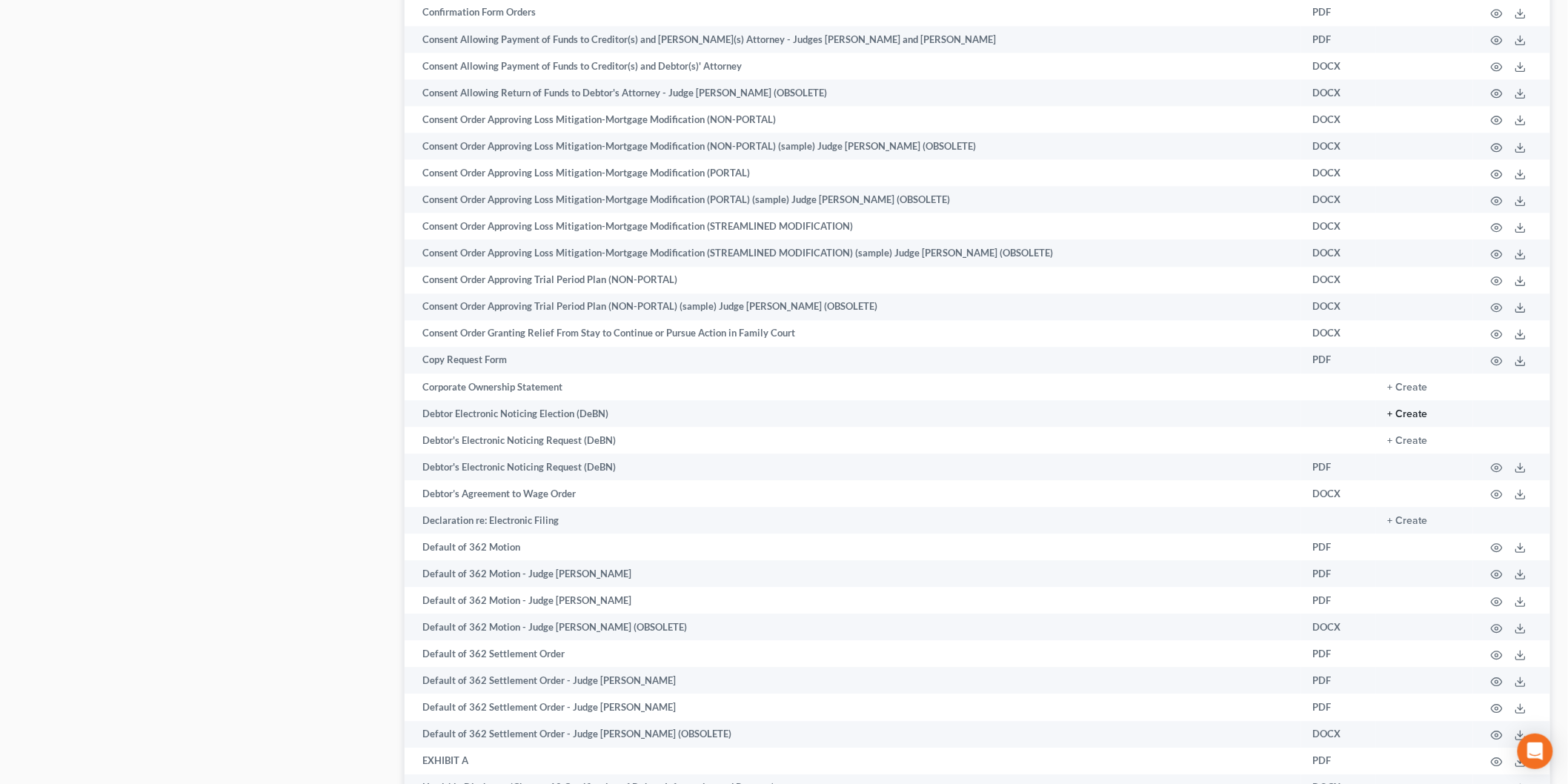
click at [1409, 419] on button "+ Create" at bounding box center [1408, 414] width 40 height 10
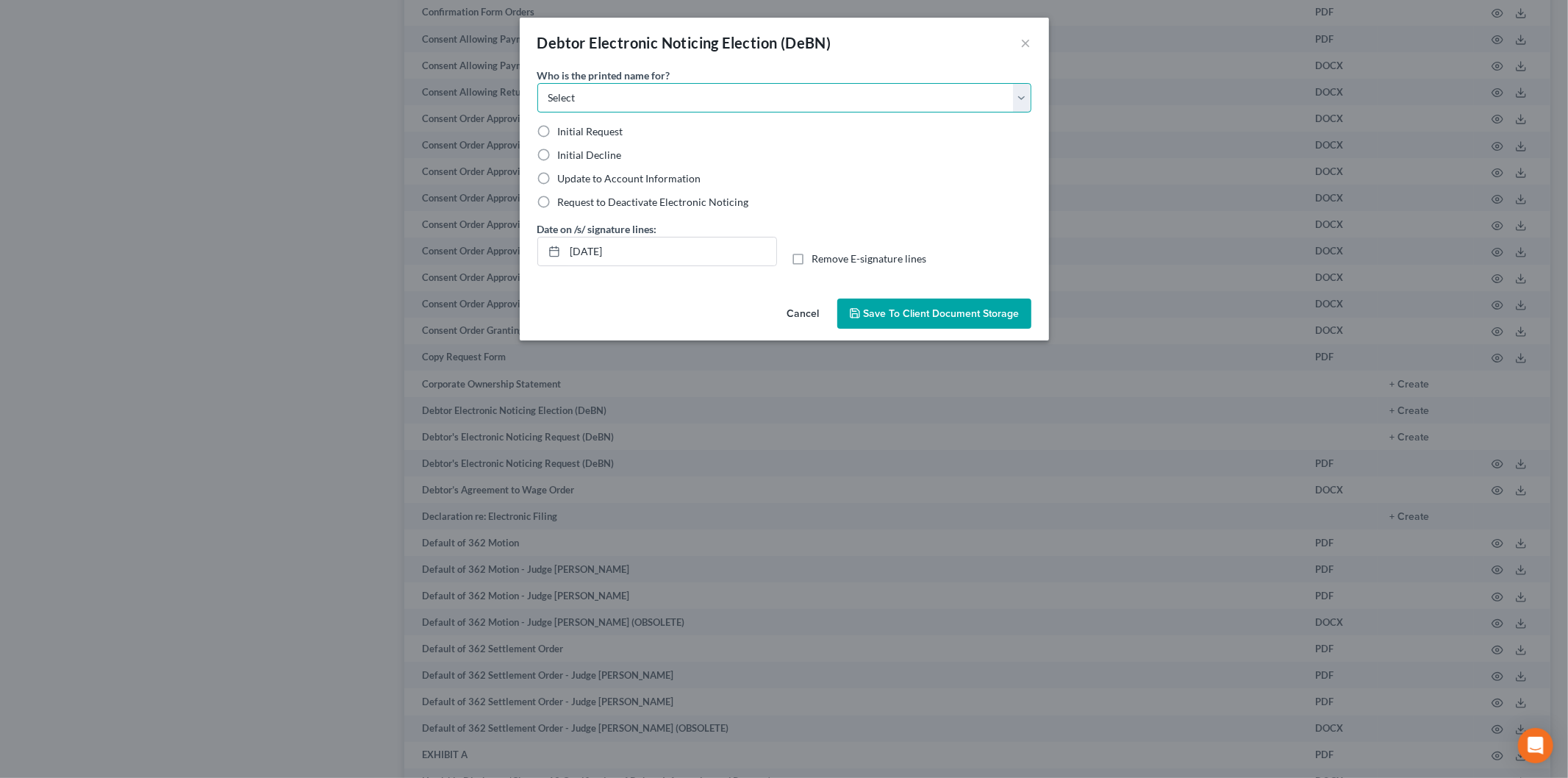
click at [598, 85] on select "Select Debtor Attorney" at bounding box center [784, 98] width 494 height 30
select select "0"
click at [537, 83] on select "Select Debtor Attorney" at bounding box center [784, 98] width 494 height 30
click at [558, 160] on label "Initial Decline" at bounding box center [590, 155] width 64 height 15
click at [563, 158] on input "Initial Decline" at bounding box center [568, 152] width 9 height 9
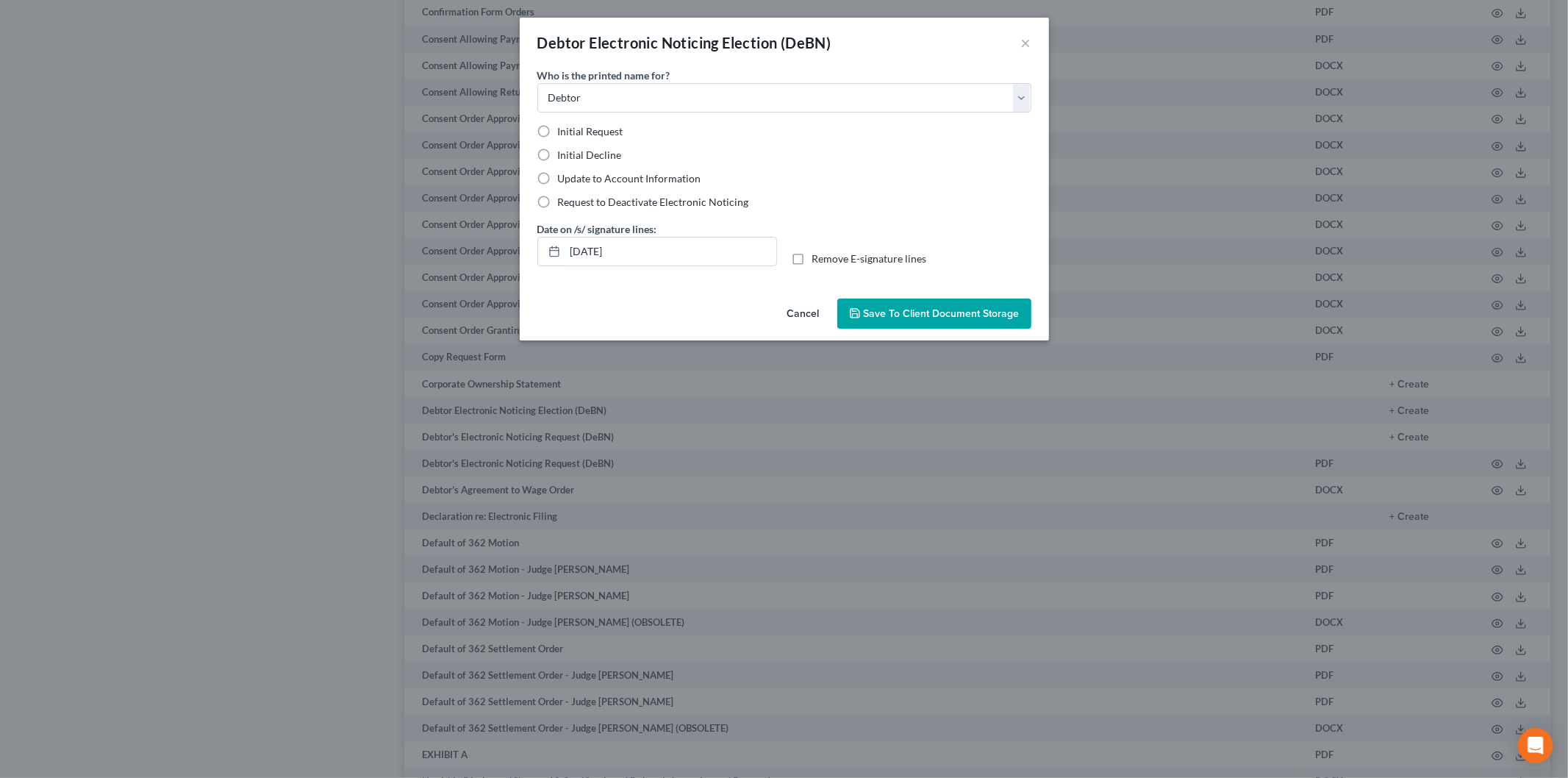
radio input "true"
click at [812, 258] on label "Remove E-signature lines" at bounding box center [869, 259] width 115 height 15
click at [818, 258] on input "Remove E-signature lines" at bounding box center [823, 257] width 9 height 9
checkbox input "true"
drag, startPoint x: 533, startPoint y: 255, endPoint x: 460, endPoint y: 265, distance: 73.7
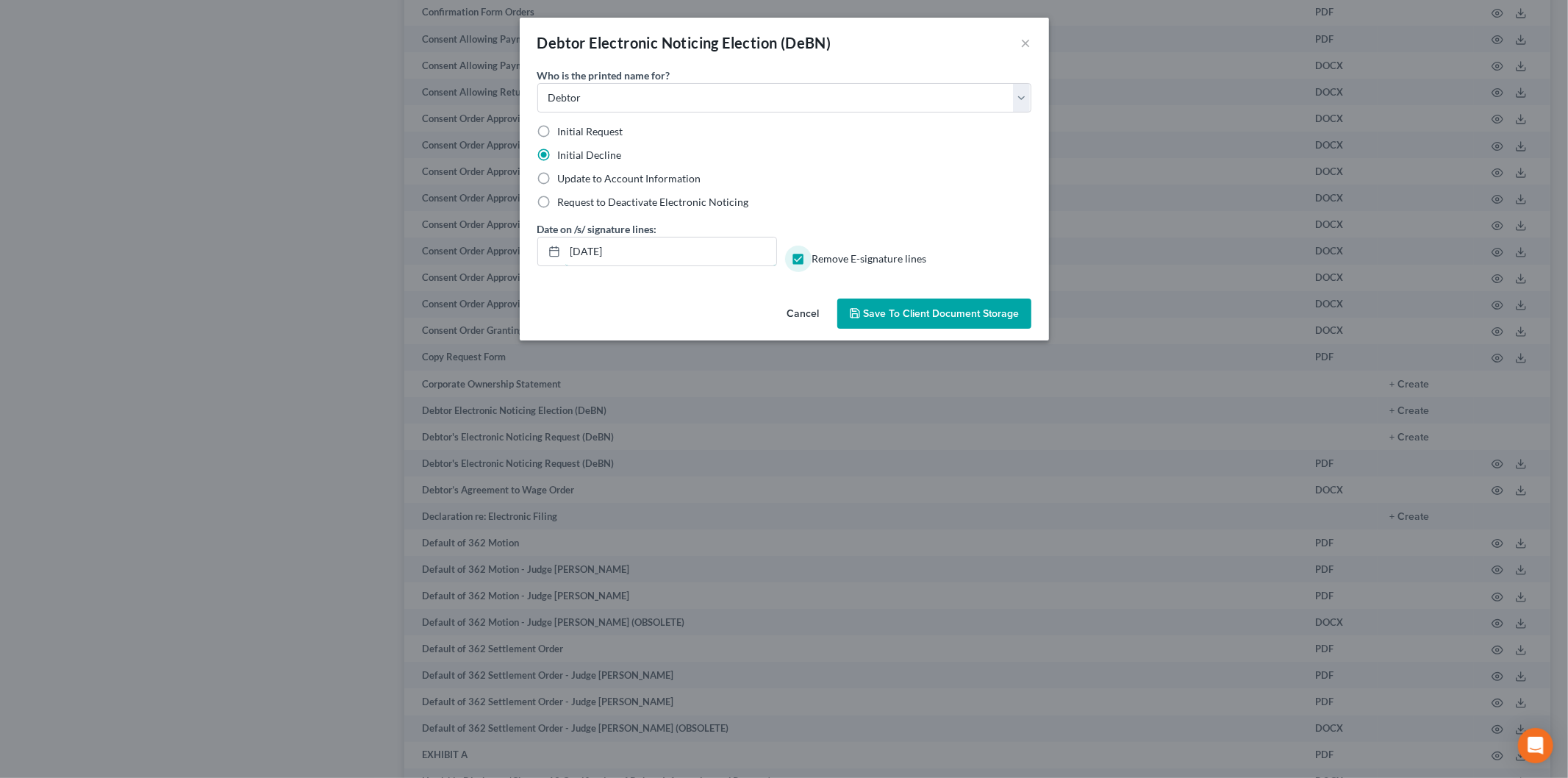
click at [459, 253] on div "Debtor Electronic Noticing Election (DeBN) × Who is the printed name for? Selec…" at bounding box center [784, 389] width 1568 height 778
click at [962, 313] on span "Save to Client Document Storage" at bounding box center [941, 313] width 156 height 12
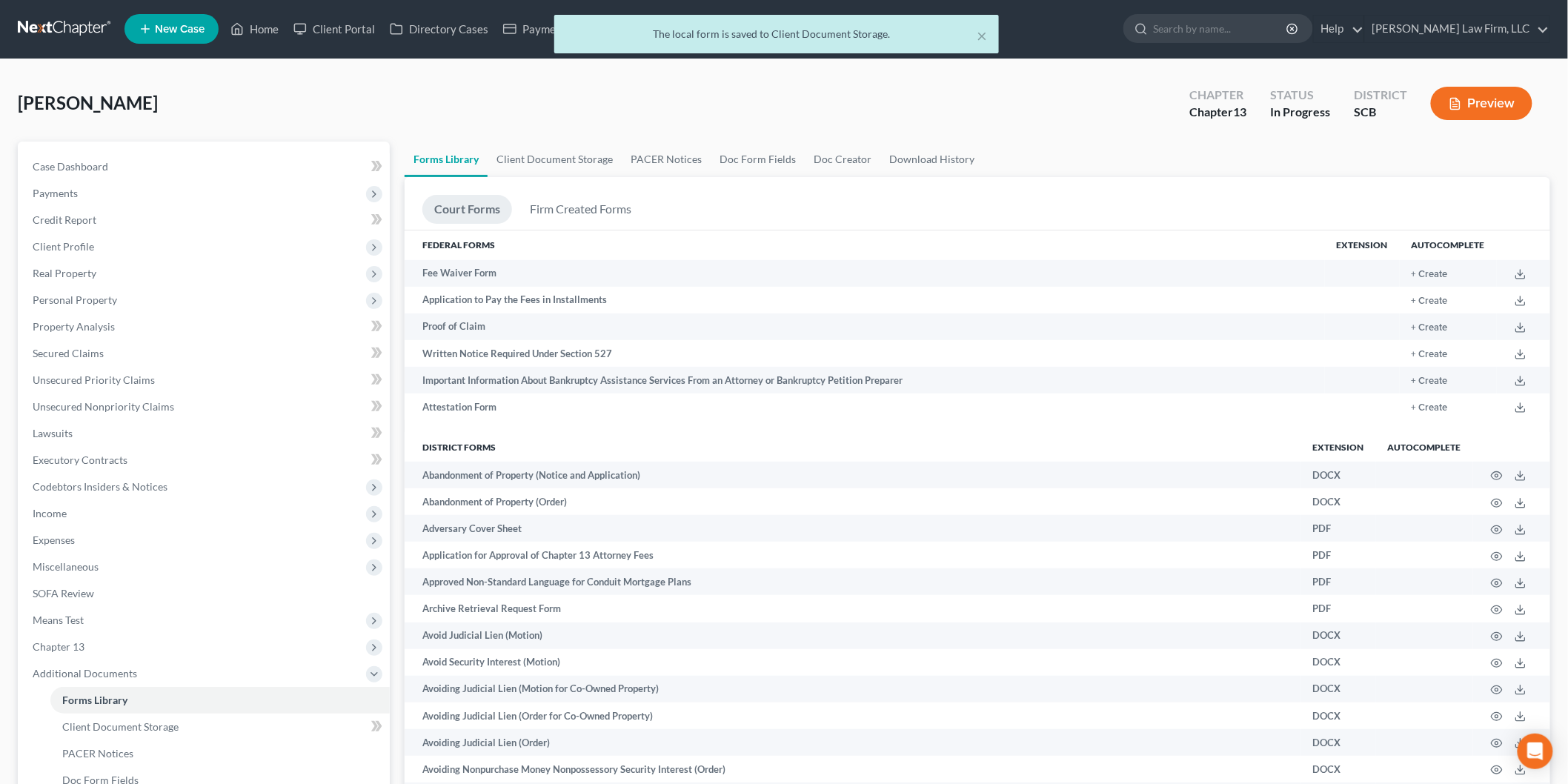
scroll to position [0, 0]
click at [531, 154] on link "Client Document Storage" at bounding box center [555, 160] width 135 height 36
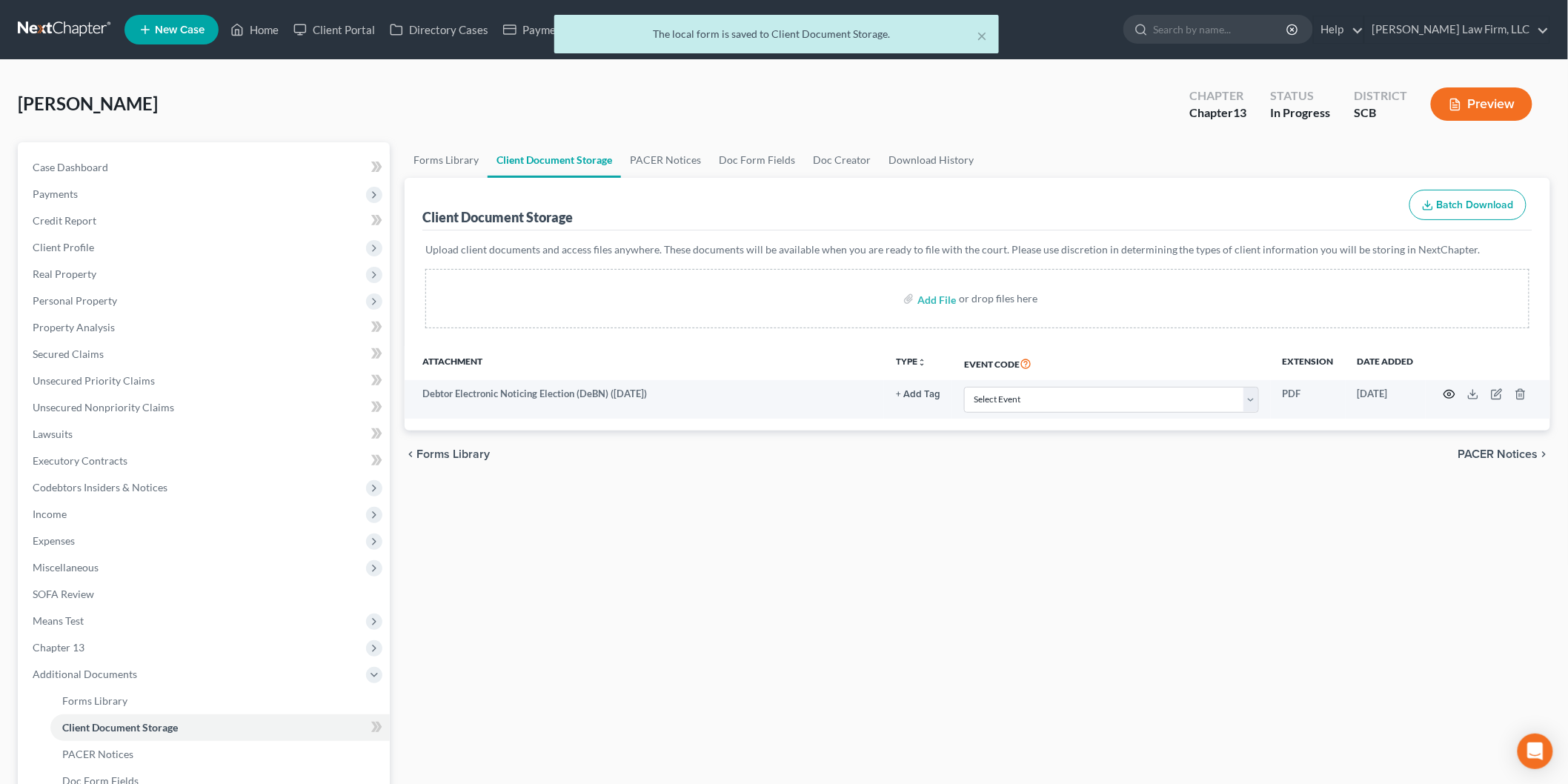
click at [1448, 394] on icon "button" at bounding box center [1449, 394] width 12 height 12
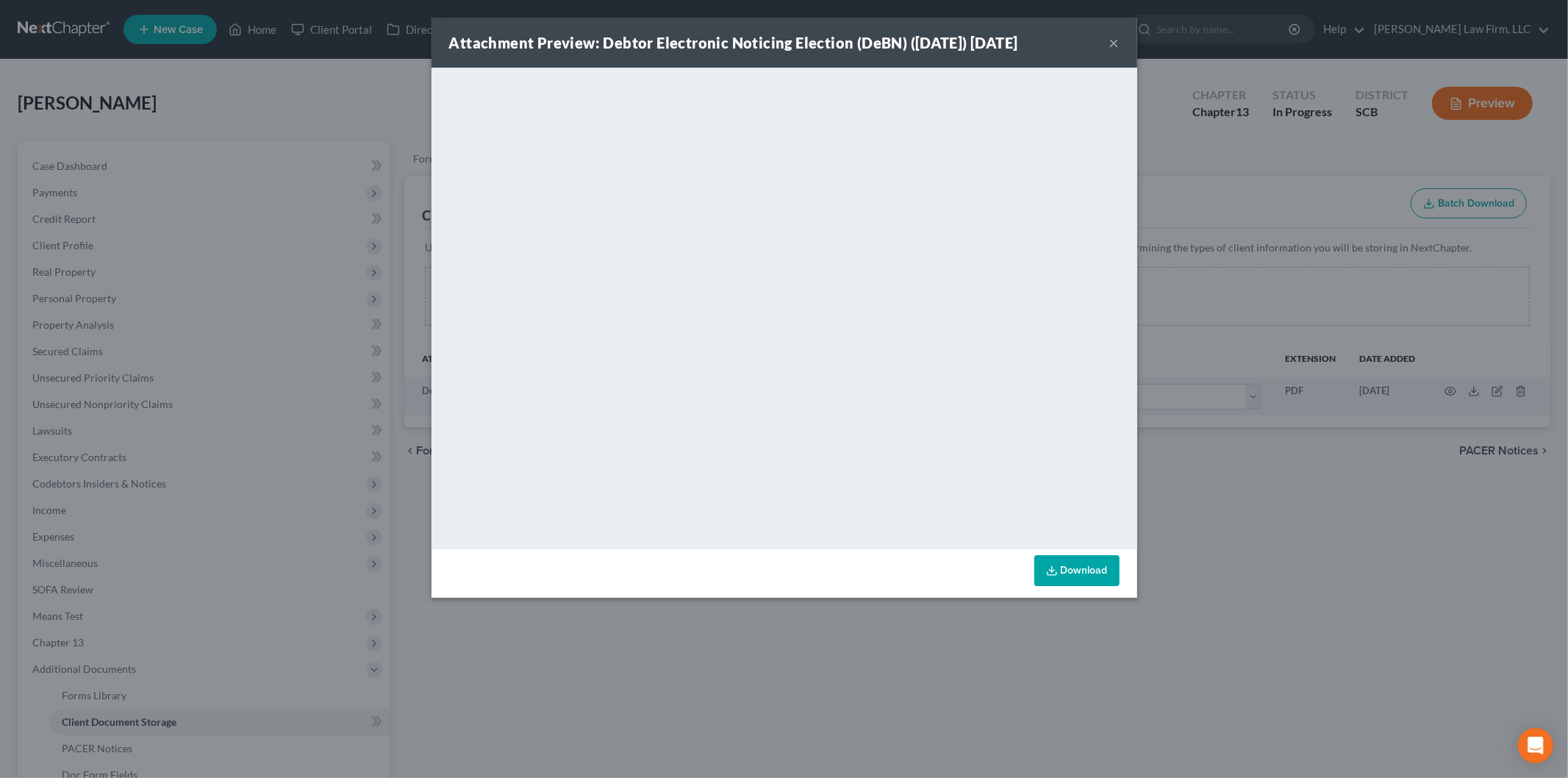
click at [1118, 36] on button "×" at bounding box center [1114, 42] width 10 height 18
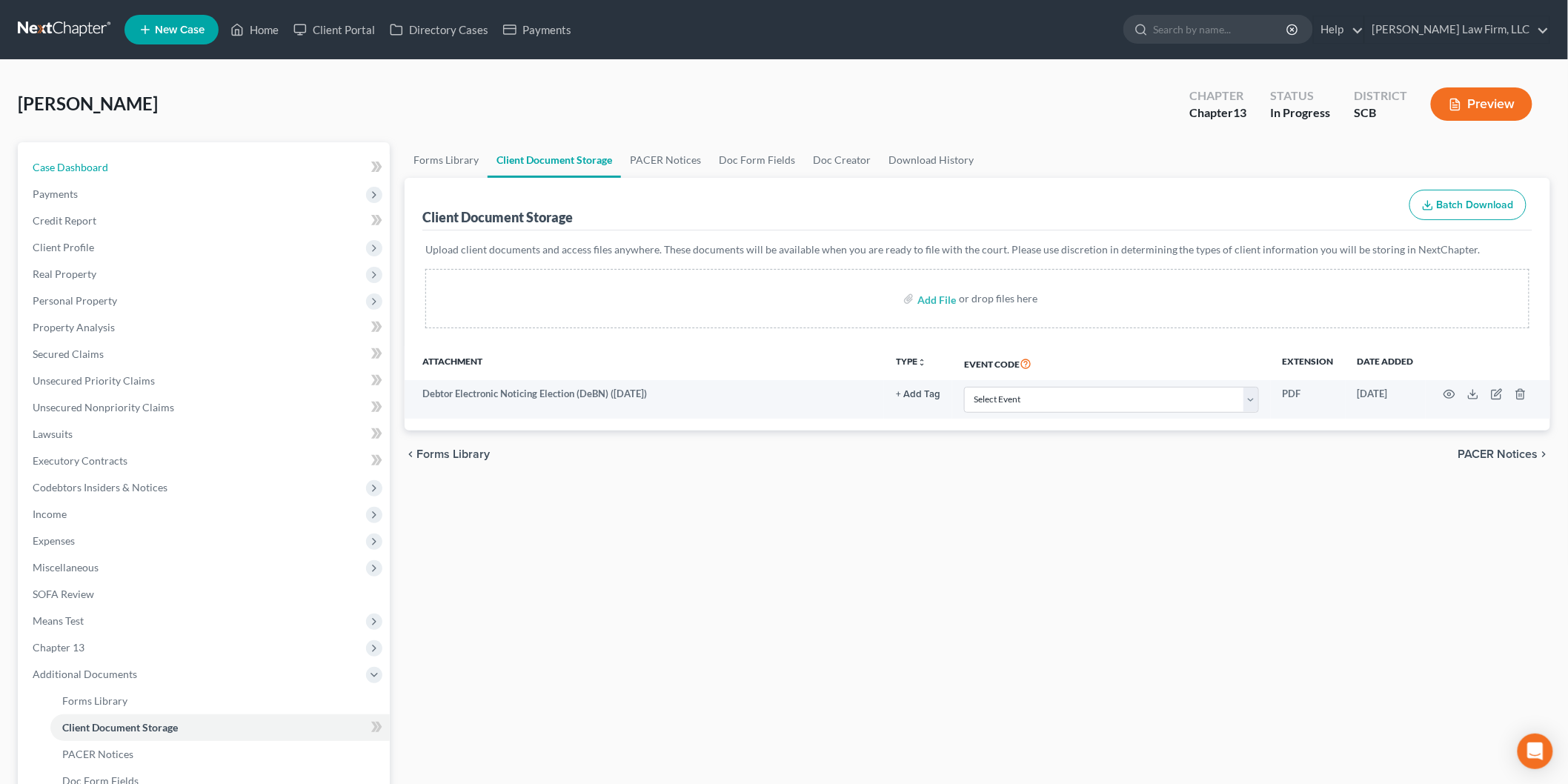
click at [70, 159] on link "Case Dashboard" at bounding box center [205, 167] width 369 height 26
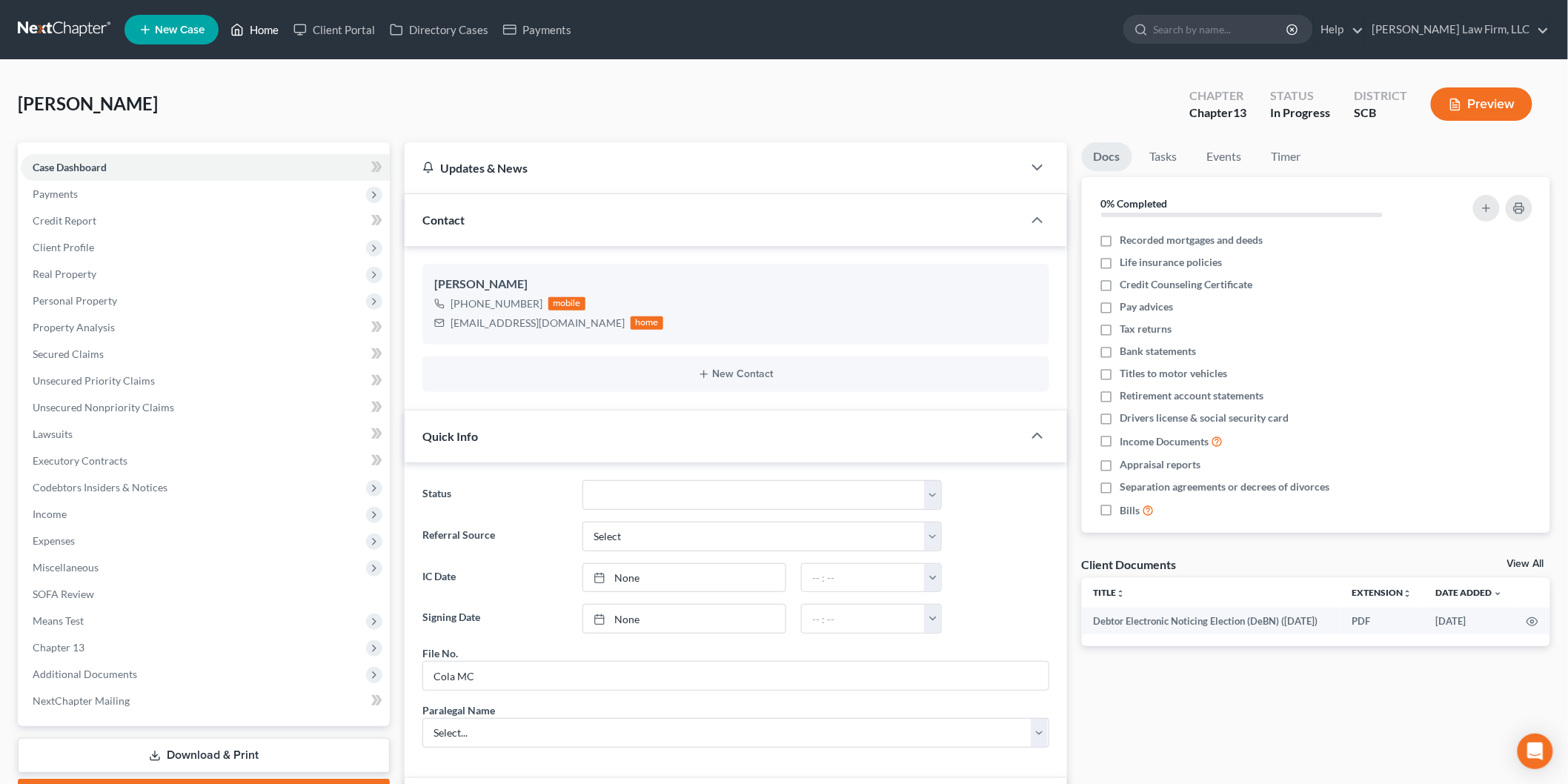
click at [261, 21] on link "Home" at bounding box center [254, 29] width 63 height 26
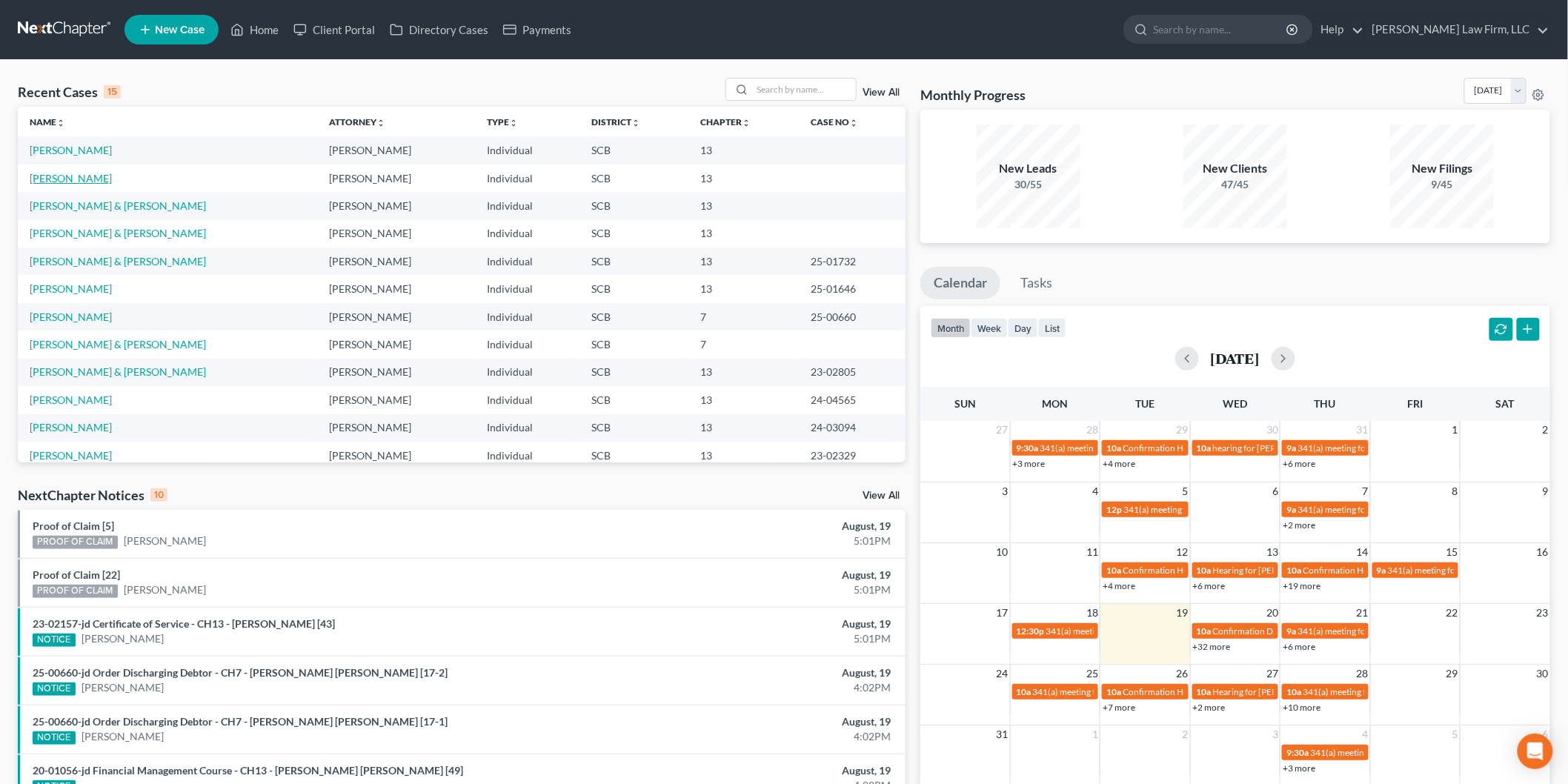
click at [82, 180] on link "[PERSON_NAME]" at bounding box center [71, 178] width 82 height 12
select select "3"
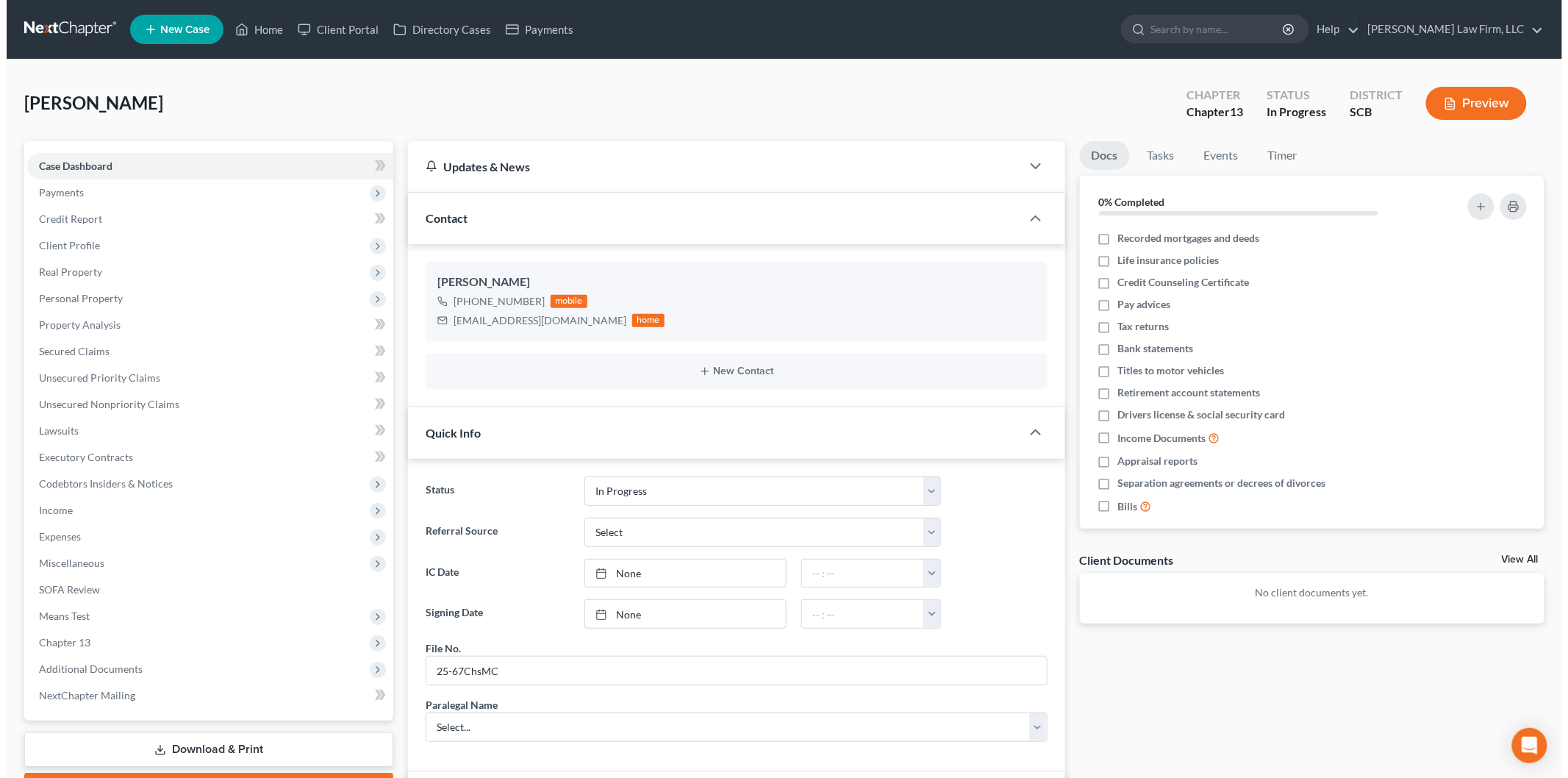
scroll to position [591, 0]
click at [1496, 106] on button "Preview" at bounding box center [1470, 103] width 101 height 33
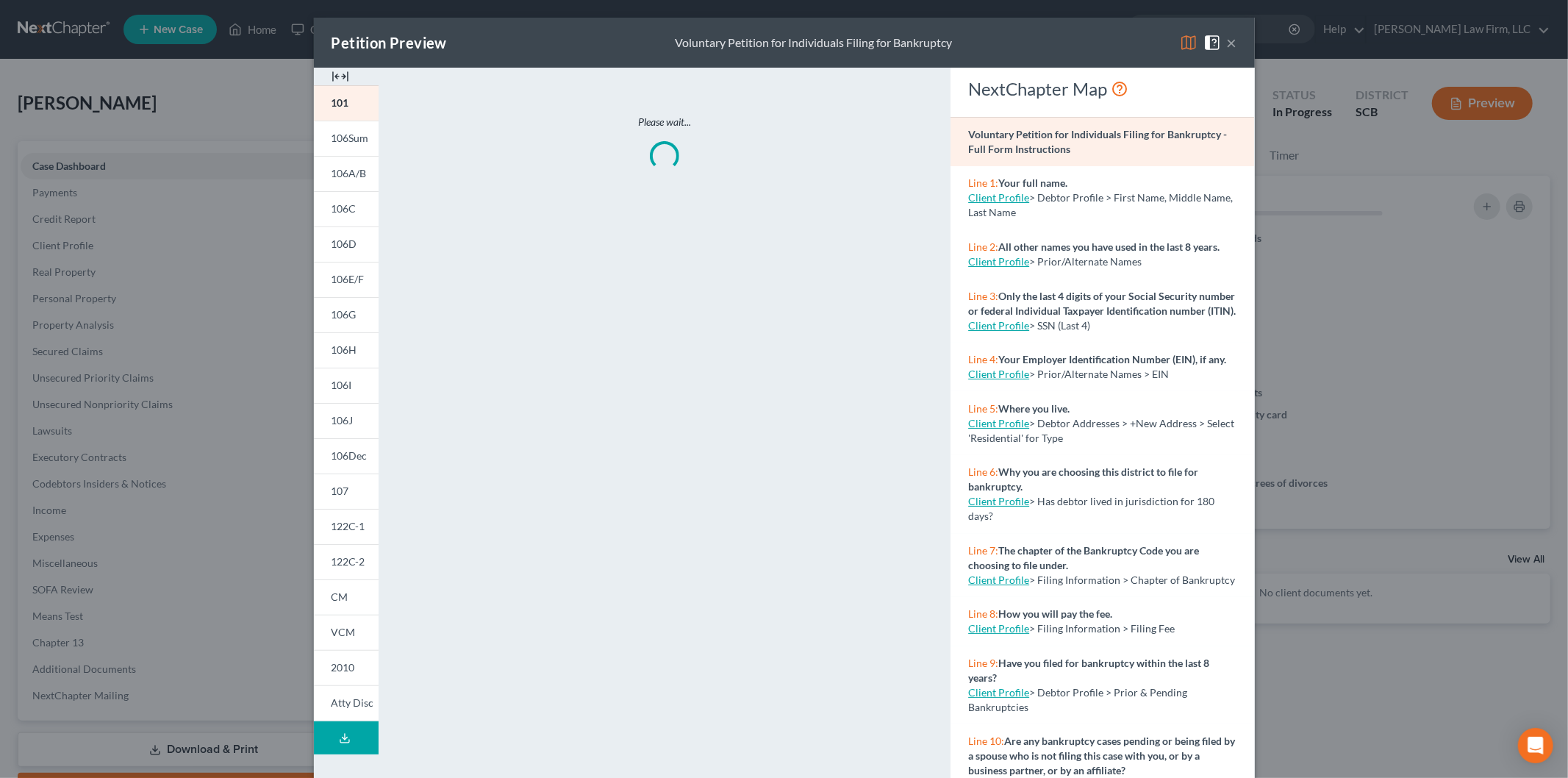
click at [338, 70] on img at bounding box center [340, 76] width 18 height 18
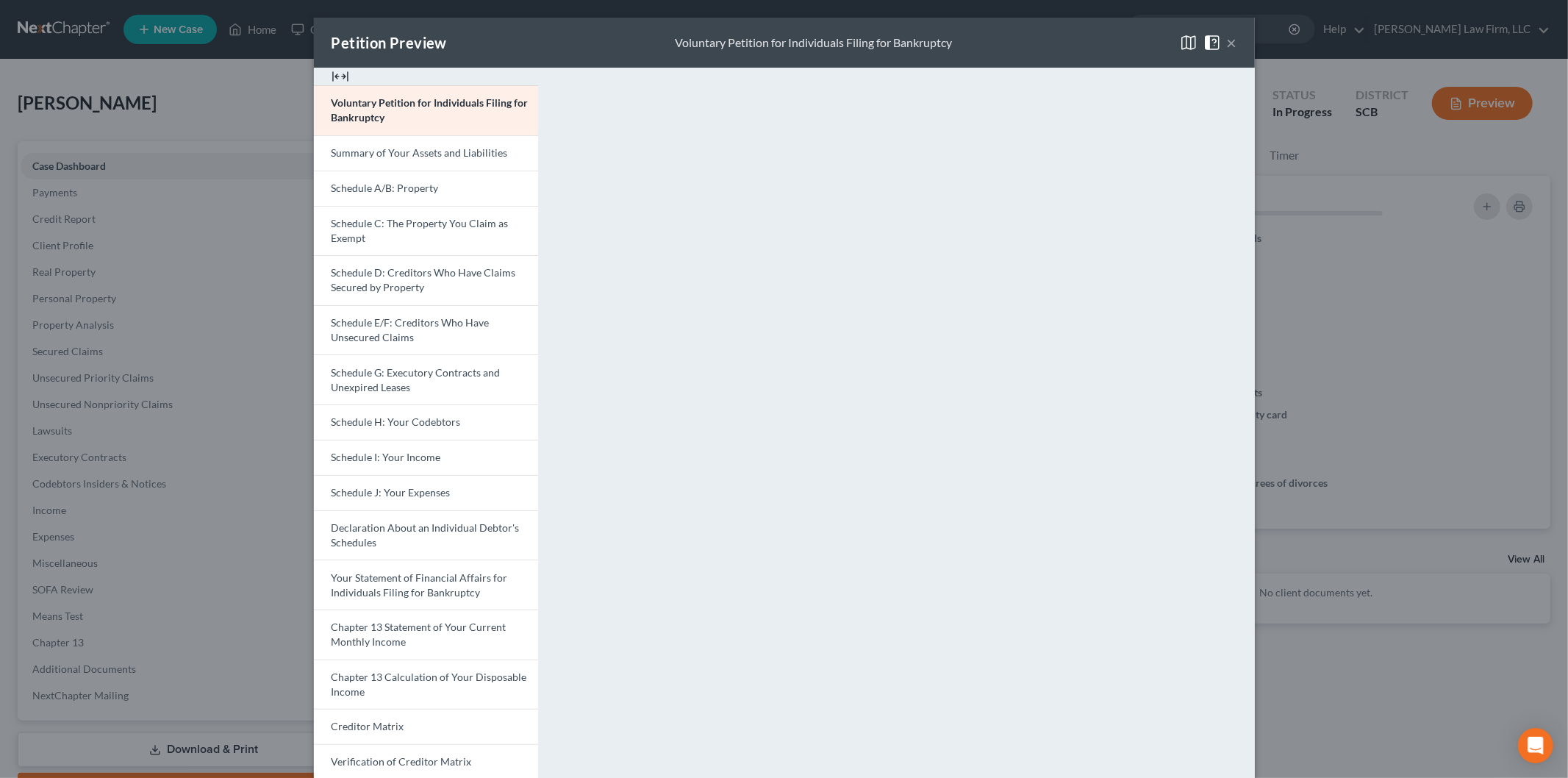
click at [393, 273] on span "Schedule D: Creditors Who Have Claims Secured by Property" at bounding box center [423, 279] width 185 height 27
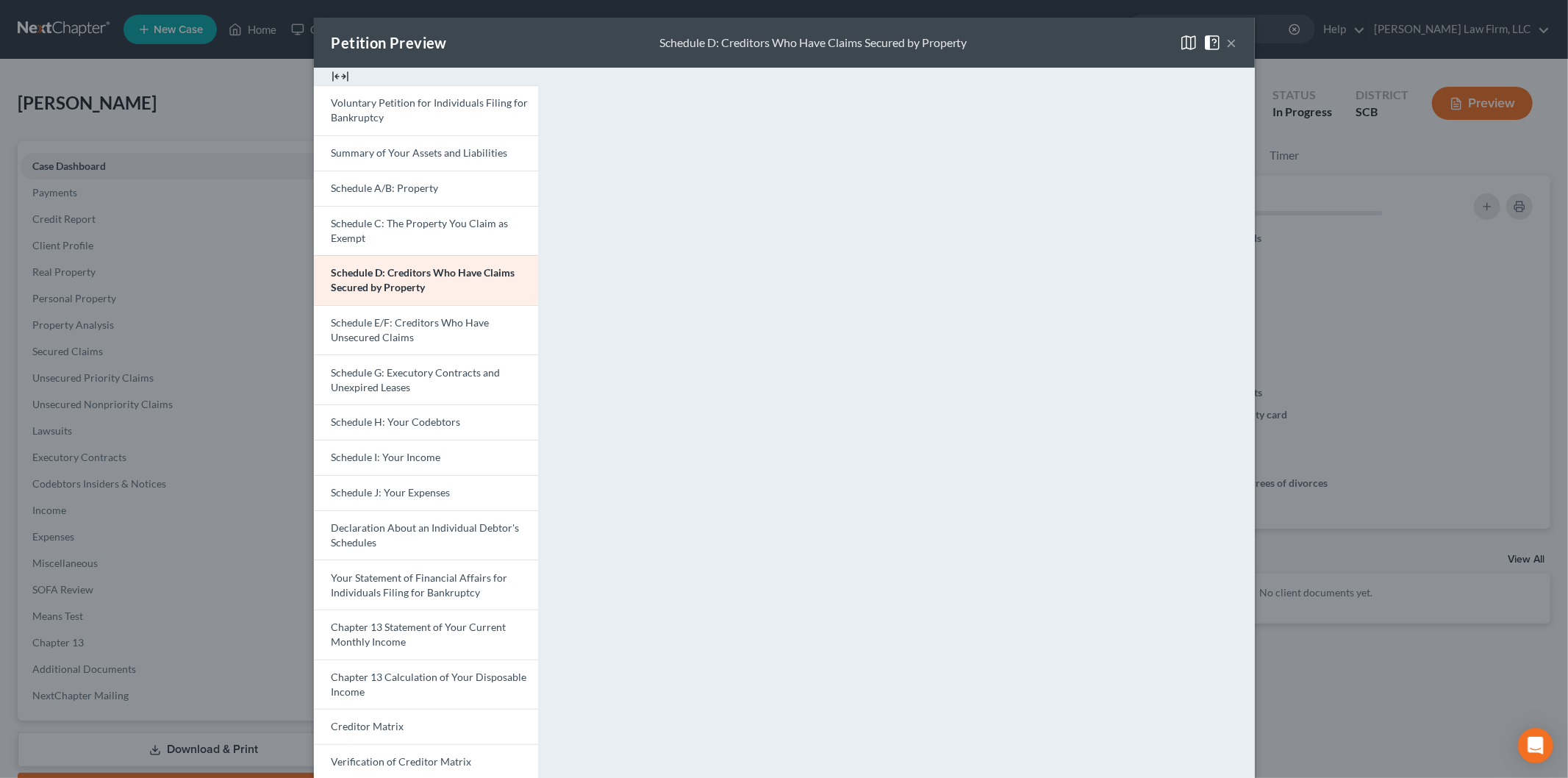
click at [380, 326] on span "Schedule E/F: Creditors Who Have Unsecured Claims" at bounding box center [409, 329] width 158 height 27
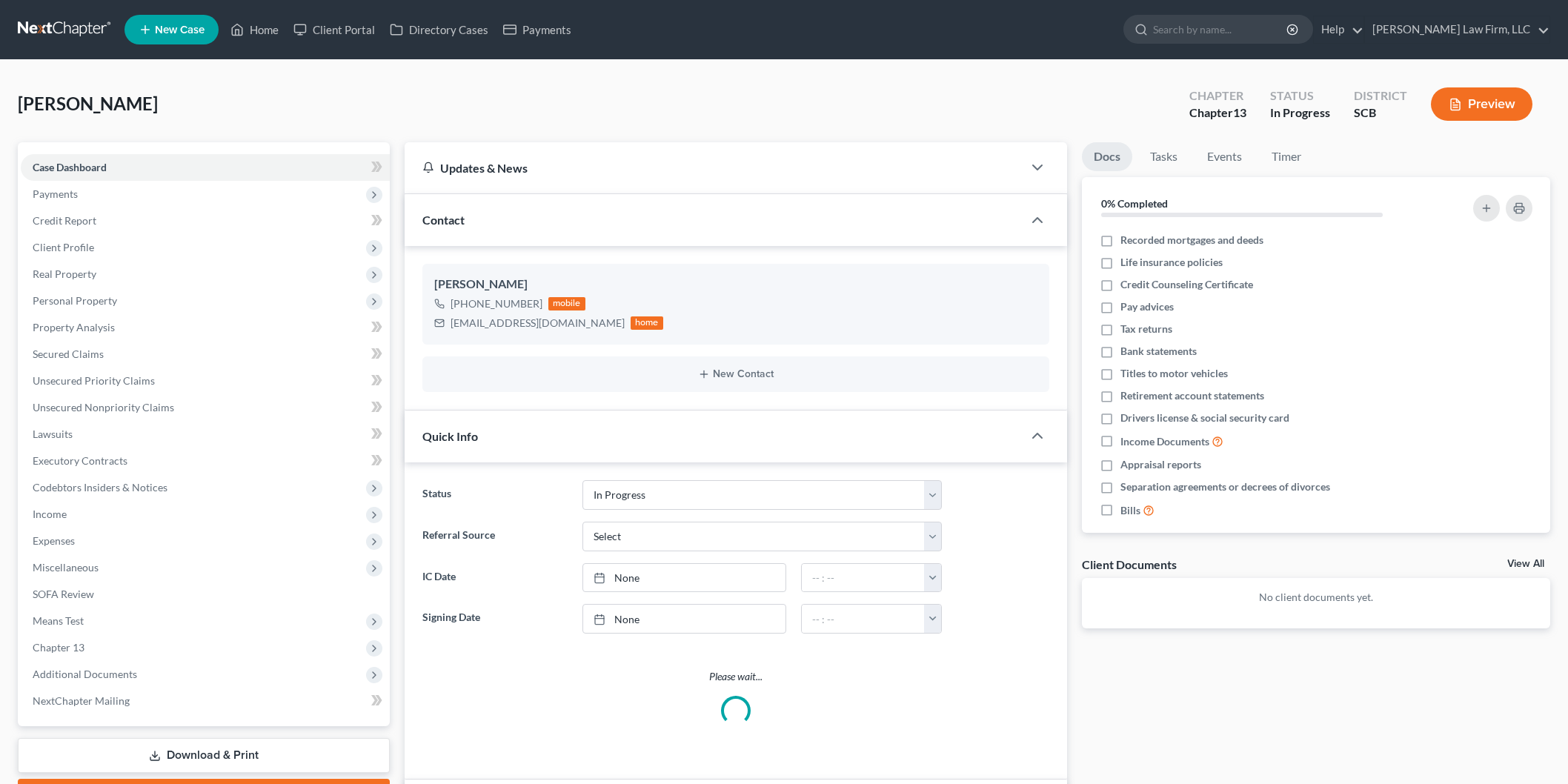
select select "3"
click at [1478, 100] on button "Preview" at bounding box center [1482, 103] width 102 height 33
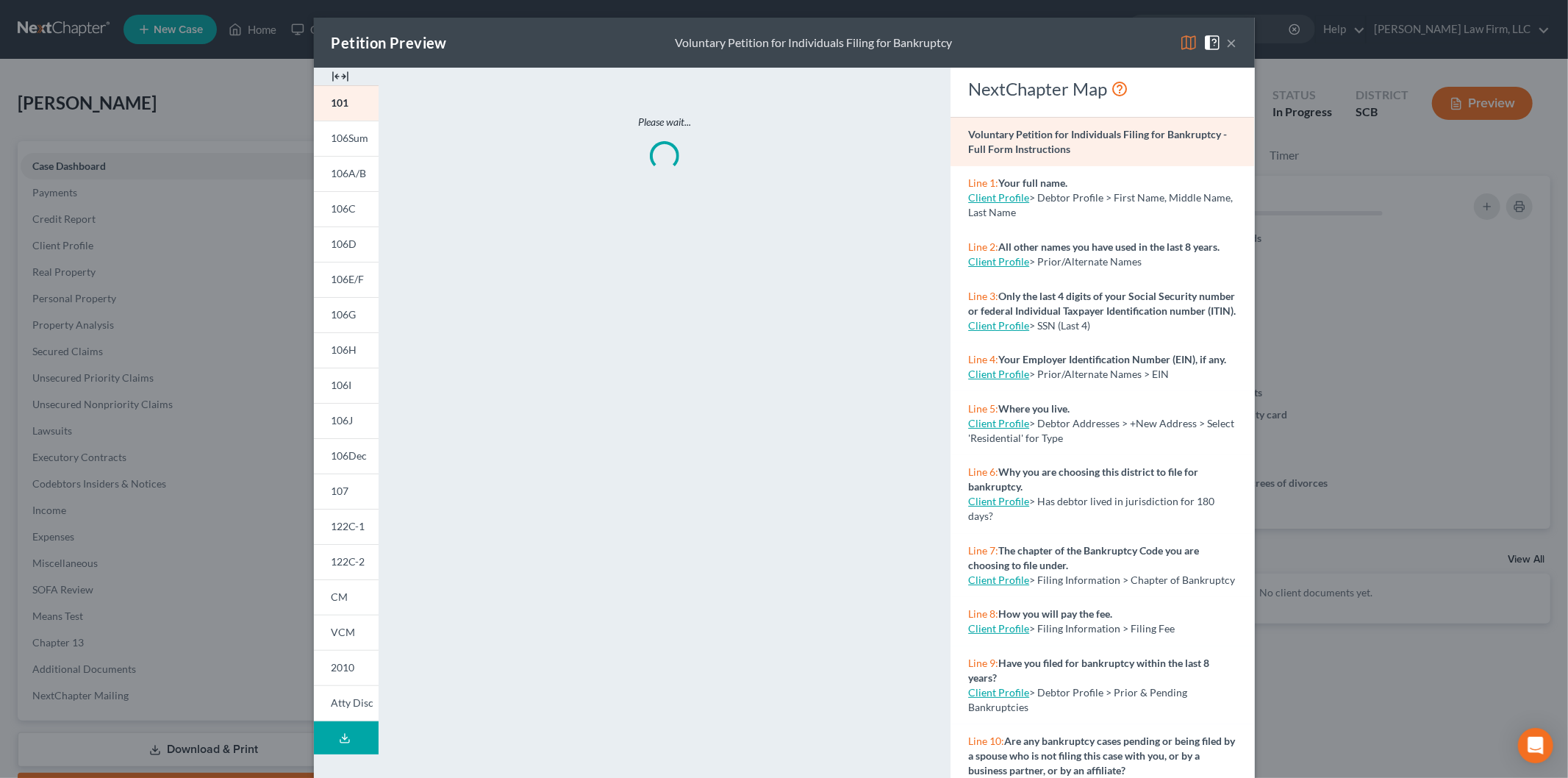
click at [336, 71] on img at bounding box center [340, 76] width 18 height 18
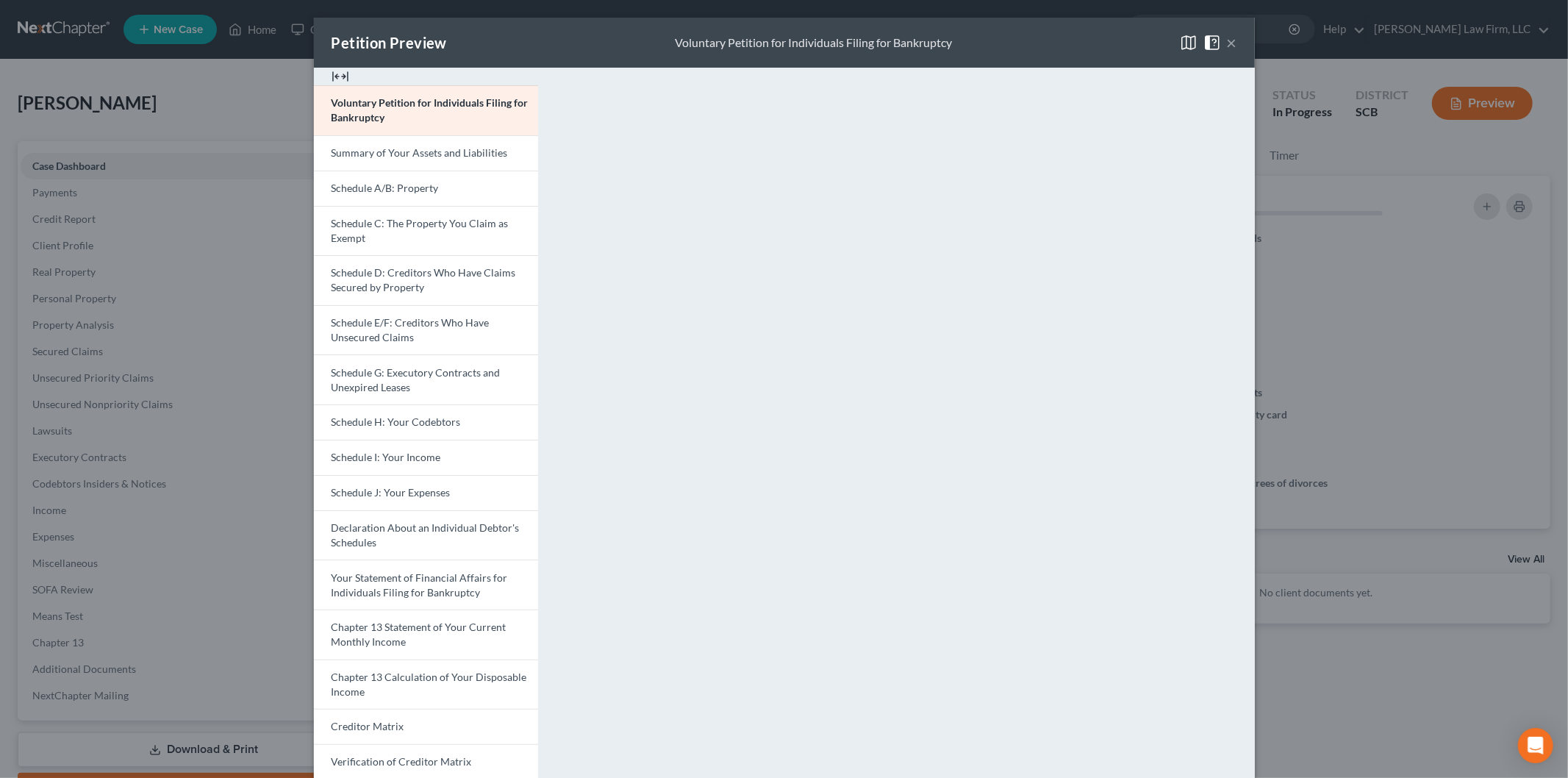
click at [377, 318] on span "Schedule E/F: Creditors Who Have Unsecured Claims" at bounding box center [409, 329] width 158 height 27
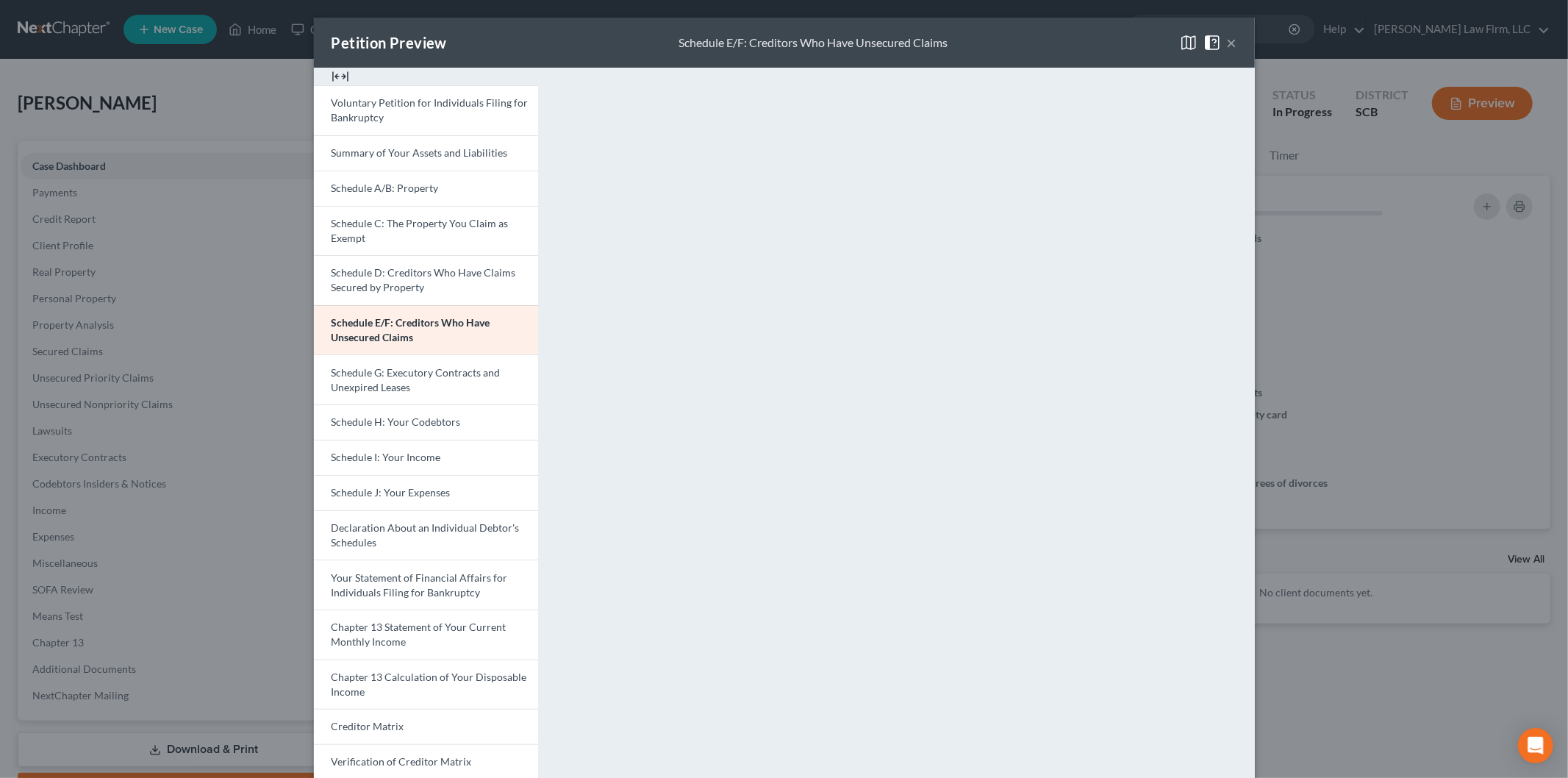
click at [402, 398] on link "Schedule G: Executory Contracts and Unexpired Leases" at bounding box center [425, 380] width 224 height 50
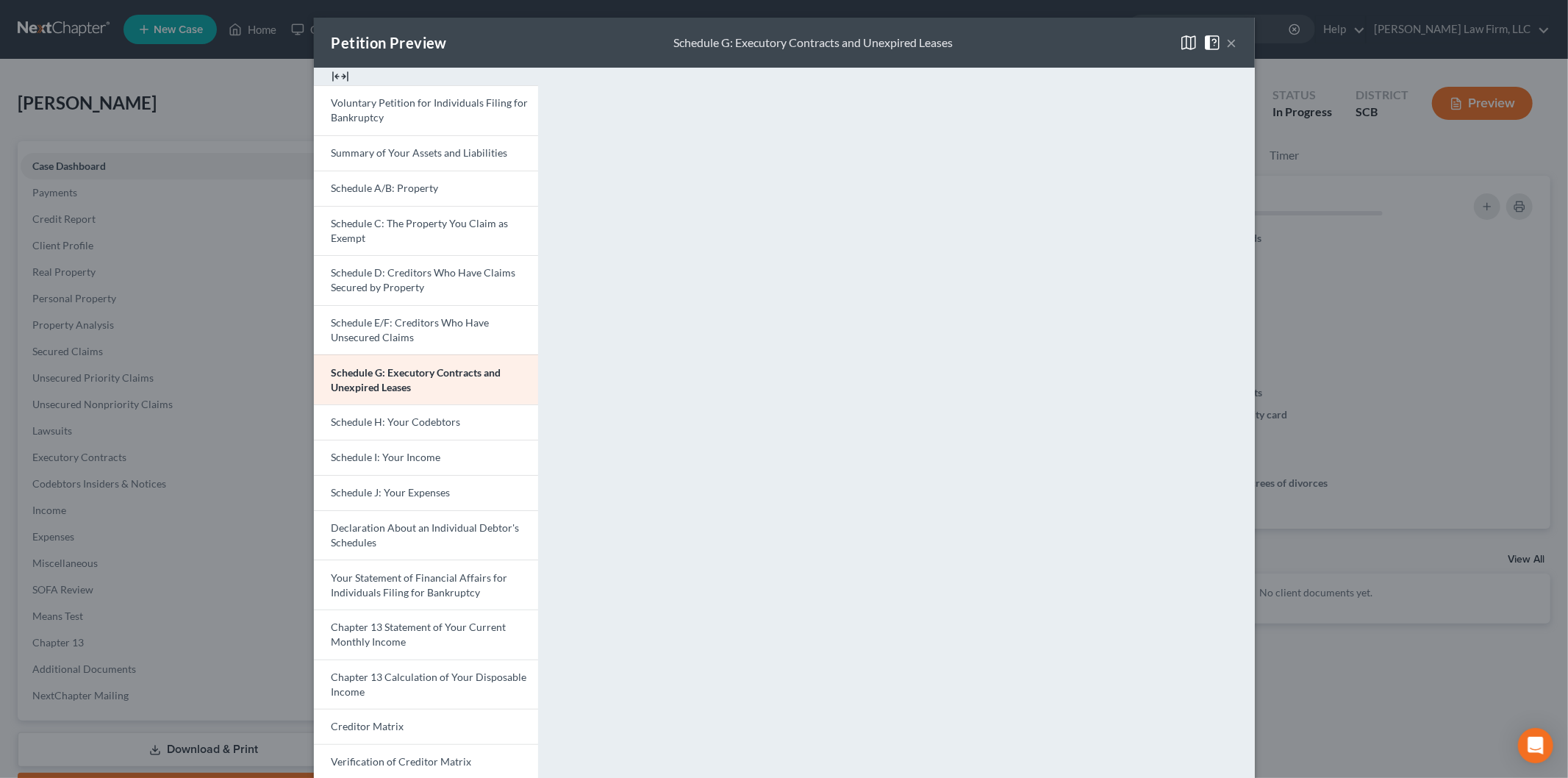
click at [447, 423] on span "Schedule H: Your Codebtors" at bounding box center [395, 421] width 130 height 12
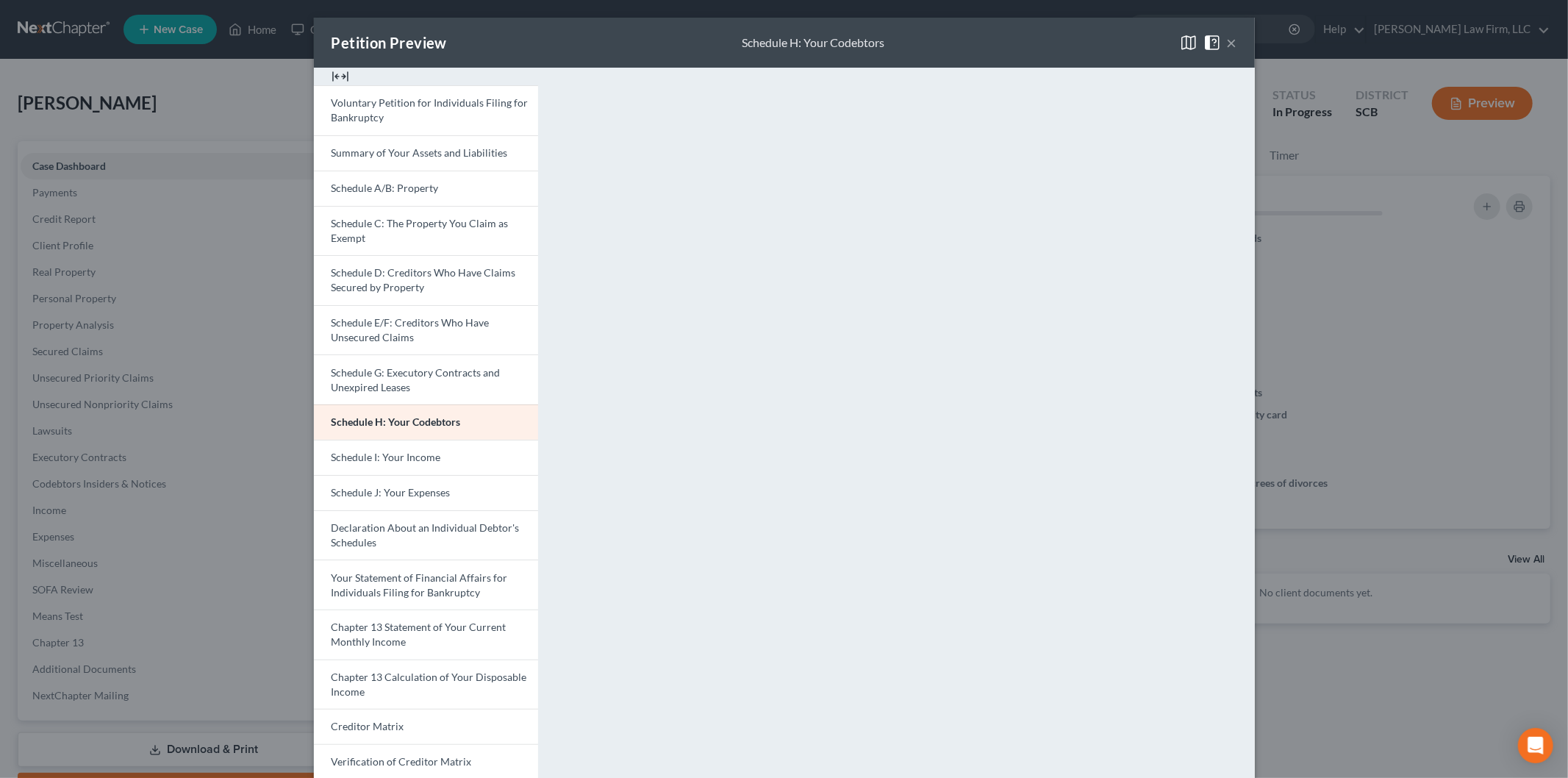
click at [436, 459] on link "Schedule I: Your Income" at bounding box center [425, 457] width 224 height 35
click at [456, 489] on link "Schedule J: Your Expenses" at bounding box center [425, 493] width 224 height 35
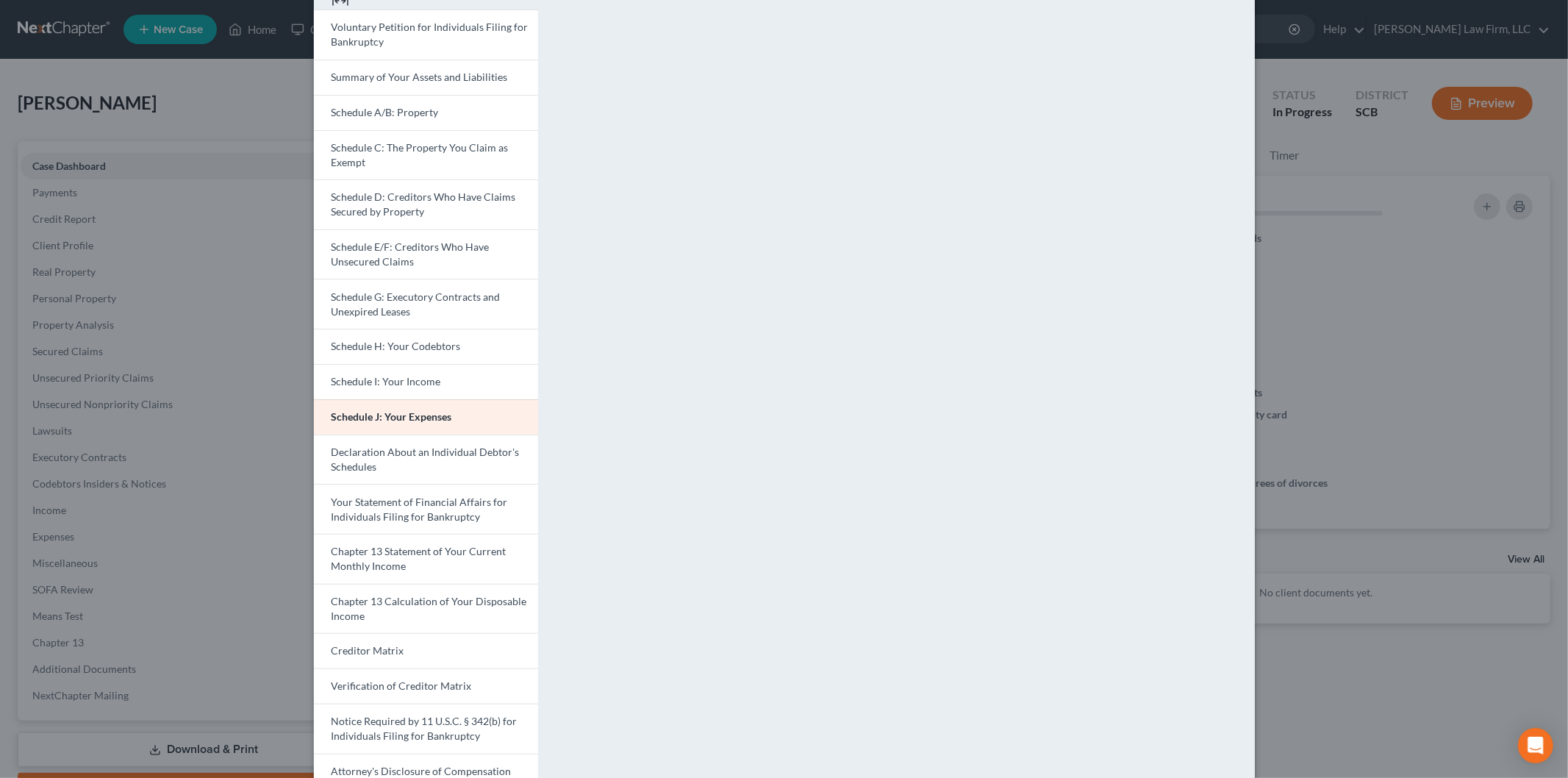
scroll to position [148, 0]
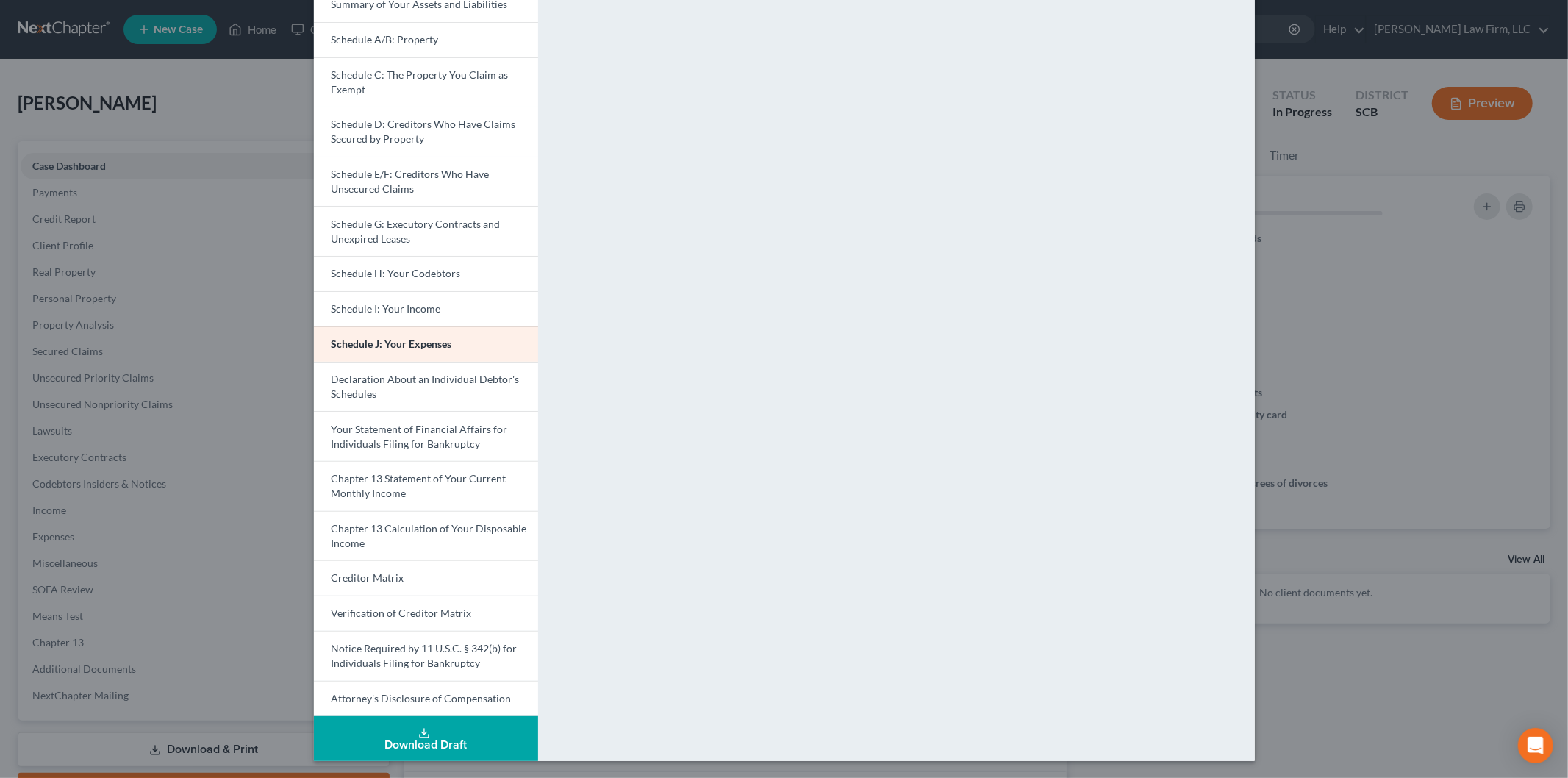
click at [390, 427] on span "Your Statement of Financial Affairs for Individuals Filing for Bankruptcy" at bounding box center [419, 436] width 176 height 27
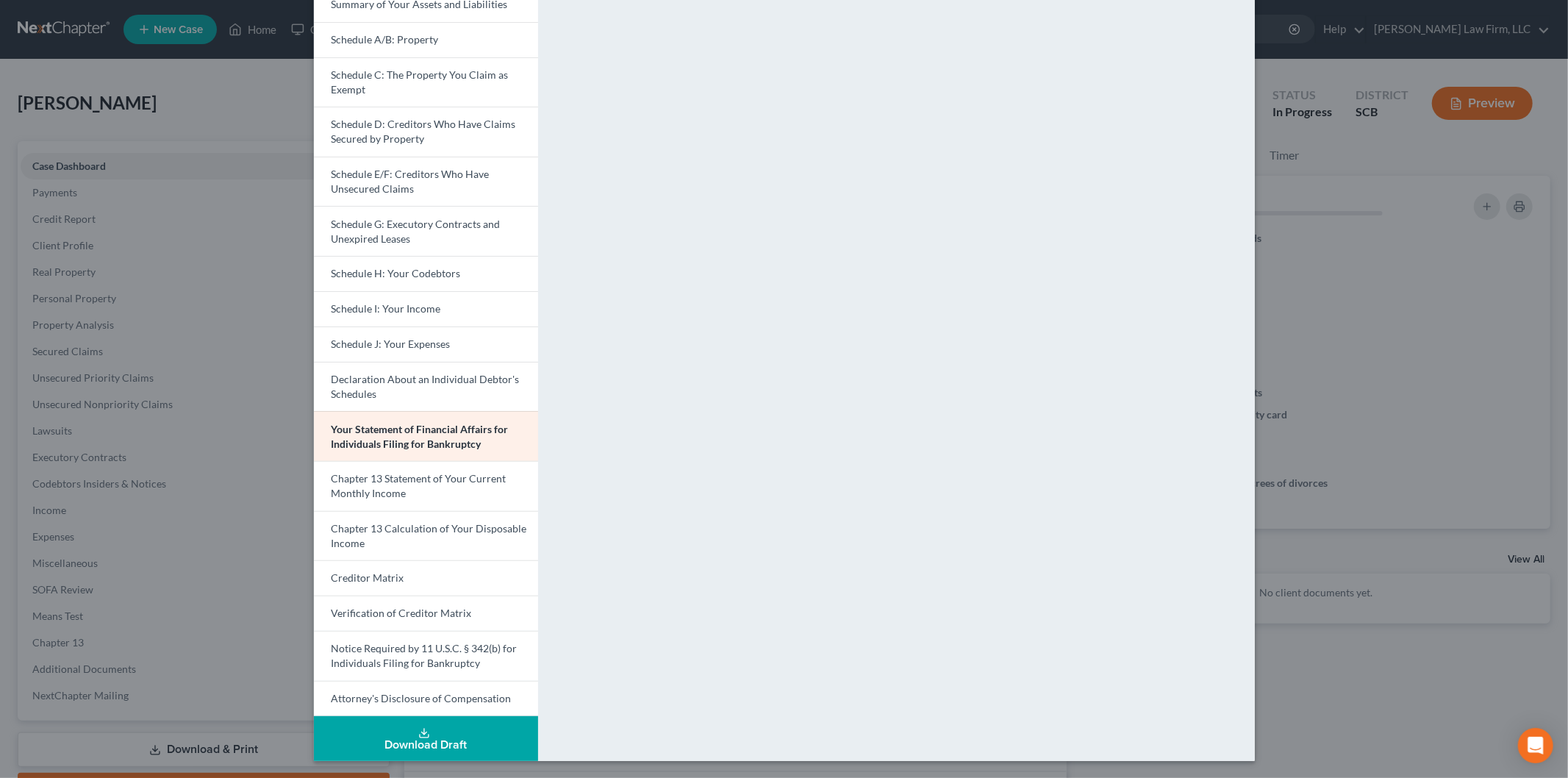
click at [412, 476] on span "Chapter 13 Statement of Your Current Monthly Income" at bounding box center [419, 485] width 175 height 27
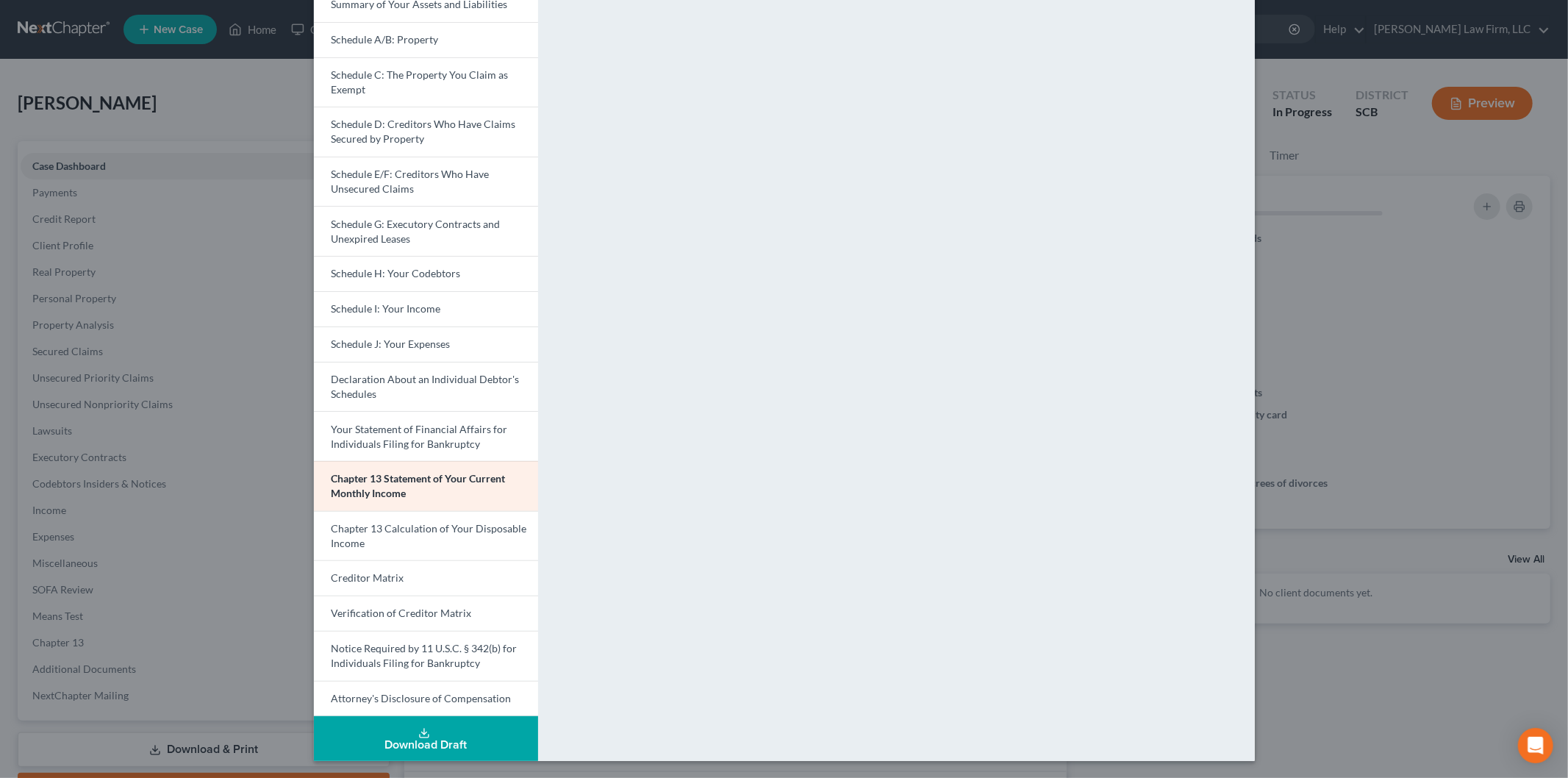
click at [423, 334] on link "Schedule J: Your Expenses" at bounding box center [425, 344] width 224 height 35
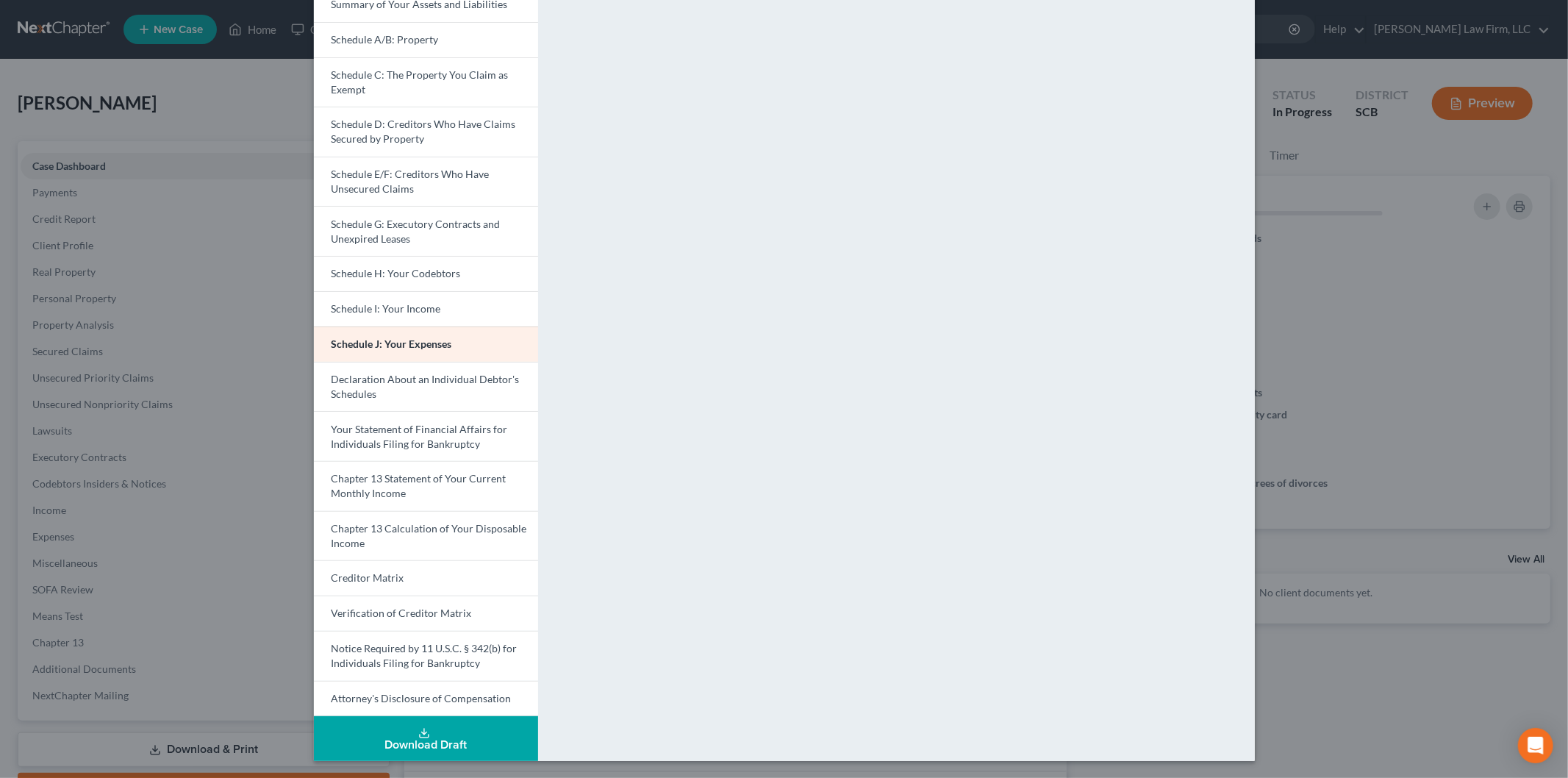
click at [378, 482] on span "Chapter 13 Statement of Your Current Monthly Income" at bounding box center [419, 485] width 175 height 27
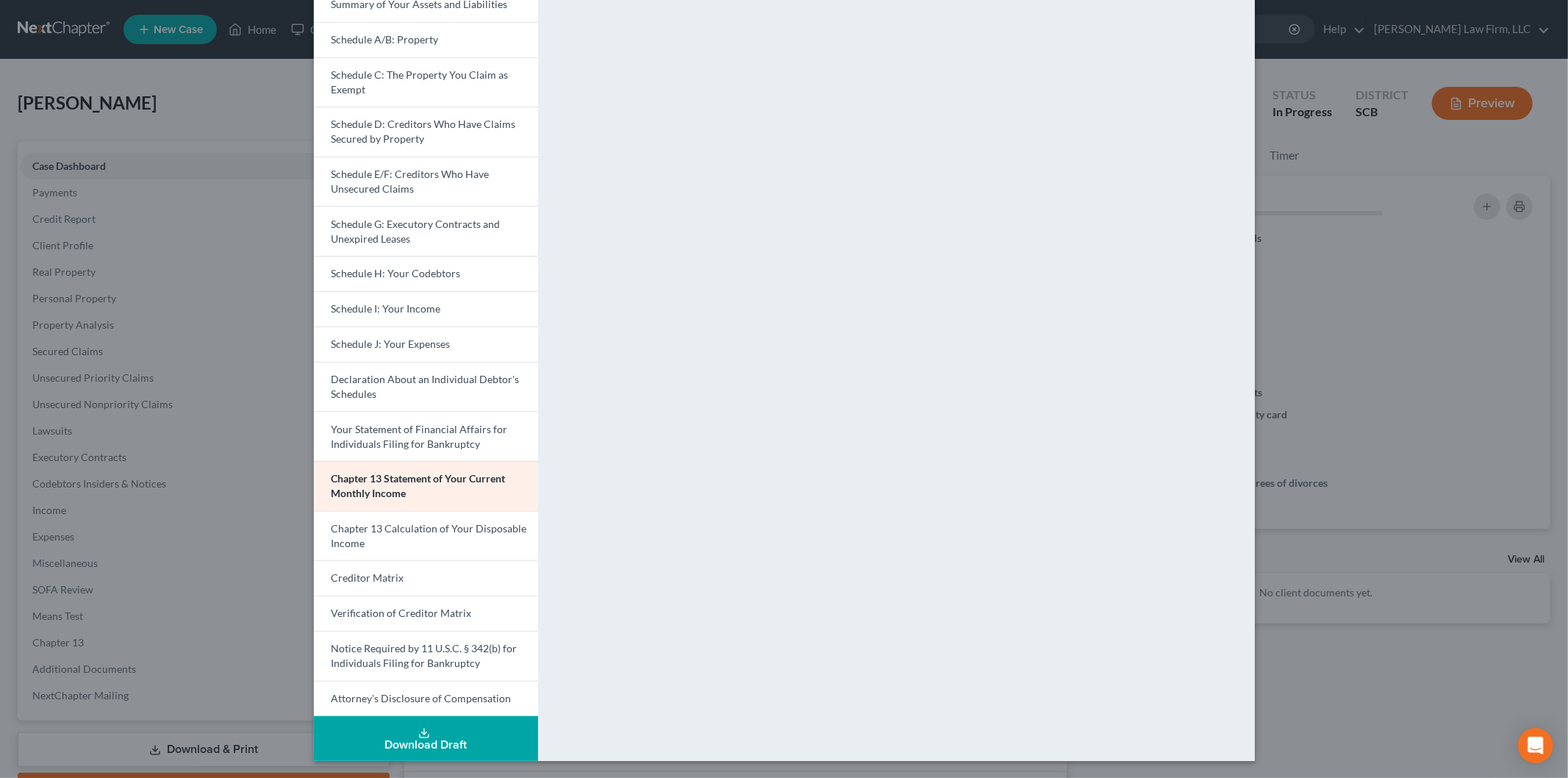
click at [415, 535] on link "Chapter 13 Calculation of Your Disposable Income" at bounding box center [425, 536] width 224 height 50
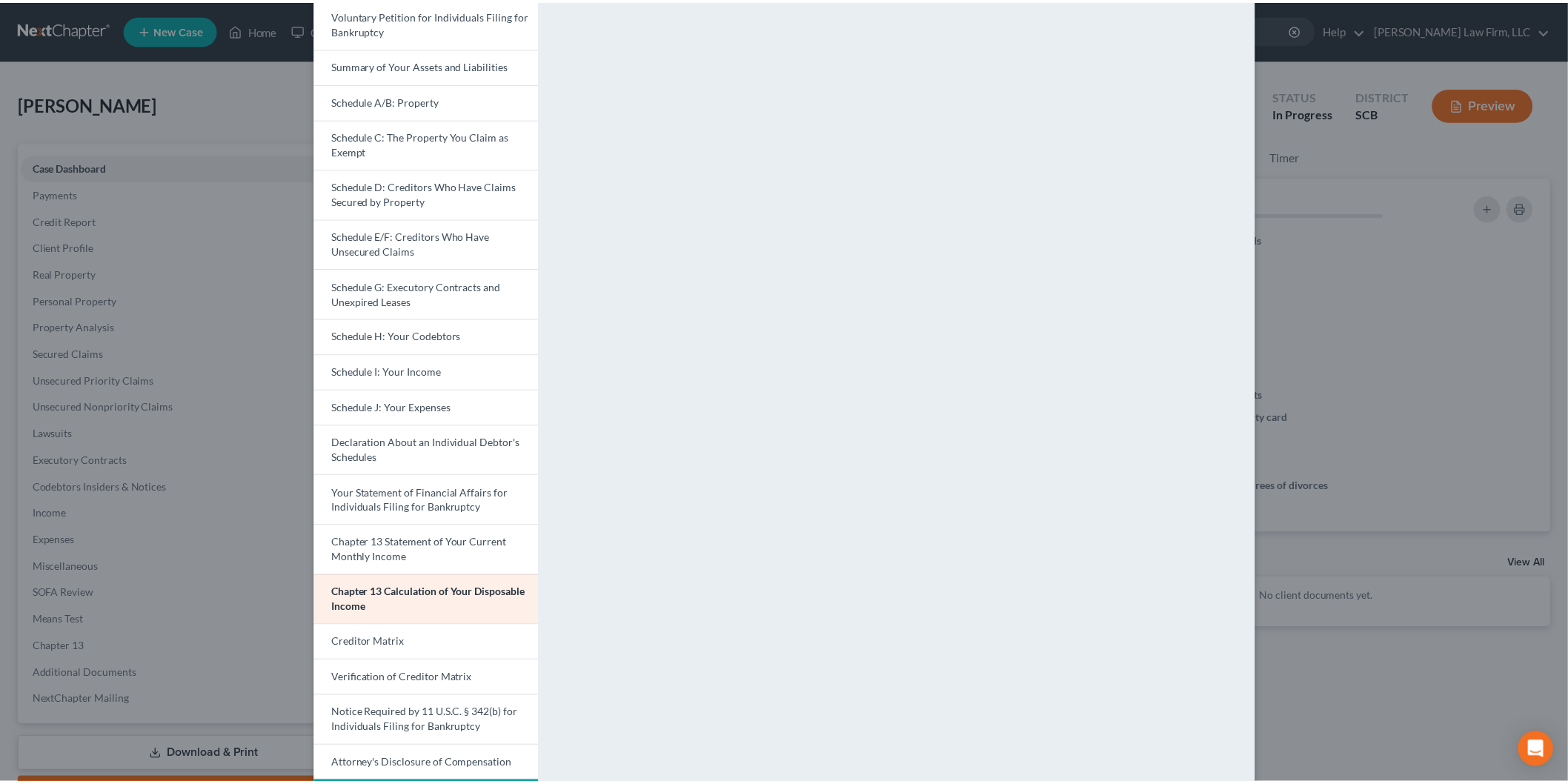
scroll to position [0, 0]
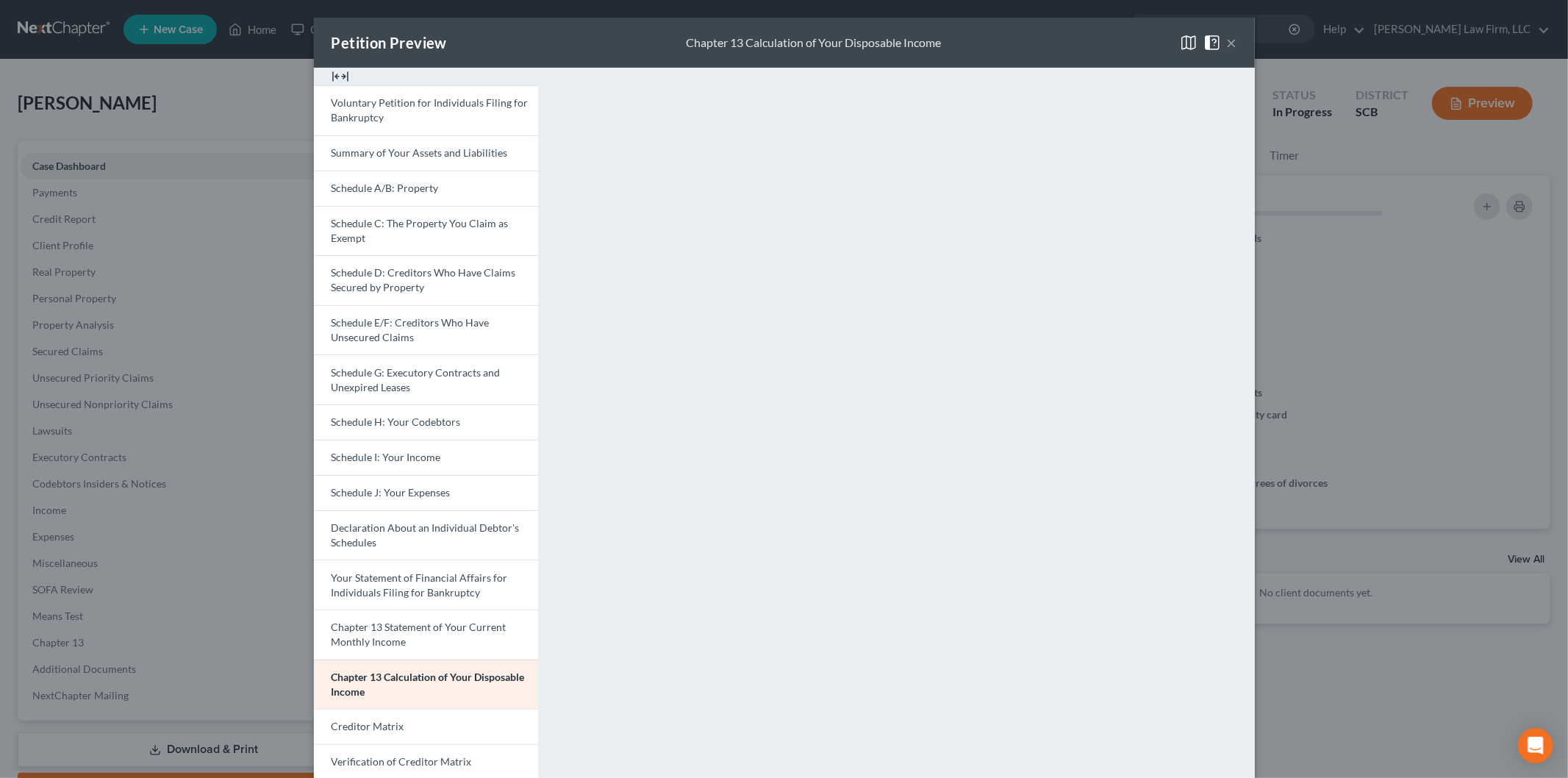
click at [1227, 40] on button "×" at bounding box center [1231, 42] width 10 height 18
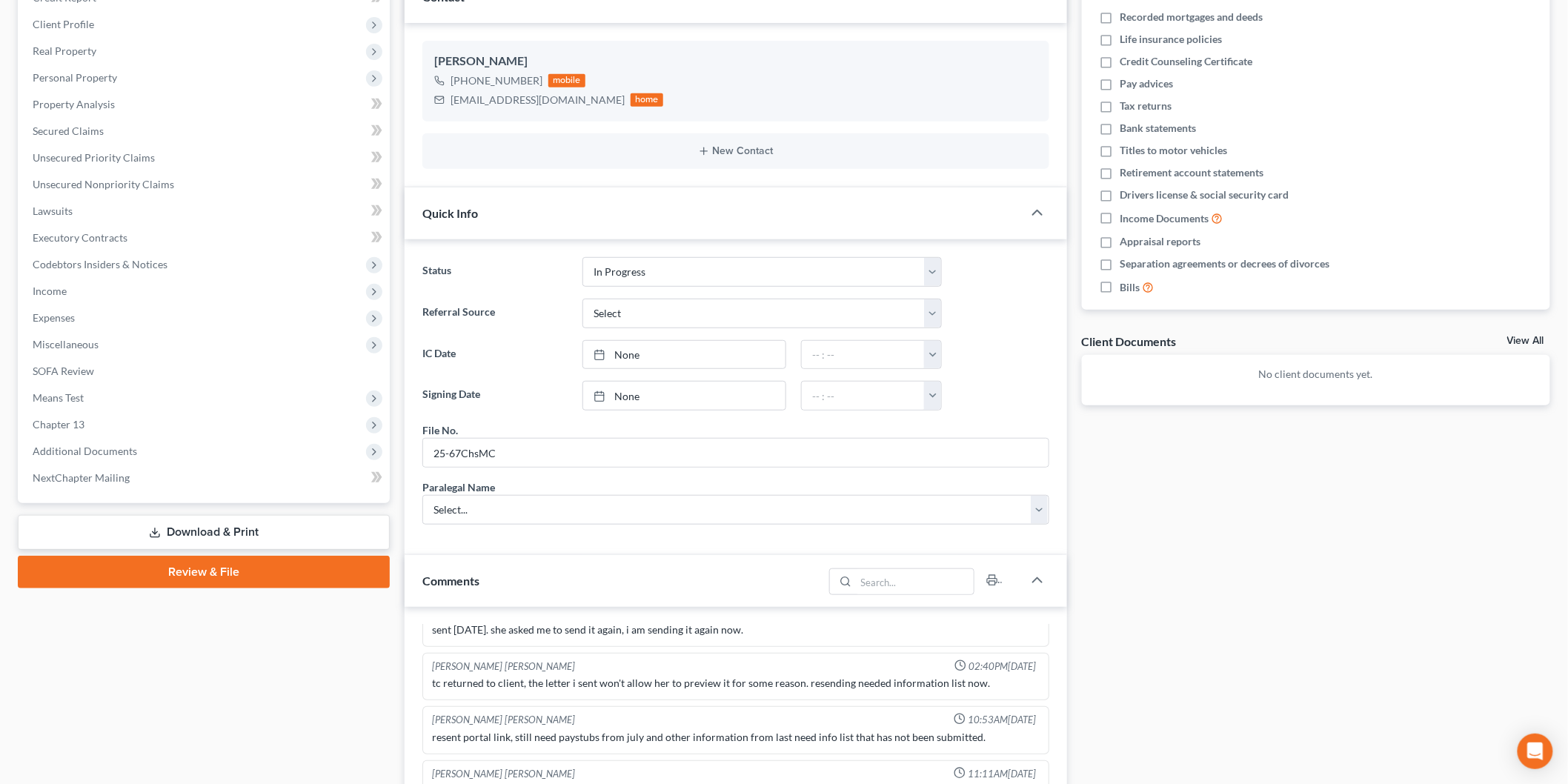
scroll to position [329, 0]
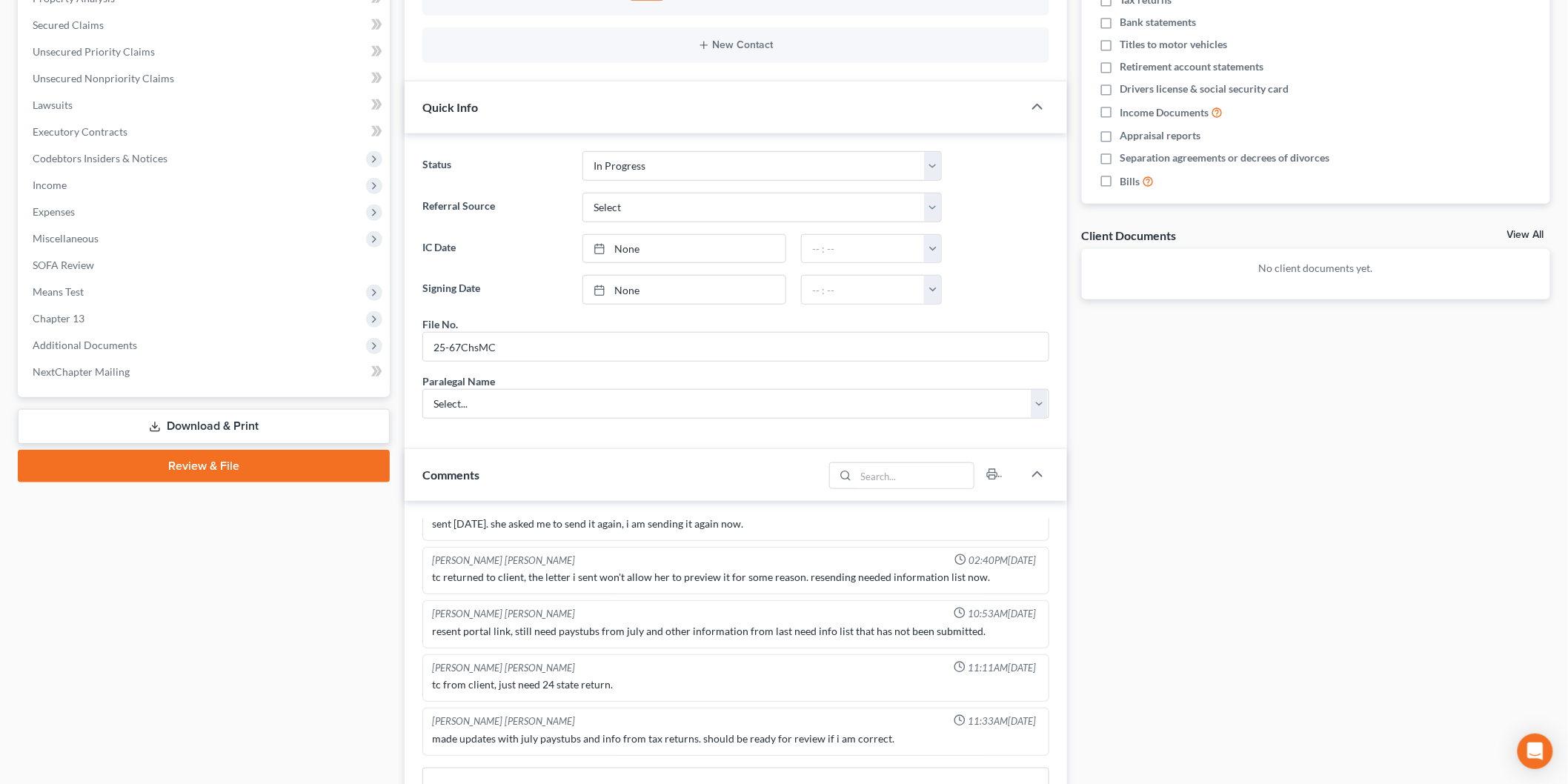
click at [165, 420] on link "Download & Print" at bounding box center [204, 426] width 372 height 35
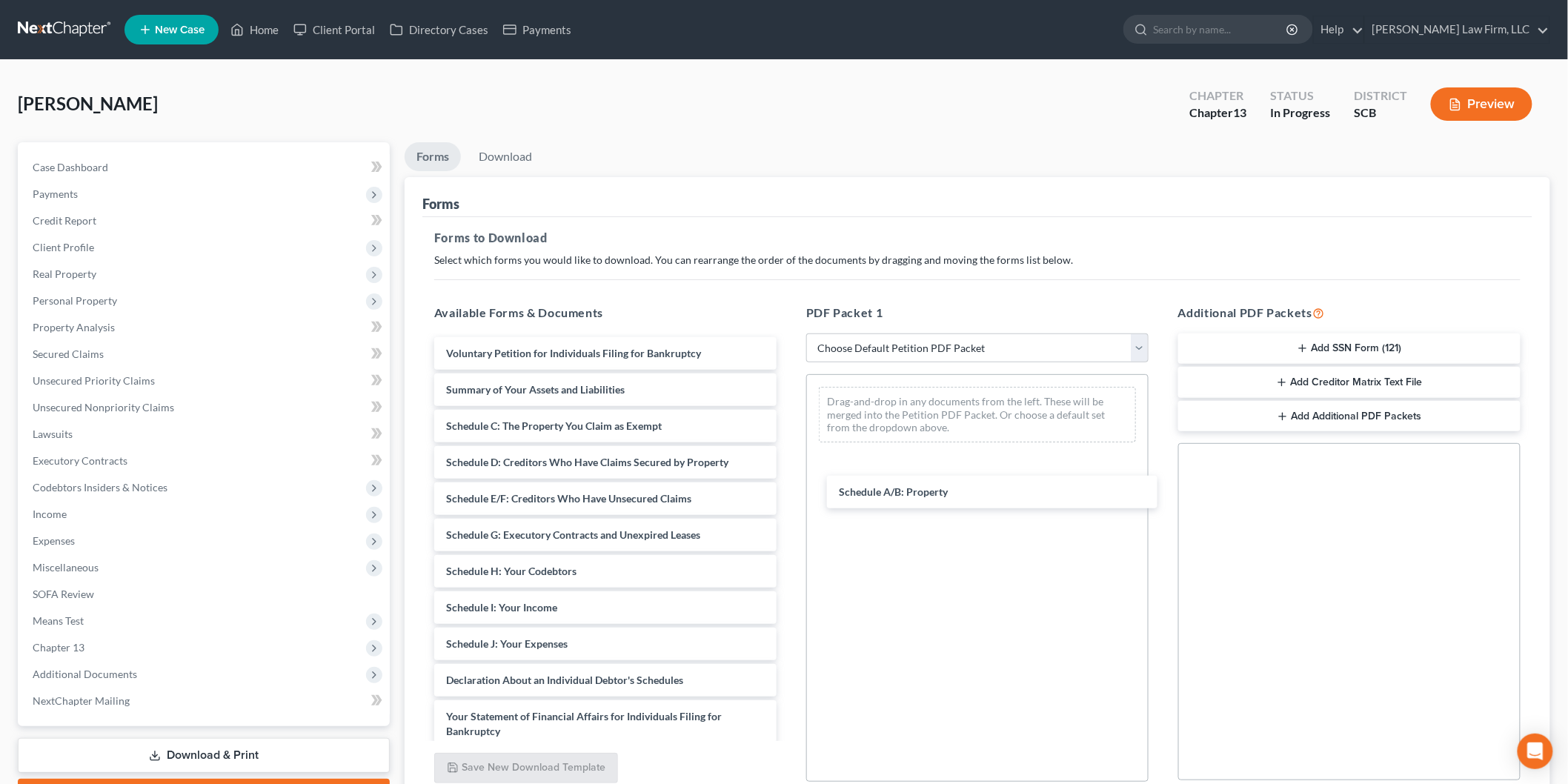
drag, startPoint x: 962, startPoint y: 484, endPoint x: 928, endPoint y: 467, distance: 38.0
click at [788, 474] on div "Schedule A/B: Property Voluntary Petition for Individuals Filing for Bankruptcy…" at bounding box center [605, 659] width 366 height 643
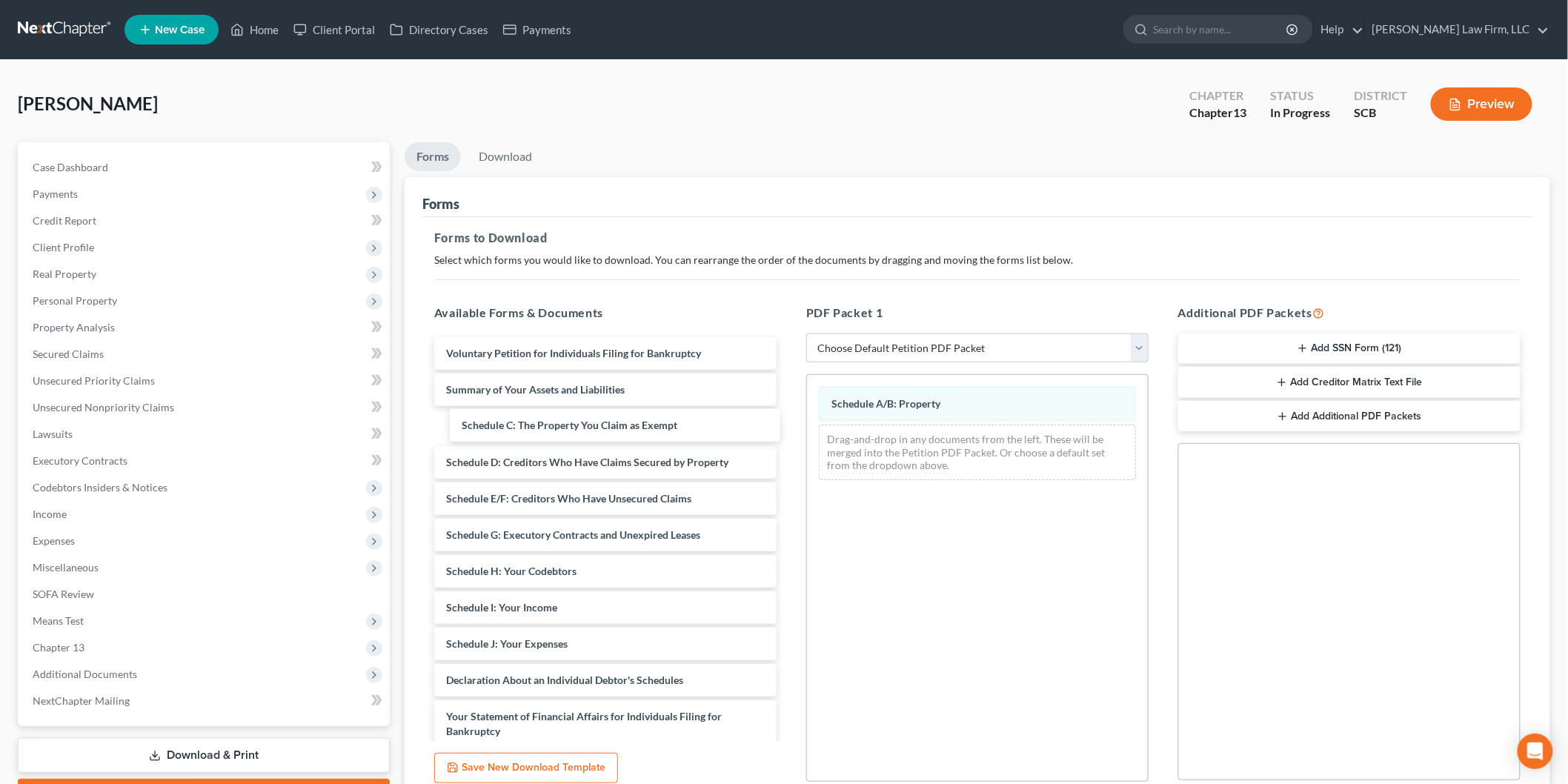
drag, startPoint x: 501, startPoint y: 438, endPoint x: 965, endPoint y: 524, distance: 471.9
click at [788, 524] on div "Schedule C: The Property You Claim as Exempt Voluntary Petition for Individuals…" at bounding box center [605, 659] width 366 height 643
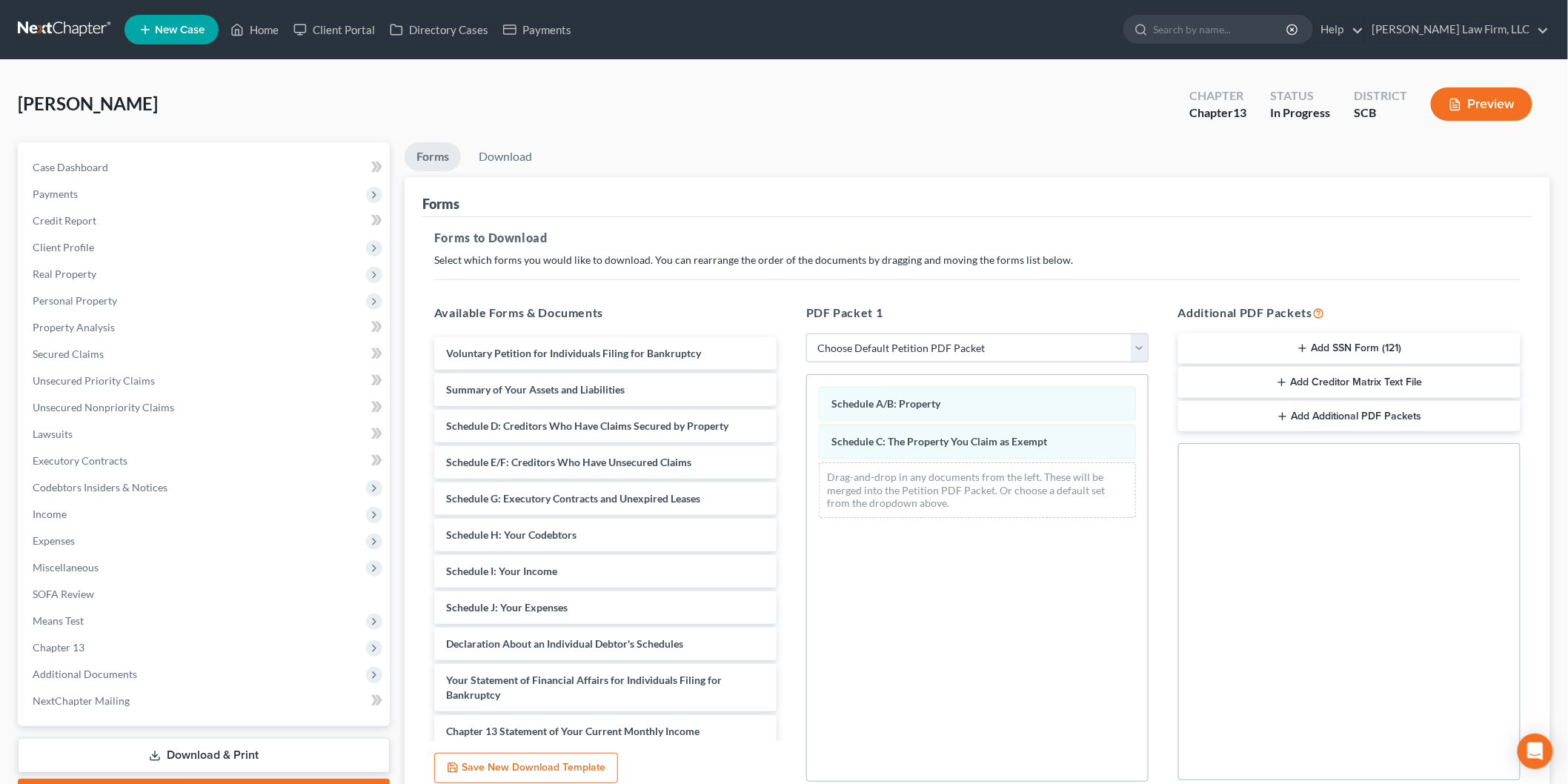
click at [788, 494] on div "Voluntary Petition for Individuals Filing for Bankruptcy Summary of Your Assets…" at bounding box center [605, 640] width 366 height 606
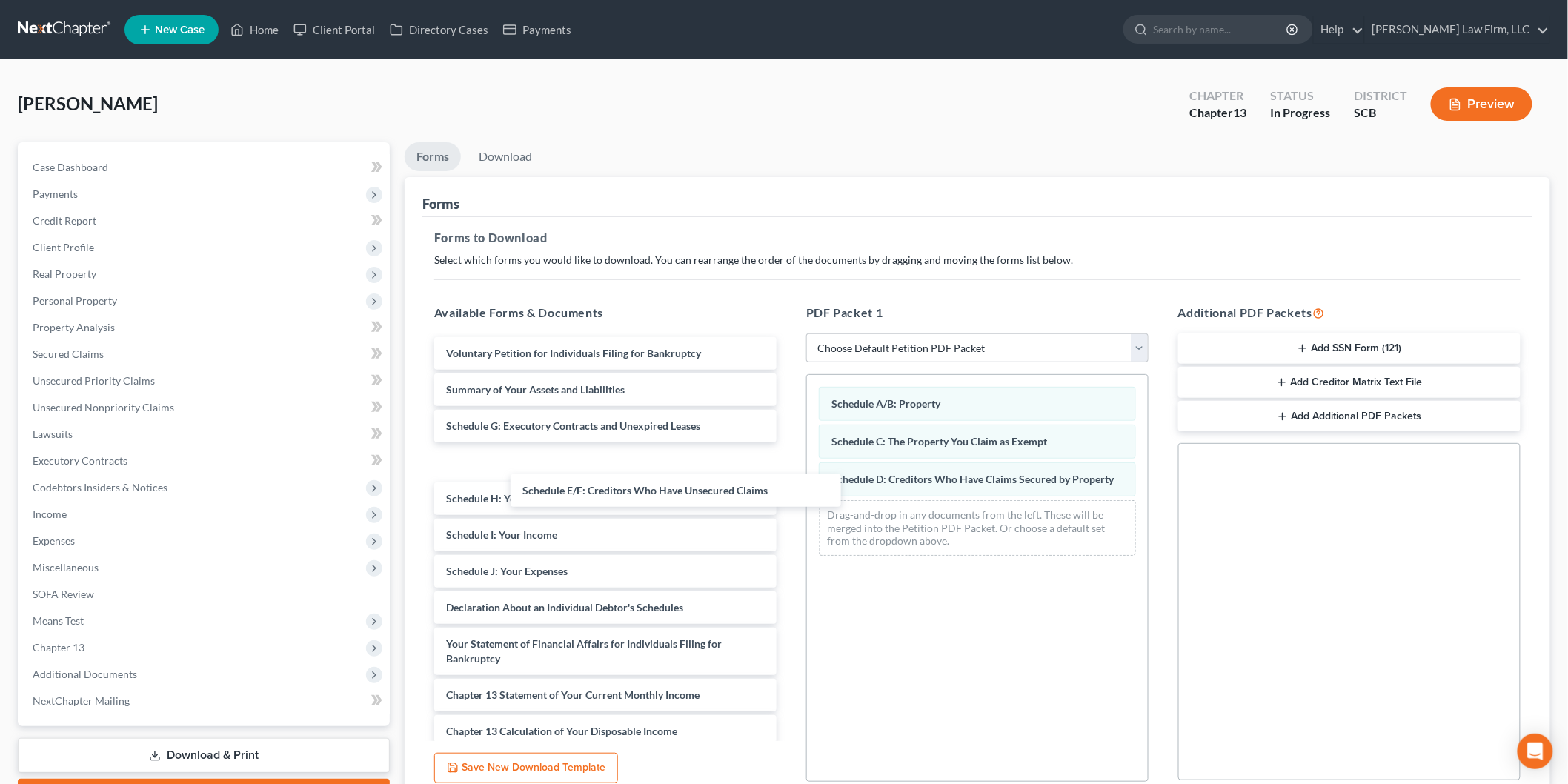
drag, startPoint x: 581, startPoint y: 431, endPoint x: 894, endPoint y: 498, distance: 320.1
click at [788, 535] on div "Schedule E/F: Creditors Who Have Unsecured Claims Voluntary Petition for Indivi…" at bounding box center [605, 622] width 366 height 571
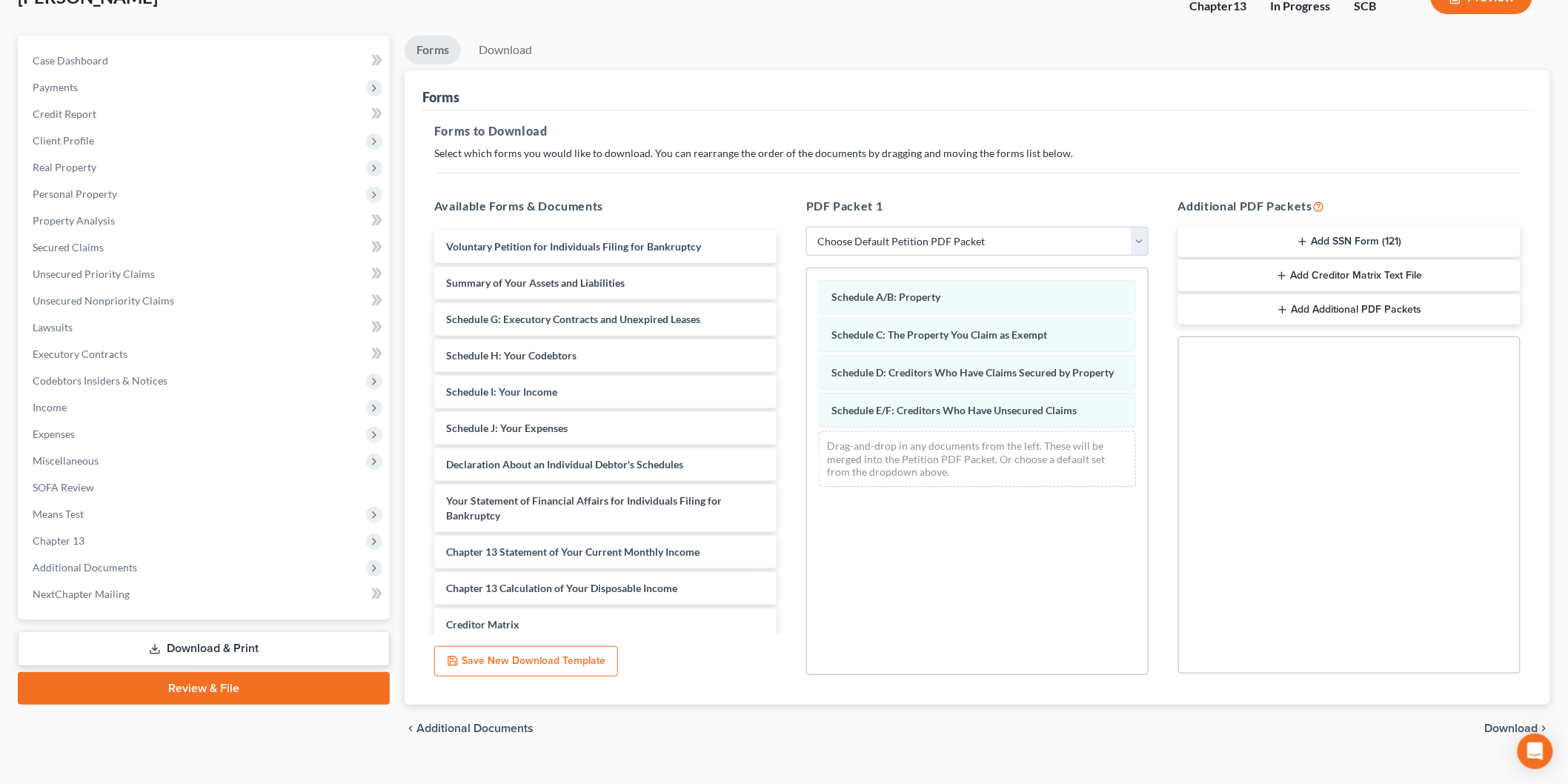
scroll to position [131, 0]
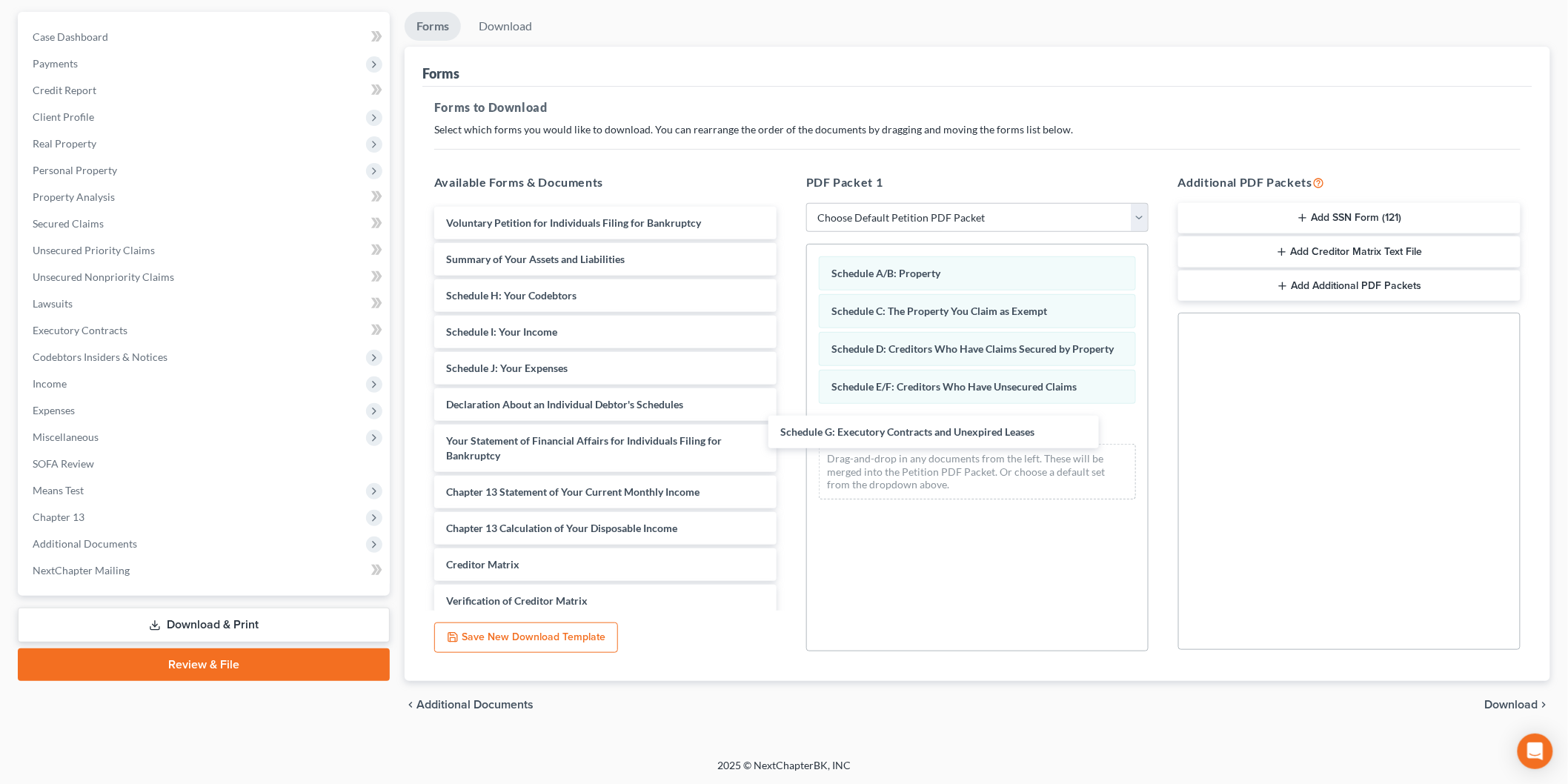
drag, startPoint x: 550, startPoint y: 291, endPoint x: 821, endPoint y: 374, distance: 283.4
click at [788, 420] on div "Schedule G: Executory Contracts and Unexpired Leases Voluntary Petition for Ind…" at bounding box center [605, 456] width 366 height 498
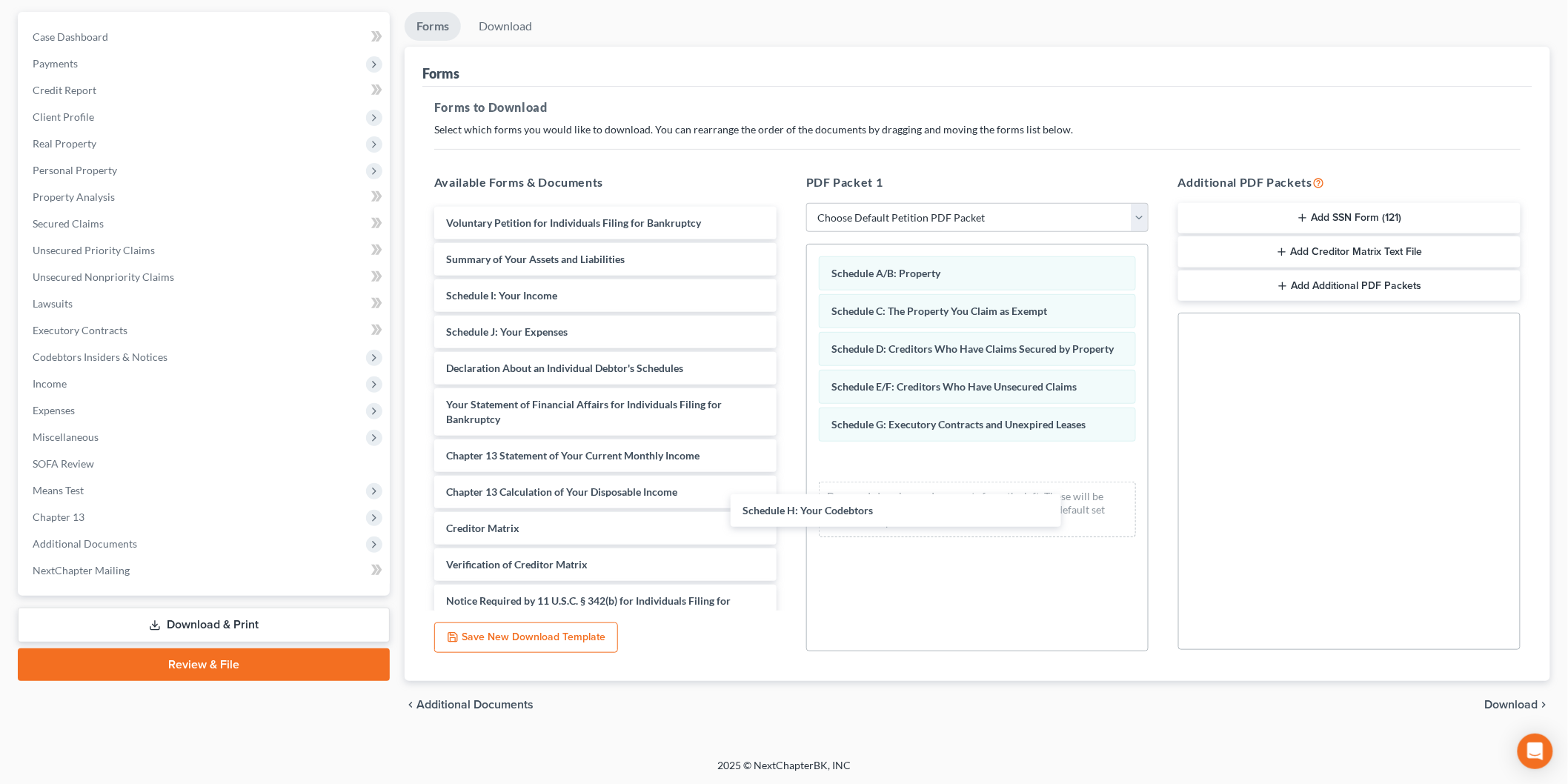
drag, startPoint x: 568, startPoint y: 334, endPoint x: 900, endPoint y: 453, distance: 352.7
click at [788, 511] on div "Schedule H: Your Codebtors Voluntary Petition for Individuals Filing for Bankru…" at bounding box center [605, 437] width 366 height 462
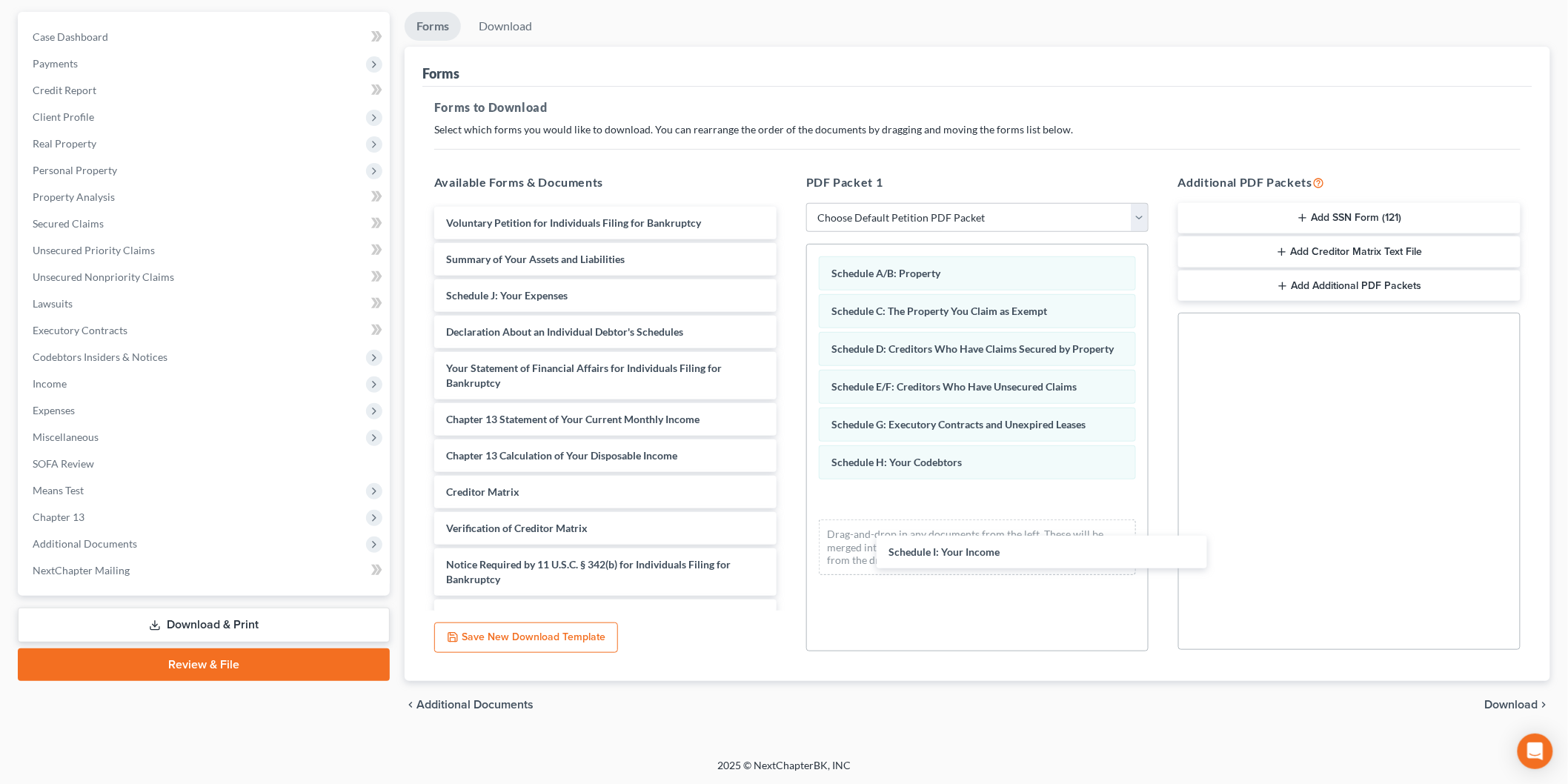
drag, startPoint x: 789, startPoint y: 498, endPoint x: 891, endPoint y: 484, distance: 103.0
click at [788, 537] on div "Schedule I: Your Income Voluntary Petition for Individuals Filing for Bankruptc…" at bounding box center [605, 419] width 366 height 425
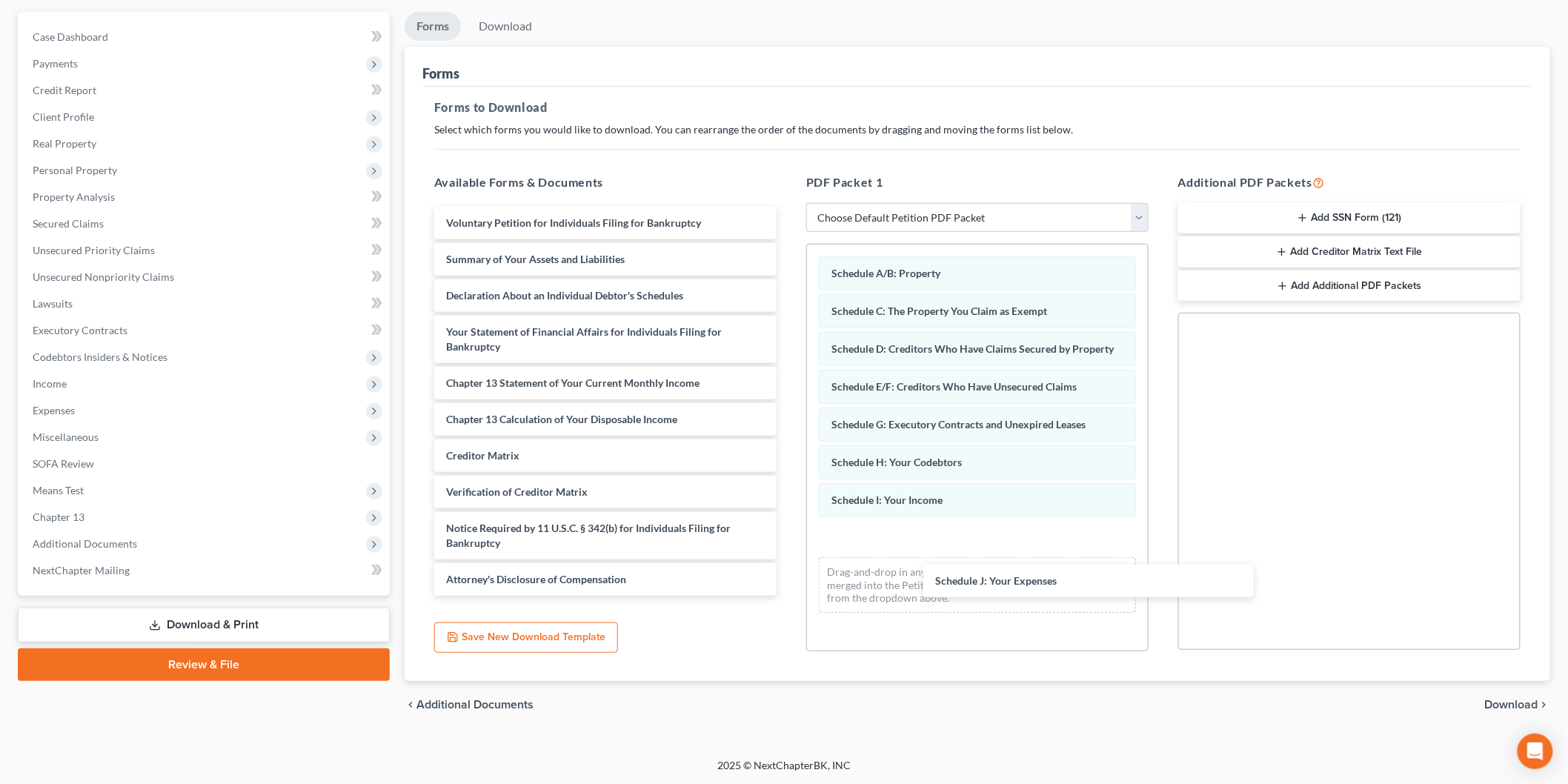
drag, startPoint x: 519, startPoint y: 368, endPoint x: 863, endPoint y: 515, distance: 374.1
click at [788, 554] on div "Schedule J: Your Expenses Voluntary Petition for Individuals Filing for Bankrup…" at bounding box center [605, 401] width 366 height 389
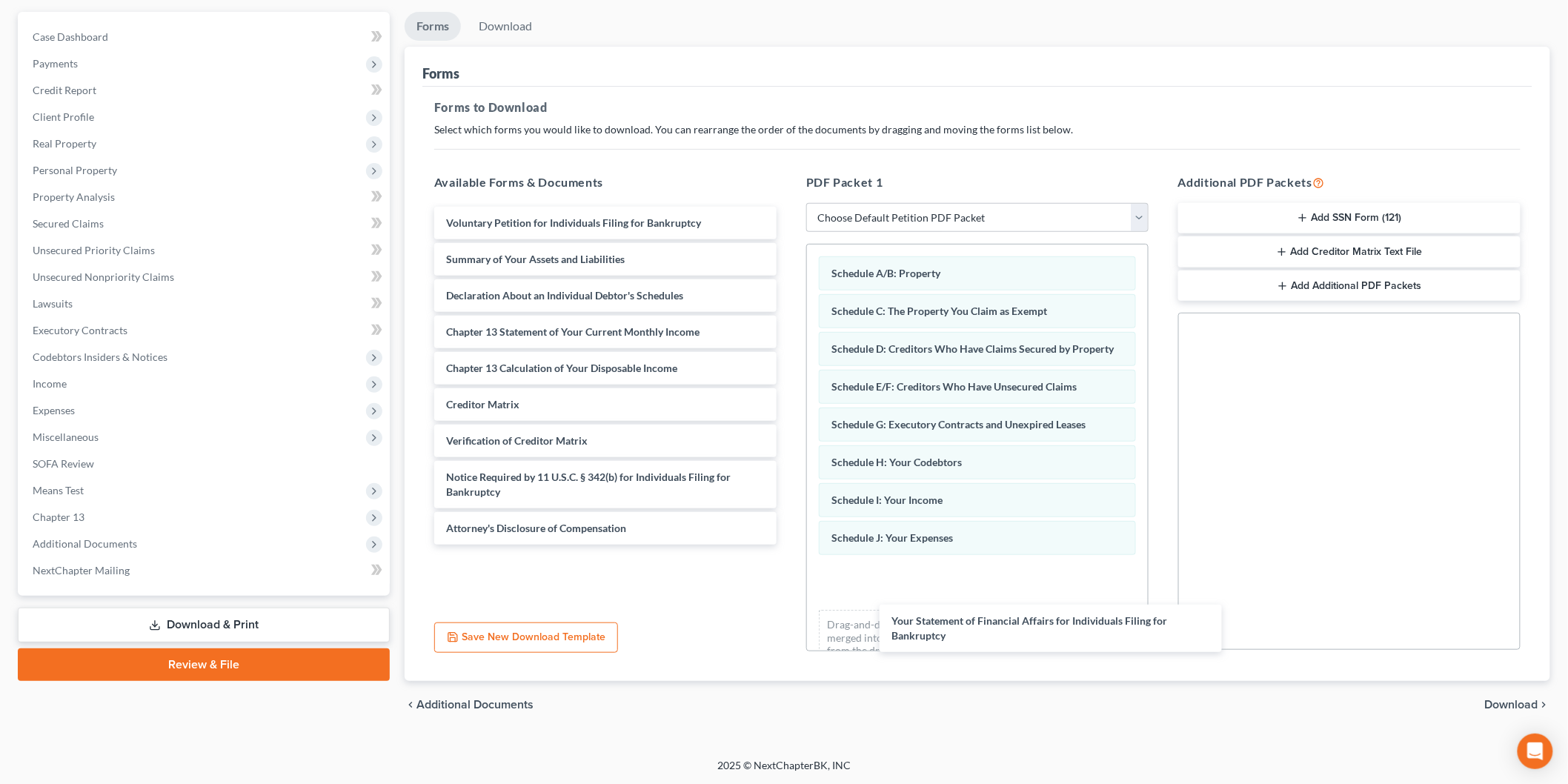
drag, startPoint x: 531, startPoint y: 329, endPoint x: 962, endPoint y: 591, distance: 504.4
click at [788, 544] on div "Your Statement of Financial Affairs for Individuals Filing for Bankruptcy Volun…" at bounding box center [605, 375] width 366 height 337
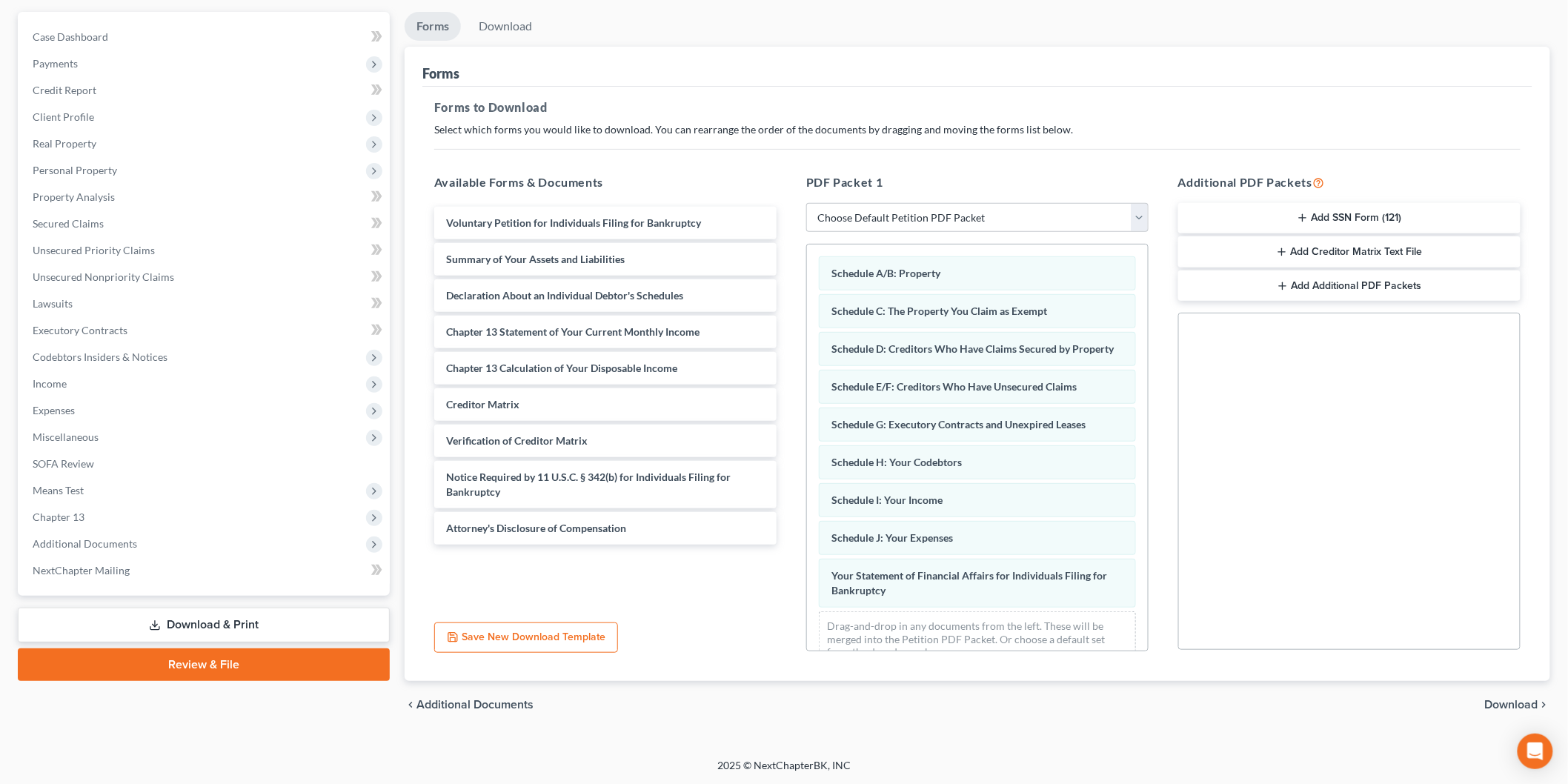
scroll to position [43, 0]
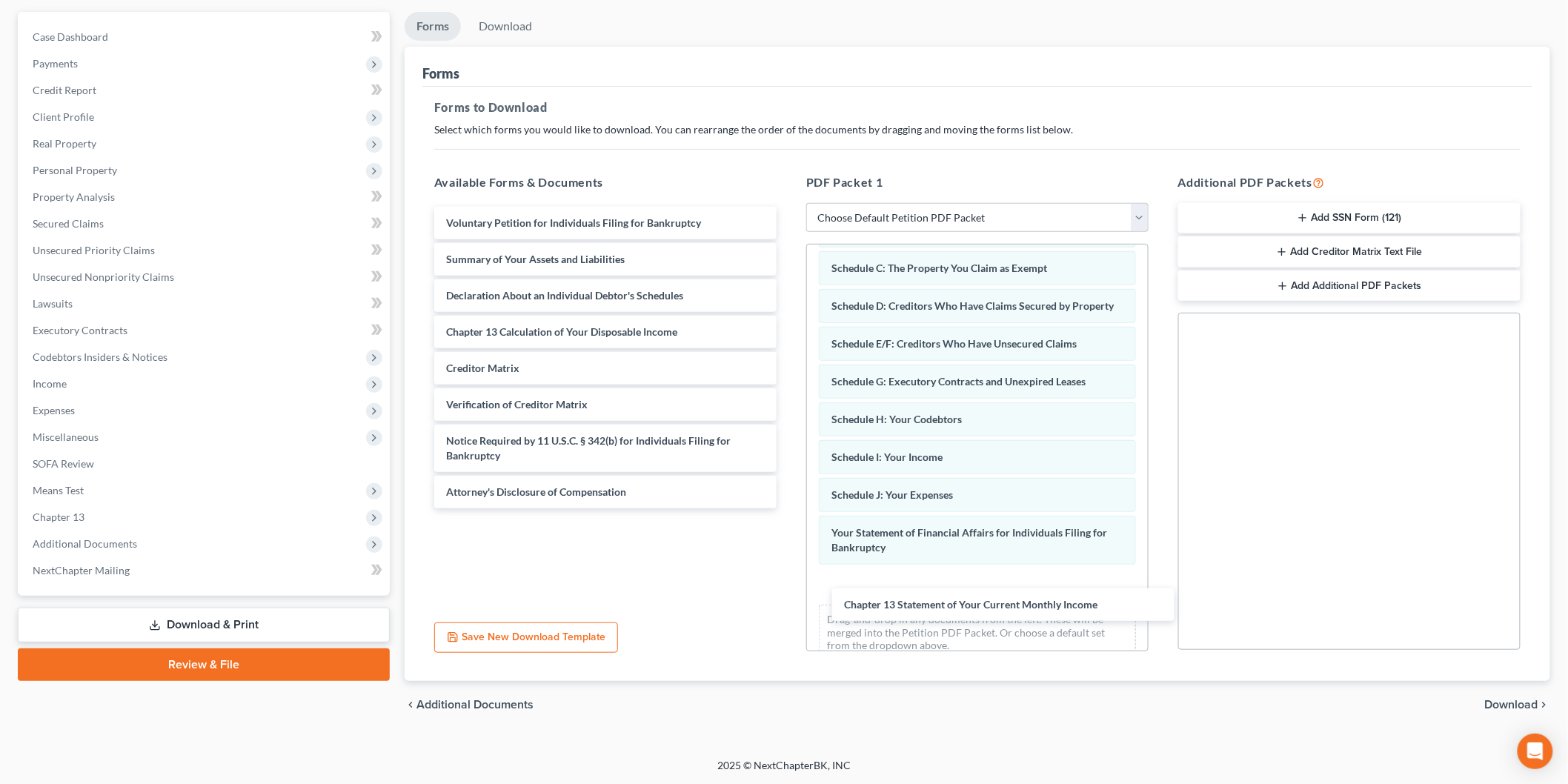
drag, startPoint x: 501, startPoint y: 329, endPoint x: 860, endPoint y: 541, distance: 416.9
click at [788, 509] on div "Chapter 13 Statement of Your Current Monthly Income Voluntary Petition for Indi…" at bounding box center [605, 357] width 366 height 302
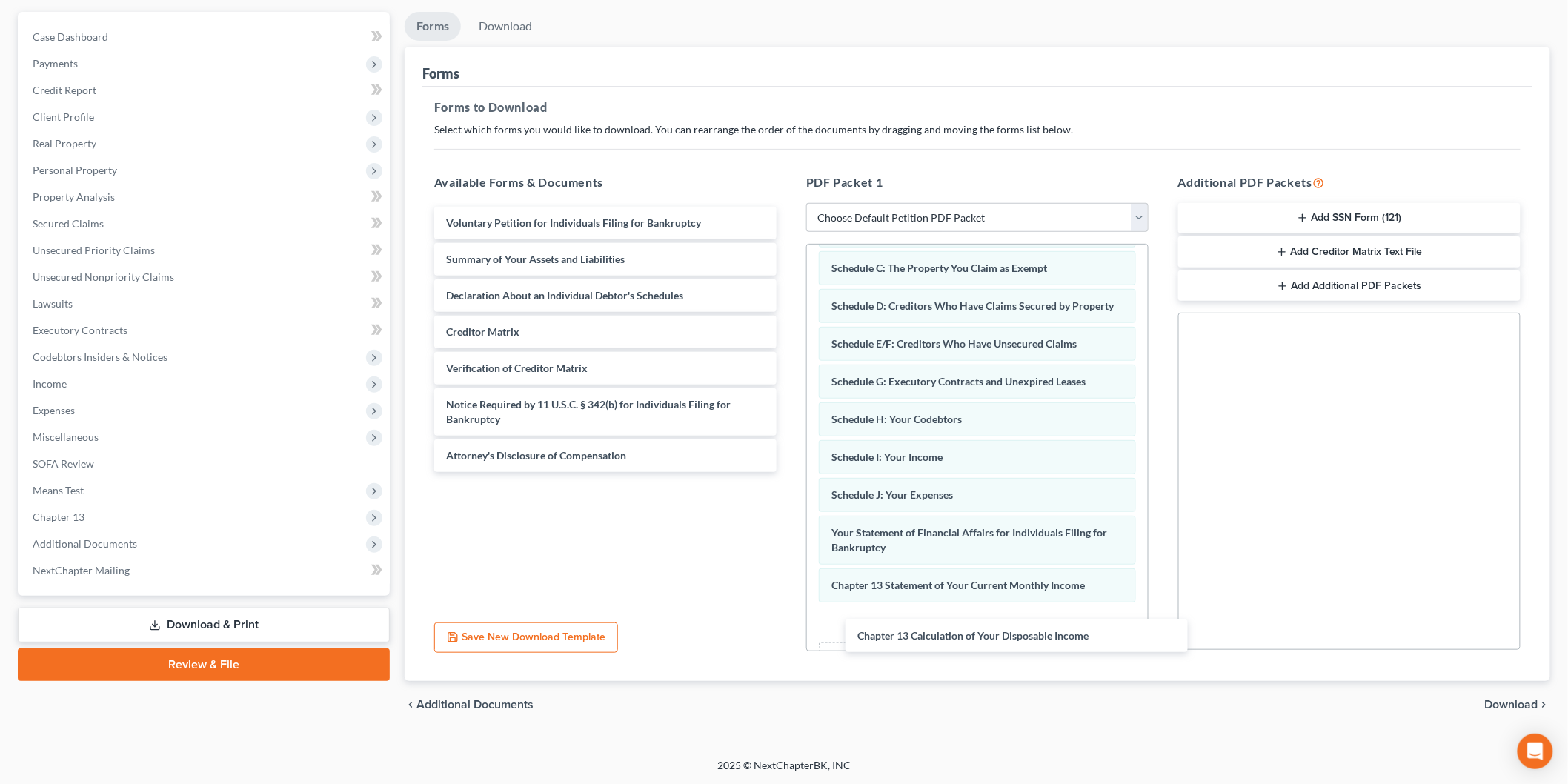
drag, startPoint x: 501, startPoint y: 335, endPoint x: 913, endPoint y: 640, distance: 512.6
click at [788, 472] on div "Chapter 13 Calculation of Your Disposable Income Voluntary Petition for Individ…" at bounding box center [605, 339] width 366 height 265
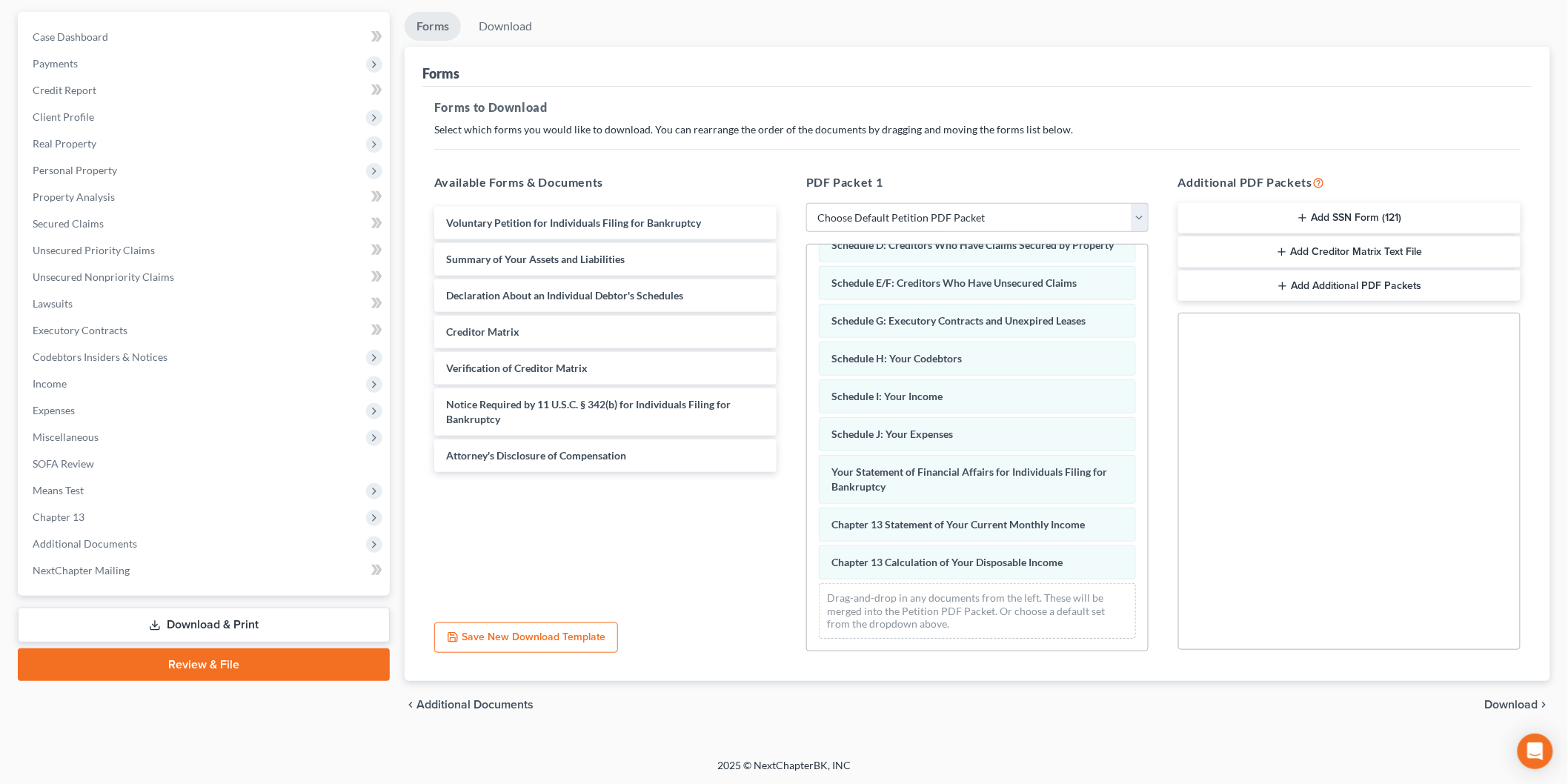
click at [1498, 698] on span "Download" at bounding box center [1512, 704] width 54 height 12
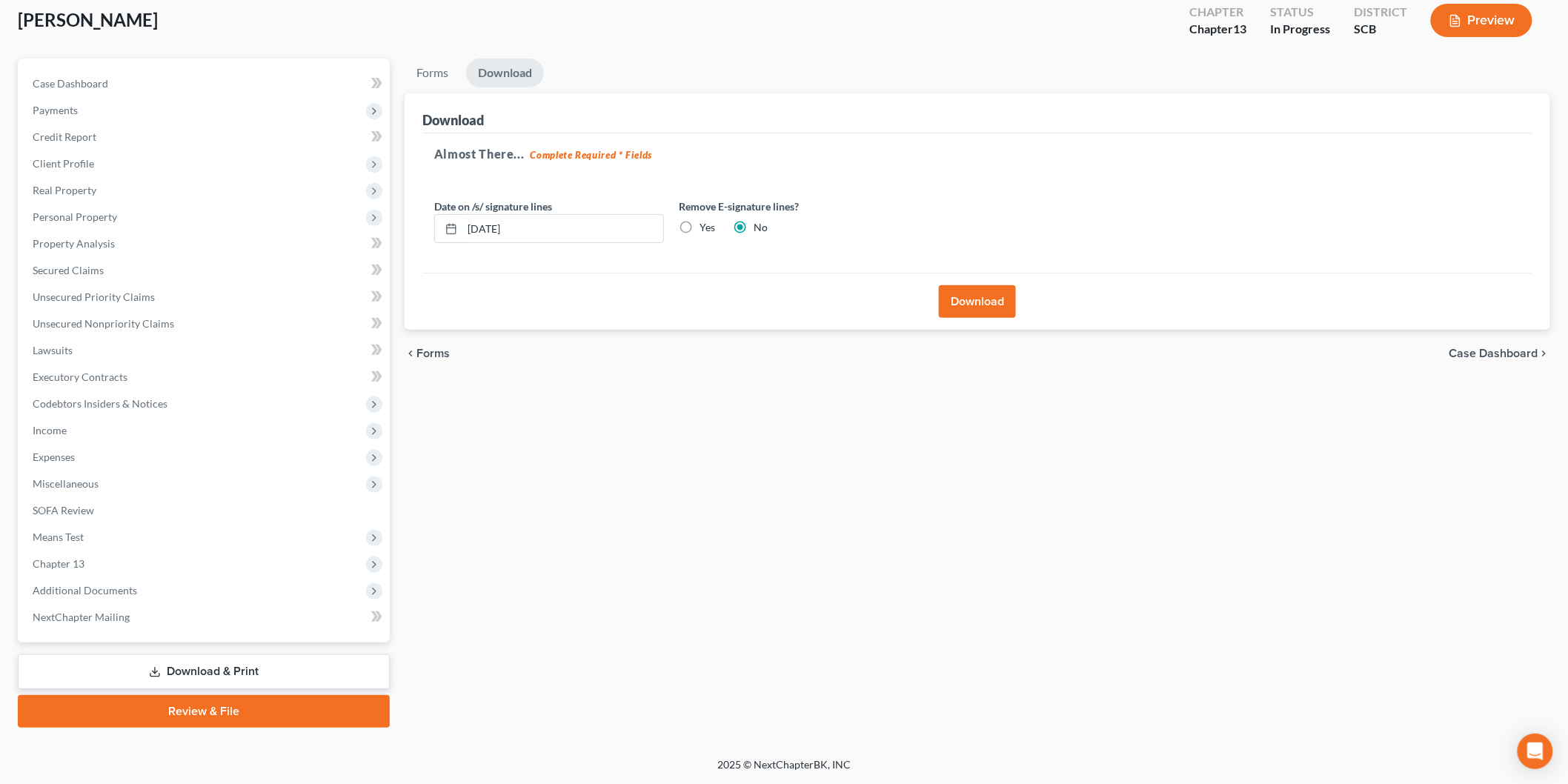
scroll to position [82, 0]
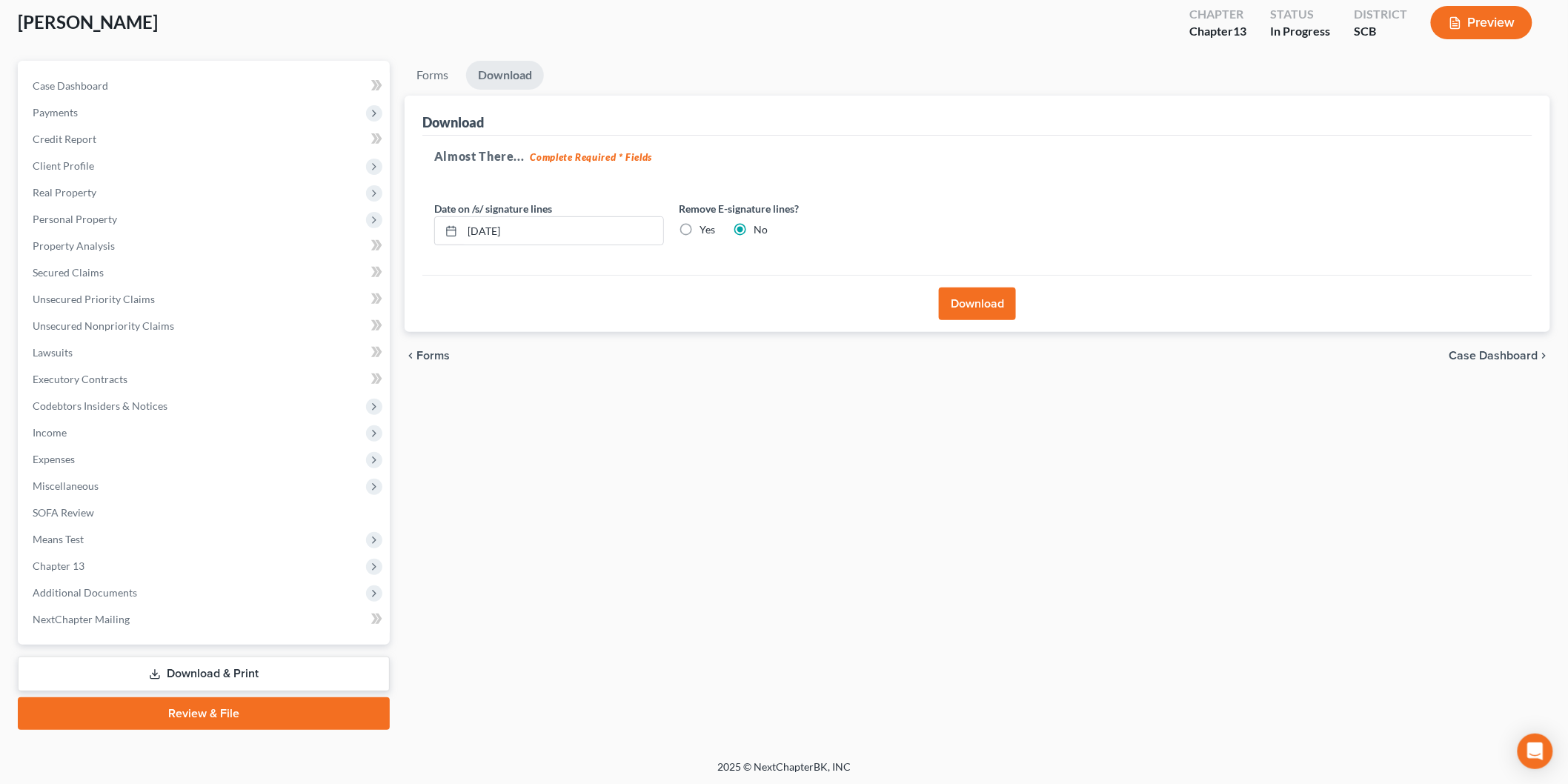
click at [1009, 306] on button "Download" at bounding box center [977, 304] width 77 height 33
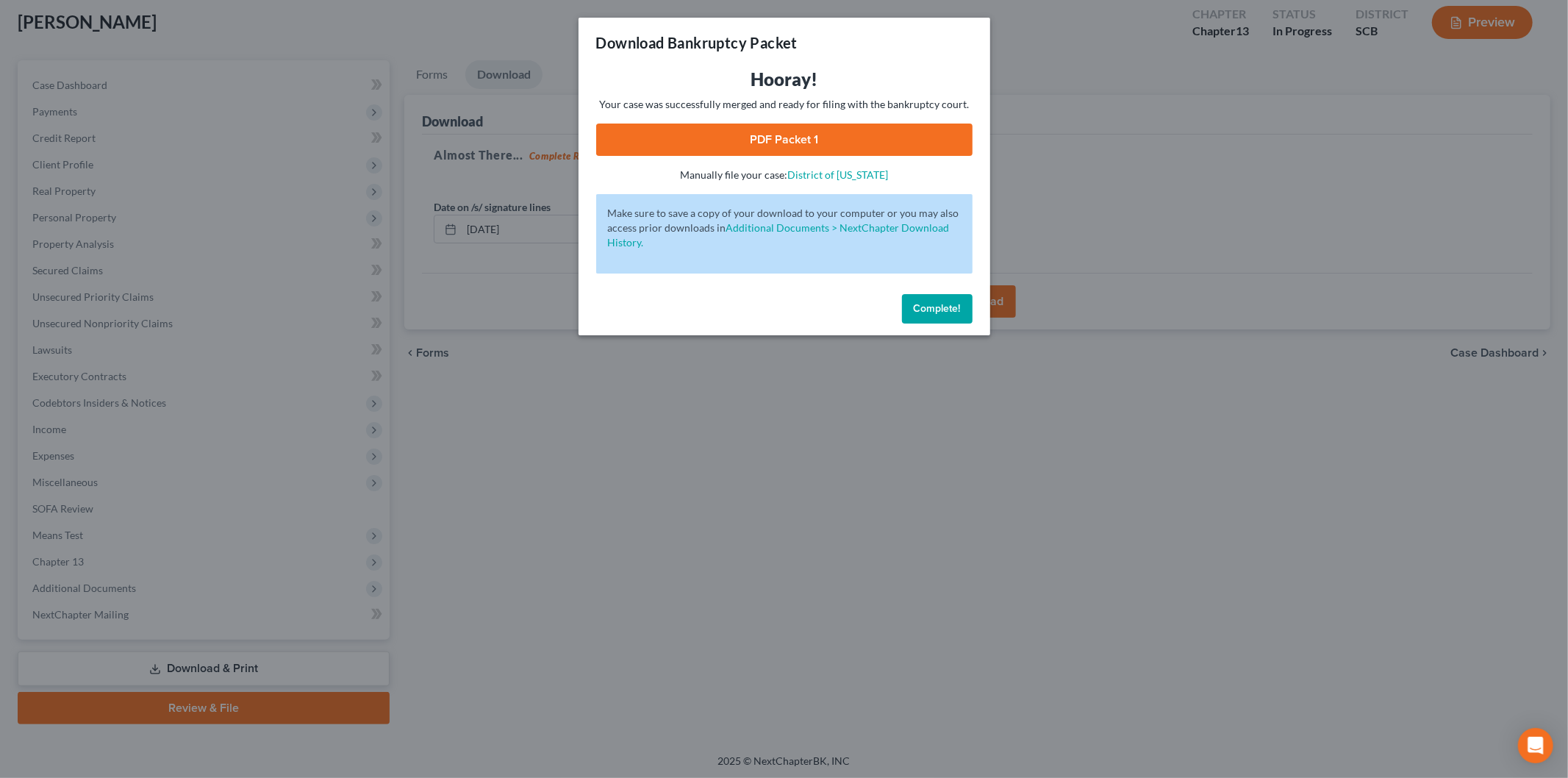
click at [740, 132] on link "PDF Packet 1" at bounding box center [784, 139] width 376 height 33
click at [923, 293] on div "Complete!" at bounding box center [784, 312] width 411 height 47
click at [937, 299] on button "Complete!" at bounding box center [937, 309] width 71 height 30
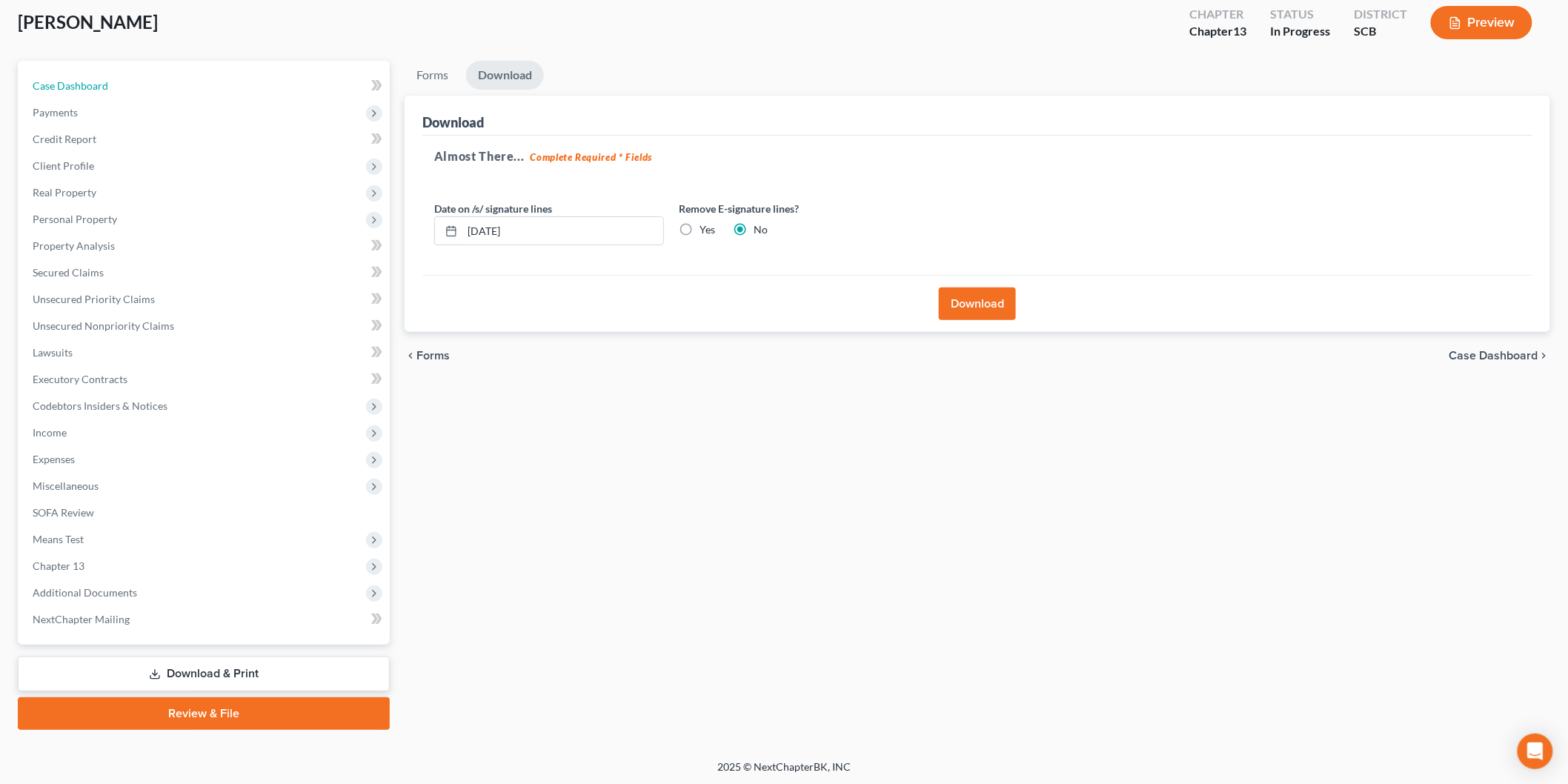
click at [87, 86] on span "Case Dashboard" at bounding box center [71, 85] width 75 height 12
select select "3"
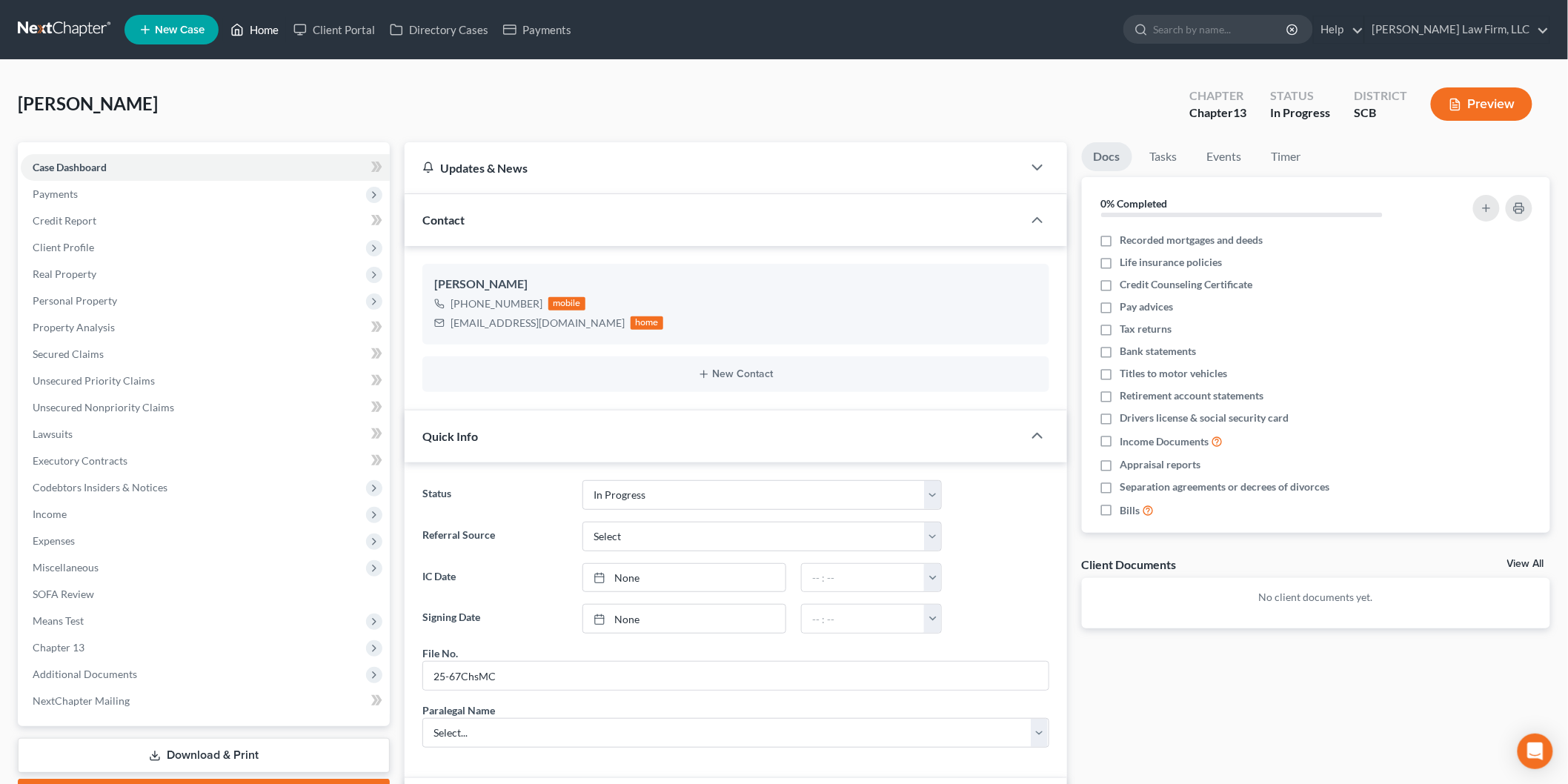
click at [276, 30] on link "Home" at bounding box center [254, 29] width 63 height 26
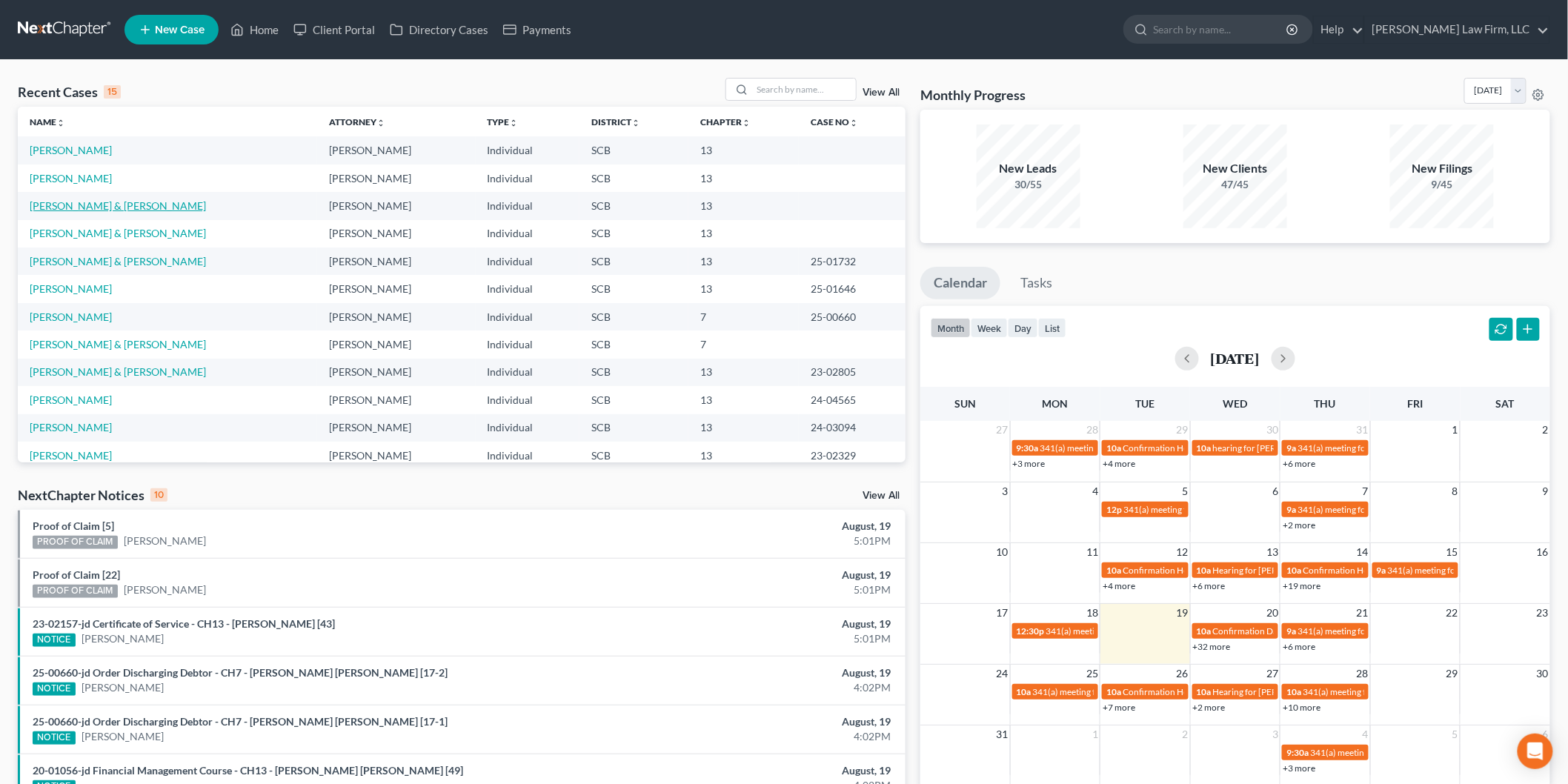
click at [79, 203] on link "[PERSON_NAME] & [PERSON_NAME]" at bounding box center [119, 205] width 177 height 12
select select "1"
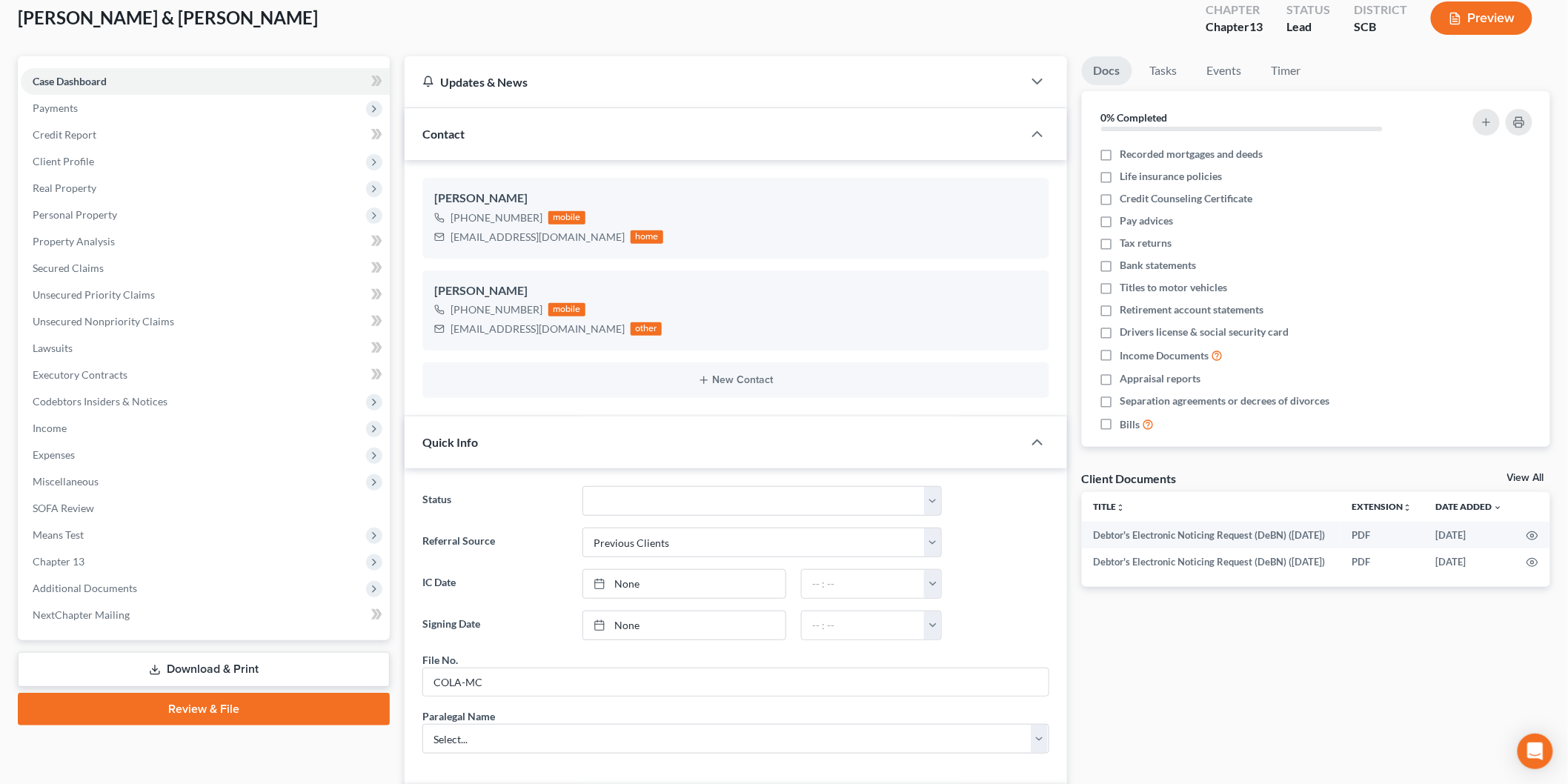
scroll to position [82, 0]
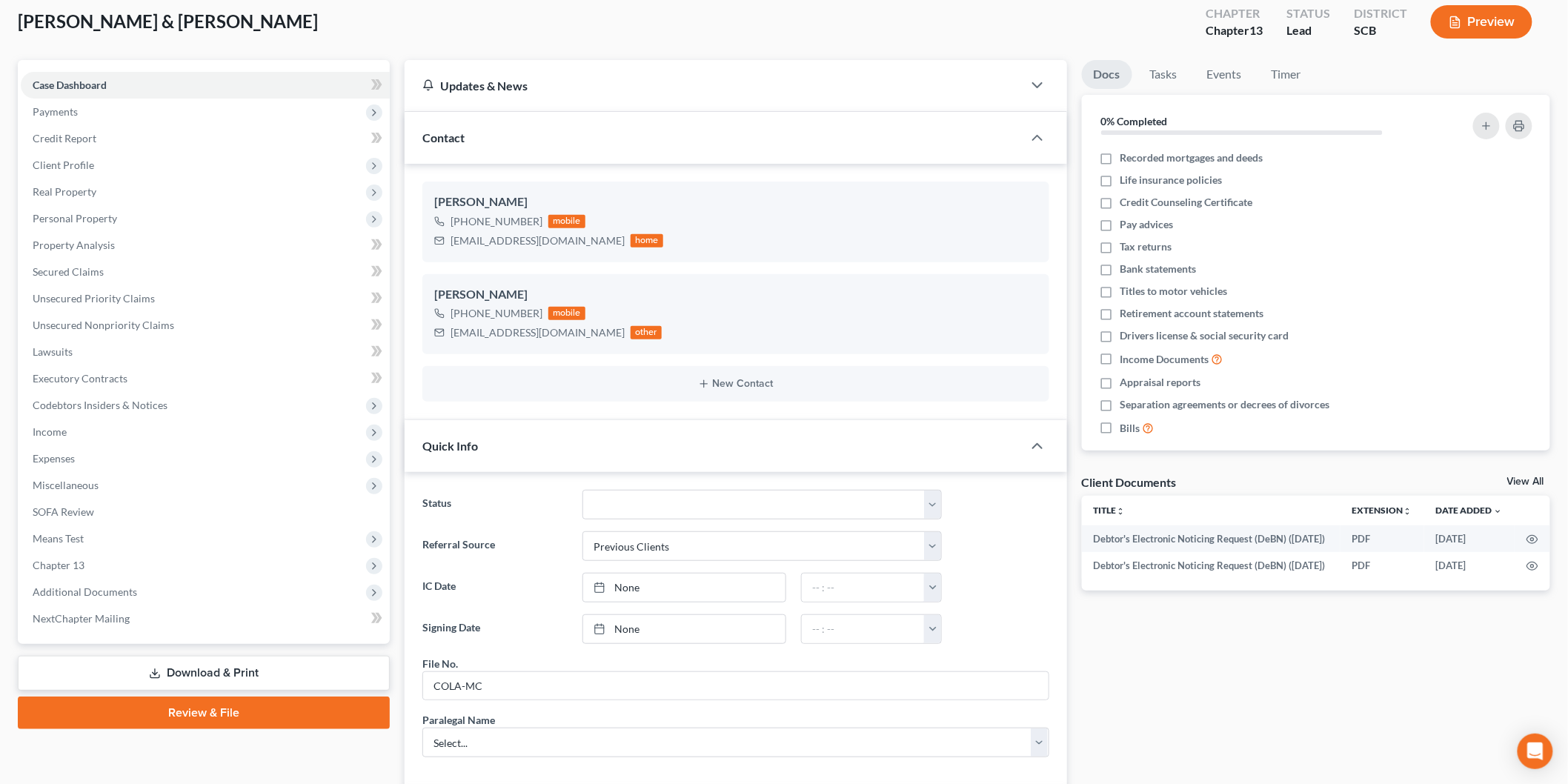
click at [76, 547] on span "Means Test" at bounding box center [205, 539] width 369 height 26
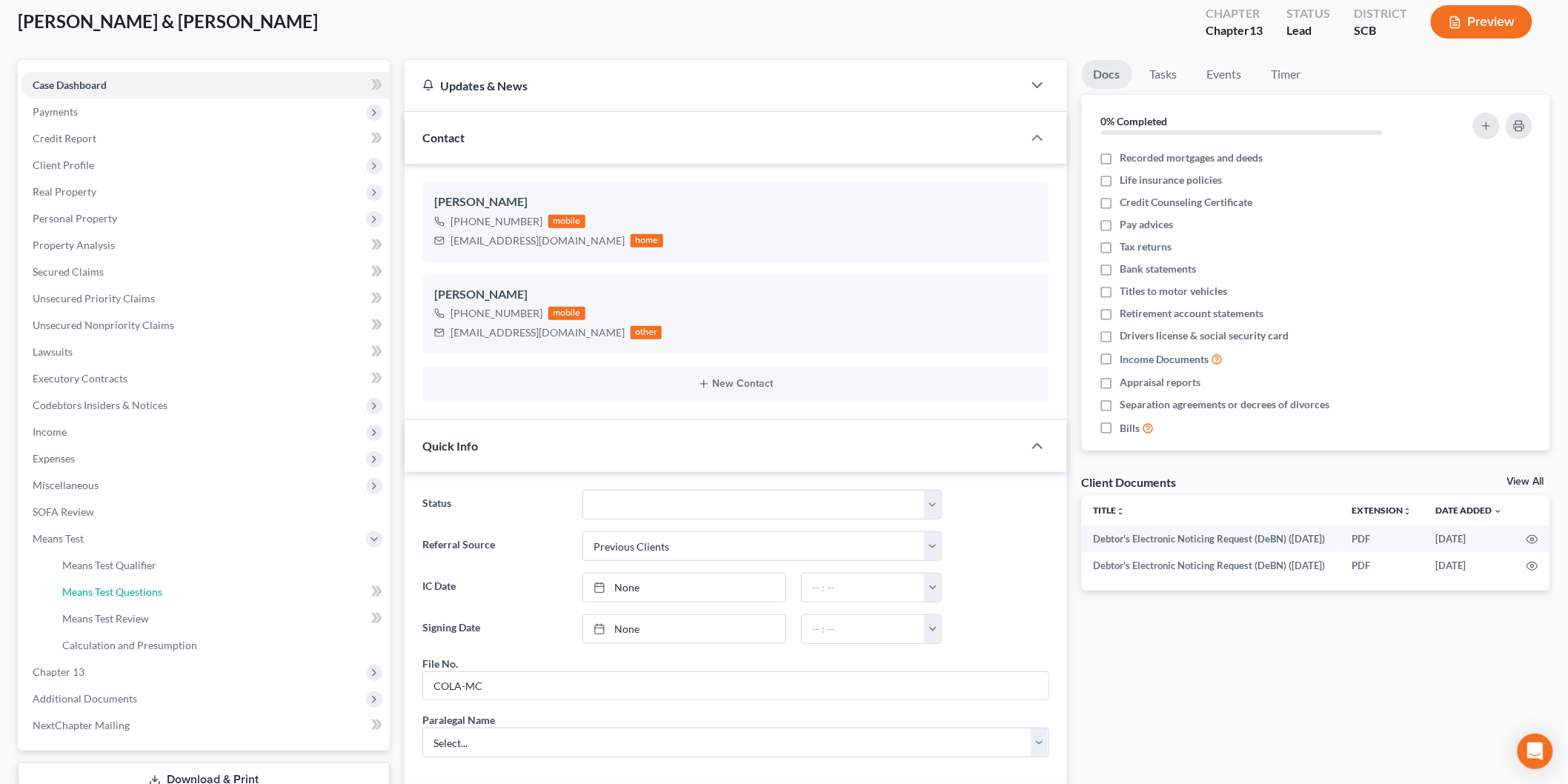
click at [134, 586] on span "Means Test Questions" at bounding box center [112, 591] width 100 height 12
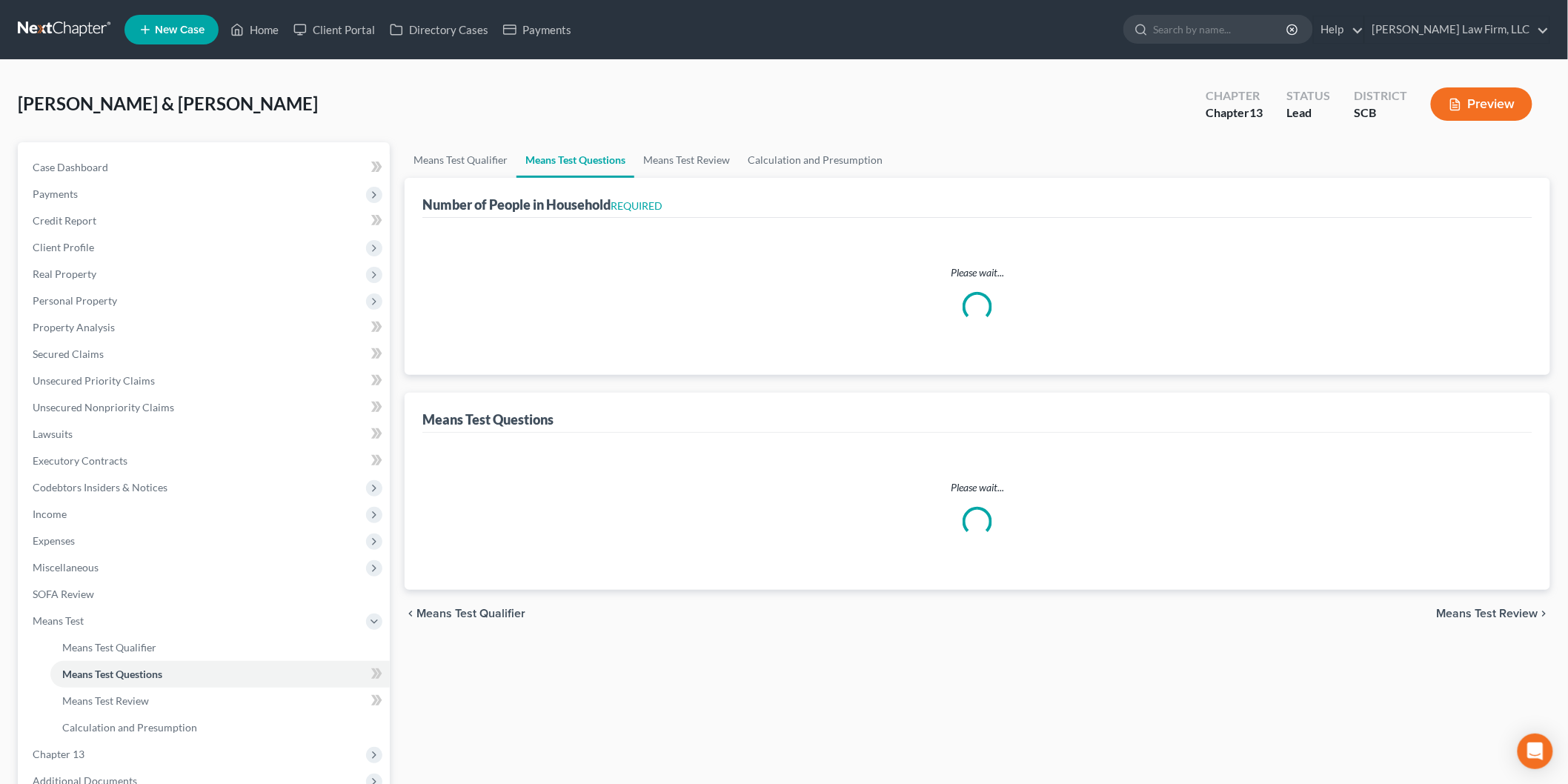
select select "0"
select select "60"
select select "1"
select select "60"
select select "0"
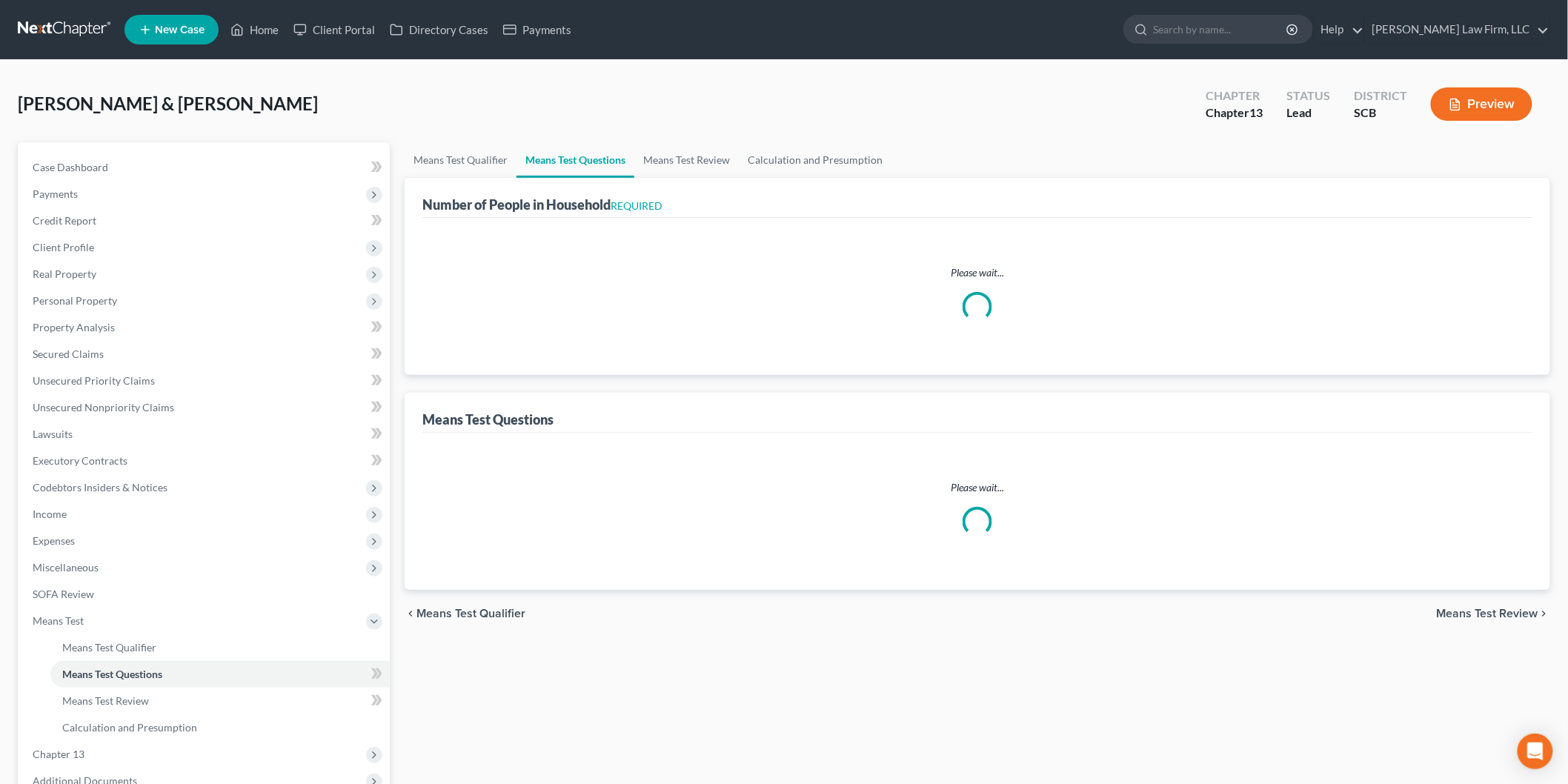
select select "60"
select select "1"
select select "60"
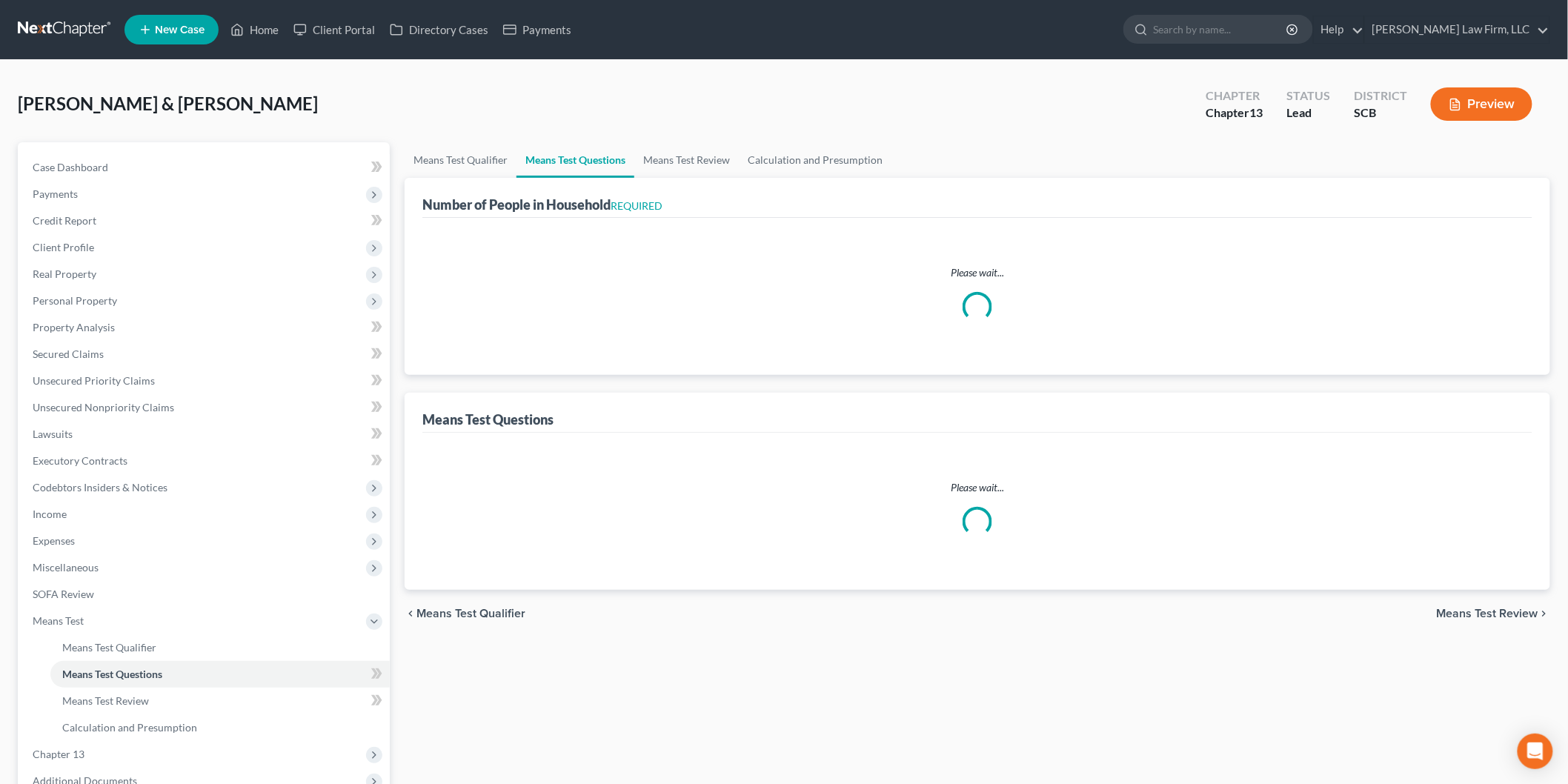
select select "60"
select select "2"
select select "3"
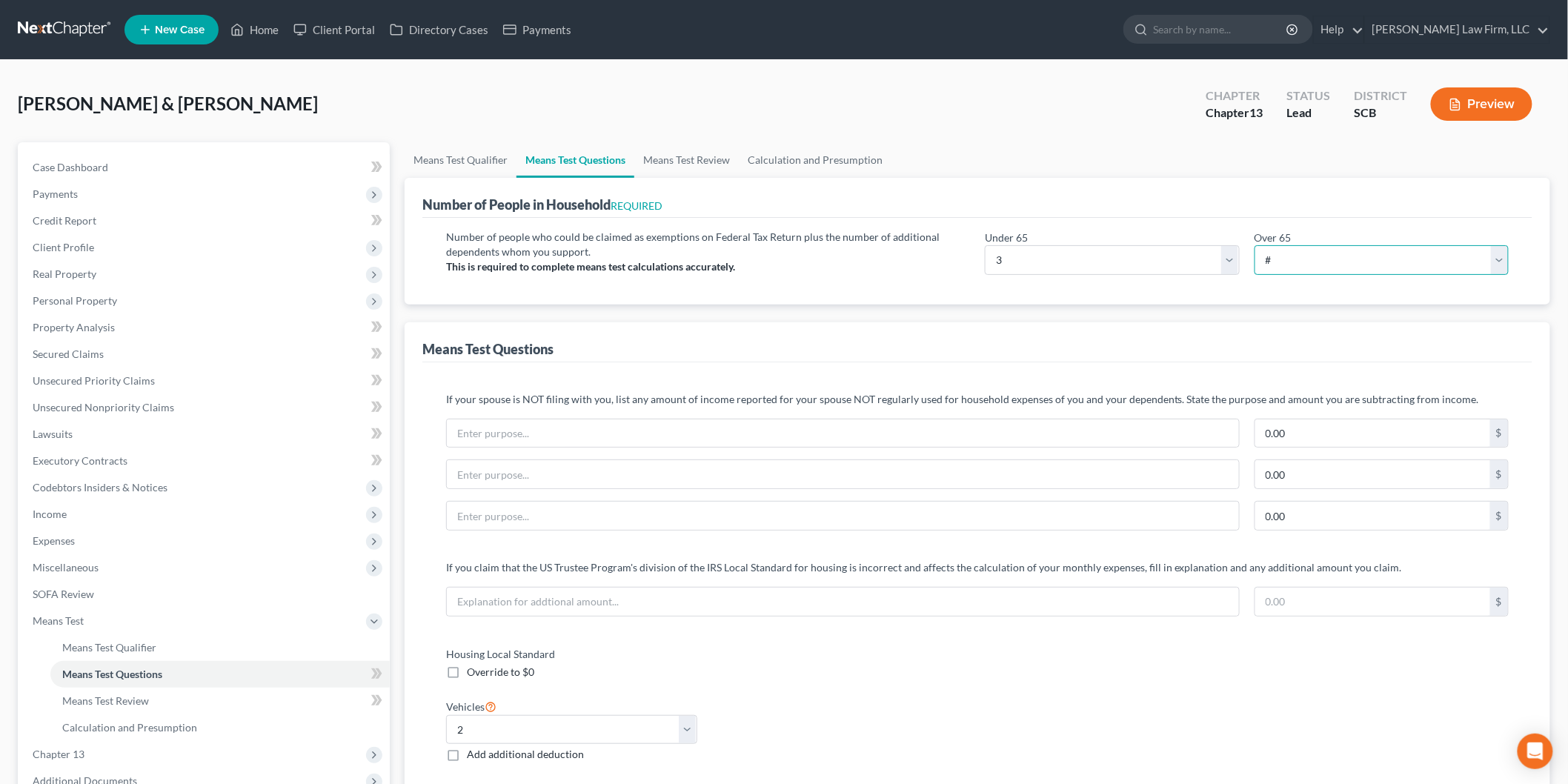
click at [1294, 263] on select "# 0 1 2 3 4 5 6 7 8 9 10" at bounding box center [1382, 260] width 255 height 30
select select "0"
click at [1255, 245] on select "# 0 1 2 3 4 5 6 7 8 9 10" at bounding box center [1382, 260] width 255 height 30
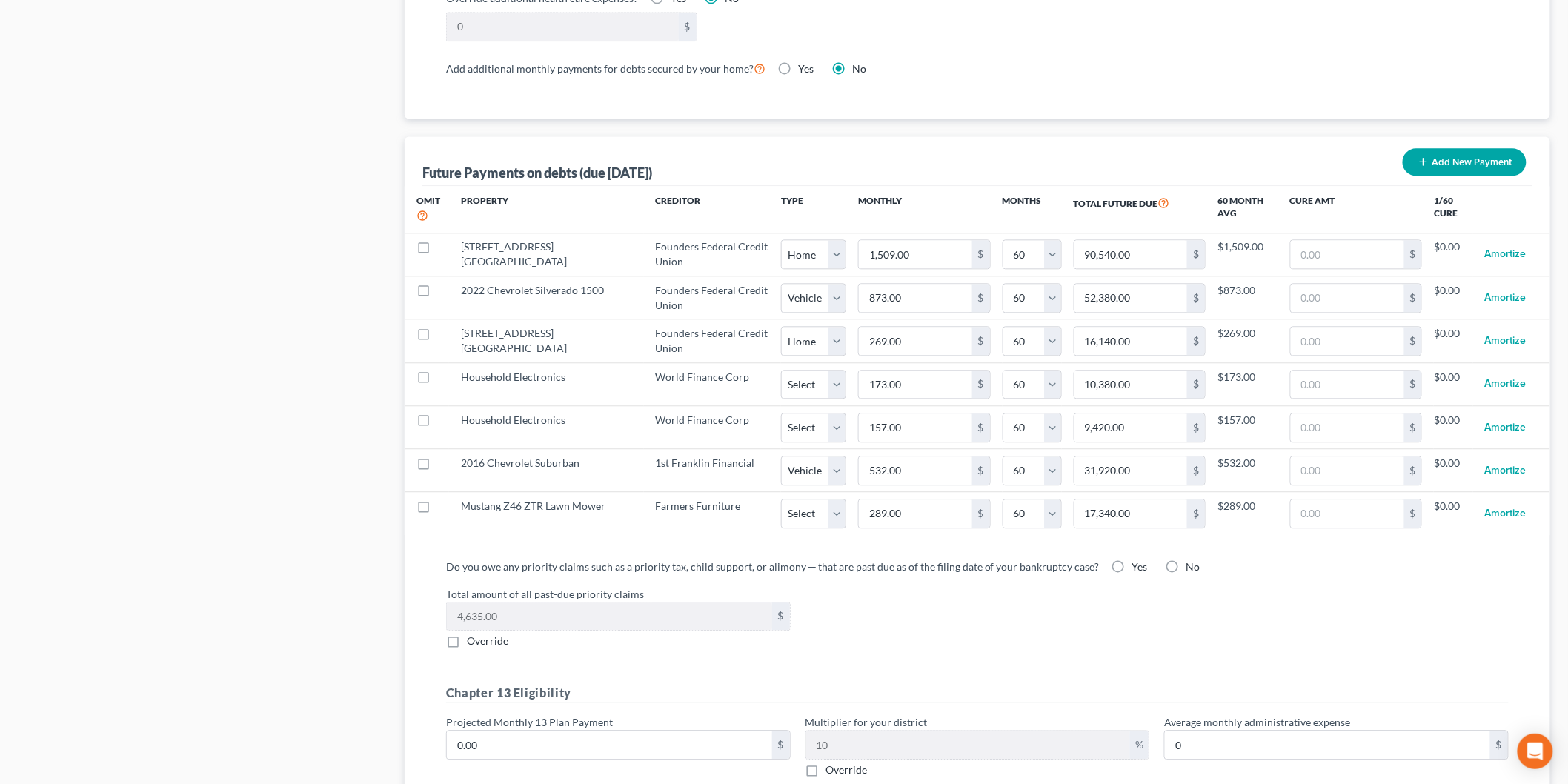
scroll to position [1482, 0]
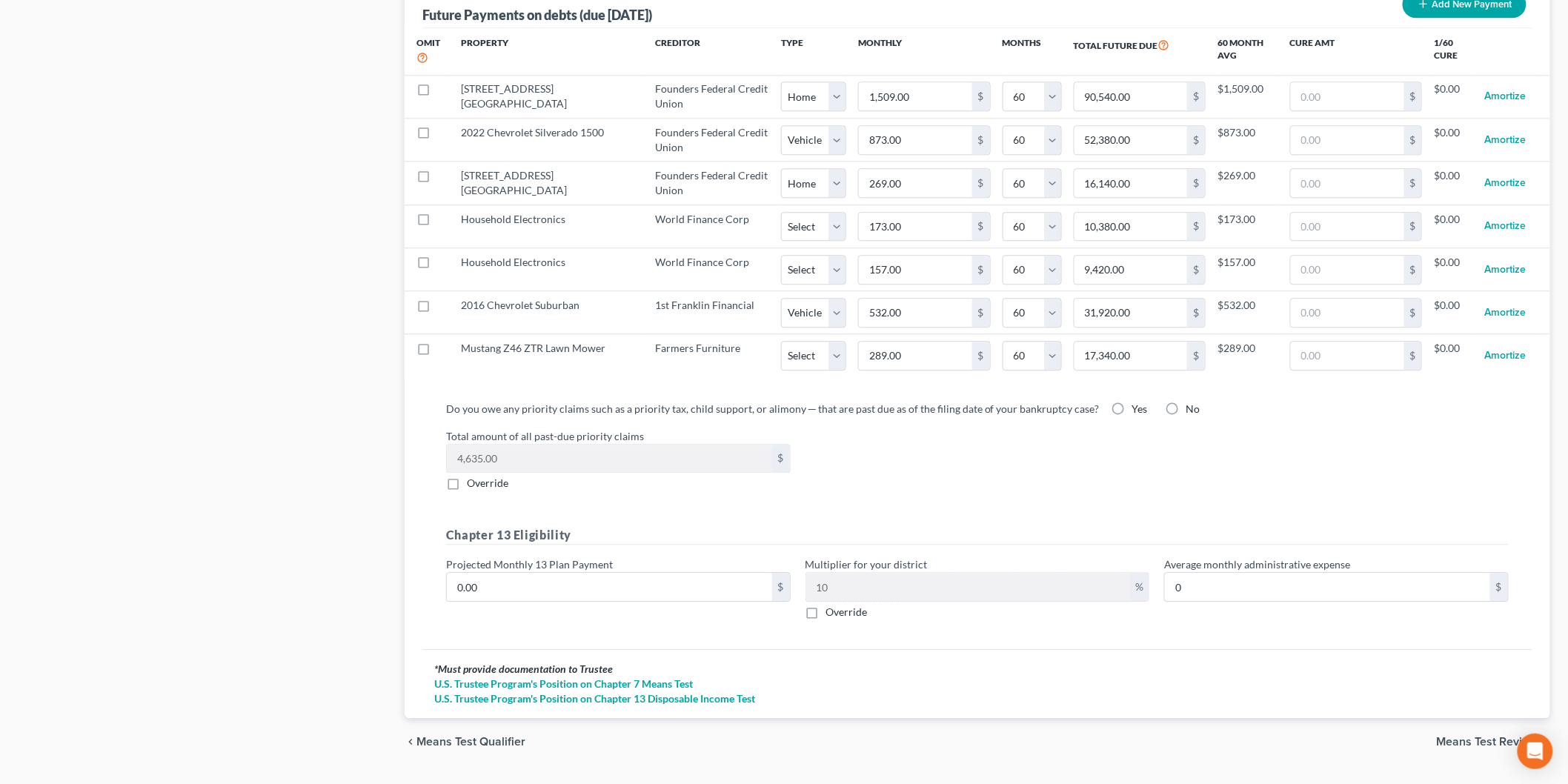
click at [437, 223] on label at bounding box center [437, 223] width 0 height 0
click at [443, 222] on input "checkbox" at bounding box center [448, 216] width 9 height 9
checkbox input "true"
click at [437, 266] on label at bounding box center [437, 266] width 0 height 0
click at [443, 264] on input "checkbox" at bounding box center [448, 259] width 9 height 9
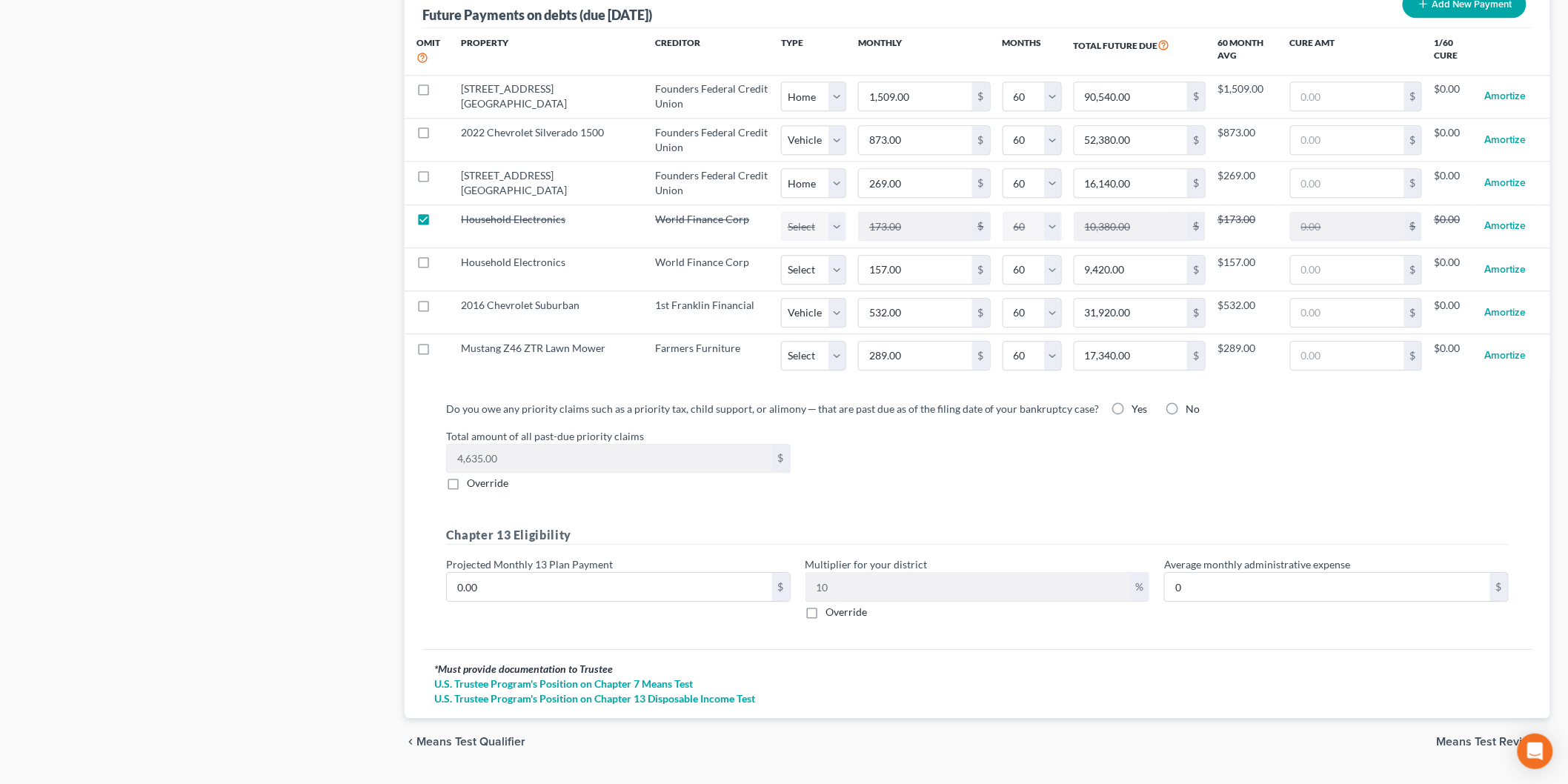
checkbox input "true"
select select "60"
click at [1132, 411] on label "Yes" at bounding box center [1140, 409] width 16 height 15
click at [1138, 411] on input "Yes" at bounding box center [1143, 406] width 9 height 9
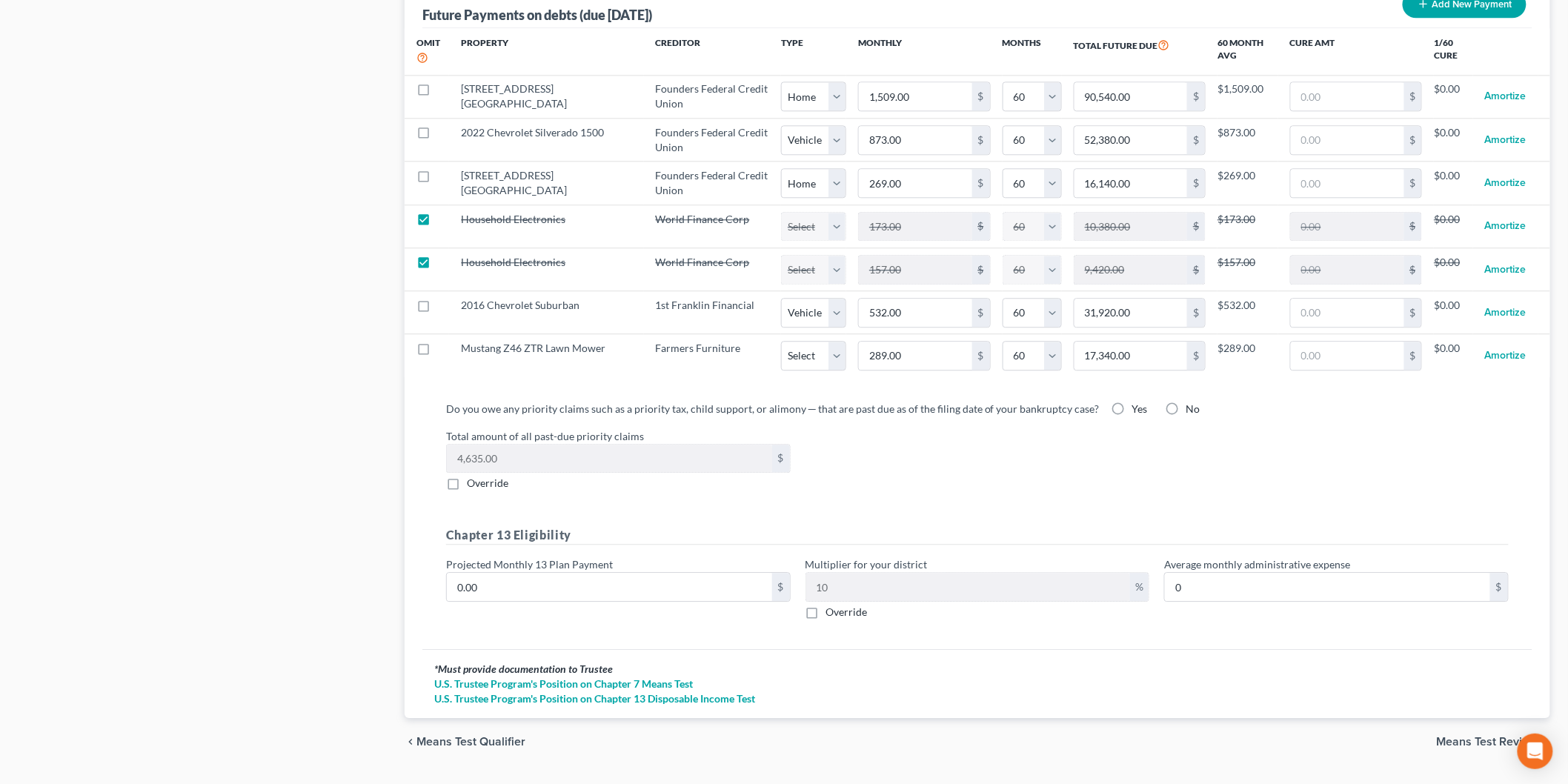
radio input "true"
click at [533, 594] on input "0.00" at bounding box center [610, 587] width 325 height 28
type input "3"
type input "0.30"
type input "30"
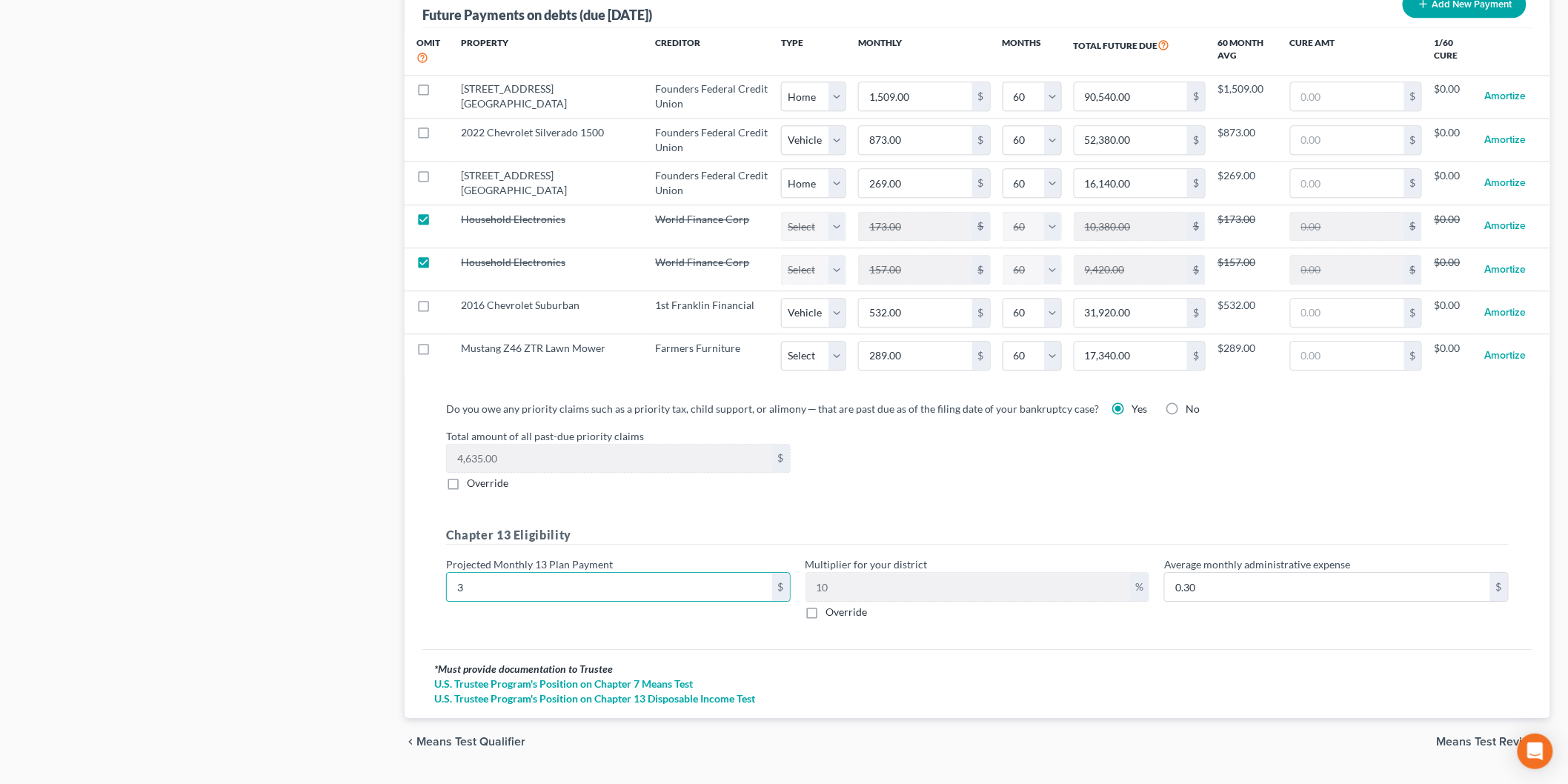
type input "3.00"
type input "300"
type input "30.00"
type input "3000"
type input "300.00"
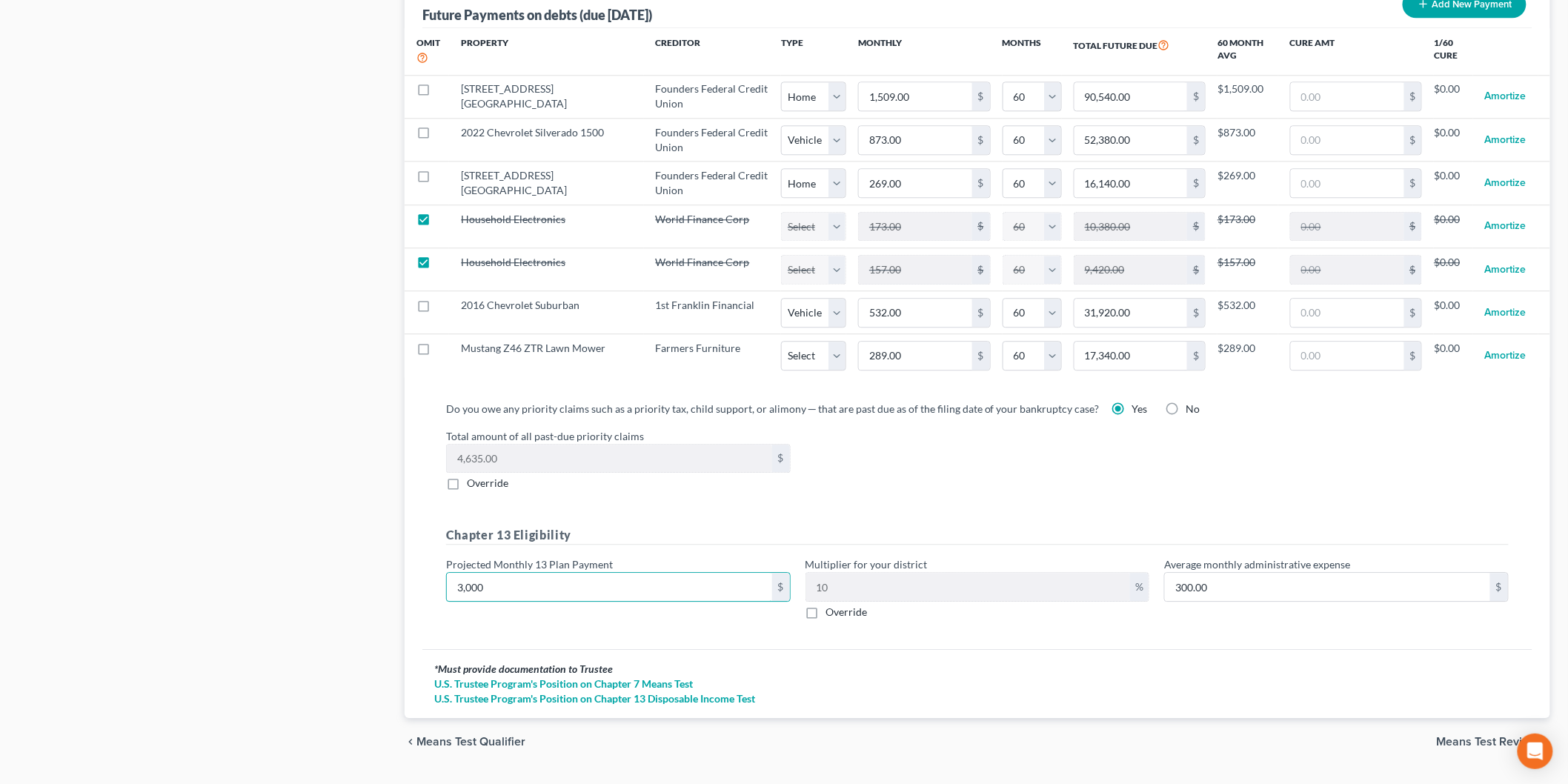
type input "3,000"
click at [946, 528] on div "Do you owe any priority claims such as a priority tax, child support, or alimon…" at bounding box center [977, 516] width 1086 height 231
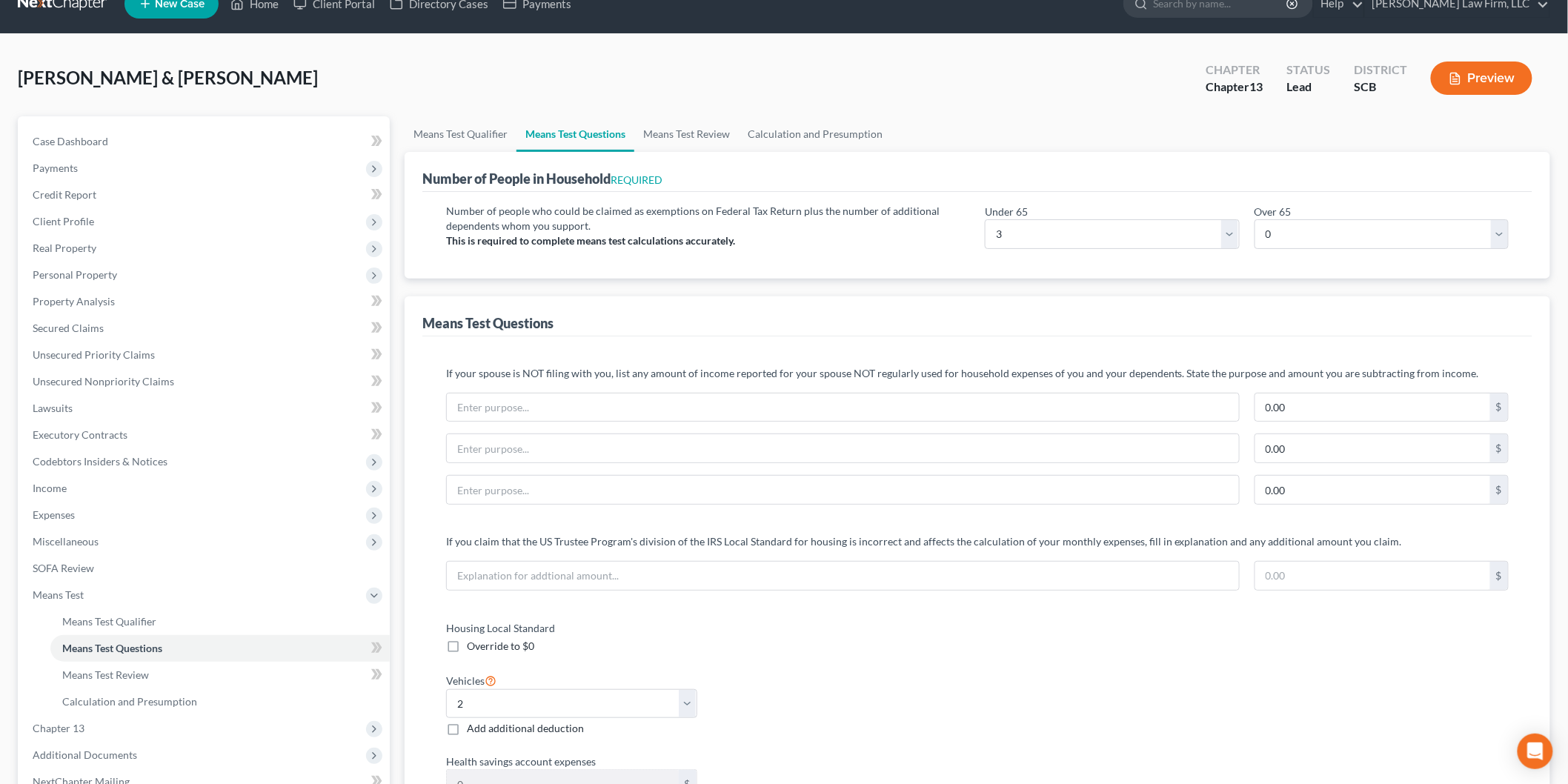
scroll to position [0, 0]
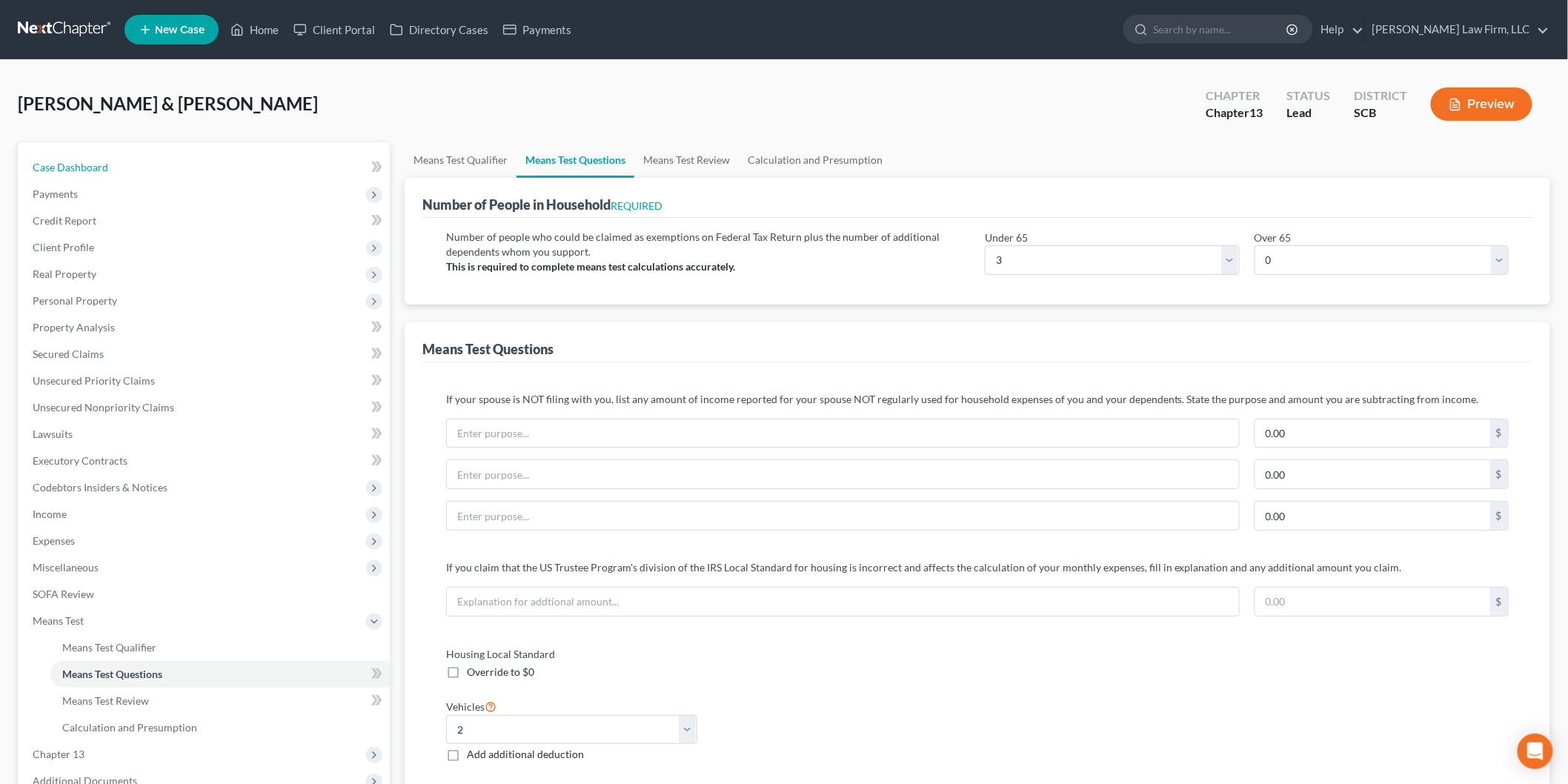
click at [114, 159] on link "Case Dashboard" at bounding box center [205, 167] width 369 height 26
select select "4"
select select "1"
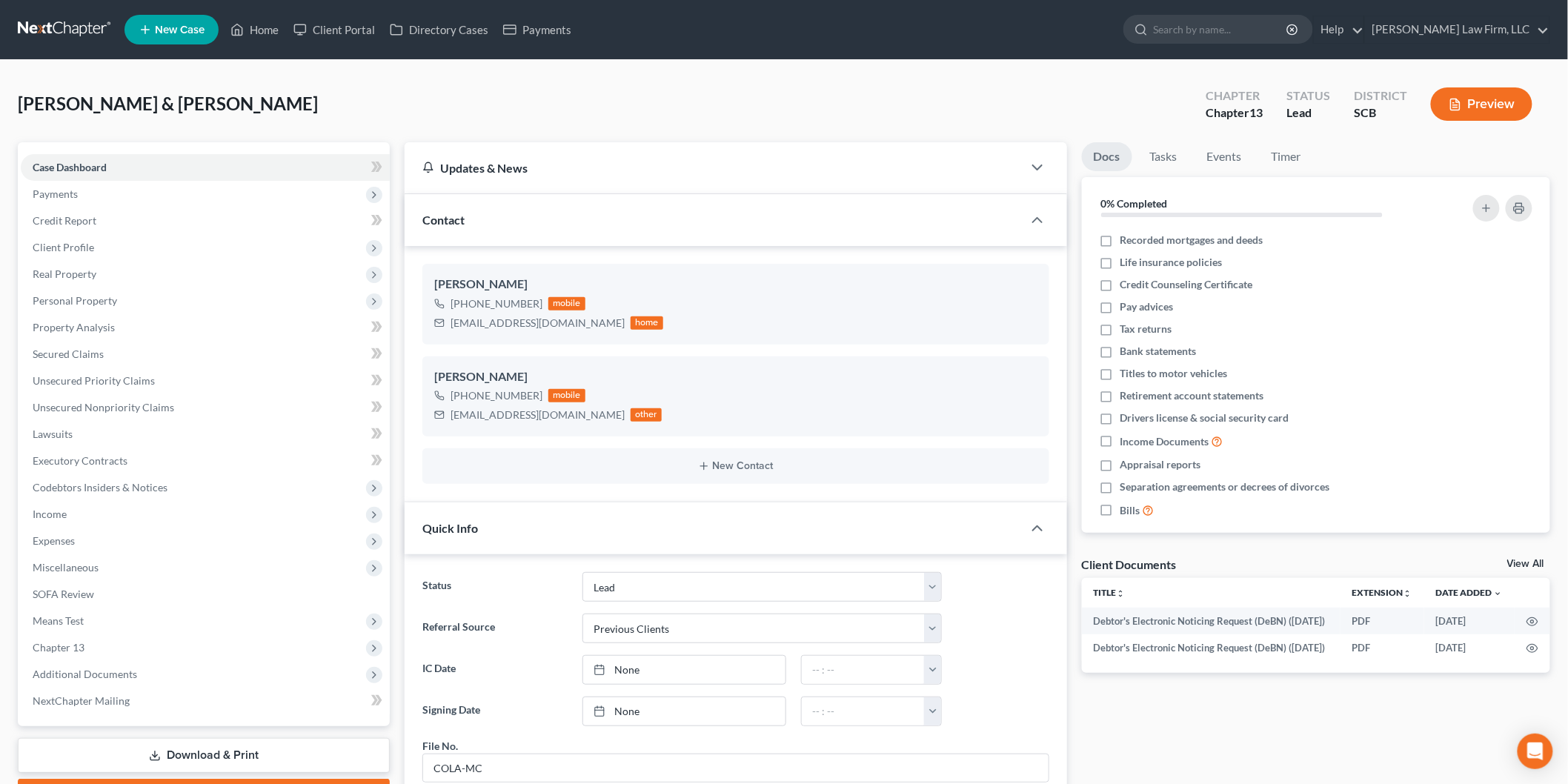
scroll to position [435, 0]
click at [270, 26] on link "Home" at bounding box center [254, 29] width 63 height 26
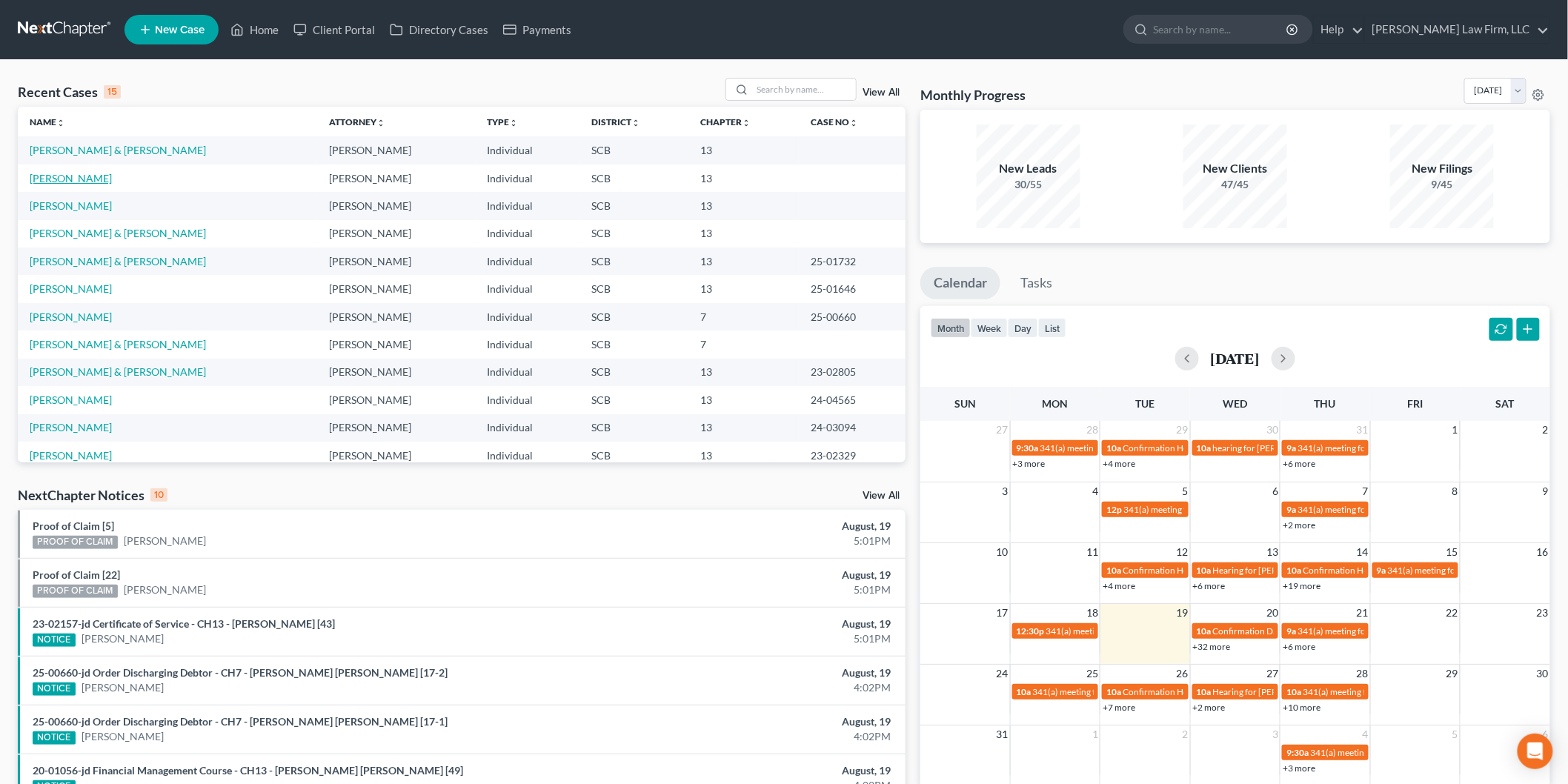
click at [62, 177] on link "[PERSON_NAME]" at bounding box center [71, 178] width 82 height 12
select select "3"
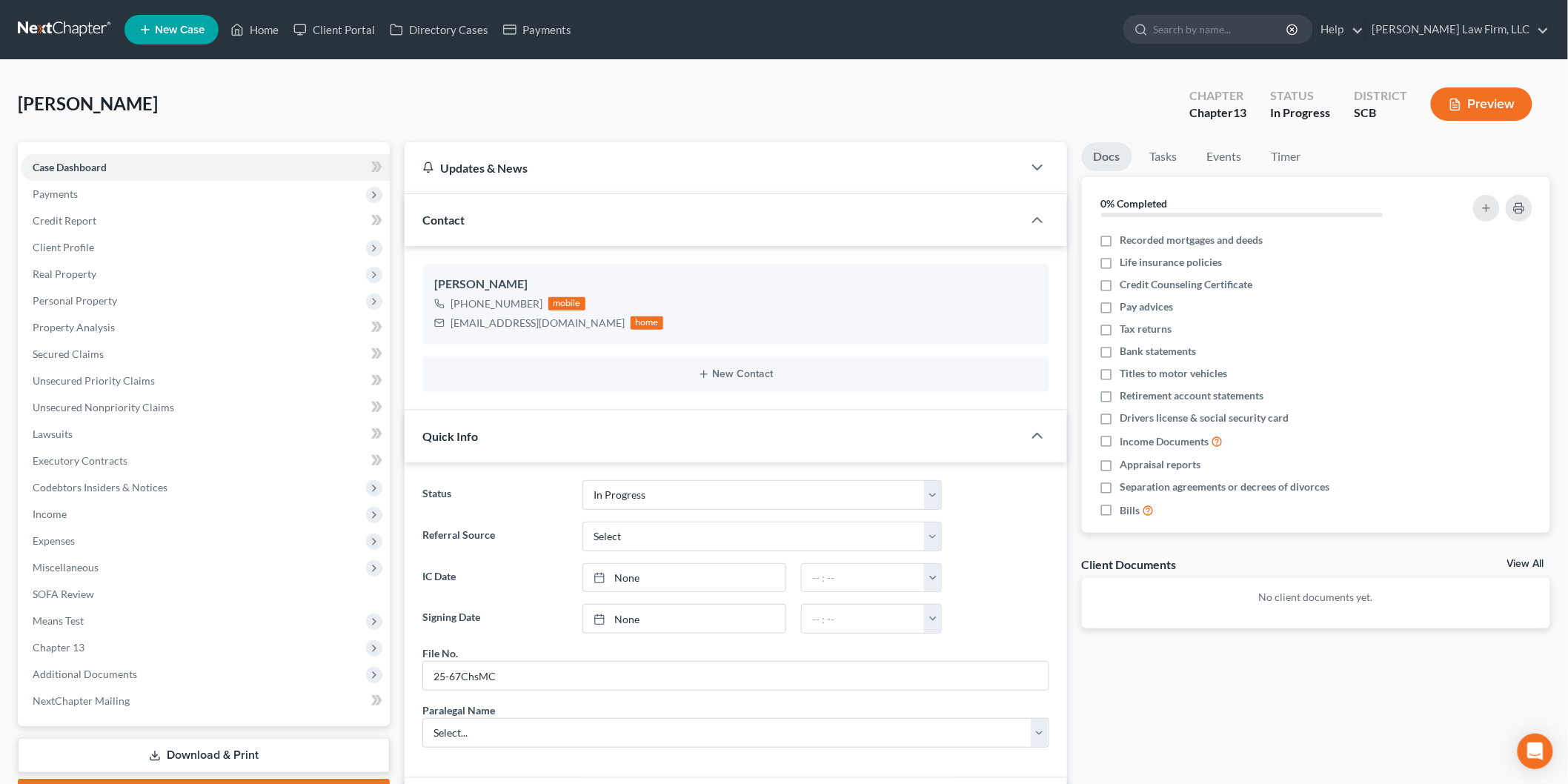
scroll to position [596, 0]
click at [121, 331] on link "Property Analysis" at bounding box center [205, 327] width 369 height 26
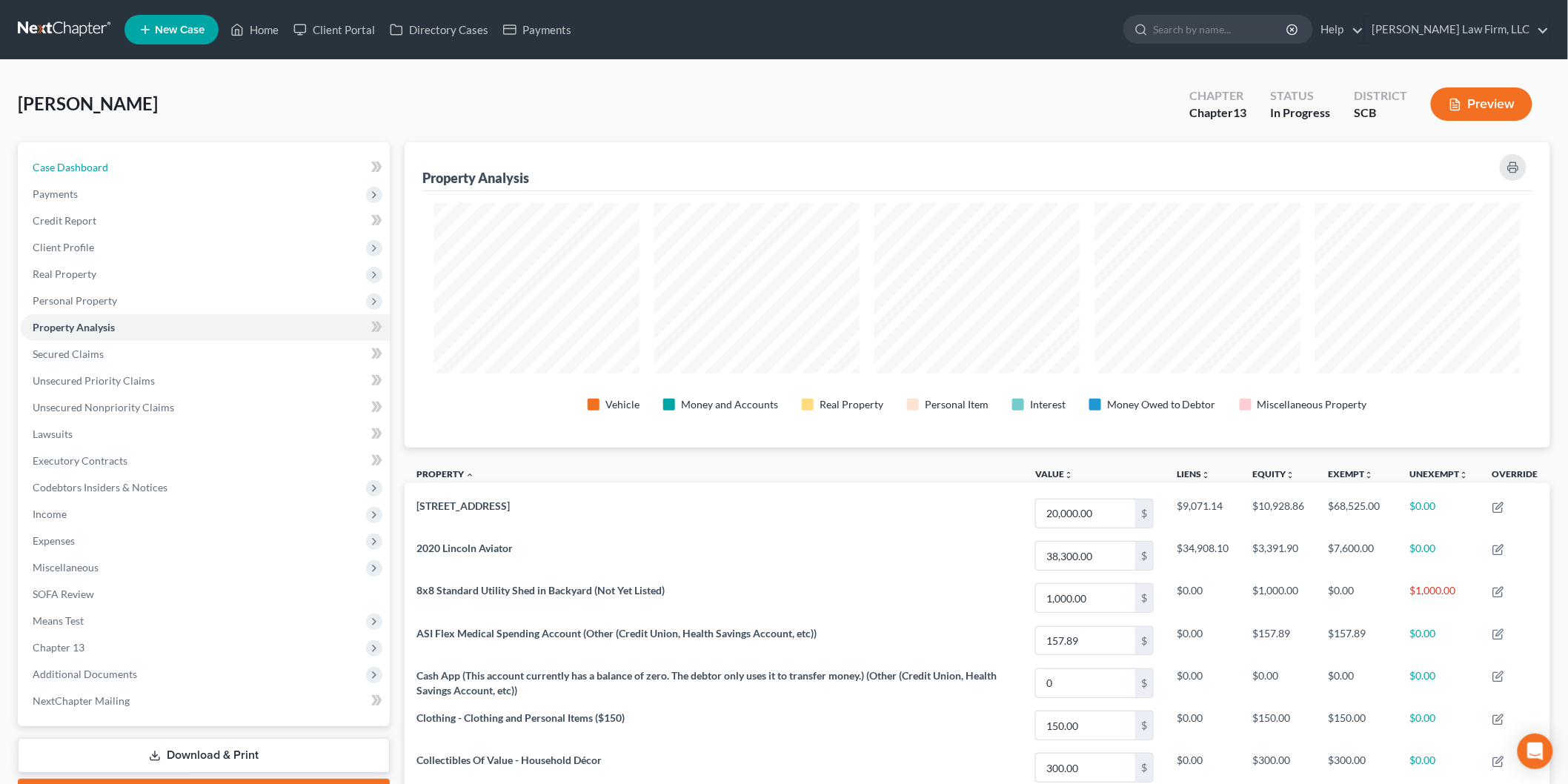
click at [71, 164] on span "Case Dashboard" at bounding box center [71, 166] width 75 height 12
select select "3"
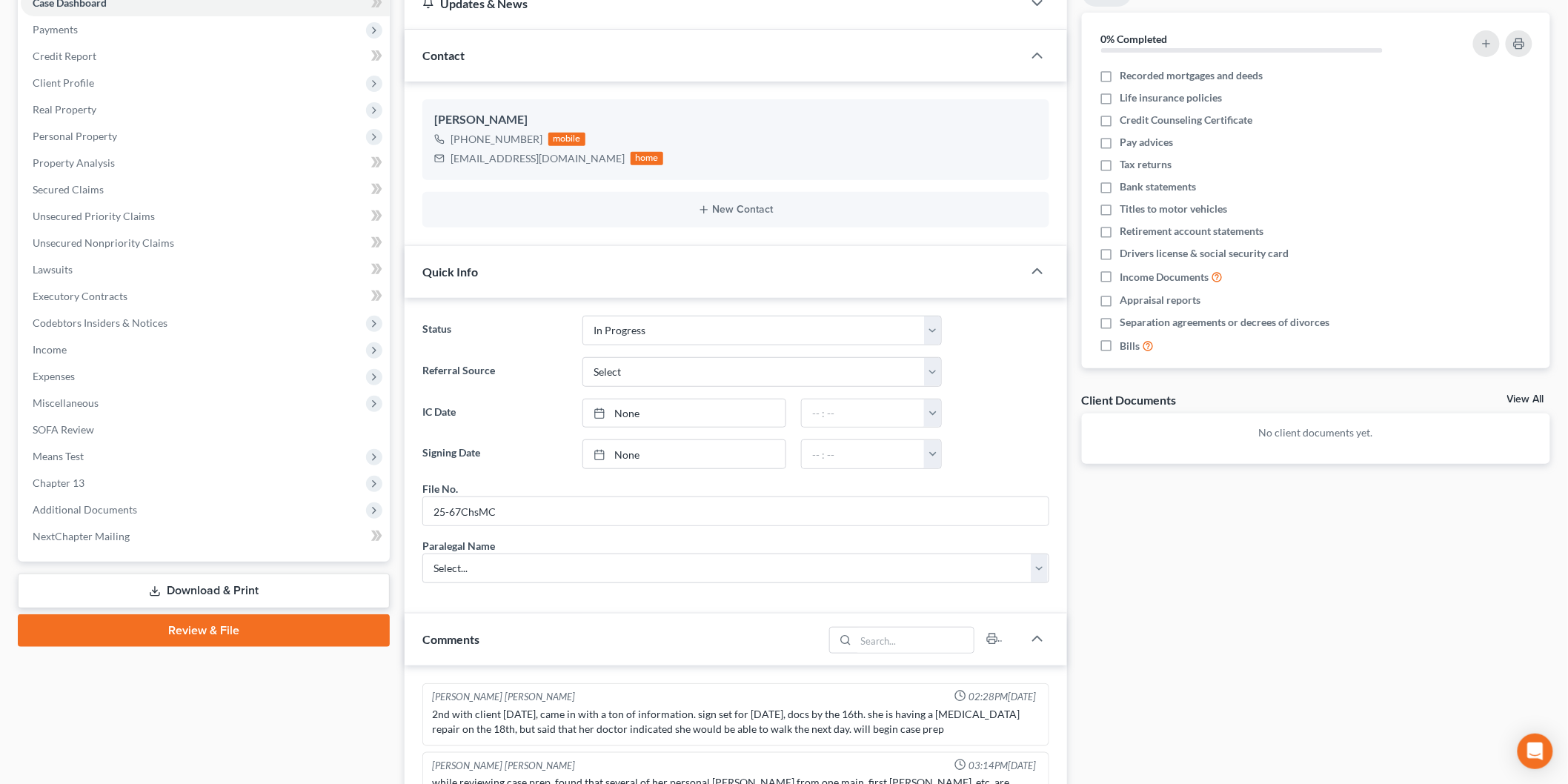
scroll to position [596, 0]
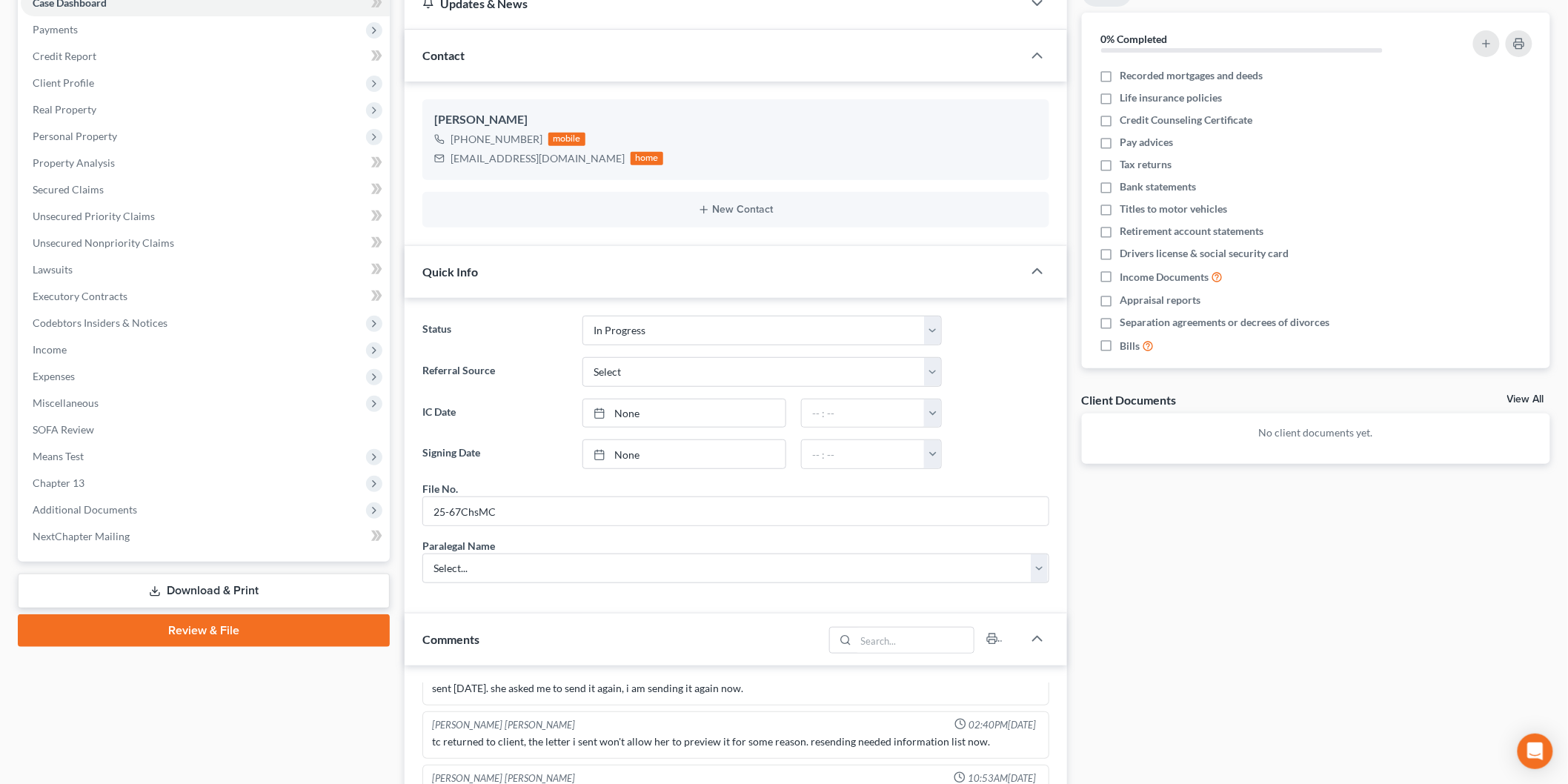
click at [1523, 394] on link "View All" at bounding box center [1526, 399] width 37 height 10
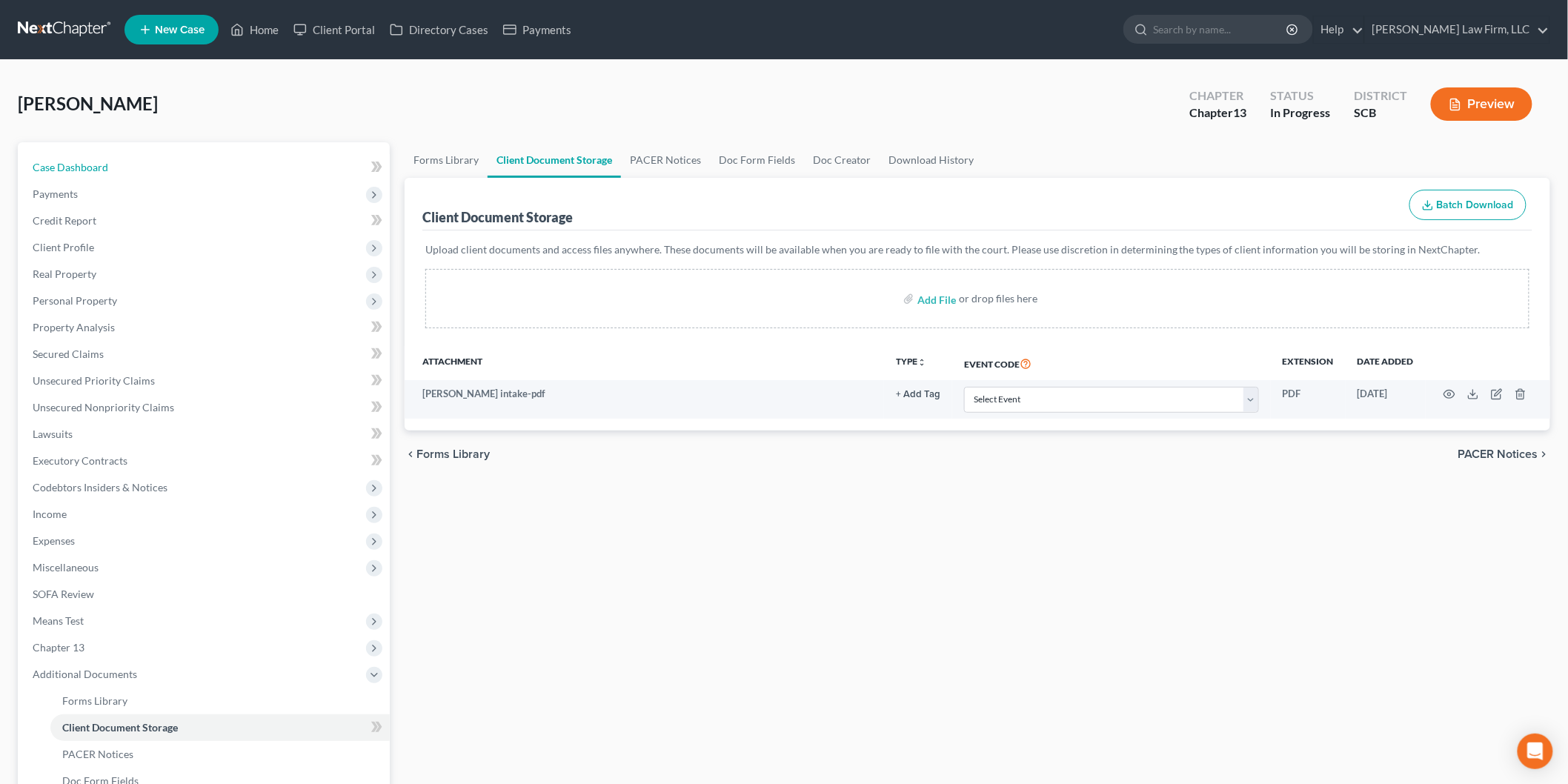
click at [100, 161] on span "Case Dashboard" at bounding box center [71, 166] width 75 height 12
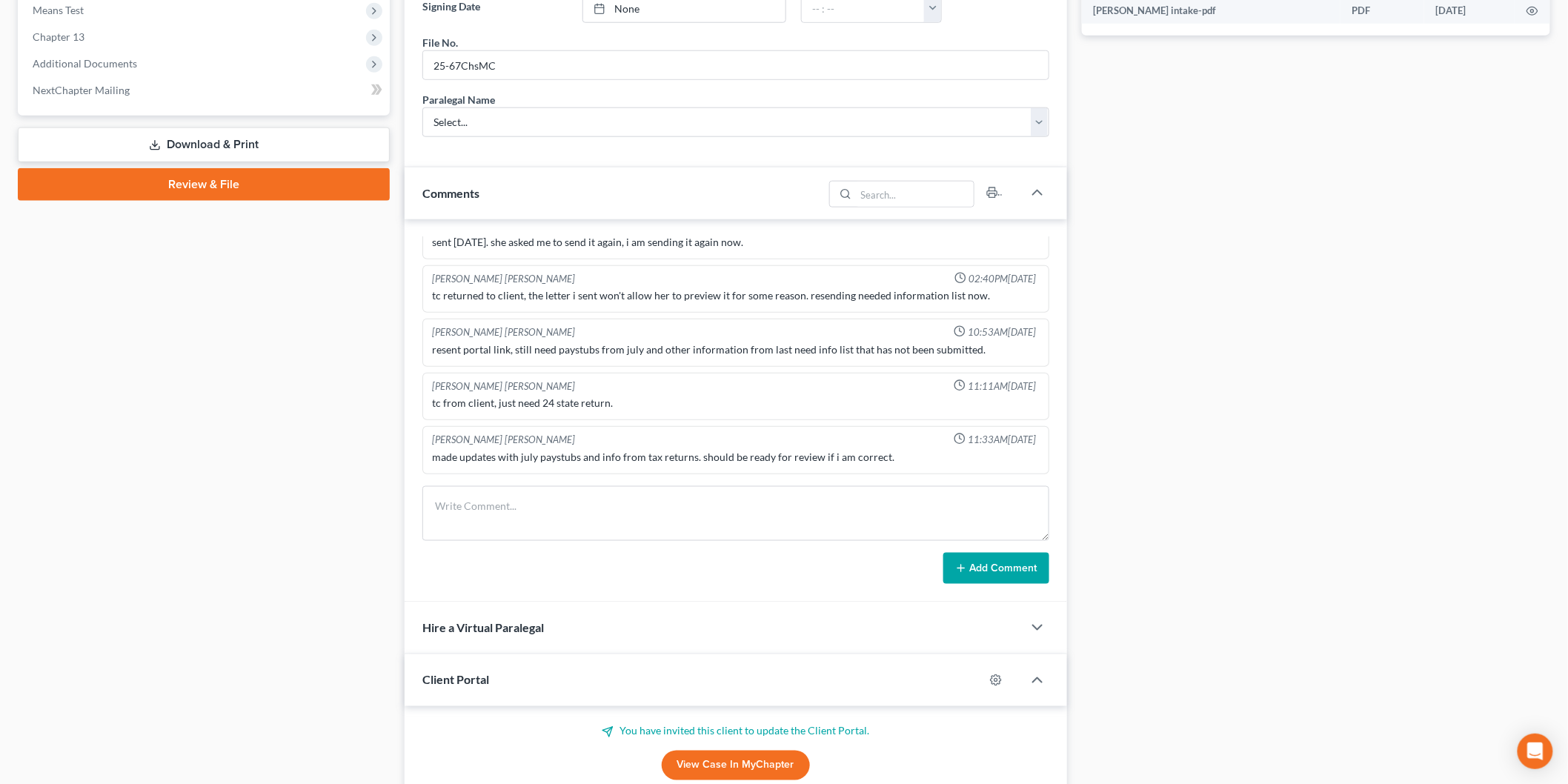
scroll to position [734, 0]
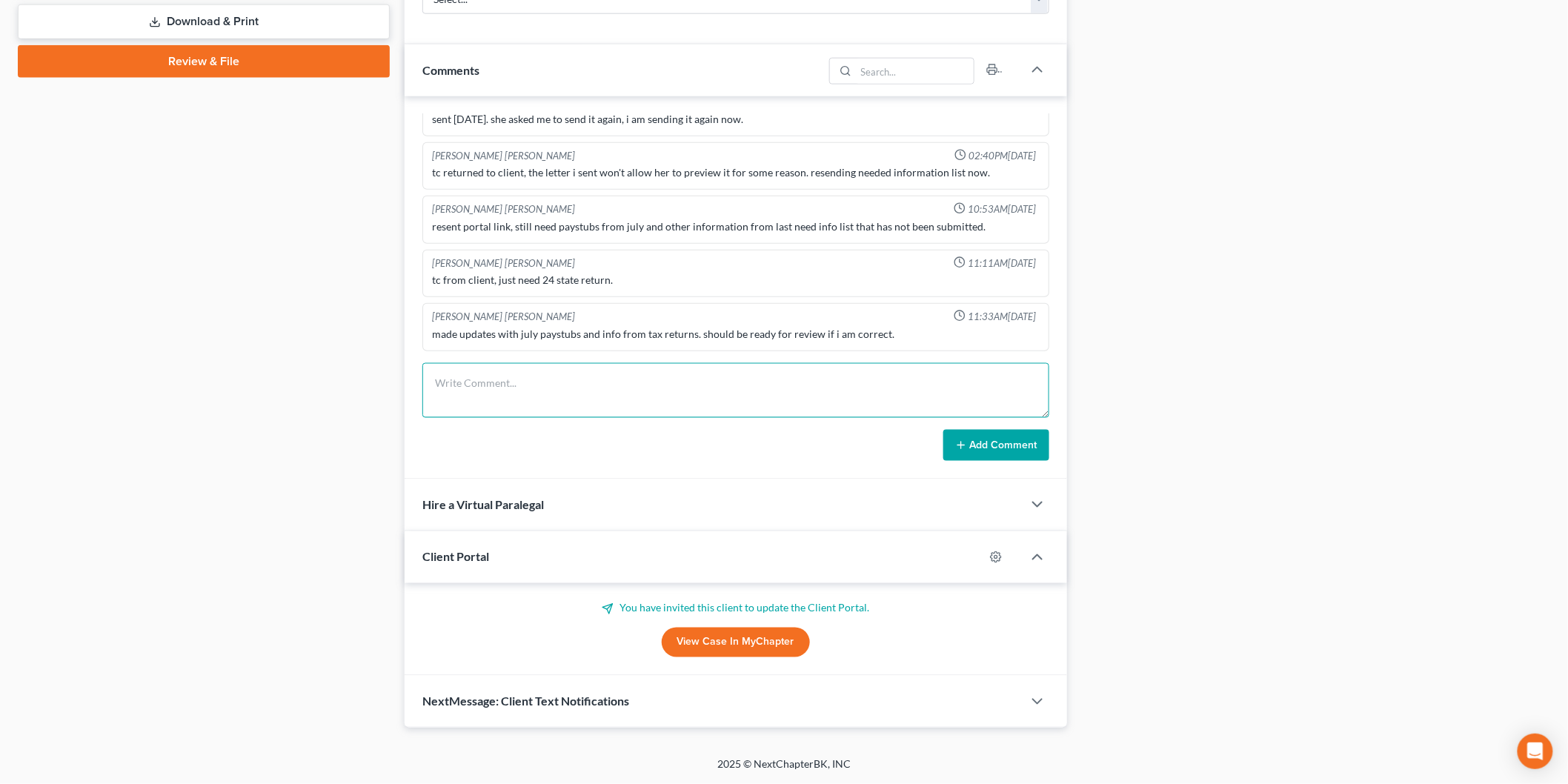
click at [539, 393] on textarea at bounding box center [736, 390] width 627 height 55
type textarea "Review of schedules. Made notes to discuss with MC."
click at [979, 440] on button "Add Comment" at bounding box center [996, 445] width 106 height 31
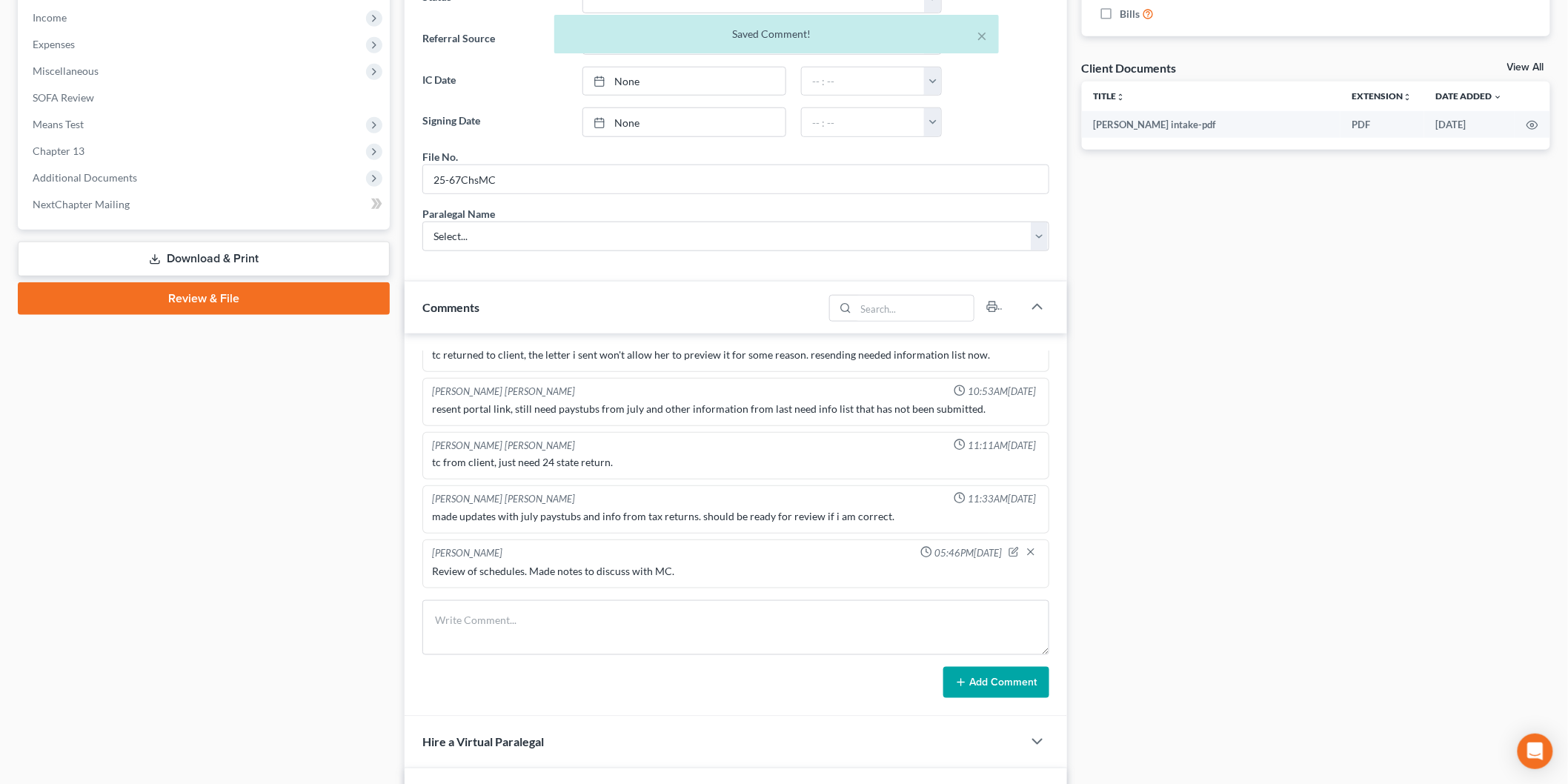
scroll to position [240, 0]
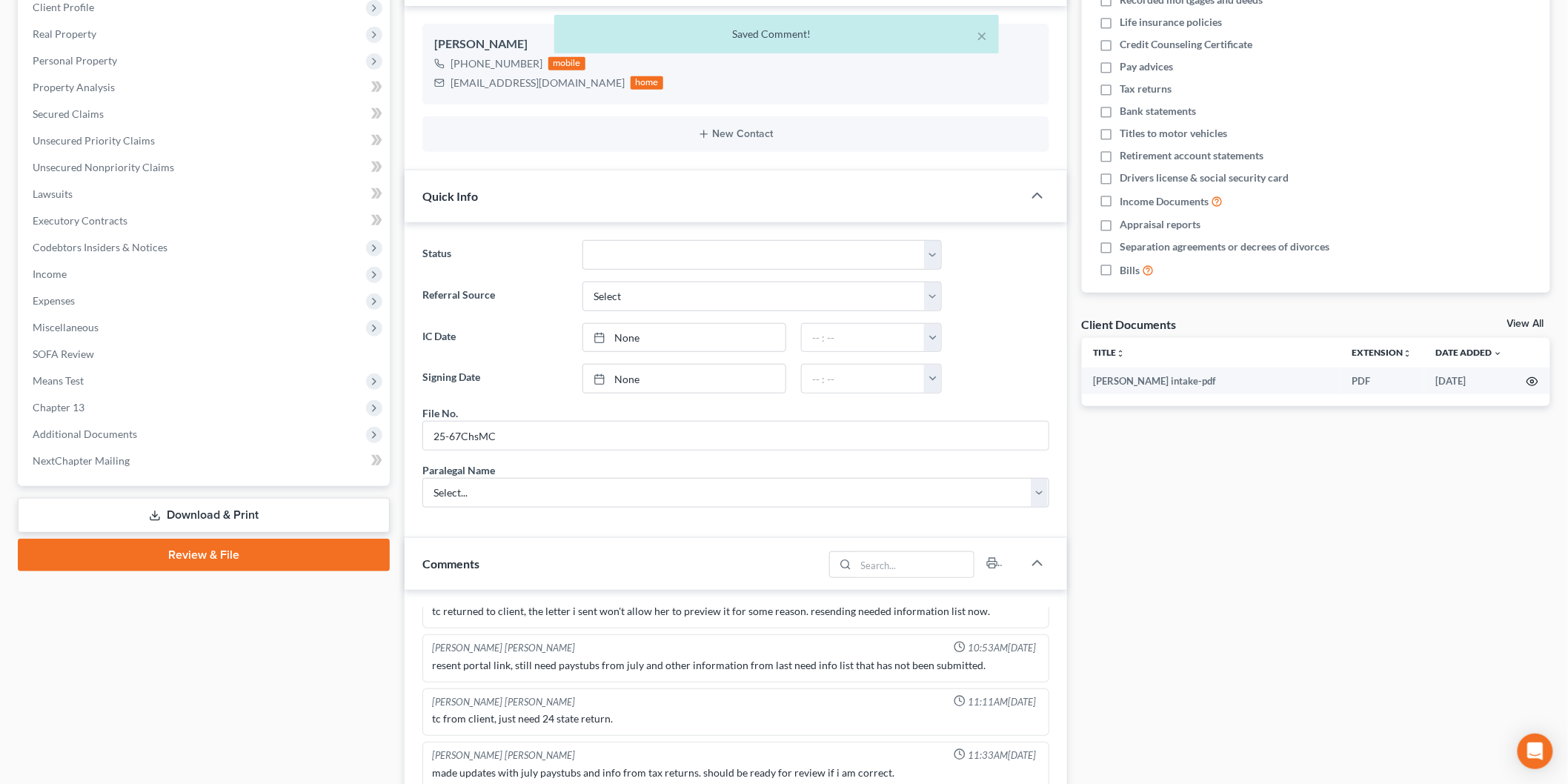
click at [1537, 380] on icon "button" at bounding box center [1533, 382] width 11 height 8
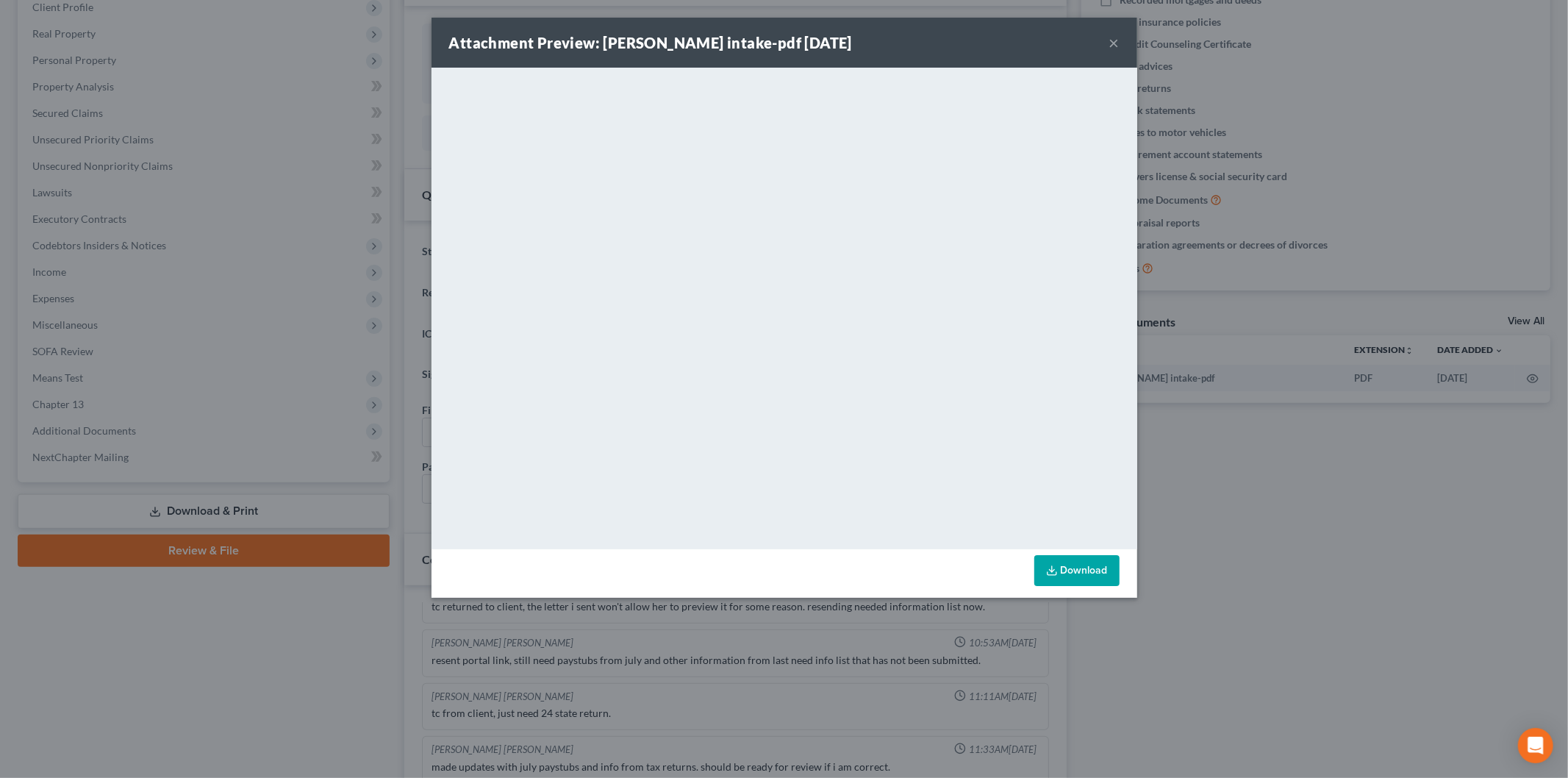
click at [1110, 38] on button "×" at bounding box center [1114, 42] width 10 height 18
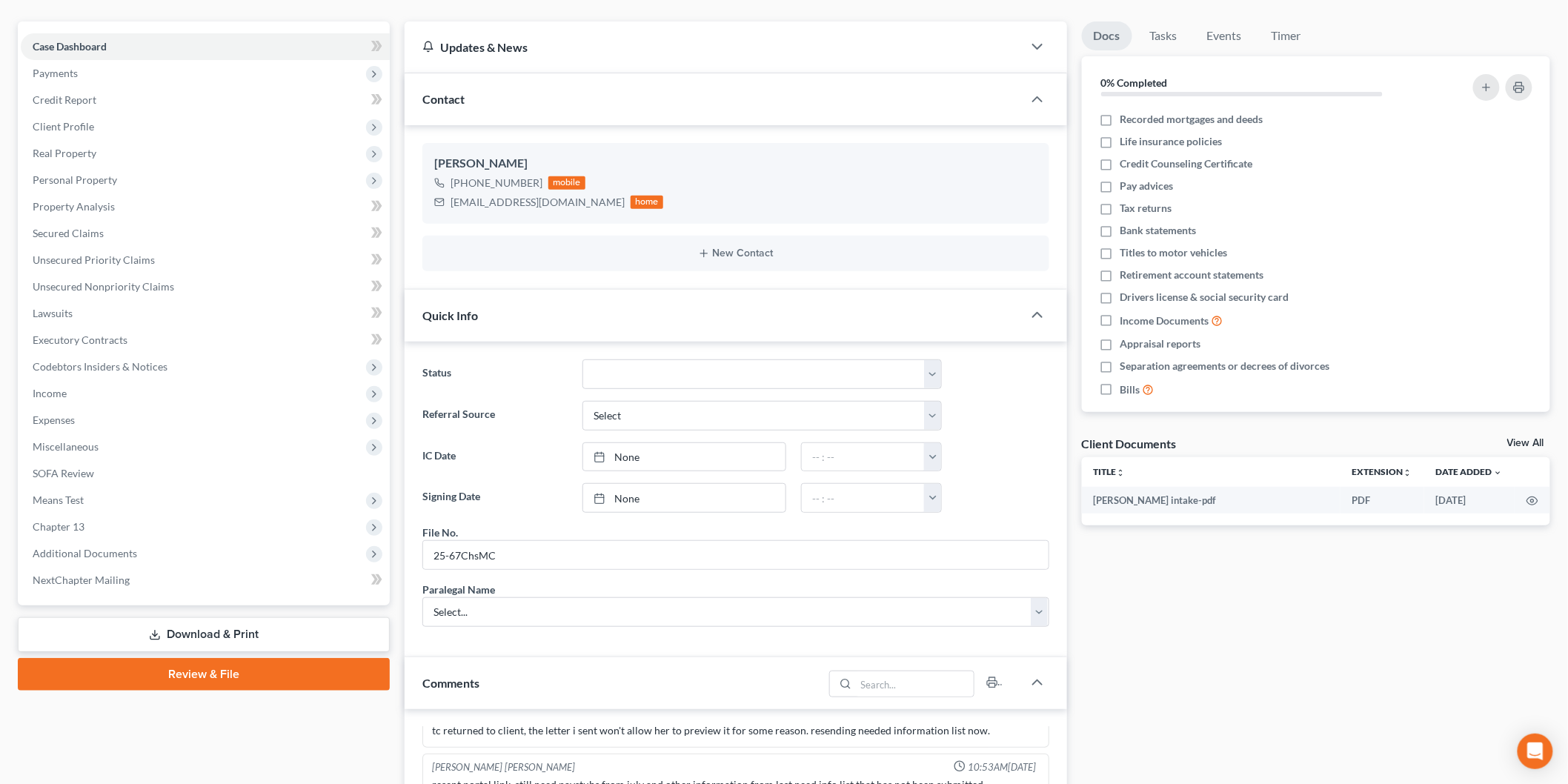
scroll to position [0, 0]
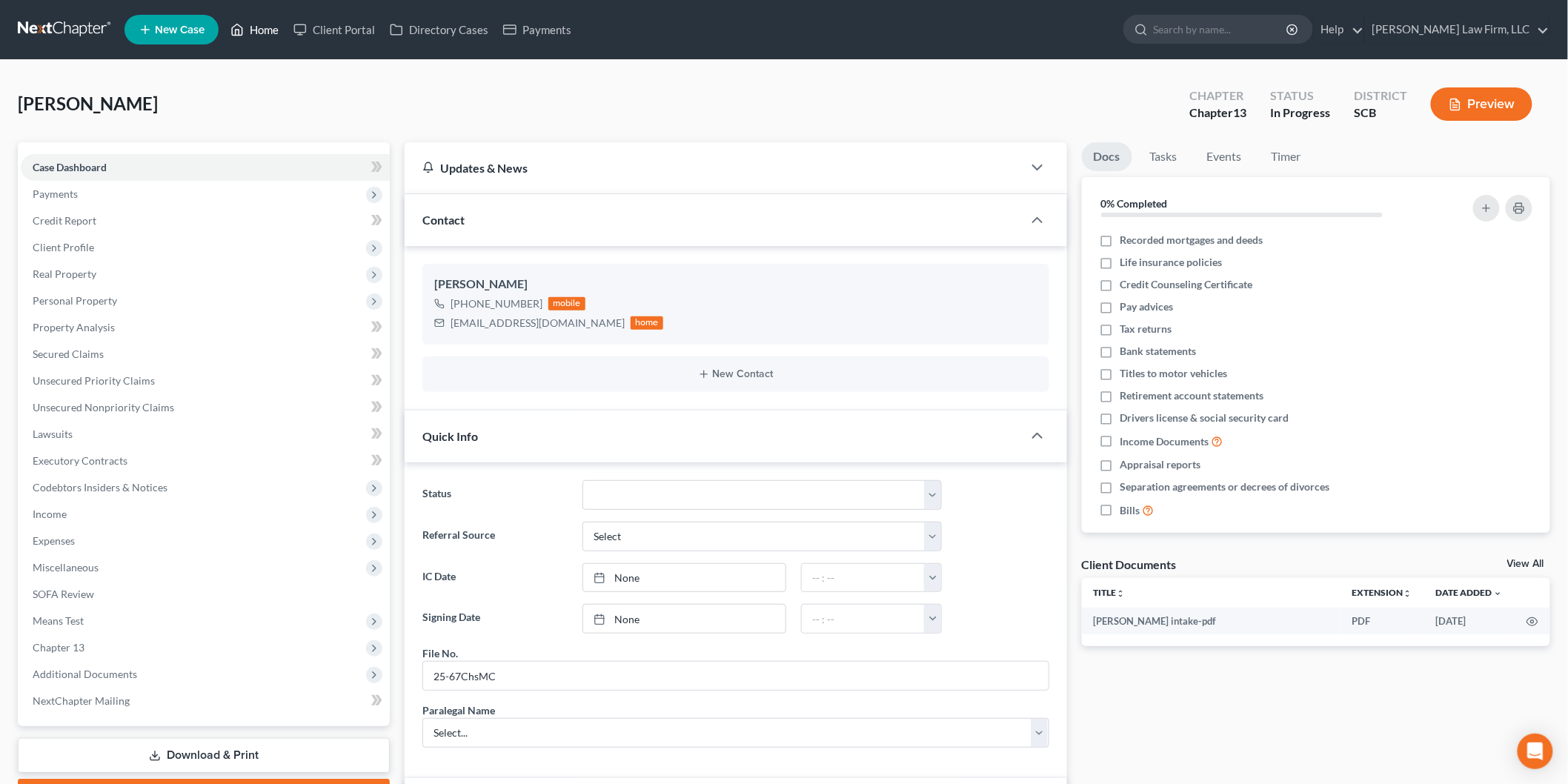
click at [258, 23] on link "Home" at bounding box center [254, 29] width 63 height 26
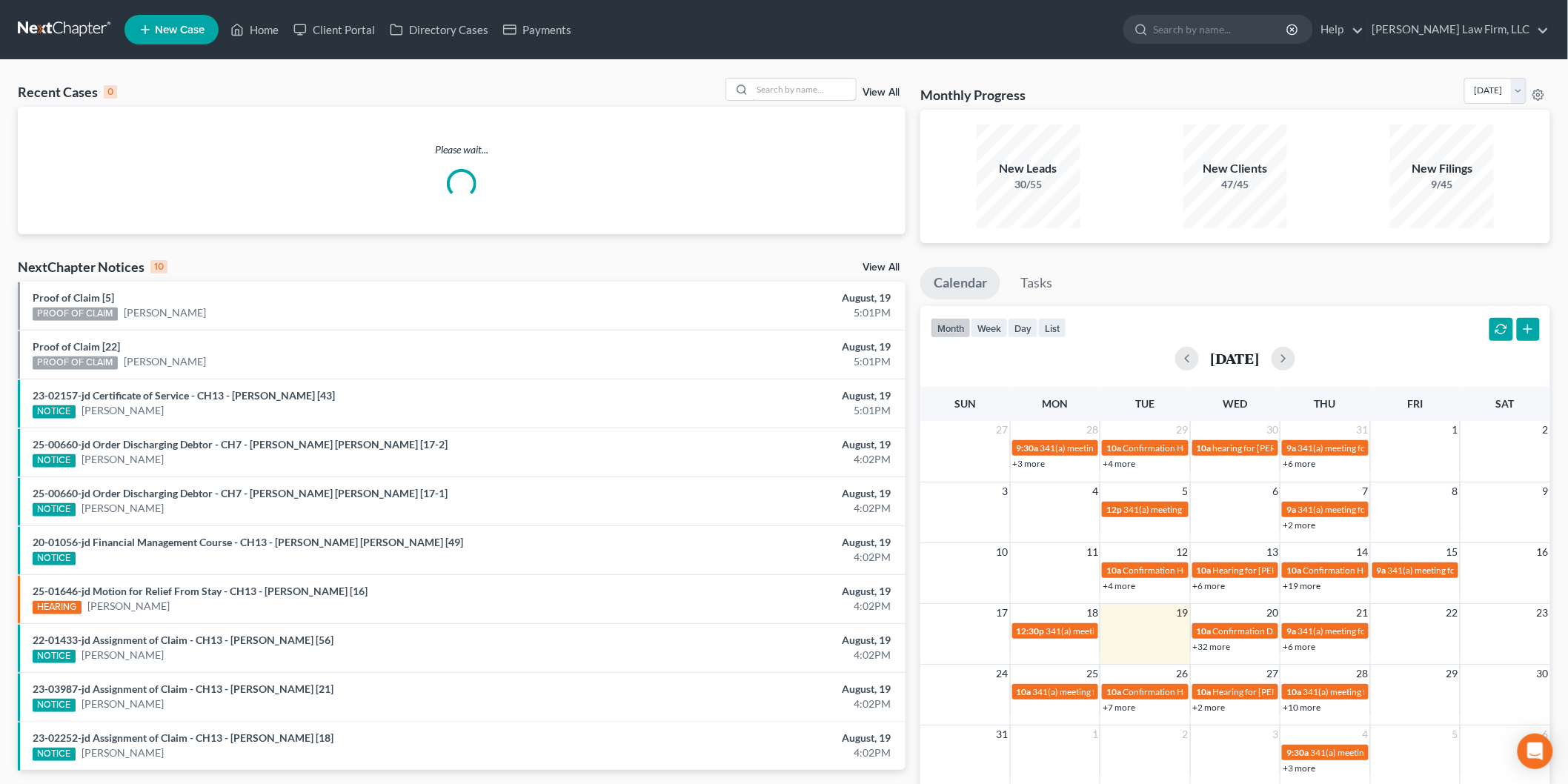
click at [765, 92] on input "search" at bounding box center [804, 89] width 103 height 22
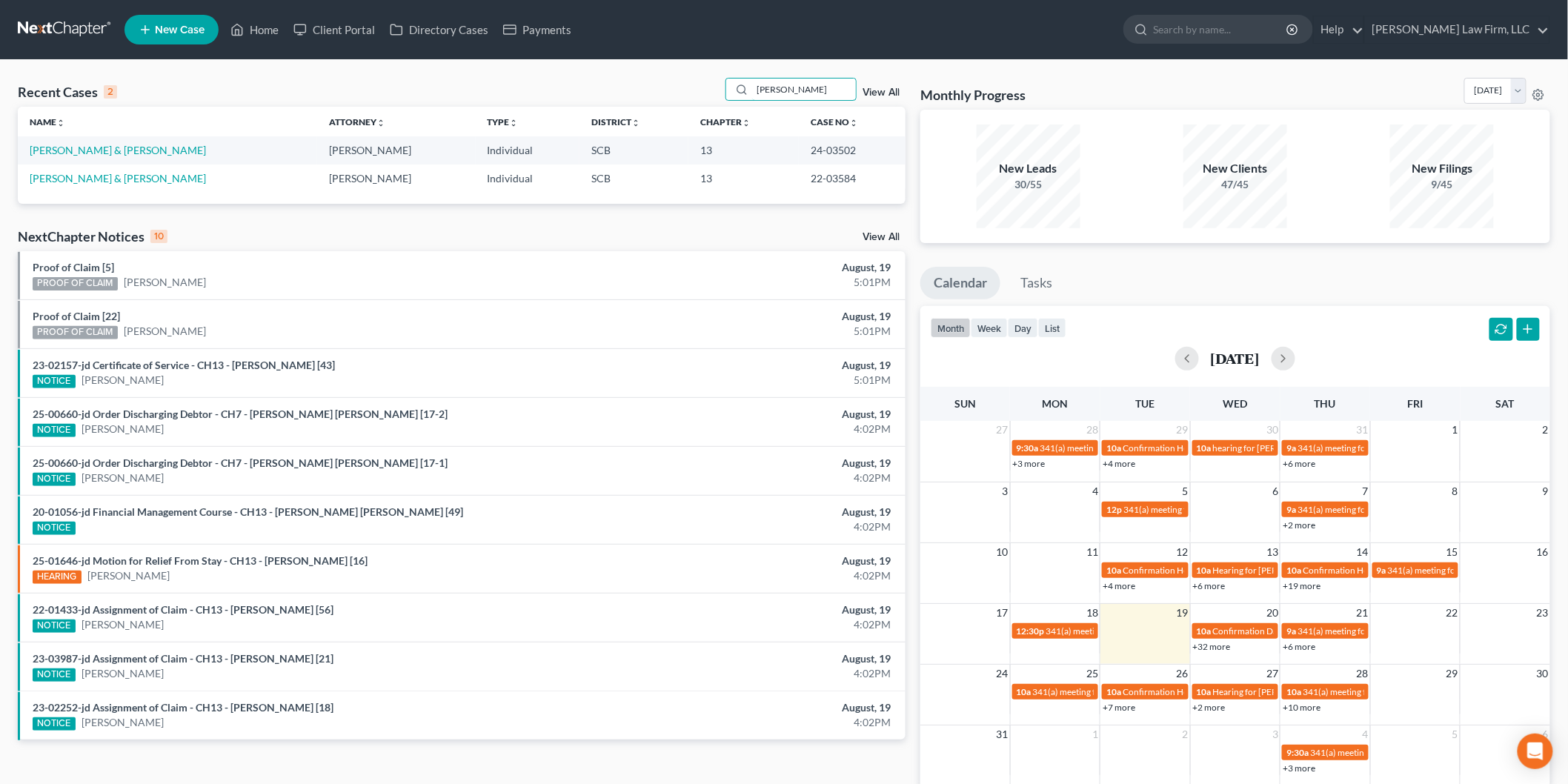
type input "[PERSON_NAME]"
click at [91, 151] on link "[PERSON_NAME] & [PERSON_NAME]" at bounding box center [119, 149] width 177 height 12
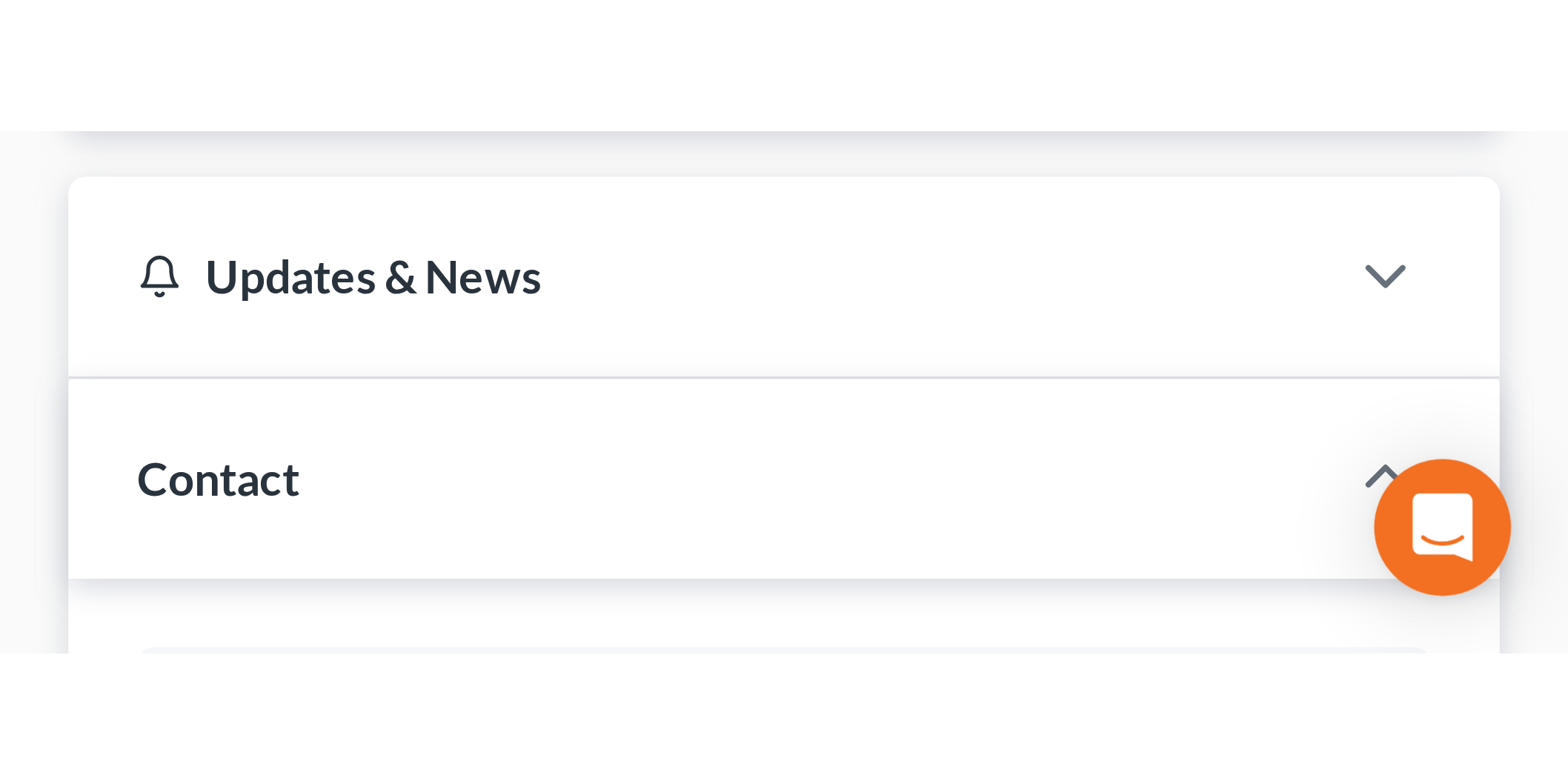
scroll to position [1935, 0]
